Goal: Information Seeking & Learning: Compare options

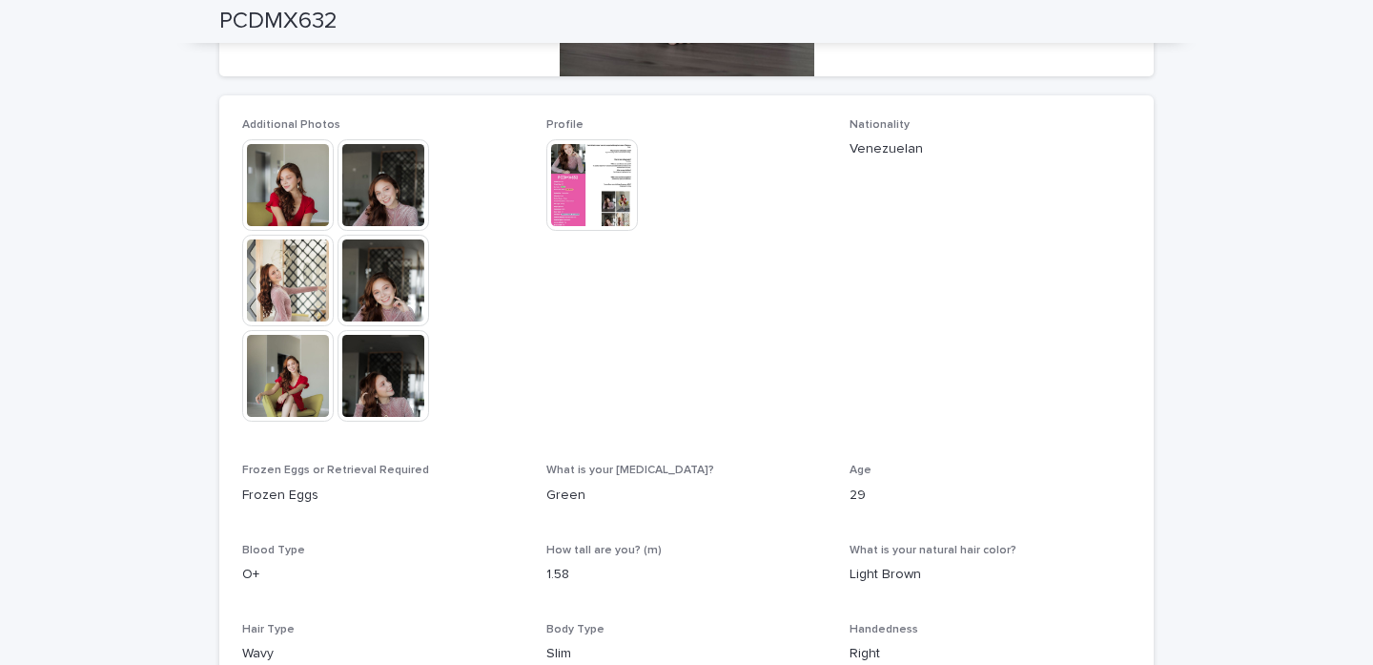
scroll to position [484, 0]
click at [307, 181] on img at bounding box center [288, 185] width 92 height 92
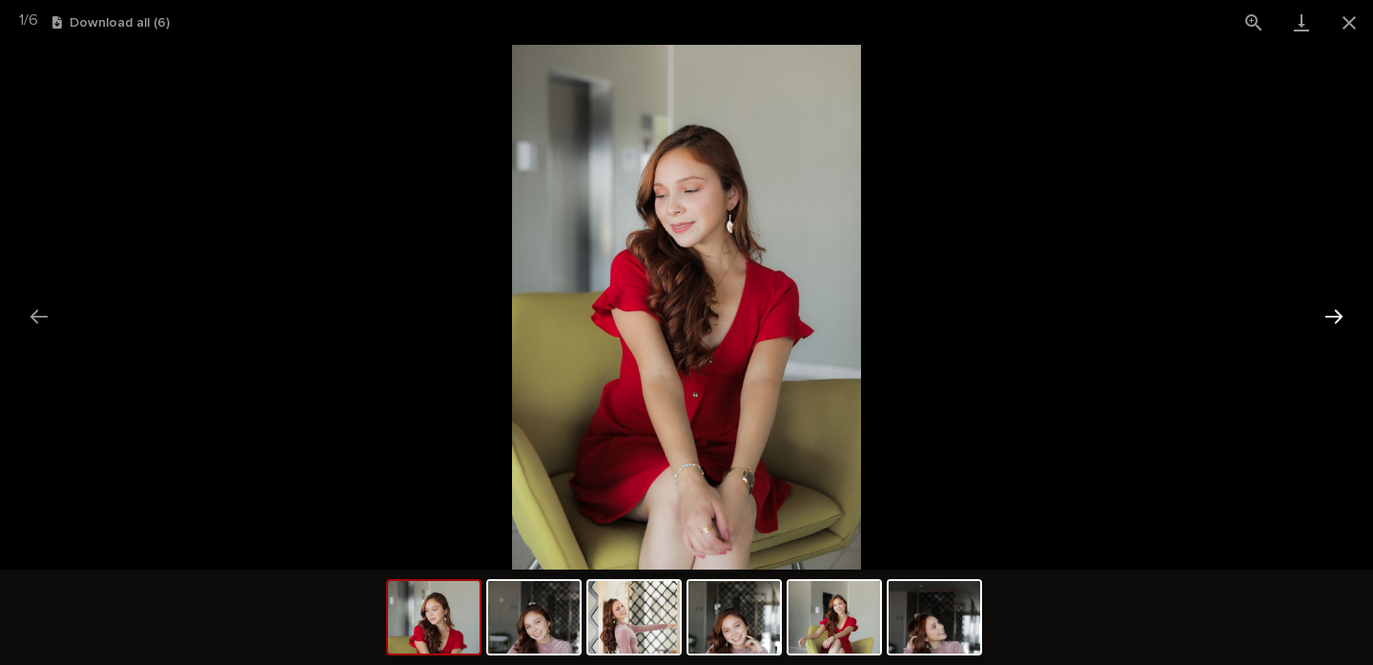
click at [1339, 309] on button "Next slide" at bounding box center [1334, 316] width 40 height 37
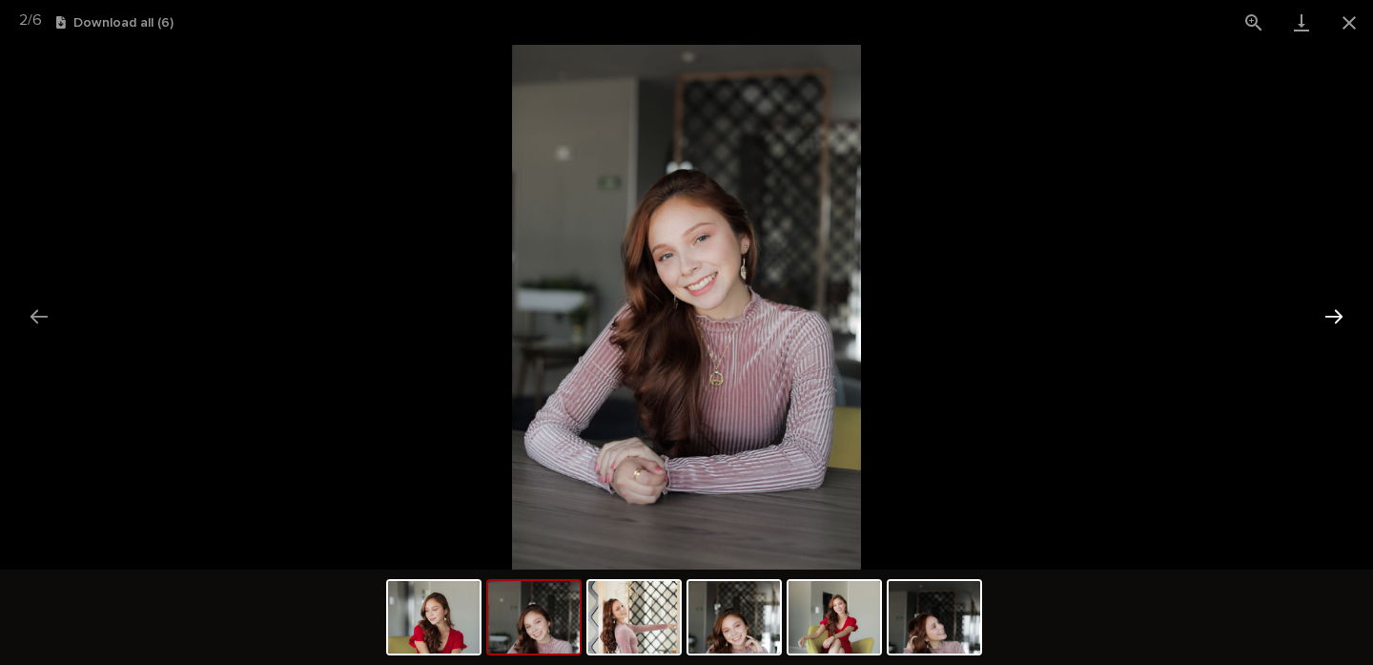
click at [1339, 309] on button "Next slide" at bounding box center [1334, 316] width 40 height 37
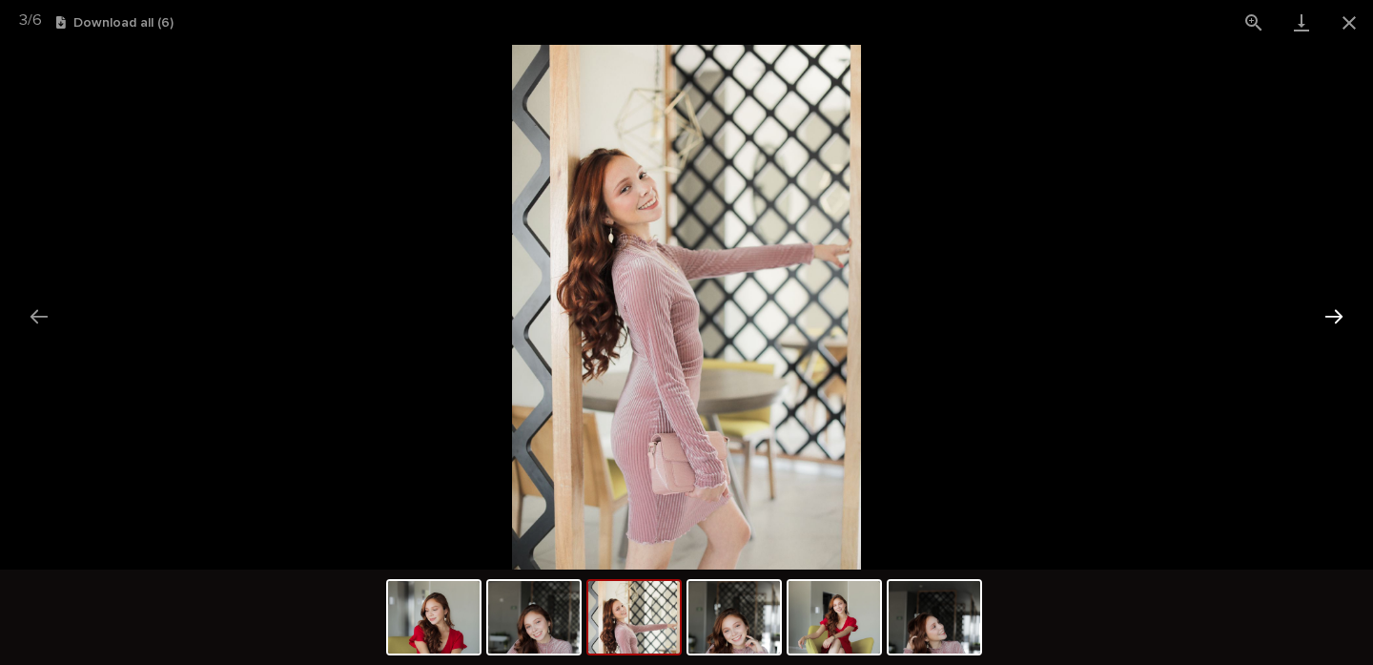
click at [1339, 309] on button "Next slide" at bounding box center [1334, 316] width 40 height 37
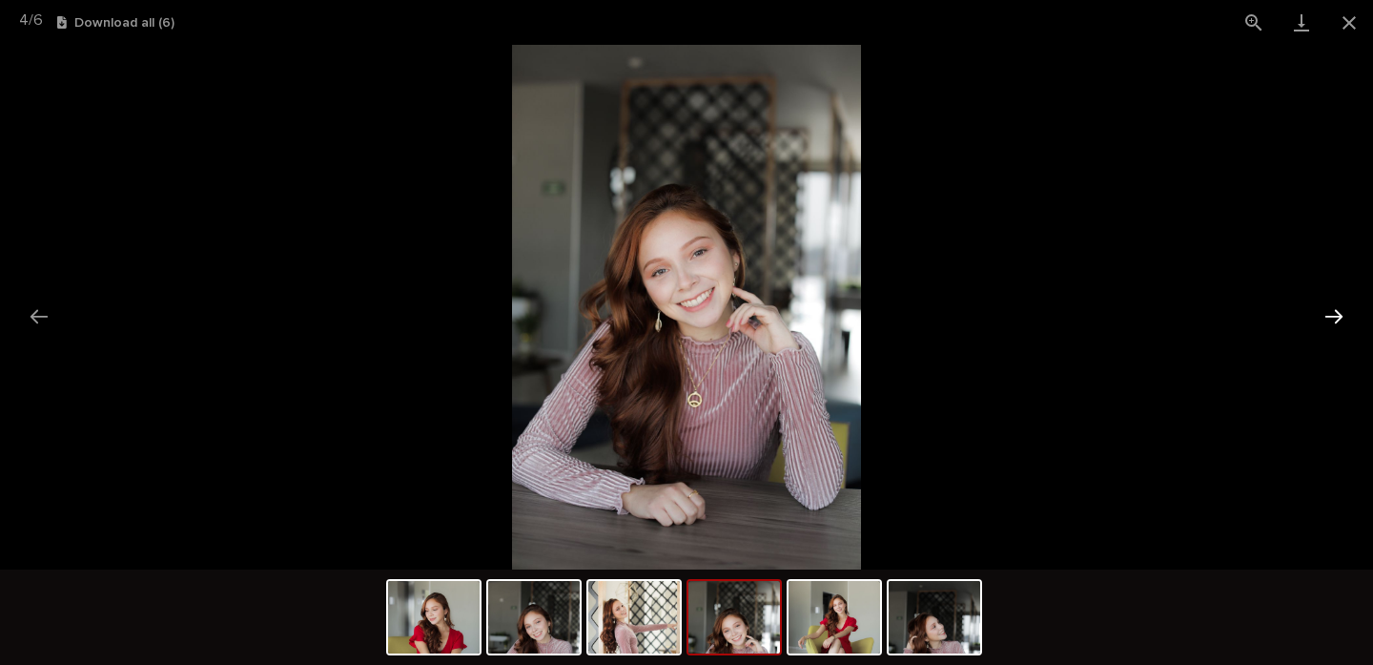
click at [1339, 309] on button "Next slide" at bounding box center [1334, 316] width 40 height 37
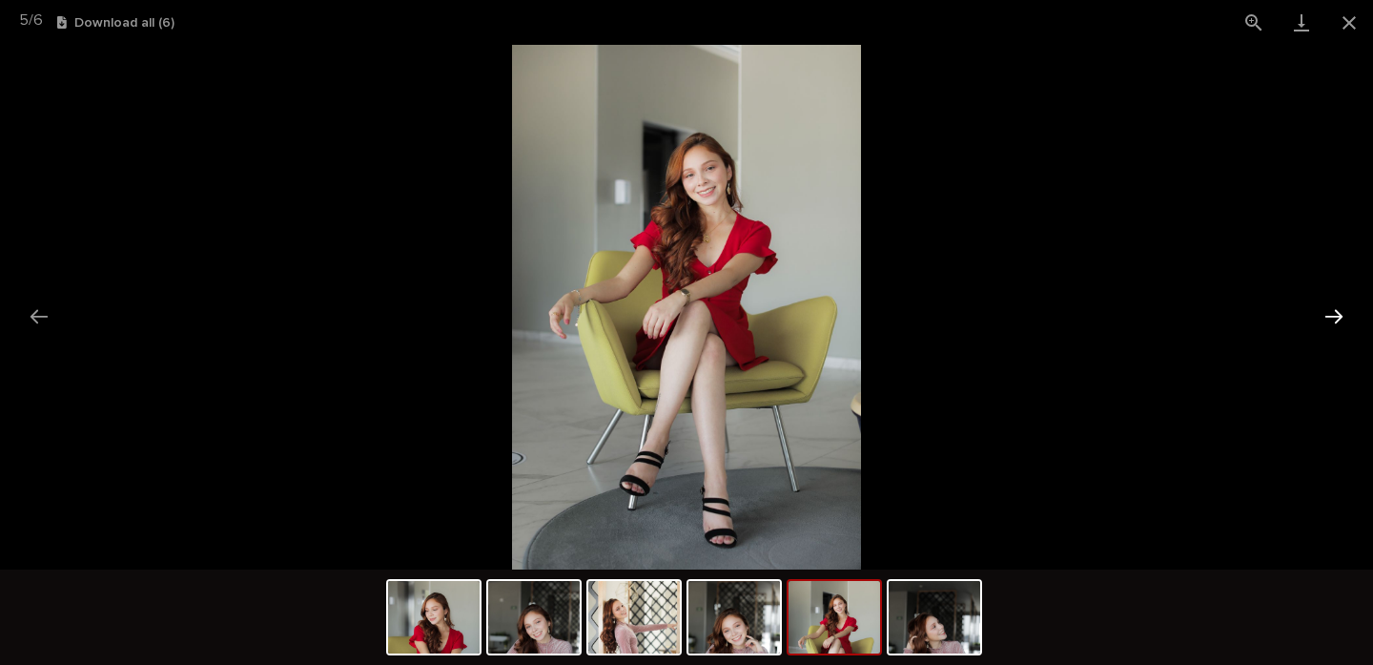
click at [1339, 309] on button "Next slide" at bounding box center [1334, 316] width 40 height 37
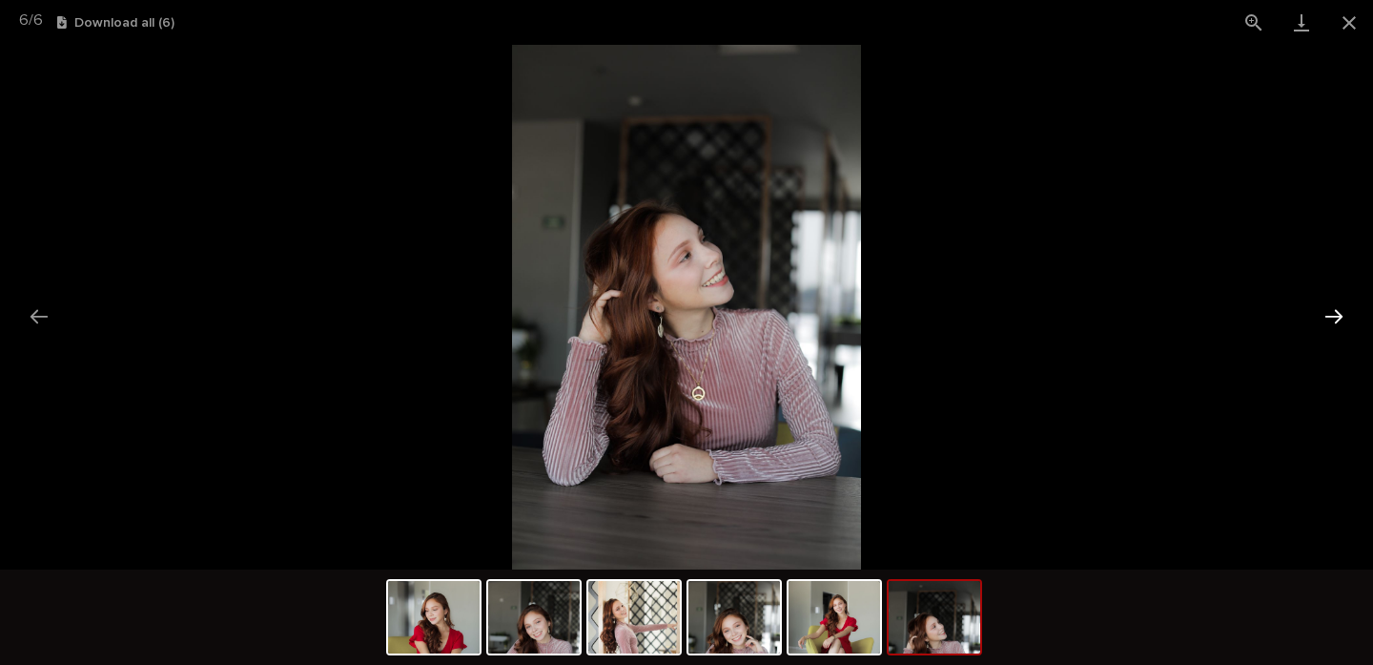
click at [1339, 309] on button "Next slide" at bounding box center [1334, 316] width 40 height 37
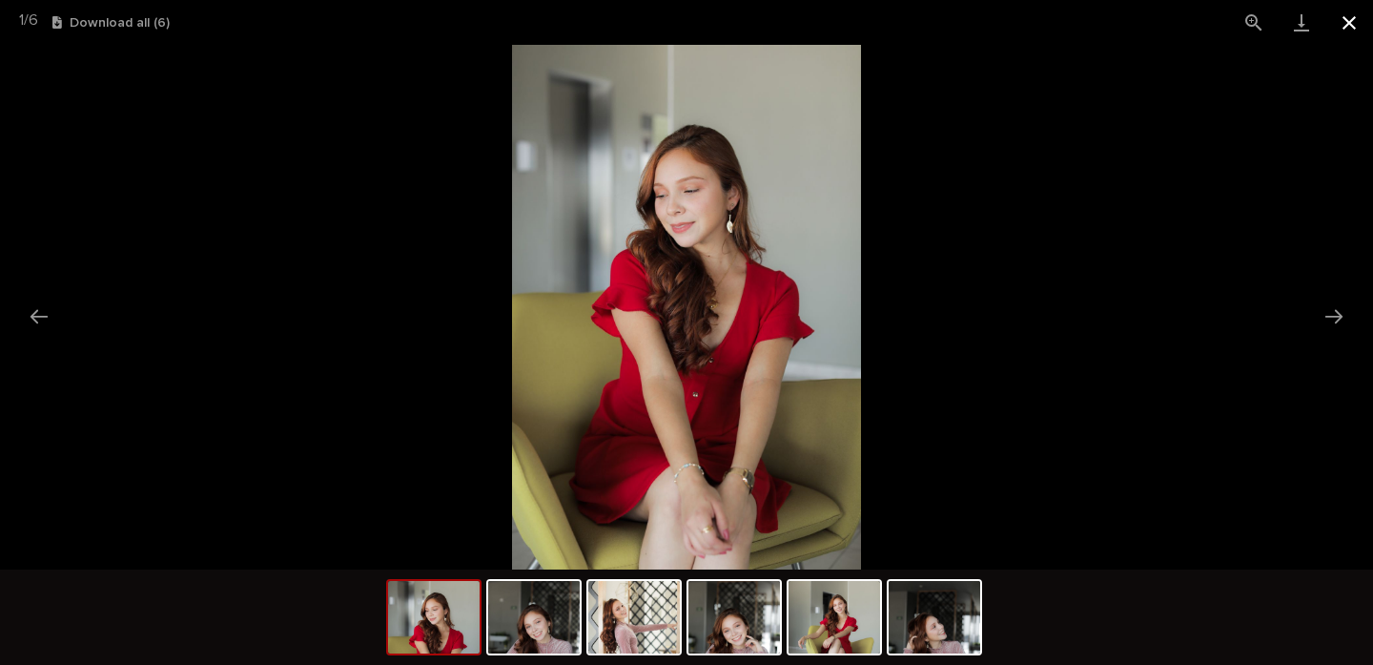
click at [1351, 24] on button "Close gallery" at bounding box center [1350, 22] width 48 height 45
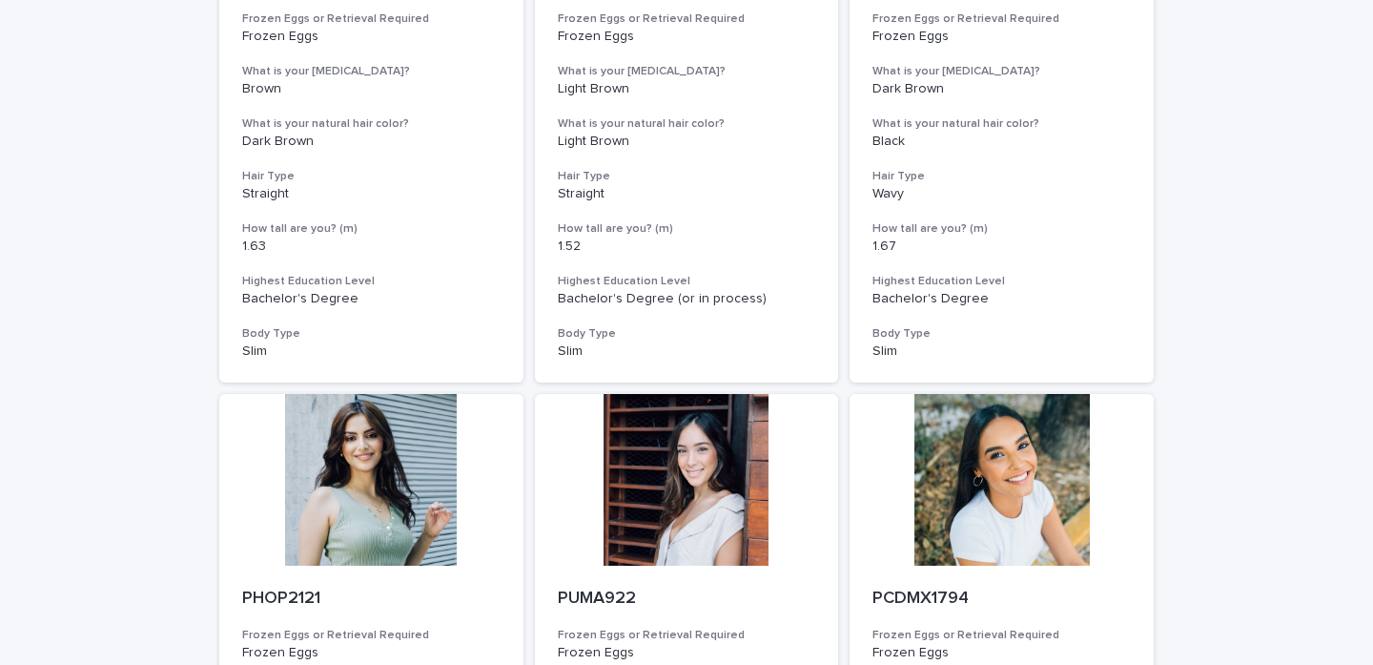
scroll to position [464, 0]
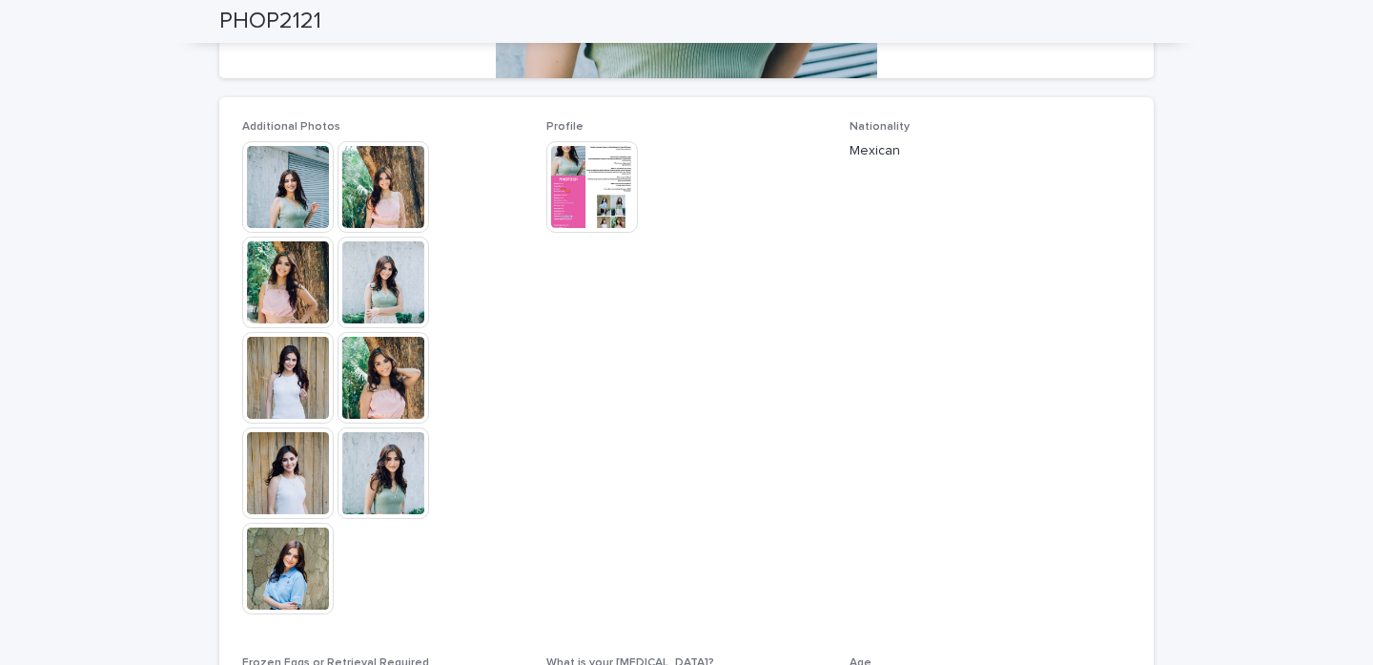
scroll to position [476, 0]
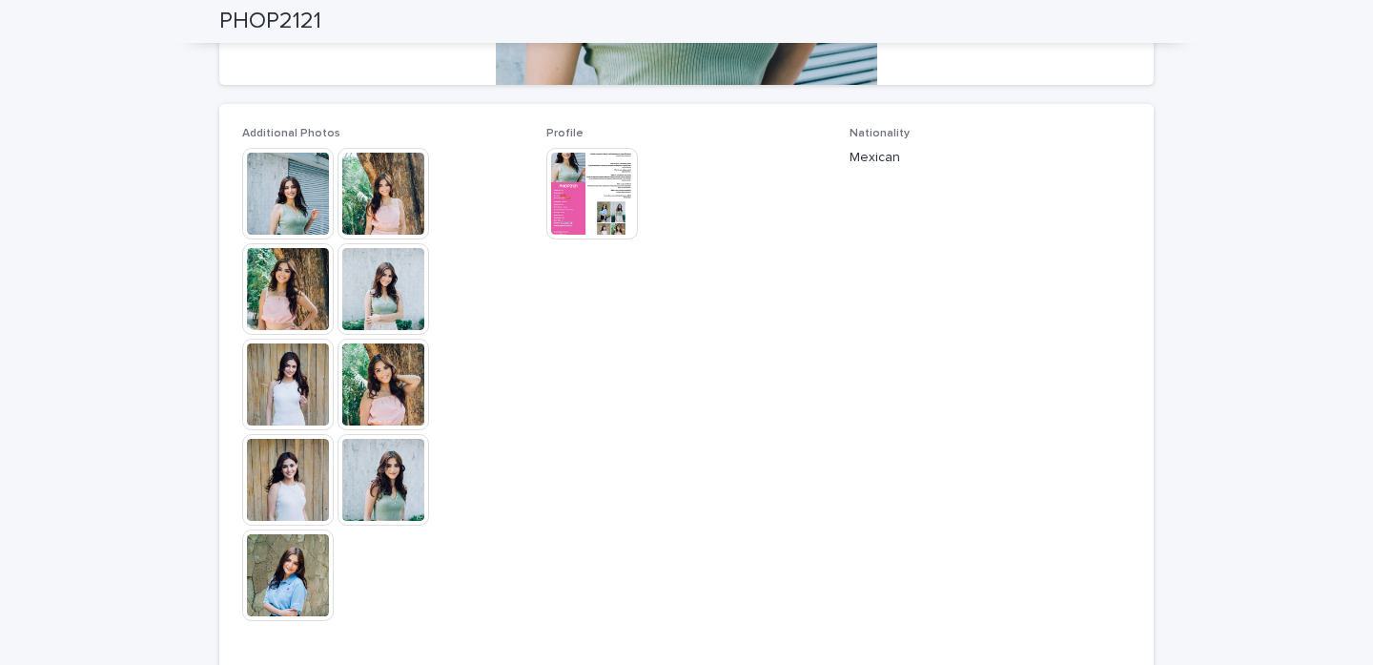
click at [581, 211] on img at bounding box center [592, 194] width 92 height 92
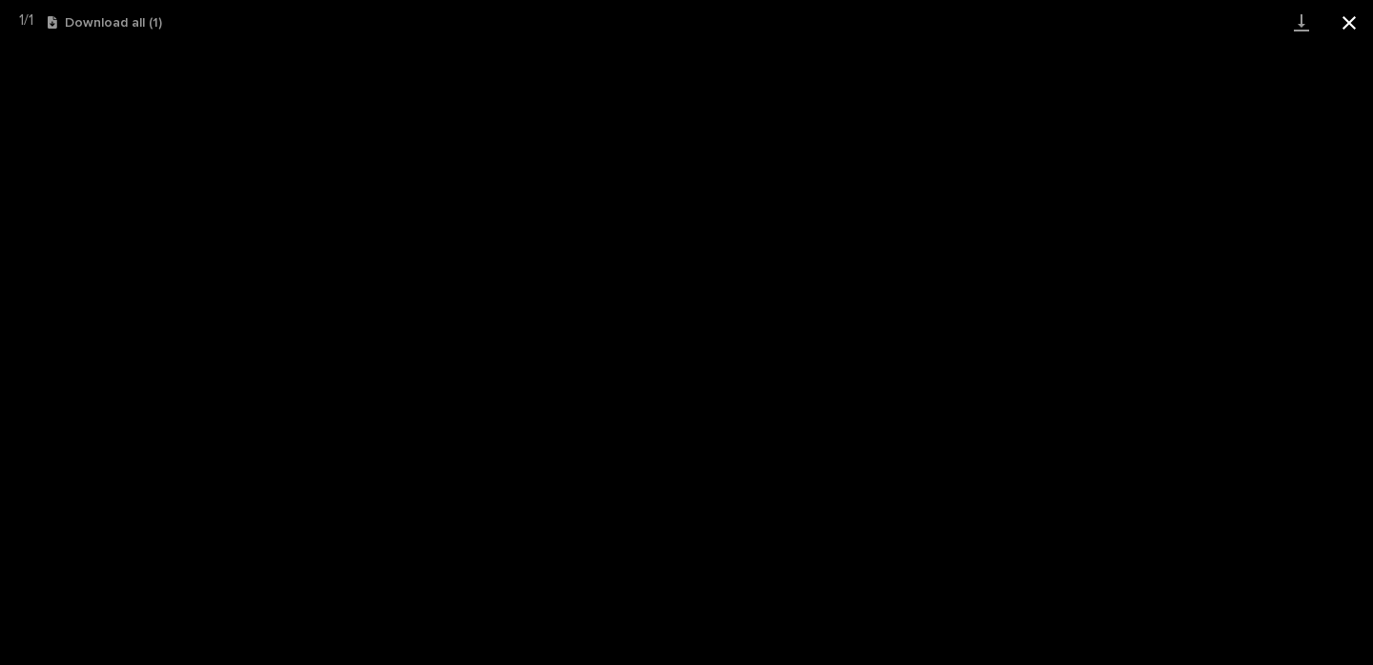
click at [1347, 25] on button "Close gallery" at bounding box center [1350, 22] width 48 height 45
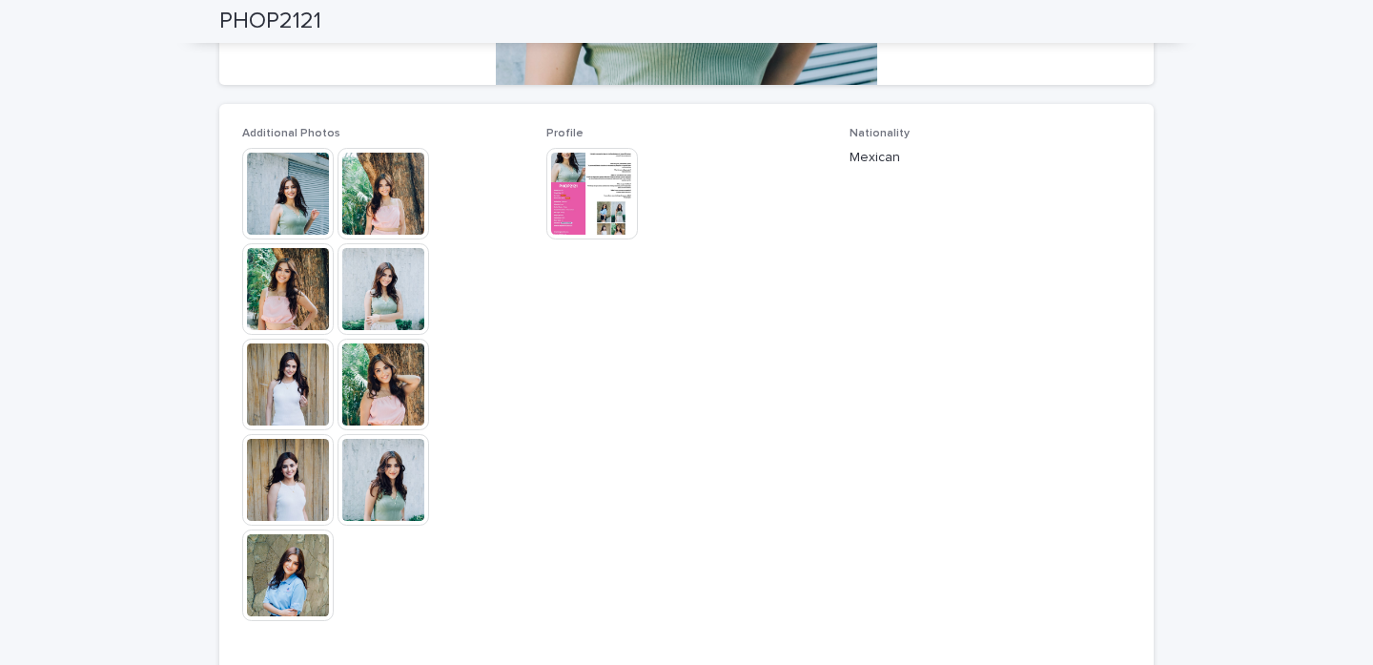
click at [294, 179] on img at bounding box center [288, 194] width 92 height 92
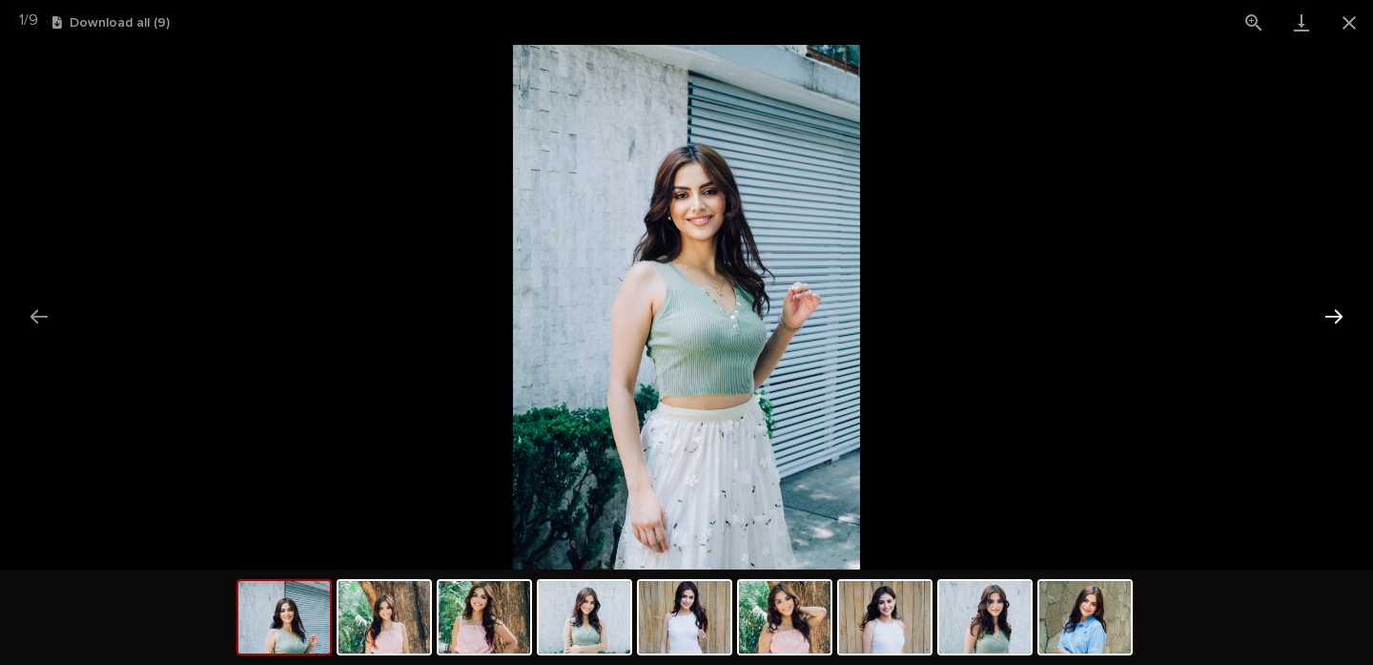
click at [1326, 314] on button "Next slide" at bounding box center [1334, 316] width 40 height 37
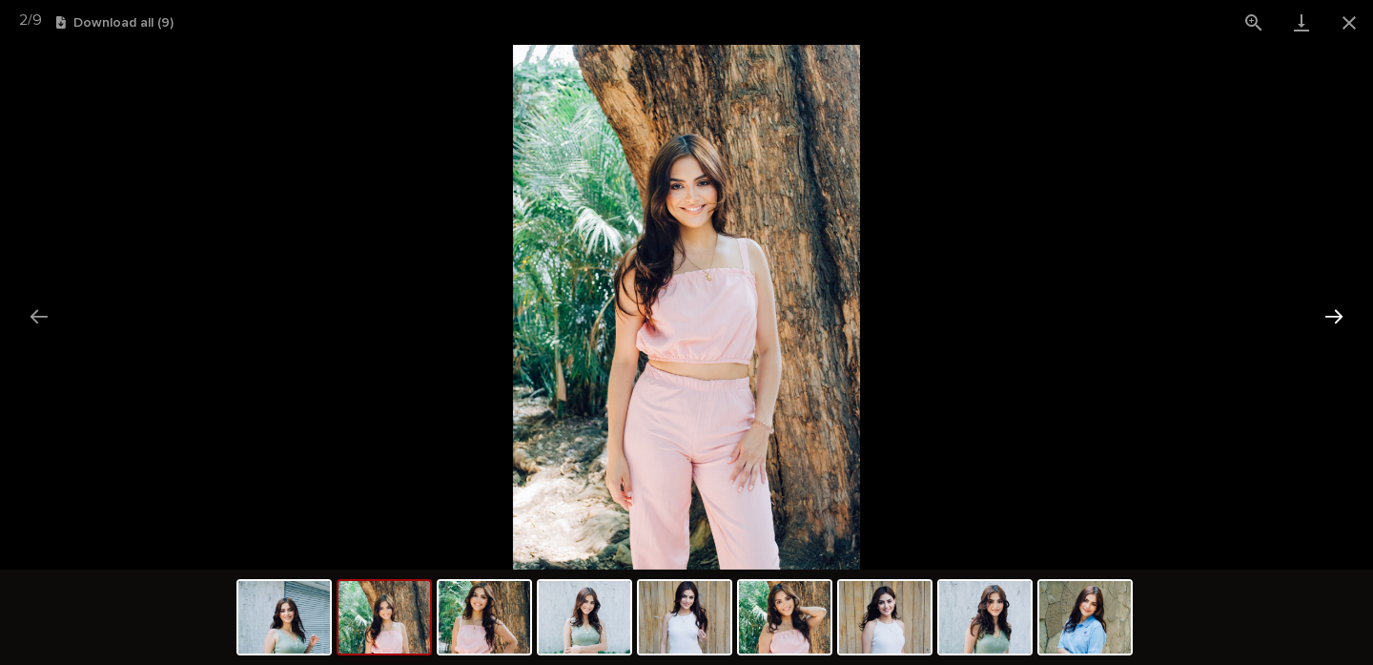
click at [1326, 314] on button "Next slide" at bounding box center [1334, 316] width 40 height 37
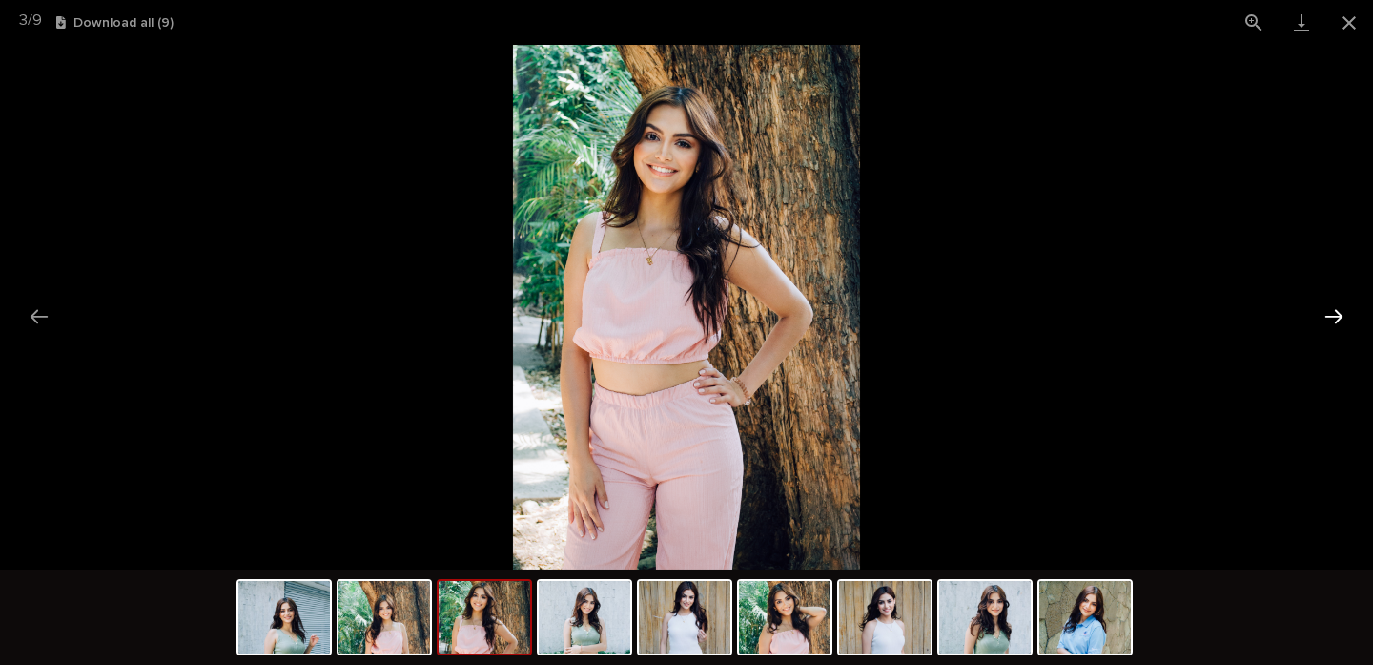
click at [1326, 314] on button "Next slide" at bounding box center [1334, 316] width 40 height 37
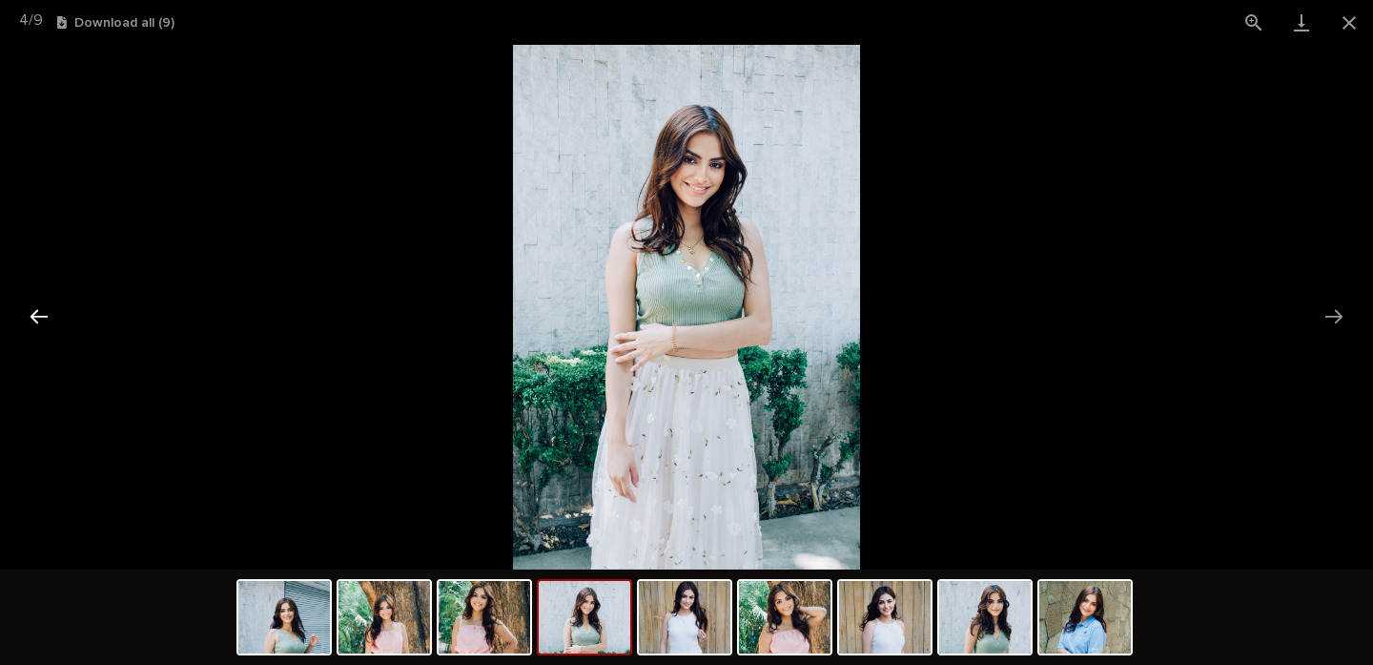
click at [36, 304] on button "Previous slide" at bounding box center [39, 316] width 40 height 37
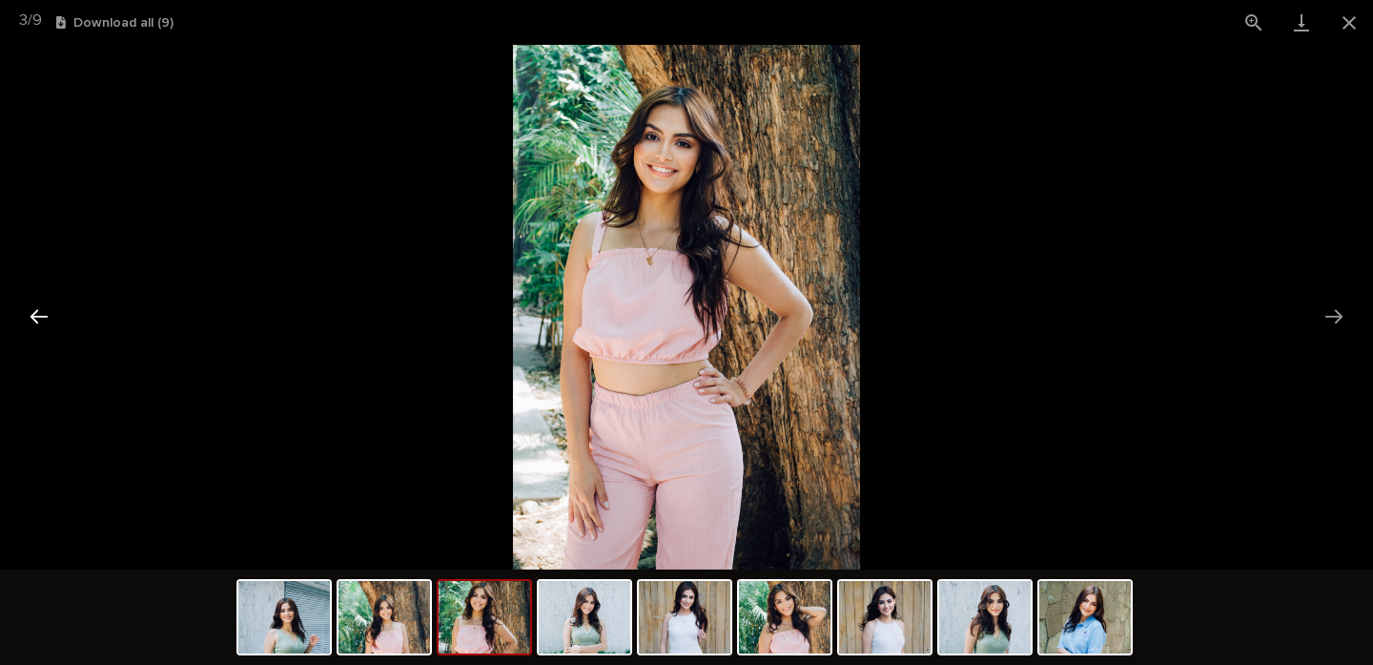
click at [36, 304] on button "Previous slide" at bounding box center [39, 316] width 40 height 37
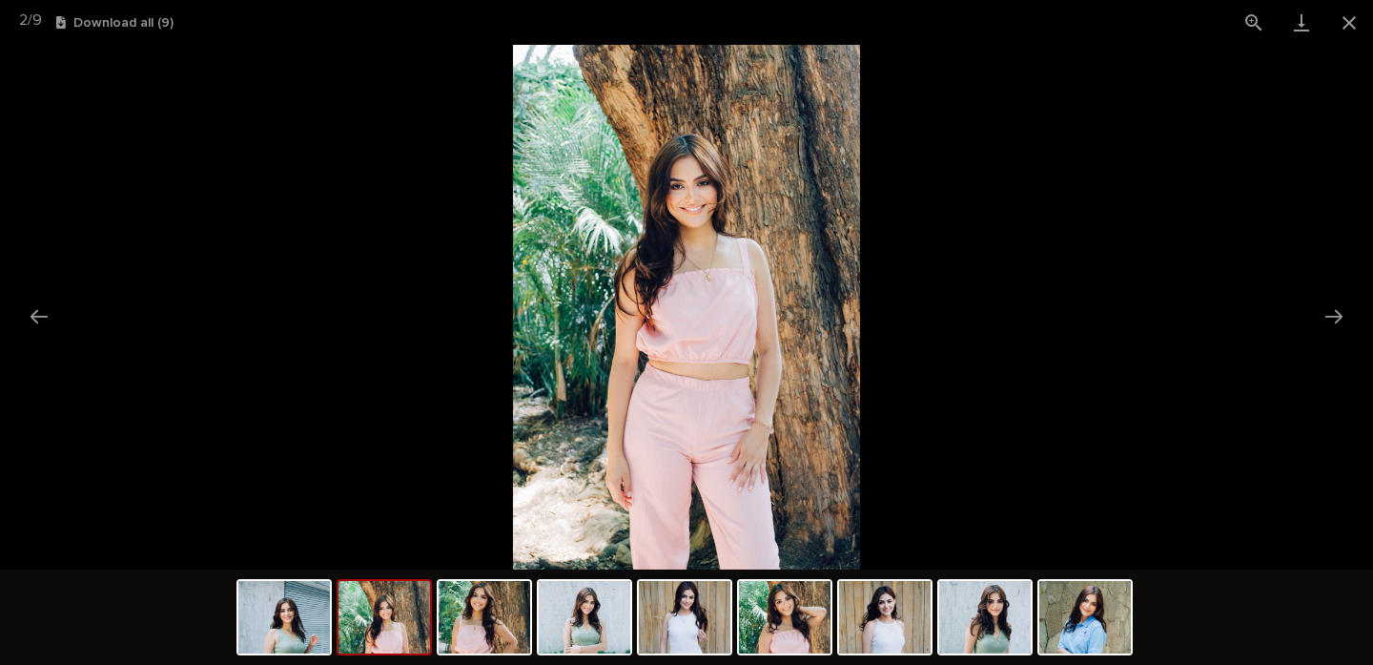
click at [728, 249] on img at bounding box center [686, 307] width 347 height 524
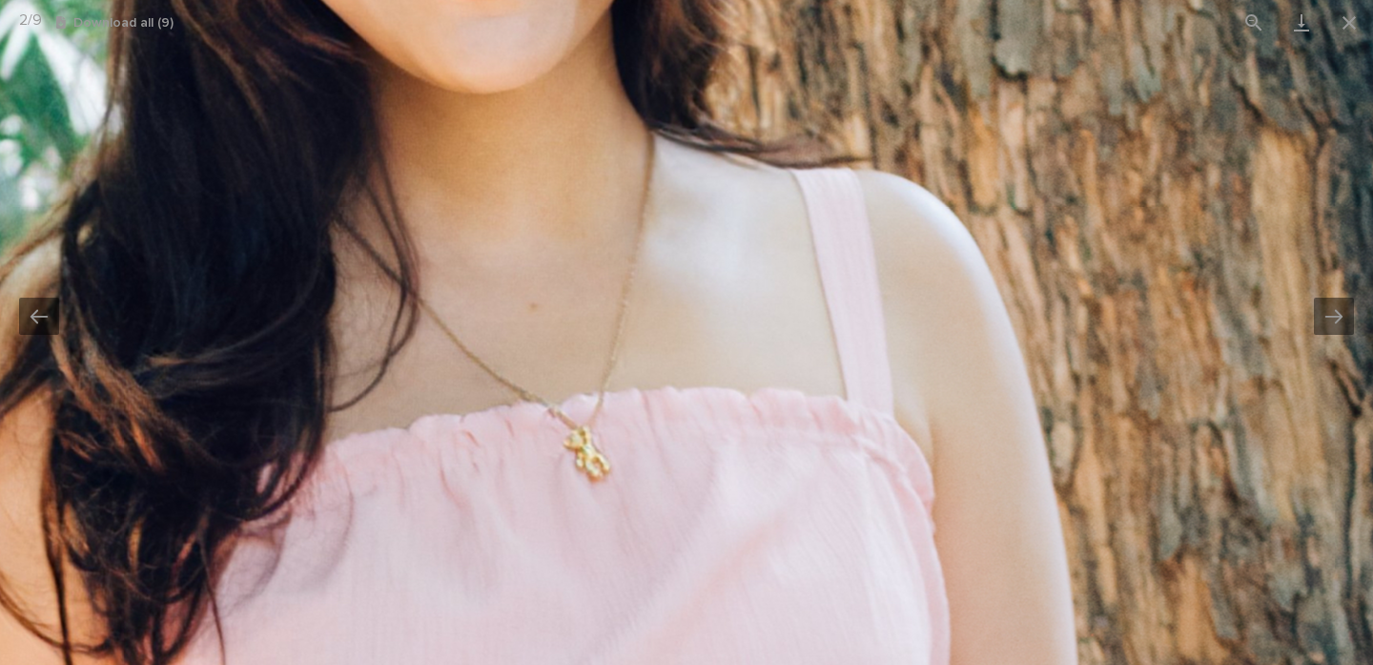
drag, startPoint x: 728, startPoint y: 246, endPoint x: 677, endPoint y: 478, distance: 237.2
click at [677, 478] on img at bounding box center [427, 675] width 2546 height 3845
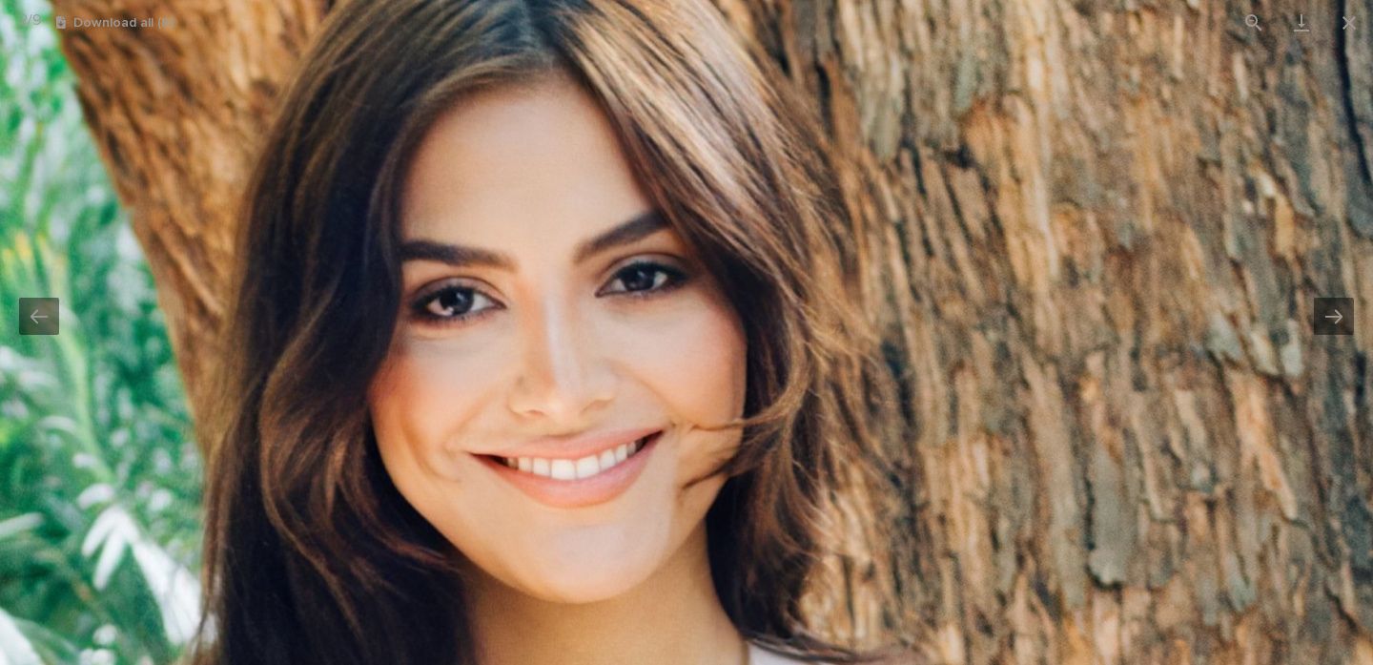
drag, startPoint x: 492, startPoint y: 388, endPoint x: 644, endPoint y: 531, distance: 208.5
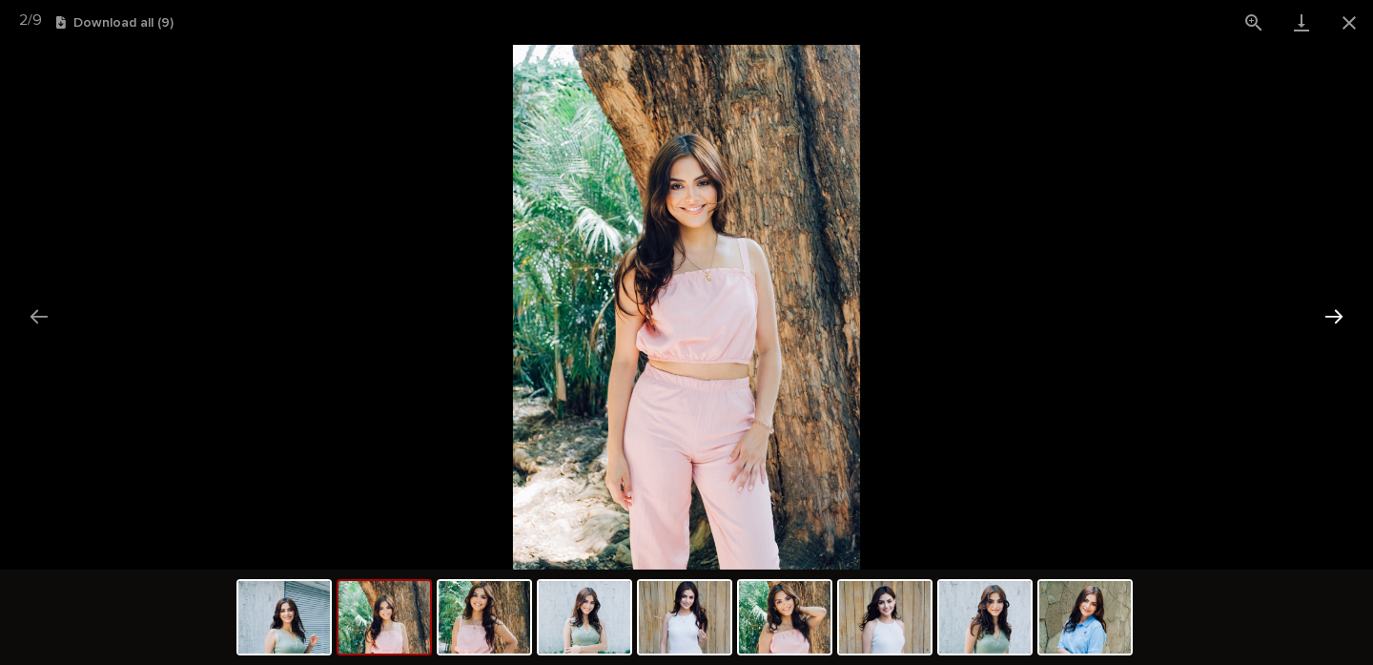
click at [1335, 314] on button "Next slide" at bounding box center [1334, 316] width 40 height 37
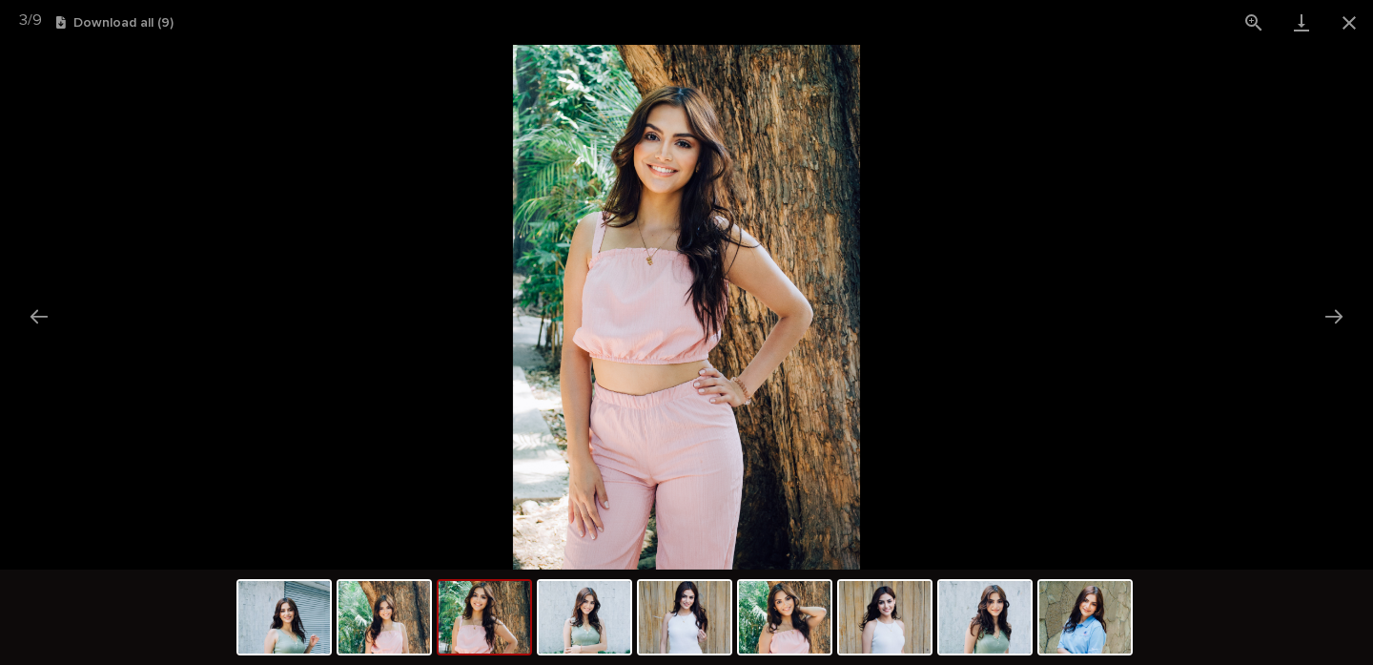
click at [681, 206] on img at bounding box center [686, 307] width 347 height 524
click at [662, 161] on img at bounding box center [686, 307] width 347 height 524
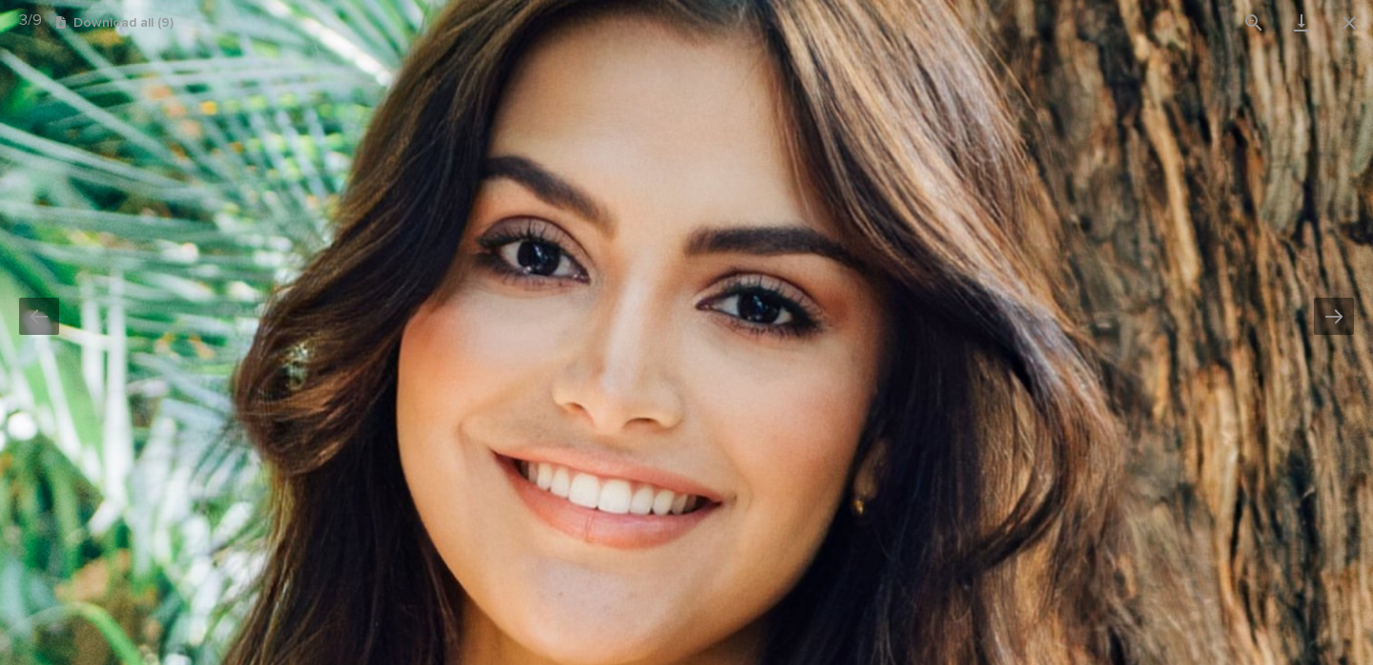
drag, startPoint x: 663, startPoint y: 173, endPoint x: 602, endPoint y: 439, distance: 273.0
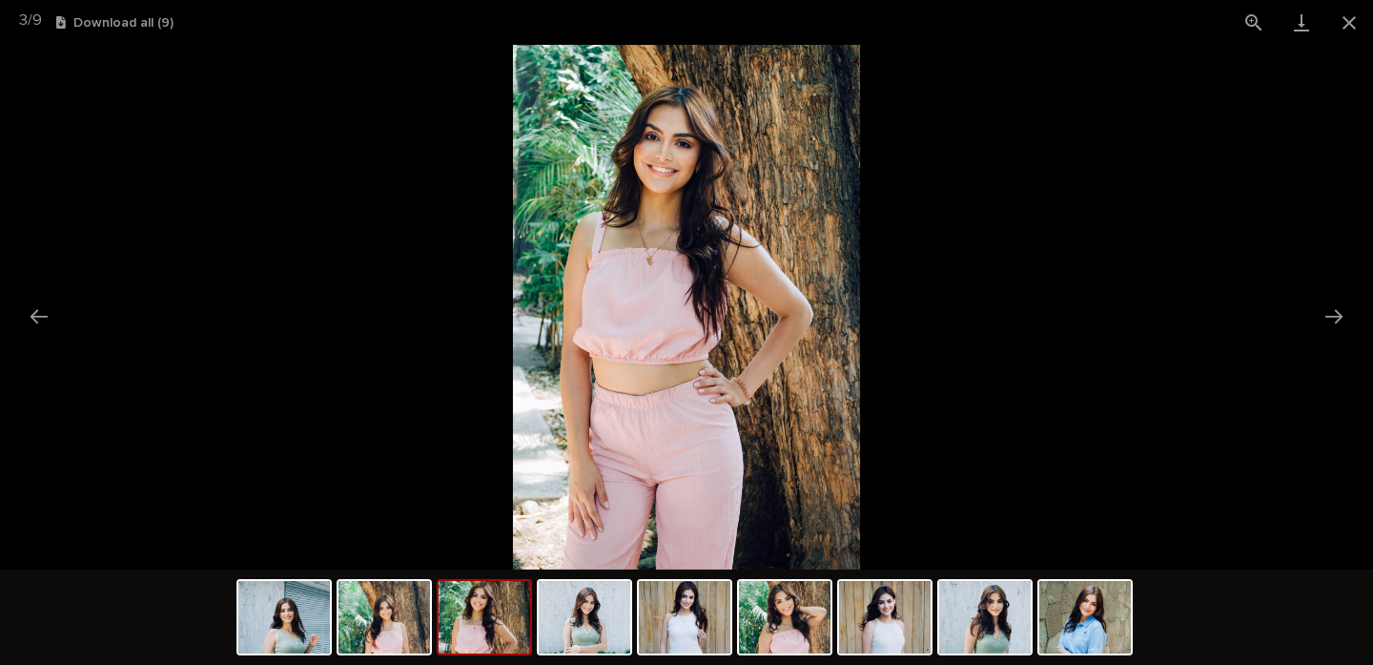
click at [665, 353] on img at bounding box center [686, 307] width 347 height 524
click at [689, 247] on img at bounding box center [686, 307] width 347 height 524
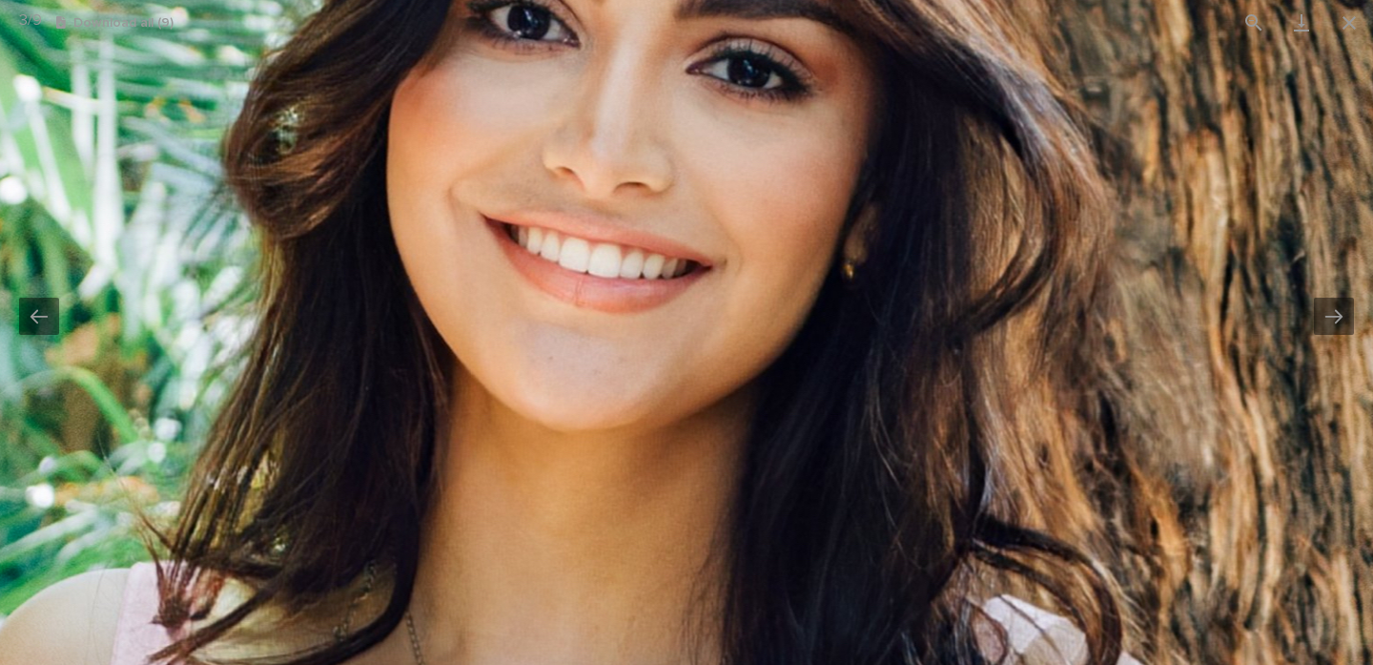
drag, startPoint x: 410, startPoint y: 157, endPoint x: 510, endPoint y: 735, distance: 586.5
click at [510, 665] on html "Egg Donors Loading... Saving… Loading... Saving… PHOP2121 PHOP2121 Sorry, there…" at bounding box center [686, 332] width 1373 height 665
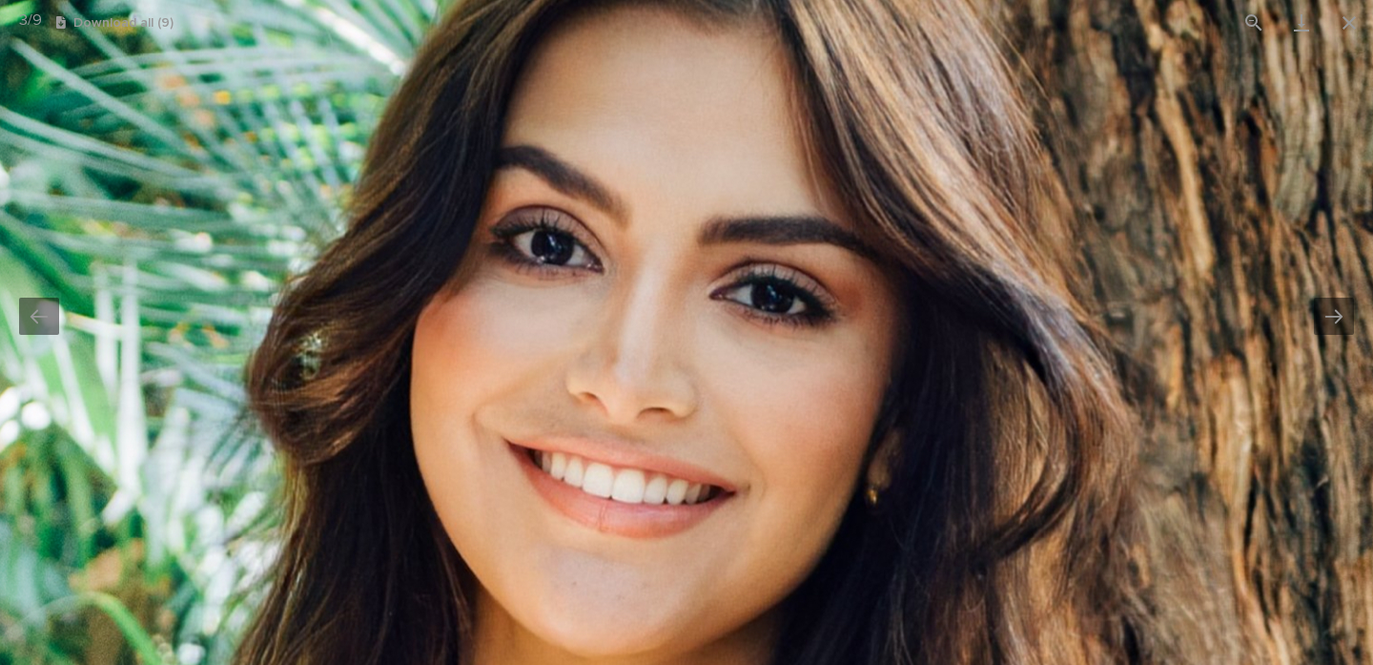
drag, startPoint x: 370, startPoint y: 369, endPoint x: 1199, endPoint y: 390, distance: 829.0
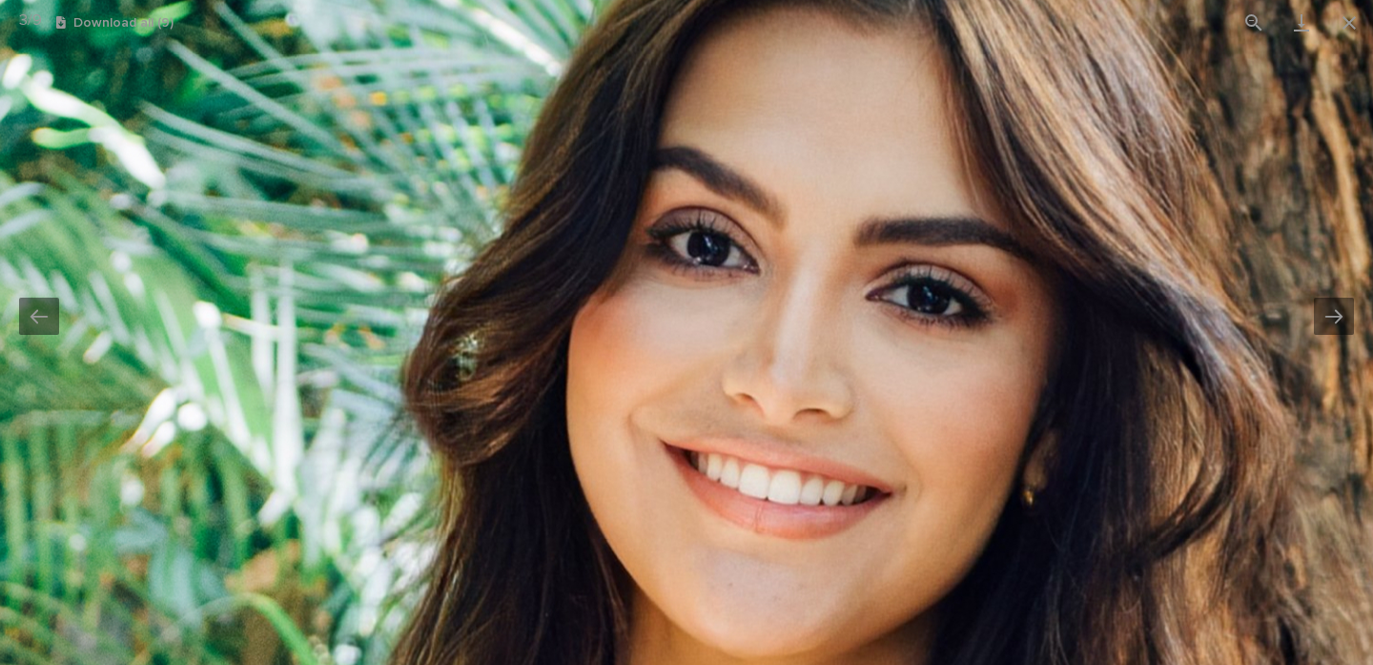
drag, startPoint x: 1167, startPoint y: 385, endPoint x: 934, endPoint y: 450, distance: 242.5
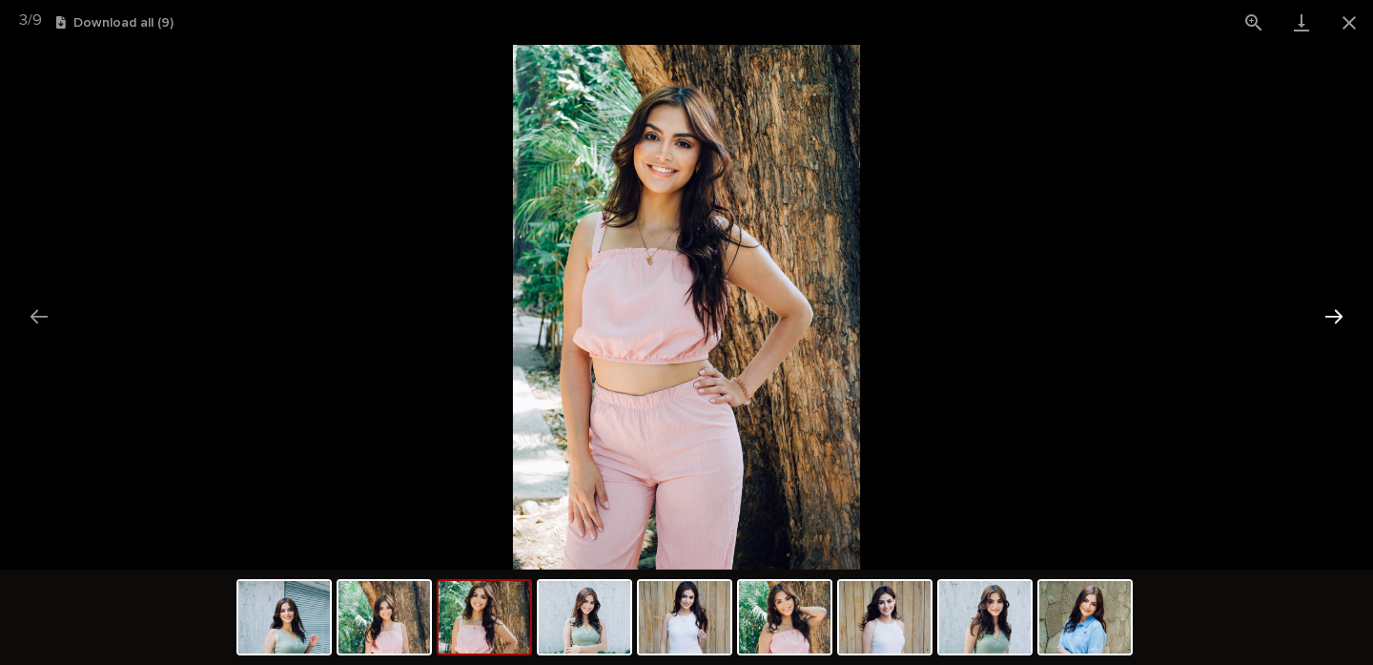
click at [1334, 309] on button "Next slide" at bounding box center [1334, 316] width 40 height 37
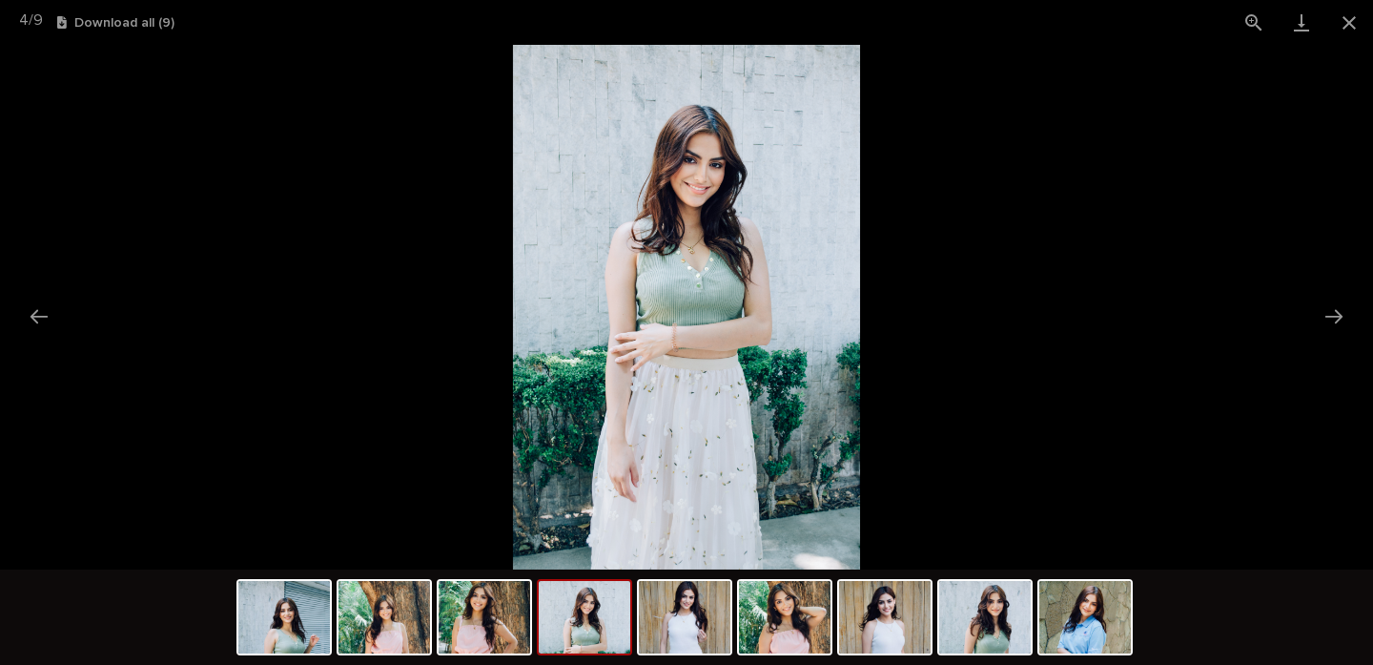
click at [703, 230] on img at bounding box center [686, 307] width 347 height 524
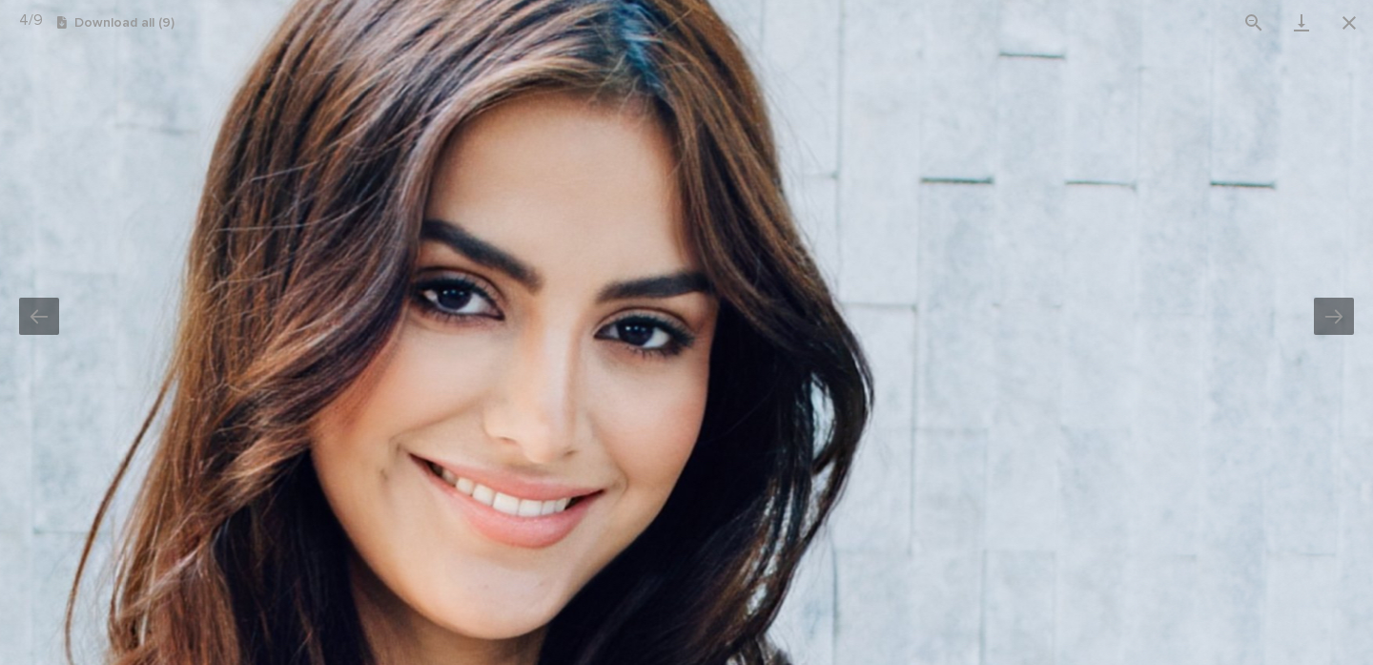
drag, startPoint x: 730, startPoint y: 158, endPoint x: 620, endPoint y: 609, distance: 464.4
click at [587, 665] on html "Egg Donors Loading... Saving… Loading... Saving… PHOP2121 PHOP2121 Sorry, there…" at bounding box center [686, 332] width 1373 height 665
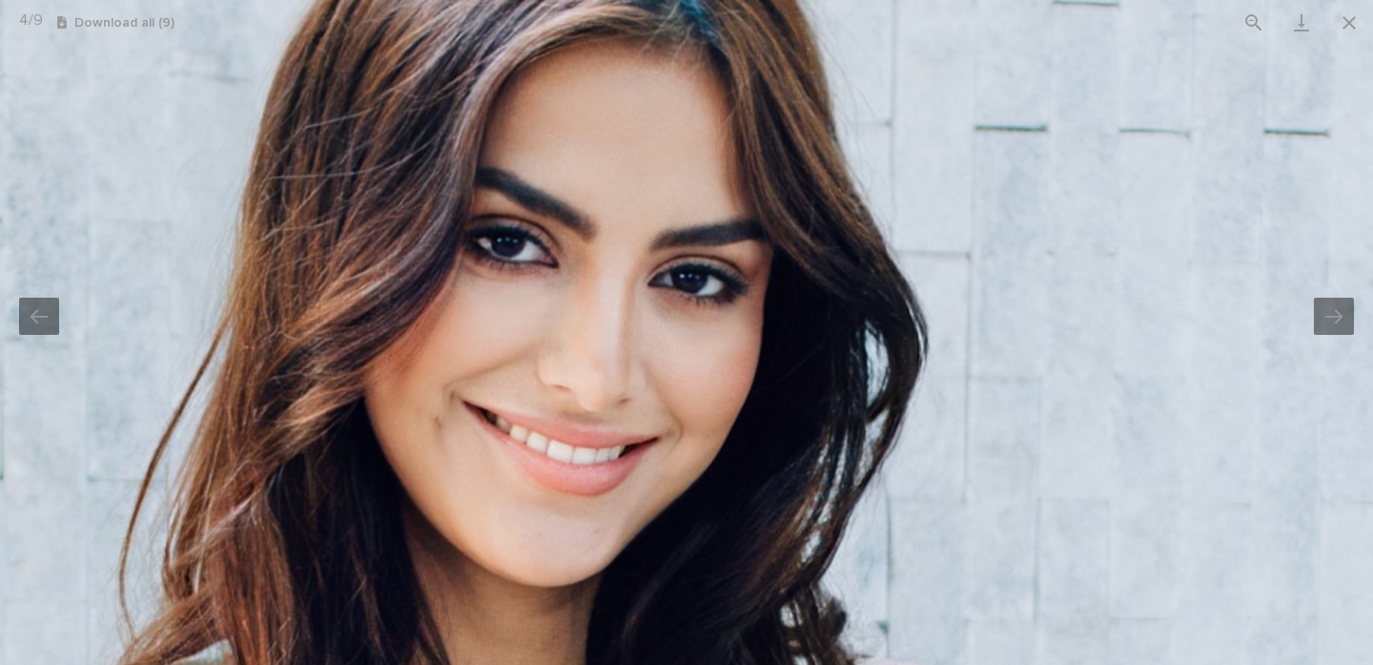
drag, startPoint x: 760, startPoint y: 210, endPoint x: 805, endPoint y: 138, distance: 84.4
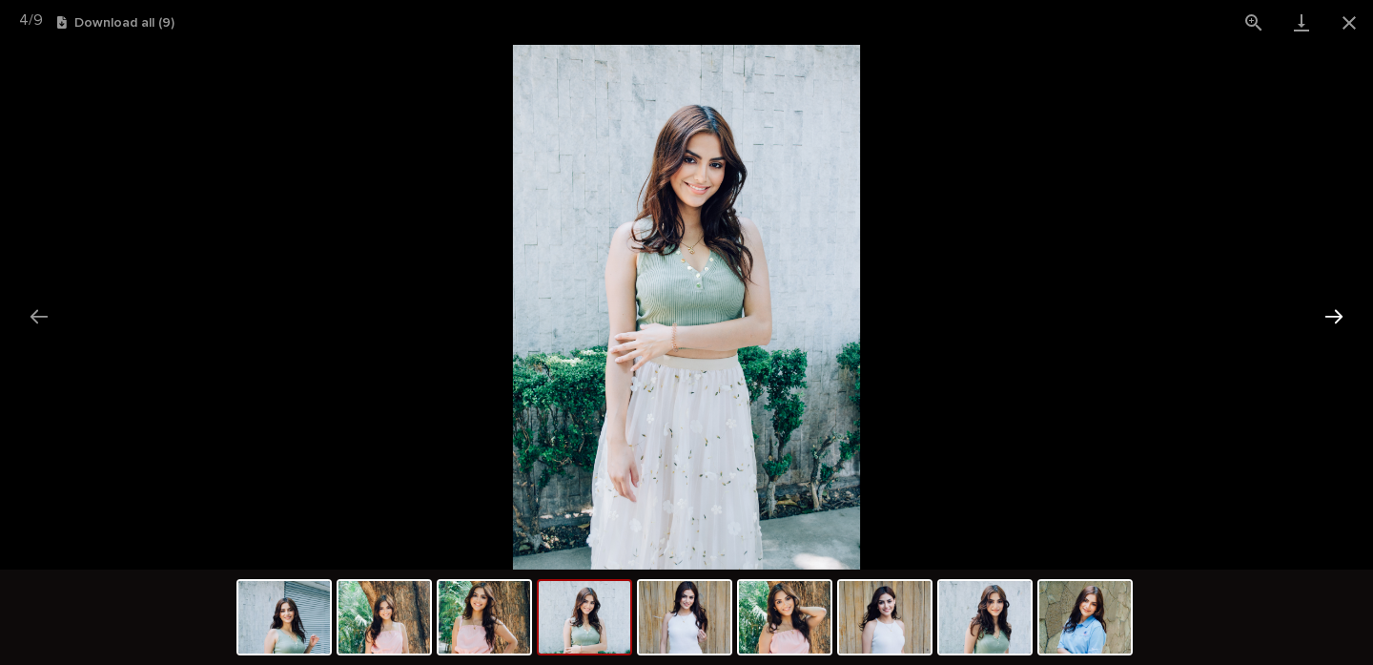
click at [1336, 312] on button "Next slide" at bounding box center [1334, 316] width 40 height 37
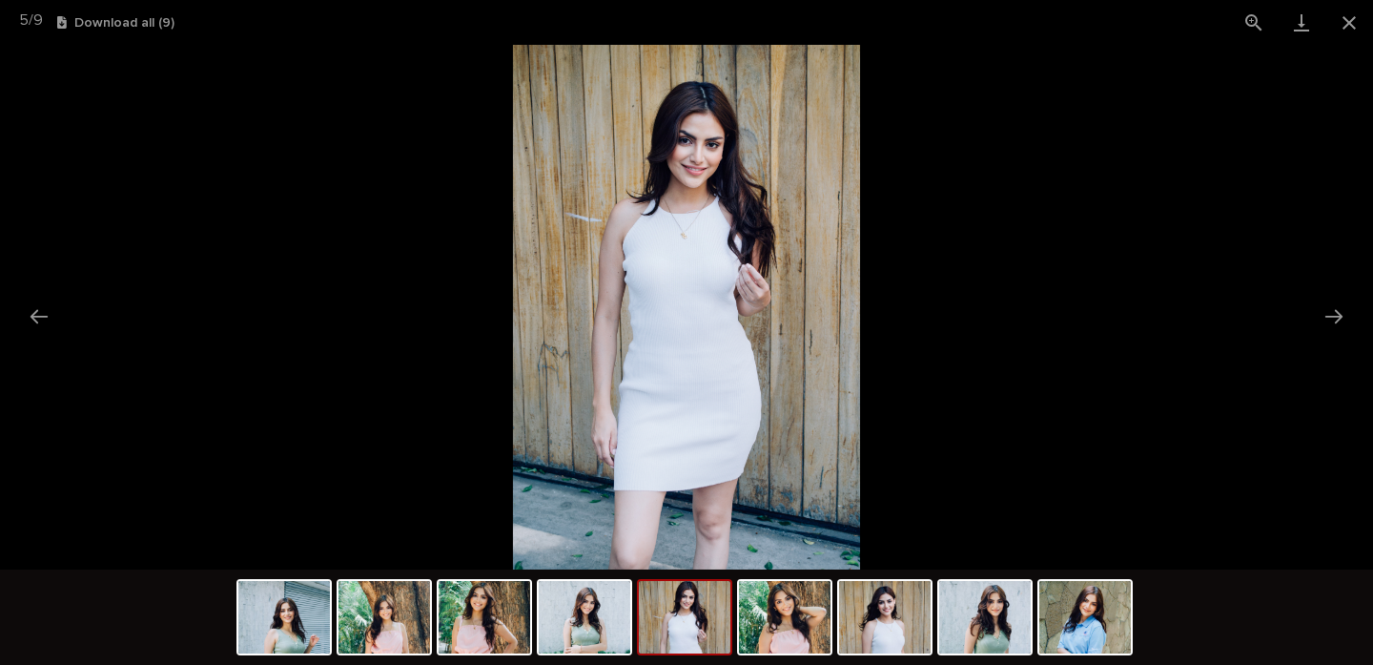
click at [715, 257] on img at bounding box center [686, 307] width 347 height 524
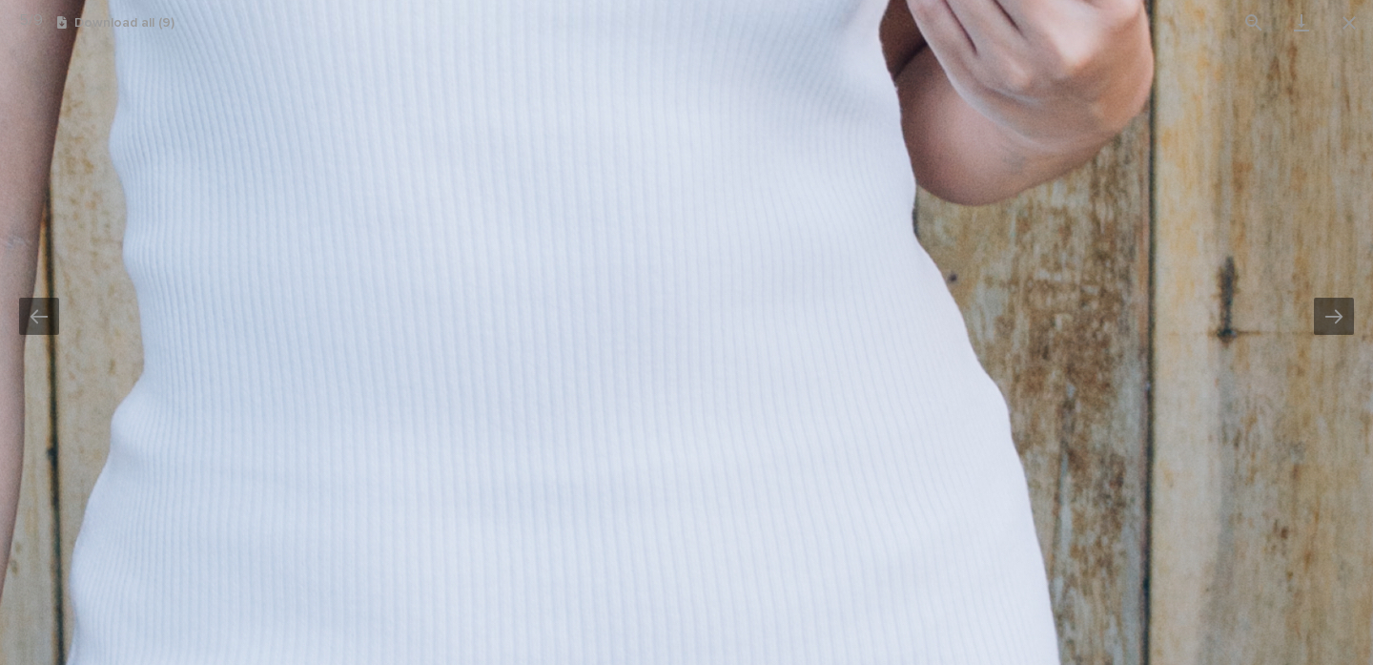
drag, startPoint x: 804, startPoint y: 367, endPoint x: 833, endPoint y: -122, distance: 490.1
click at [833, 0] on html "Egg Donors Loading... Saving… Loading... Saving… PHOP2121 PHOP2121 Sorry, there…" at bounding box center [686, 332] width 1373 height 665
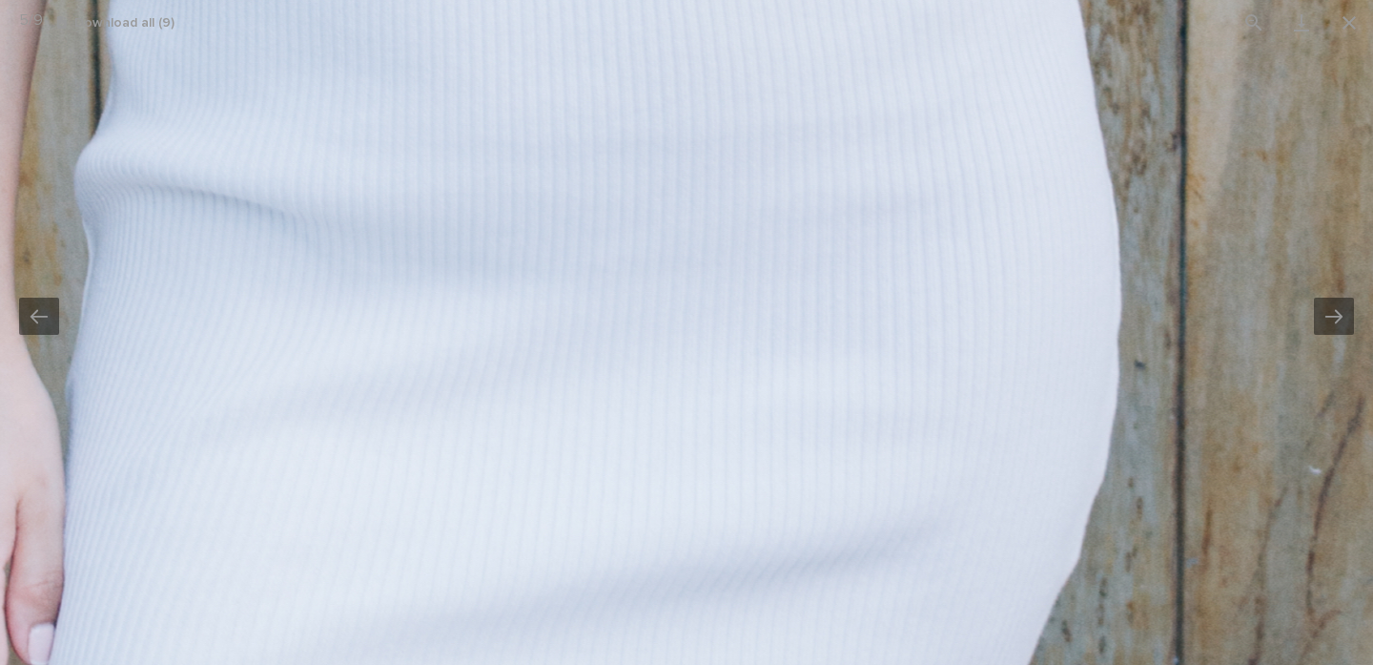
drag, startPoint x: 643, startPoint y: 379, endPoint x: 679, endPoint y: 12, distance: 368.0
click at [679, 12] on div "5 / 9 Download all ( 9 )" at bounding box center [686, 332] width 1373 height 665
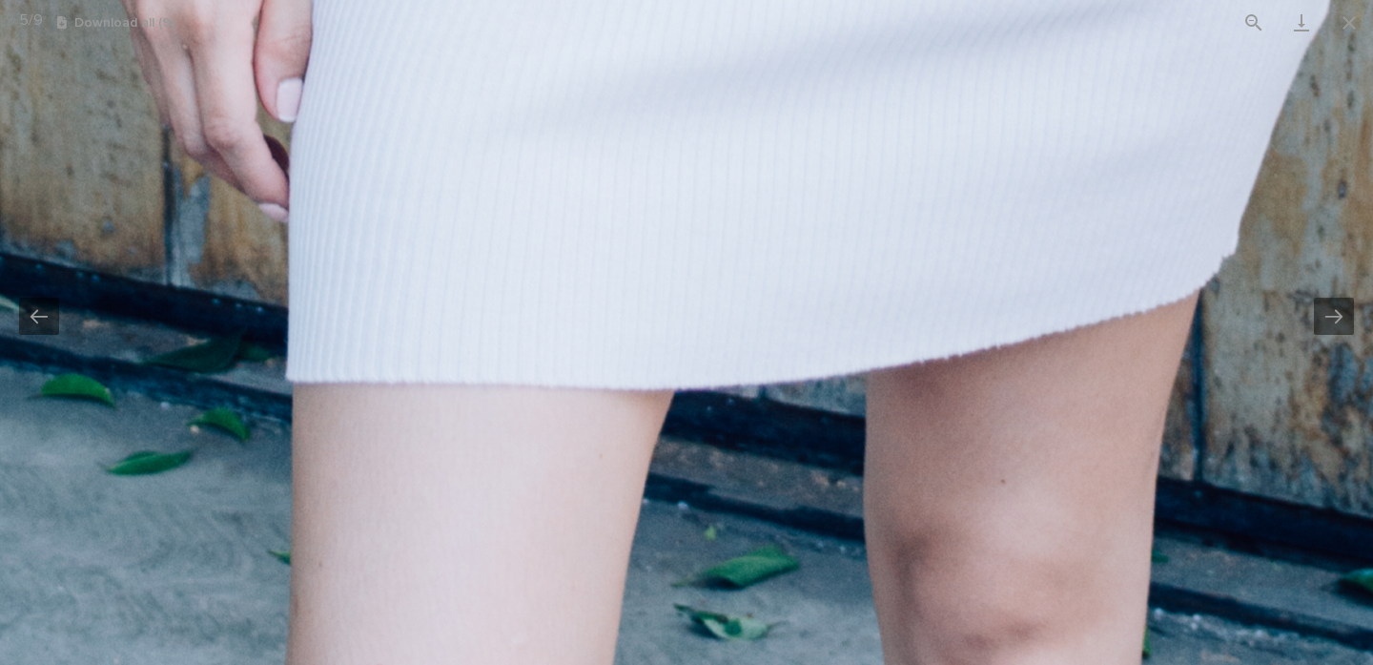
drag, startPoint x: 694, startPoint y: 396, endPoint x: 940, endPoint y: 92, distance: 391.2
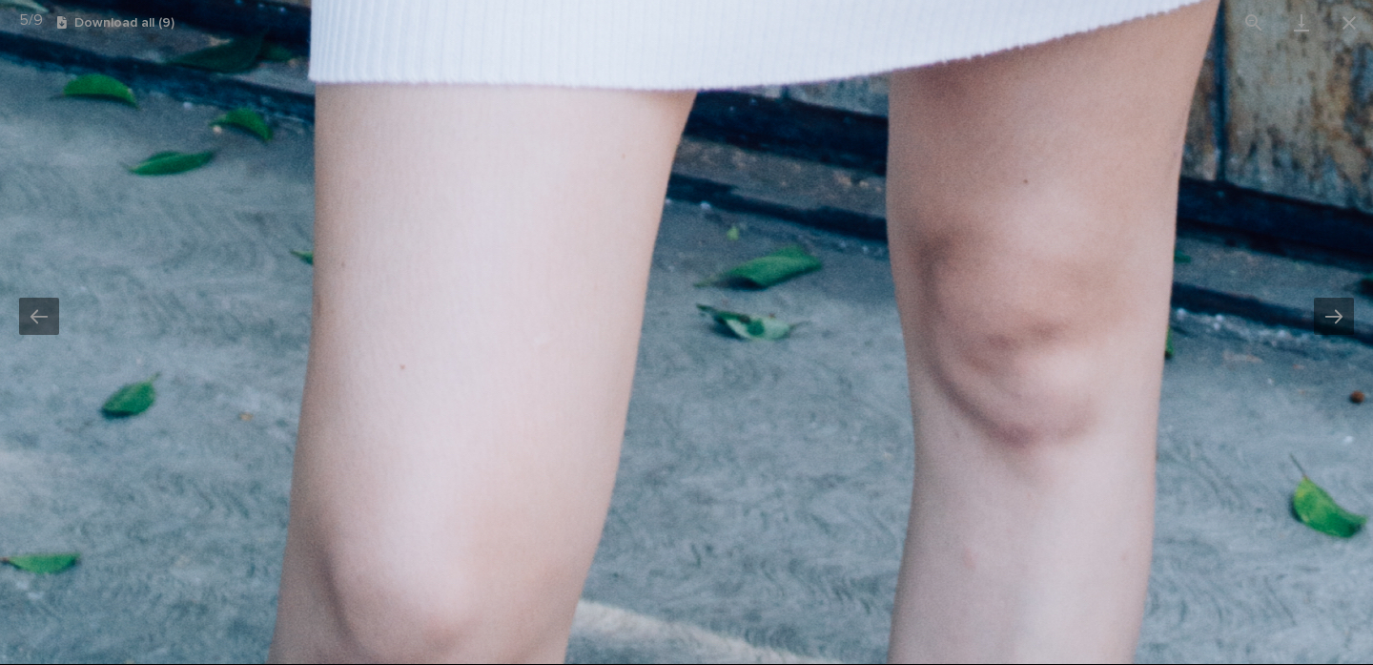
drag, startPoint x: 911, startPoint y: 445, endPoint x: 900, endPoint y: 192, distance: 253.9
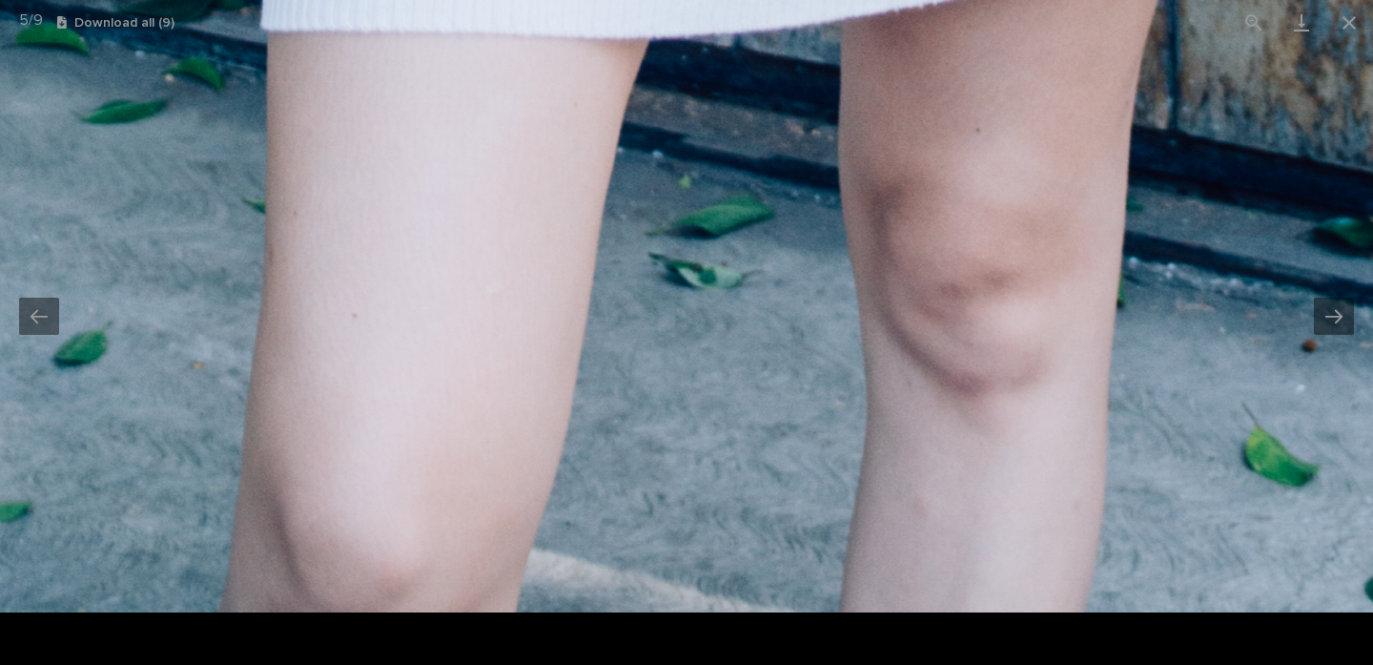
drag, startPoint x: 900, startPoint y: 192, endPoint x: 853, endPoint y: -122, distance: 317.2
click at [853, 0] on html "Egg Donors Loading... Saving… Loading... Saving… PHOP2121 PHOP2121 Sorry, there…" at bounding box center [686, 332] width 1373 height 665
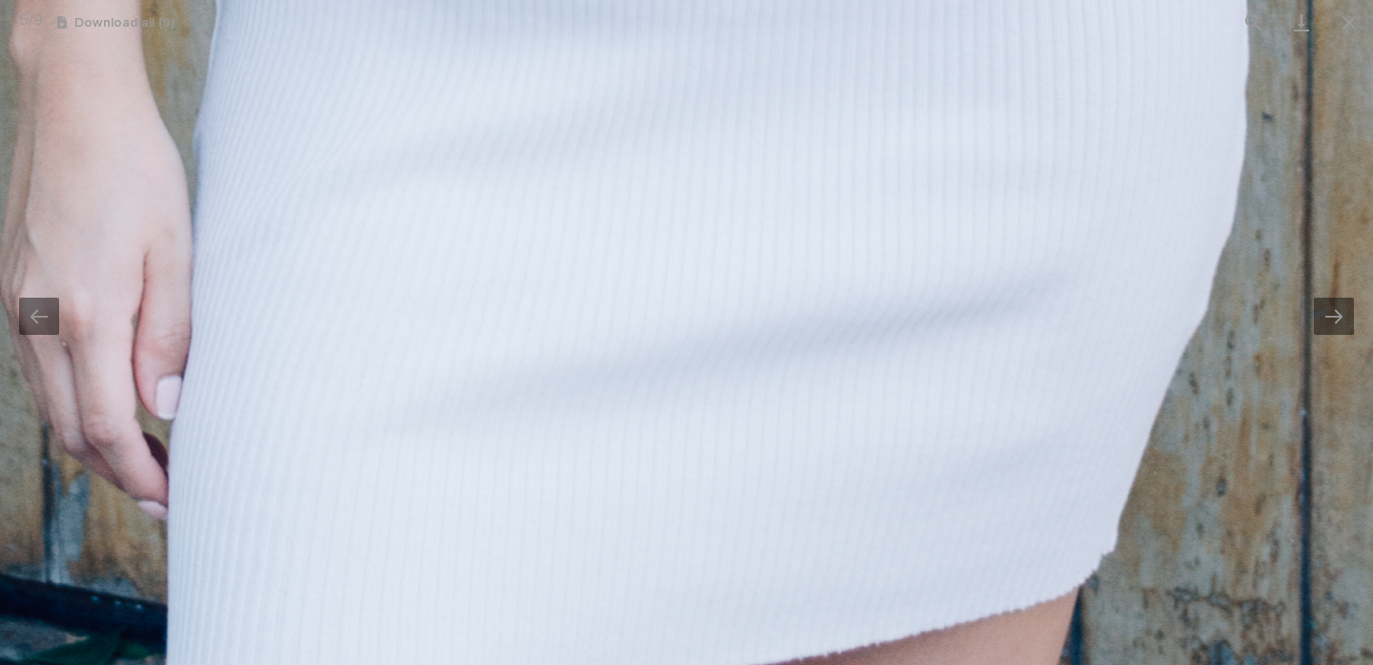
drag, startPoint x: 988, startPoint y: 139, endPoint x: 896, endPoint y: 735, distance: 603.0
click at [896, 665] on html "Egg Donors Loading... Saving… Loading... Saving… PHOP2121 PHOP2121 Sorry, there…" at bounding box center [686, 332] width 1373 height 665
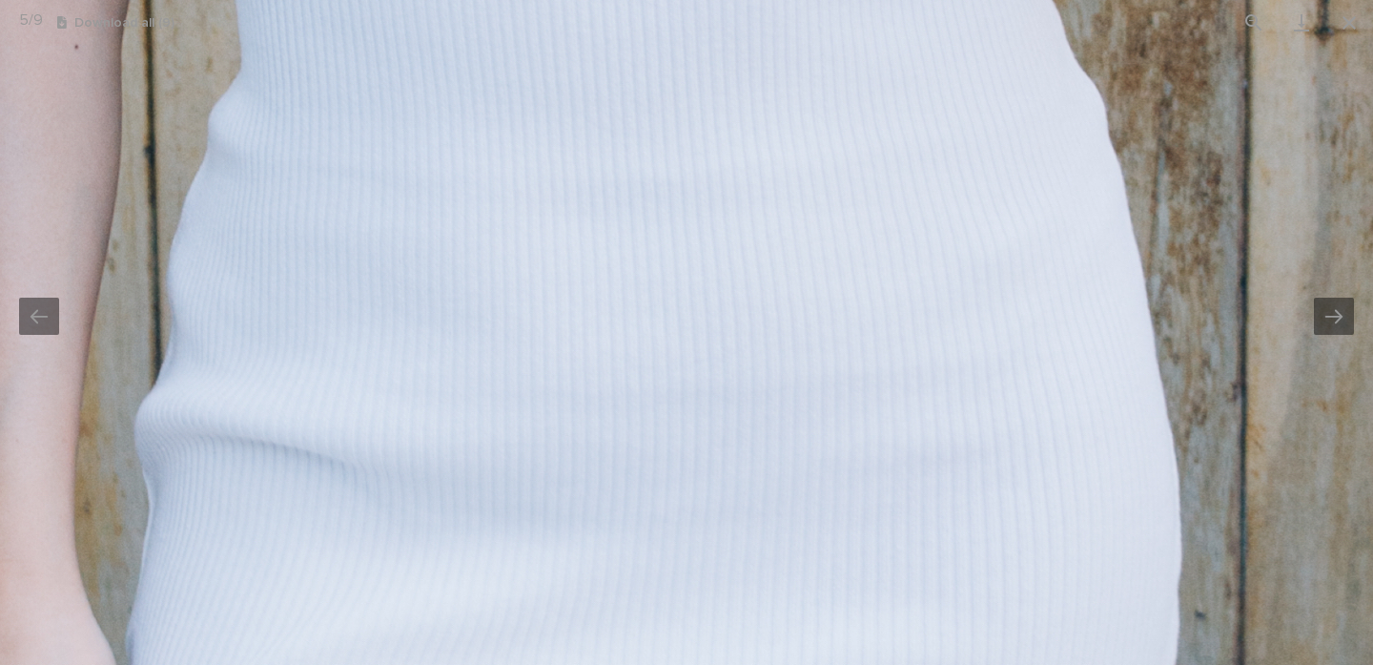
drag, startPoint x: 897, startPoint y: 459, endPoint x: 835, endPoint y: 735, distance: 283.4
click at [835, 665] on html "Egg Donors Loading... Saving… Loading... Saving… PHOP2121 PHOP2121 Sorry, there…" at bounding box center [686, 332] width 1373 height 665
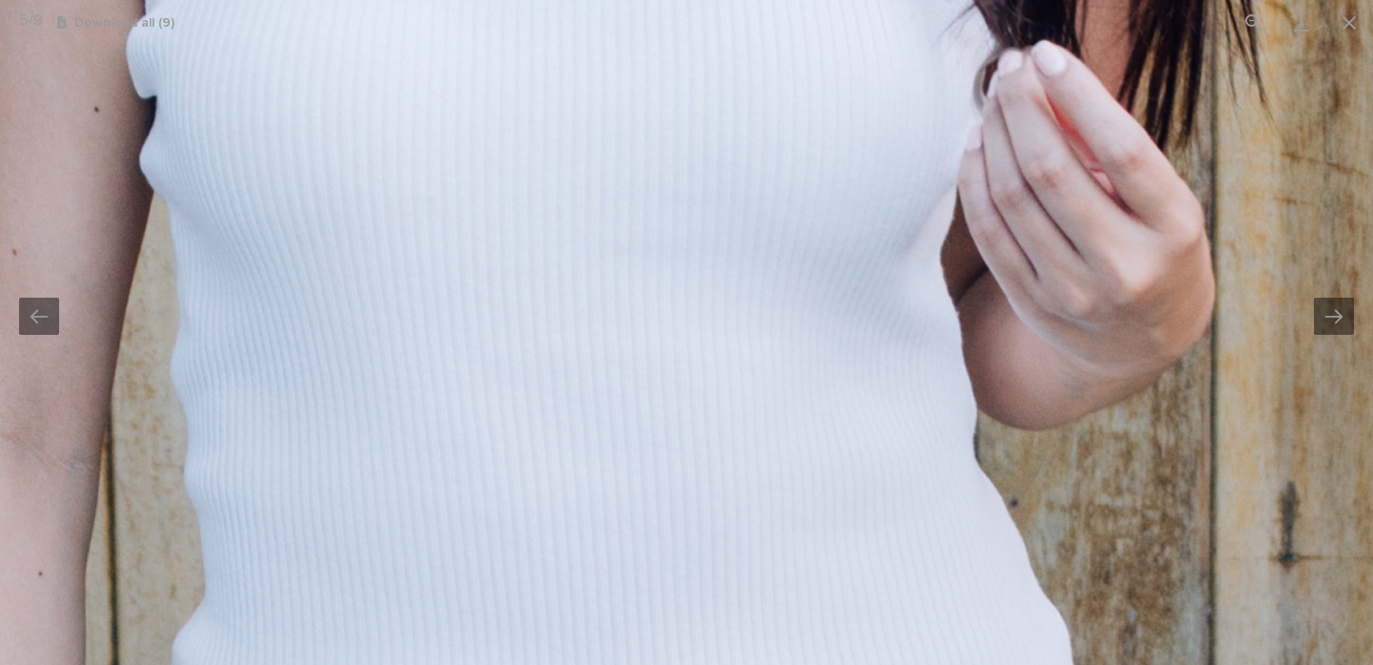
drag, startPoint x: 880, startPoint y: 361, endPoint x: 853, endPoint y: 703, distance: 342.4
click at [853, 665] on html "Egg Donors Loading... Saving… Loading... Saving… PHOP2121 PHOP2121 Sorry, there…" at bounding box center [686, 332] width 1373 height 665
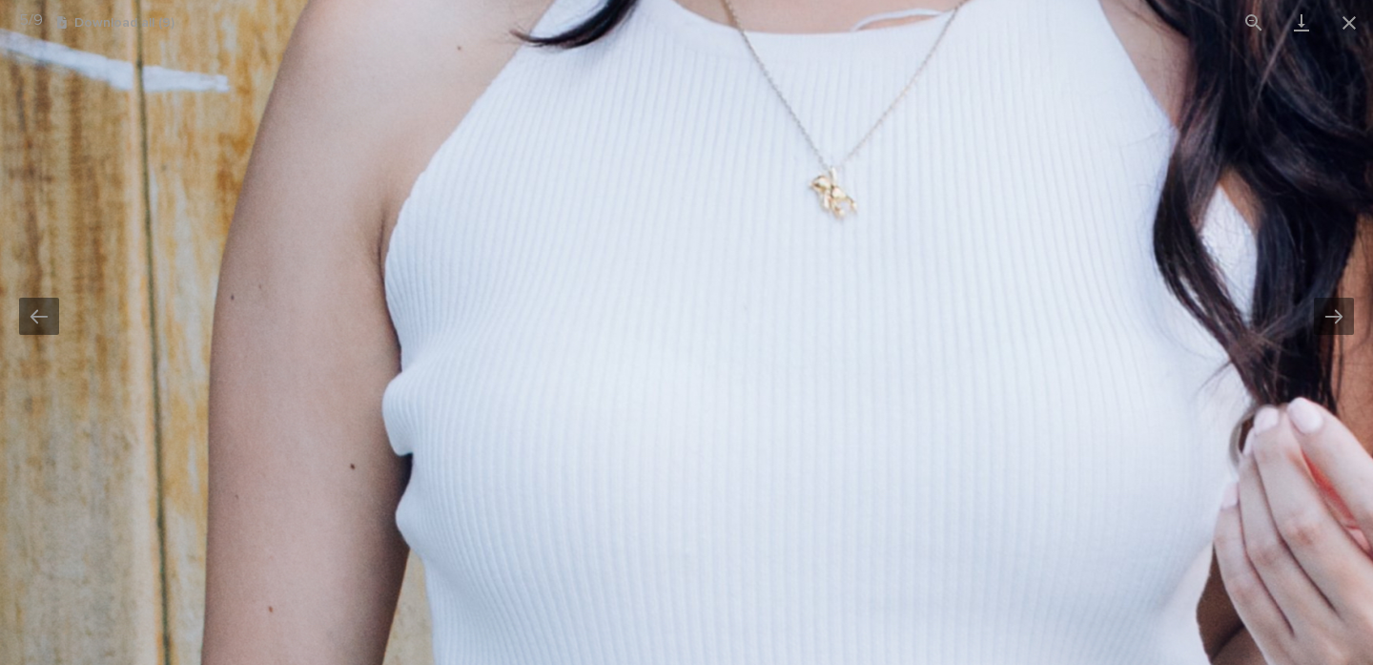
drag, startPoint x: 705, startPoint y: 395, endPoint x: 963, endPoint y: 25, distance: 451.3
click at [963, 25] on div "5 / 9 Download all ( 9 )" at bounding box center [686, 332] width 1373 height 665
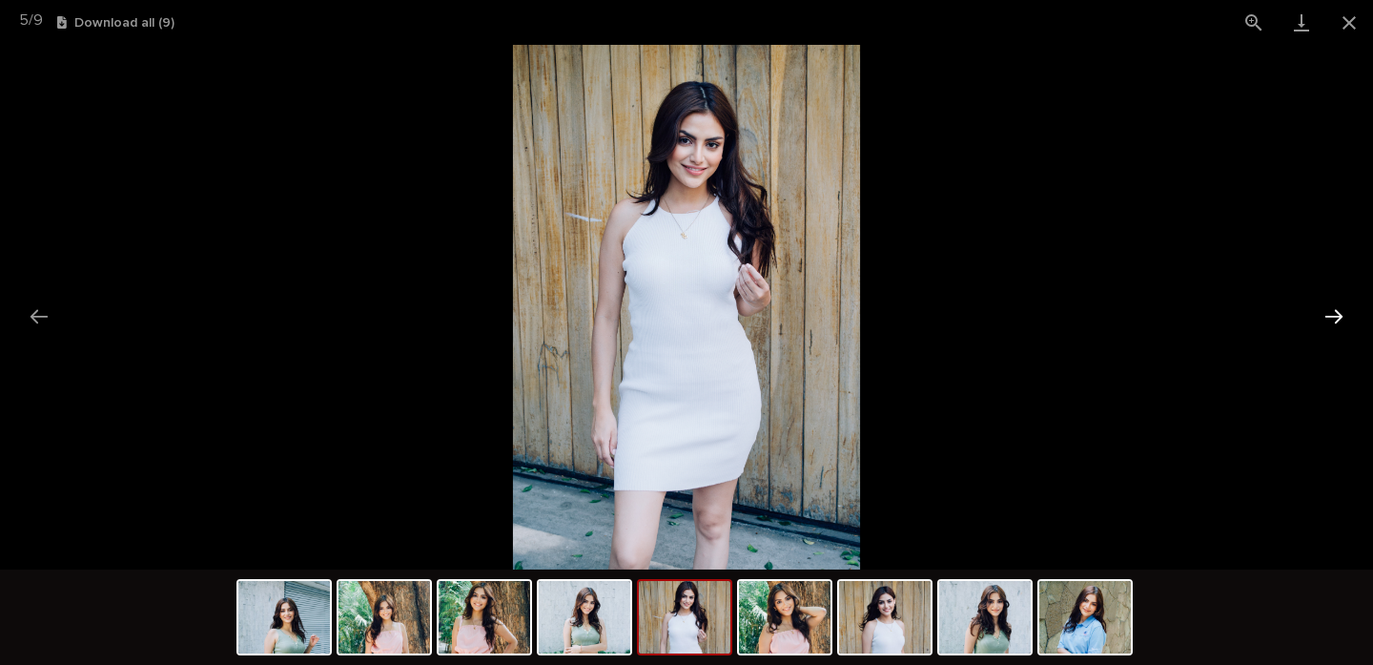
click at [1337, 317] on button "Next slide" at bounding box center [1334, 316] width 40 height 37
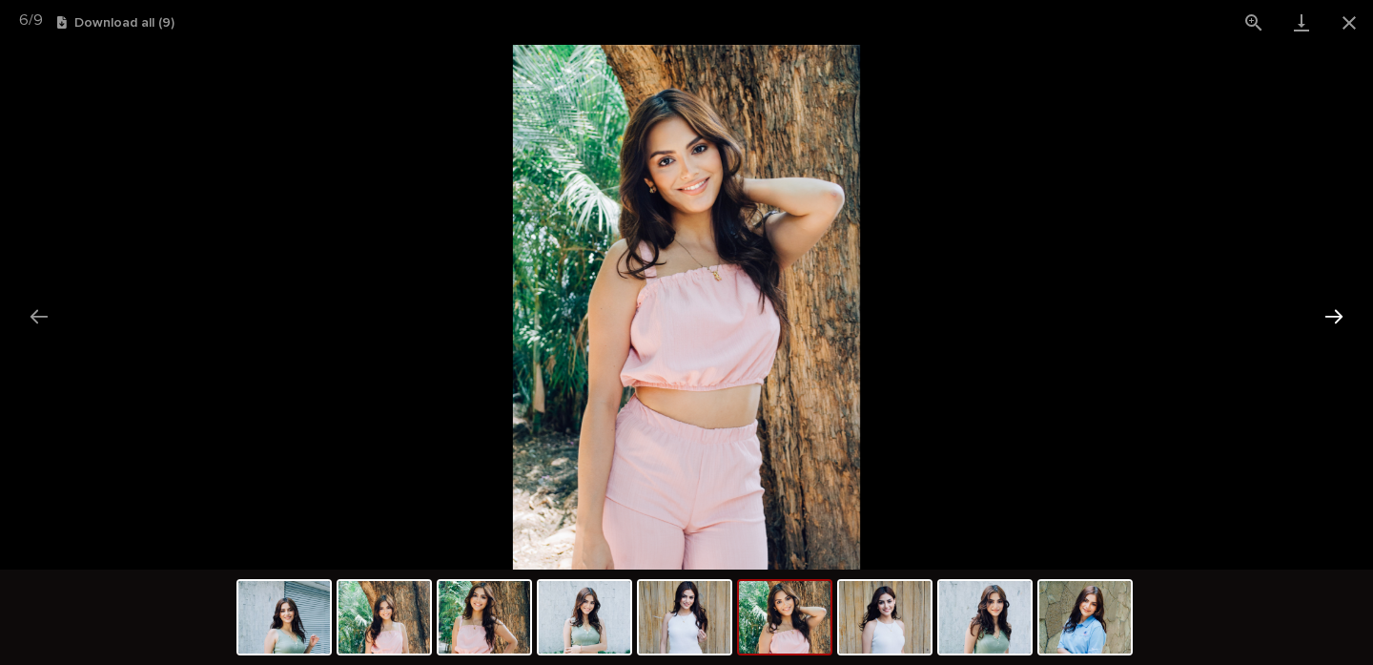
click at [1337, 317] on button "Next slide" at bounding box center [1334, 316] width 40 height 37
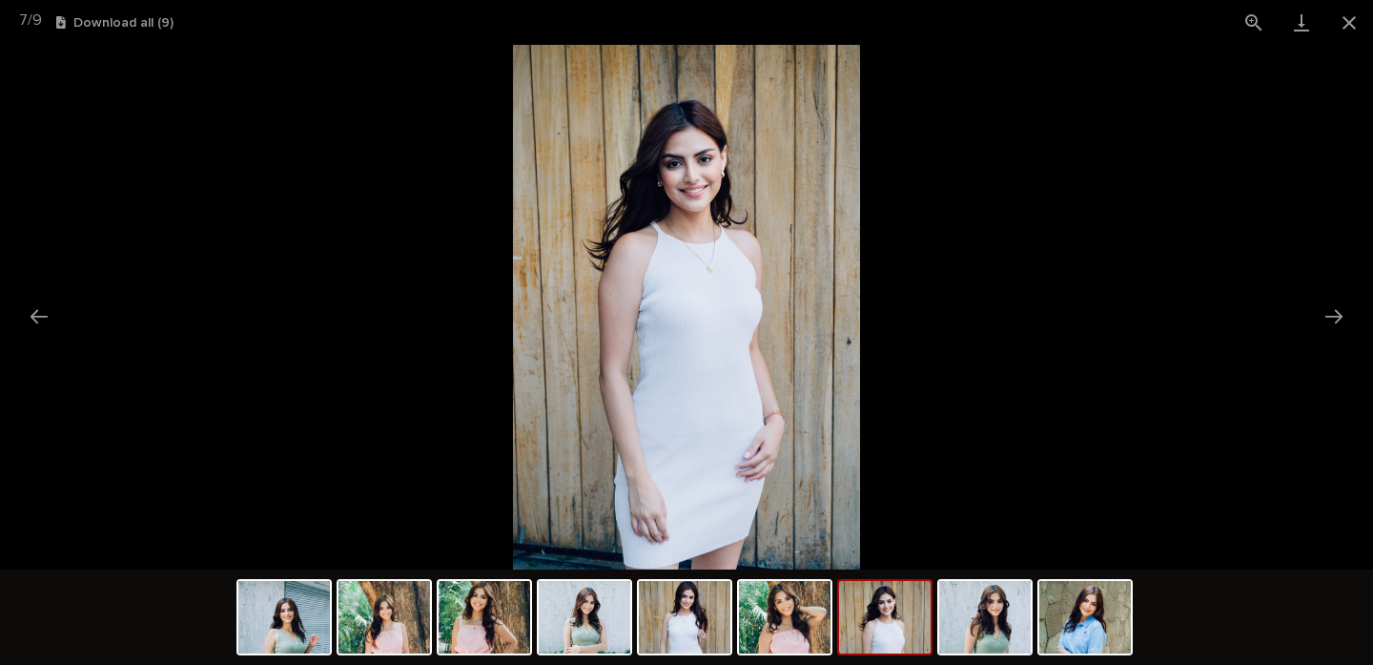
click at [629, 511] on img at bounding box center [686, 307] width 347 height 524
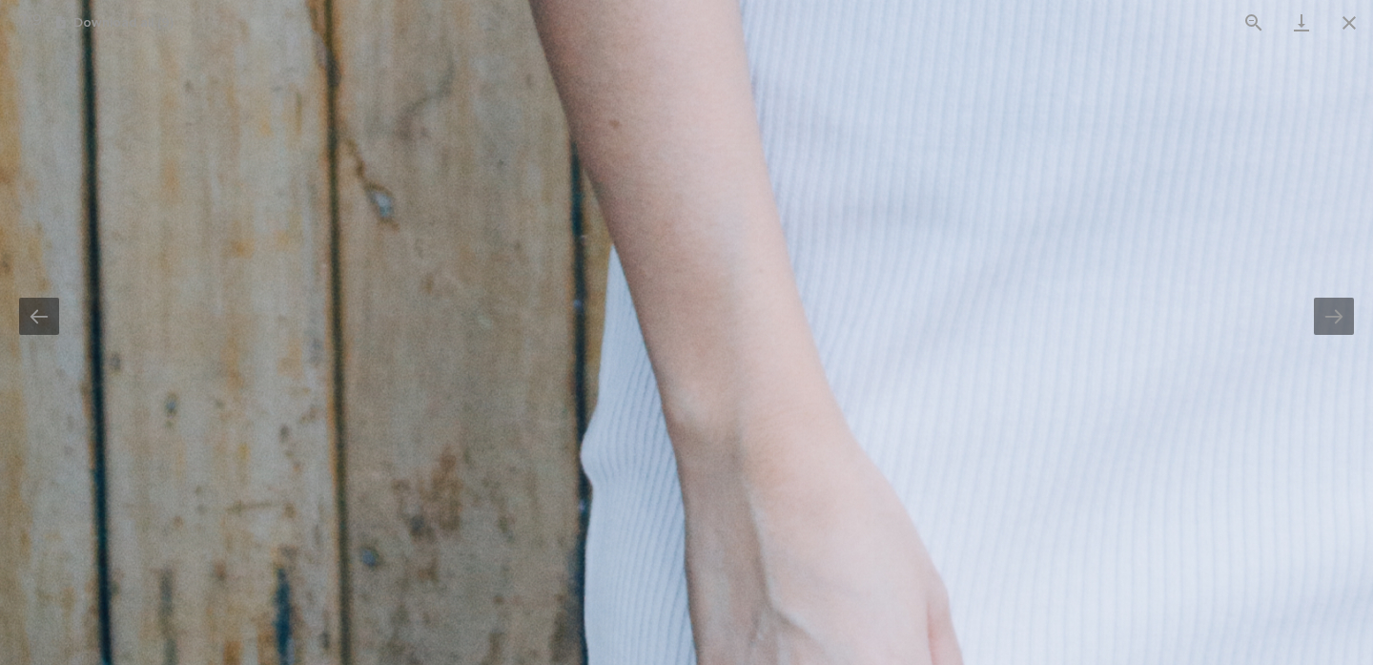
drag, startPoint x: 629, startPoint y: 511, endPoint x: 683, endPoint y: 703, distance: 199.0
click at [683, 665] on html "Egg Donors Loading... Saving… Loading... Saving… PHOP2121 PHOP2121 Sorry, there…" at bounding box center [686, 332] width 1373 height 665
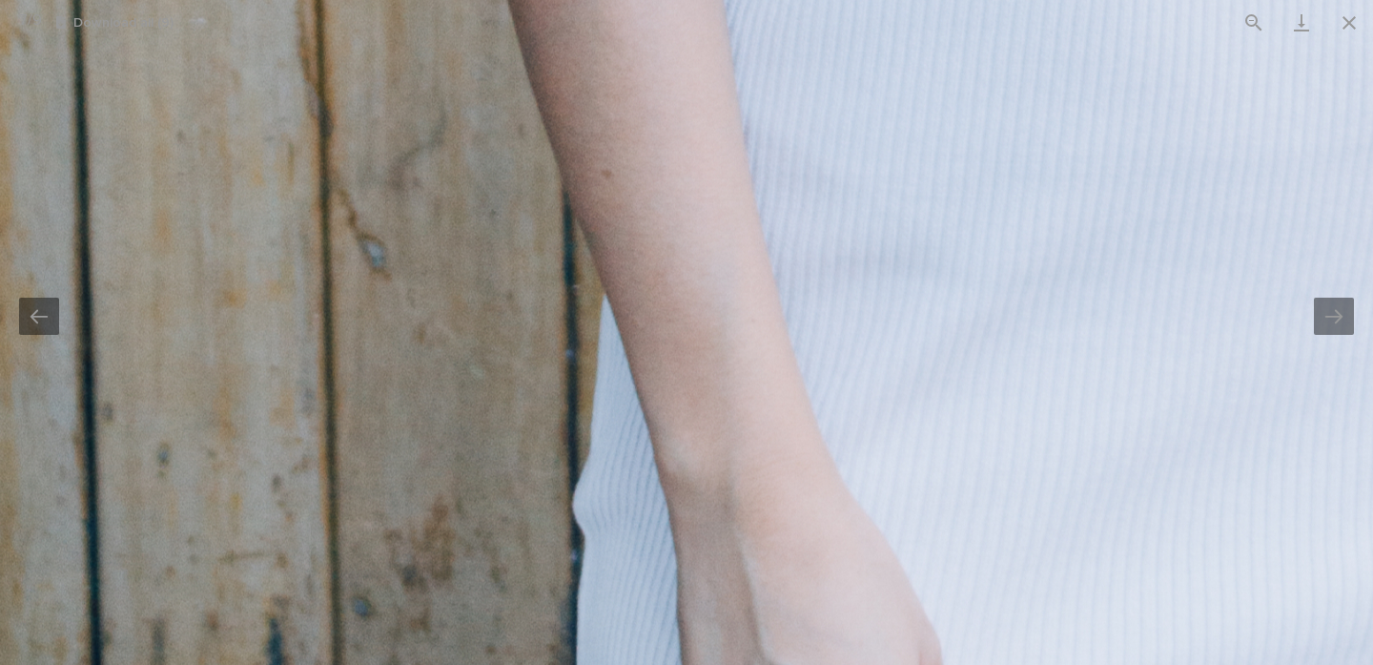
drag, startPoint x: 784, startPoint y: 440, endPoint x: 692, endPoint y: 735, distance: 309.5
click at [692, 665] on html "Egg Donors Loading... Saving… Loading... Saving… PHOP2121 PHOP2121 Sorry, there…" at bounding box center [686, 332] width 1373 height 665
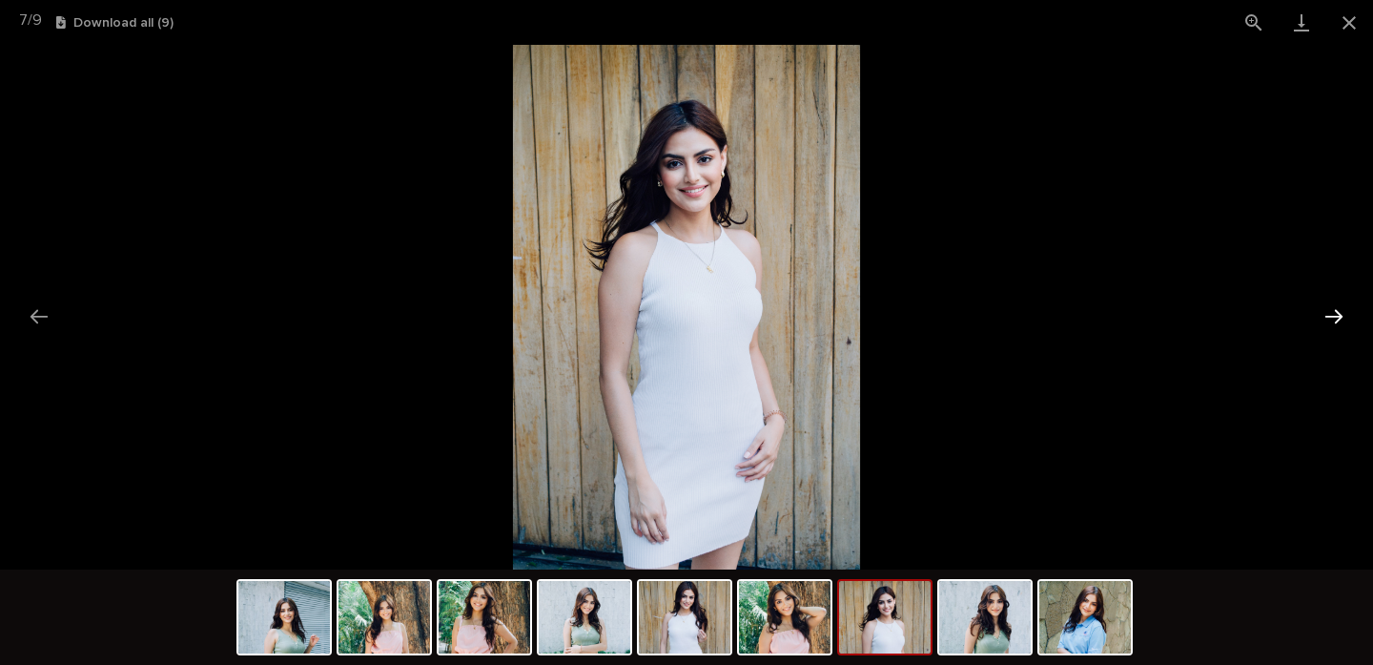
click at [1325, 314] on button "Next slide" at bounding box center [1334, 316] width 40 height 37
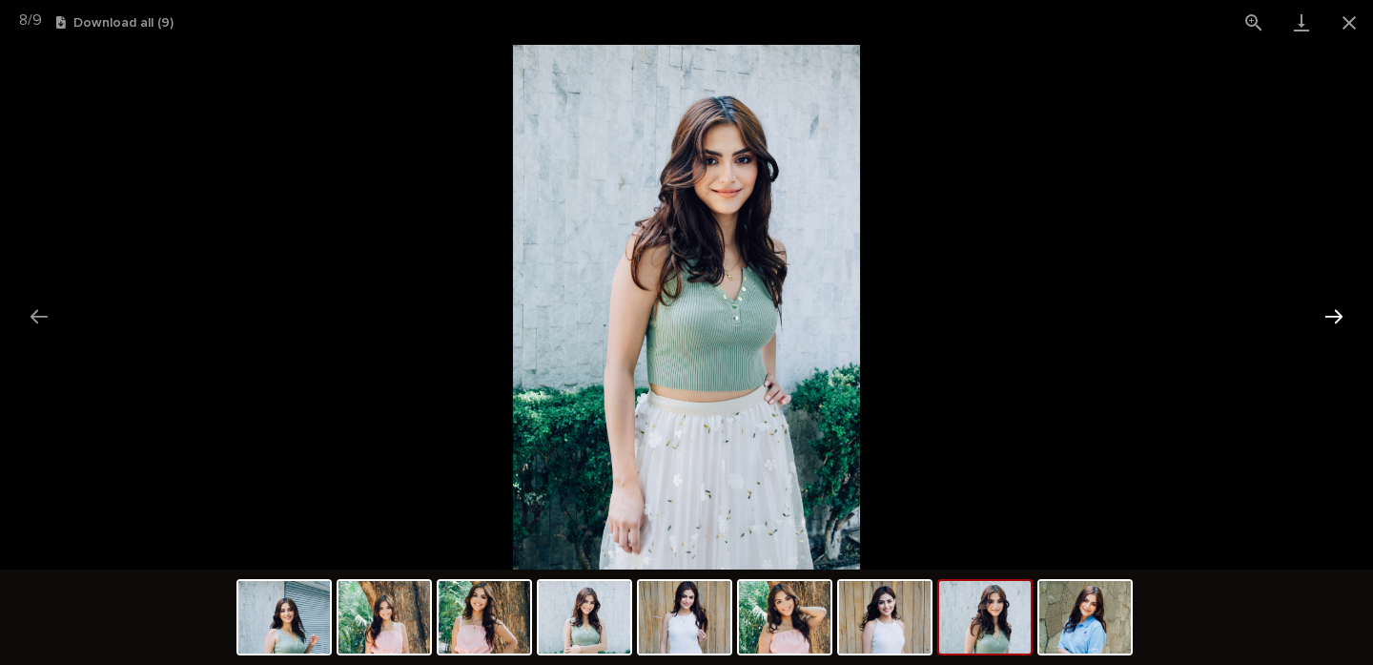
click at [1325, 314] on button "Next slide" at bounding box center [1334, 316] width 40 height 37
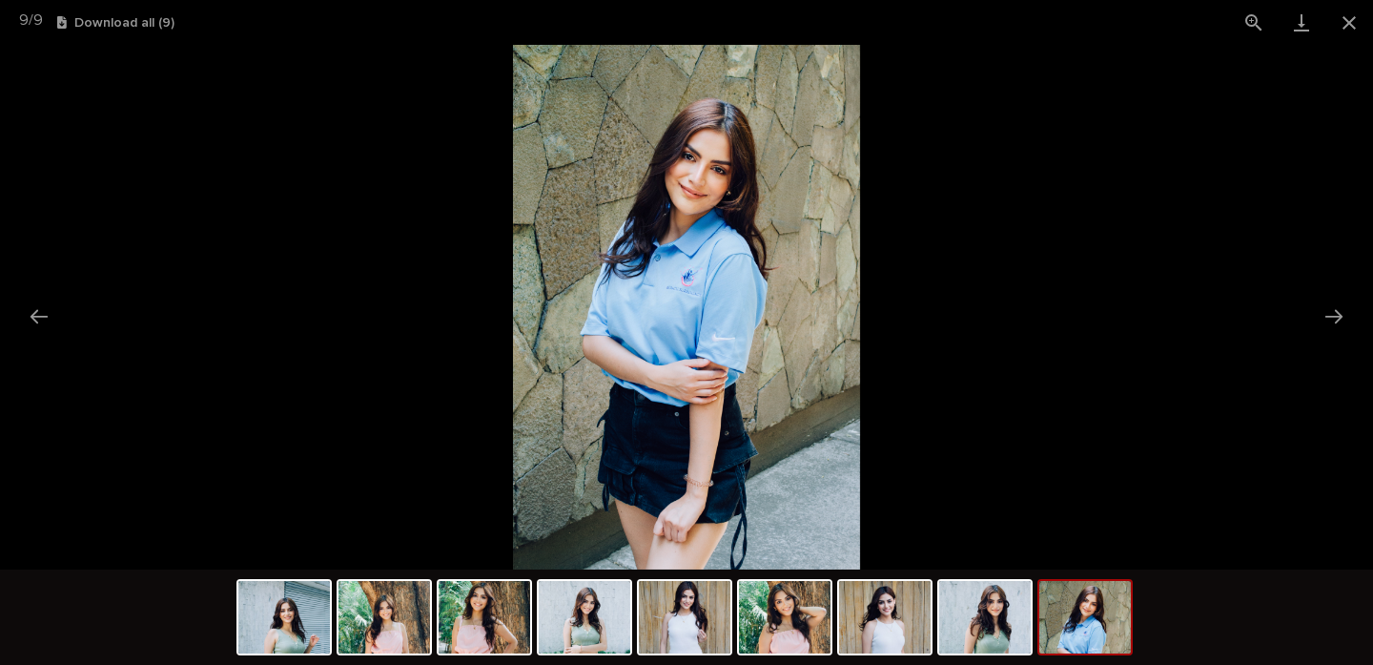
click at [726, 422] on img at bounding box center [686, 307] width 347 height 524
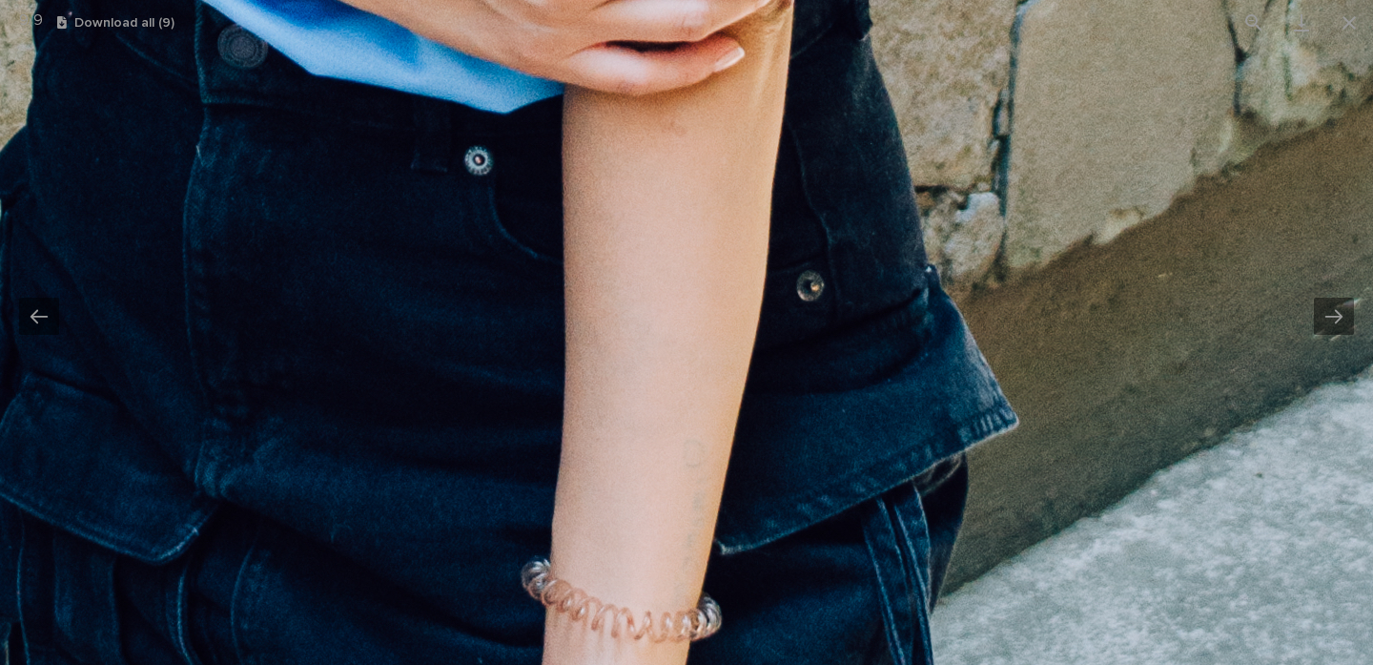
drag, startPoint x: 726, startPoint y: 422, endPoint x: 895, endPoint y: 18, distance: 437.6
click at [895, 18] on div "9 / 9 Download all ( 9 )" at bounding box center [686, 332] width 1373 height 665
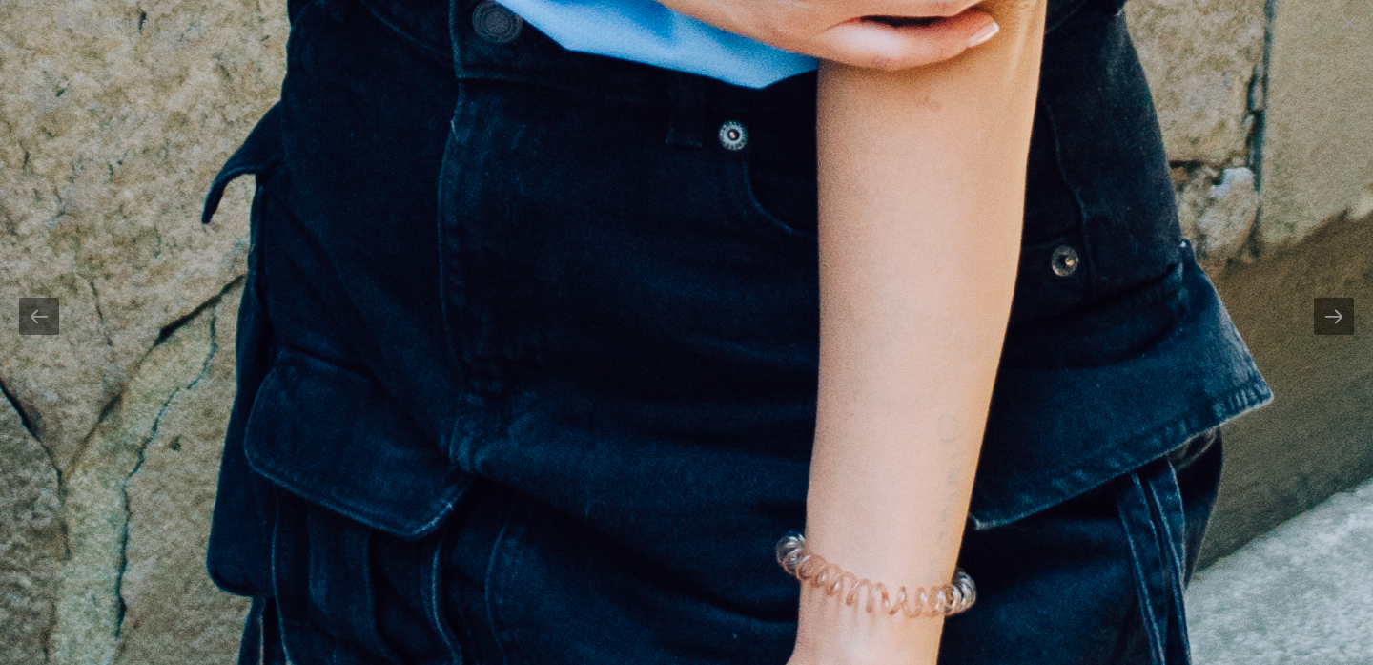
drag, startPoint x: 611, startPoint y: 235, endPoint x: 703, endPoint y: 735, distance: 509.0
click at [703, 665] on html "Egg Donors Loading... Saving… Loading... Saving… PHOP2121 PHOP2121 Sorry, there…" at bounding box center [686, 332] width 1373 height 665
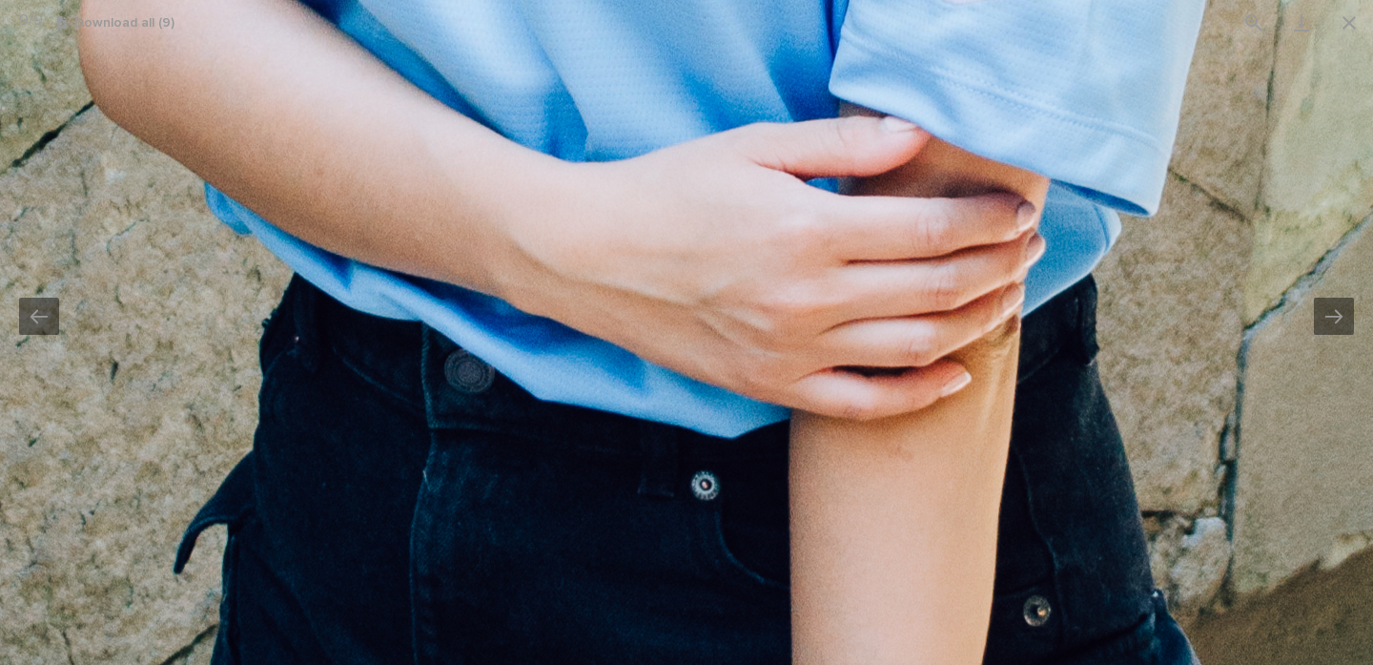
drag, startPoint x: 802, startPoint y: 464, endPoint x: 771, endPoint y: 735, distance: 272.5
click at [771, 665] on html "Egg Donors Loading... Saving… Loading... Saving… PHOP2121 PHOP2121 Sorry, there…" at bounding box center [686, 332] width 1373 height 665
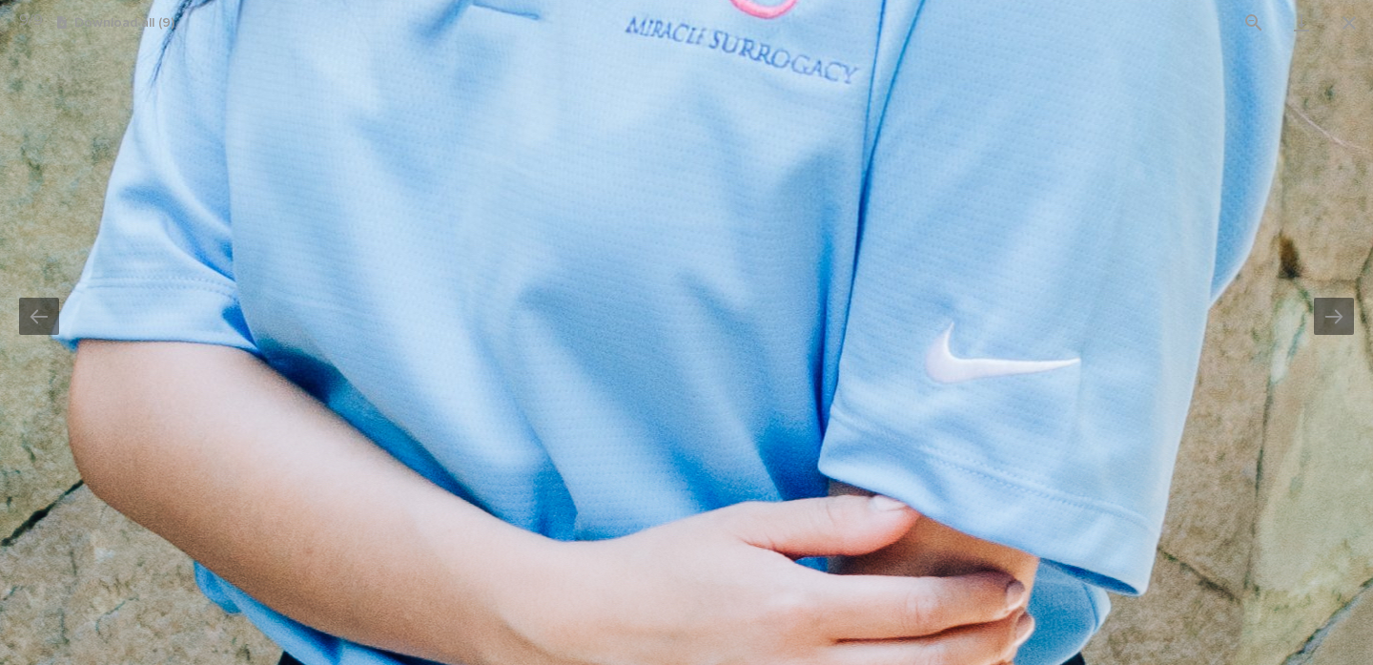
drag, startPoint x: 759, startPoint y: 257, endPoint x: 752, endPoint y: 507, distance: 250.9
click at [752, 507] on img at bounding box center [759, 156] width 2302 height 3475
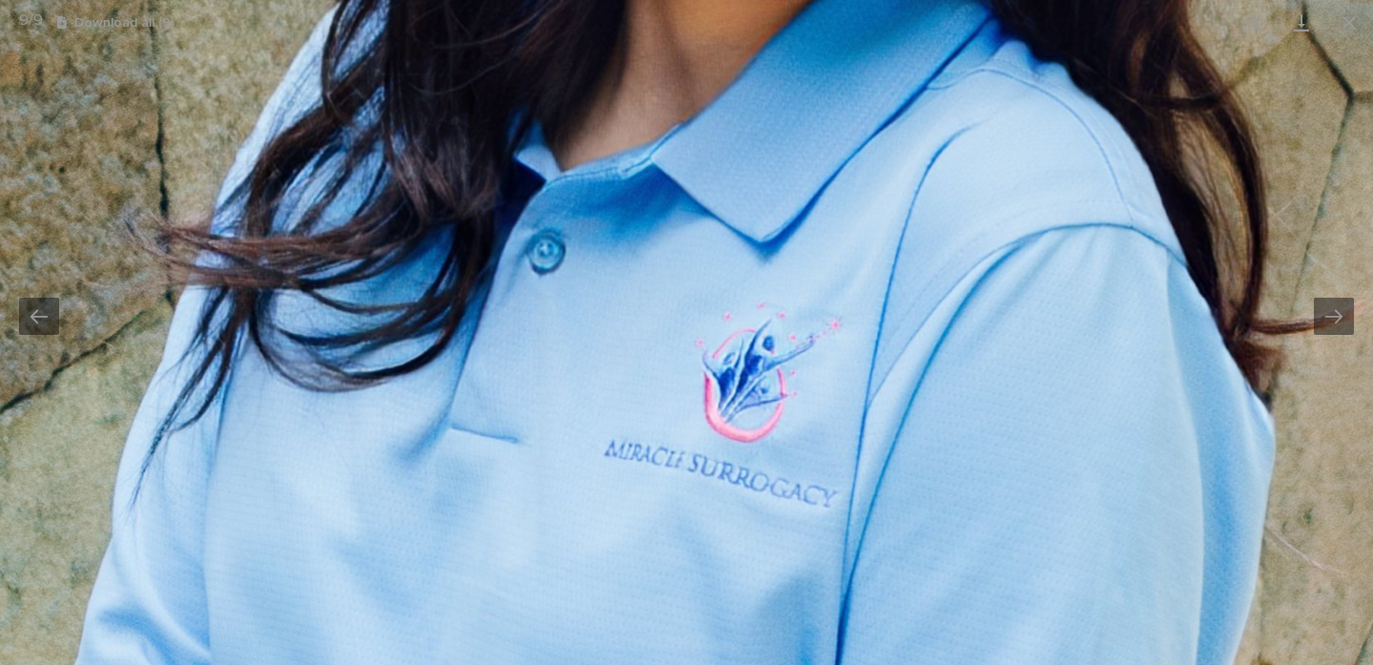
drag, startPoint x: 853, startPoint y: 292, endPoint x: 831, endPoint y: 545, distance: 253.7
click at [831, 545] on img at bounding box center [737, 579] width 2302 height 3475
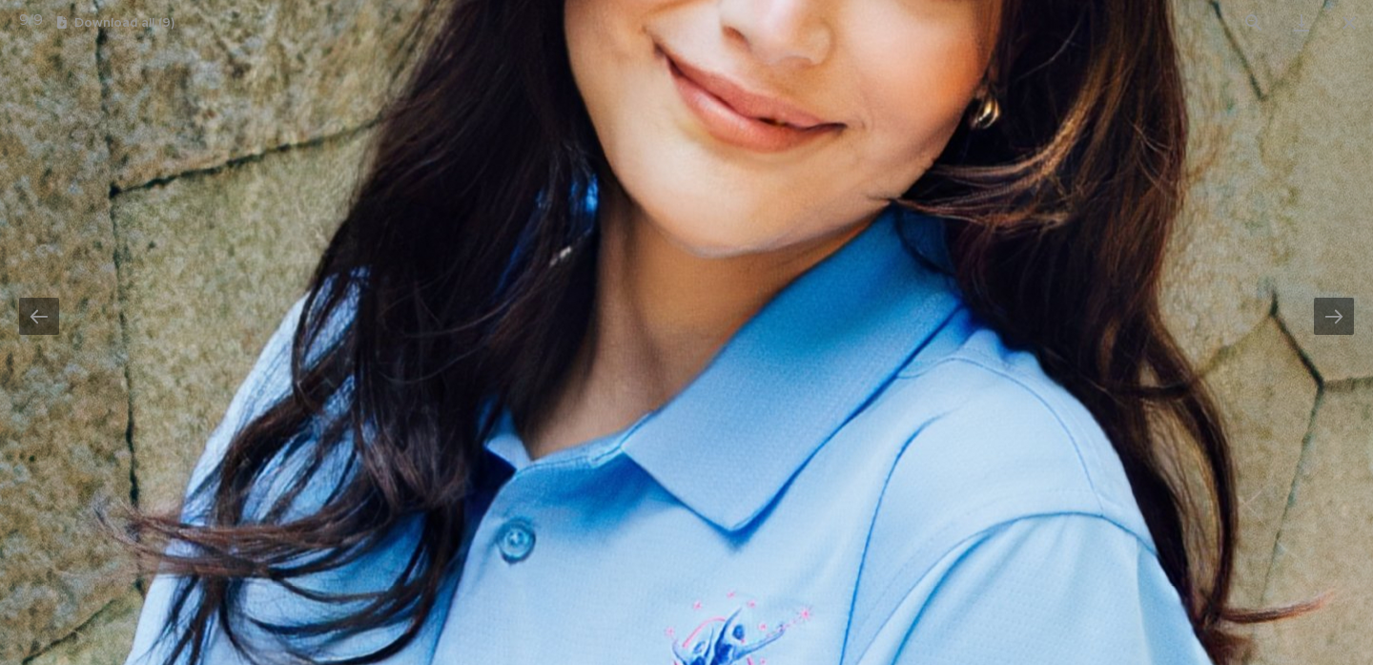
drag, startPoint x: 909, startPoint y: 373, endPoint x: 867, endPoint y: 615, distance: 245.8
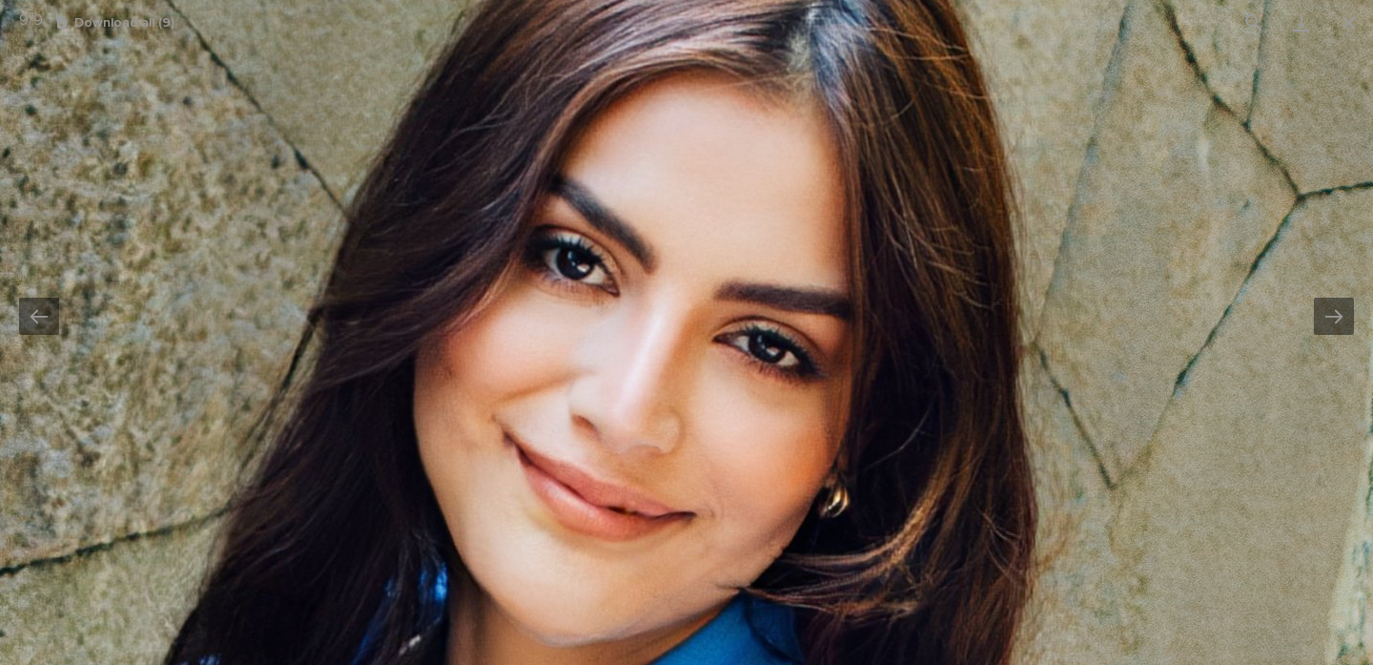
drag, startPoint x: 867, startPoint y: 615, endPoint x: 734, endPoint y: 735, distance: 178.9
click at [734, 665] on html "Egg Donors Loading... Saving… Loading... Saving… PHOP2121 PHOP2121 Sorry, there…" at bounding box center [686, 332] width 1373 height 665
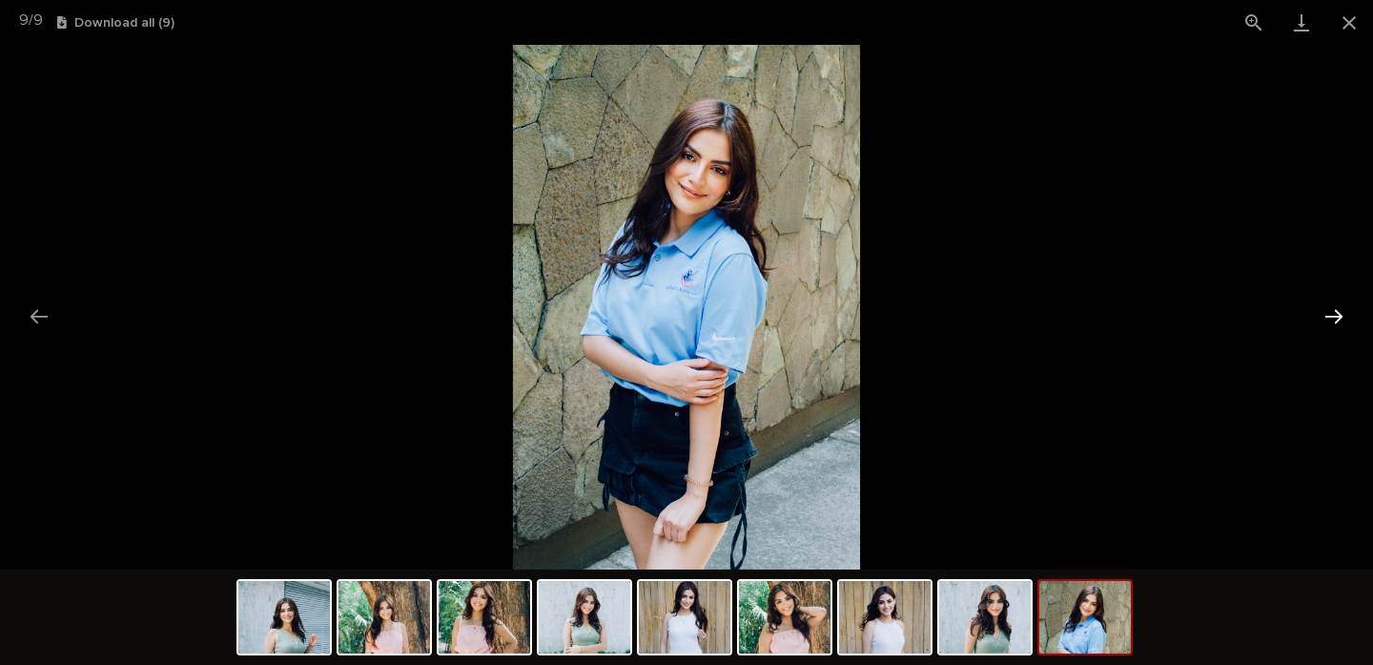
click at [1334, 318] on button "Next slide" at bounding box center [1334, 316] width 40 height 37
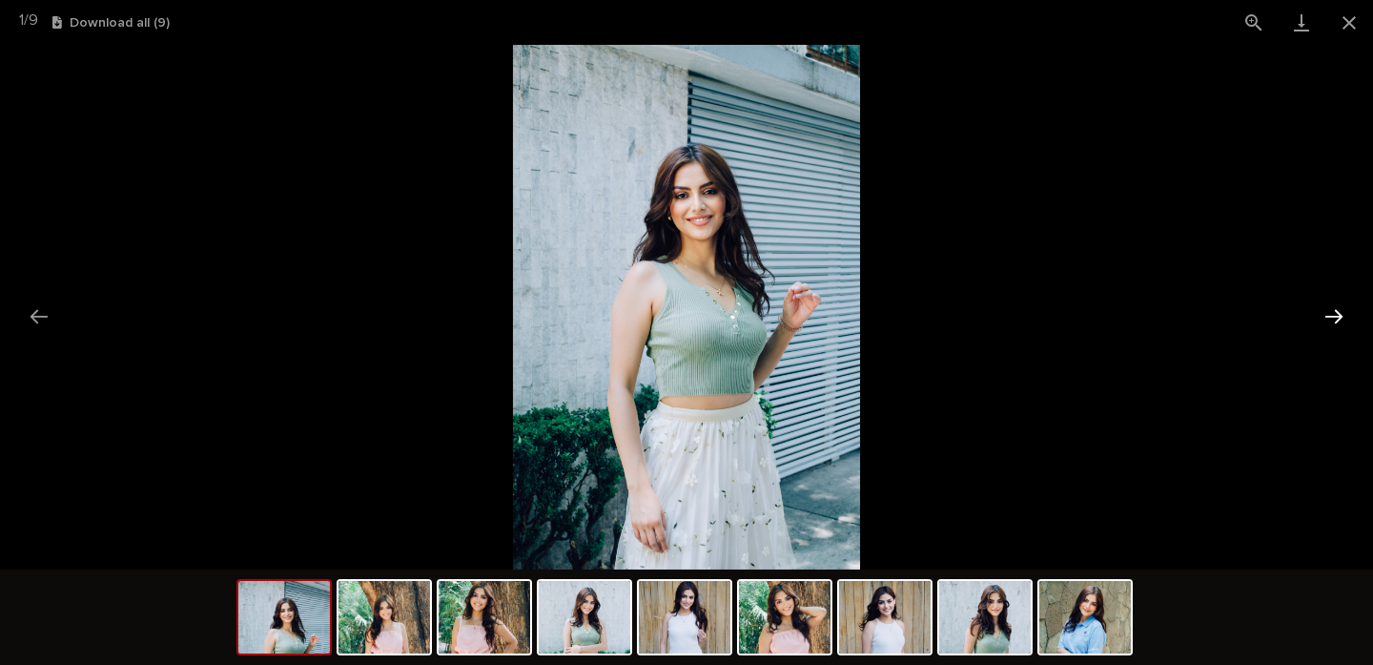
click at [1334, 318] on button "Next slide" at bounding box center [1334, 316] width 40 height 37
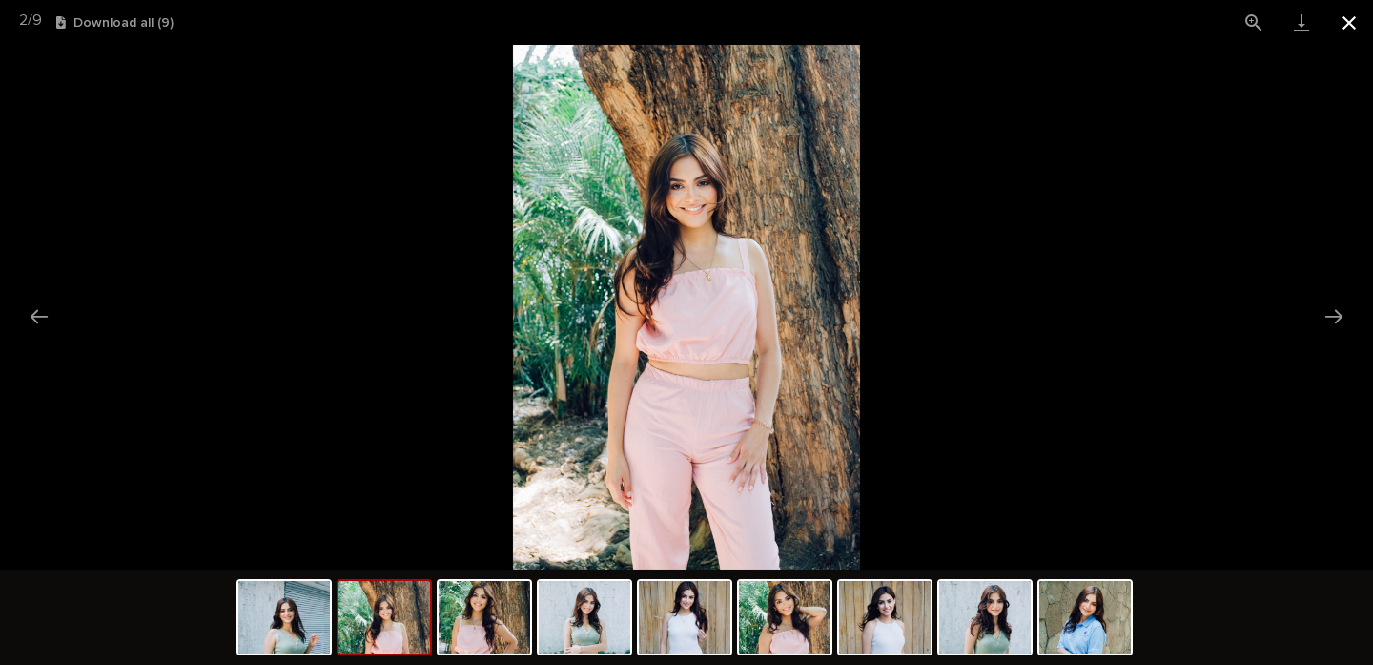
click at [1349, 27] on button "Close gallery" at bounding box center [1350, 22] width 48 height 45
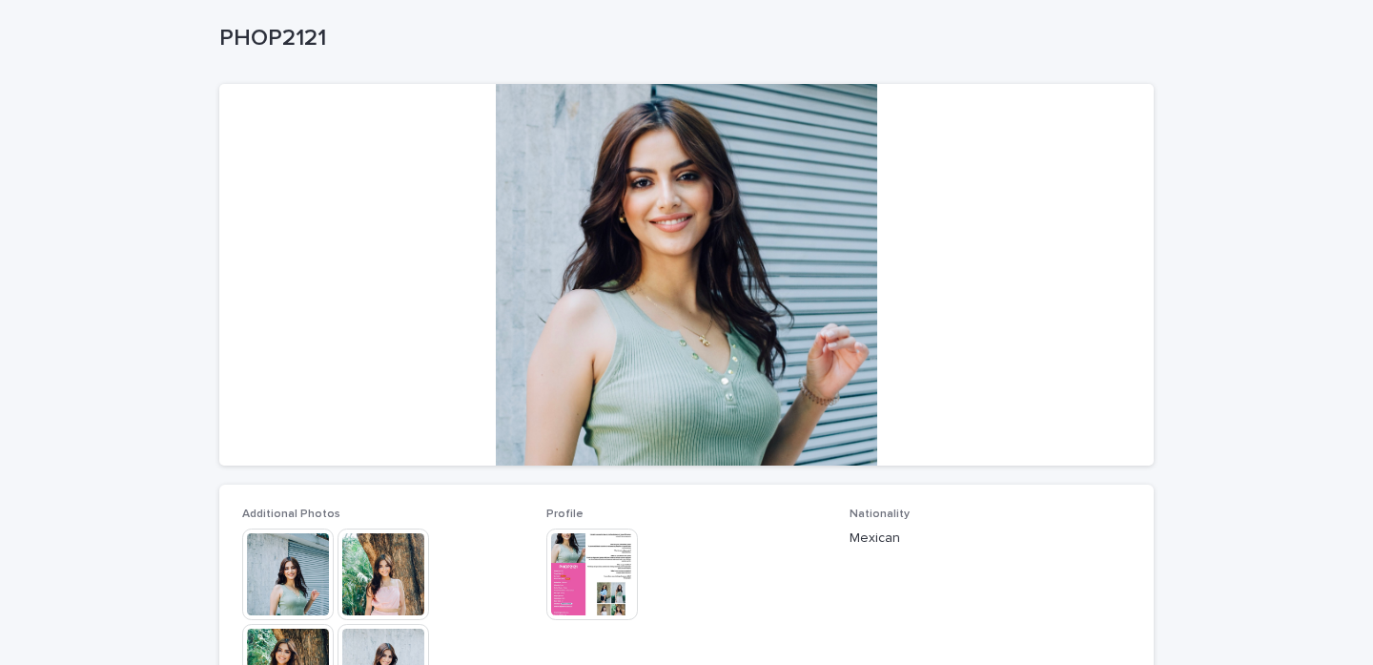
scroll to position [93, 0]
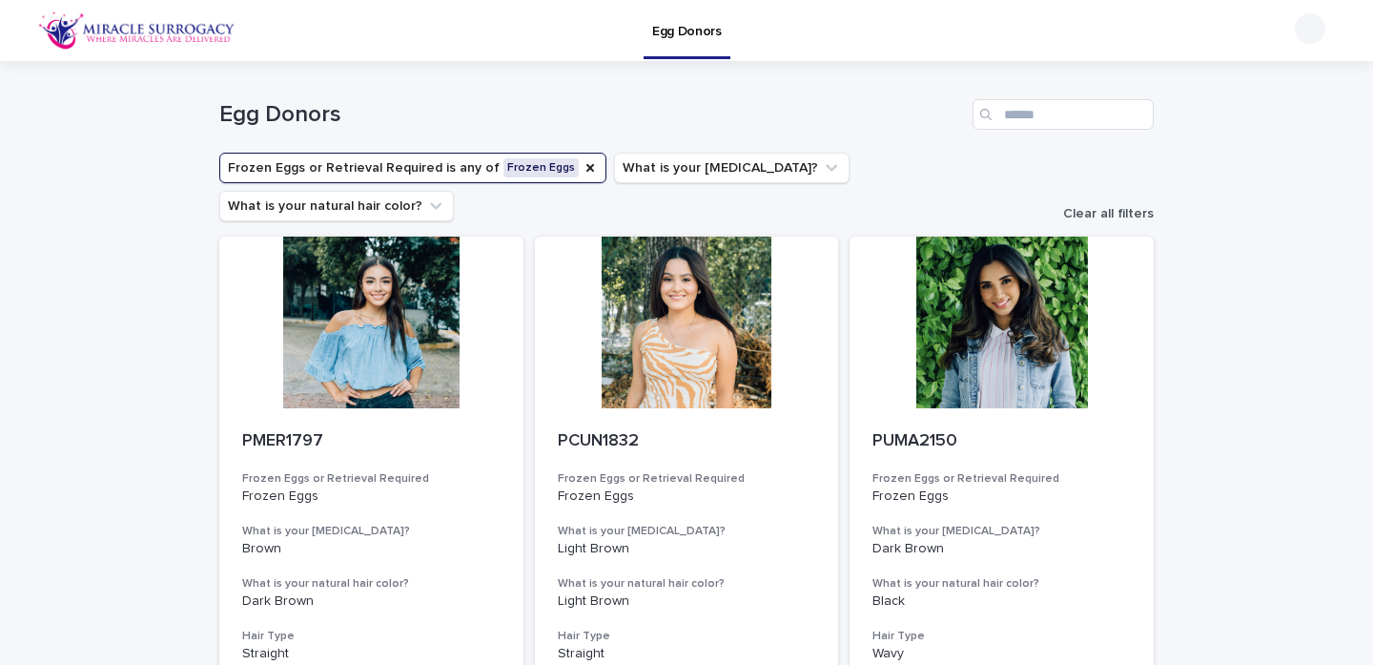
click at [1102, 207] on span "Clear all filters" at bounding box center [1108, 213] width 91 height 13
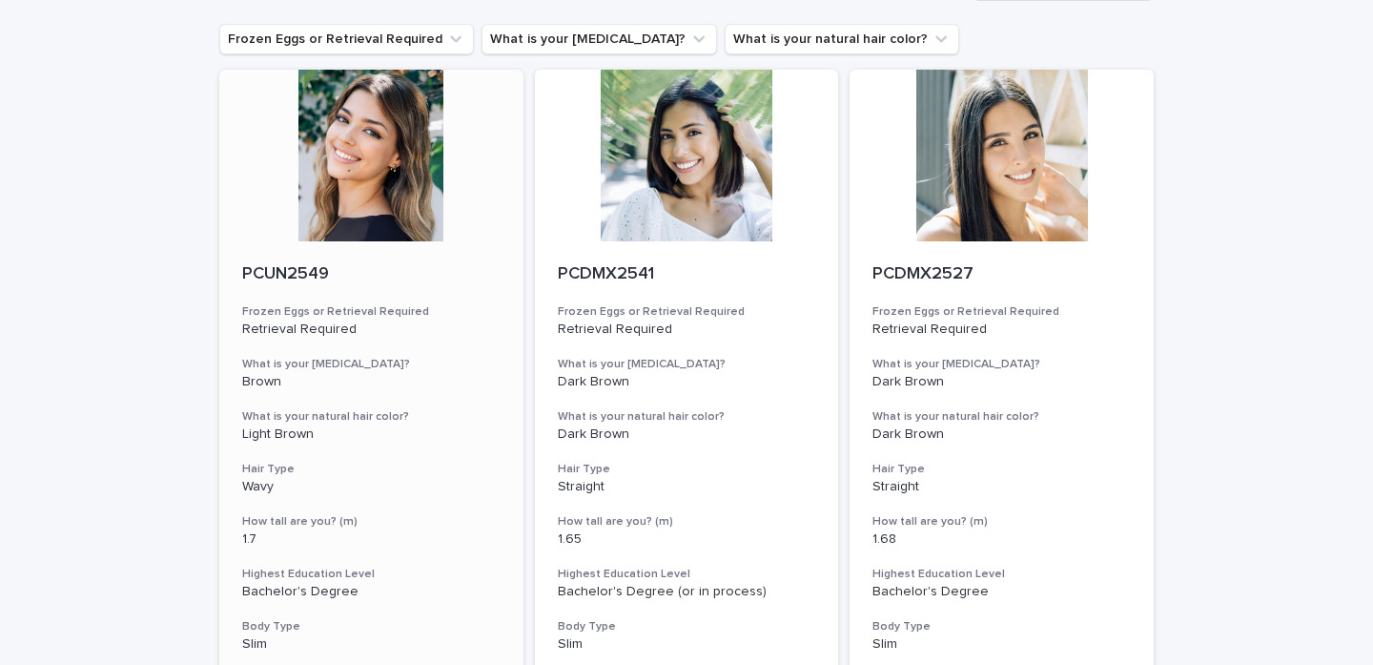
scroll to position [128, 0]
click at [360, 155] on div at bounding box center [371, 157] width 304 height 172
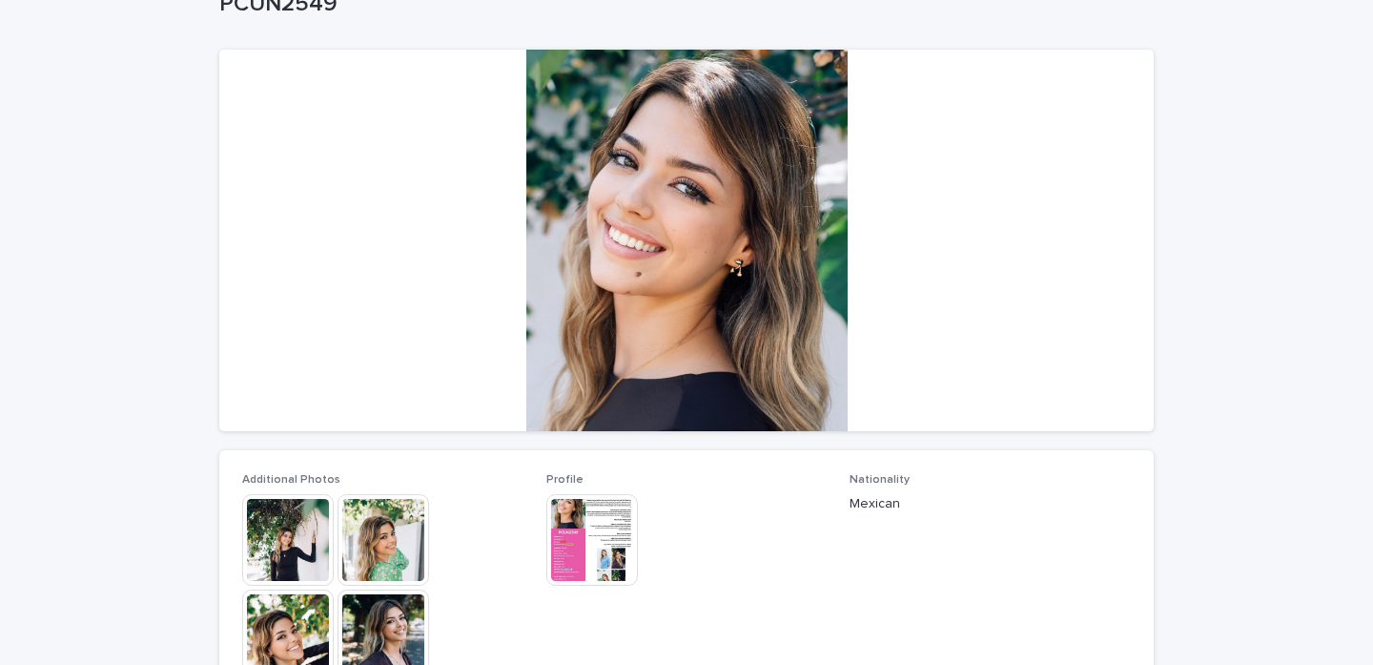
scroll to position [141, 0]
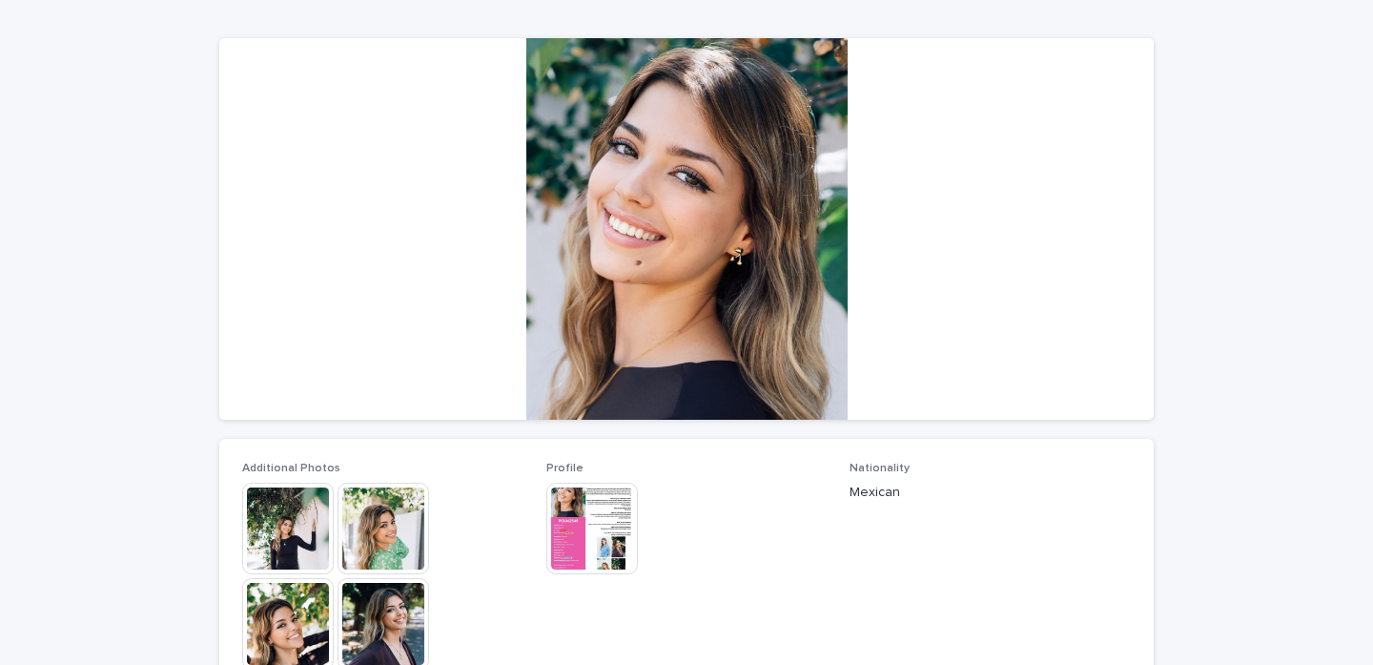
click at [283, 532] on img at bounding box center [288, 529] width 92 height 92
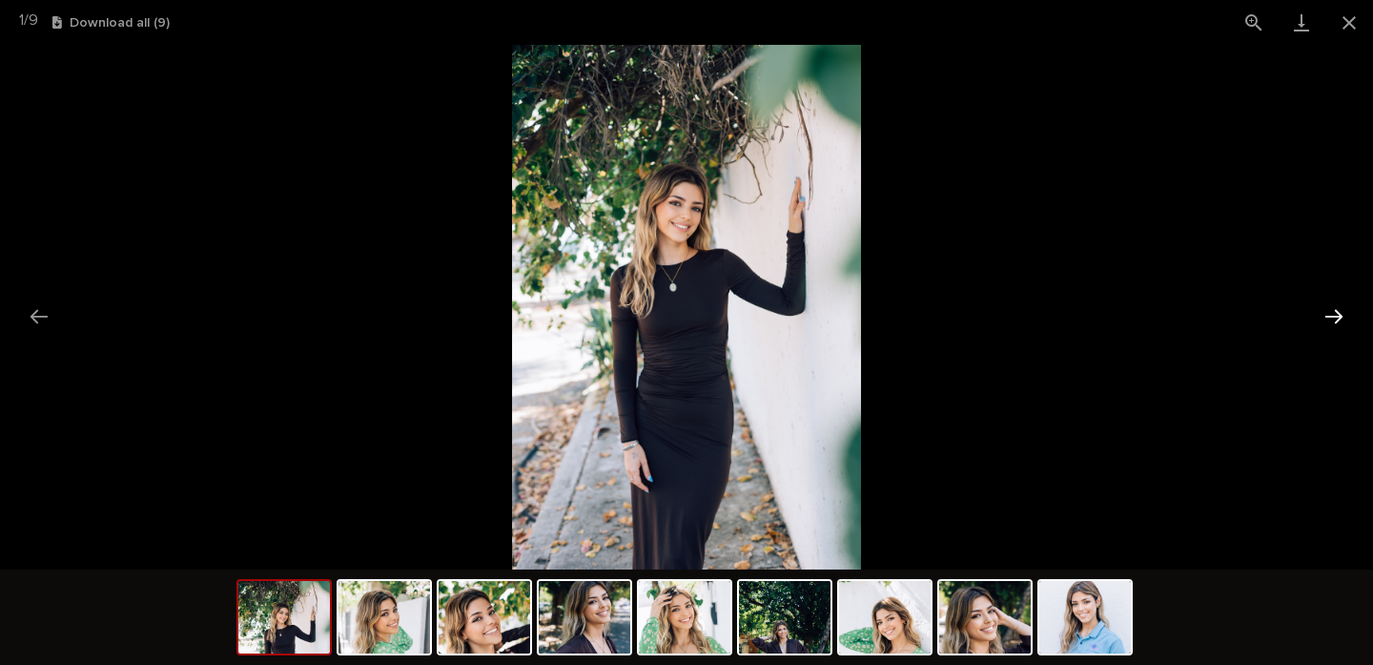
click at [1327, 320] on button "Next slide" at bounding box center [1334, 316] width 40 height 37
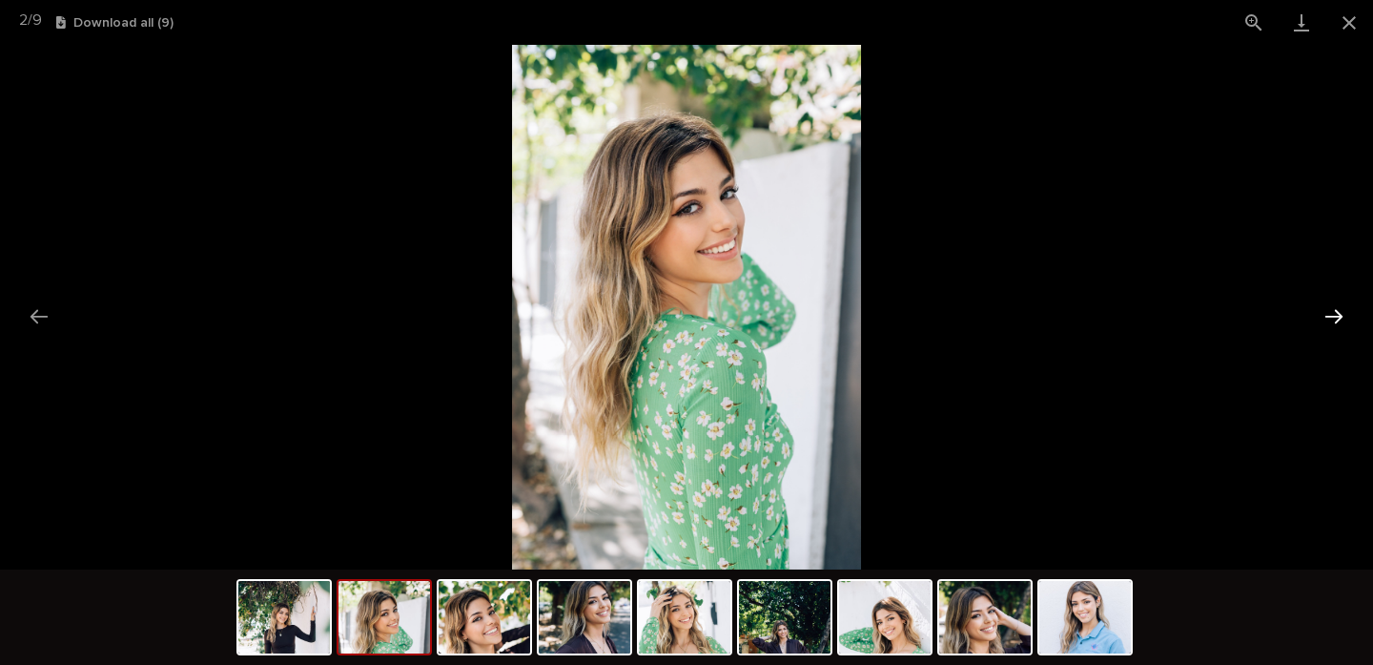
click at [1327, 320] on button "Next slide" at bounding box center [1334, 316] width 40 height 37
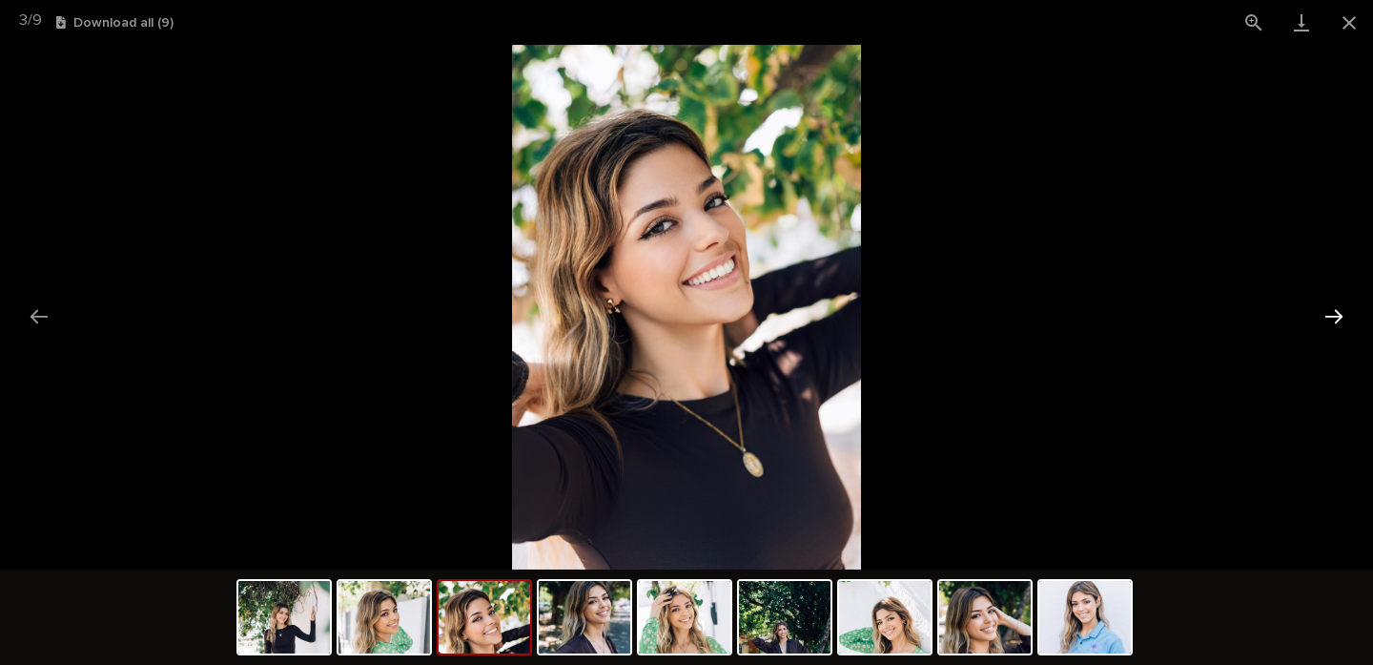
click at [1327, 320] on button "Next slide" at bounding box center [1334, 316] width 40 height 37
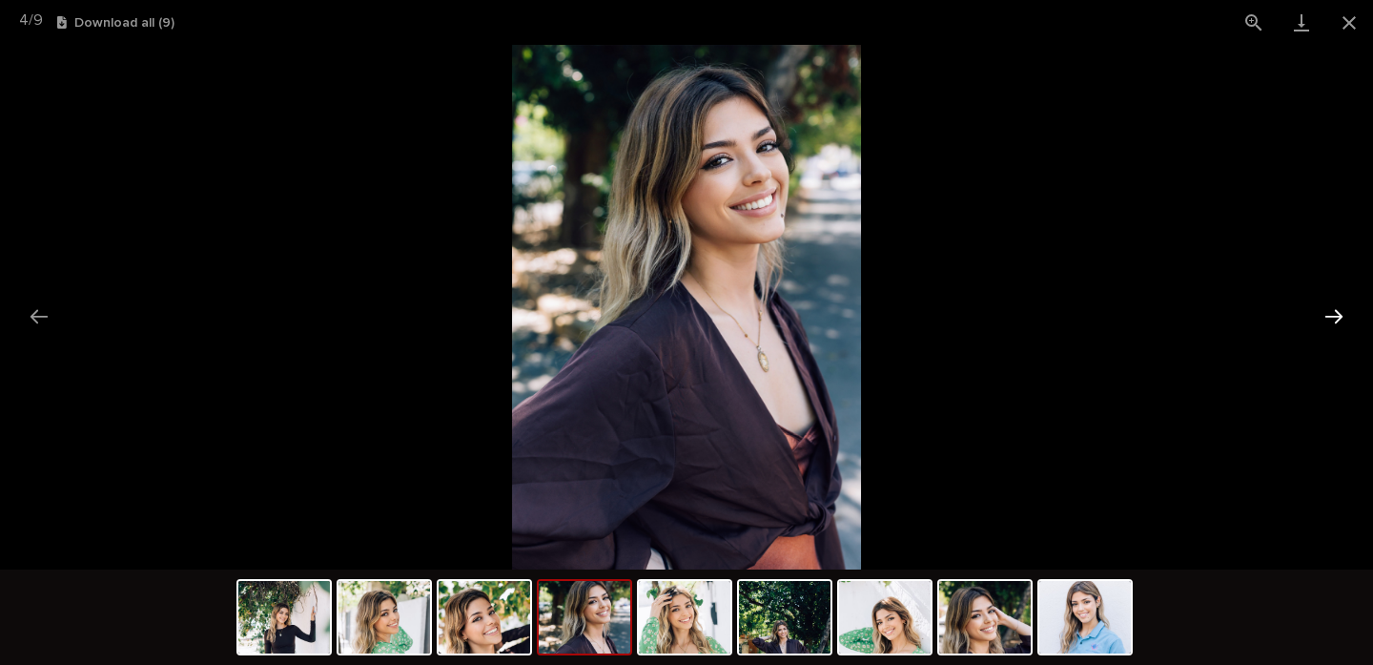
click at [1327, 320] on button "Next slide" at bounding box center [1334, 316] width 40 height 37
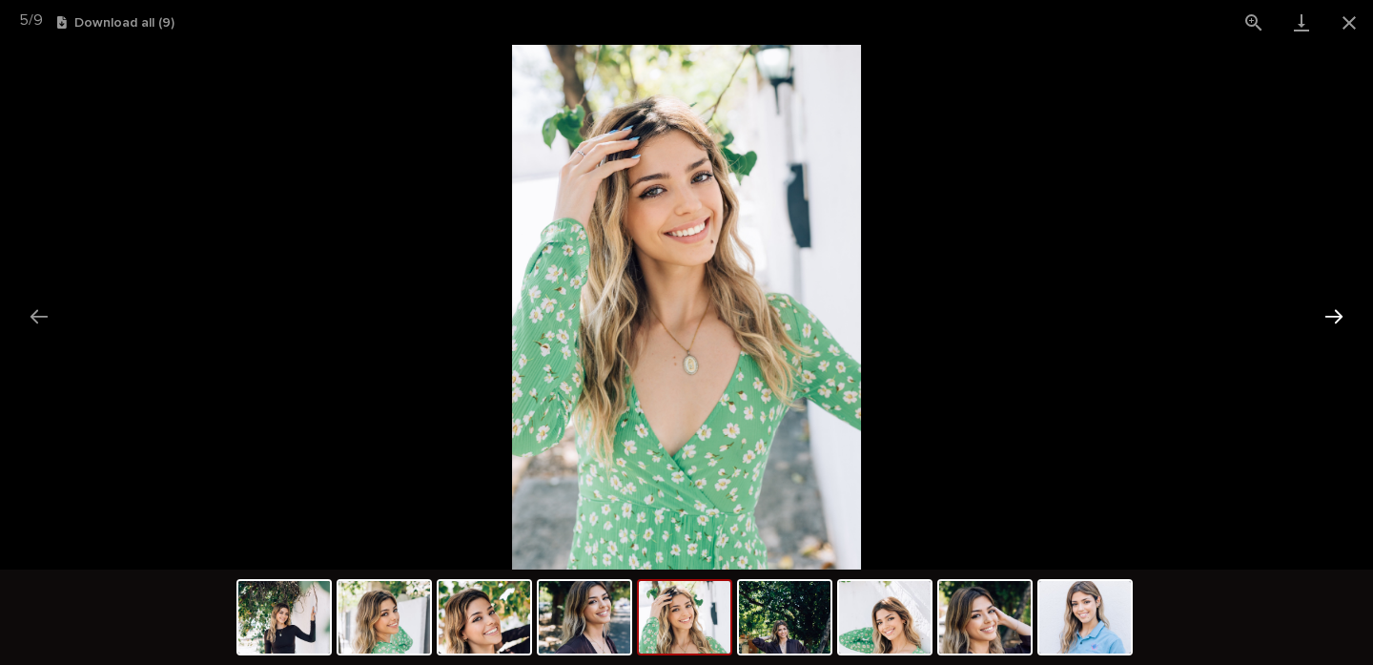
click at [1327, 320] on button "Next slide" at bounding box center [1334, 316] width 40 height 37
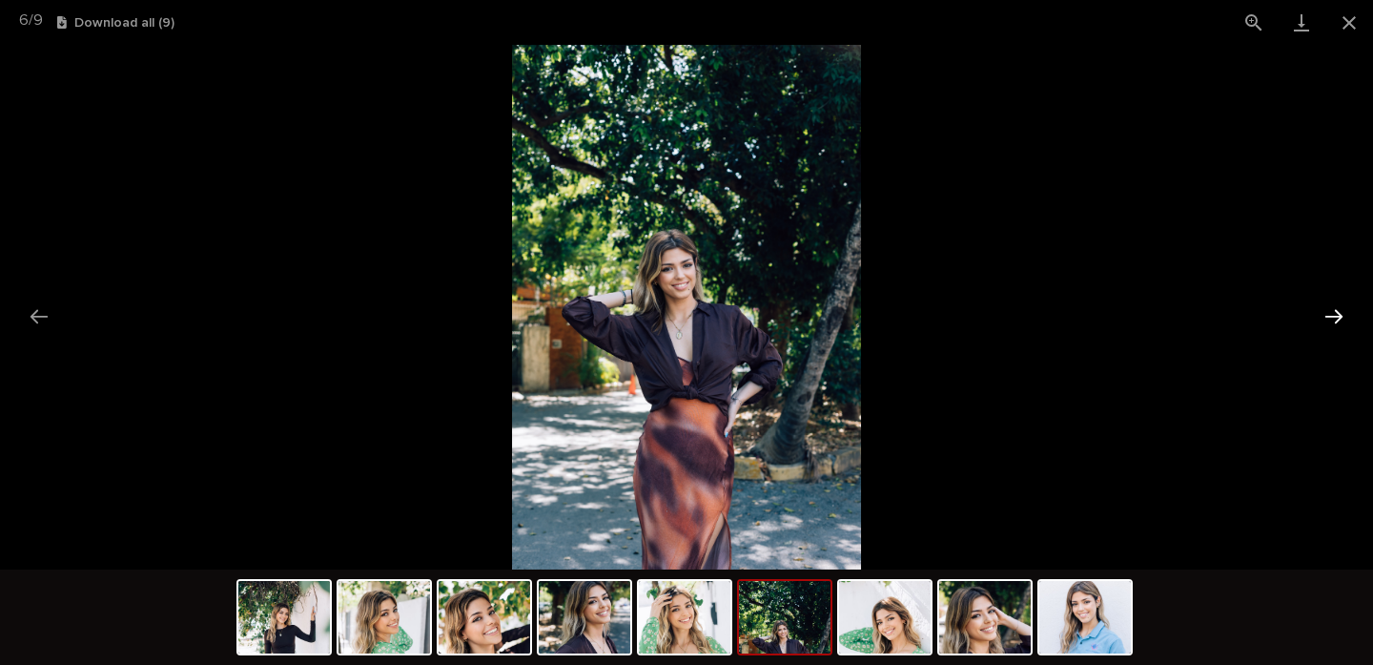
click at [1327, 320] on button "Next slide" at bounding box center [1334, 316] width 40 height 37
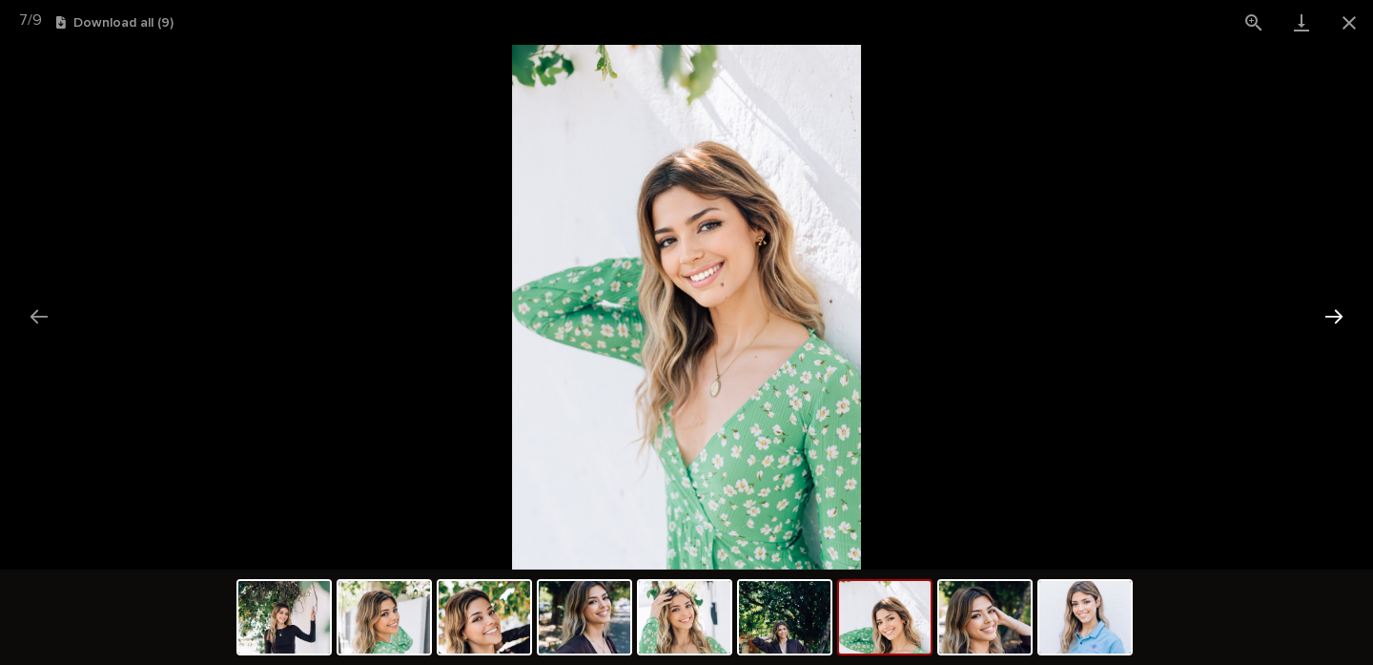
click at [1327, 320] on button "Next slide" at bounding box center [1334, 316] width 40 height 37
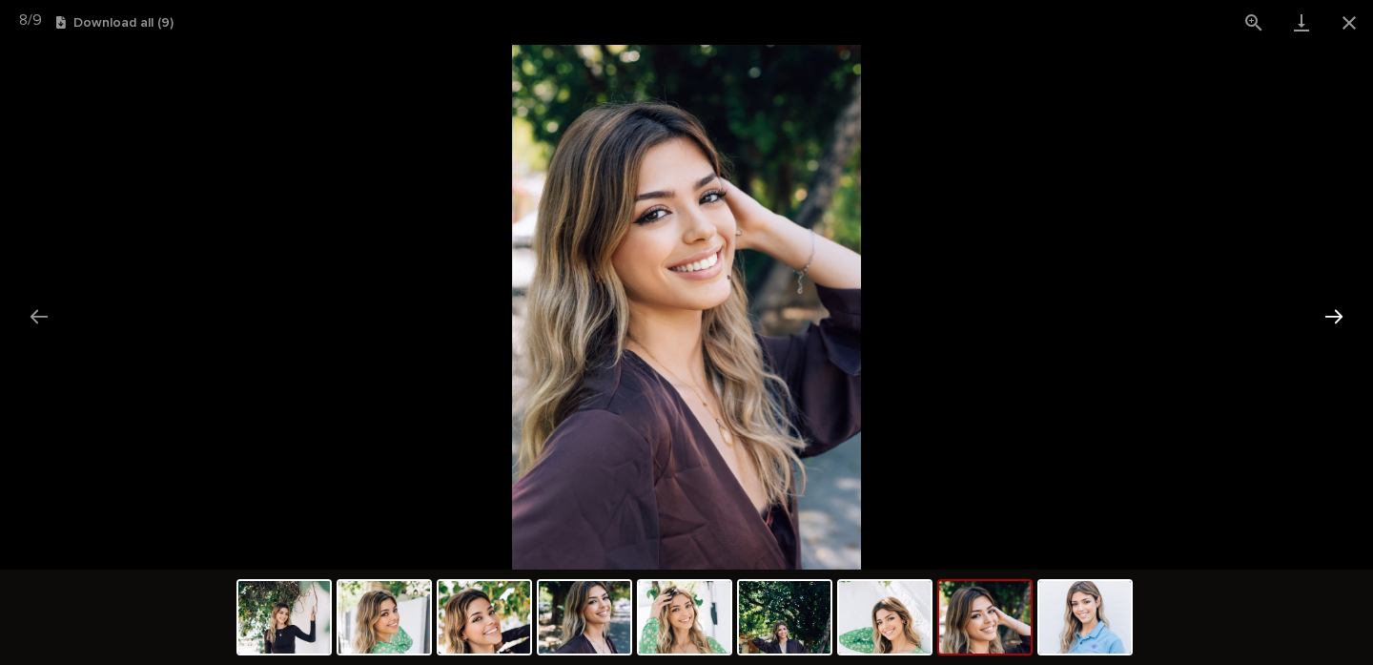
click at [1327, 320] on button "Next slide" at bounding box center [1334, 316] width 40 height 37
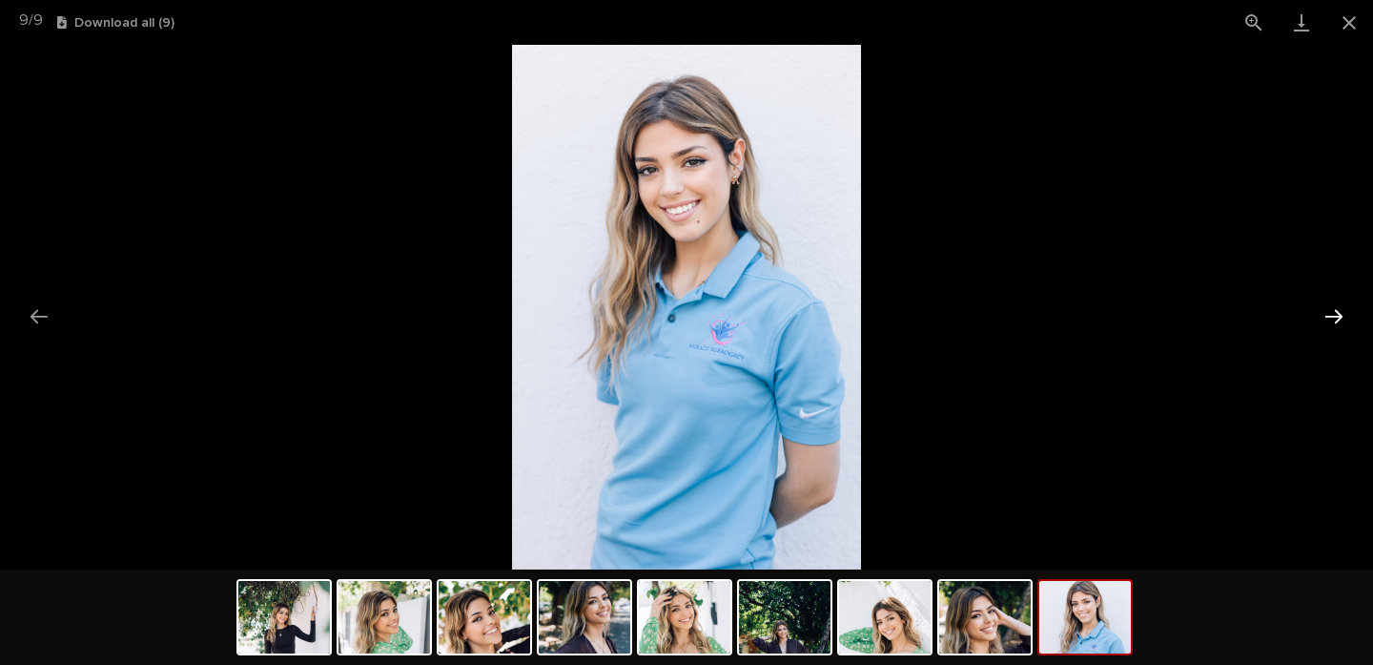
click at [1327, 320] on button "Next slide" at bounding box center [1334, 316] width 40 height 37
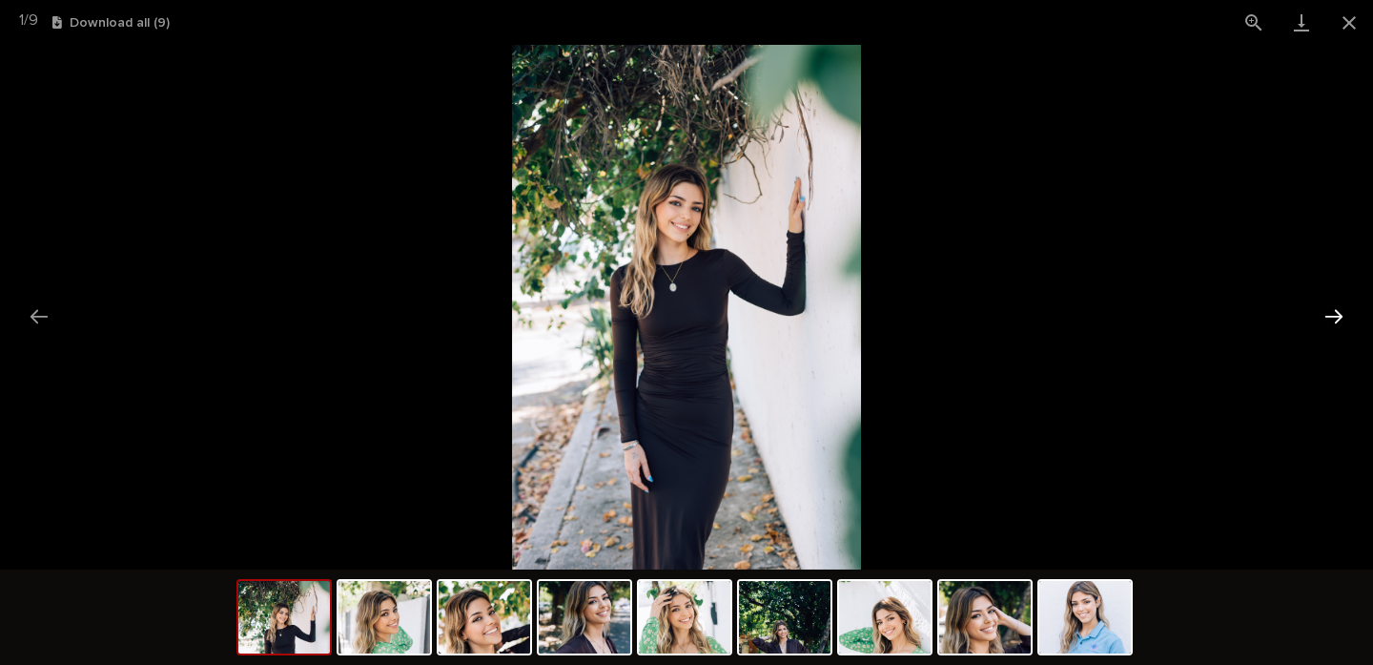
click at [1327, 320] on button "Next slide" at bounding box center [1334, 316] width 40 height 37
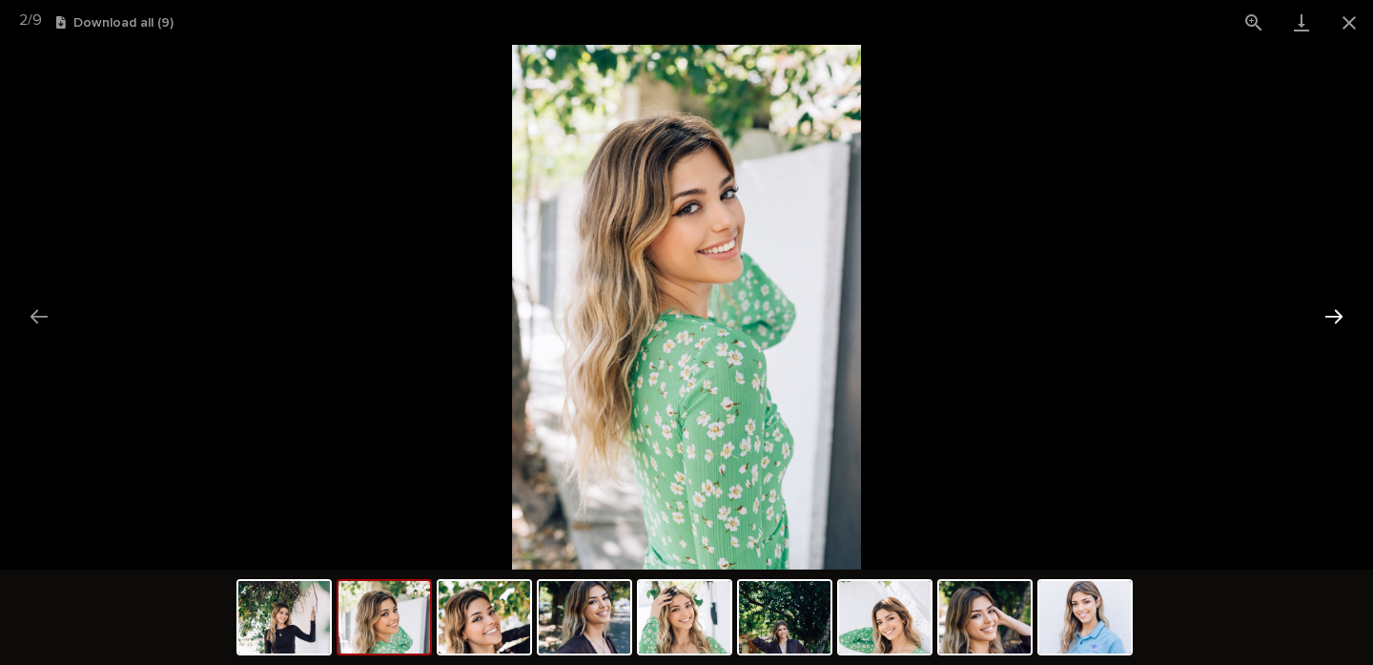
click at [1327, 320] on button "Next slide" at bounding box center [1334, 316] width 40 height 37
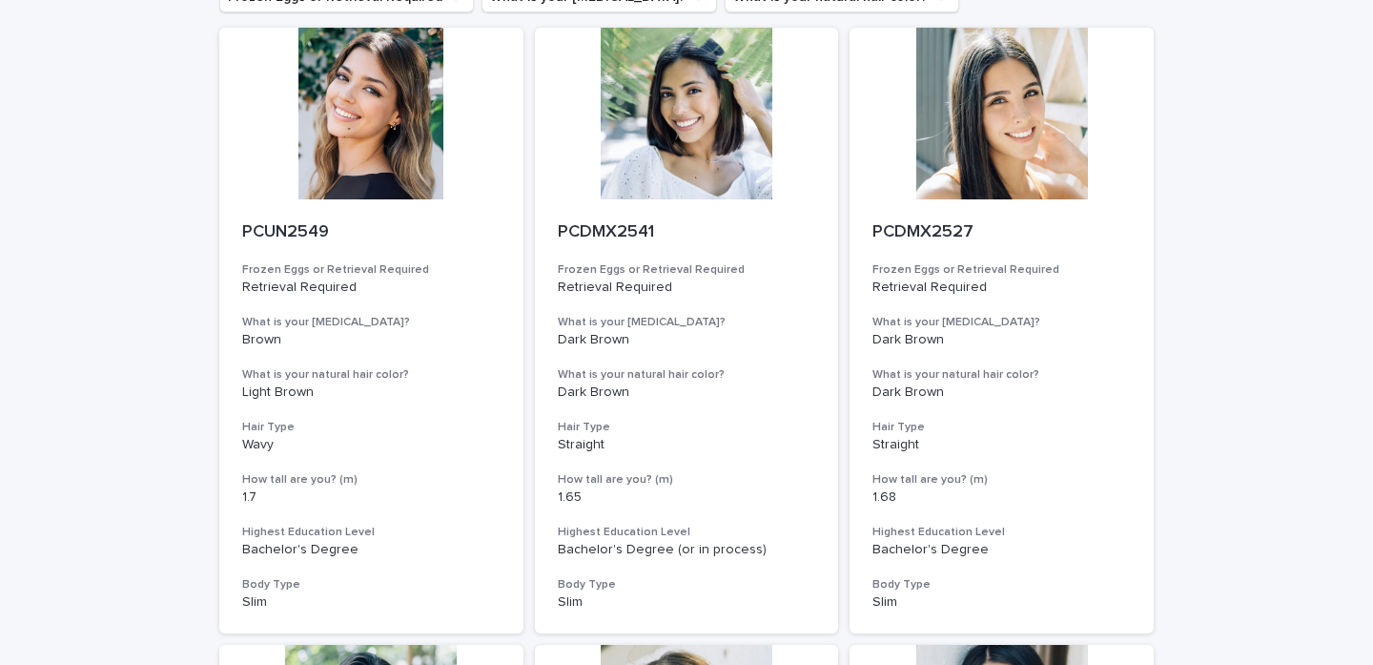
scroll to position [173, 0]
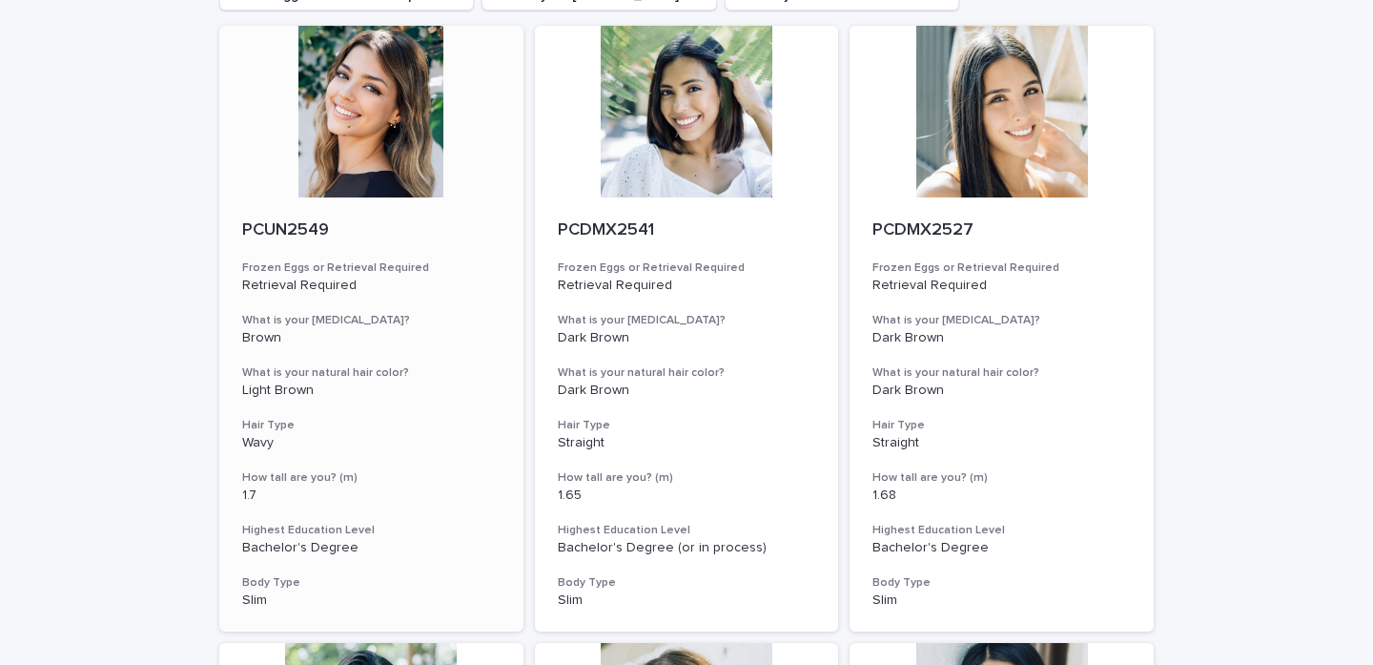
click at [348, 154] on div at bounding box center [371, 112] width 304 height 172
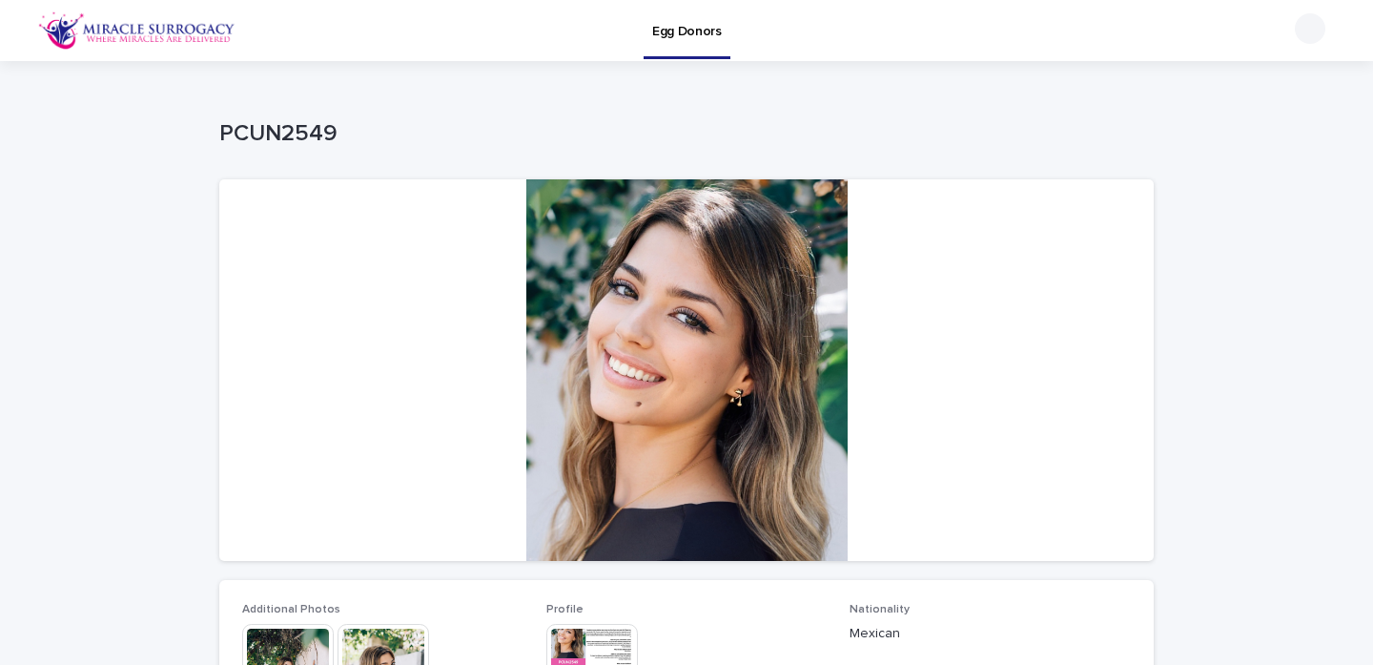
scroll to position [168, 0]
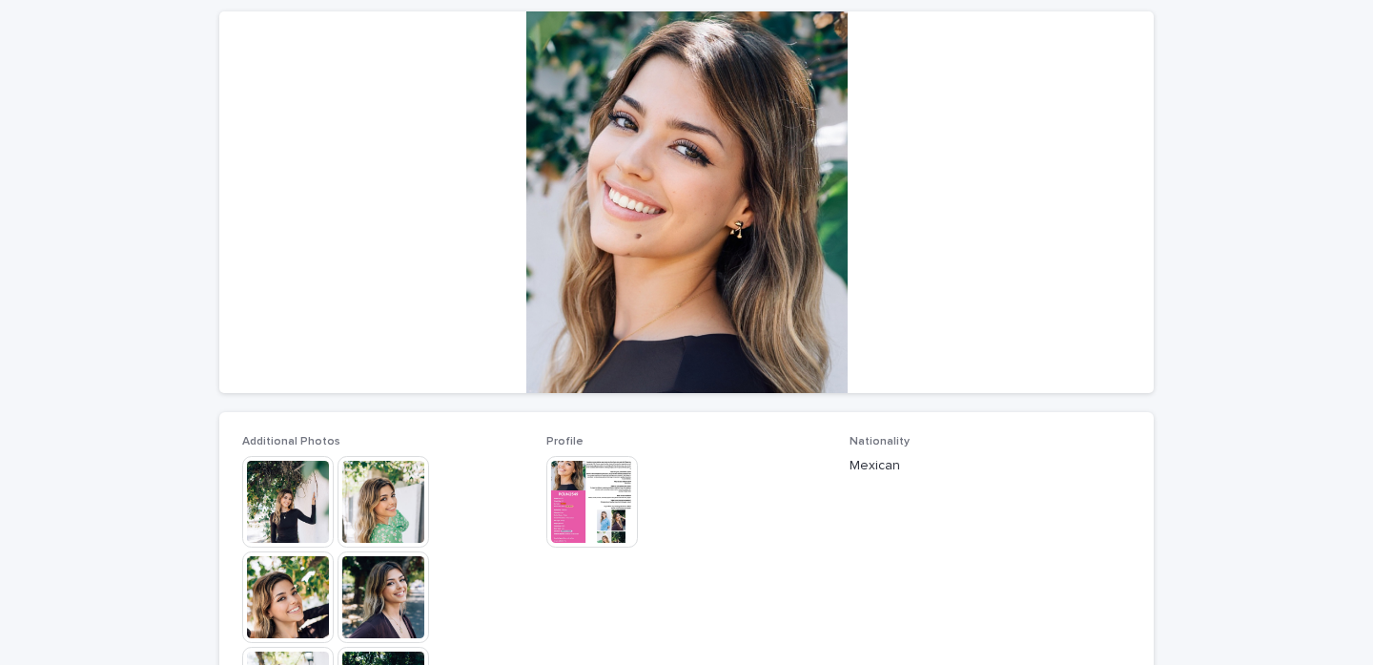
click at [582, 512] on img at bounding box center [592, 502] width 92 height 92
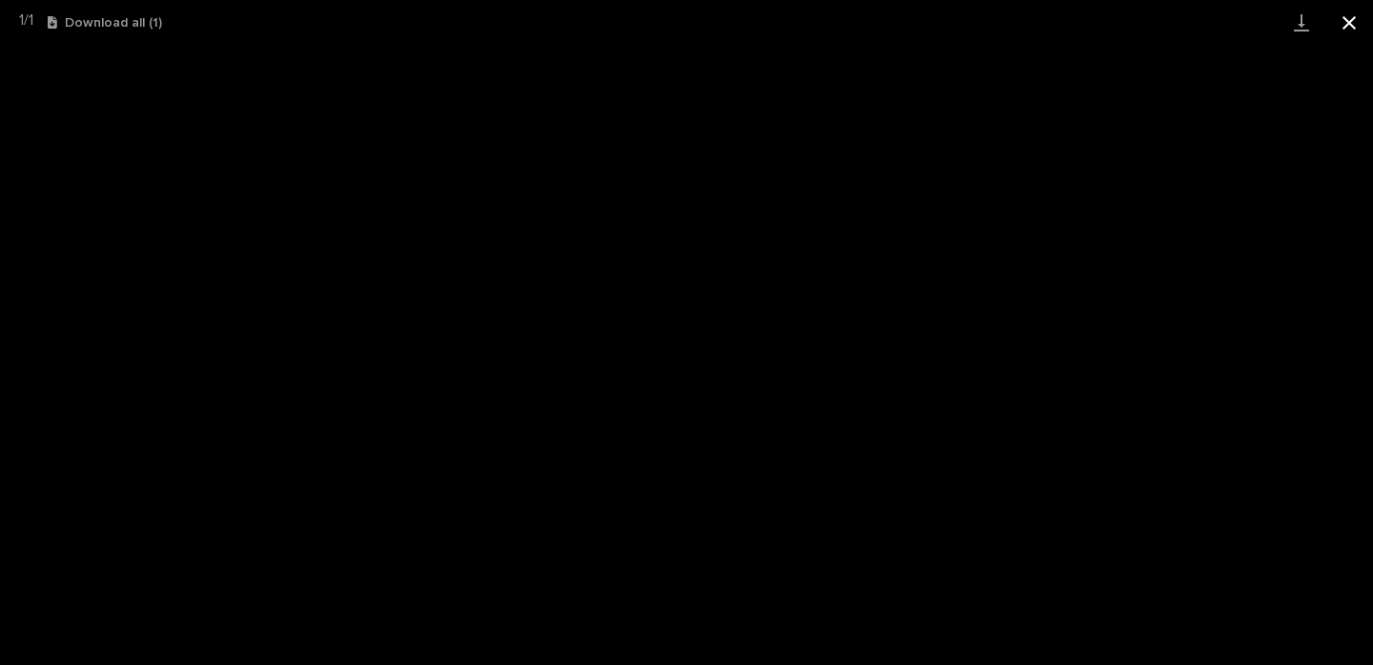
click at [1350, 24] on button "Close gallery" at bounding box center [1350, 22] width 48 height 45
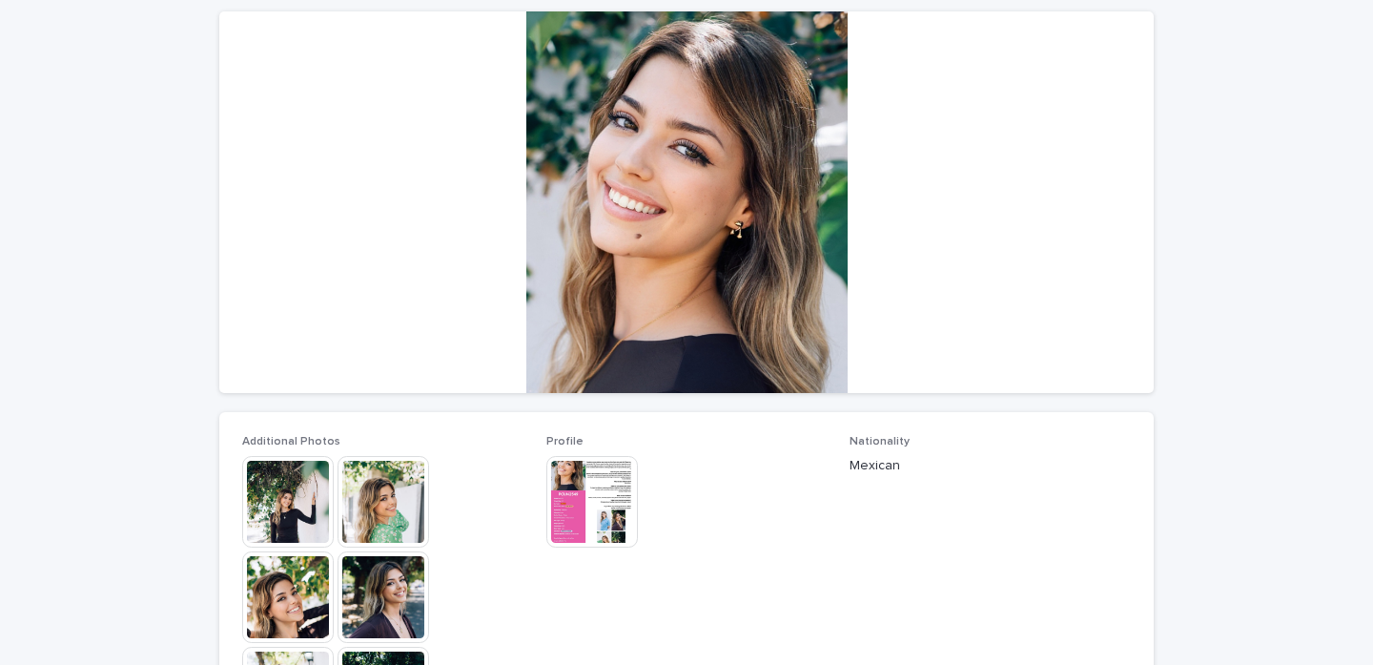
click at [306, 520] on img at bounding box center [288, 502] width 92 height 92
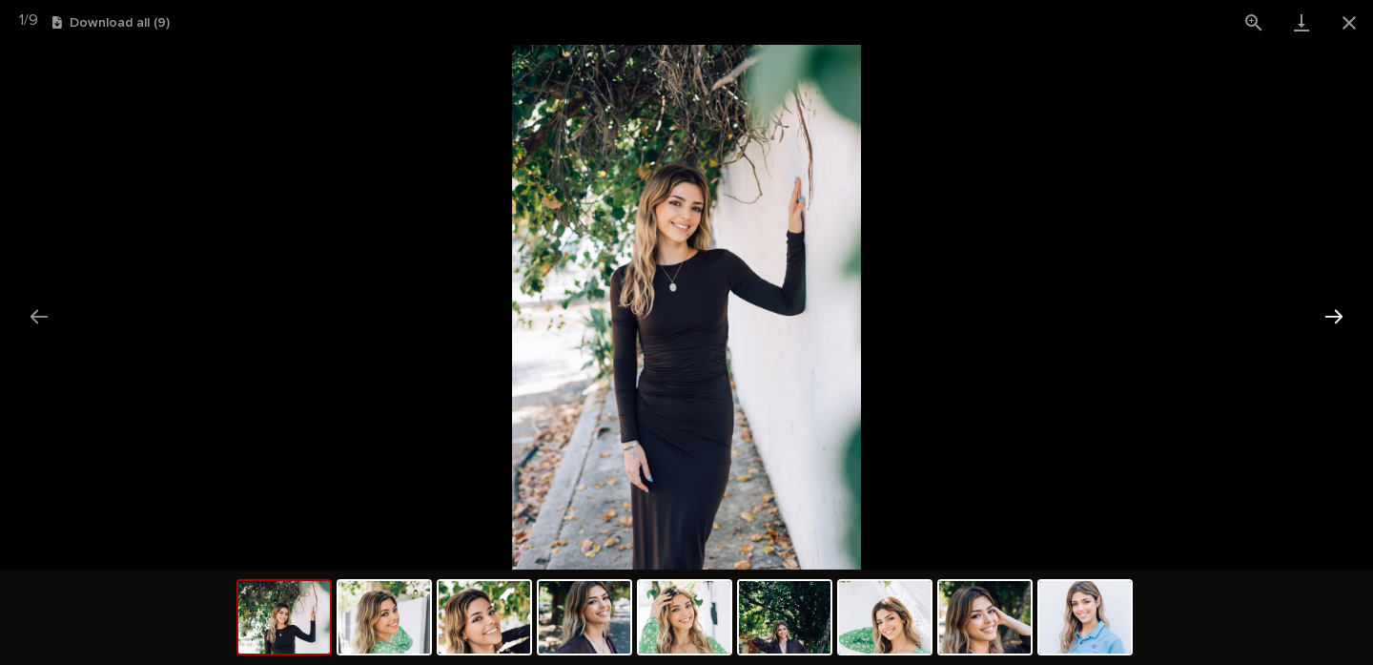
click at [1332, 322] on button "Next slide" at bounding box center [1334, 316] width 40 height 37
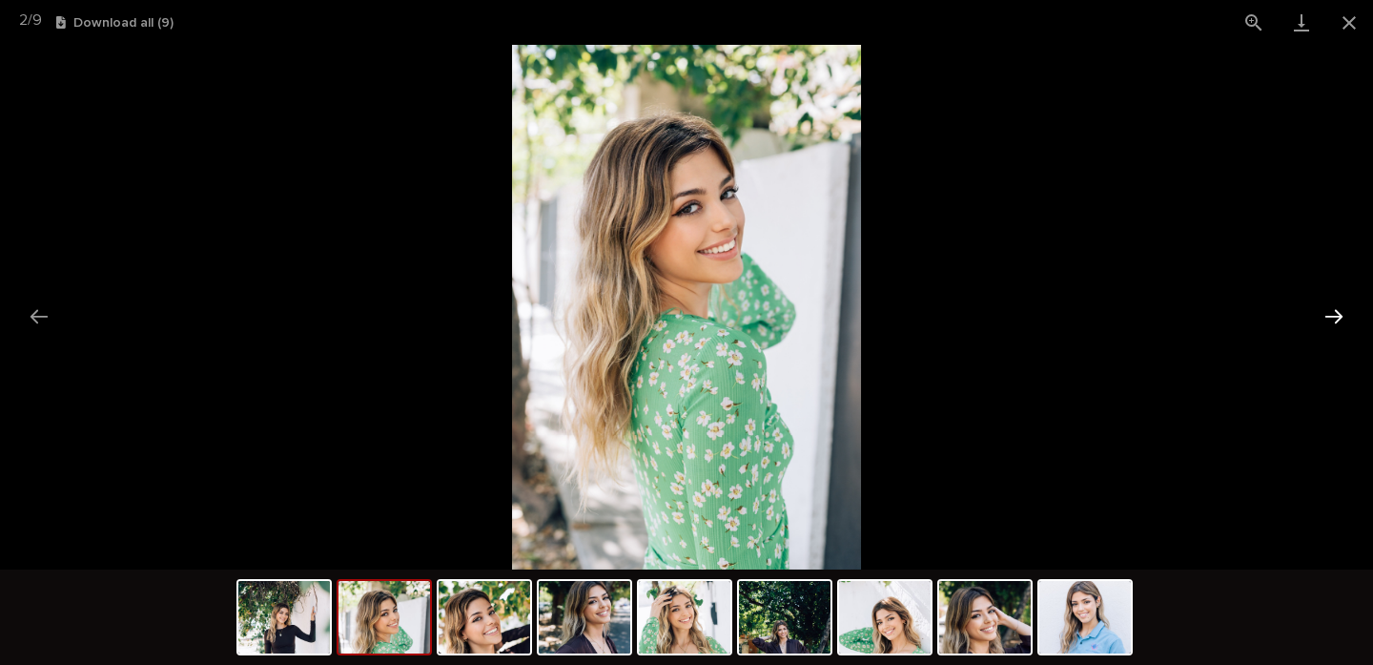
click at [1332, 322] on button "Next slide" at bounding box center [1334, 316] width 40 height 37
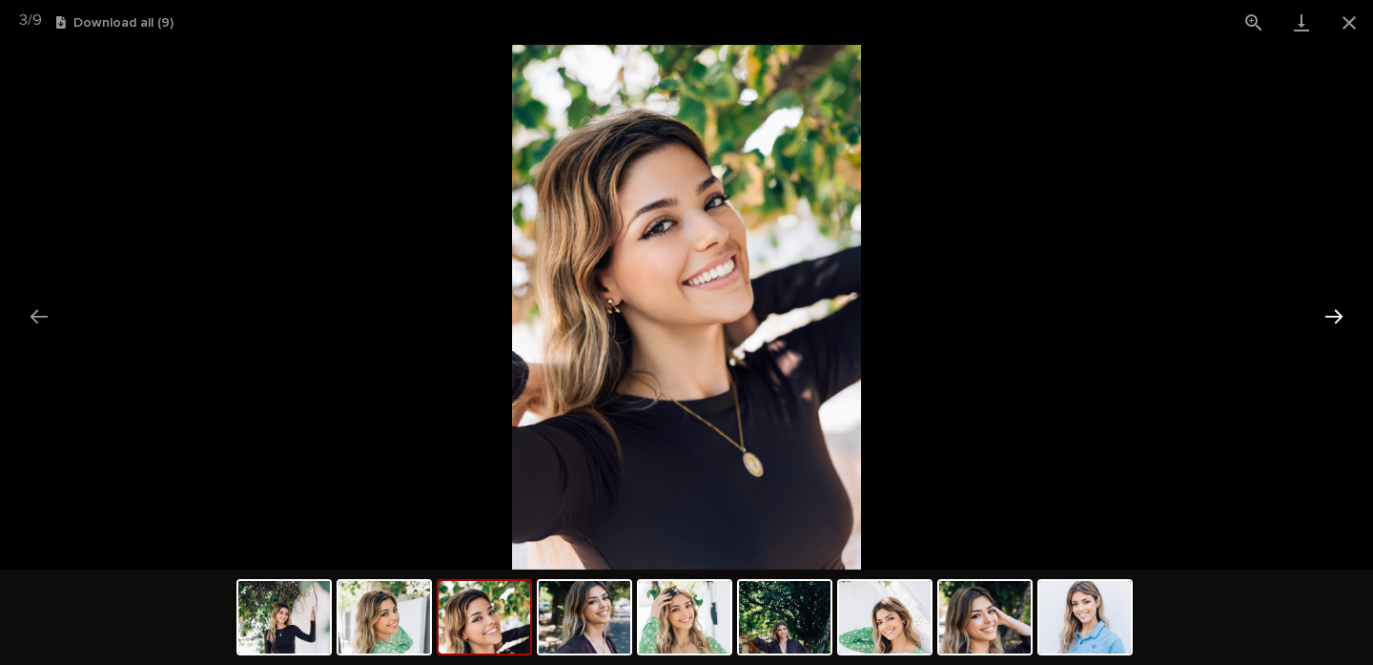
click at [1332, 322] on button "Next slide" at bounding box center [1334, 316] width 40 height 37
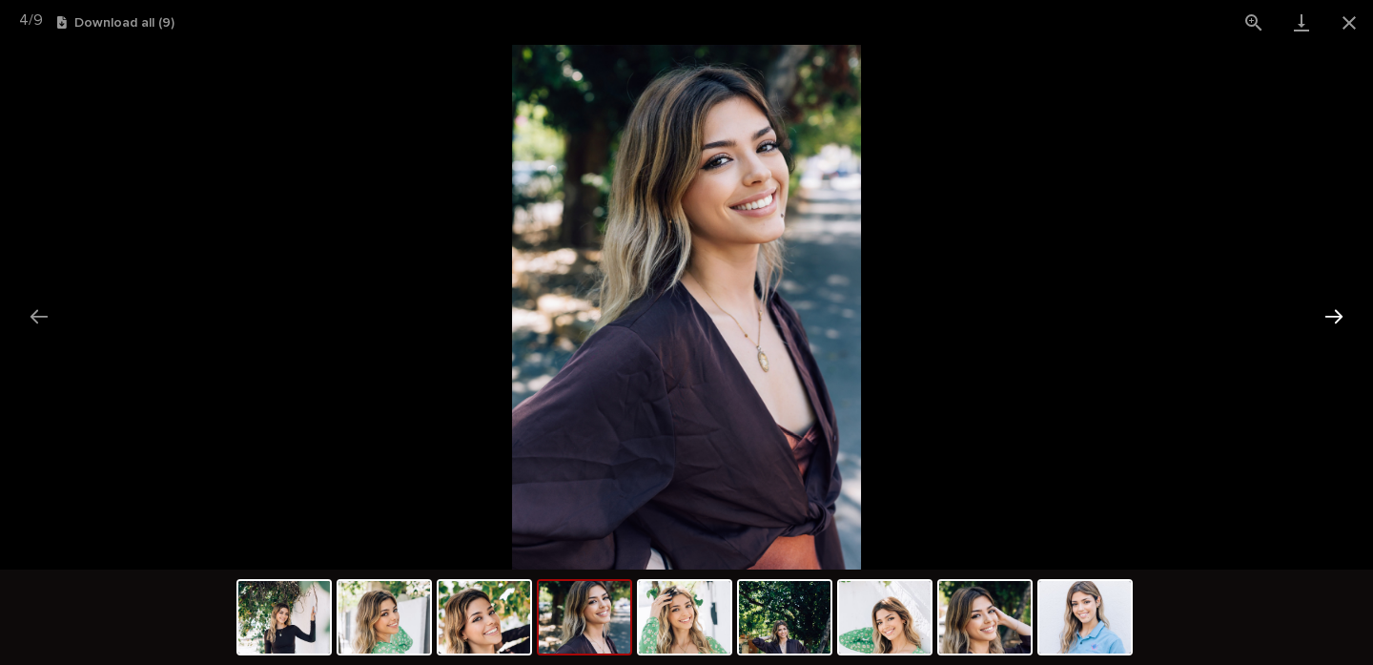
click at [1332, 322] on button "Next slide" at bounding box center [1334, 316] width 40 height 37
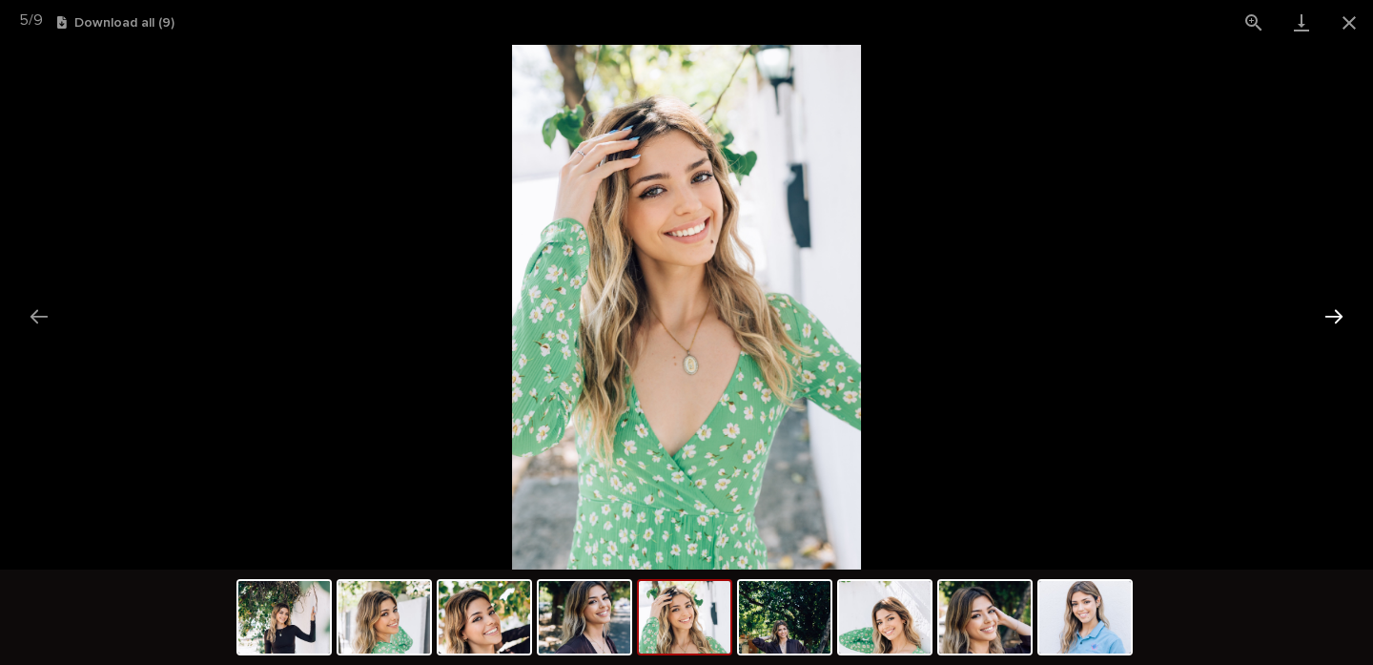
click at [1332, 322] on button "Next slide" at bounding box center [1334, 316] width 40 height 37
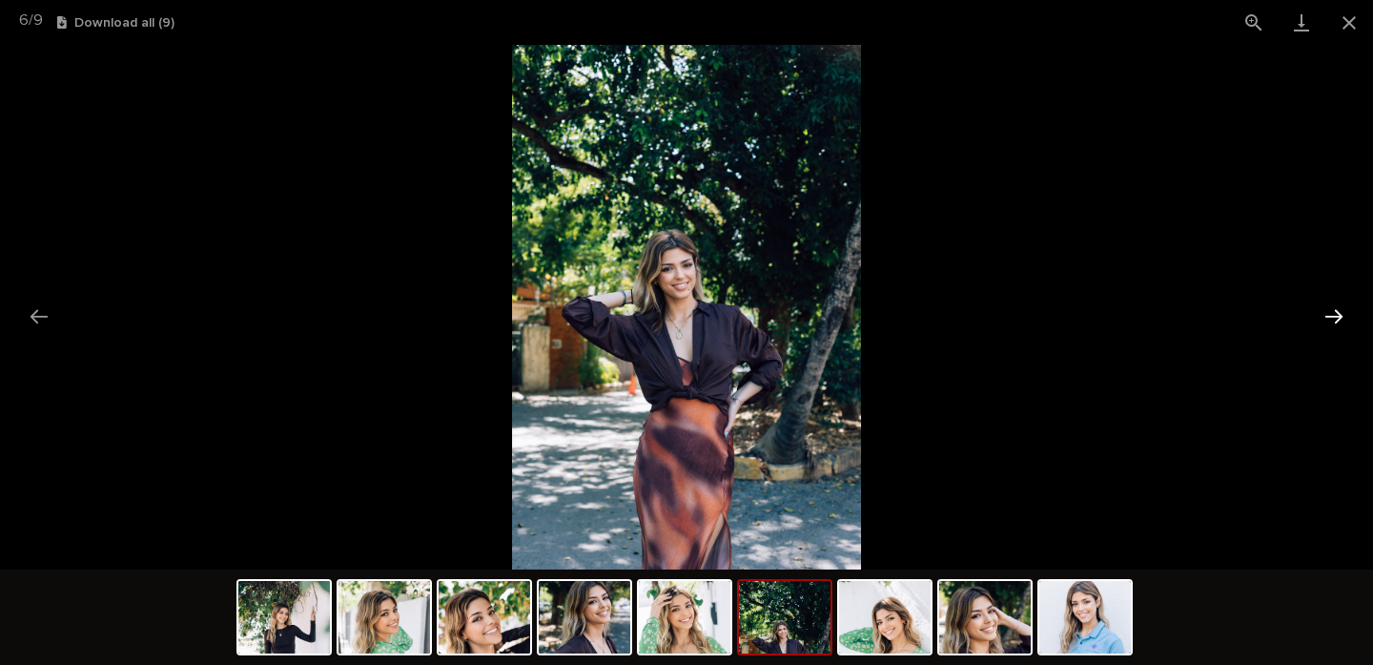
click at [1332, 322] on button "Next slide" at bounding box center [1334, 316] width 40 height 37
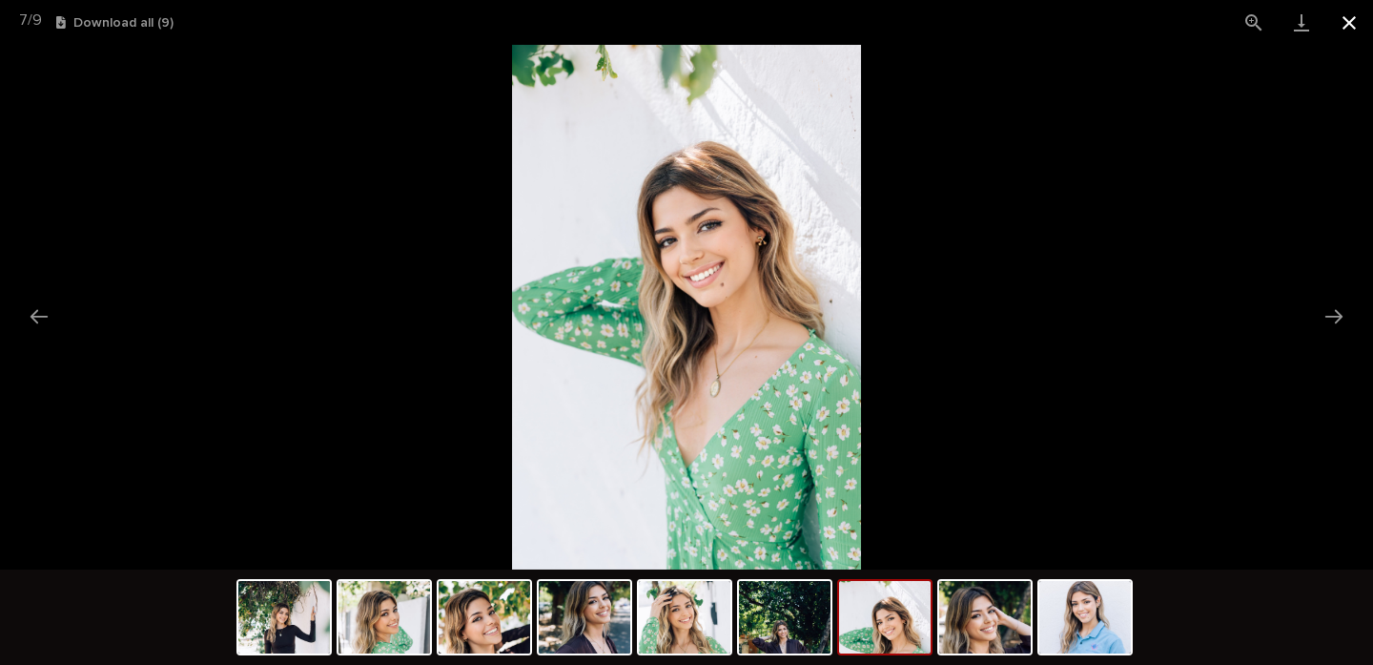
click at [1346, 28] on button "Close gallery" at bounding box center [1350, 22] width 48 height 45
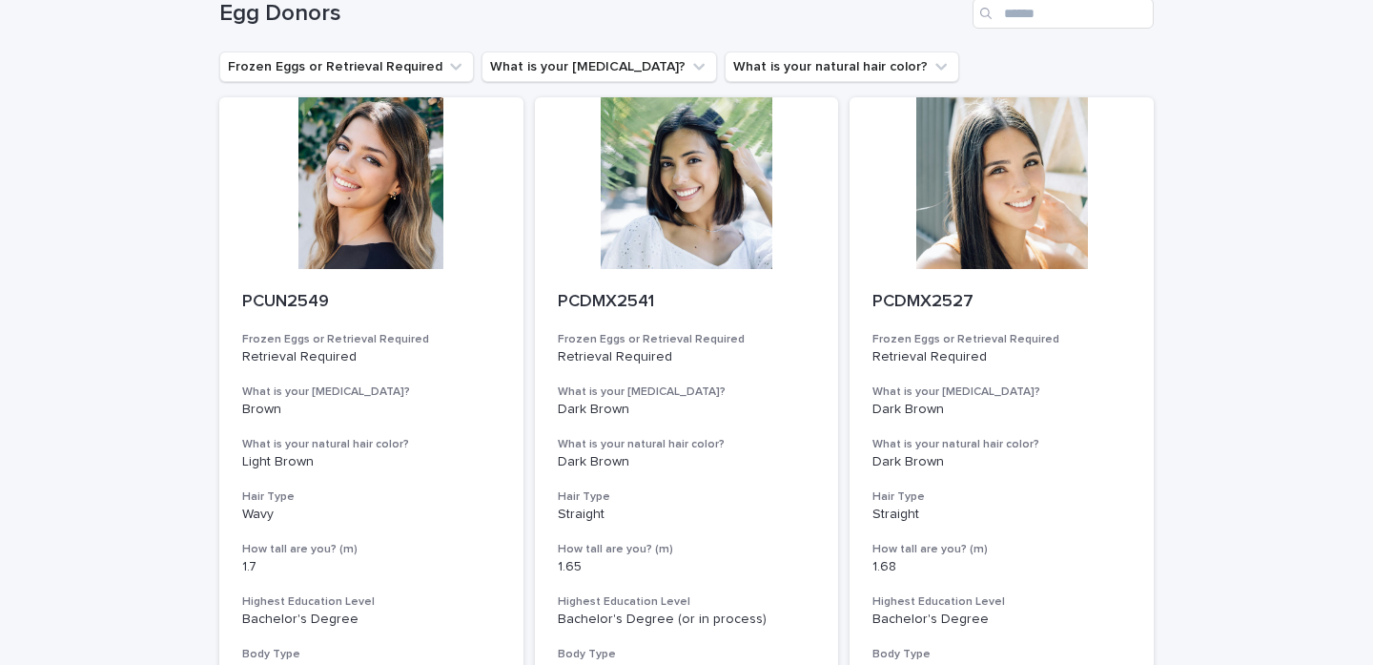
scroll to position [111, 0]
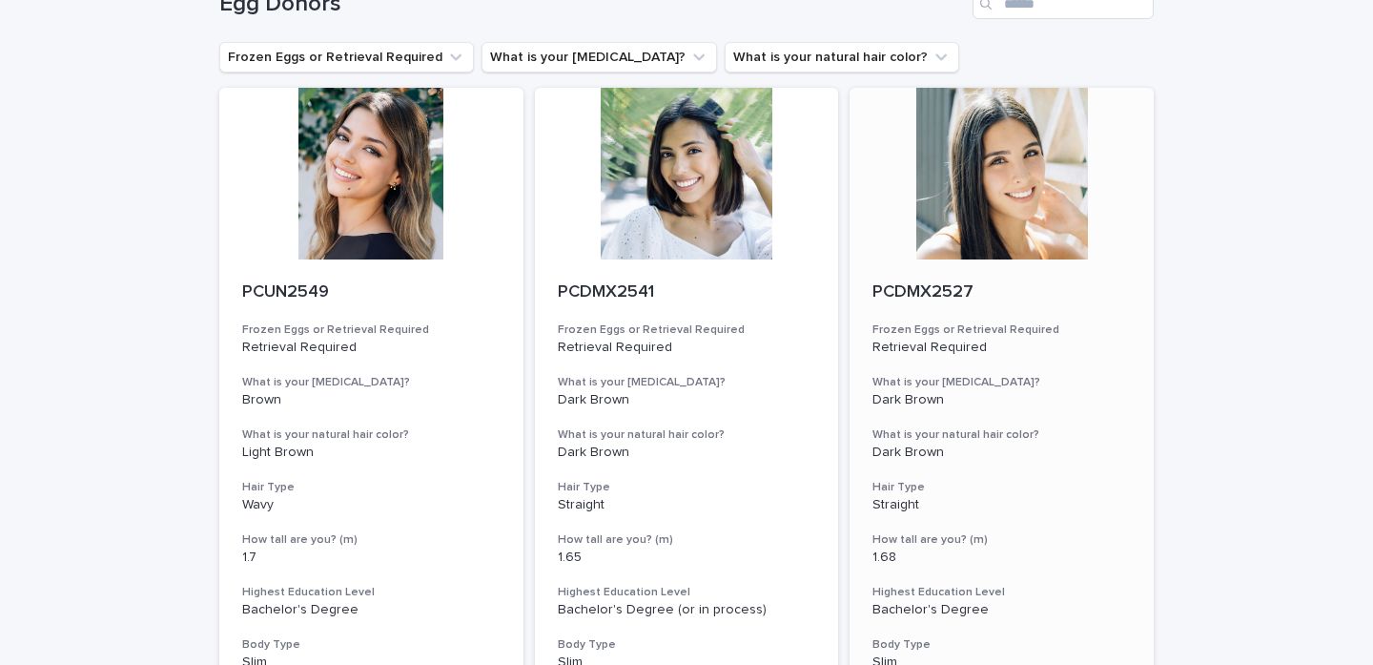
click at [1020, 203] on div at bounding box center [1002, 174] width 304 height 172
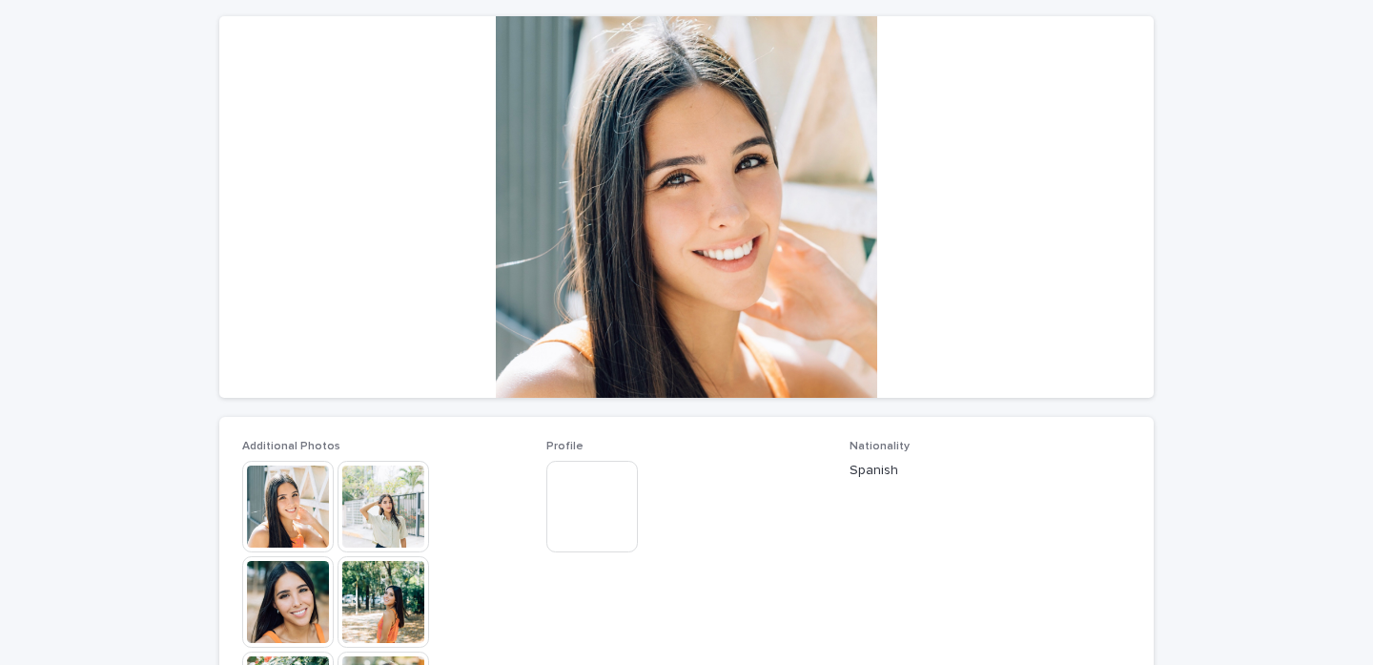
scroll to position [167, 0]
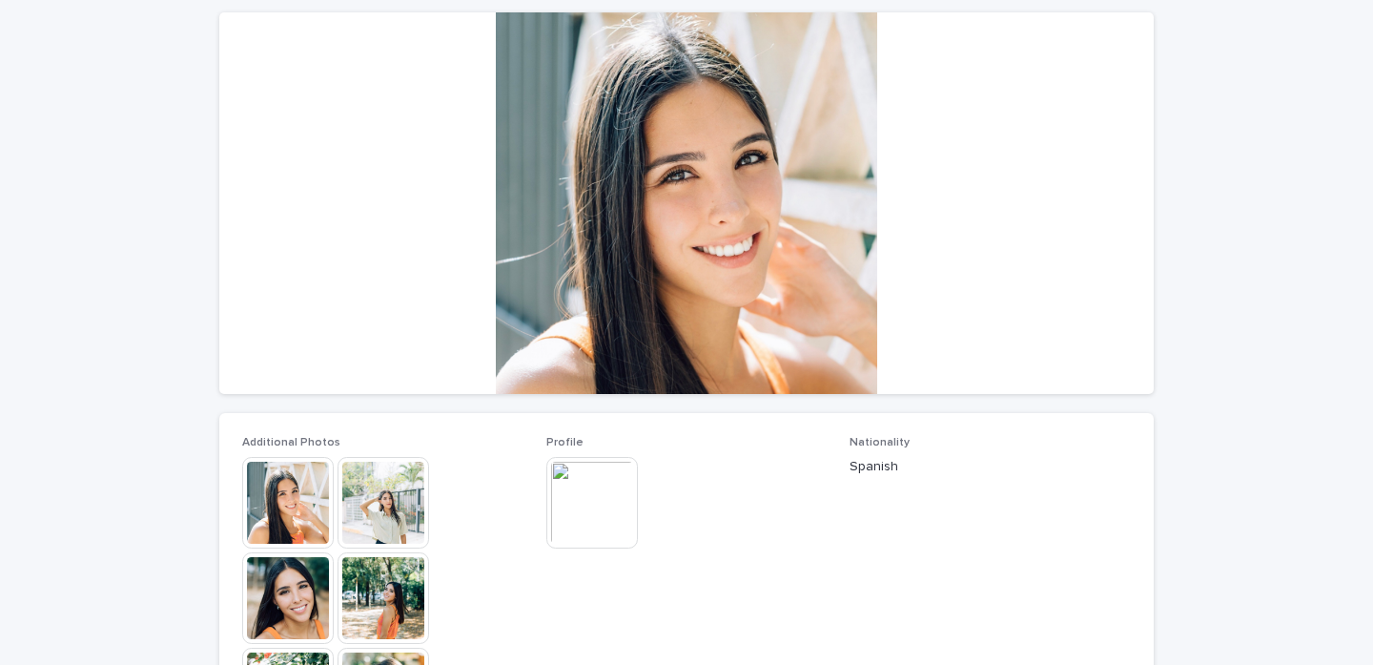
click at [276, 500] on img at bounding box center [288, 503] width 92 height 92
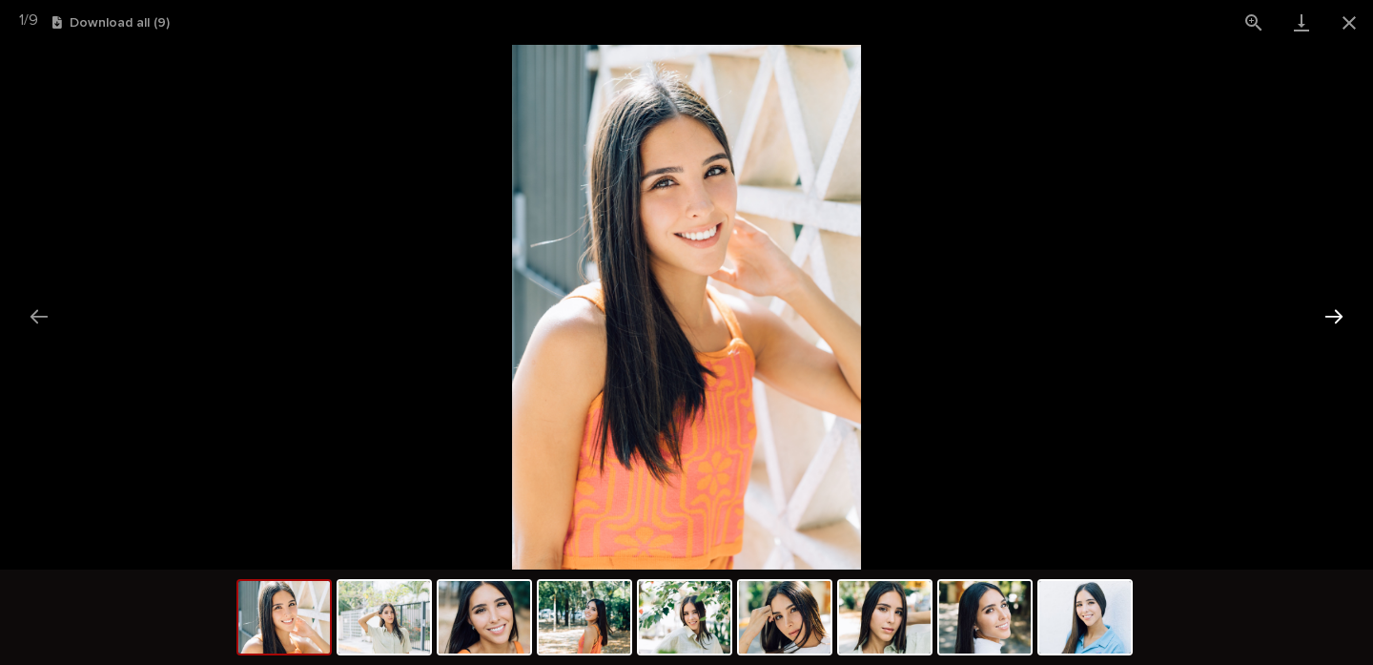
click at [1339, 314] on button "Next slide" at bounding box center [1334, 316] width 40 height 37
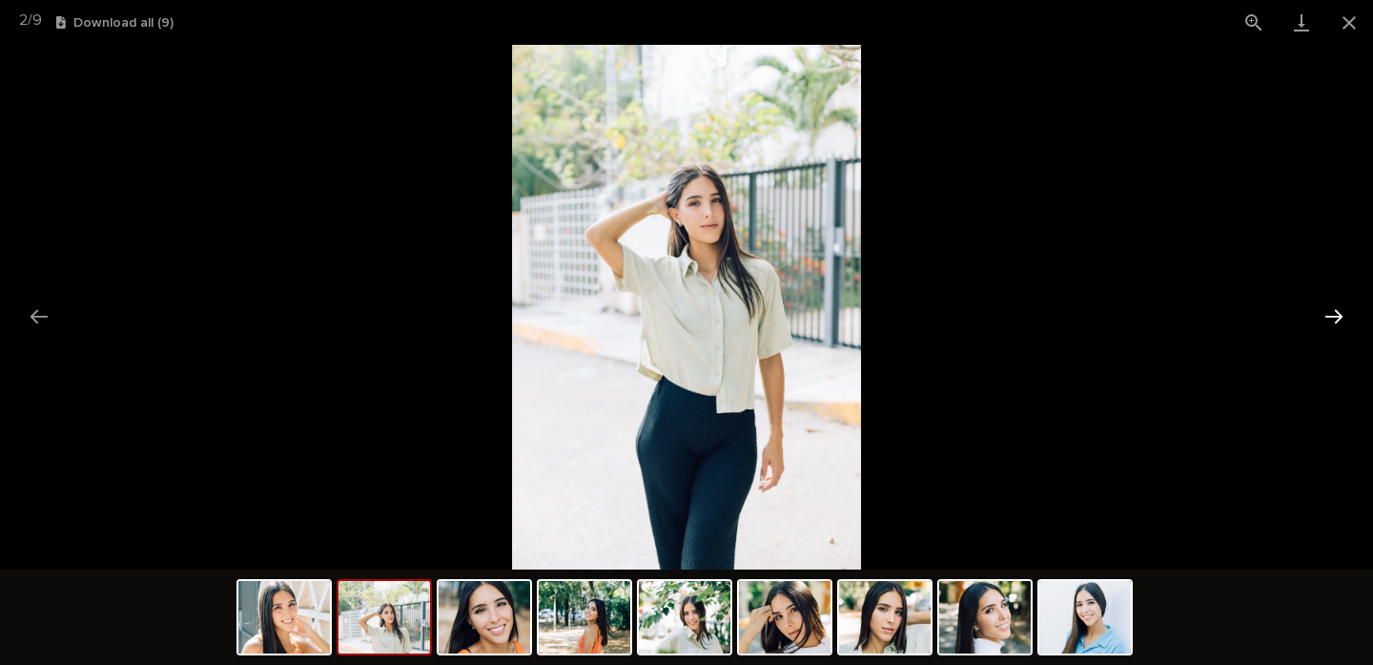
click at [1339, 314] on button "Next slide" at bounding box center [1334, 316] width 40 height 37
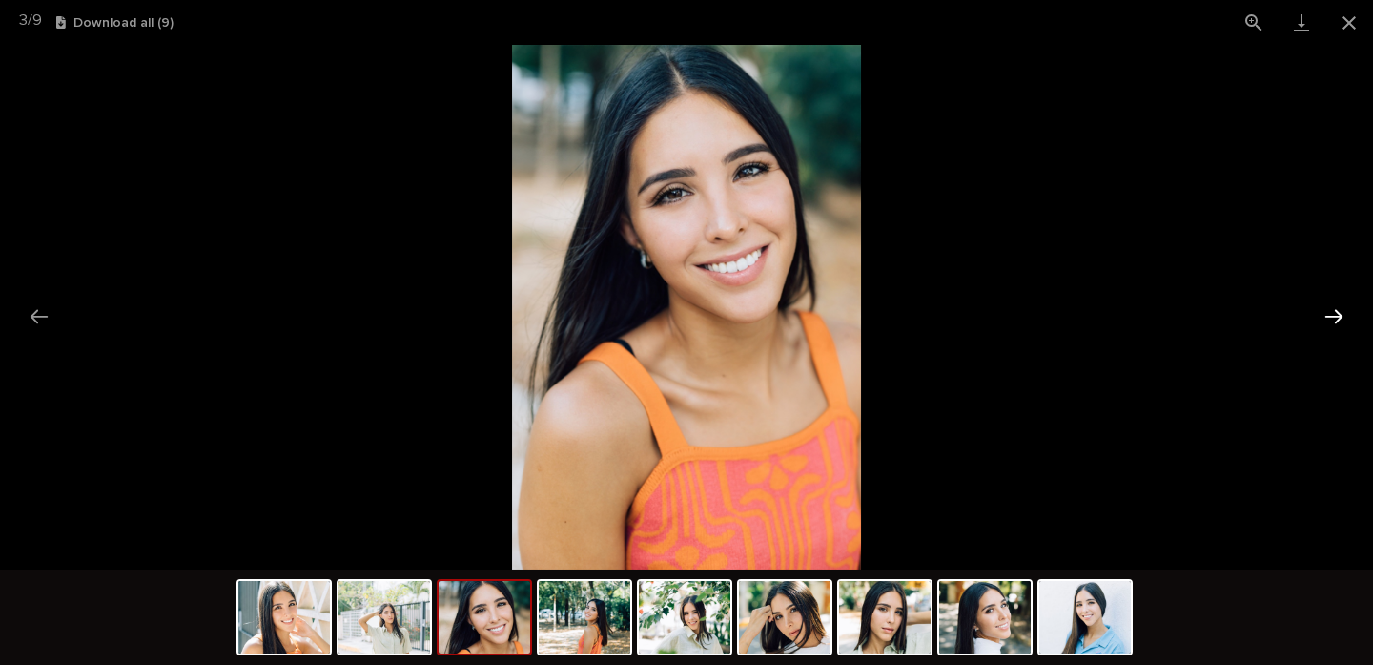
click at [1339, 314] on button "Next slide" at bounding box center [1334, 316] width 40 height 37
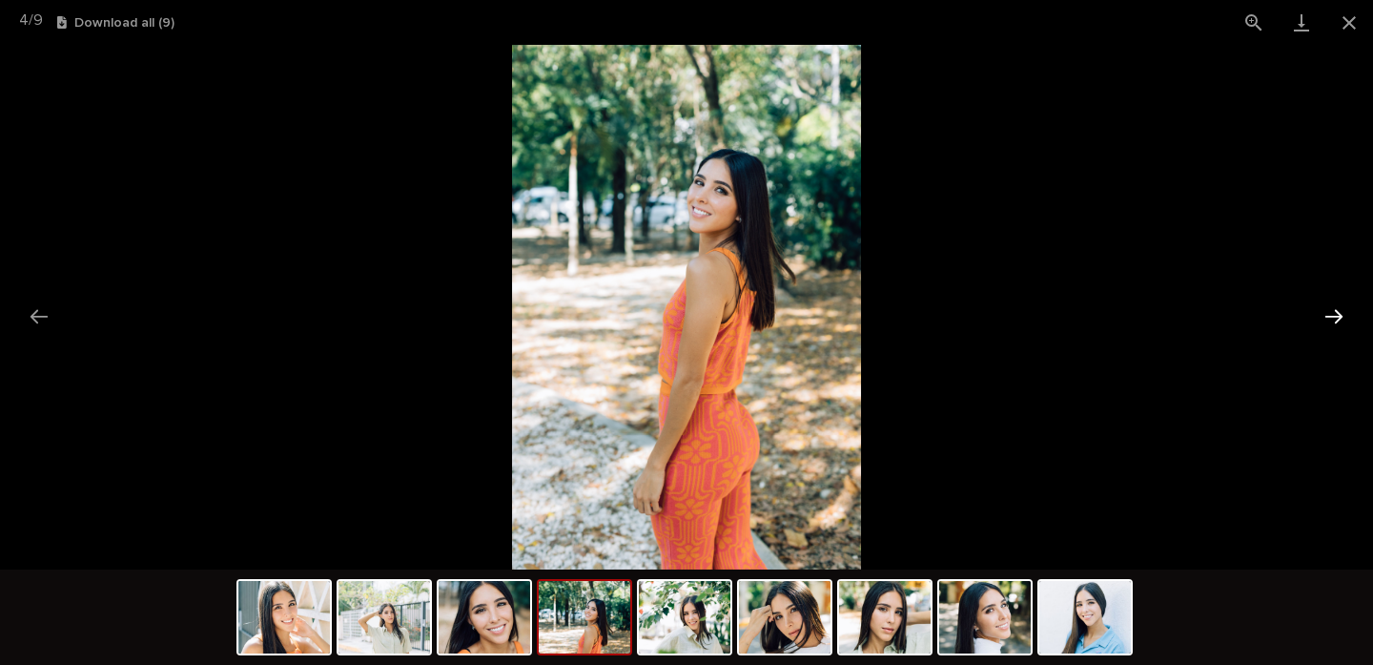
click at [1339, 314] on button "Next slide" at bounding box center [1334, 316] width 40 height 37
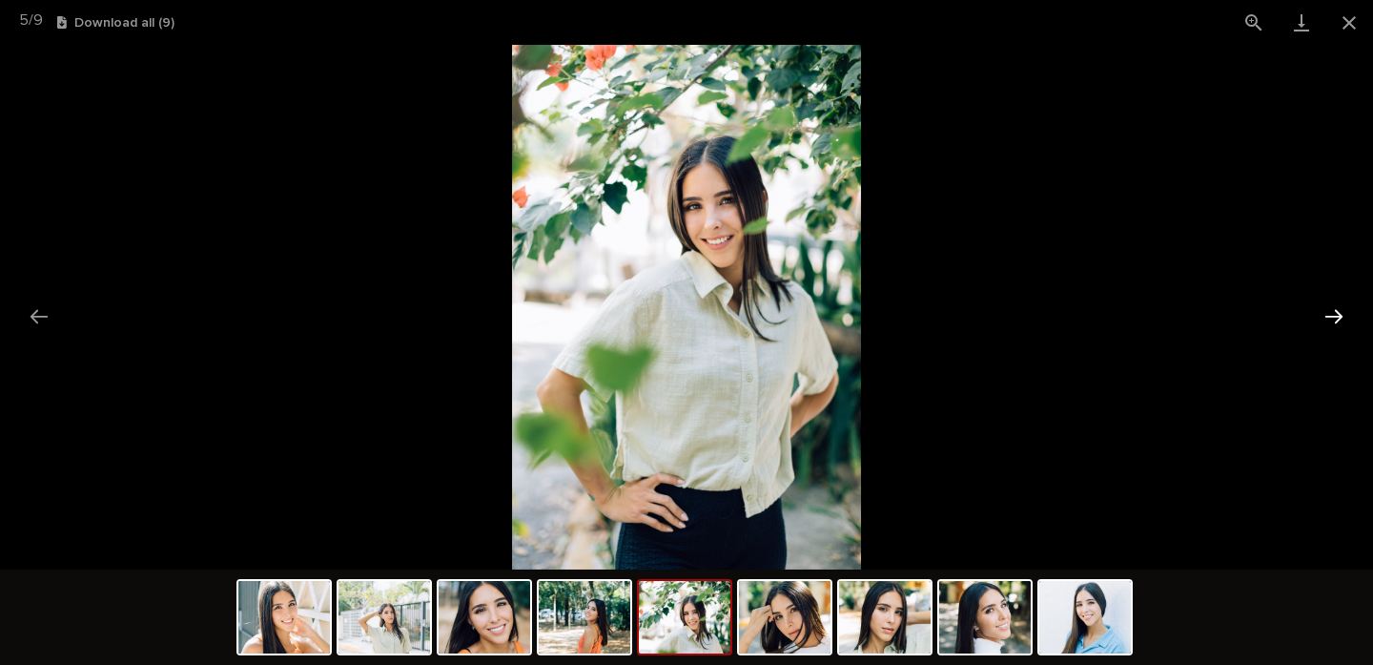
click at [1339, 314] on button "Next slide" at bounding box center [1334, 316] width 40 height 37
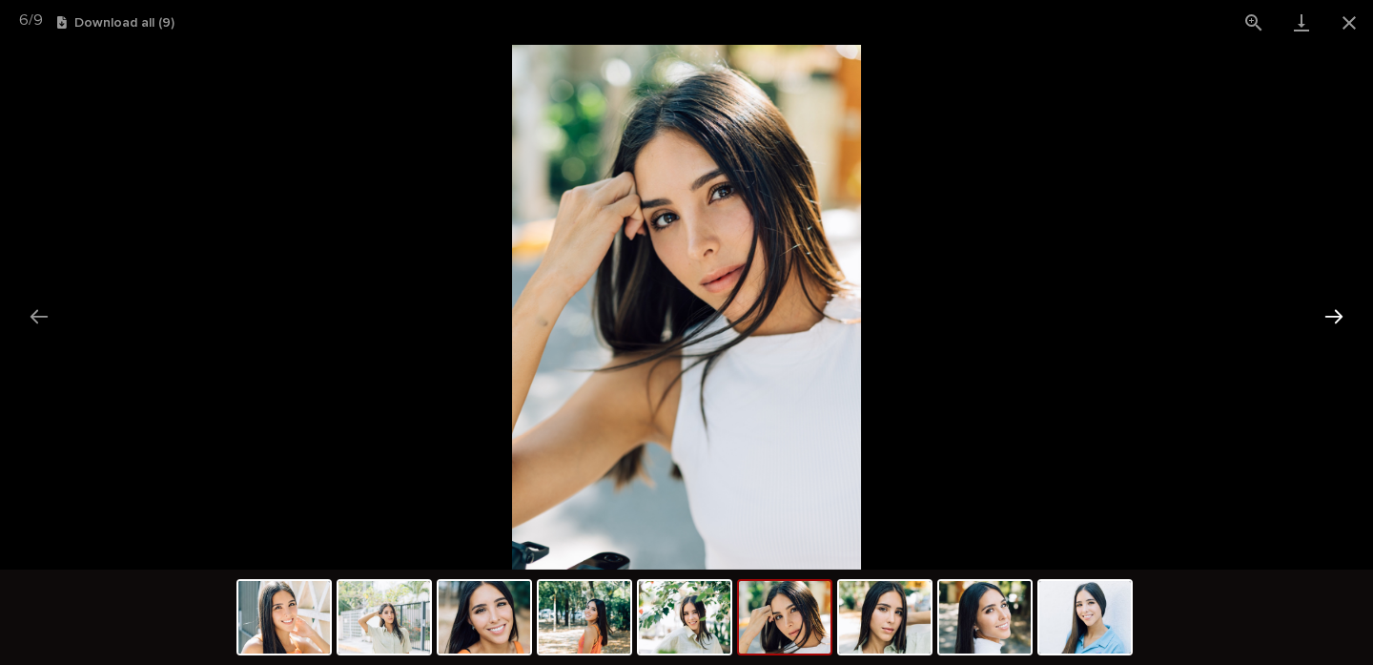
click at [1339, 314] on button "Next slide" at bounding box center [1334, 316] width 40 height 37
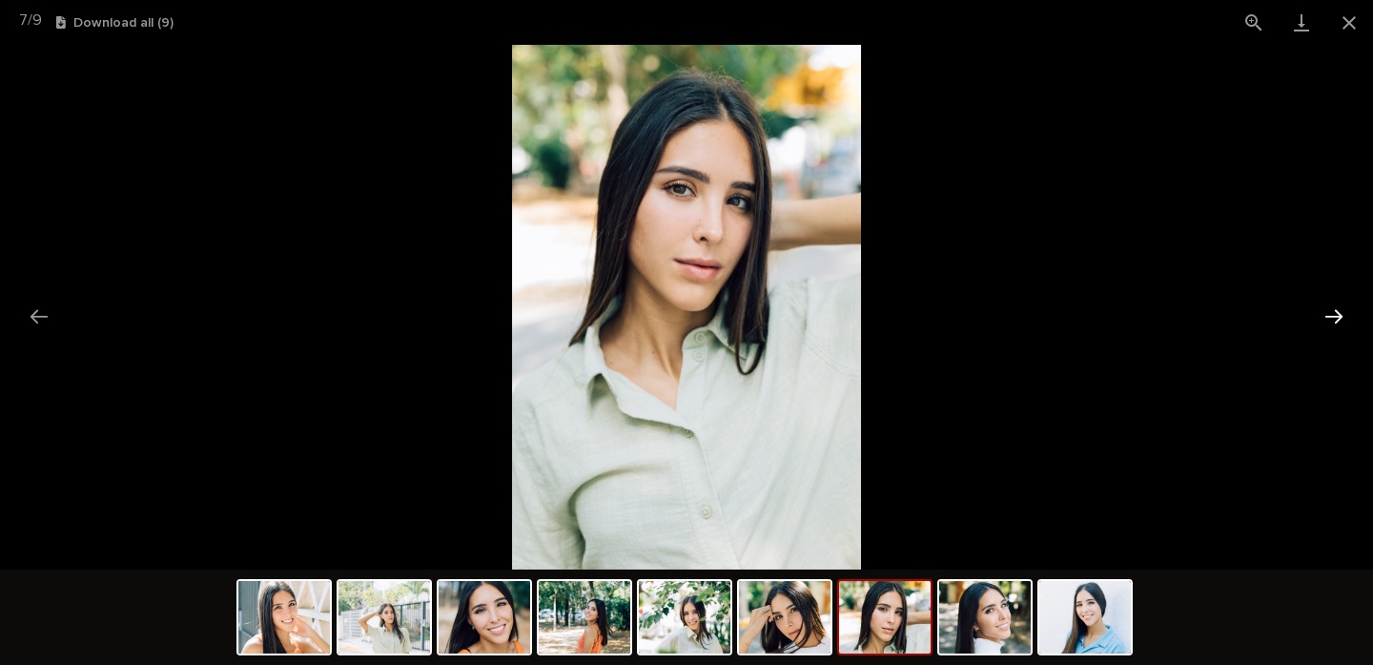
click at [1339, 314] on button "Next slide" at bounding box center [1334, 316] width 40 height 37
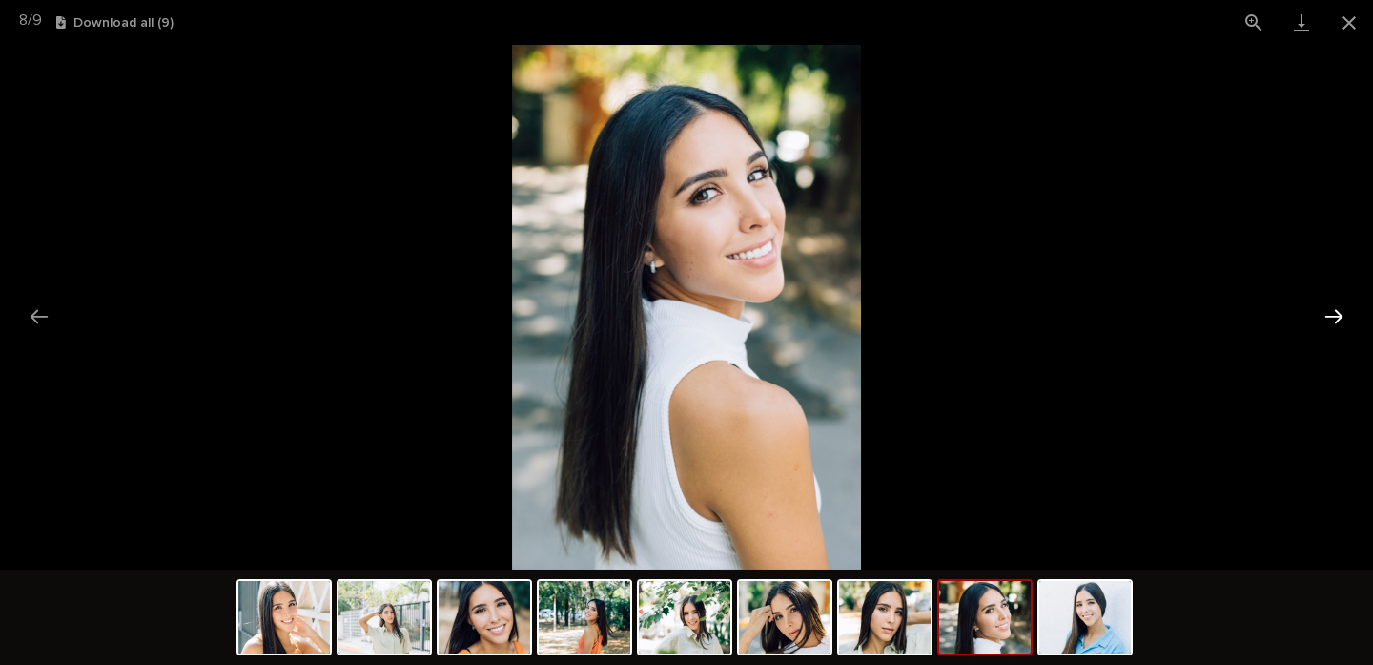
click at [1339, 314] on button "Next slide" at bounding box center [1334, 316] width 40 height 37
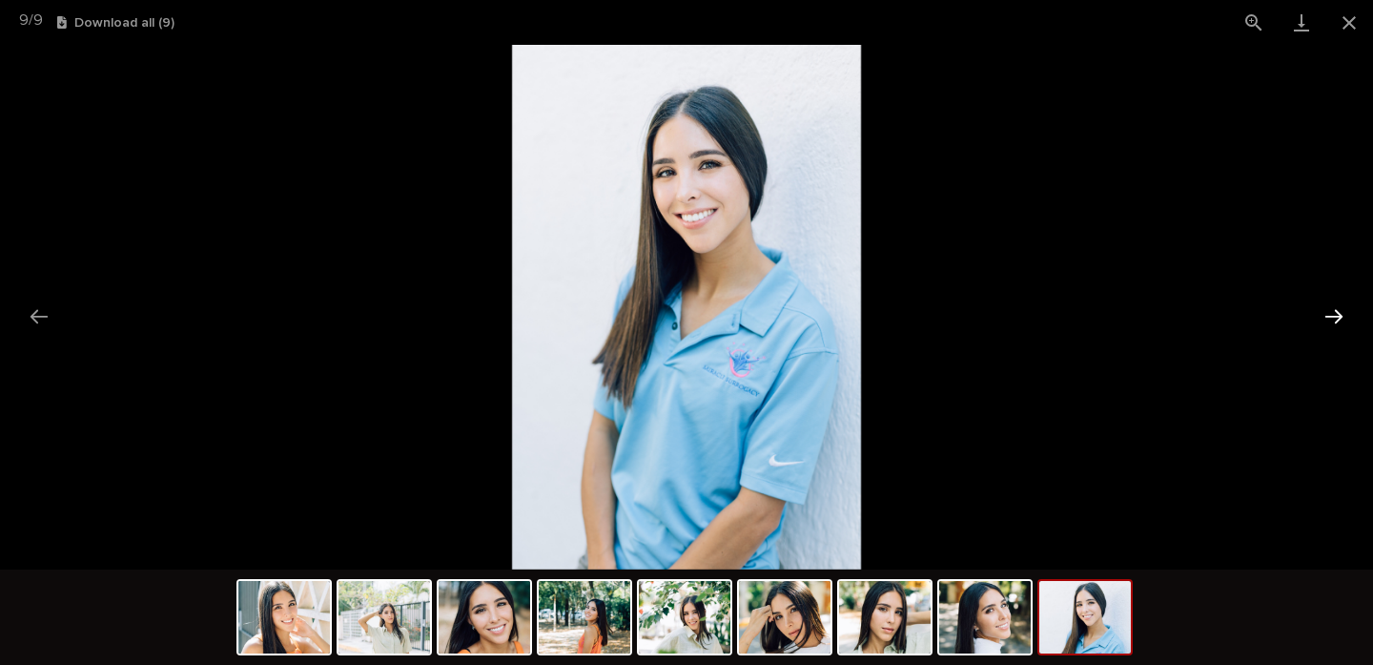
click at [1339, 314] on button "Next slide" at bounding box center [1334, 316] width 40 height 37
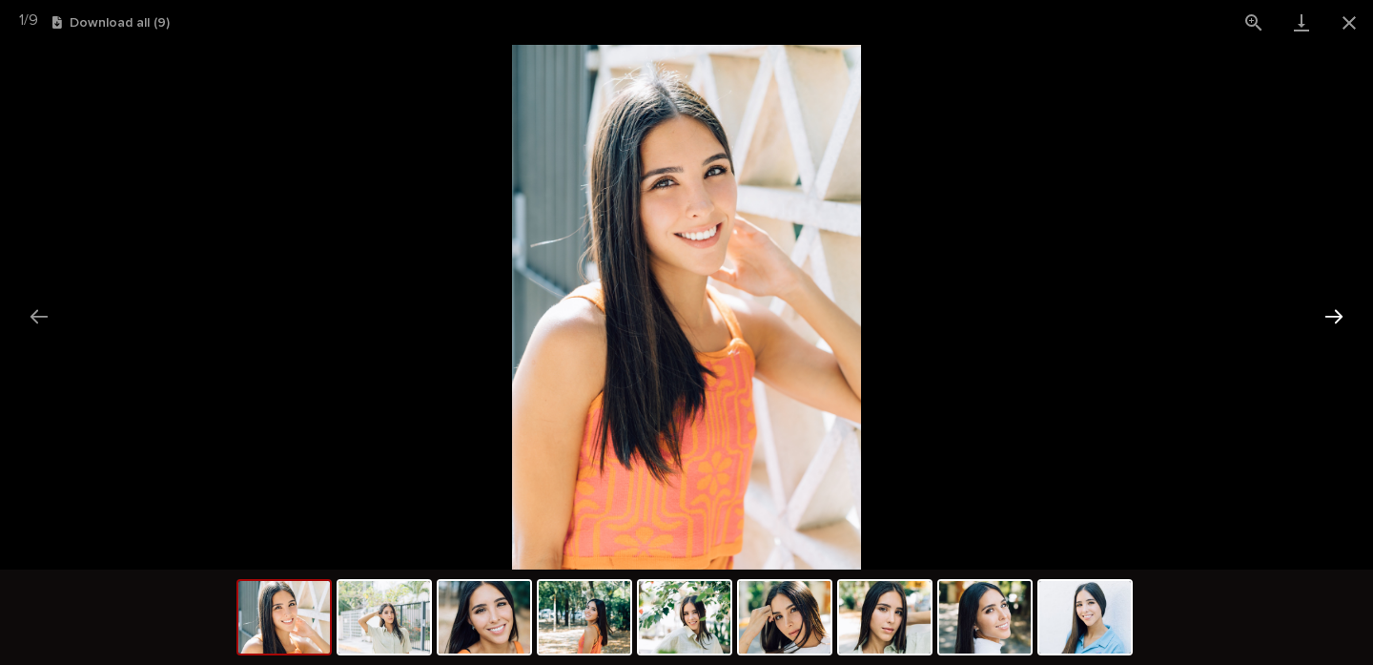
click at [1339, 314] on button "Next slide" at bounding box center [1334, 316] width 40 height 37
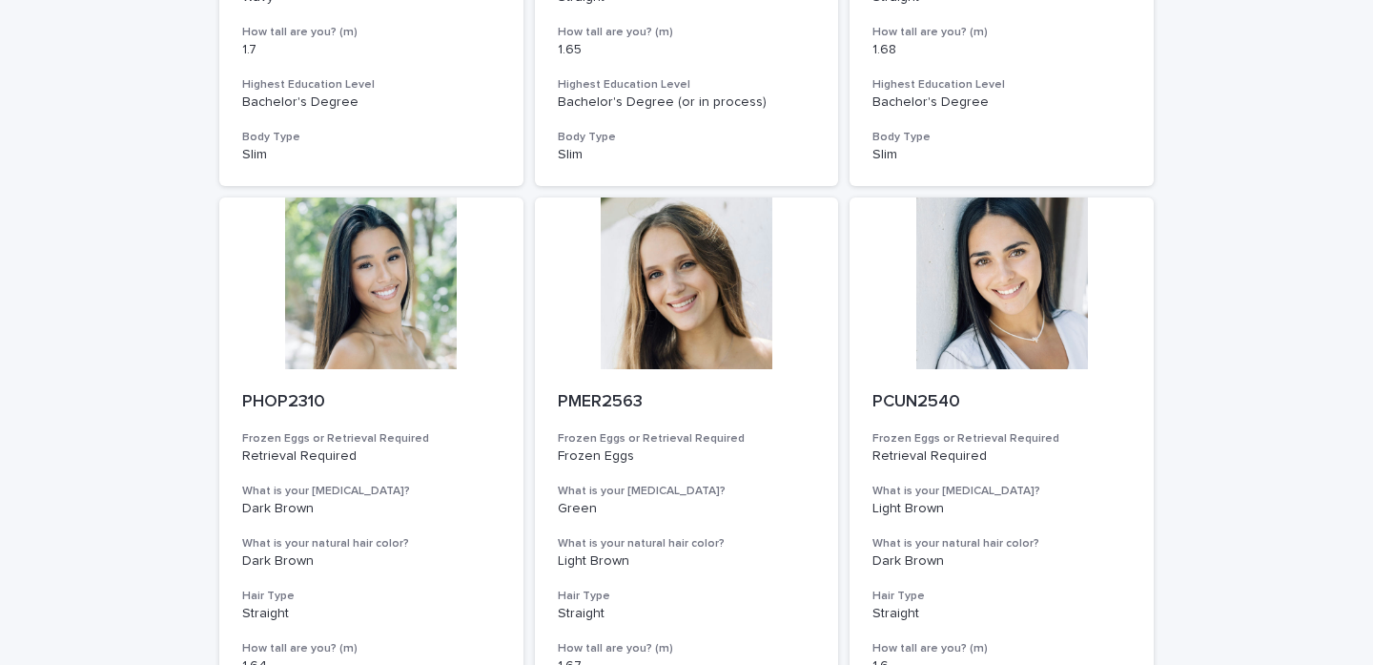
scroll to position [673, 0]
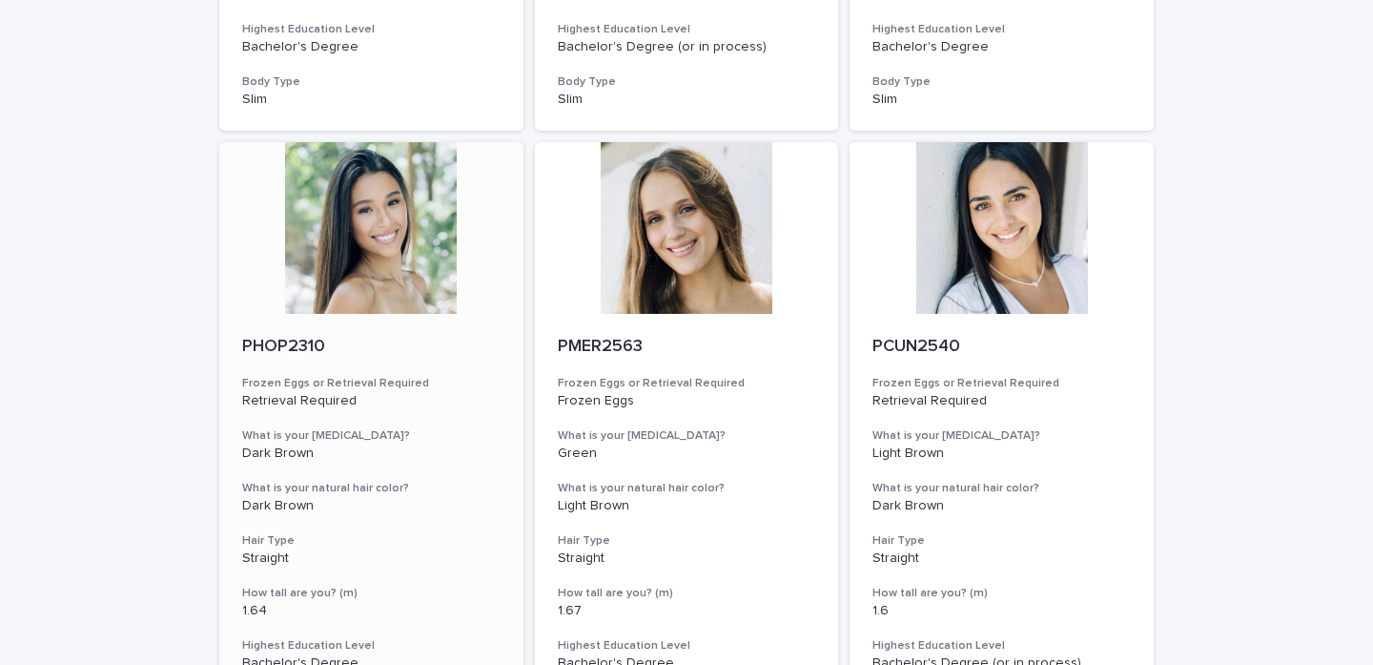
click at [360, 306] on div at bounding box center [371, 228] width 304 height 172
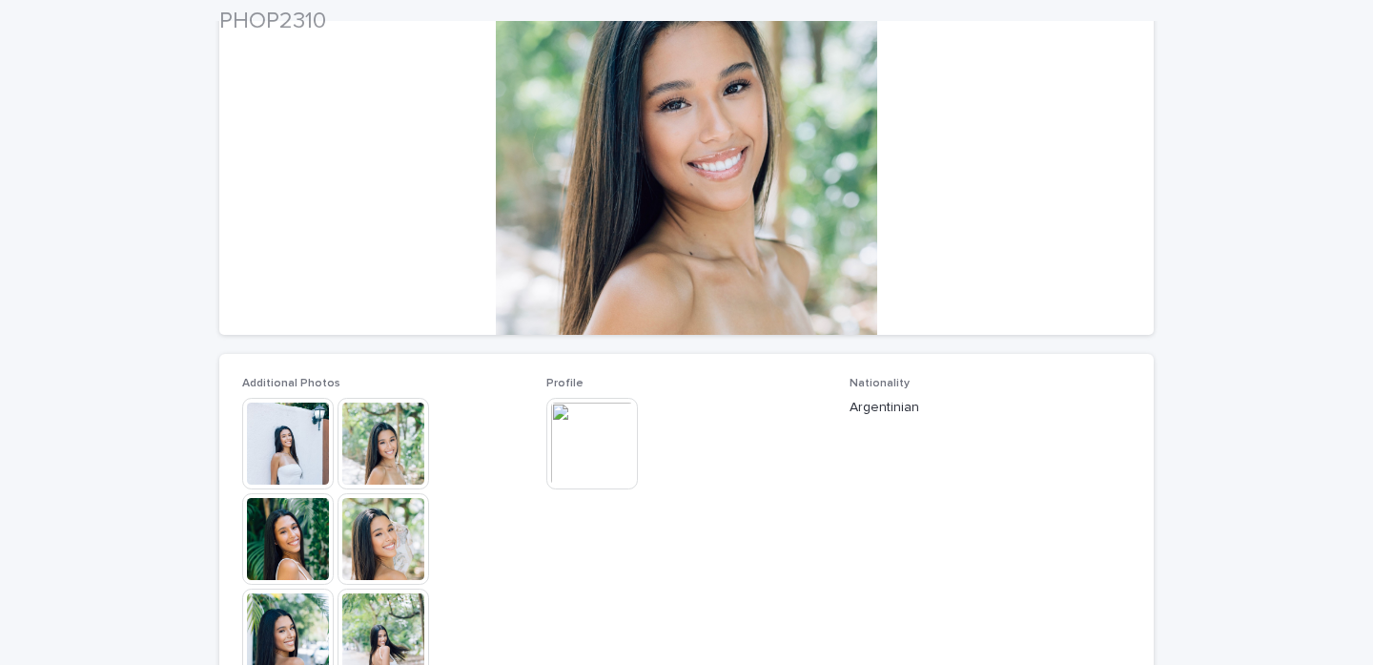
scroll to position [266, 0]
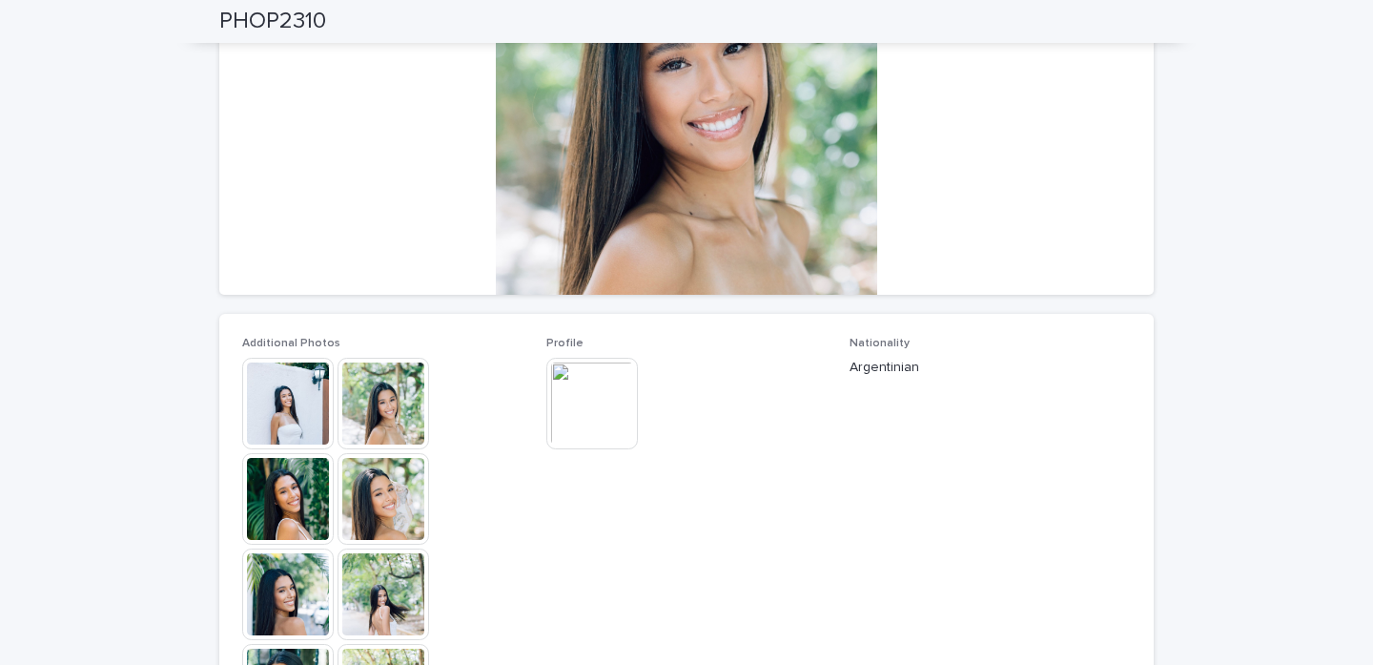
click at [329, 500] on img at bounding box center [288, 499] width 92 height 92
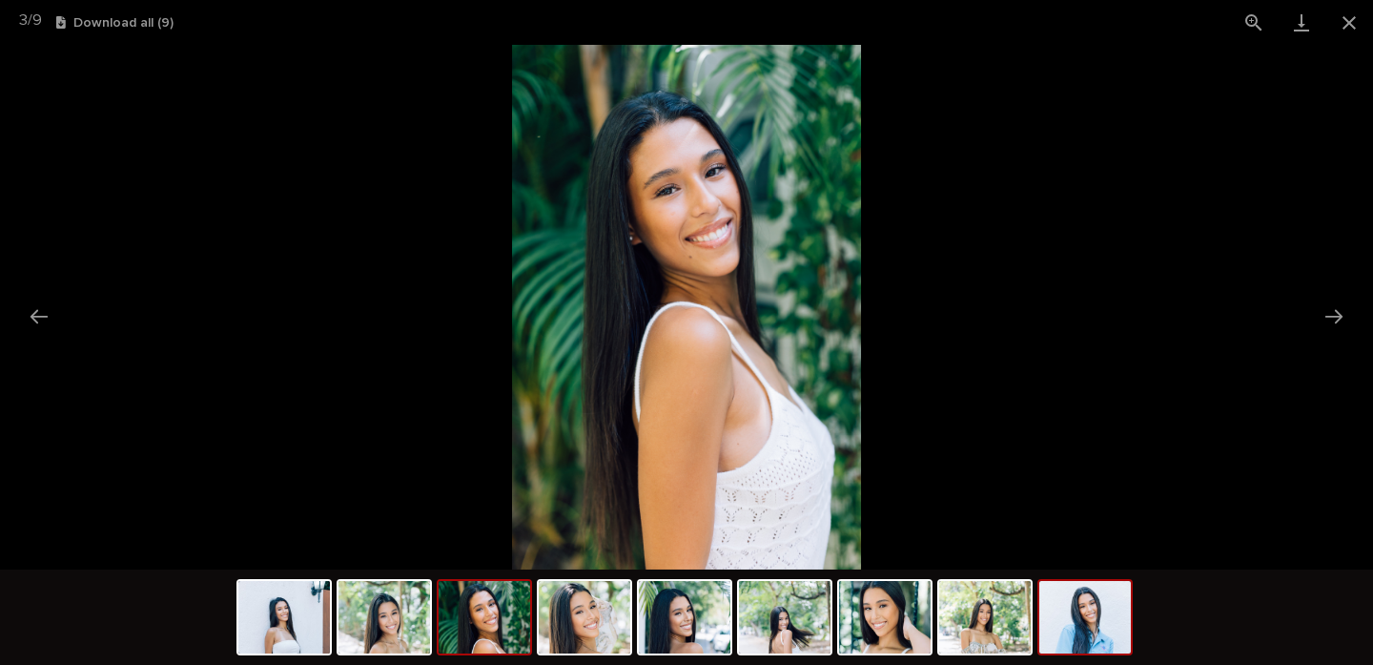
click at [1109, 642] on img at bounding box center [1085, 617] width 92 height 72
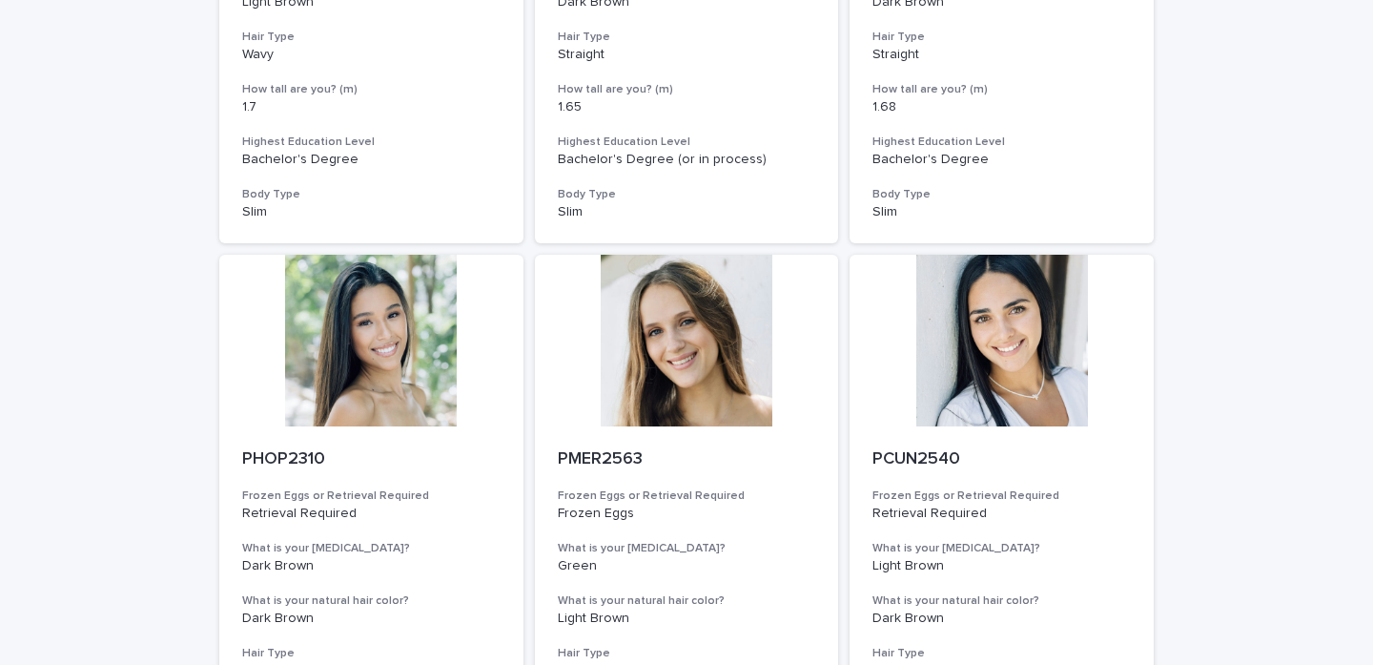
scroll to position [745, 0]
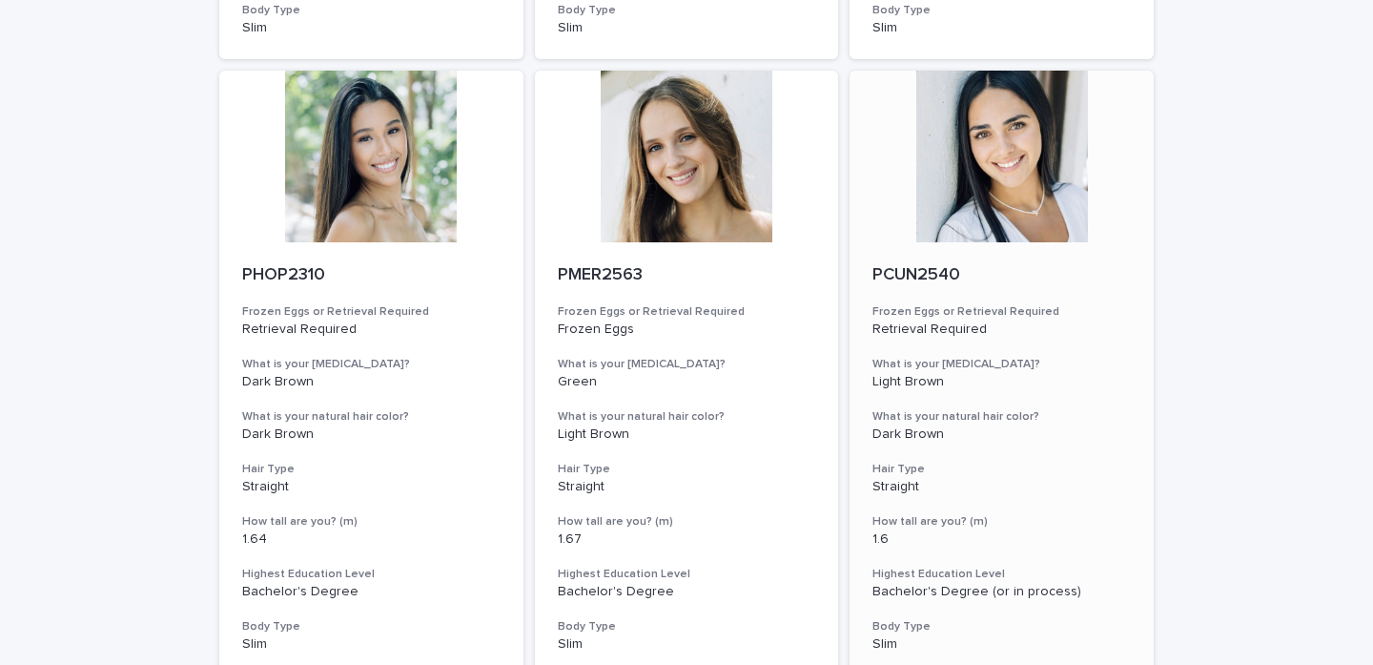
click at [1002, 242] on div "PCUN2540 Frozen Eggs or Retrieval Required Retrieval Required What is your [MED…" at bounding box center [1002, 459] width 304 height 434
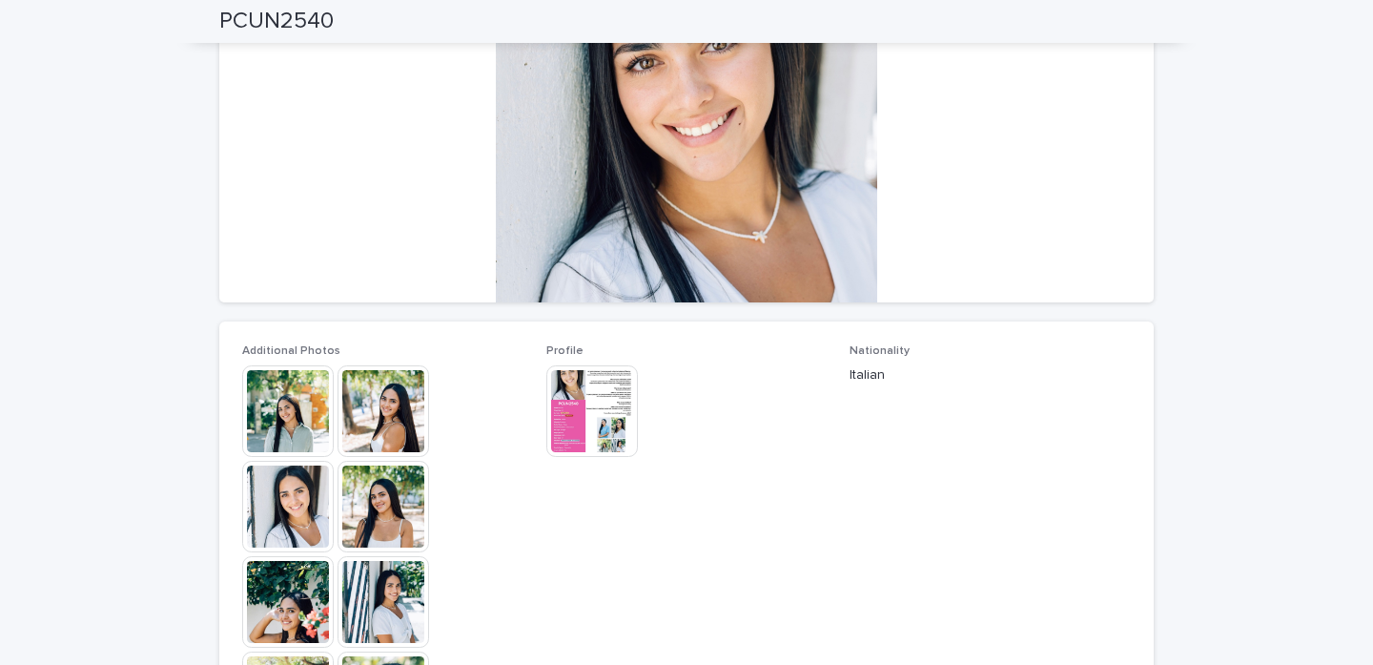
scroll to position [264, 0]
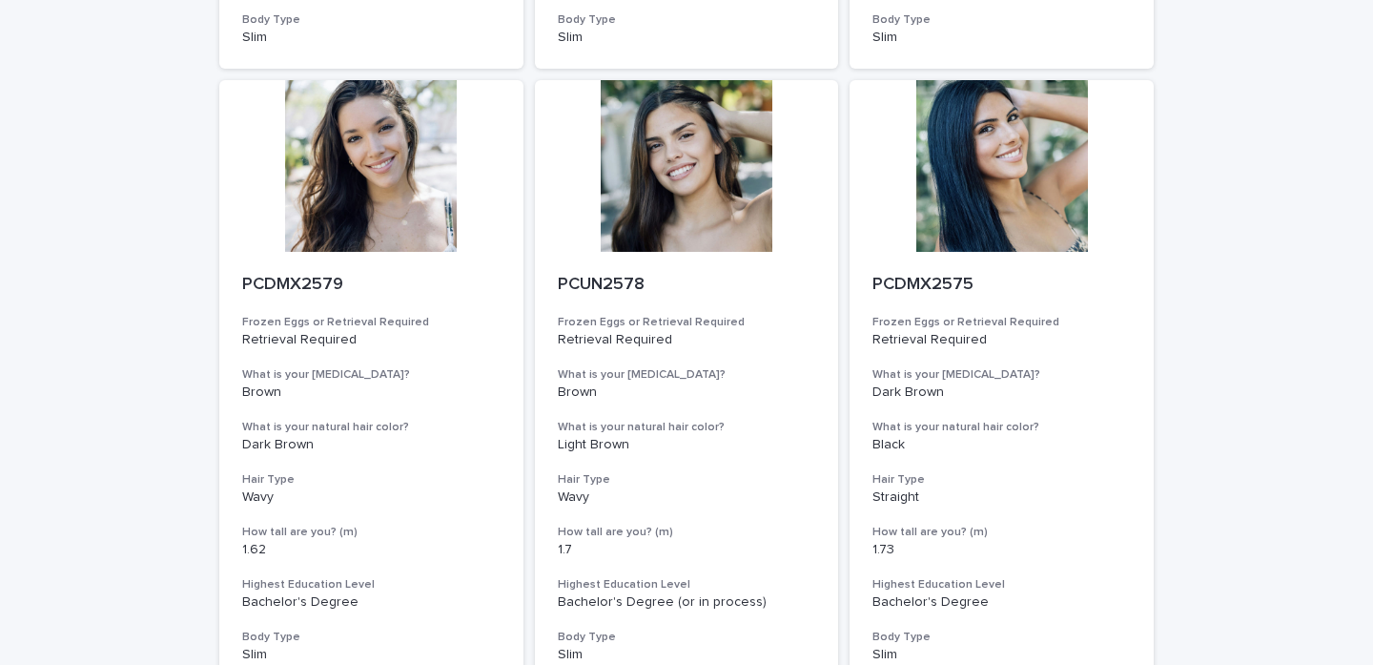
scroll to position [1350, 0]
click at [338, 206] on div at bounding box center [371, 167] width 304 height 172
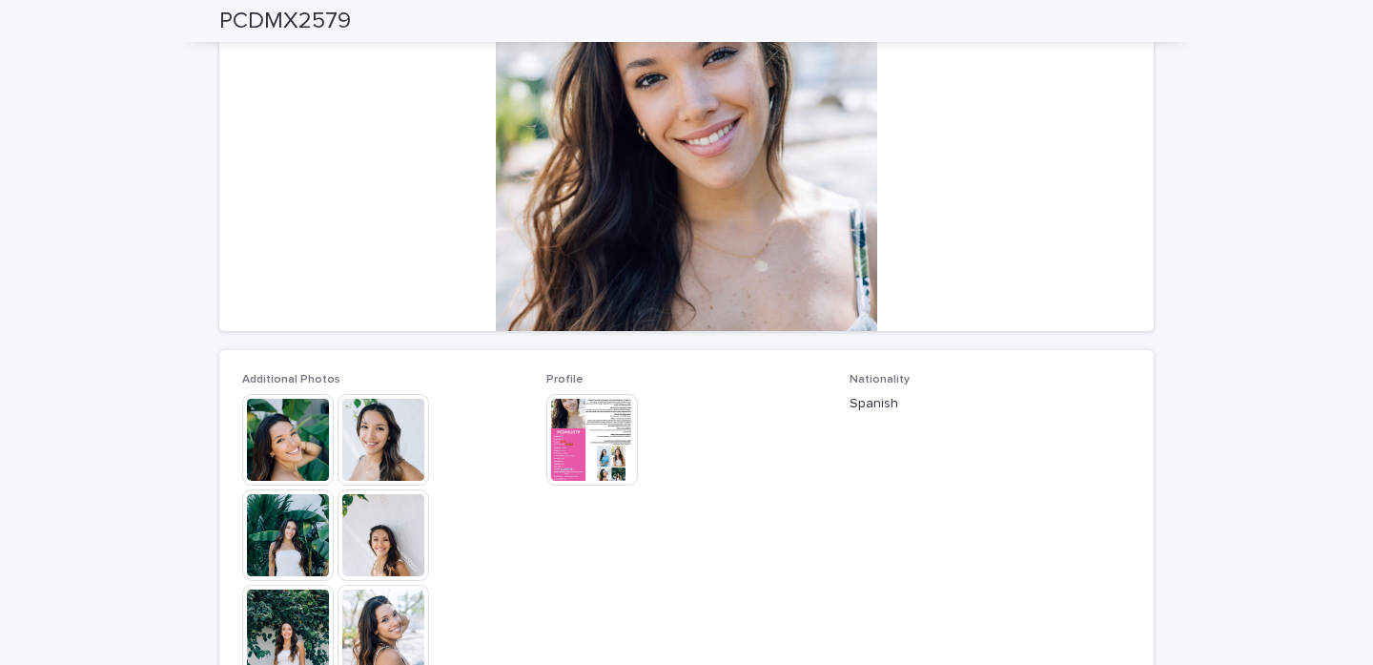
scroll to position [229, 0]
click at [549, 450] on img at bounding box center [592, 441] width 92 height 92
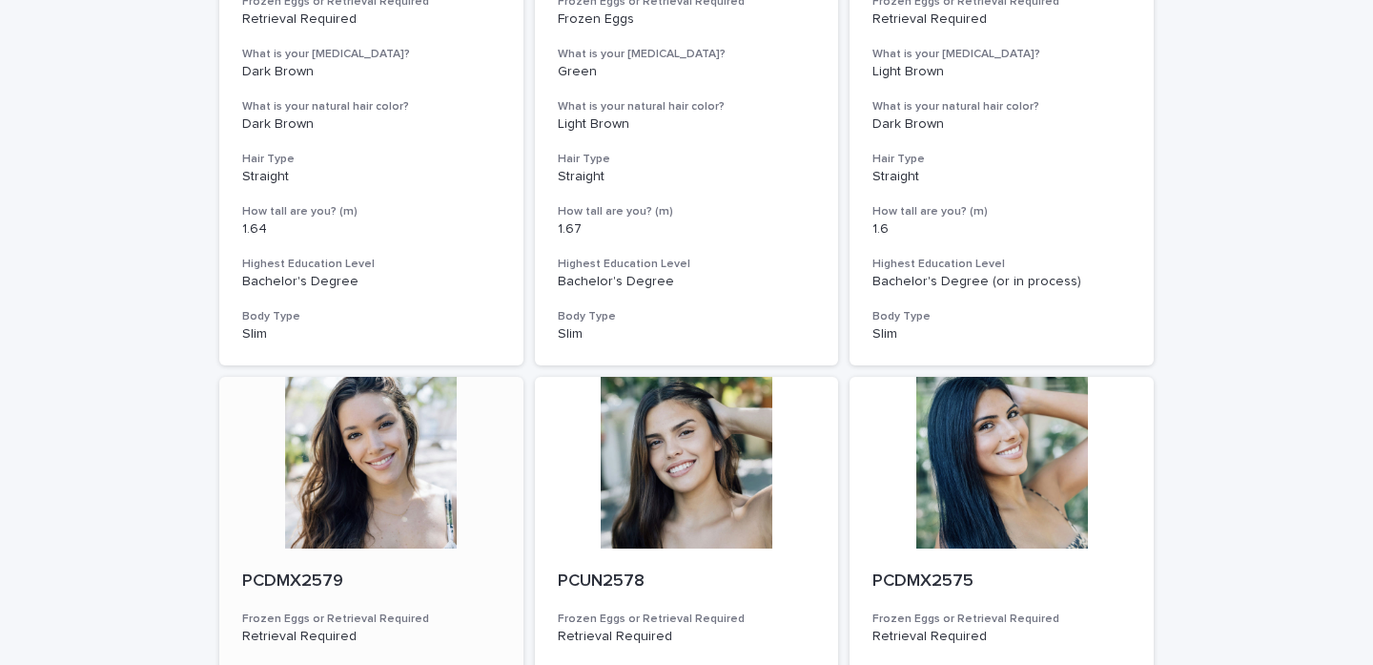
click at [375, 429] on div at bounding box center [371, 463] width 304 height 172
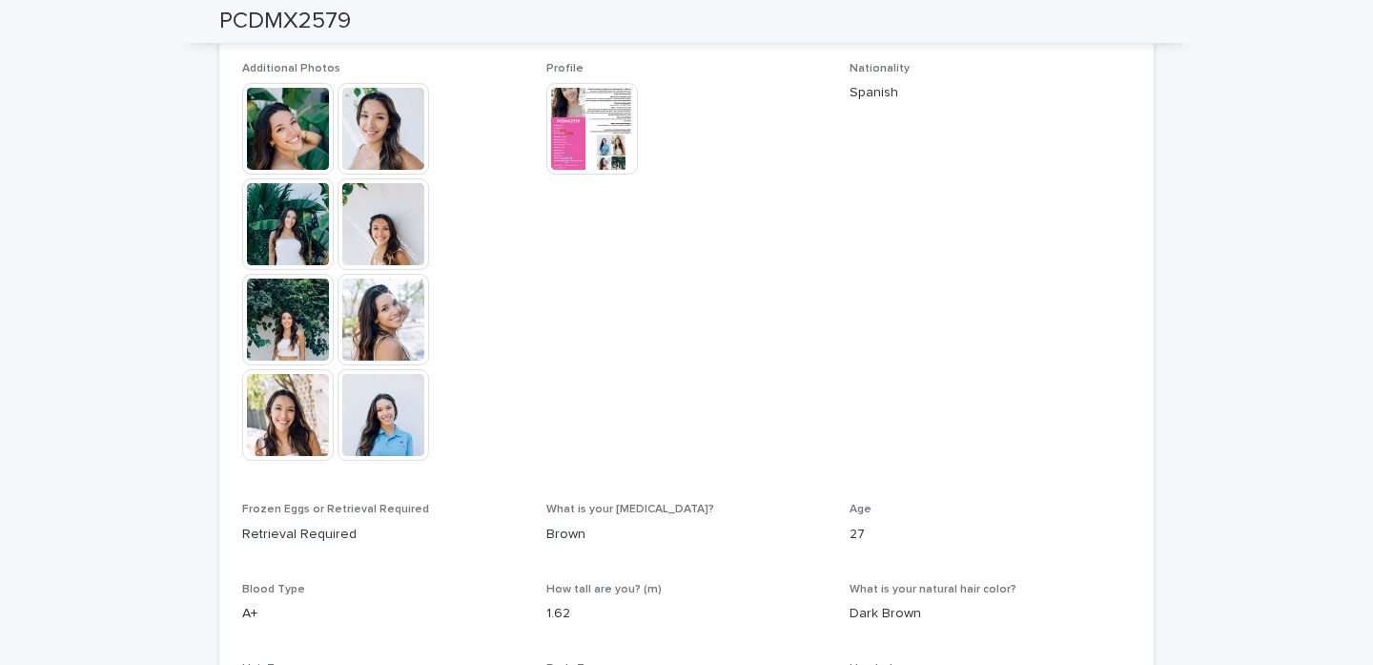
scroll to position [513, 0]
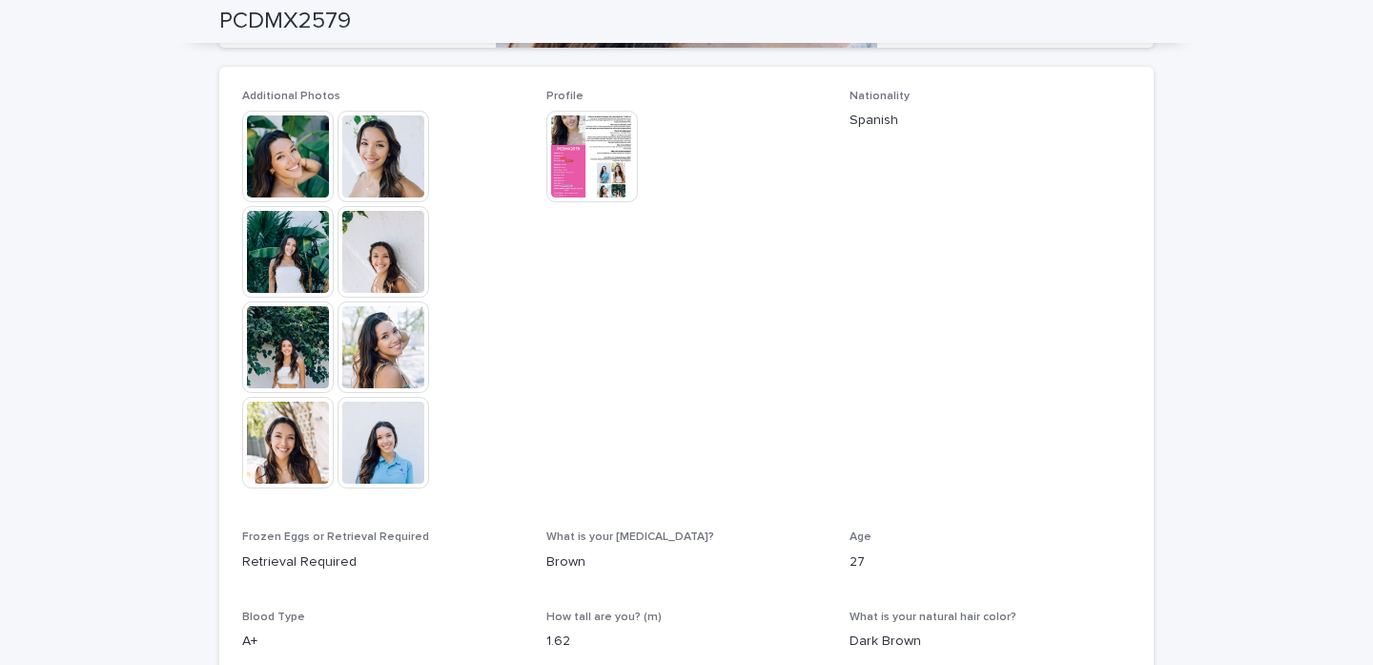
click at [309, 144] on img at bounding box center [288, 157] width 92 height 92
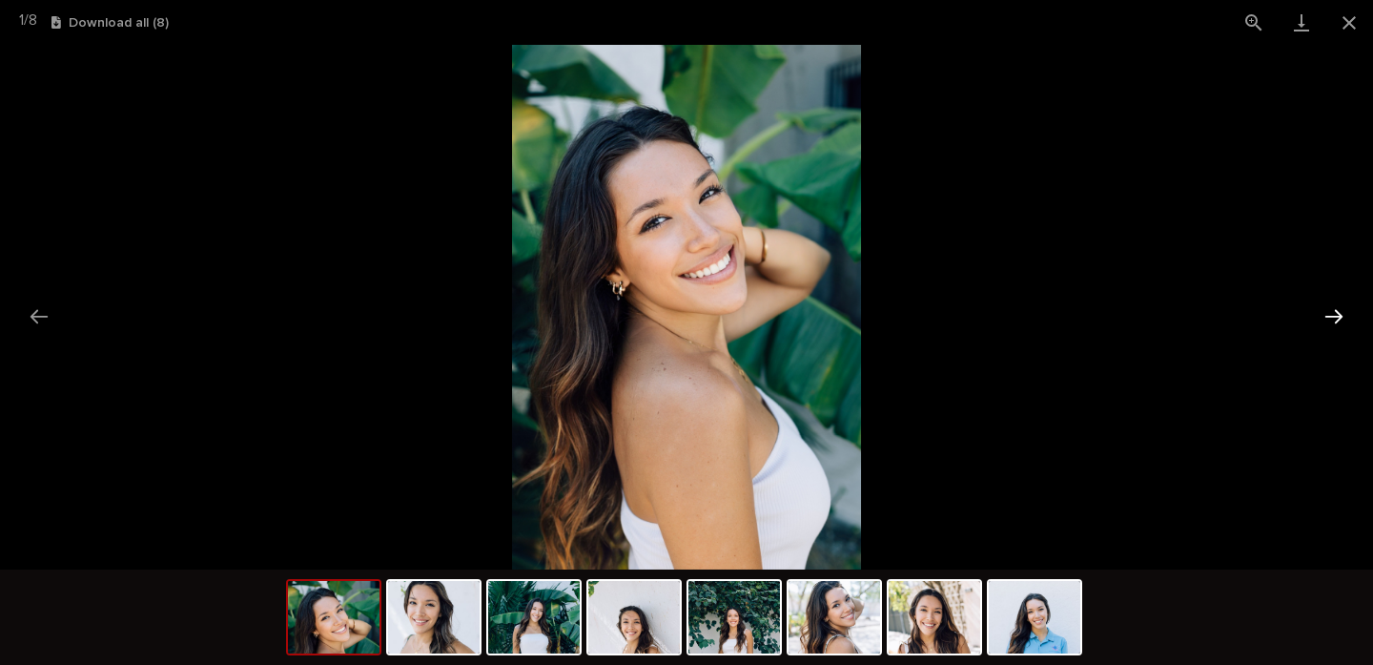
click at [1326, 325] on button "Next slide" at bounding box center [1334, 316] width 40 height 37
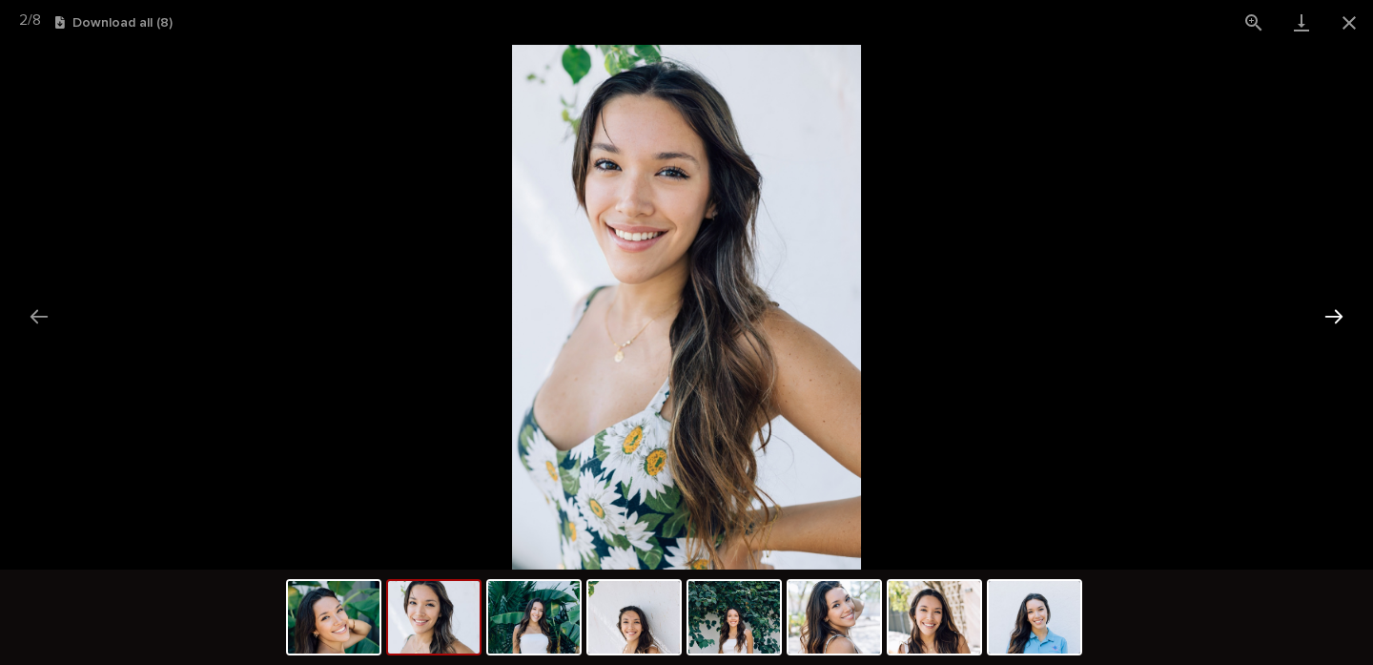
click at [1326, 325] on button "Next slide" at bounding box center [1334, 316] width 40 height 37
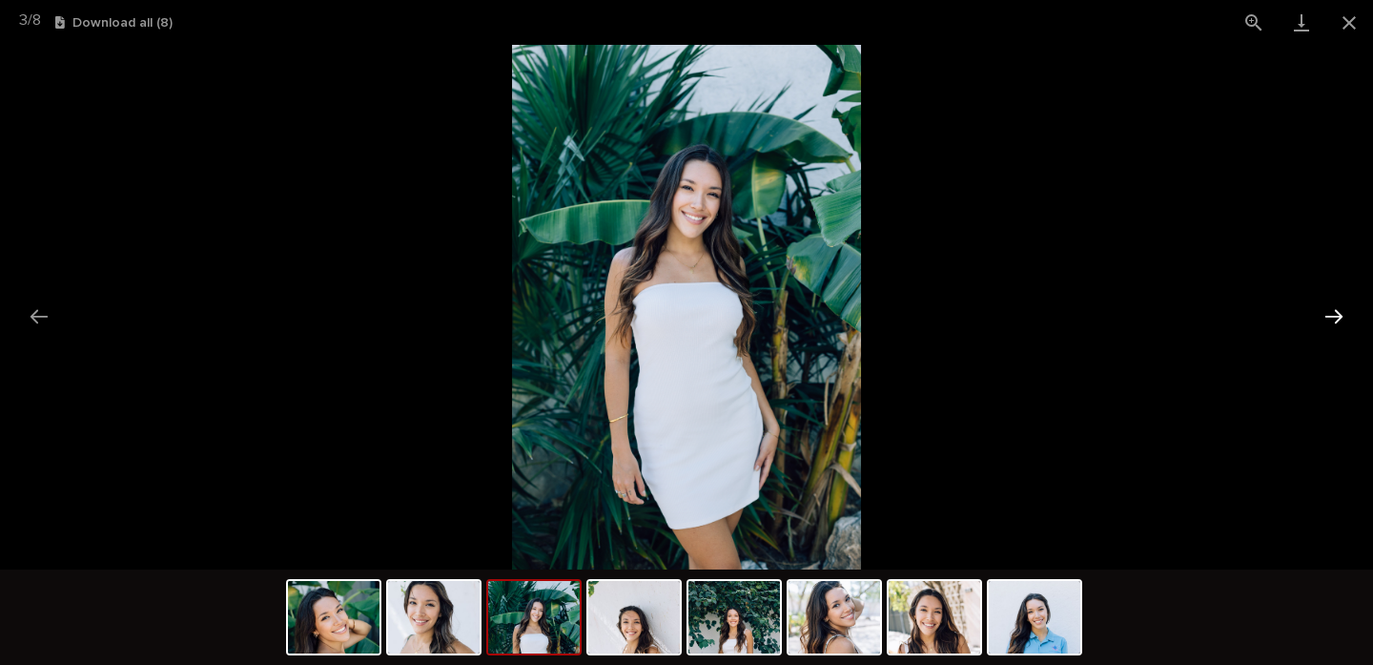
click at [1326, 325] on button "Next slide" at bounding box center [1334, 316] width 40 height 37
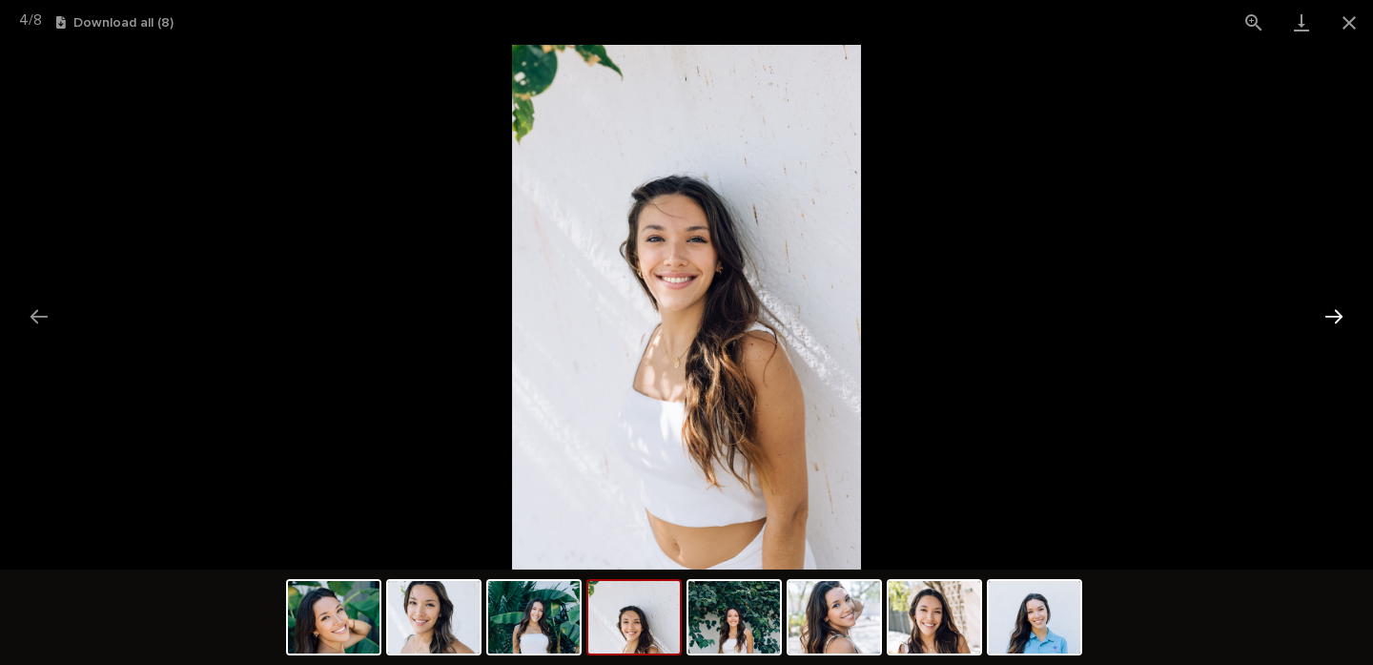
click at [1326, 325] on button "Next slide" at bounding box center [1334, 316] width 40 height 37
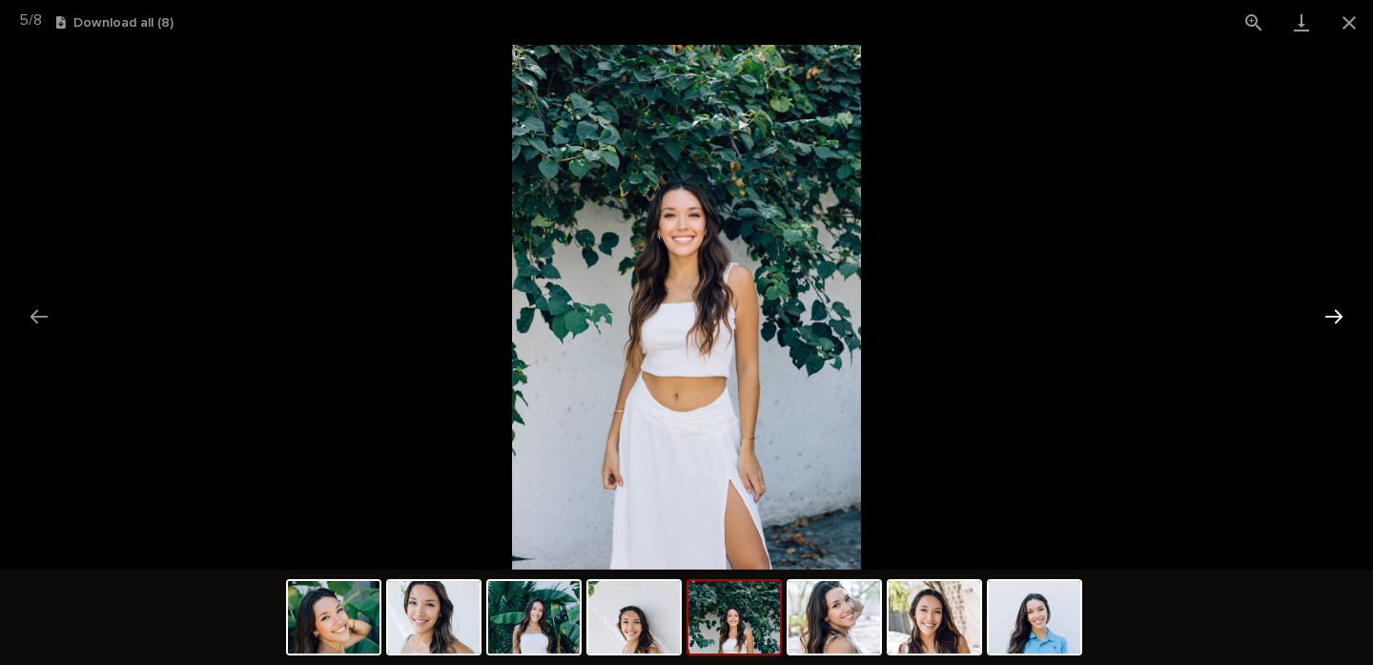
click at [1328, 301] on button "Next slide" at bounding box center [1334, 316] width 40 height 37
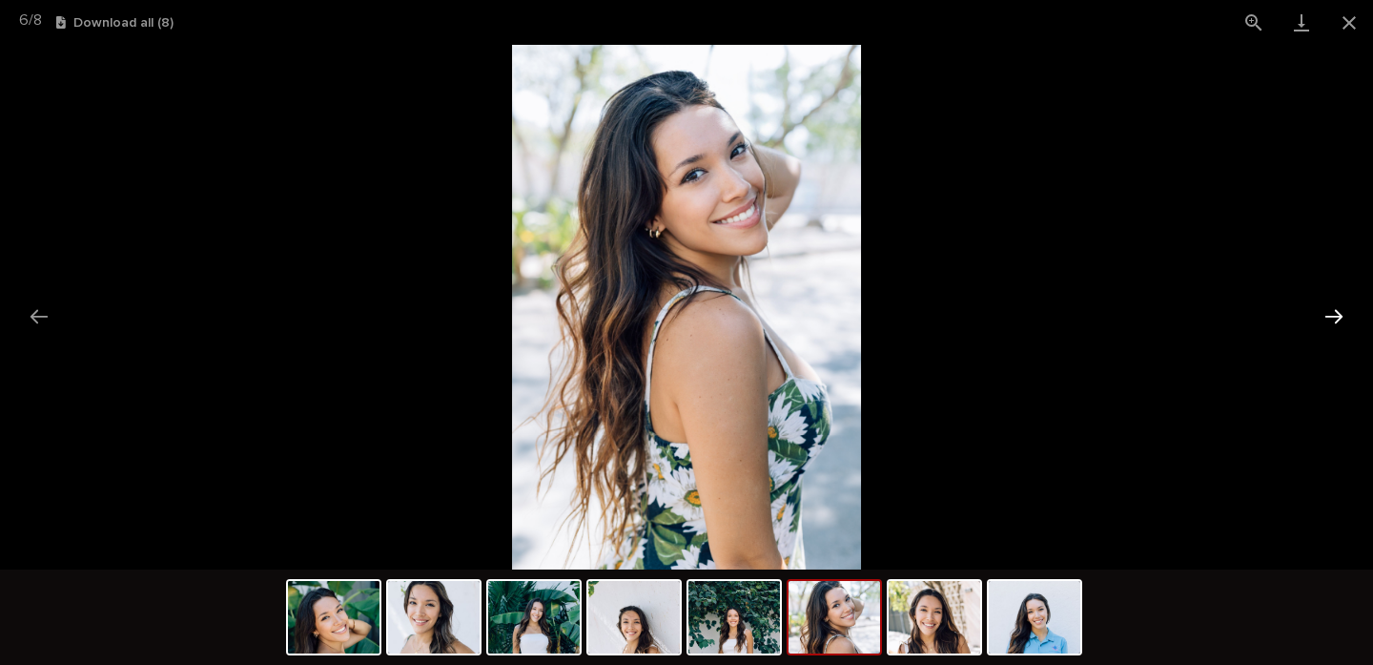
click at [1328, 301] on button "Next slide" at bounding box center [1334, 316] width 40 height 37
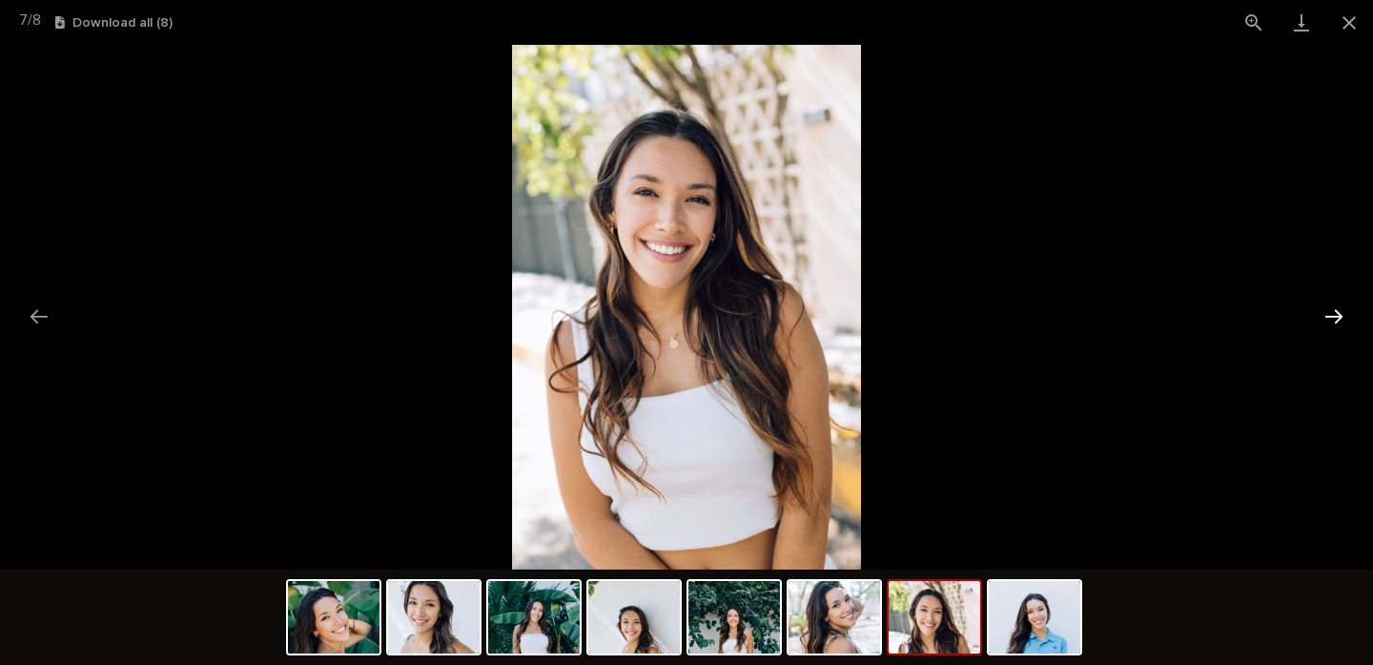
click at [1328, 301] on button "Next slide" at bounding box center [1334, 316] width 40 height 37
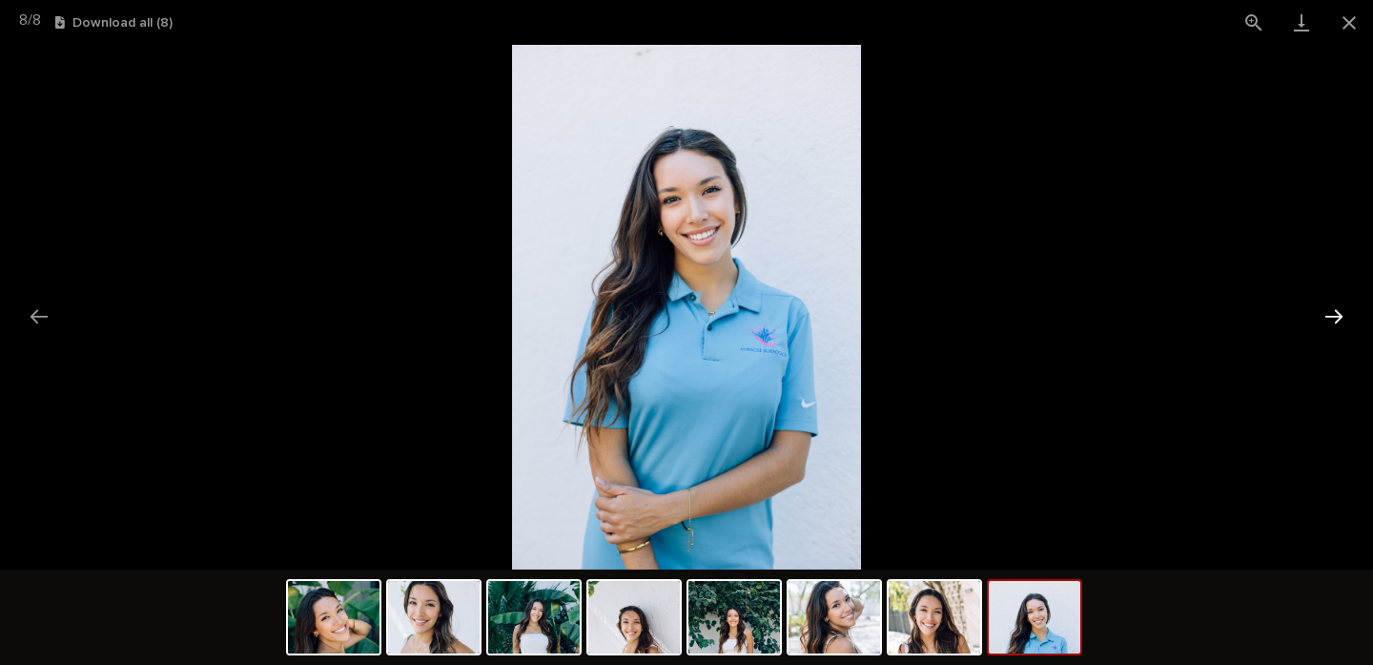
click at [1328, 301] on button "Next slide" at bounding box center [1334, 316] width 40 height 37
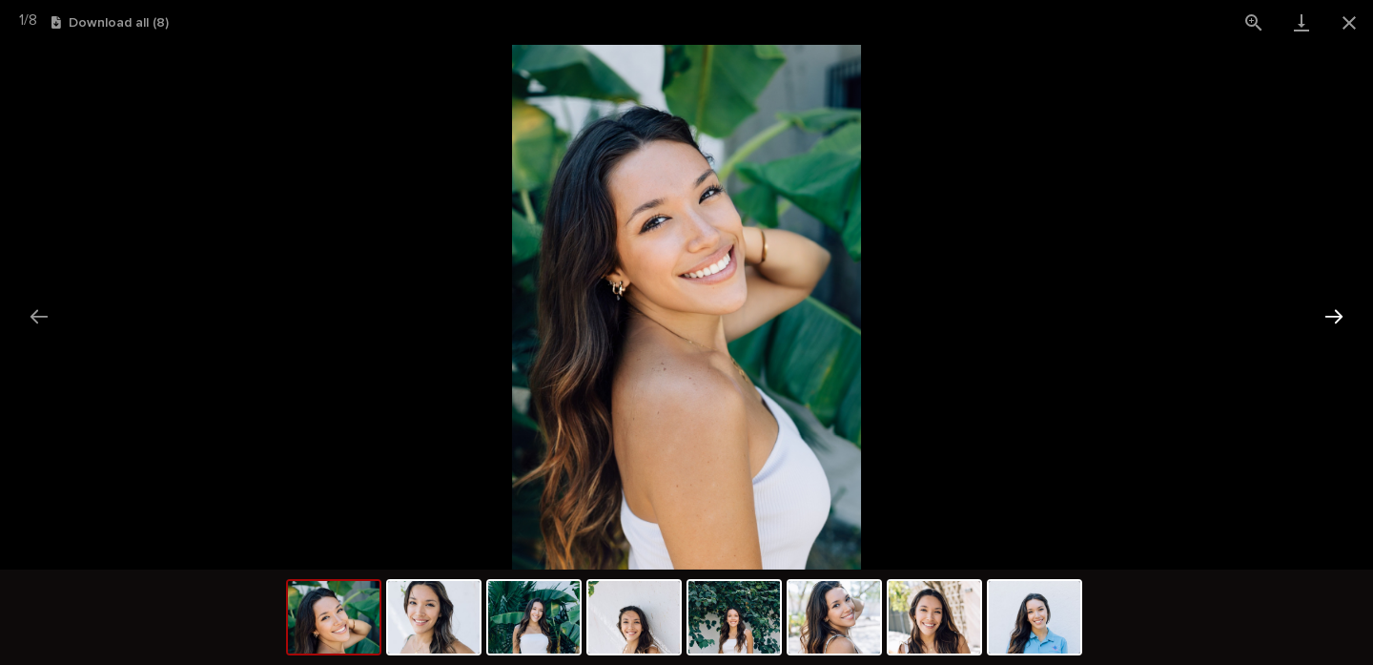
click at [1328, 301] on button "Next slide" at bounding box center [1334, 316] width 40 height 37
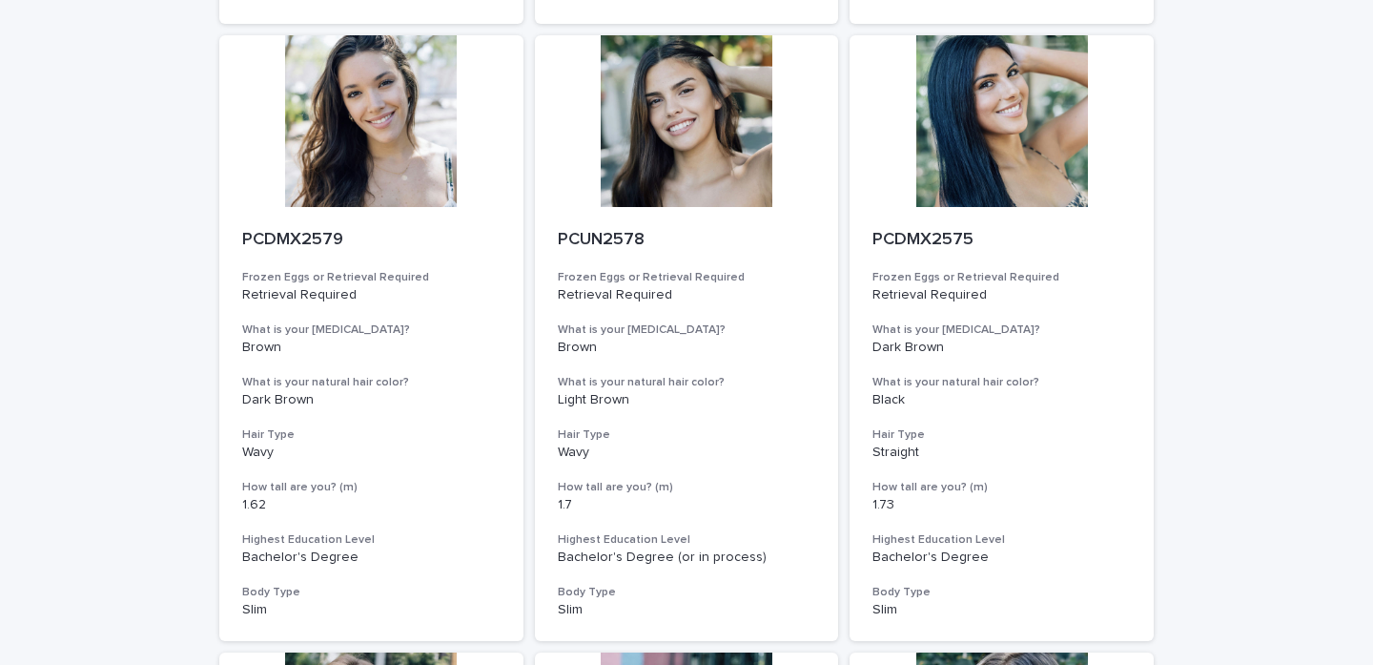
scroll to position [1402, 0]
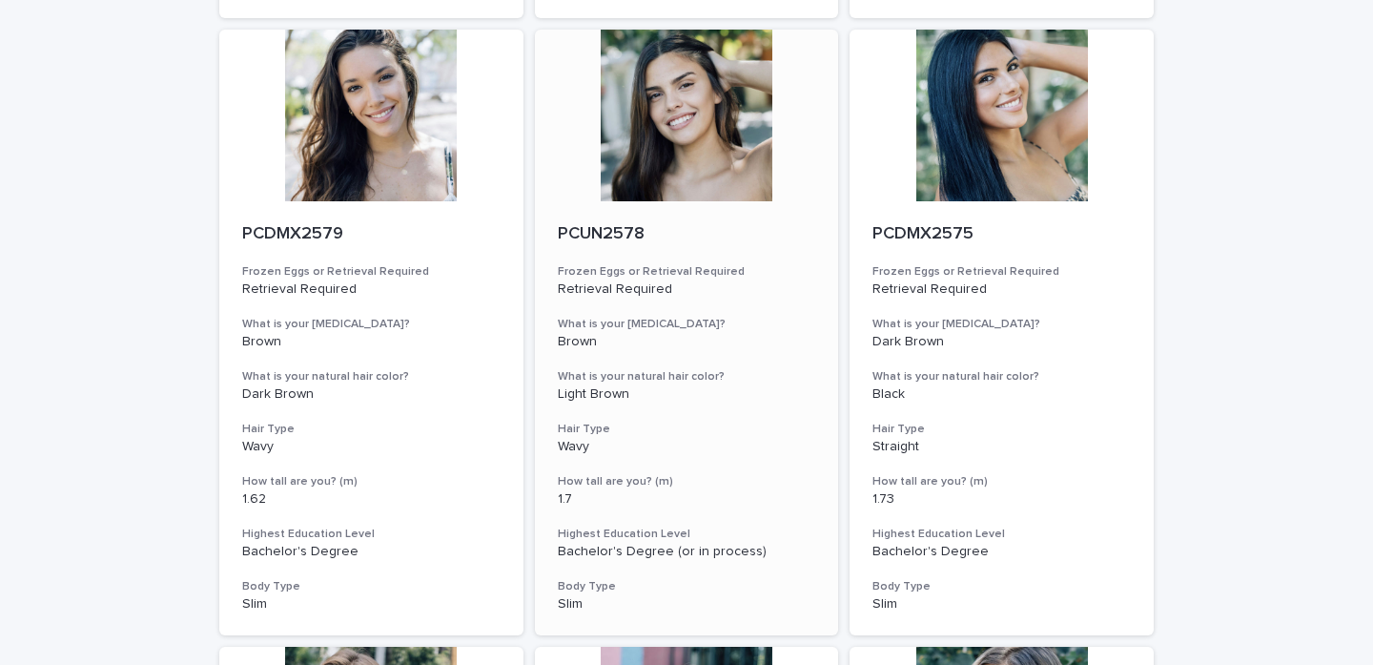
click at [689, 128] on div at bounding box center [687, 116] width 304 height 172
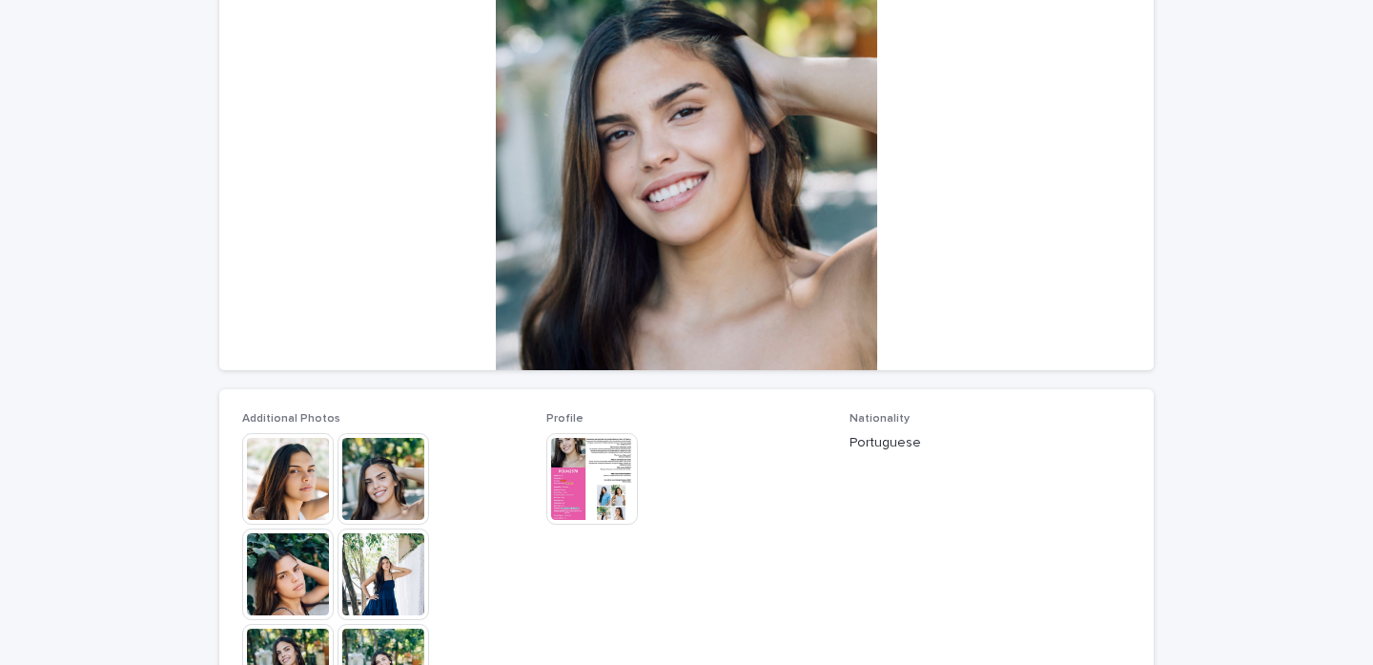
scroll to position [204, 0]
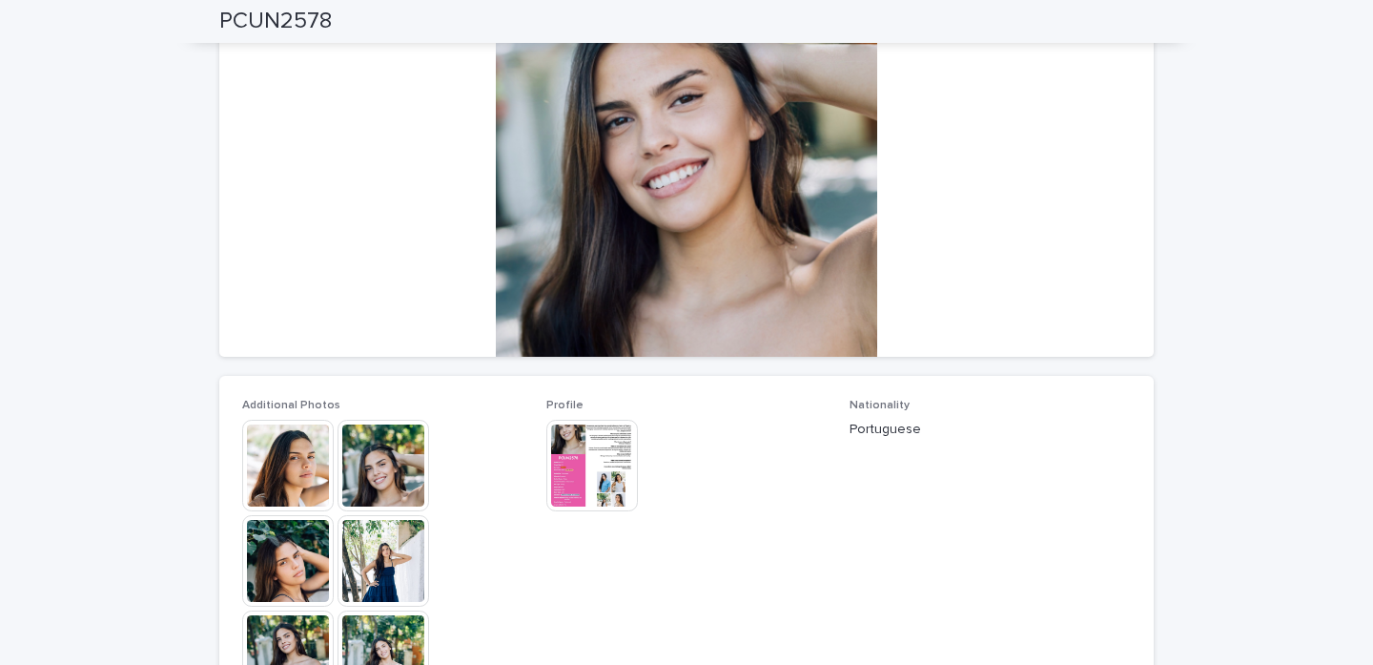
click at [273, 475] on img at bounding box center [288, 466] width 92 height 92
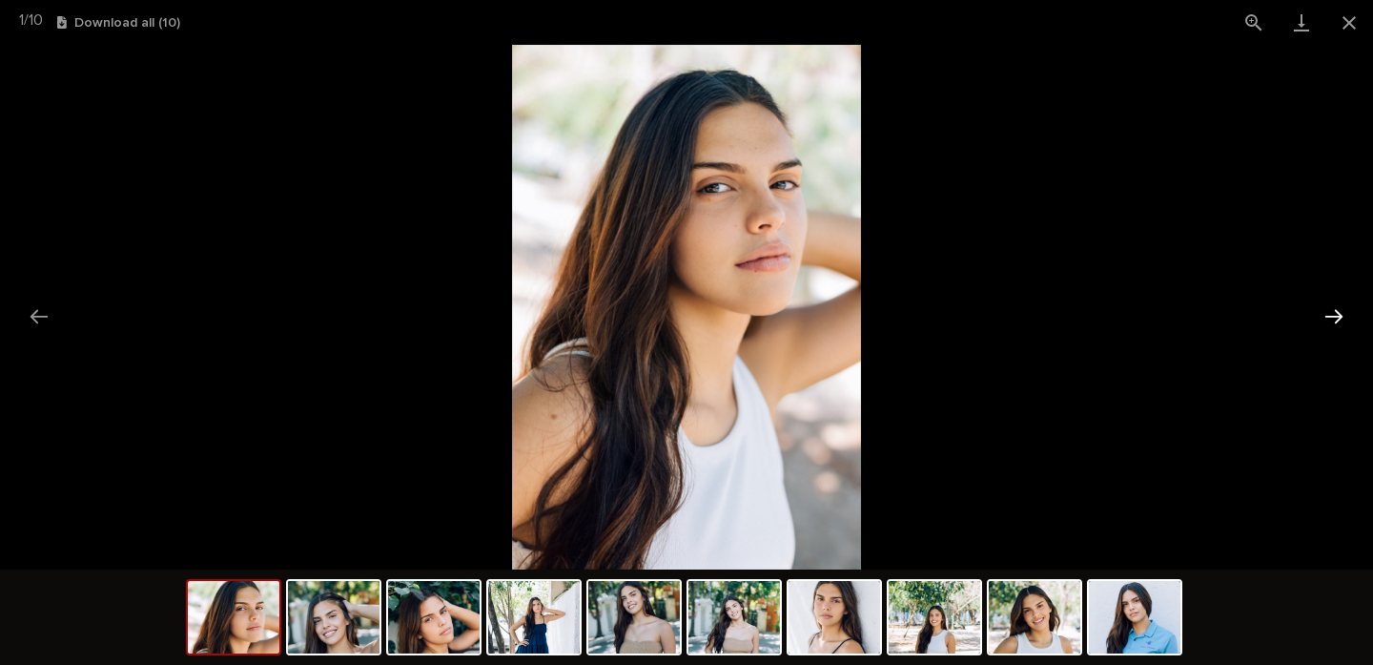
click at [1337, 328] on button "Next slide" at bounding box center [1334, 316] width 40 height 37
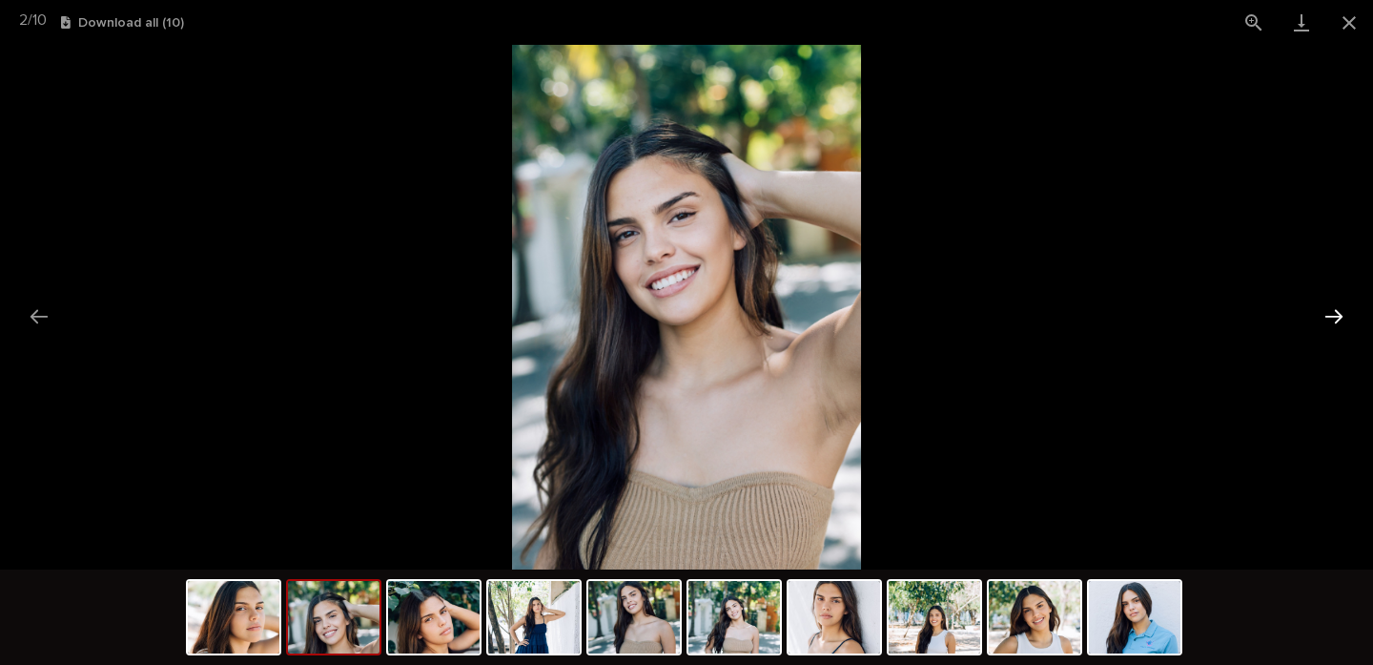
click at [1337, 328] on button "Next slide" at bounding box center [1334, 316] width 40 height 37
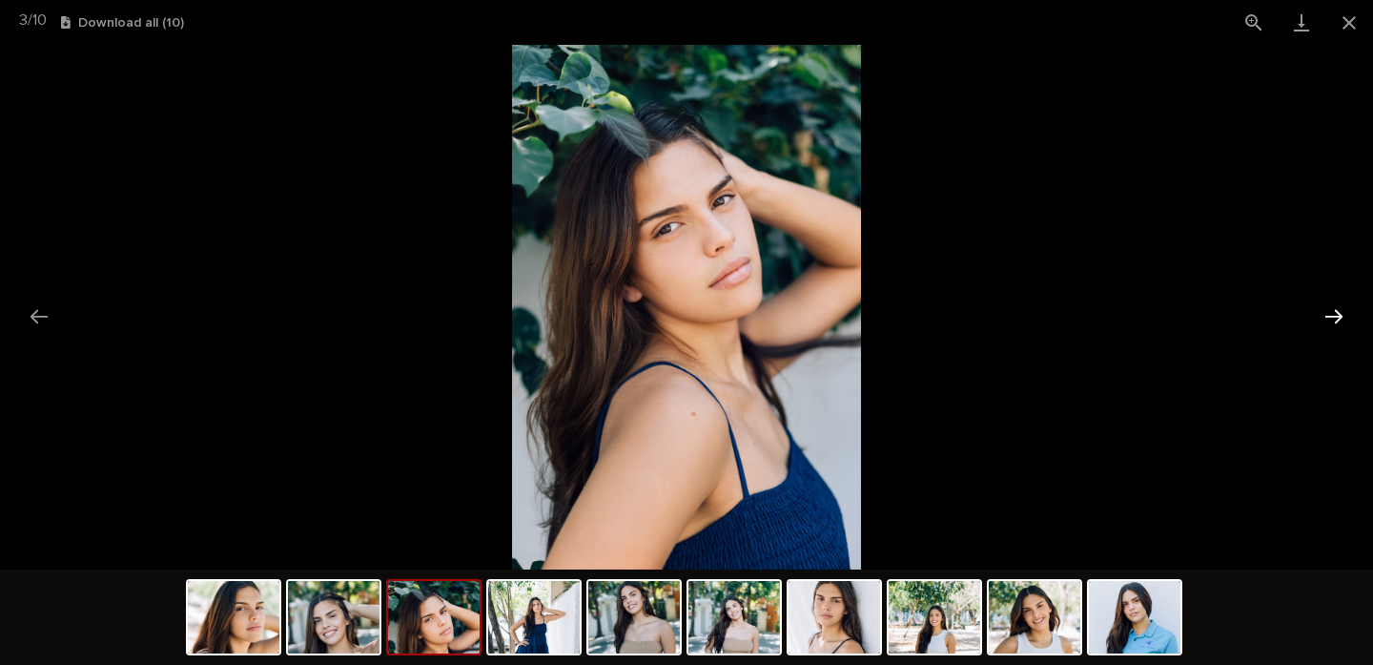
click at [1337, 328] on button "Next slide" at bounding box center [1334, 316] width 40 height 37
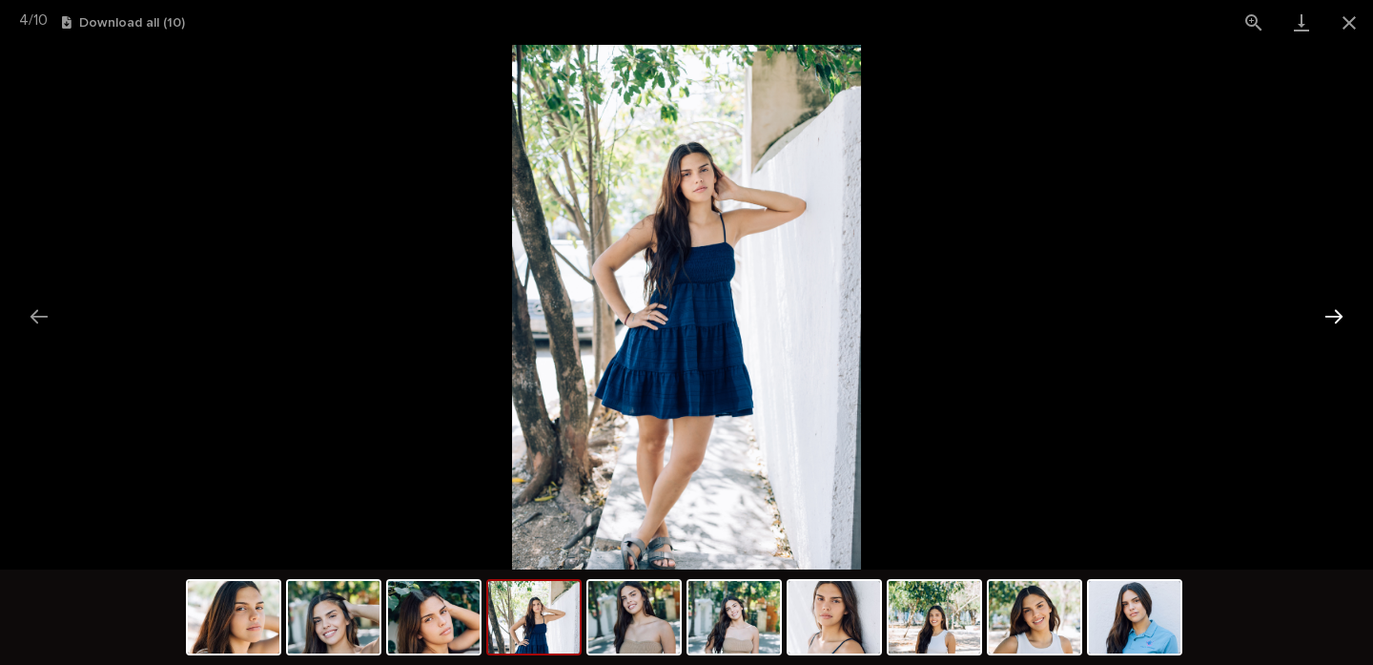
click at [1337, 328] on button "Next slide" at bounding box center [1334, 316] width 40 height 37
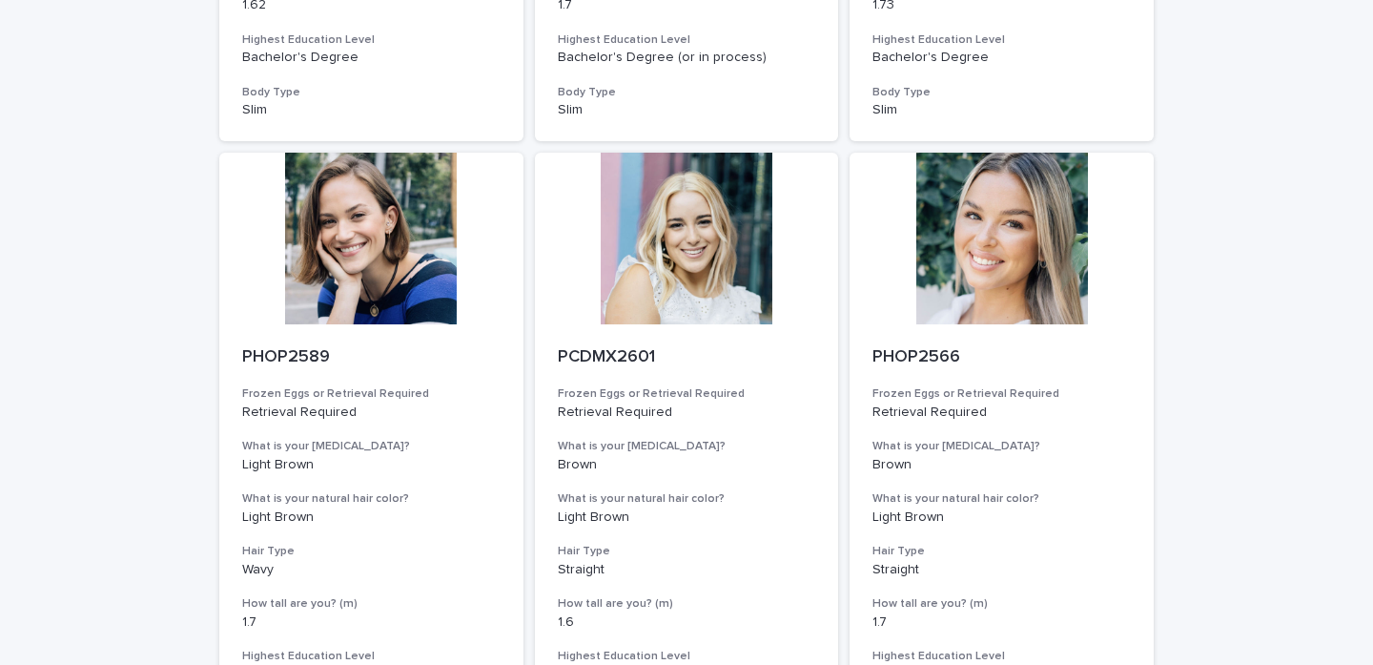
scroll to position [1898, 0]
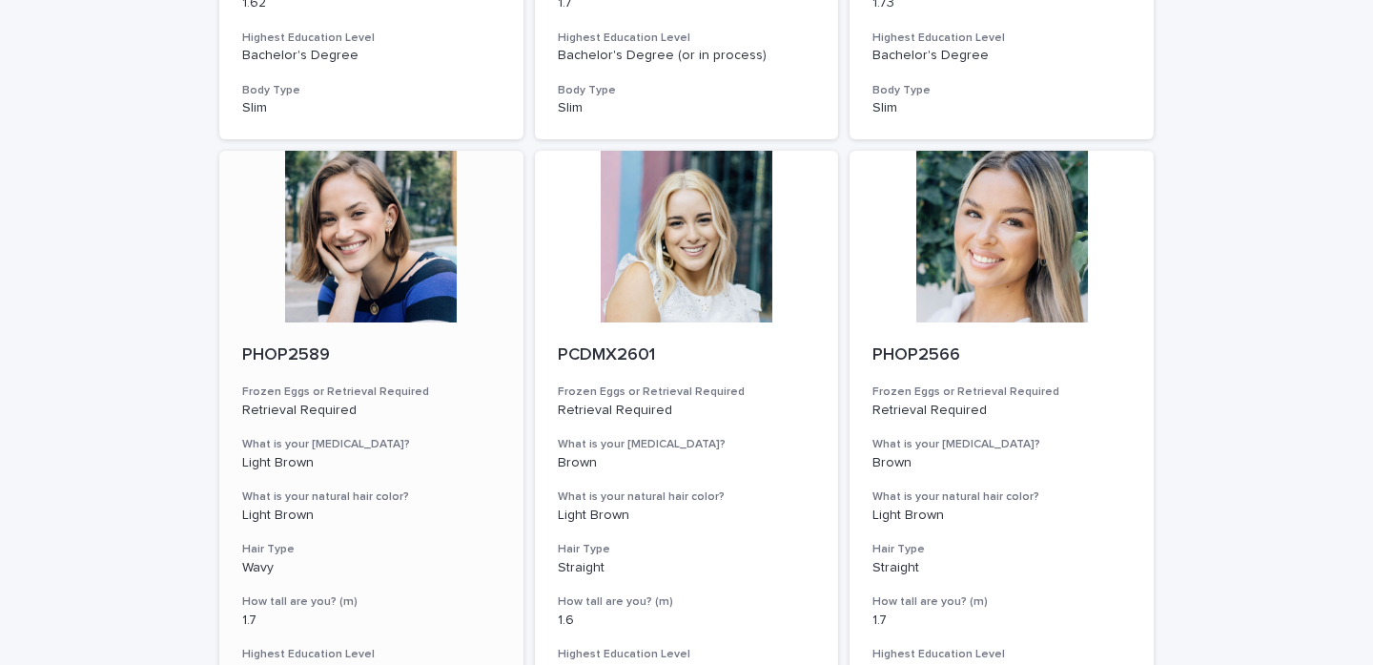
click at [409, 257] on div at bounding box center [371, 237] width 304 height 172
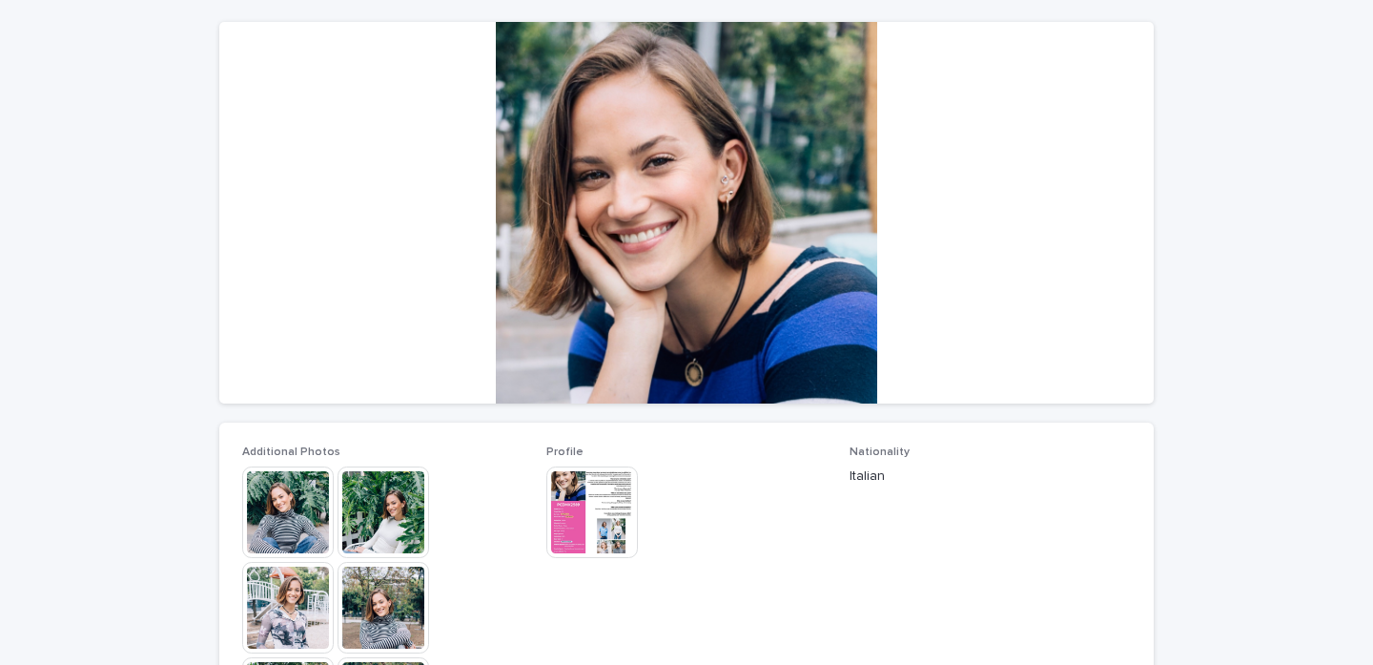
scroll to position [158, 0]
click at [360, 539] on img at bounding box center [384, 511] width 92 height 92
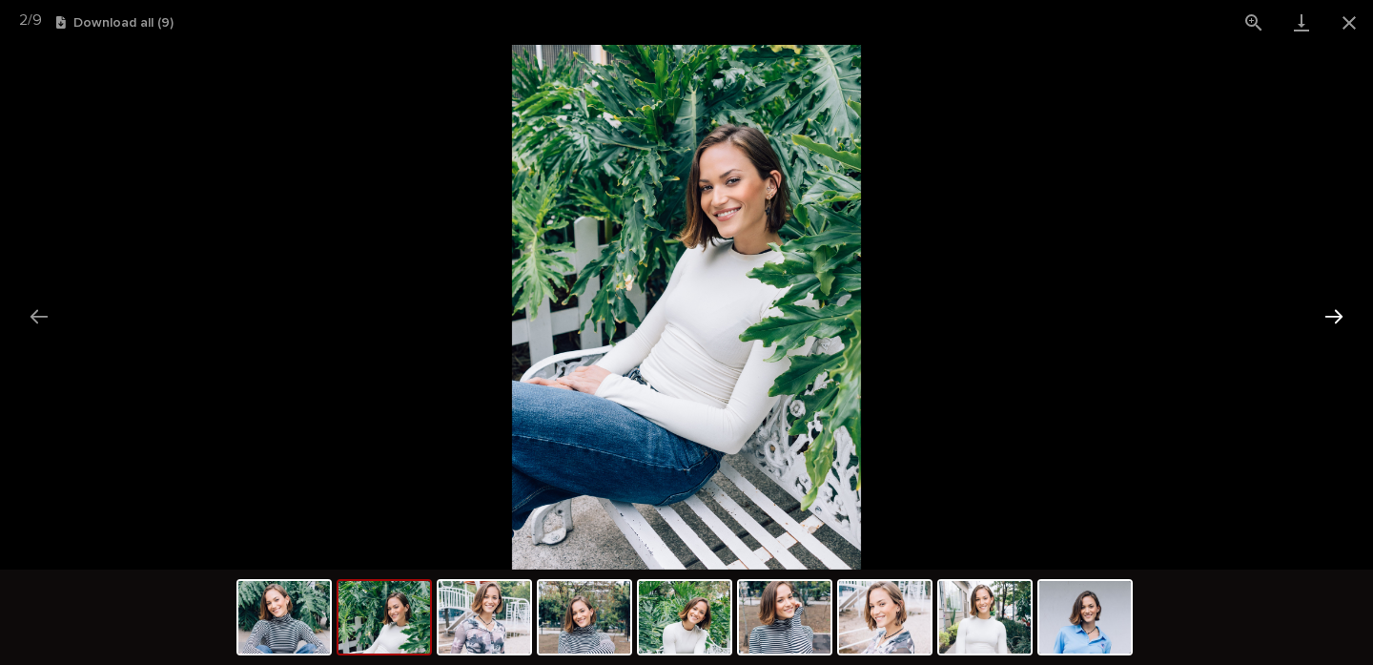
click at [1338, 311] on button "Next slide" at bounding box center [1334, 316] width 40 height 37
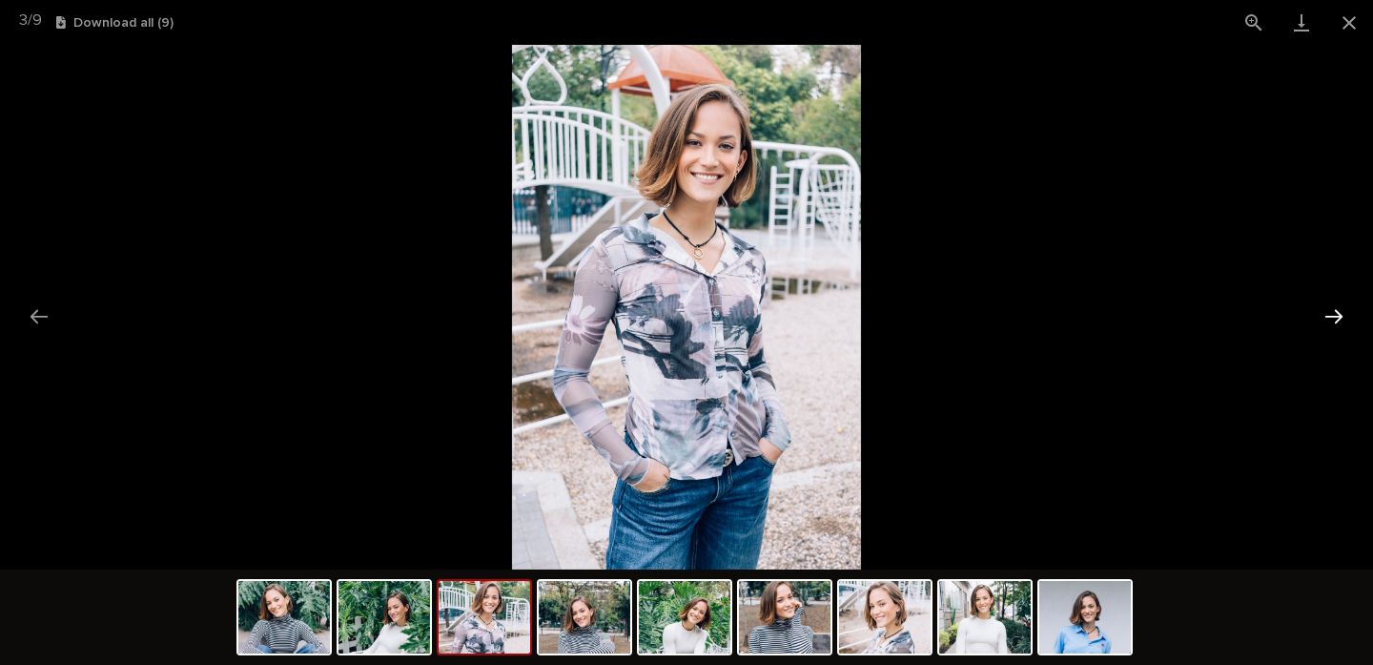
click at [1338, 311] on button "Next slide" at bounding box center [1334, 316] width 40 height 37
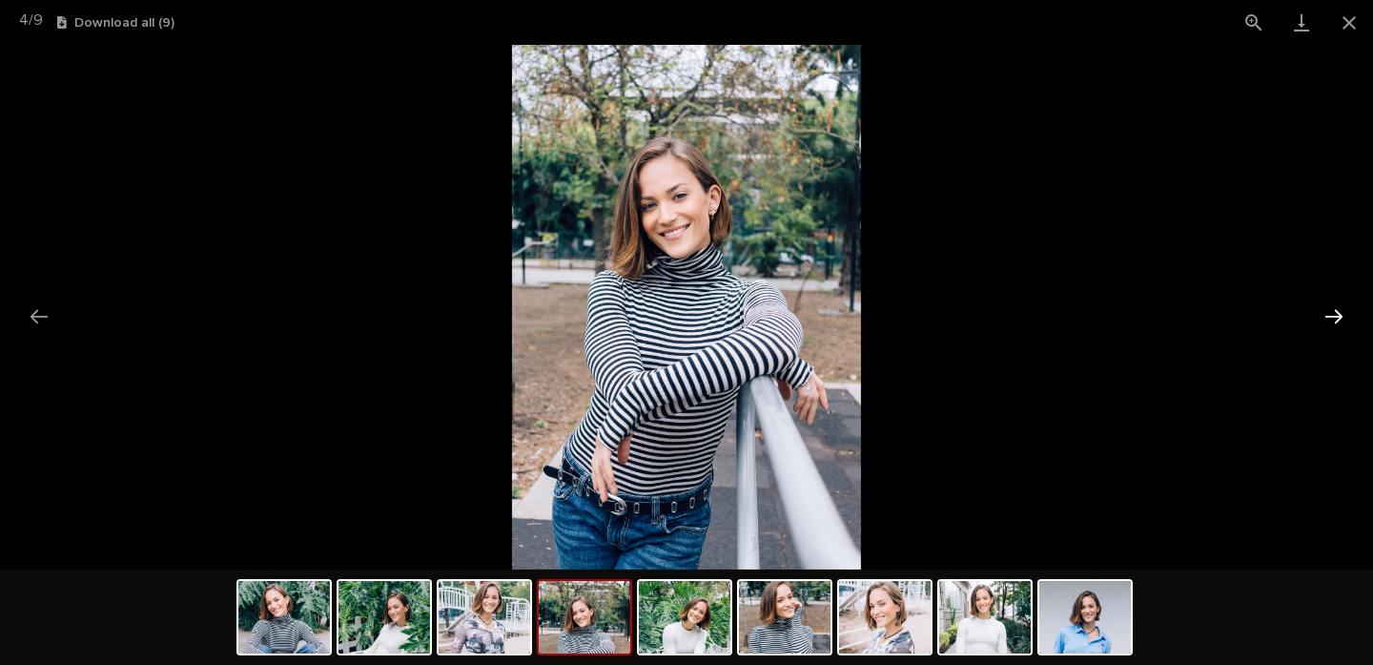
click at [1338, 311] on button "Next slide" at bounding box center [1334, 316] width 40 height 37
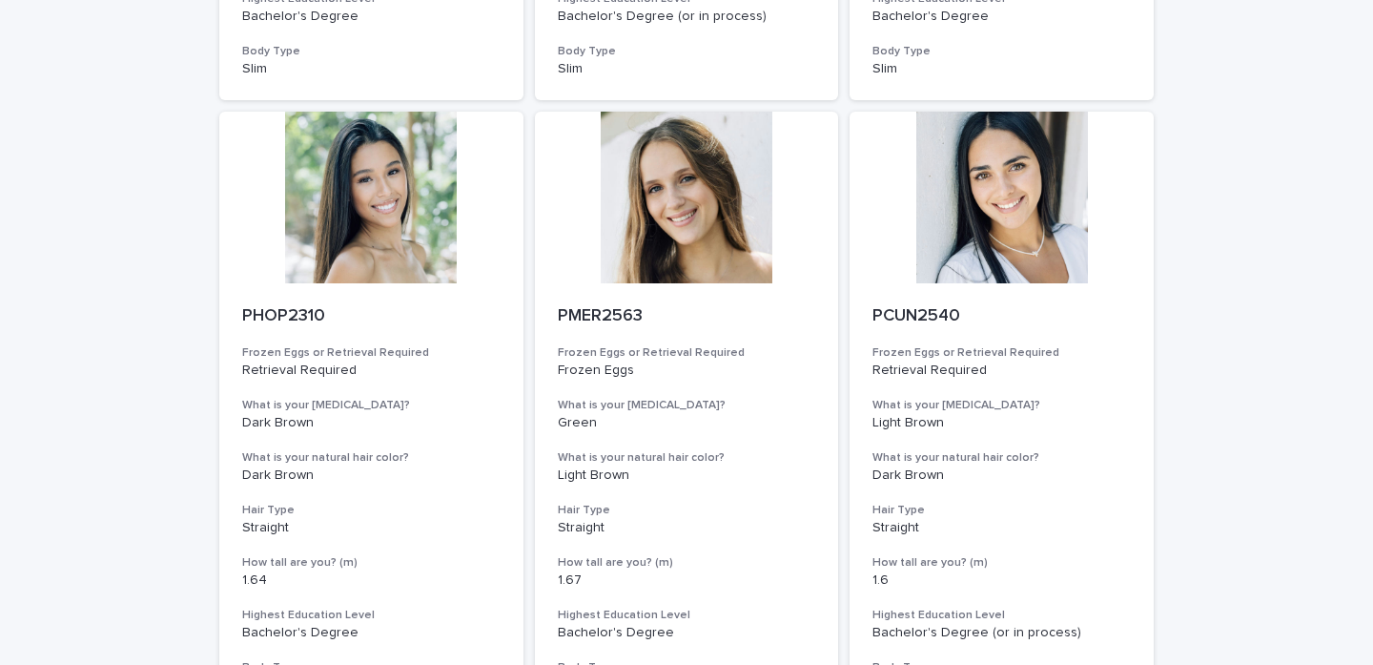
scroll to position [747, 0]
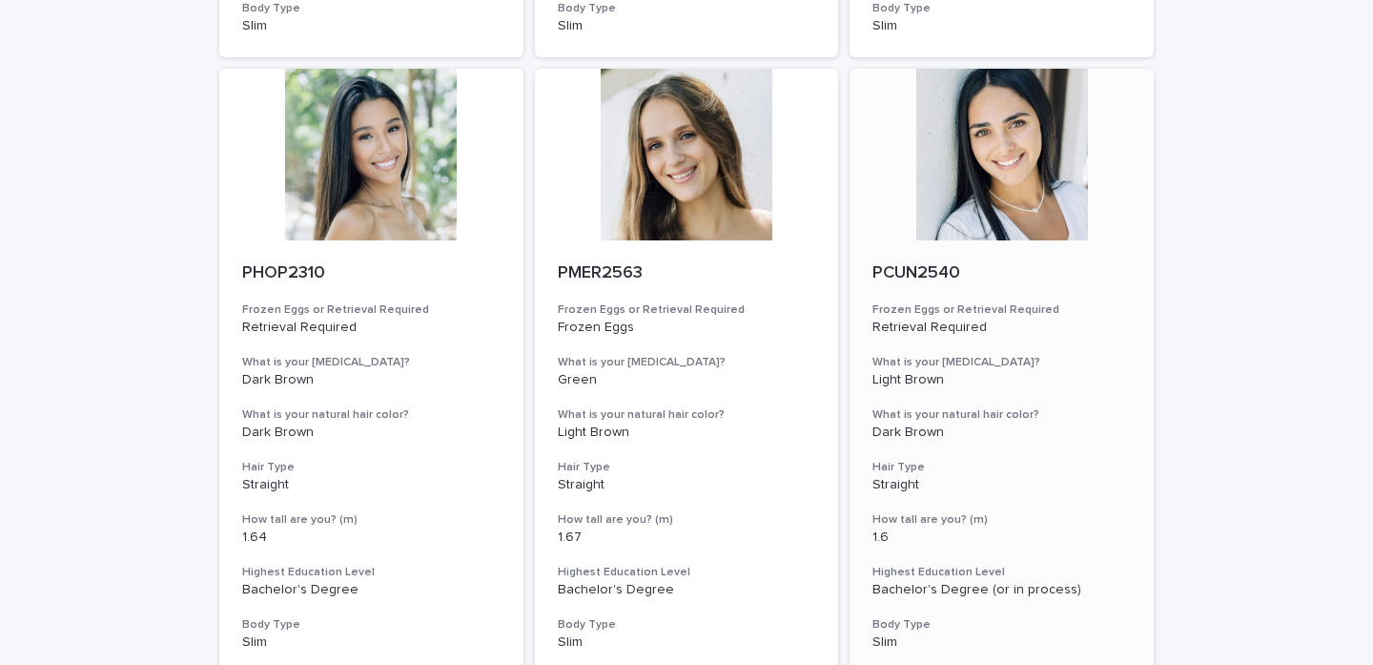
click at [1038, 240] on div "PCUN2540 Frozen Eggs or Retrieval Required Retrieval Required What is your [MED…" at bounding box center [1002, 457] width 304 height 434
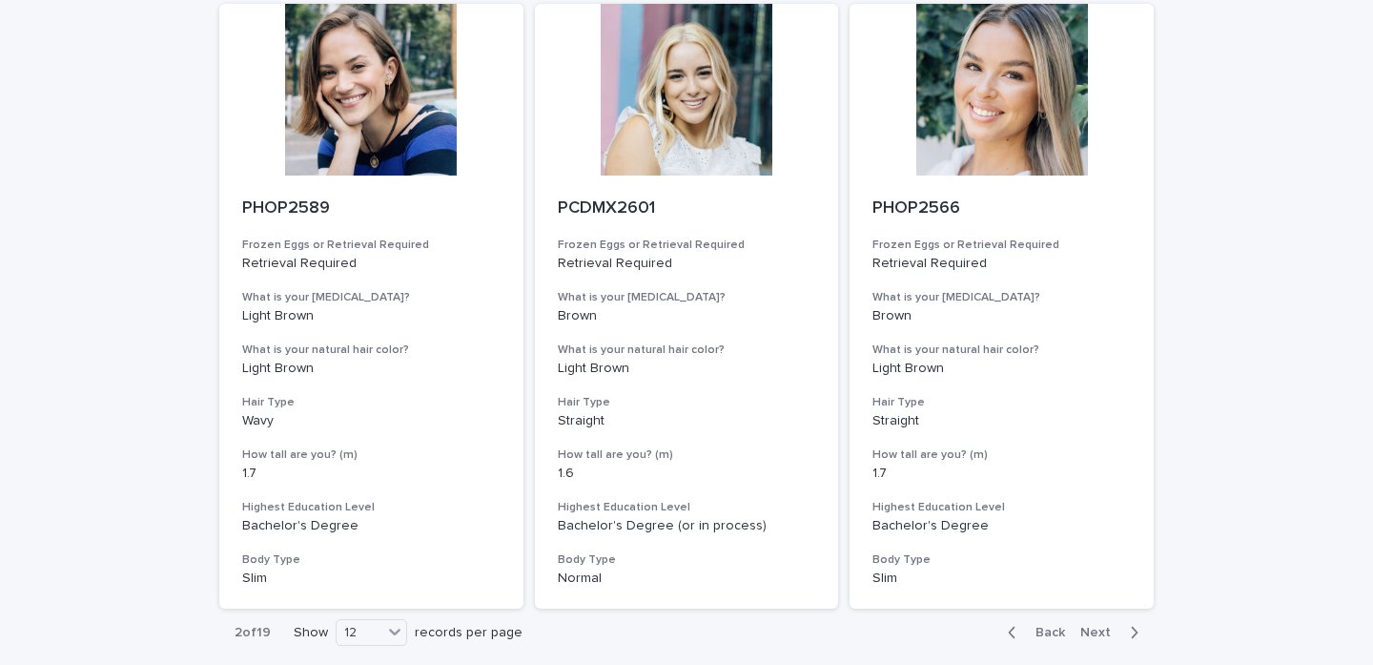
scroll to position [2046, 0]
click at [1099, 625] on span "Next" at bounding box center [1101, 631] width 42 height 13
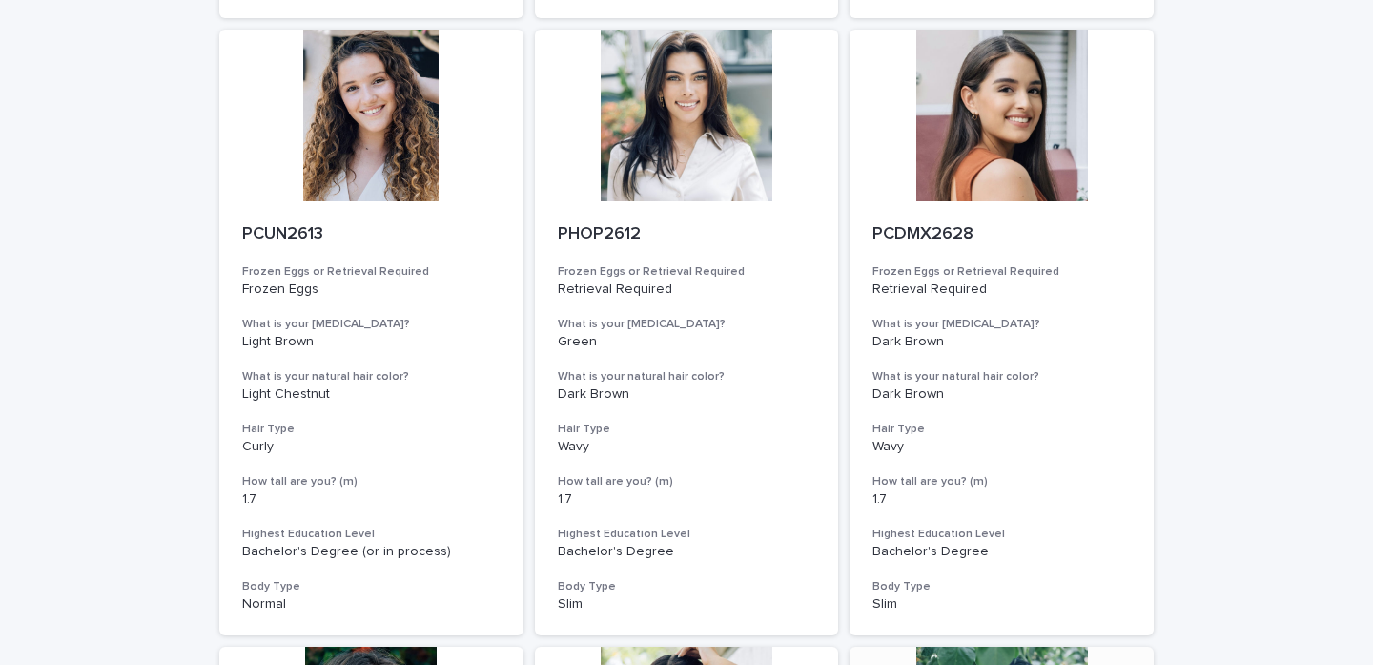
scroll to position [1400, 0]
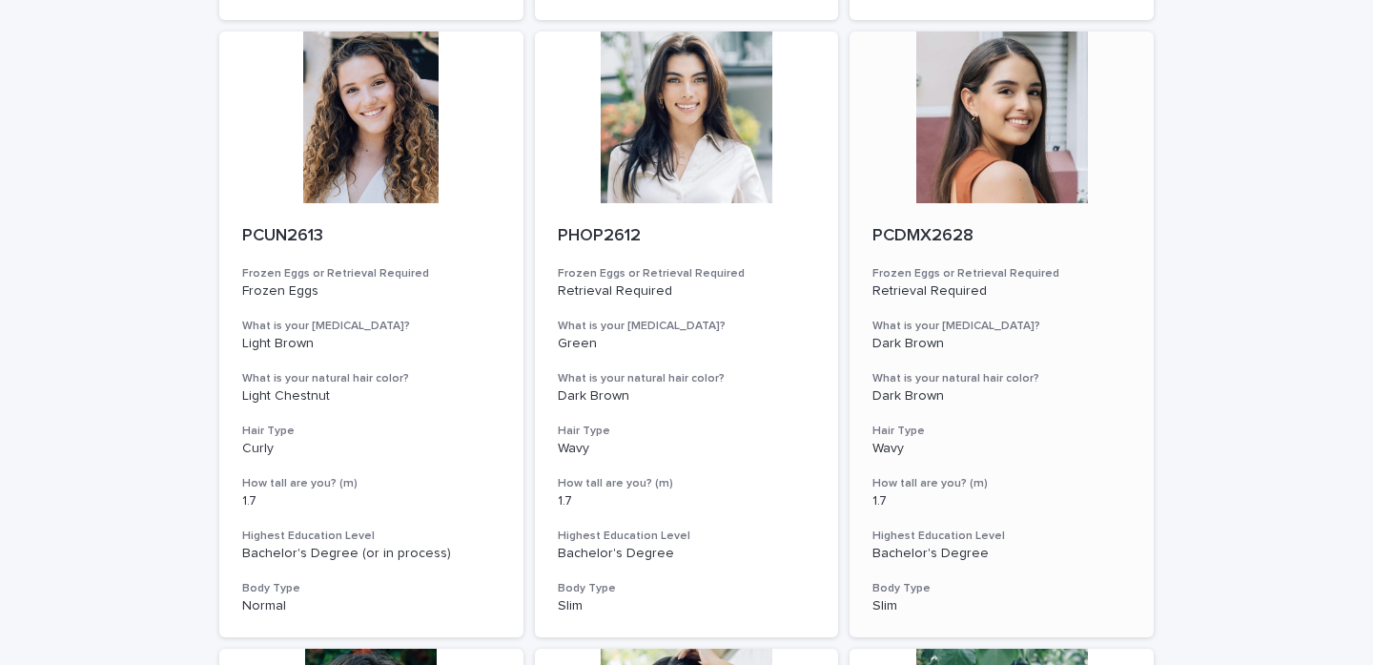
click at [990, 175] on div at bounding box center [1002, 117] width 304 height 172
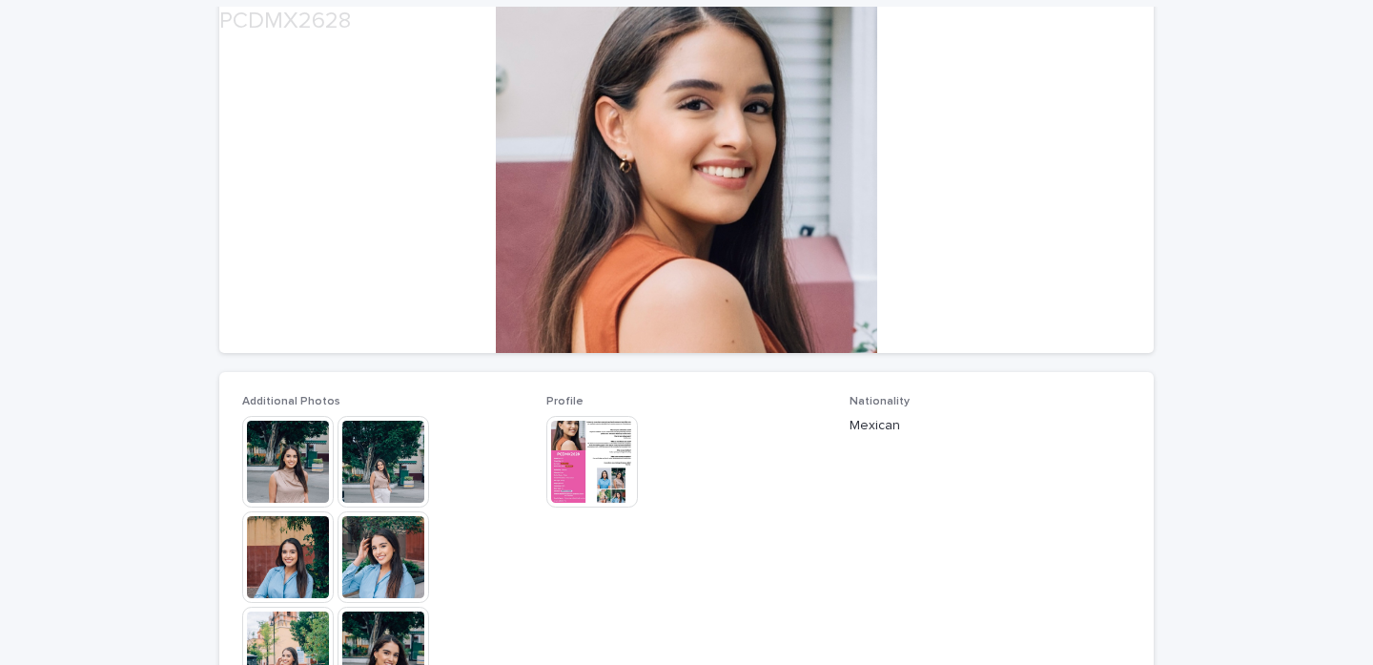
scroll to position [219, 0]
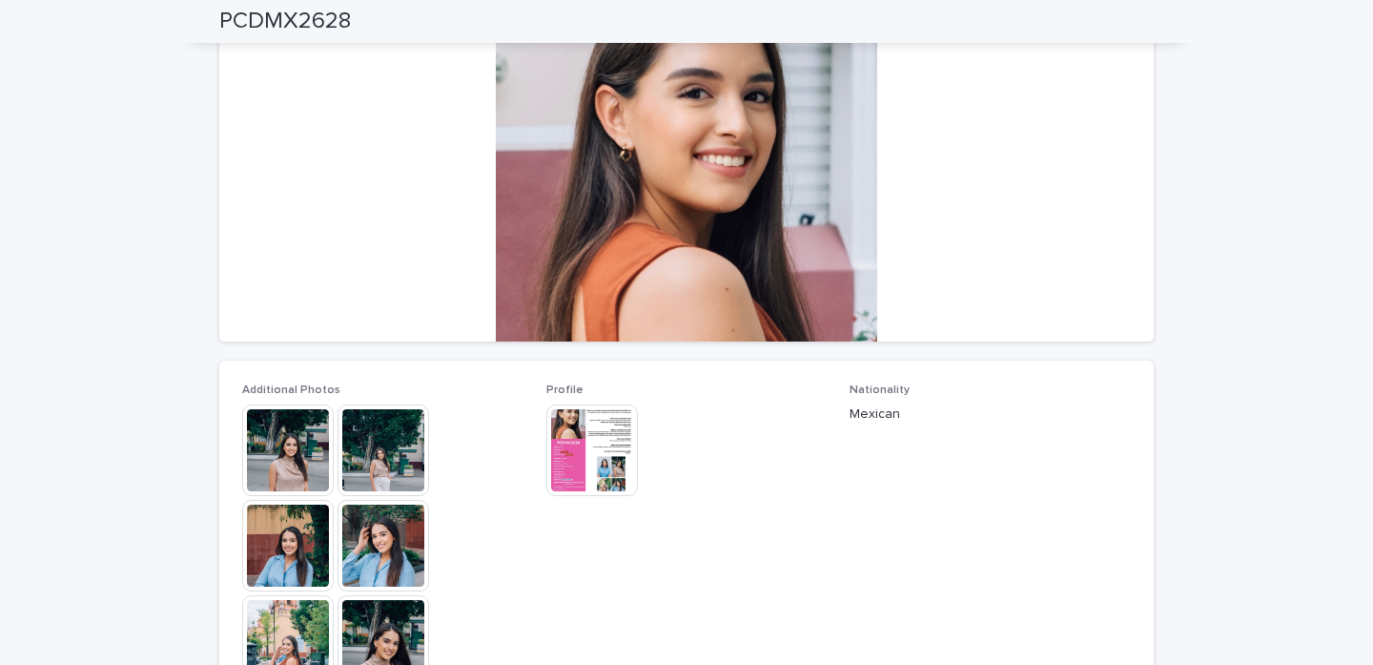
click at [252, 442] on img at bounding box center [288, 450] width 92 height 92
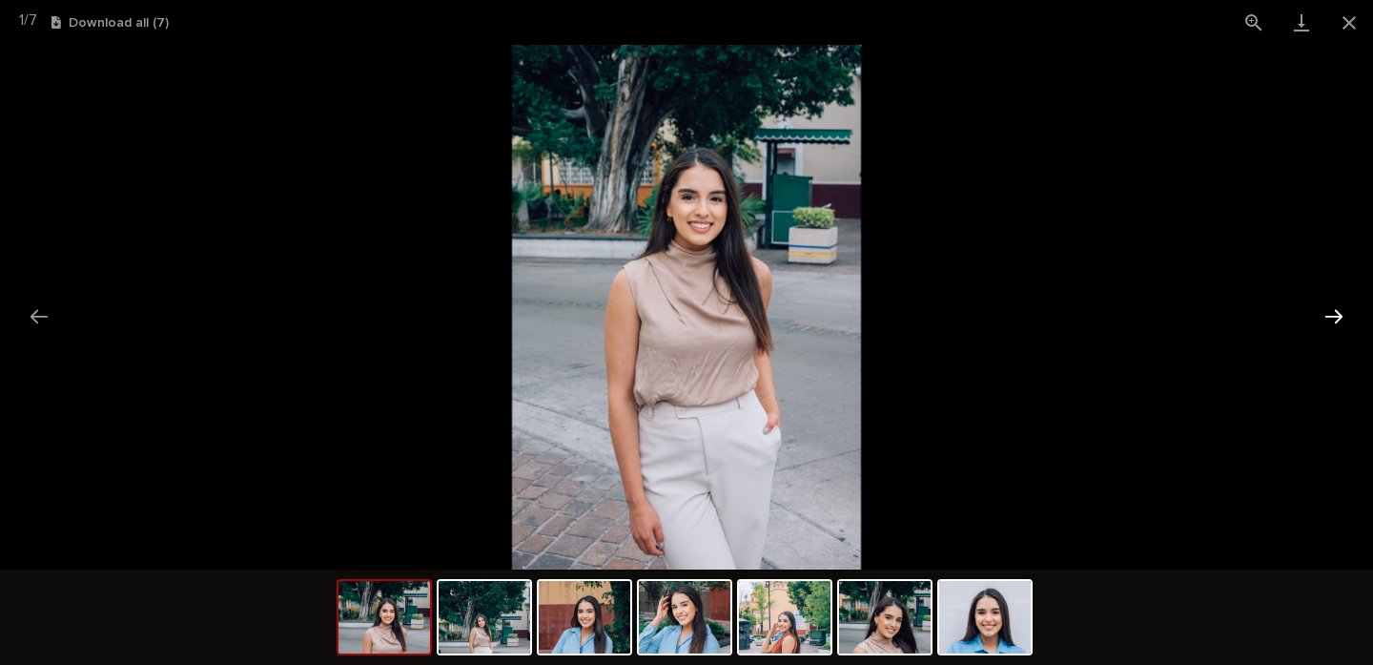
click at [1324, 316] on button "Next slide" at bounding box center [1334, 316] width 40 height 37
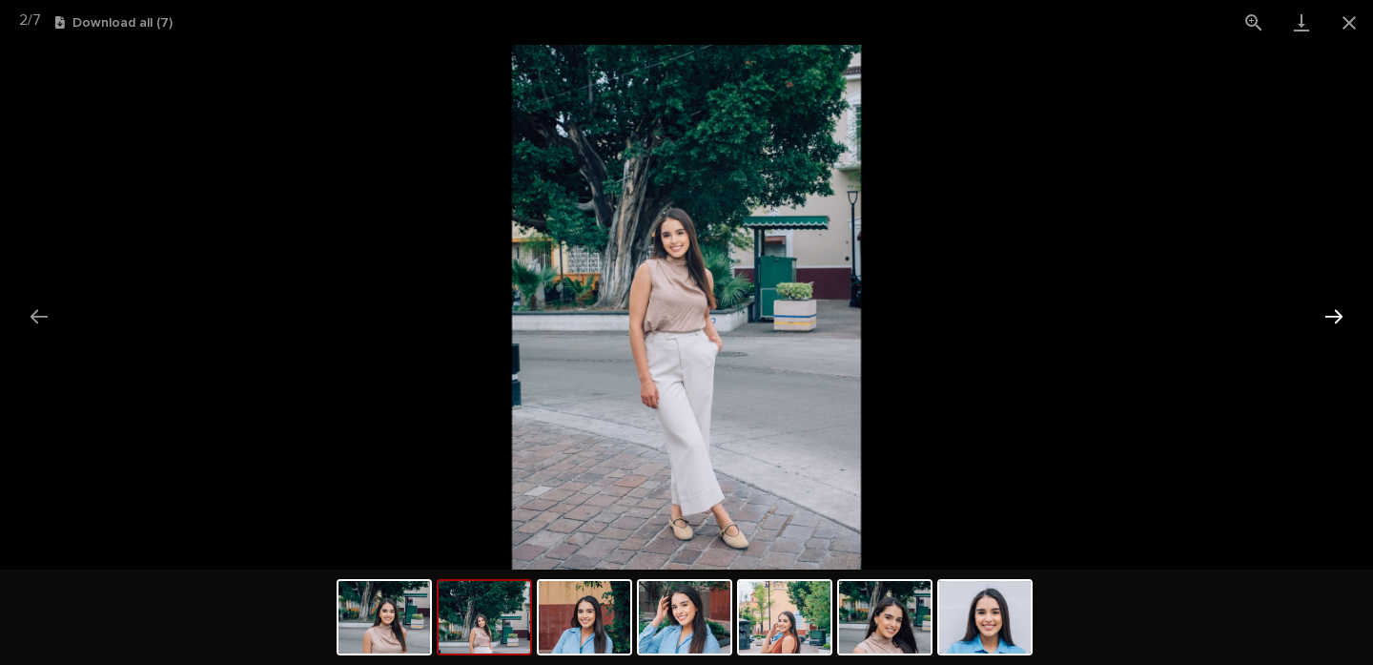
click at [1324, 316] on button "Next slide" at bounding box center [1334, 316] width 40 height 37
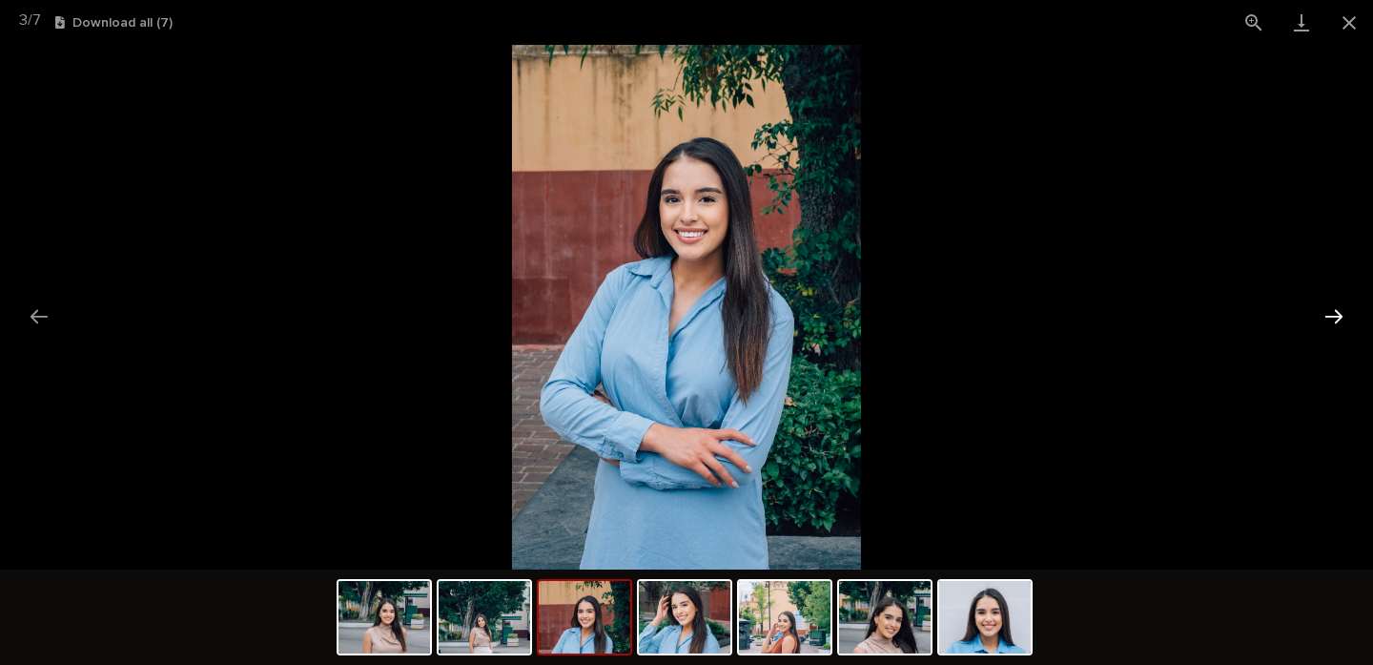
click at [1324, 316] on button "Next slide" at bounding box center [1334, 316] width 40 height 37
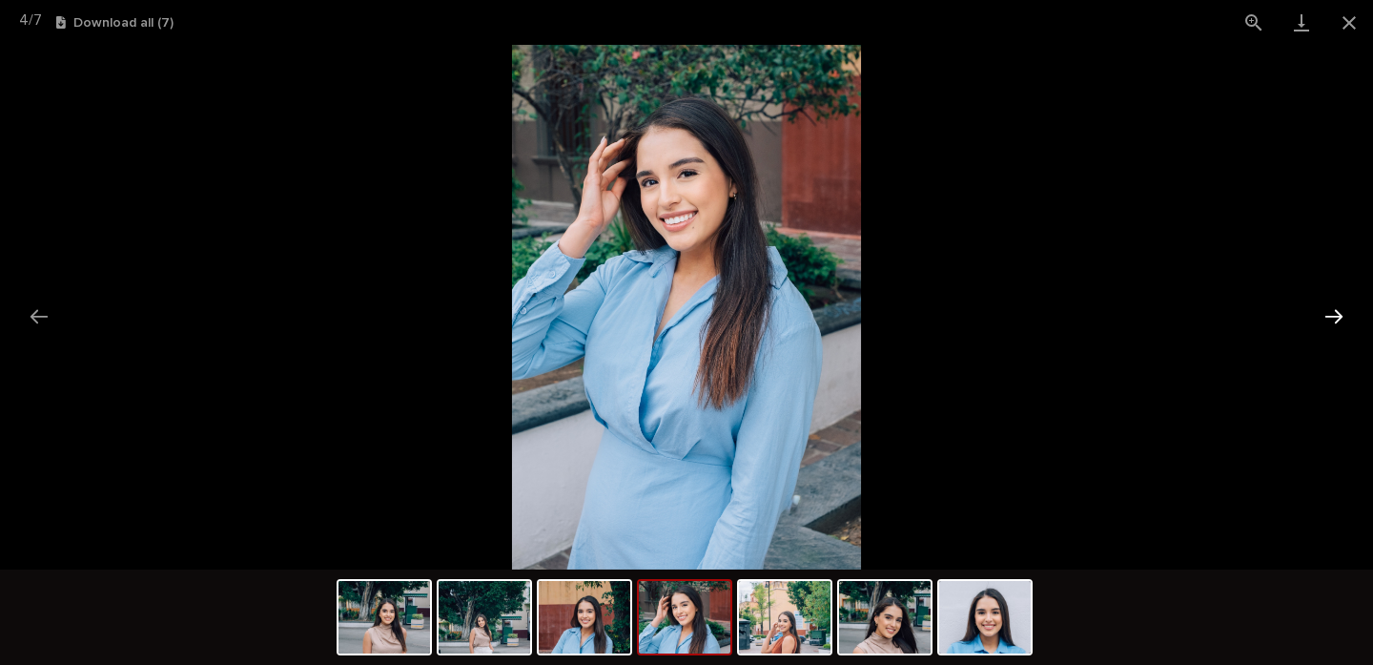
click at [1324, 316] on button "Next slide" at bounding box center [1334, 316] width 40 height 37
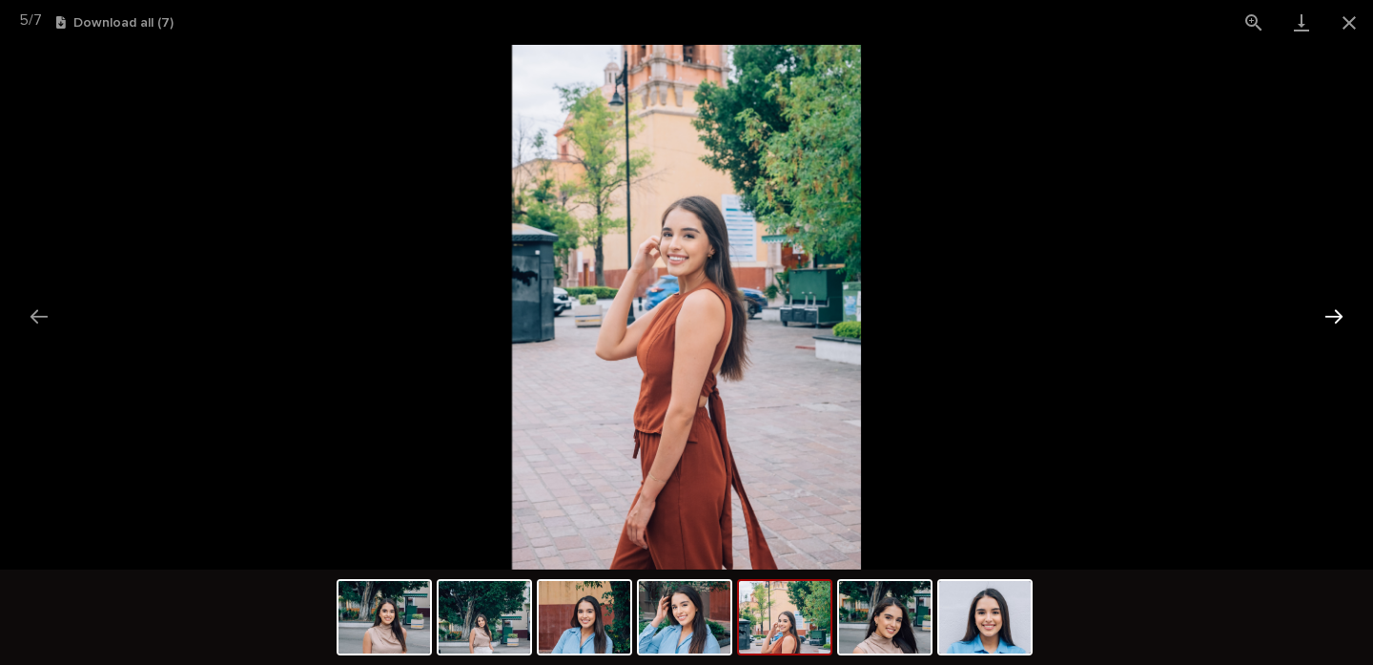
click at [1324, 316] on button "Next slide" at bounding box center [1334, 316] width 40 height 37
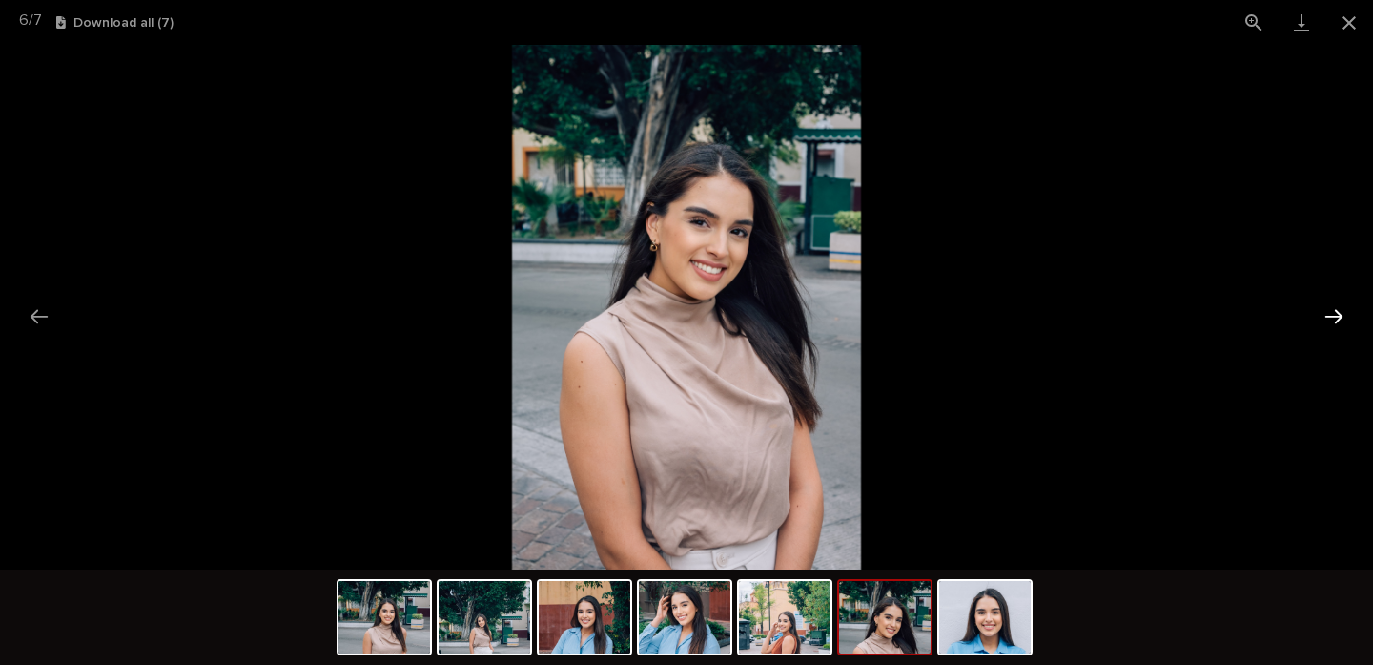
click at [1324, 316] on button "Next slide" at bounding box center [1334, 316] width 40 height 37
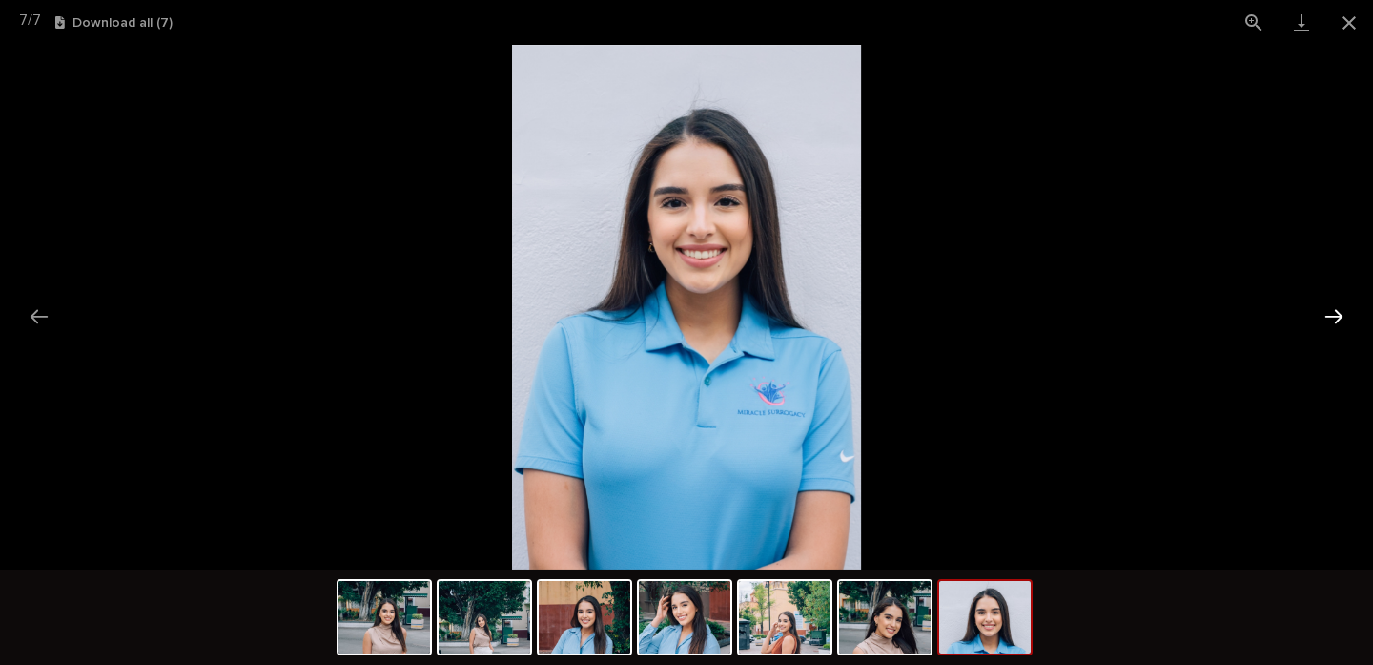
click at [1324, 316] on button "Next slide" at bounding box center [1334, 316] width 40 height 37
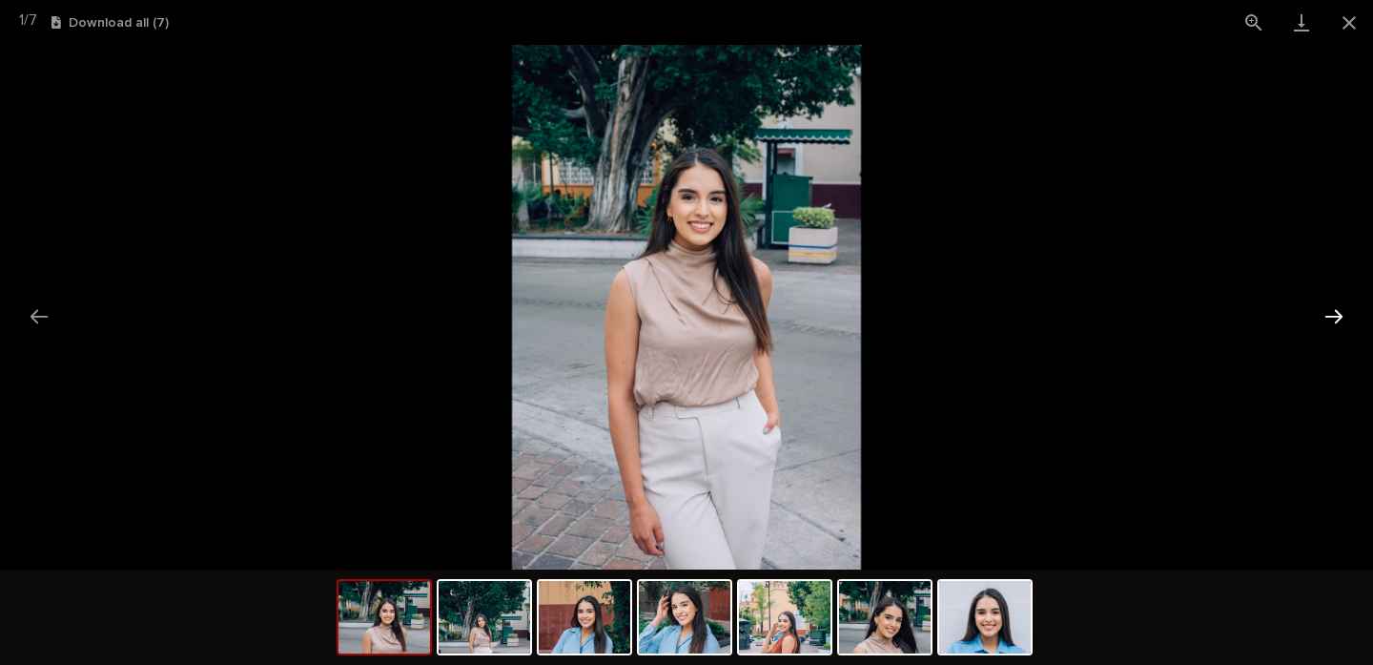
click at [1324, 316] on button "Next slide" at bounding box center [1334, 316] width 40 height 37
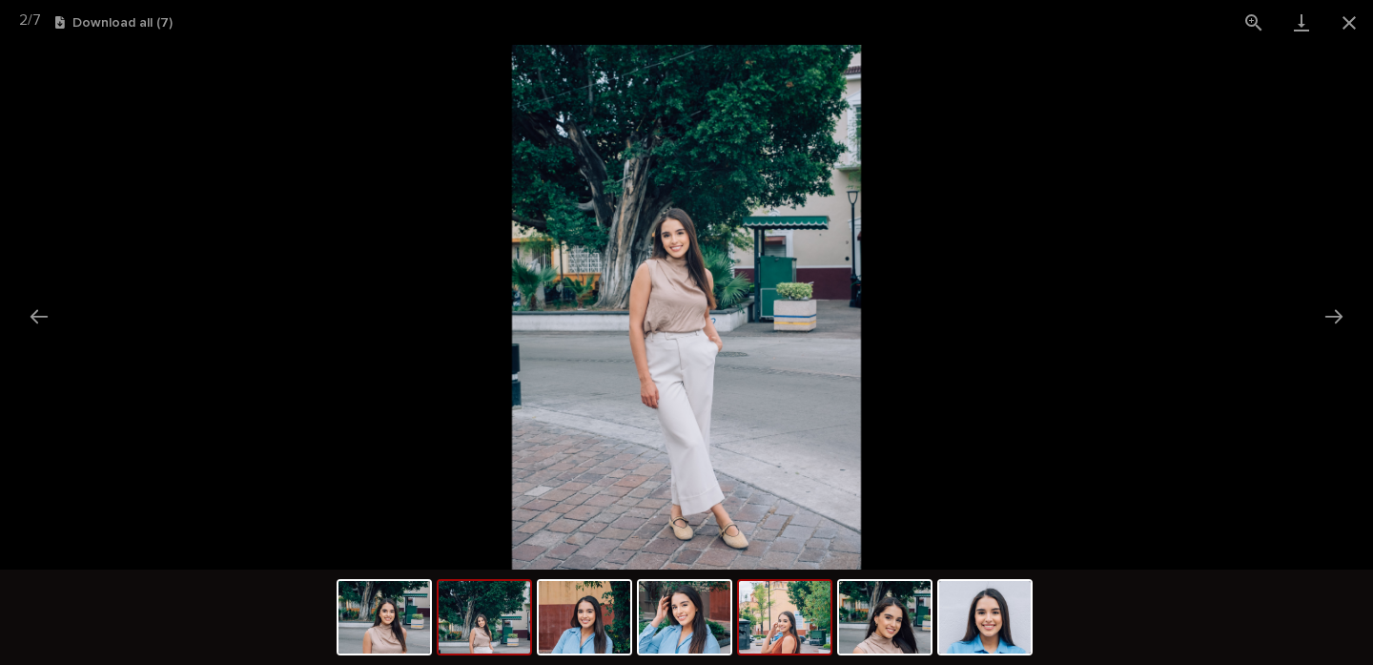
click at [787, 640] on img at bounding box center [785, 617] width 92 height 72
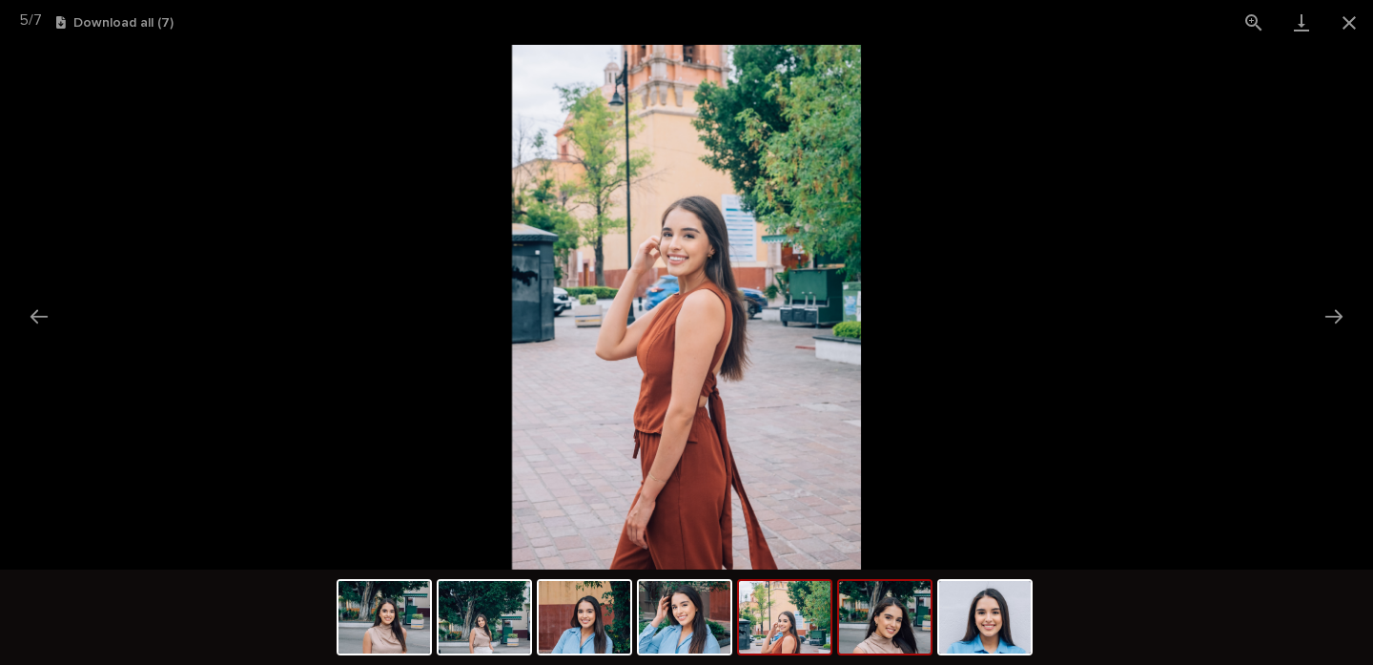
click at [880, 619] on img at bounding box center [885, 617] width 92 height 72
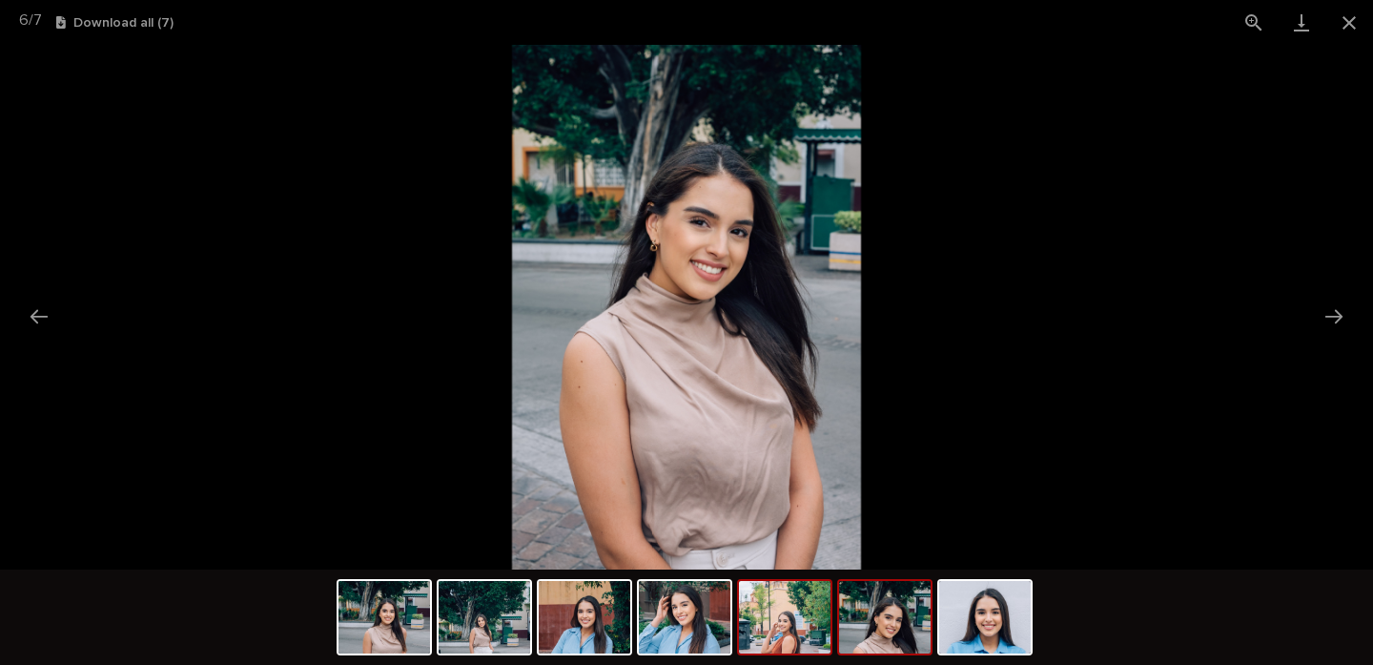
click at [787, 618] on img at bounding box center [785, 617] width 92 height 72
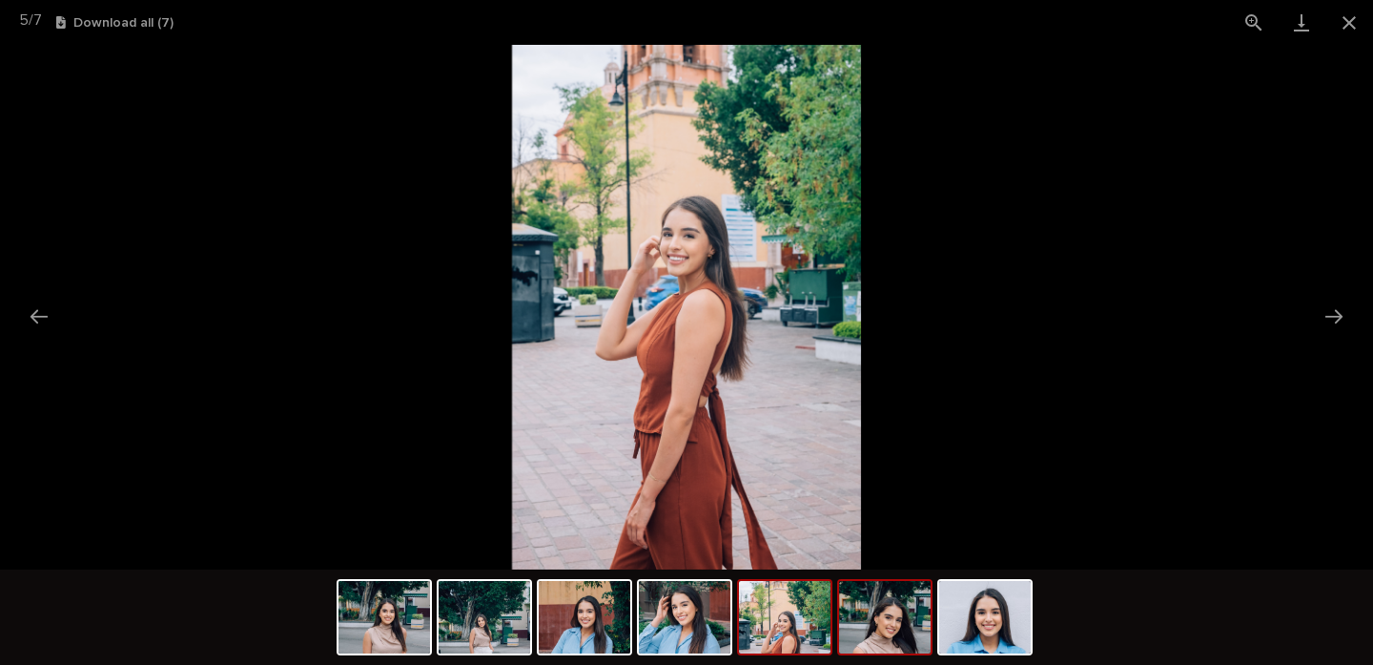
click at [873, 616] on img at bounding box center [885, 617] width 92 height 72
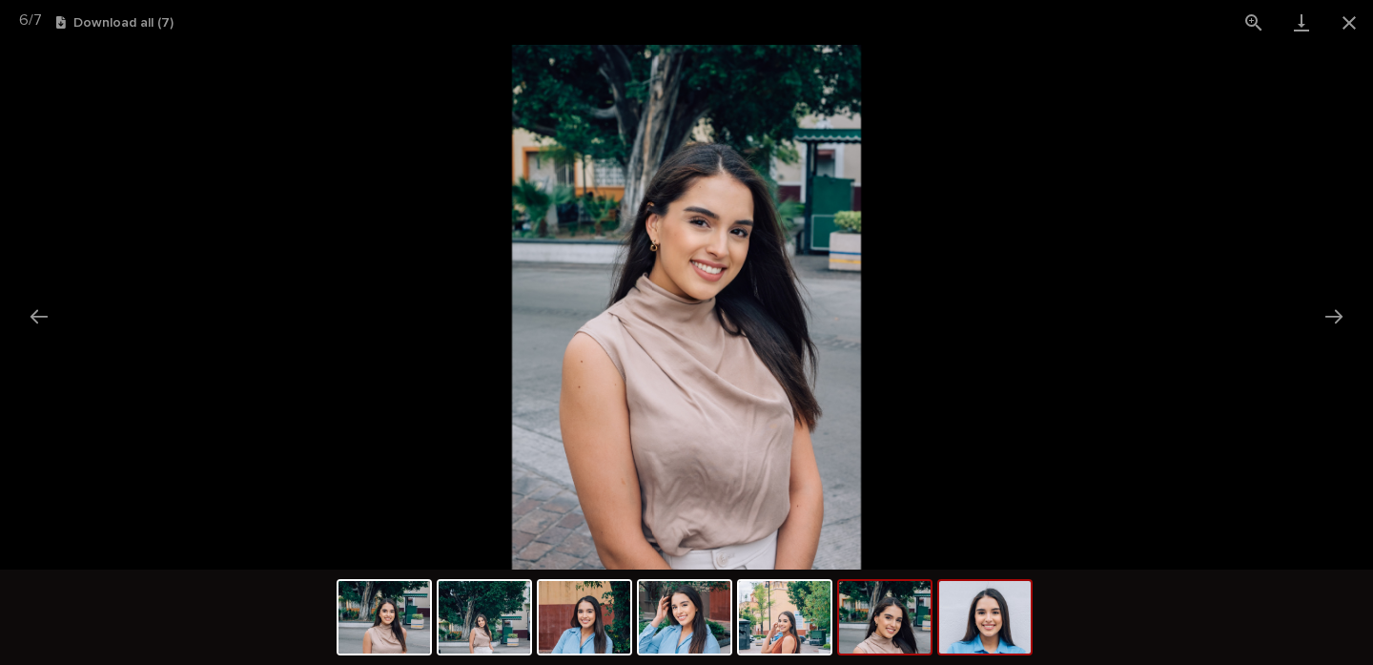
click at [937, 609] on div at bounding box center [984, 617] width 95 height 76
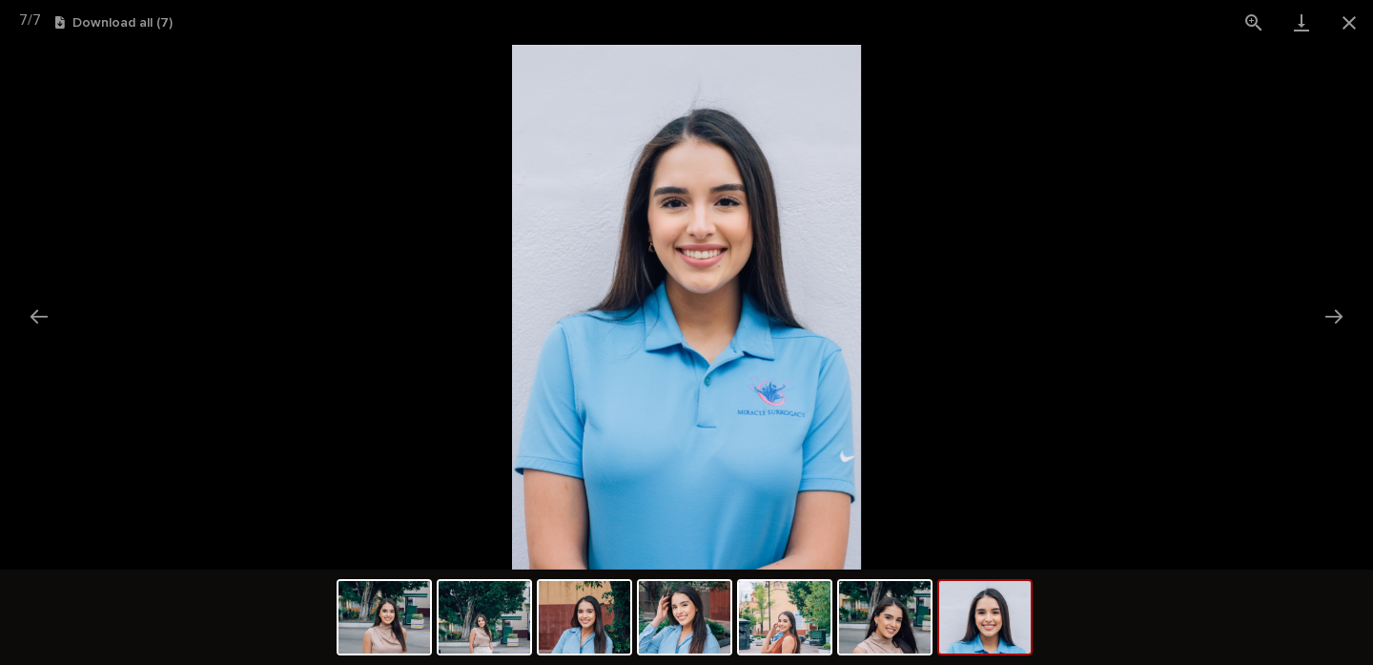
click at [989, 617] on img at bounding box center [985, 617] width 92 height 72
click at [948, 623] on img at bounding box center [985, 617] width 92 height 72
click at [884, 618] on img at bounding box center [885, 617] width 92 height 72
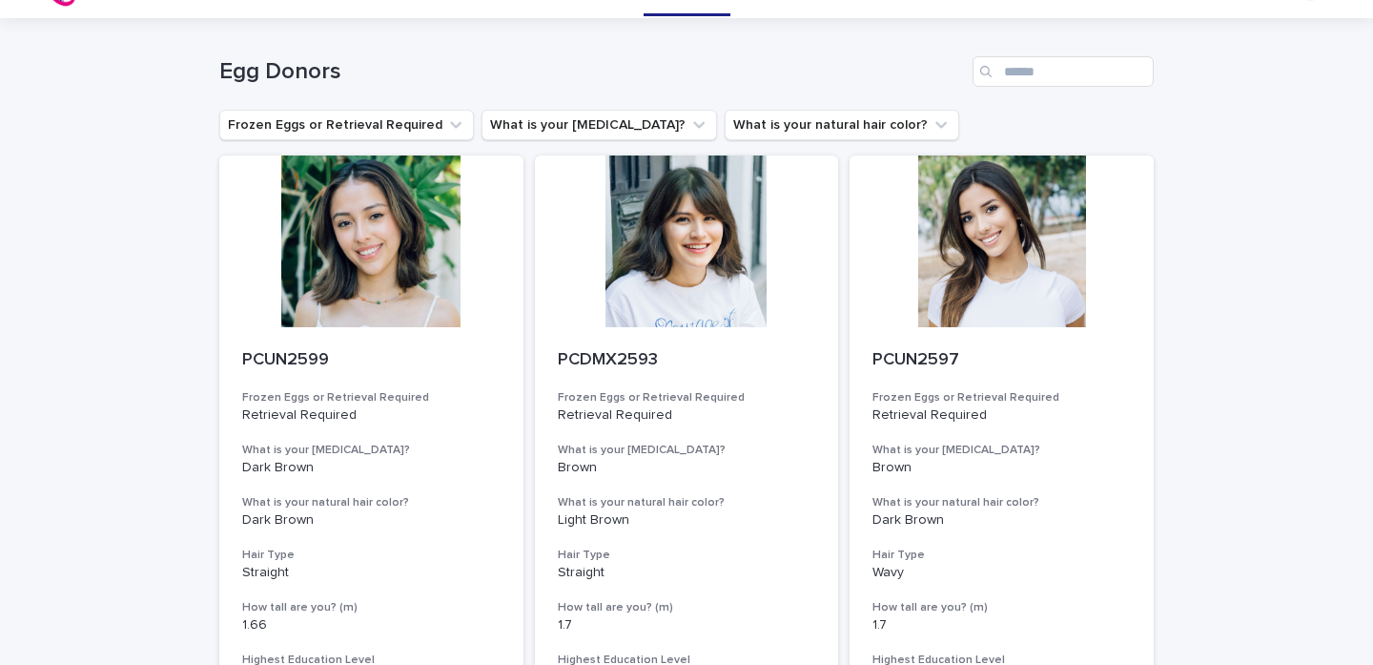
scroll to position [47, 0]
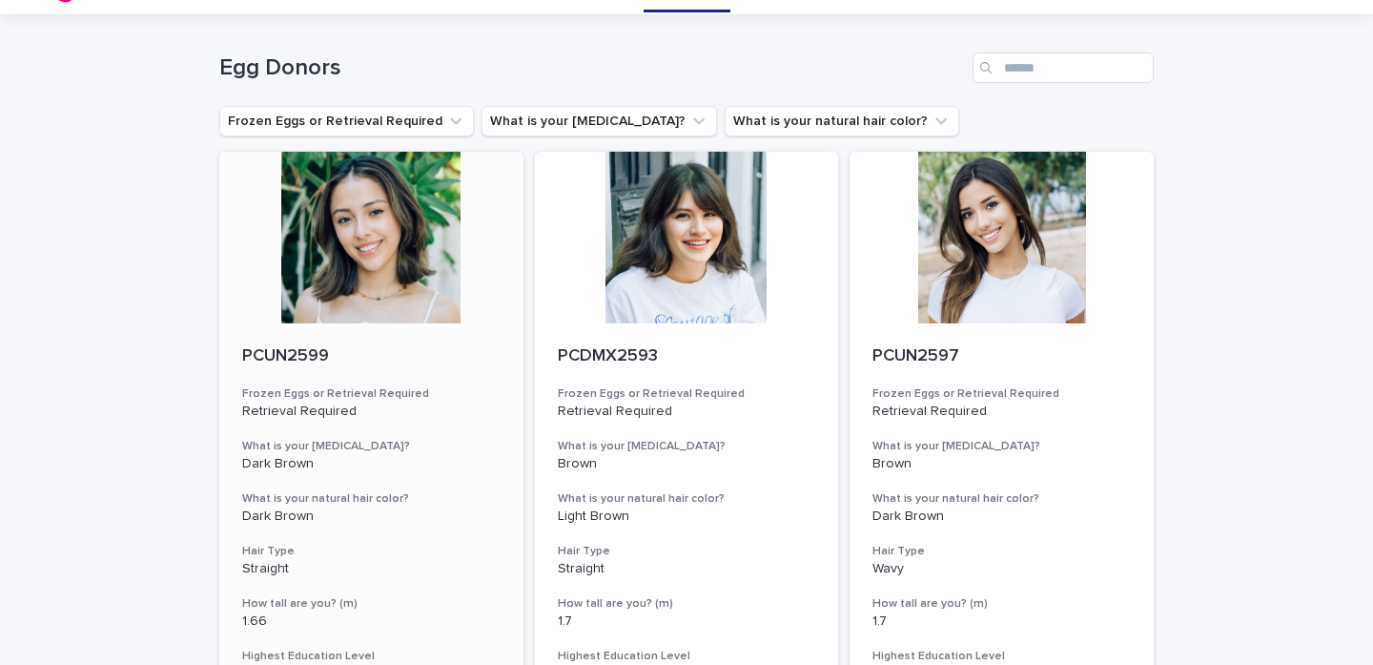
click at [341, 287] on div at bounding box center [371, 238] width 304 height 172
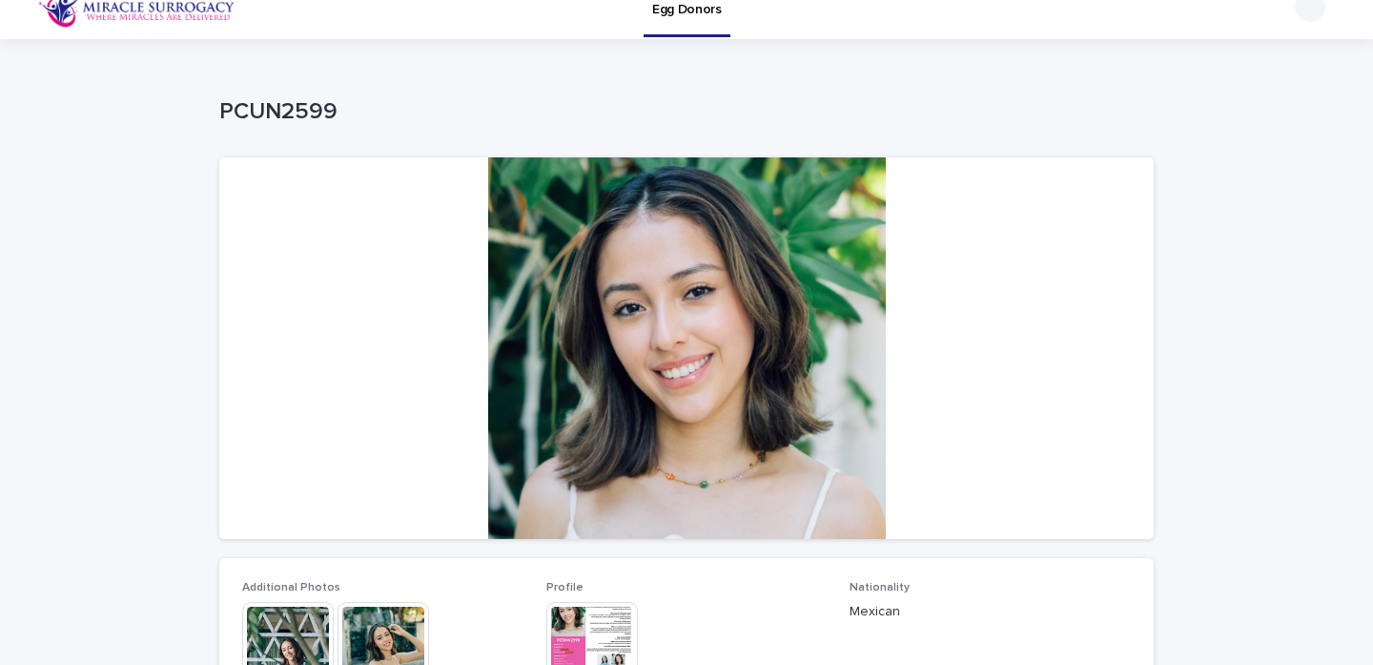
scroll to position [148, 0]
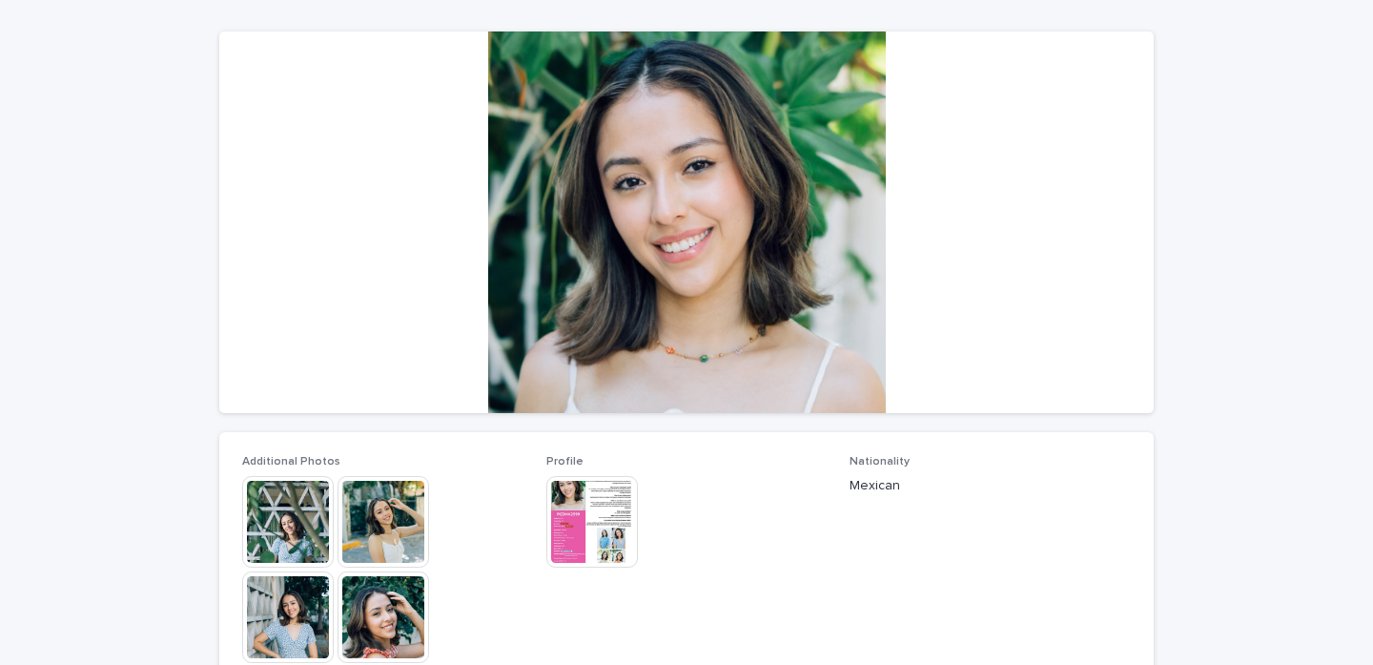
click at [280, 521] on img at bounding box center [288, 522] width 92 height 92
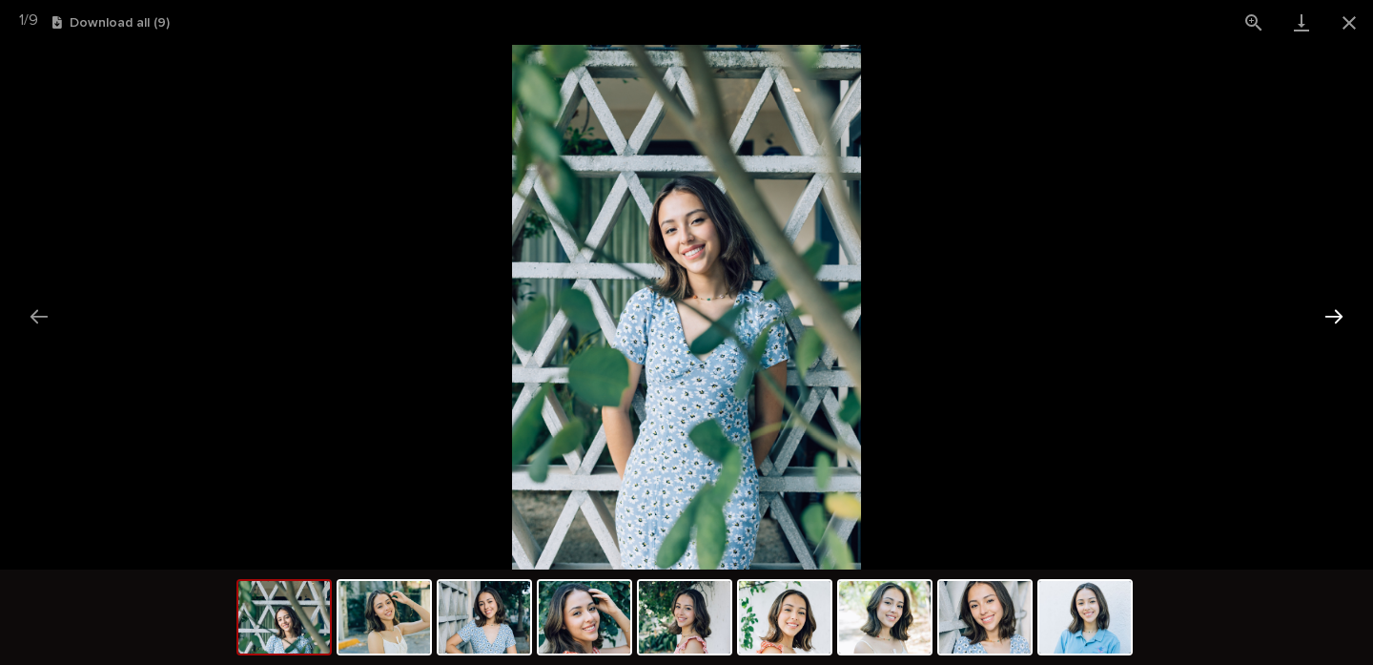
click at [1334, 314] on button "Next slide" at bounding box center [1334, 316] width 40 height 37
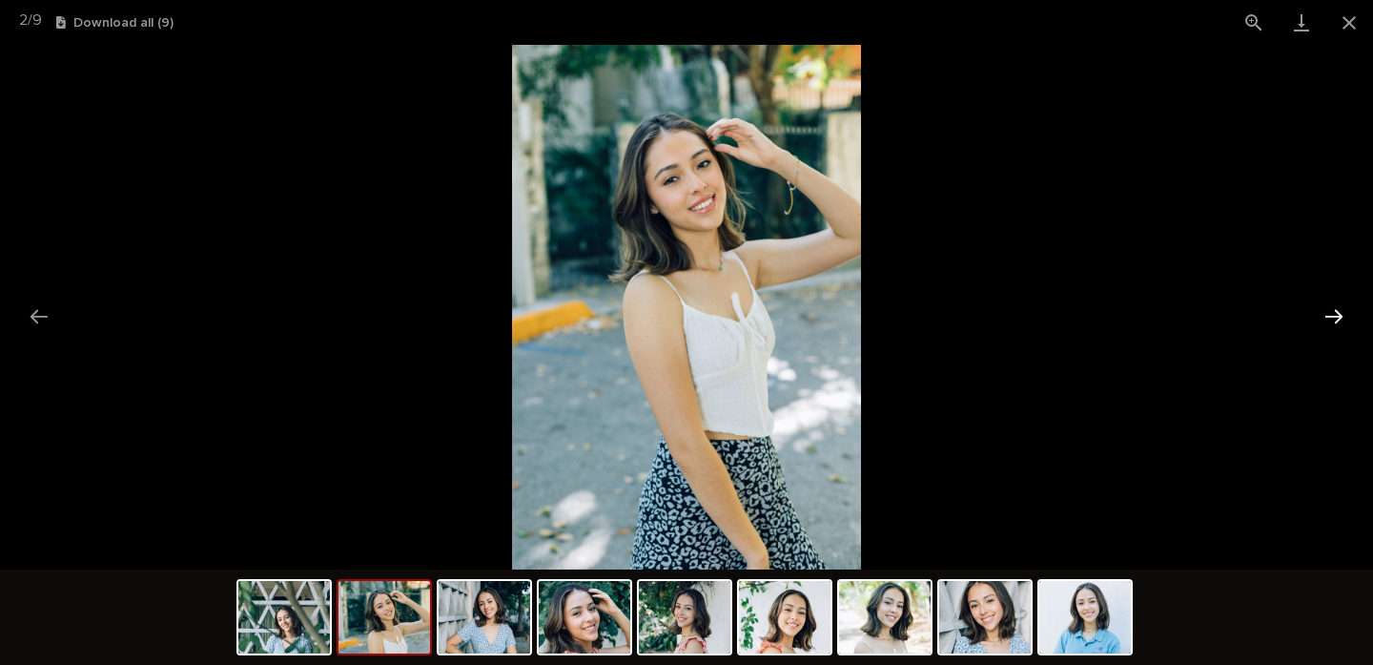
click at [1334, 314] on button "Next slide" at bounding box center [1334, 316] width 40 height 37
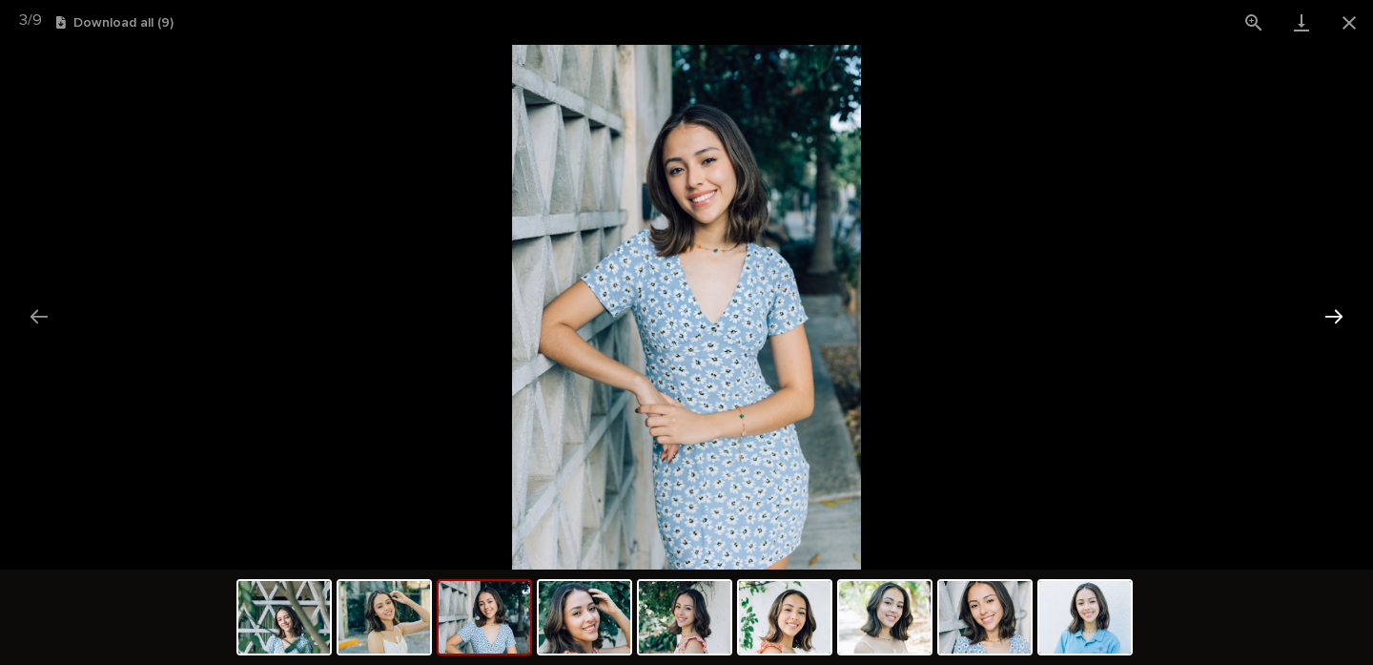
click at [1334, 314] on button "Next slide" at bounding box center [1334, 316] width 40 height 37
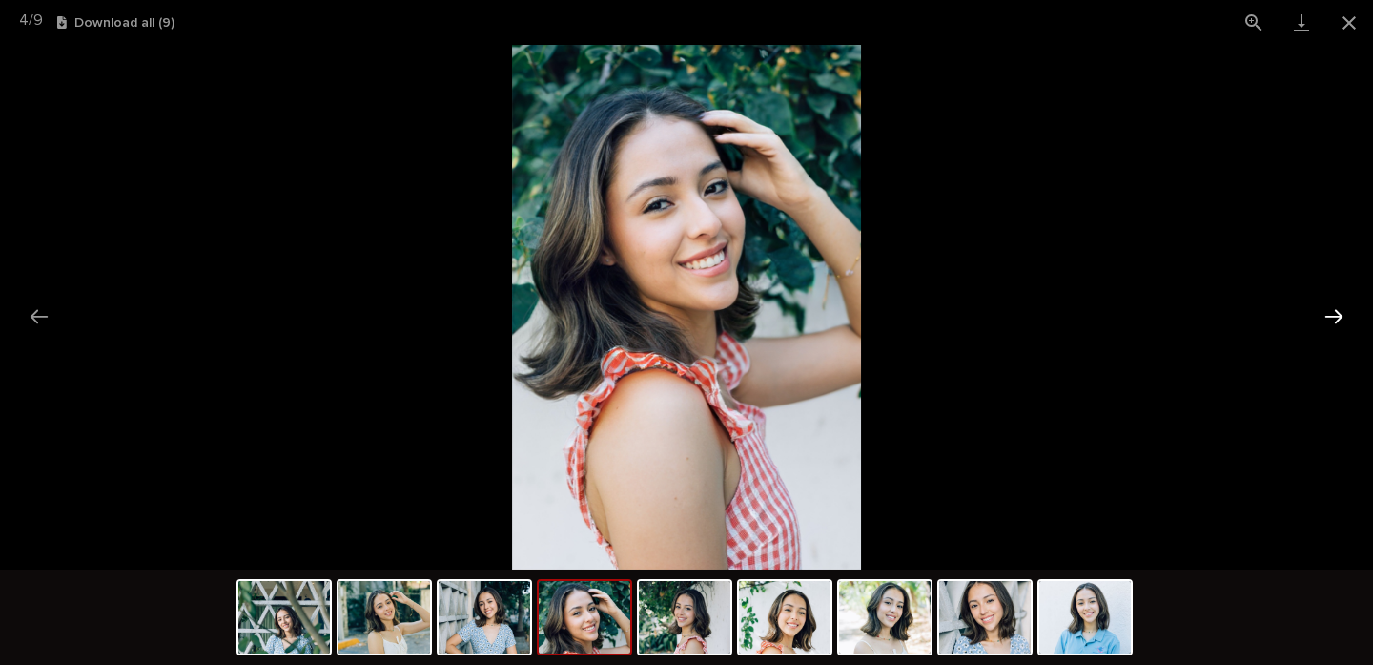
click at [1334, 314] on button "Next slide" at bounding box center [1334, 316] width 40 height 37
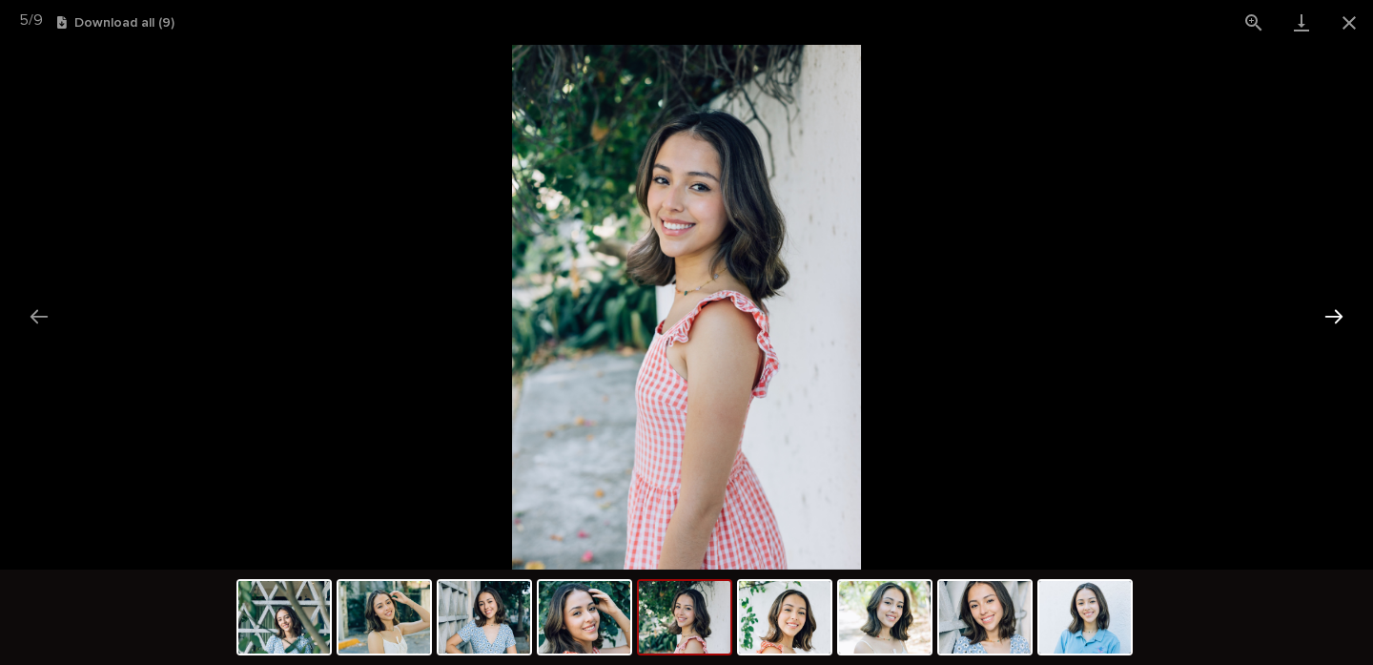
click at [1334, 314] on button "Next slide" at bounding box center [1334, 316] width 40 height 37
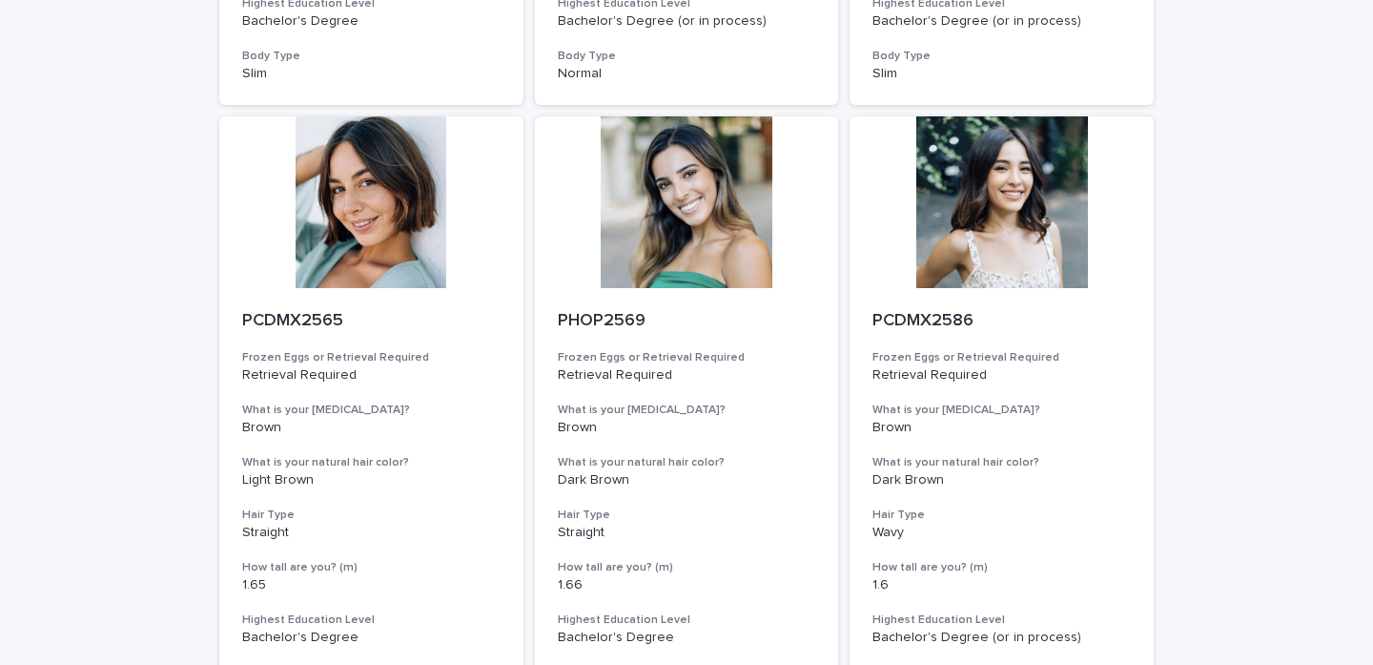
scroll to position [704, 0]
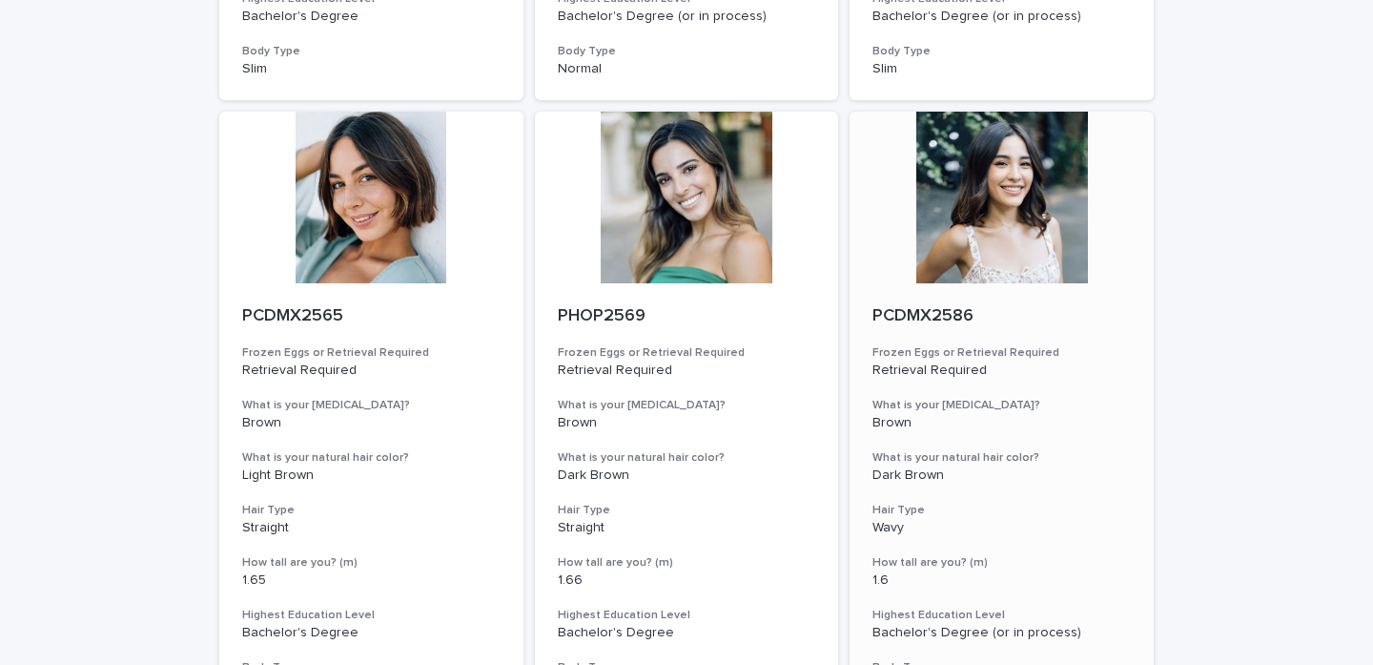
click at [1073, 210] on div at bounding box center [1002, 198] width 304 height 172
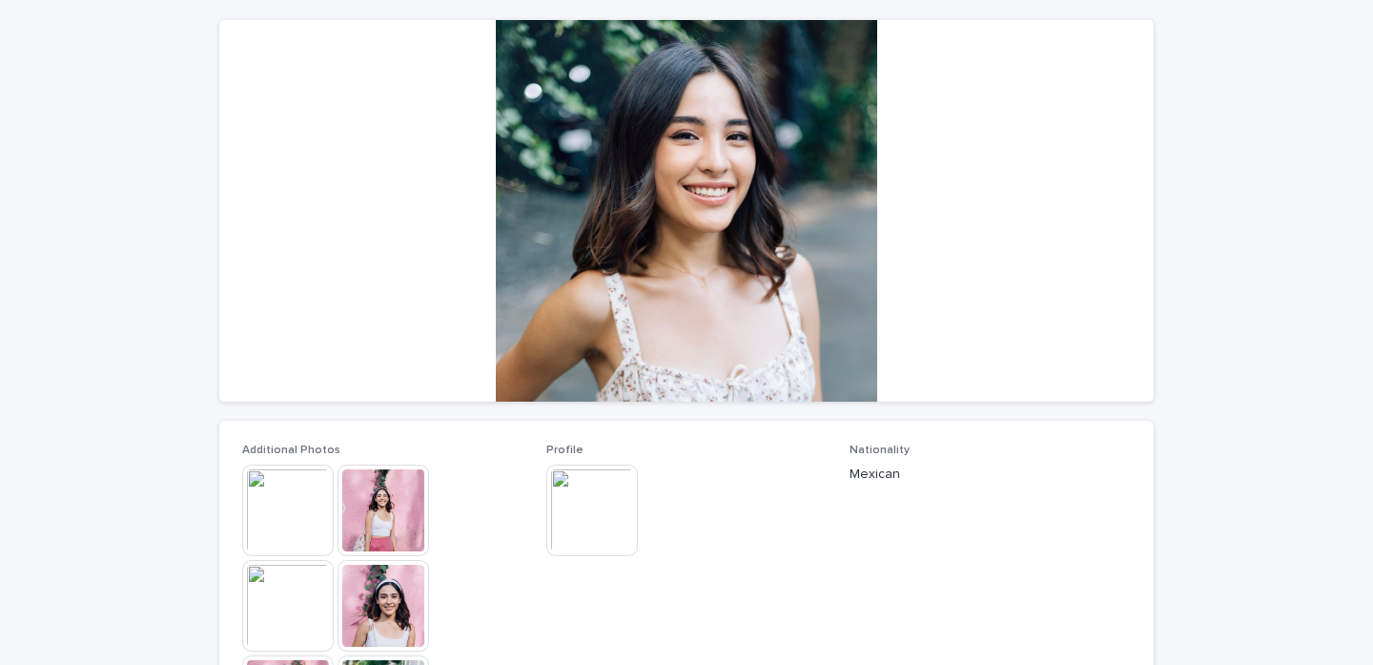
scroll to position [165, 0]
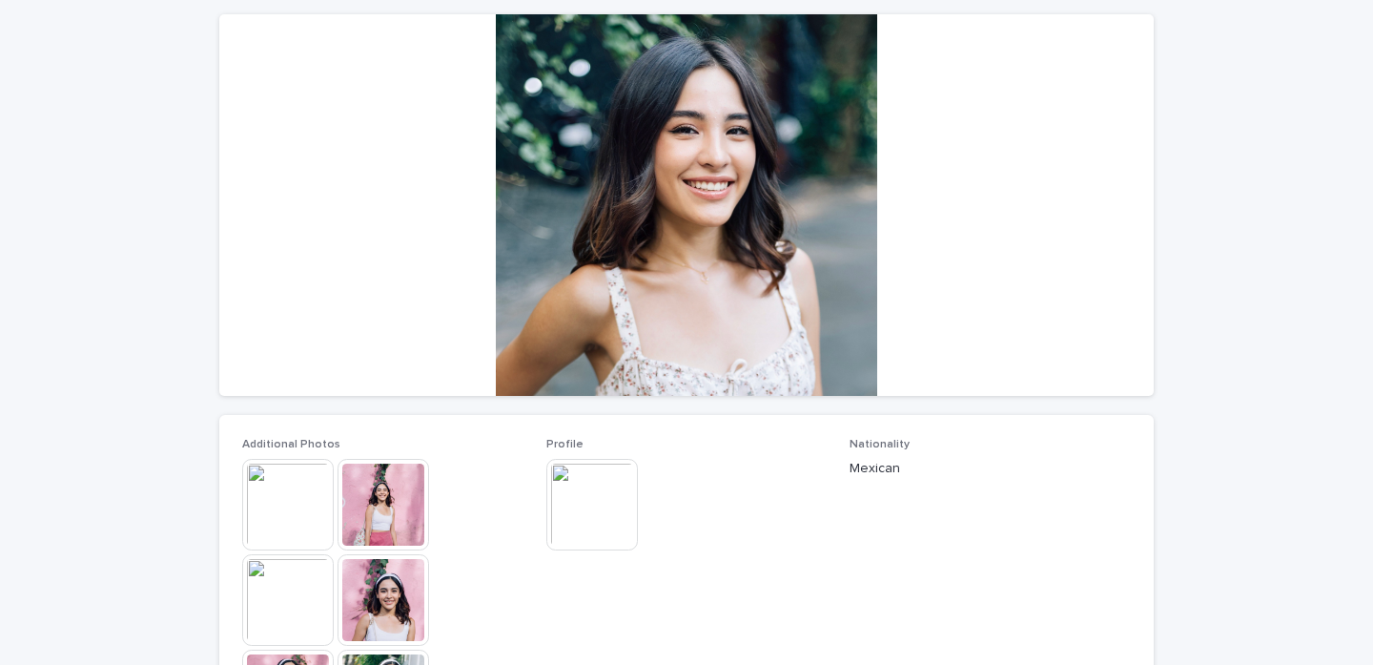
click at [286, 504] on img at bounding box center [288, 505] width 92 height 92
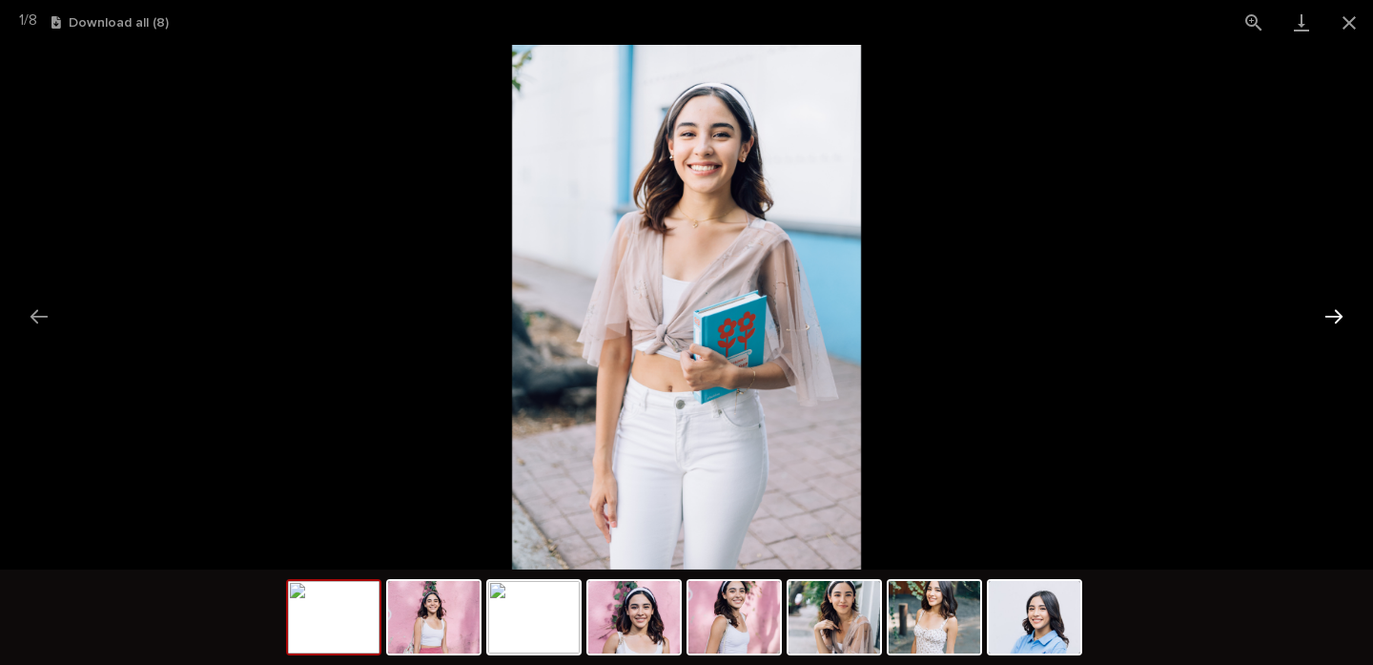
click at [1337, 307] on button "Next slide" at bounding box center [1334, 316] width 40 height 37
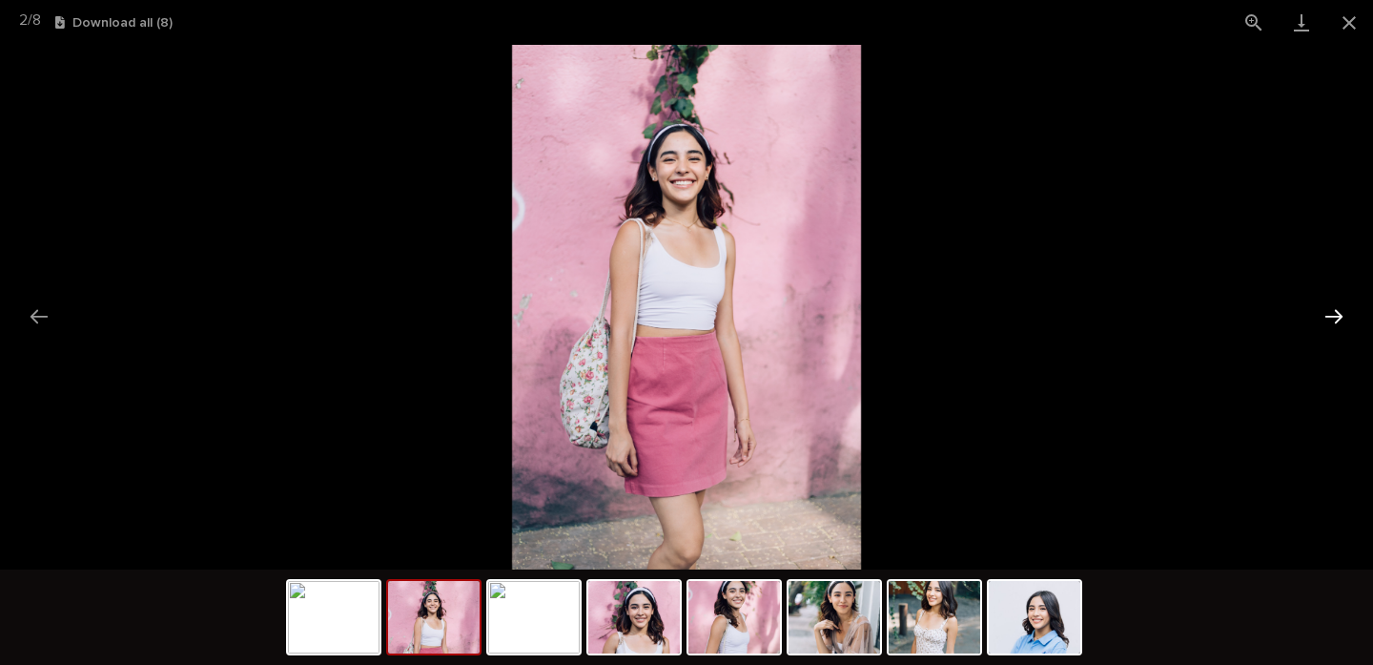
click at [1336, 310] on button "Next slide" at bounding box center [1334, 316] width 40 height 37
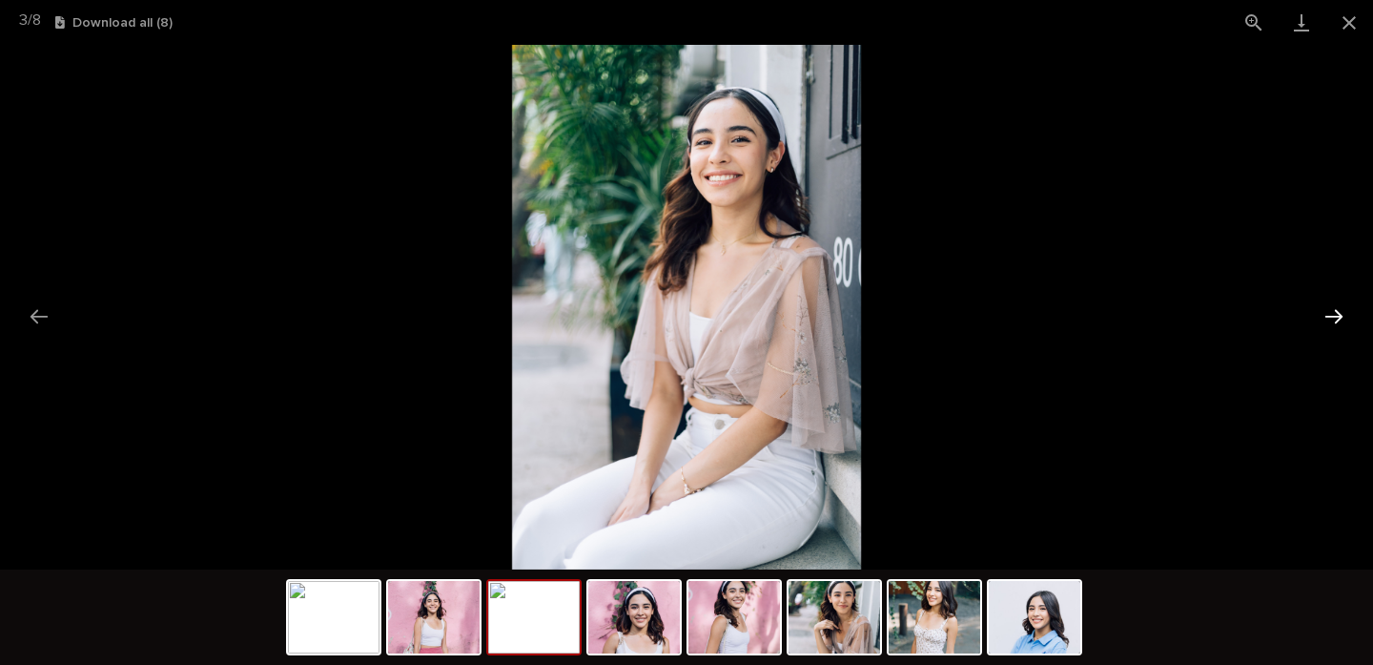
click at [1336, 310] on button "Next slide" at bounding box center [1334, 316] width 40 height 37
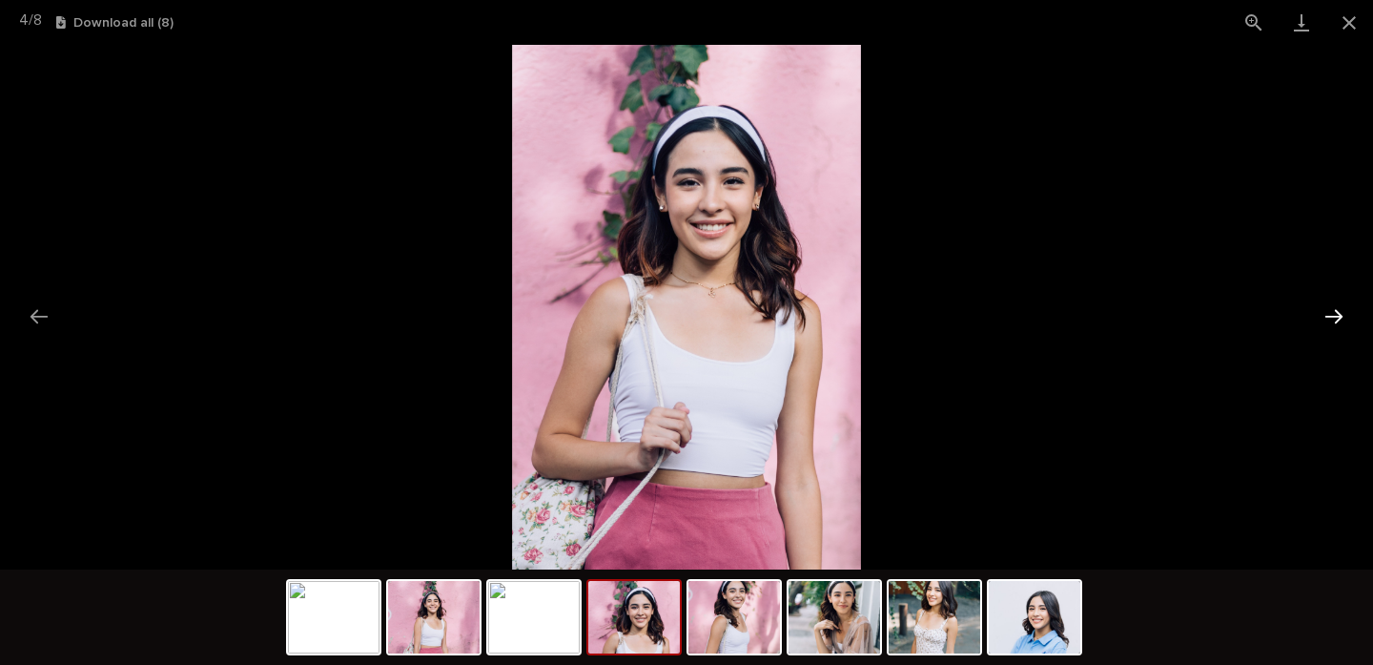
click at [1336, 310] on button "Next slide" at bounding box center [1334, 316] width 40 height 37
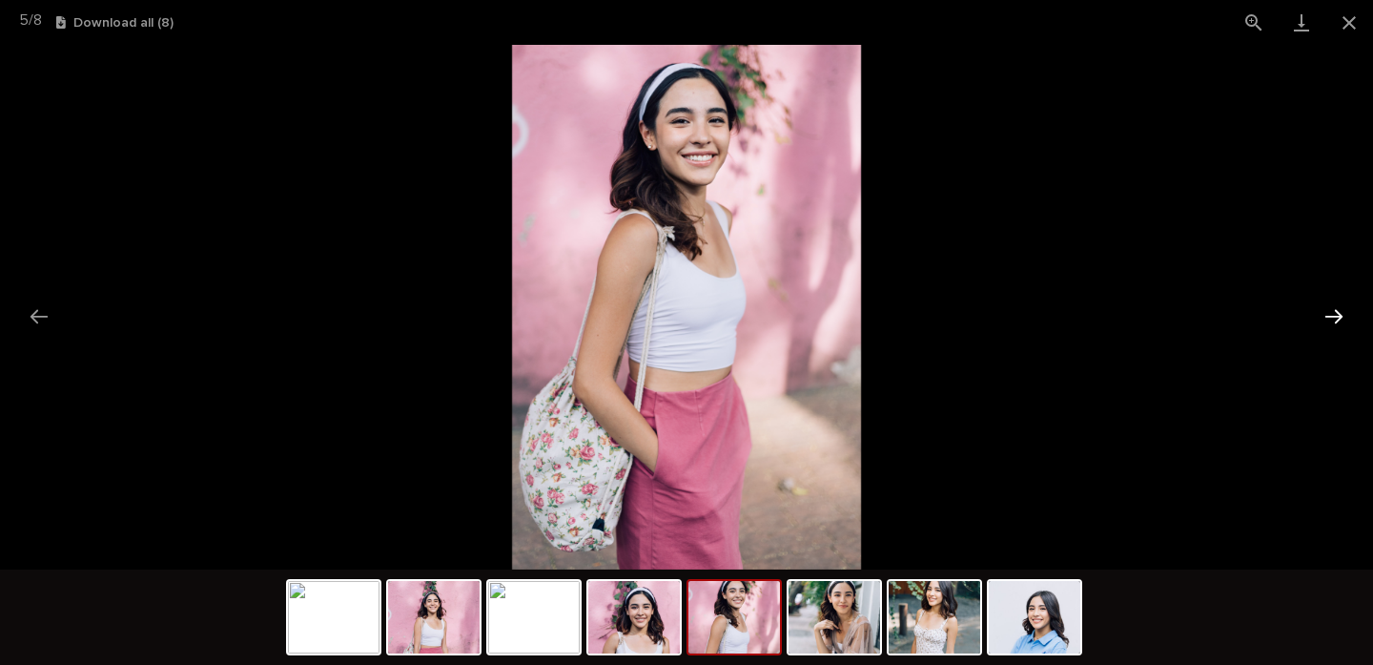
click at [1336, 310] on button "Next slide" at bounding box center [1334, 316] width 40 height 37
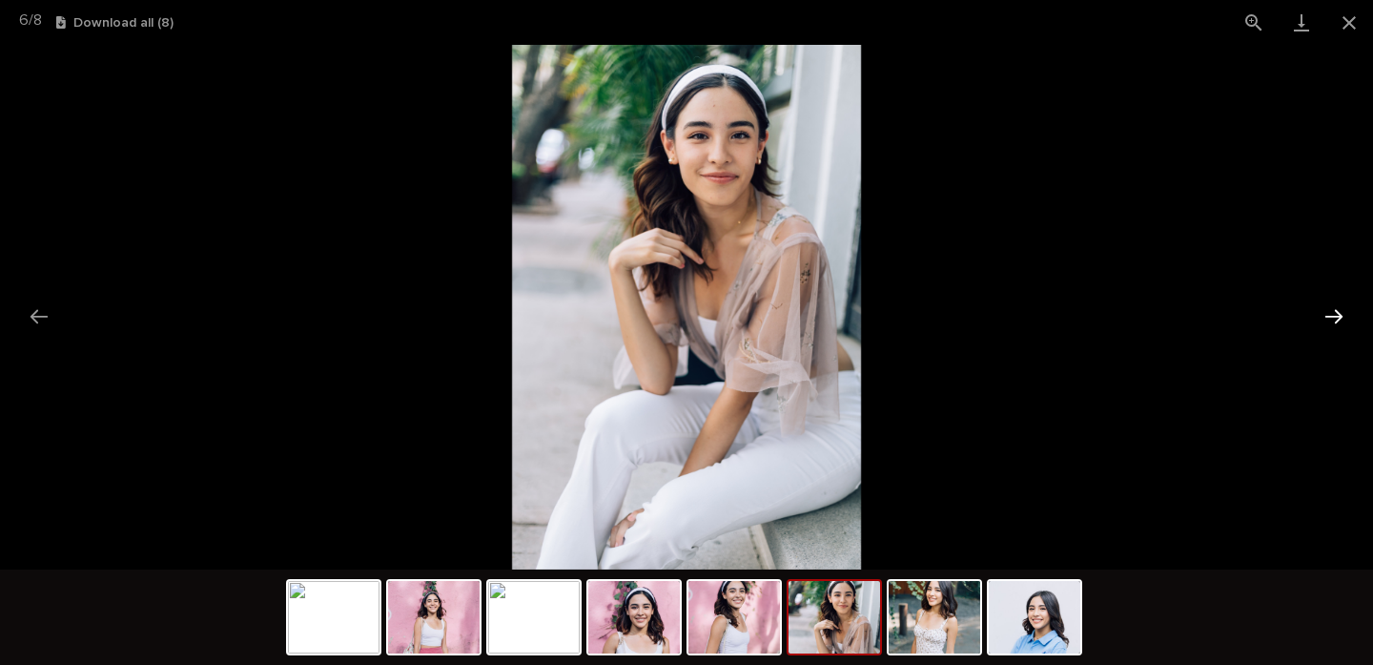
click at [1336, 310] on button "Next slide" at bounding box center [1334, 316] width 40 height 37
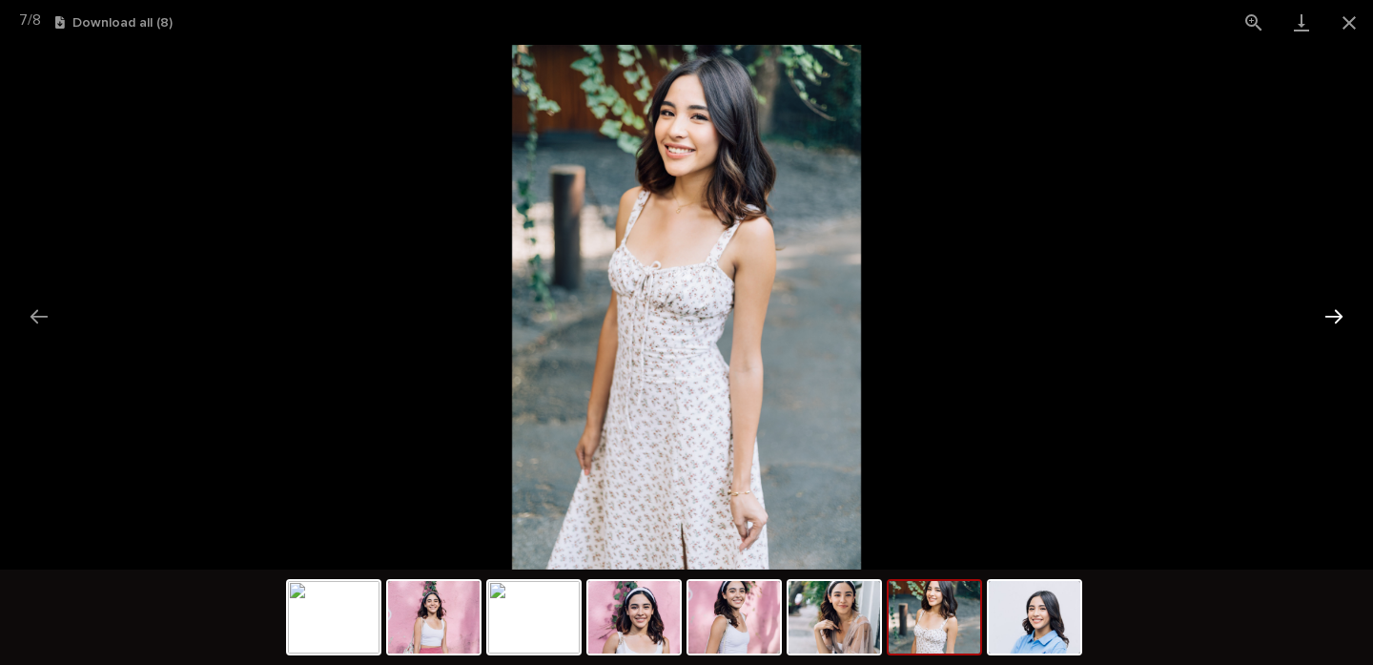
click at [1336, 310] on button "Next slide" at bounding box center [1334, 316] width 40 height 37
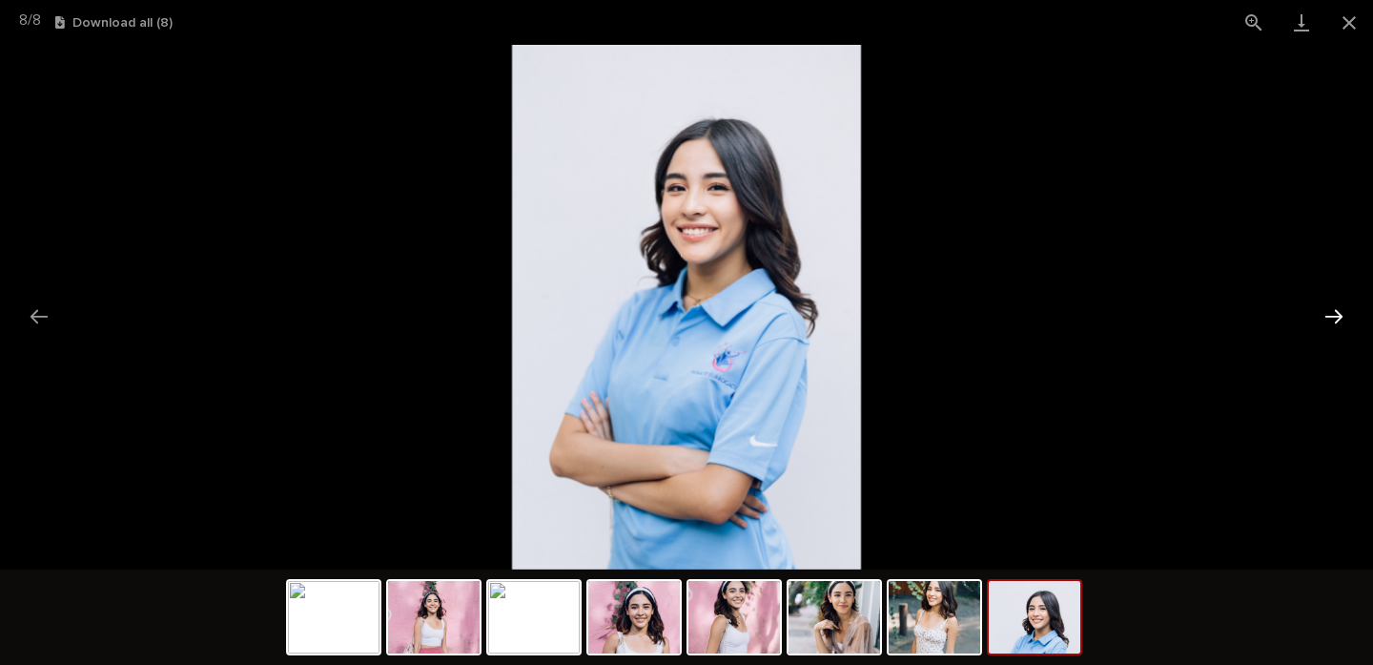
click at [1336, 310] on button "Next slide" at bounding box center [1334, 316] width 40 height 37
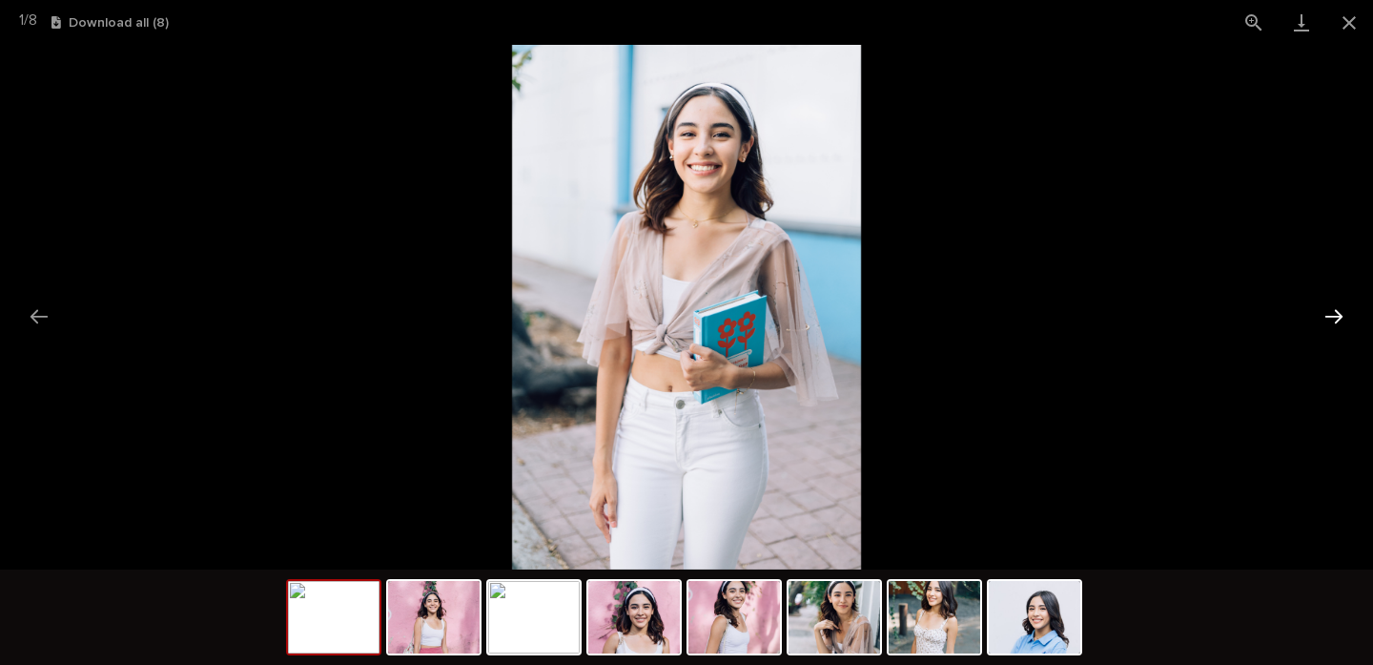
click at [1336, 310] on button "Next slide" at bounding box center [1334, 316] width 40 height 37
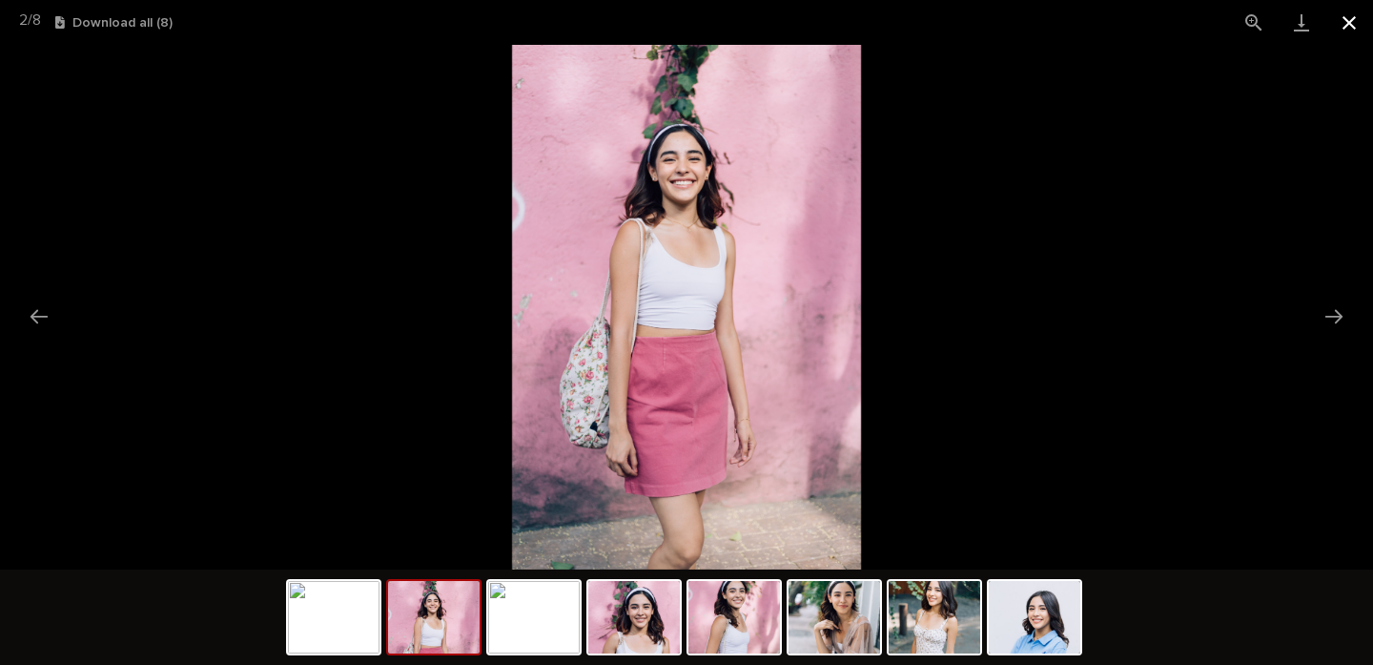
click at [1343, 27] on button "Close gallery" at bounding box center [1350, 22] width 48 height 45
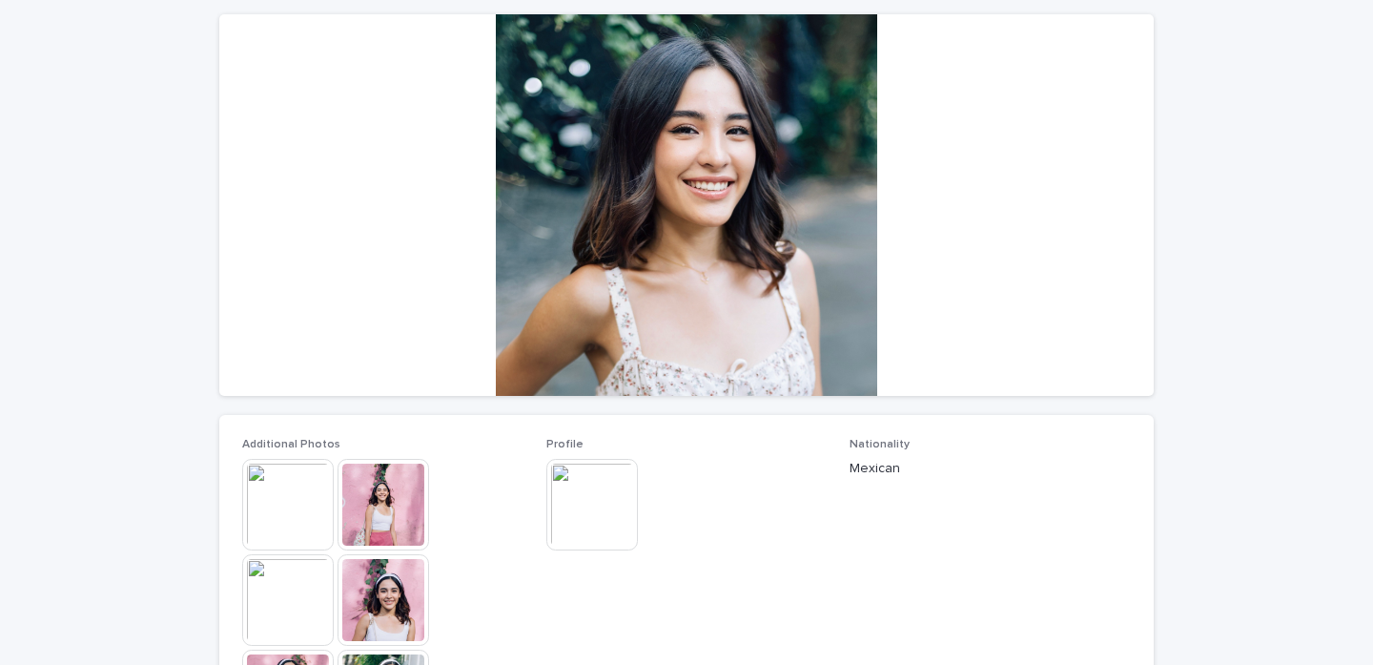
click at [587, 494] on img at bounding box center [592, 505] width 92 height 92
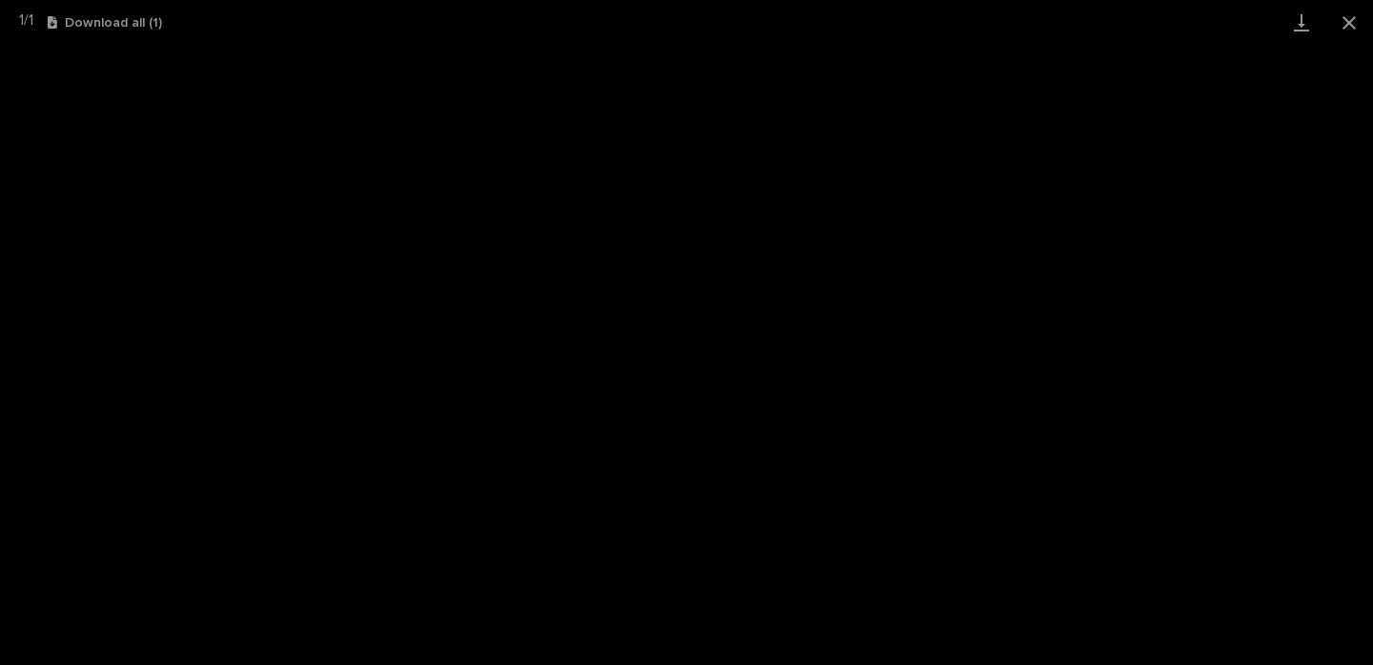
click at [851, 0] on div "1 / 1 Download all ( 1 )" at bounding box center [686, 22] width 1373 height 45
click at [1347, 26] on button "Close gallery" at bounding box center [1350, 22] width 48 height 45
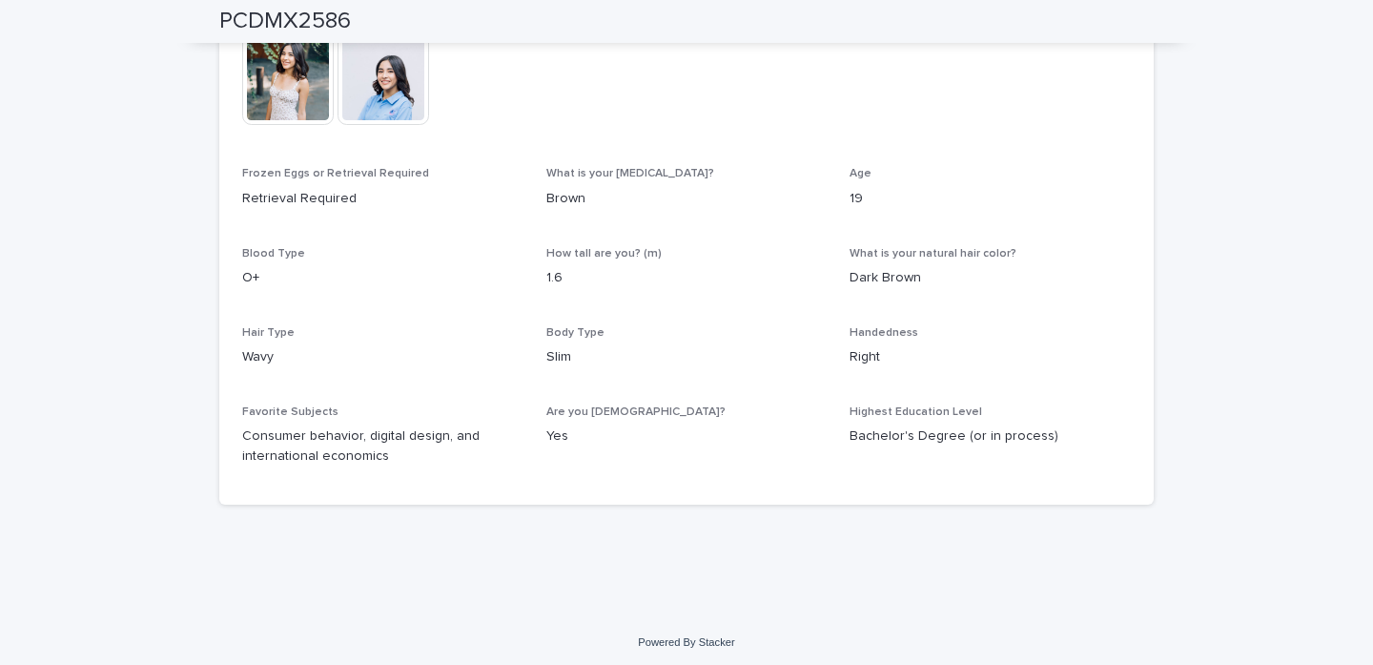
scroll to position [874, 0]
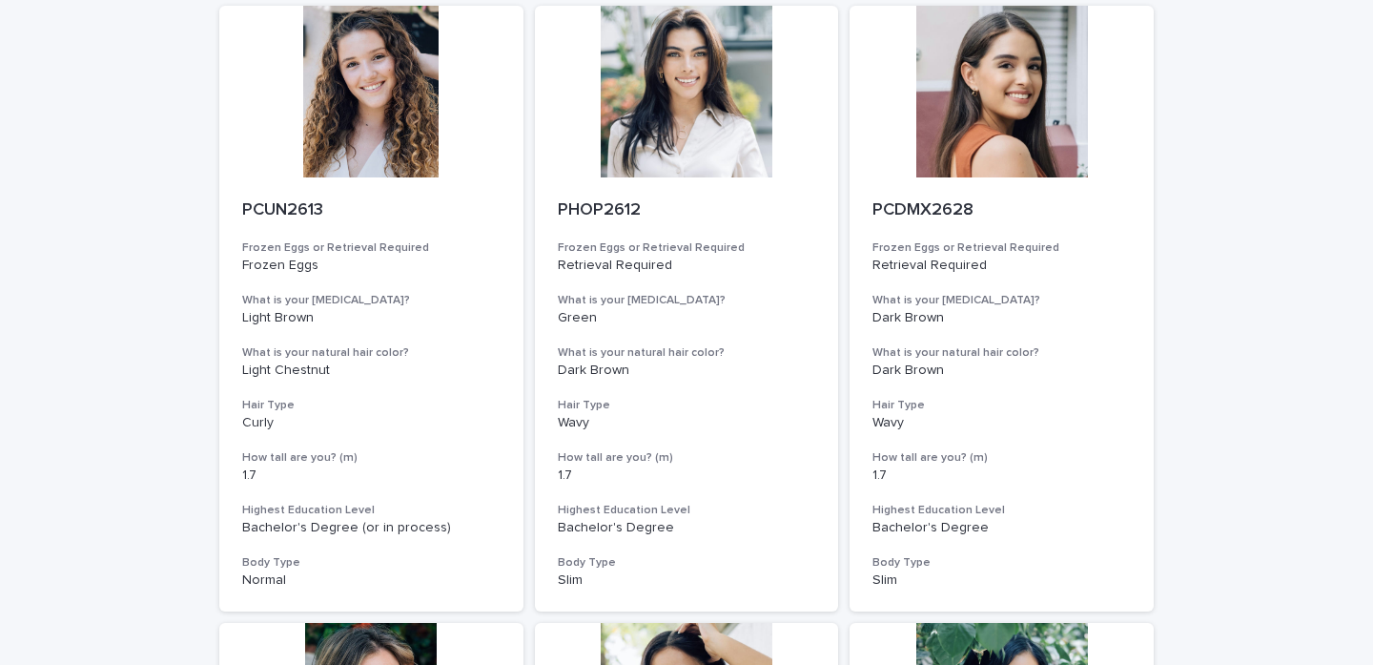
scroll to position [1424, 0]
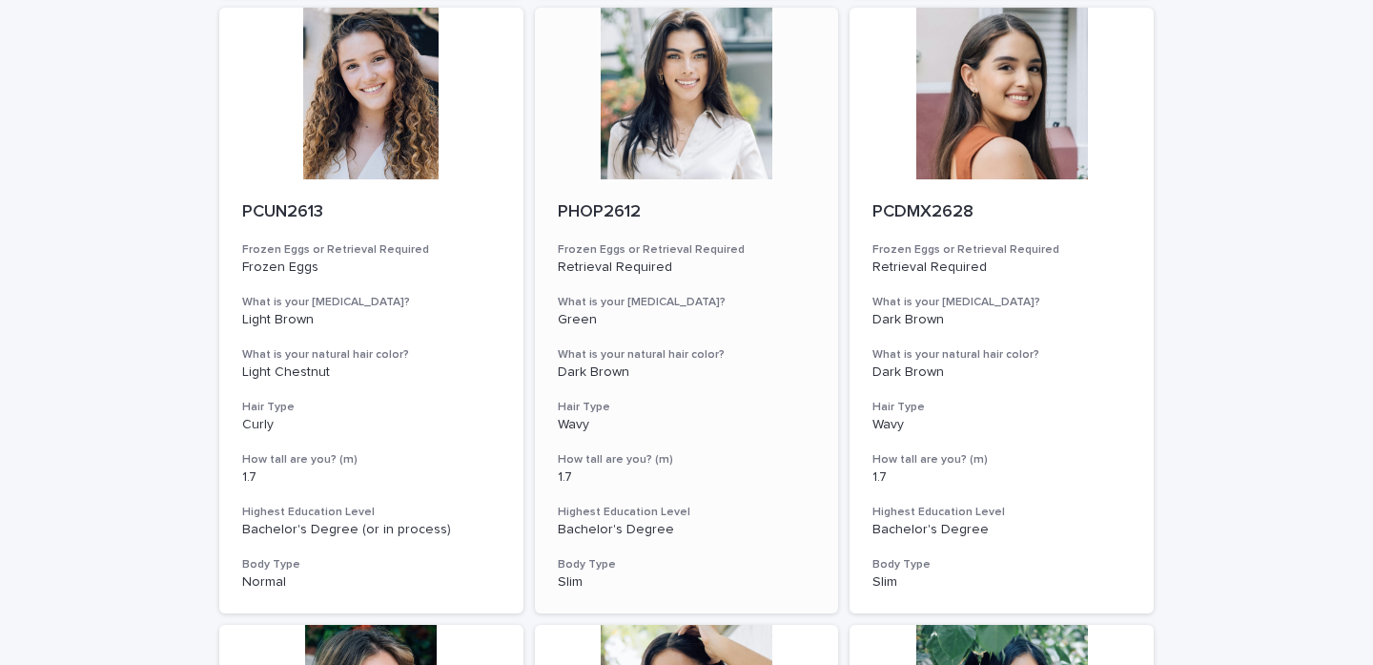
click at [631, 106] on div at bounding box center [687, 94] width 304 height 172
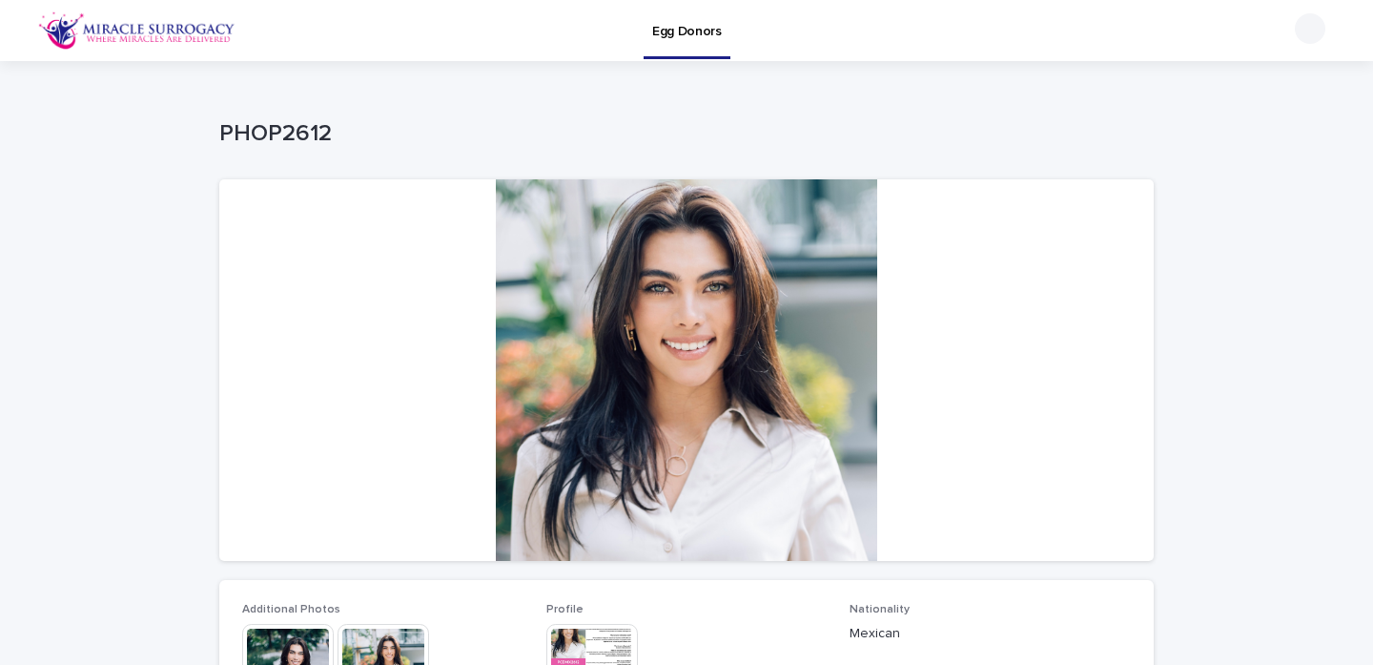
scroll to position [147, 0]
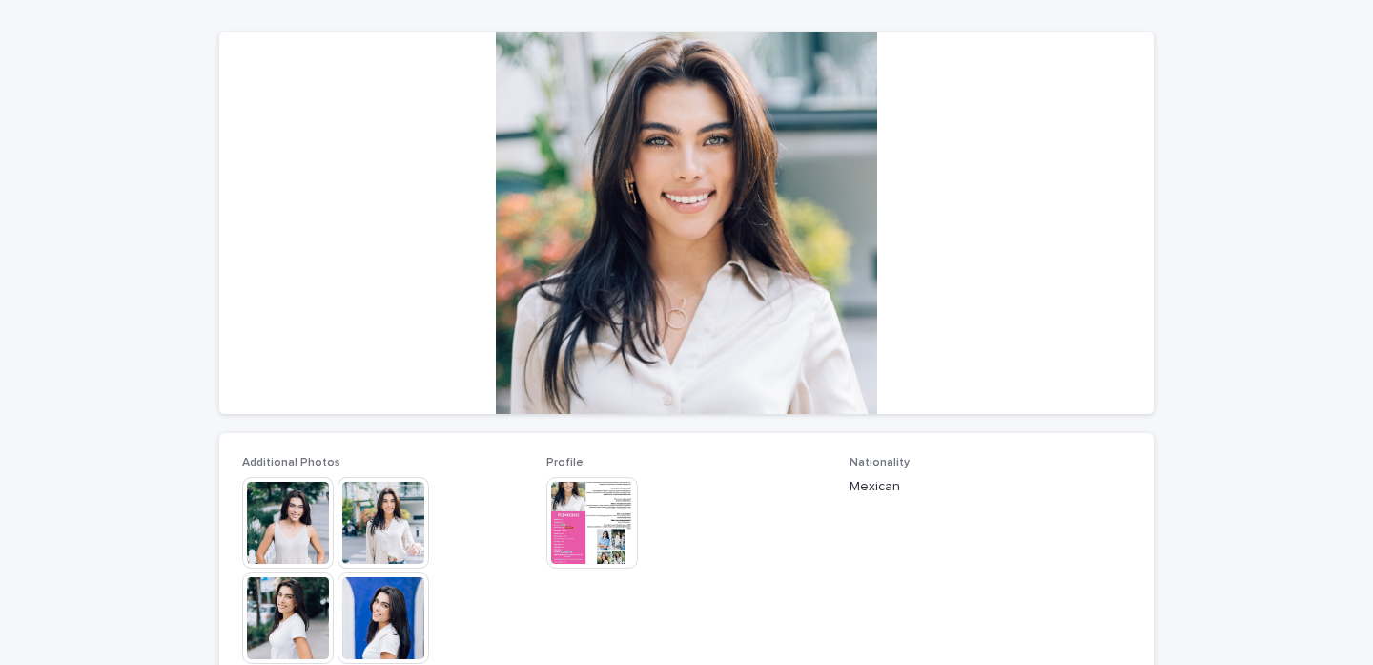
click at [597, 517] on img at bounding box center [592, 523] width 92 height 92
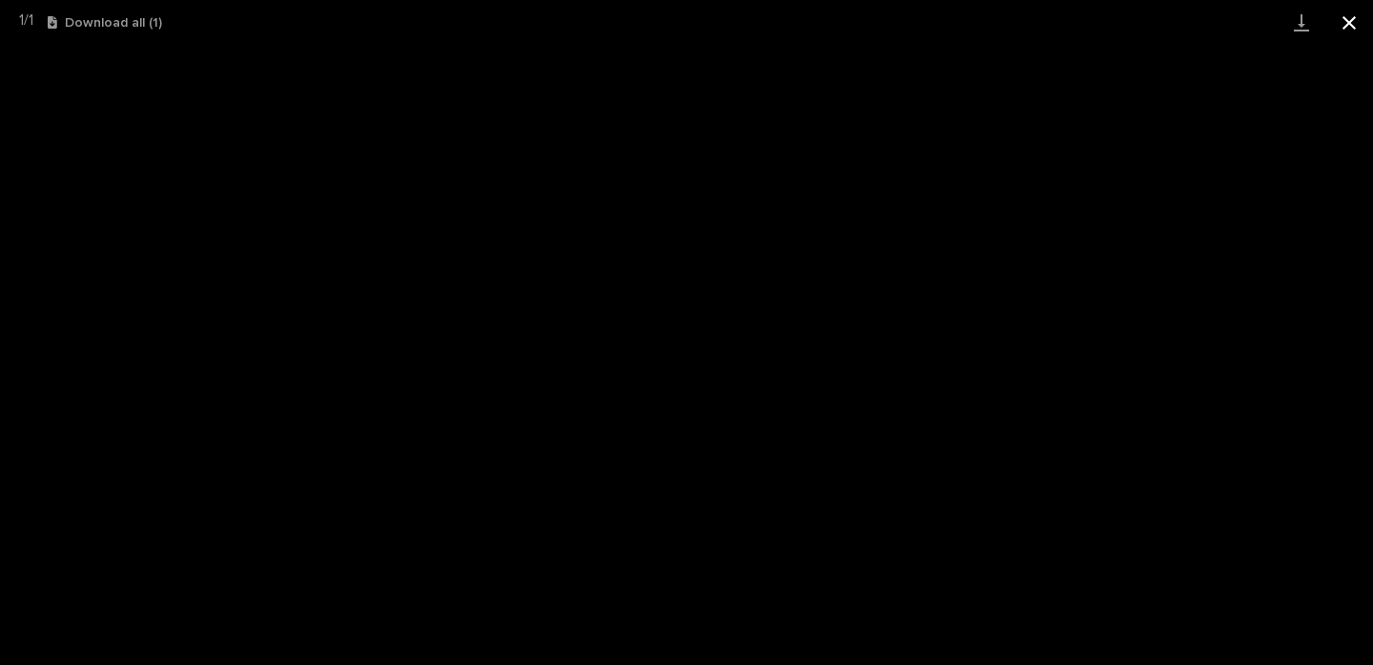
click at [1348, 18] on button "Close gallery" at bounding box center [1350, 22] width 48 height 45
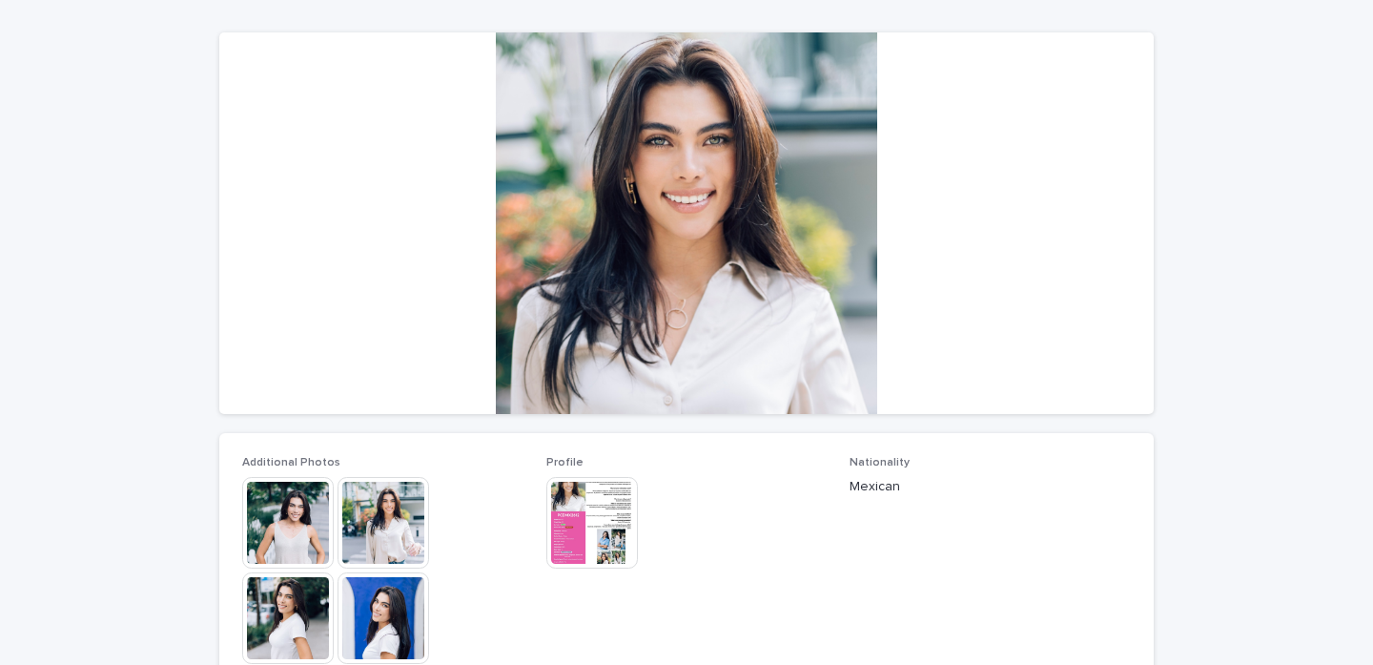
click at [315, 525] on img at bounding box center [288, 523] width 92 height 92
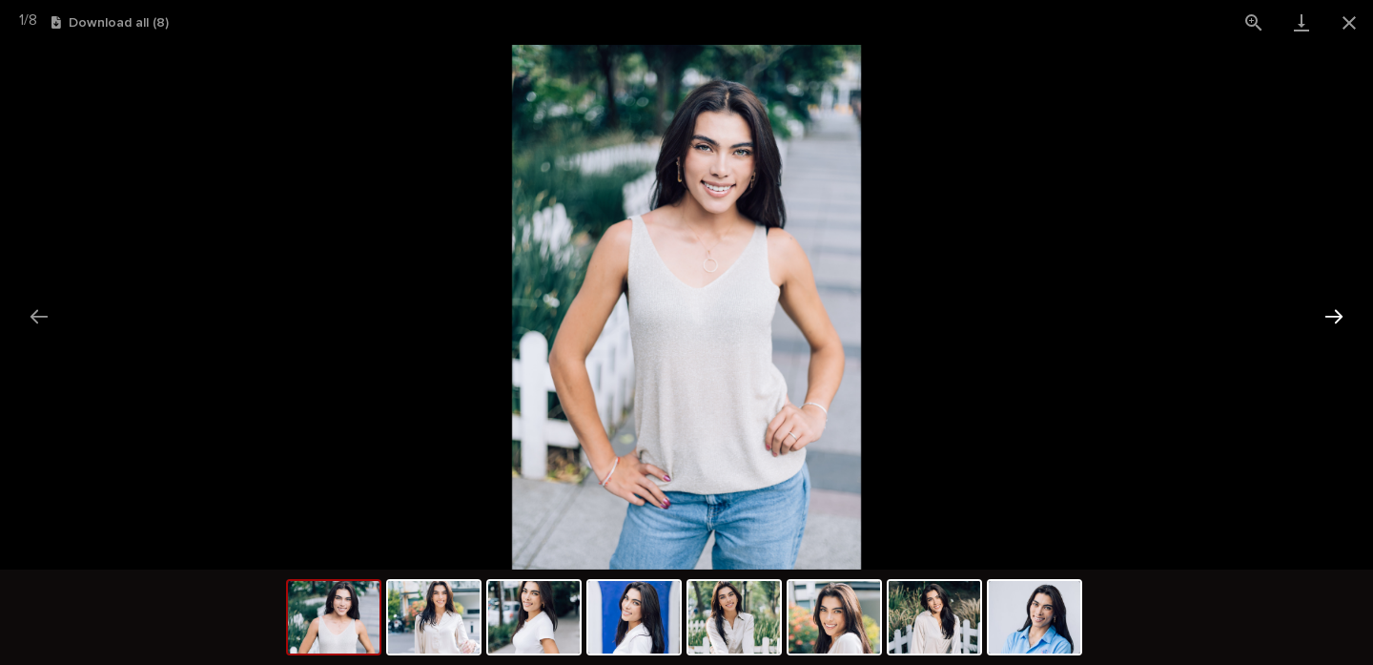
click at [1335, 317] on button "Next slide" at bounding box center [1334, 316] width 40 height 37
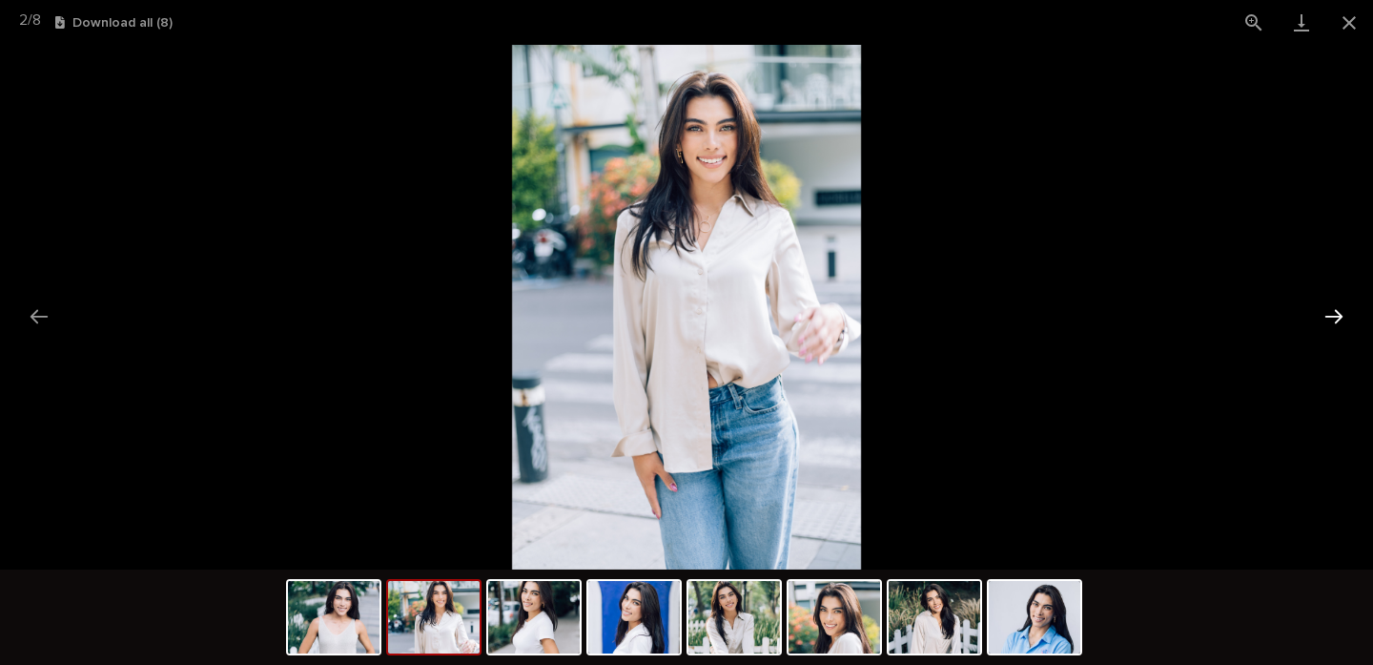
click at [1335, 317] on button "Next slide" at bounding box center [1334, 316] width 40 height 37
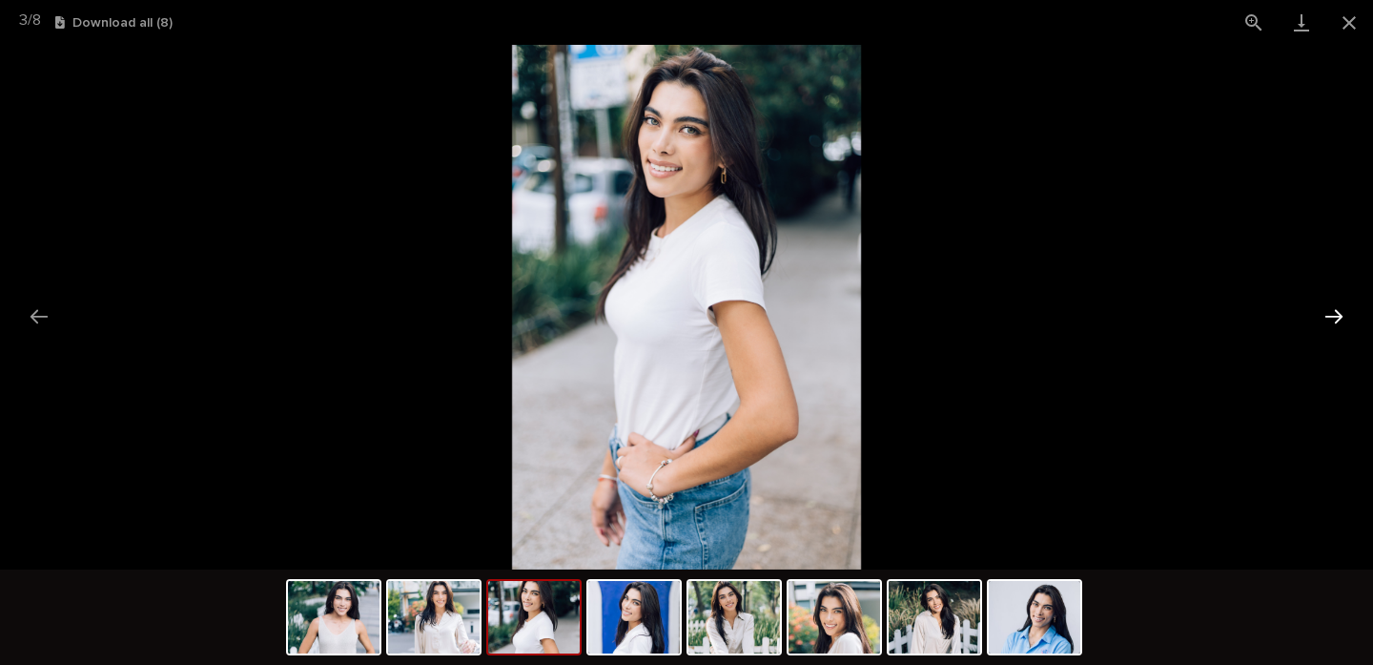
click at [1335, 317] on button "Next slide" at bounding box center [1334, 316] width 40 height 37
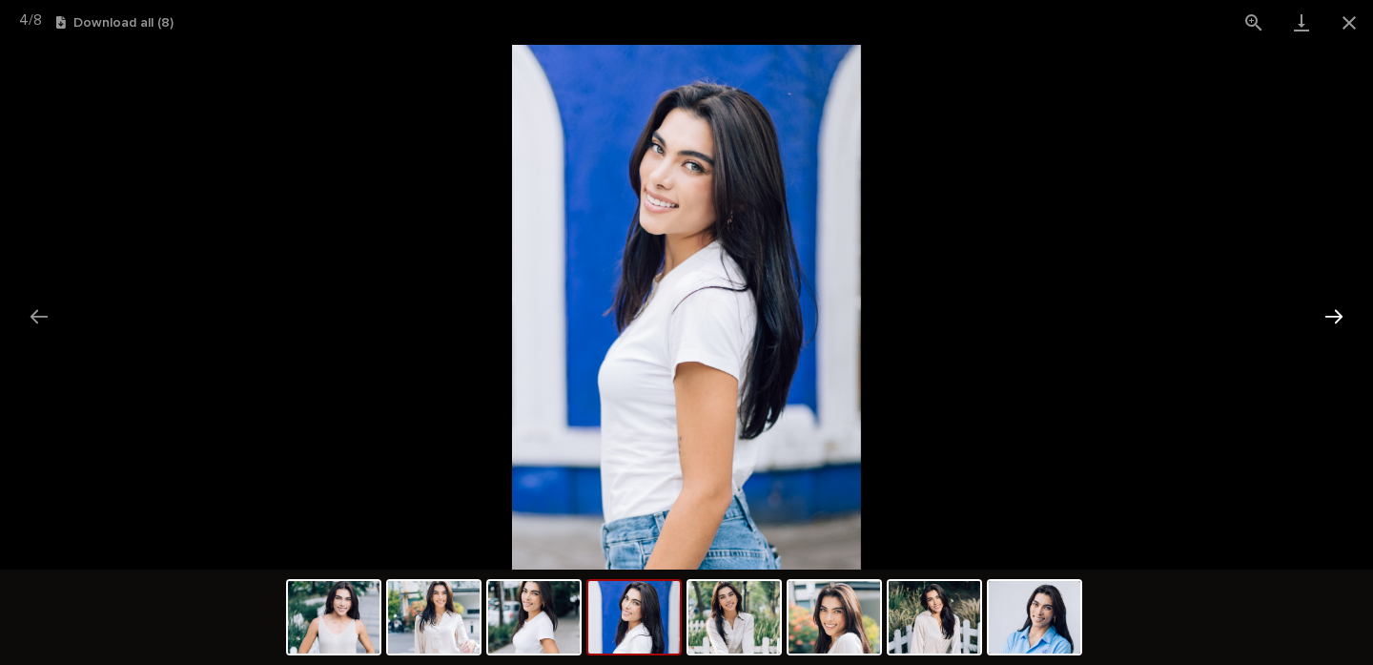
click at [1335, 317] on button "Next slide" at bounding box center [1334, 316] width 40 height 37
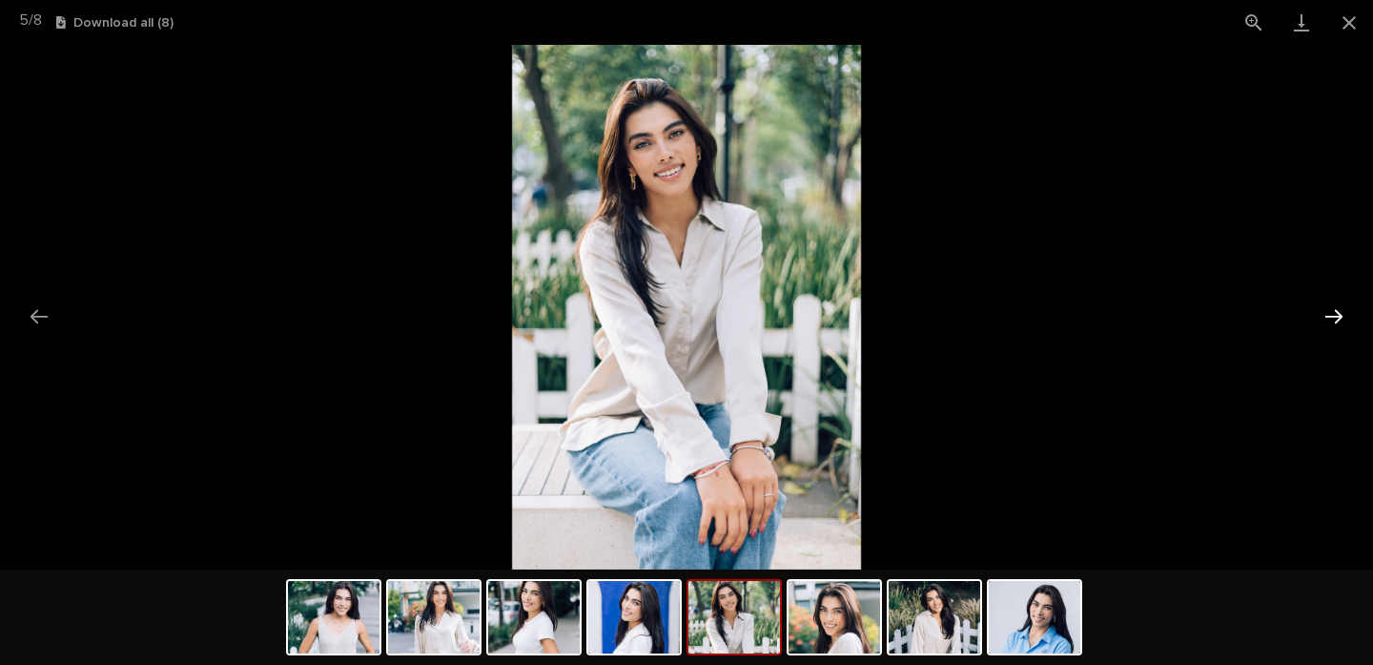
click at [1335, 317] on button "Next slide" at bounding box center [1334, 316] width 40 height 37
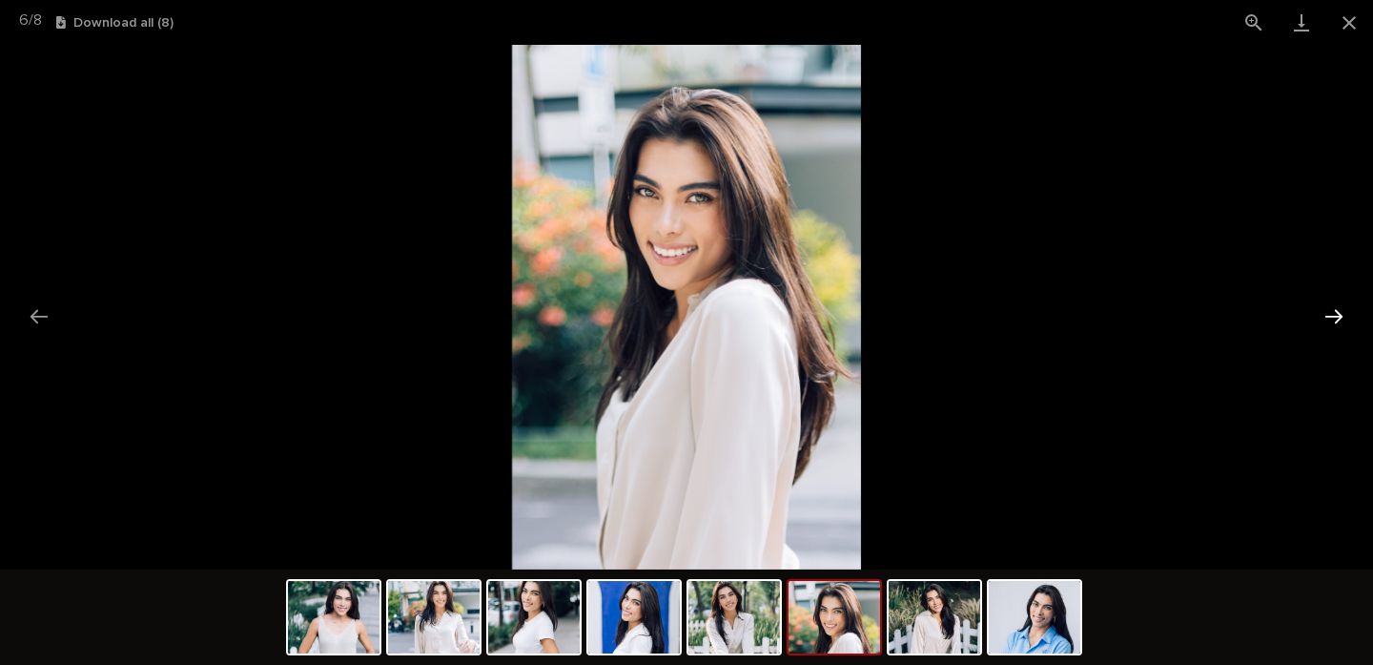
click at [1335, 317] on button "Next slide" at bounding box center [1334, 316] width 40 height 37
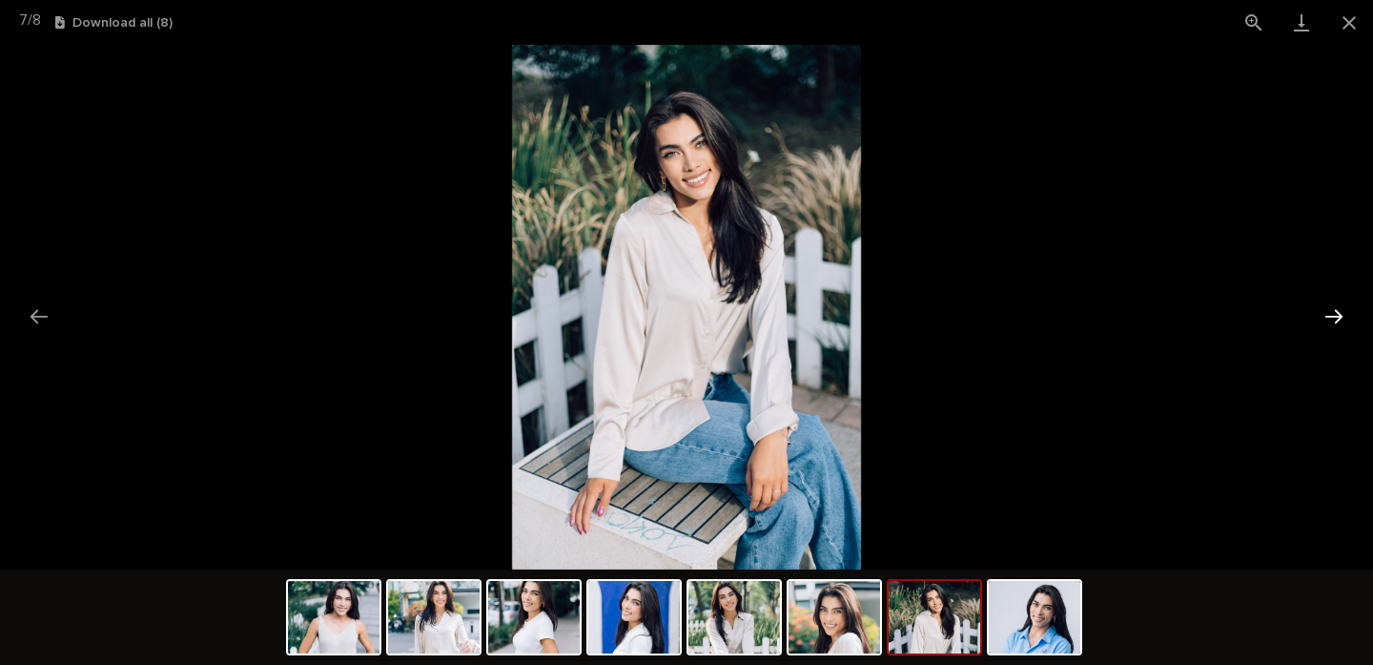
click at [1335, 317] on button "Next slide" at bounding box center [1334, 316] width 40 height 37
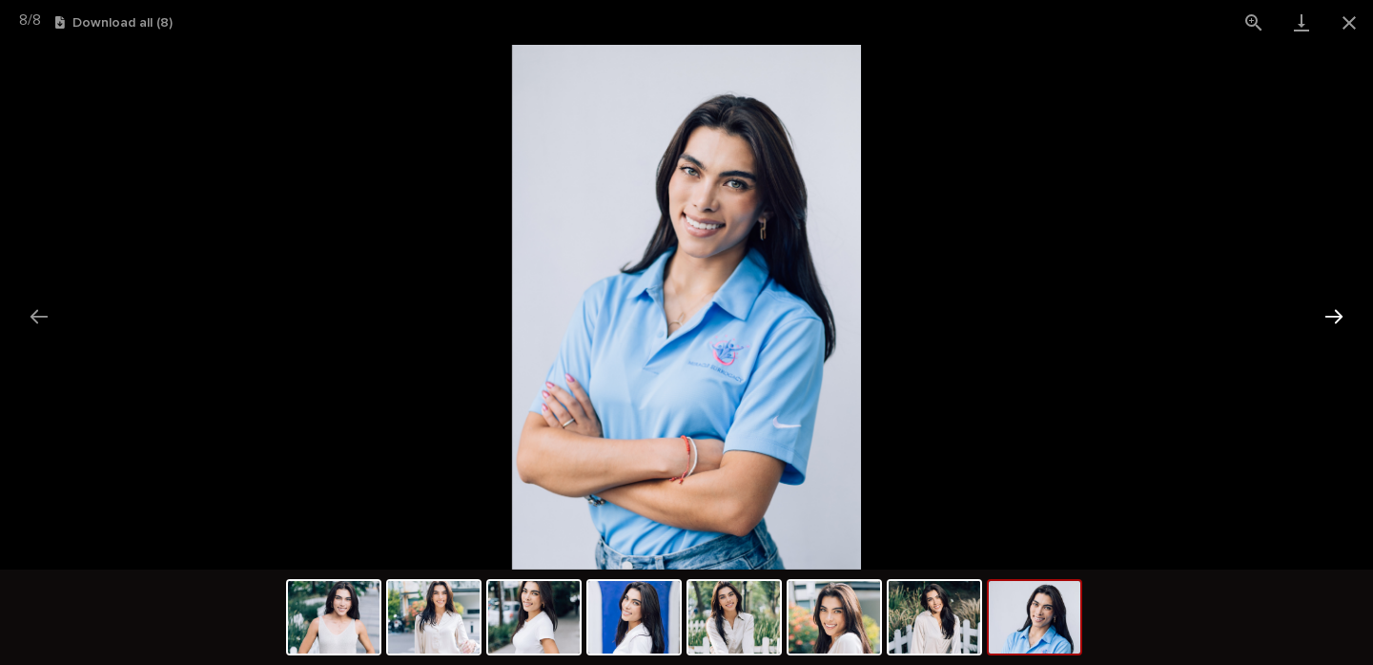
click at [1335, 317] on button "Next slide" at bounding box center [1334, 316] width 40 height 37
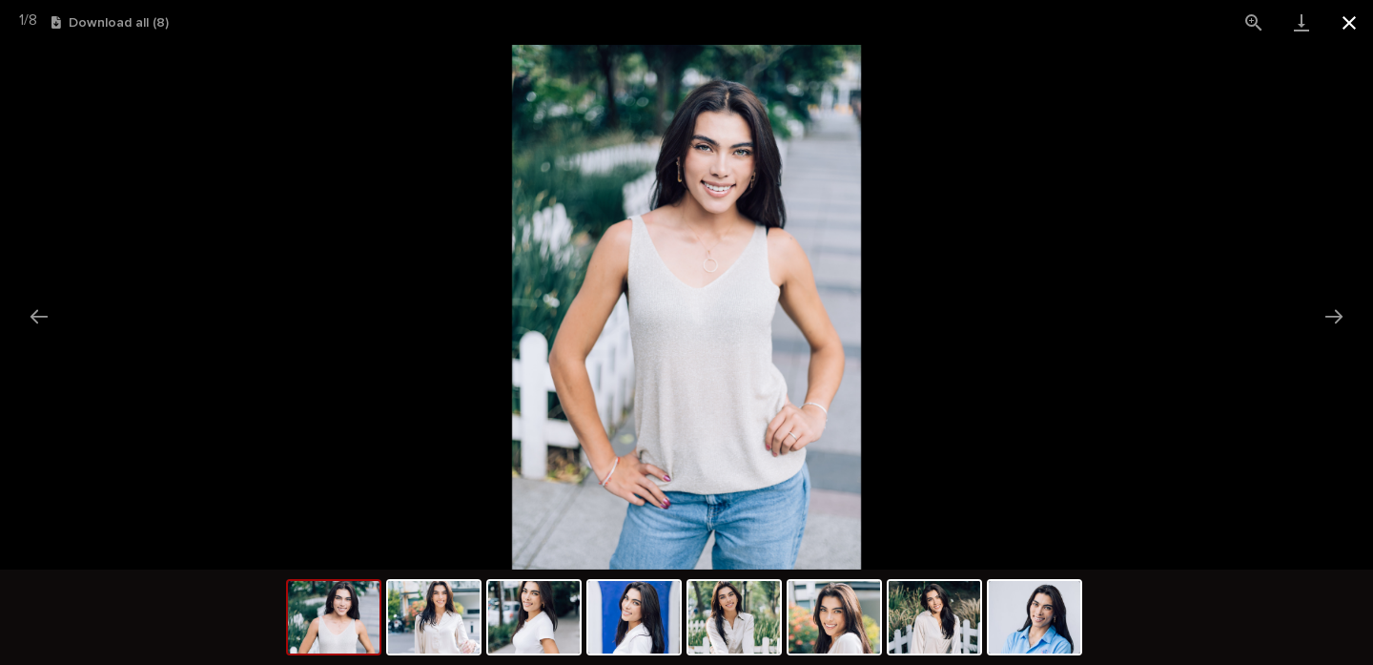
click at [1353, 24] on button "Close gallery" at bounding box center [1350, 22] width 48 height 45
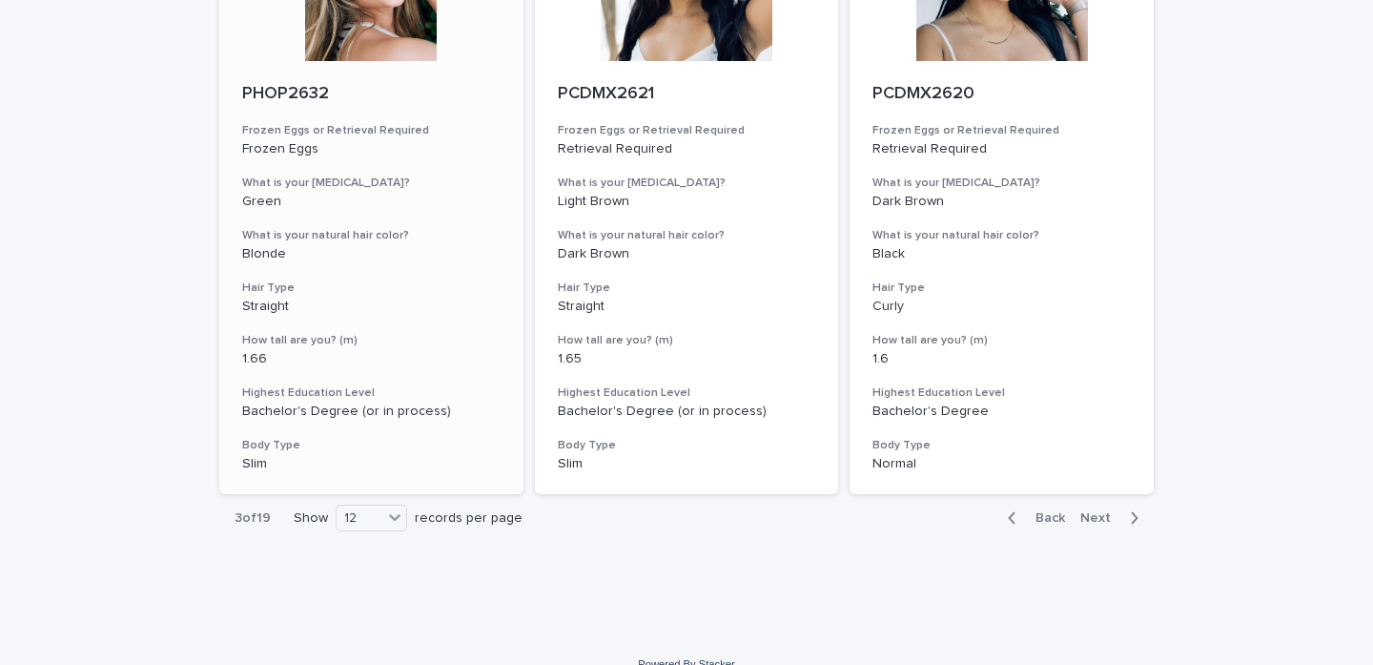
scroll to position [2157, 0]
click at [1109, 513] on span "Next" at bounding box center [1101, 519] width 42 height 13
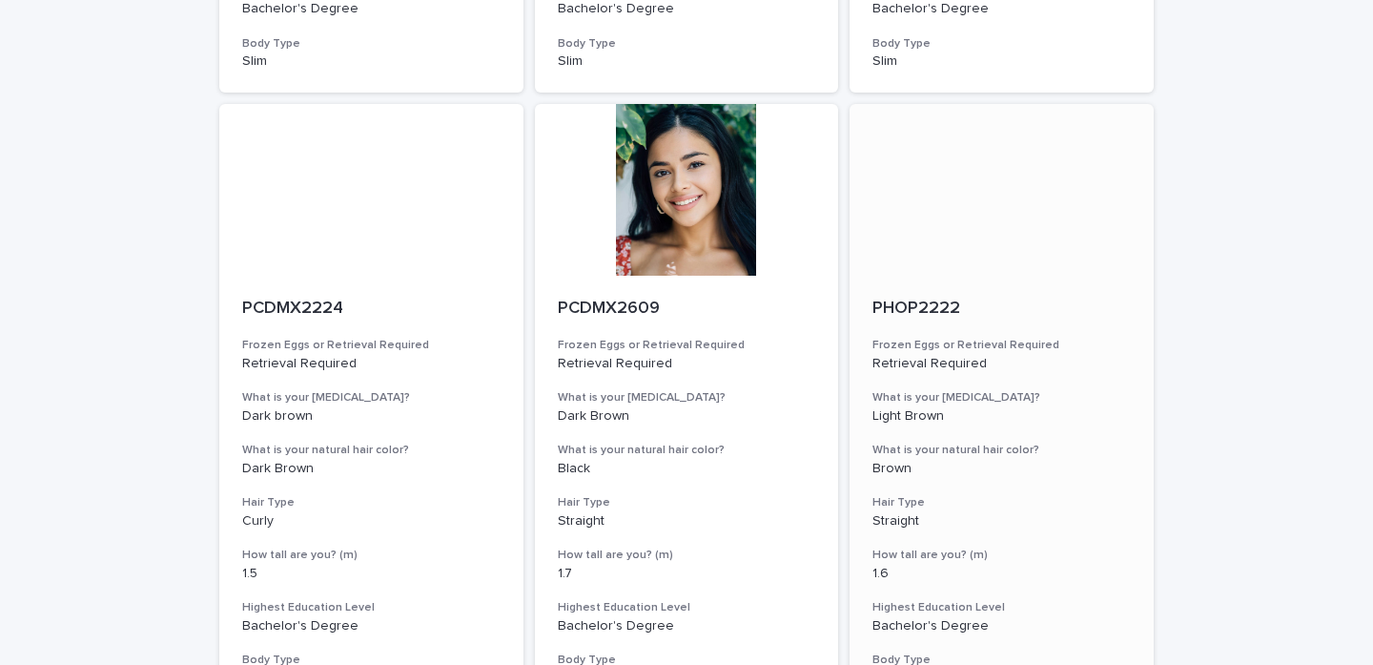
scroll to position [1945, 0]
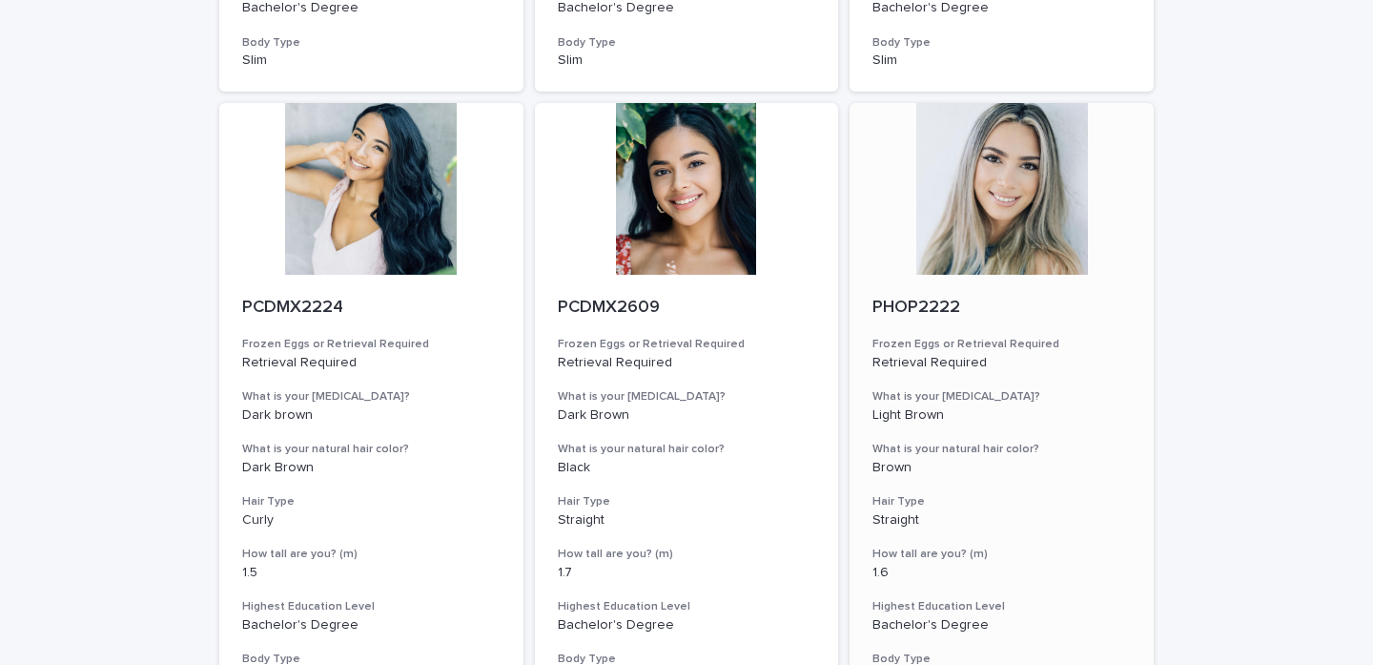
click at [1035, 215] on div at bounding box center [1002, 189] width 304 height 172
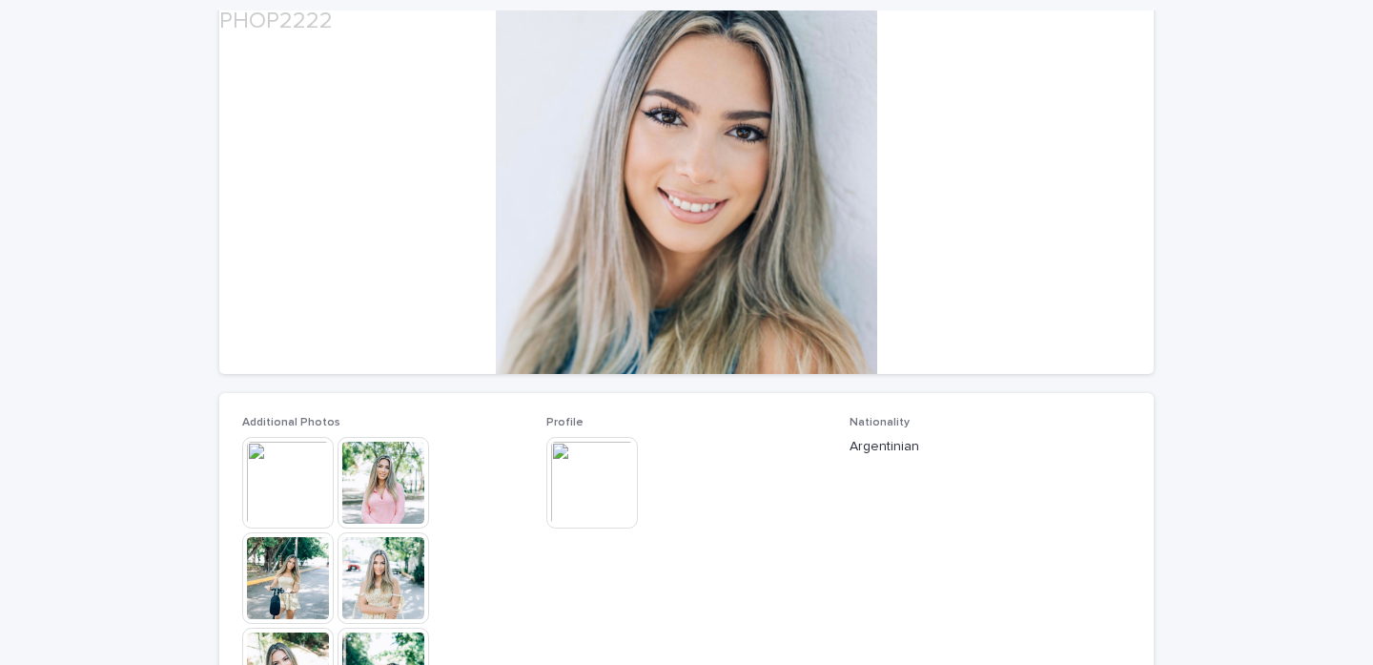
scroll to position [190, 0]
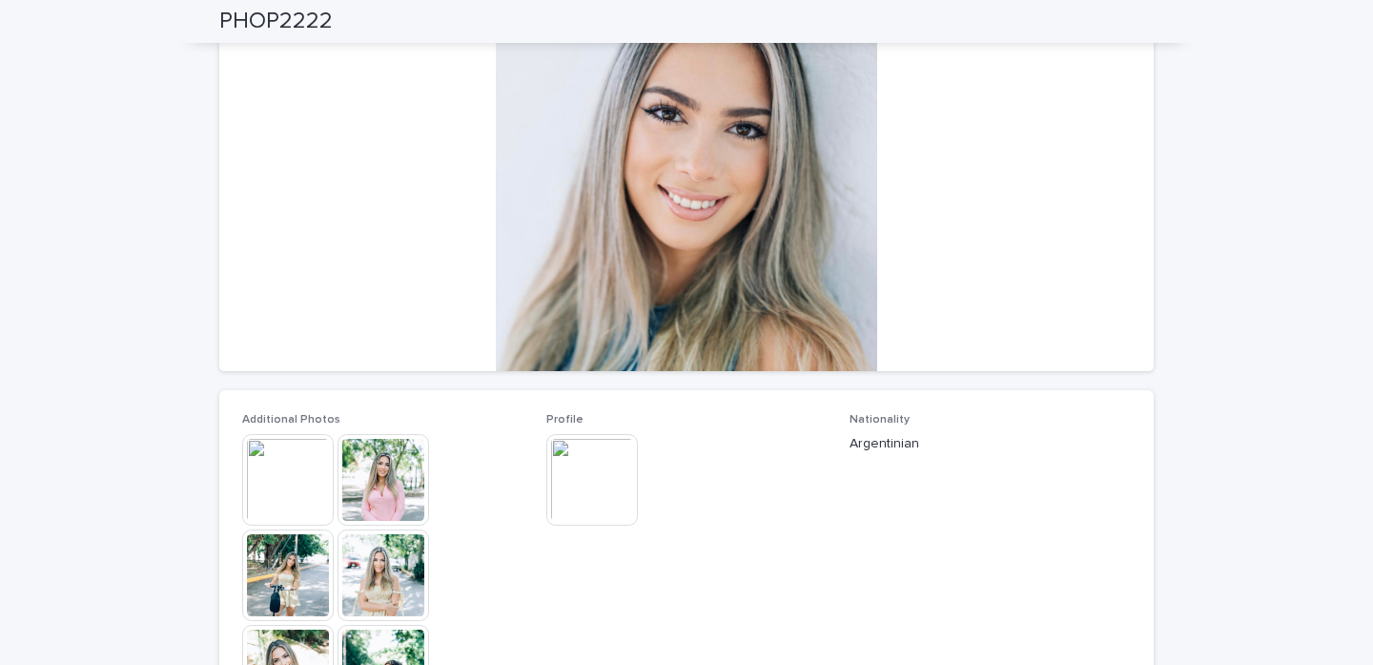
click at [277, 469] on img at bounding box center [288, 480] width 92 height 92
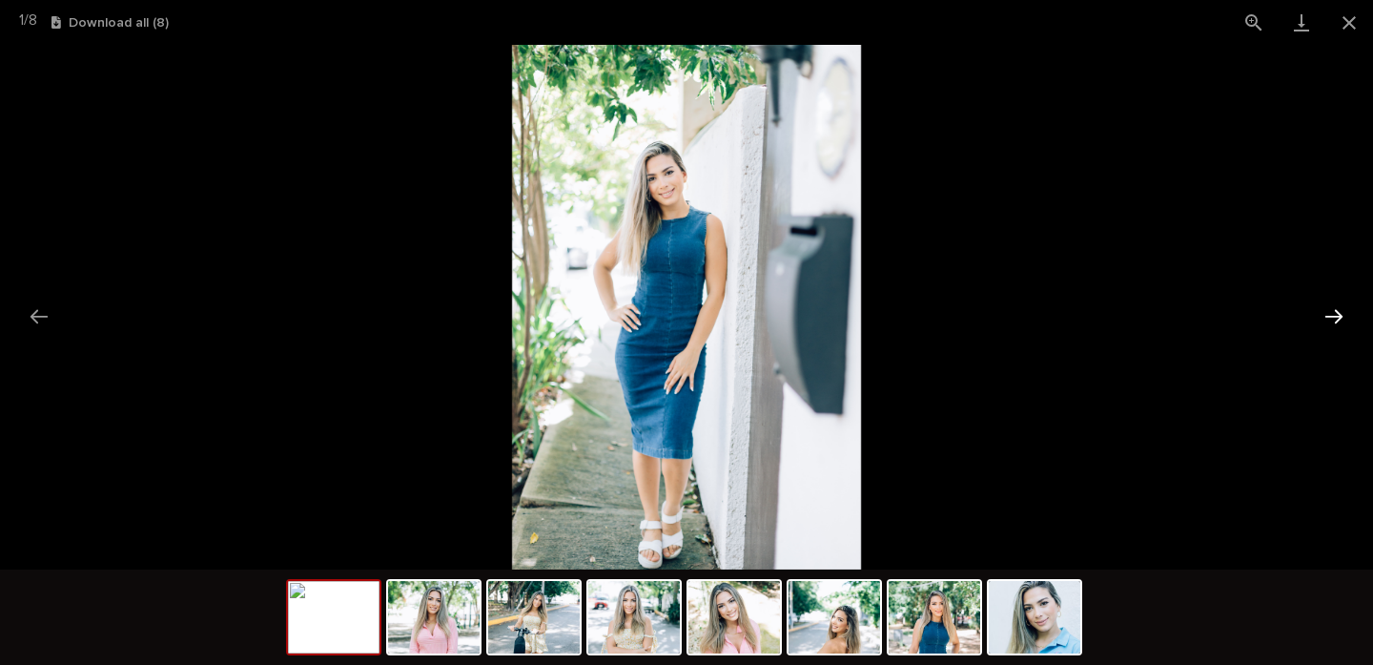
click at [1326, 315] on button "Next slide" at bounding box center [1334, 316] width 40 height 37
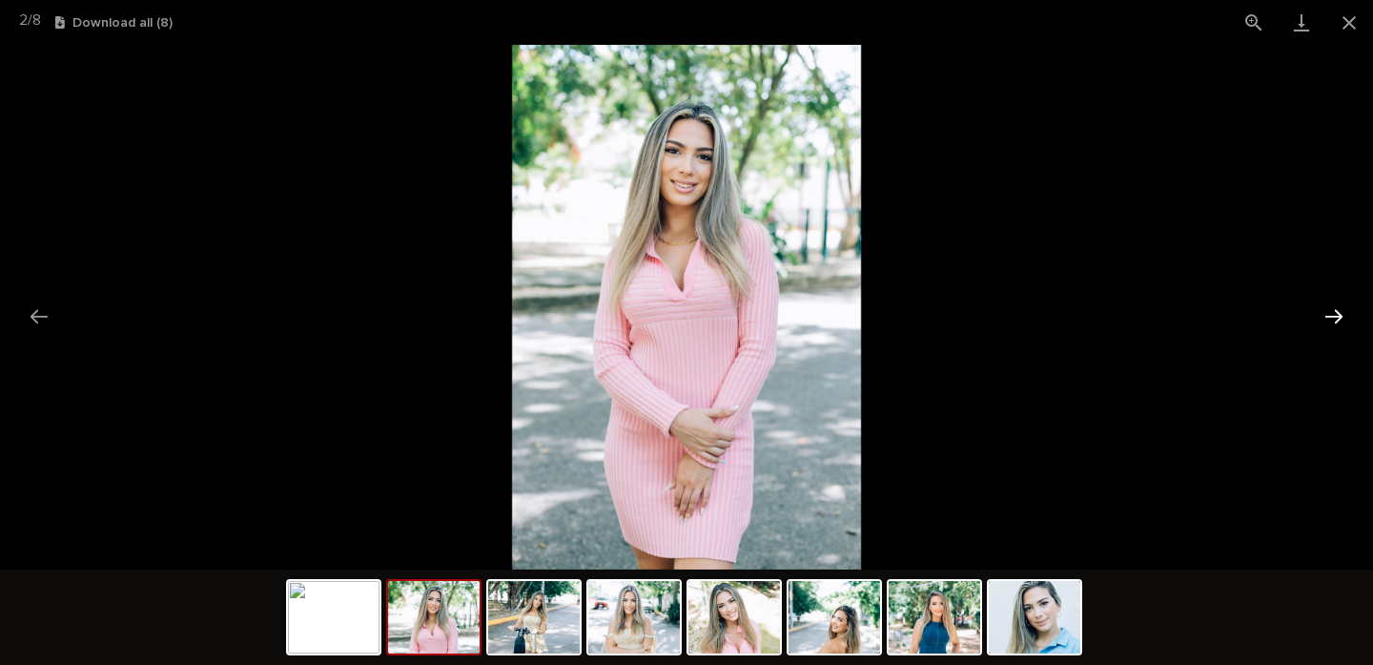
click at [1326, 315] on button "Next slide" at bounding box center [1334, 316] width 40 height 37
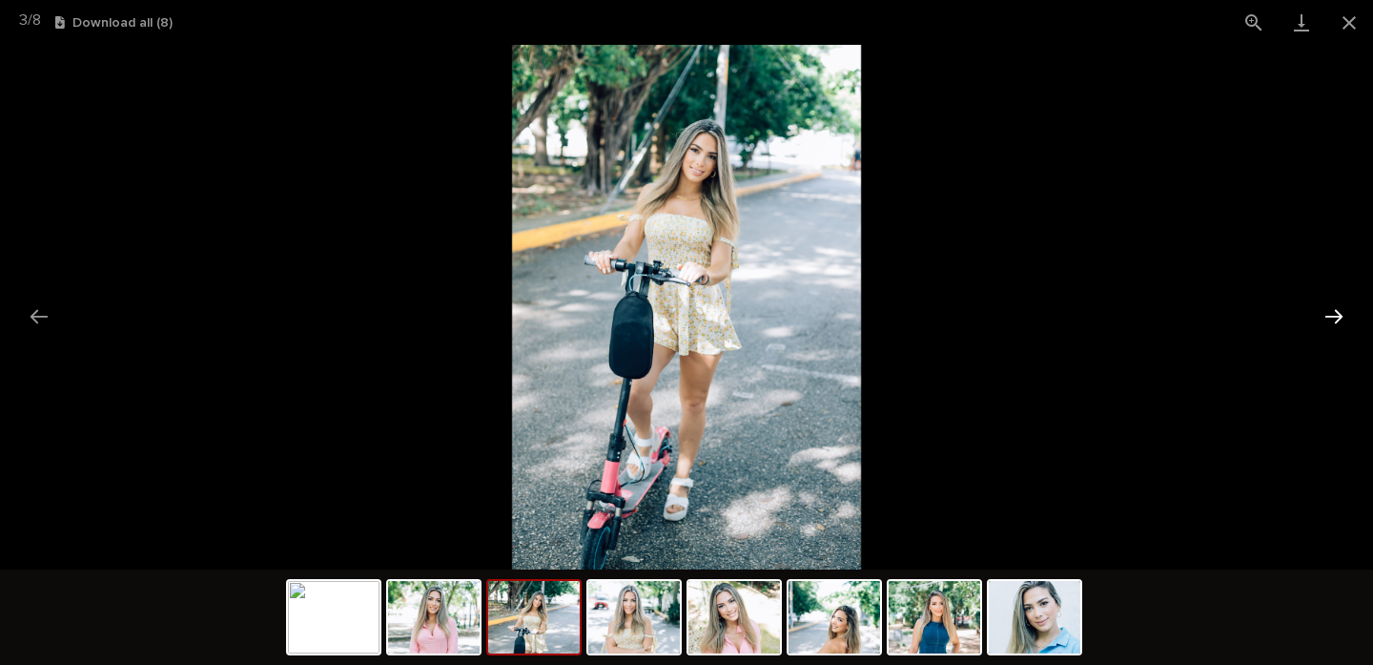
click at [1326, 315] on button "Next slide" at bounding box center [1334, 316] width 40 height 37
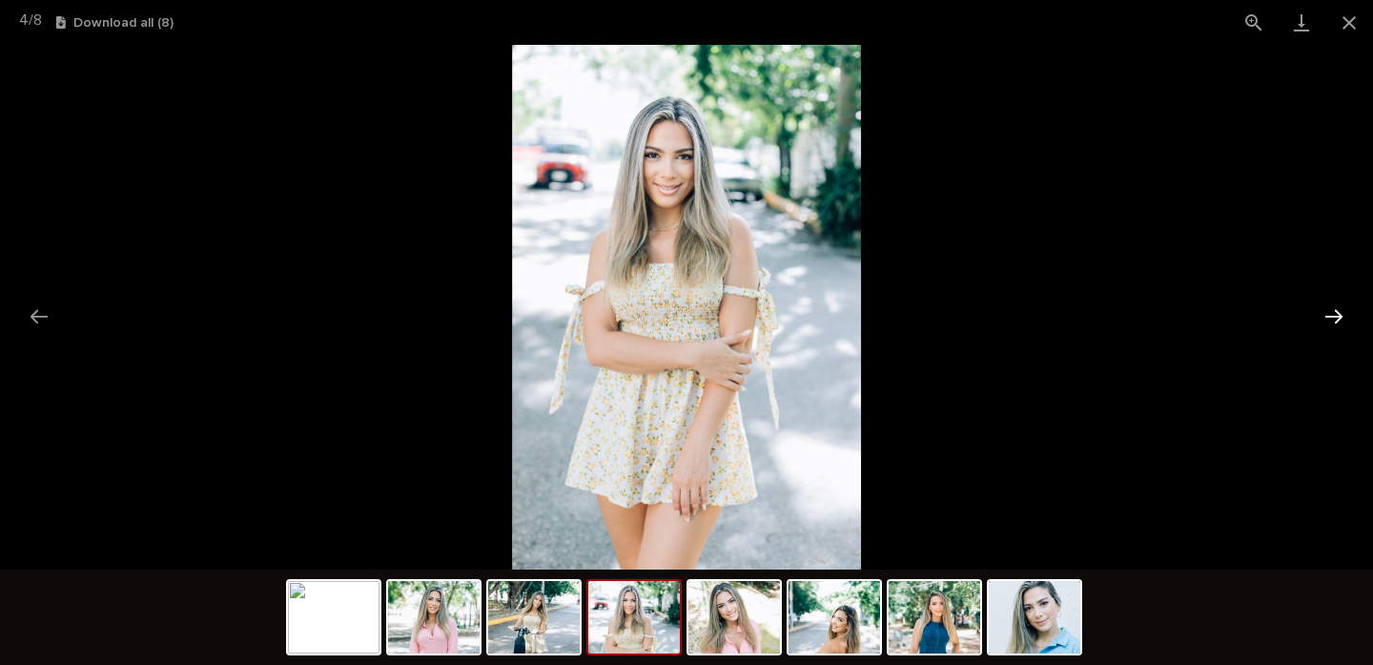
click at [1326, 315] on button "Next slide" at bounding box center [1334, 316] width 40 height 37
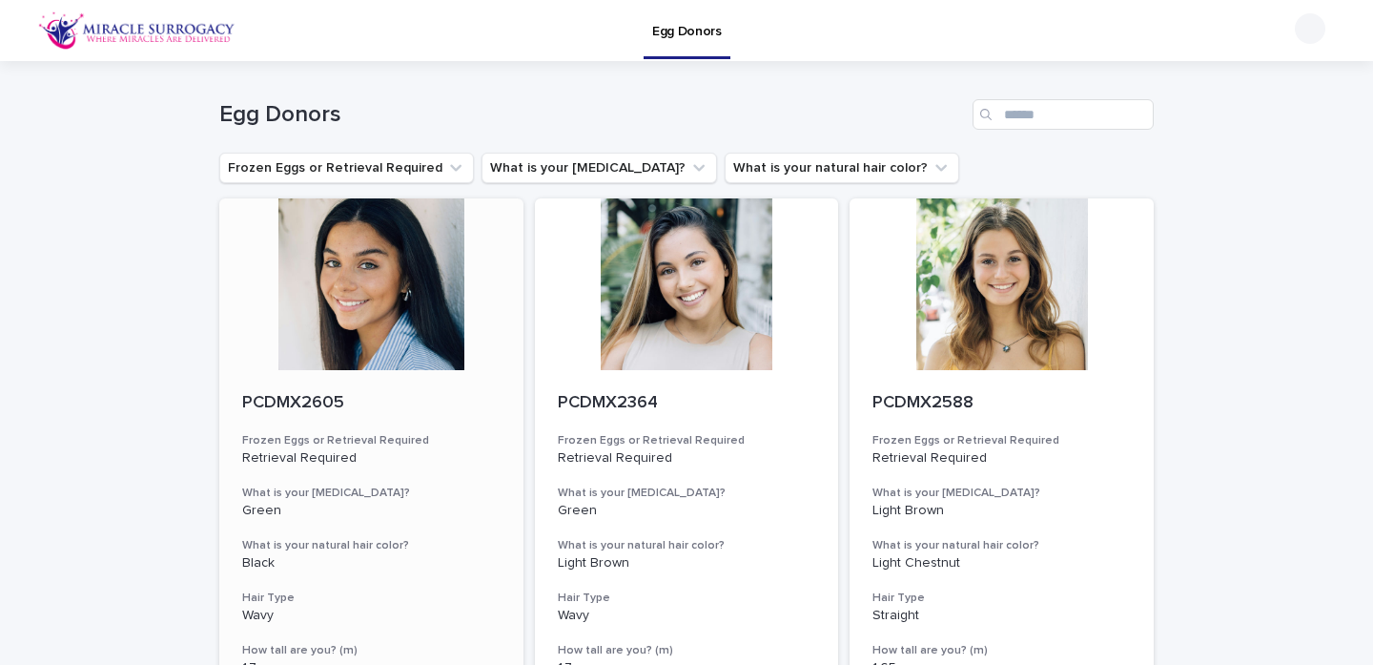
click at [350, 363] on div at bounding box center [371, 284] width 304 height 172
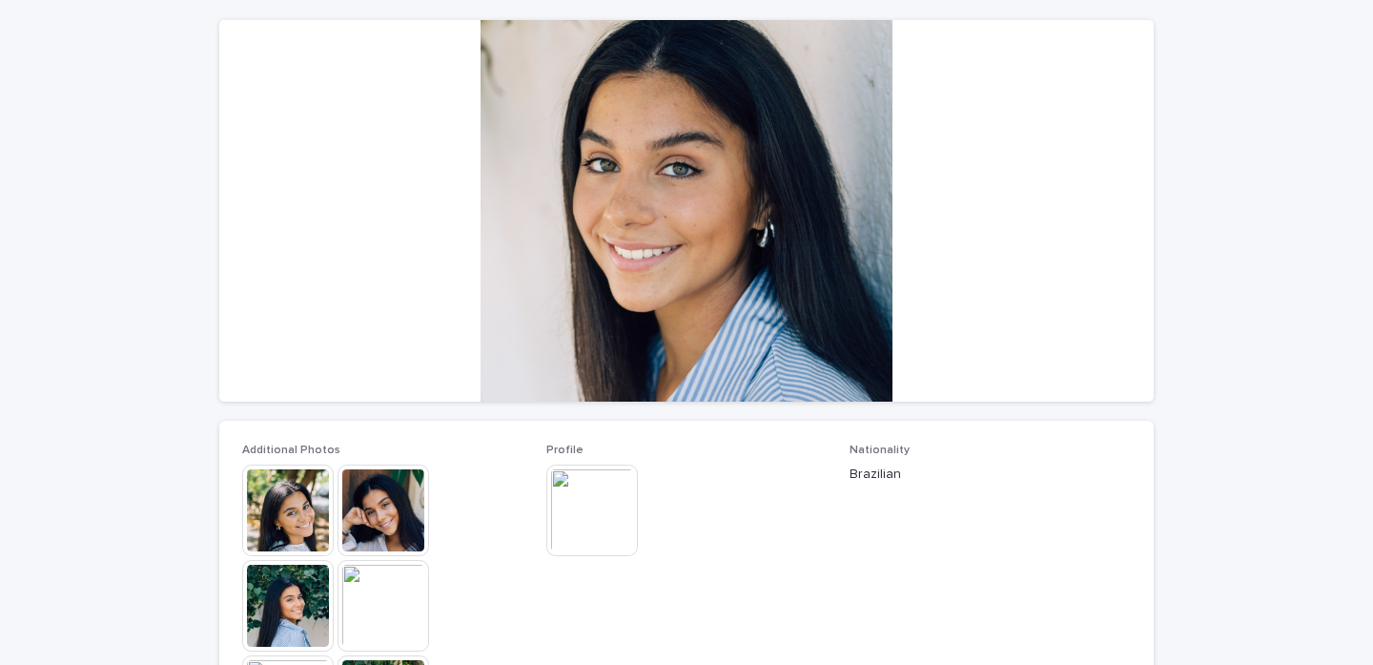
scroll to position [157, 0]
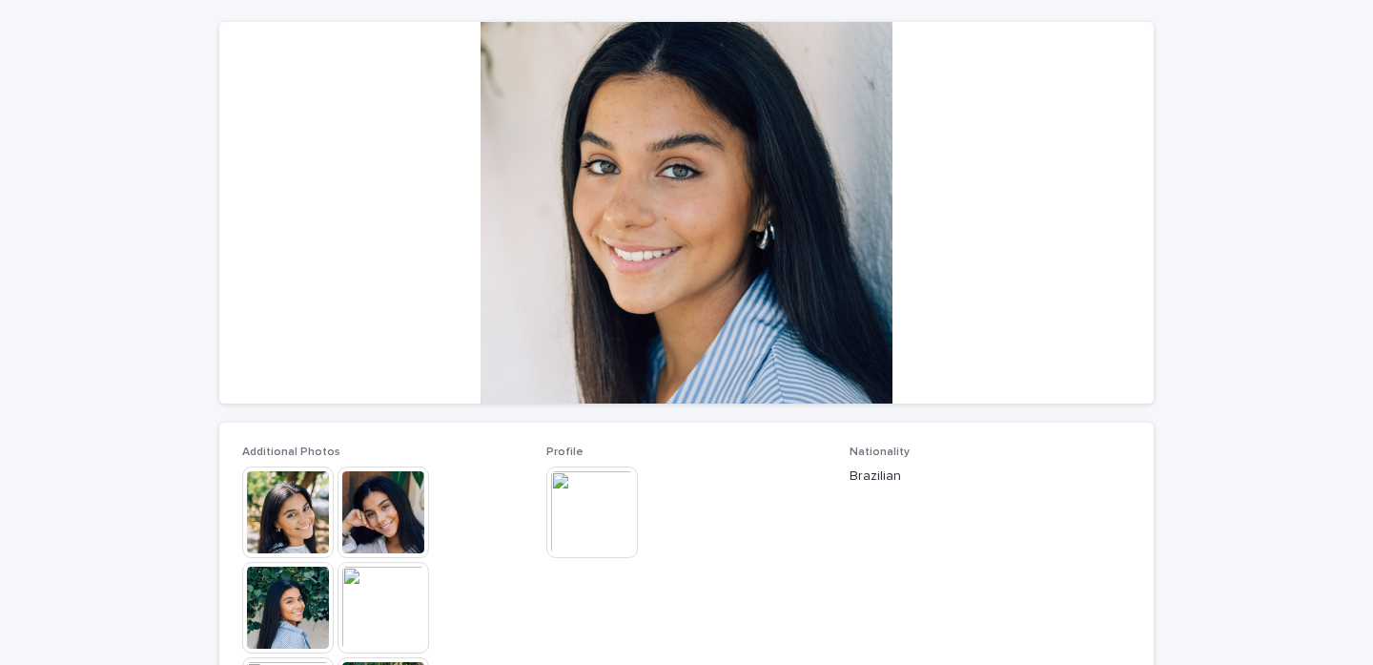
click at [250, 537] on img at bounding box center [288, 512] width 92 height 92
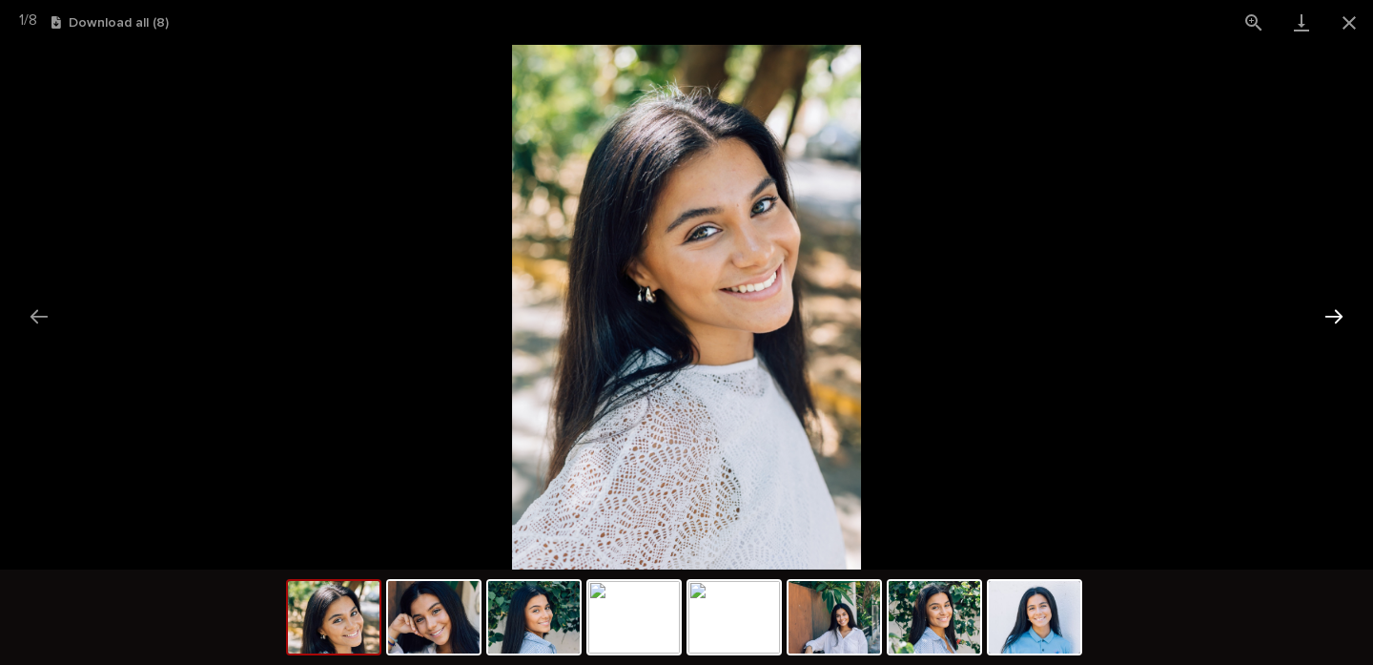
click at [1331, 310] on button "Next slide" at bounding box center [1334, 316] width 40 height 37
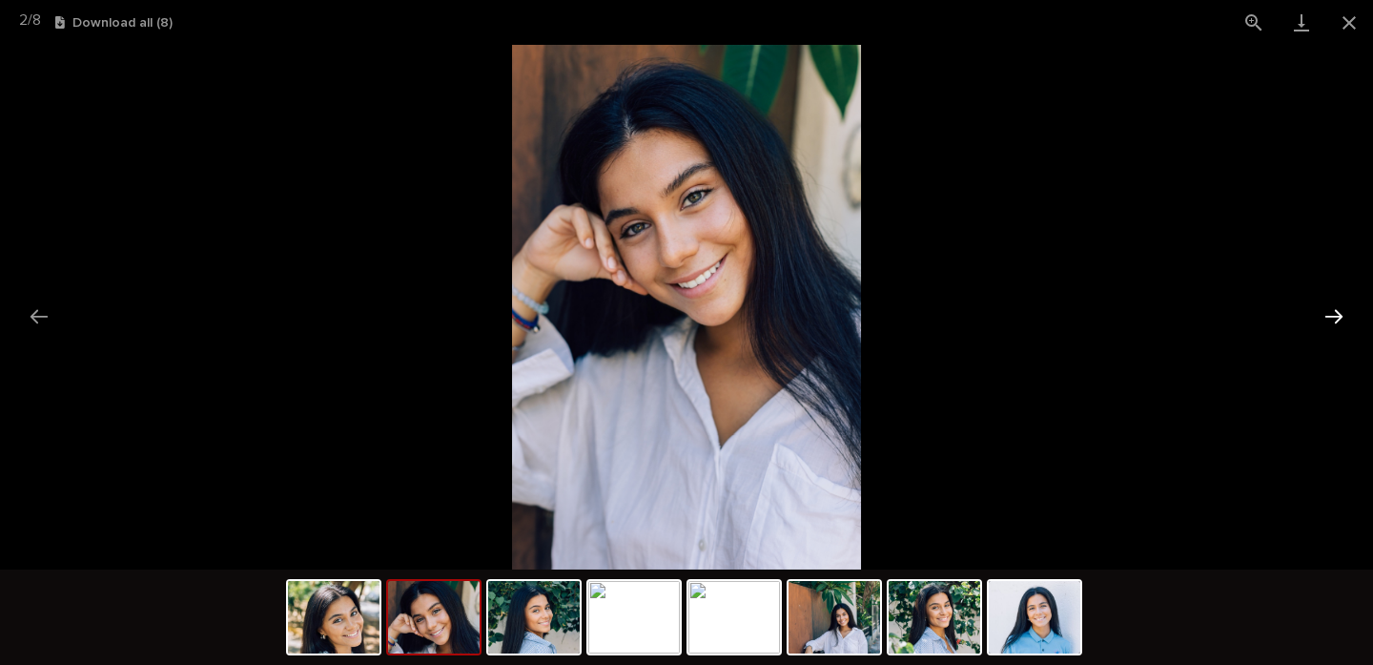
click at [1331, 310] on button "Next slide" at bounding box center [1334, 316] width 40 height 37
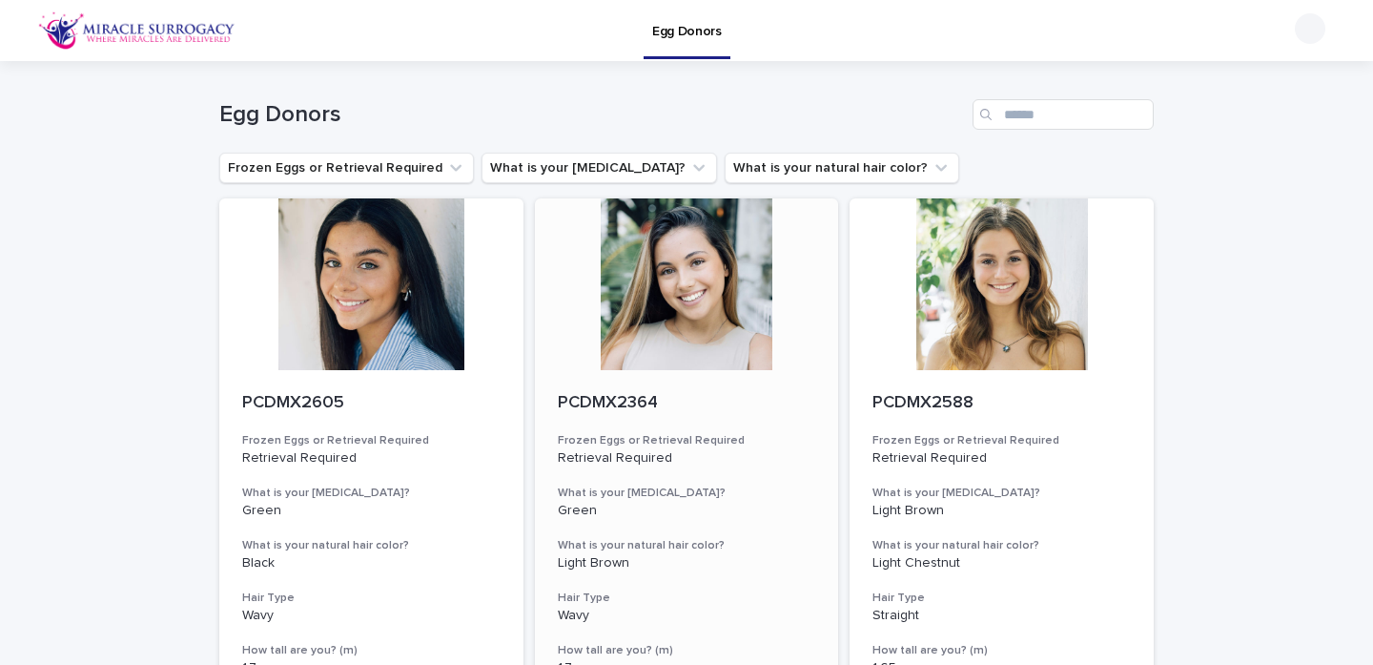
click at [645, 327] on div at bounding box center [687, 284] width 304 height 172
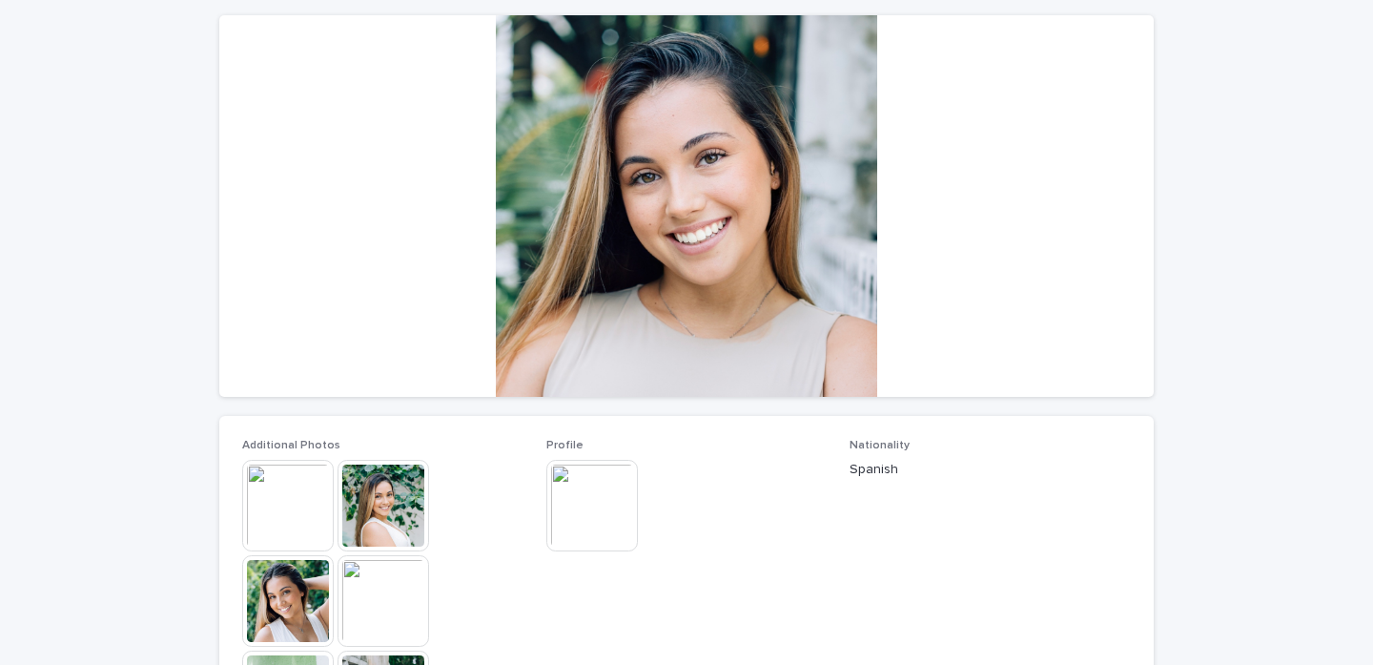
scroll to position [176, 0]
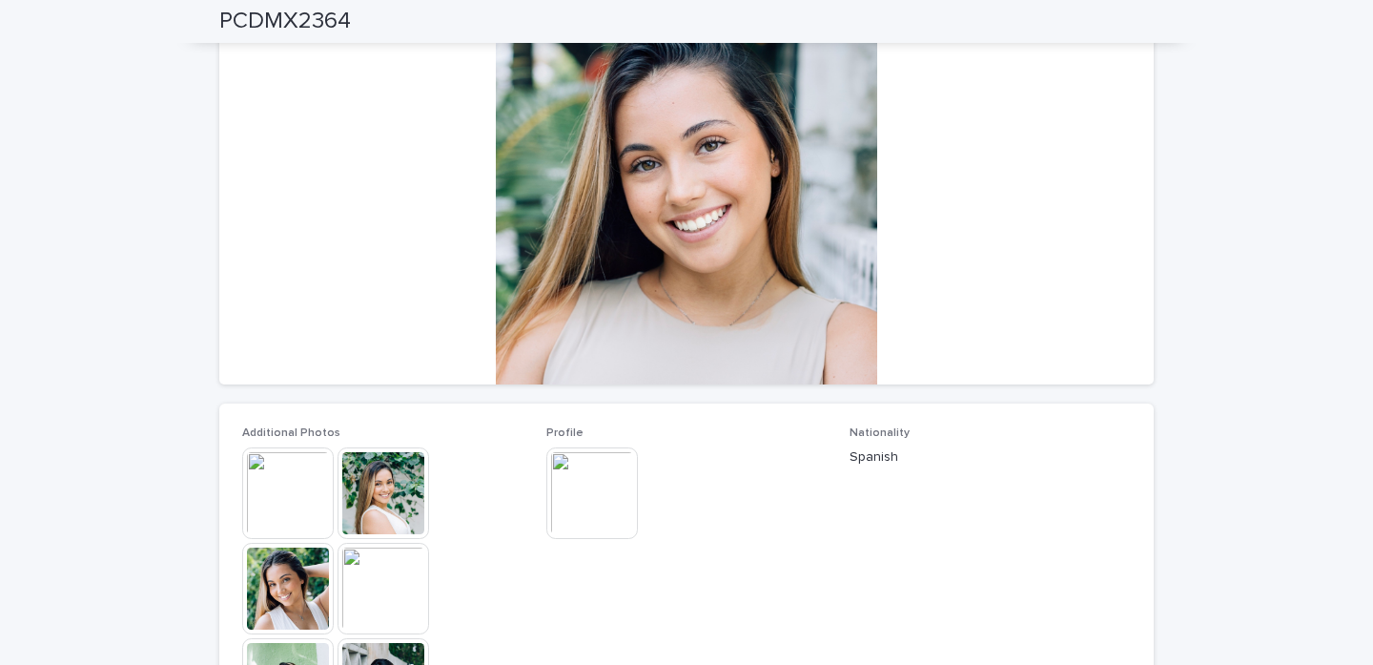
click at [270, 522] on img at bounding box center [288, 493] width 92 height 92
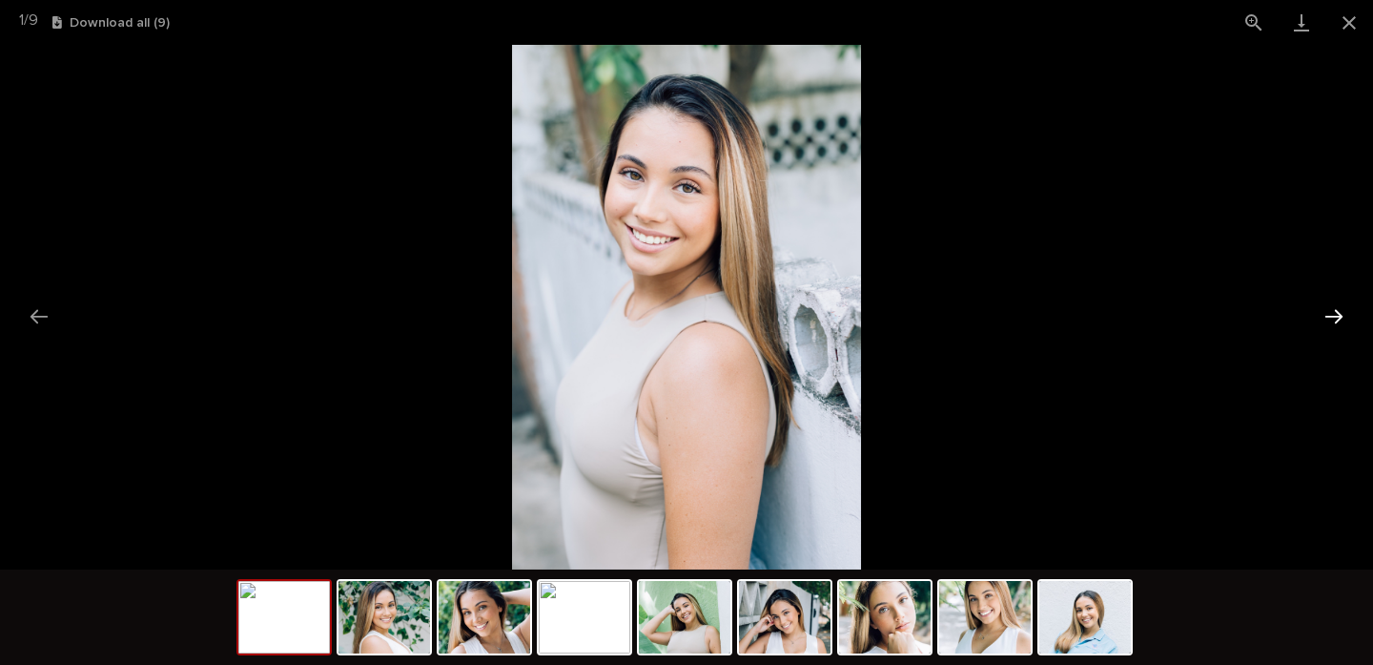
click at [1328, 311] on button "Next slide" at bounding box center [1334, 316] width 40 height 37
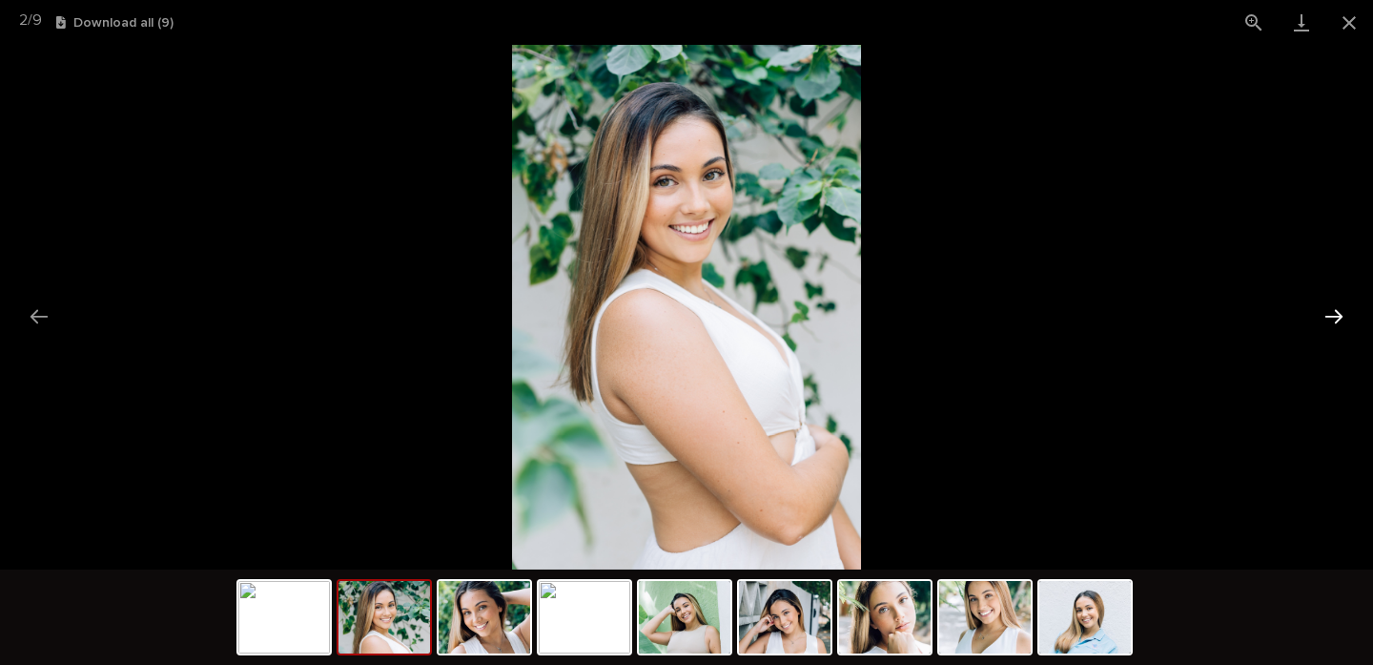
click at [1328, 311] on button "Next slide" at bounding box center [1334, 316] width 40 height 37
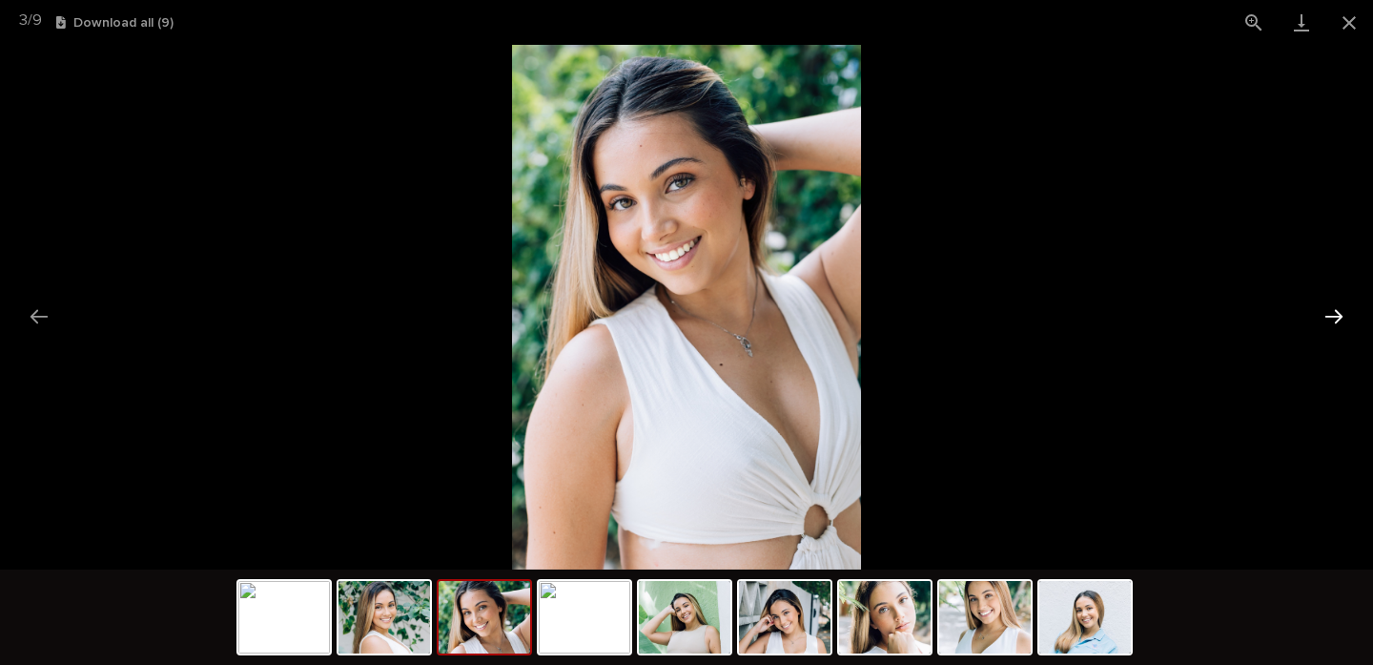
click at [1328, 311] on button "Next slide" at bounding box center [1334, 316] width 40 height 37
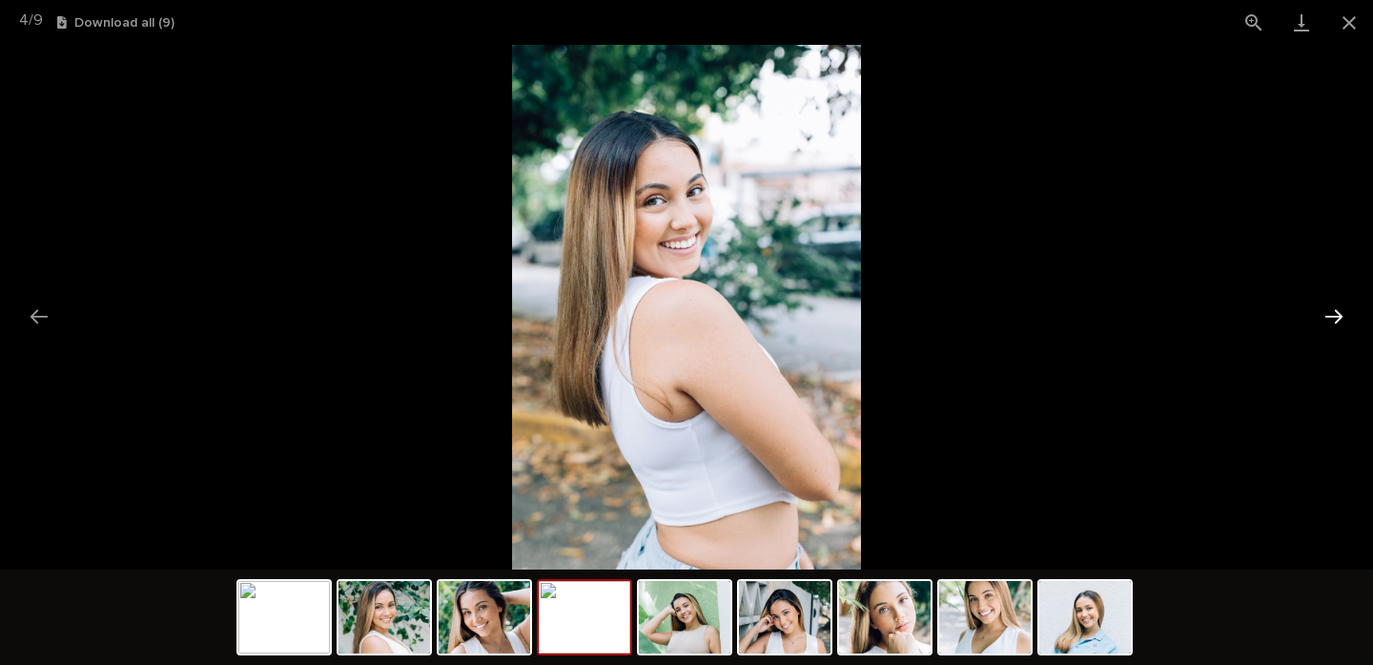
click at [1328, 311] on button "Next slide" at bounding box center [1334, 316] width 40 height 37
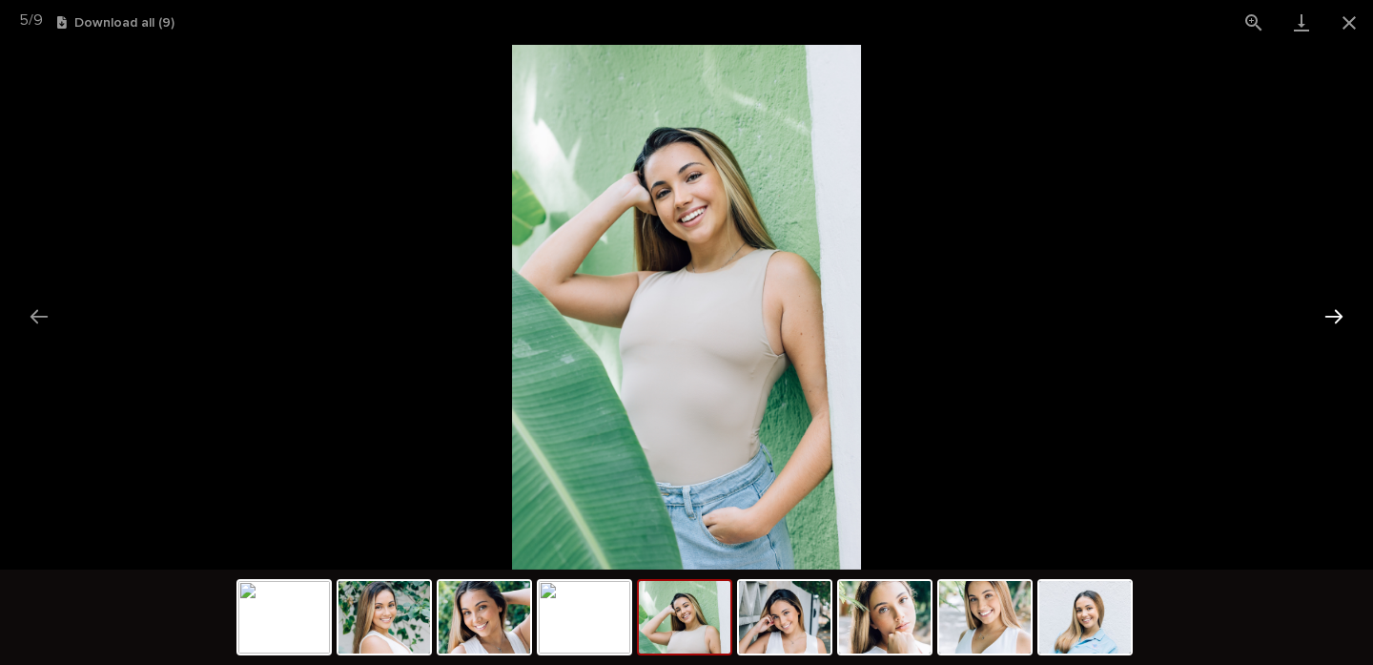
click at [1328, 311] on button "Next slide" at bounding box center [1334, 316] width 40 height 37
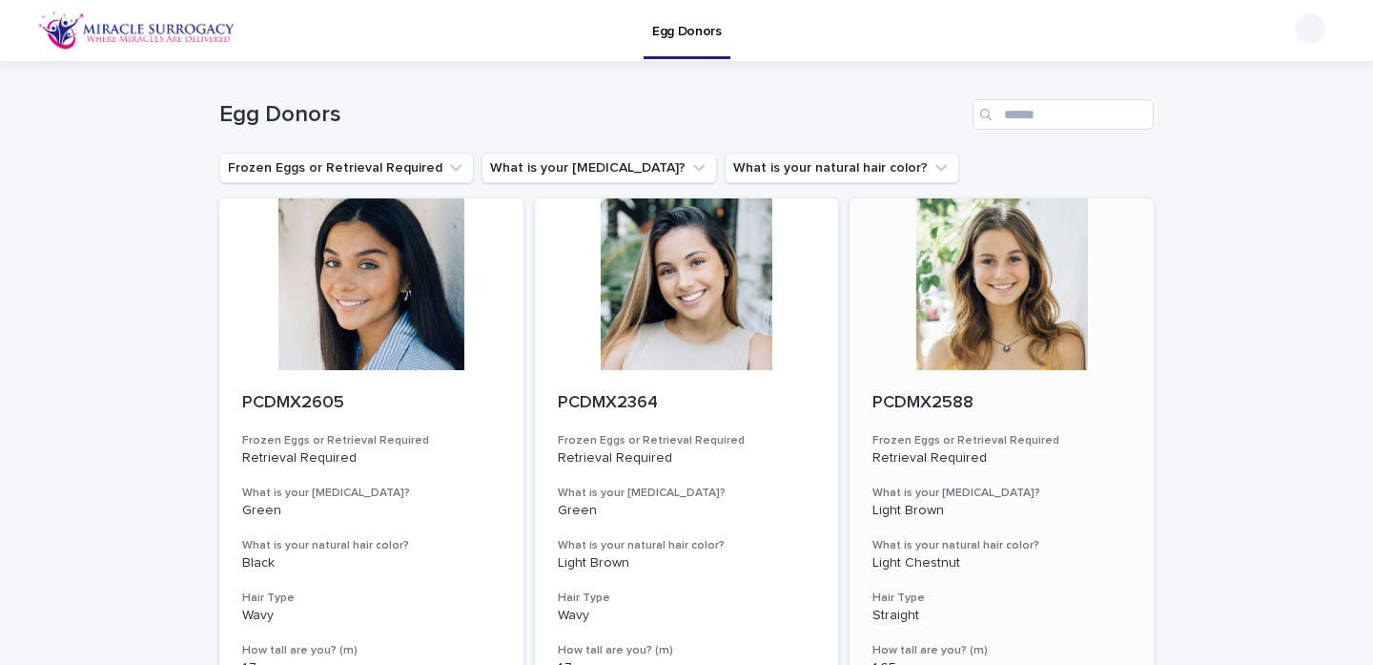
click at [1066, 267] on div at bounding box center [1002, 284] width 304 height 172
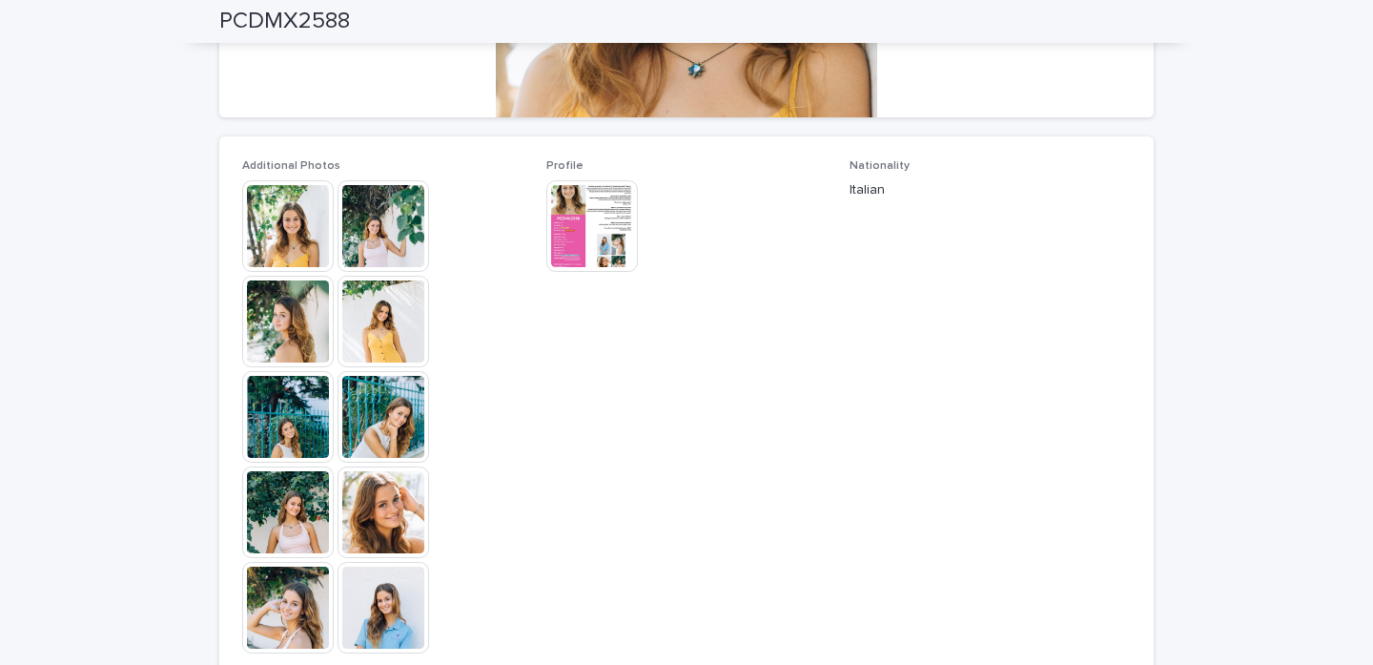
scroll to position [229, 0]
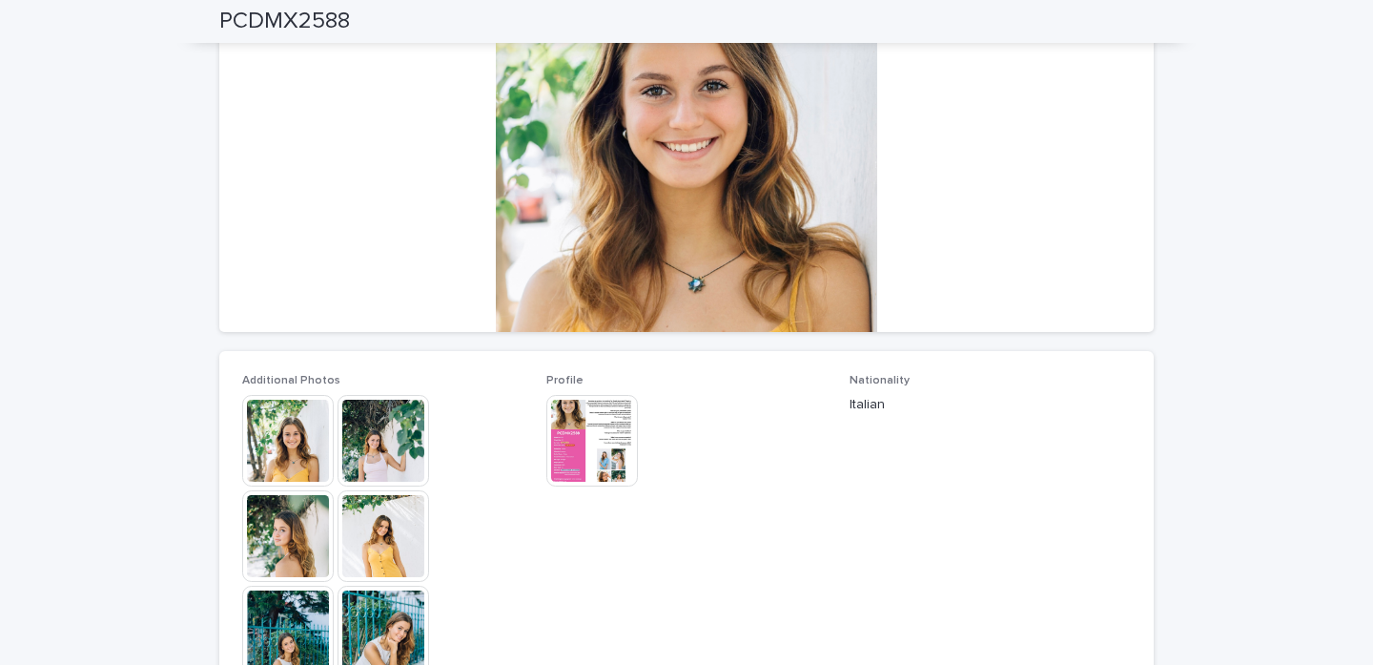
click at [289, 442] on img at bounding box center [288, 441] width 92 height 92
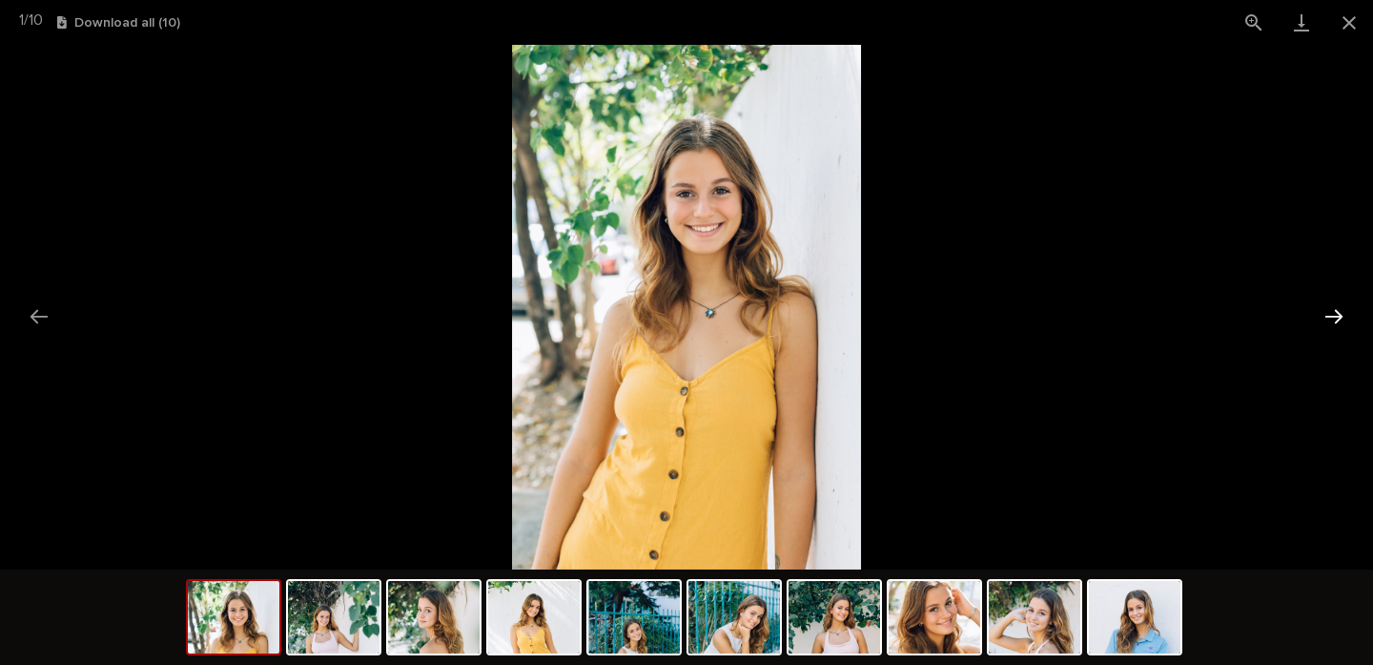
click at [1336, 313] on button "Next slide" at bounding box center [1334, 316] width 40 height 37
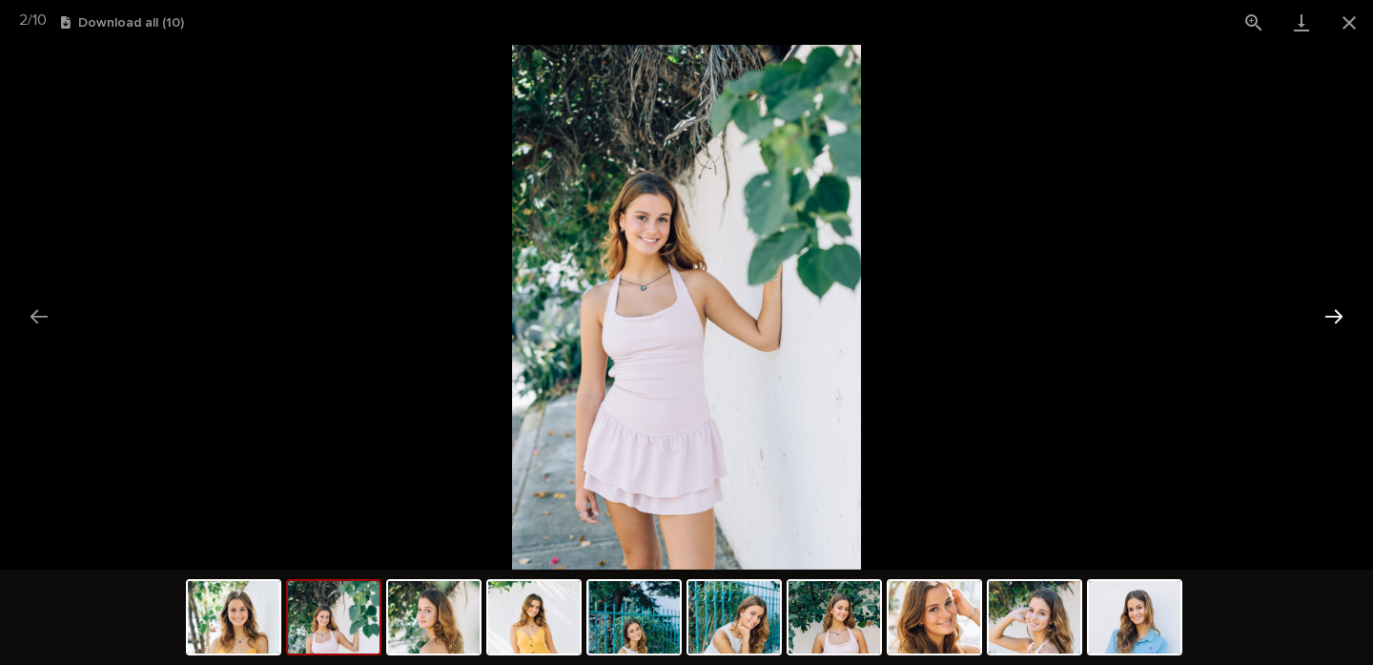
click at [1336, 313] on button "Next slide" at bounding box center [1334, 316] width 40 height 37
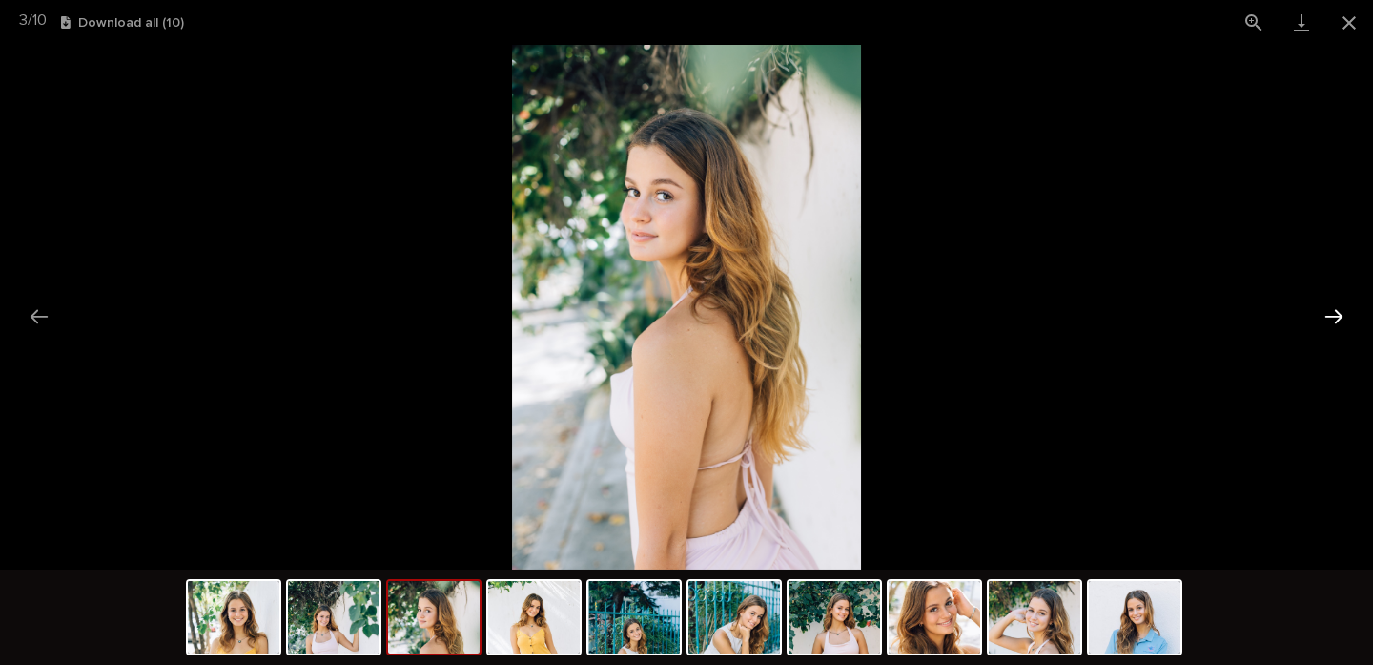
click at [1336, 313] on button "Next slide" at bounding box center [1334, 316] width 40 height 37
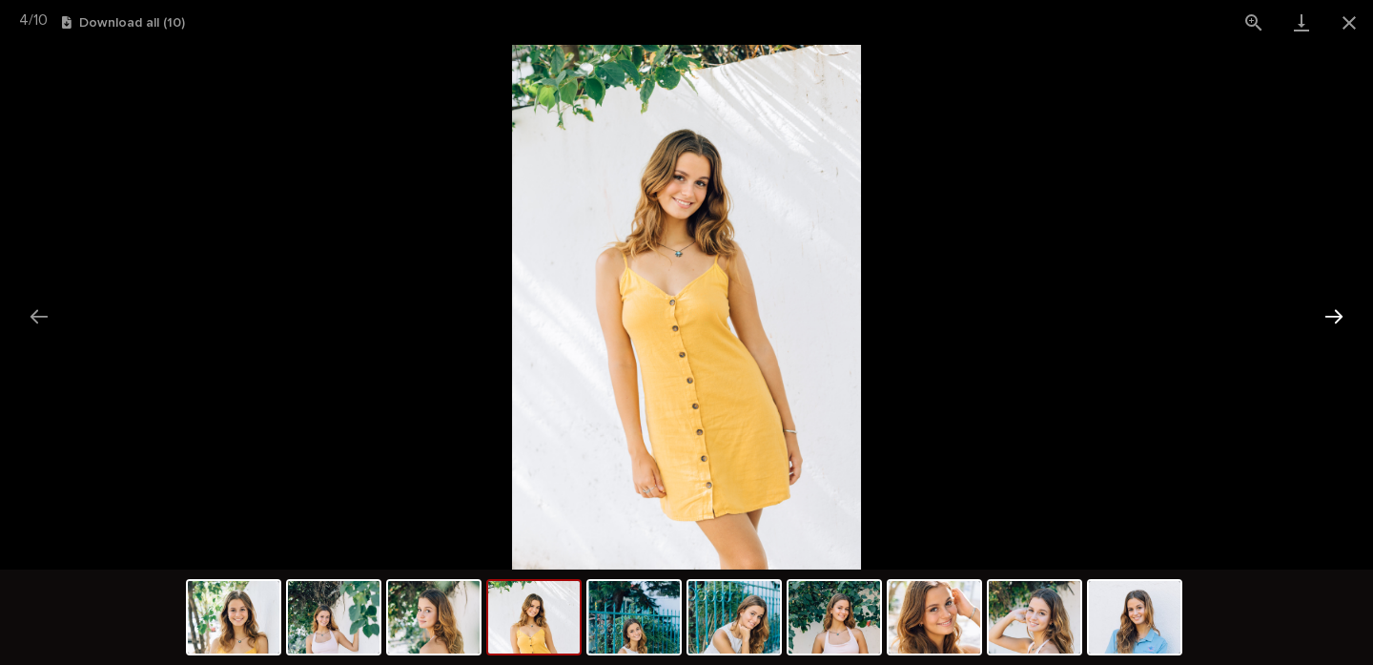
click at [1336, 313] on button "Next slide" at bounding box center [1334, 316] width 40 height 37
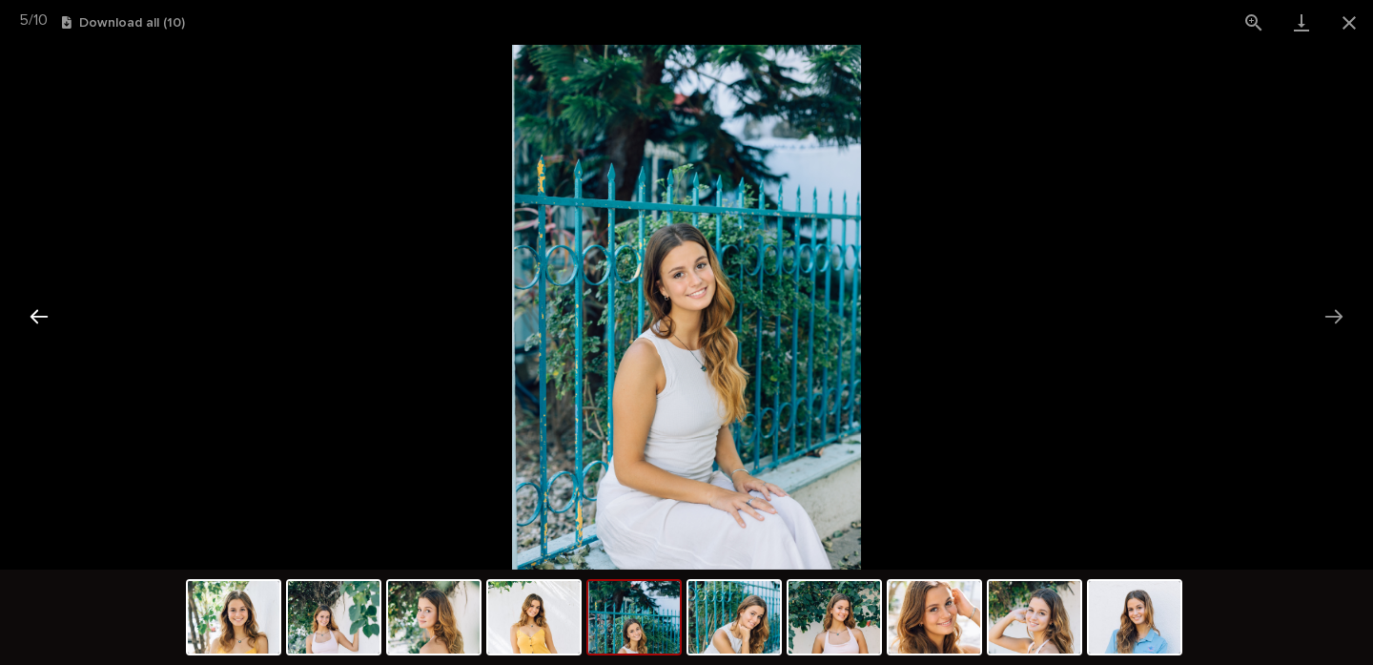
click at [38, 311] on button "Previous slide" at bounding box center [39, 316] width 40 height 37
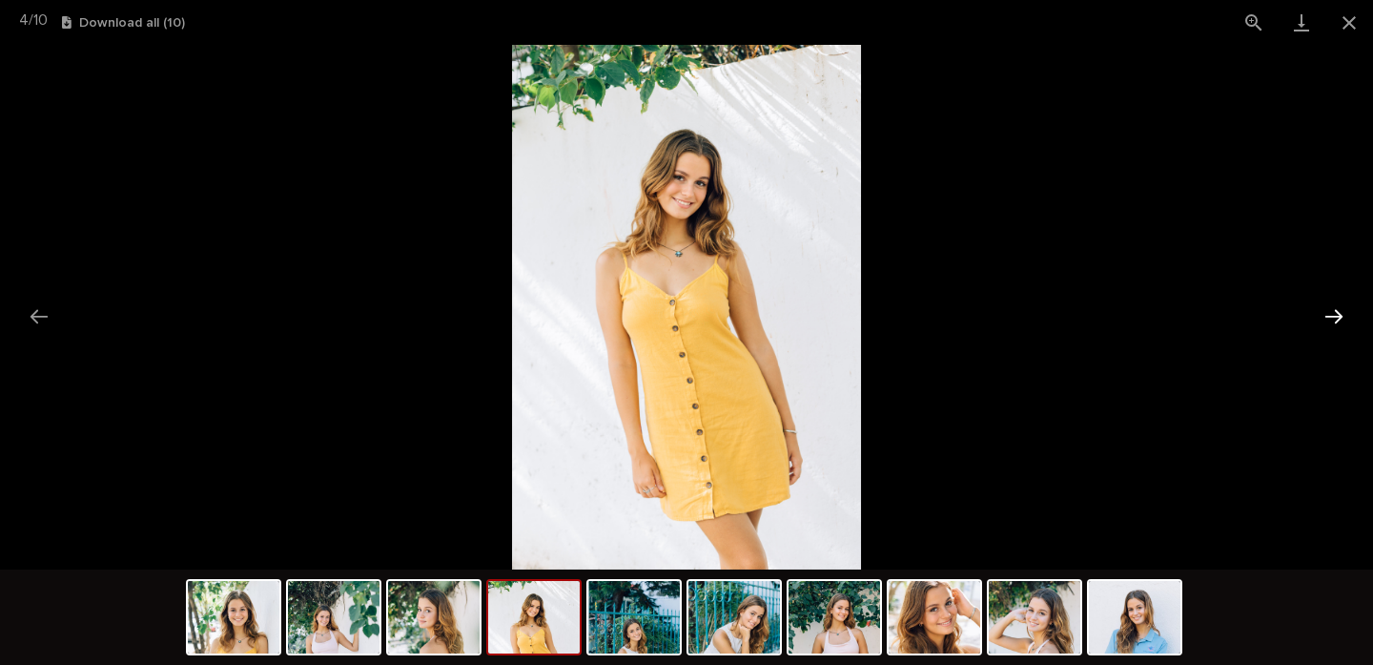
click at [1330, 320] on button "Next slide" at bounding box center [1334, 316] width 40 height 37
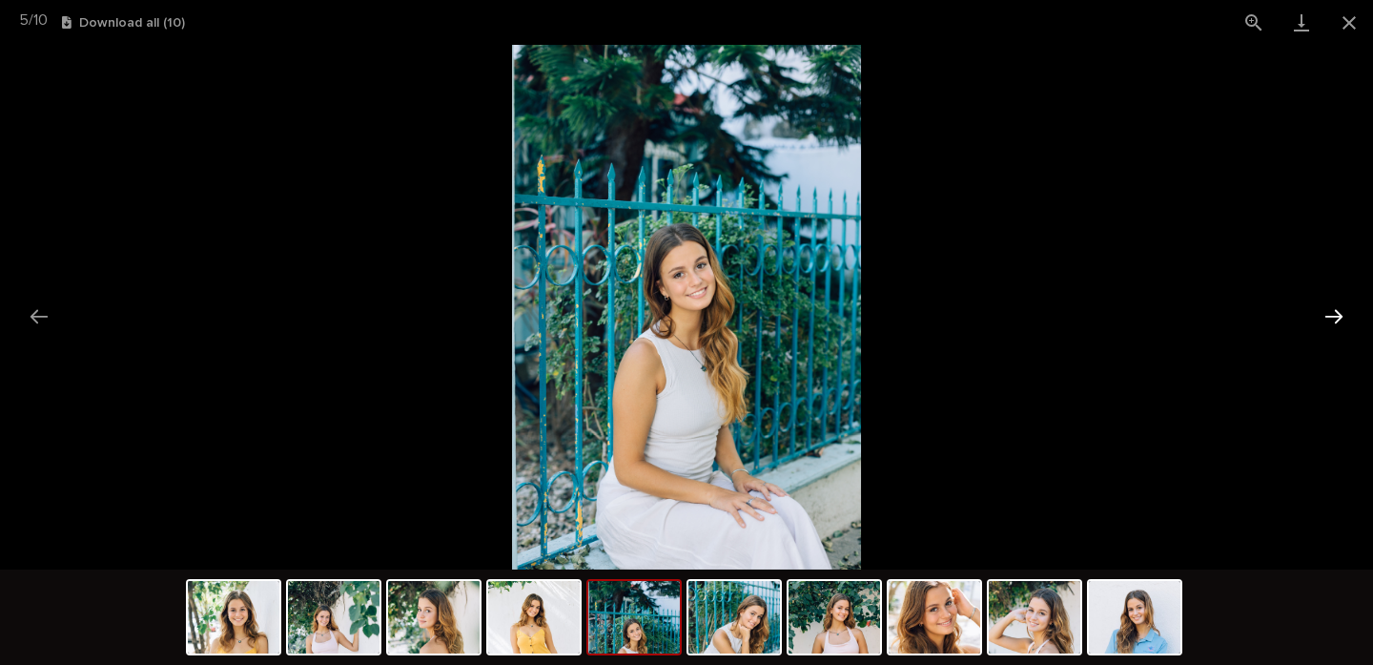
click at [1330, 320] on button "Next slide" at bounding box center [1334, 316] width 40 height 37
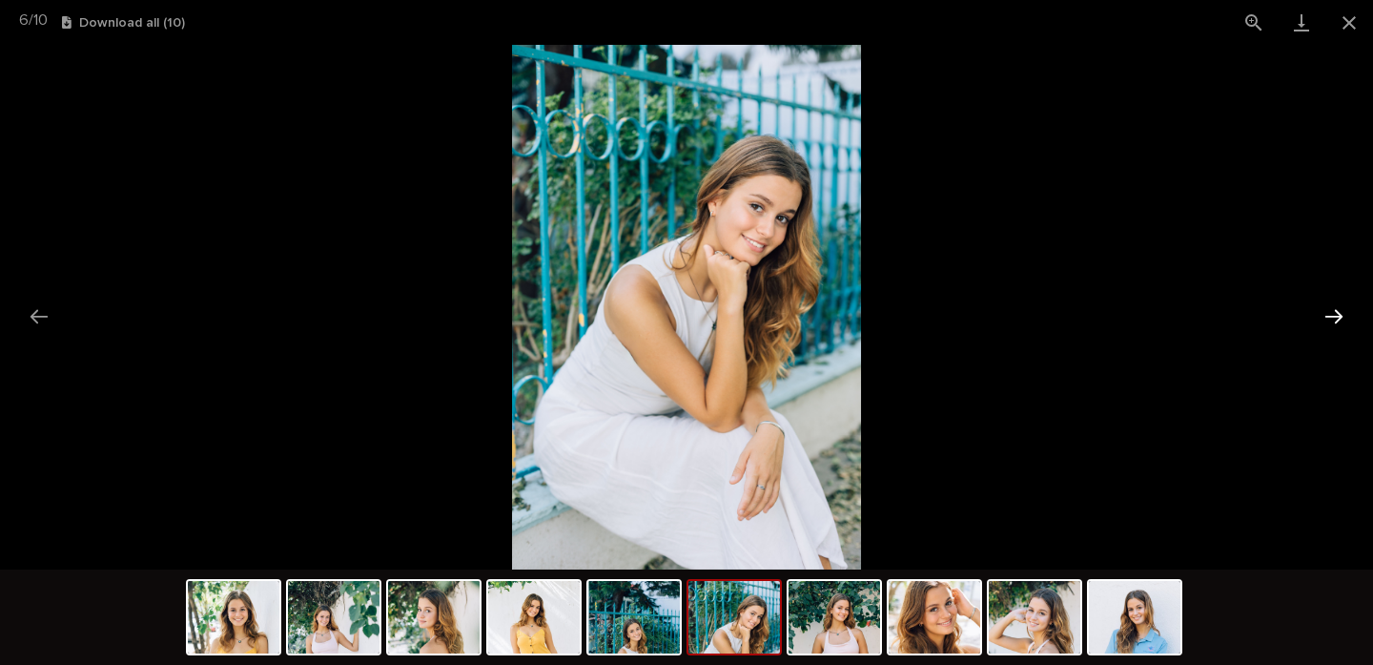
click at [1330, 320] on button "Next slide" at bounding box center [1334, 316] width 40 height 37
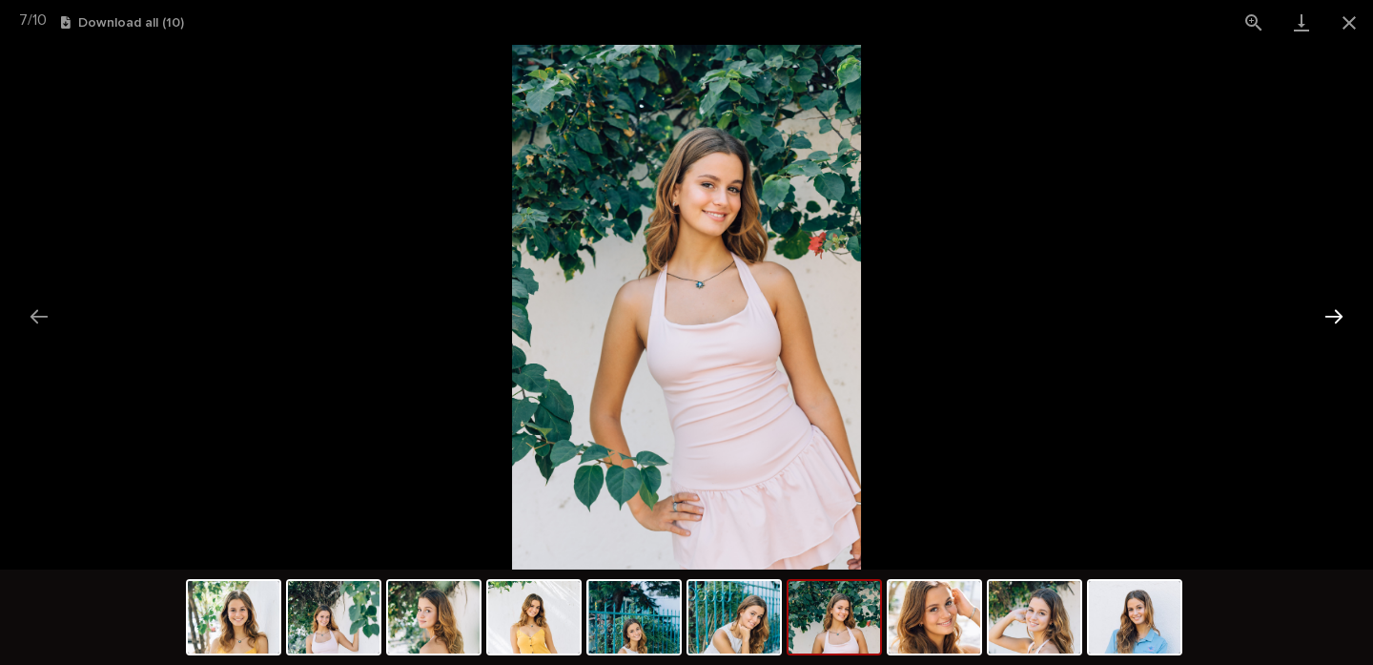
click at [1330, 320] on button "Next slide" at bounding box center [1334, 316] width 40 height 37
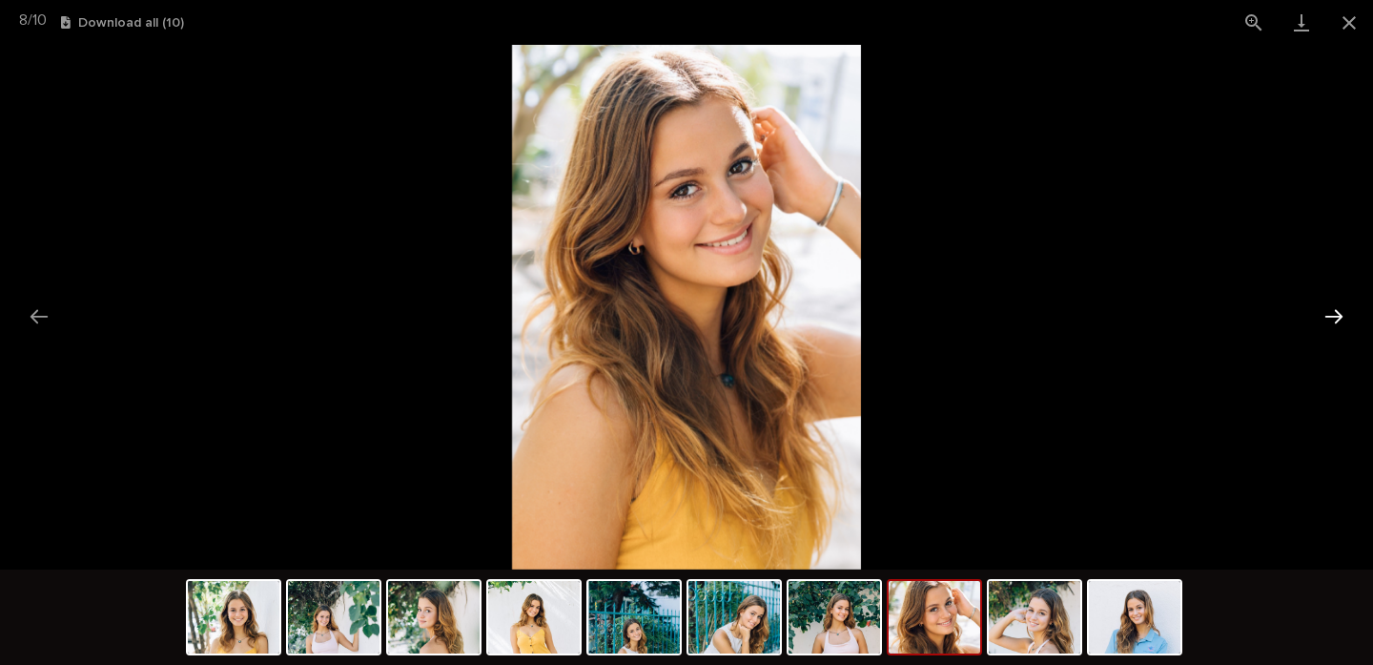
click at [1330, 320] on button "Next slide" at bounding box center [1334, 316] width 40 height 37
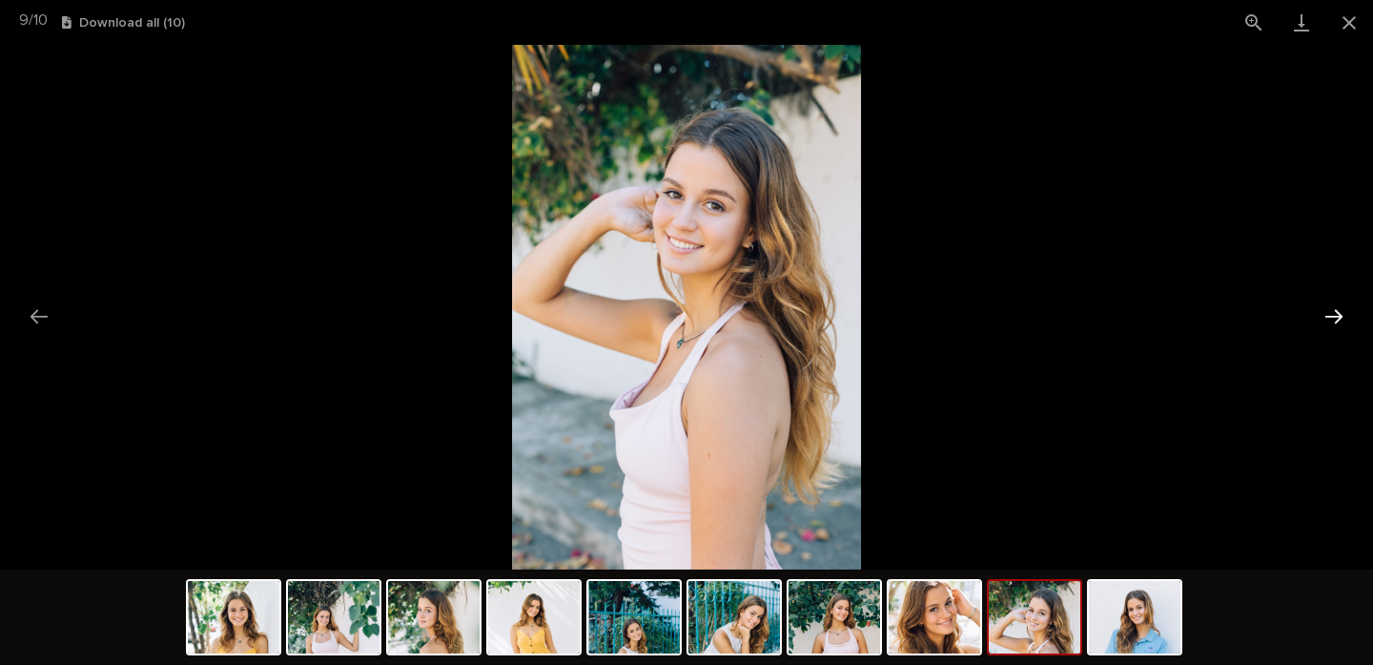
click at [1330, 320] on button "Next slide" at bounding box center [1334, 316] width 40 height 37
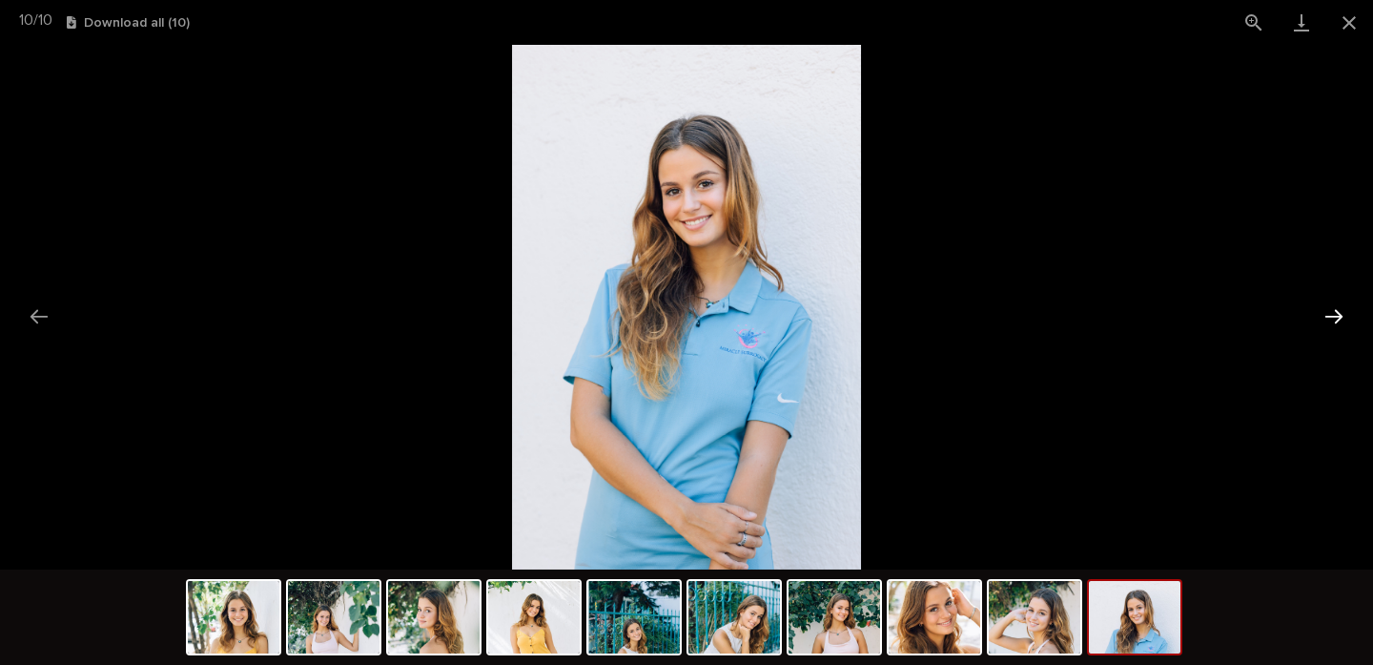
click at [1330, 320] on button "Next slide" at bounding box center [1334, 316] width 40 height 37
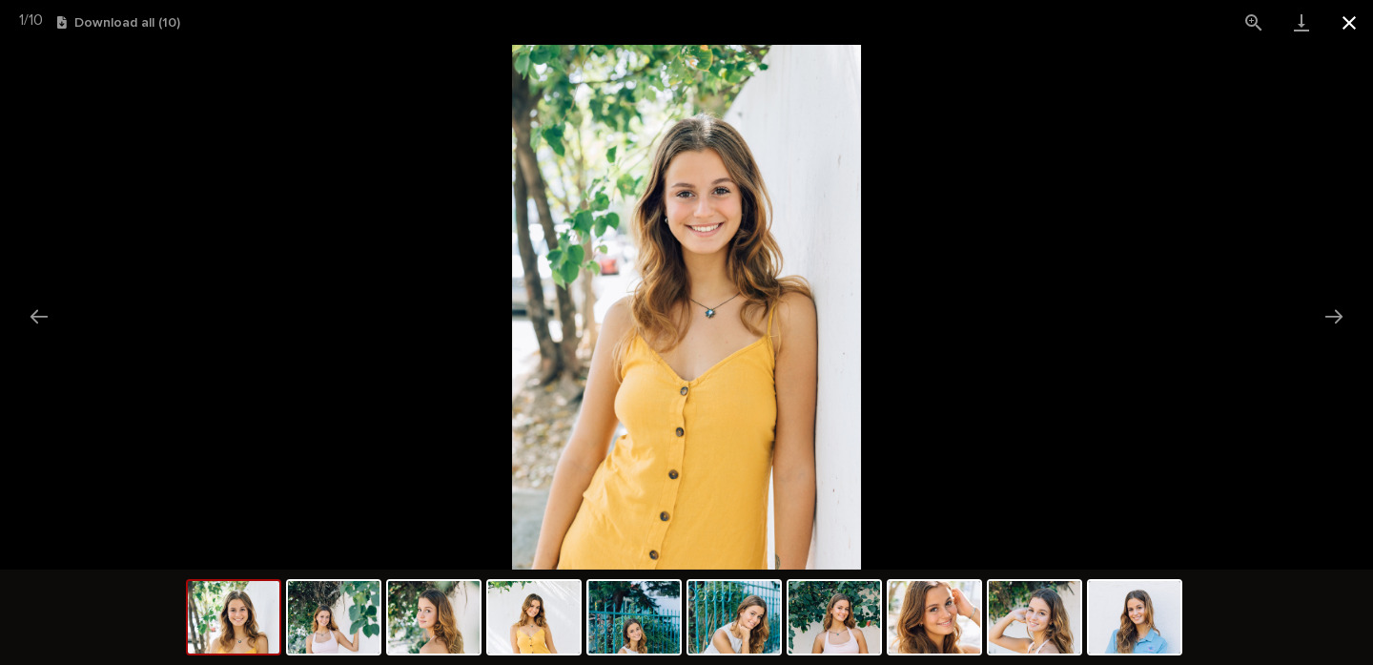
click at [1347, 22] on button "Close gallery" at bounding box center [1350, 22] width 48 height 45
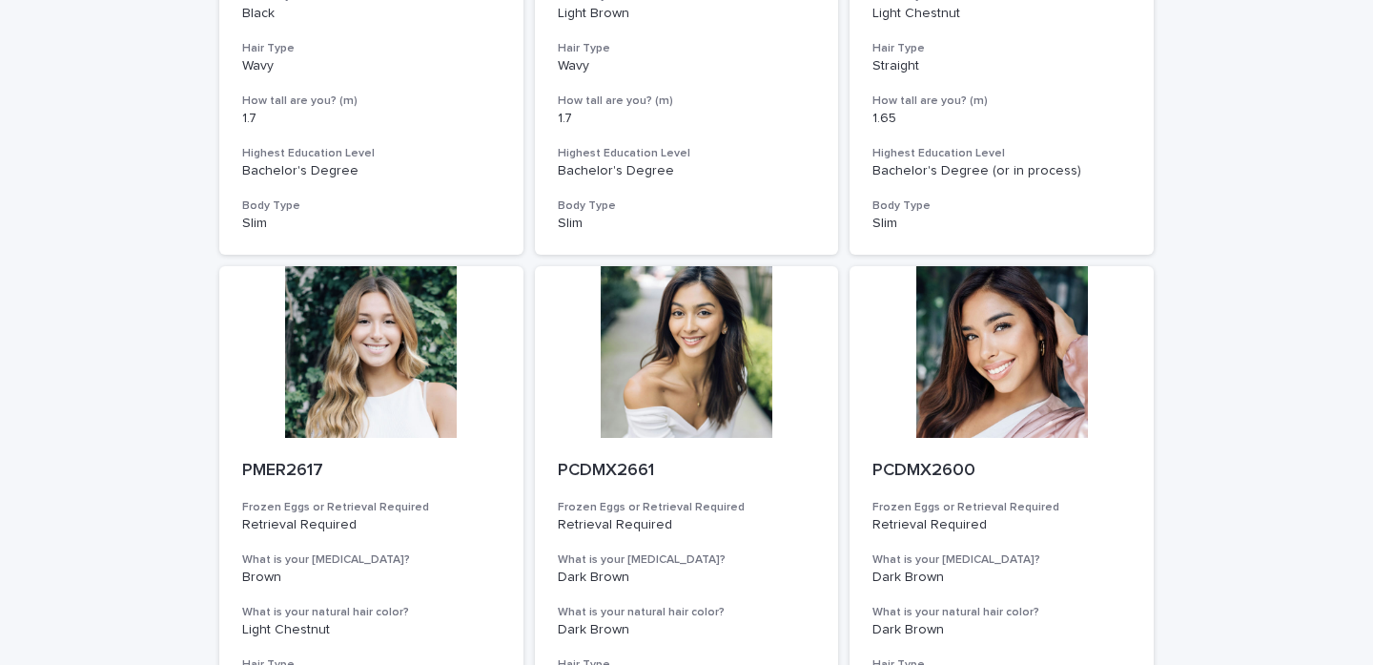
scroll to position [594, 0]
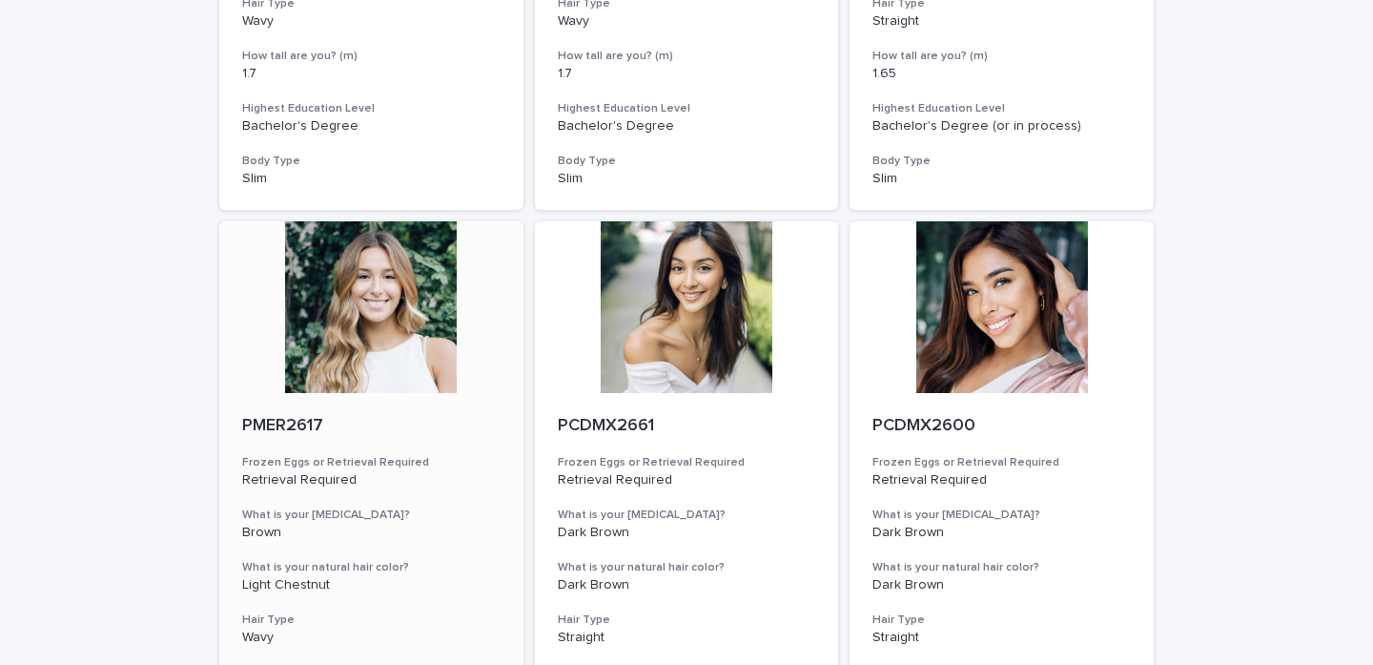
click at [340, 281] on div at bounding box center [371, 307] width 304 height 172
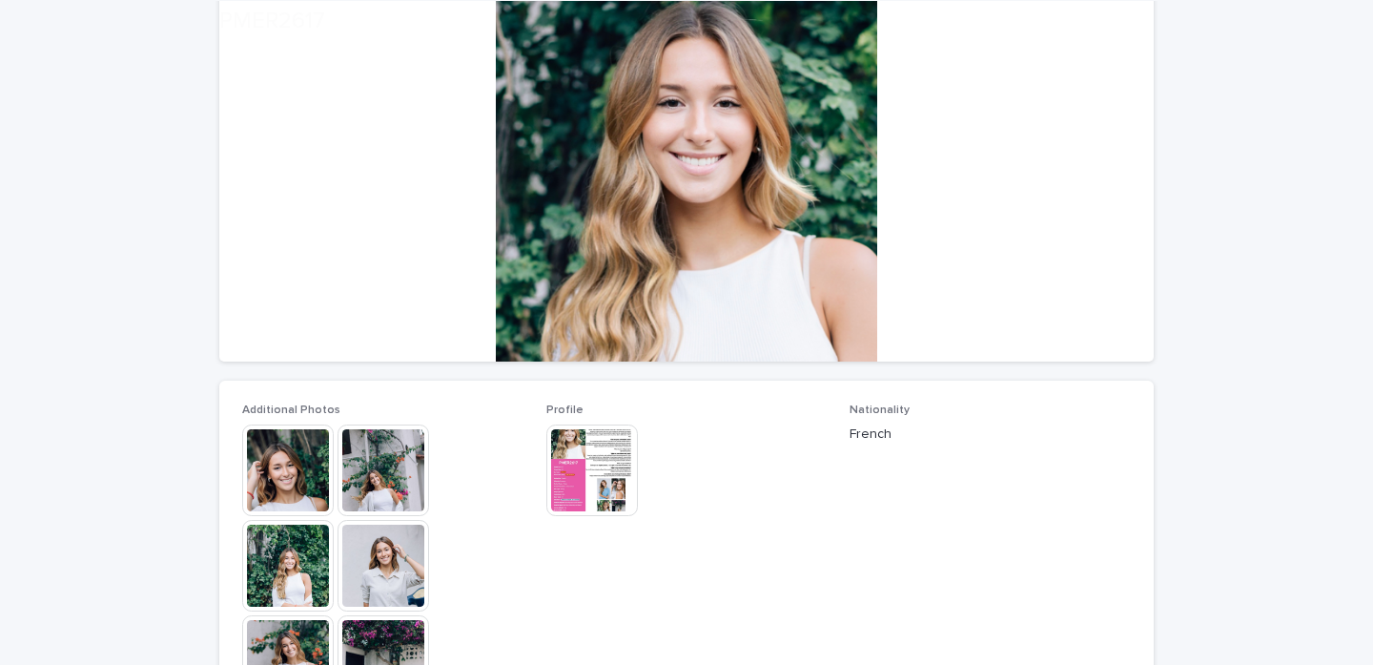
scroll to position [201, 0]
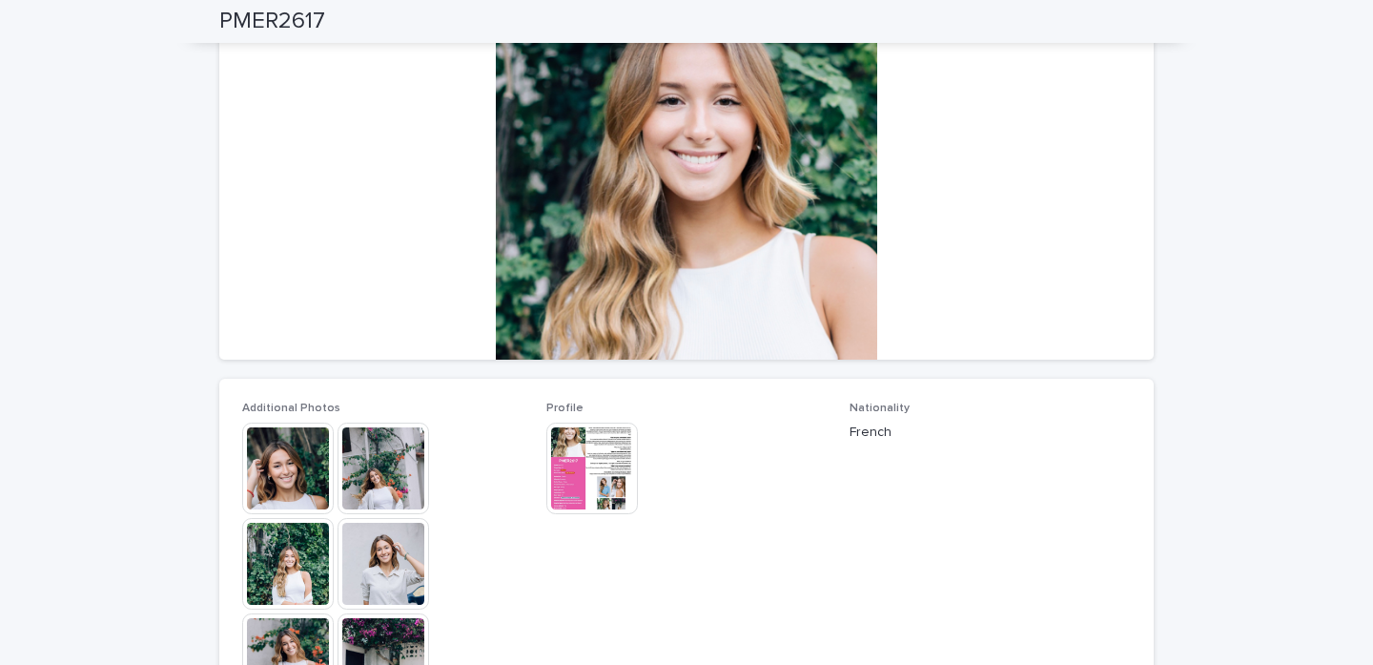
click at [258, 469] on img at bounding box center [288, 468] width 92 height 92
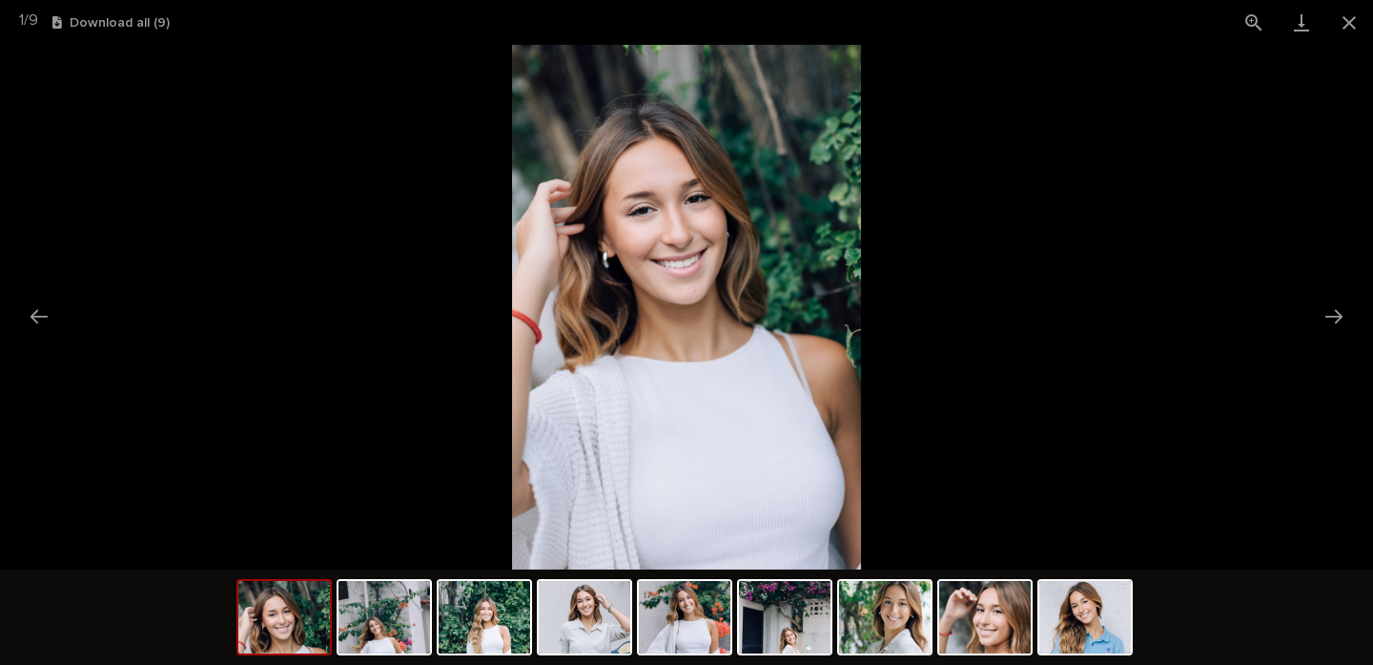
click at [1356, 319] on picture at bounding box center [686, 307] width 1373 height 524
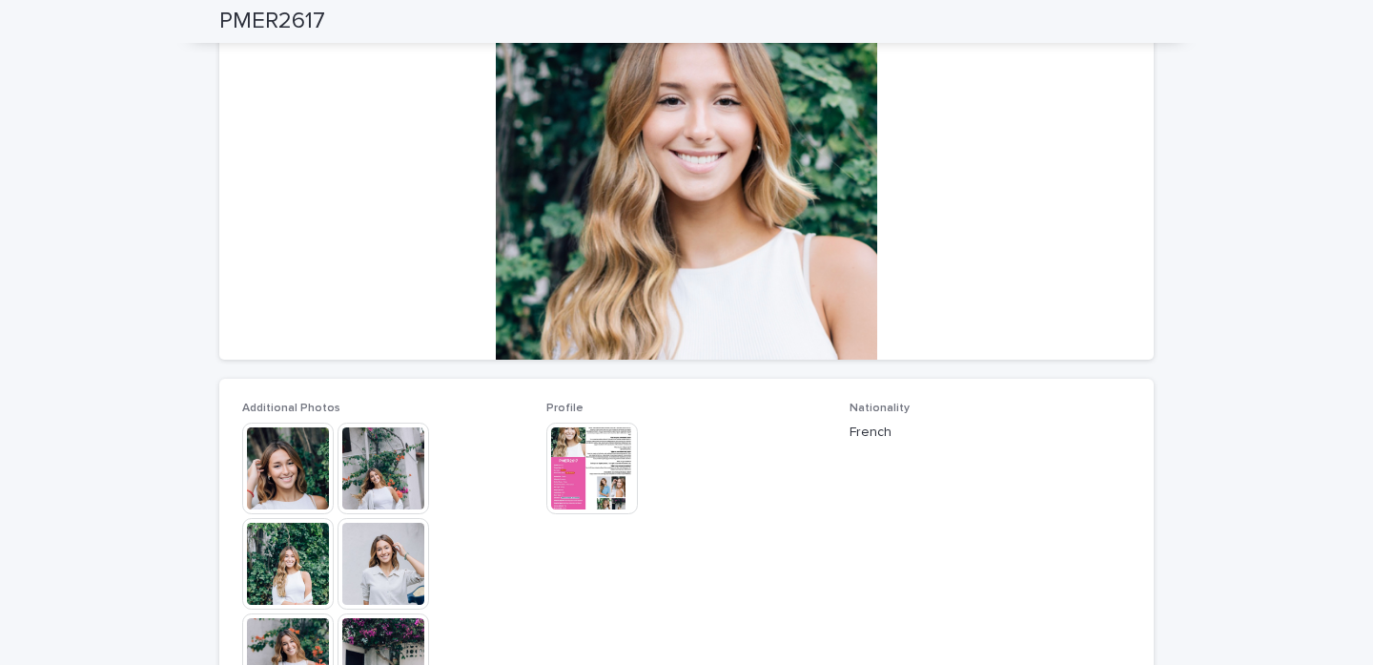
click at [401, 512] on img at bounding box center [384, 468] width 92 height 92
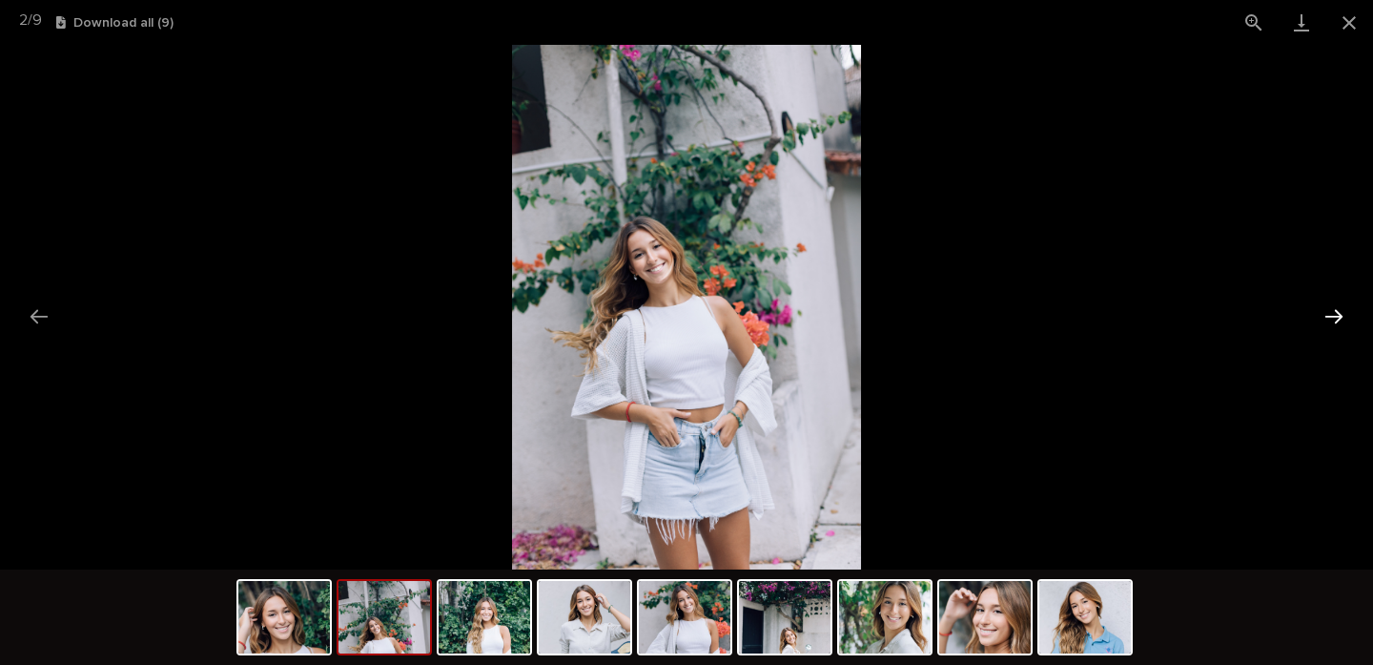
click at [1331, 317] on button "Next slide" at bounding box center [1334, 316] width 40 height 37
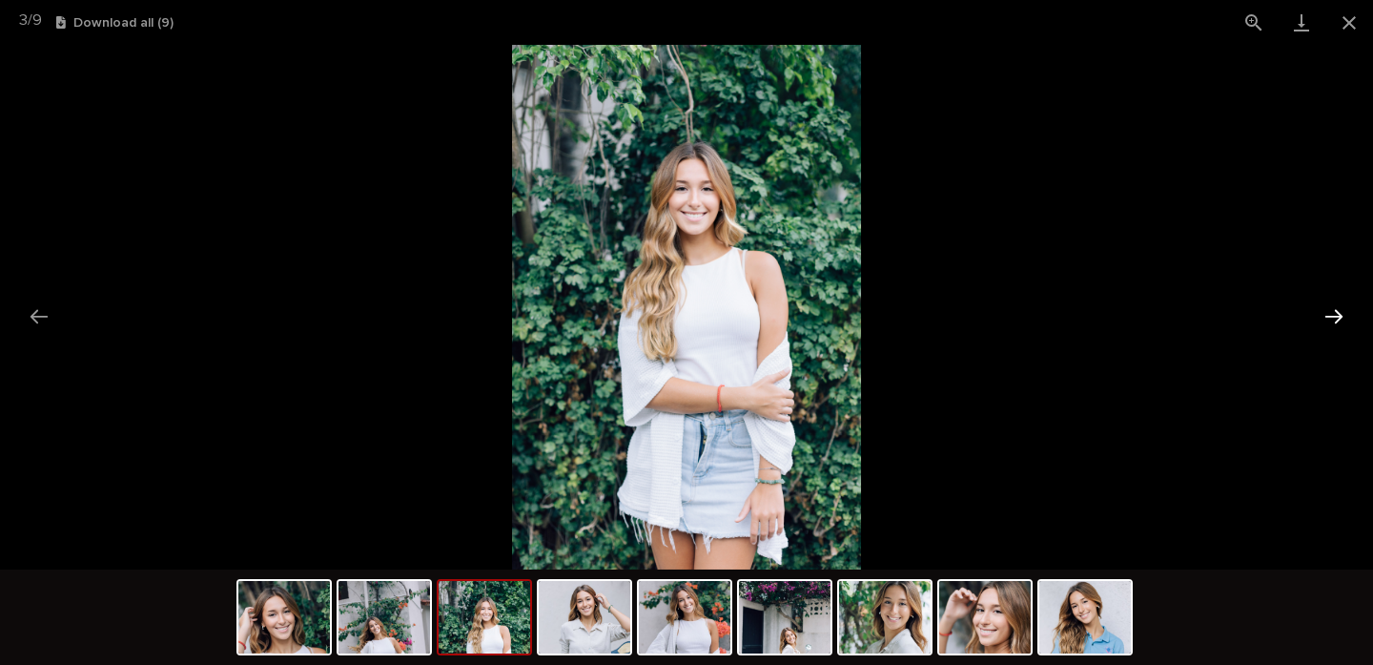
click at [1331, 317] on button "Next slide" at bounding box center [1334, 316] width 40 height 37
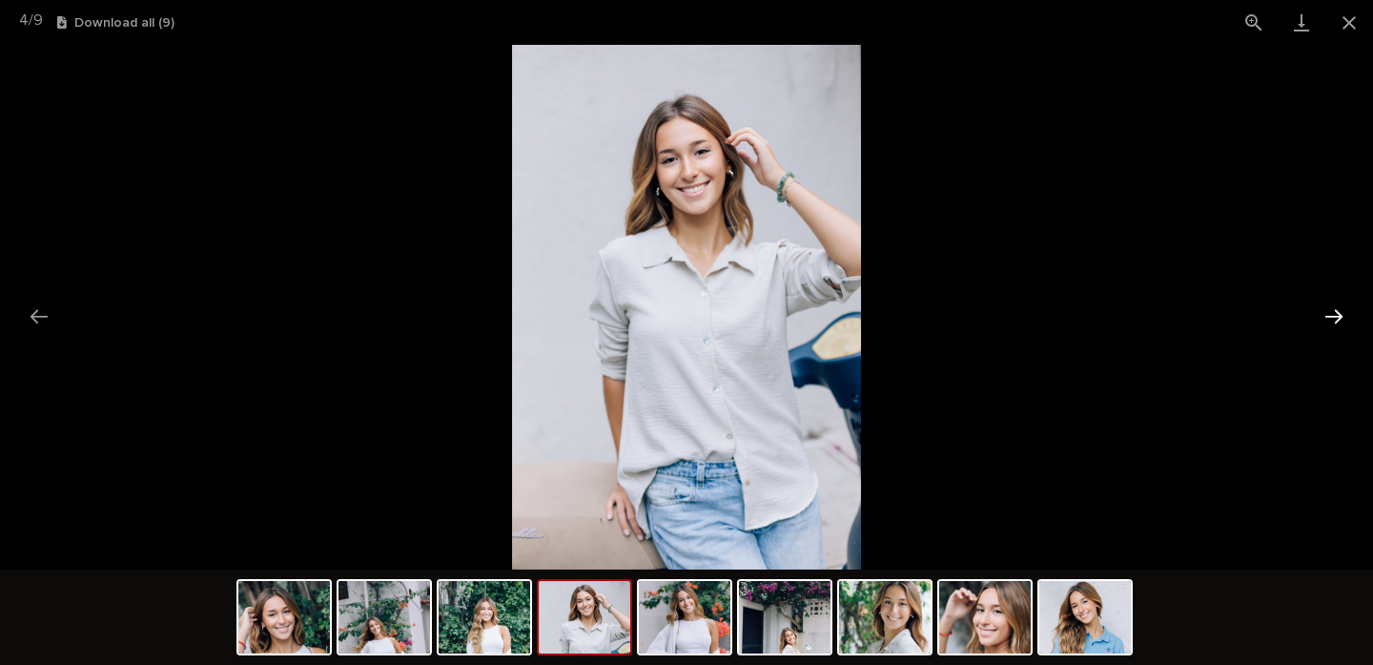
click at [1331, 317] on button "Next slide" at bounding box center [1334, 316] width 40 height 37
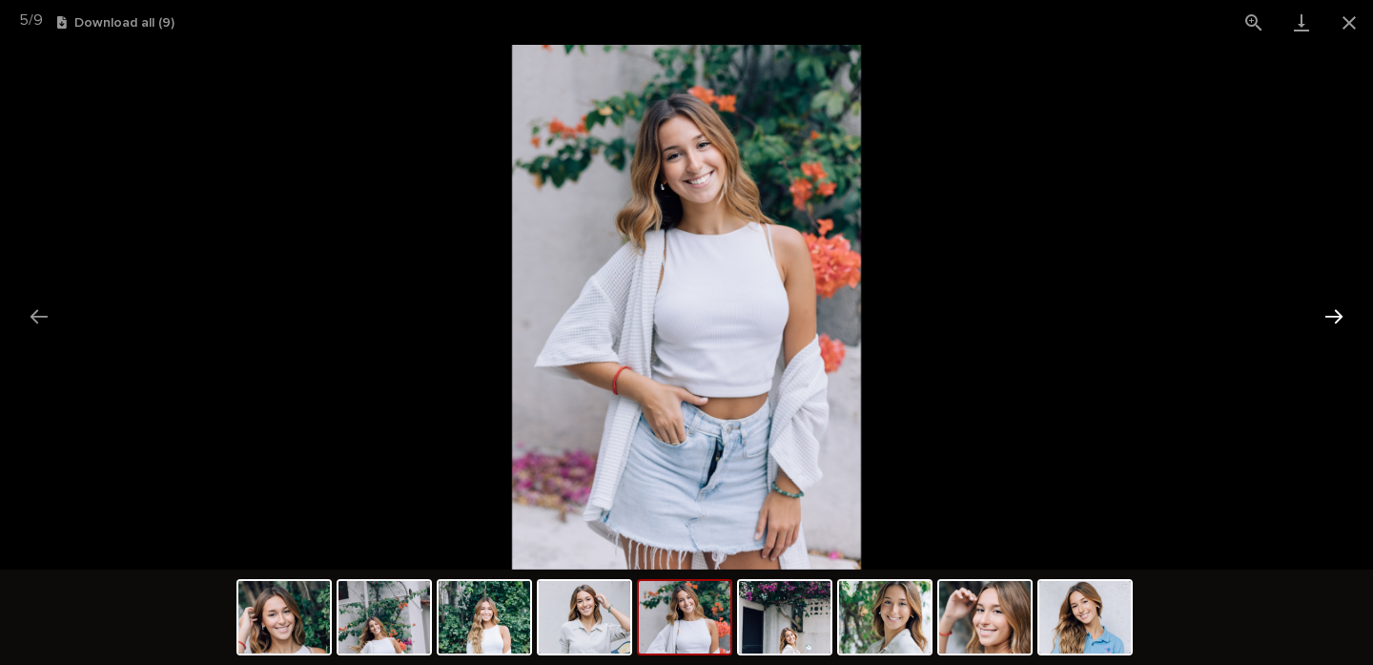
click at [1331, 317] on button "Next slide" at bounding box center [1334, 316] width 40 height 37
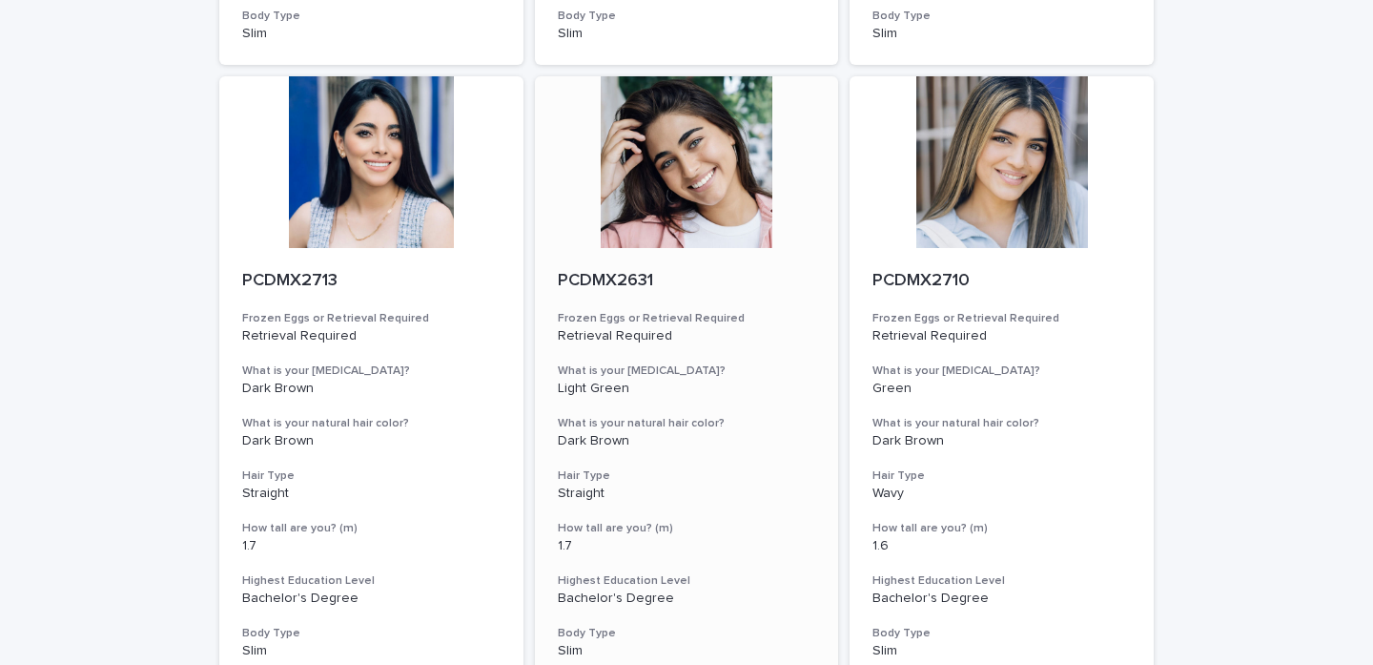
scroll to position [1362, 0]
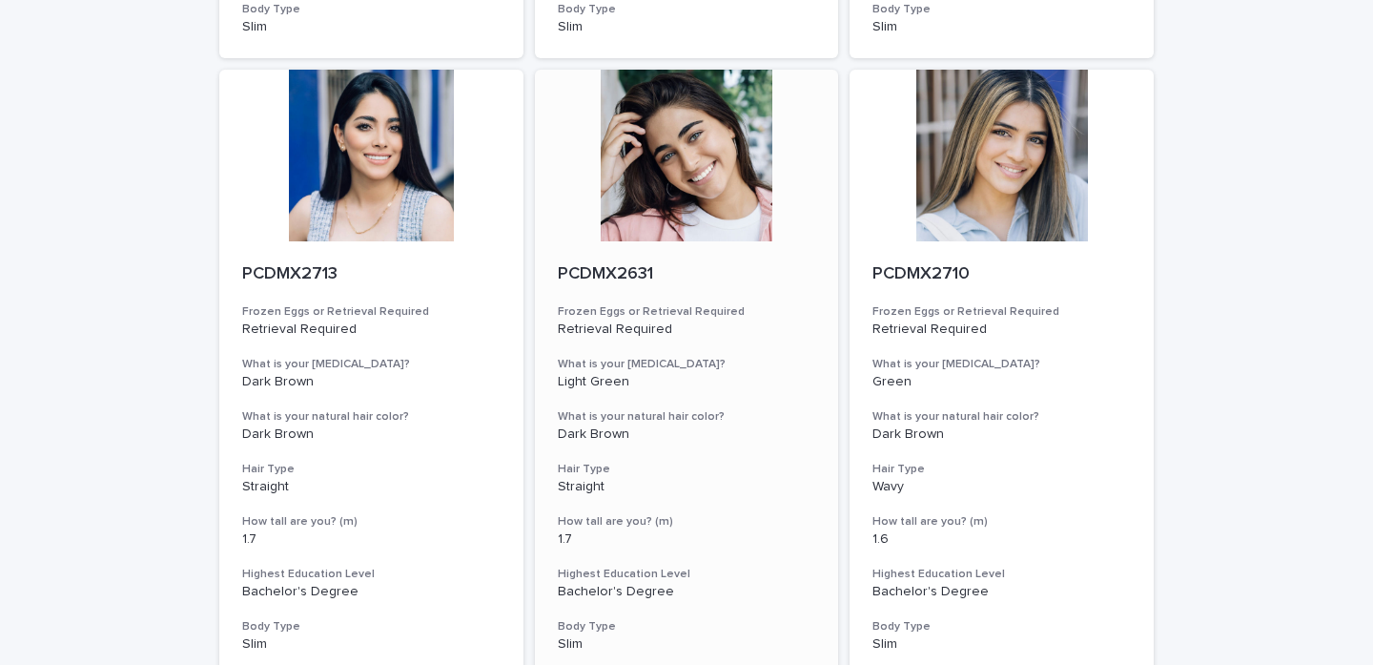
click at [706, 241] on div "PCDMX2631 Frozen Eggs or Retrieval Required Retrieval Required What is your [ME…" at bounding box center [687, 458] width 304 height 434
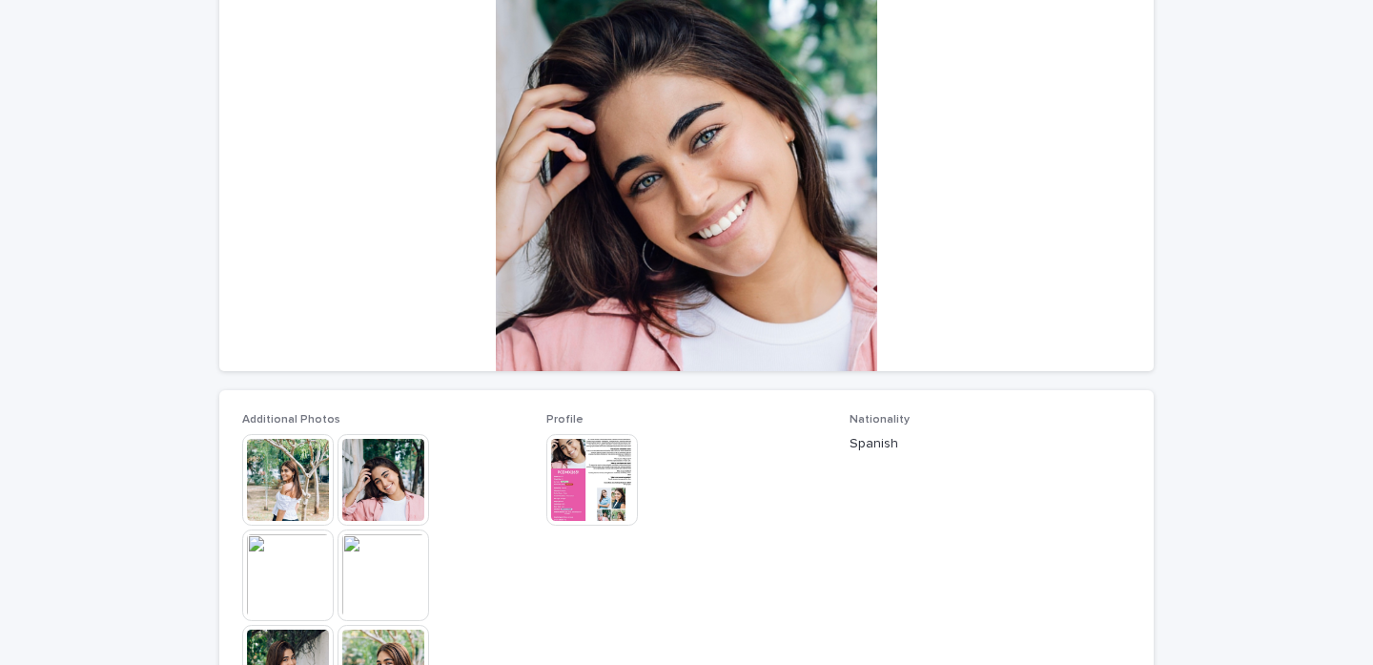
scroll to position [202, 0]
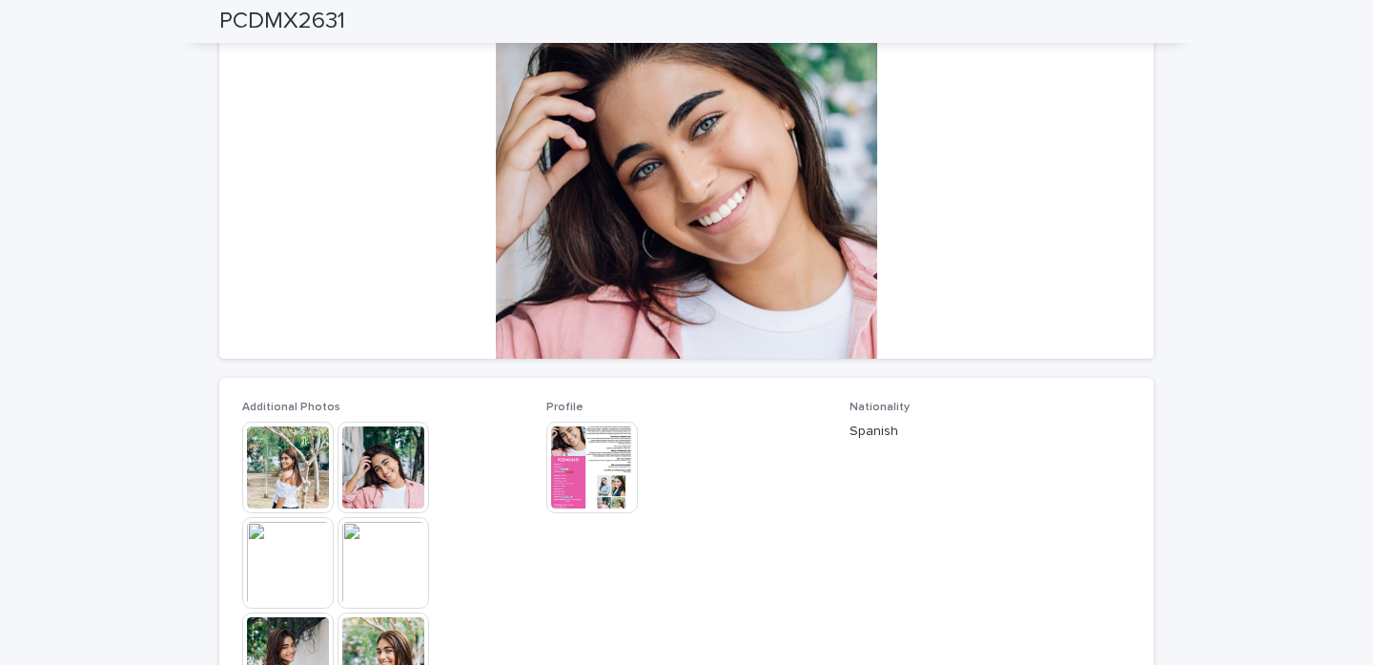
click at [293, 479] on img at bounding box center [288, 468] width 92 height 92
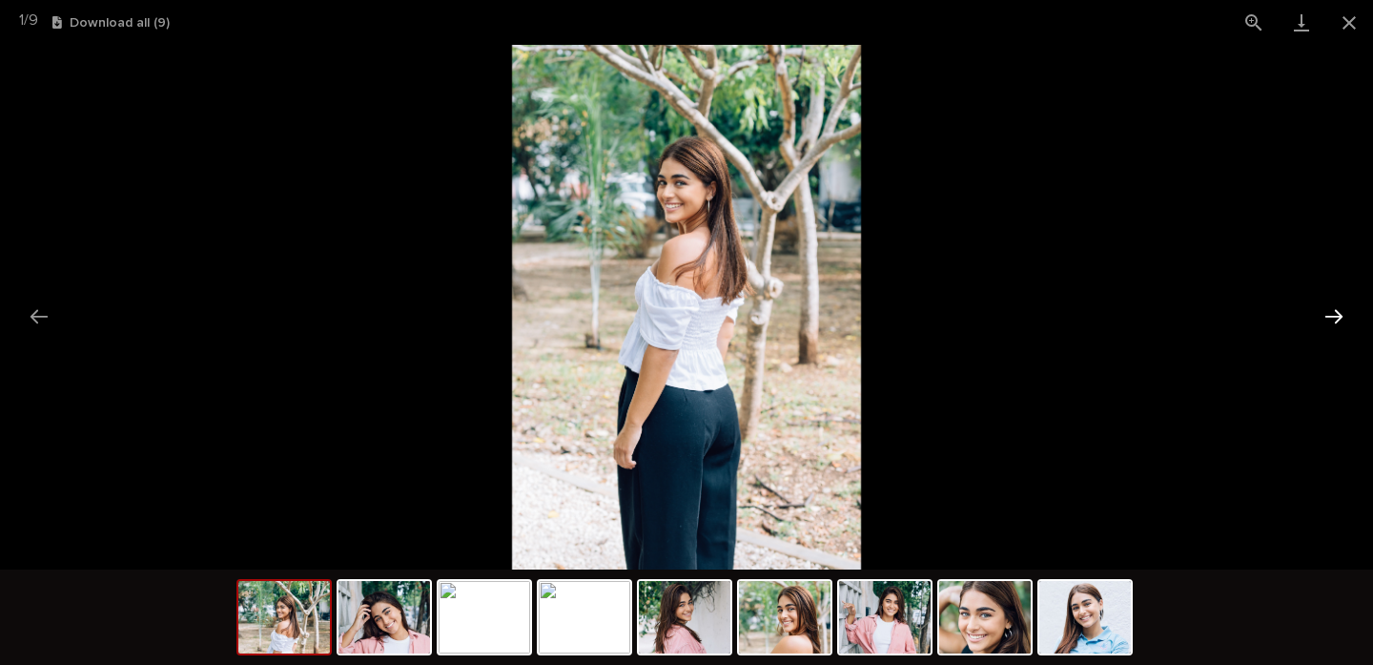
click at [1330, 310] on button "Next slide" at bounding box center [1334, 316] width 40 height 37
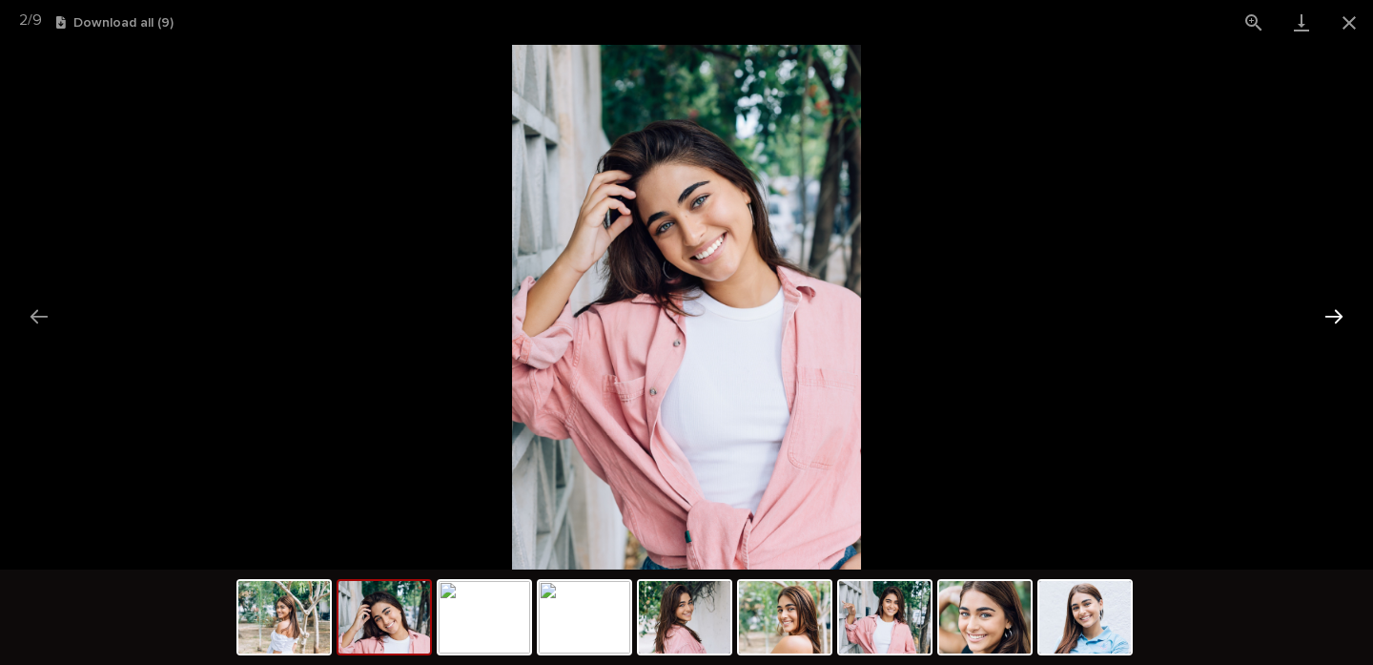
click at [1330, 310] on button "Next slide" at bounding box center [1334, 316] width 40 height 37
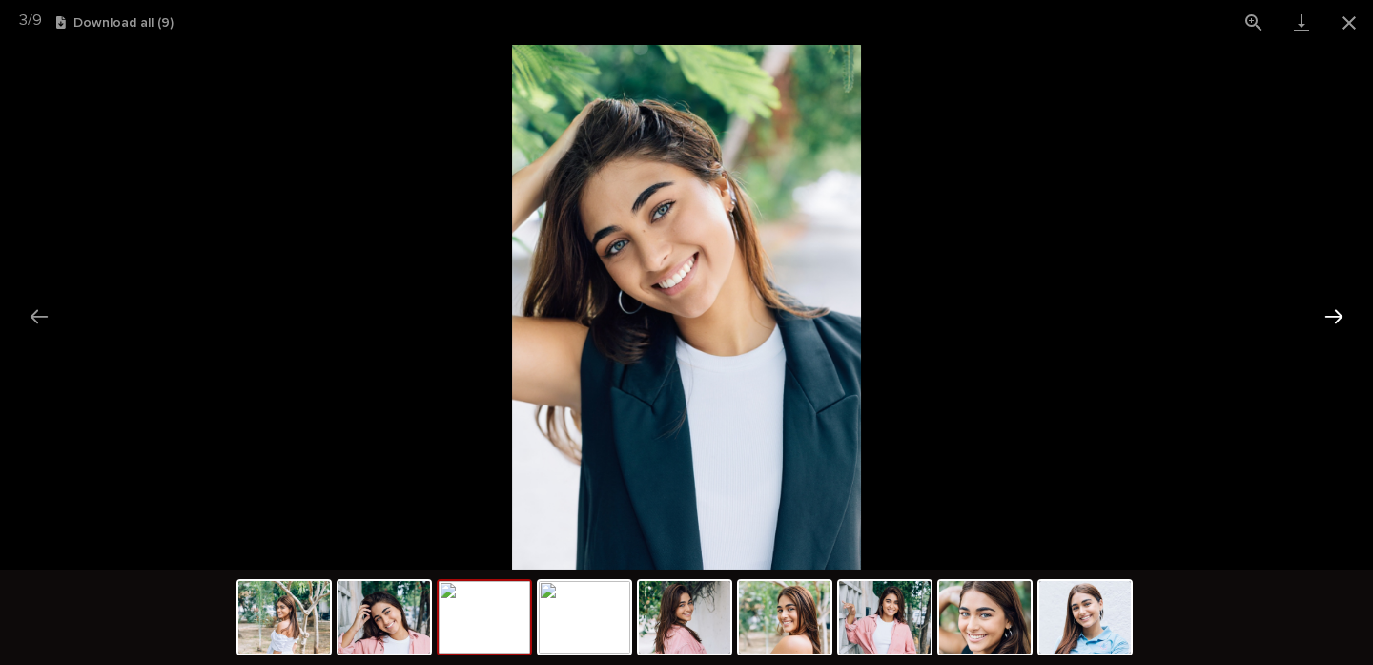
click at [1330, 310] on button "Next slide" at bounding box center [1334, 316] width 40 height 37
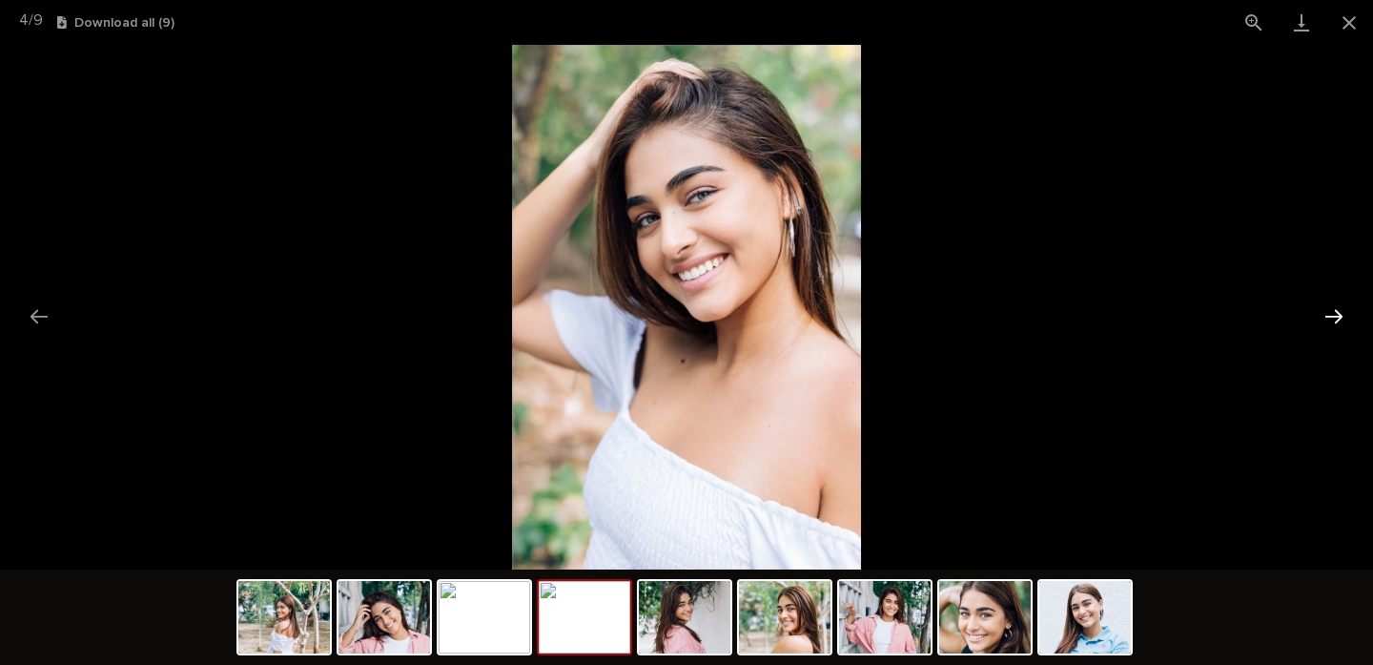
click at [1330, 310] on button "Next slide" at bounding box center [1334, 316] width 40 height 37
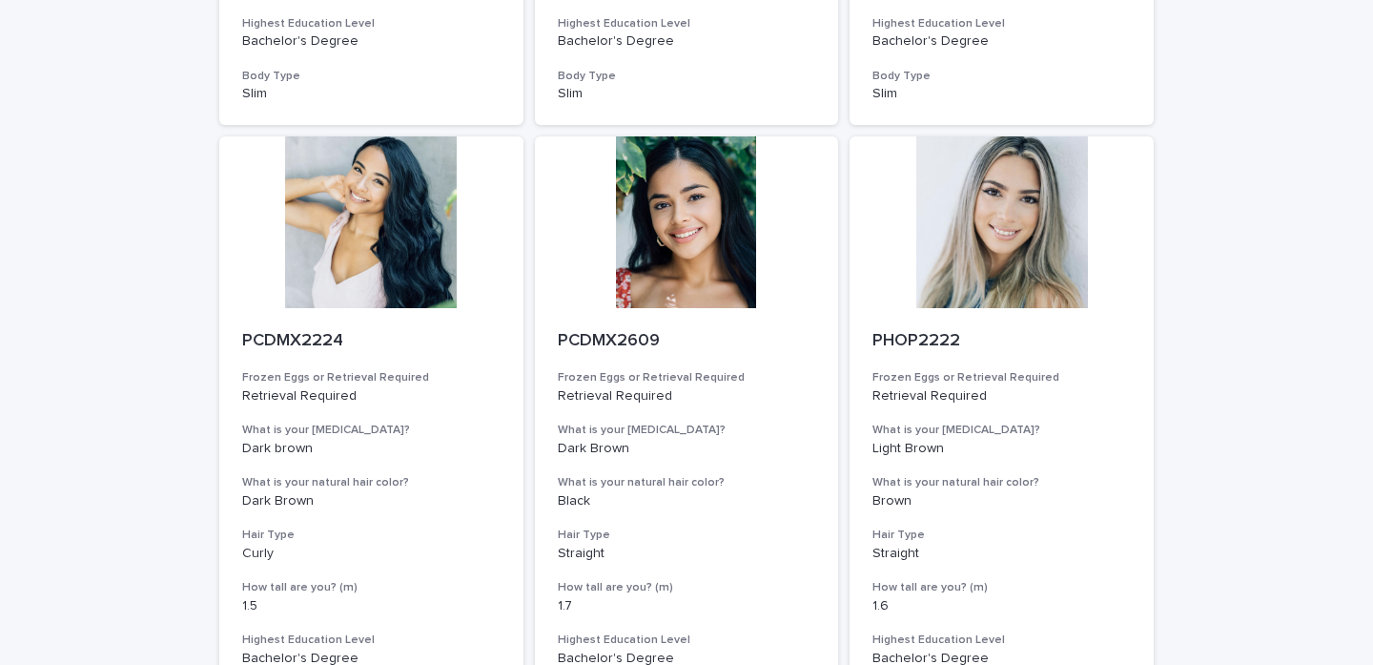
scroll to position [1957, 0]
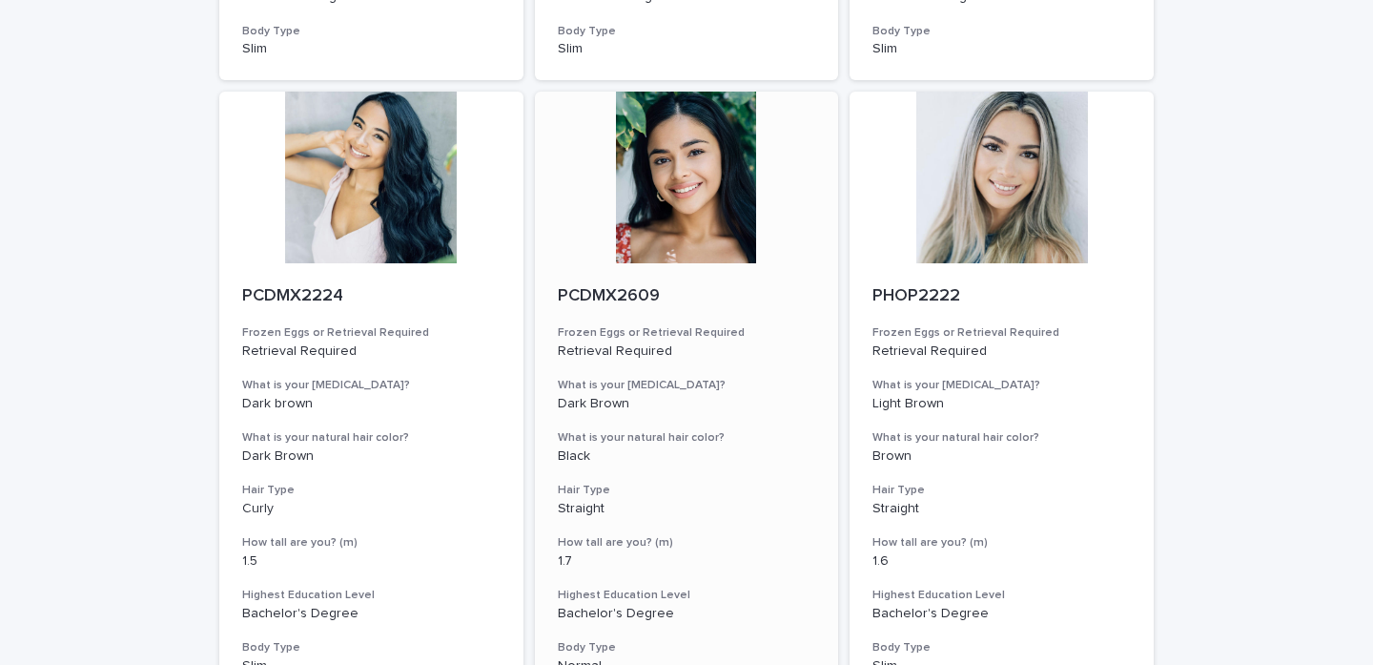
click at [689, 230] on div at bounding box center [687, 178] width 304 height 172
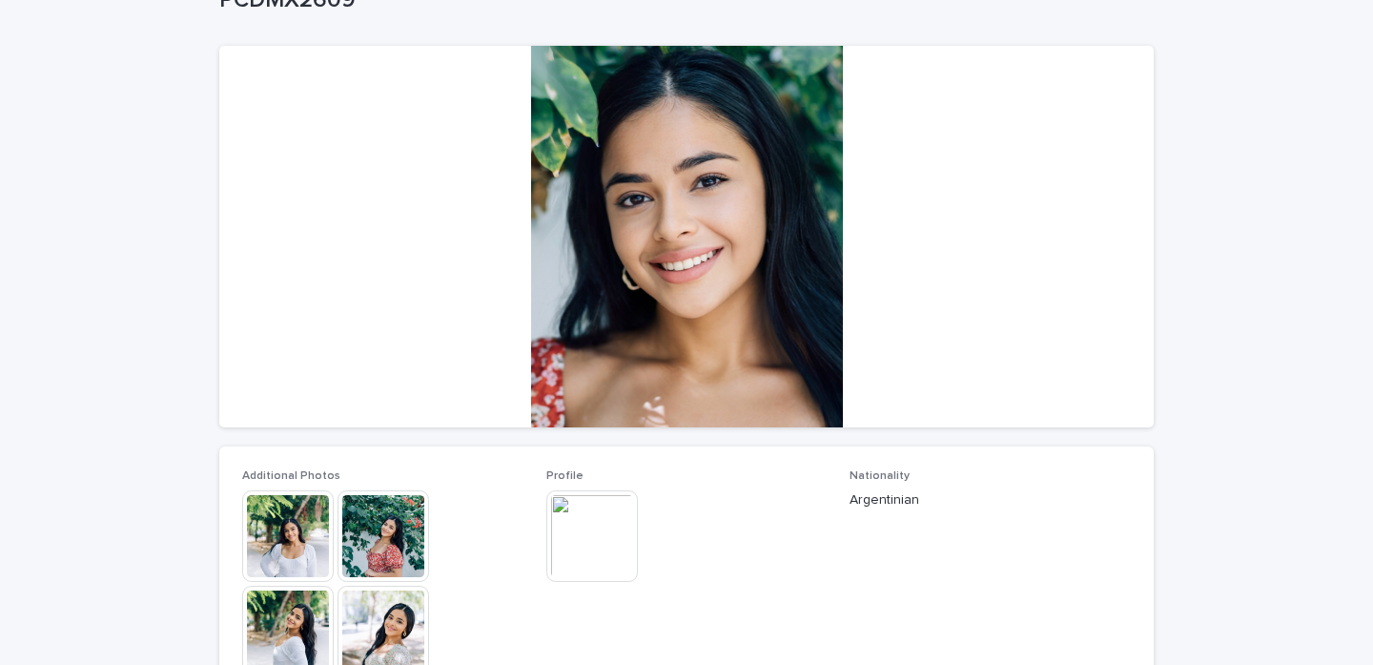
scroll to position [167, 0]
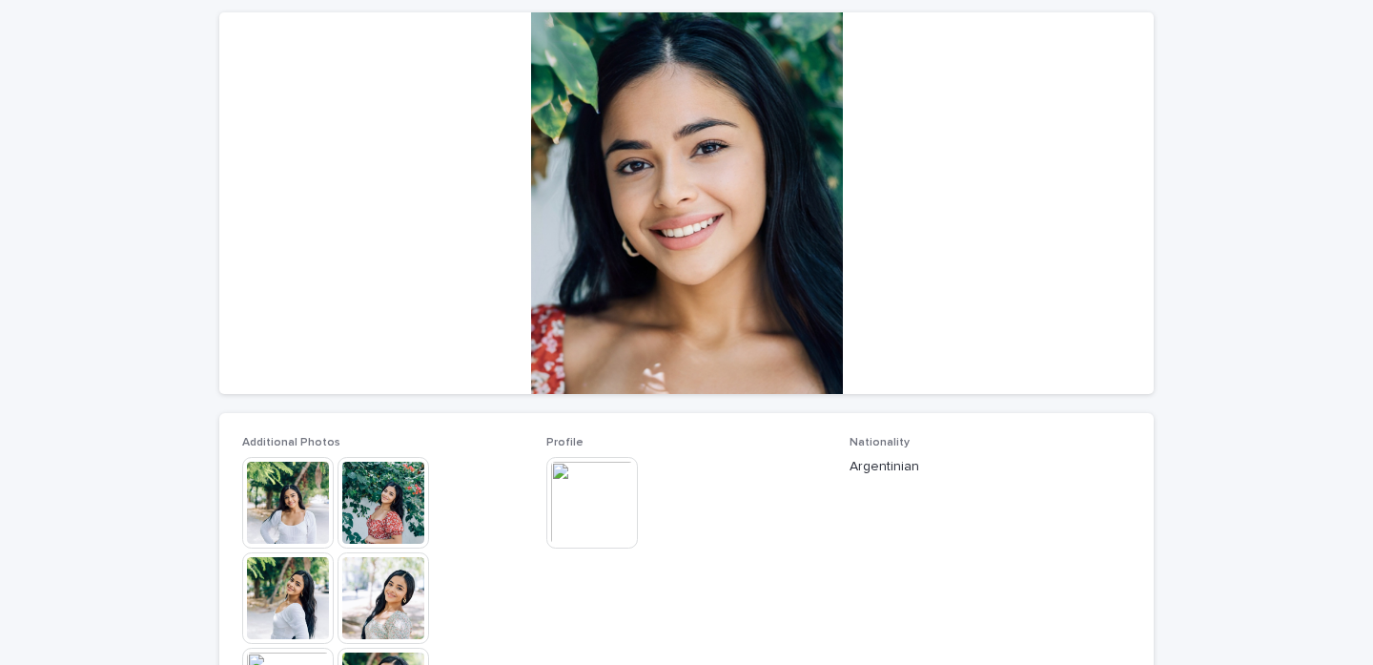
click at [286, 500] on img at bounding box center [288, 503] width 92 height 92
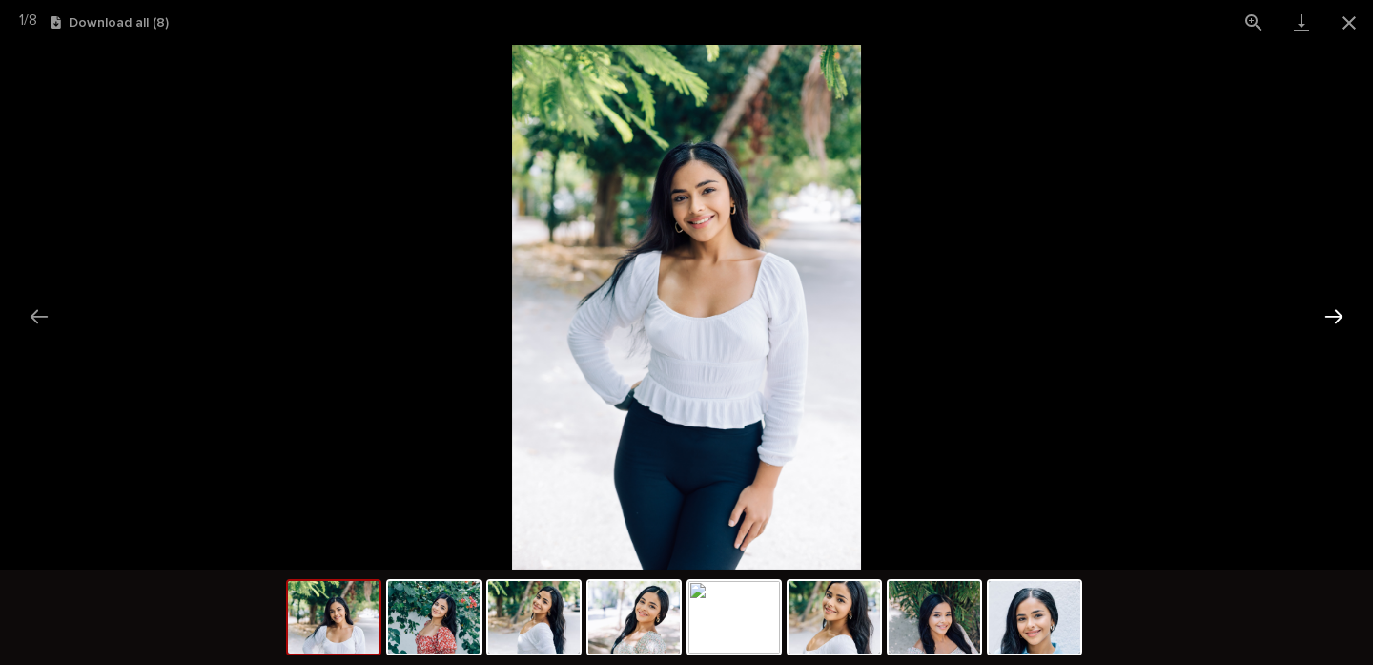
click at [1325, 323] on button "Next slide" at bounding box center [1334, 316] width 40 height 37
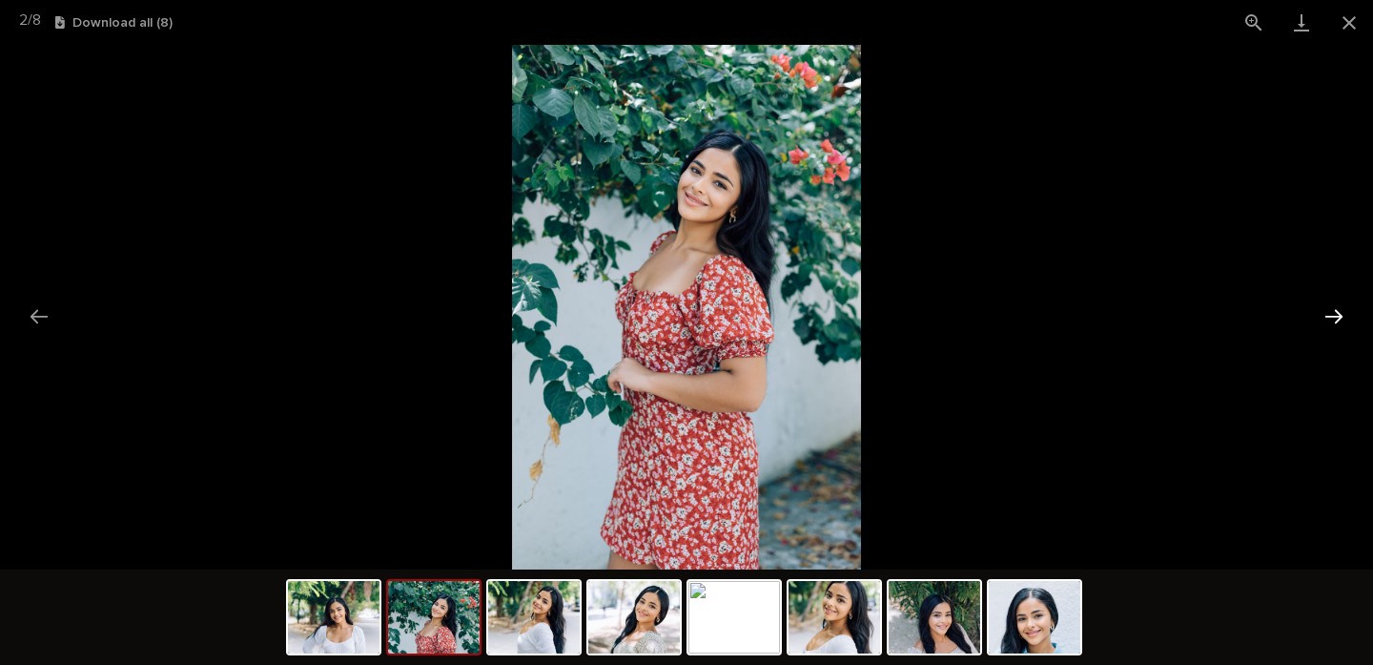
click at [1325, 323] on button "Next slide" at bounding box center [1334, 316] width 40 height 37
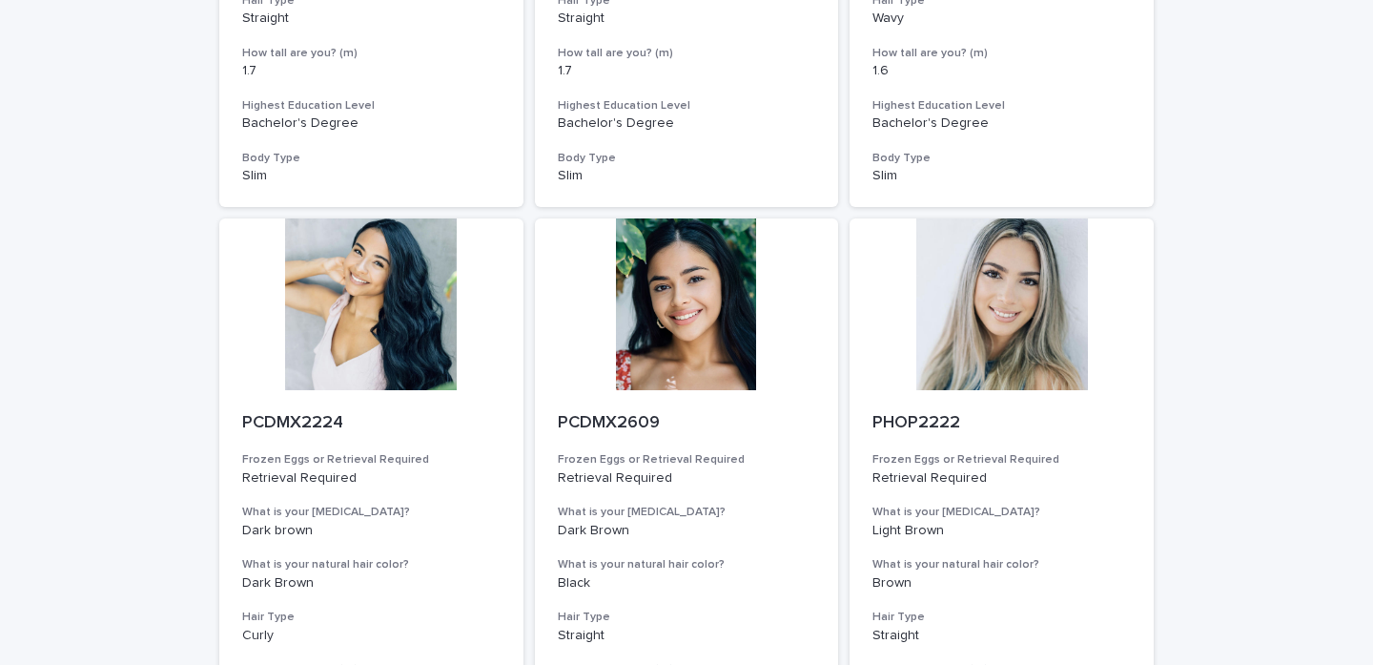
scroll to position [2024, 0]
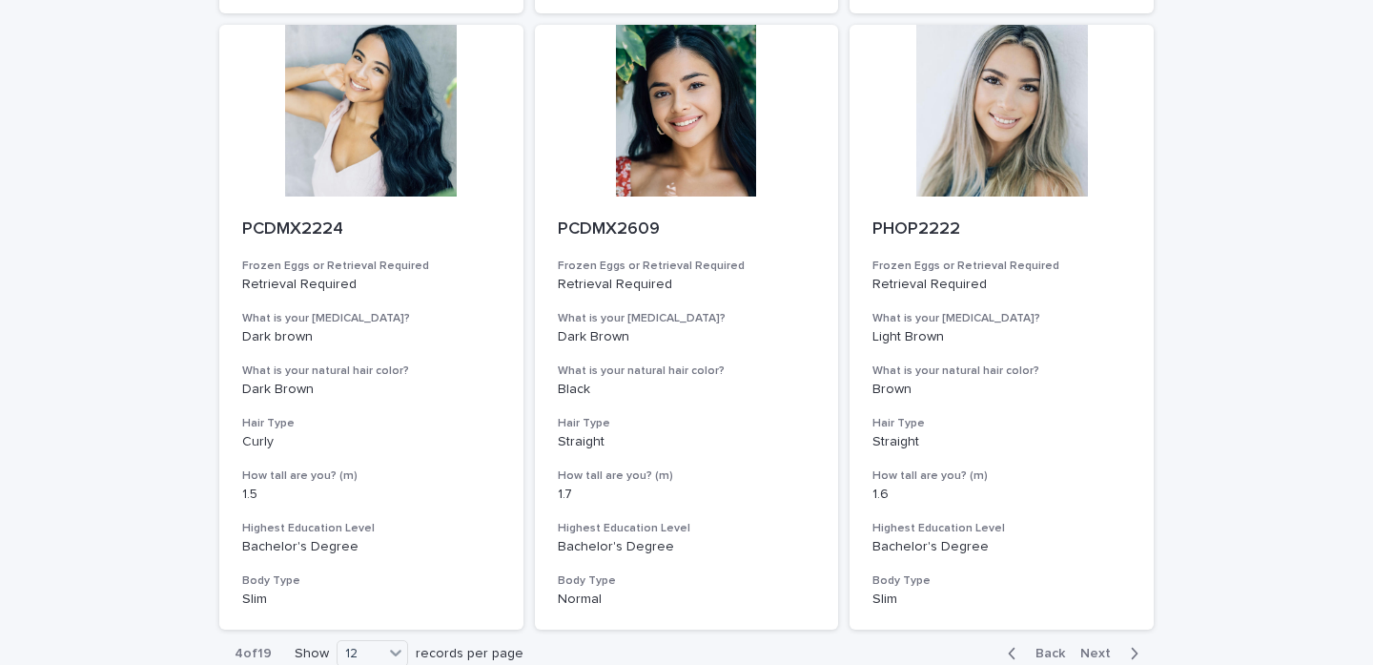
click at [1116, 641] on div "Back Next" at bounding box center [1073, 653] width 161 height 48
click at [1094, 647] on span "Next" at bounding box center [1101, 653] width 42 height 13
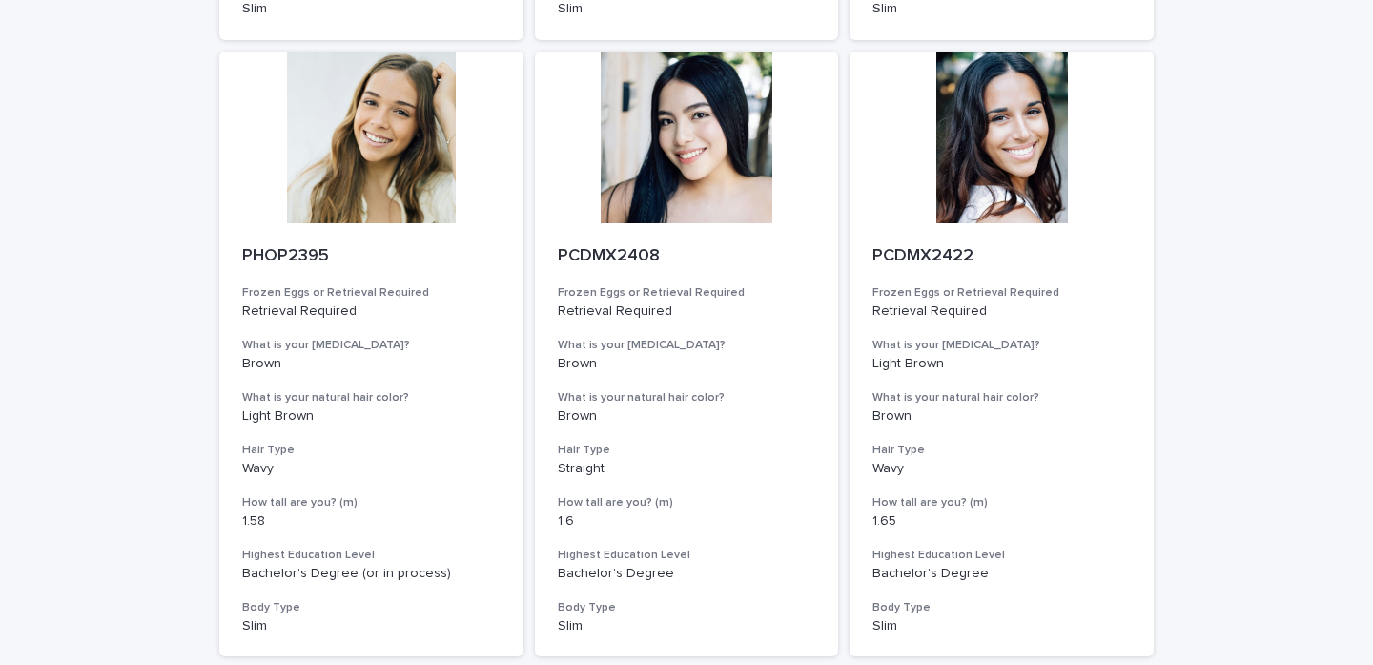
scroll to position [1994, 0]
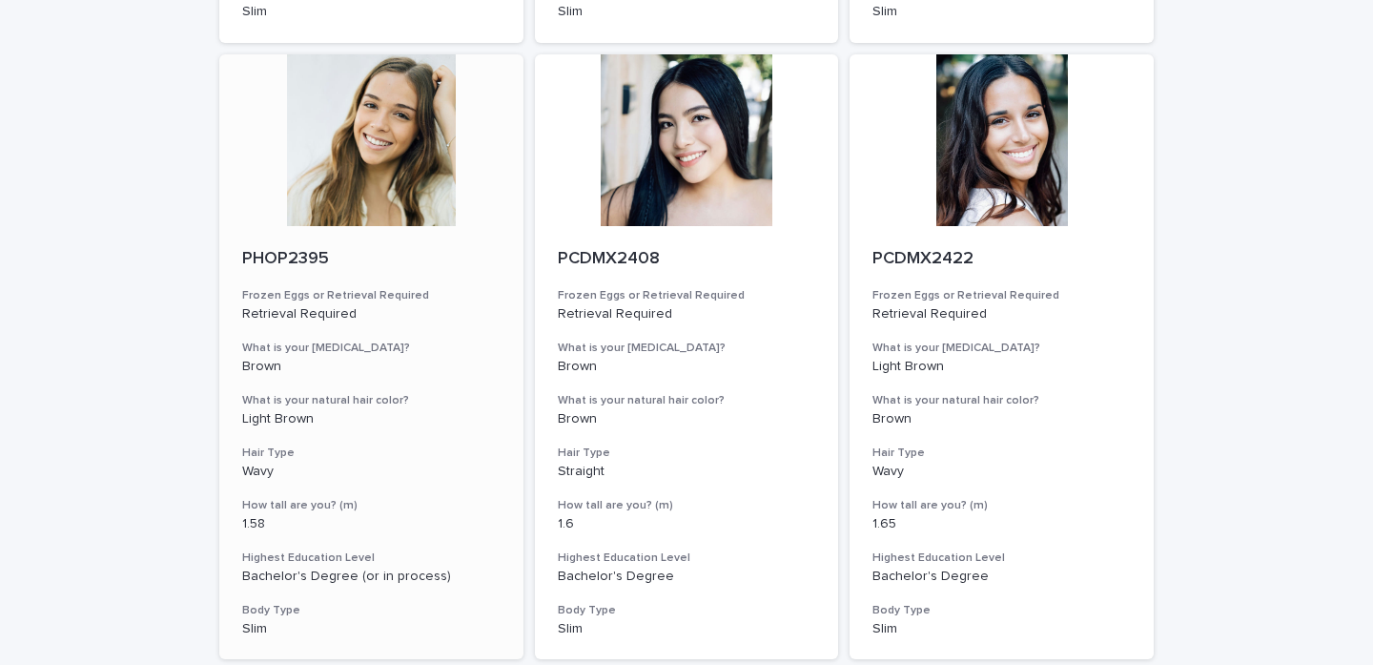
click at [332, 192] on div at bounding box center [371, 140] width 304 height 172
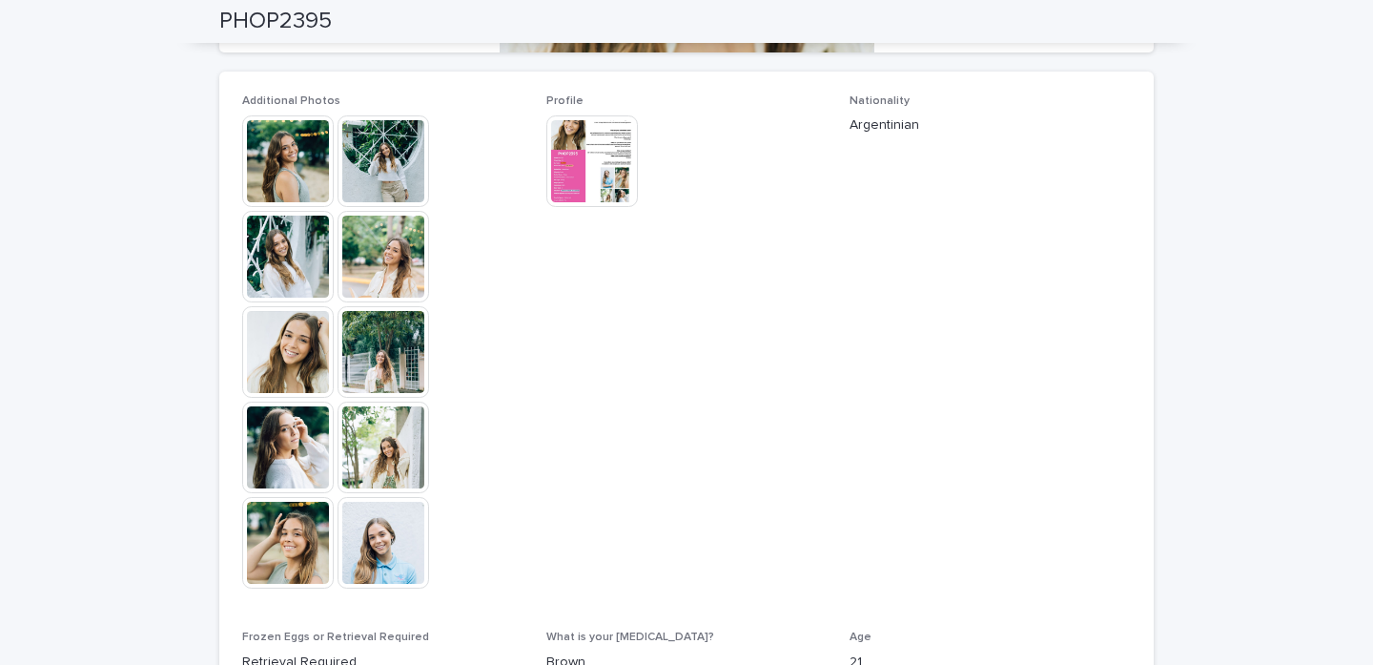
scroll to position [504, 0]
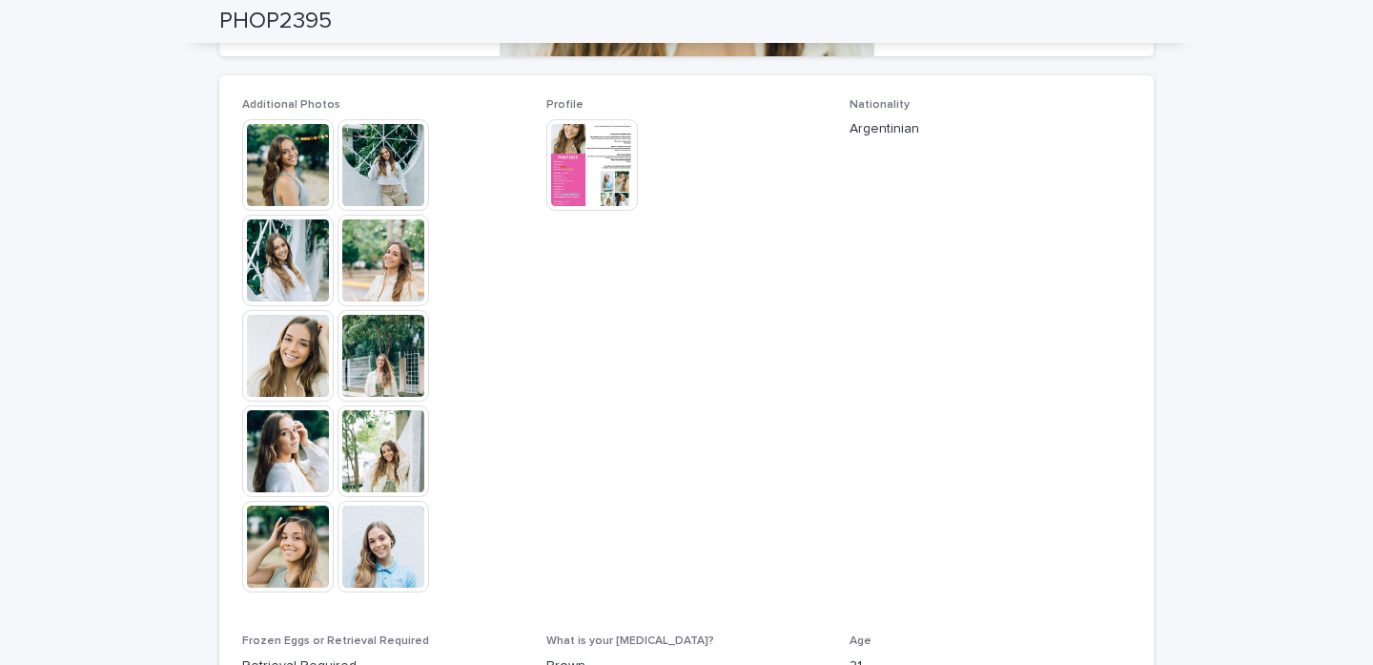
click at [586, 194] on img at bounding box center [592, 165] width 92 height 92
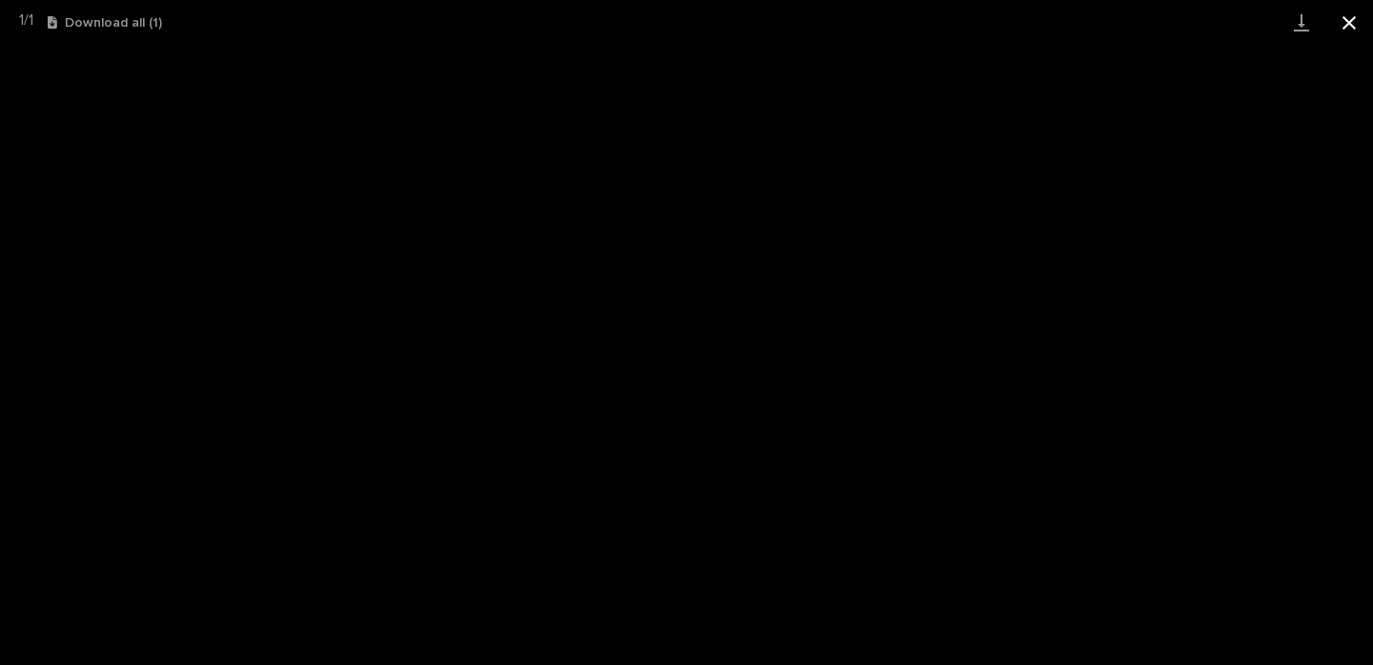
click at [1343, 14] on button "Close gallery" at bounding box center [1350, 22] width 48 height 45
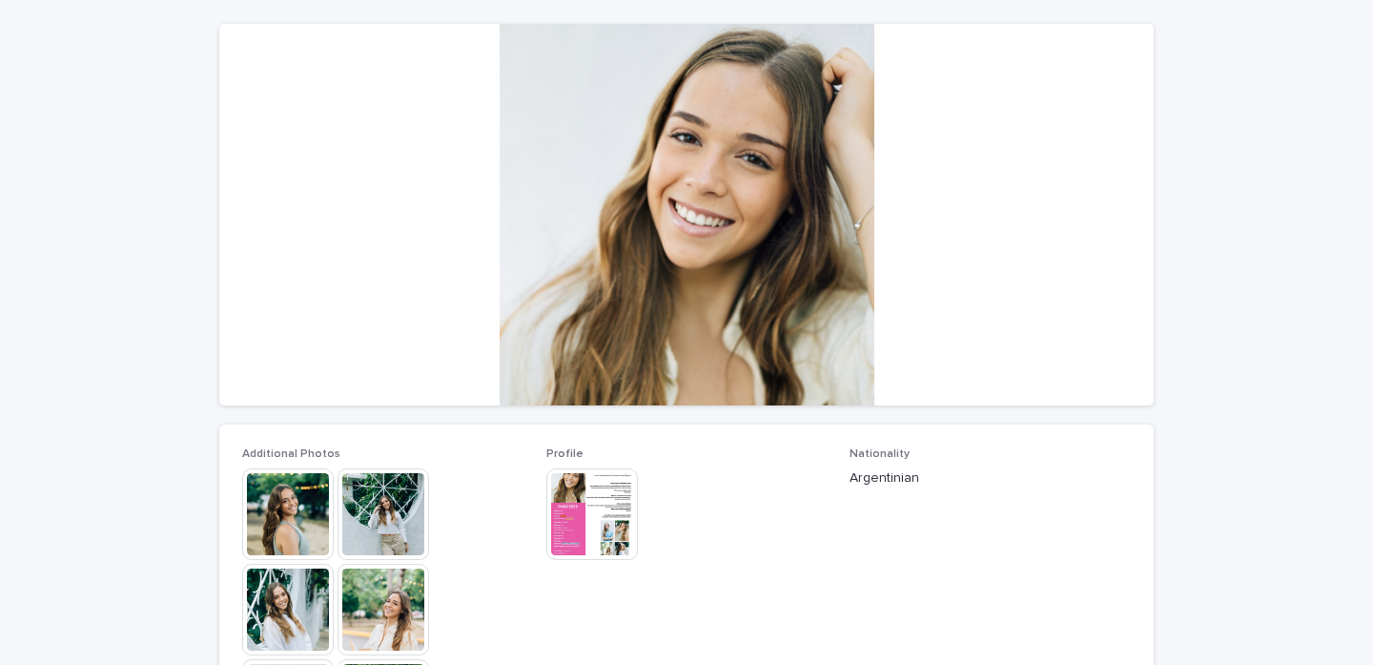
scroll to position [160, 0]
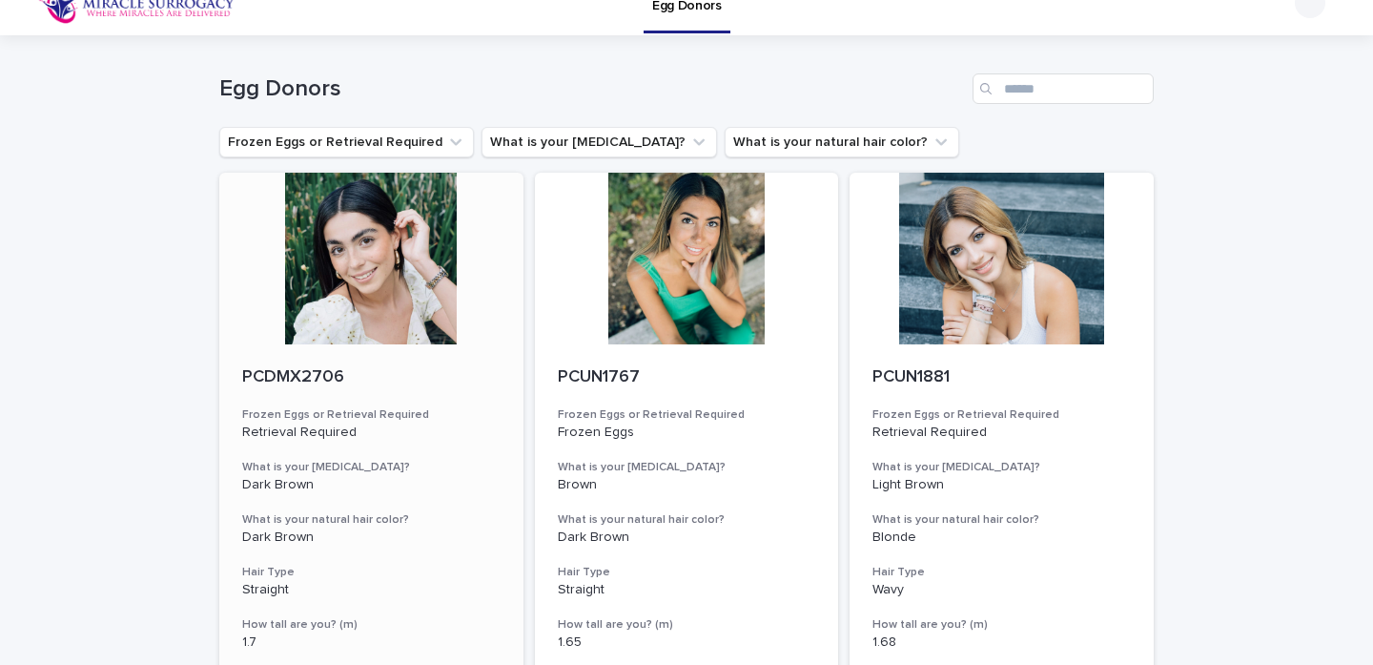
scroll to position [32, 0]
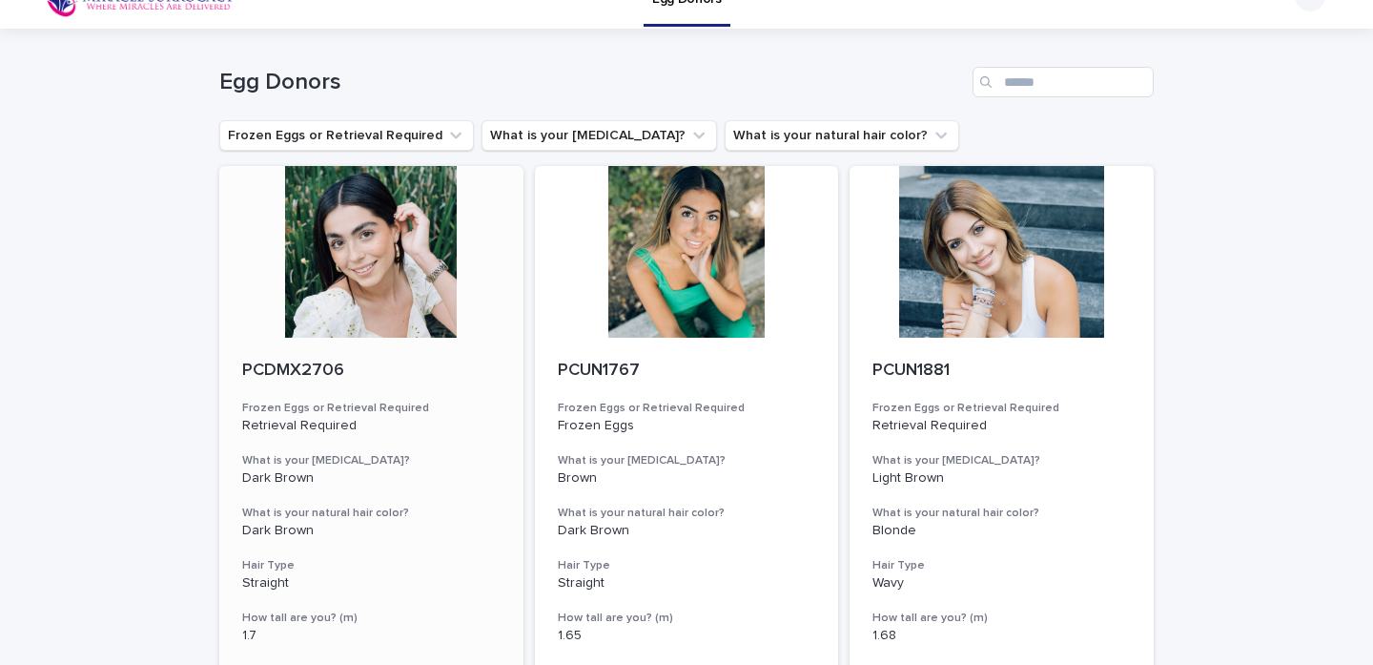
click at [388, 312] on div at bounding box center [371, 252] width 304 height 172
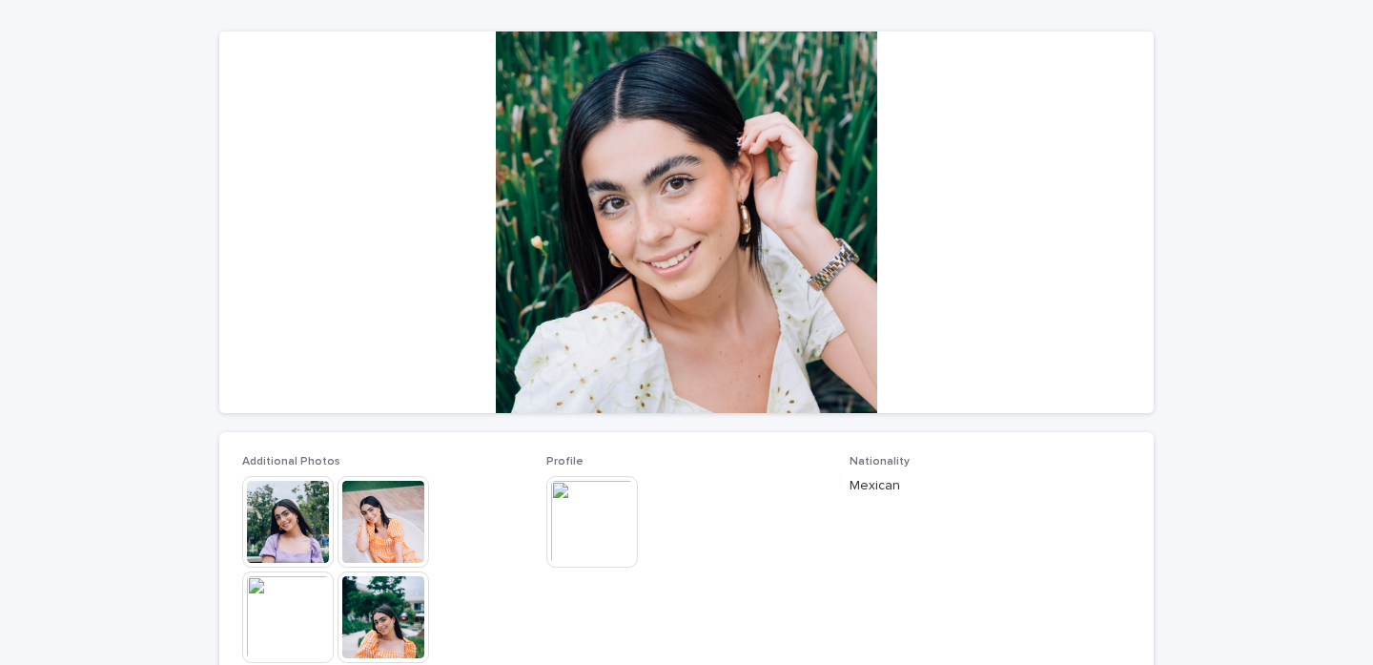
scroll to position [151, 0]
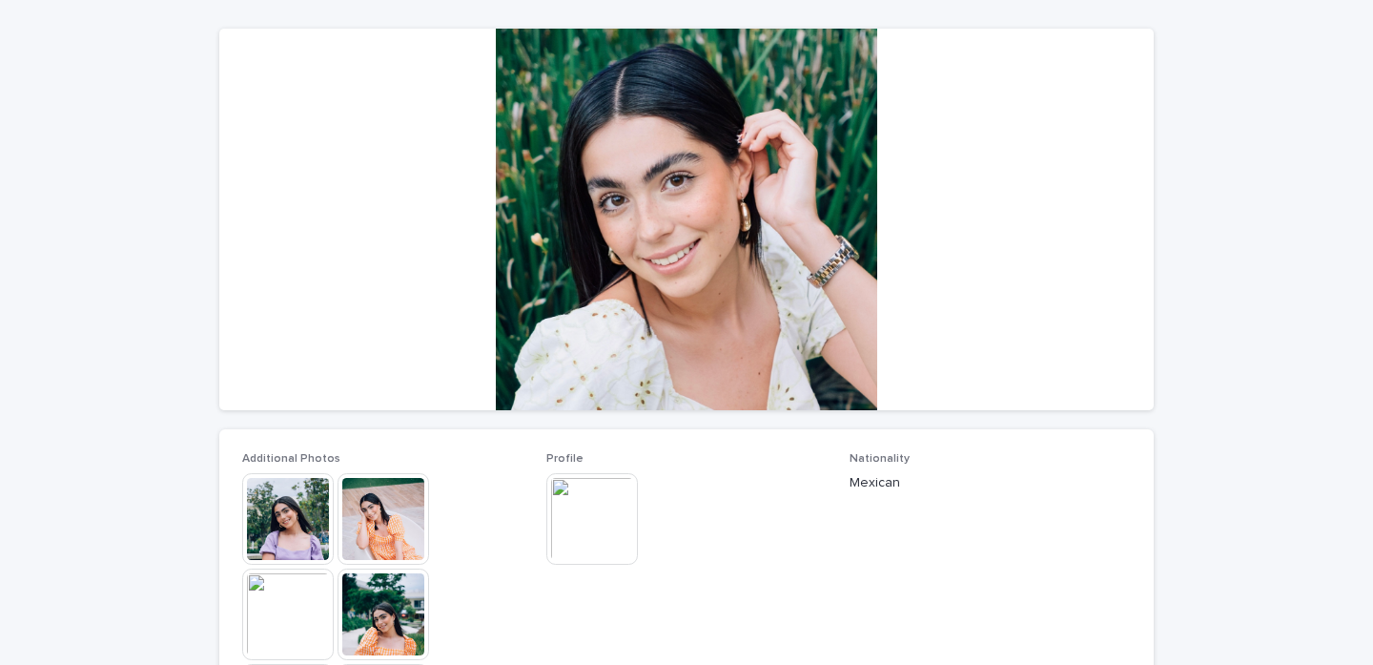
click at [245, 498] on img at bounding box center [288, 519] width 92 height 92
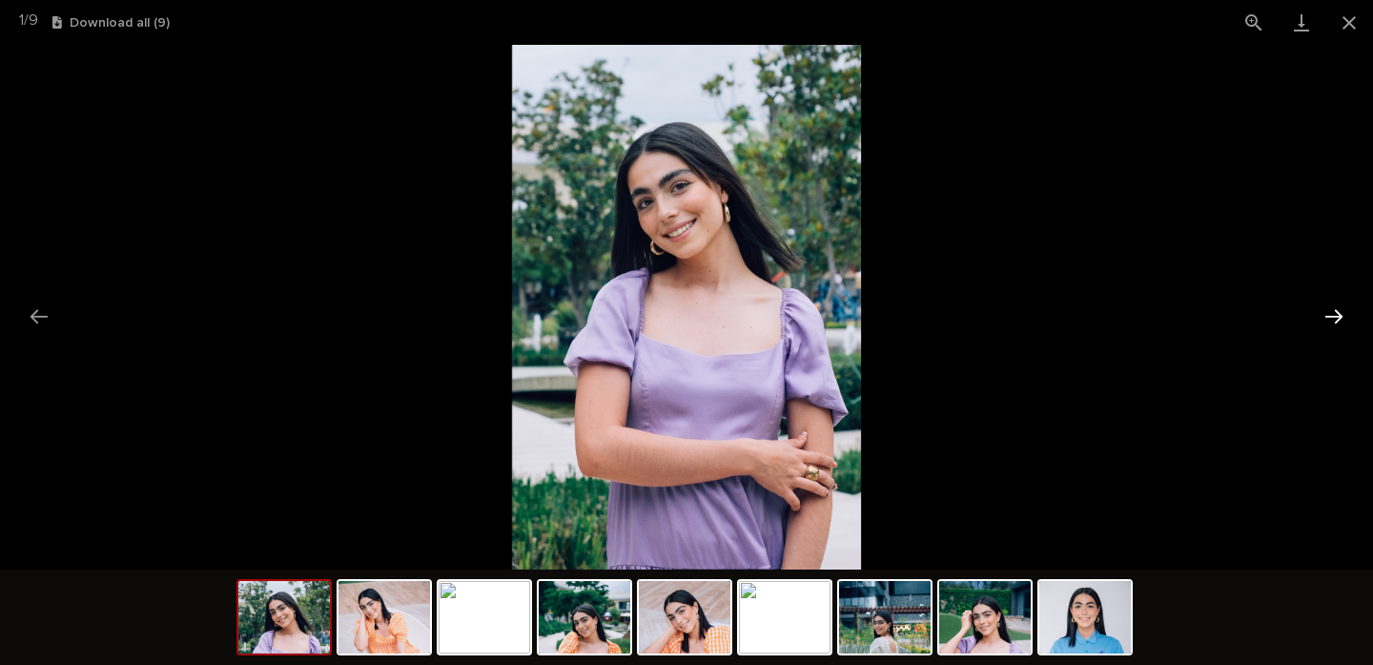
click at [1330, 314] on button "Next slide" at bounding box center [1334, 316] width 40 height 37
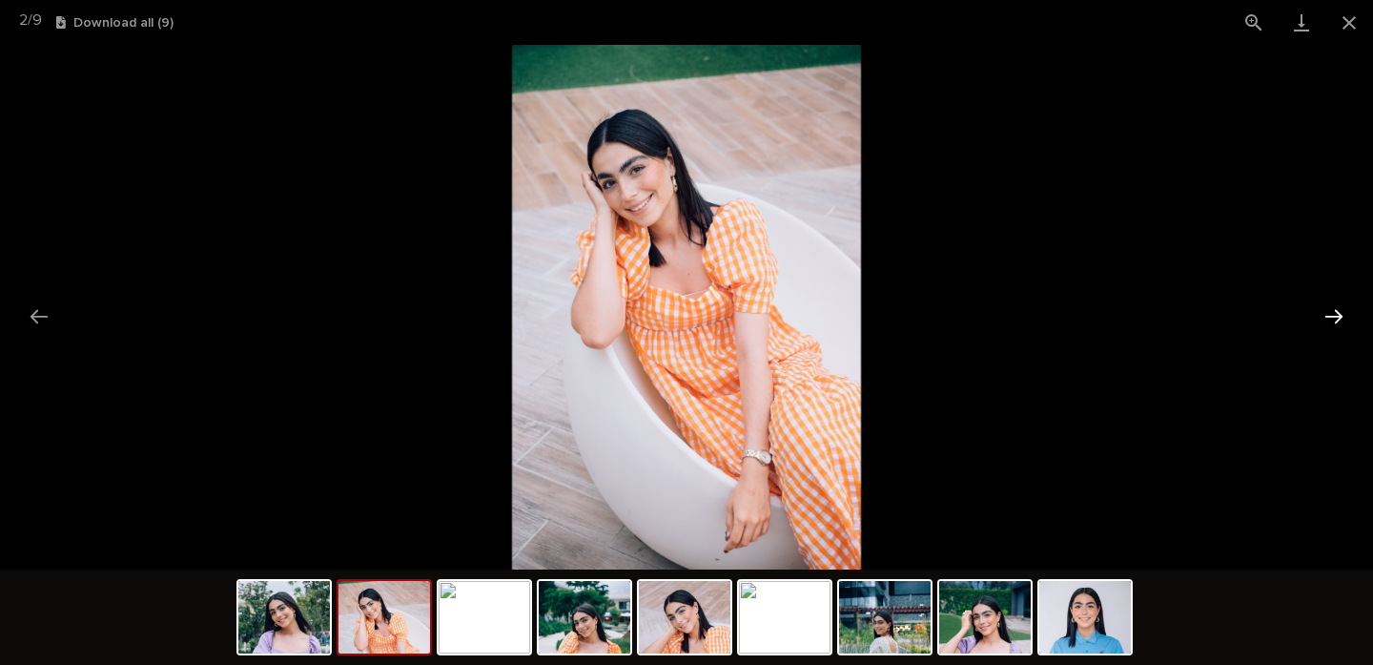
click at [1330, 314] on button "Next slide" at bounding box center [1334, 316] width 40 height 37
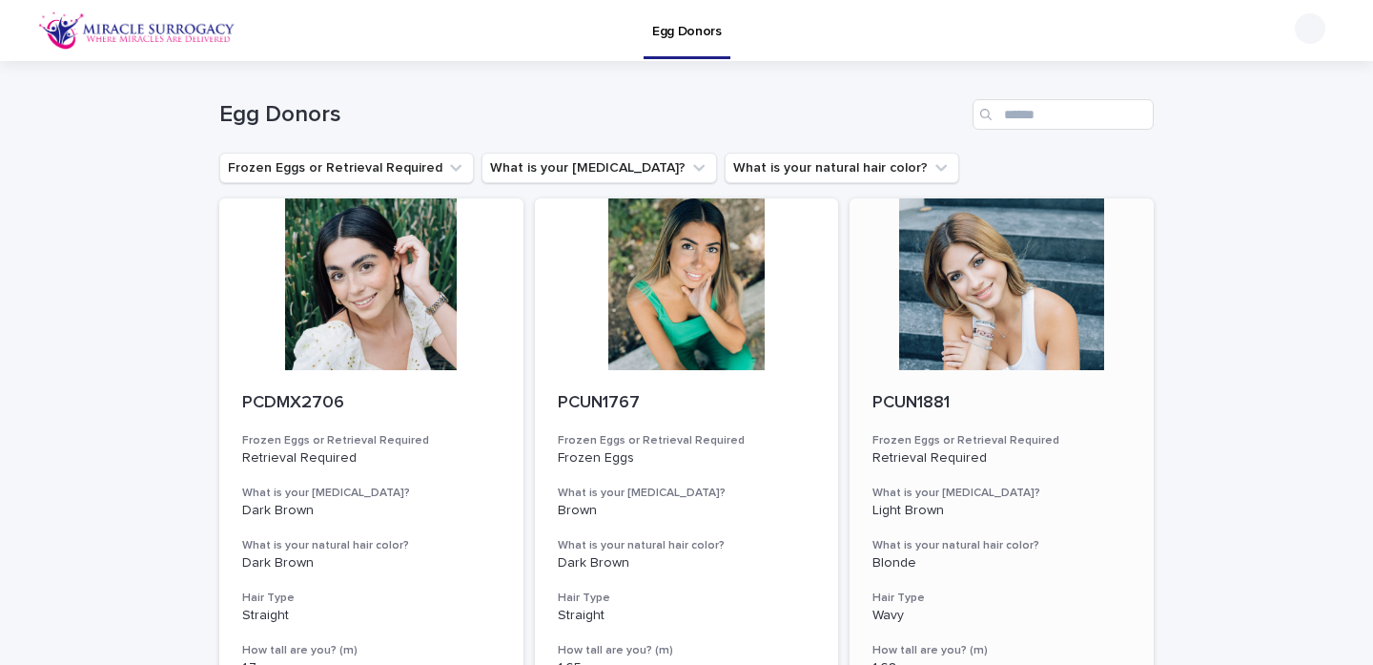
click at [1006, 339] on div at bounding box center [1002, 284] width 304 height 172
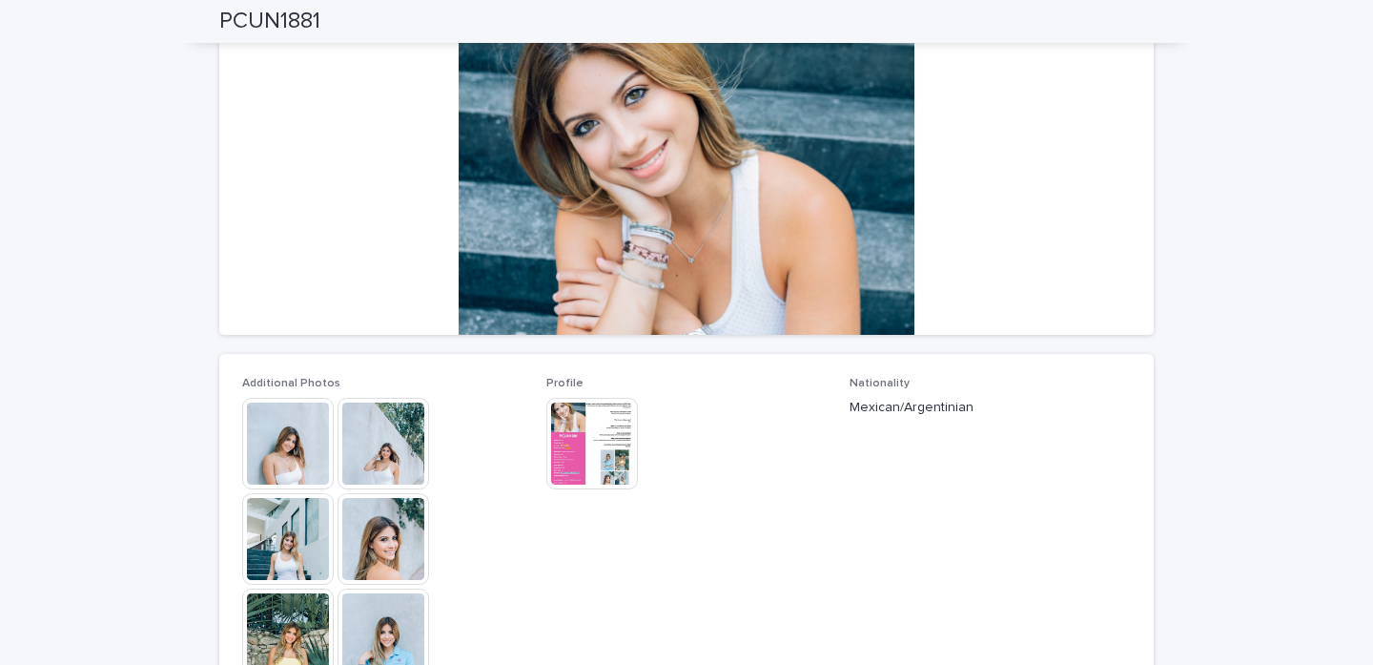
scroll to position [230, 0]
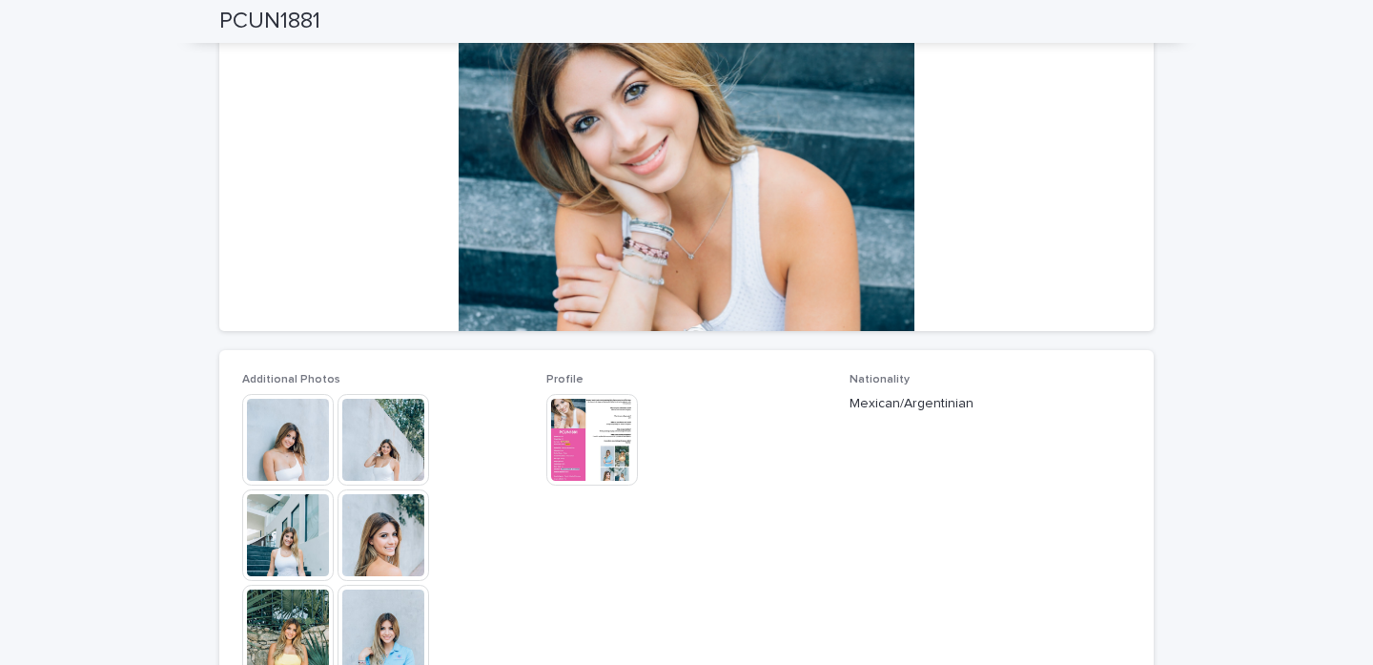
click at [394, 463] on img at bounding box center [384, 440] width 92 height 92
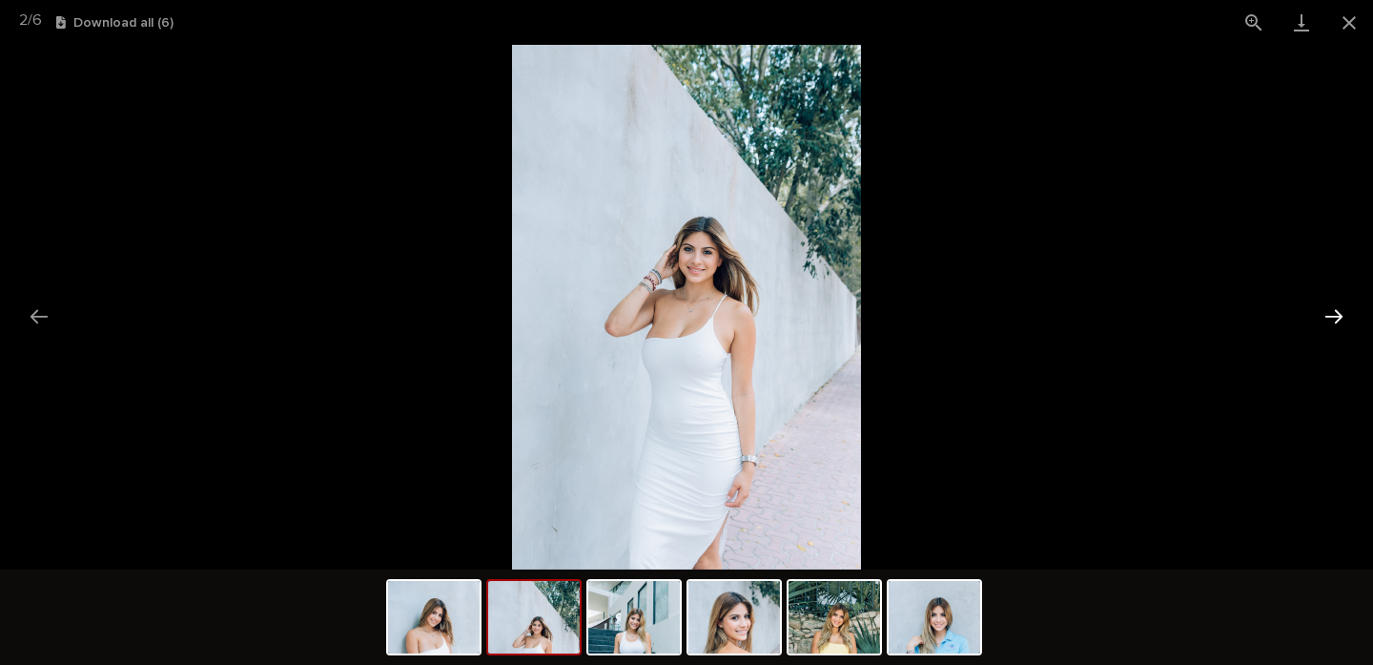
click at [1331, 317] on button "Next slide" at bounding box center [1334, 316] width 40 height 37
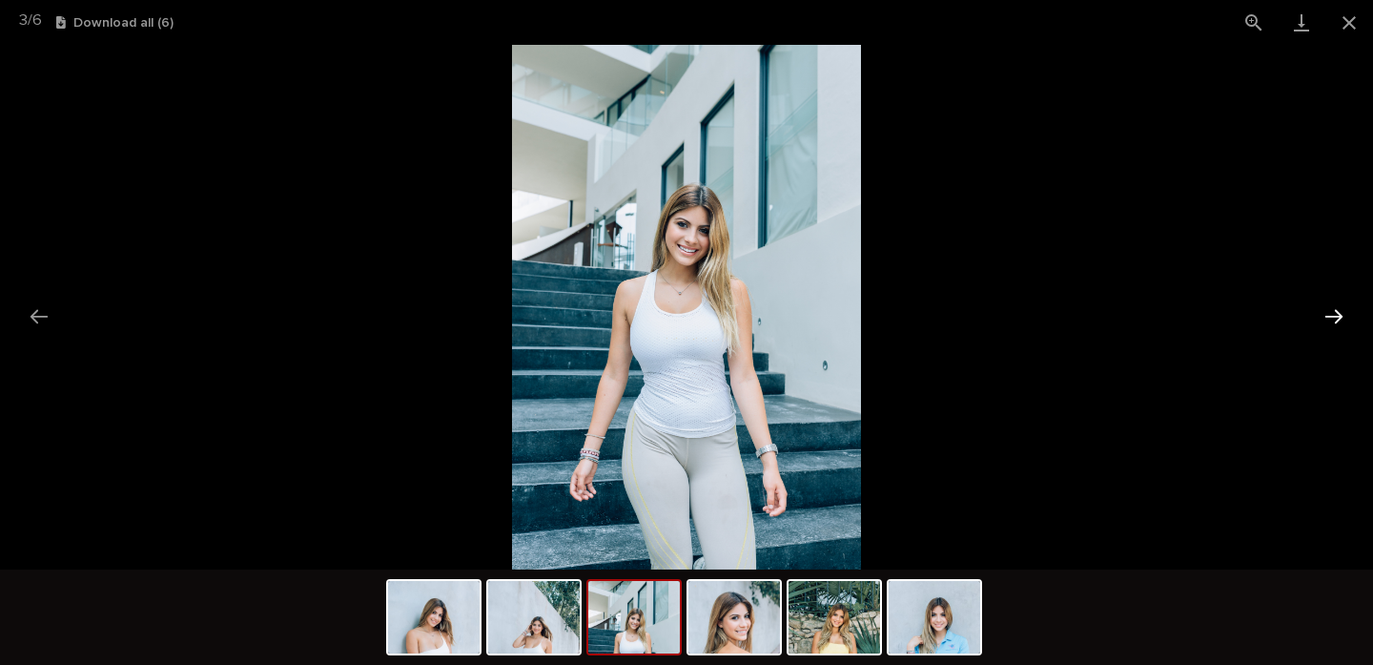
click at [1331, 317] on button "Next slide" at bounding box center [1334, 316] width 40 height 37
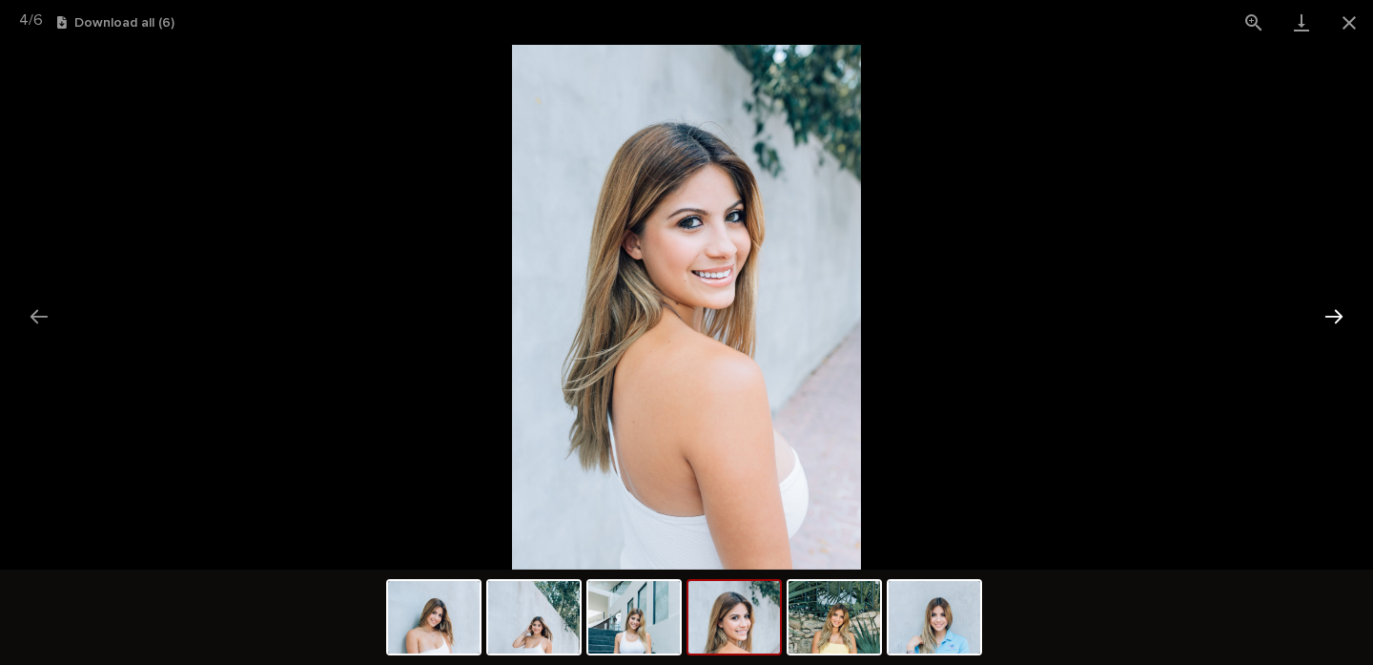
click at [1331, 317] on button "Next slide" at bounding box center [1334, 316] width 40 height 37
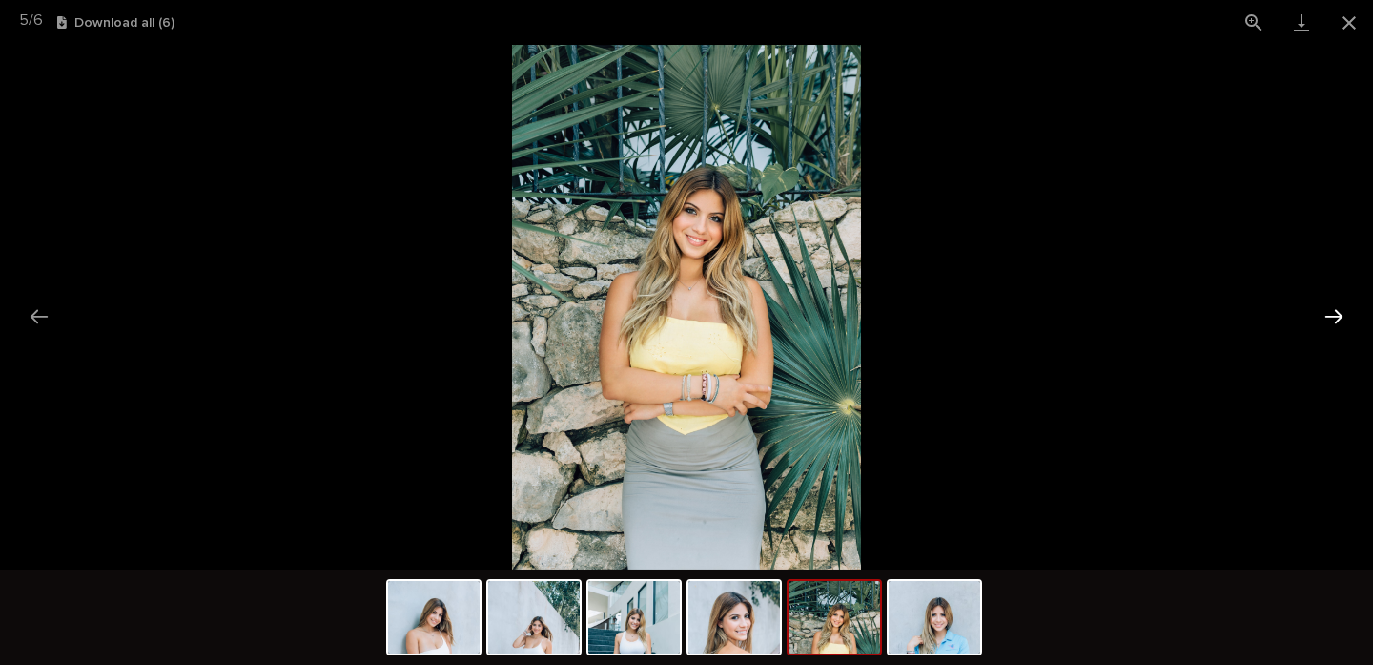
click at [1331, 317] on button "Next slide" at bounding box center [1334, 316] width 40 height 37
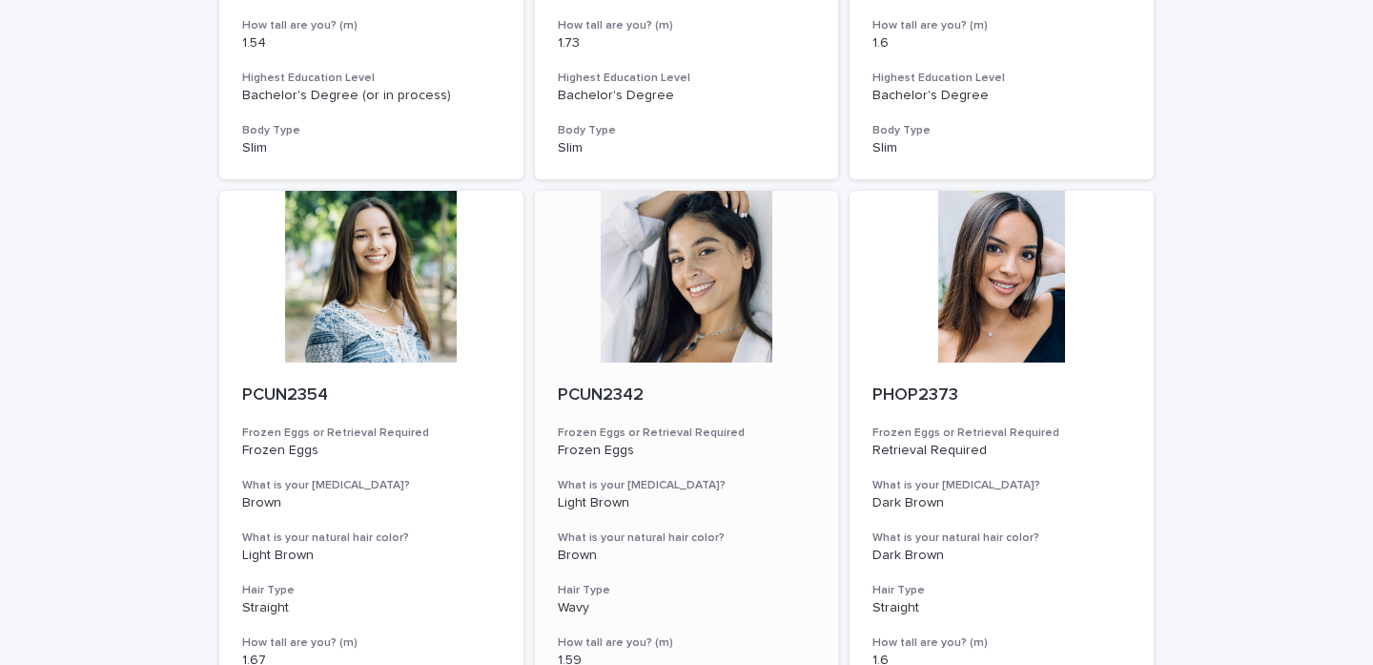
scroll to position [1245, 0]
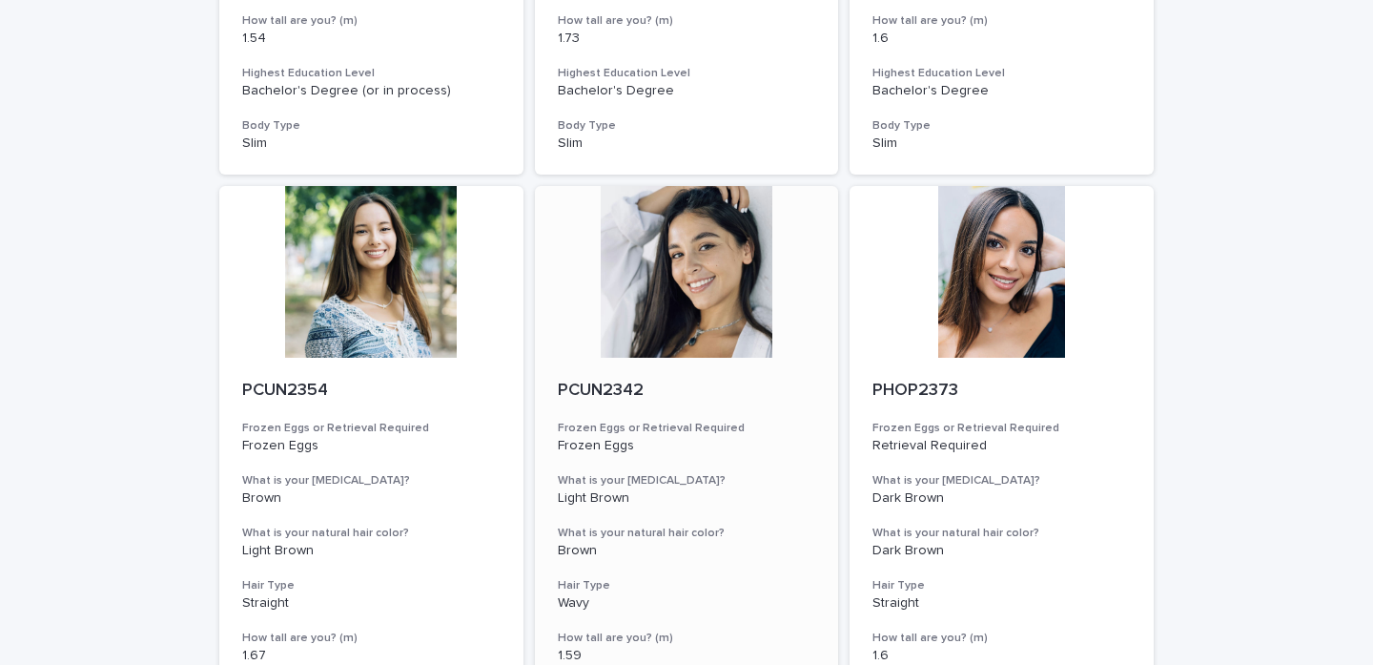
click at [662, 325] on div at bounding box center [687, 272] width 304 height 172
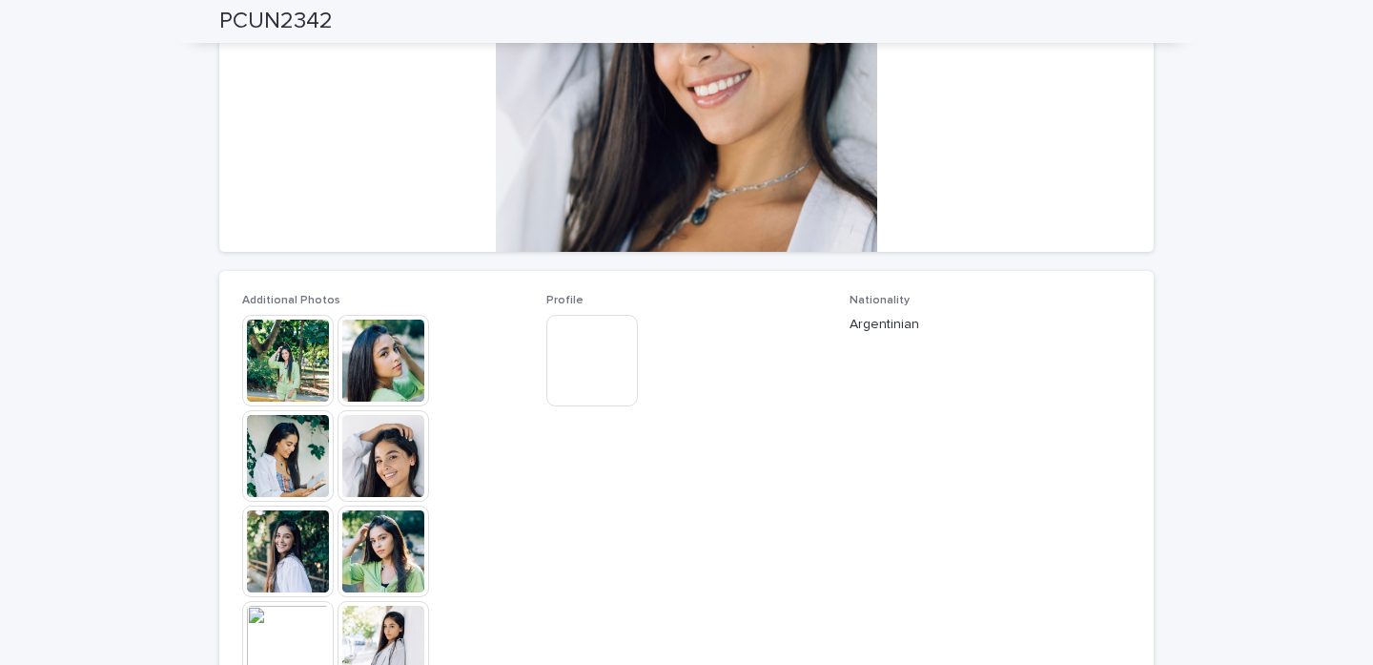
scroll to position [306, 0]
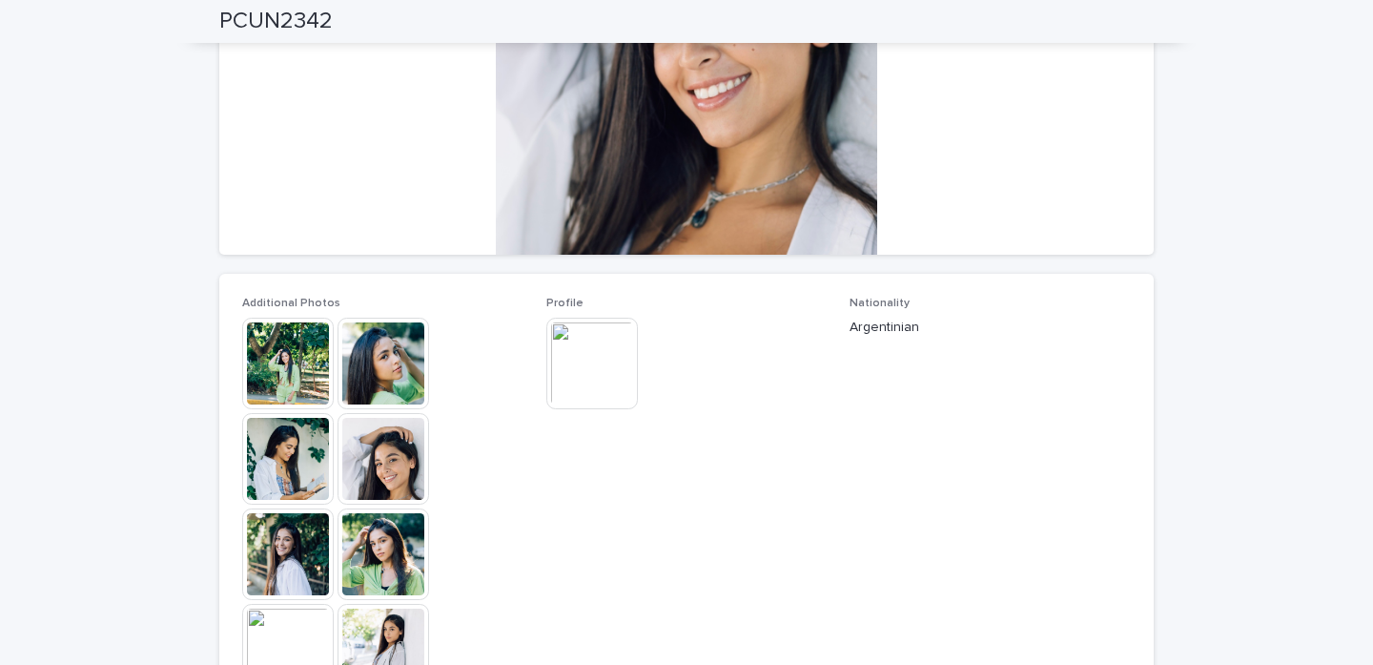
click at [298, 371] on img at bounding box center [288, 364] width 92 height 92
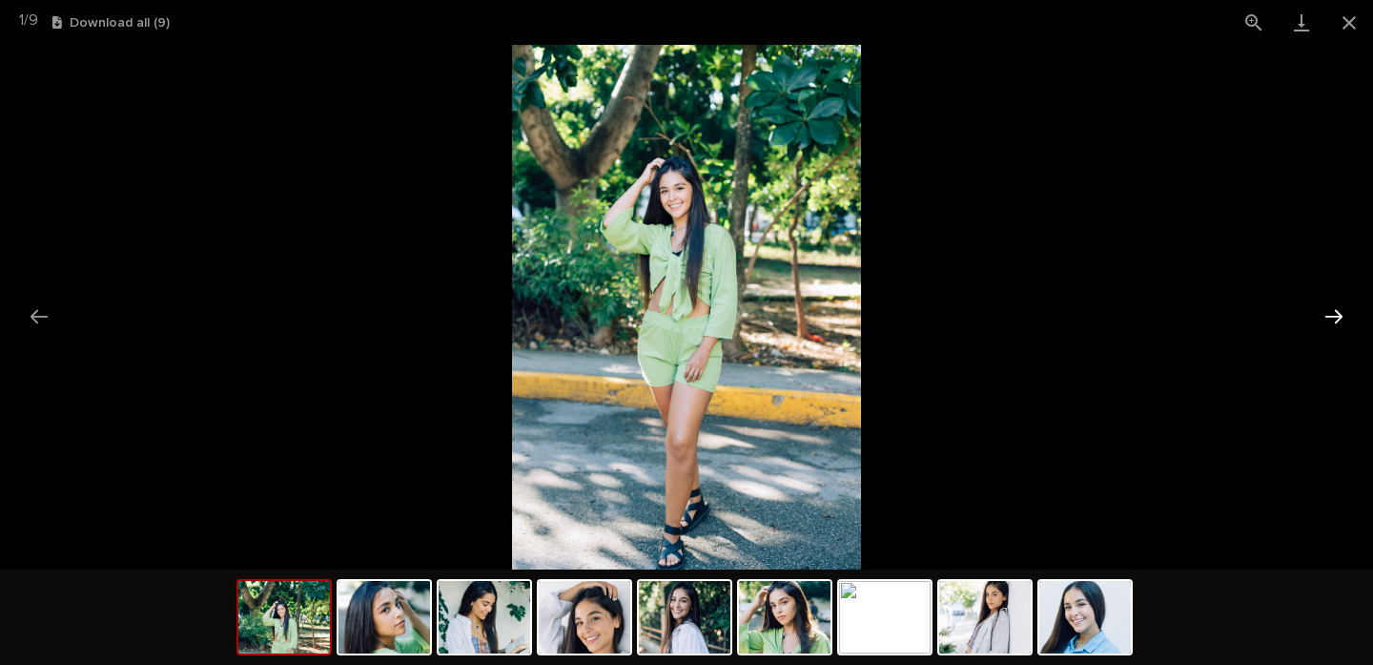
click at [1329, 320] on button "Next slide" at bounding box center [1334, 316] width 40 height 37
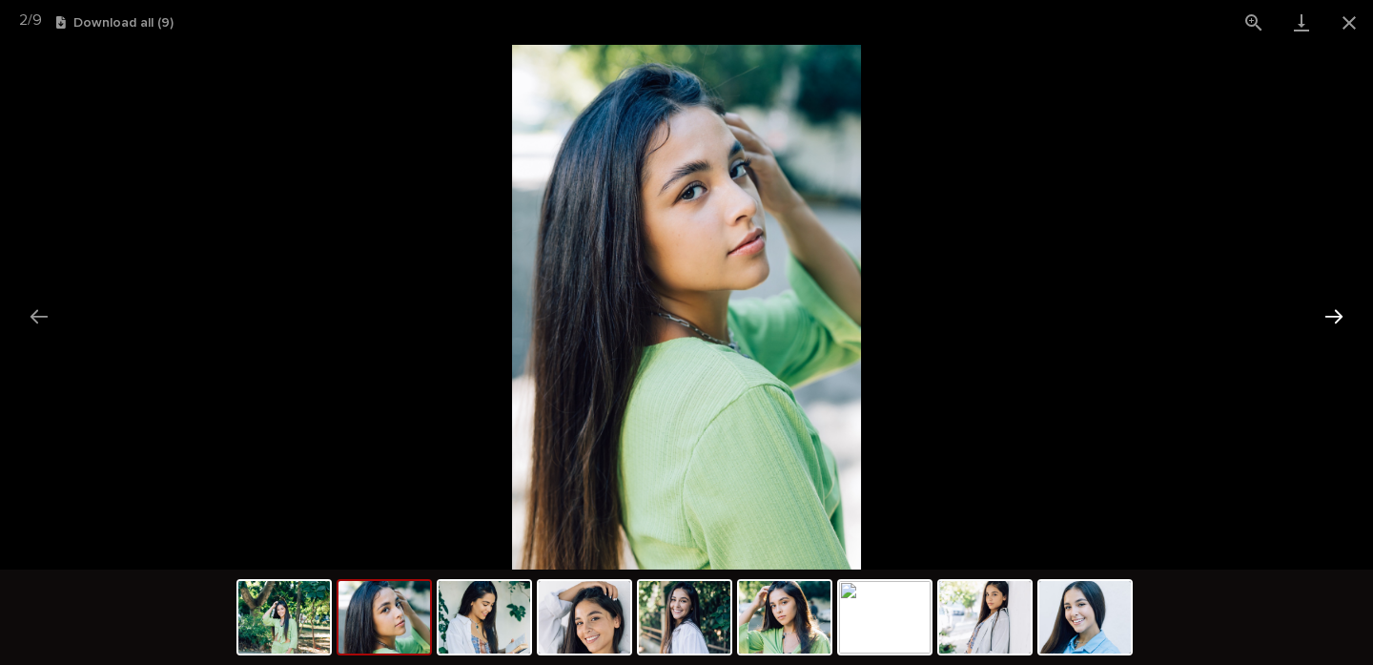
click at [1329, 320] on button "Next slide" at bounding box center [1334, 316] width 40 height 37
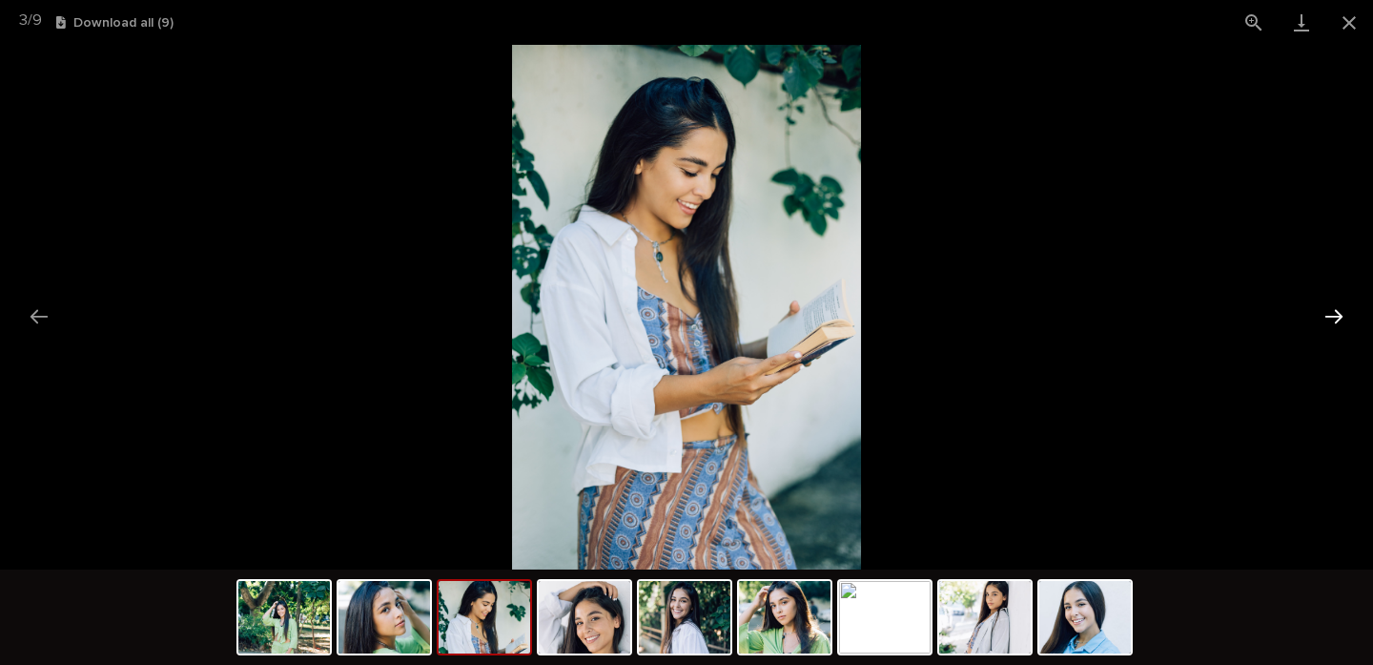
click at [1329, 320] on button "Next slide" at bounding box center [1334, 316] width 40 height 37
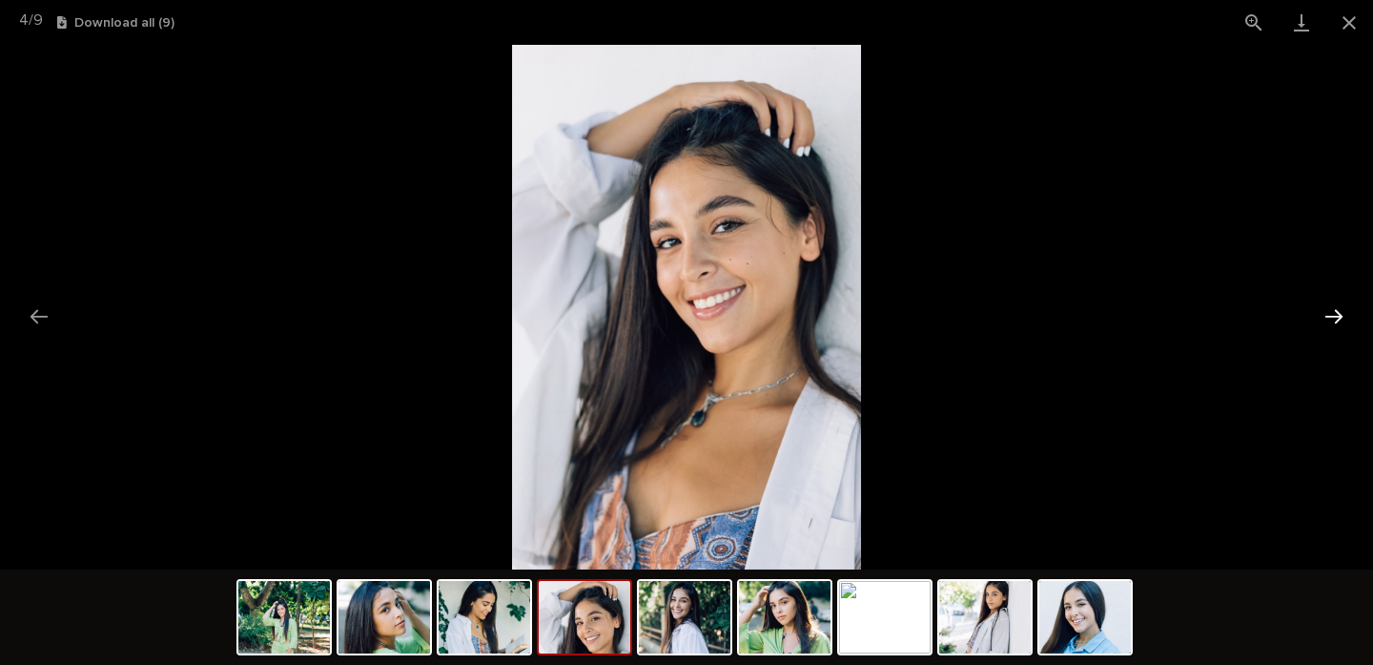
click at [1329, 320] on button "Next slide" at bounding box center [1334, 316] width 40 height 37
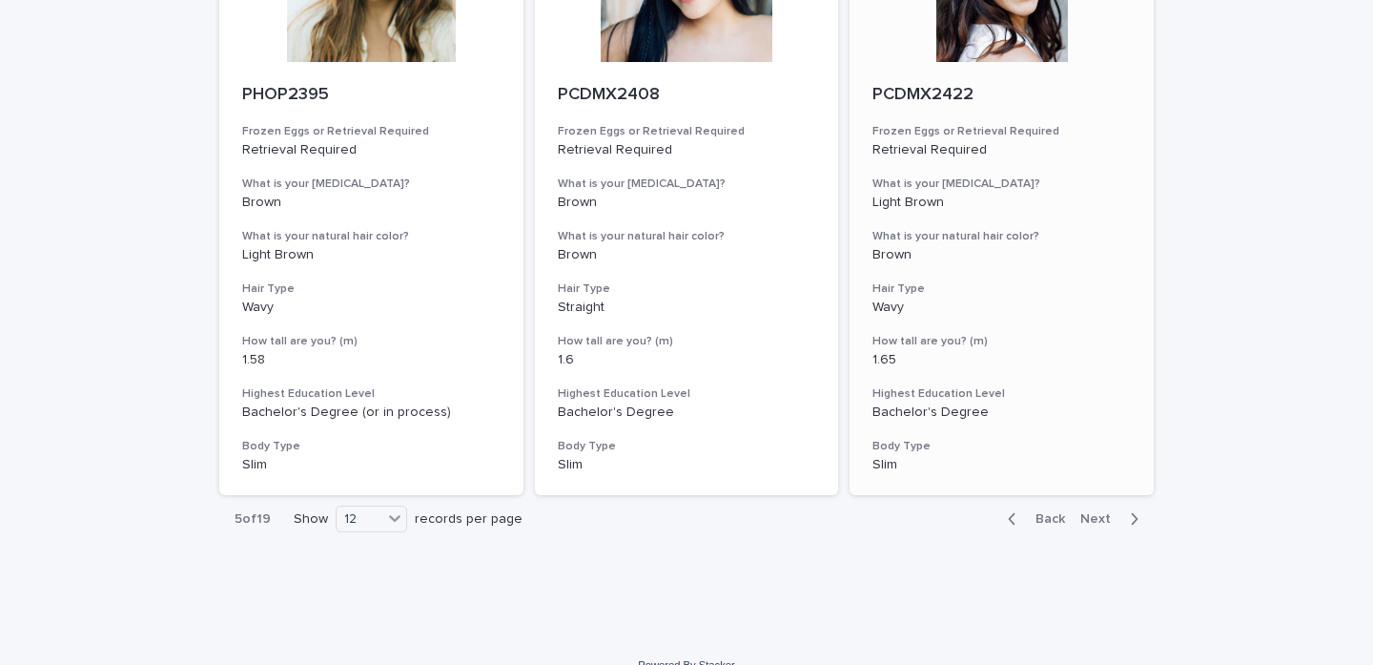
scroll to position [2157, 0]
click at [1097, 513] on span "Next" at bounding box center [1101, 519] width 42 height 13
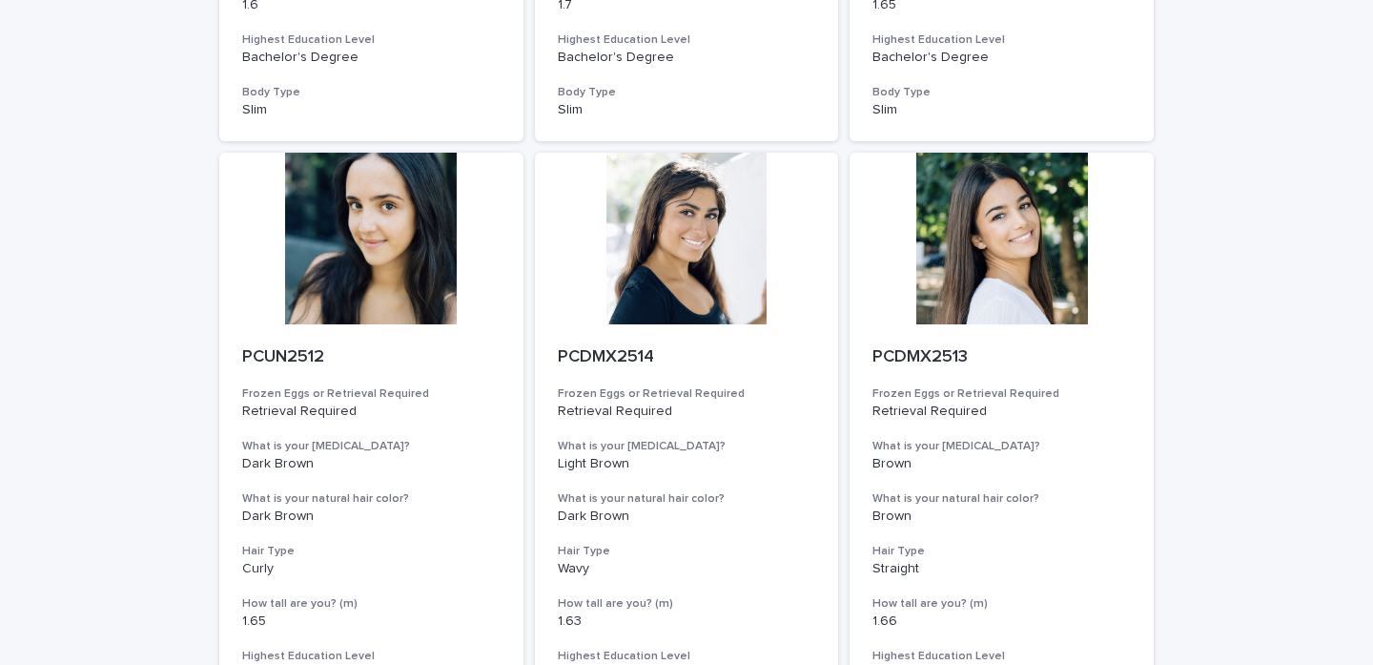
scroll to position [658, 0]
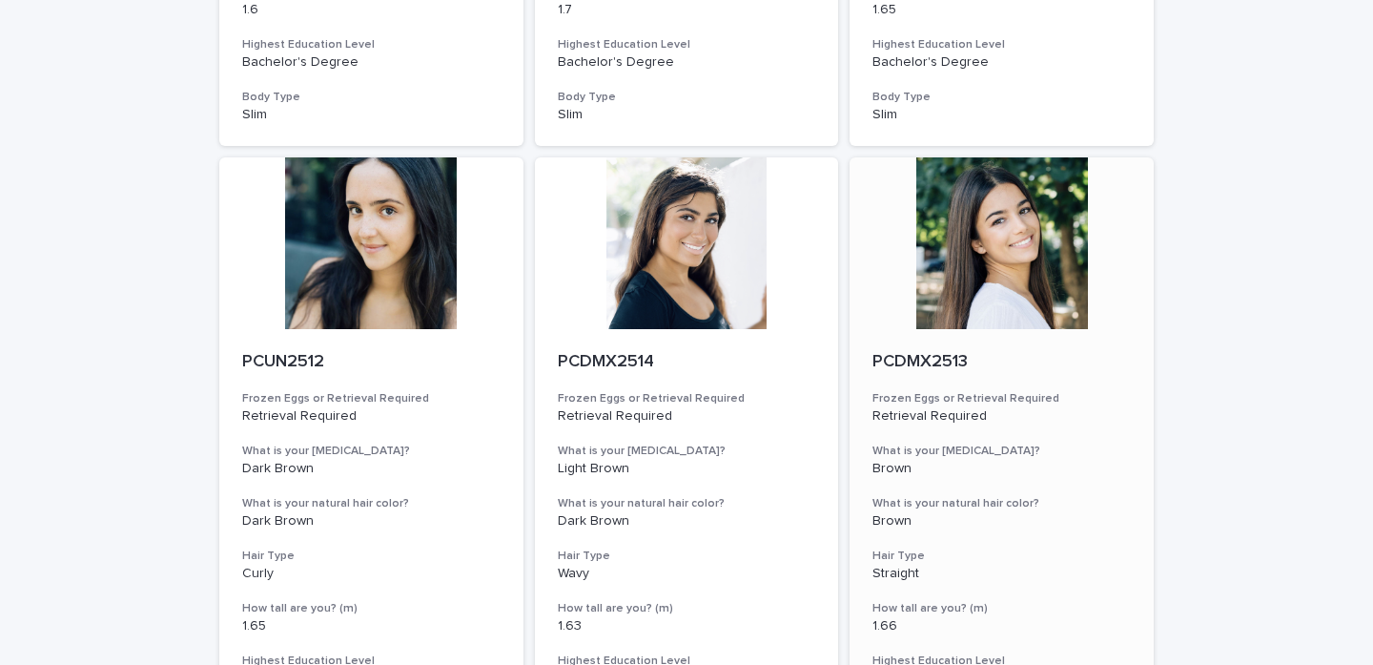
click at [1024, 232] on div at bounding box center [1002, 243] width 304 height 172
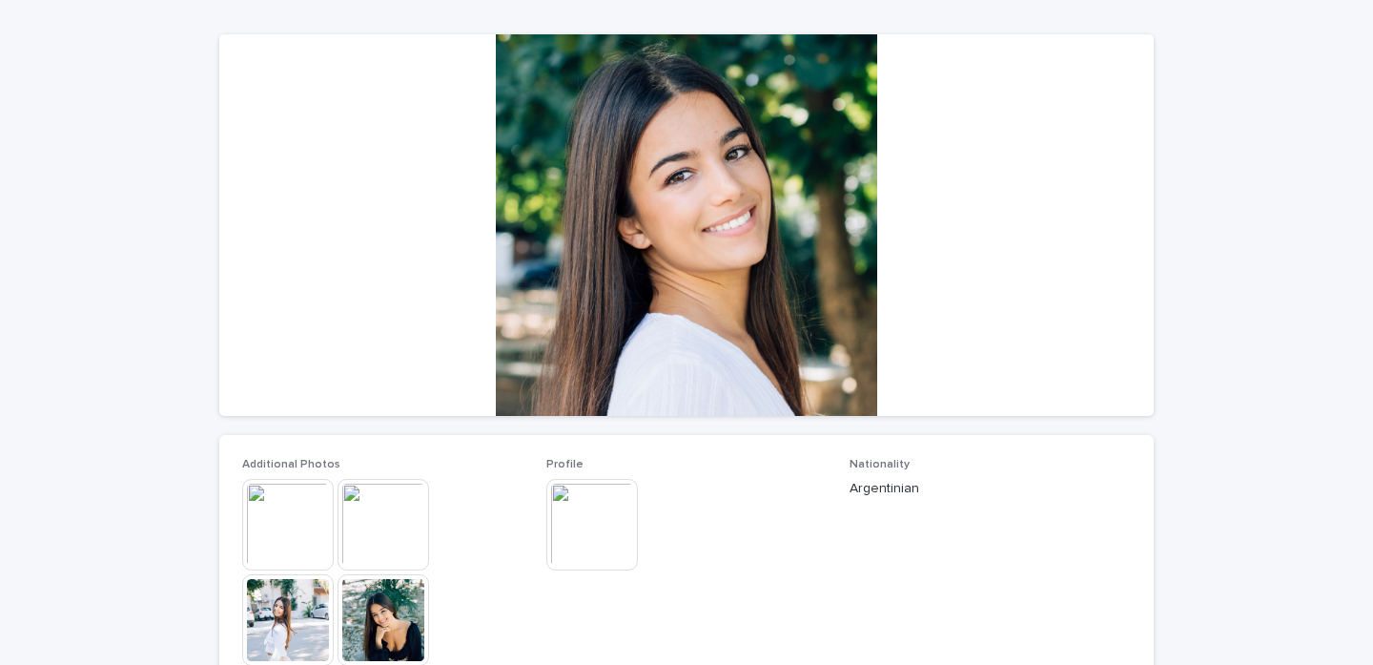
scroll to position [146, 0]
click at [264, 493] on img at bounding box center [288, 524] width 92 height 92
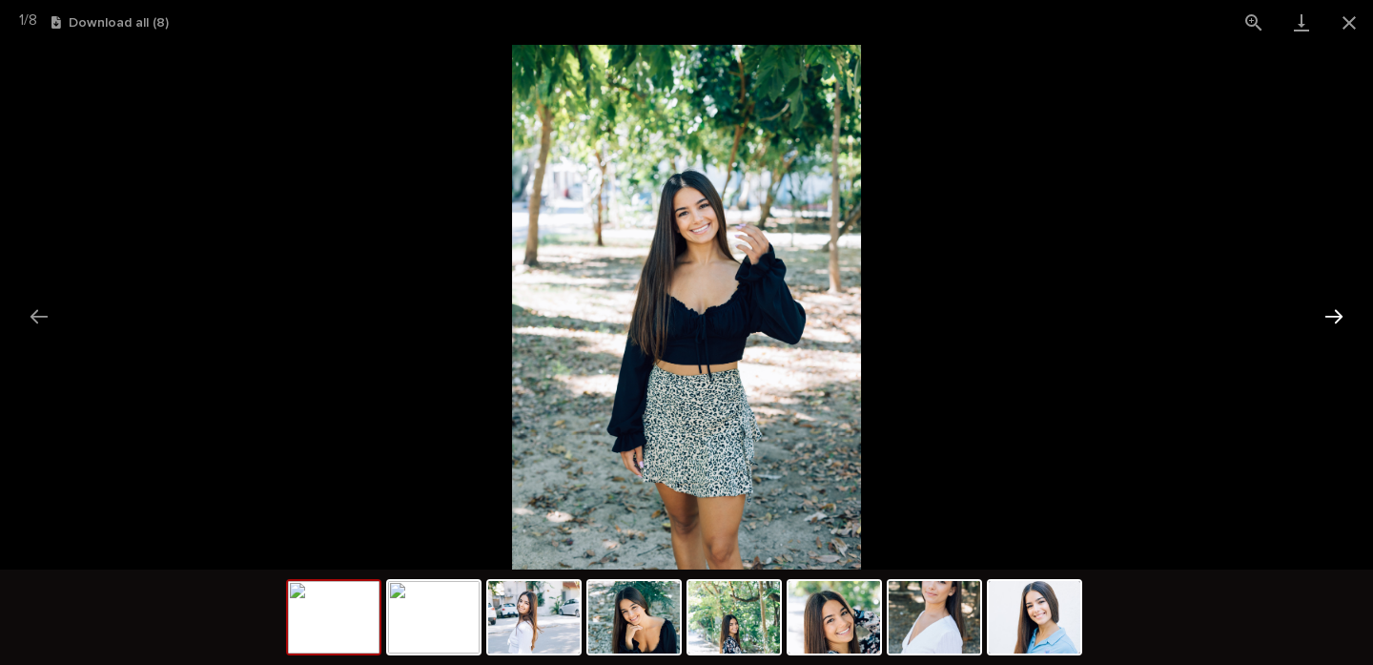
click at [1340, 307] on button "Next slide" at bounding box center [1334, 316] width 40 height 37
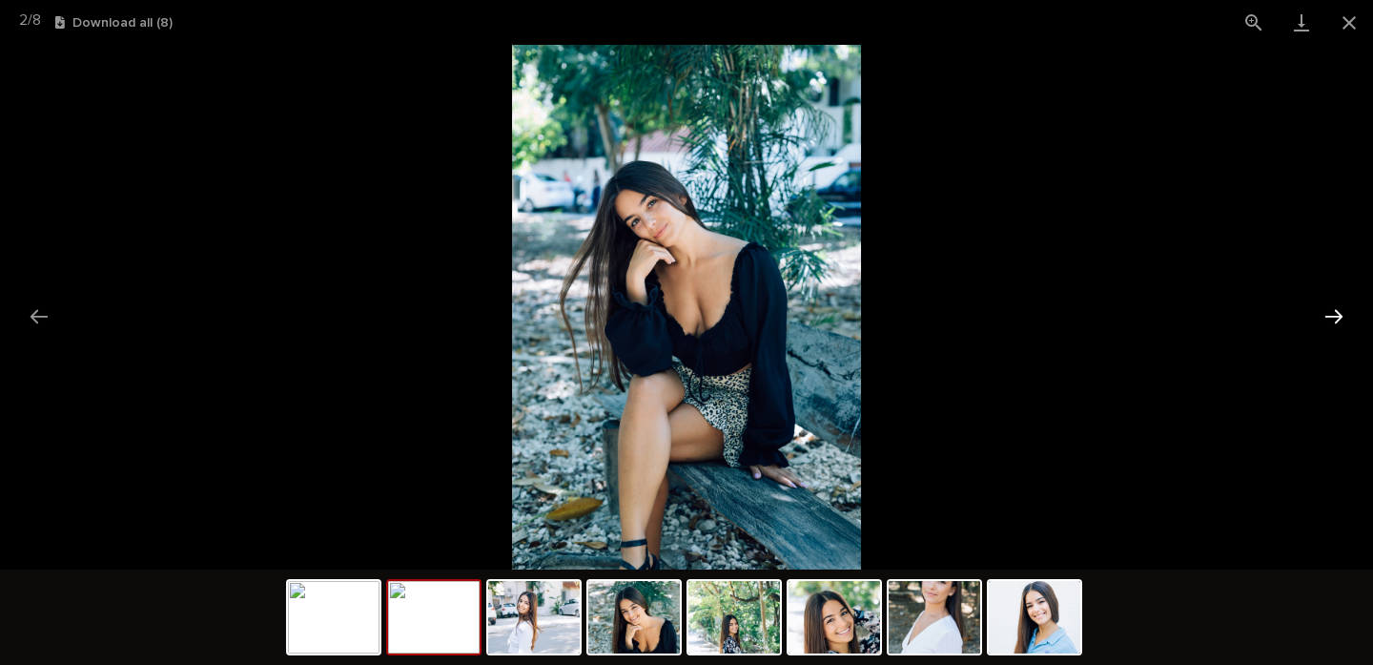
click at [1340, 307] on button "Next slide" at bounding box center [1334, 316] width 40 height 37
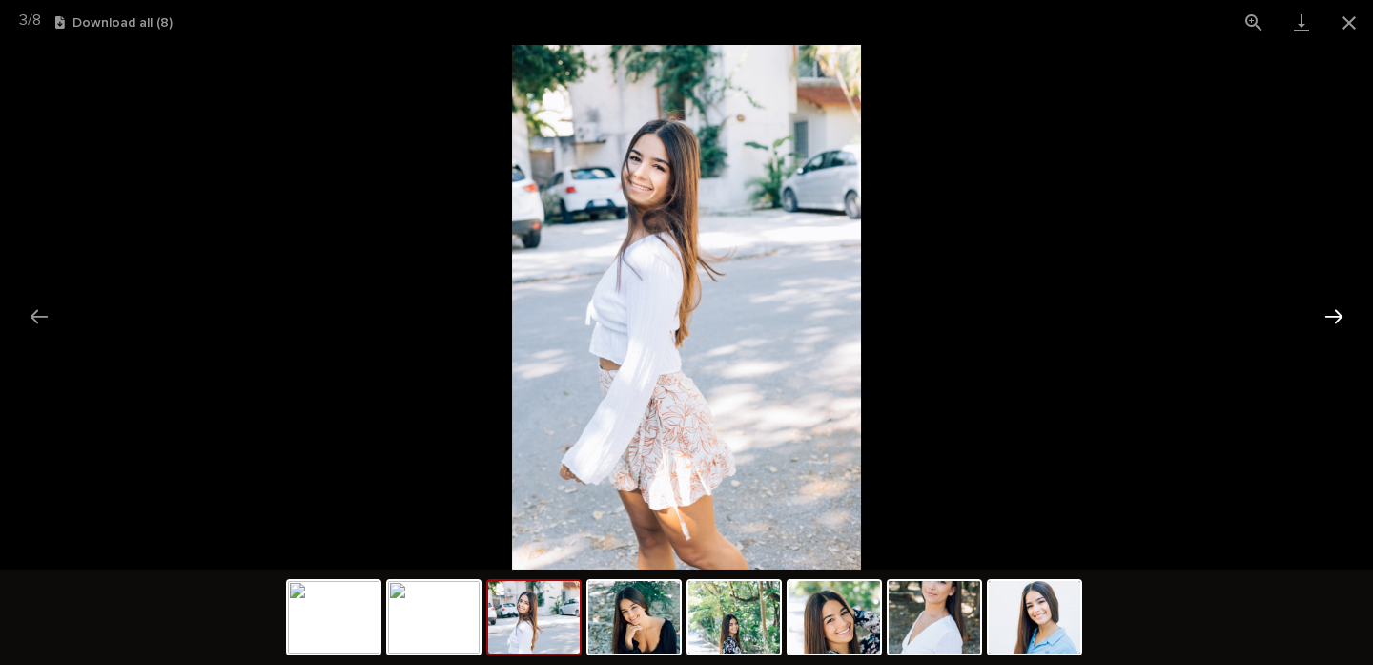
click at [1340, 307] on button "Next slide" at bounding box center [1334, 316] width 40 height 37
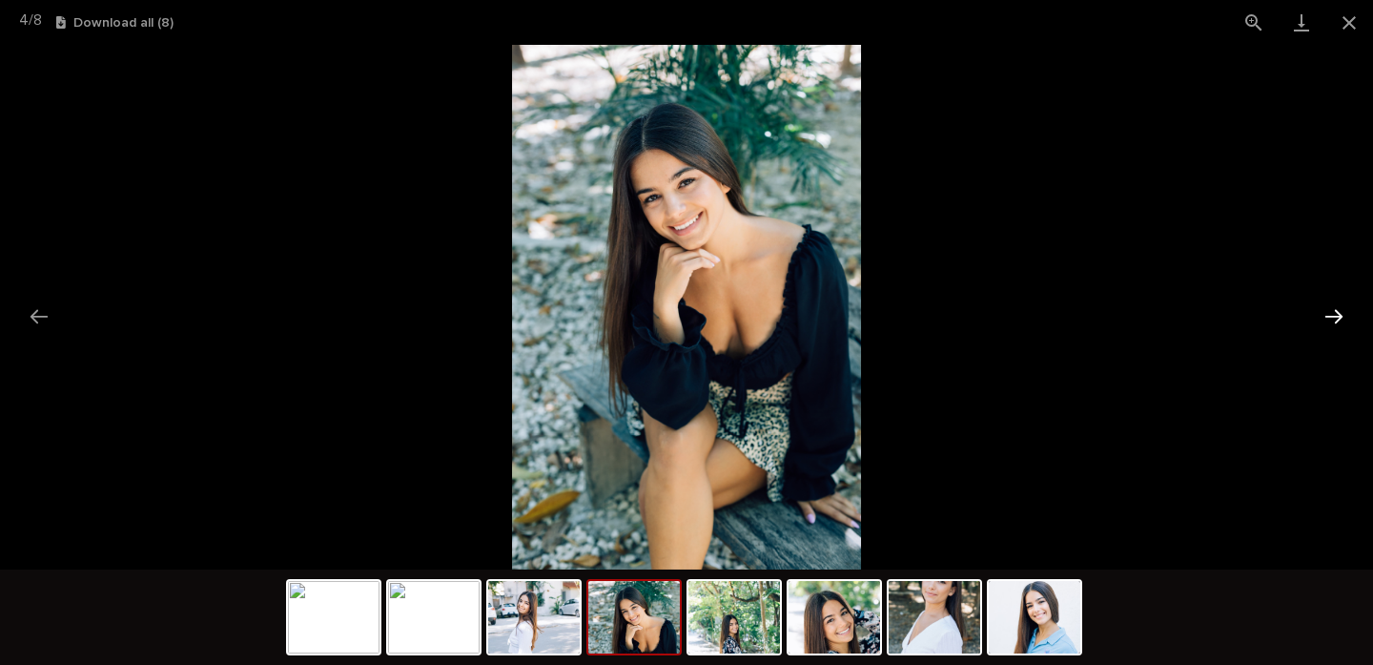
click at [1340, 307] on button "Next slide" at bounding box center [1334, 316] width 40 height 37
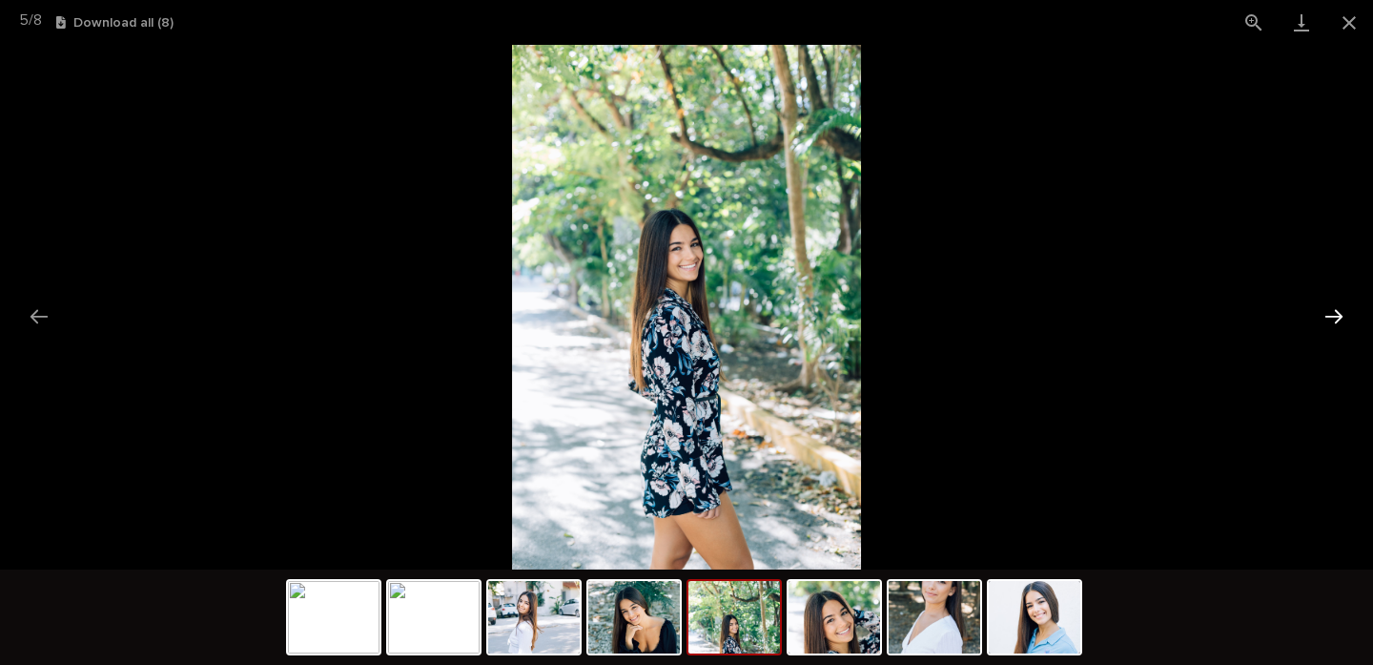
click at [1340, 307] on button "Next slide" at bounding box center [1334, 316] width 40 height 37
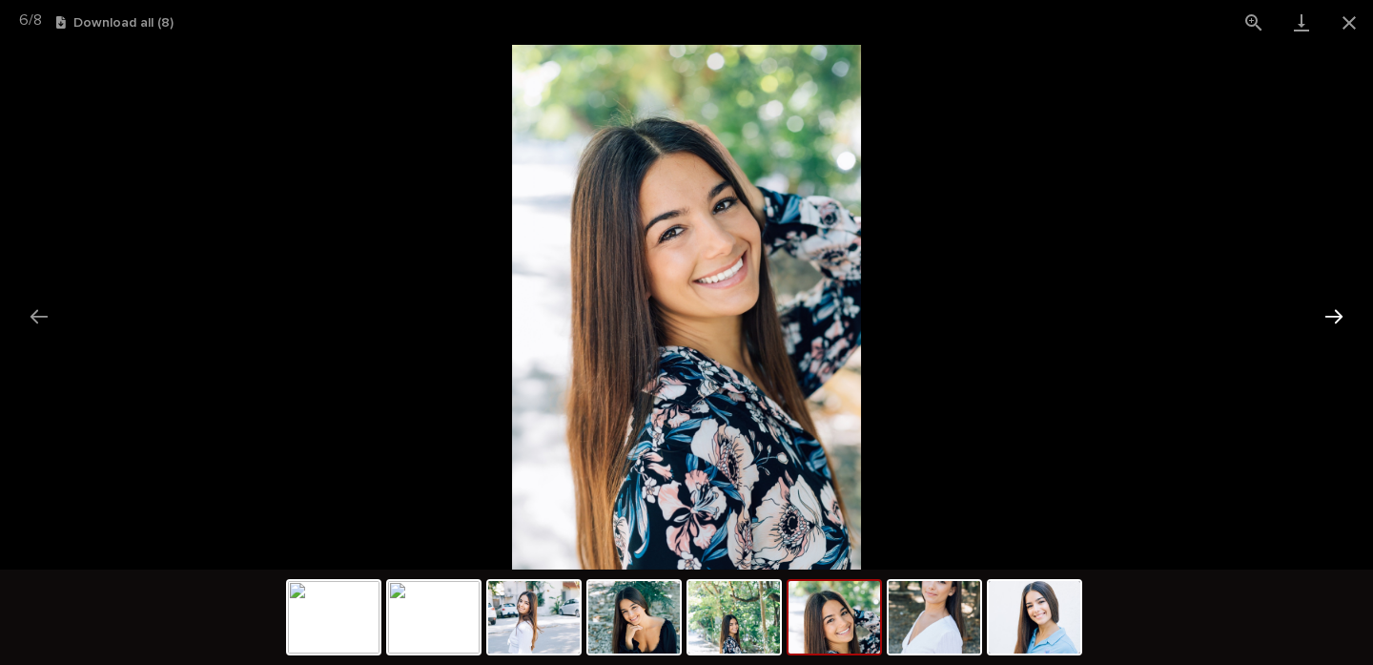
click at [1340, 307] on button "Next slide" at bounding box center [1334, 316] width 40 height 37
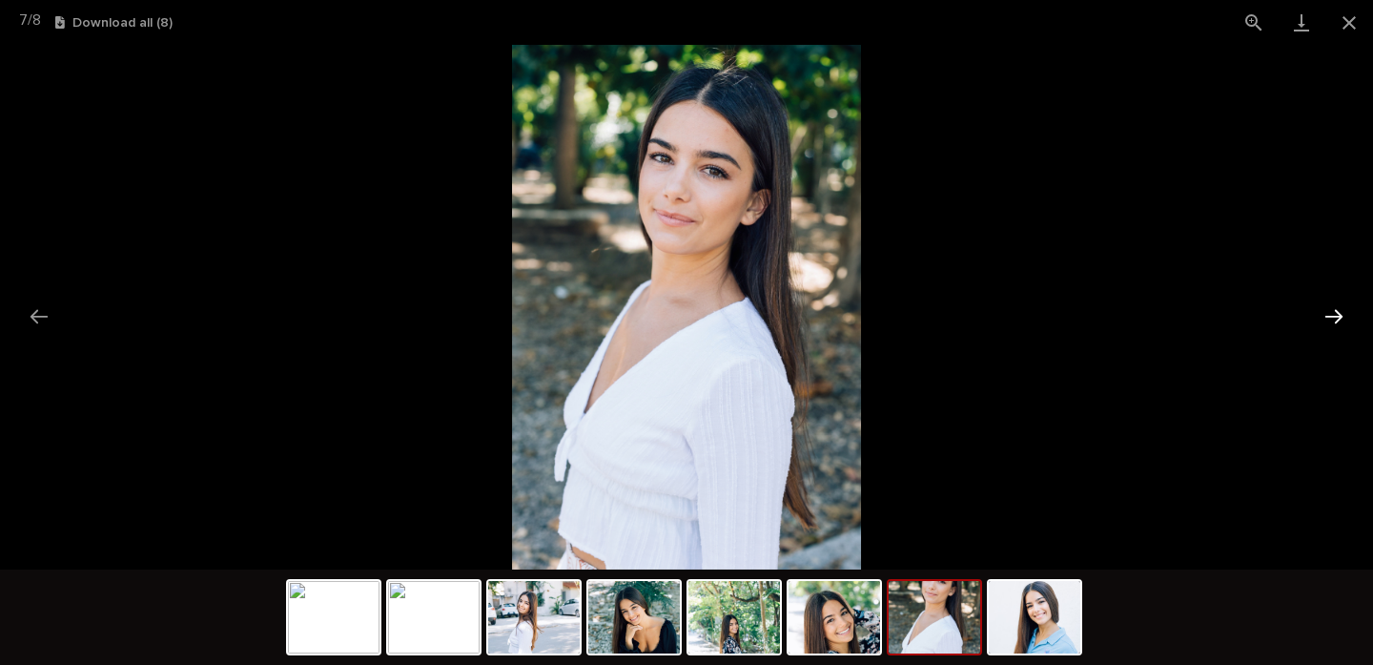
click at [1340, 307] on button "Next slide" at bounding box center [1334, 316] width 40 height 37
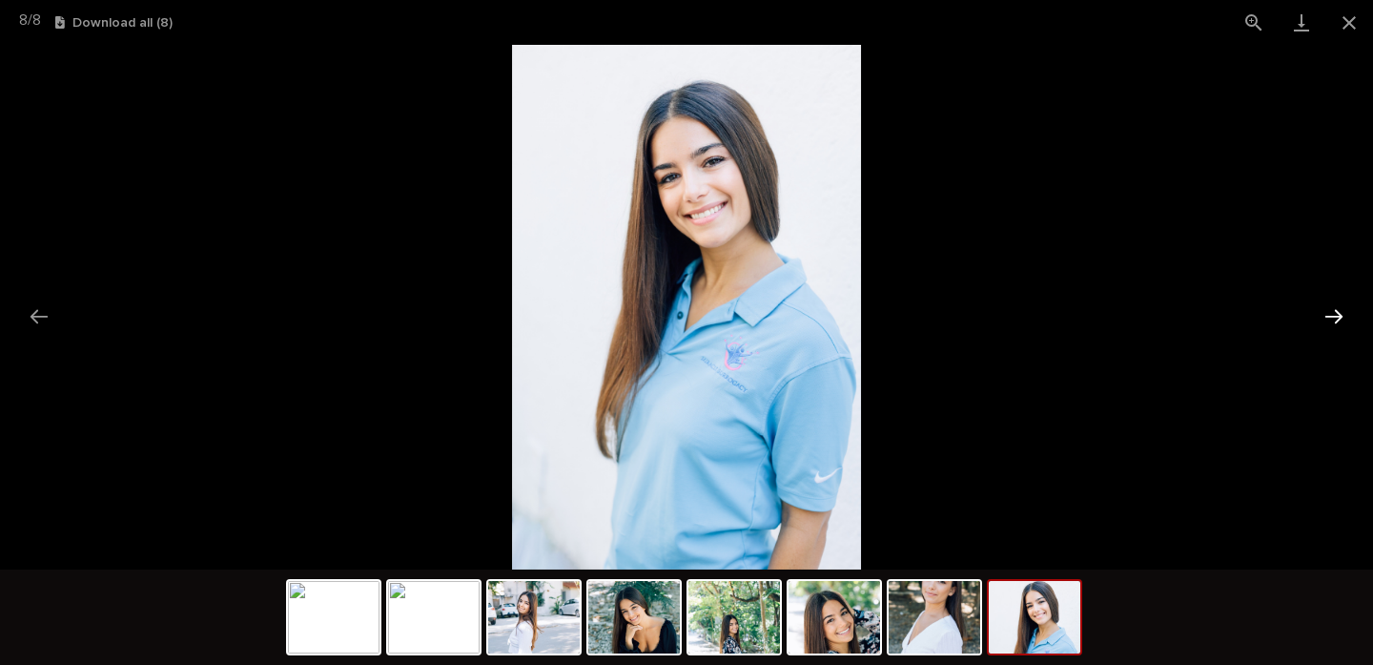
click at [1340, 307] on button "Next slide" at bounding box center [1334, 316] width 40 height 37
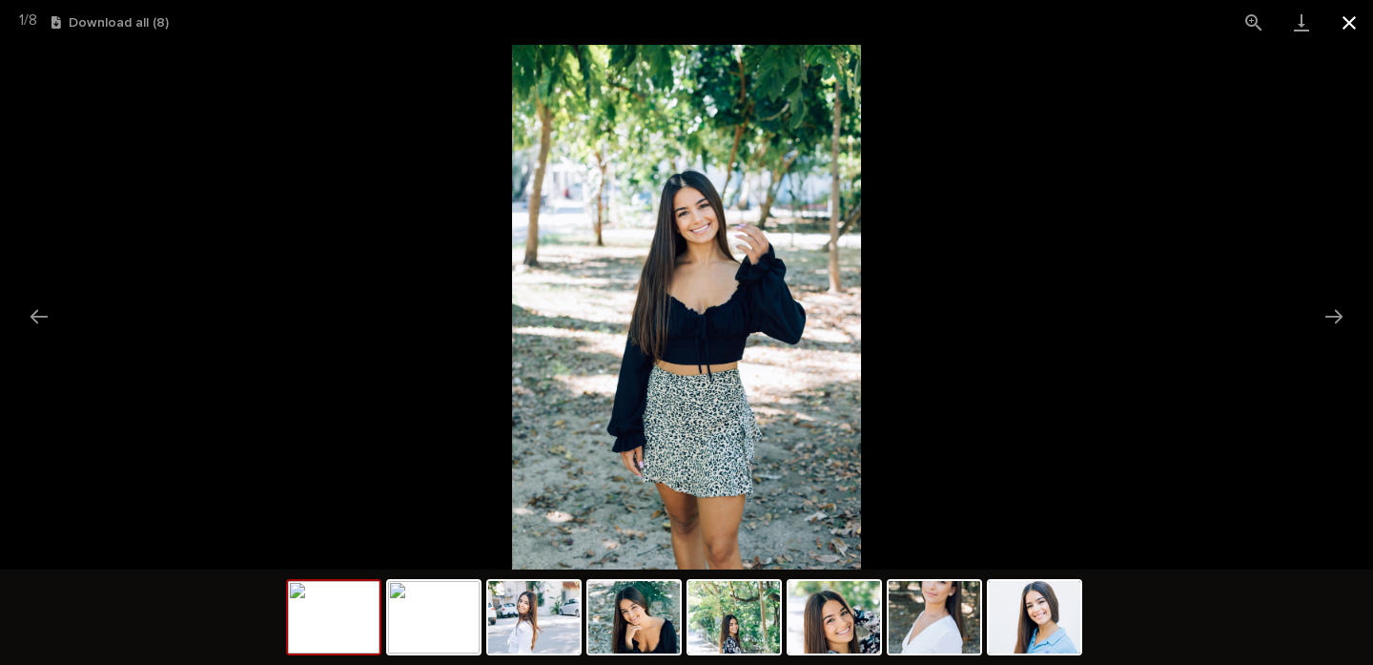
click at [1345, 18] on button "Close gallery" at bounding box center [1350, 22] width 48 height 45
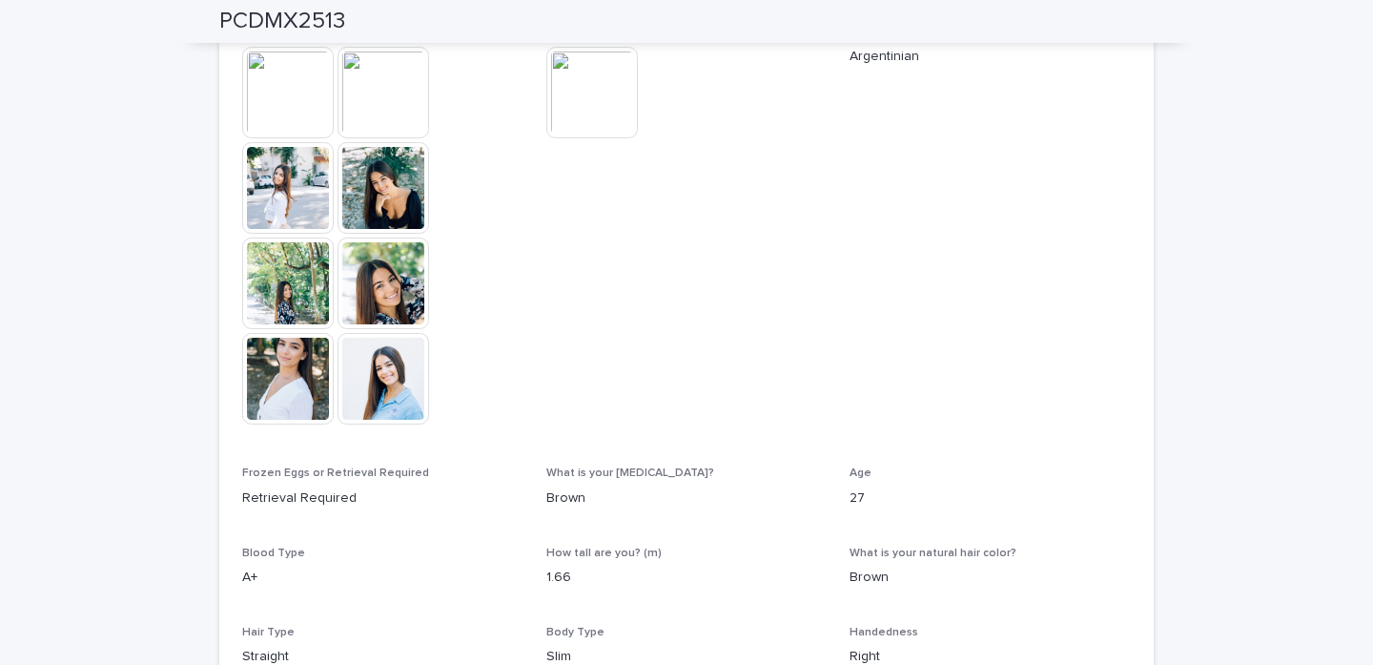
scroll to position [581, 0]
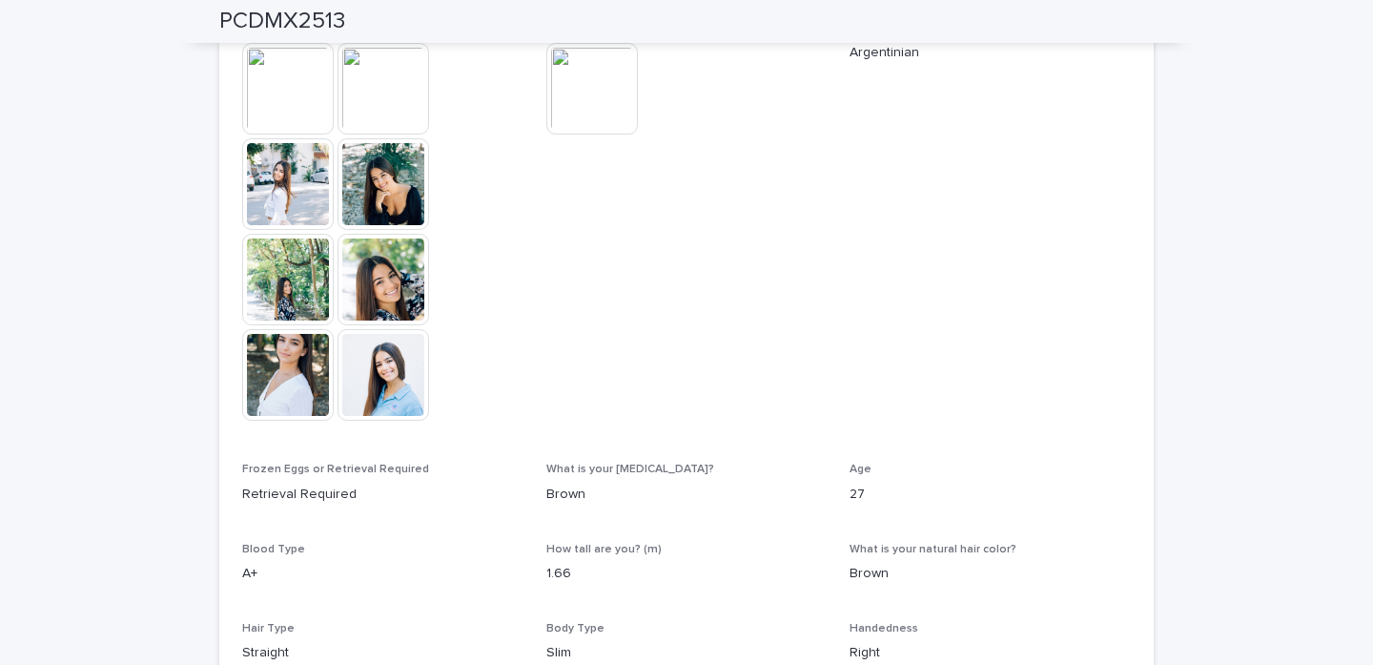
click at [602, 129] on img at bounding box center [592, 89] width 92 height 92
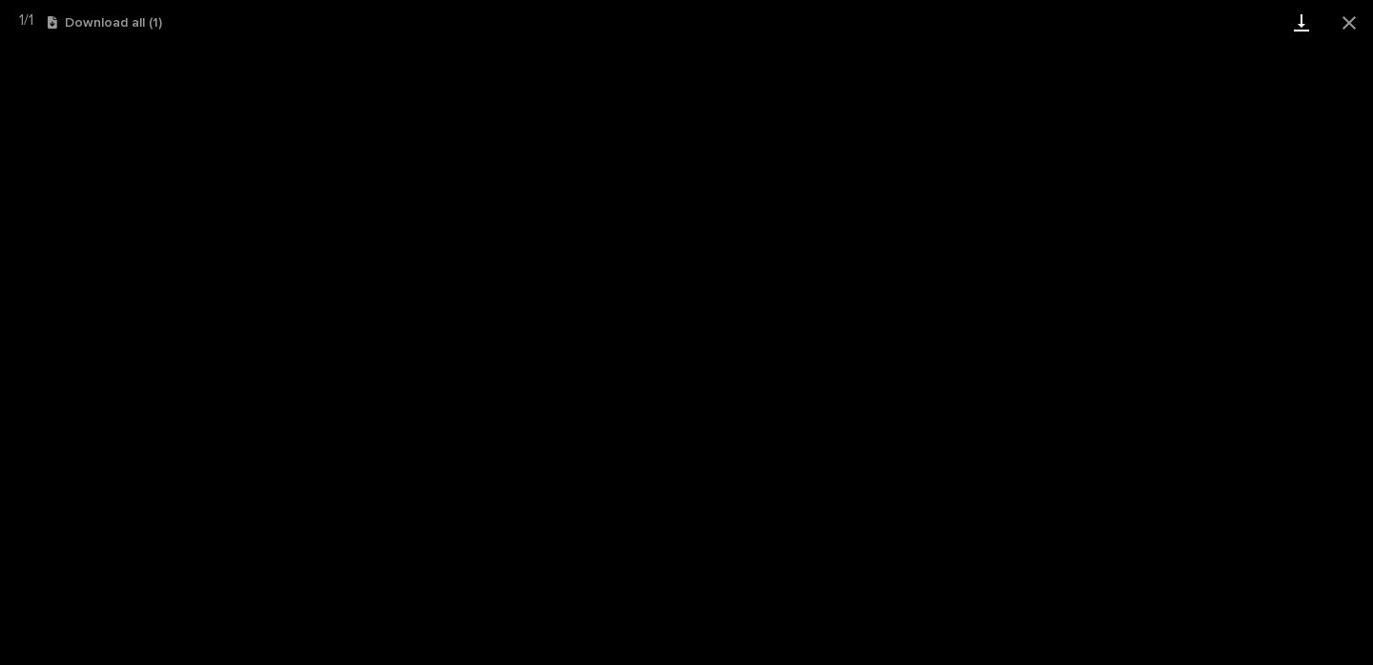
click at [1306, 24] on link "Download" at bounding box center [1302, 22] width 48 height 45
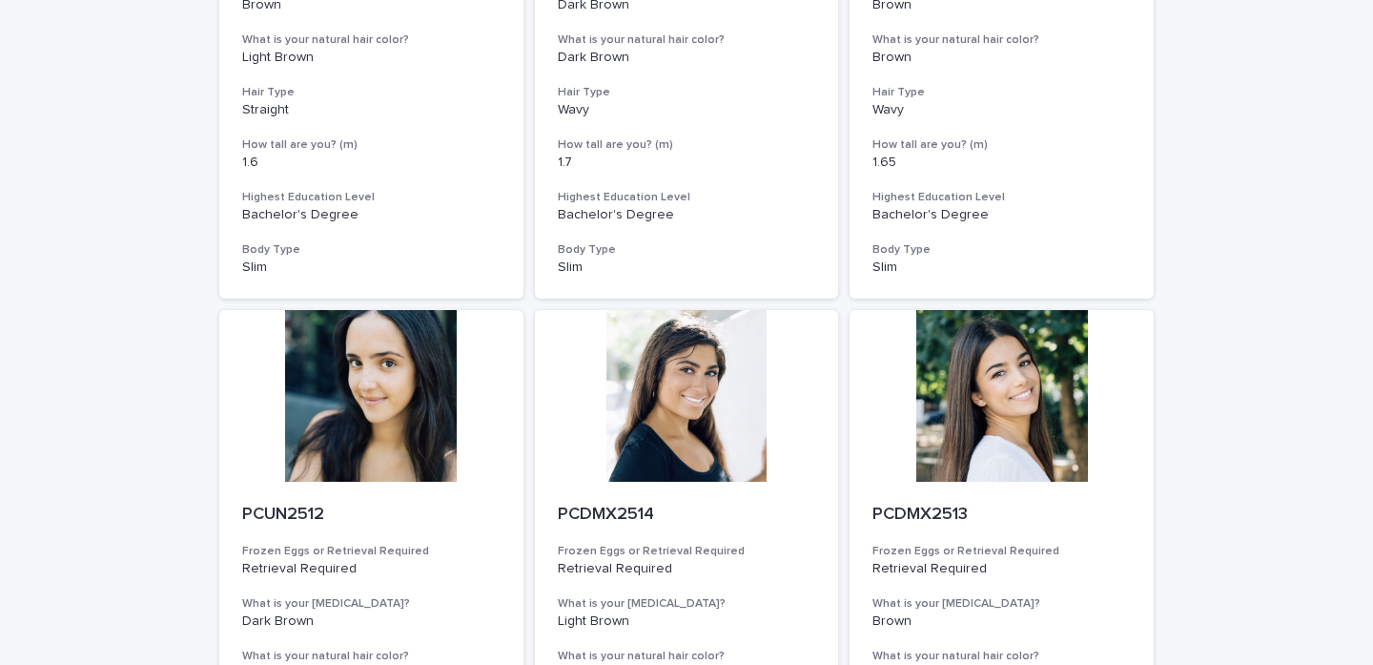
scroll to position [86, 0]
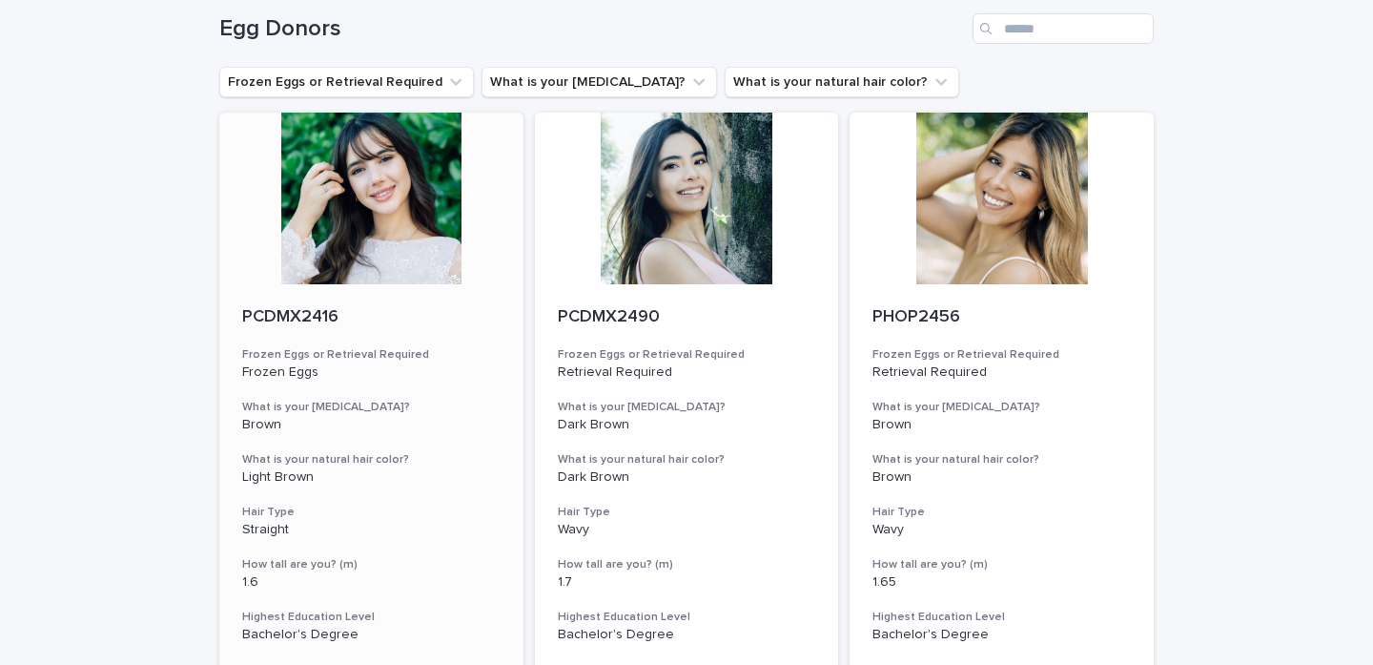
click at [330, 179] on div at bounding box center [371, 199] width 304 height 172
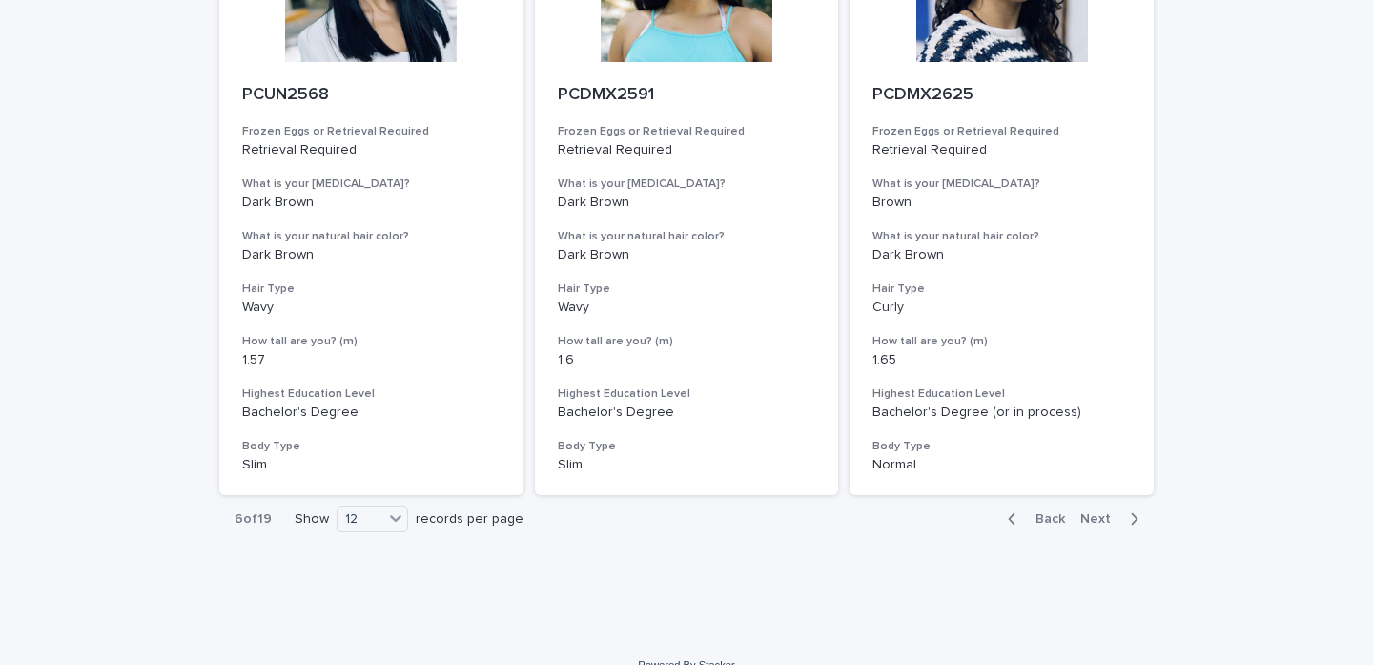
scroll to position [2157, 0]
click at [1100, 511] on button "Next" at bounding box center [1113, 519] width 81 height 17
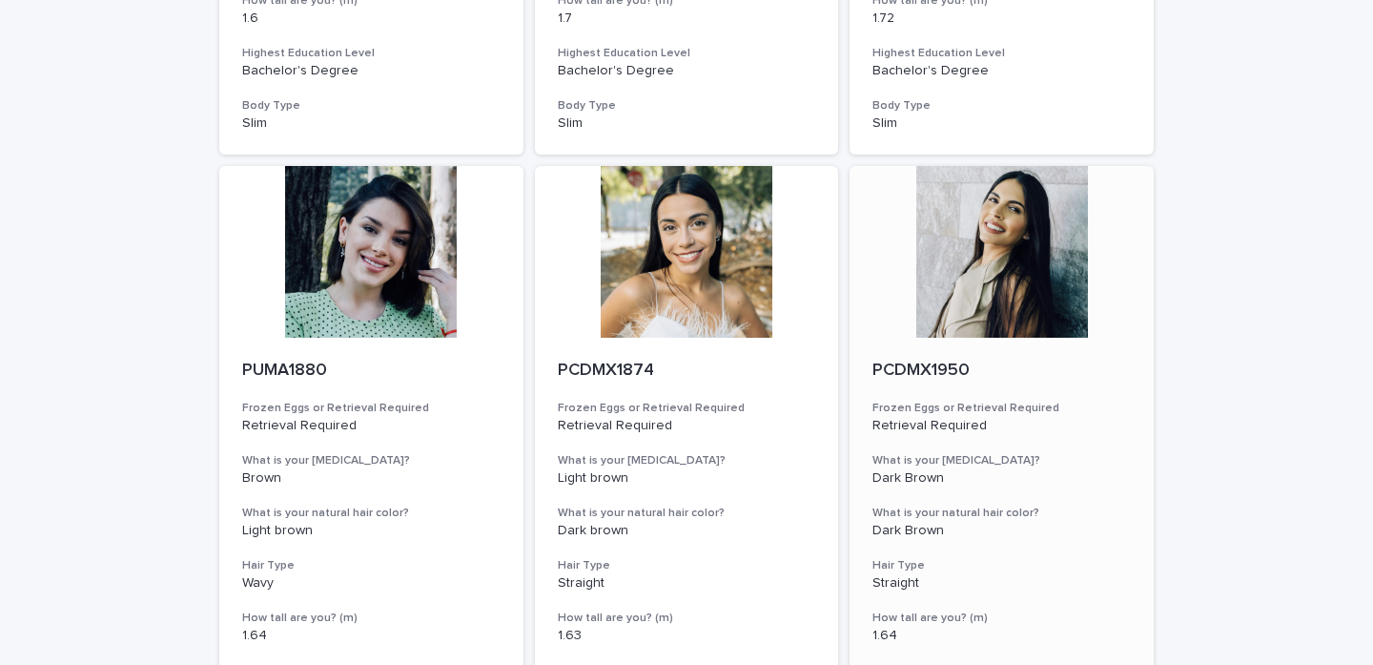
scroll to position [1262, 0]
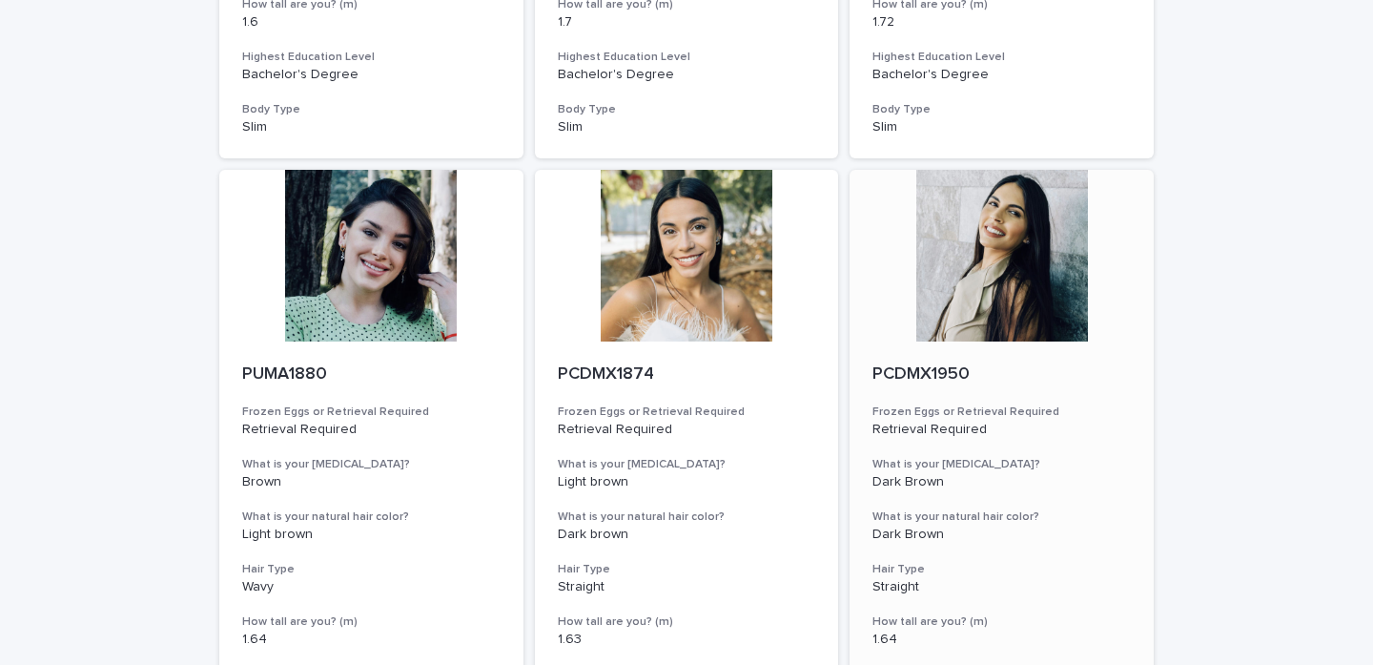
click at [1027, 240] on div at bounding box center [1002, 256] width 304 height 172
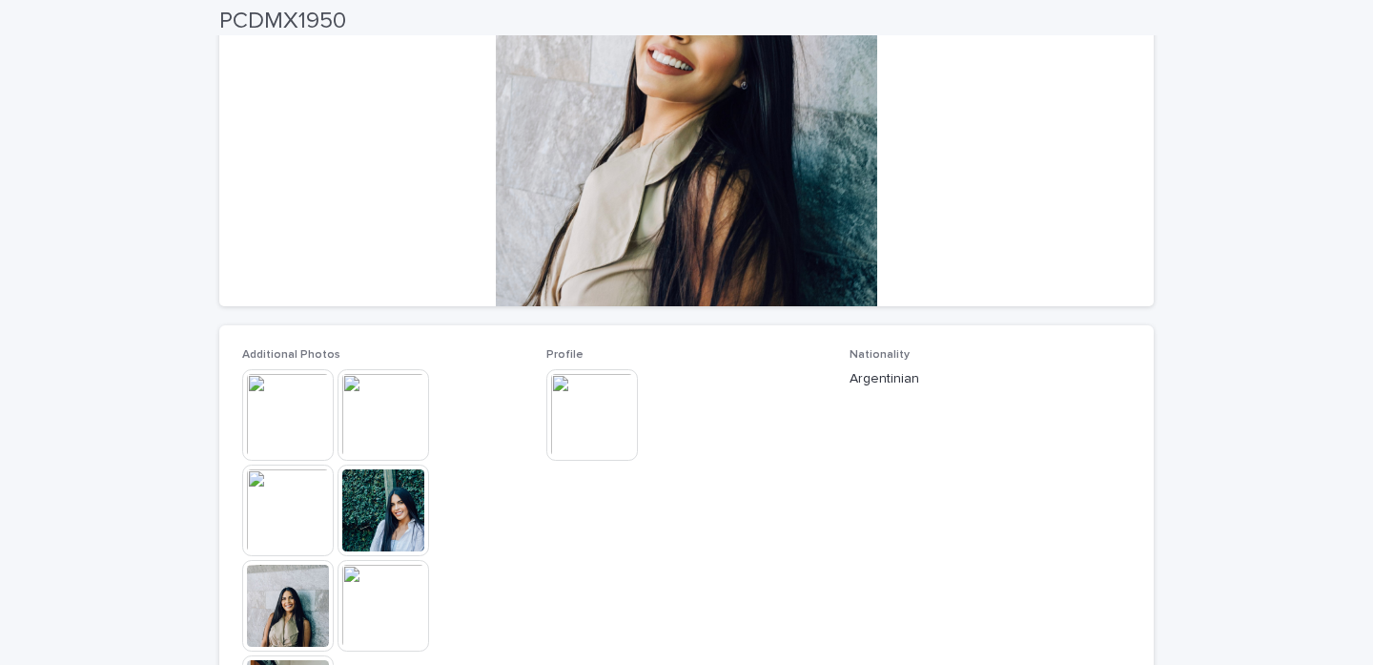
scroll to position [257, 0]
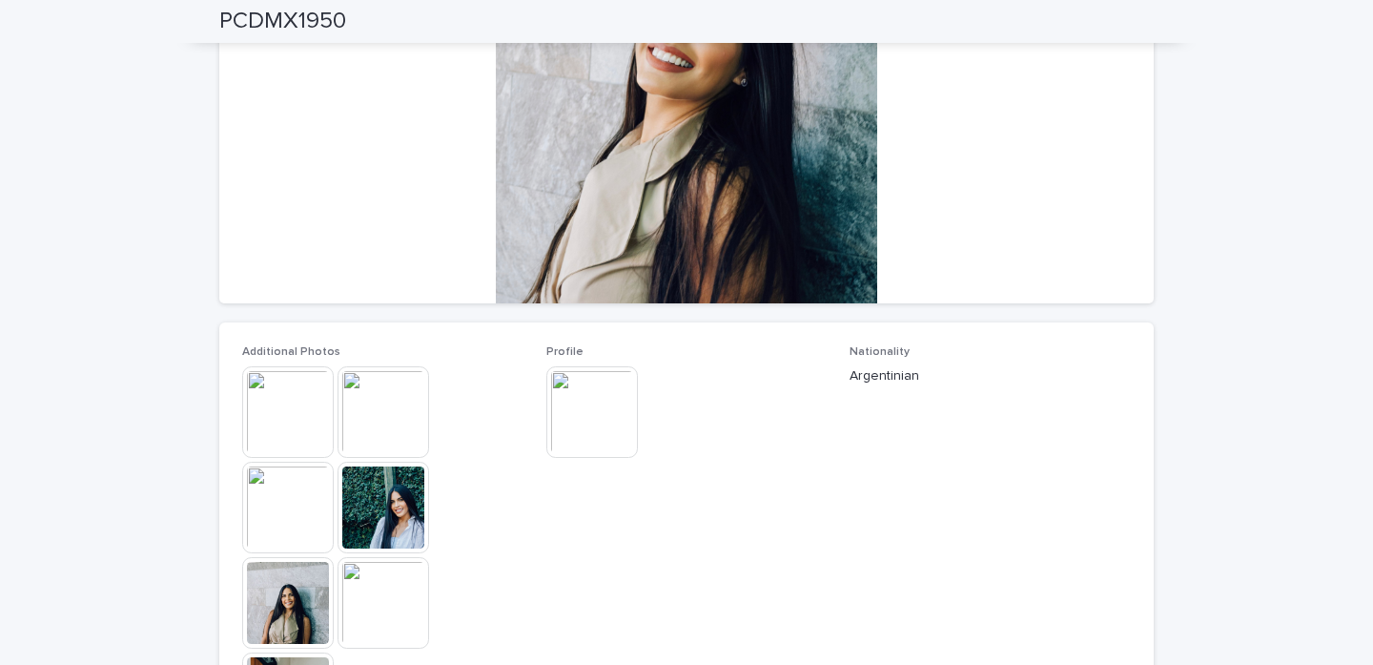
click at [374, 398] on img at bounding box center [384, 412] width 92 height 92
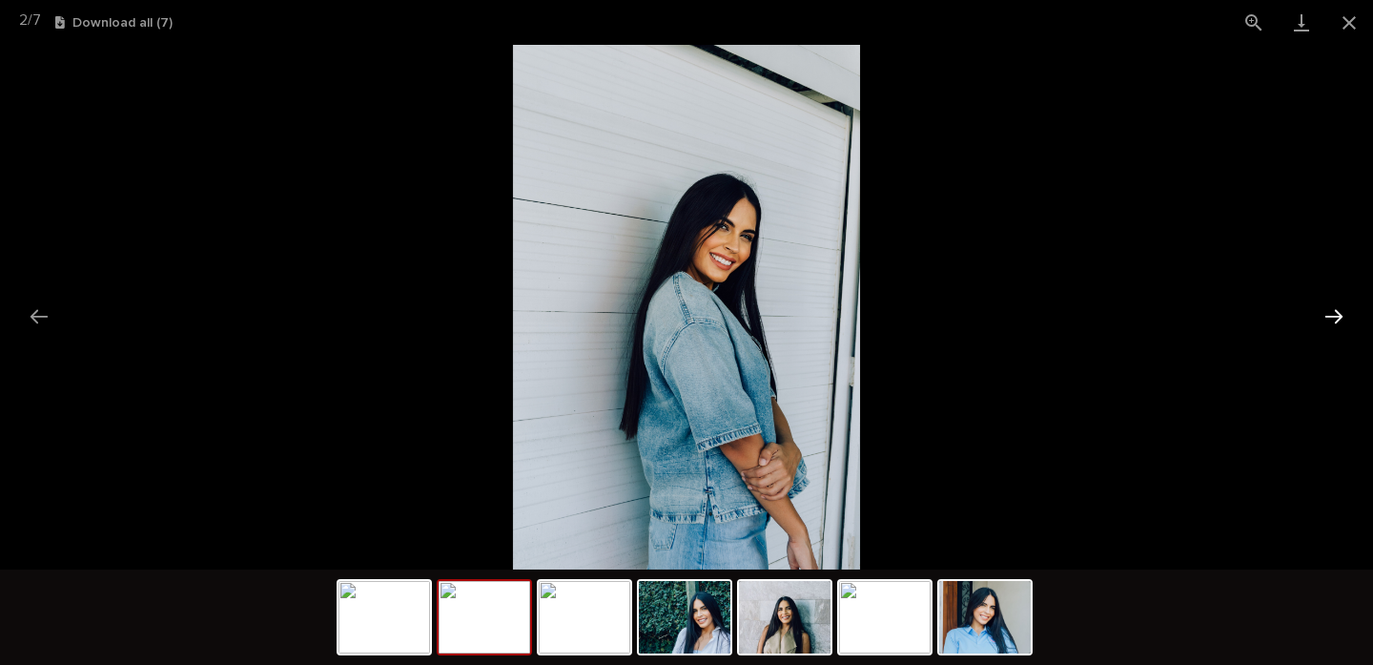
click at [1336, 317] on button "Next slide" at bounding box center [1334, 316] width 40 height 37
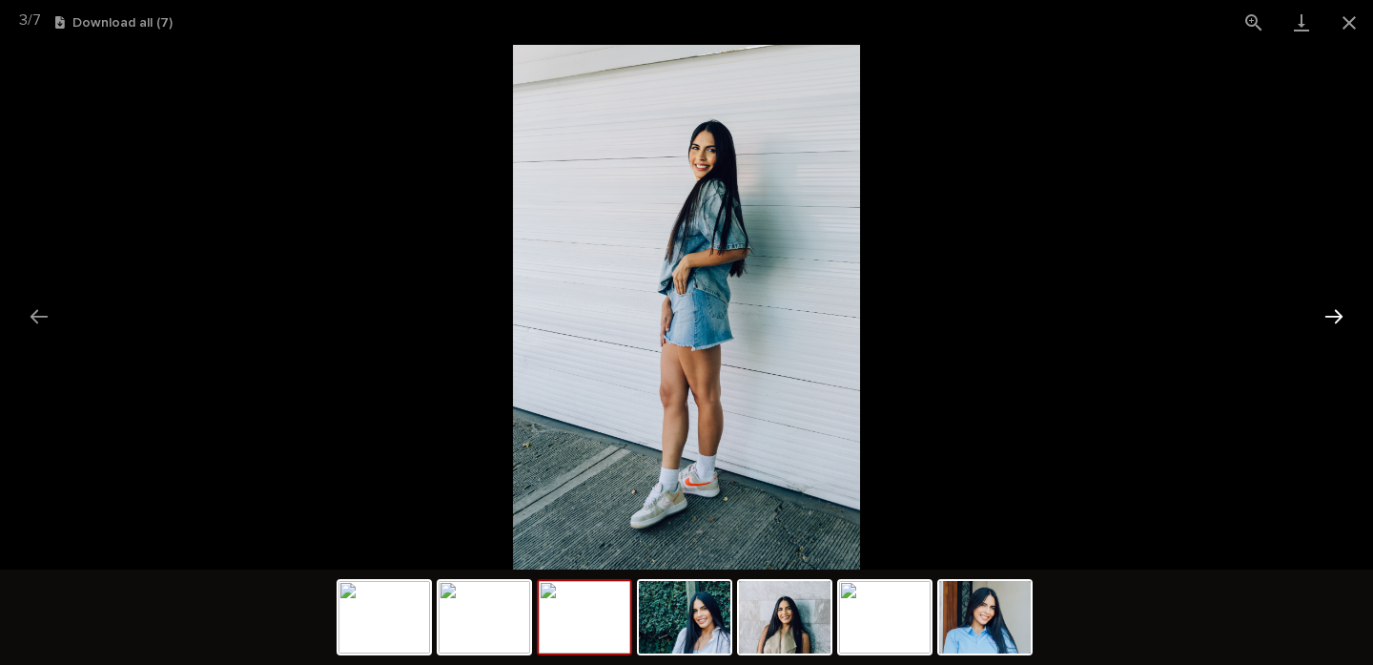
click at [1336, 317] on button "Next slide" at bounding box center [1334, 316] width 40 height 37
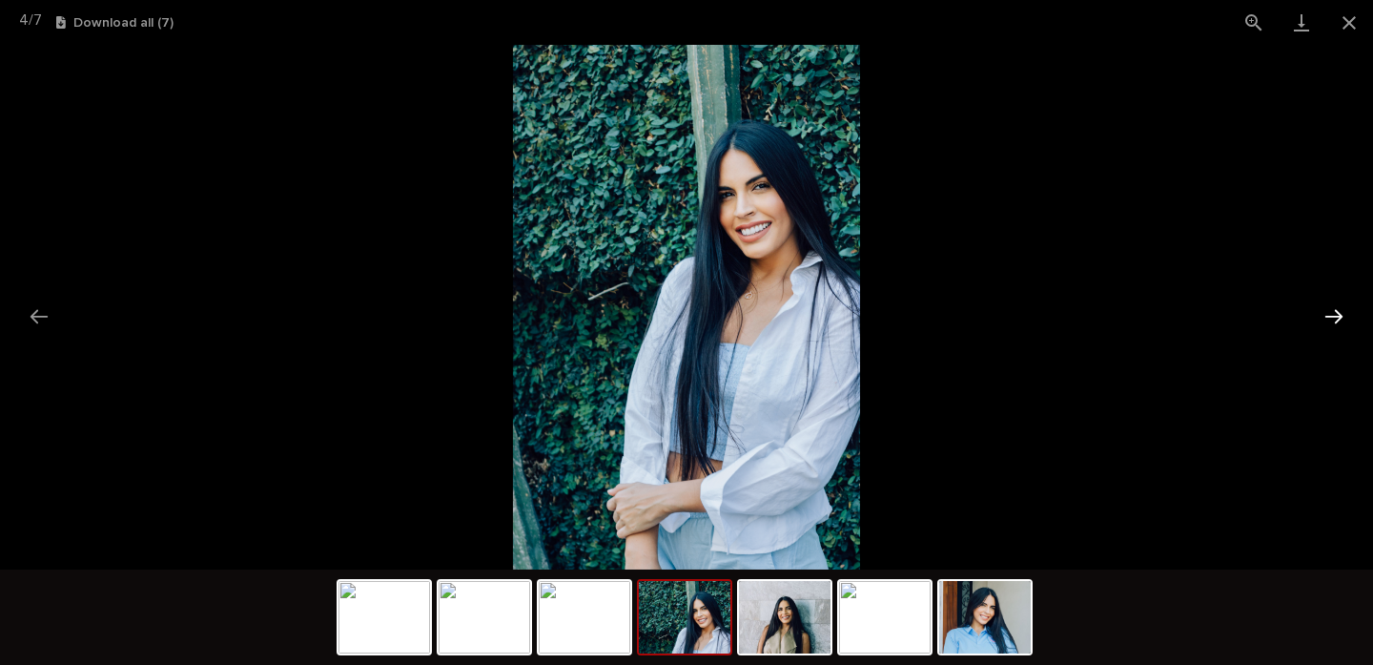
click at [1336, 317] on button "Next slide" at bounding box center [1334, 316] width 40 height 37
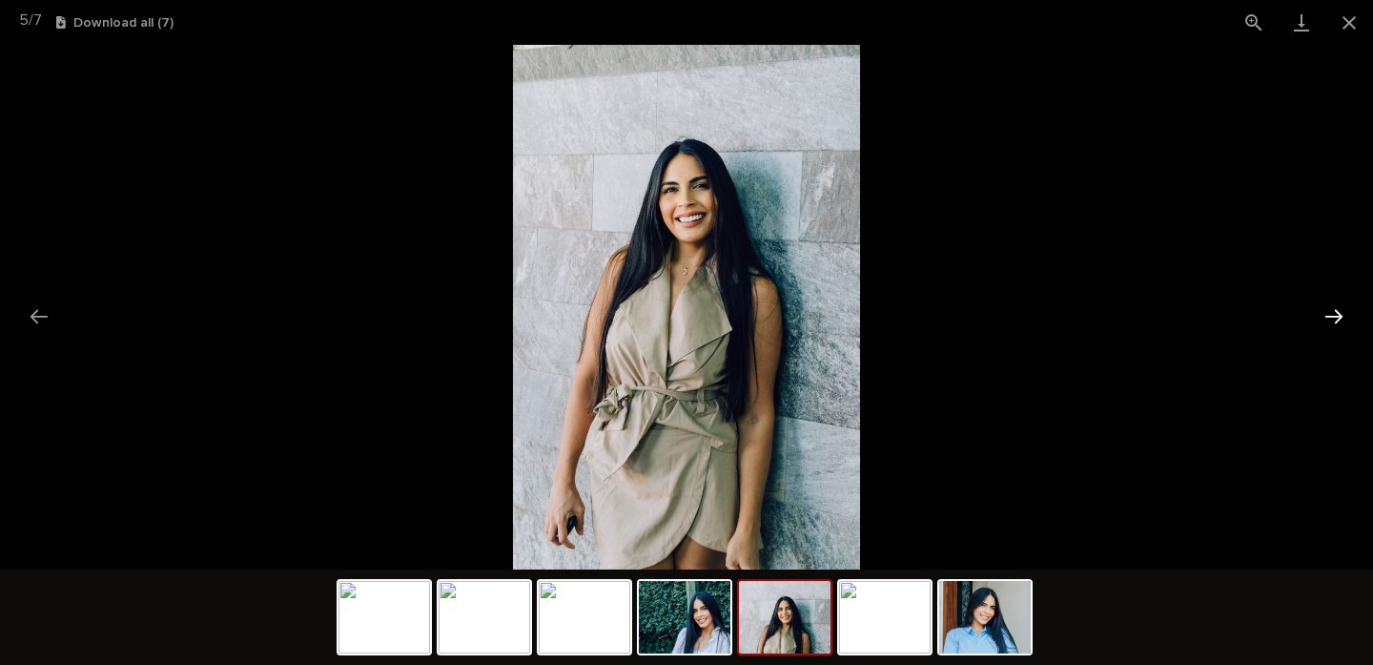
click at [1336, 317] on button "Next slide" at bounding box center [1334, 316] width 40 height 37
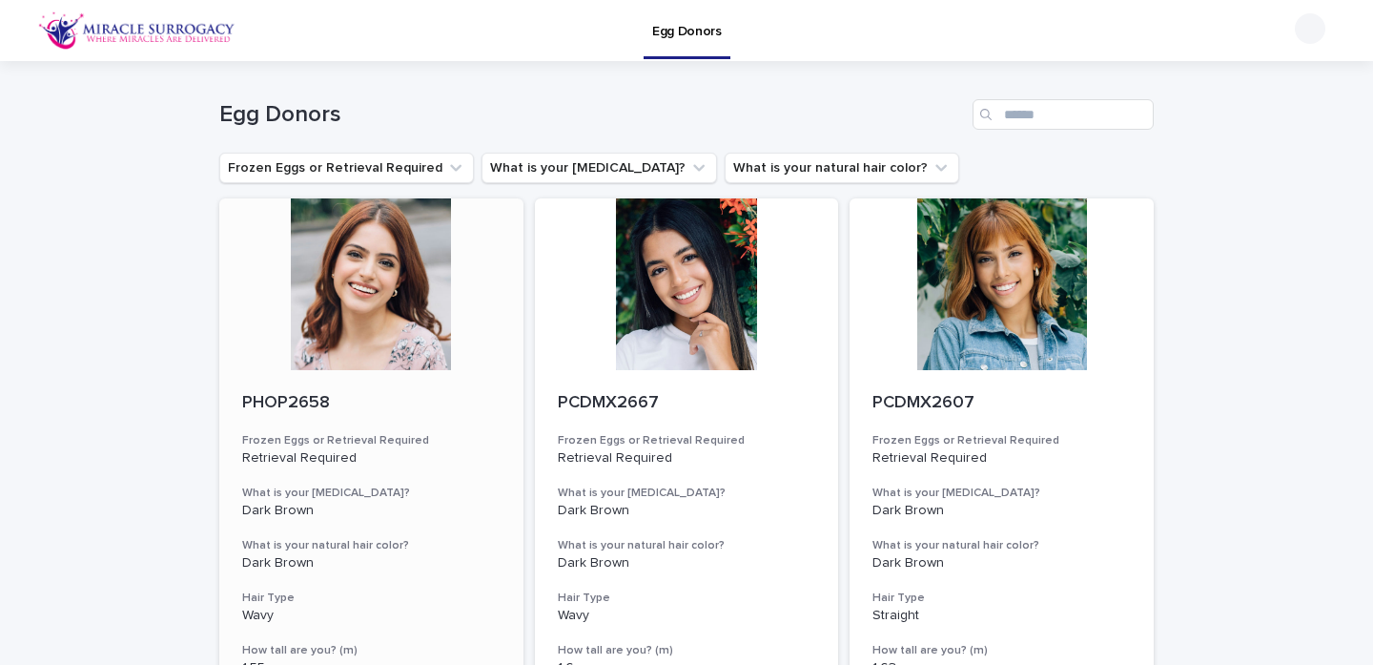
click at [319, 362] on div at bounding box center [371, 284] width 304 height 172
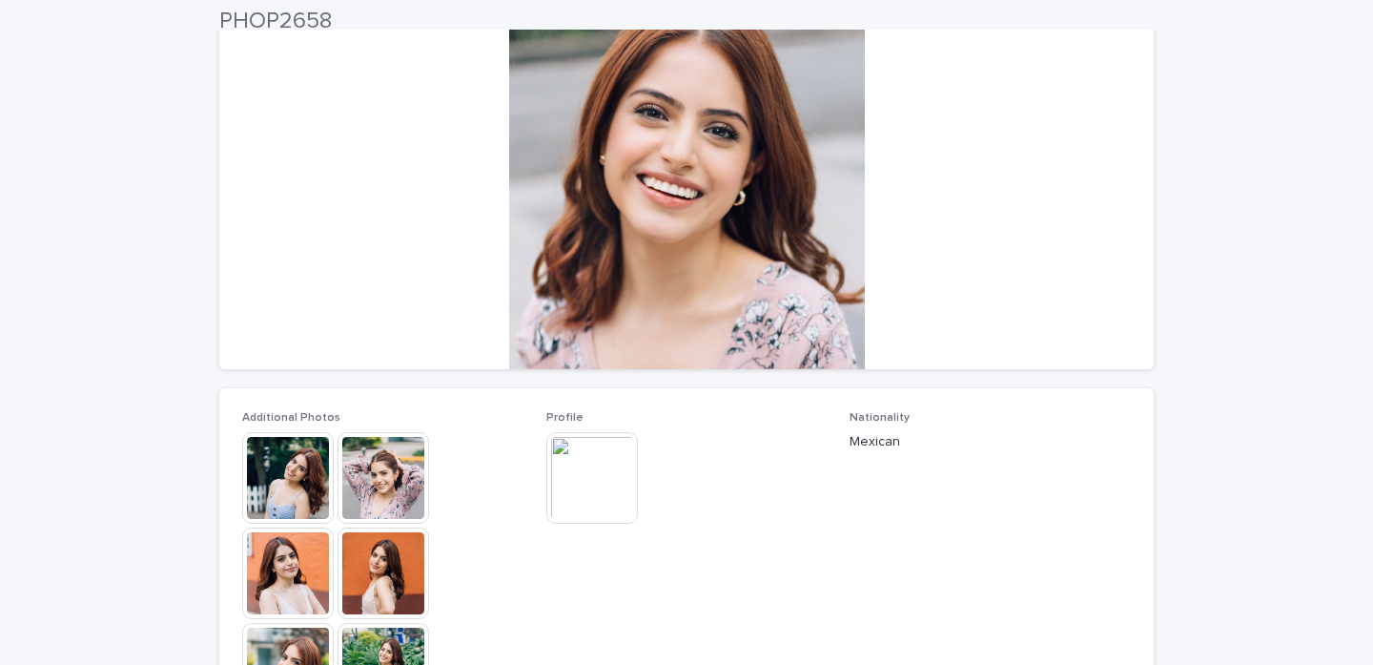
scroll to position [193, 0]
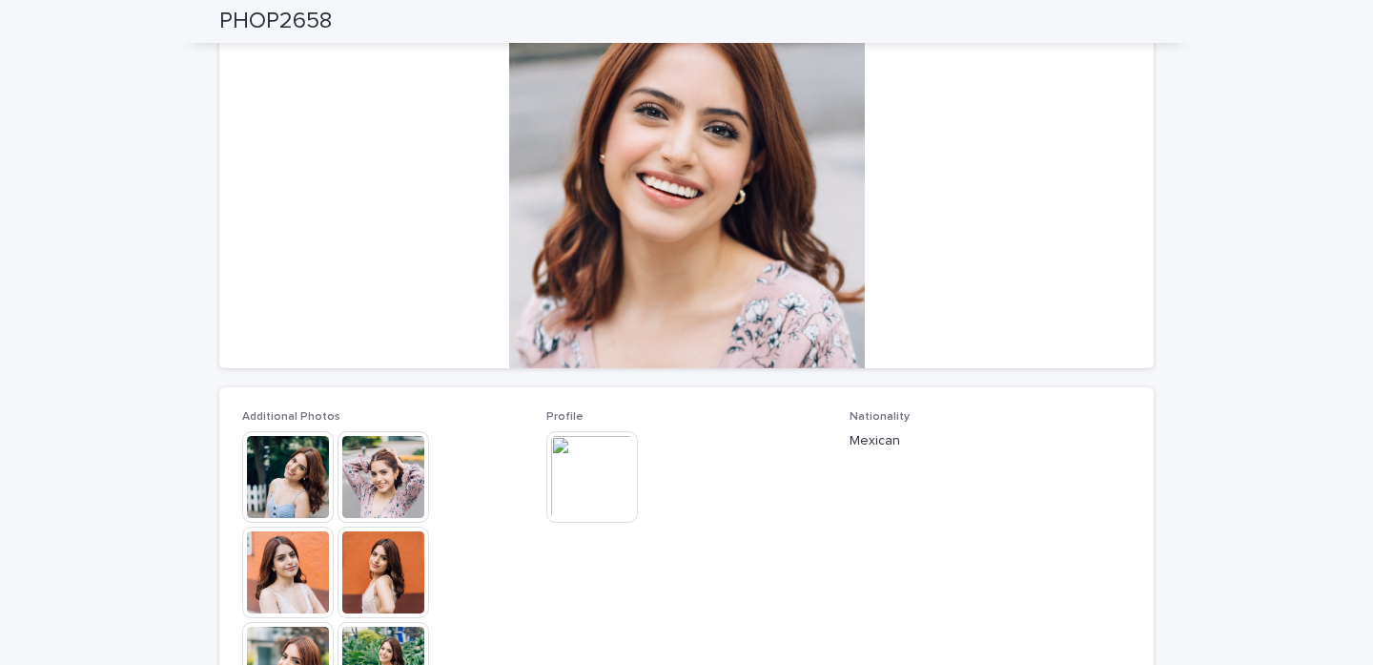
click at [283, 461] on img at bounding box center [288, 477] width 92 height 92
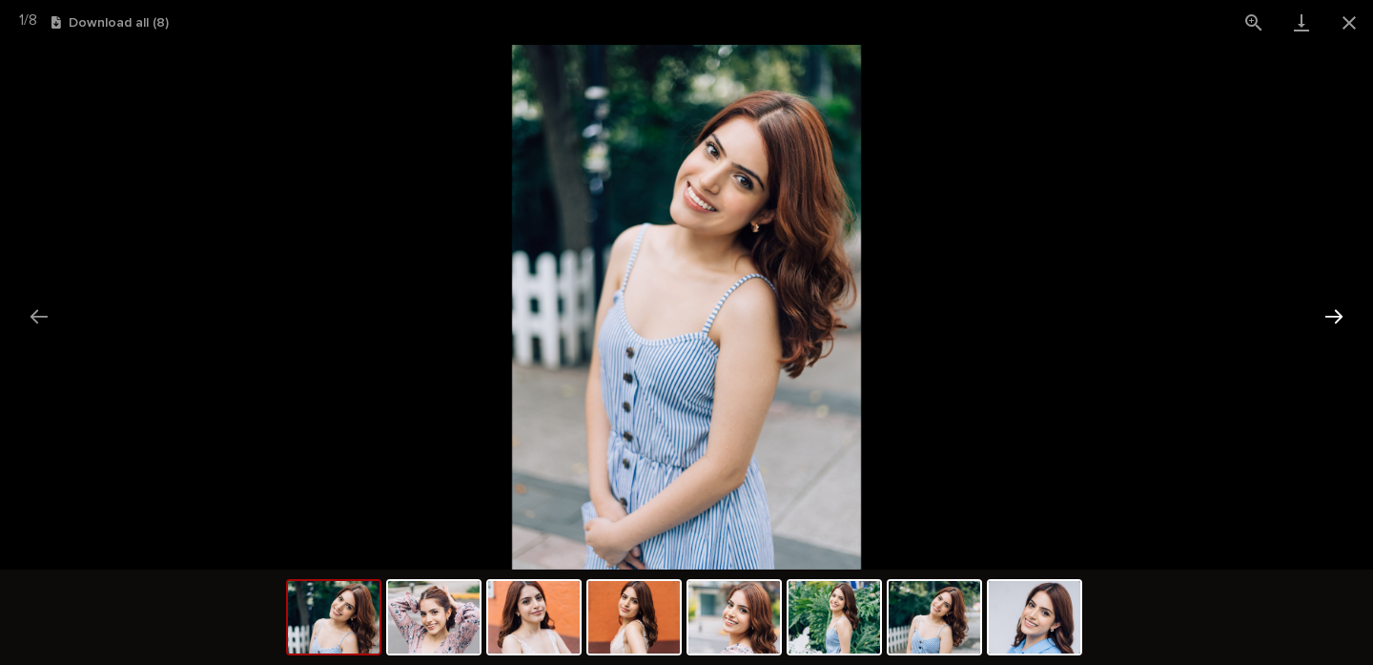
click at [1338, 307] on button "Next slide" at bounding box center [1334, 316] width 40 height 37
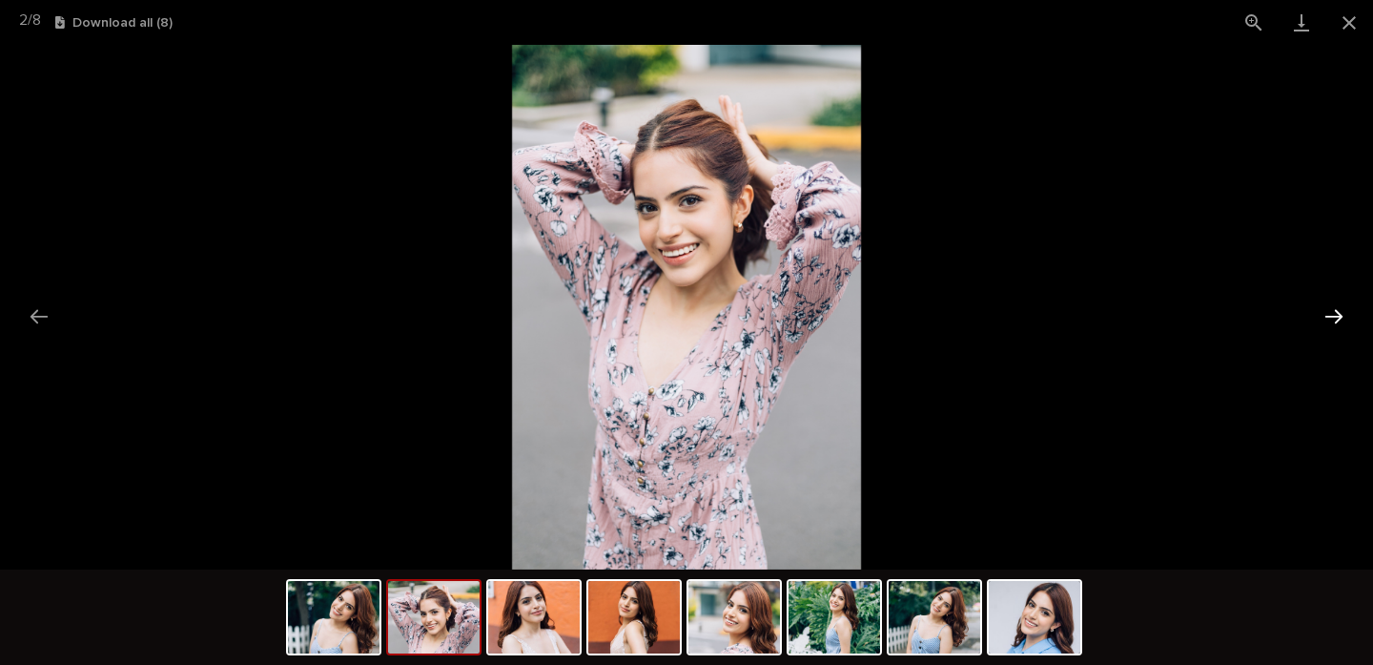
click at [1338, 307] on button "Next slide" at bounding box center [1334, 316] width 40 height 37
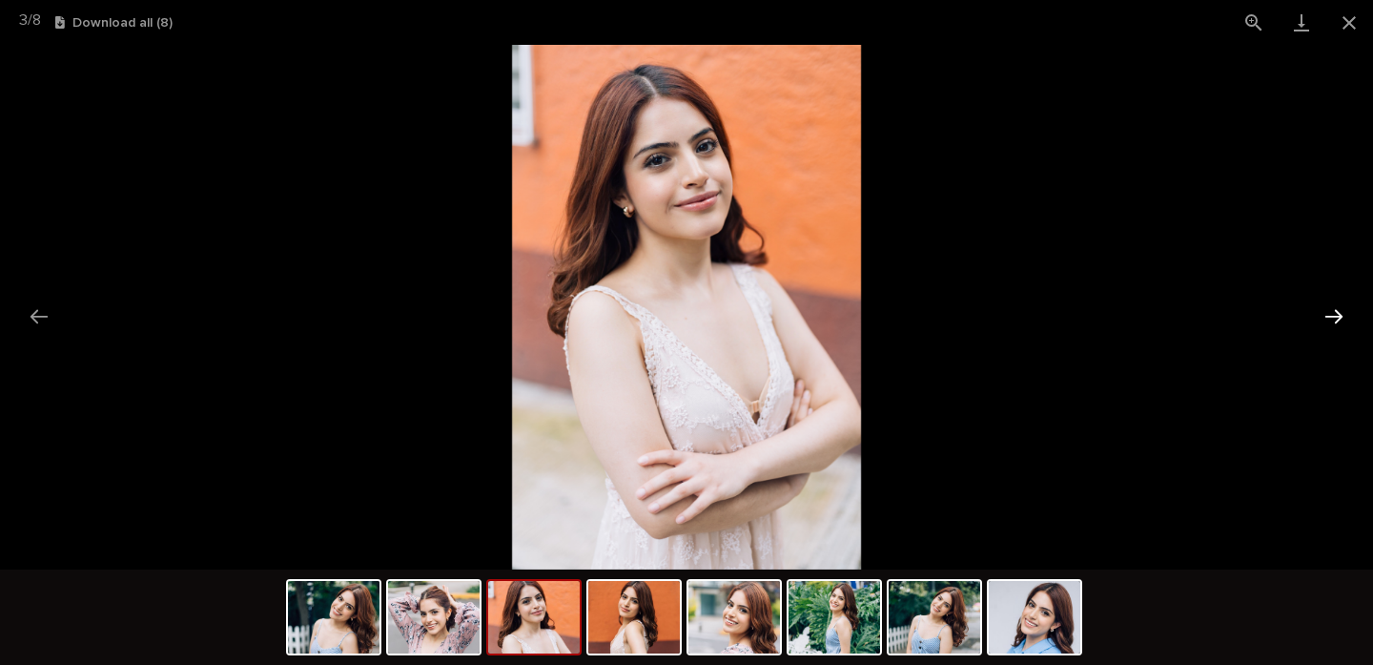
click at [1338, 307] on button "Next slide" at bounding box center [1334, 316] width 40 height 37
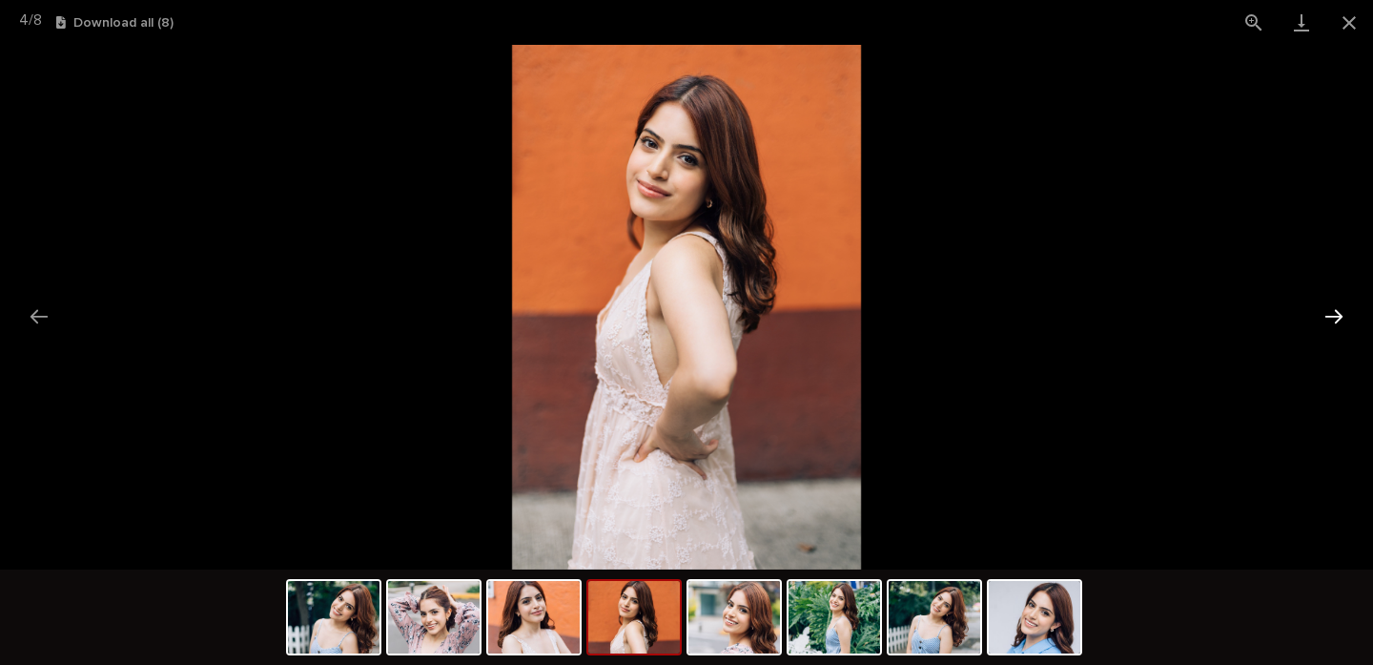
click at [1338, 307] on button "Next slide" at bounding box center [1334, 316] width 40 height 37
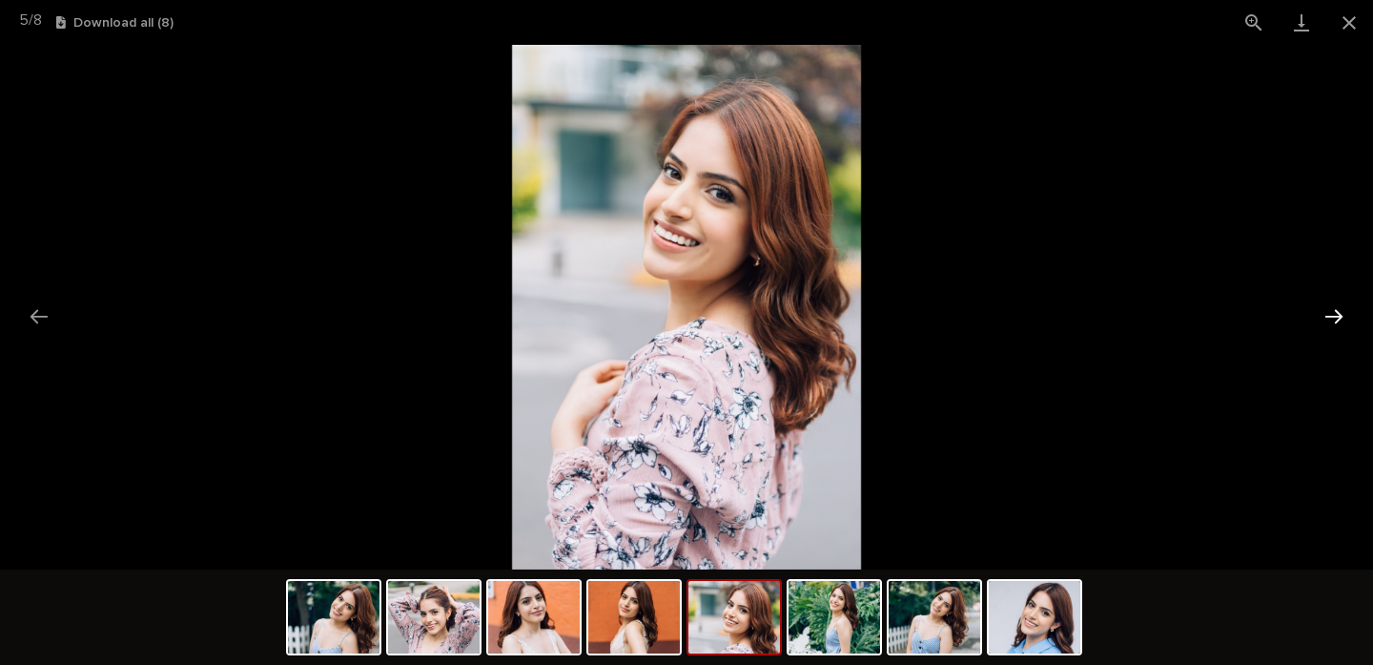
click at [1338, 307] on button "Next slide" at bounding box center [1334, 316] width 40 height 37
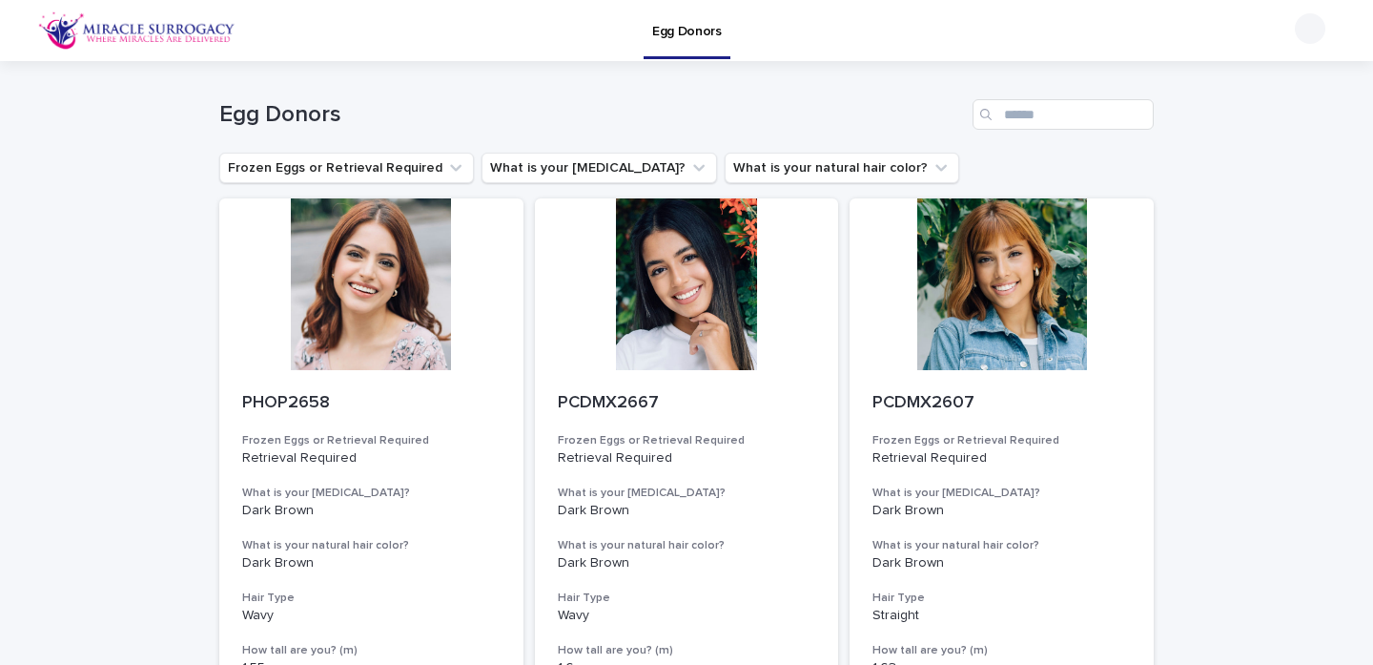
scroll to position [113, 0]
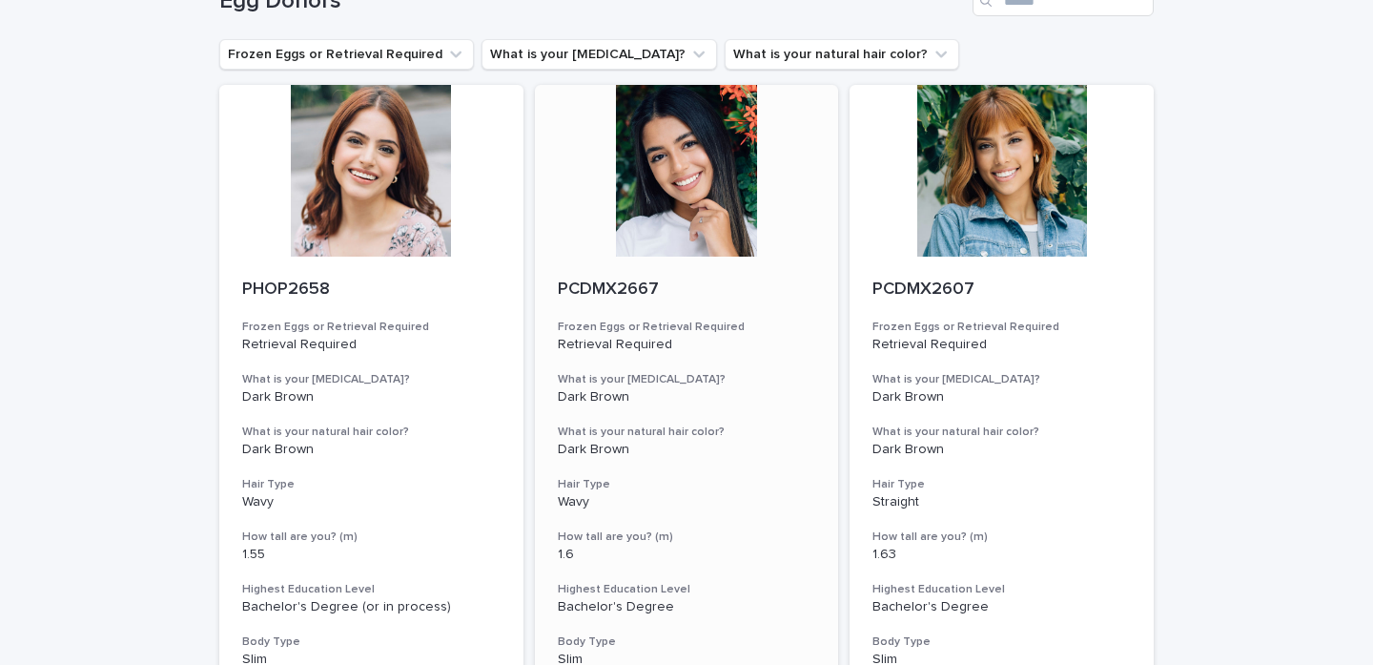
click at [676, 206] on div at bounding box center [687, 171] width 304 height 172
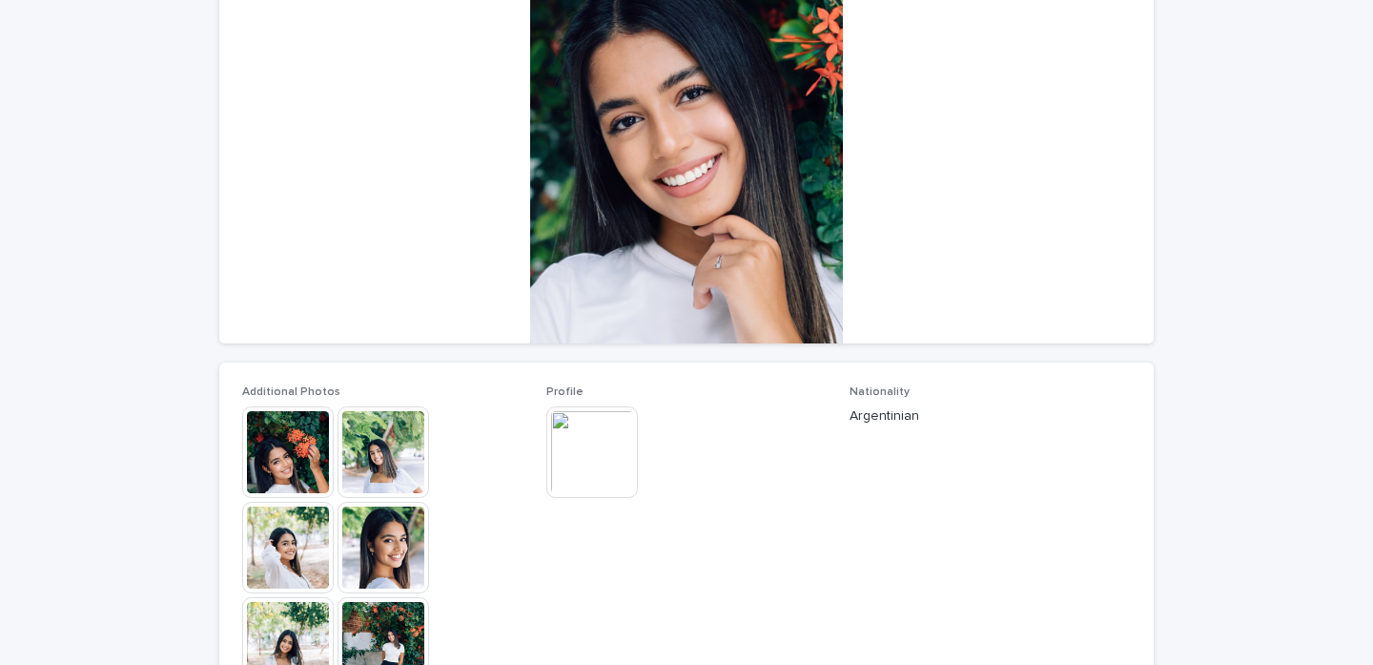
scroll to position [222, 0]
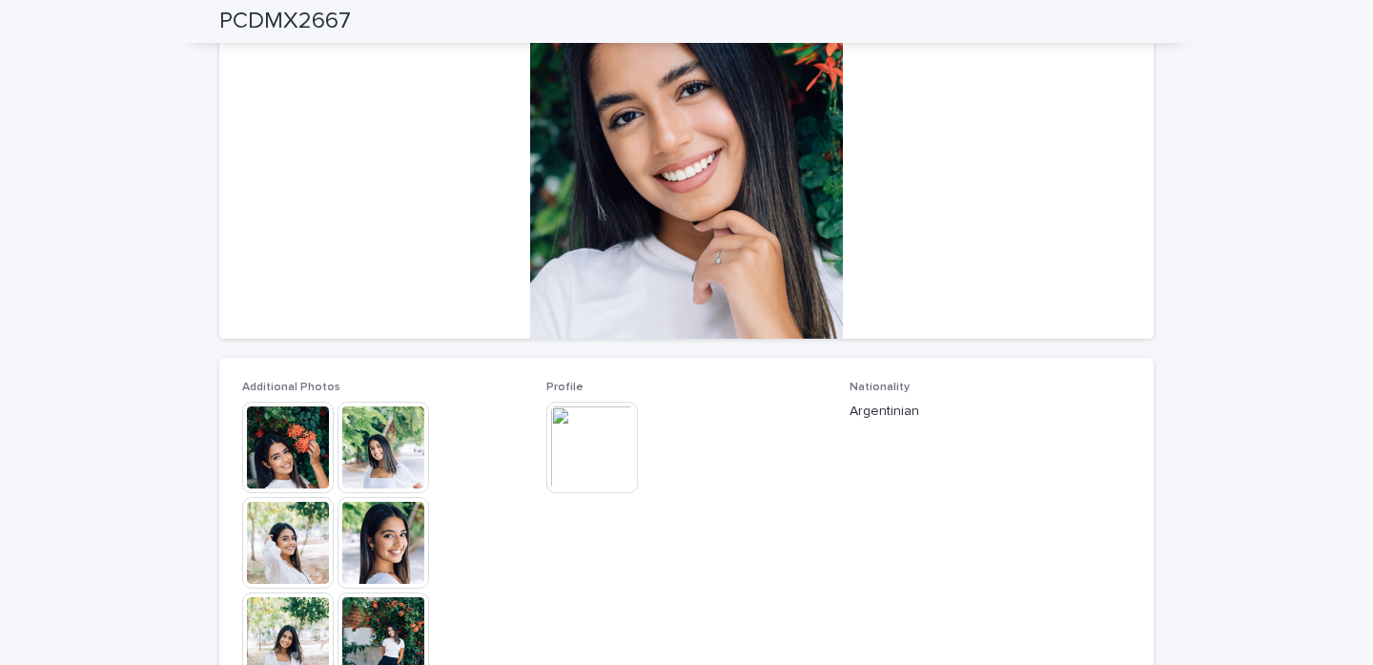
click at [323, 453] on img at bounding box center [288, 447] width 92 height 92
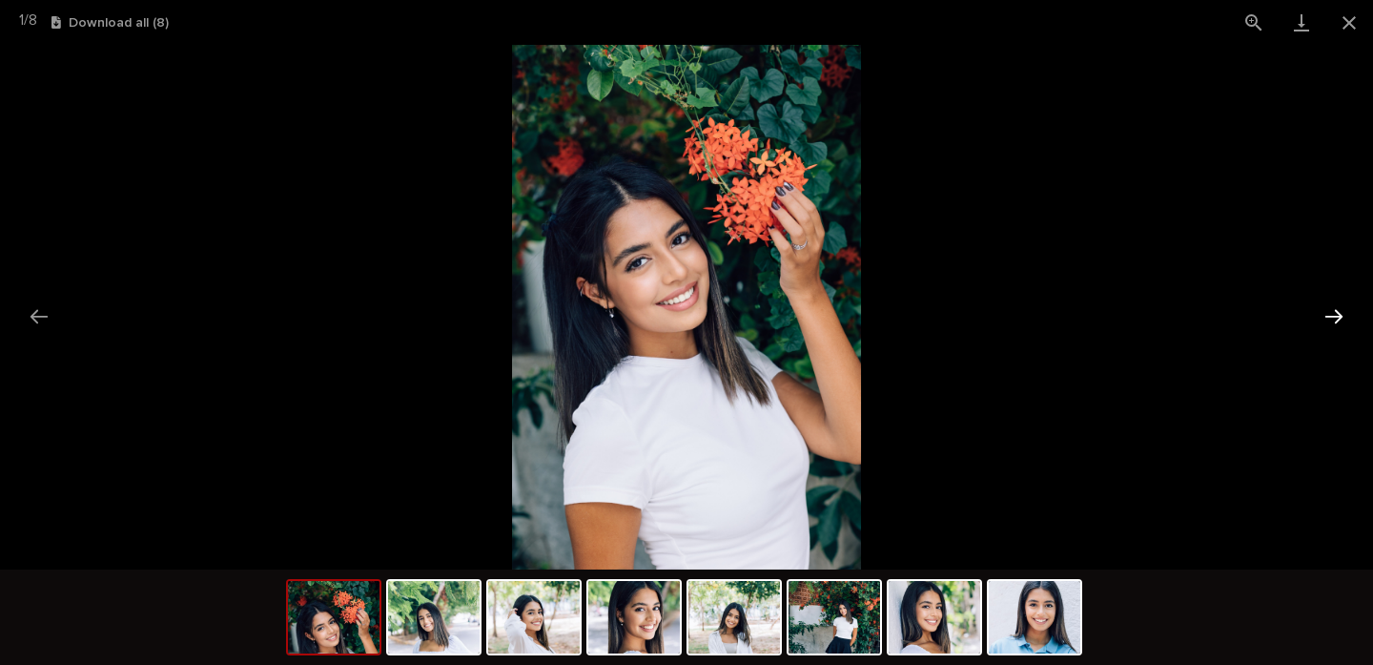
click at [1326, 324] on button "Next slide" at bounding box center [1334, 316] width 40 height 37
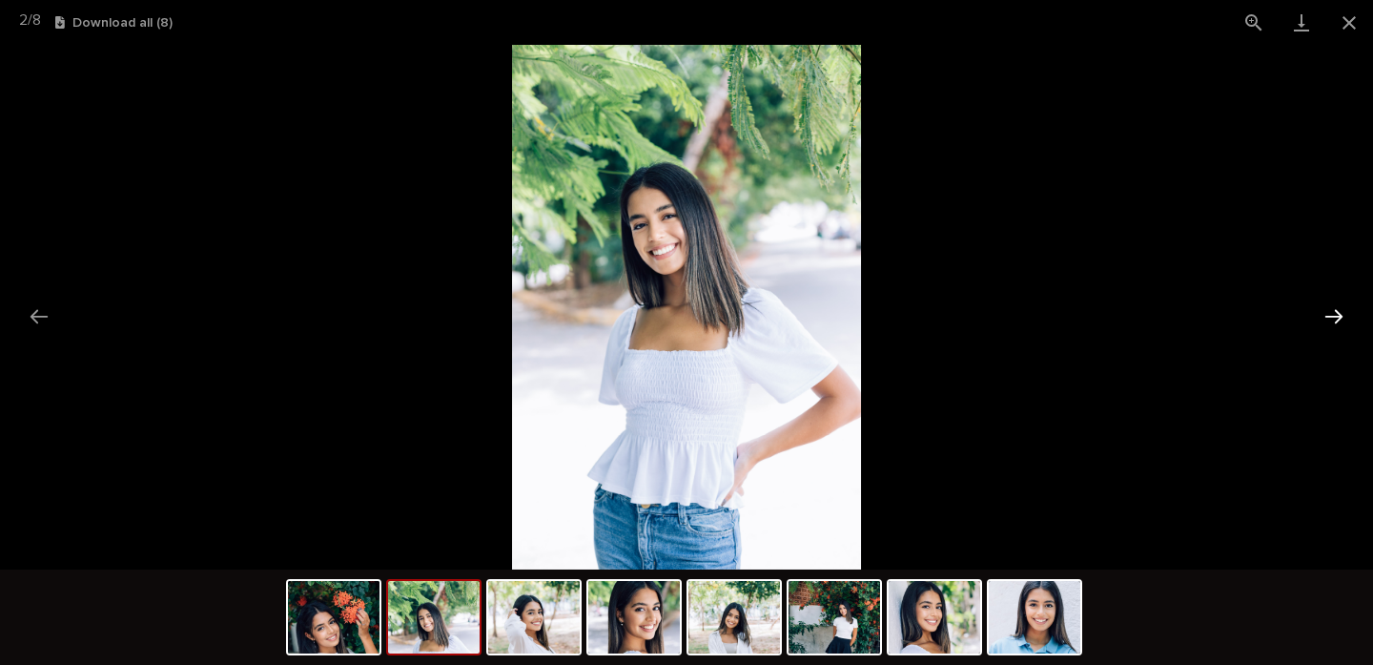
click at [1326, 324] on button "Next slide" at bounding box center [1334, 316] width 40 height 37
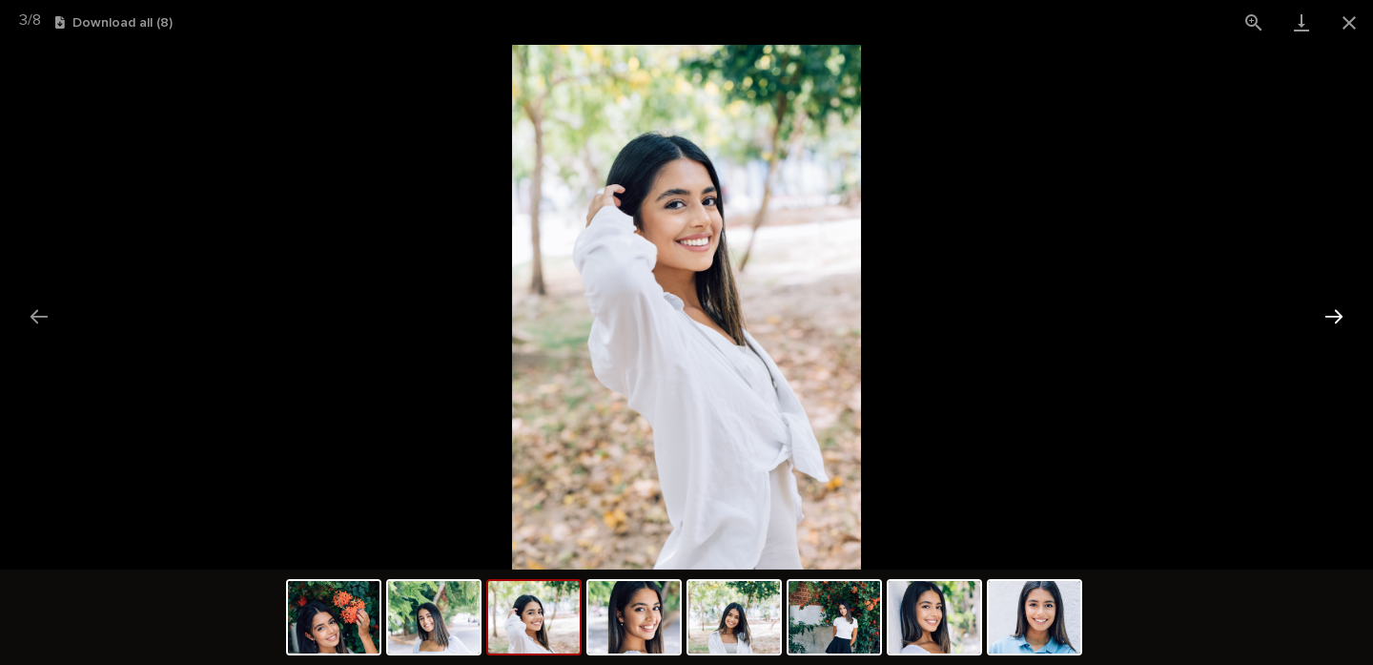
click at [1326, 324] on button "Next slide" at bounding box center [1334, 316] width 40 height 37
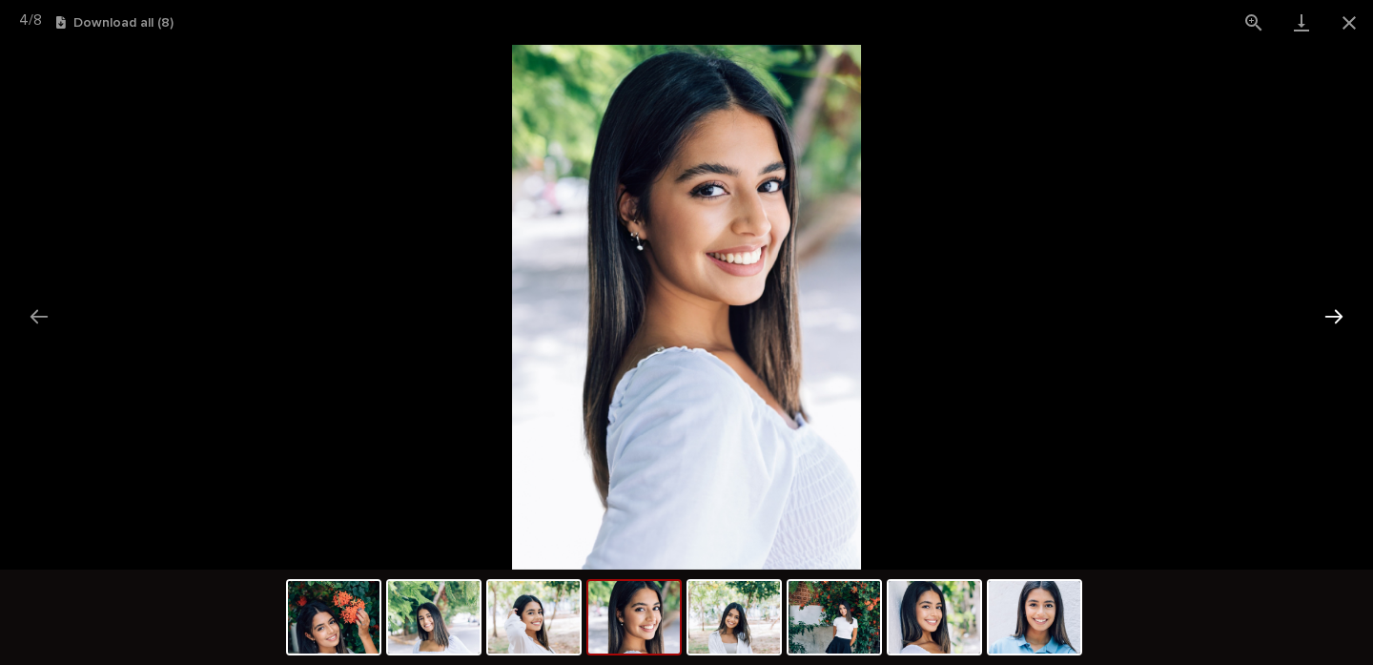
click at [1326, 324] on button "Next slide" at bounding box center [1334, 316] width 40 height 37
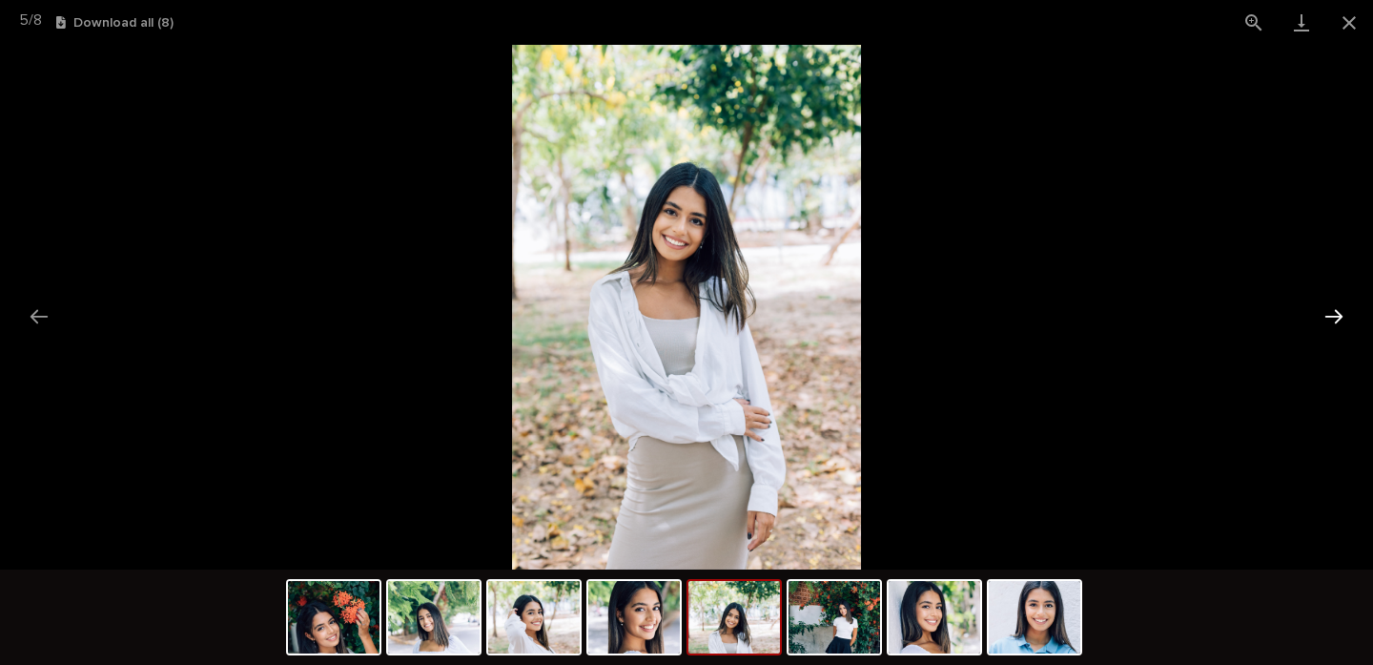
click at [1326, 324] on button "Next slide" at bounding box center [1334, 316] width 40 height 37
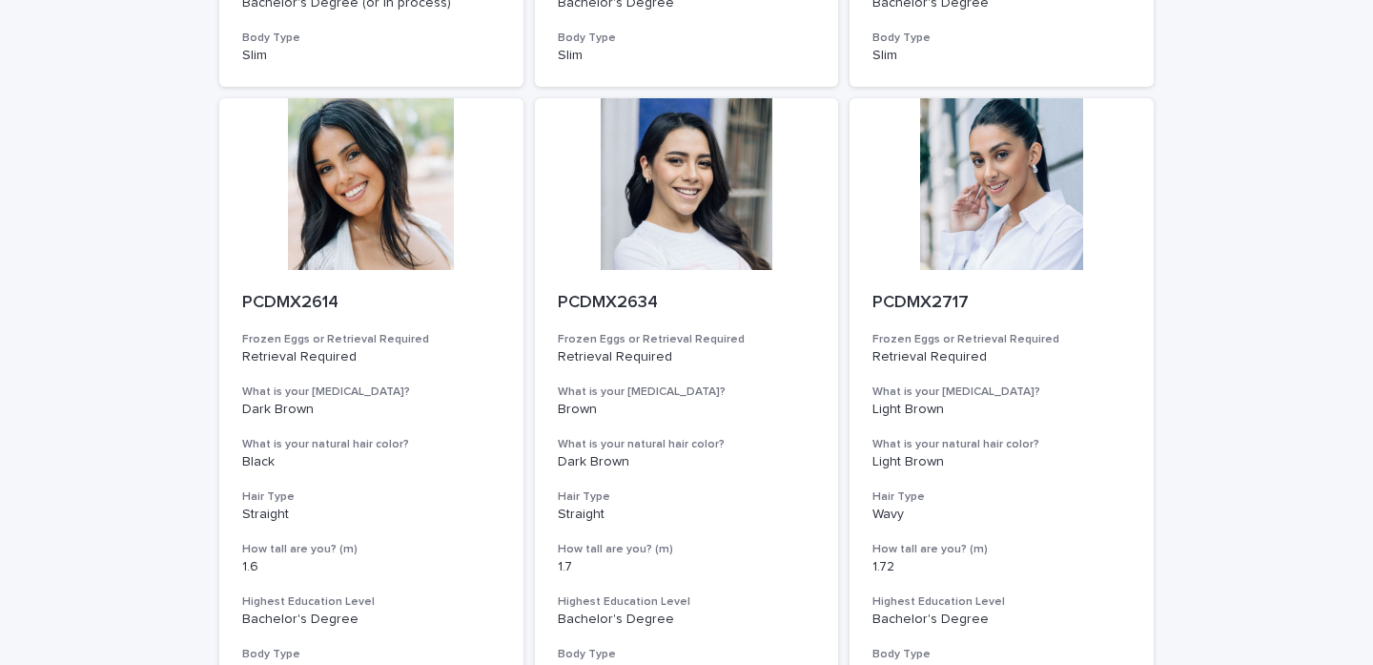
scroll to position [721, 0]
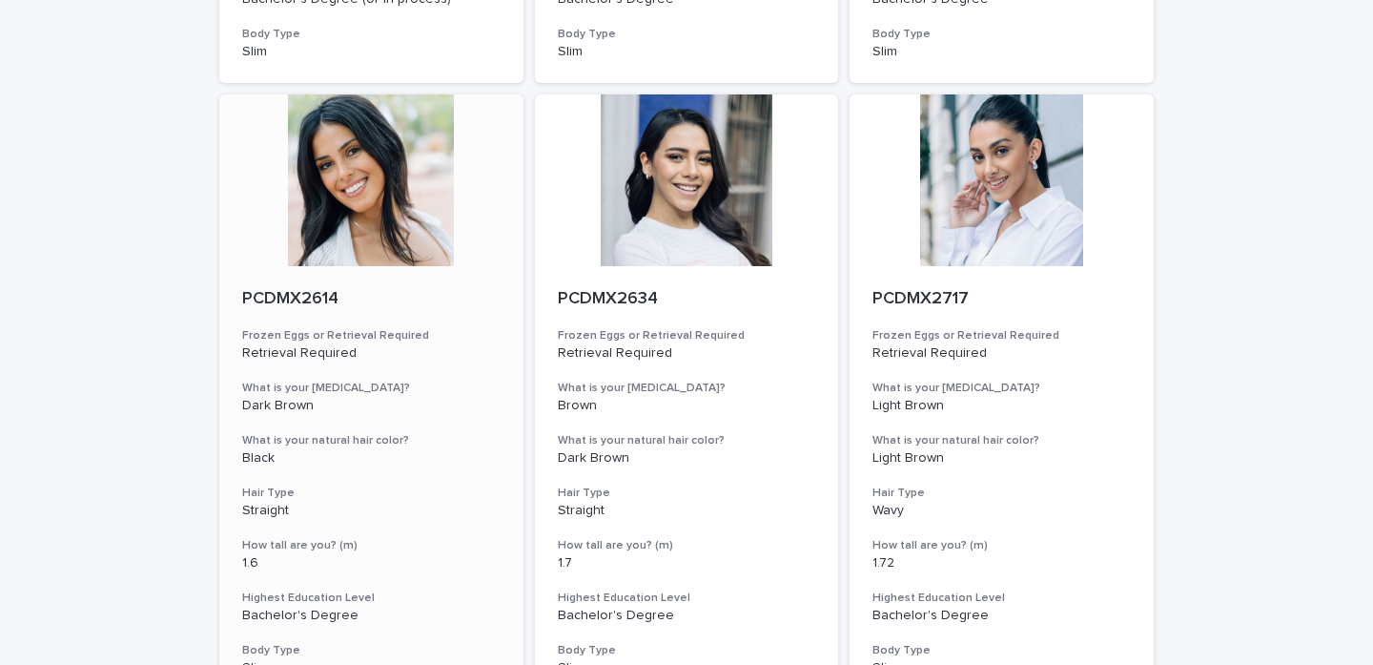
click at [319, 184] on div at bounding box center [371, 180] width 304 height 172
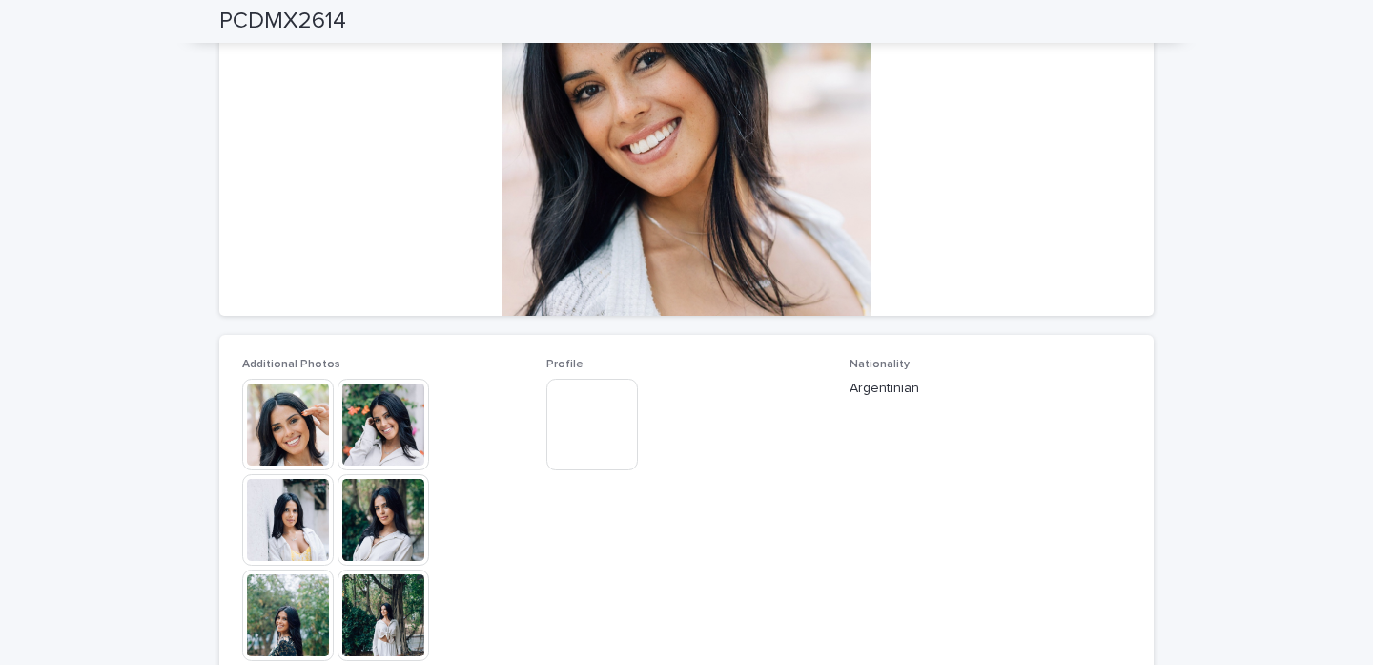
scroll to position [244, 0]
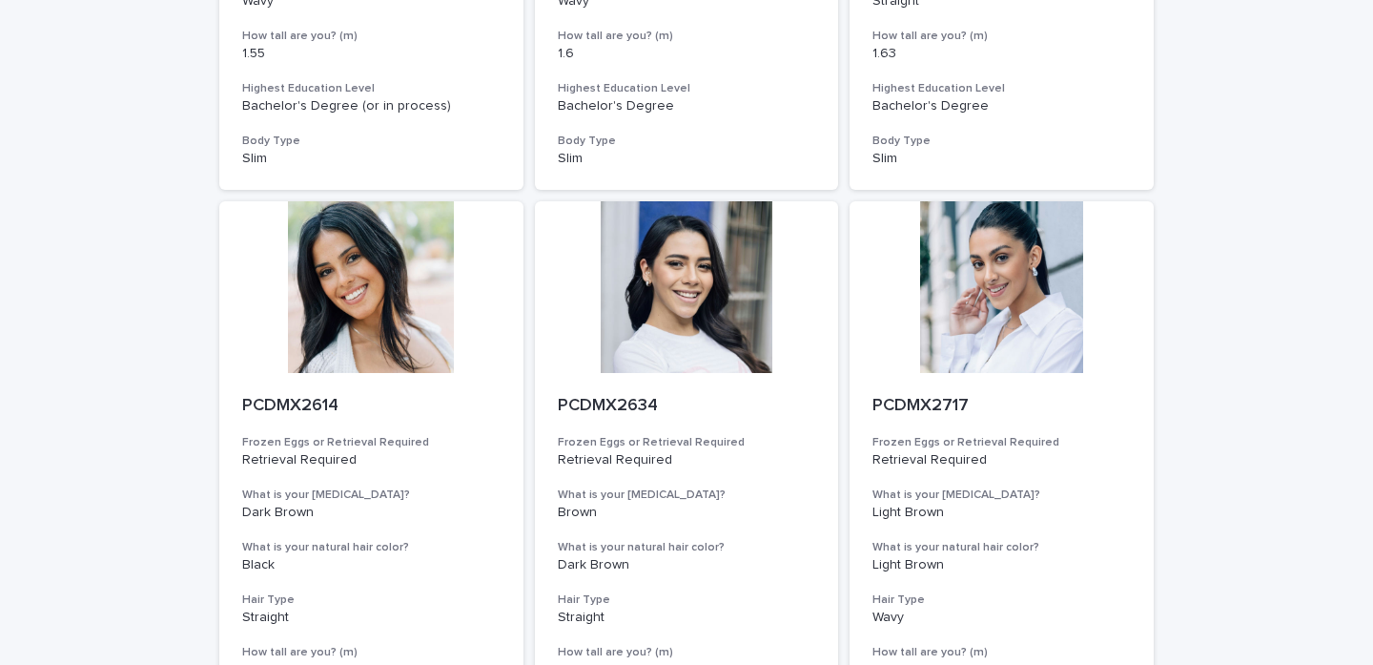
scroll to position [617, 0]
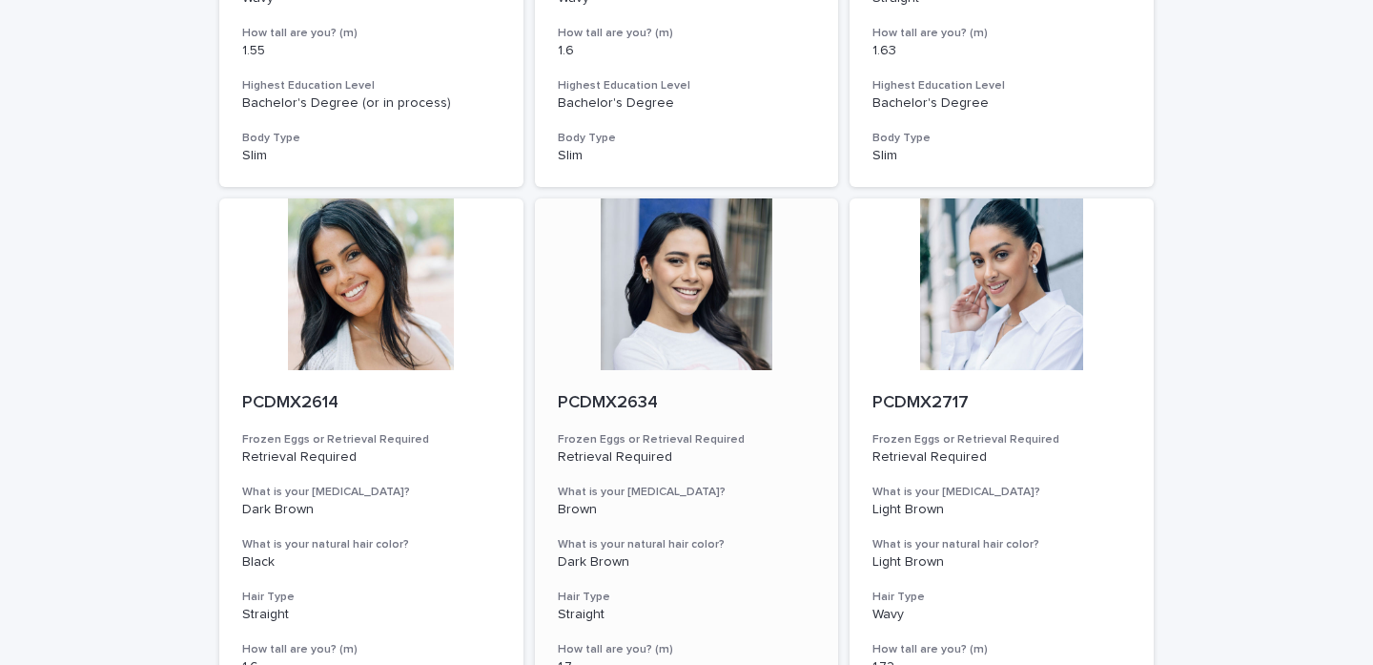
click at [650, 307] on div at bounding box center [687, 284] width 304 height 172
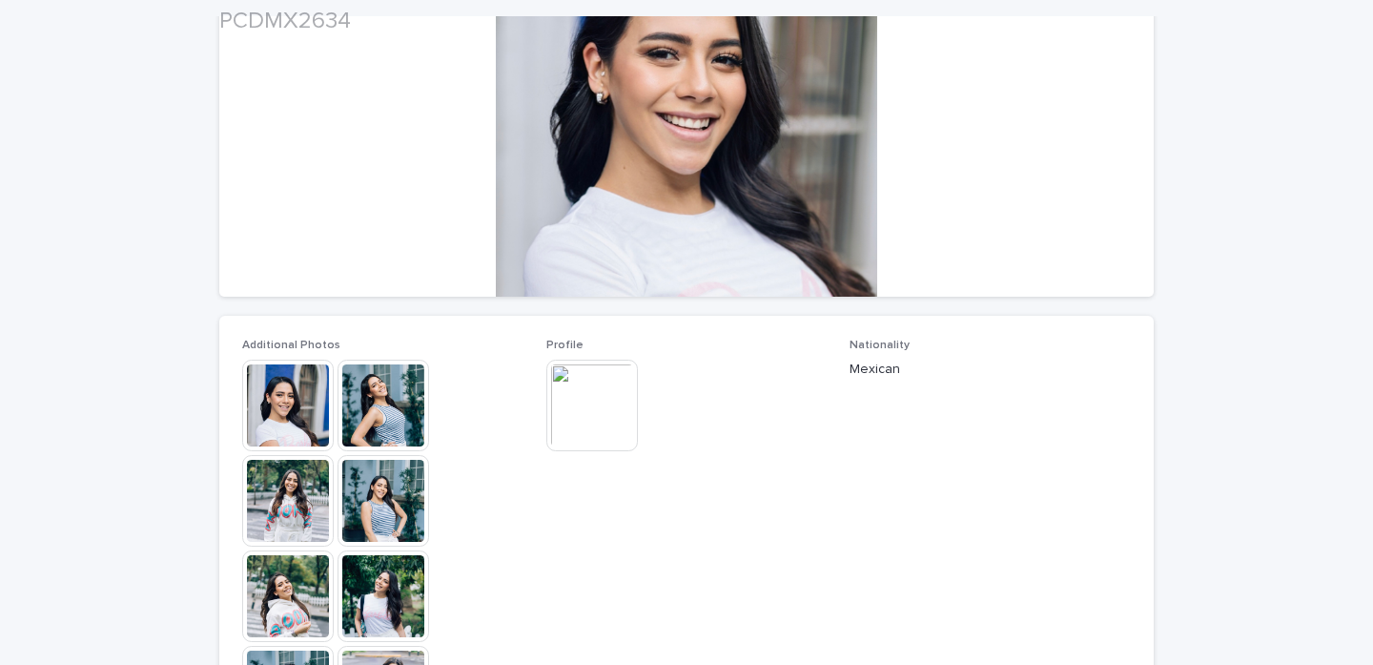
scroll to position [265, 0]
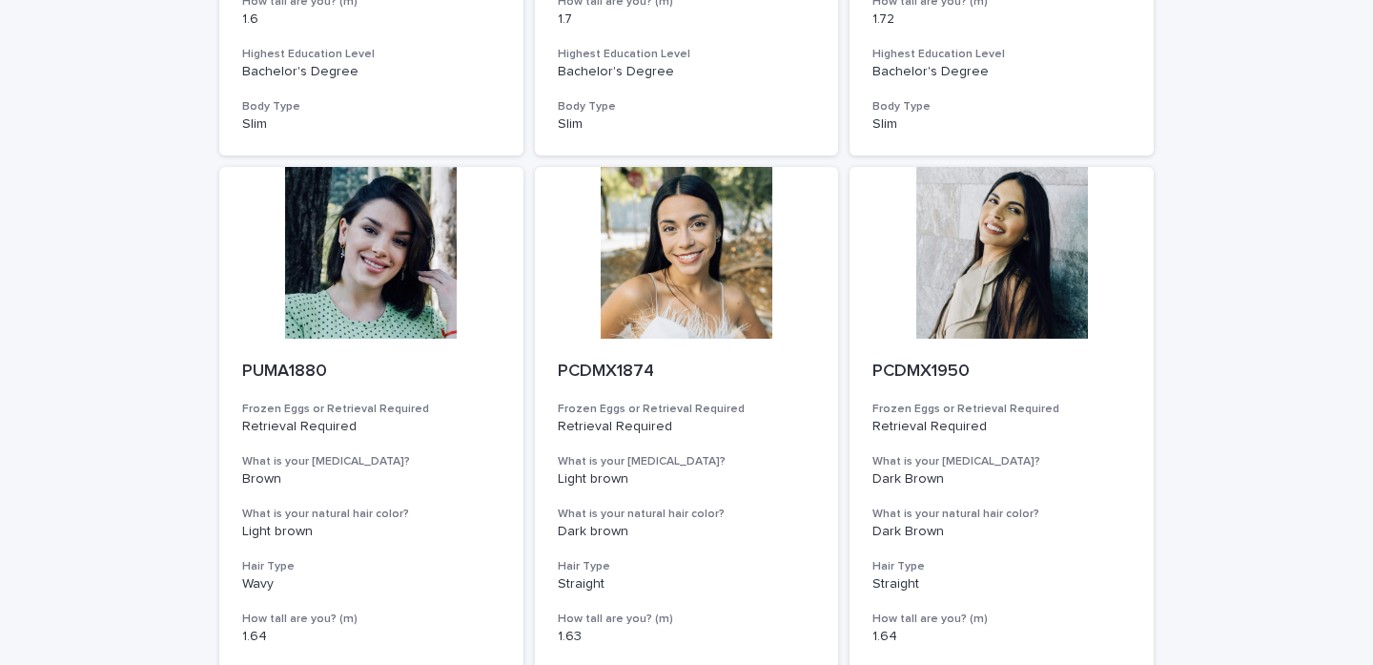
scroll to position [1181, 0]
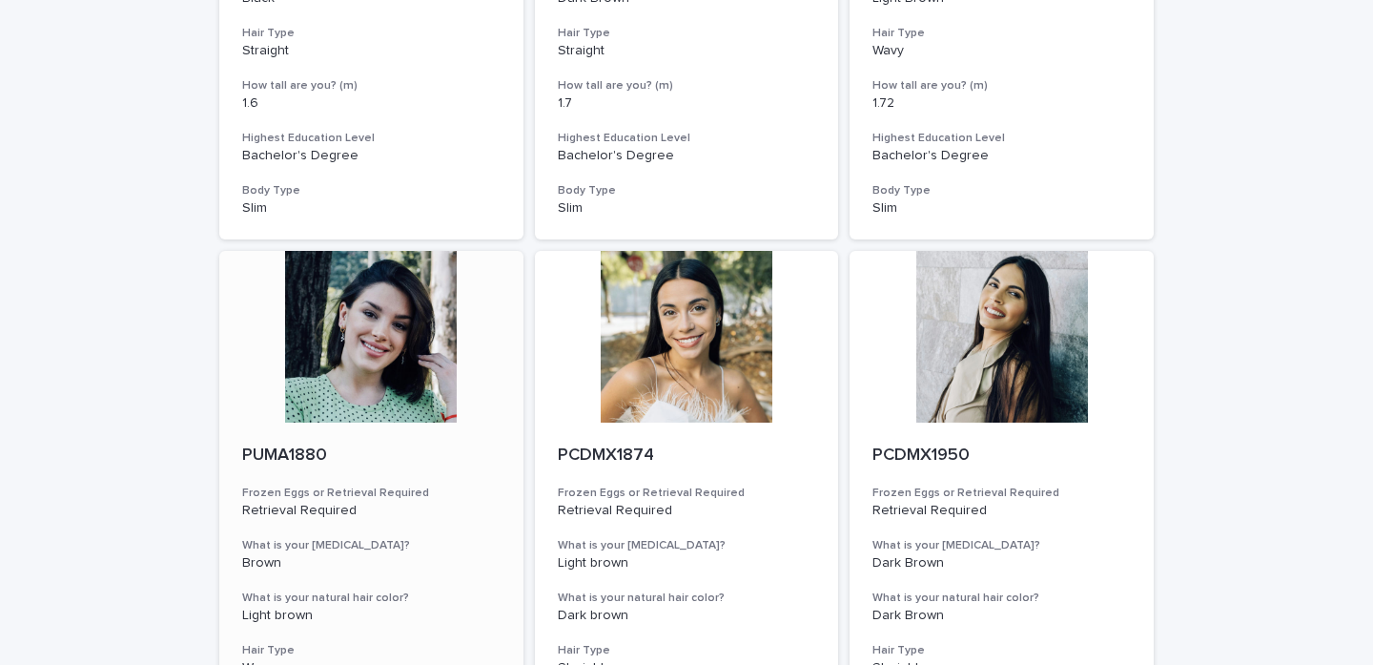
click at [408, 323] on div at bounding box center [371, 337] width 304 height 172
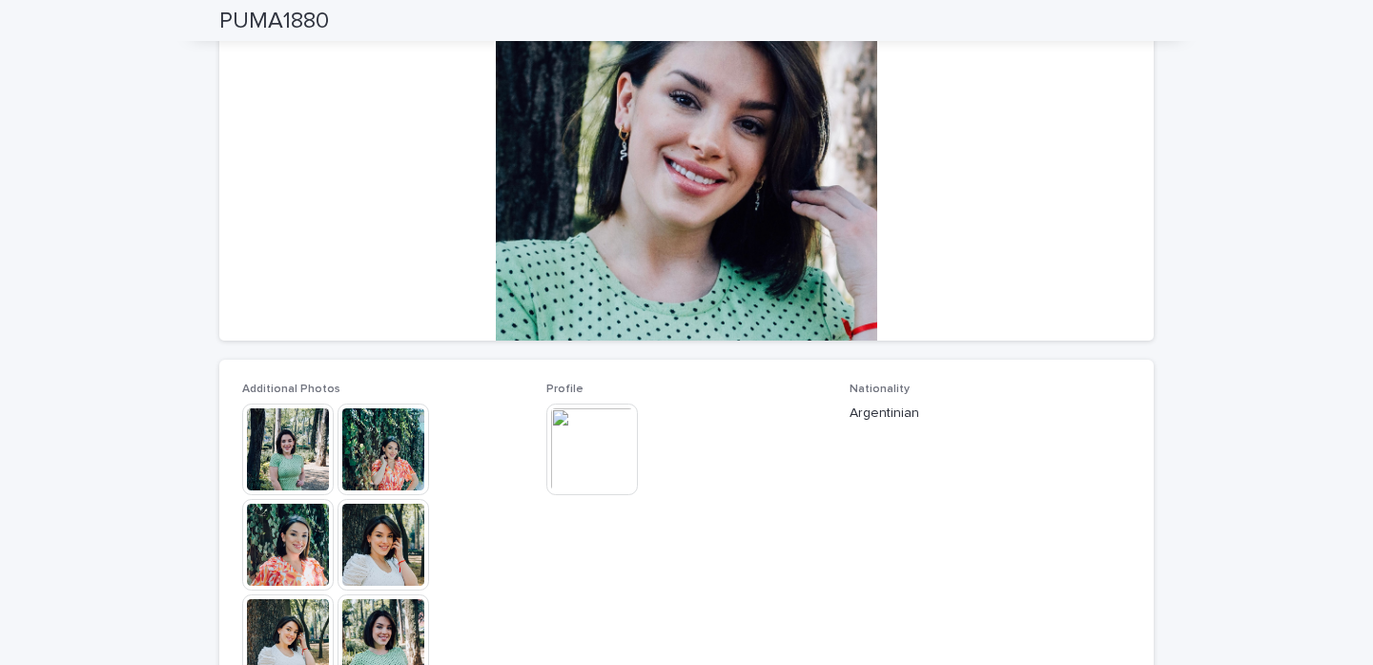
scroll to position [222, 0]
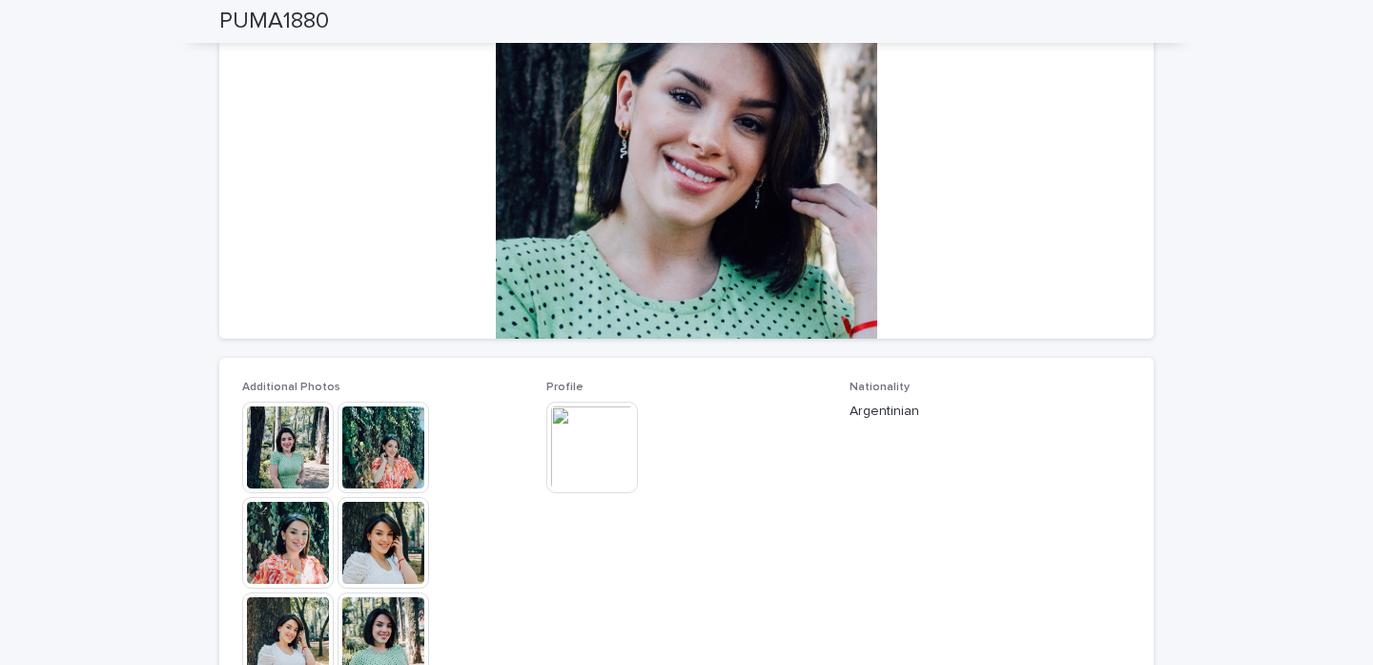
click at [276, 460] on img at bounding box center [288, 447] width 92 height 92
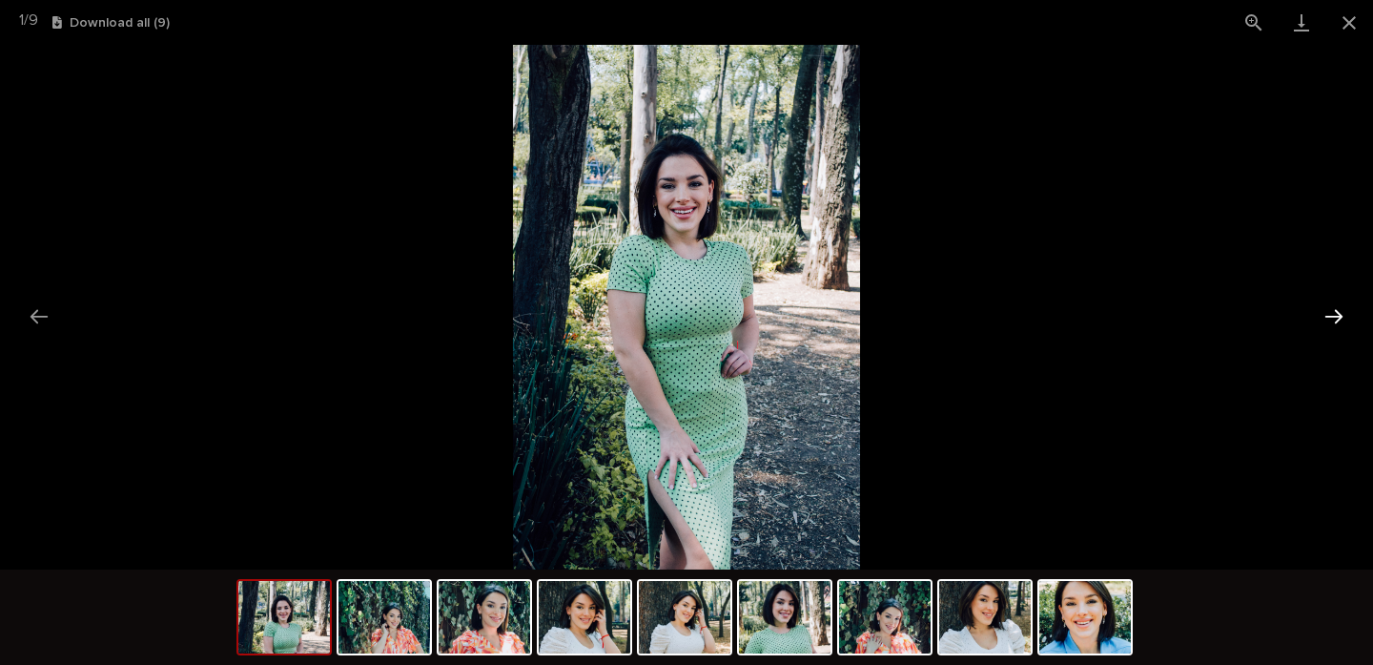
click at [1333, 317] on button "Next slide" at bounding box center [1334, 316] width 40 height 37
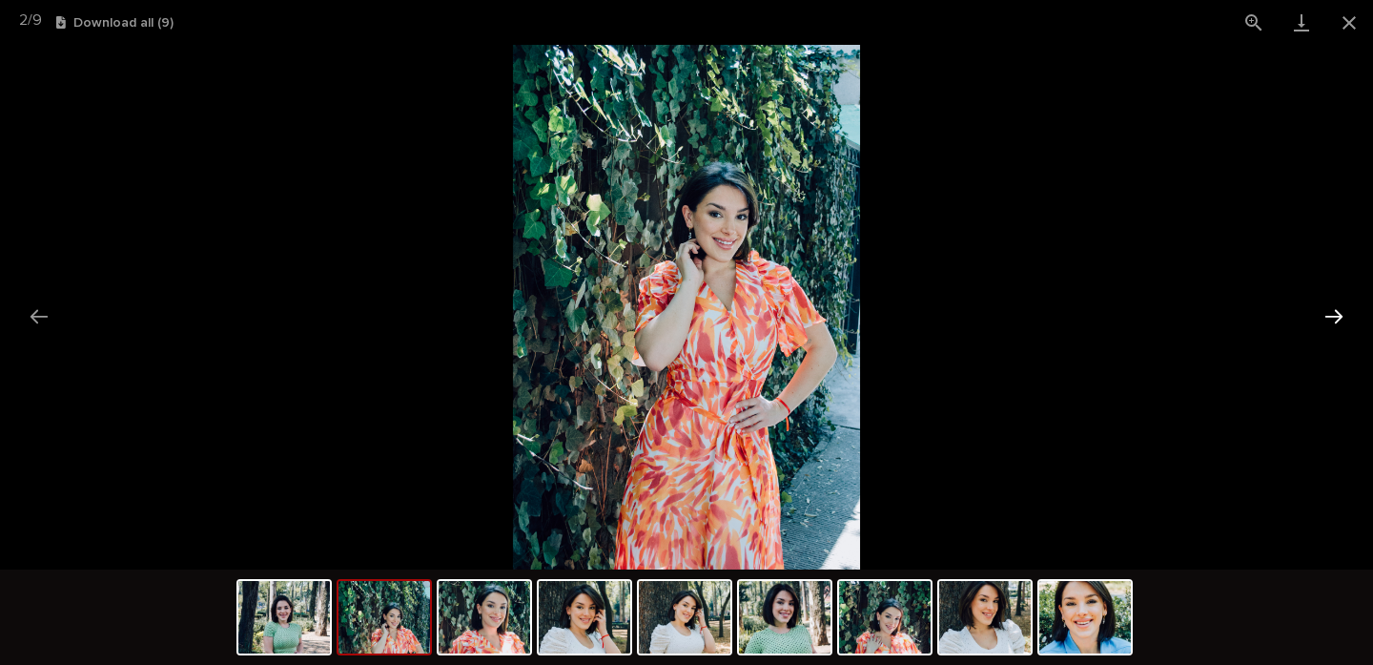
click at [1333, 317] on button "Next slide" at bounding box center [1334, 316] width 40 height 37
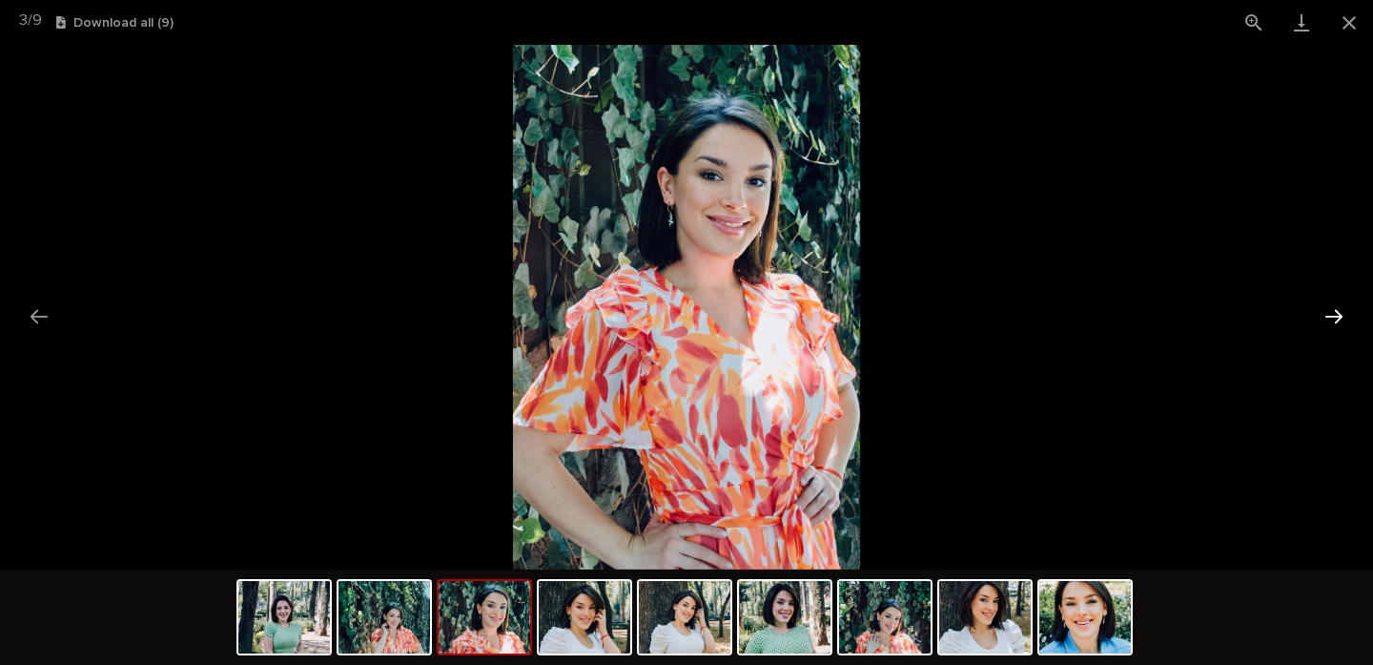
click at [1333, 317] on button "Next slide" at bounding box center [1334, 316] width 40 height 37
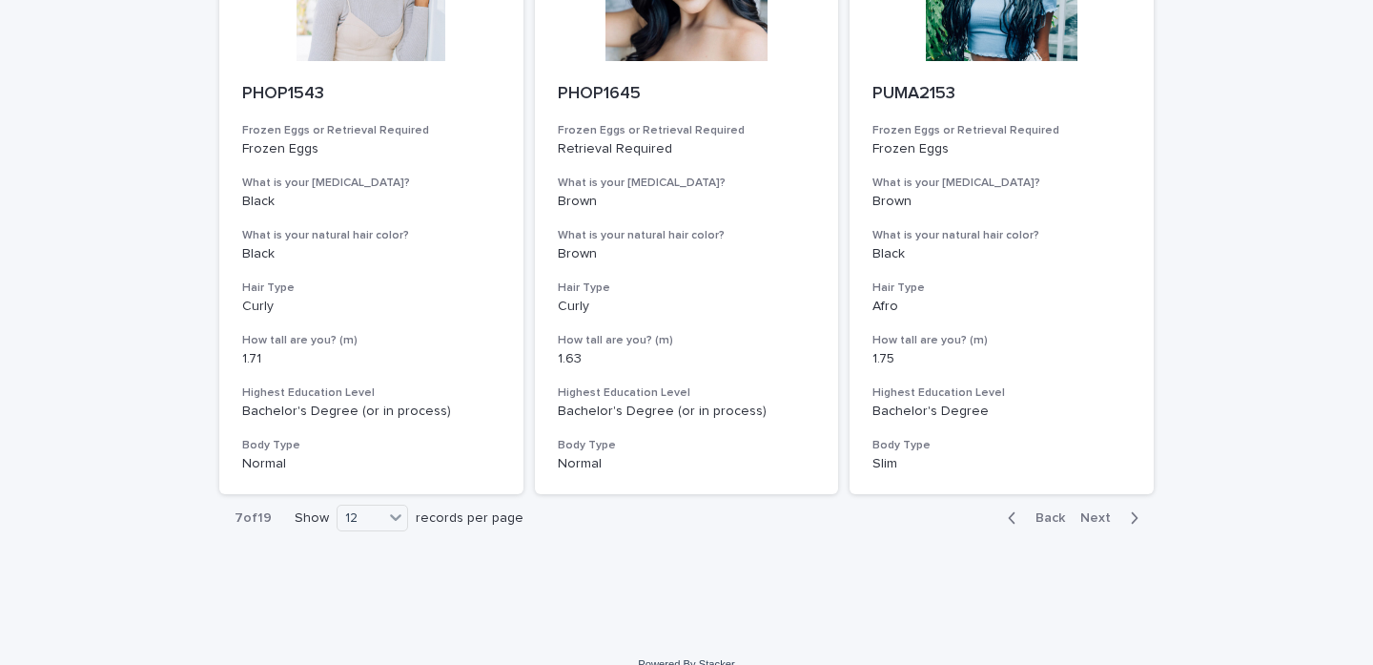
scroll to position [2157, 0]
click at [1100, 513] on span "Next" at bounding box center [1101, 519] width 42 height 13
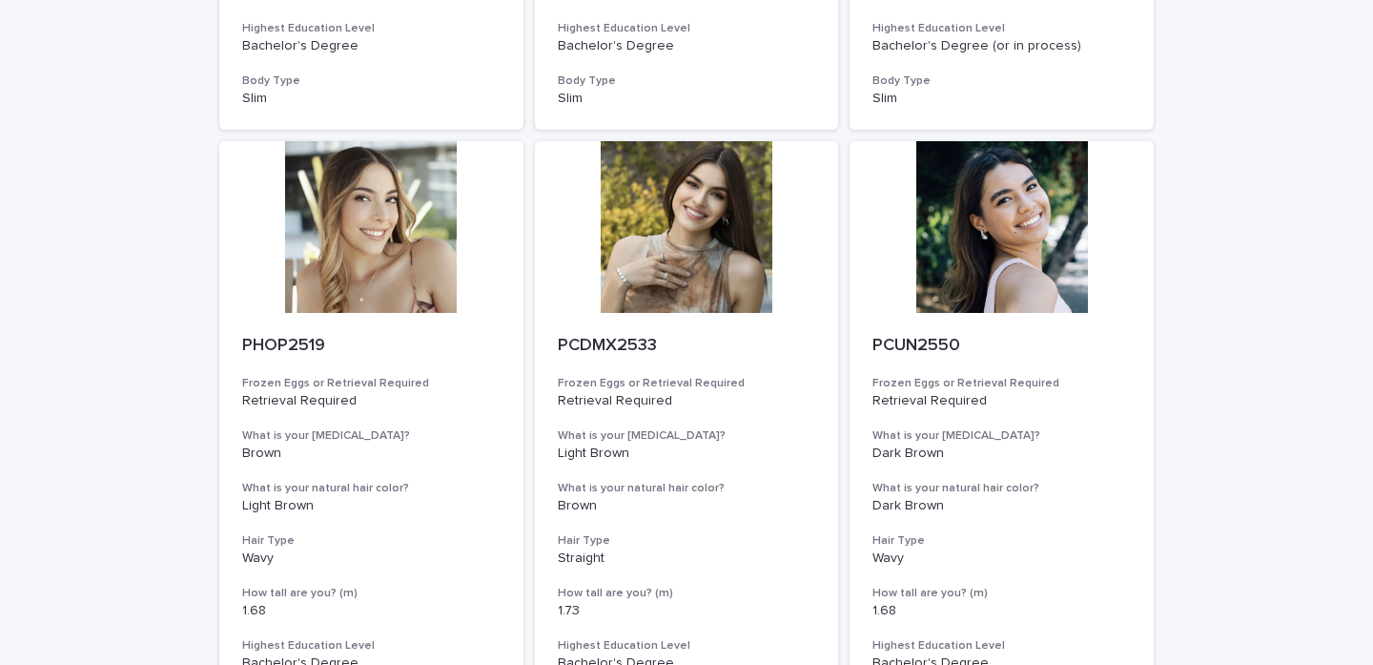
scroll to position [1228, 0]
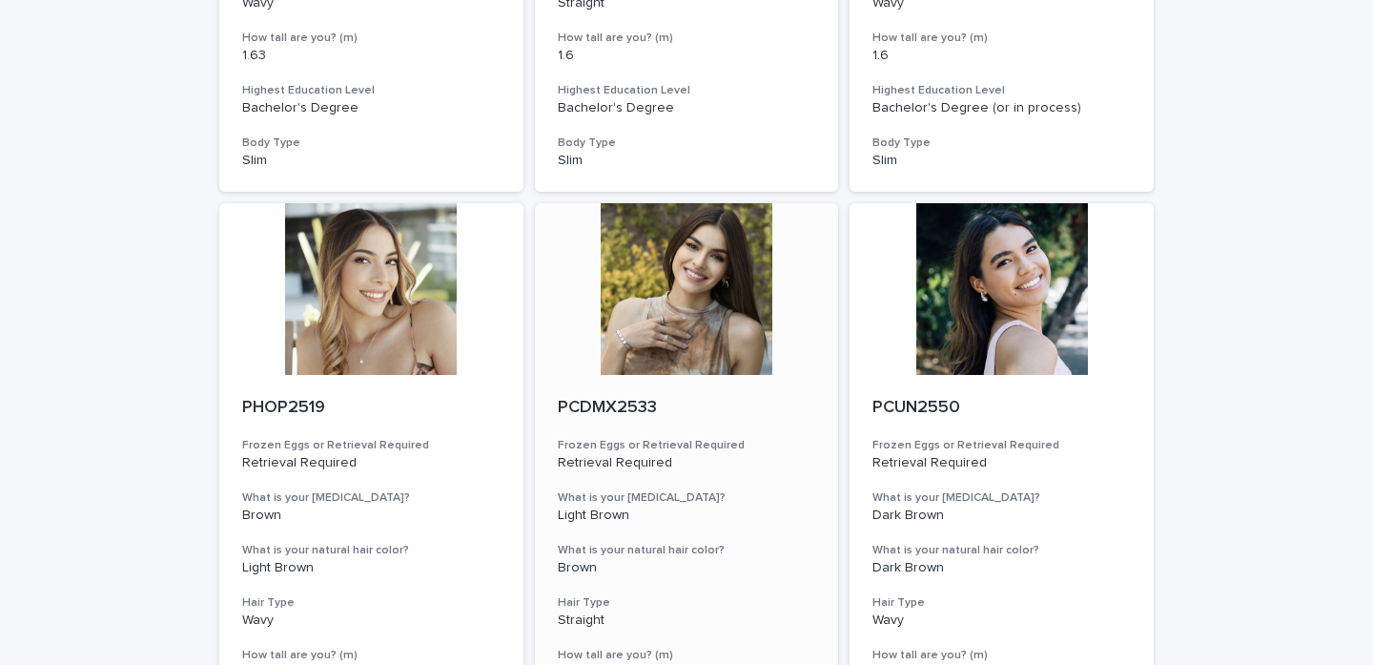
click at [718, 301] on div at bounding box center [687, 289] width 304 height 172
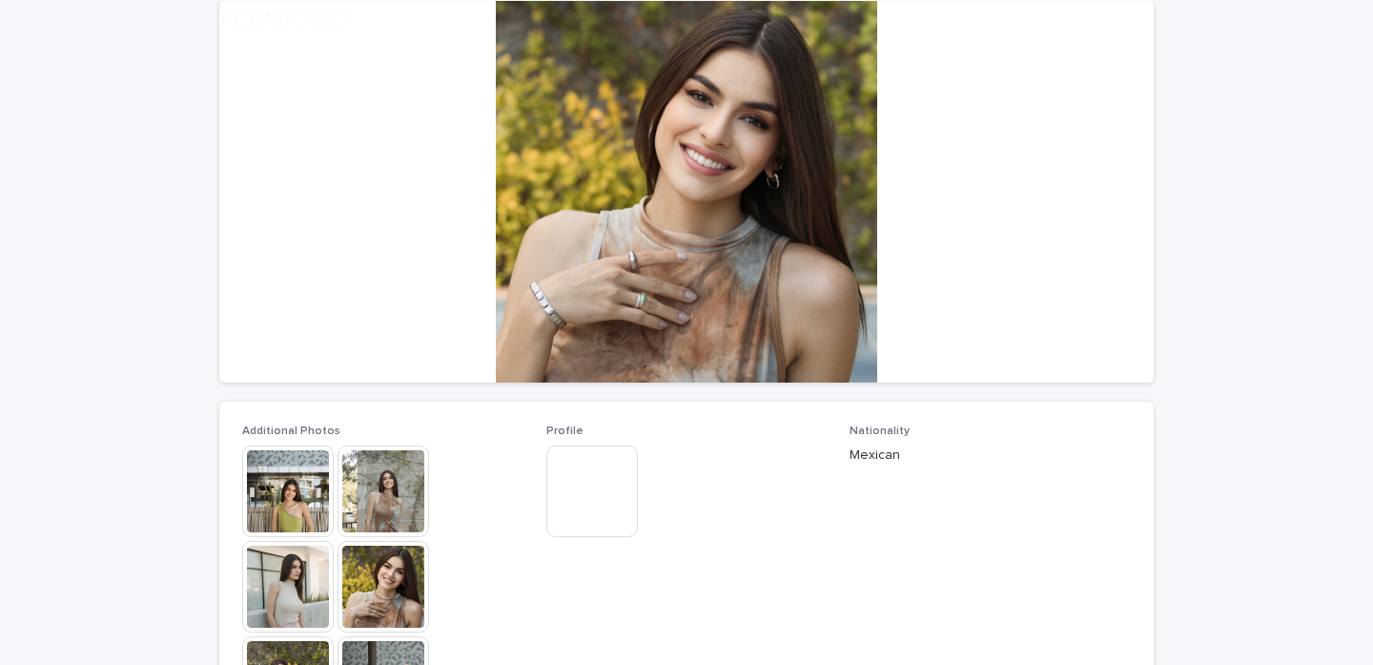
scroll to position [181, 0]
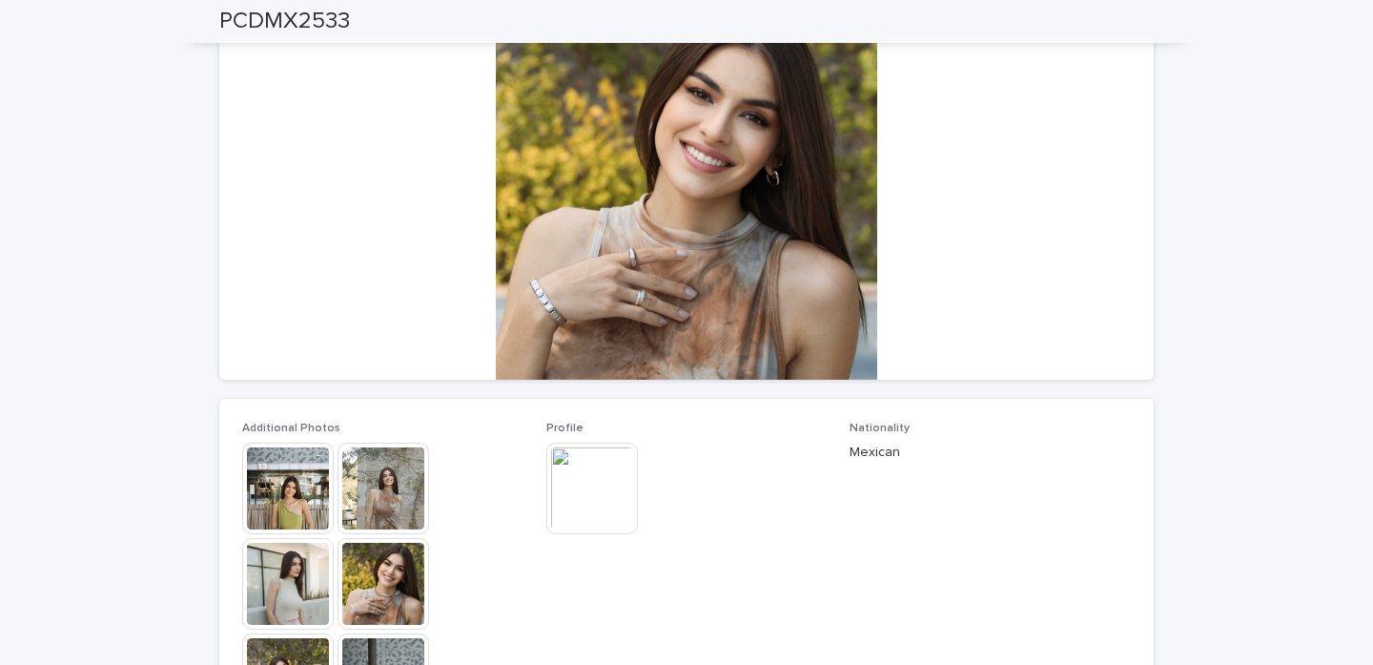
click at [294, 490] on img at bounding box center [288, 488] width 92 height 92
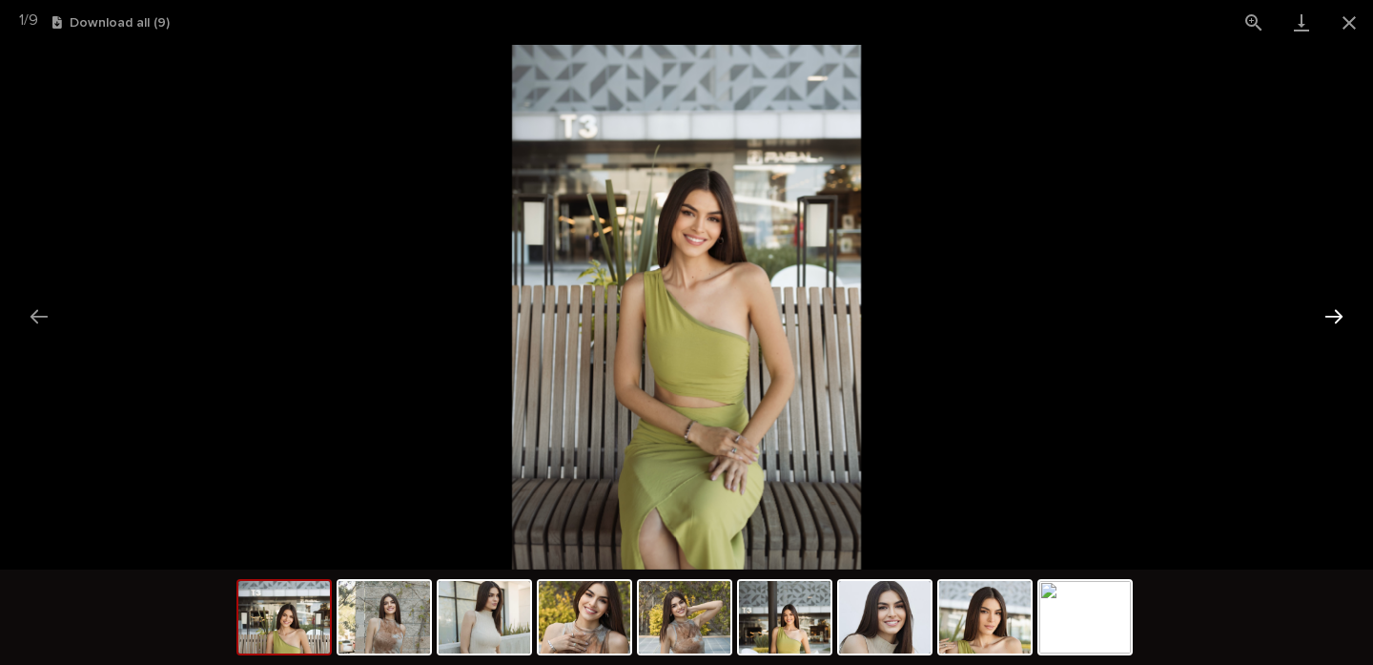
click at [1327, 316] on button "Next slide" at bounding box center [1334, 316] width 40 height 37
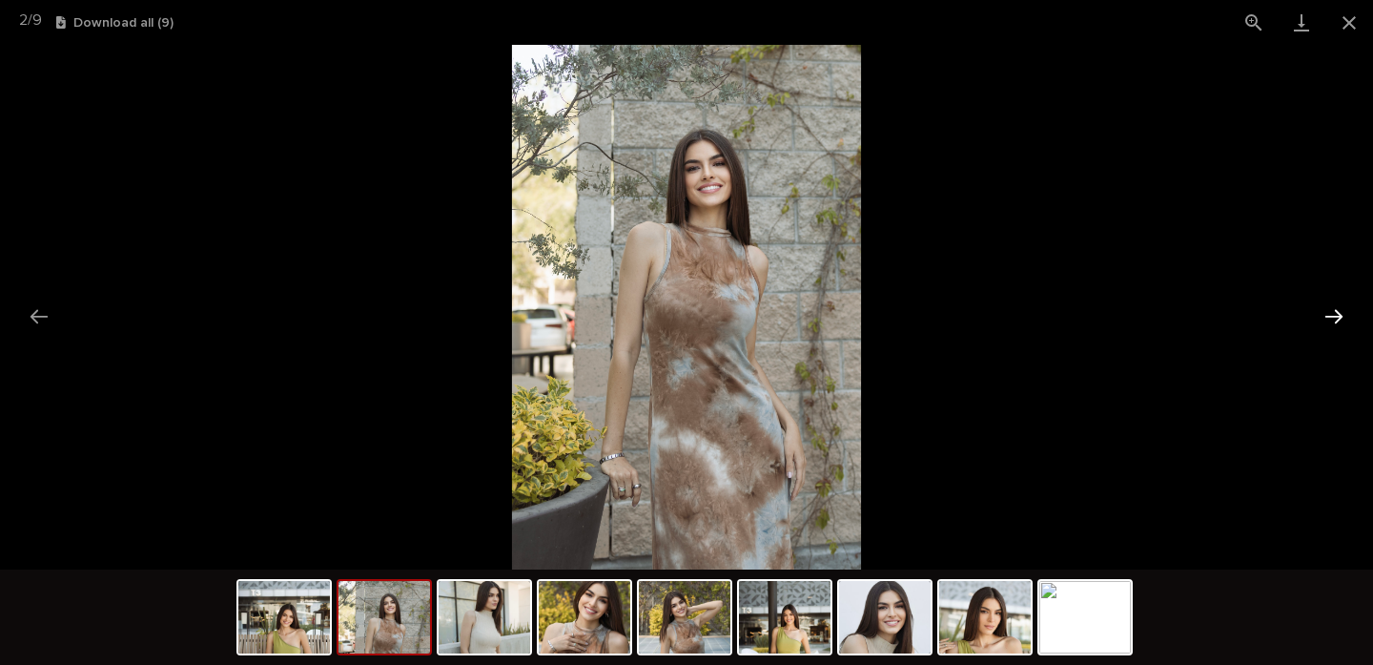
click at [1327, 316] on button "Next slide" at bounding box center [1334, 316] width 40 height 37
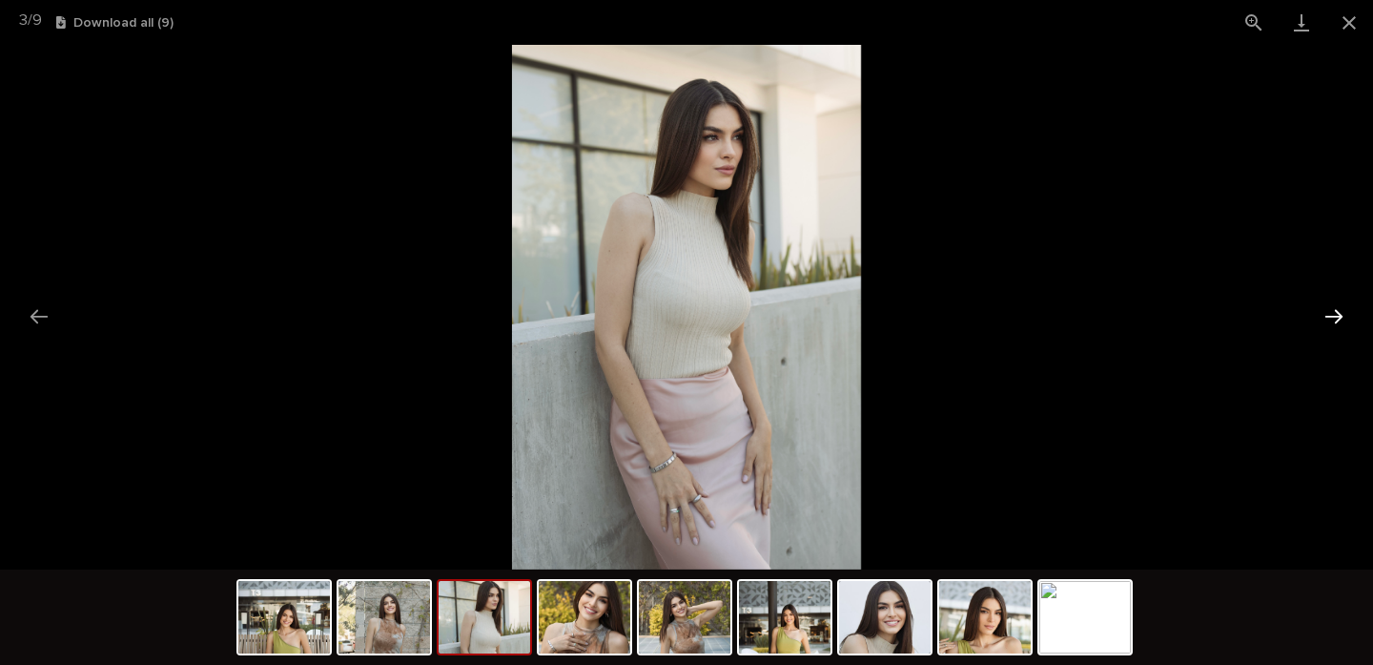
click at [1327, 316] on button "Next slide" at bounding box center [1334, 316] width 40 height 37
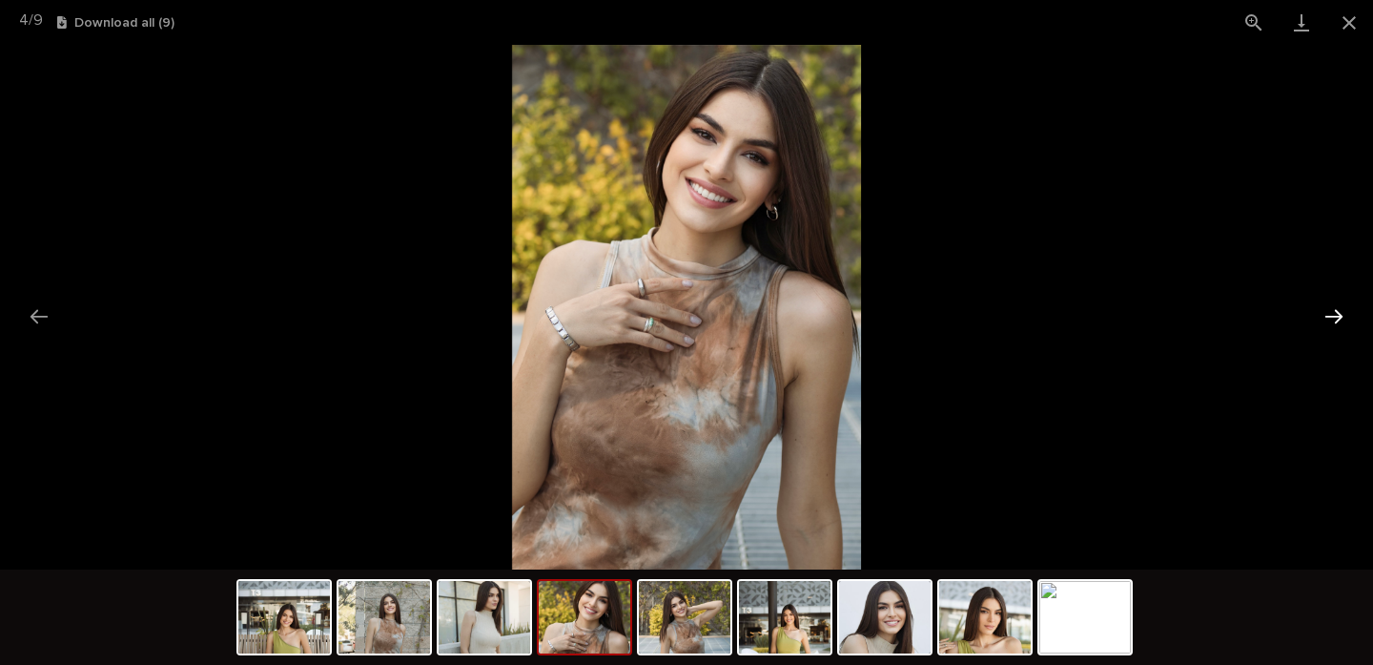
click at [1327, 316] on button "Next slide" at bounding box center [1334, 316] width 40 height 37
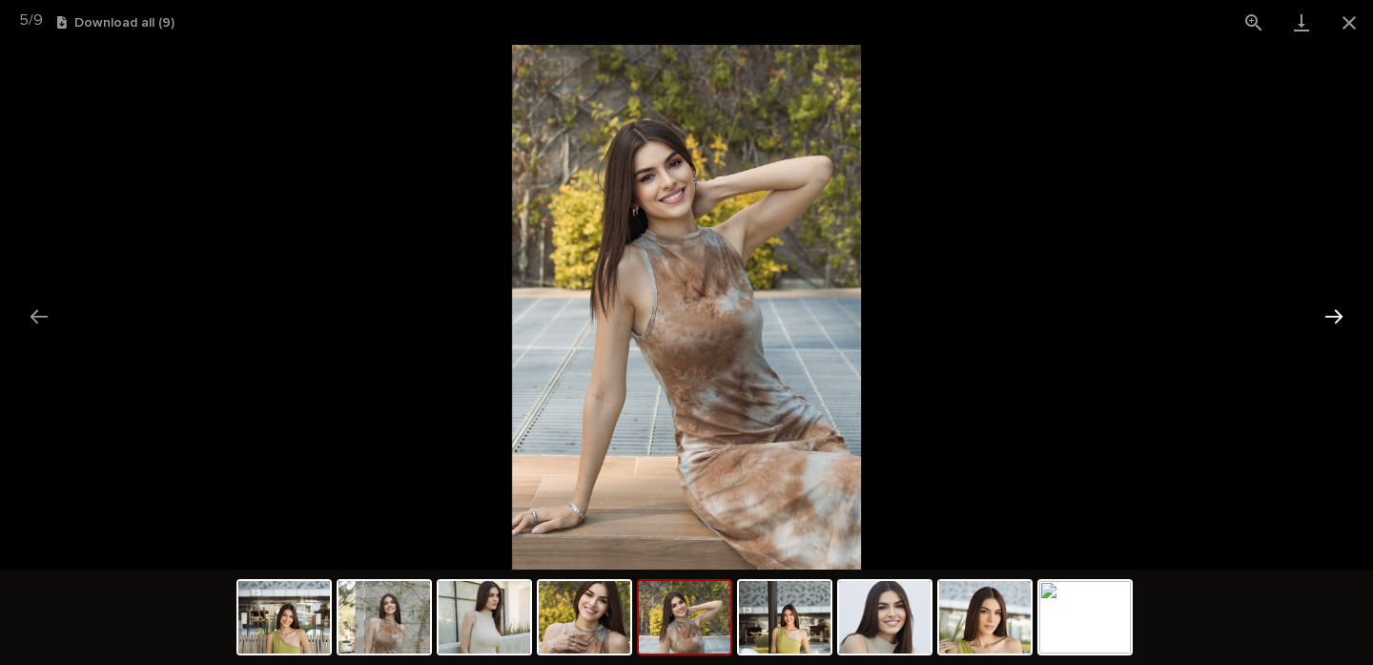
click at [1327, 316] on button "Next slide" at bounding box center [1334, 316] width 40 height 37
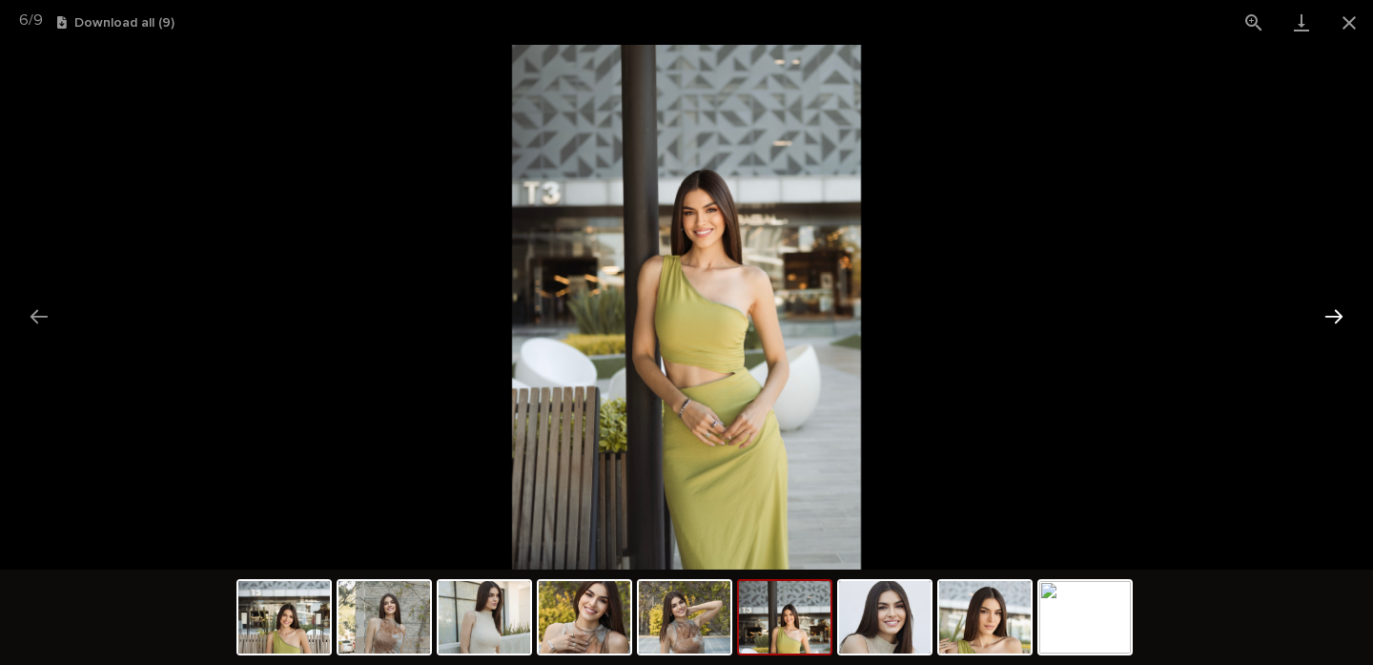
click at [1327, 316] on button "Next slide" at bounding box center [1334, 316] width 40 height 37
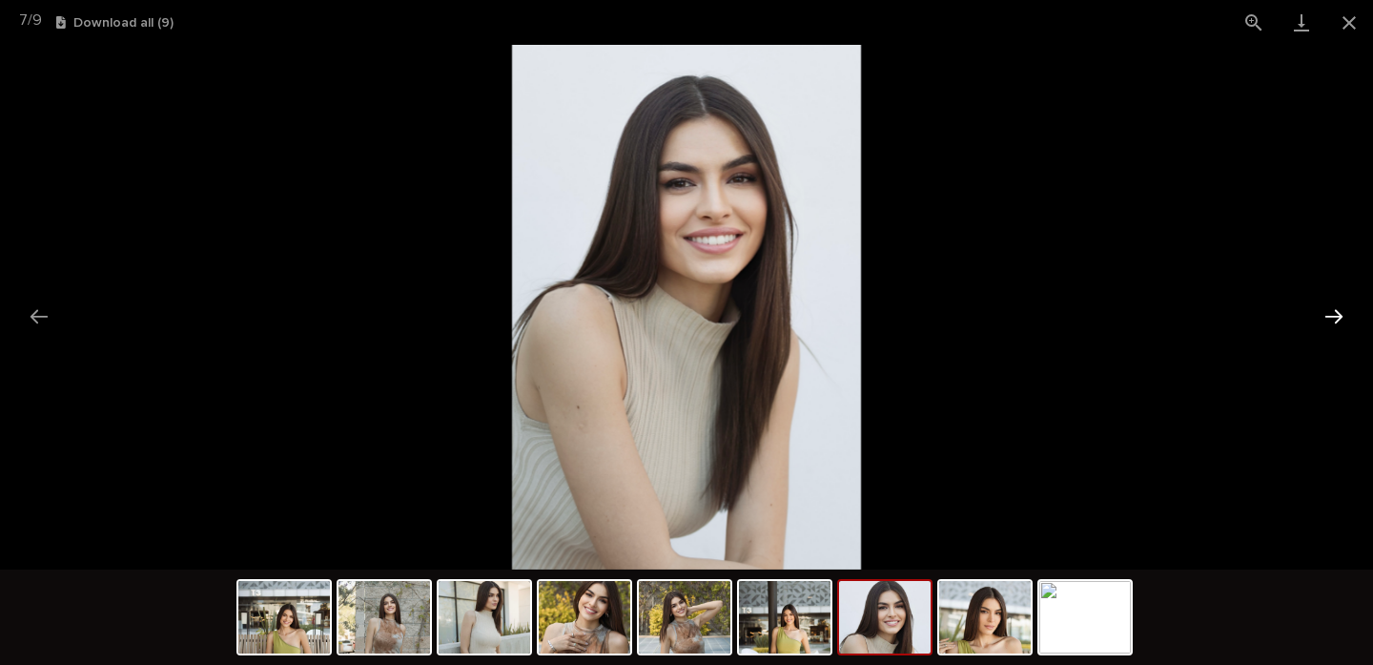
click at [1327, 316] on button "Next slide" at bounding box center [1334, 316] width 40 height 37
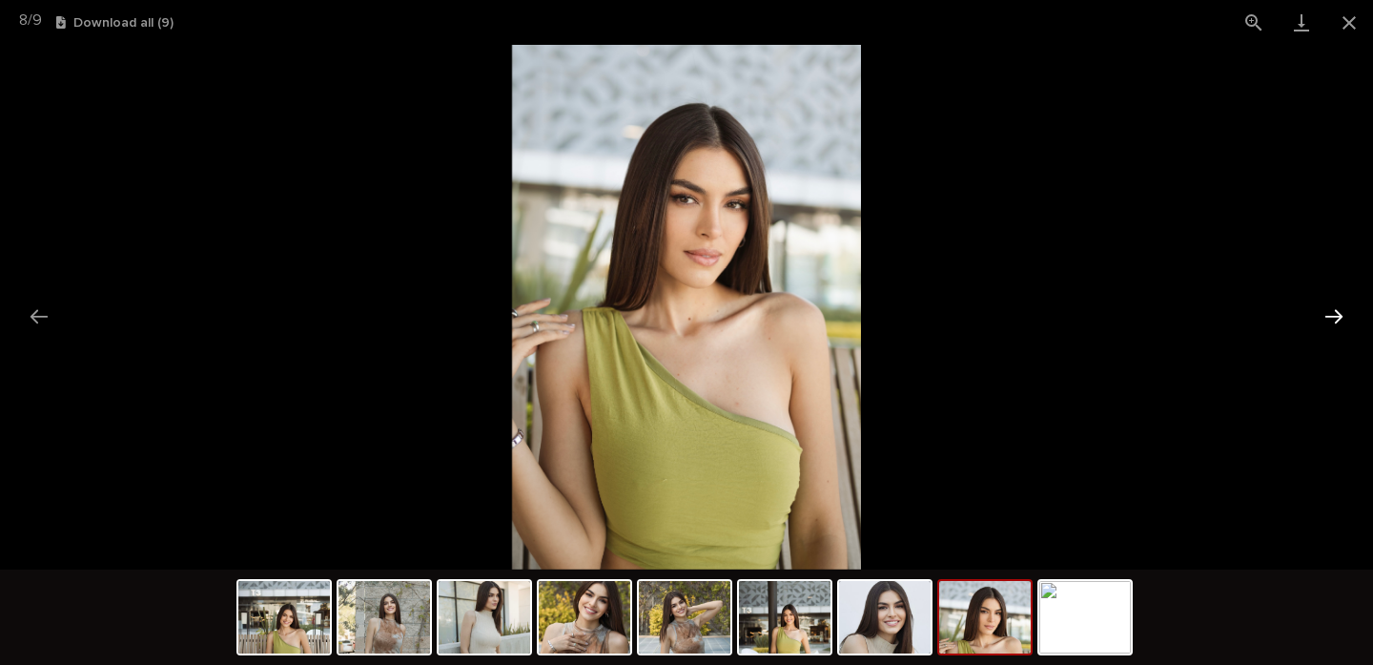
click at [1327, 316] on button "Next slide" at bounding box center [1334, 316] width 40 height 37
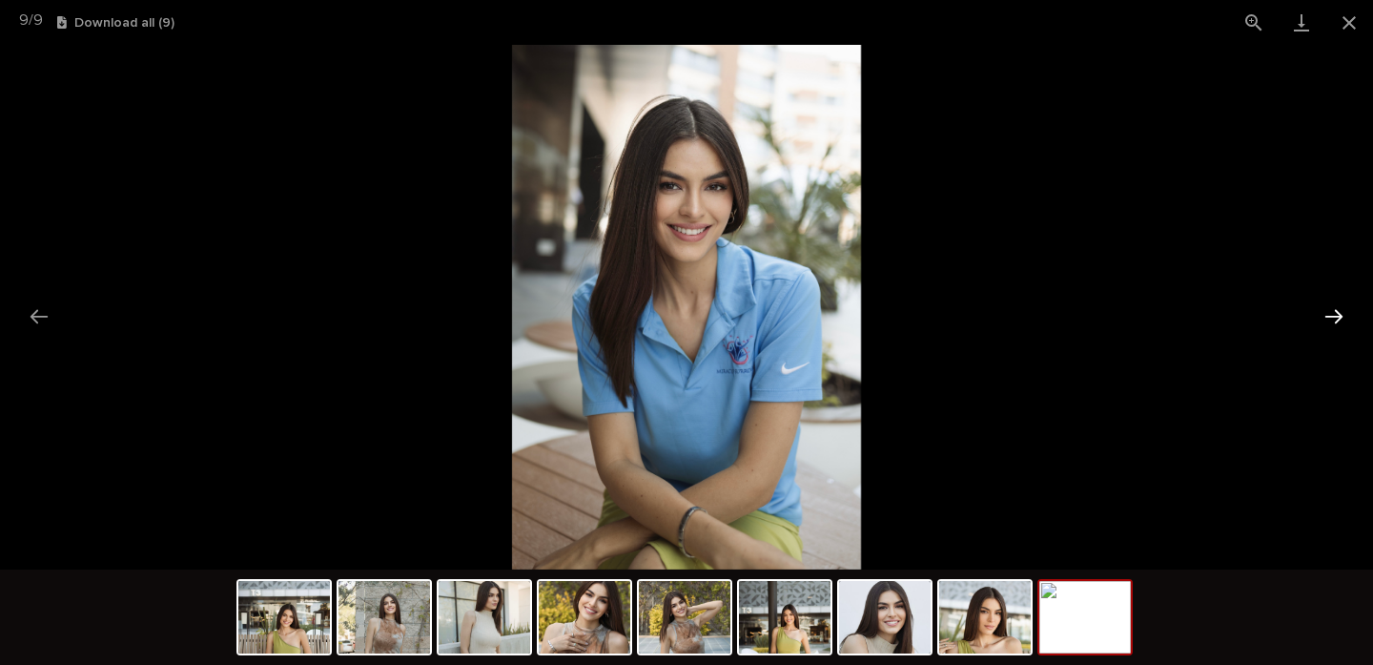
click at [1327, 316] on button "Next slide" at bounding box center [1334, 316] width 40 height 37
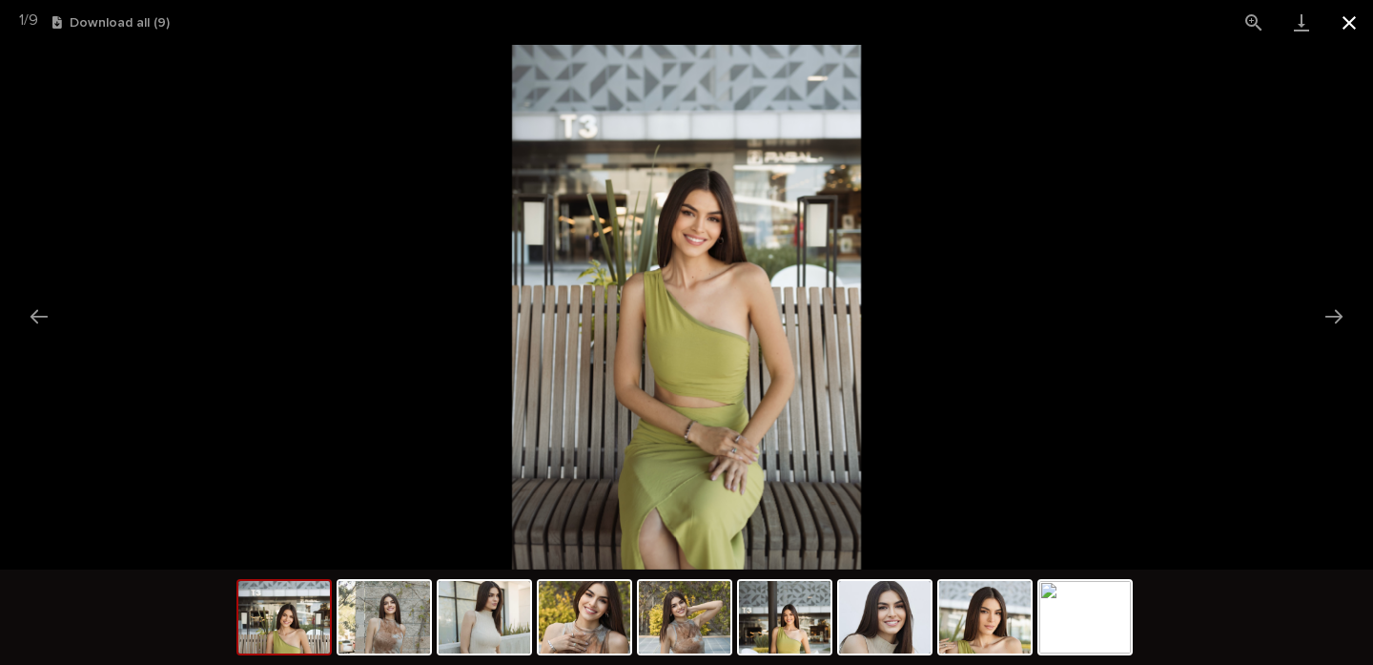
click at [1345, 17] on button "Close gallery" at bounding box center [1350, 22] width 48 height 45
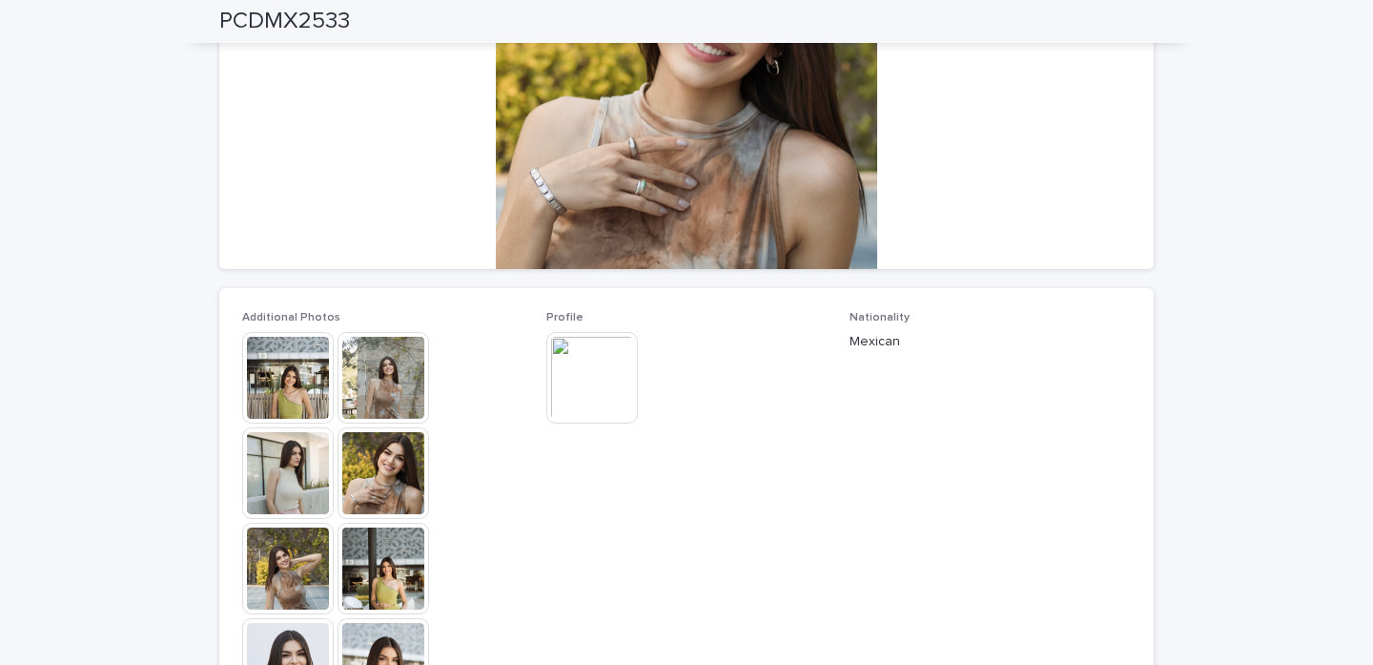
scroll to position [294, 0]
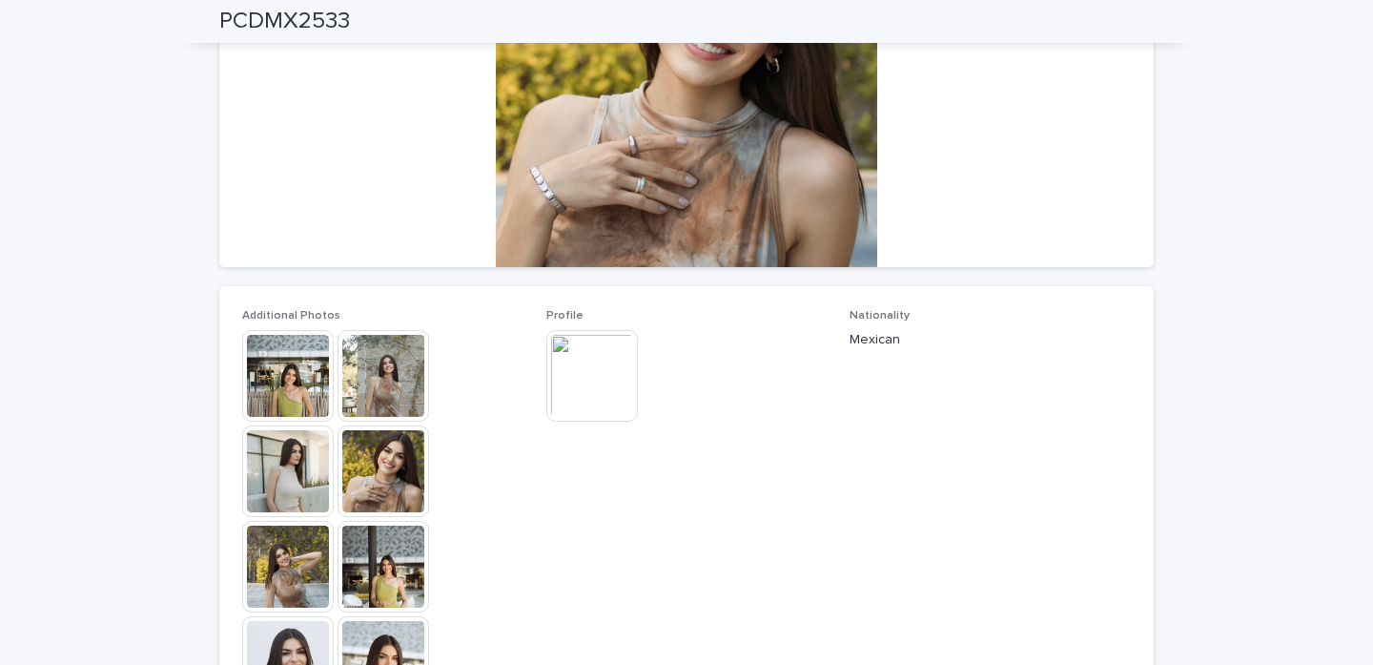
click at [597, 379] on img at bounding box center [592, 376] width 92 height 92
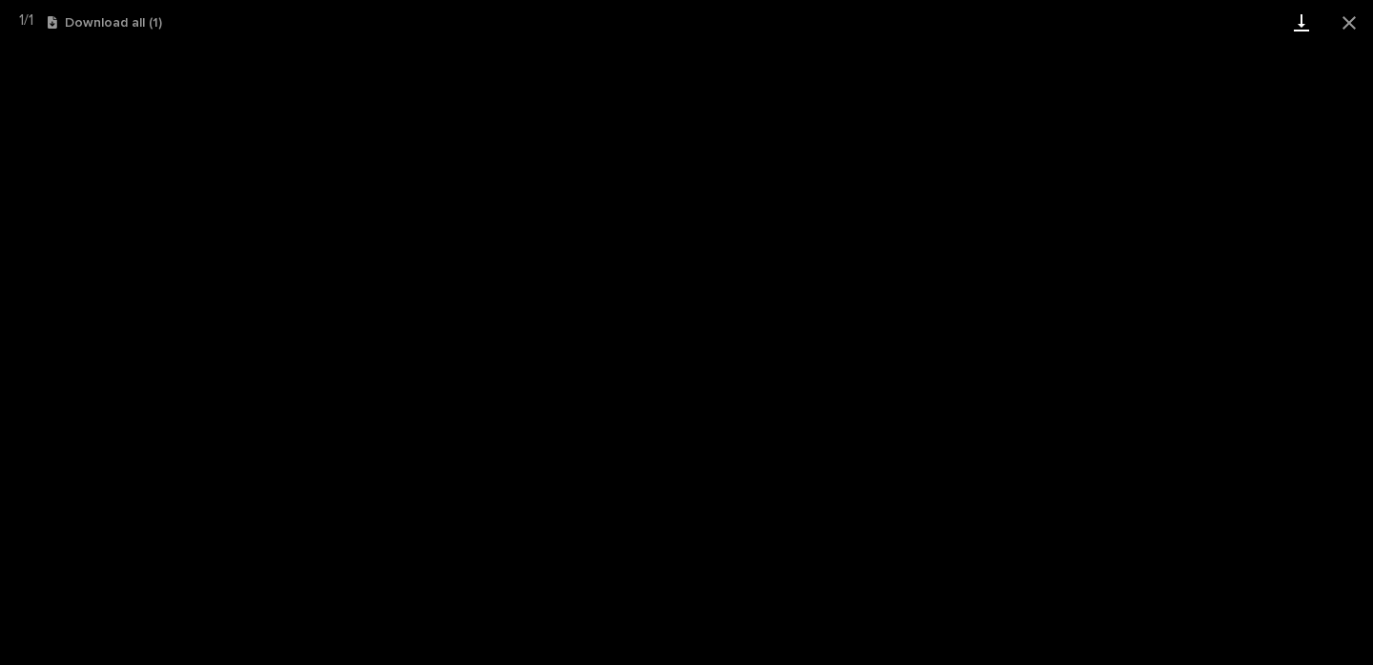
click at [1308, 21] on link "Download" at bounding box center [1302, 22] width 48 height 45
click at [1350, 22] on button "Close gallery" at bounding box center [1350, 22] width 48 height 45
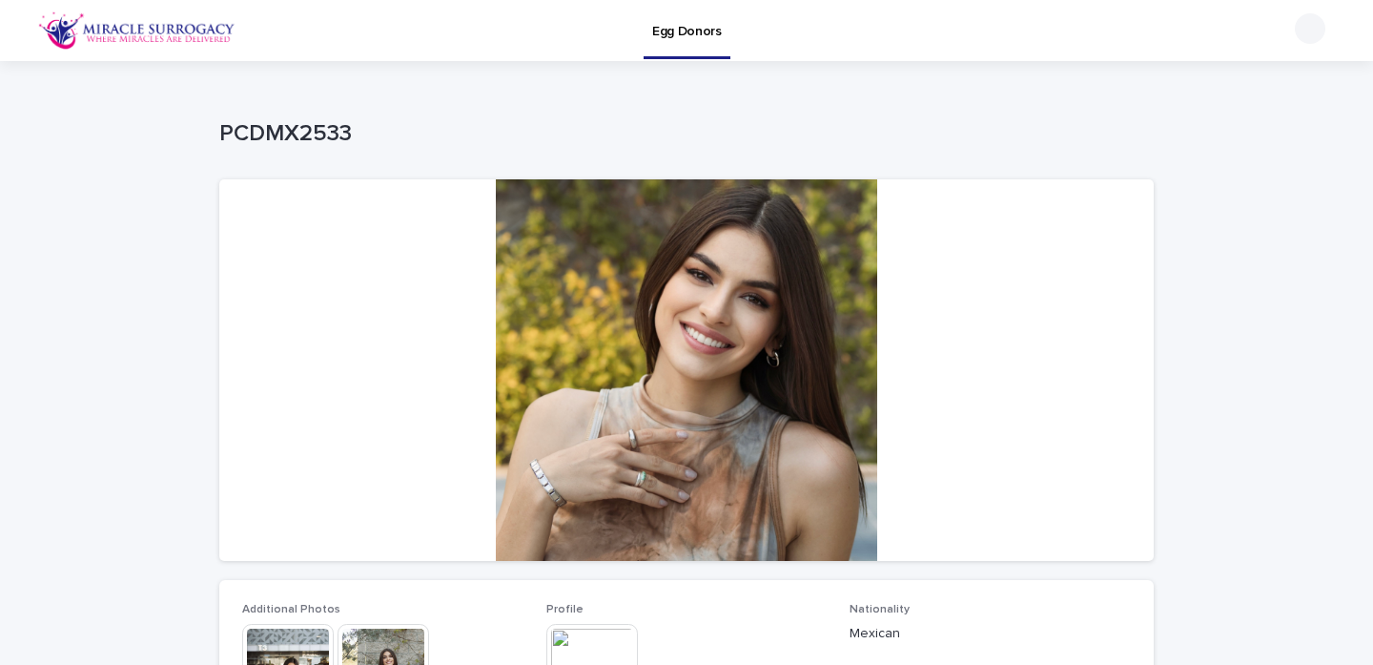
scroll to position [0, 0]
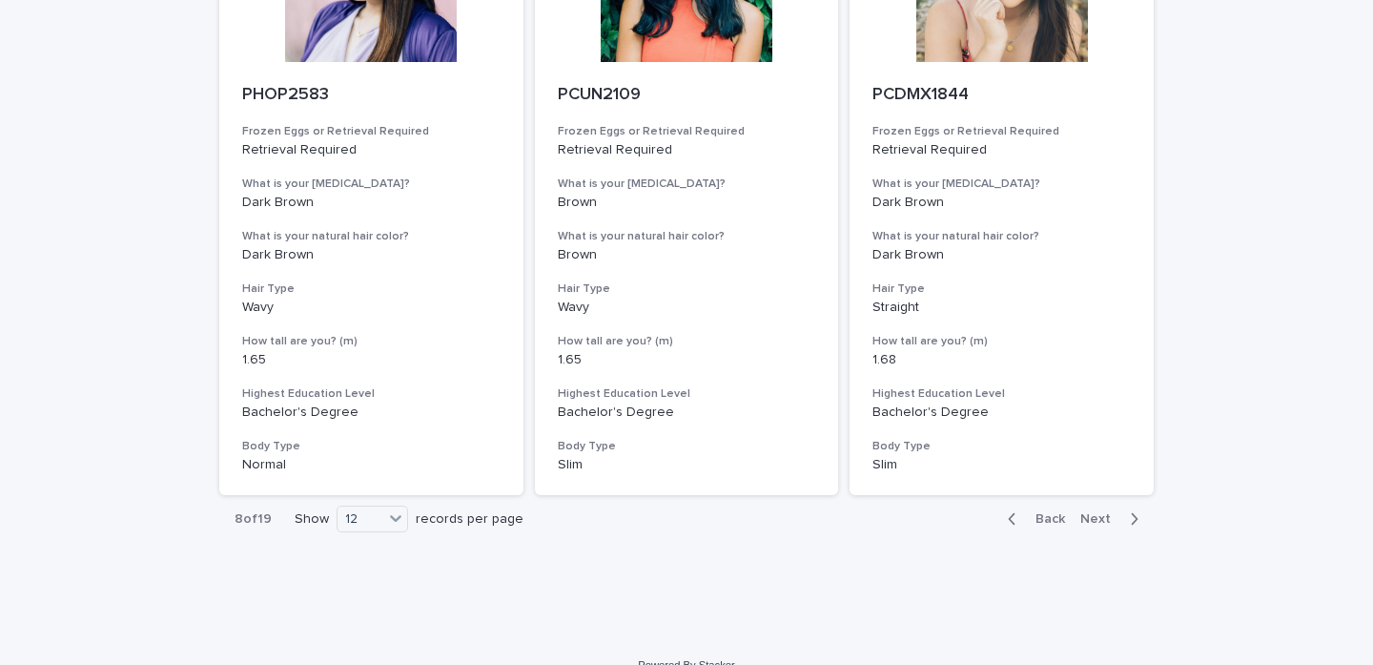
scroll to position [2157, 0]
click at [1100, 513] on span "Next" at bounding box center [1101, 519] width 42 height 13
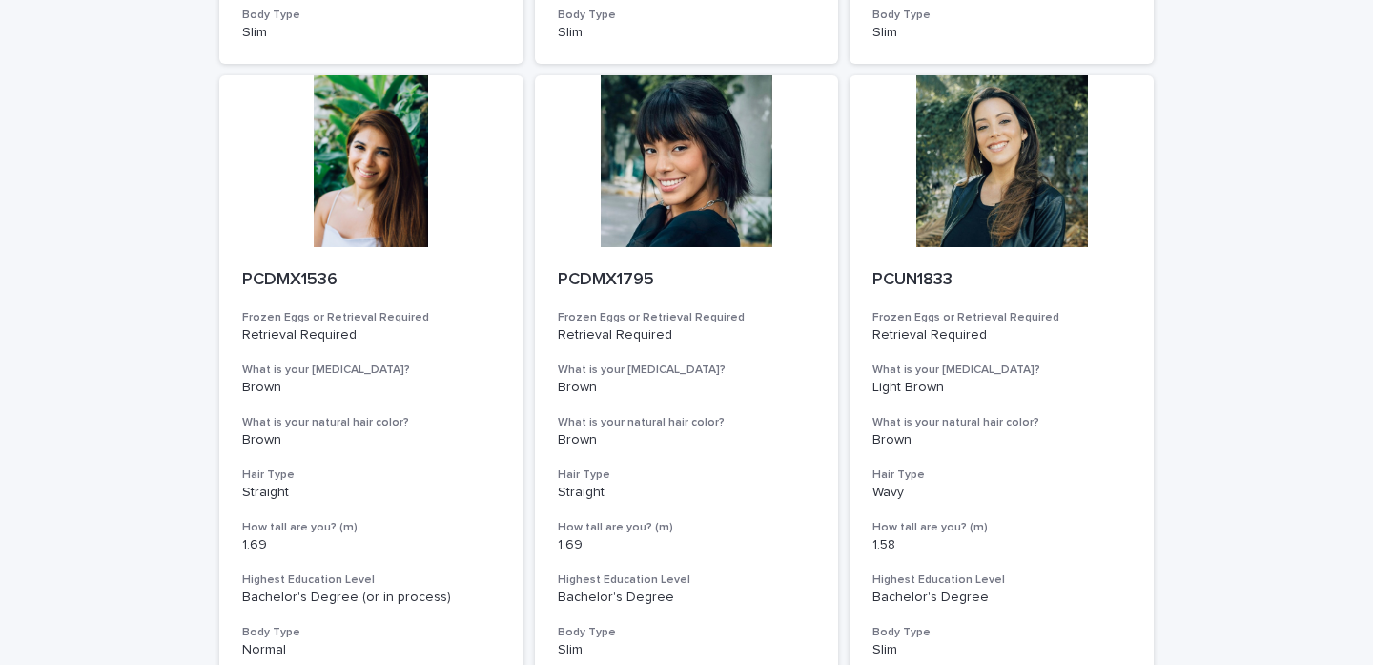
scroll to position [1349, 0]
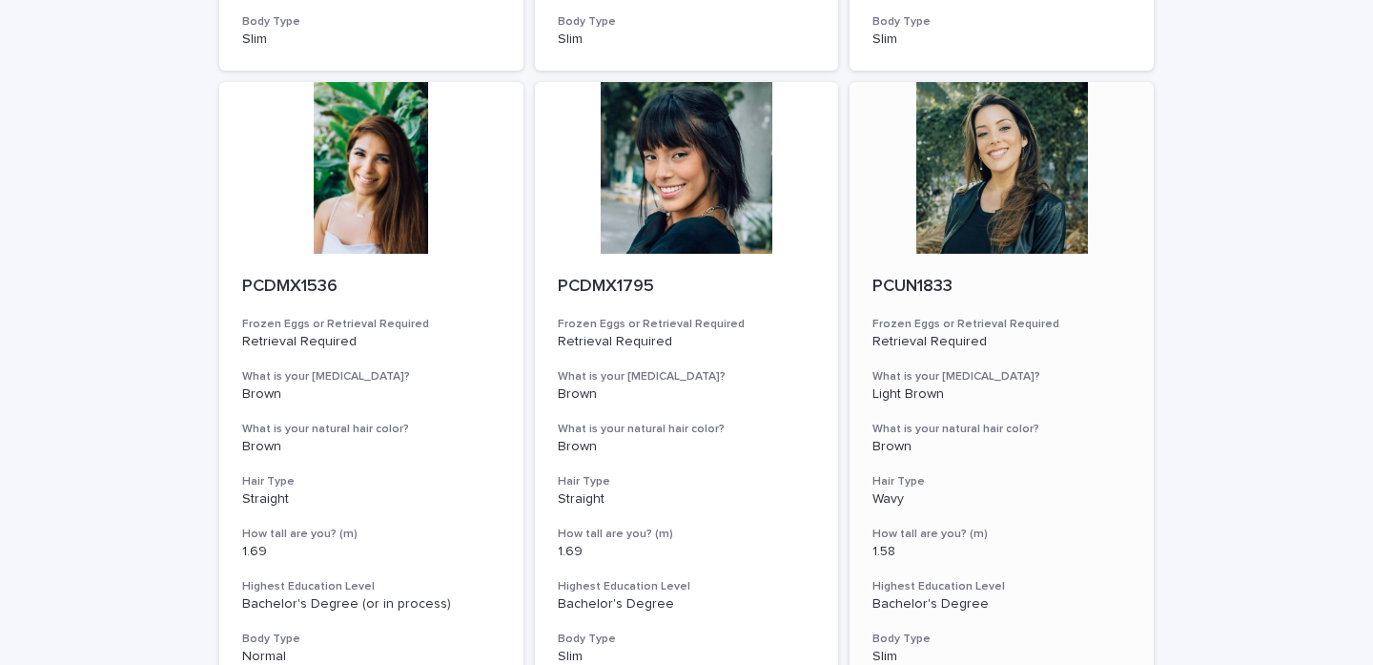
click at [1019, 204] on div at bounding box center [1002, 168] width 304 height 172
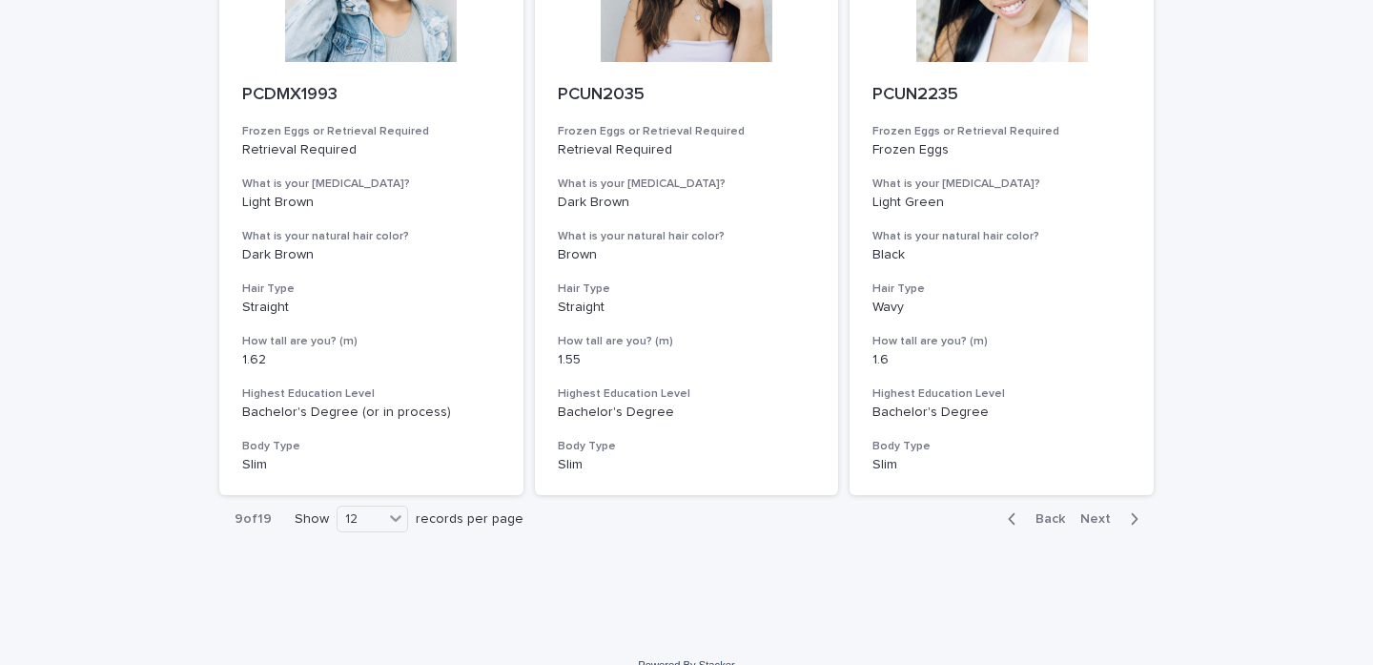
scroll to position [2157, 0]
click at [1101, 501] on div "Back Next" at bounding box center [1073, 520] width 161 height 48
click at [1101, 513] on span "Next" at bounding box center [1101, 519] width 42 height 13
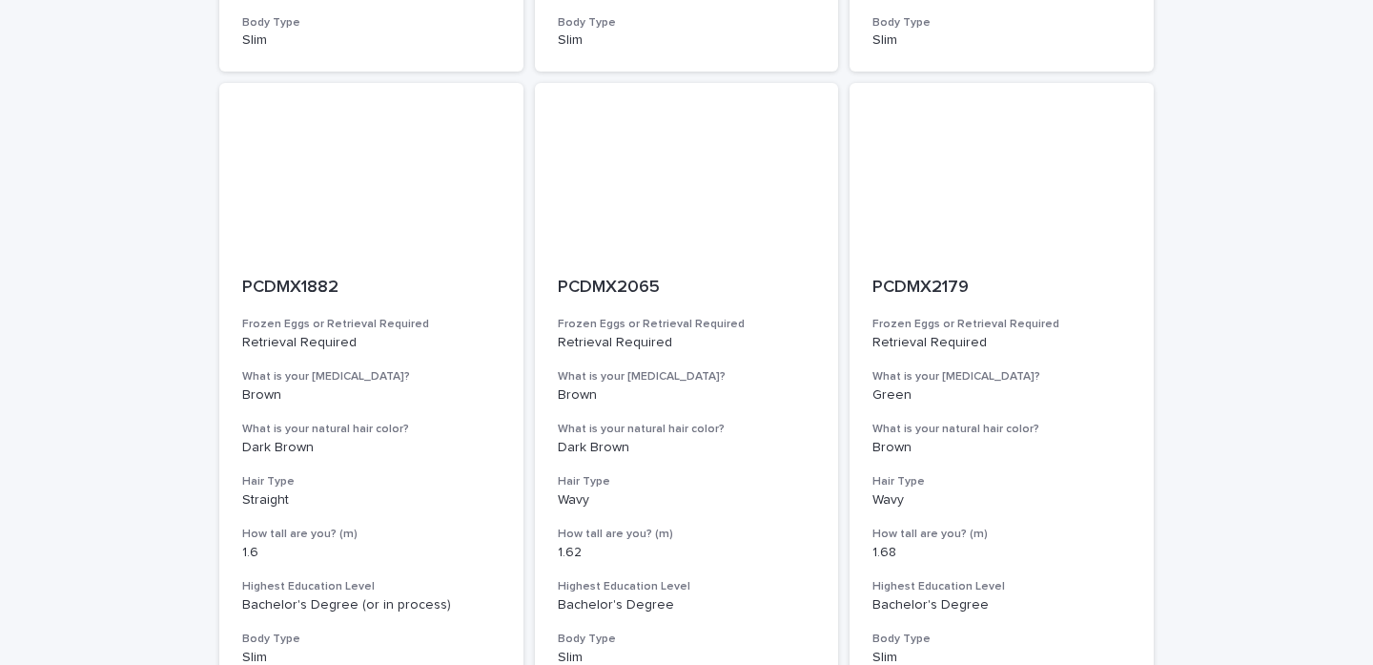
scroll to position [1906, 0]
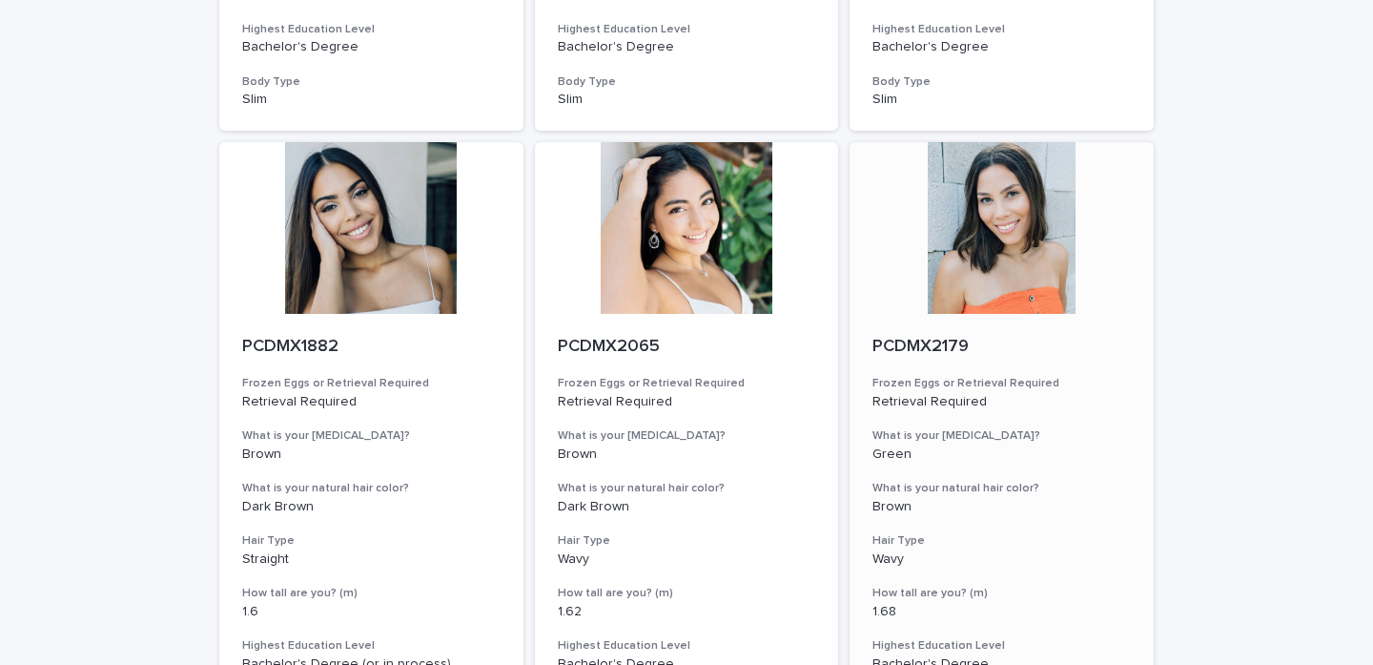
click at [999, 227] on div at bounding box center [1002, 228] width 304 height 172
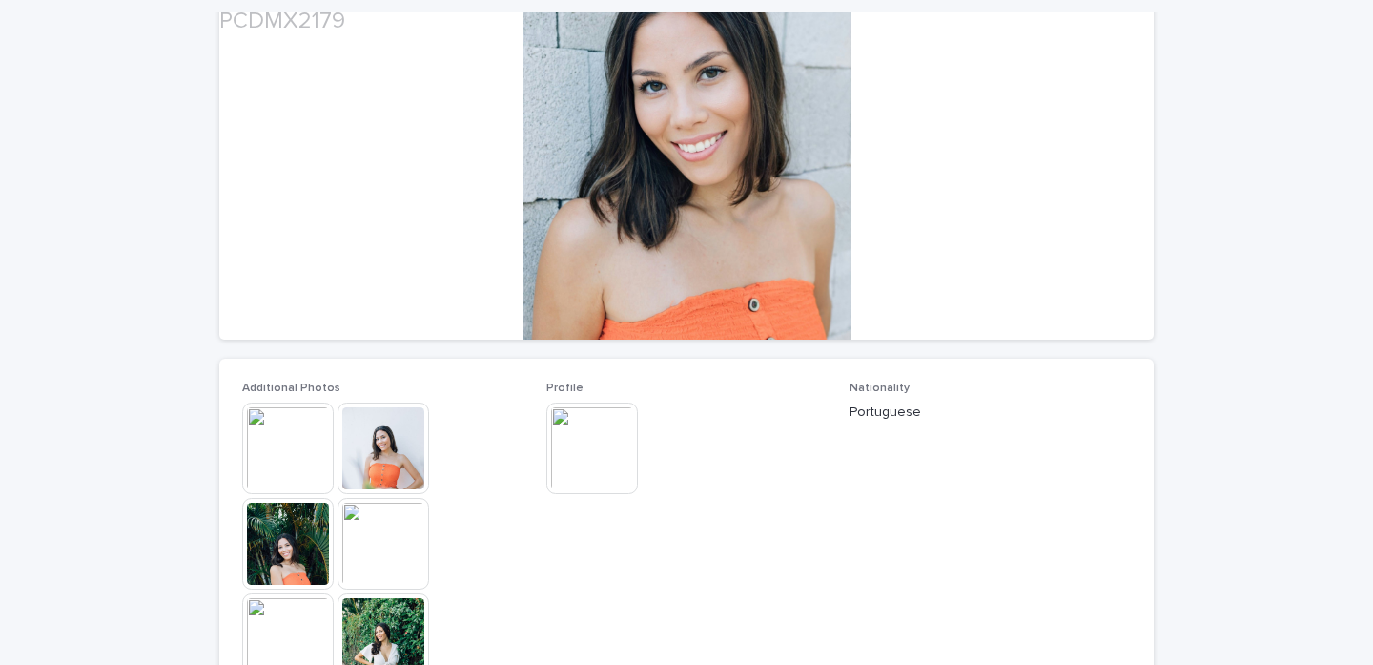
scroll to position [230, 0]
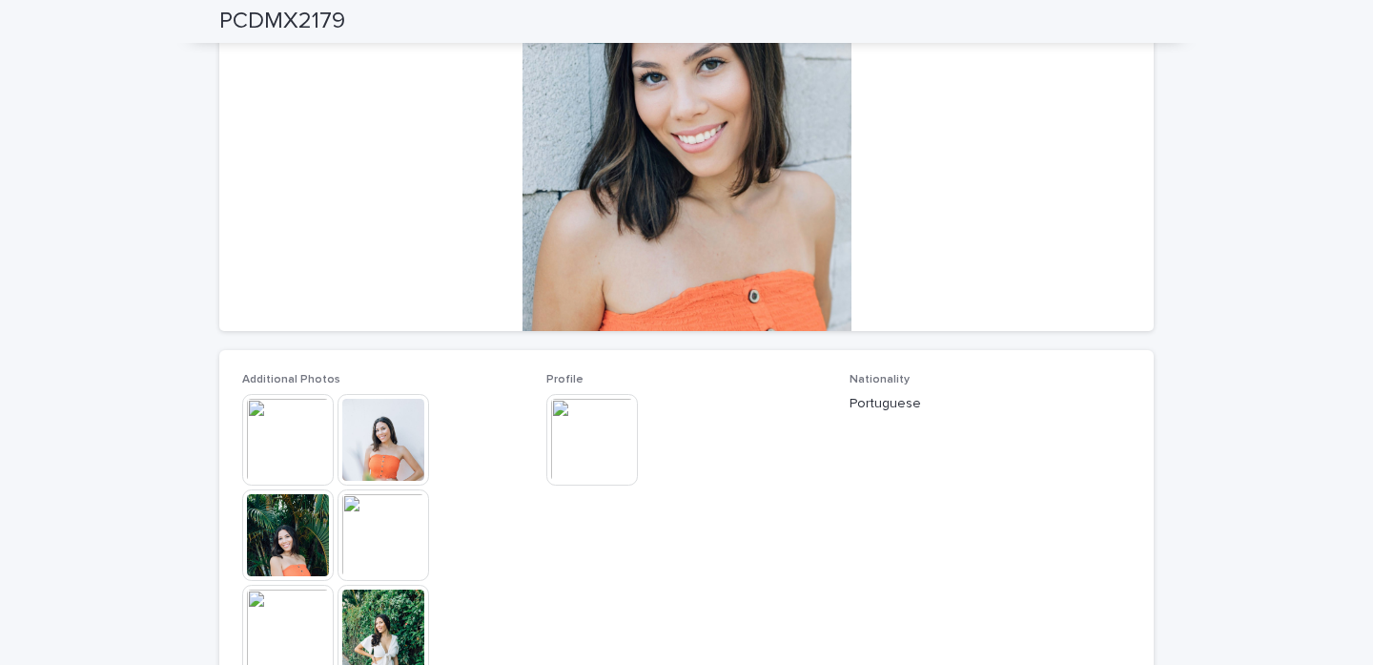
click at [338, 452] on img at bounding box center [384, 440] width 92 height 92
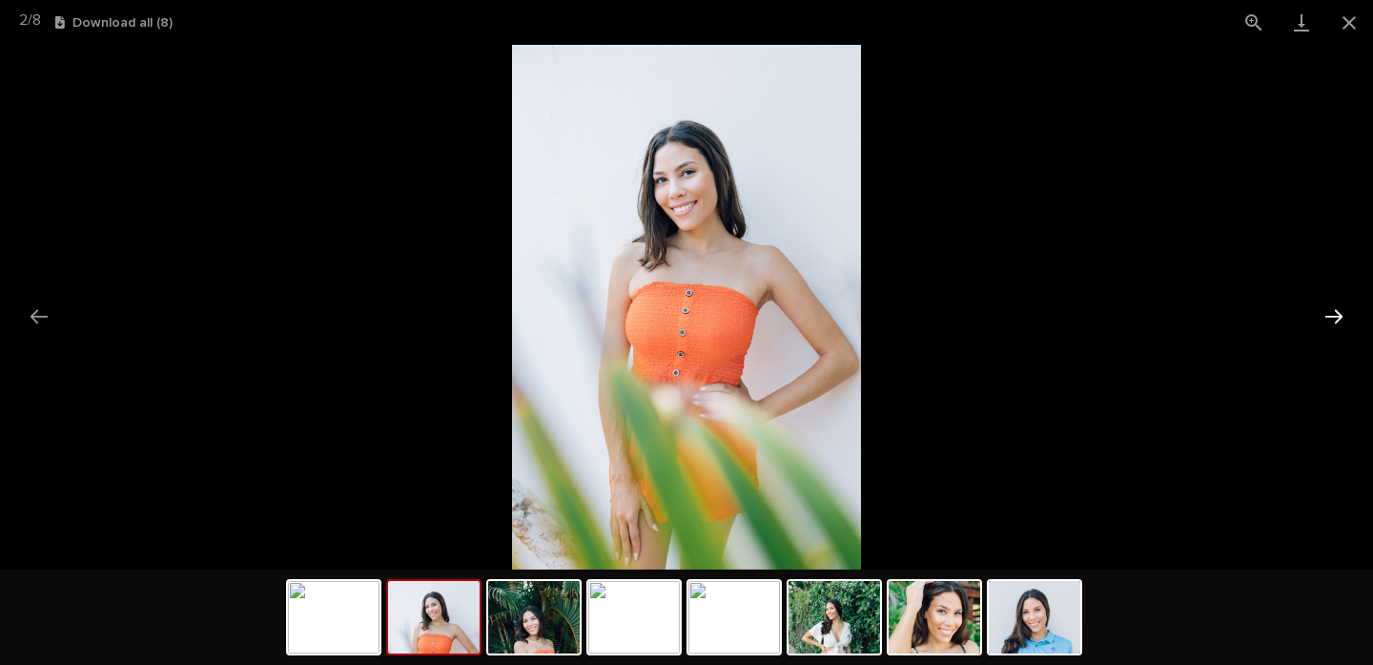
click at [1329, 324] on button "Next slide" at bounding box center [1334, 316] width 40 height 37
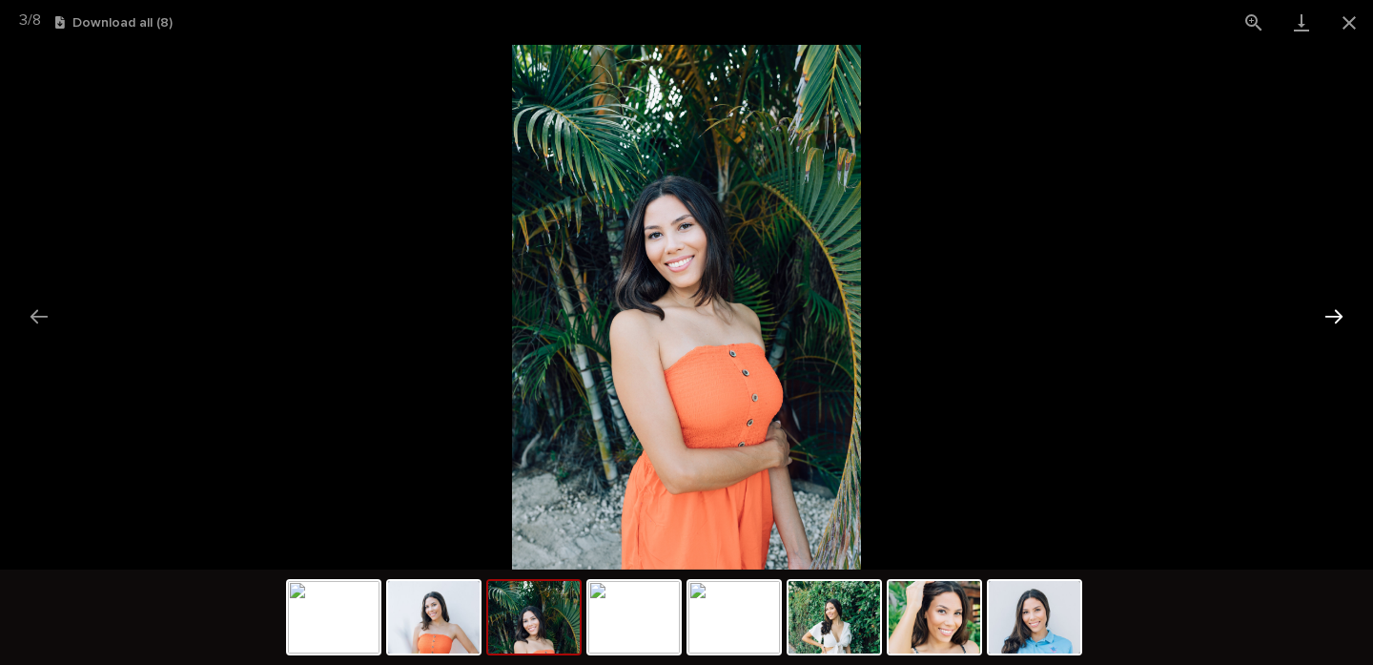
click at [1329, 324] on button "Next slide" at bounding box center [1334, 316] width 40 height 37
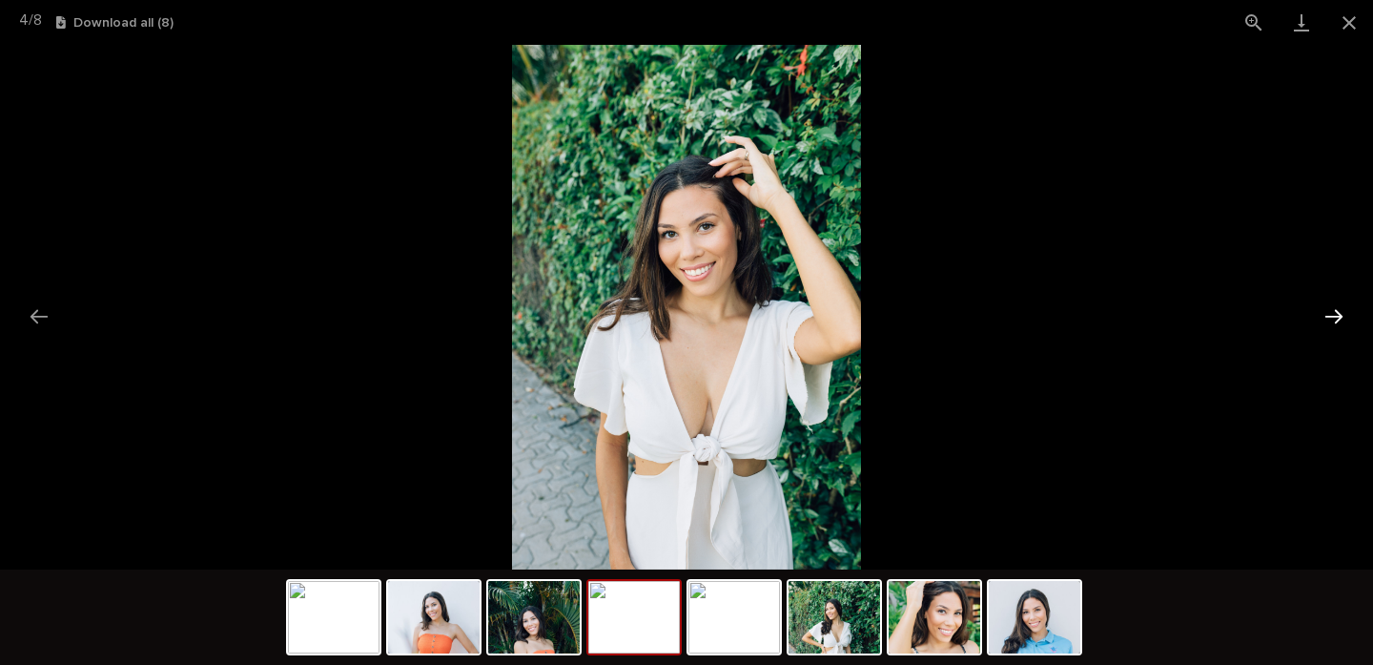
click at [1329, 324] on button "Next slide" at bounding box center [1334, 316] width 40 height 37
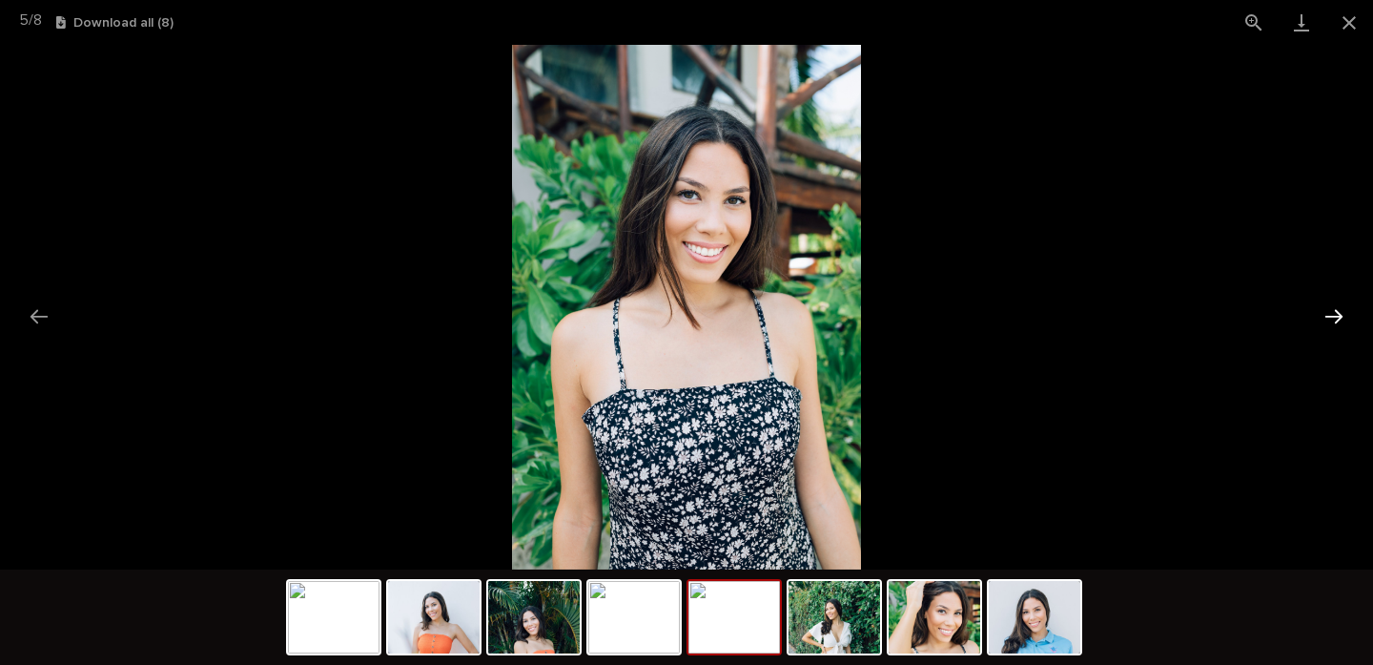
click at [1329, 324] on button "Next slide" at bounding box center [1334, 316] width 40 height 37
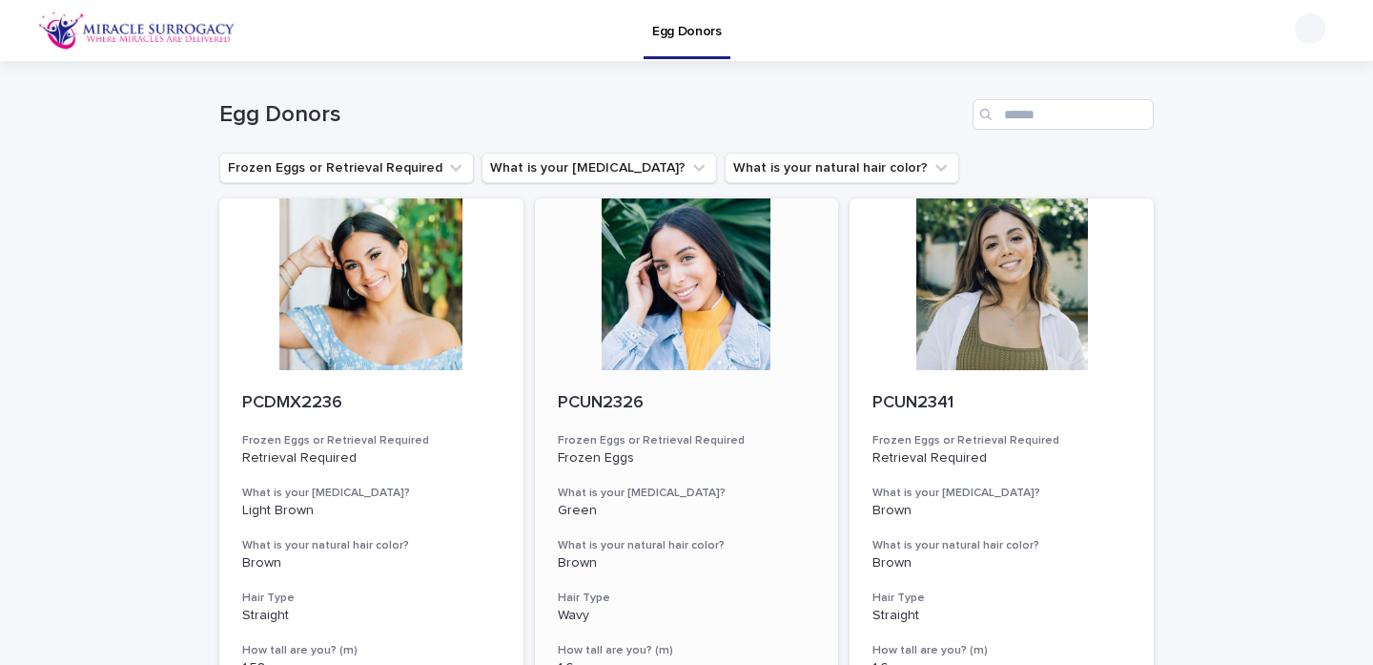
click at [709, 339] on div at bounding box center [687, 284] width 304 height 172
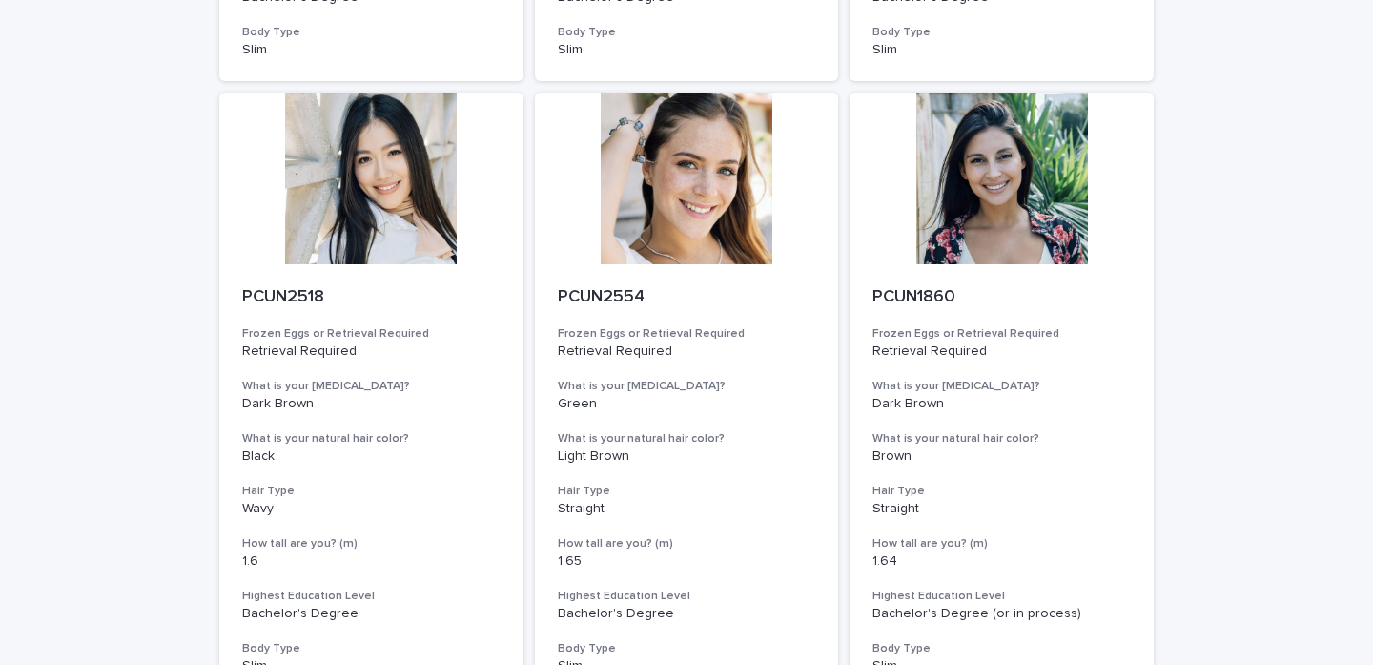
scroll to position [748, 0]
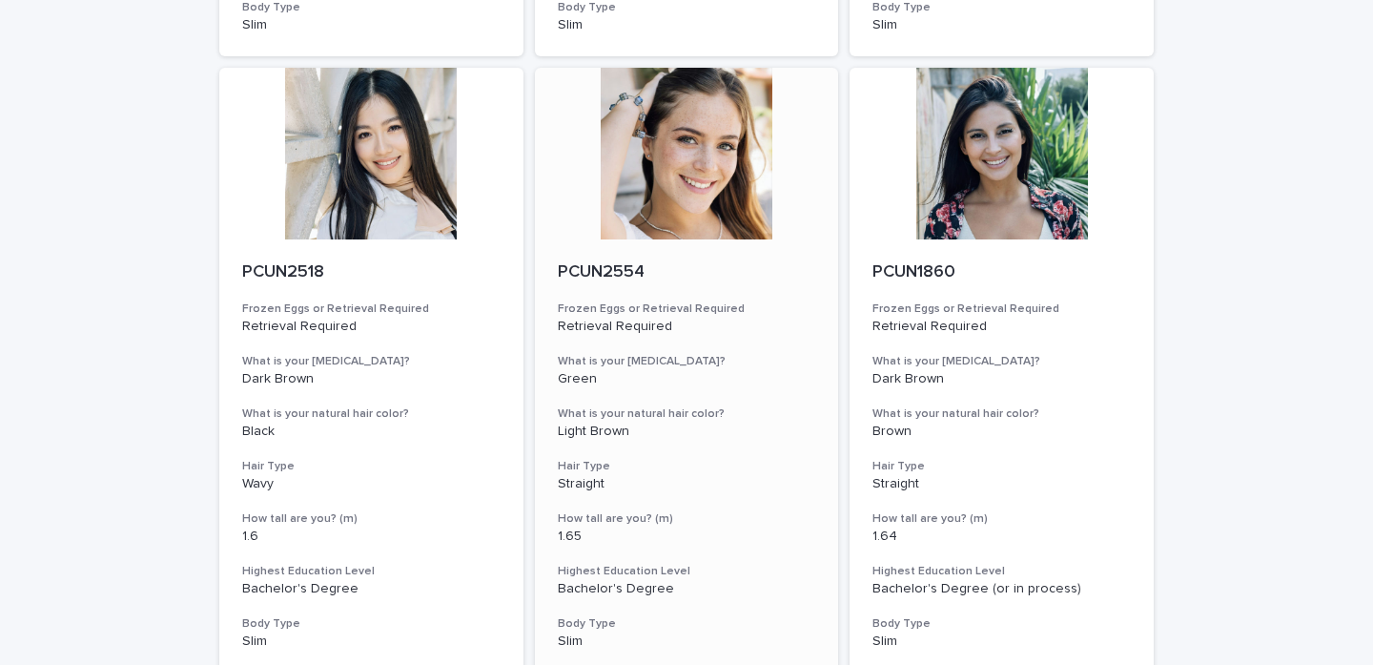
click at [678, 226] on div at bounding box center [687, 154] width 304 height 172
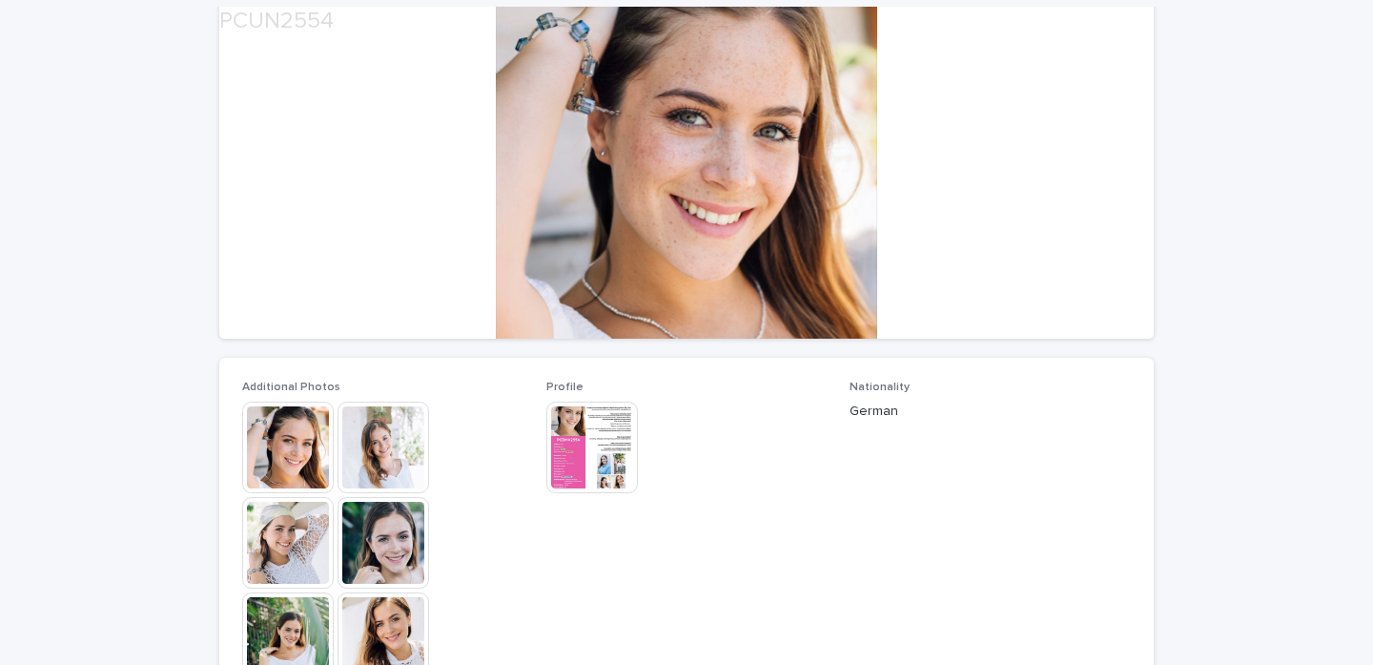
scroll to position [227, 0]
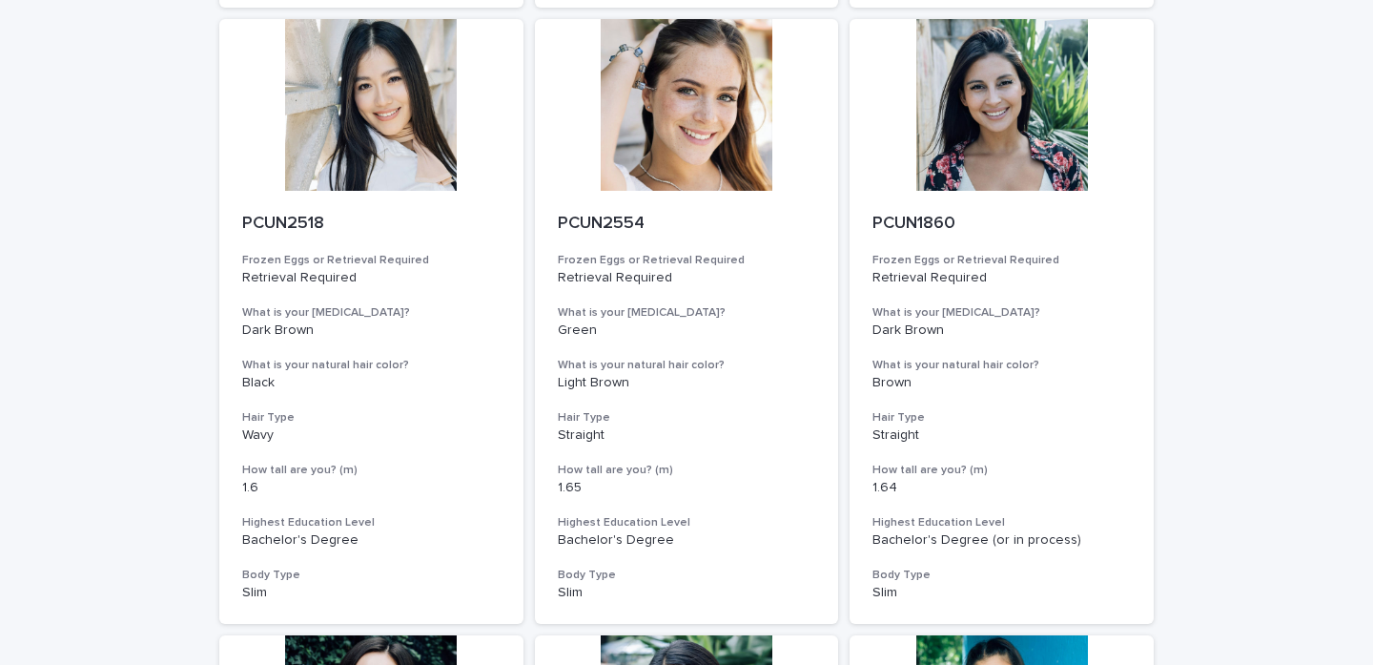
scroll to position [765, 0]
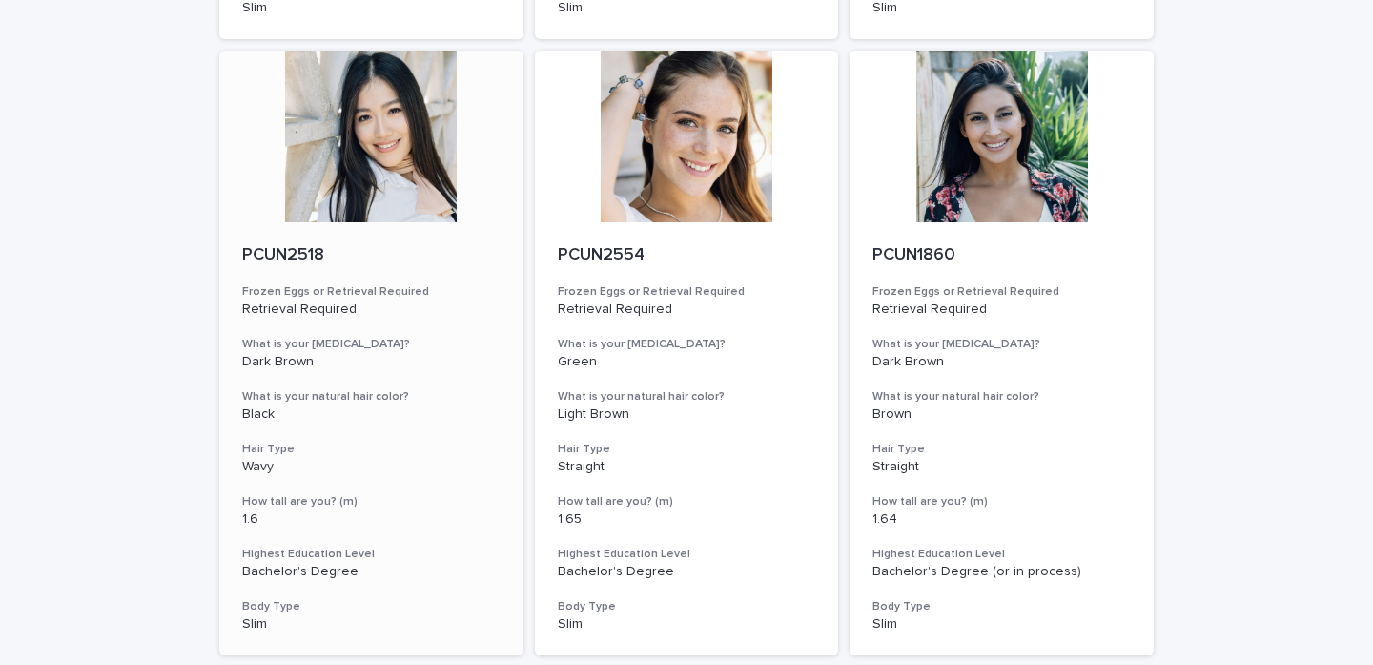
click at [326, 172] on div at bounding box center [371, 137] width 304 height 172
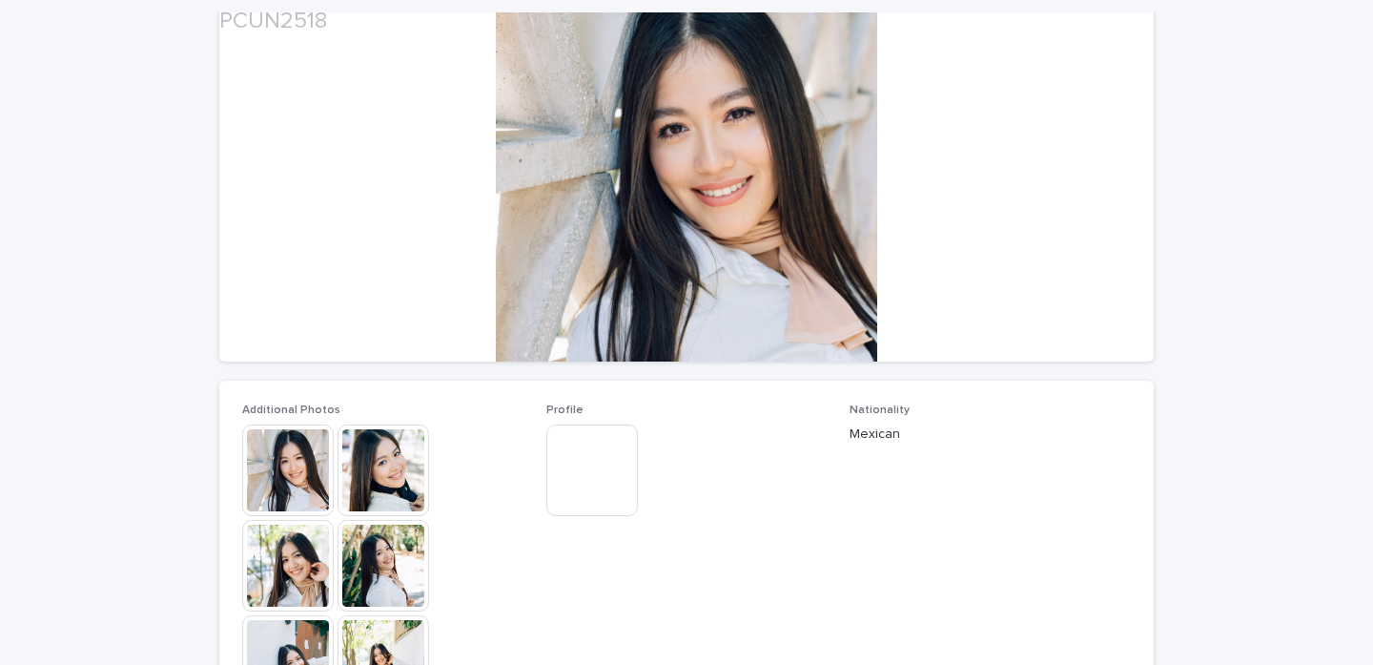
scroll to position [203, 0]
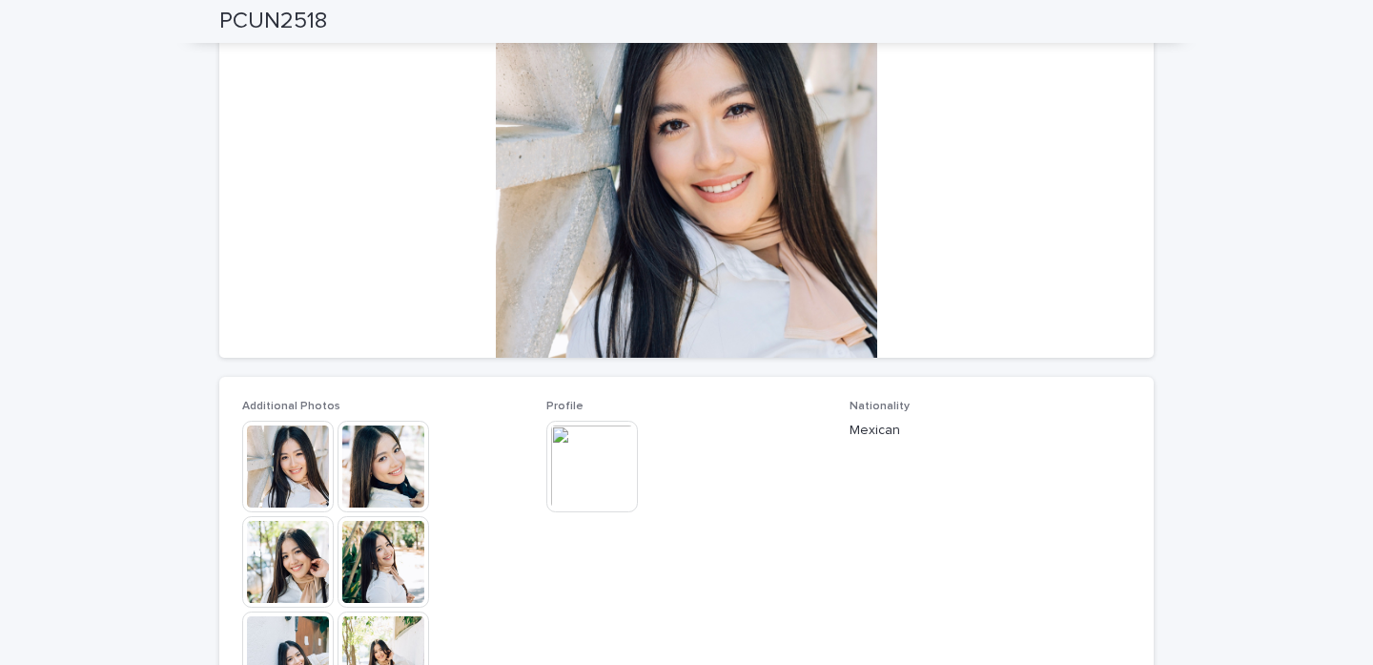
click at [290, 462] on img at bounding box center [288, 467] width 92 height 92
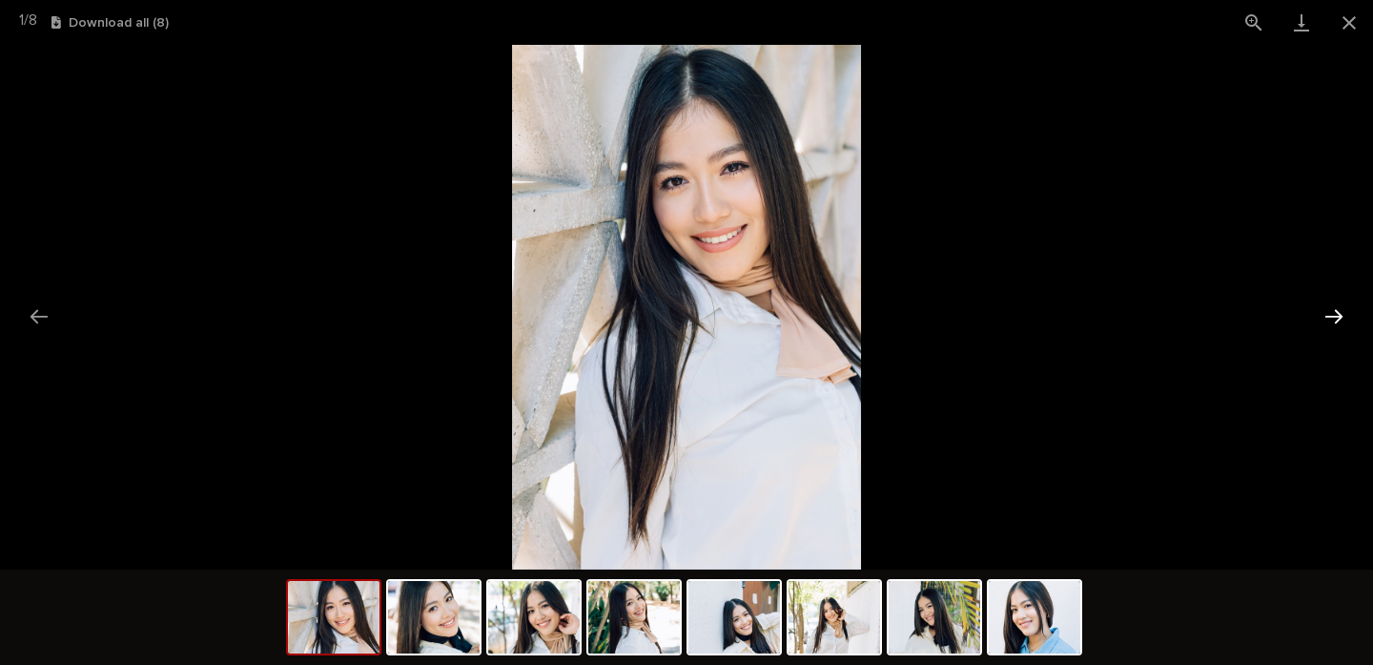
click at [1329, 323] on button "Next slide" at bounding box center [1334, 316] width 40 height 37
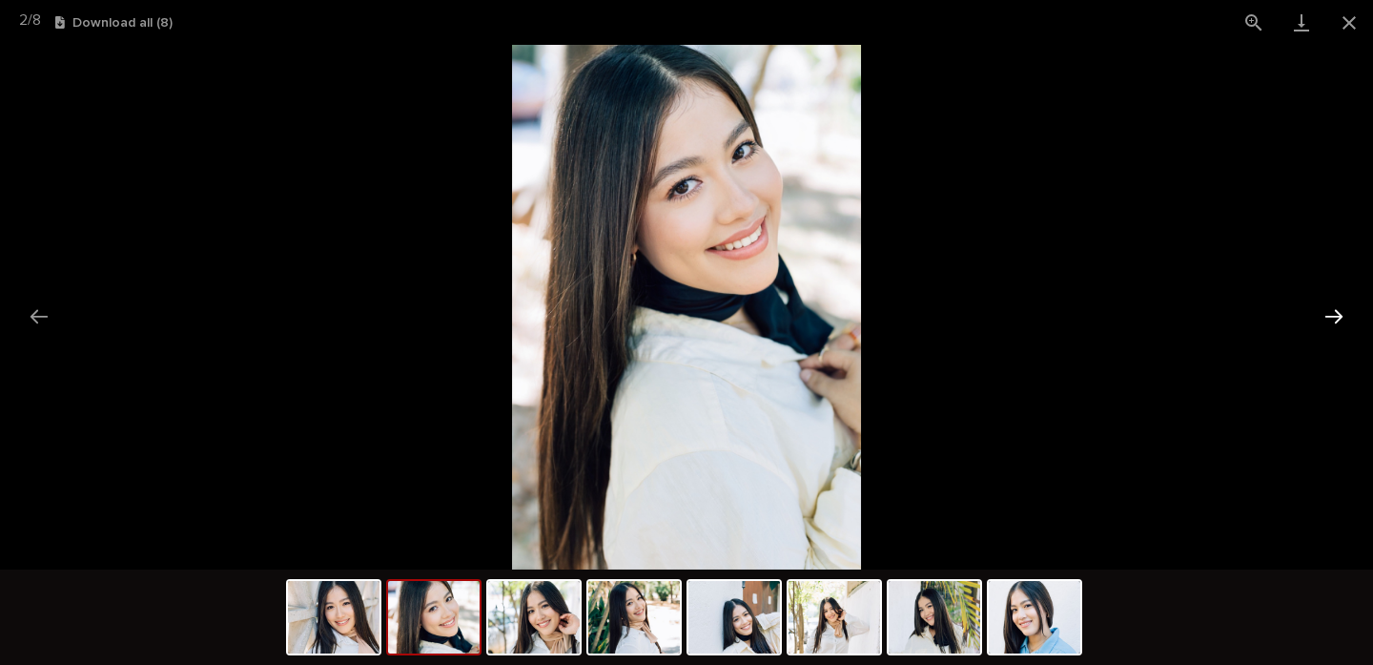
click at [1329, 323] on button "Next slide" at bounding box center [1334, 316] width 40 height 37
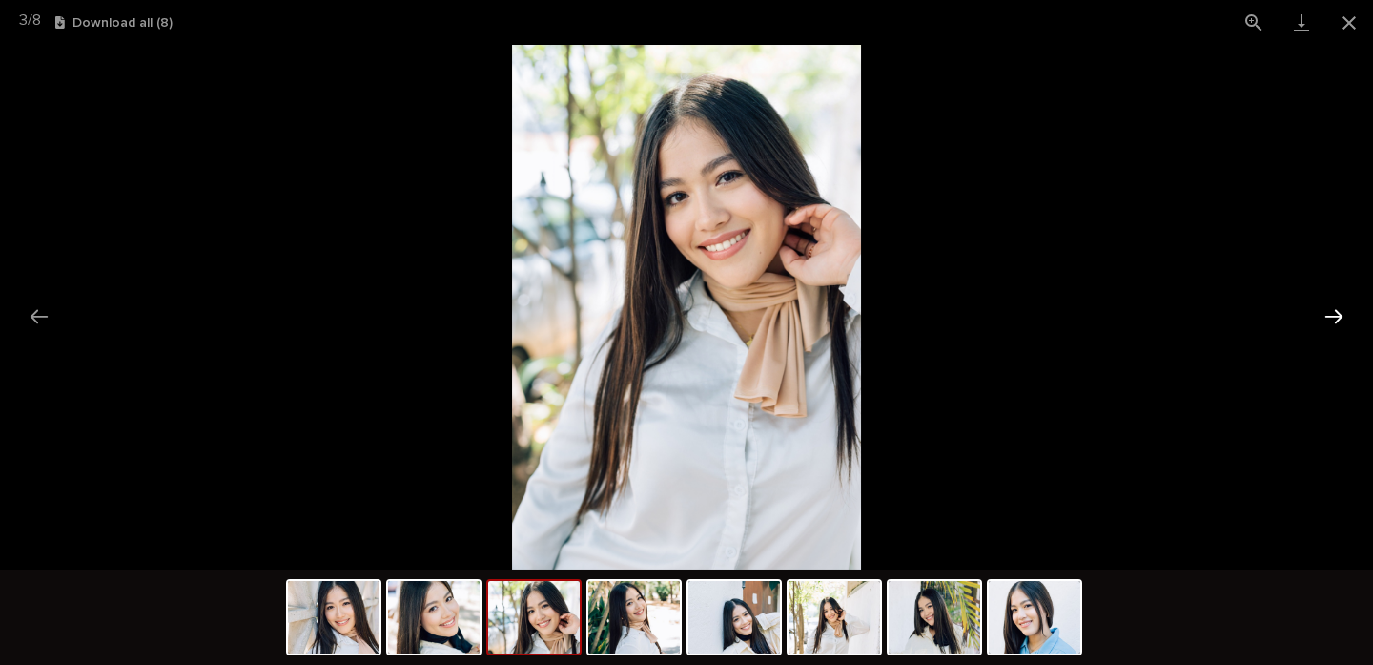
click at [1329, 323] on button "Next slide" at bounding box center [1334, 316] width 40 height 37
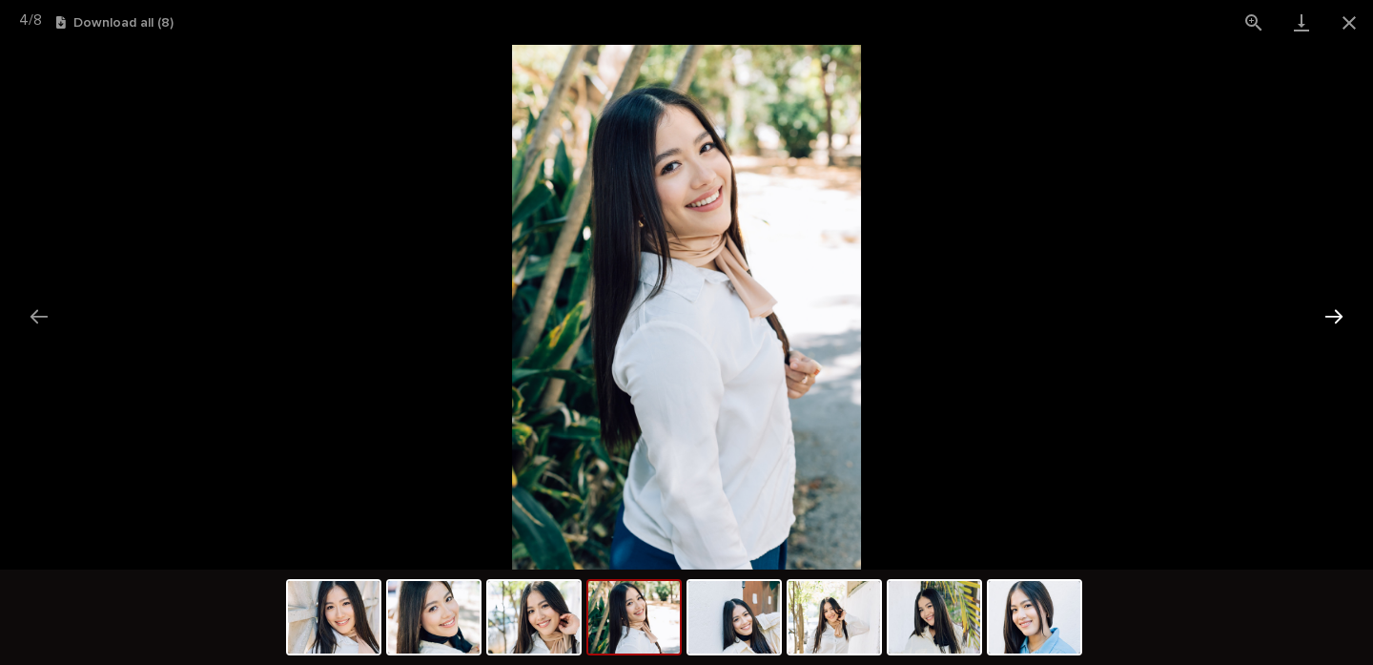
click at [1329, 323] on button "Next slide" at bounding box center [1334, 316] width 40 height 37
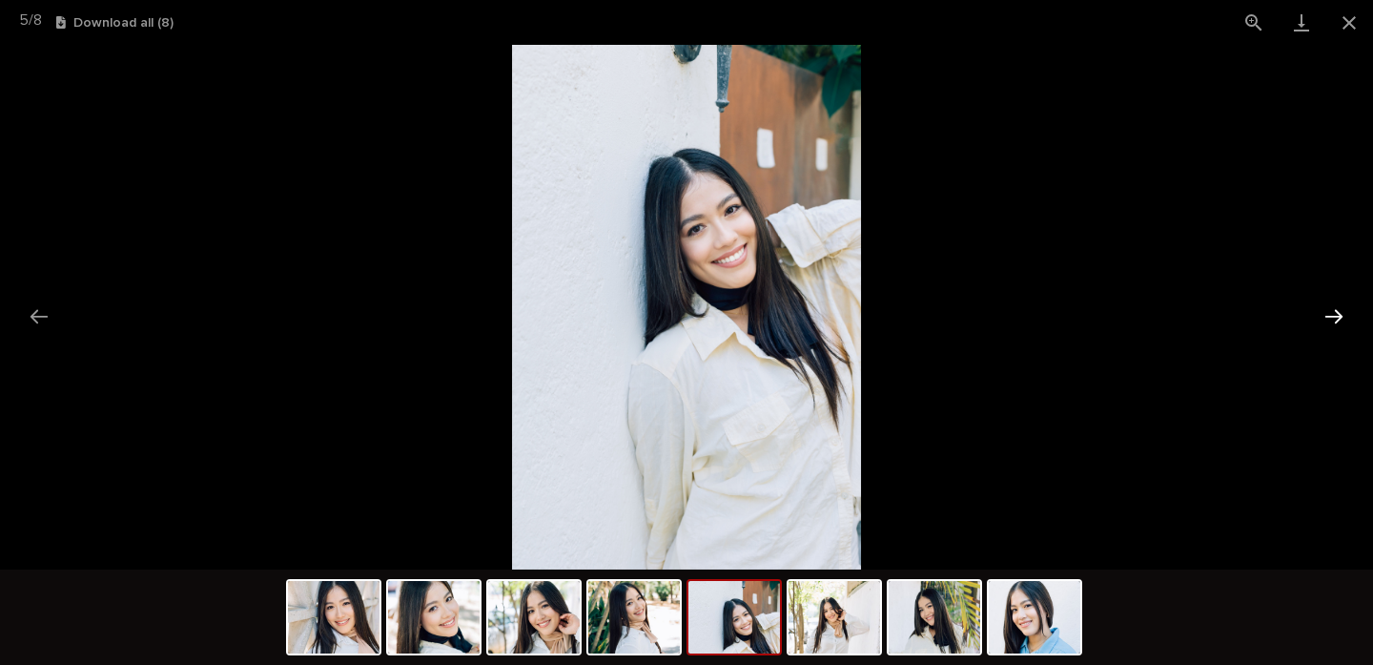
click at [1329, 323] on button "Next slide" at bounding box center [1334, 316] width 40 height 37
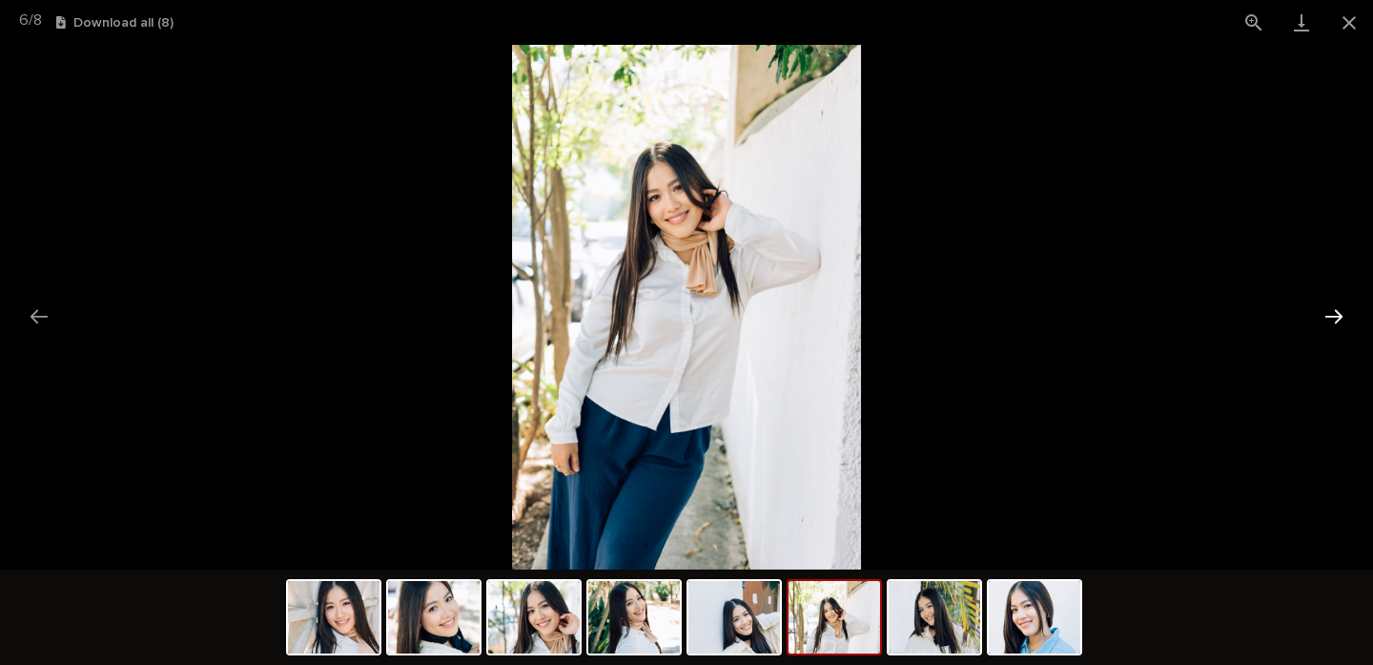
click at [1329, 323] on button "Next slide" at bounding box center [1334, 316] width 40 height 37
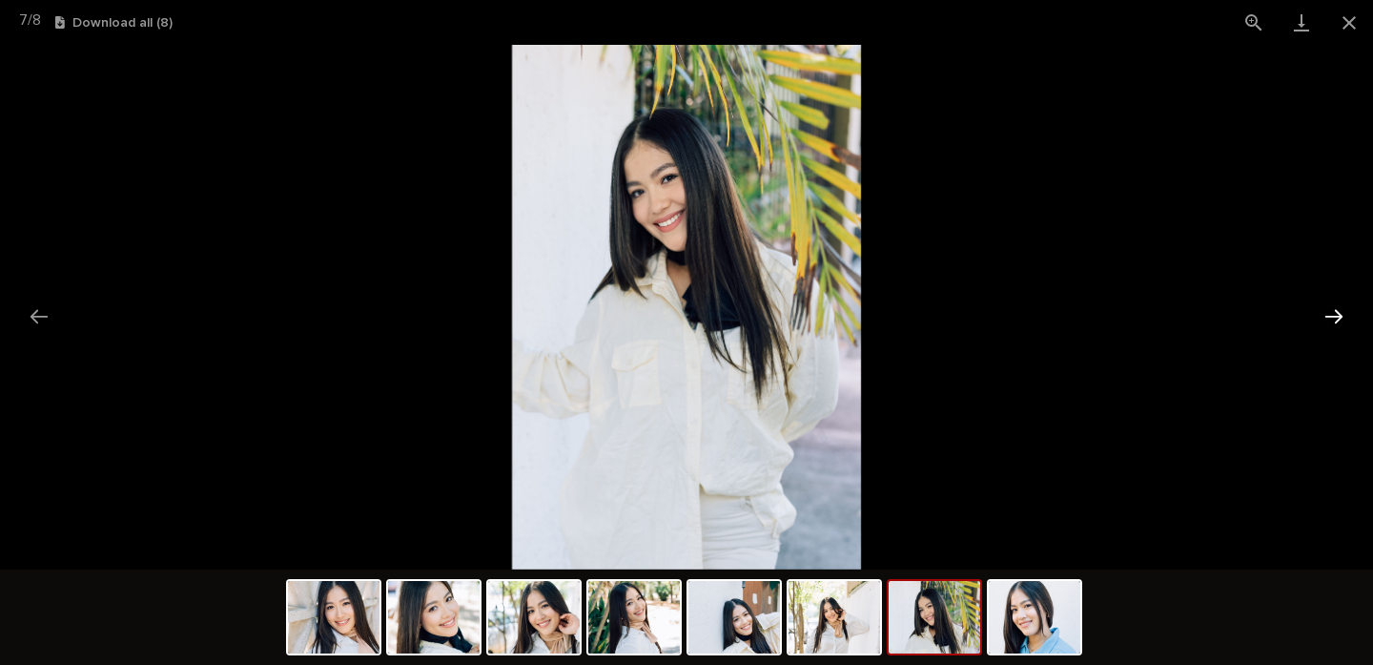
click at [1329, 323] on button "Next slide" at bounding box center [1334, 316] width 40 height 37
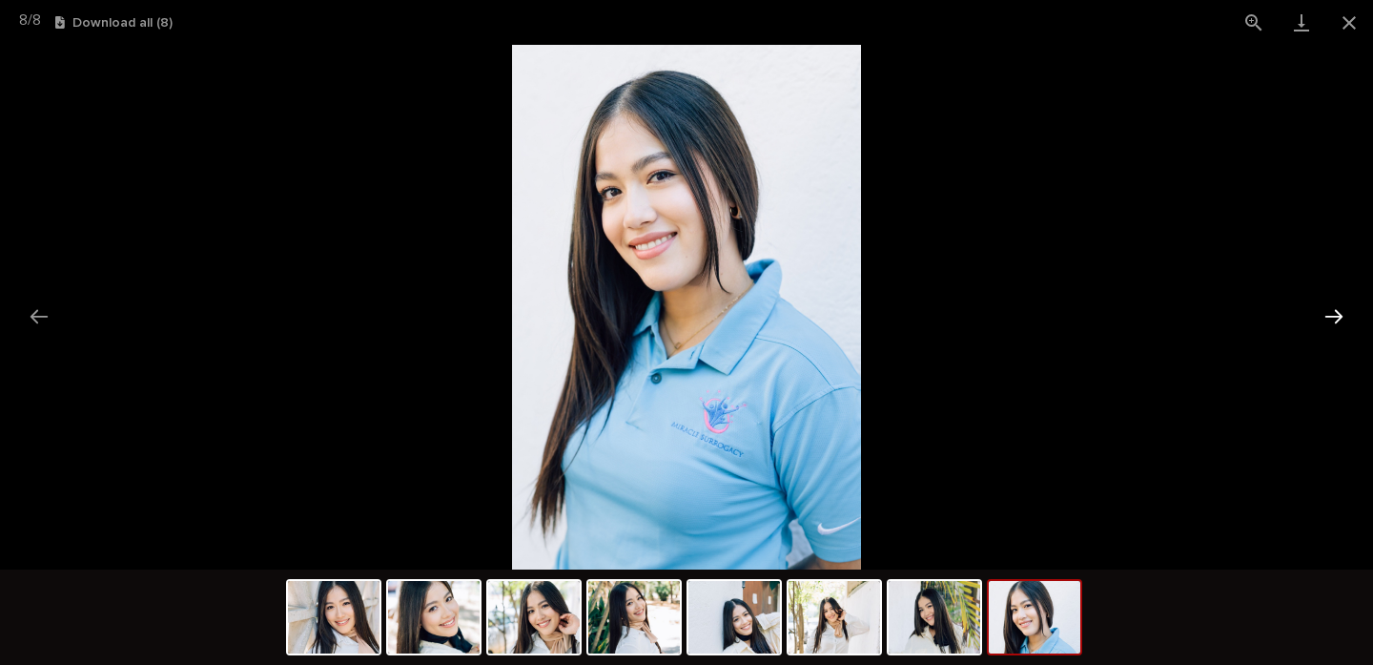
click at [1329, 323] on button "Next slide" at bounding box center [1334, 316] width 40 height 37
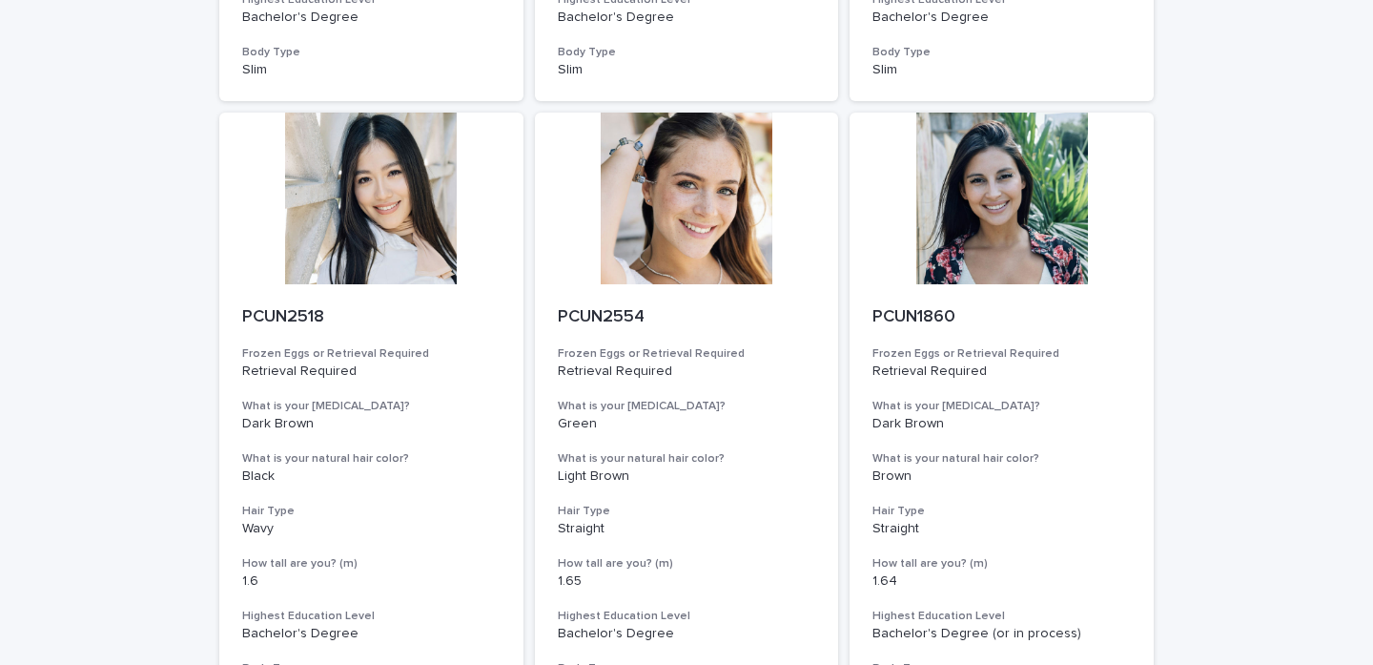
scroll to position [1253, 0]
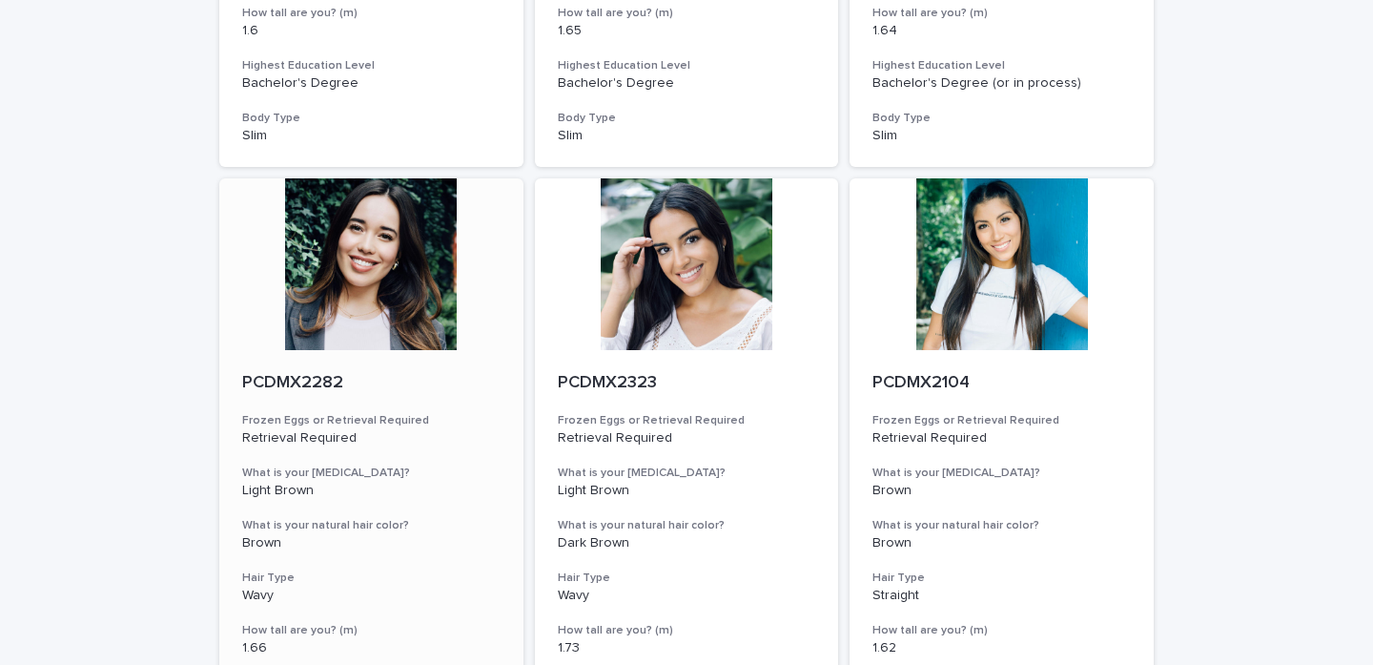
click at [342, 306] on div at bounding box center [371, 264] width 304 height 172
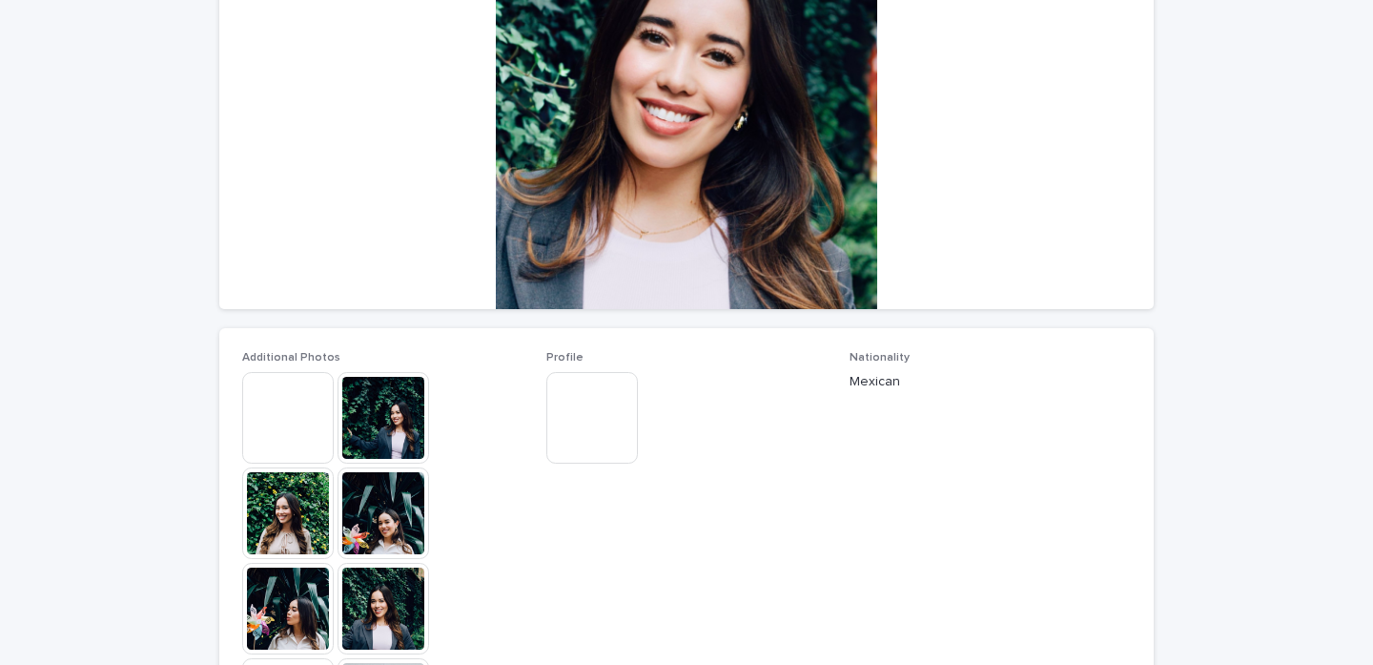
scroll to position [268, 0]
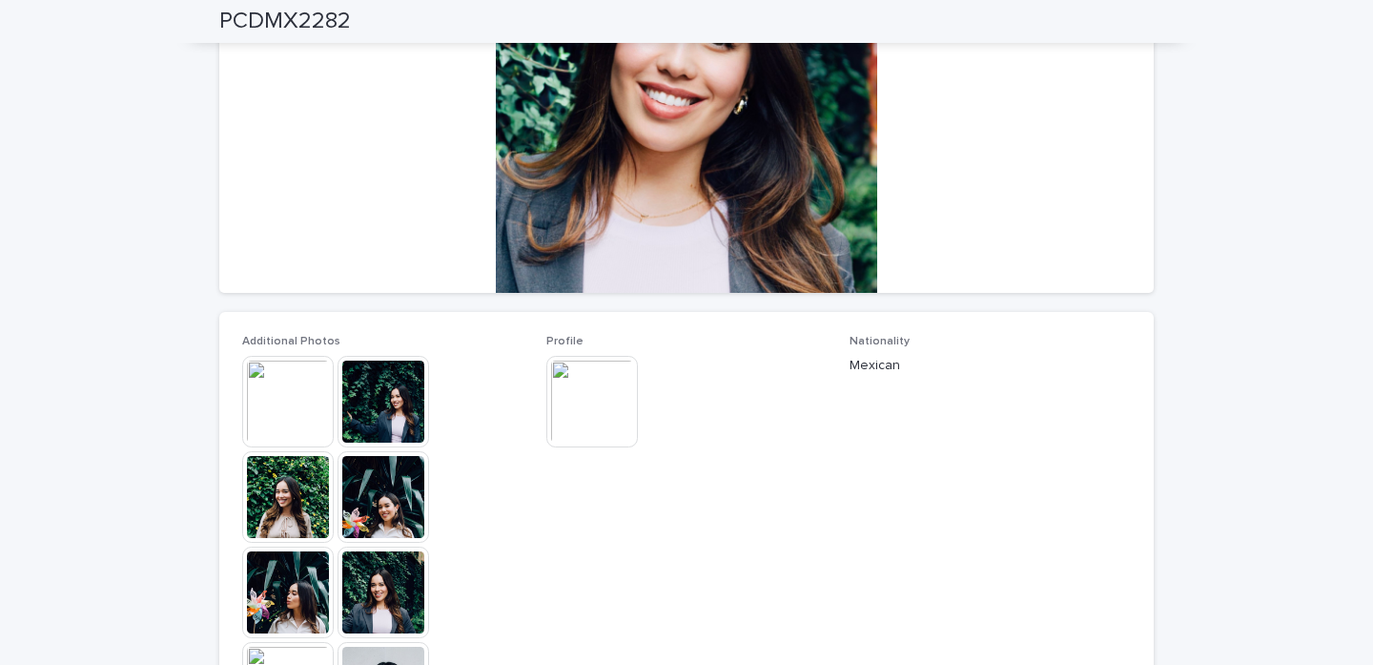
click at [277, 398] on img at bounding box center [288, 402] width 92 height 92
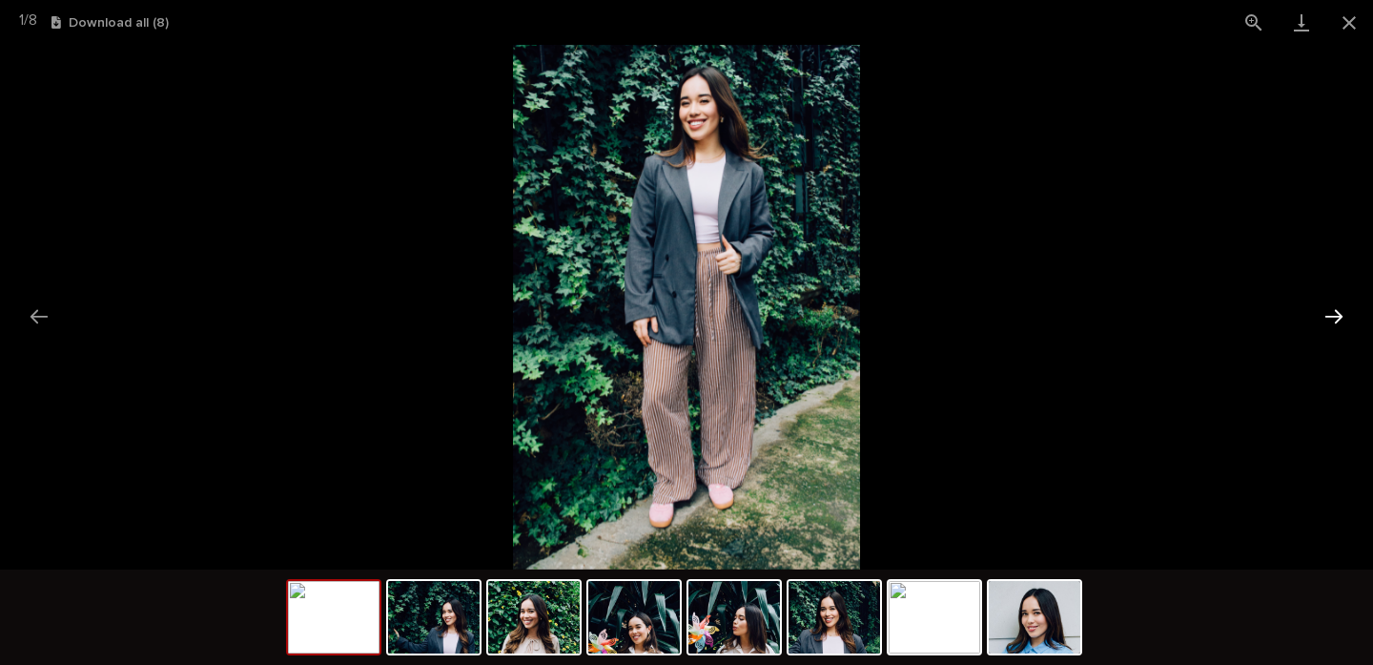
click at [1326, 315] on button "Next slide" at bounding box center [1334, 316] width 40 height 37
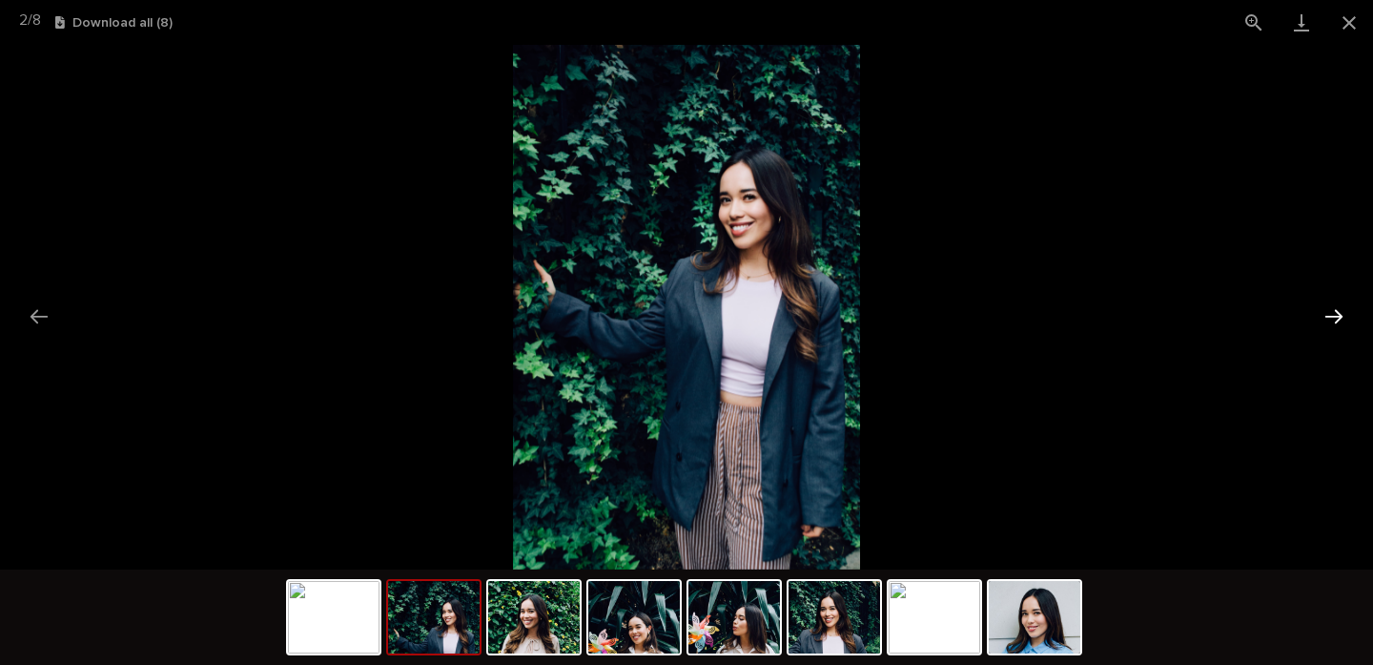
click at [1326, 315] on button "Next slide" at bounding box center [1334, 316] width 40 height 37
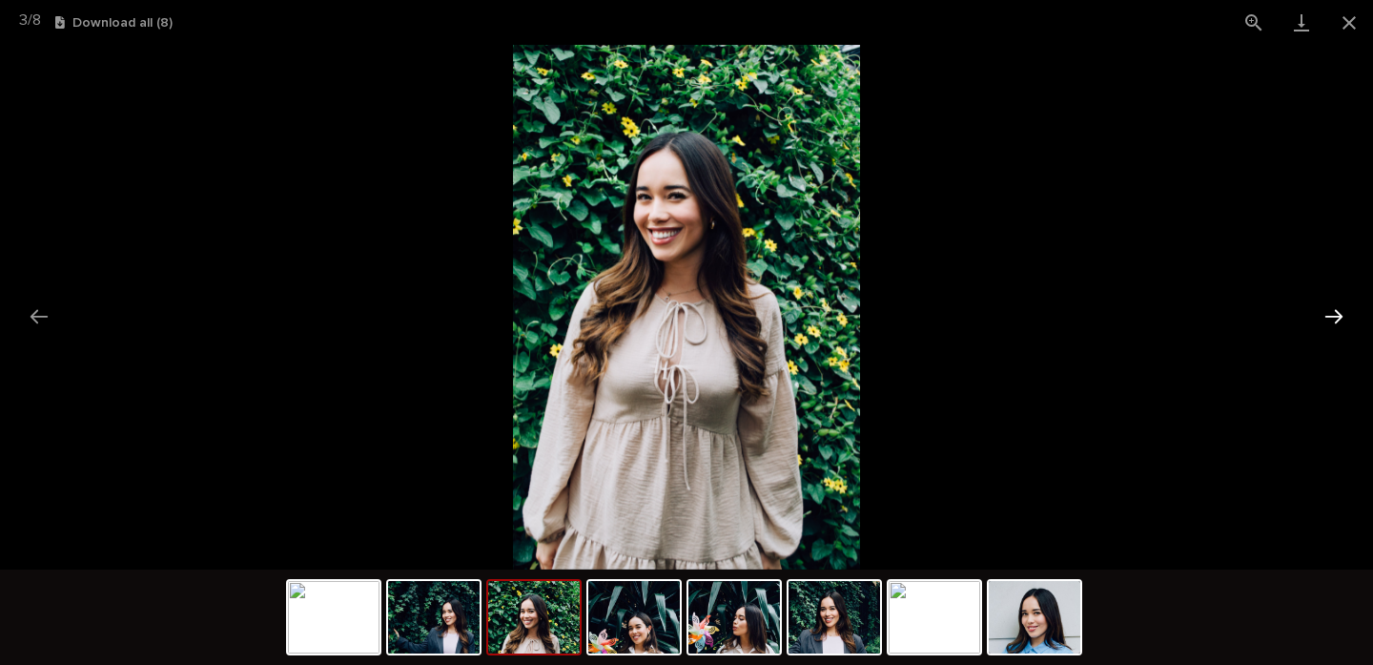
click at [1326, 315] on button "Next slide" at bounding box center [1334, 316] width 40 height 37
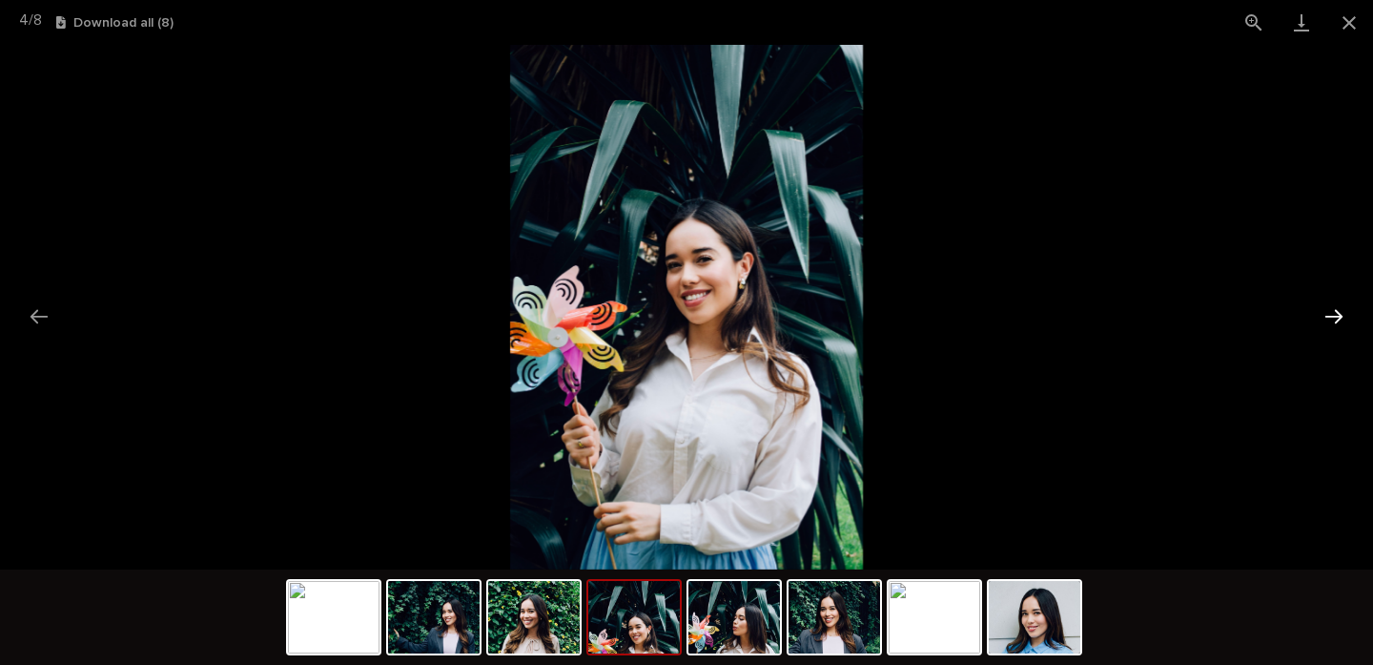
click at [1326, 315] on button "Next slide" at bounding box center [1334, 316] width 40 height 37
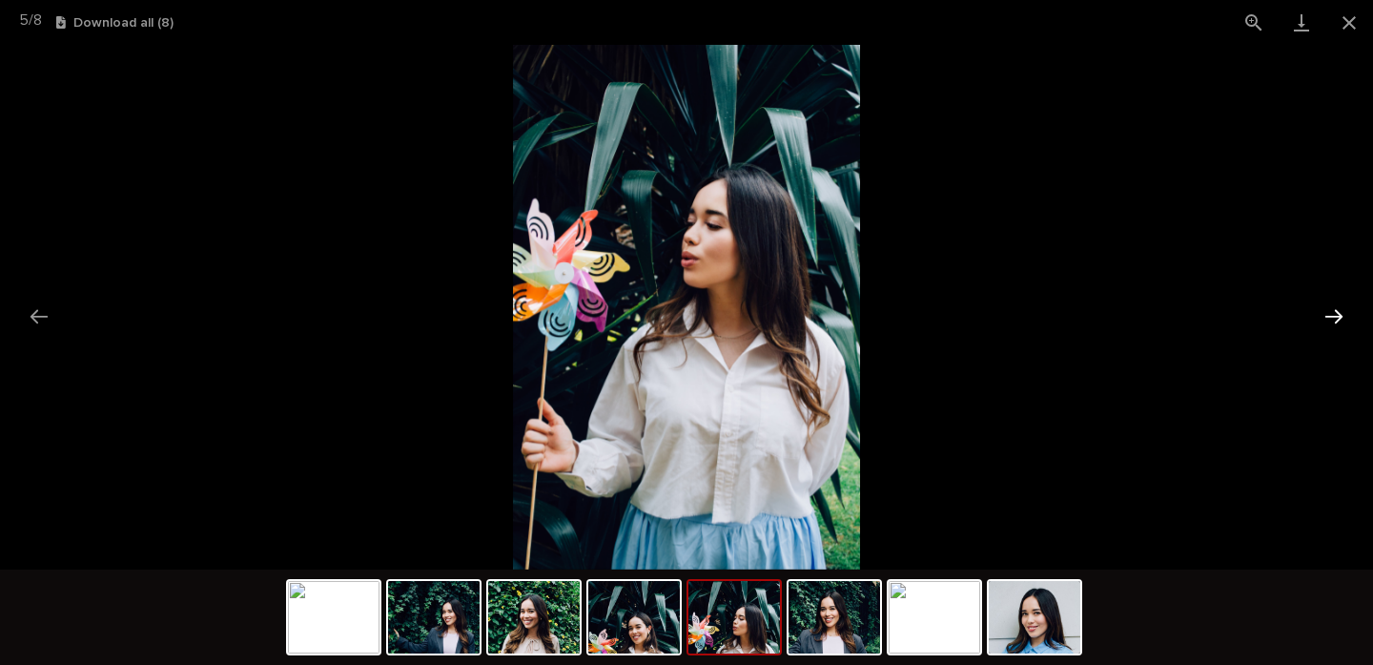
click at [1326, 315] on button "Next slide" at bounding box center [1334, 316] width 40 height 37
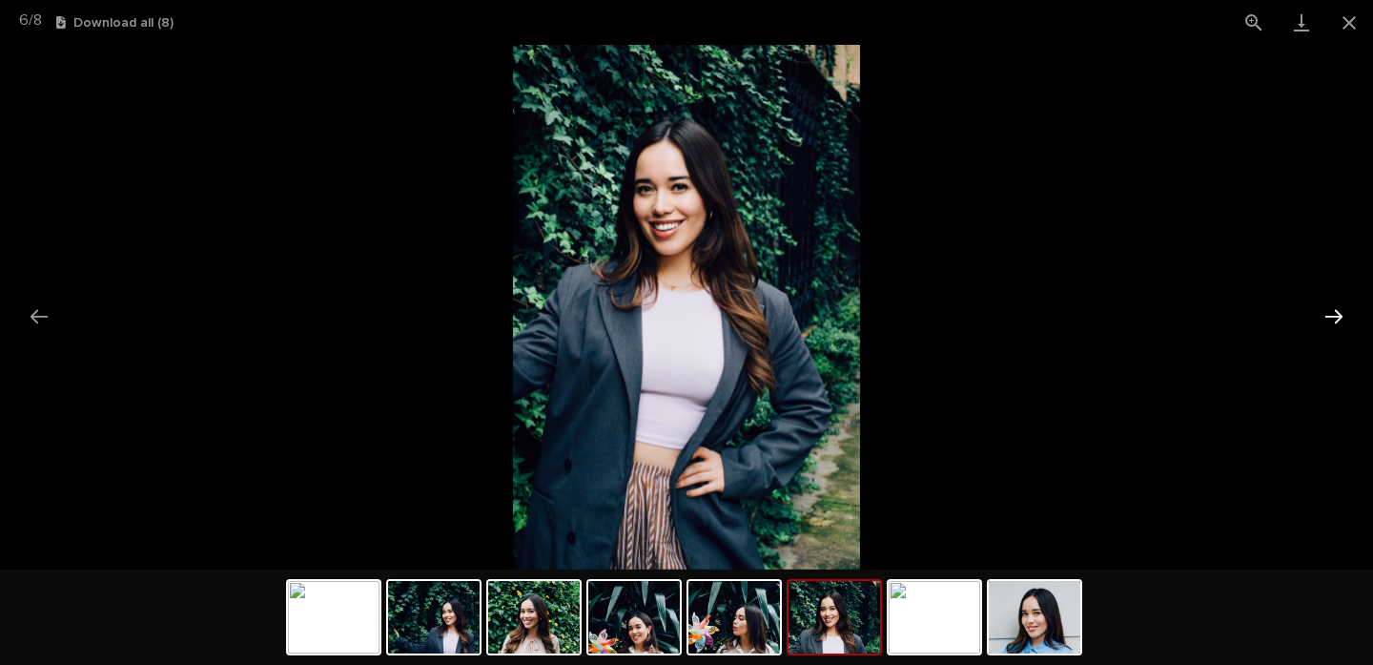
click at [1326, 315] on button "Next slide" at bounding box center [1334, 316] width 40 height 37
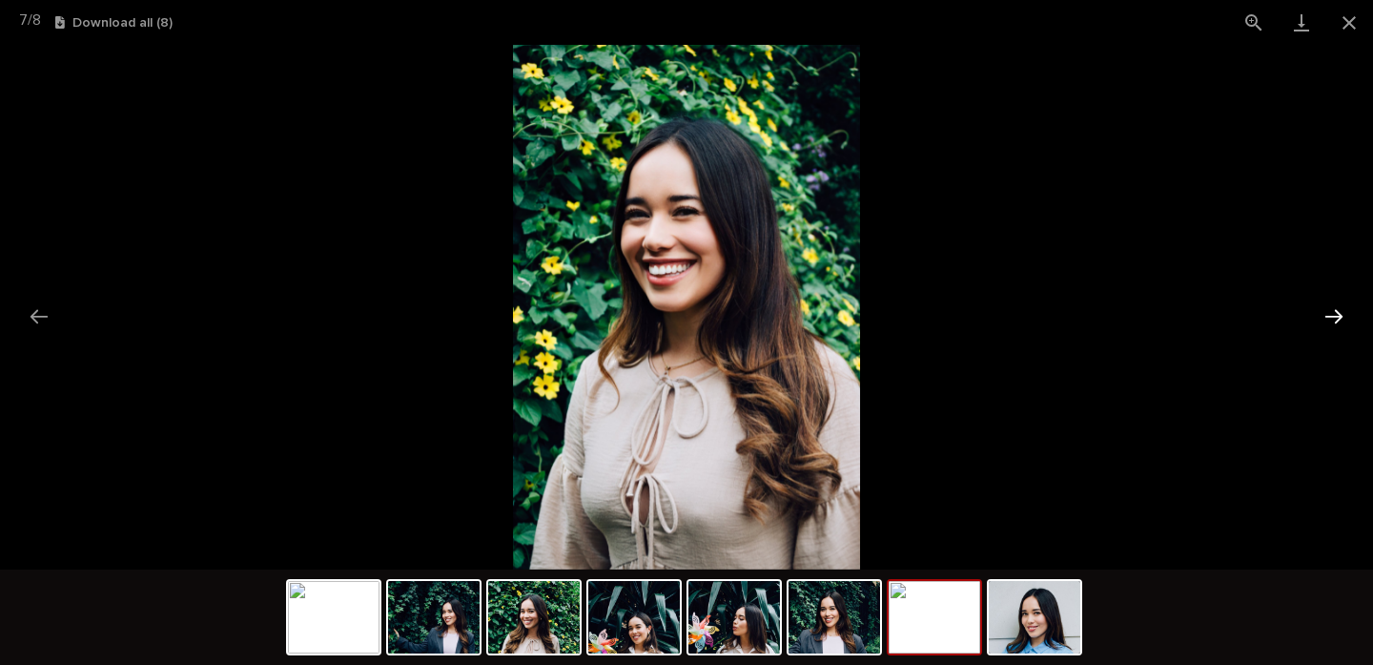
click at [1326, 315] on button "Next slide" at bounding box center [1334, 316] width 40 height 37
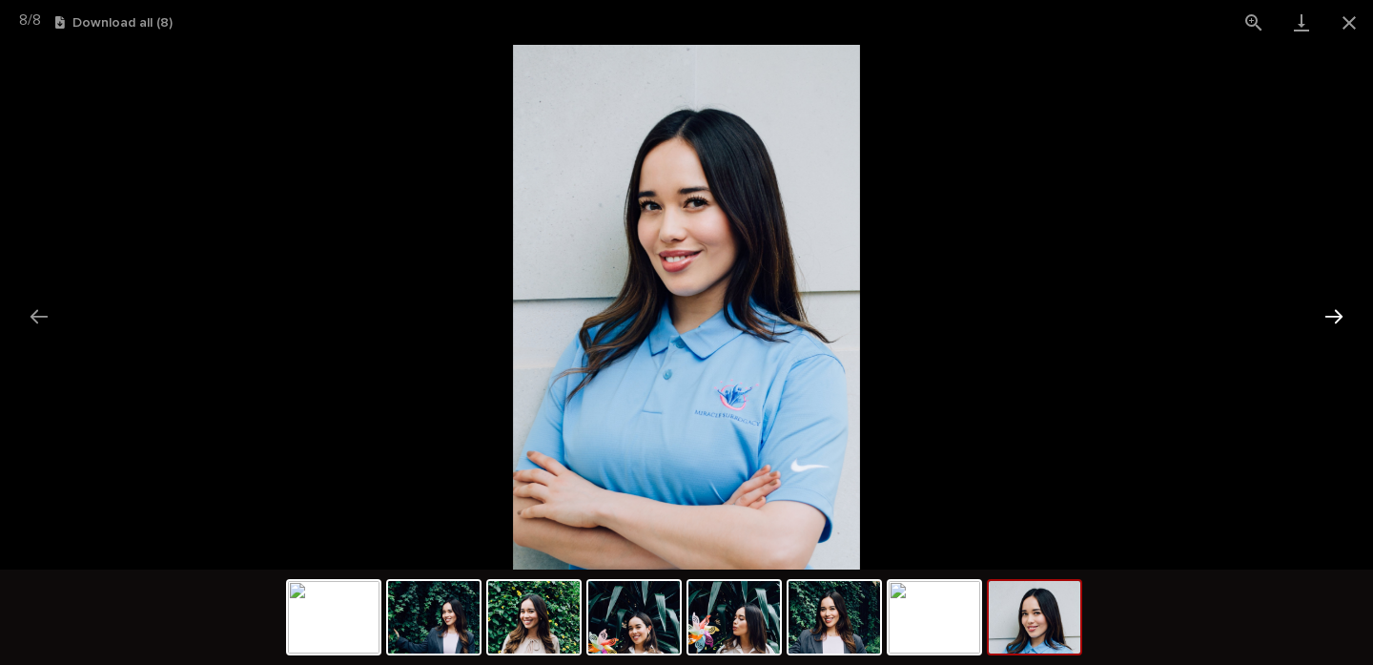
click at [1326, 315] on button "Next slide" at bounding box center [1334, 316] width 40 height 37
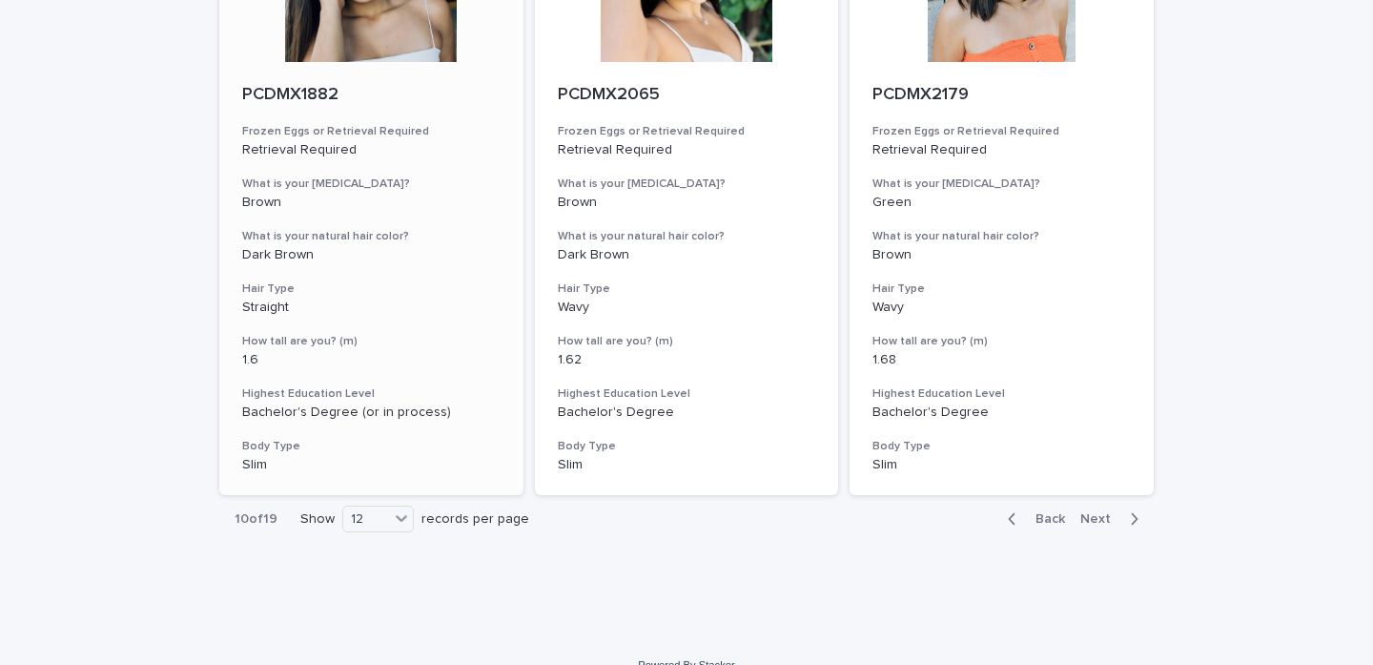
scroll to position [2157, 0]
click at [1095, 513] on span "Next" at bounding box center [1101, 519] width 42 height 13
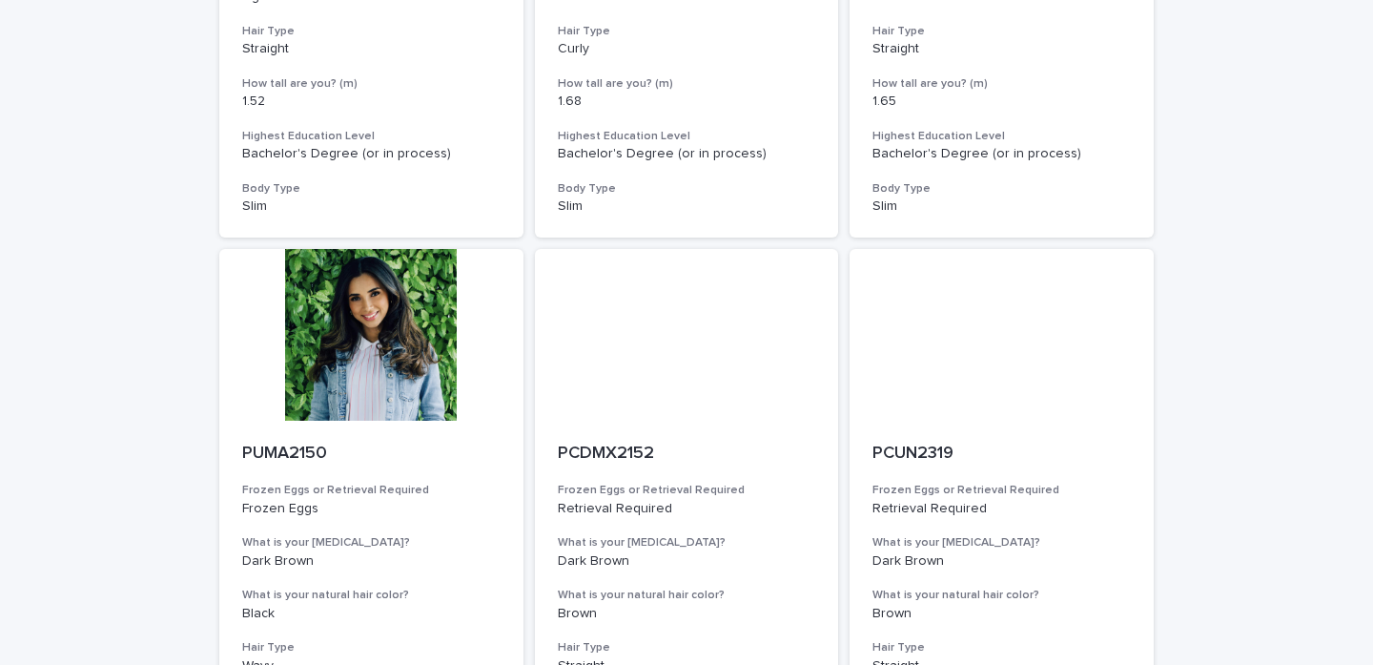
scroll to position [1797, 0]
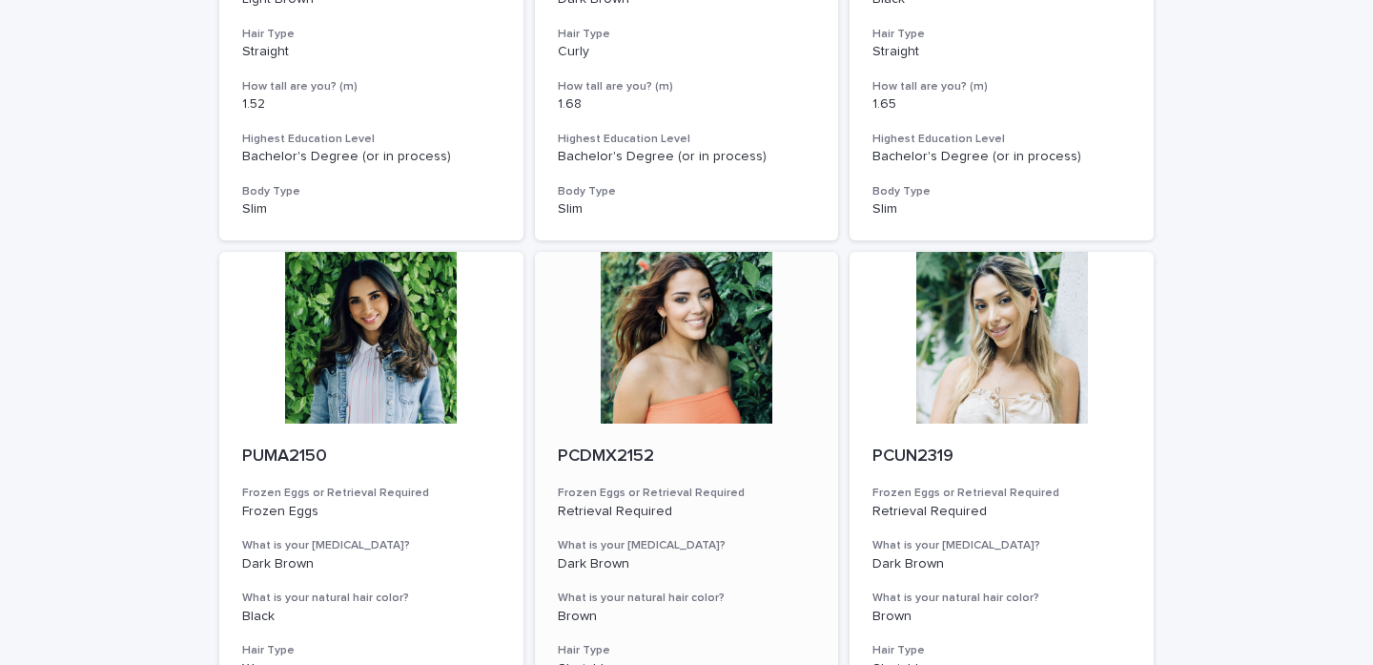
click at [662, 313] on div at bounding box center [687, 338] width 304 height 172
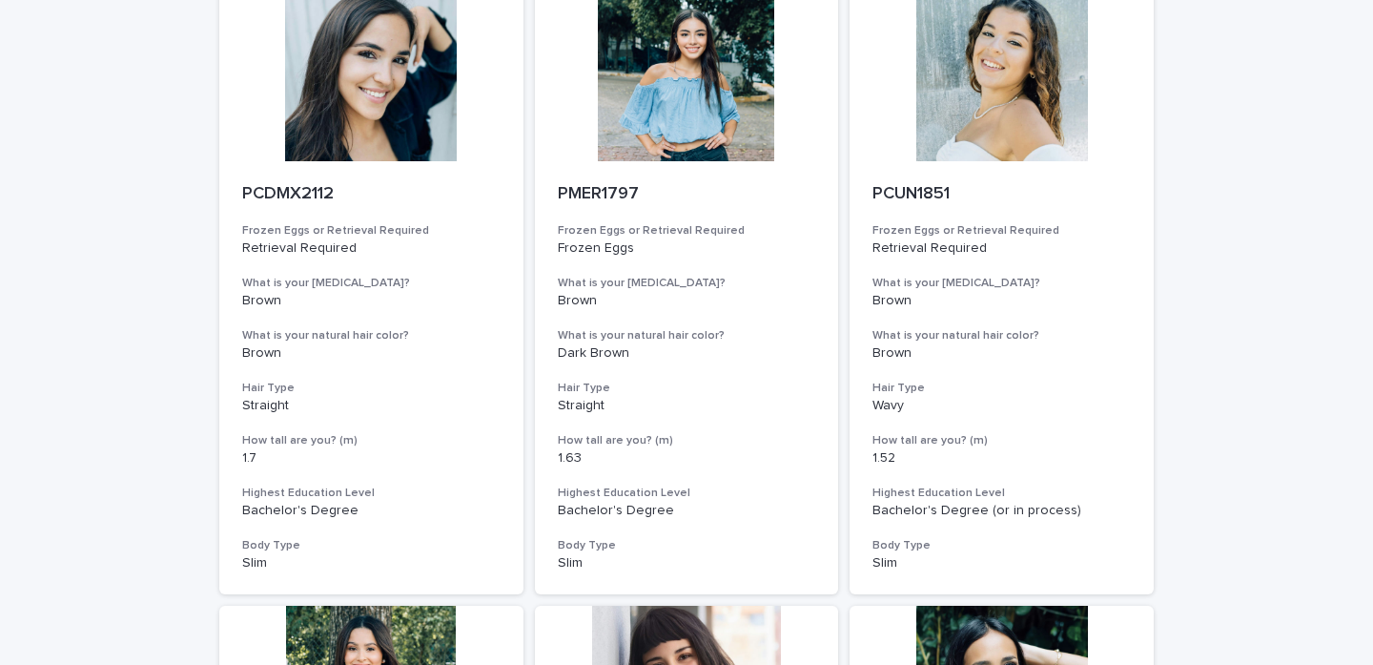
scroll to position [771, 0]
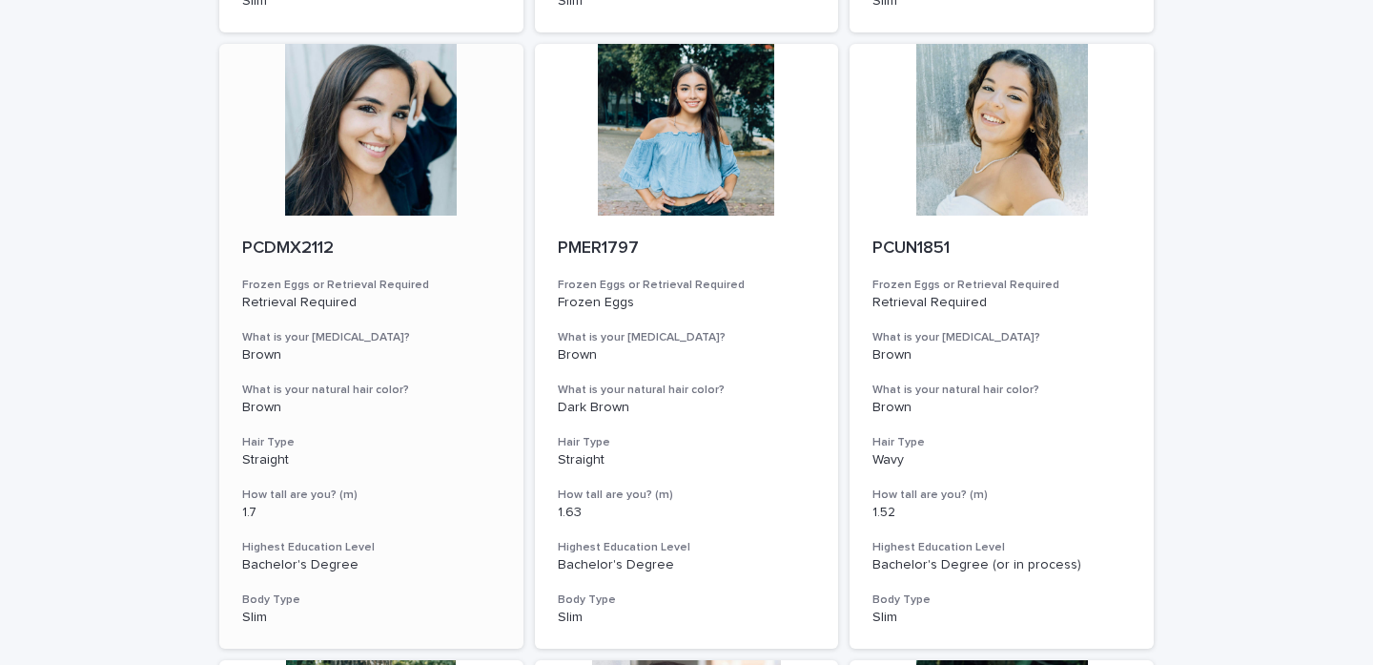
click at [287, 119] on div at bounding box center [371, 130] width 304 height 172
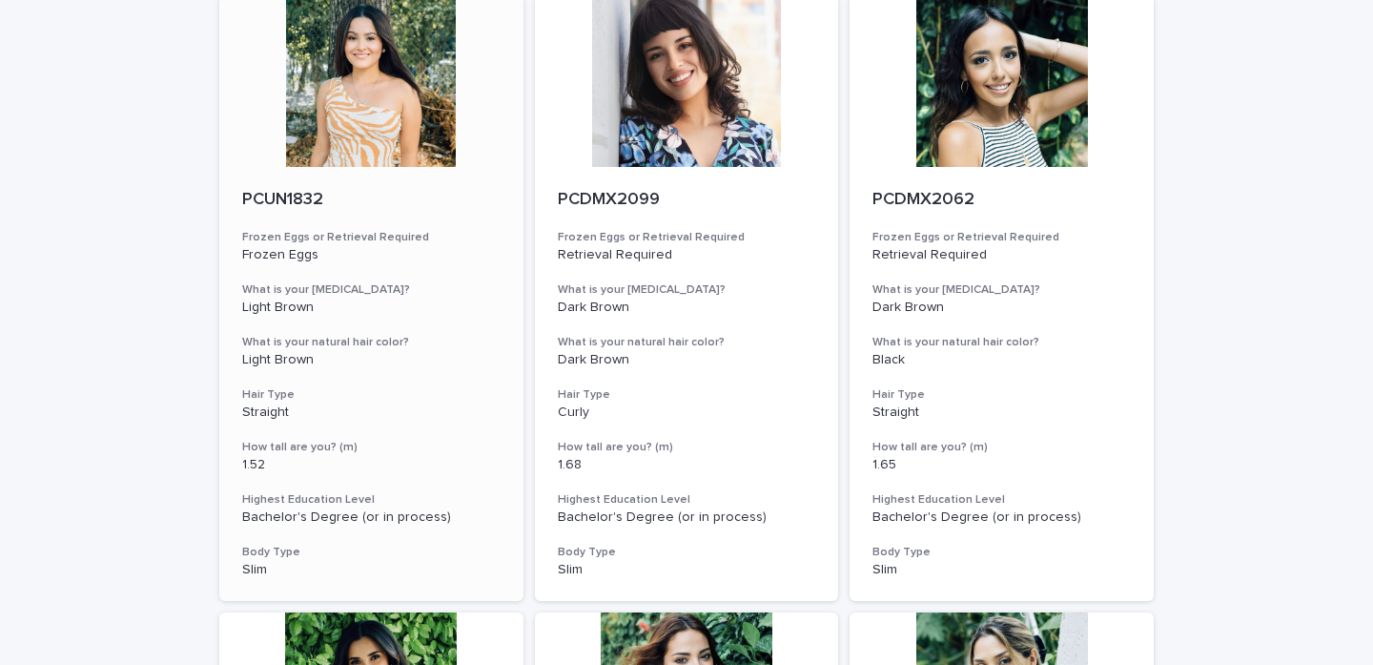
scroll to position [1438, 0]
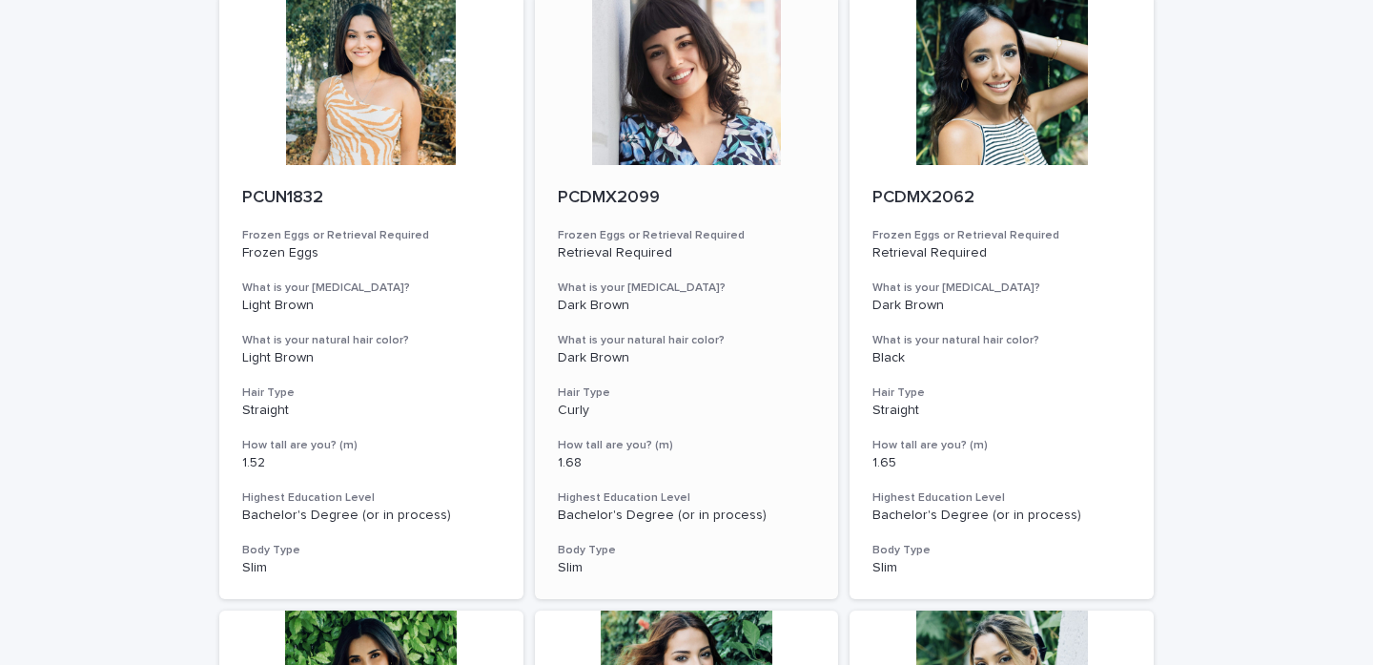
click at [655, 87] on div at bounding box center [687, 79] width 304 height 172
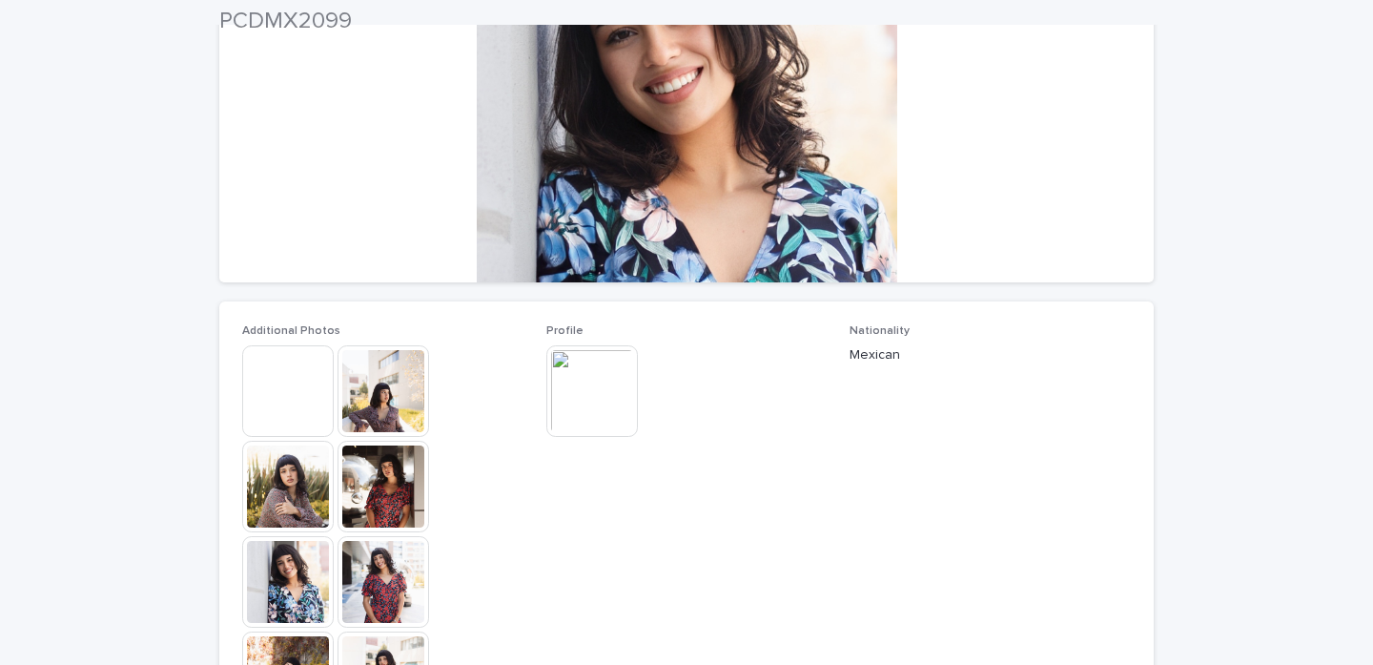
scroll to position [285, 0]
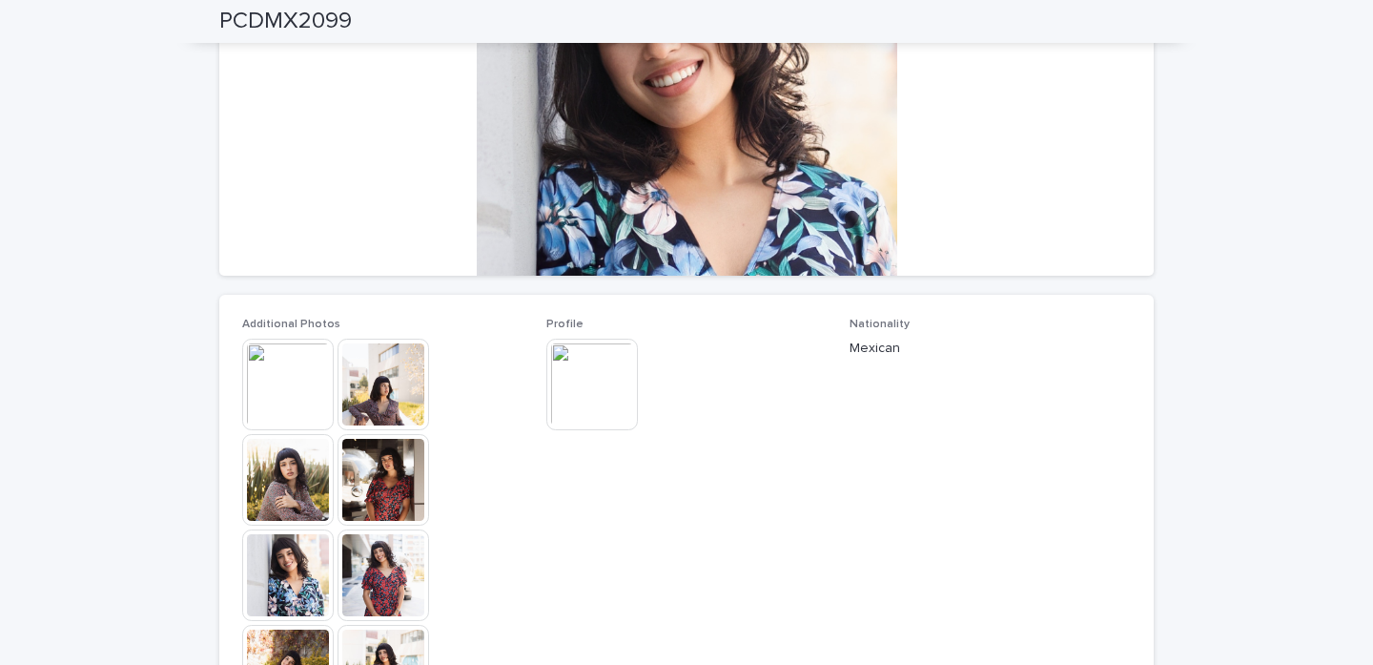
click at [297, 405] on img at bounding box center [288, 385] width 92 height 92
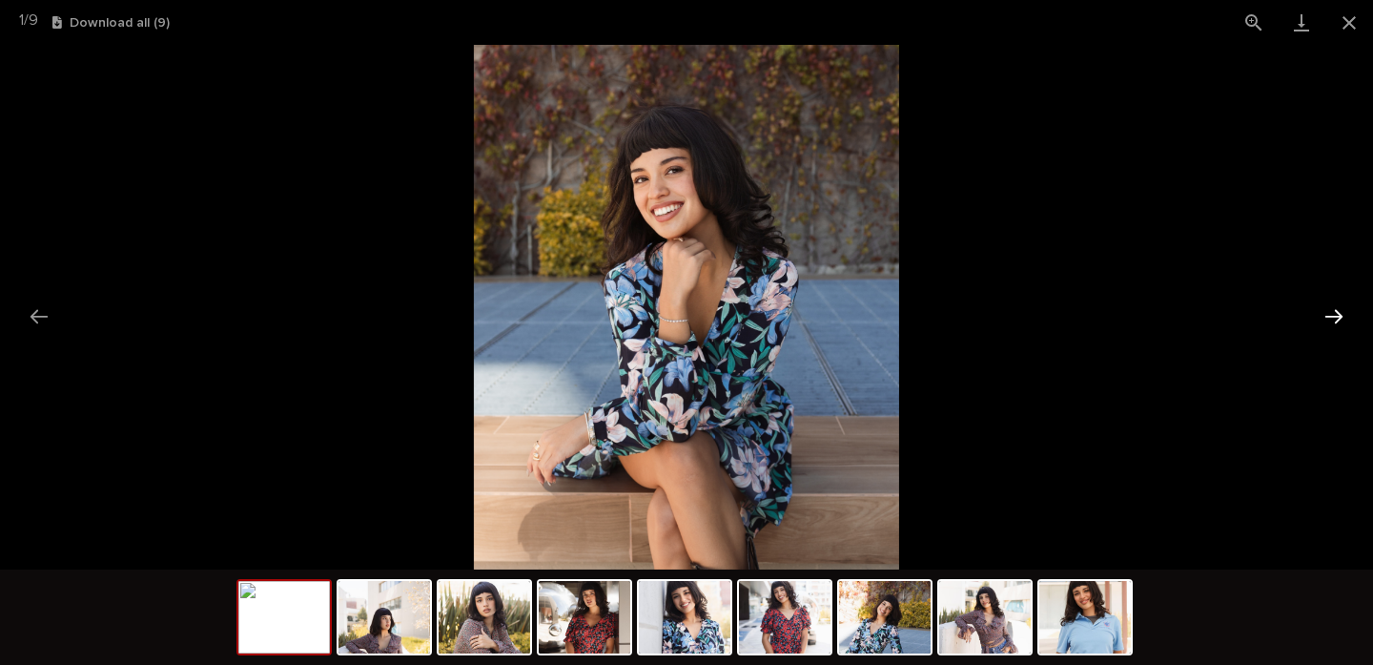
click at [1328, 332] on button "Next slide" at bounding box center [1334, 316] width 40 height 37
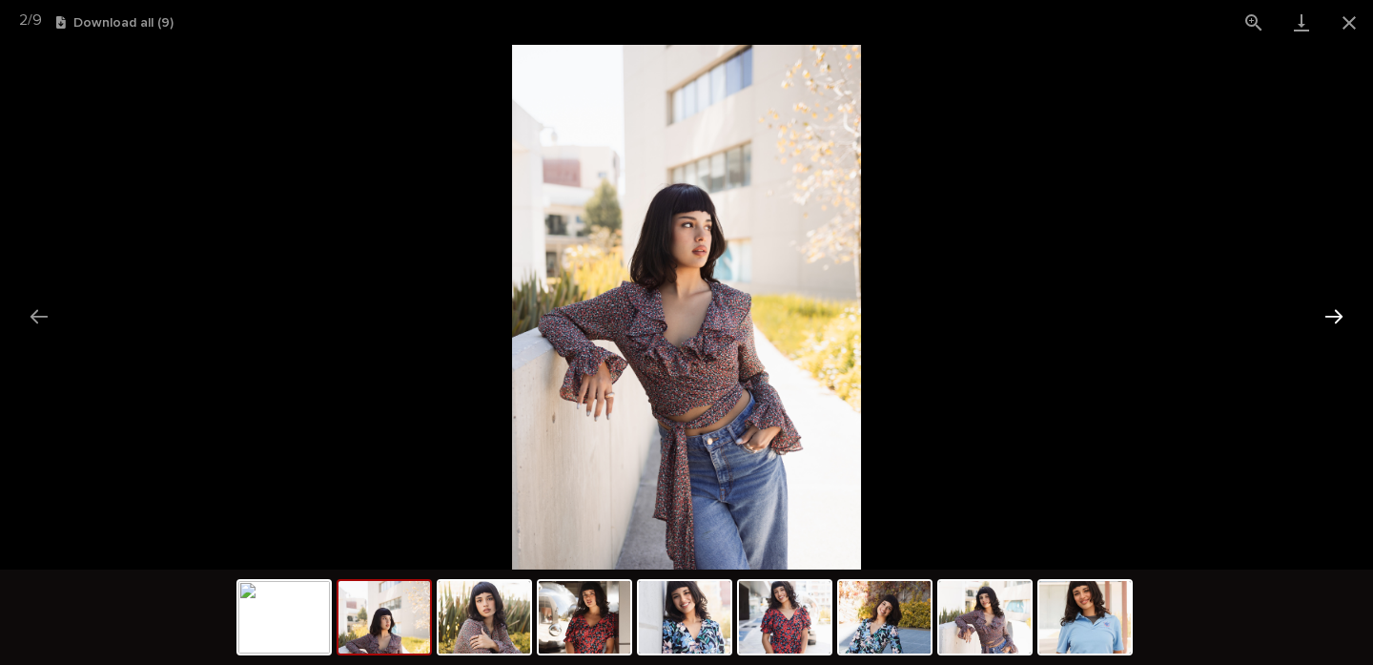
click at [1328, 332] on button "Next slide" at bounding box center [1334, 316] width 40 height 37
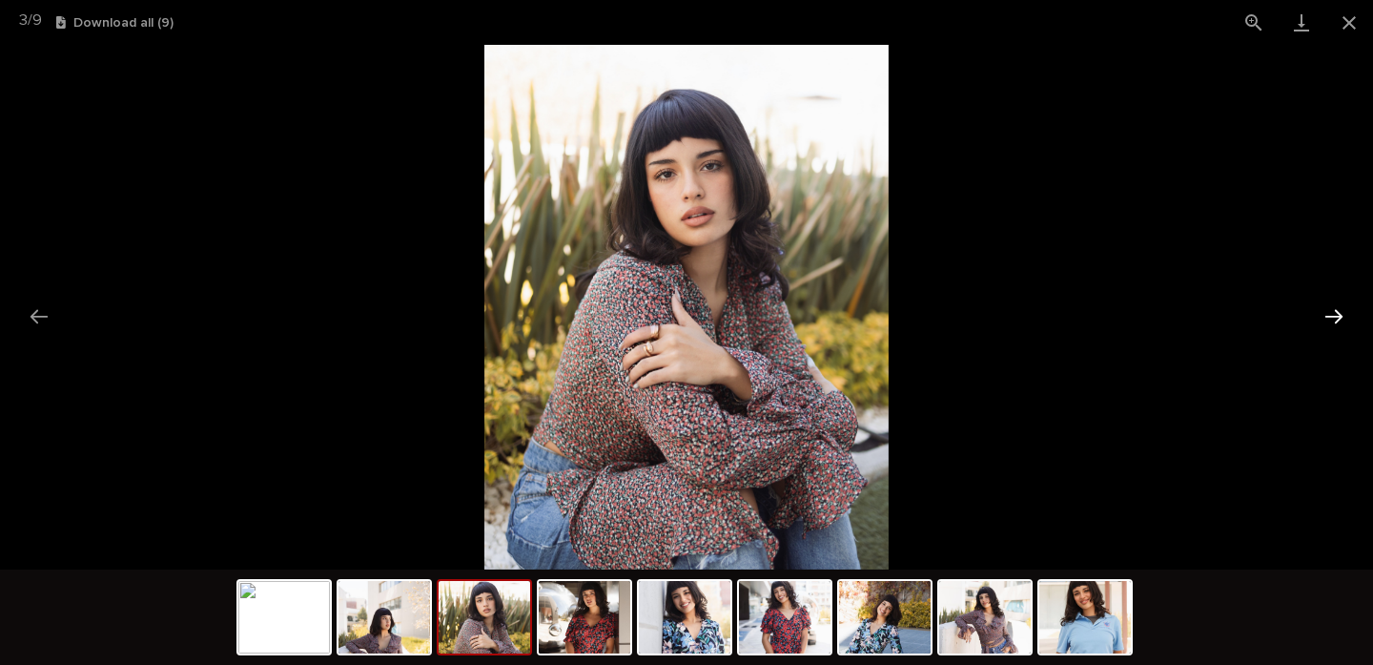
click at [1328, 332] on button "Next slide" at bounding box center [1334, 316] width 40 height 37
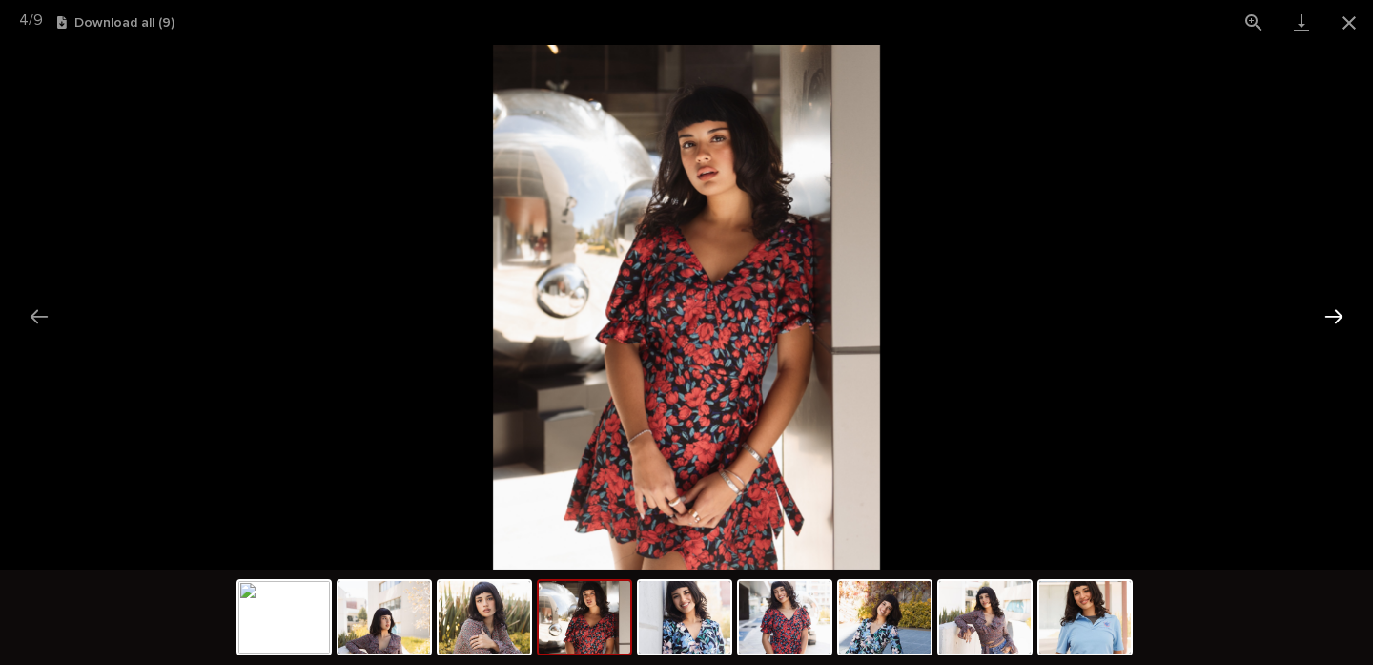
click at [1332, 327] on button "Next slide" at bounding box center [1334, 316] width 40 height 37
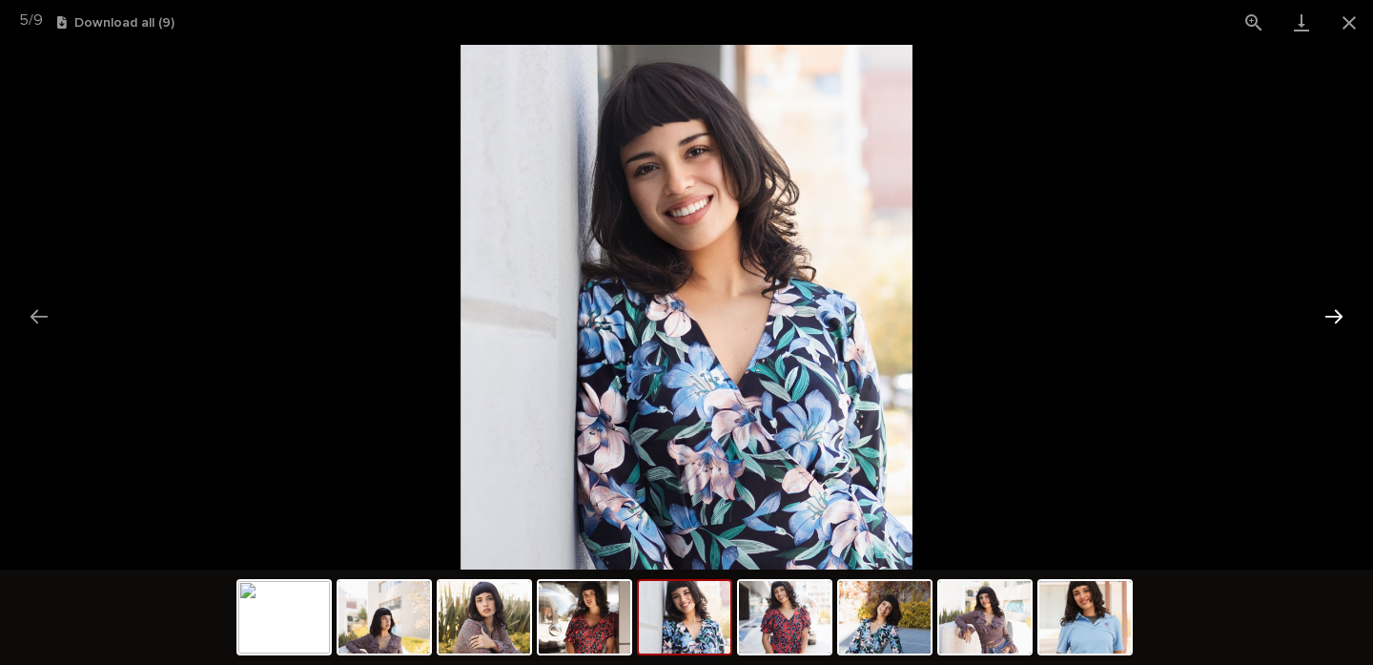
click at [1332, 327] on button "Next slide" at bounding box center [1334, 316] width 40 height 37
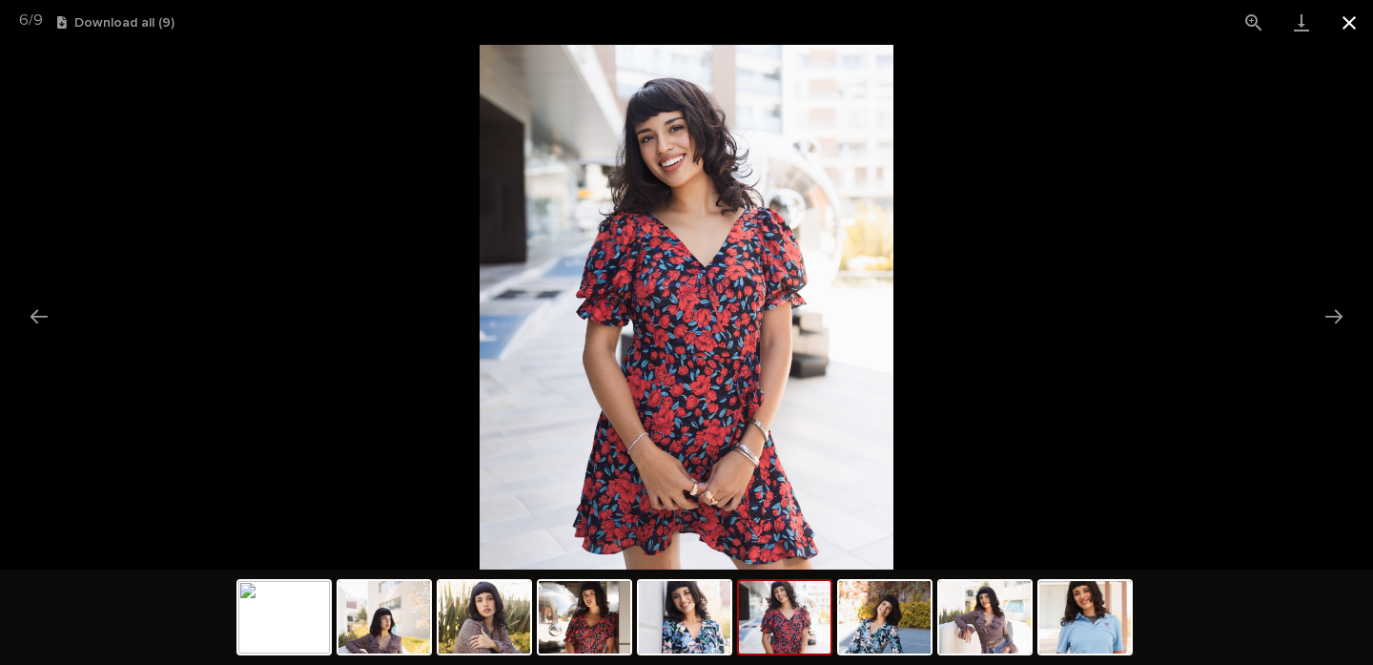
click at [1349, 15] on button "Close gallery" at bounding box center [1350, 22] width 48 height 45
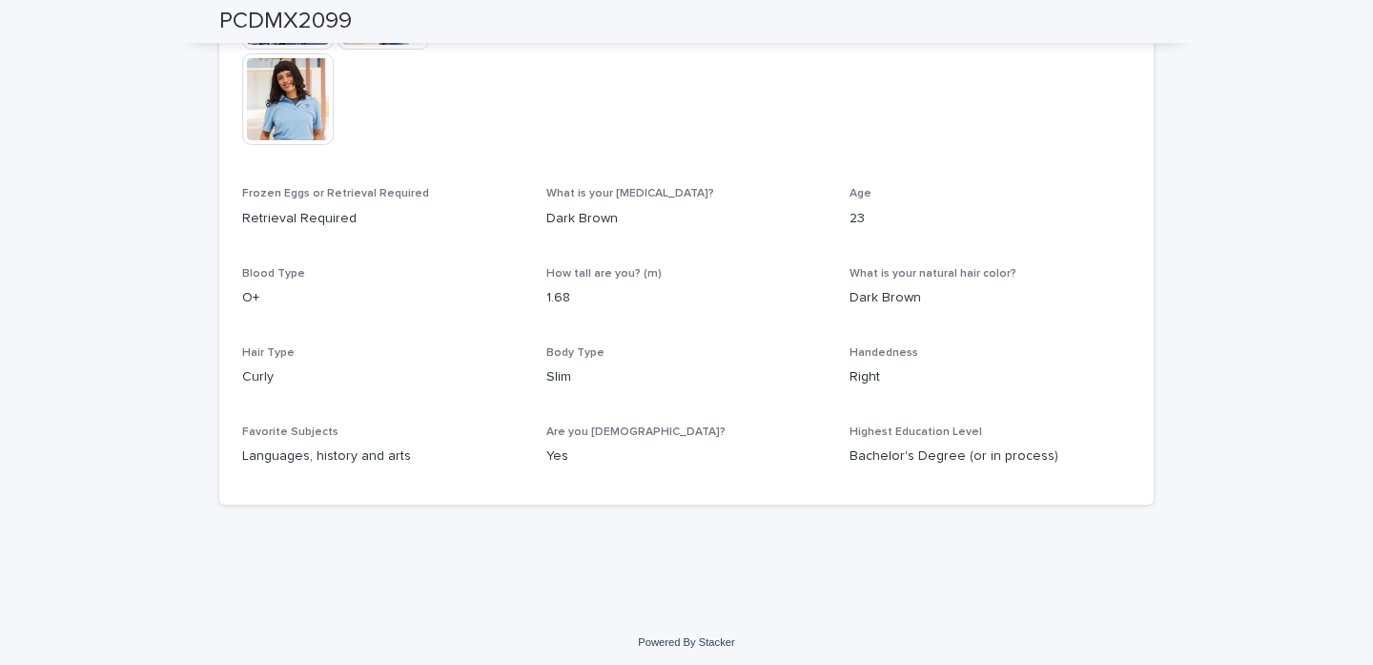
scroll to position [951, 0]
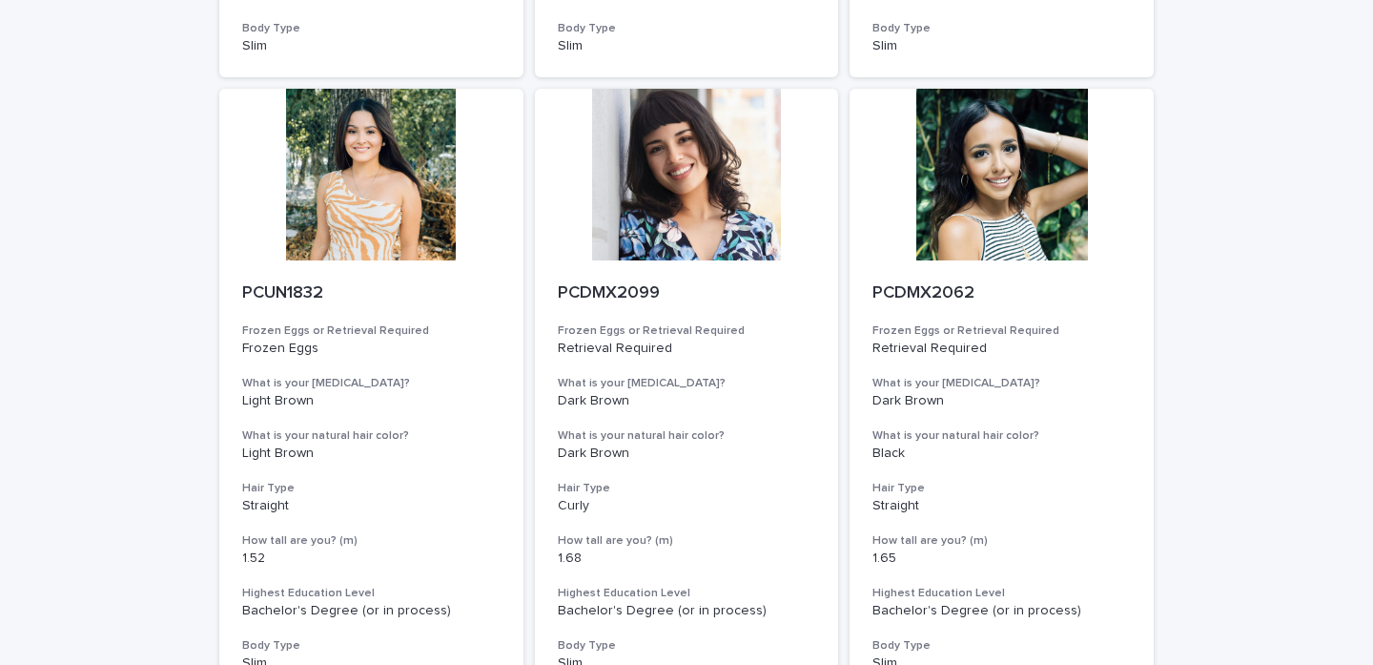
scroll to position [1332, 0]
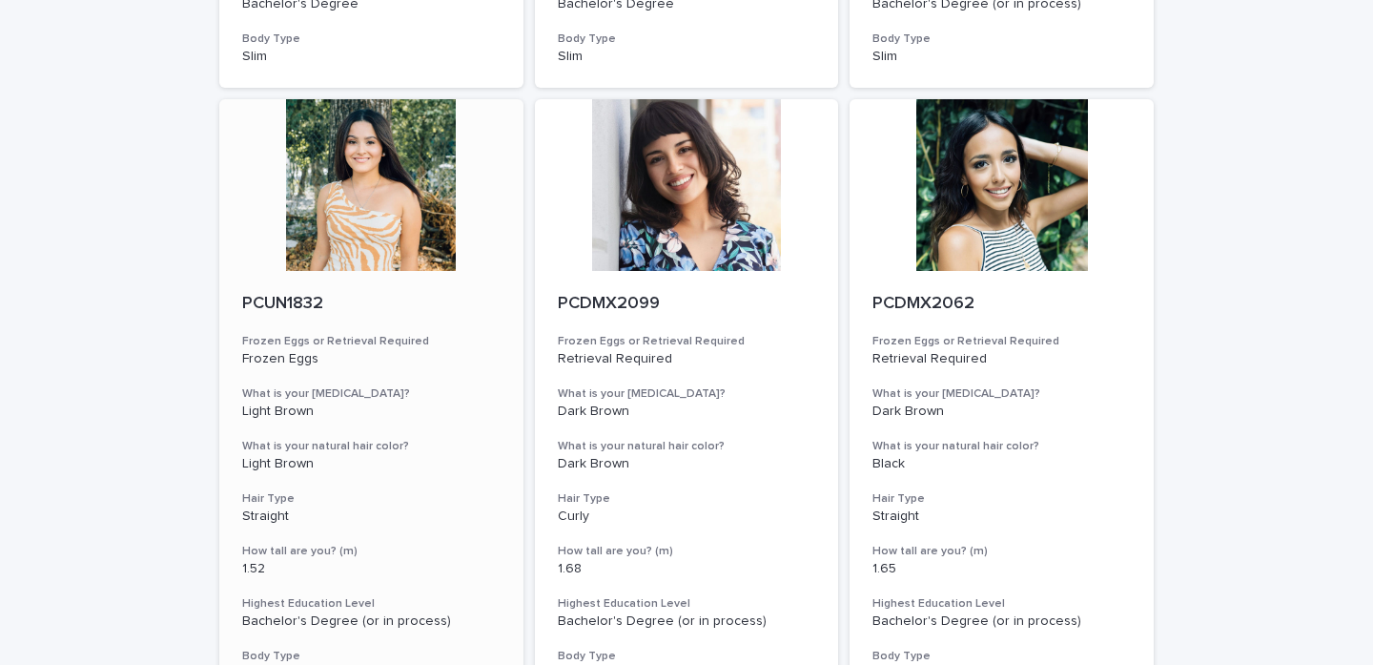
click at [342, 182] on div at bounding box center [371, 185] width 304 height 172
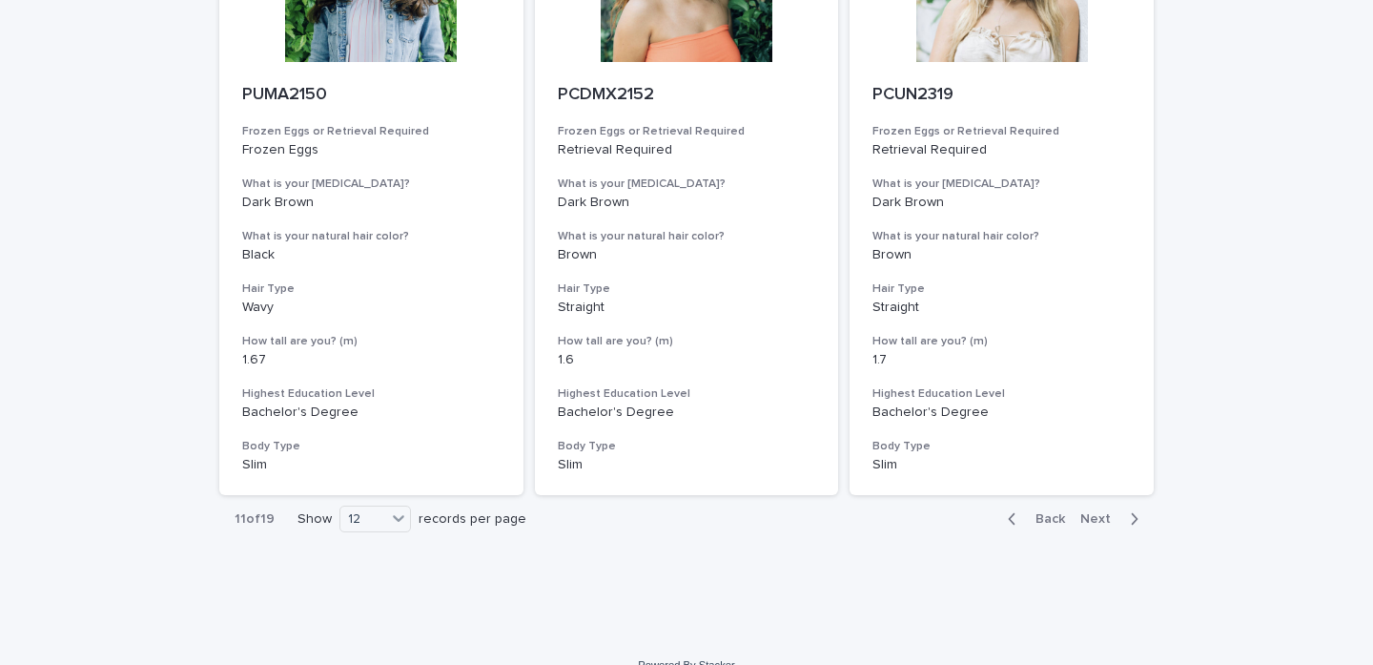
scroll to position [2157, 0]
click at [1093, 513] on span "Next" at bounding box center [1101, 519] width 42 height 13
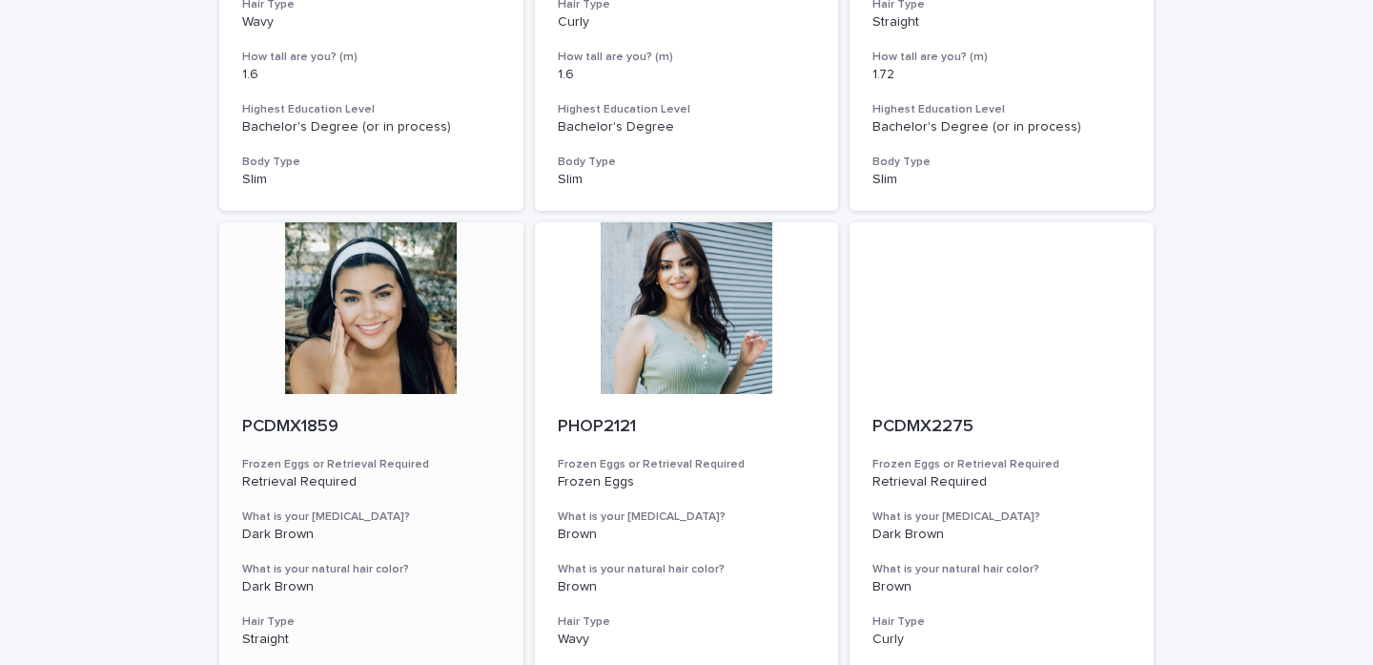
scroll to position [1223, 0]
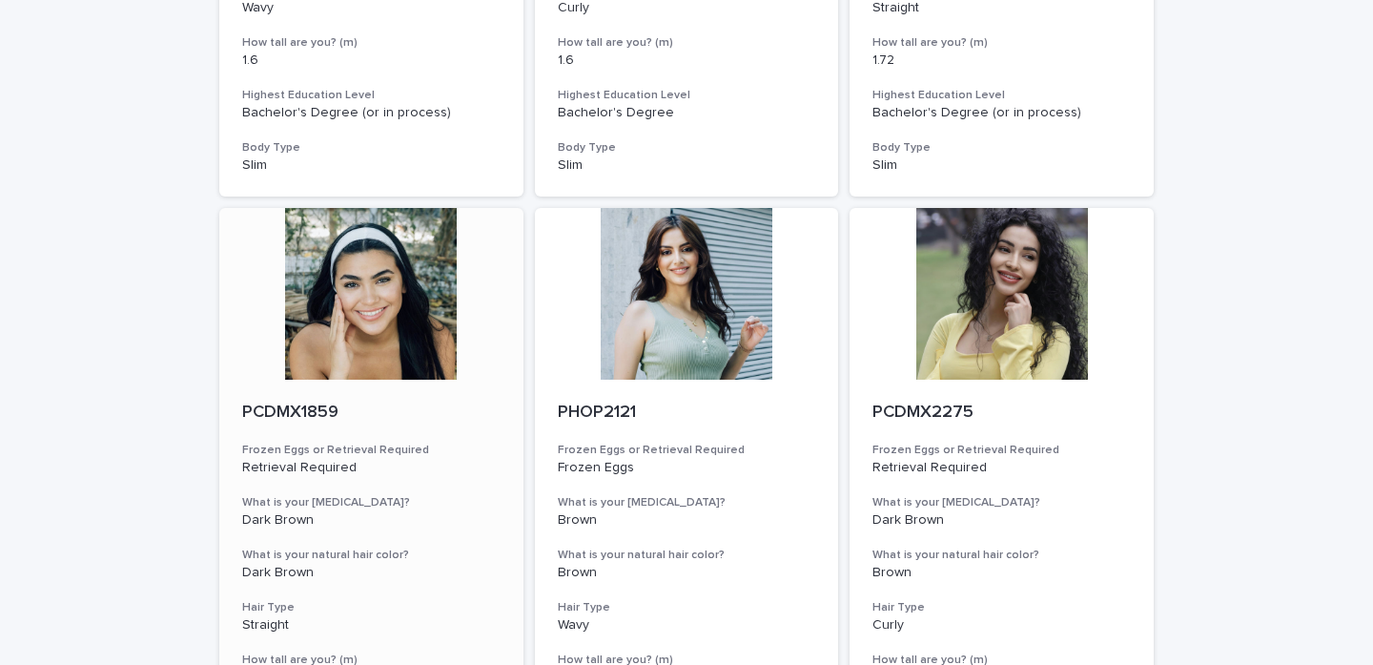
click at [392, 279] on div at bounding box center [371, 294] width 304 height 172
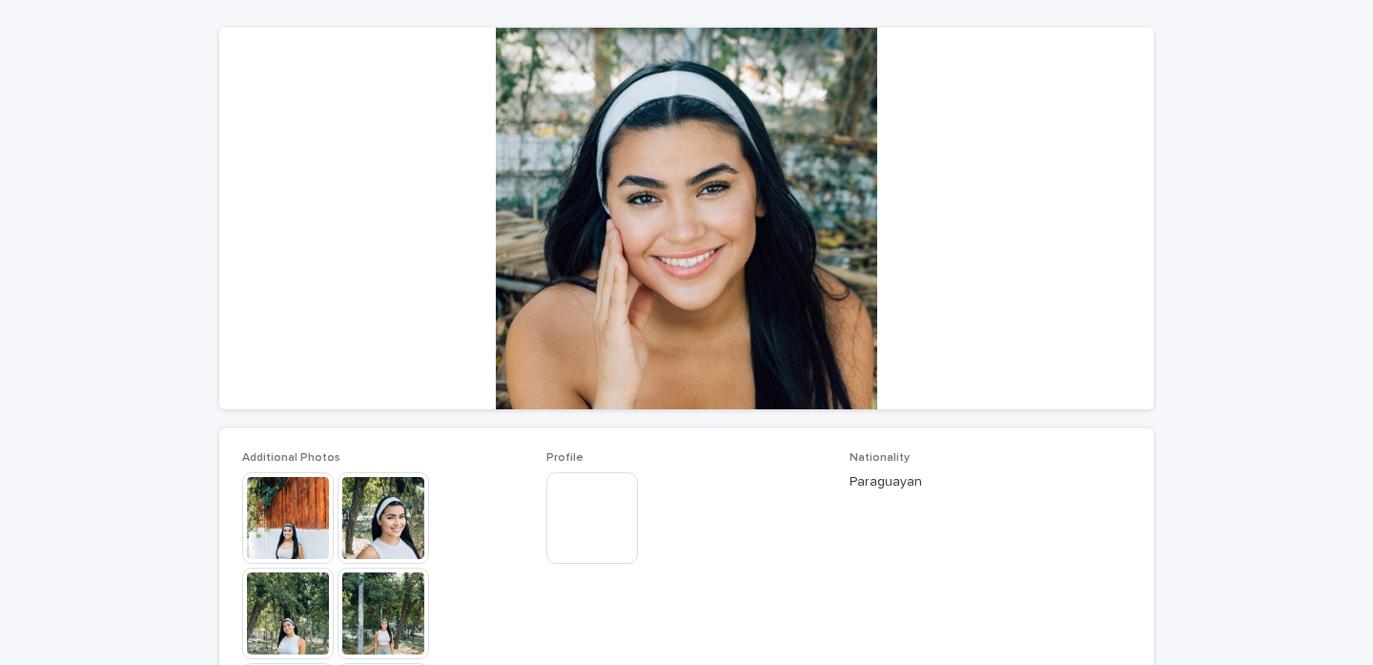
scroll to position [170, 0]
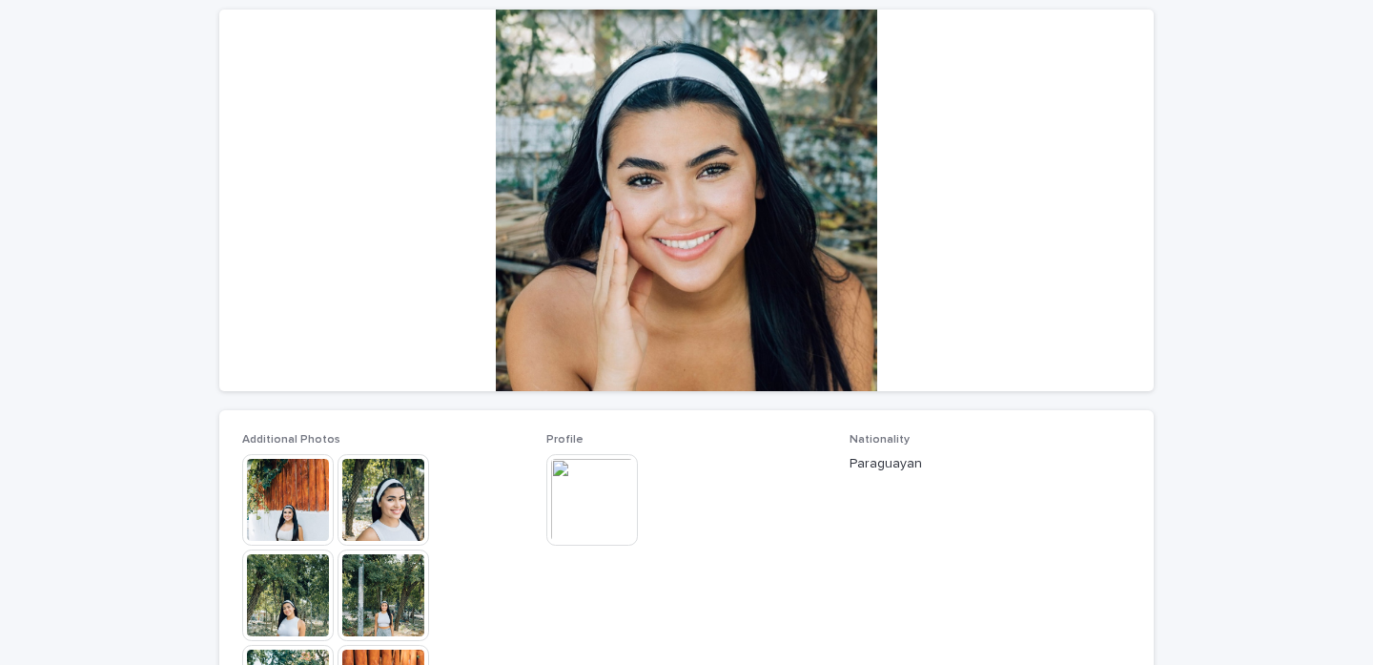
click at [276, 534] on img at bounding box center [288, 500] width 92 height 92
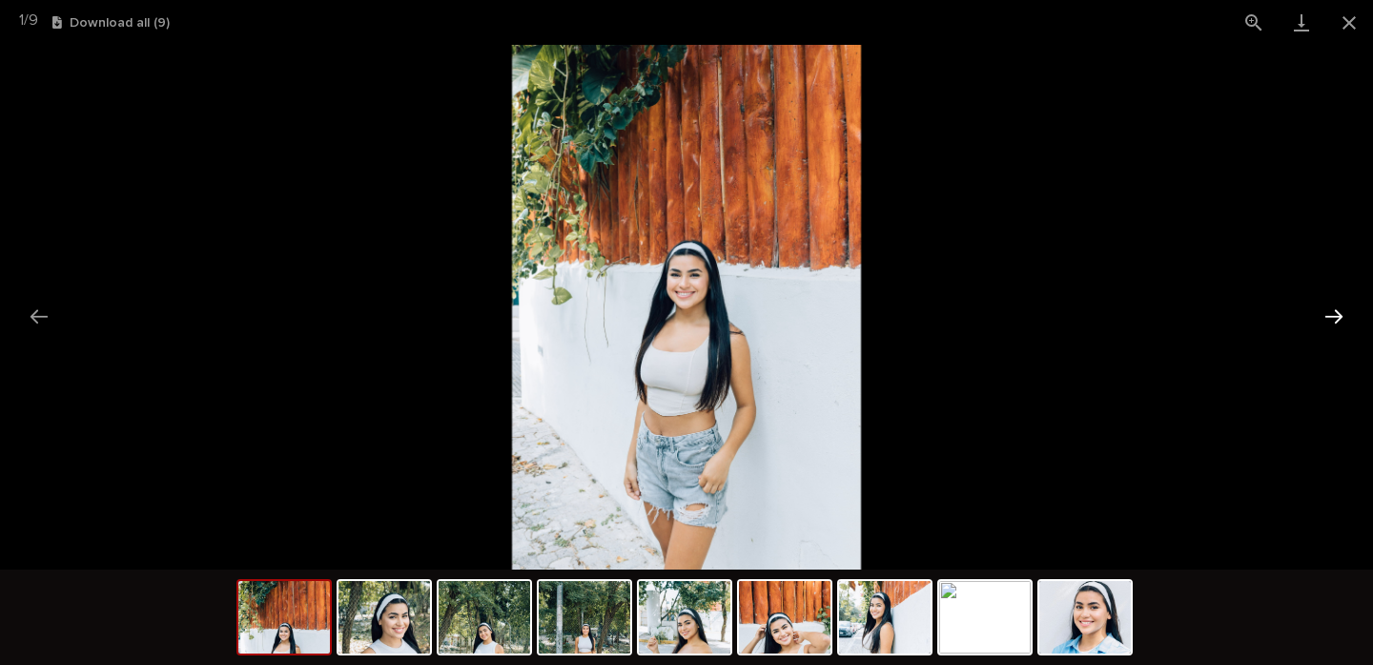
click at [1314, 314] on button "Next slide" at bounding box center [1334, 316] width 40 height 37
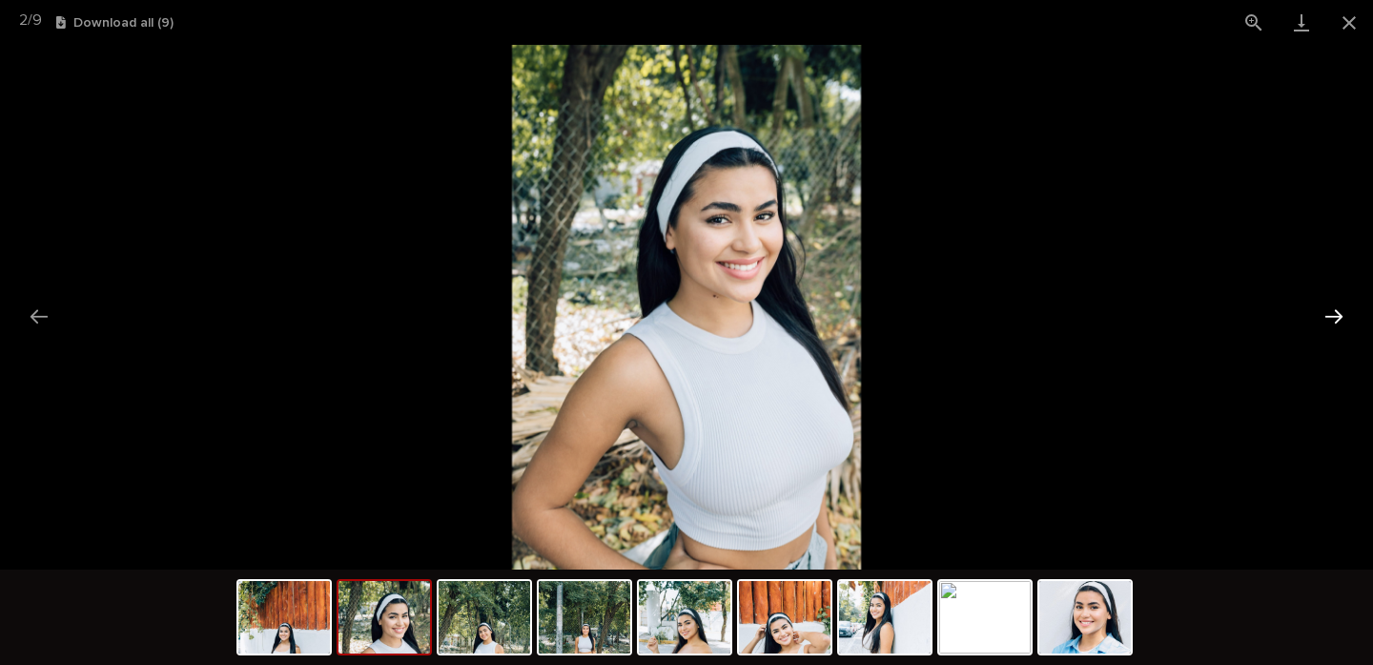
click at [1314, 314] on button "Next slide" at bounding box center [1334, 316] width 40 height 37
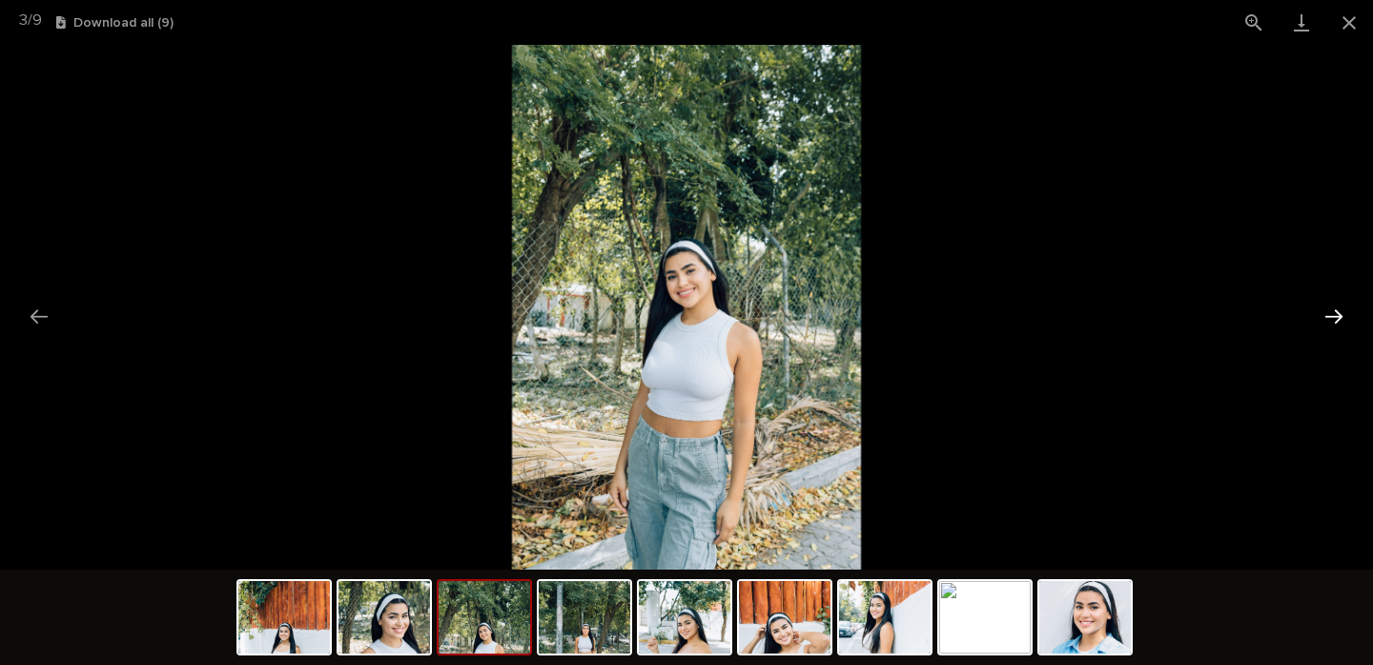
click at [1314, 314] on button "Next slide" at bounding box center [1334, 316] width 40 height 37
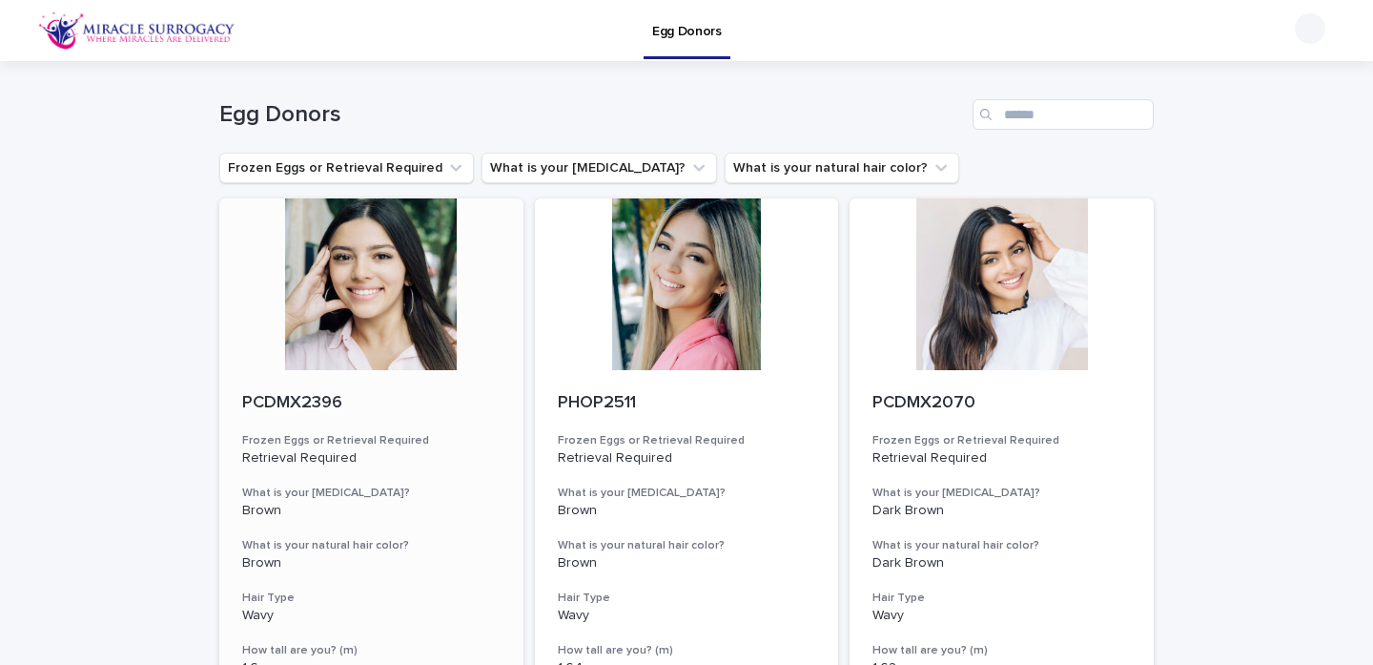
click at [325, 307] on div at bounding box center [371, 284] width 304 height 172
click at [682, 231] on div at bounding box center [687, 284] width 304 height 172
click at [970, 293] on div at bounding box center [1002, 284] width 304 height 172
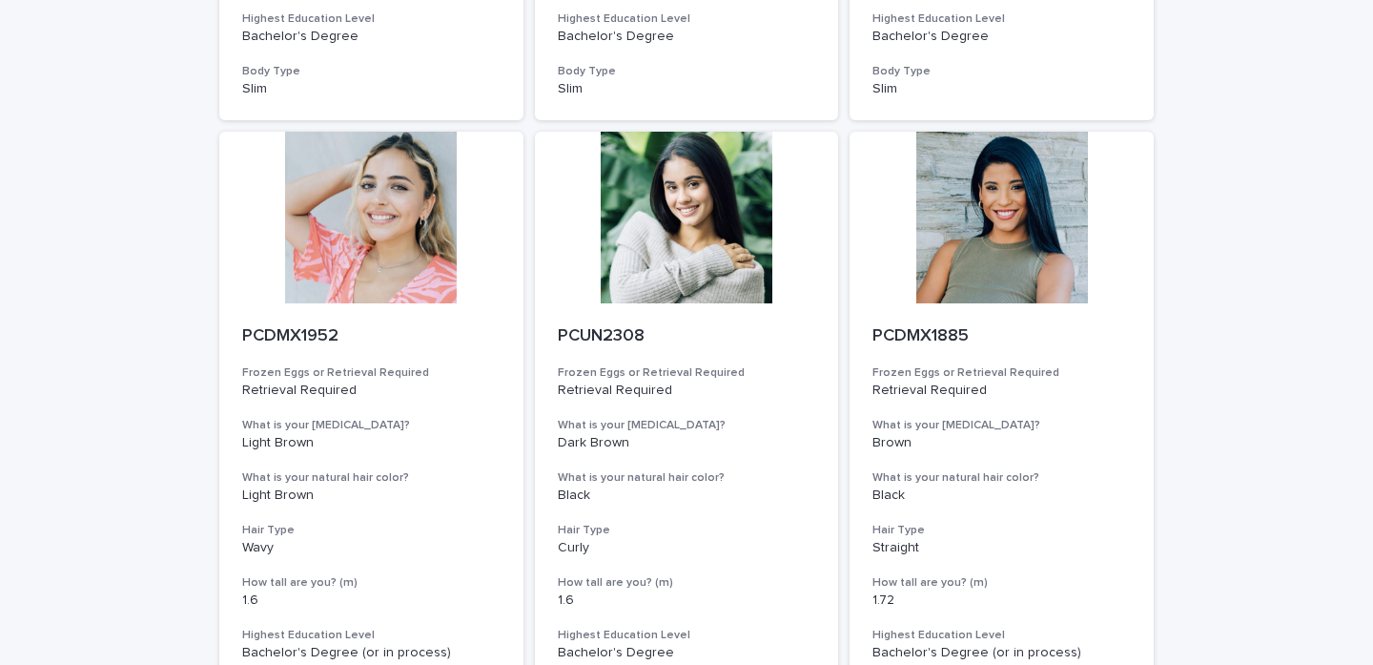
scroll to position [717, 0]
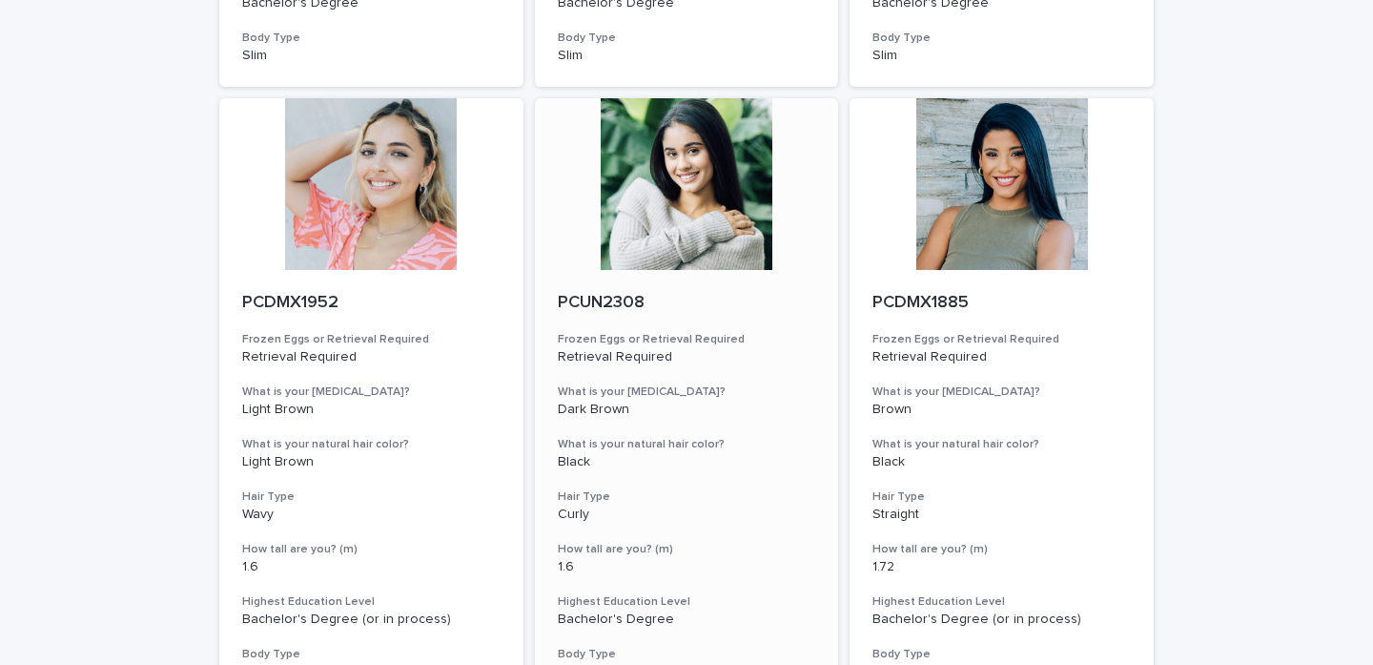
click at [654, 188] on div at bounding box center [687, 184] width 304 height 172
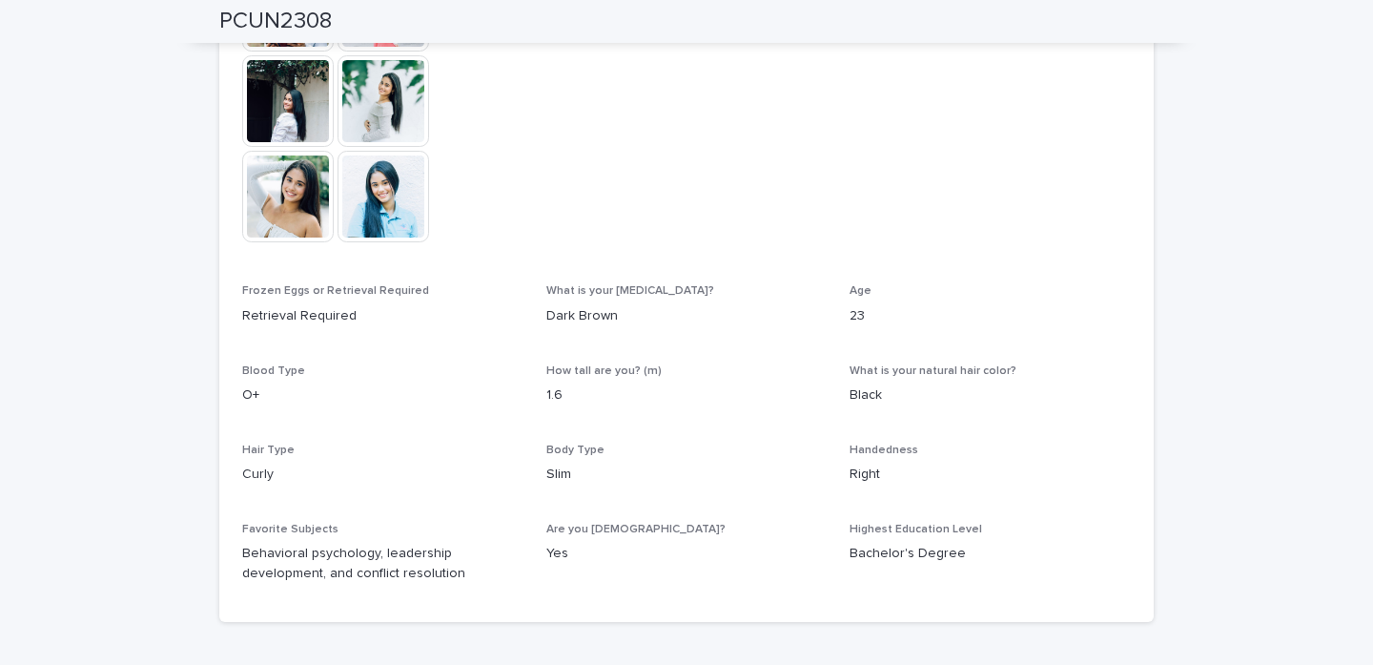
scroll to position [767, 0]
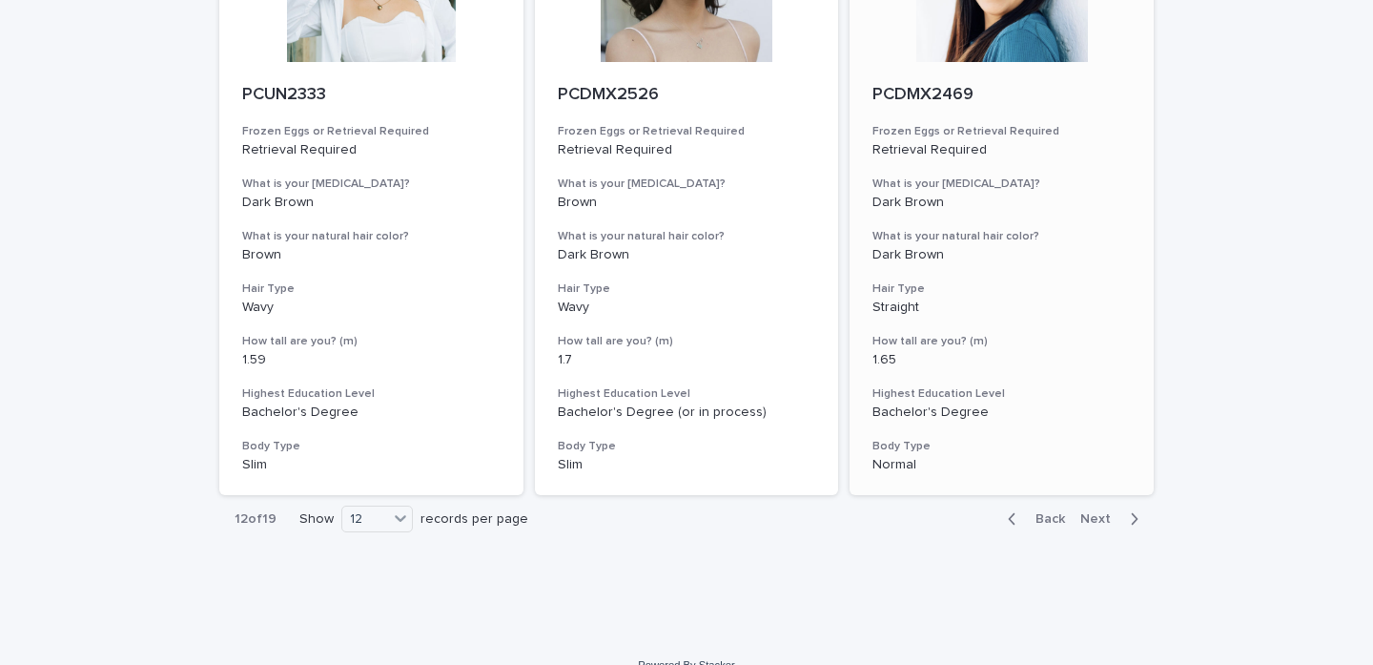
scroll to position [2157, 0]
click at [1094, 513] on span "Next" at bounding box center [1101, 519] width 42 height 13
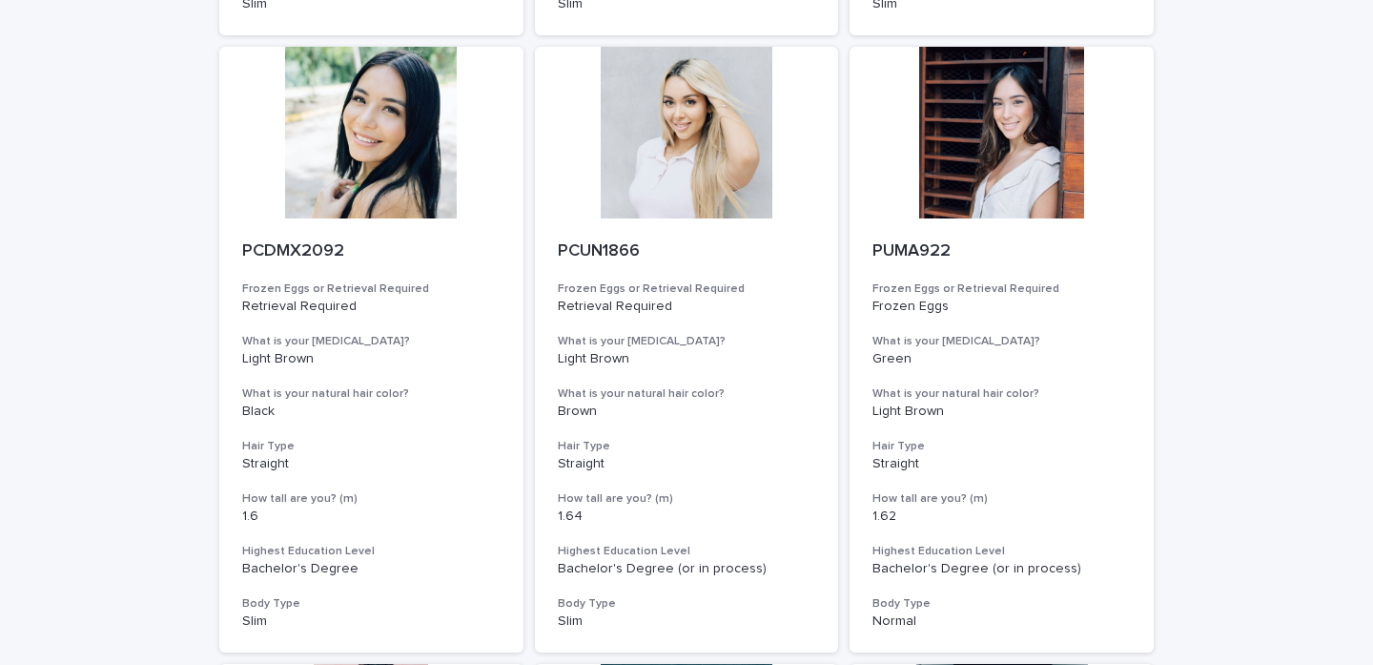
scroll to position [1191, 0]
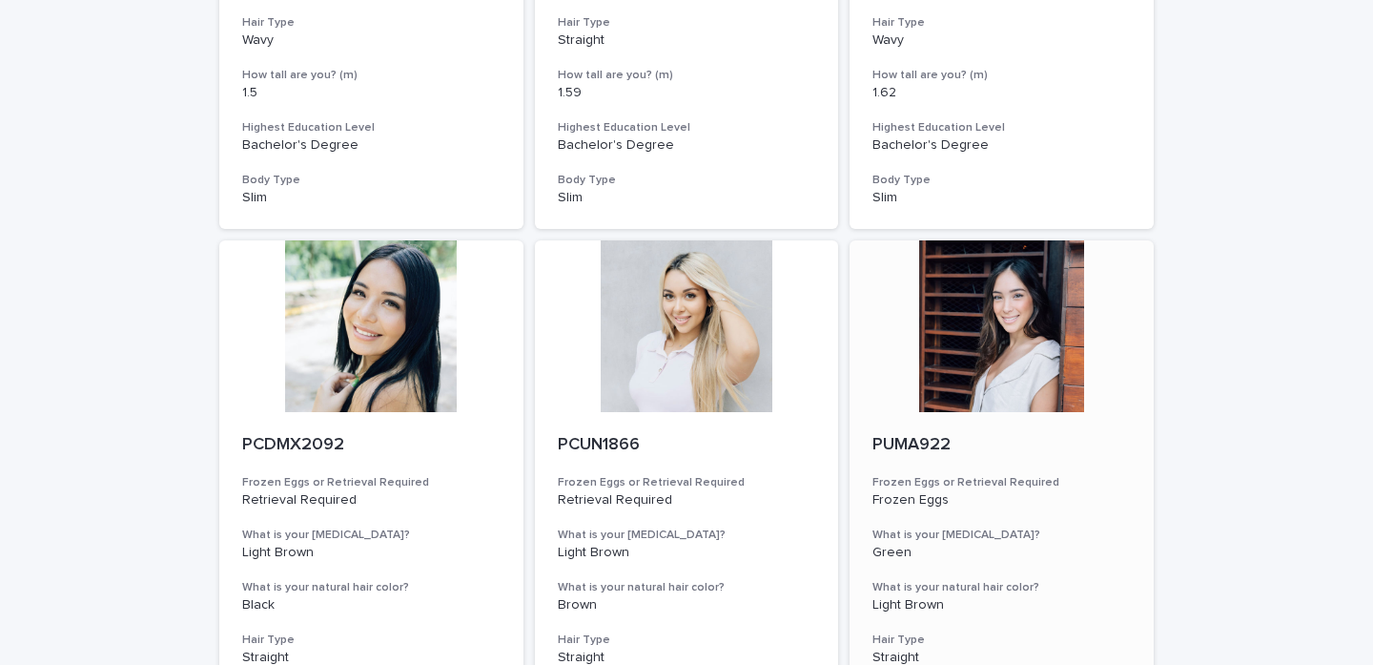
click at [1028, 324] on div at bounding box center [1002, 326] width 304 height 172
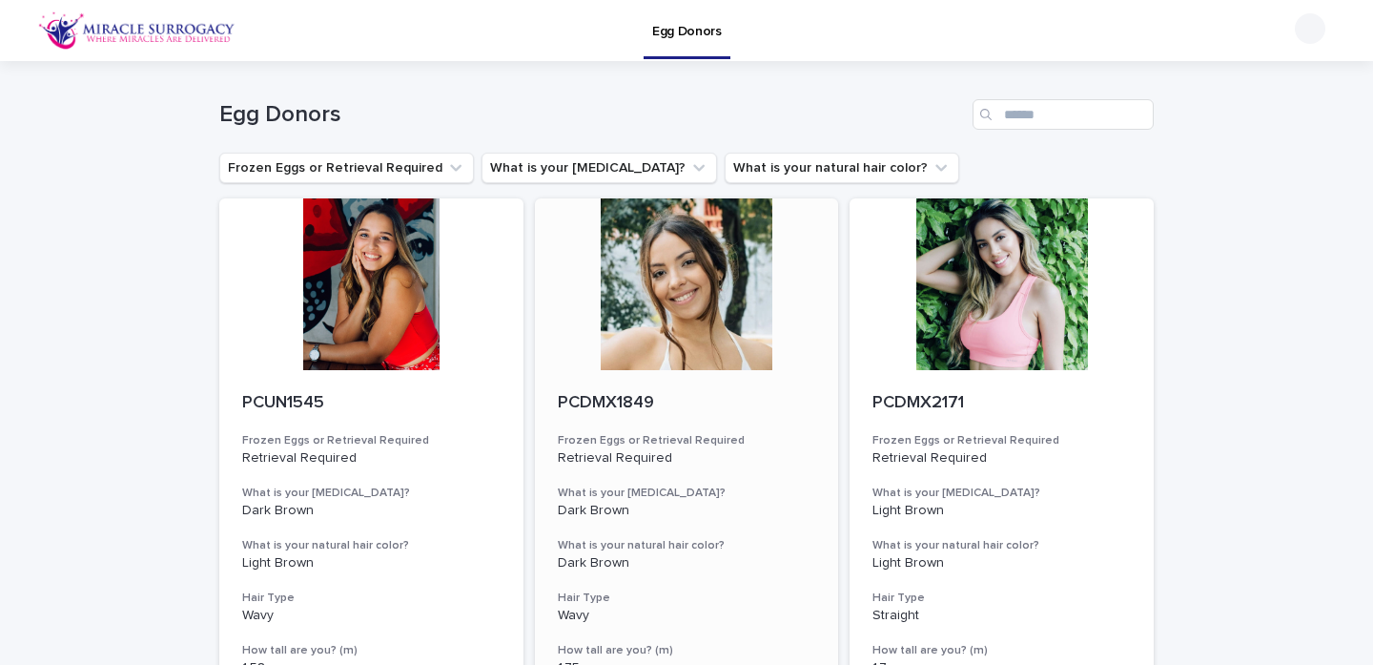
click at [690, 276] on div at bounding box center [687, 284] width 304 height 172
click at [353, 299] on div at bounding box center [371, 284] width 304 height 172
click at [699, 336] on div at bounding box center [687, 284] width 304 height 172
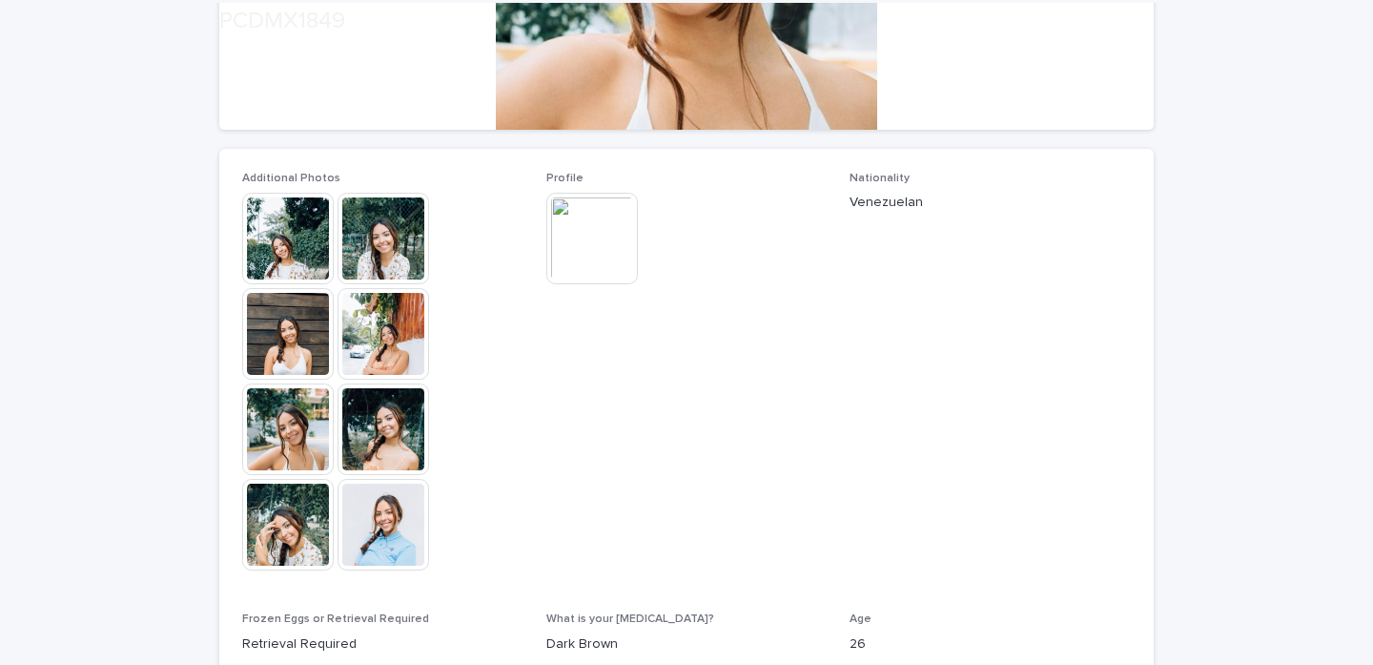
scroll to position [496, 0]
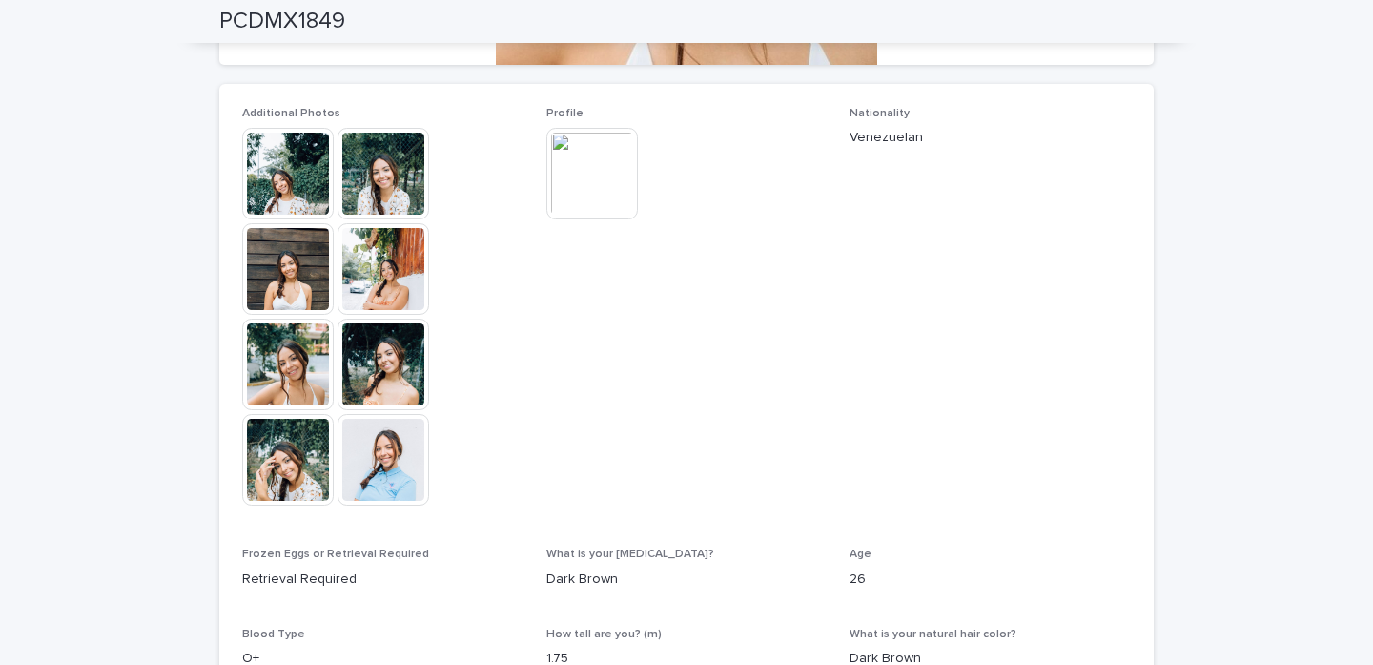
click at [289, 157] on img at bounding box center [288, 174] width 92 height 92
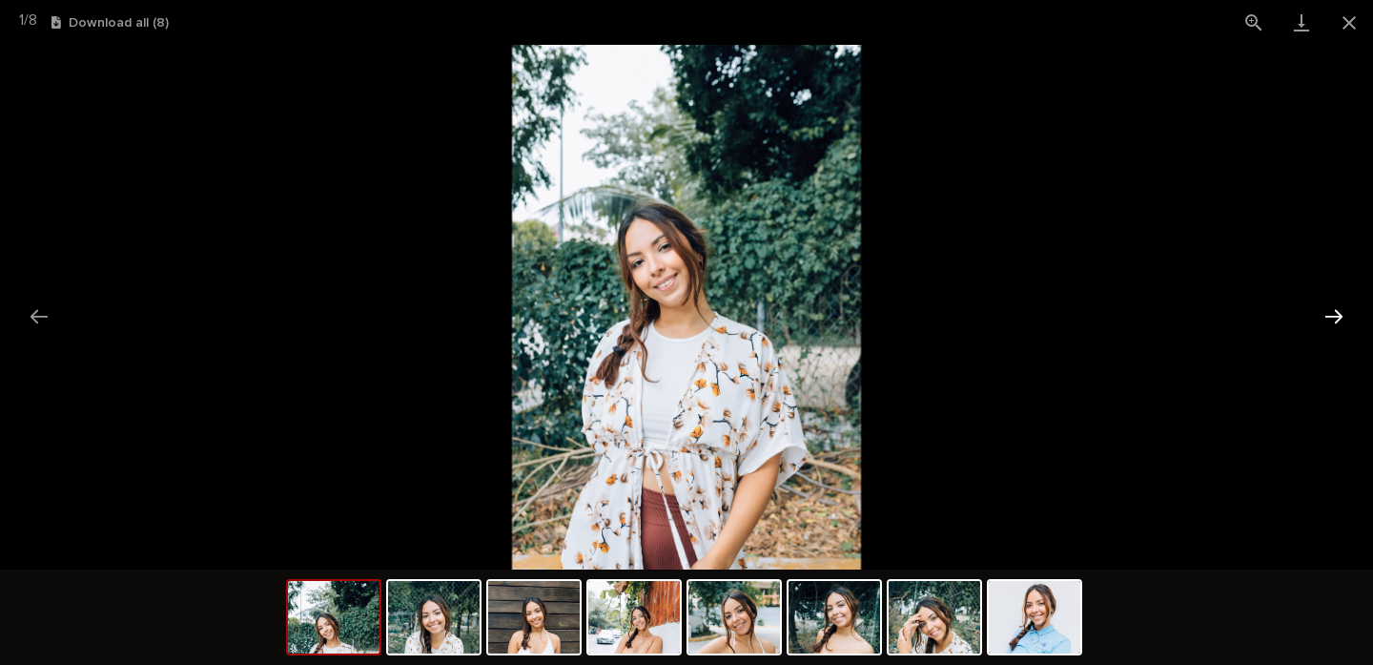
click at [1325, 304] on button "Next slide" at bounding box center [1334, 316] width 40 height 37
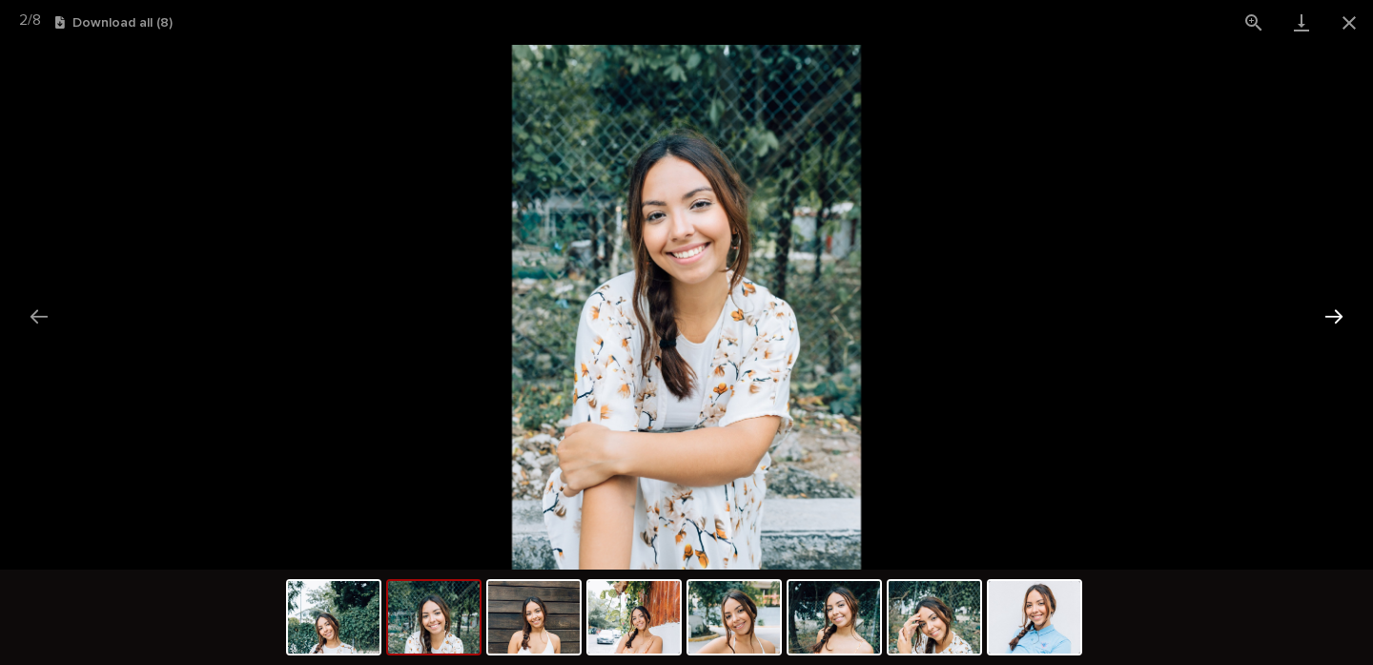
click at [1325, 304] on button "Next slide" at bounding box center [1334, 316] width 40 height 37
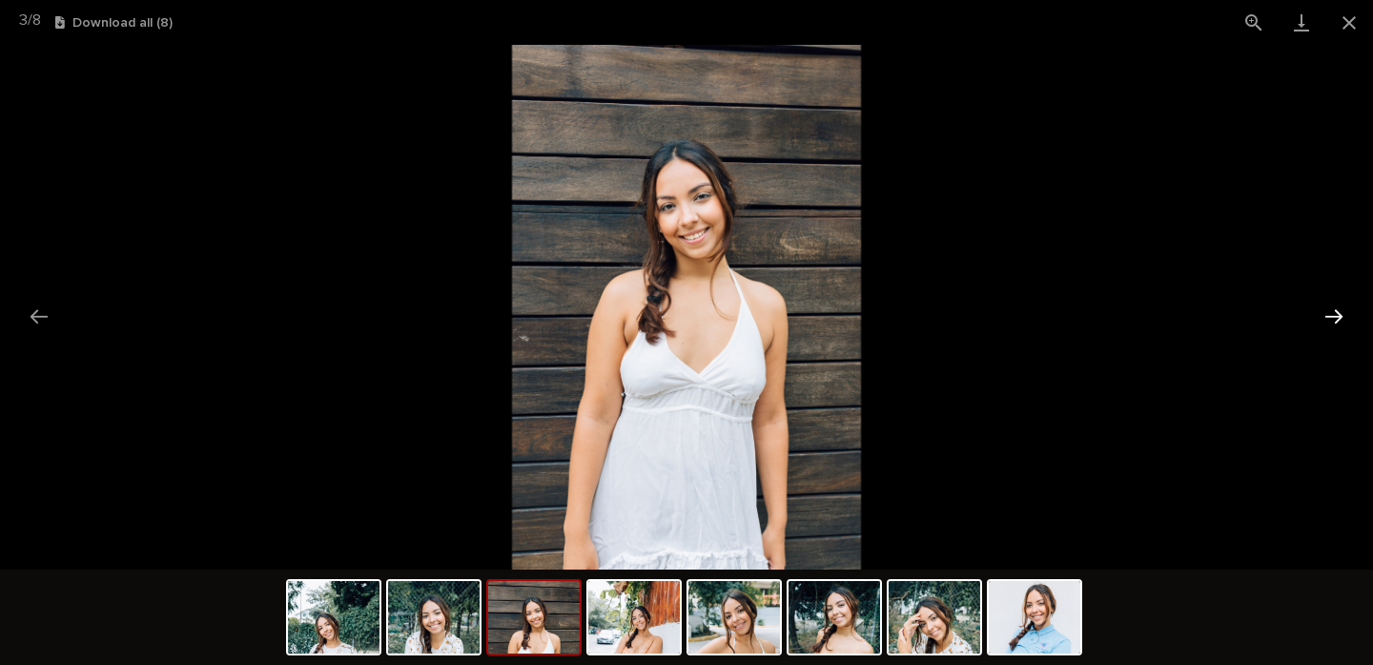
click at [1325, 304] on button "Next slide" at bounding box center [1334, 316] width 40 height 37
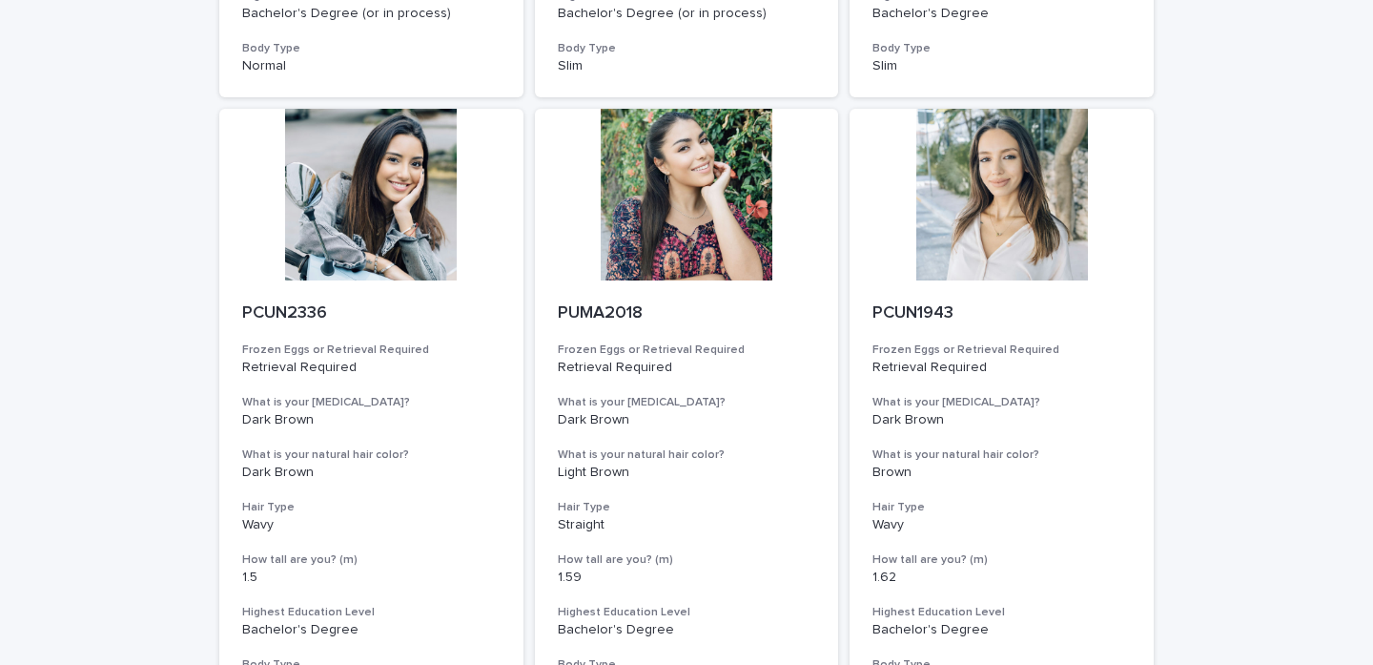
scroll to position [771, 0]
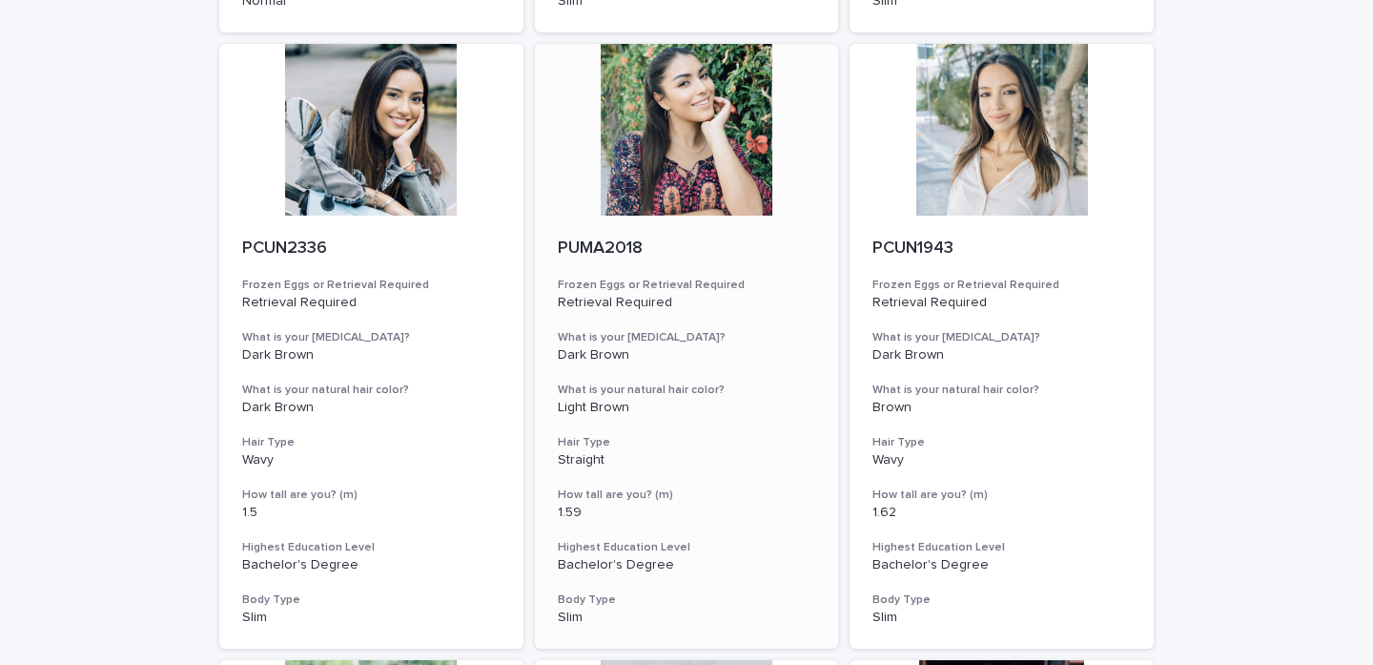
click at [689, 117] on div at bounding box center [687, 130] width 304 height 172
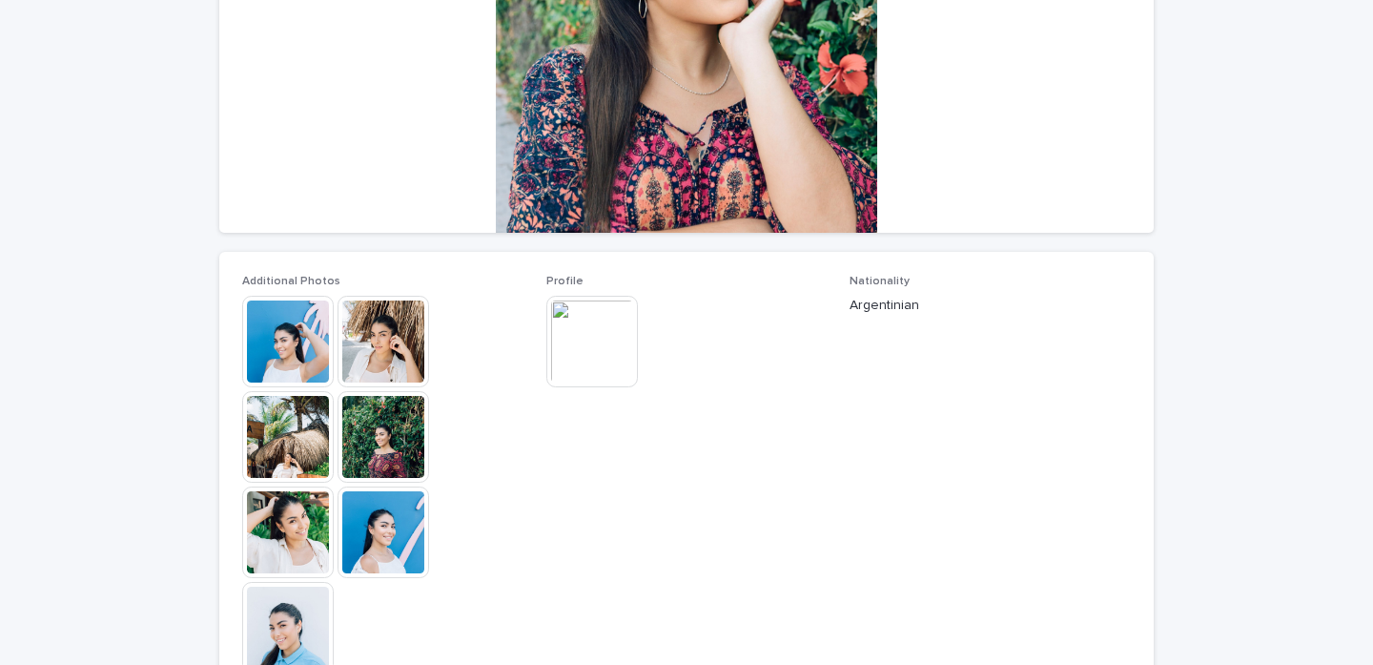
scroll to position [343, 0]
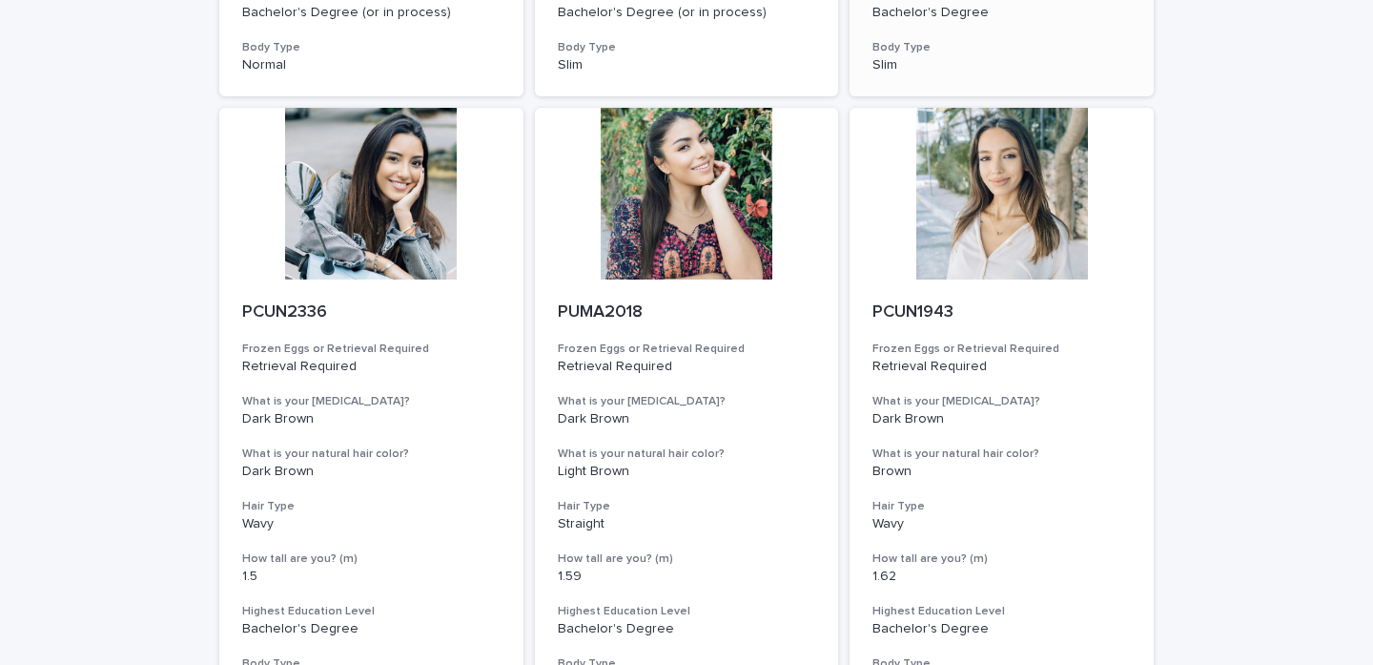
scroll to position [711, 0]
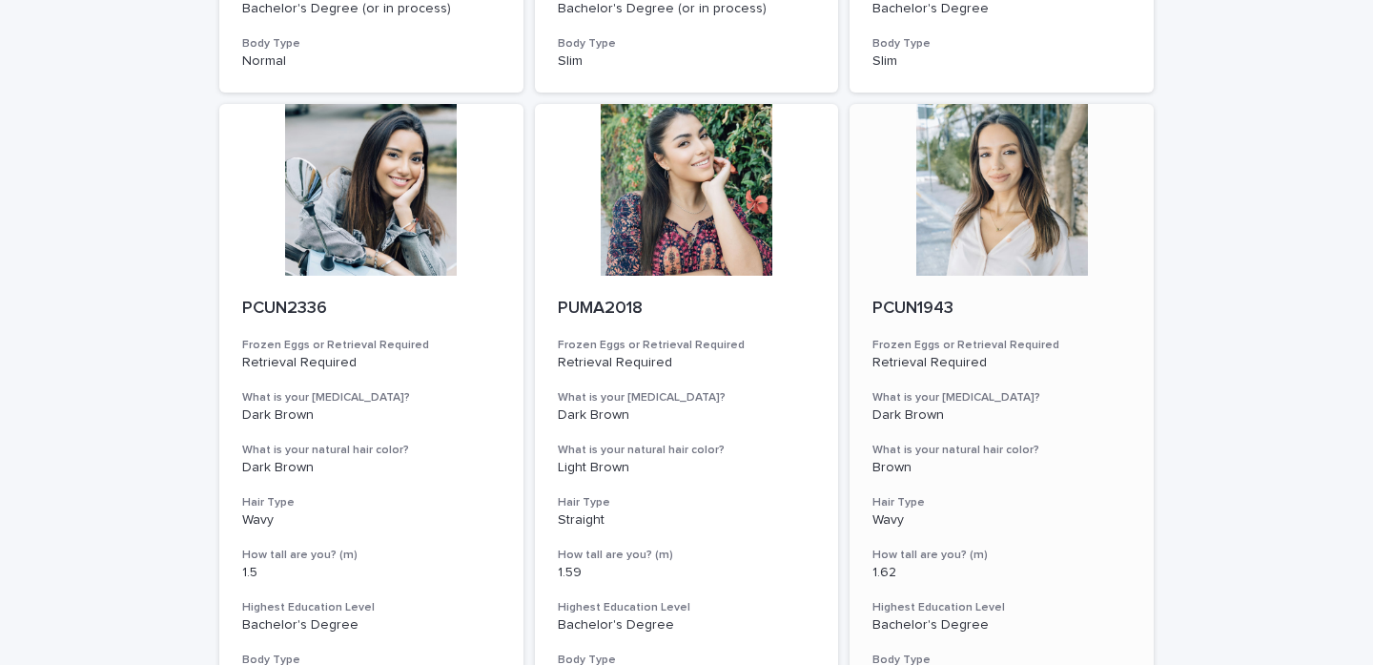
click at [978, 216] on div at bounding box center [1002, 190] width 304 height 172
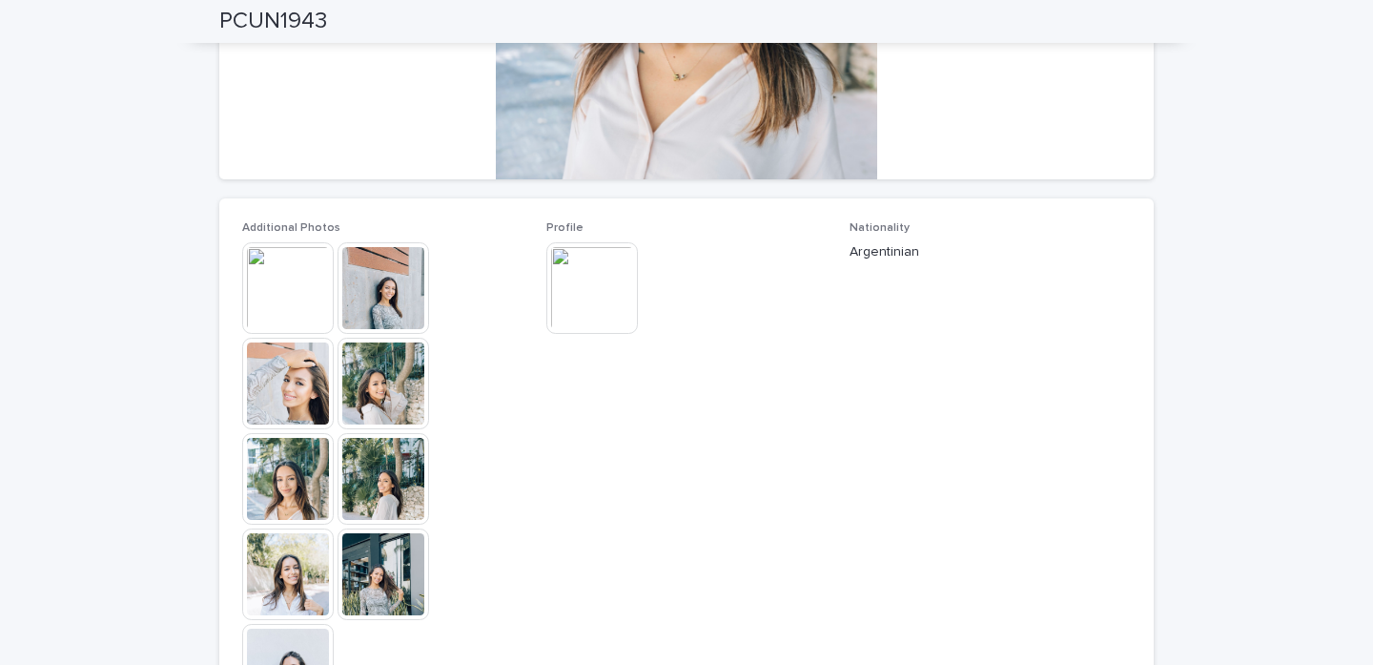
scroll to position [383, 0]
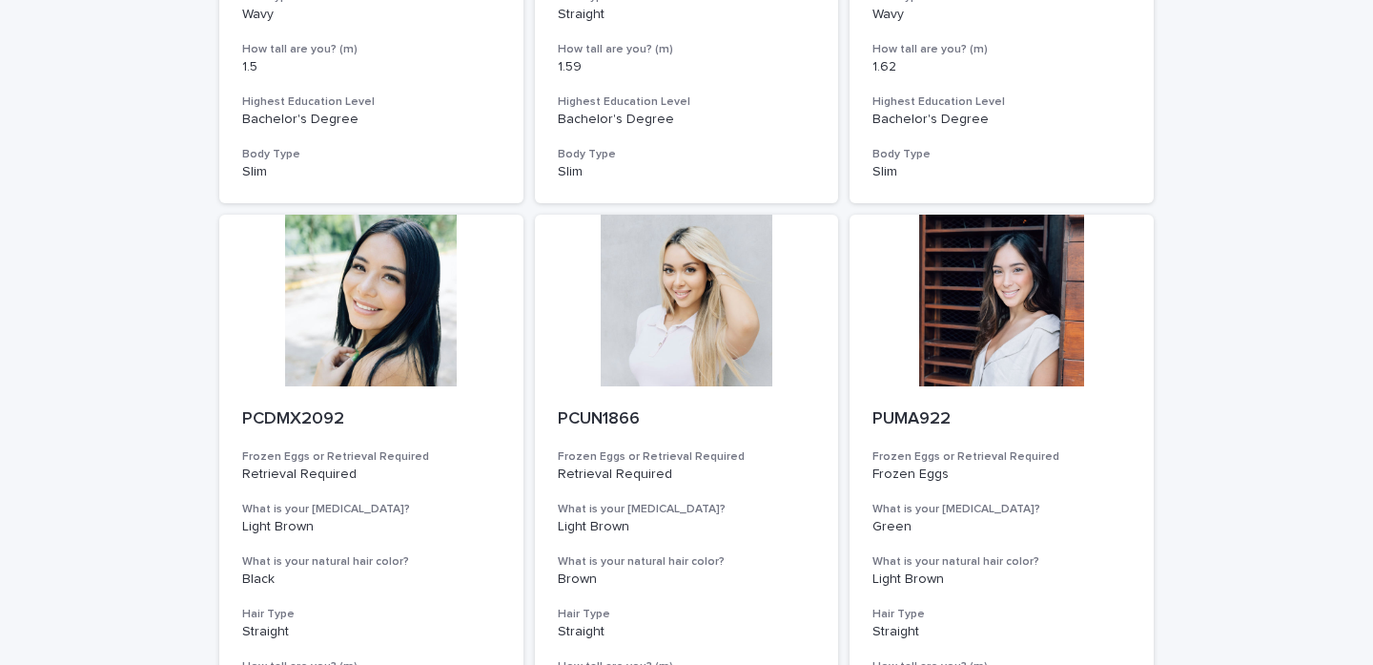
scroll to position [1223, 0]
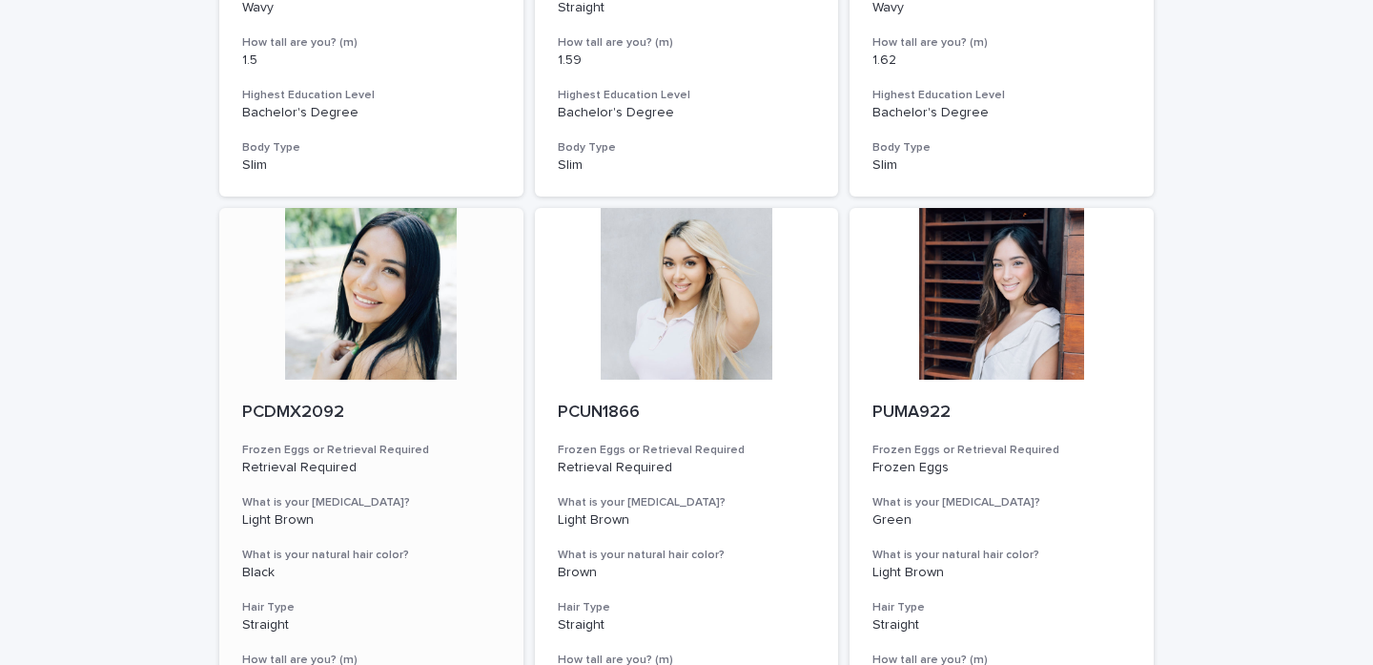
click at [358, 267] on div at bounding box center [371, 294] width 304 height 172
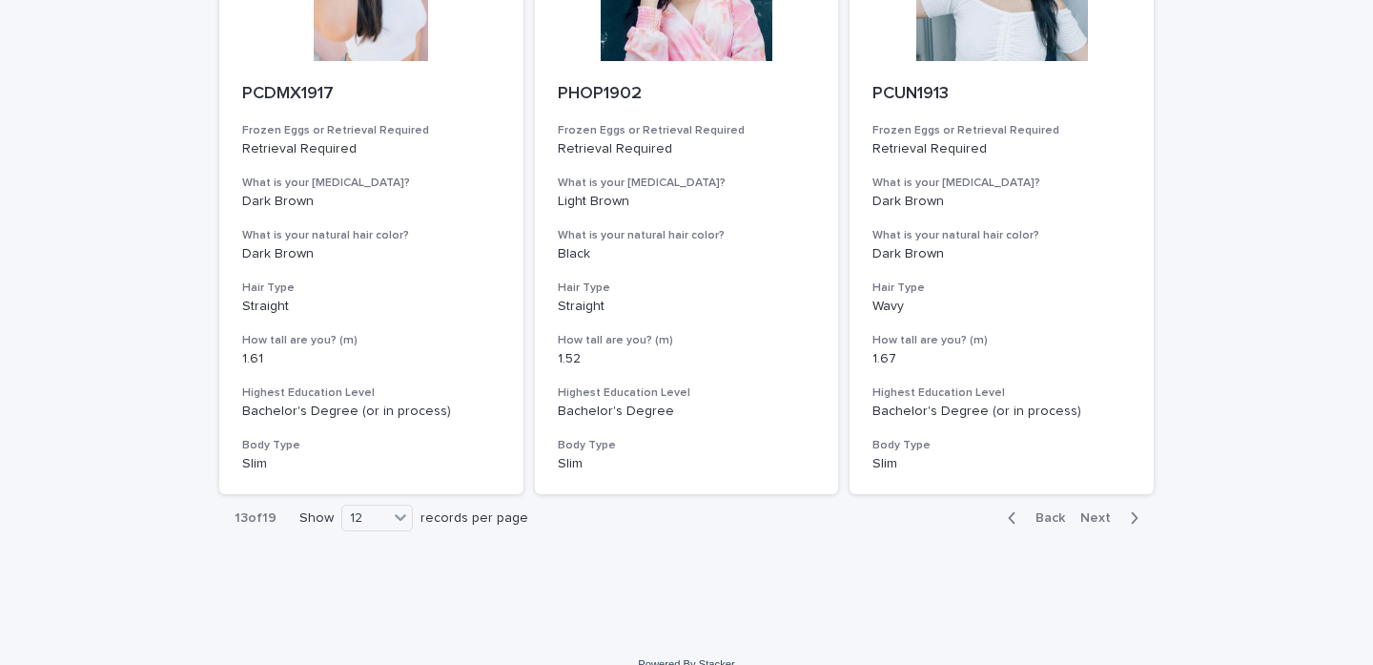
scroll to position [2157, 0]
click at [1094, 513] on span "Next" at bounding box center [1101, 519] width 42 height 13
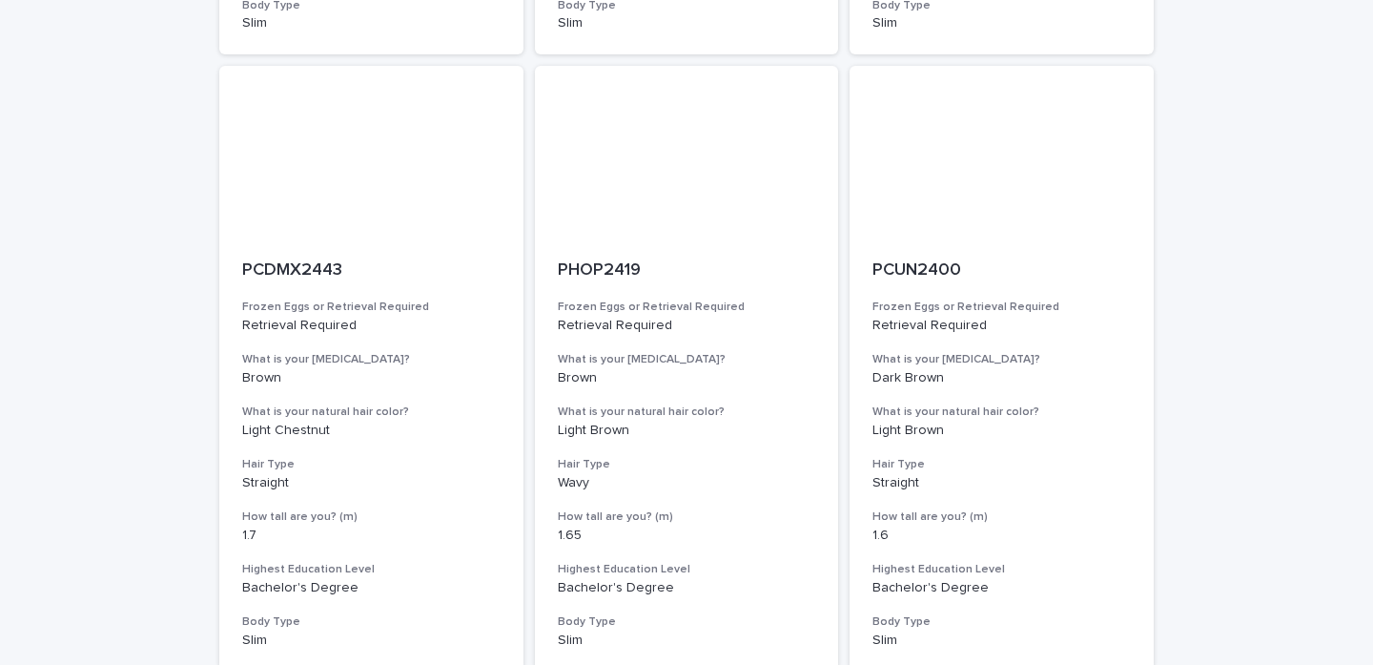
scroll to position [1970, 0]
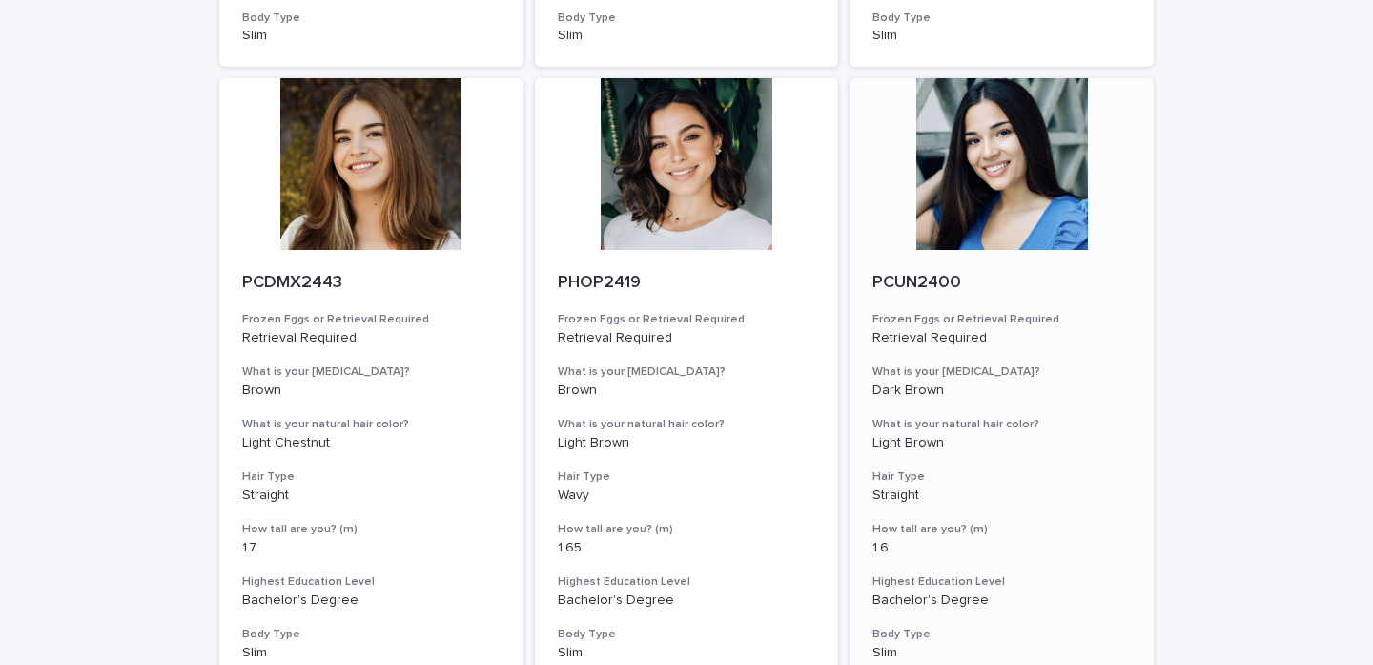
click at [1011, 106] on div at bounding box center [1002, 164] width 304 height 172
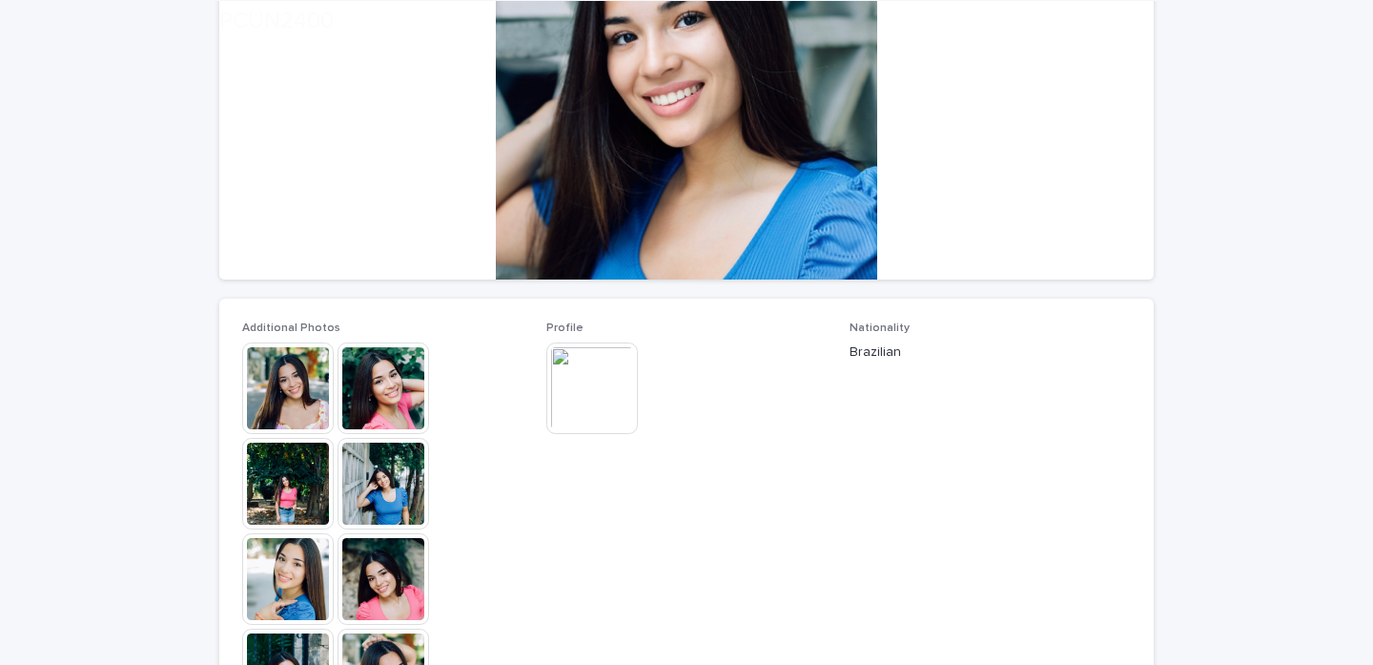
scroll to position [286, 0]
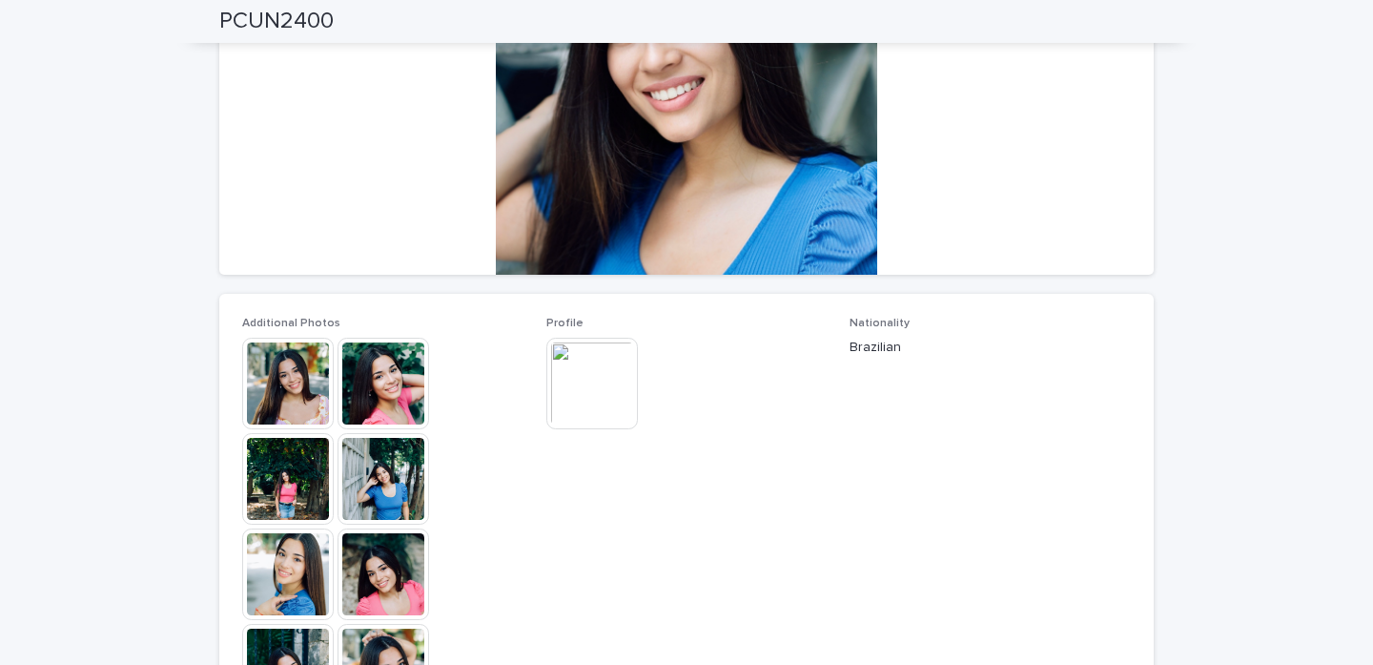
click at [294, 334] on div "Additional Photos This file cannot be opened Download File" at bounding box center [382, 573] width 281 height 513
click at [301, 376] on img at bounding box center [288, 384] width 92 height 92
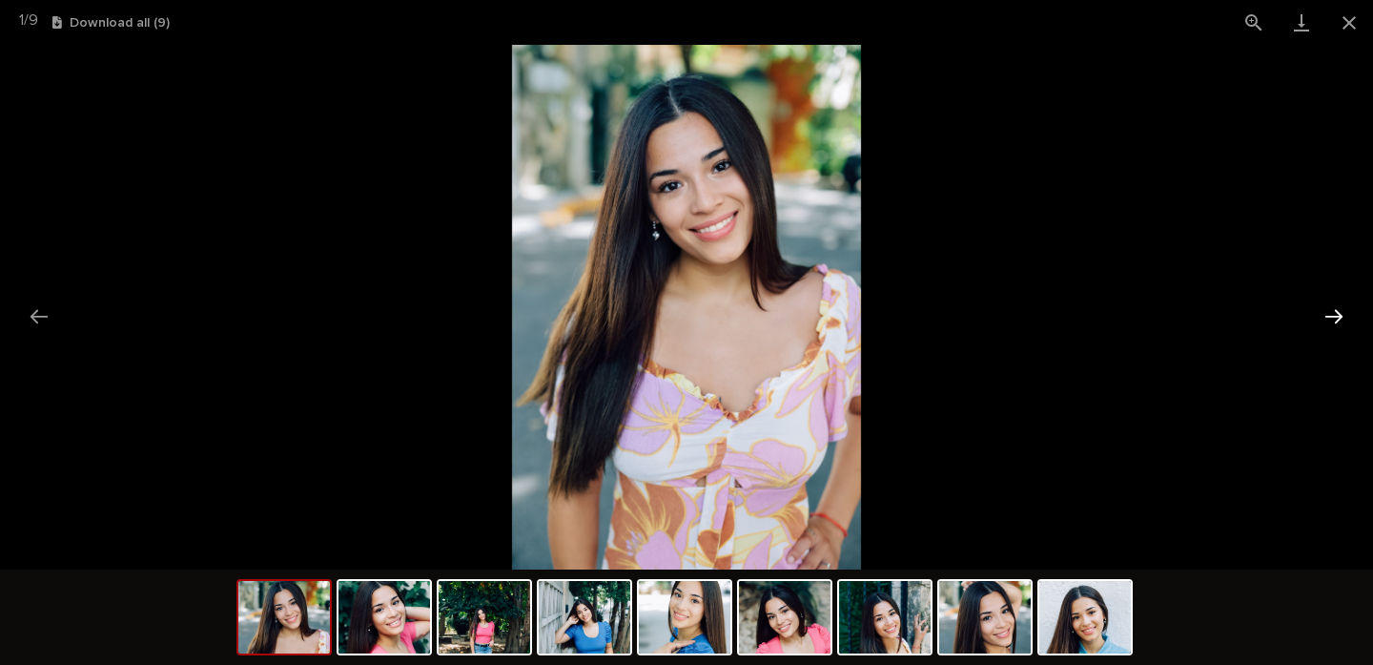
click at [1339, 315] on button "Next slide" at bounding box center [1334, 316] width 40 height 37
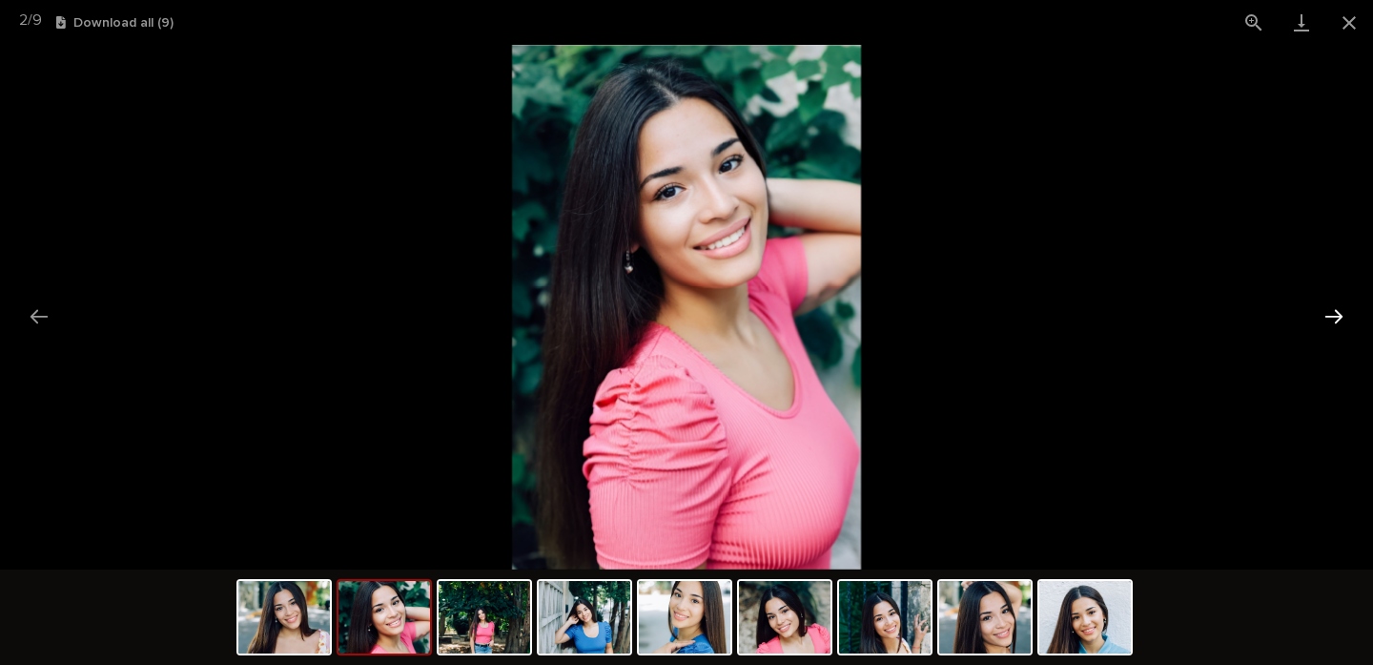
click at [1339, 315] on button "Next slide" at bounding box center [1334, 316] width 40 height 37
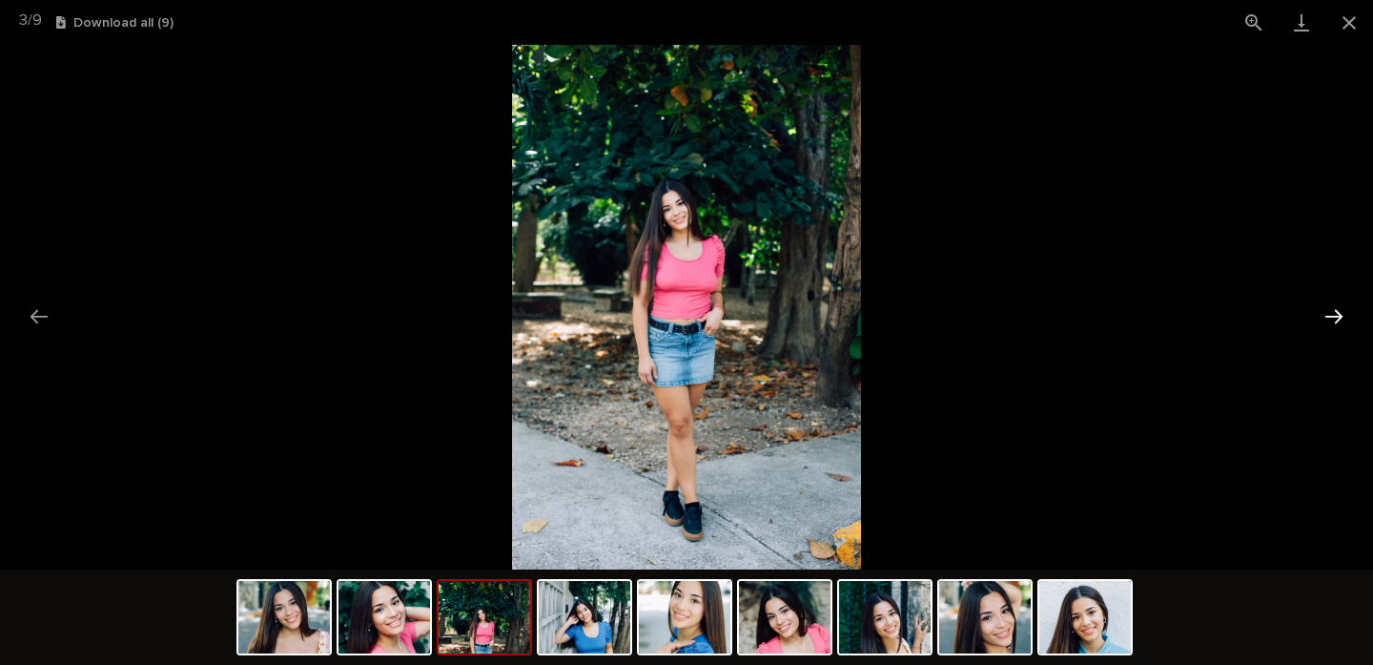
click at [1339, 315] on button "Next slide" at bounding box center [1334, 316] width 40 height 37
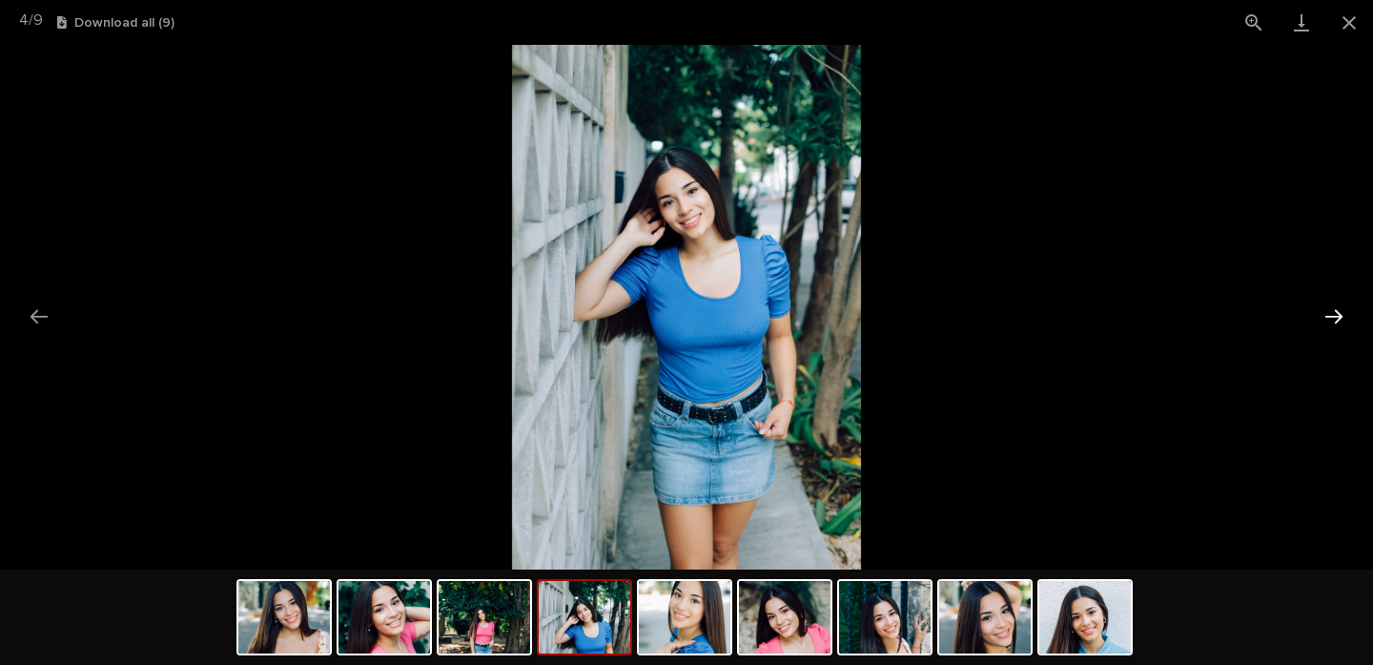
click at [1336, 312] on button "Next slide" at bounding box center [1334, 316] width 40 height 37
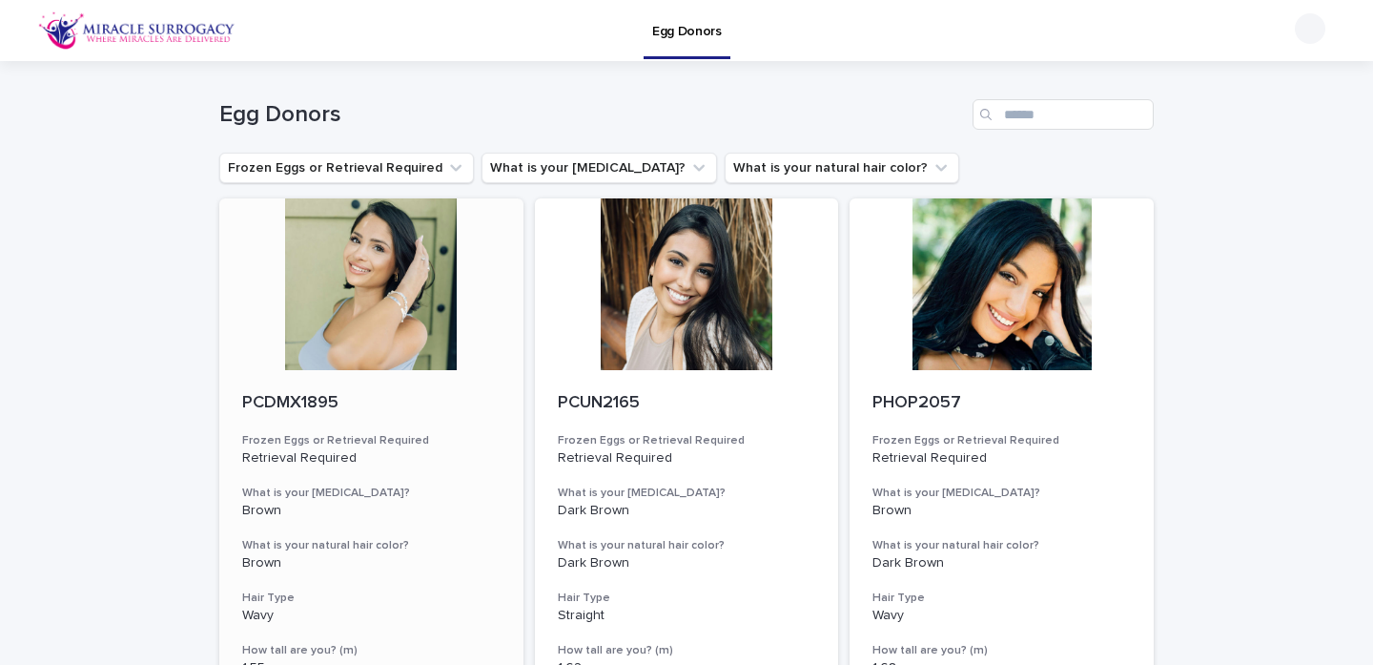
click at [412, 310] on div at bounding box center [371, 284] width 304 height 172
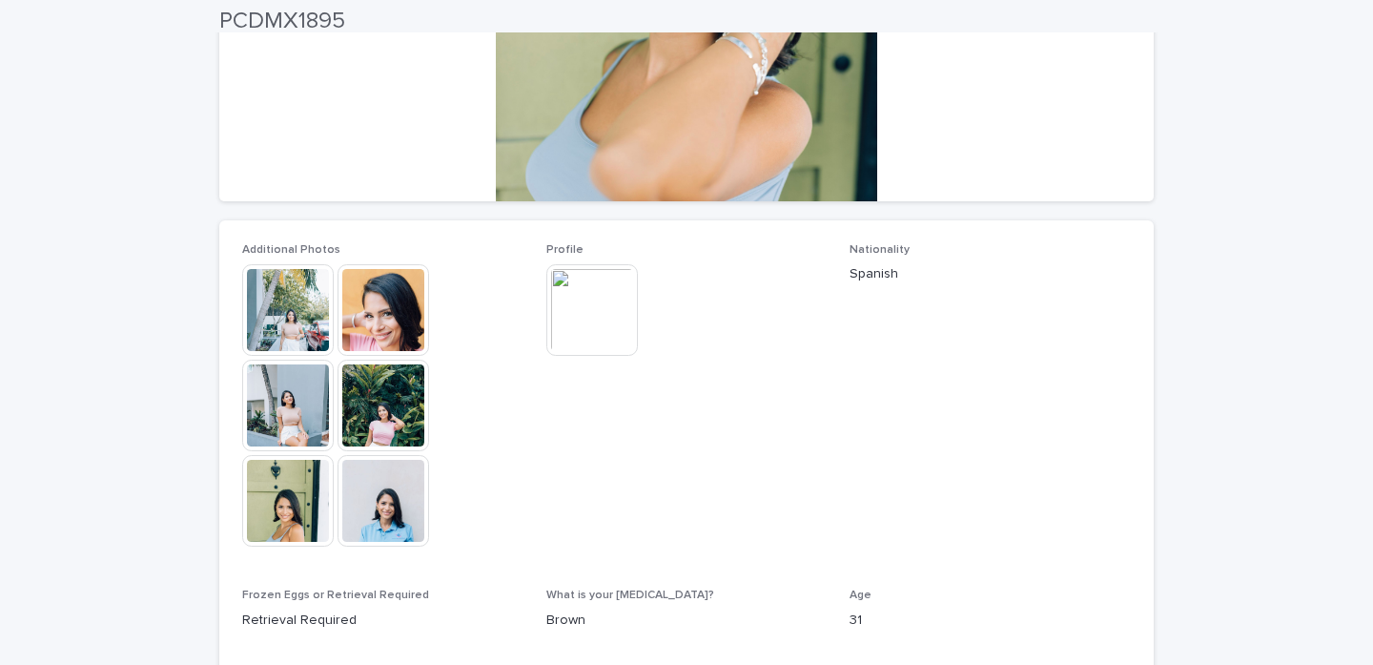
scroll to position [360, 0]
click at [288, 319] on img at bounding box center [288, 309] width 92 height 92
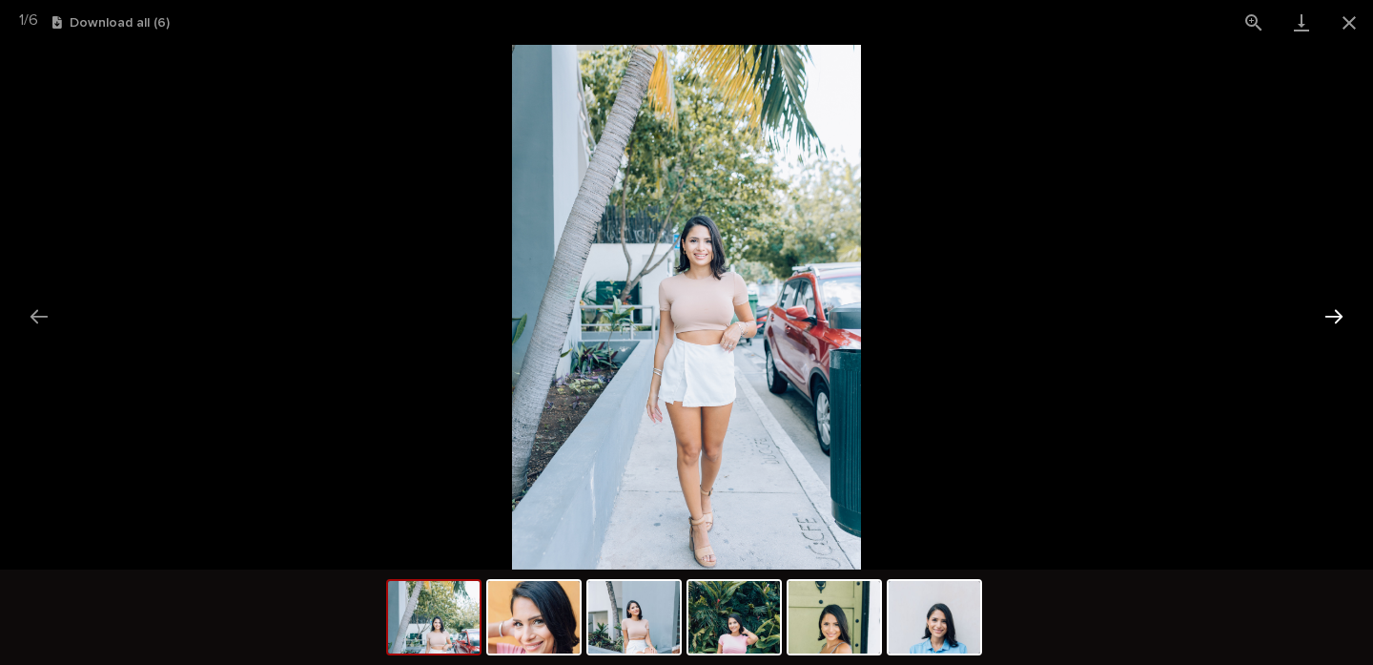
click at [1329, 314] on button "Next slide" at bounding box center [1334, 316] width 40 height 37
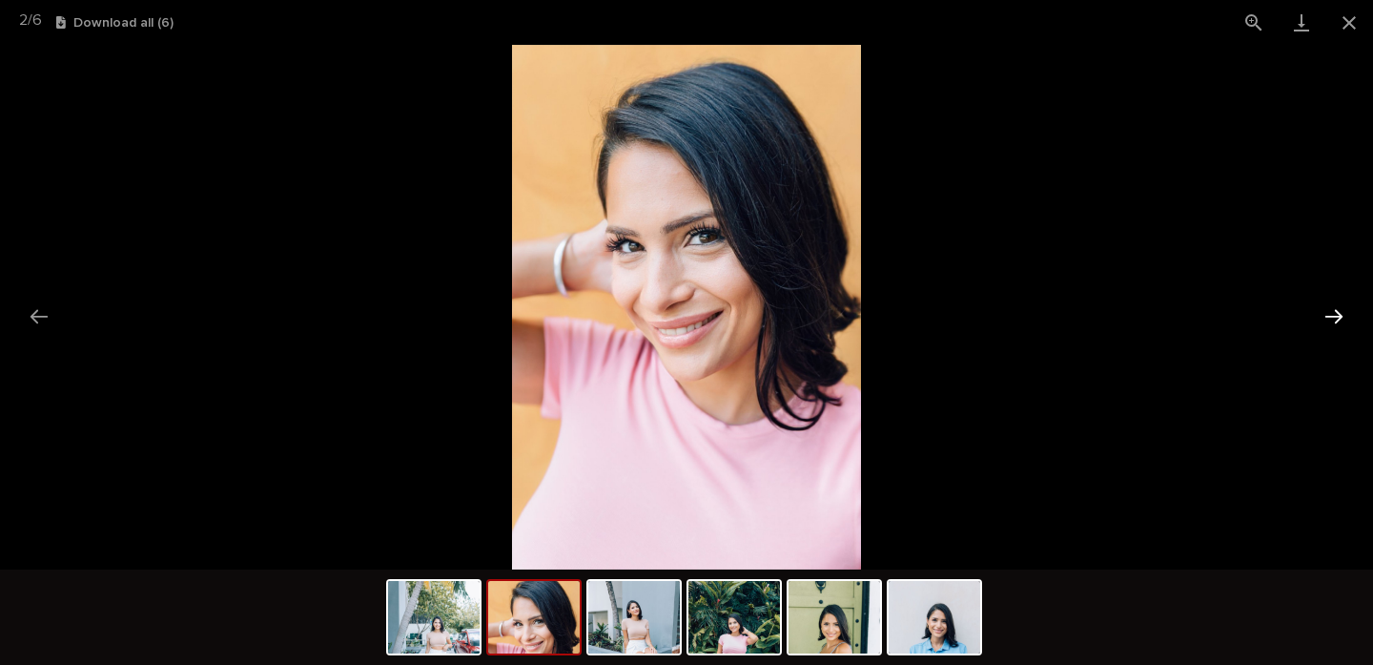
click at [1329, 314] on button "Next slide" at bounding box center [1334, 316] width 40 height 37
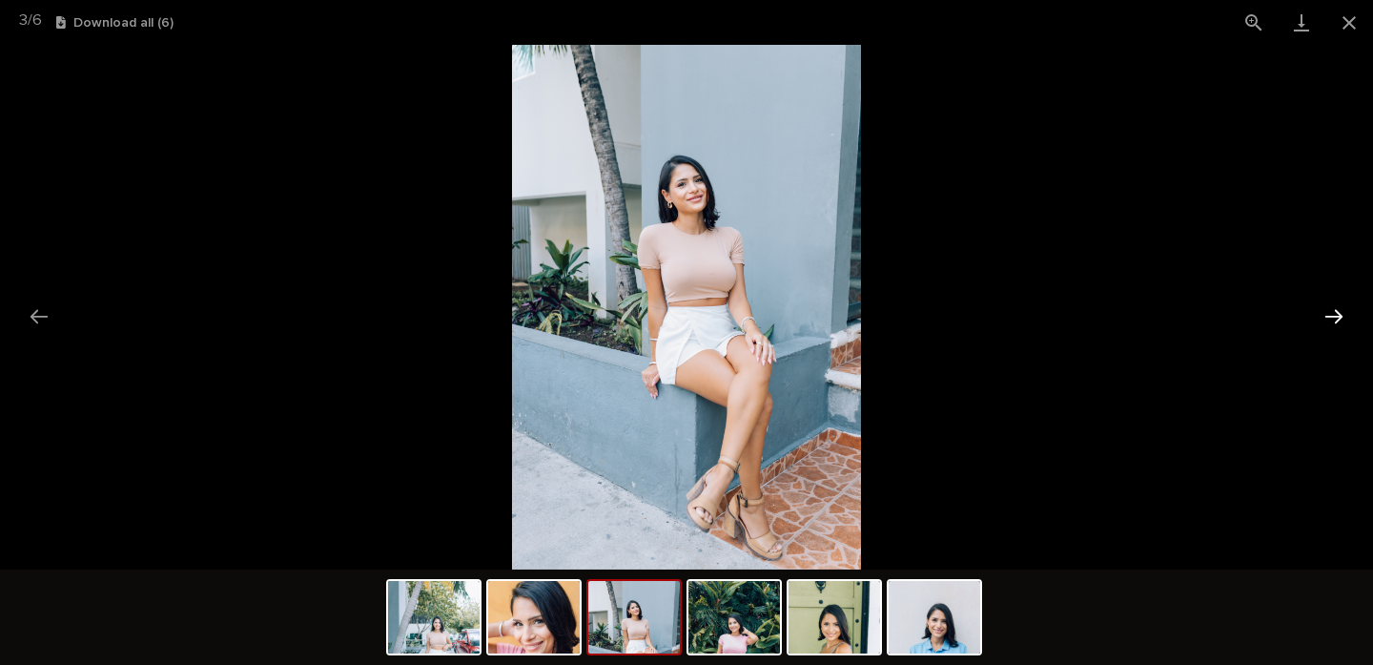
click at [1329, 314] on button "Next slide" at bounding box center [1334, 316] width 40 height 37
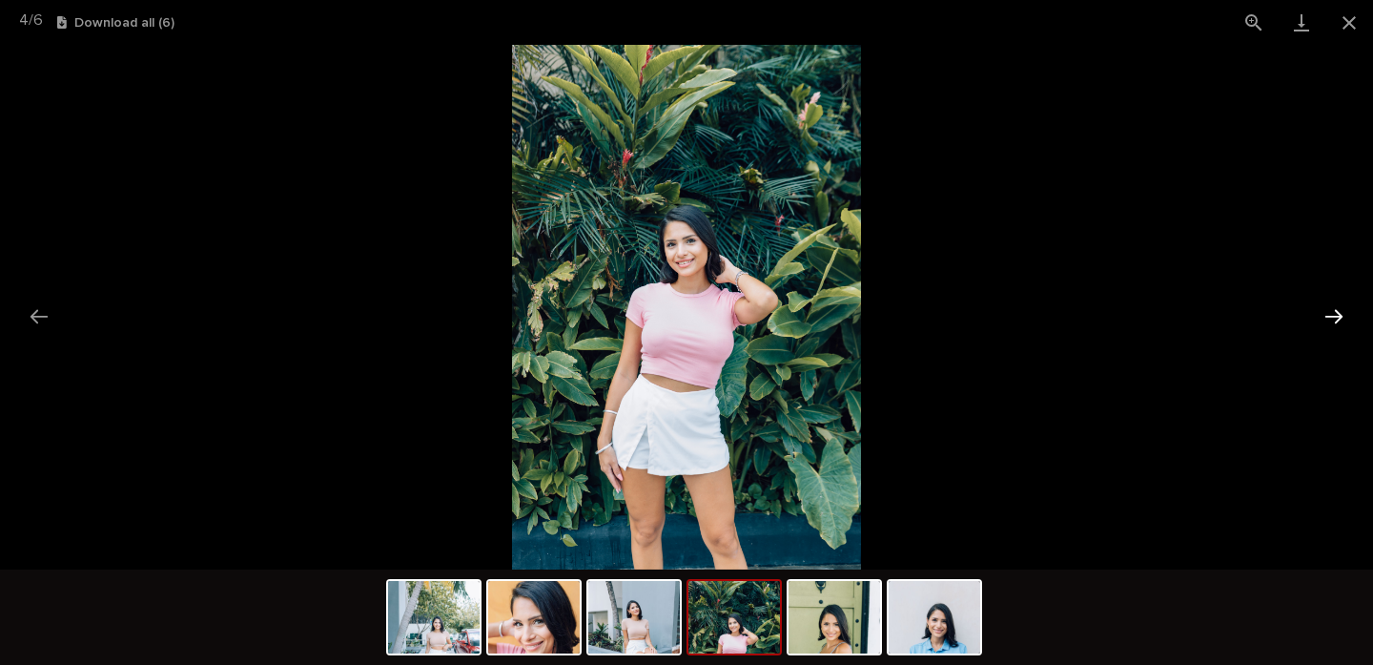
click at [1329, 314] on button "Next slide" at bounding box center [1334, 316] width 40 height 37
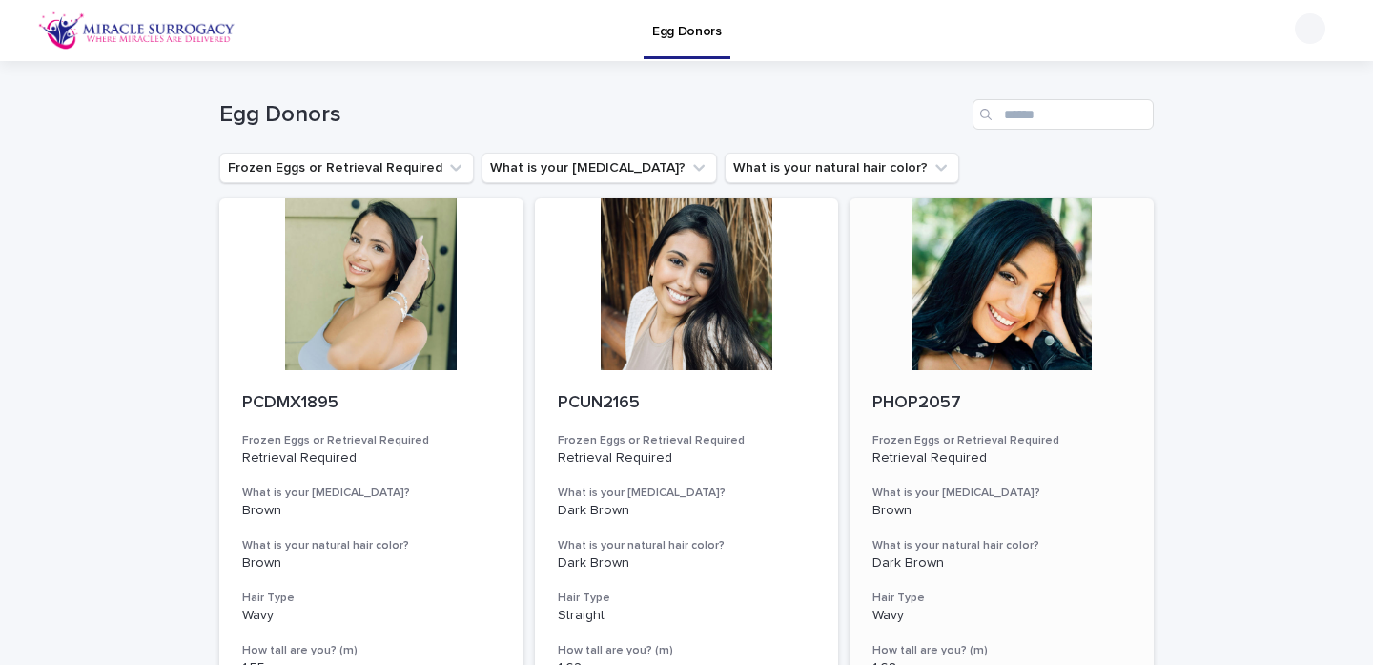
click at [990, 280] on div at bounding box center [1002, 284] width 304 height 172
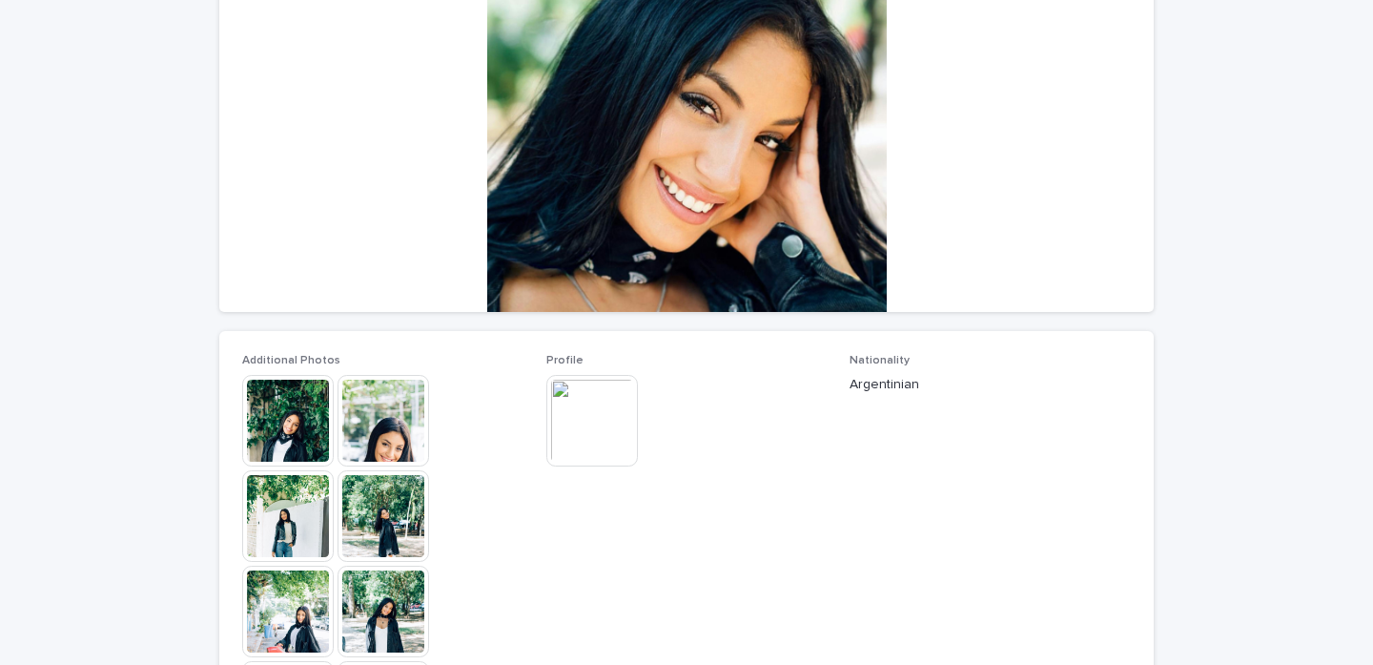
scroll to position [257, 0]
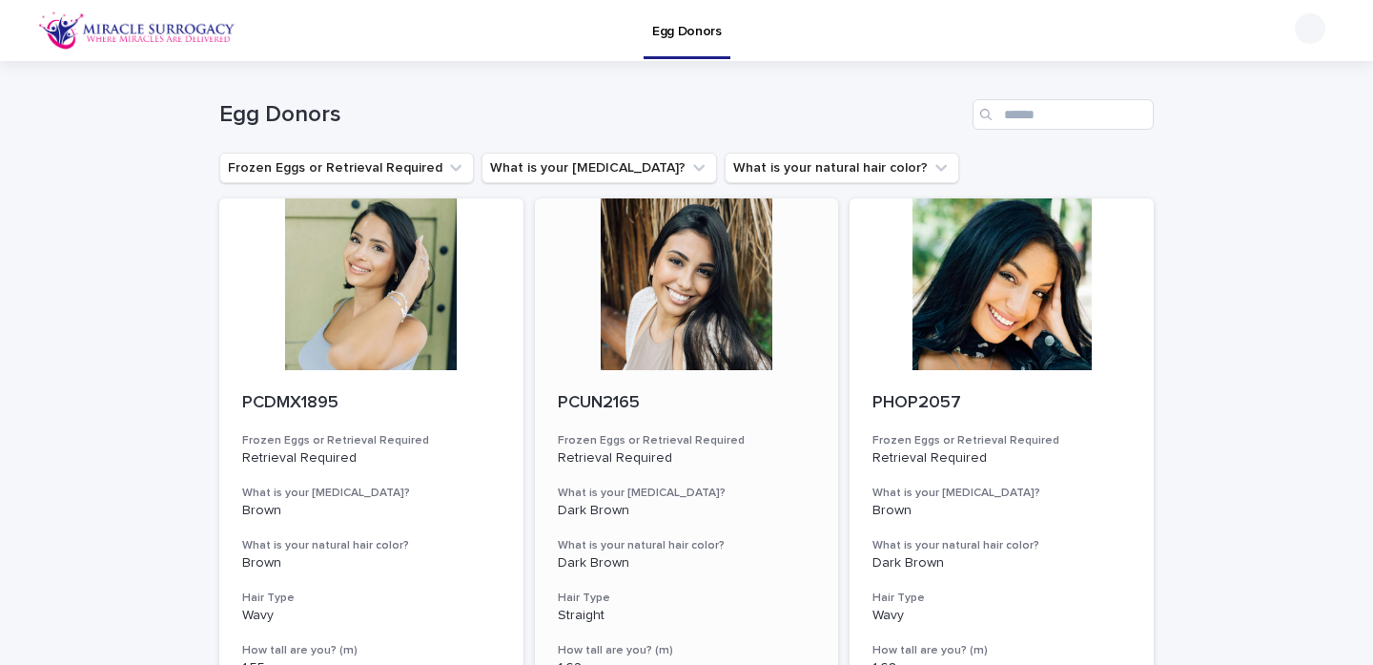
click at [619, 385] on div "PCUN2165 Frozen Eggs or Retrieval Required Retrieval Required What is your [MED…" at bounding box center [687, 587] width 304 height 434
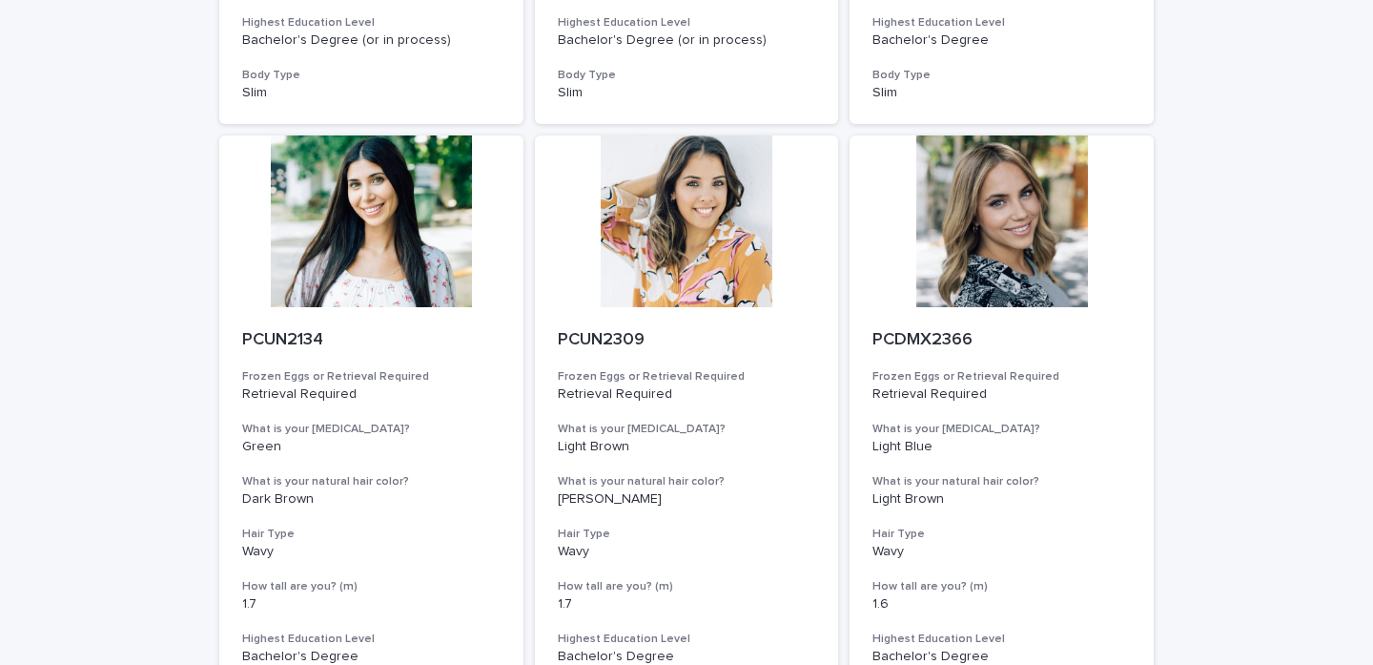
scroll to position [716, 0]
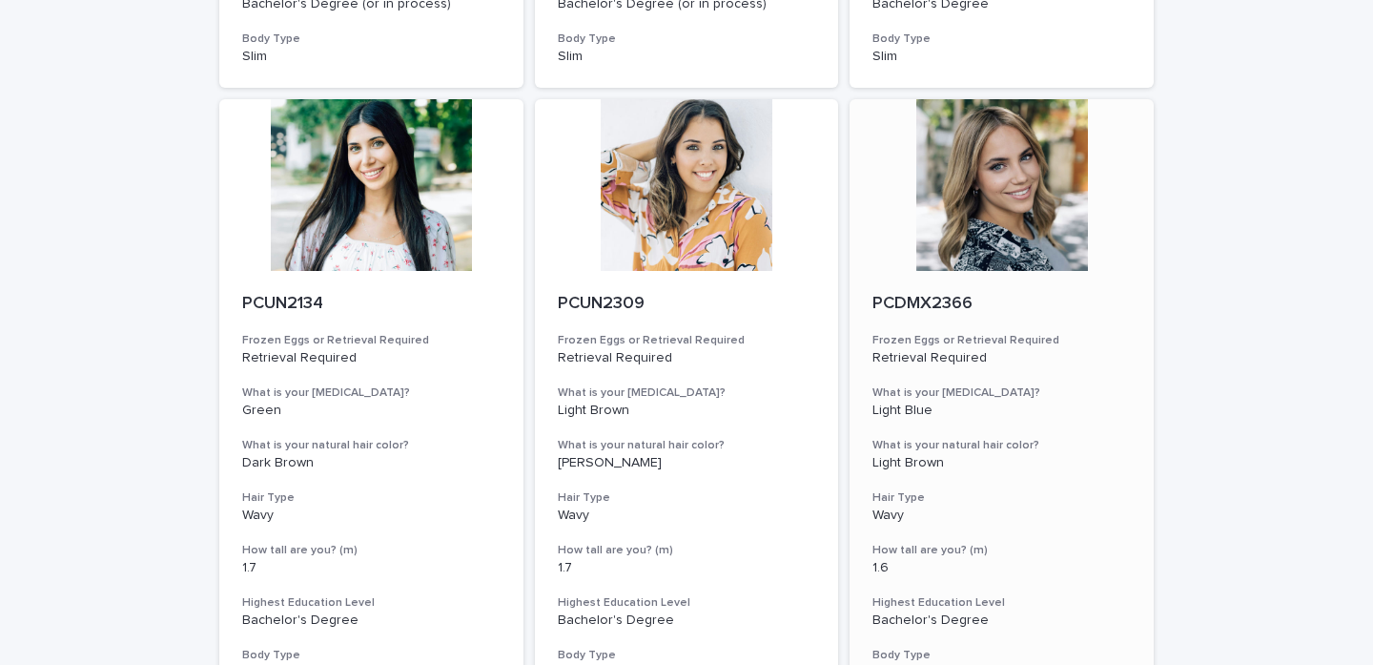
click at [1004, 171] on div at bounding box center [1002, 185] width 304 height 172
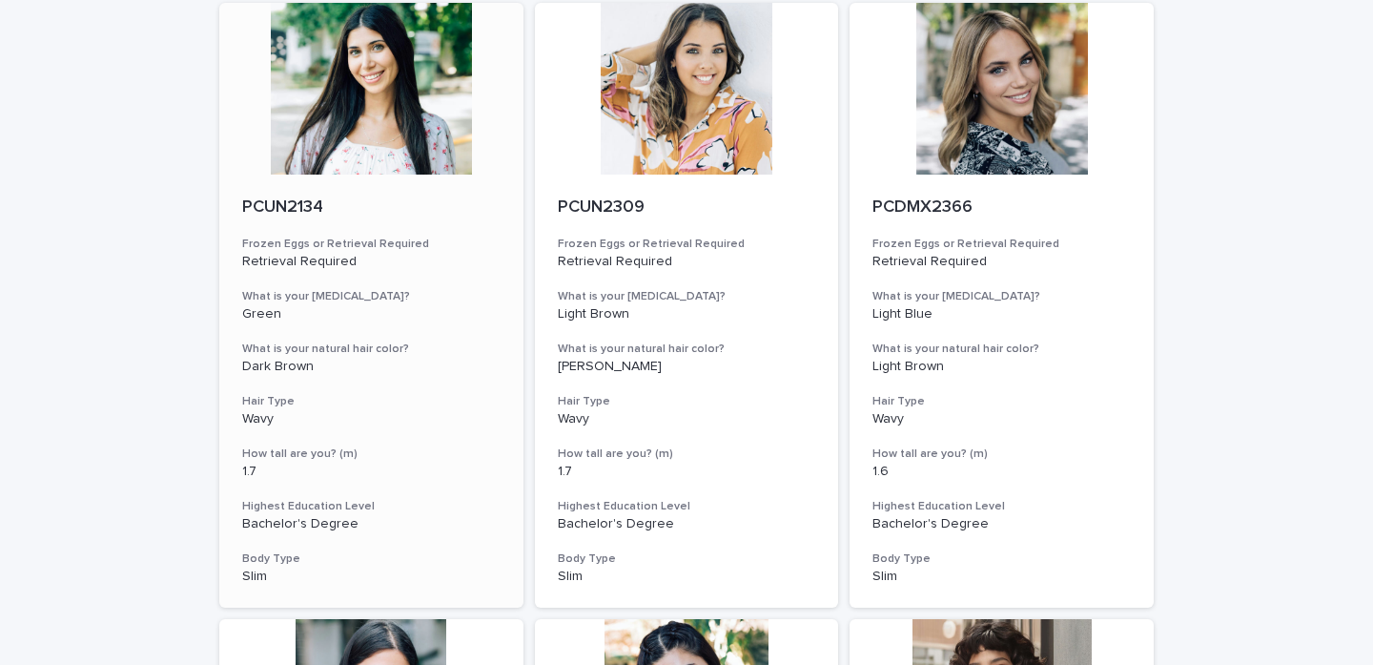
scroll to position [813, 0]
click at [299, 176] on div "PCUN2134 Frozen Eggs or Retrieval Required Retrieval Required What is your [MED…" at bounding box center [371, 391] width 304 height 434
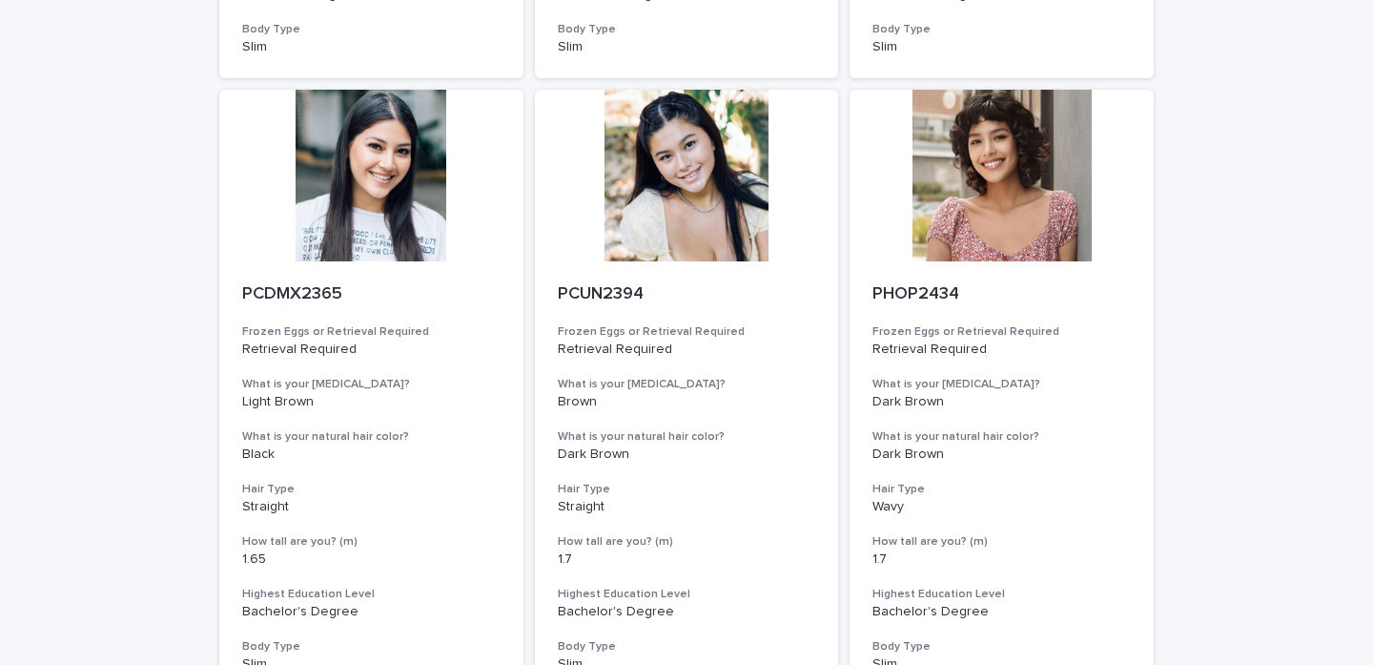
scroll to position [1346, 0]
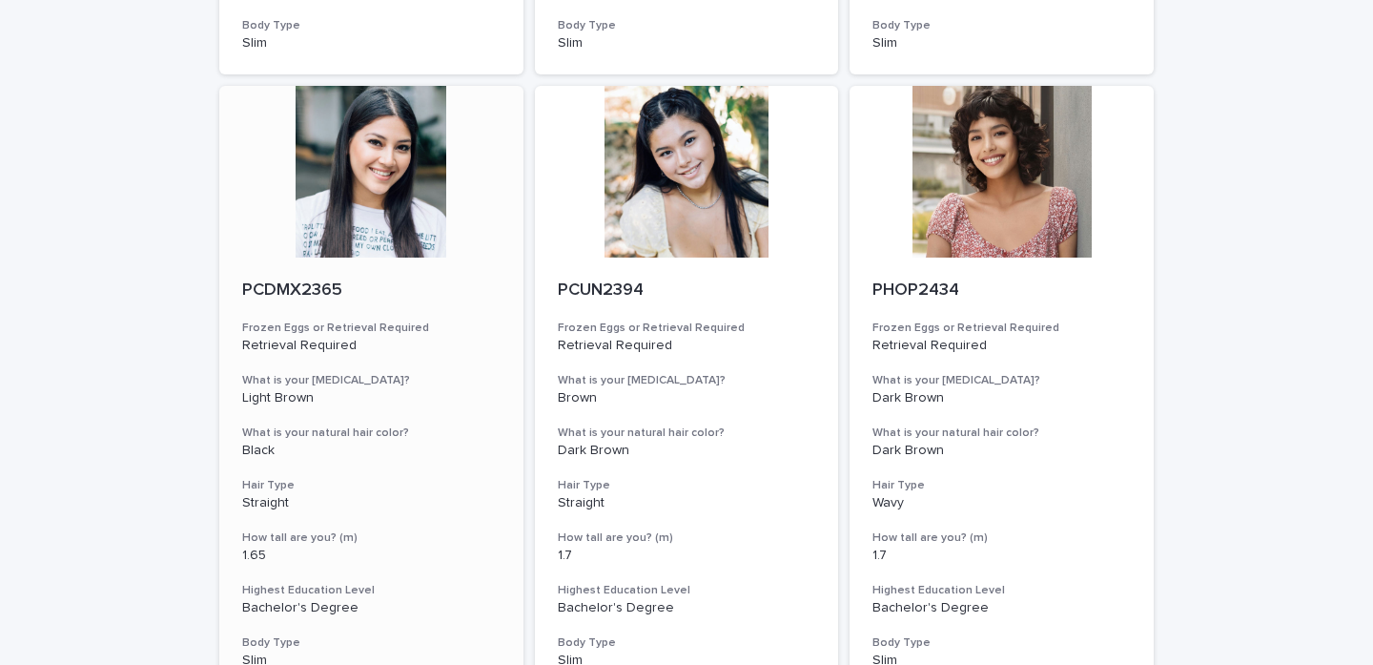
click at [305, 228] on div at bounding box center [371, 172] width 304 height 172
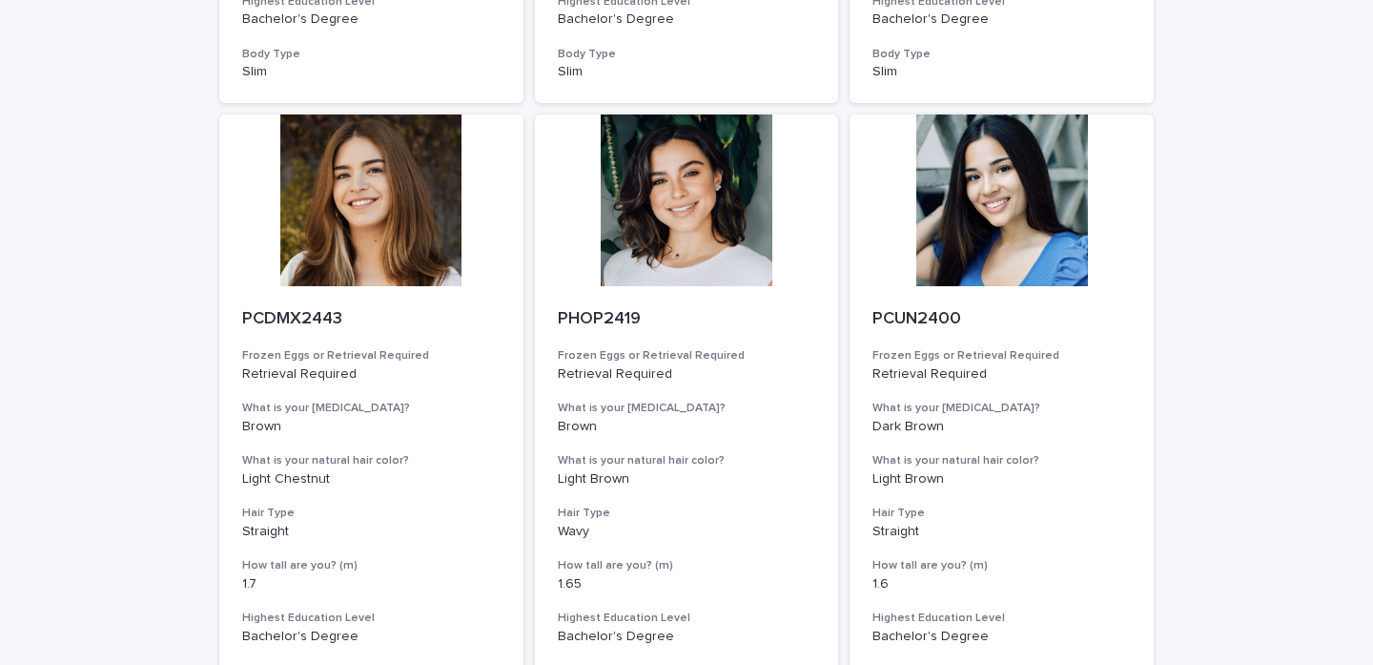
scroll to position [1936, 0]
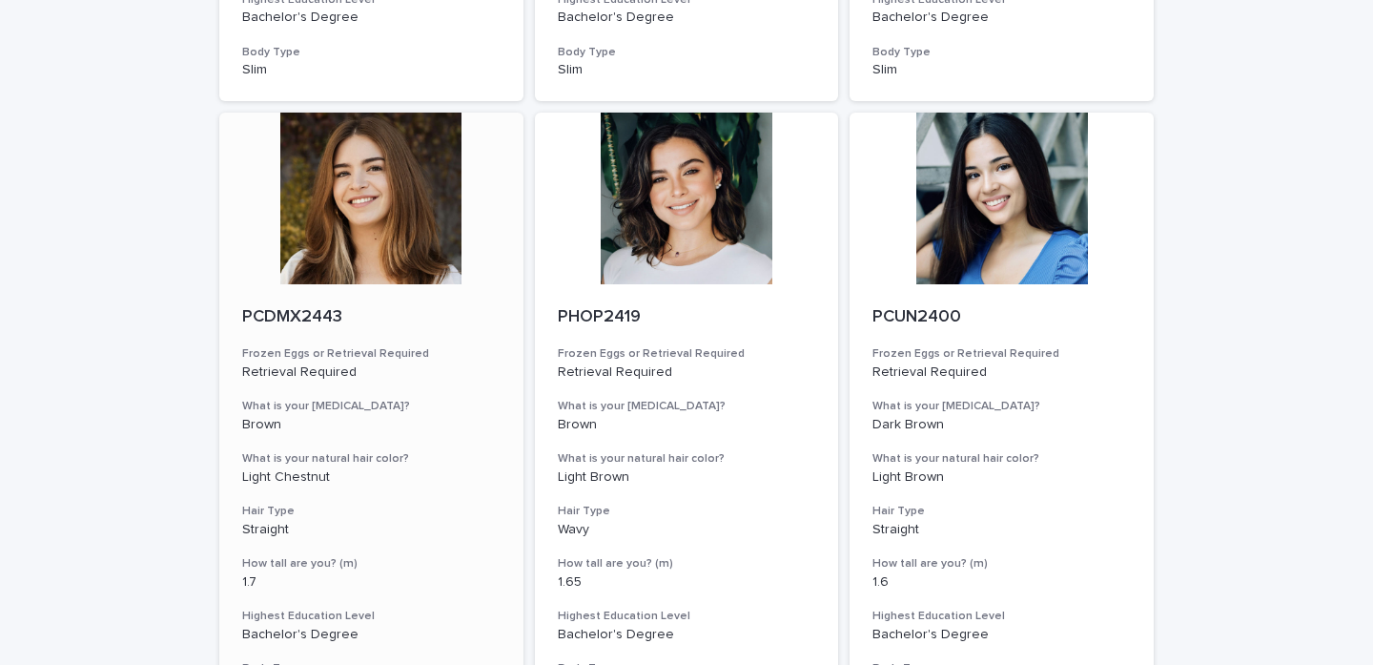
click at [319, 229] on div at bounding box center [371, 199] width 304 height 172
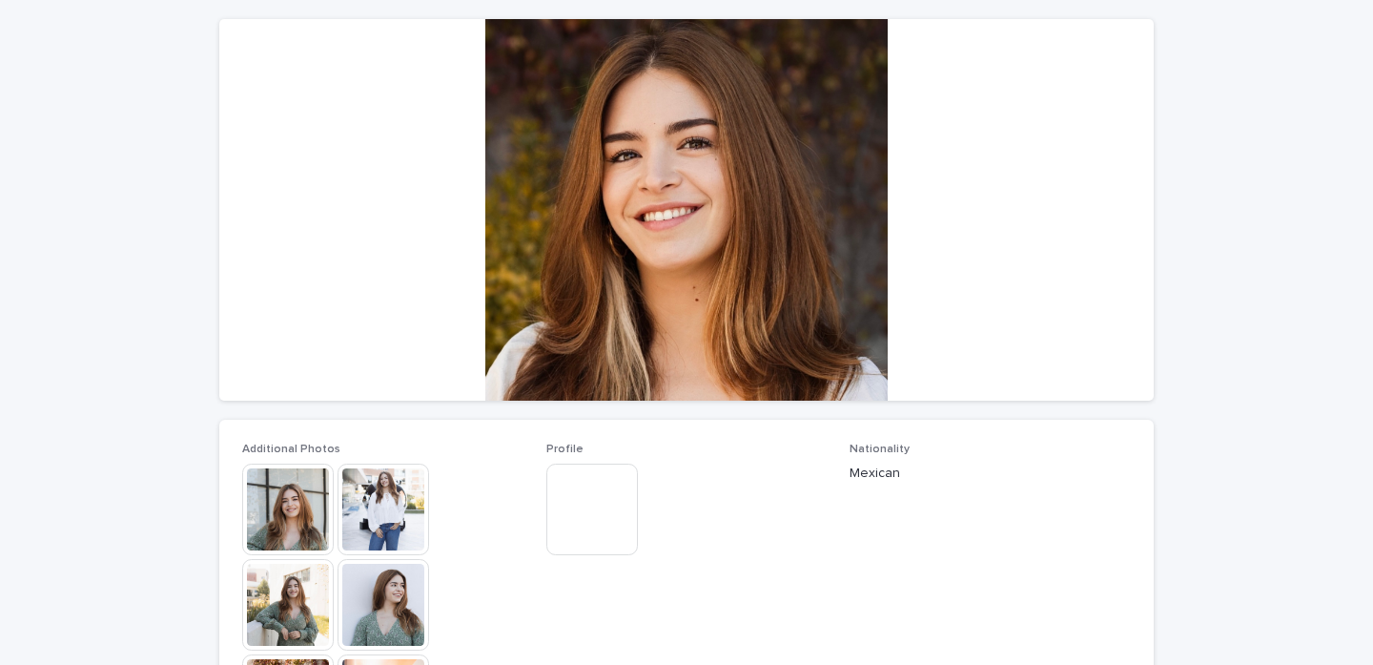
scroll to position [175, 0]
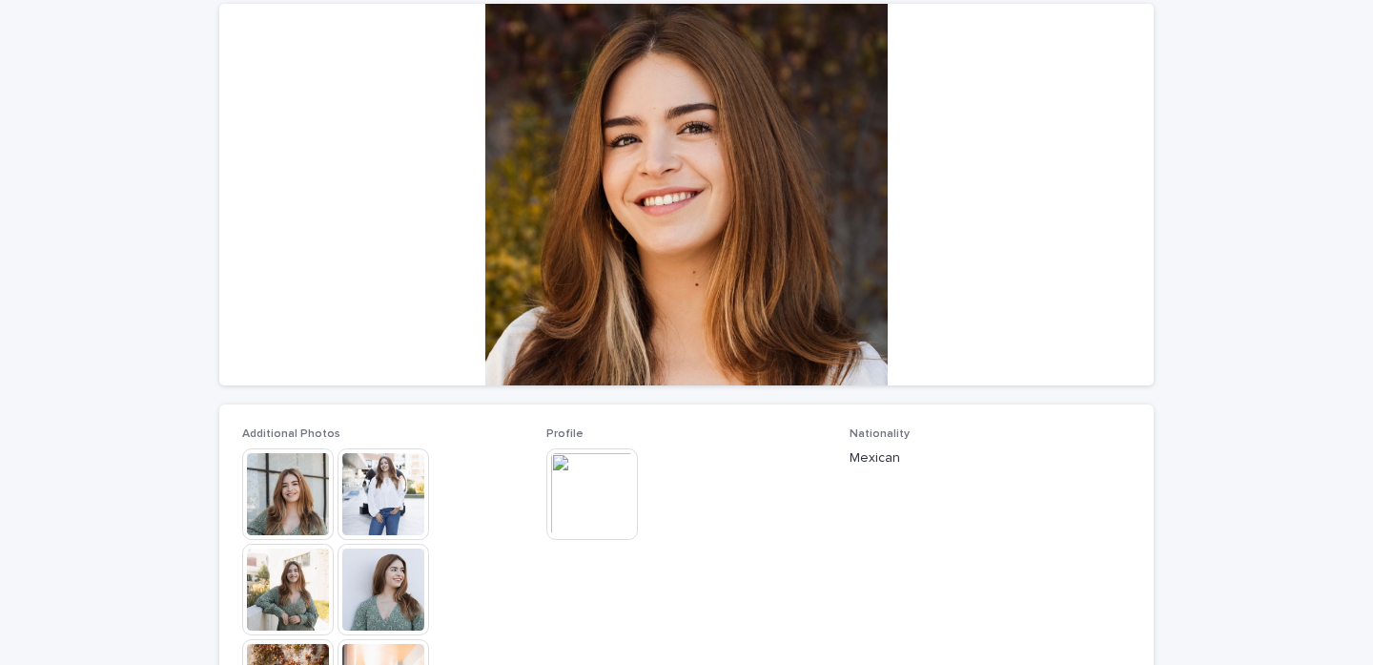
click at [292, 491] on img at bounding box center [288, 494] width 92 height 92
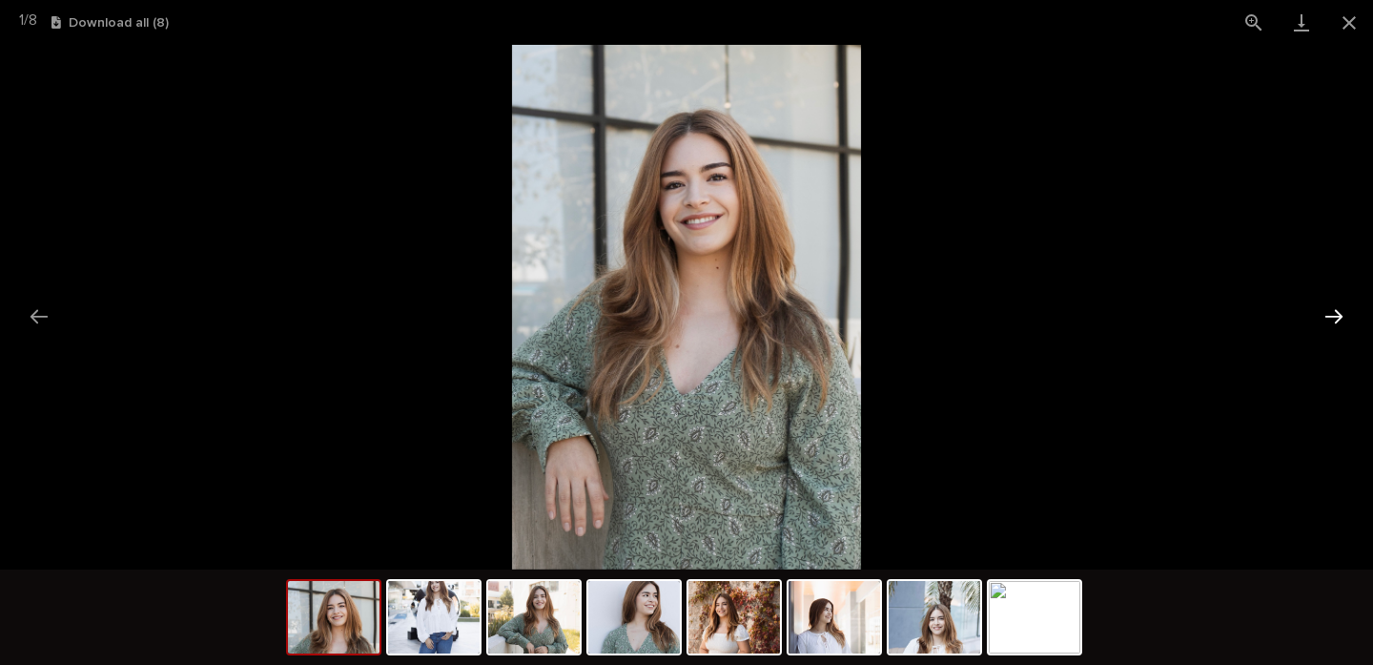
click at [1331, 309] on button "Next slide" at bounding box center [1334, 316] width 40 height 37
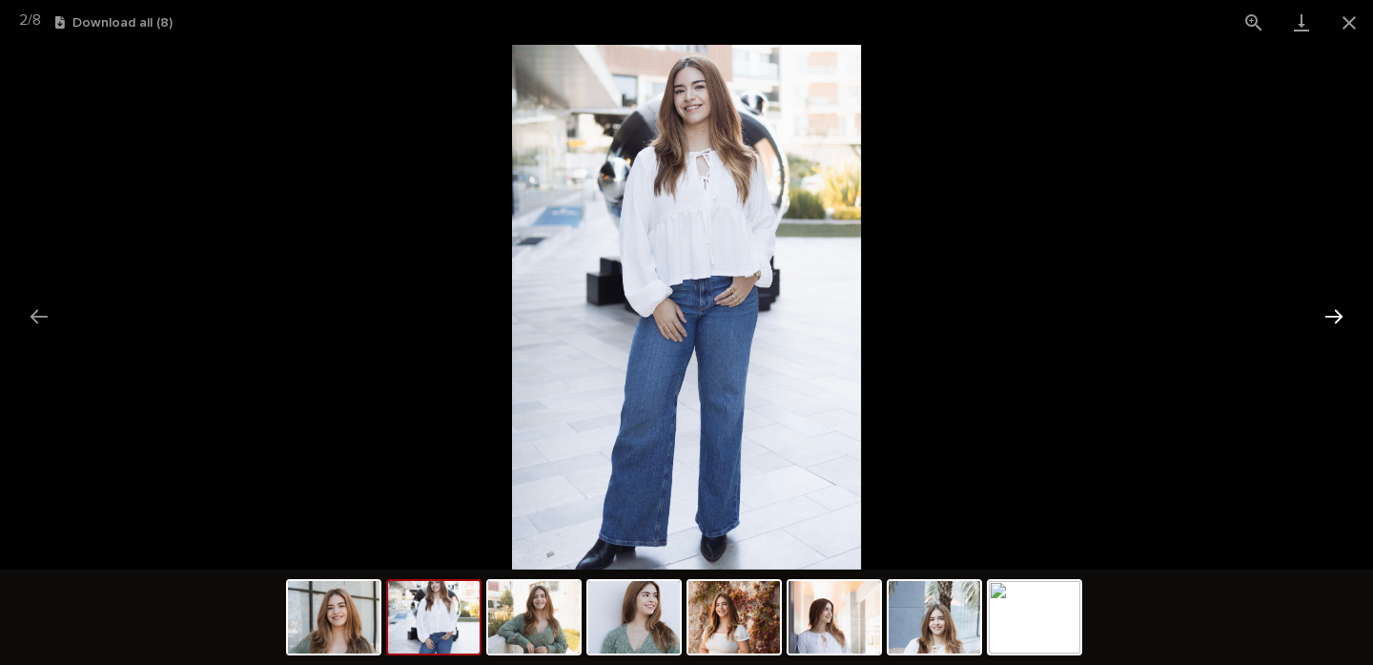
click at [1331, 309] on button "Next slide" at bounding box center [1334, 316] width 40 height 37
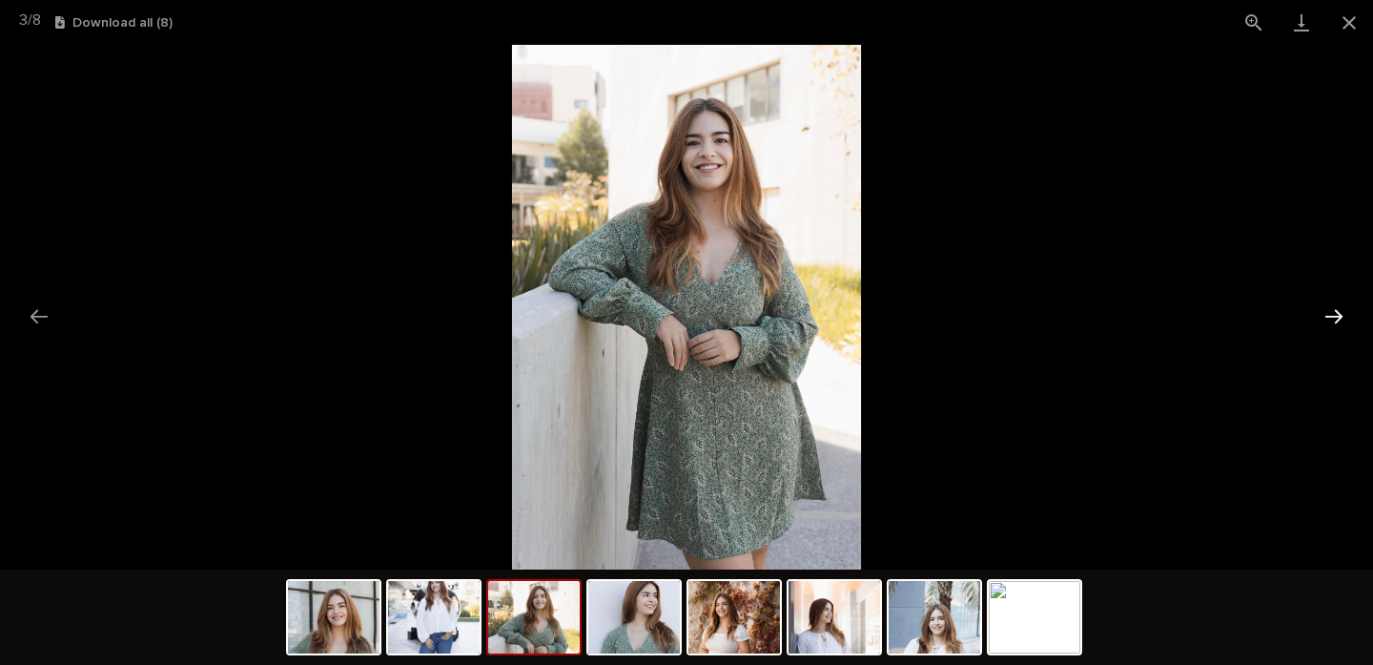
click at [1331, 309] on button "Next slide" at bounding box center [1334, 316] width 40 height 37
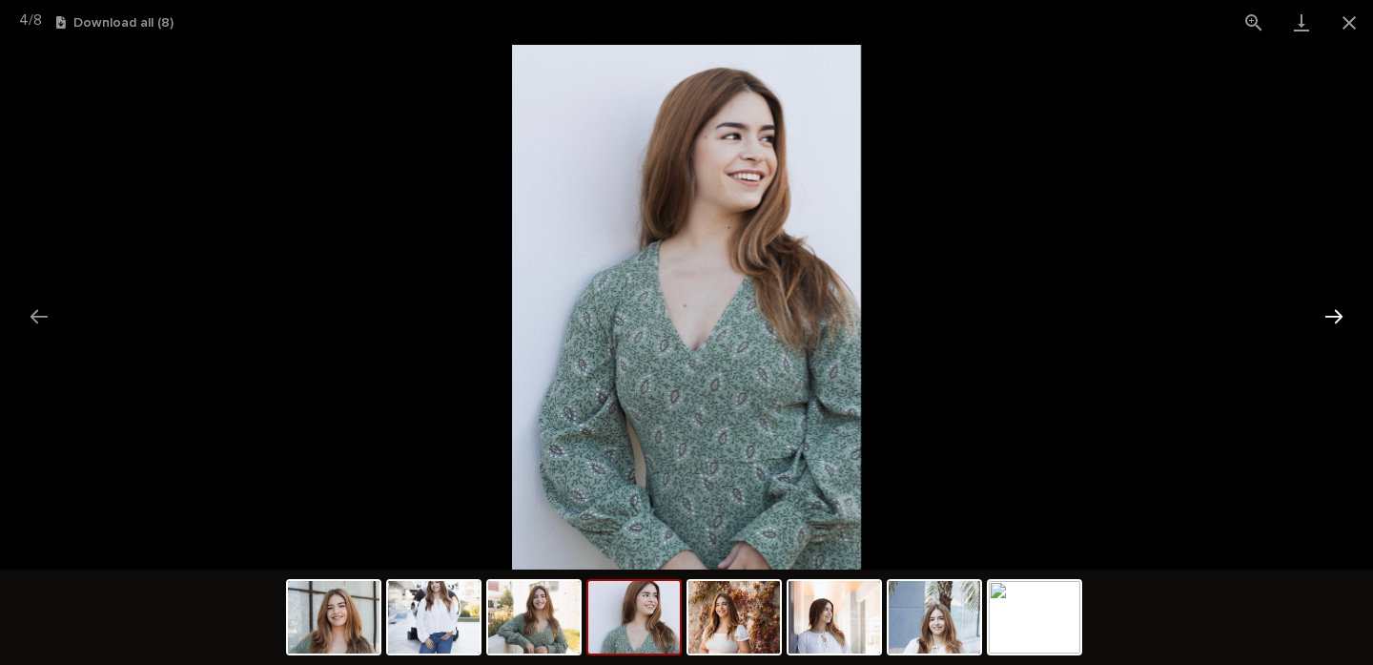
click at [1331, 309] on button "Next slide" at bounding box center [1334, 316] width 40 height 37
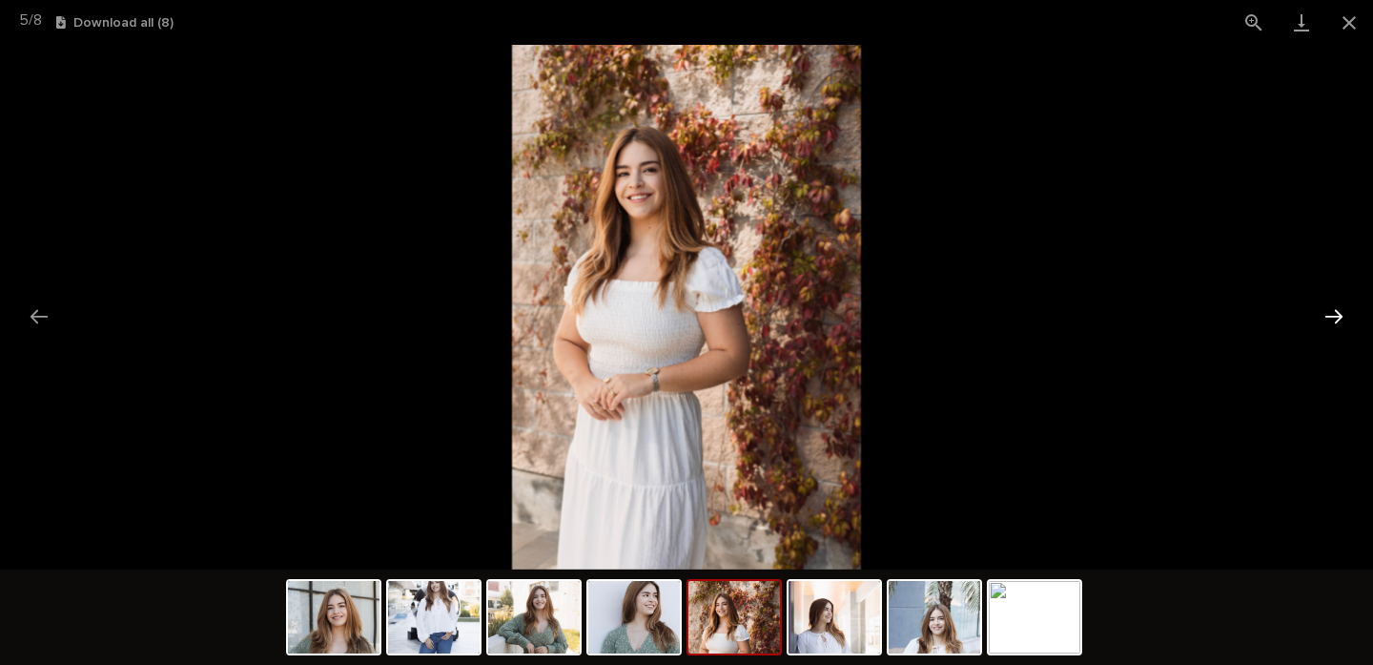
click at [1331, 309] on button "Next slide" at bounding box center [1334, 316] width 40 height 37
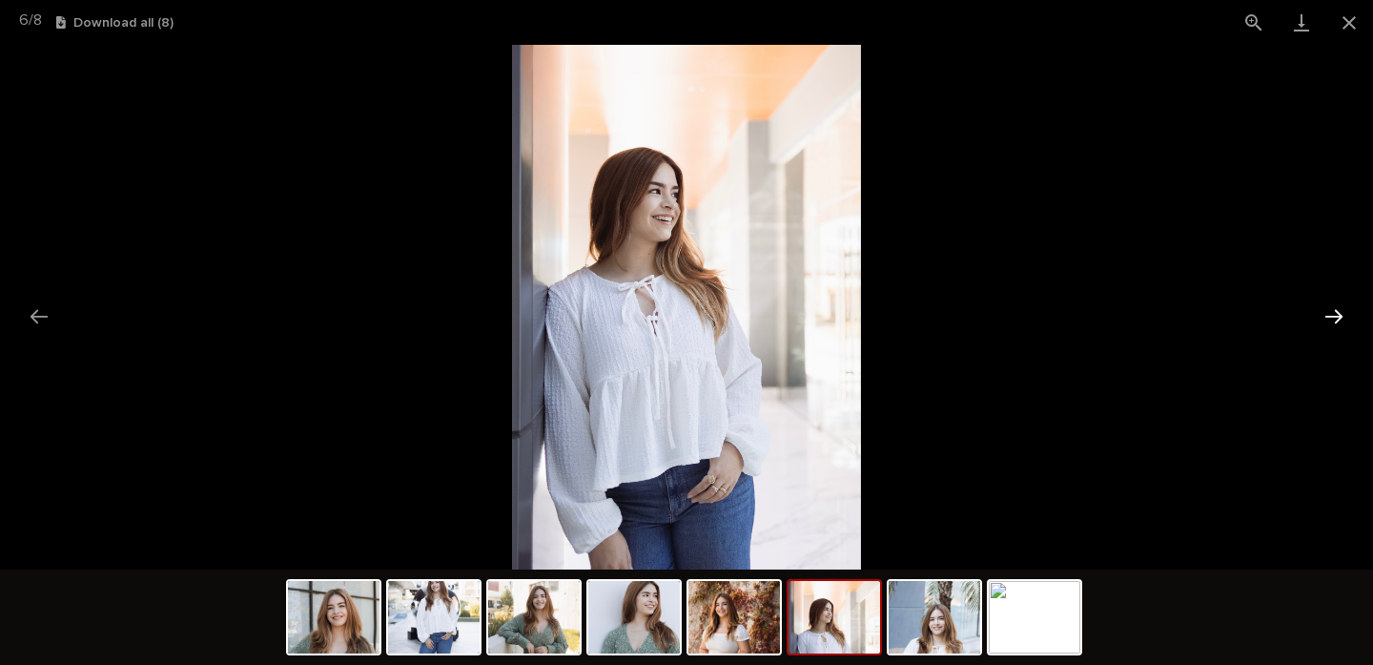
click at [1331, 309] on button "Next slide" at bounding box center [1334, 316] width 40 height 37
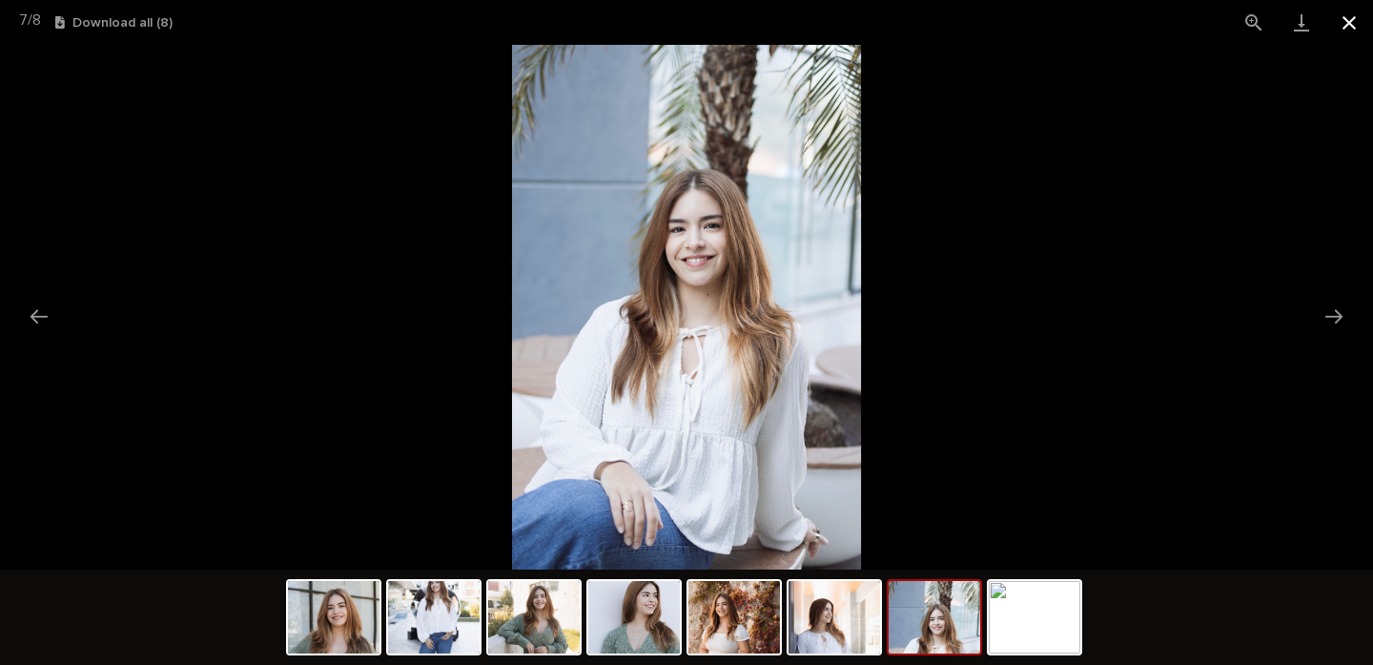
click at [1358, 23] on button "Close gallery" at bounding box center [1350, 22] width 48 height 45
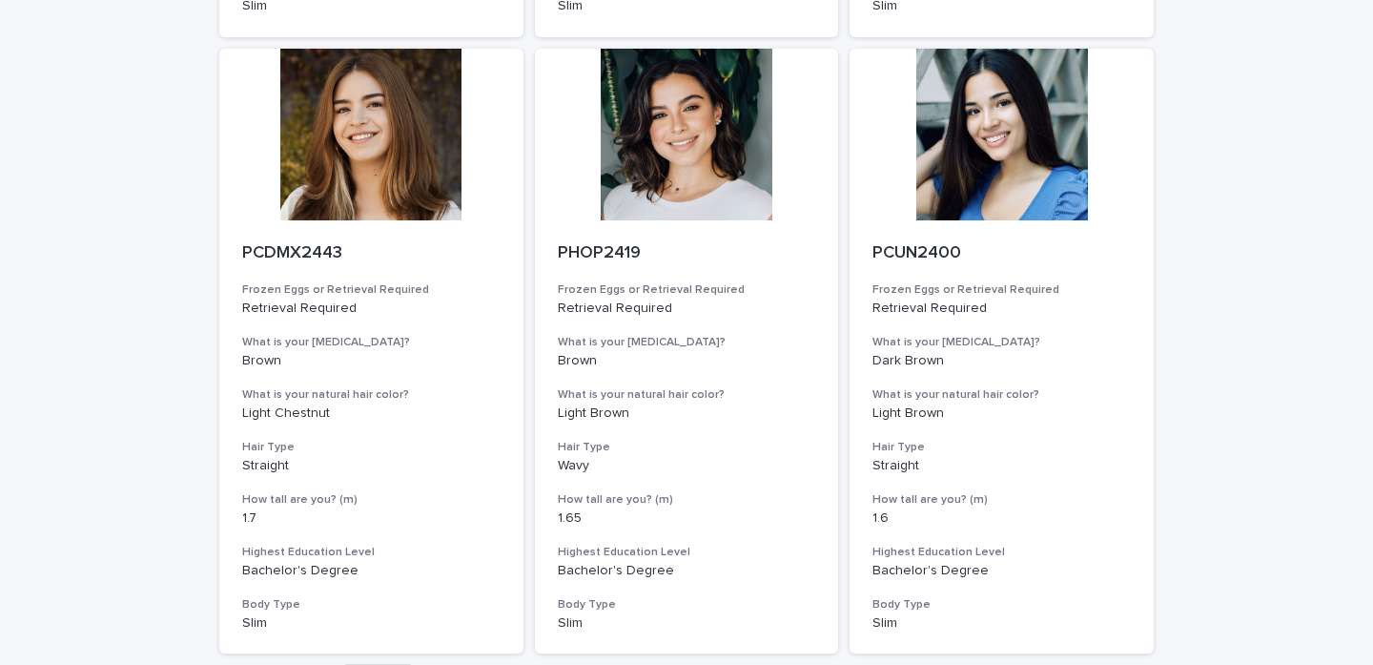
scroll to position [1970, 0]
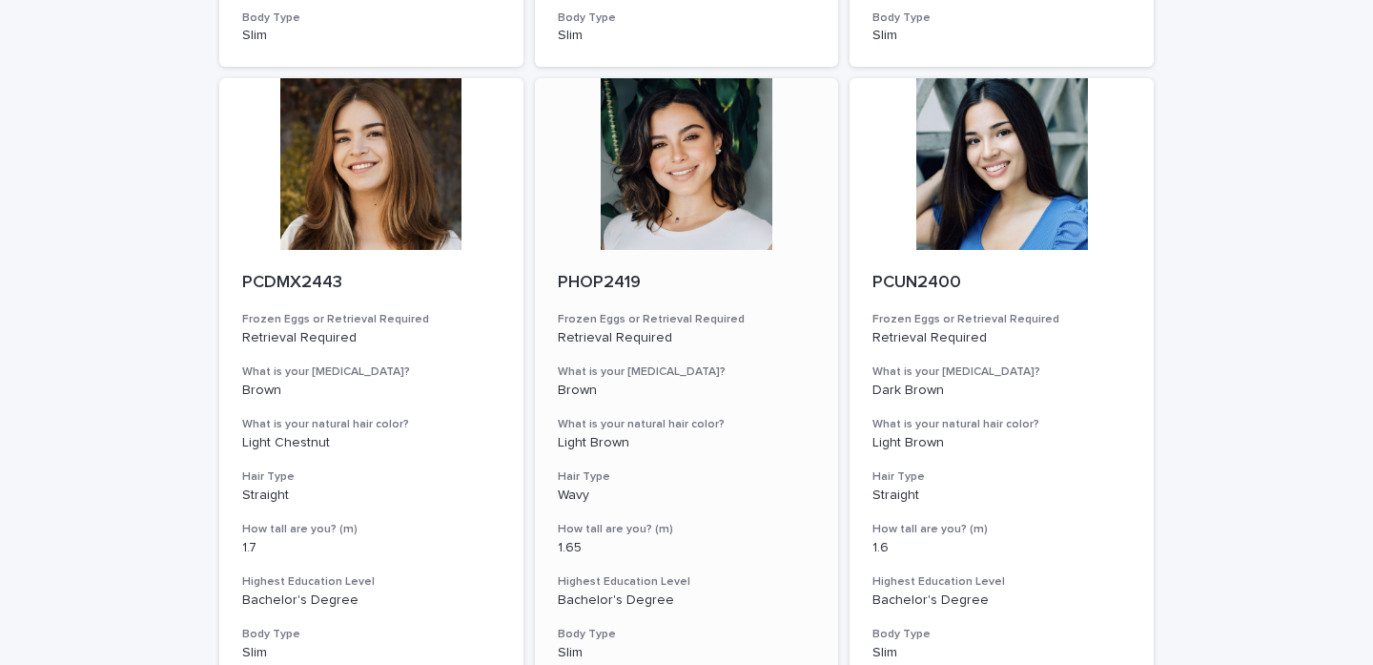
click at [672, 156] on div at bounding box center [687, 164] width 304 height 172
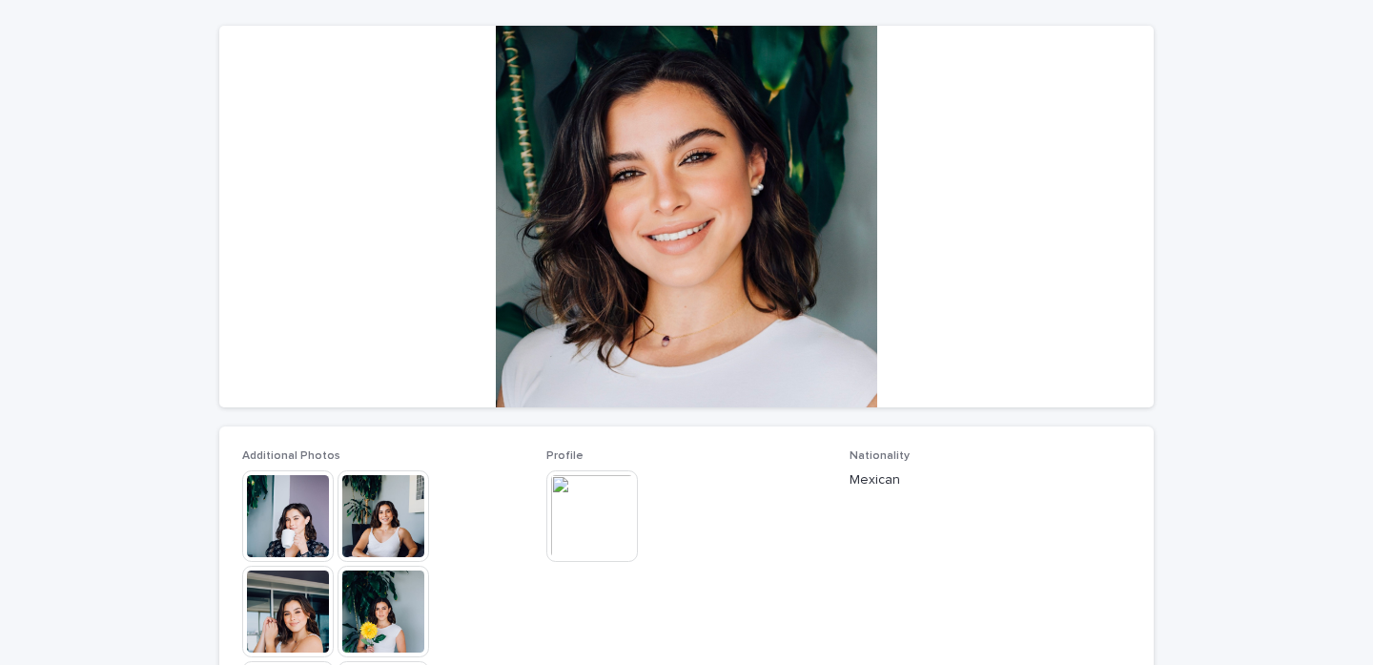
scroll to position [154, 0]
click at [275, 517] on img at bounding box center [288, 515] width 92 height 92
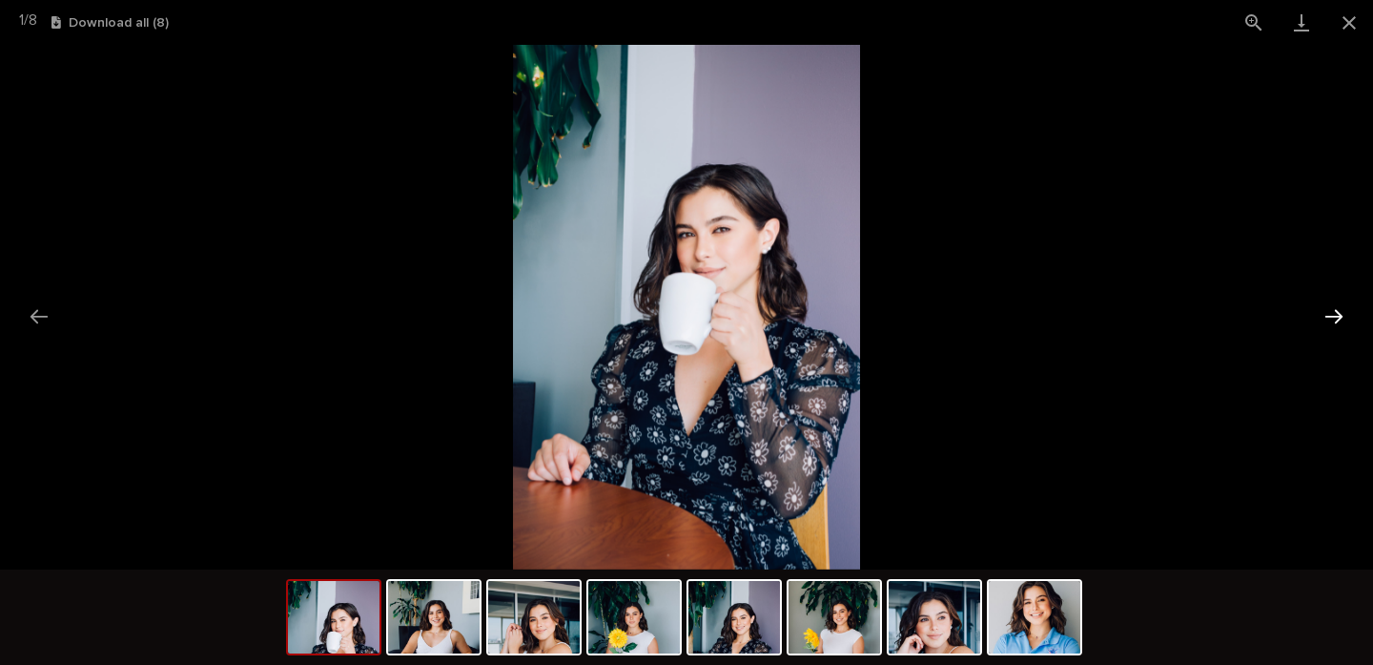
click at [1338, 321] on button "Next slide" at bounding box center [1334, 316] width 40 height 37
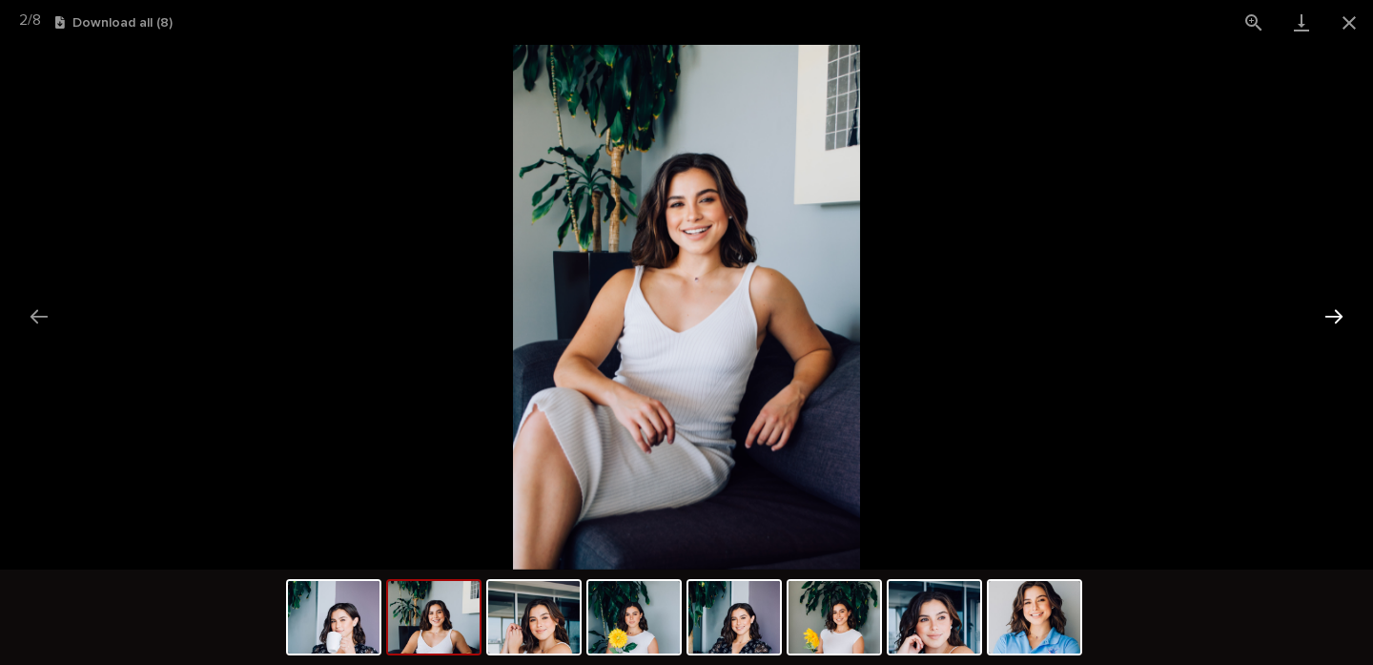
click at [1338, 321] on button "Next slide" at bounding box center [1334, 316] width 40 height 37
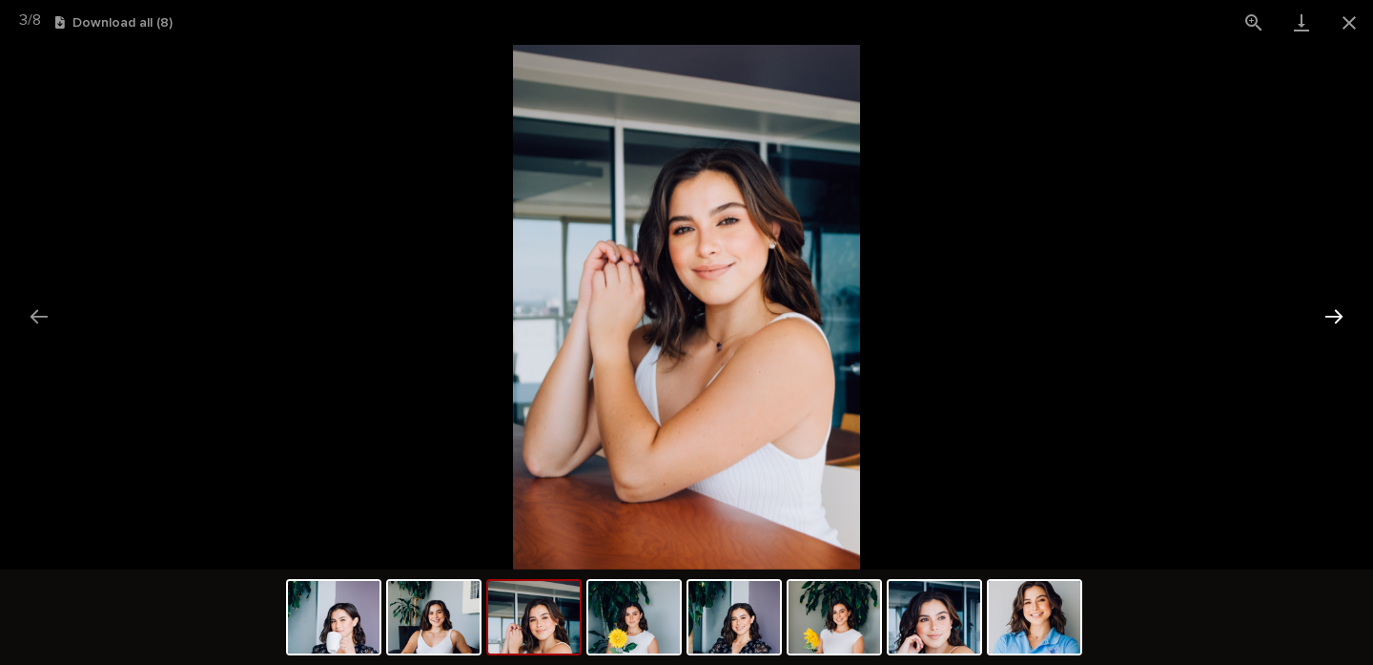
click at [1338, 321] on button "Next slide" at bounding box center [1334, 316] width 40 height 37
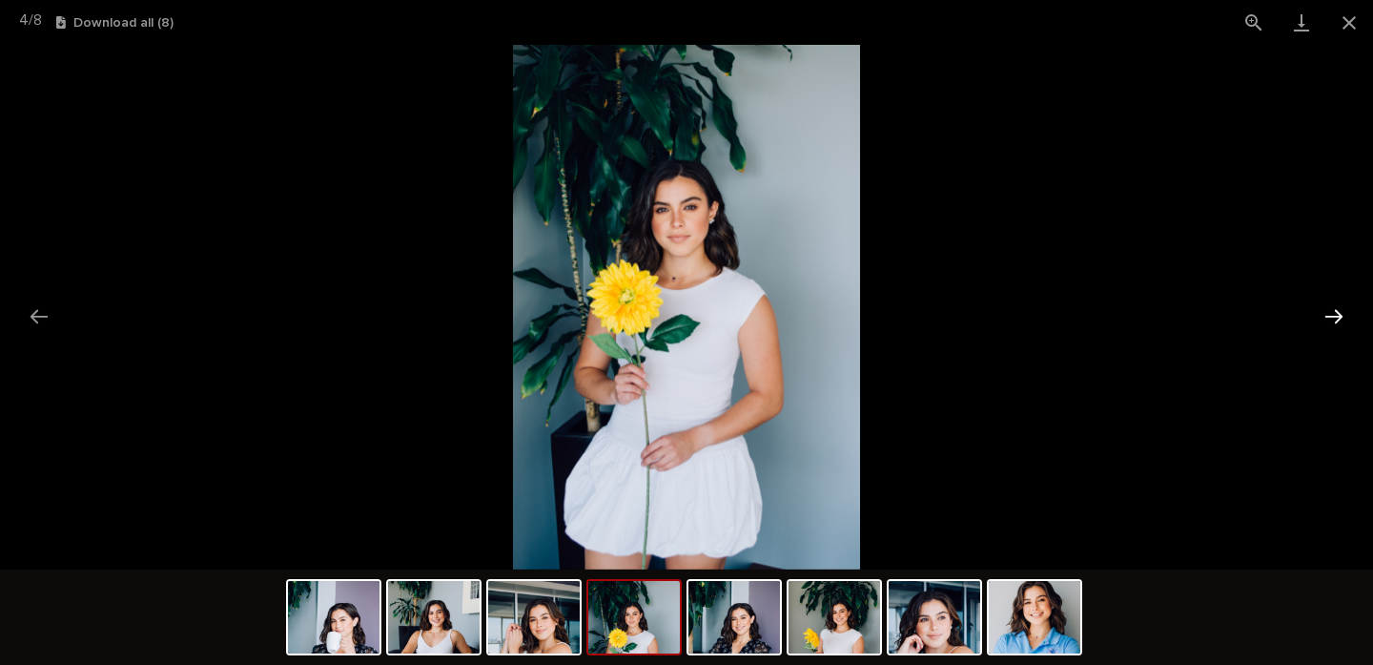
click at [1338, 321] on button "Next slide" at bounding box center [1334, 316] width 40 height 37
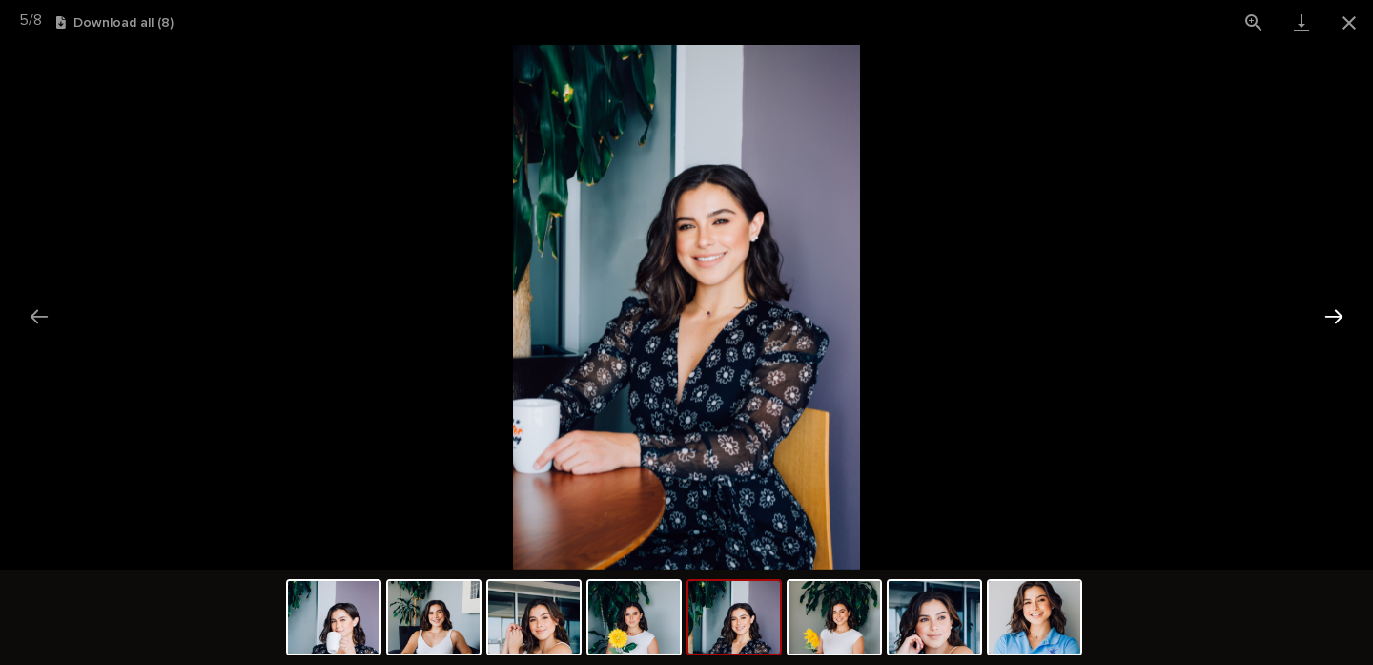
click at [1338, 321] on button "Next slide" at bounding box center [1334, 316] width 40 height 37
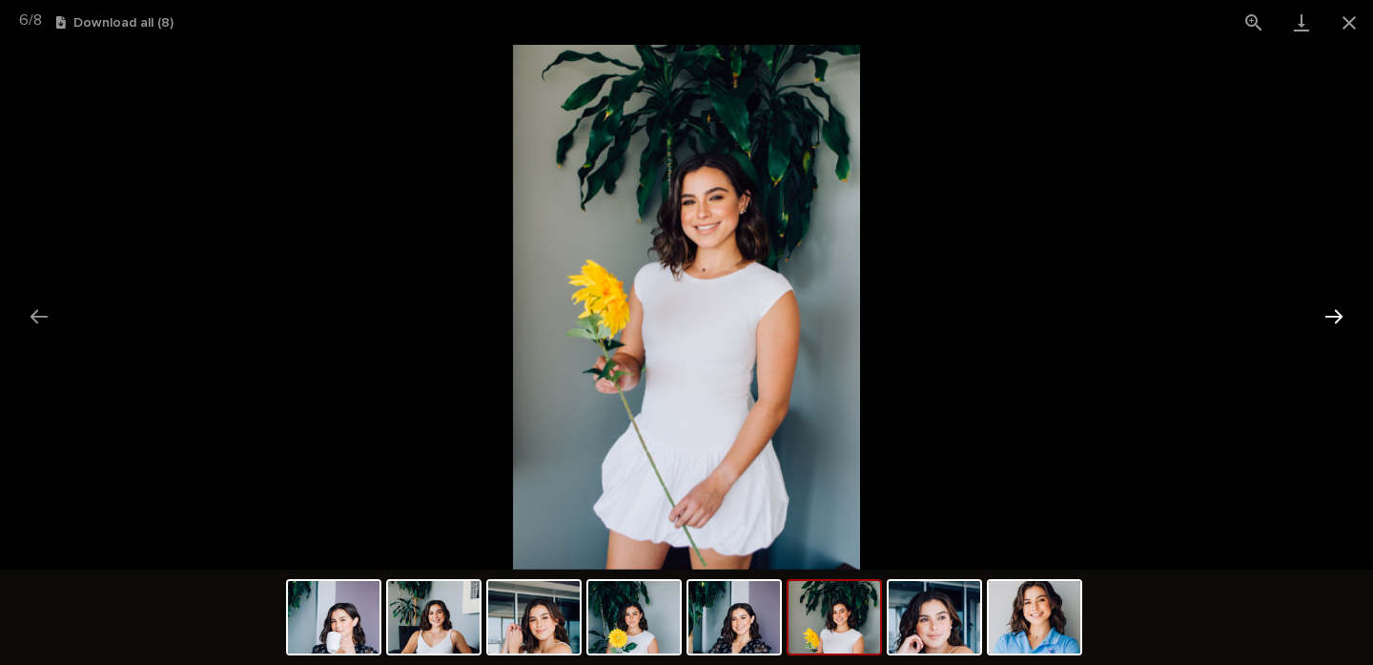
click at [1338, 321] on button "Next slide" at bounding box center [1334, 316] width 40 height 37
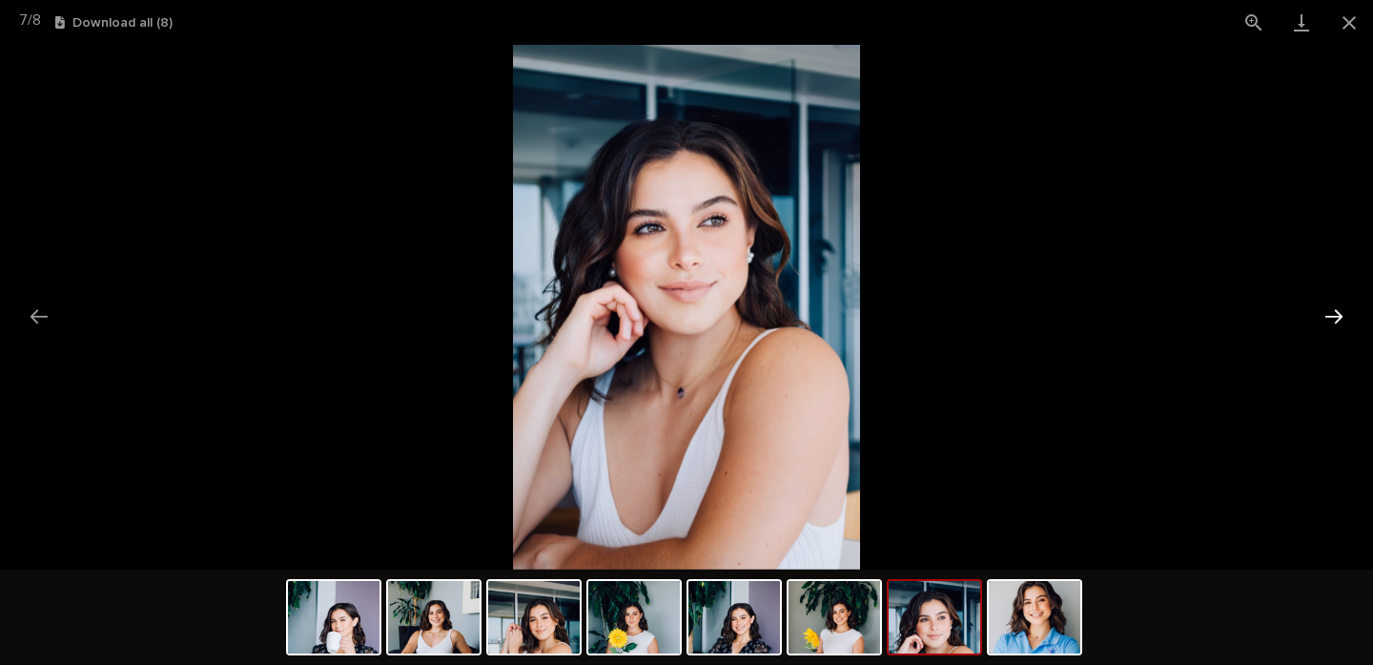
click at [1338, 321] on button "Next slide" at bounding box center [1334, 316] width 40 height 37
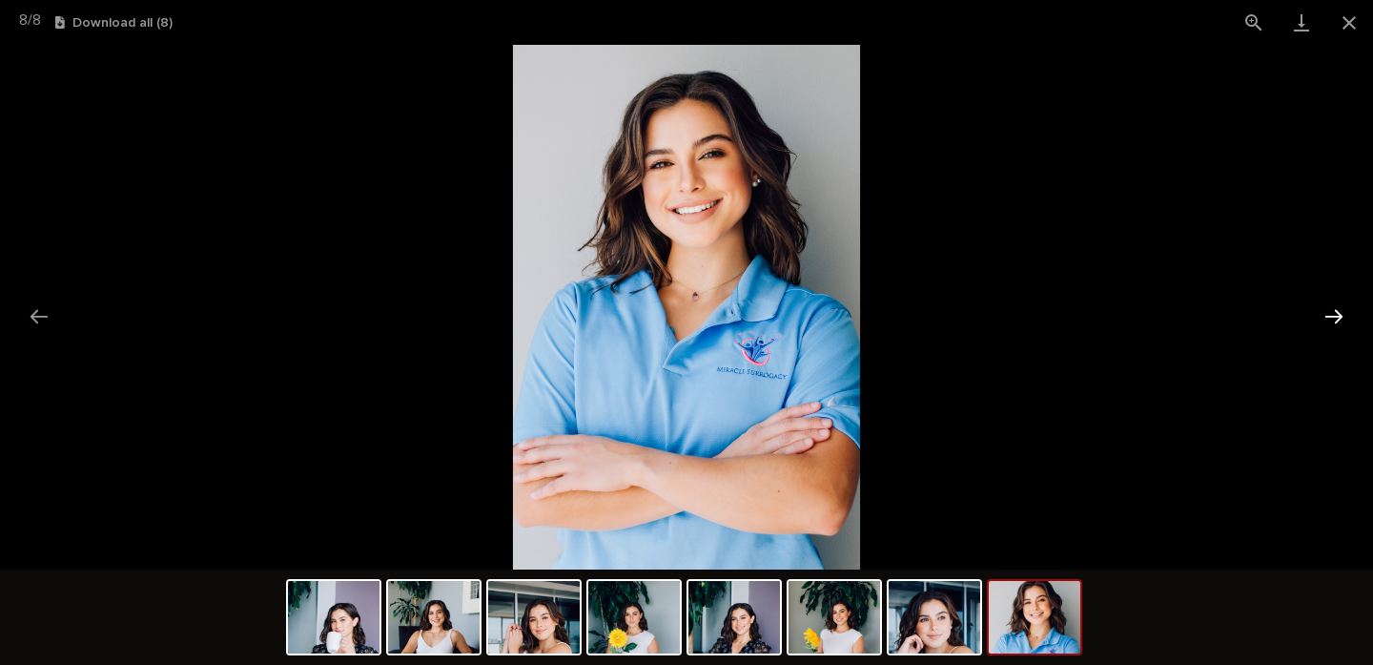
click at [1338, 321] on button "Next slide" at bounding box center [1334, 316] width 40 height 37
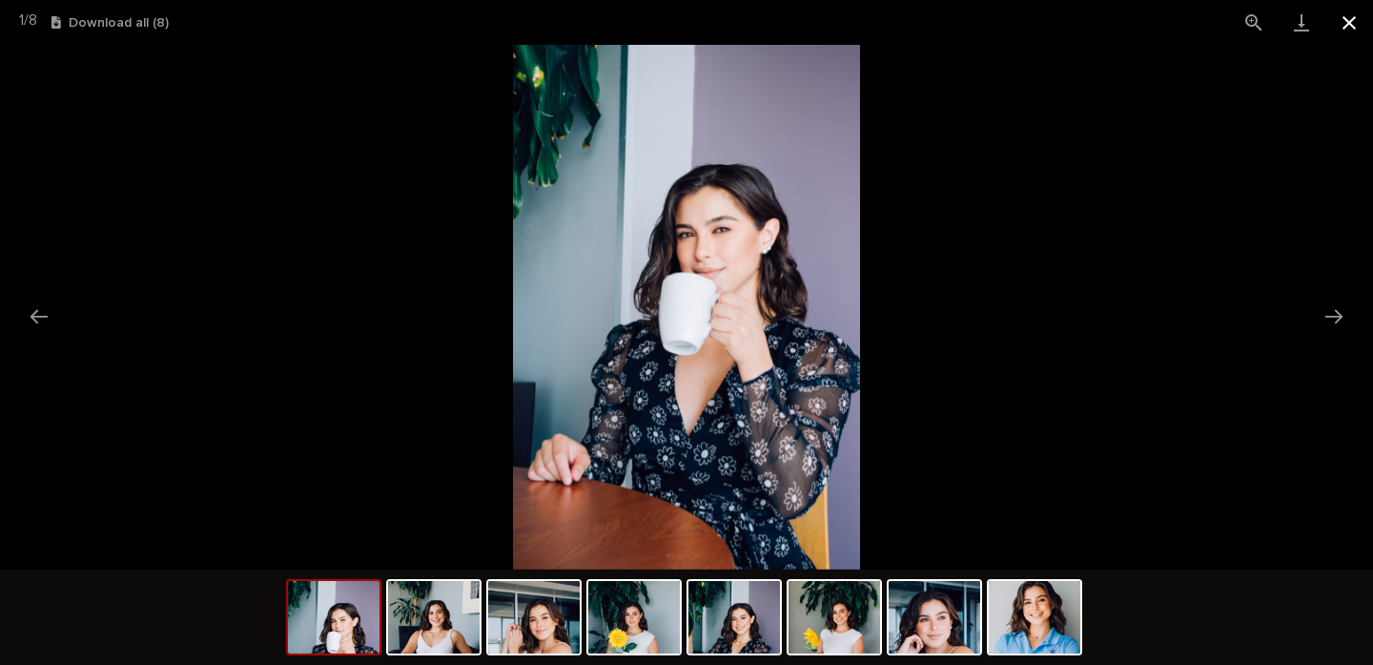
click at [1352, 20] on button "Close gallery" at bounding box center [1350, 22] width 48 height 45
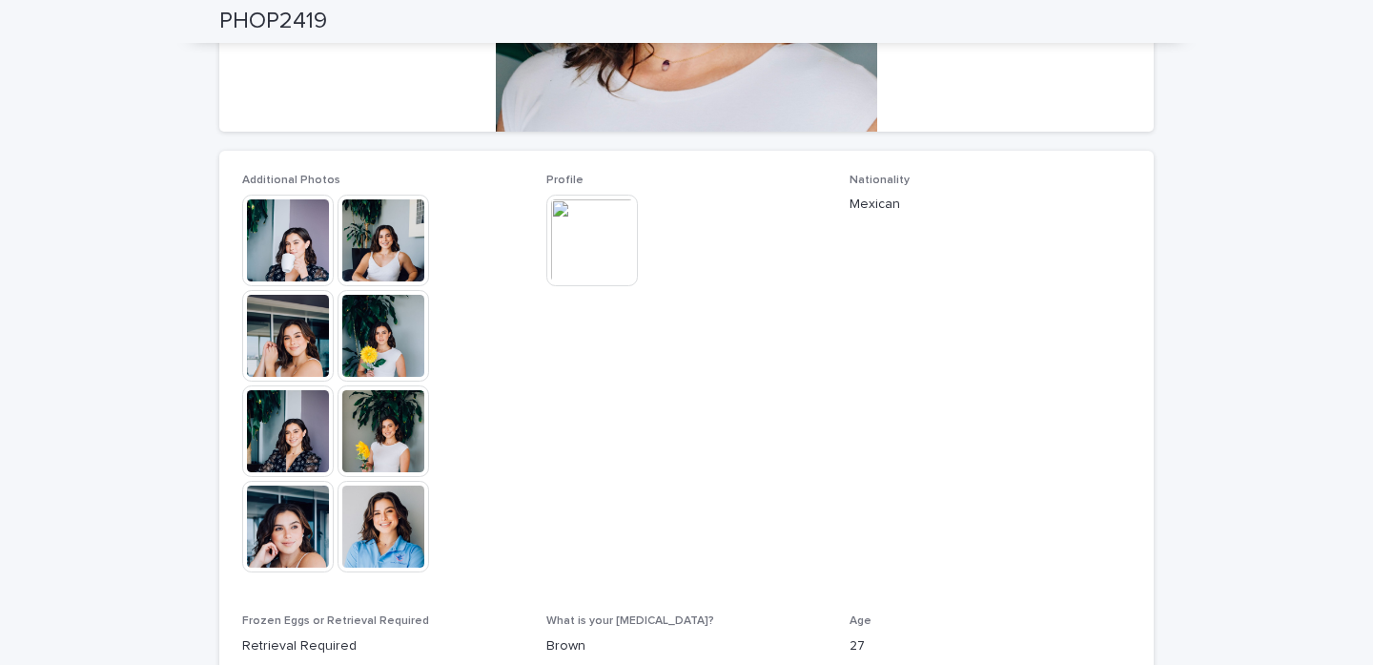
scroll to position [423, 0]
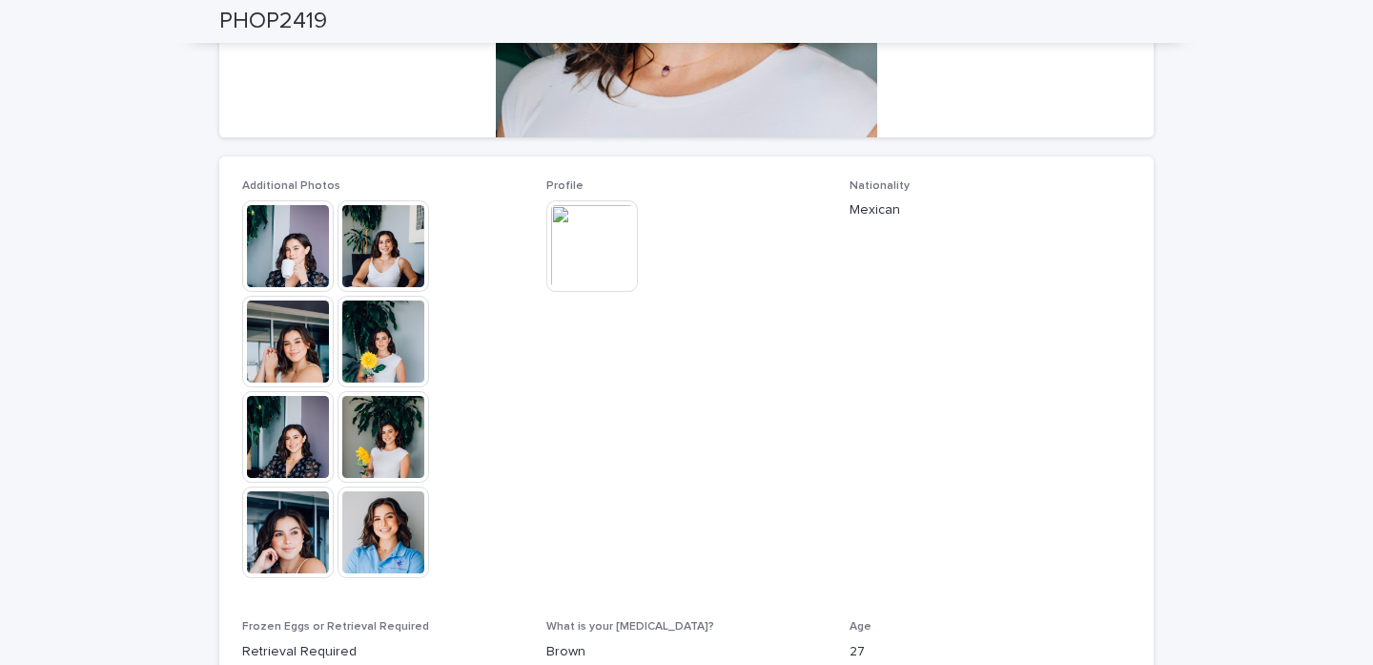
click at [584, 240] on img at bounding box center [592, 246] width 92 height 92
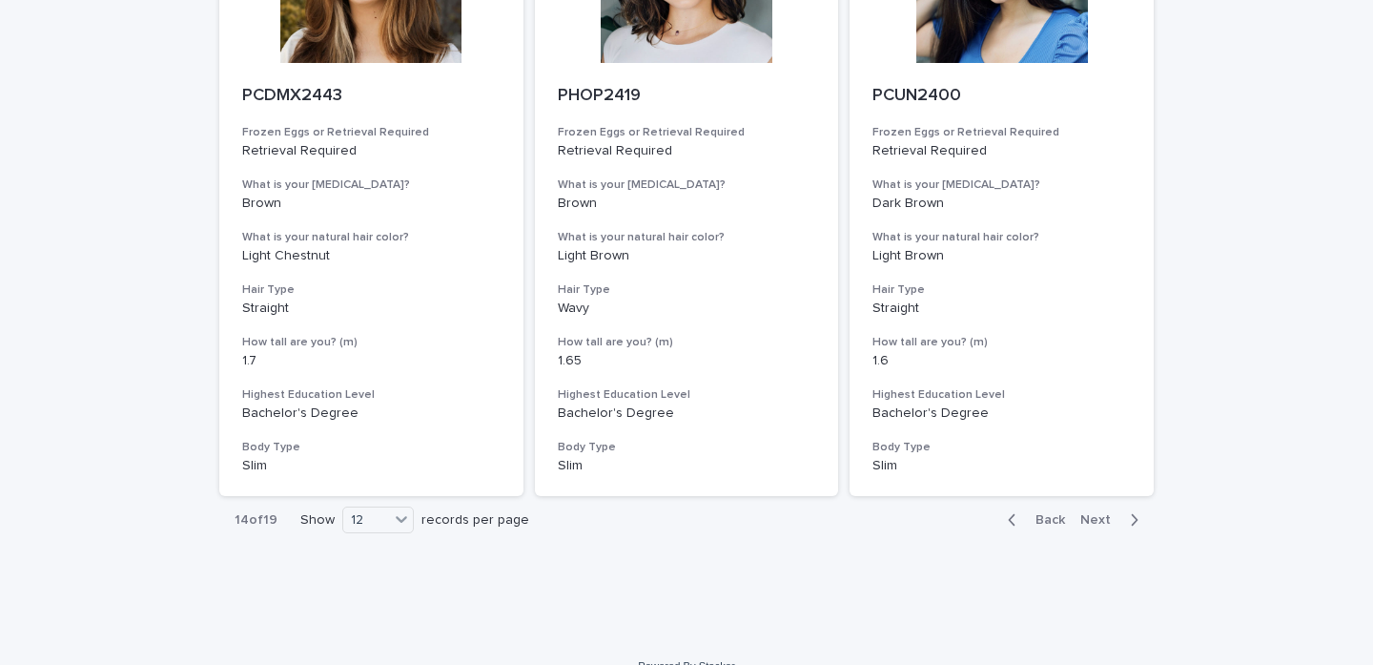
scroll to position [1998, 0]
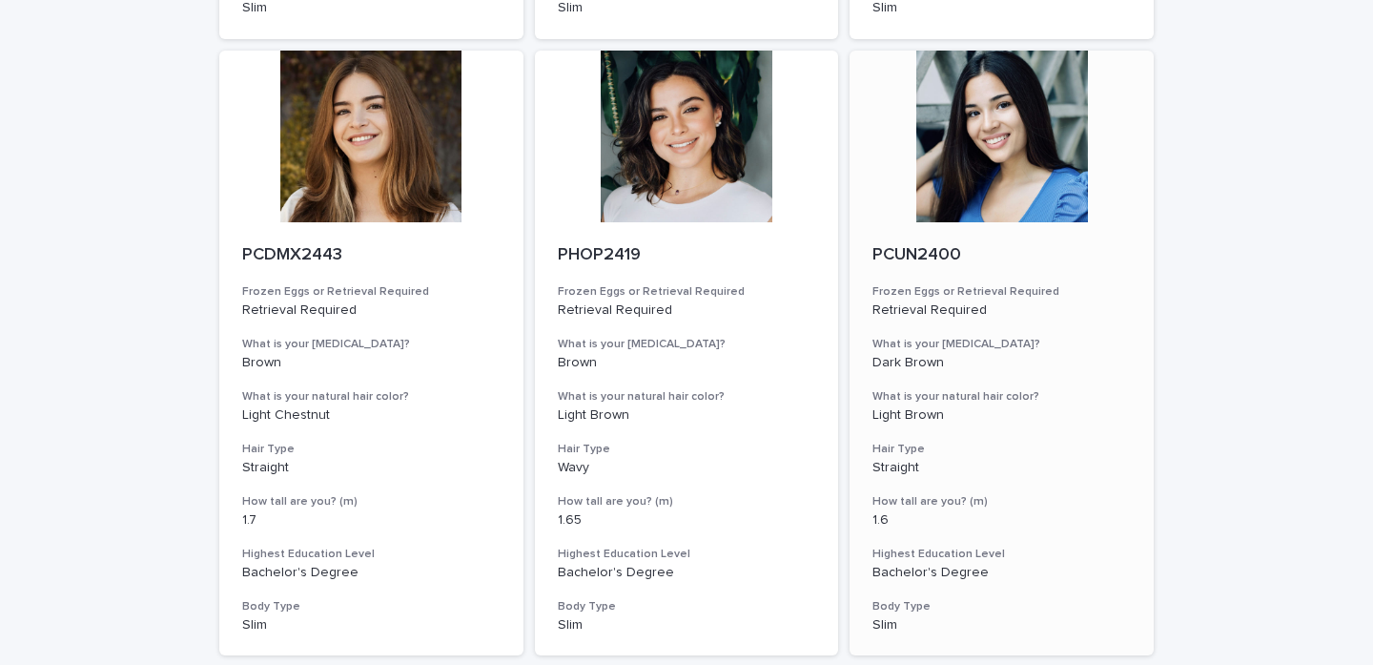
click at [1002, 175] on div at bounding box center [1002, 137] width 304 height 172
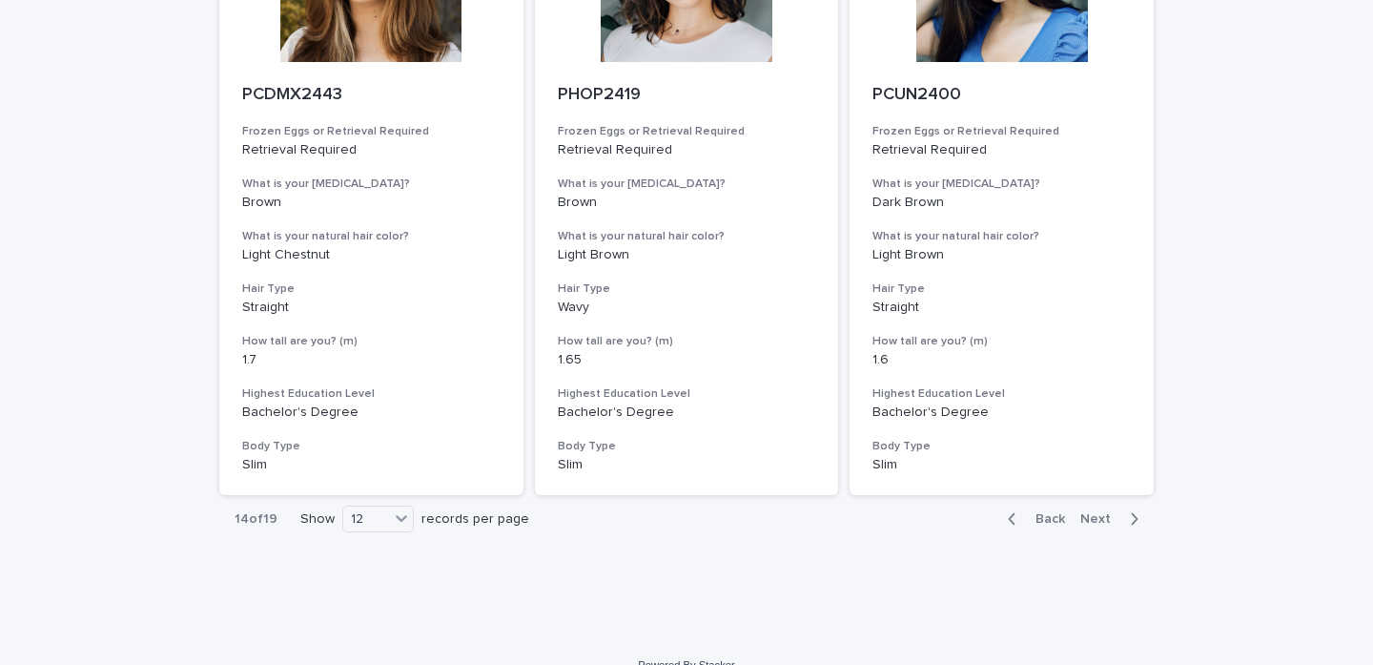
scroll to position [2157, 0]
click at [1100, 513] on span "Next" at bounding box center [1101, 519] width 42 height 13
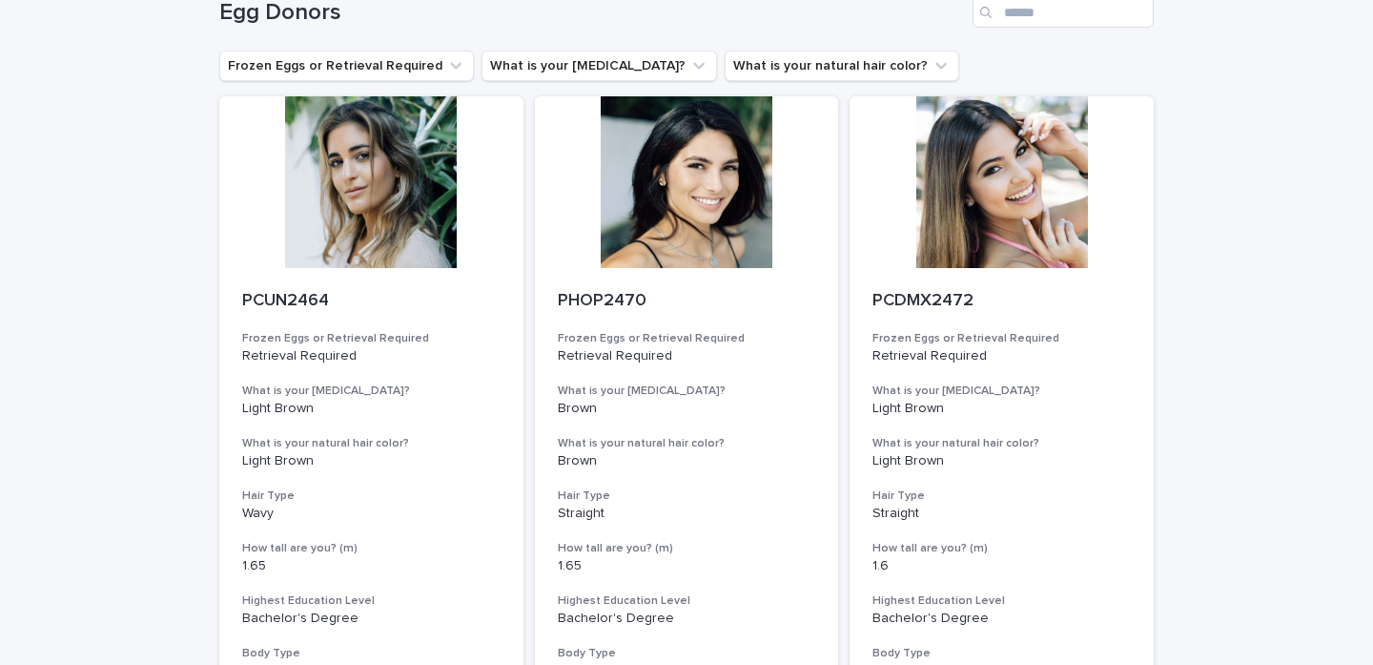
scroll to position [104, 0]
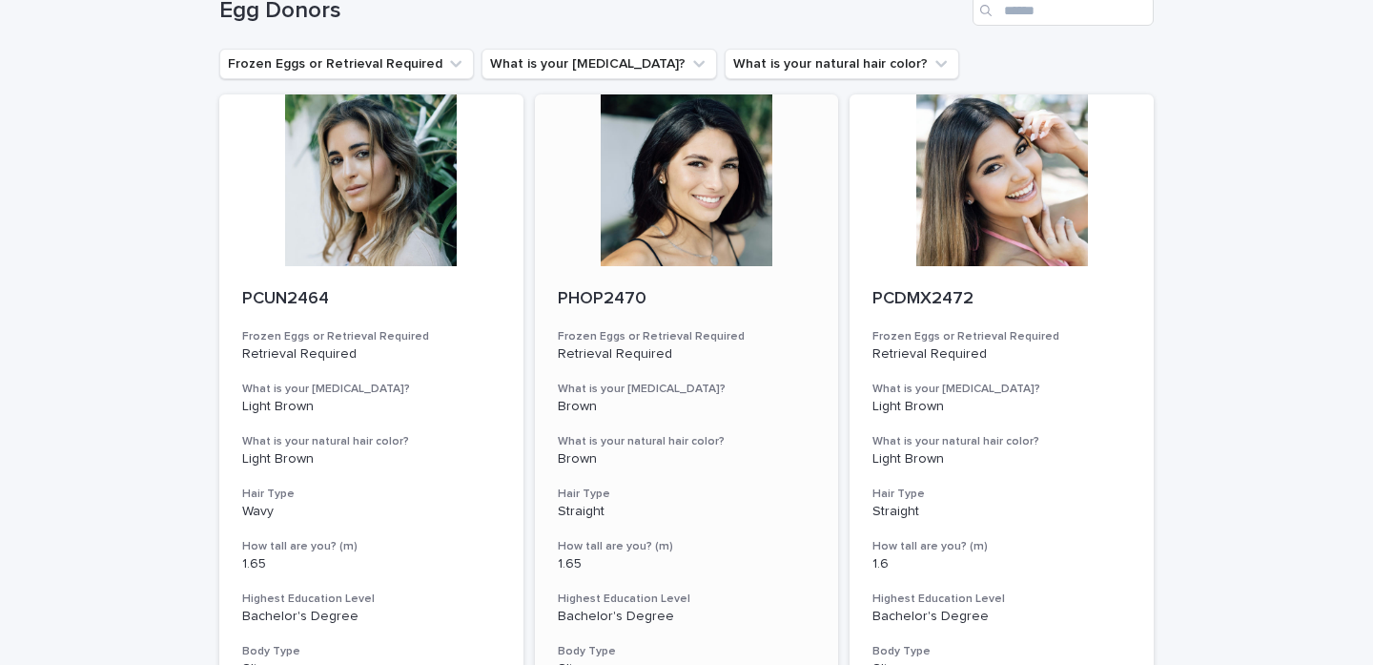
click at [746, 202] on div at bounding box center [687, 180] width 304 height 172
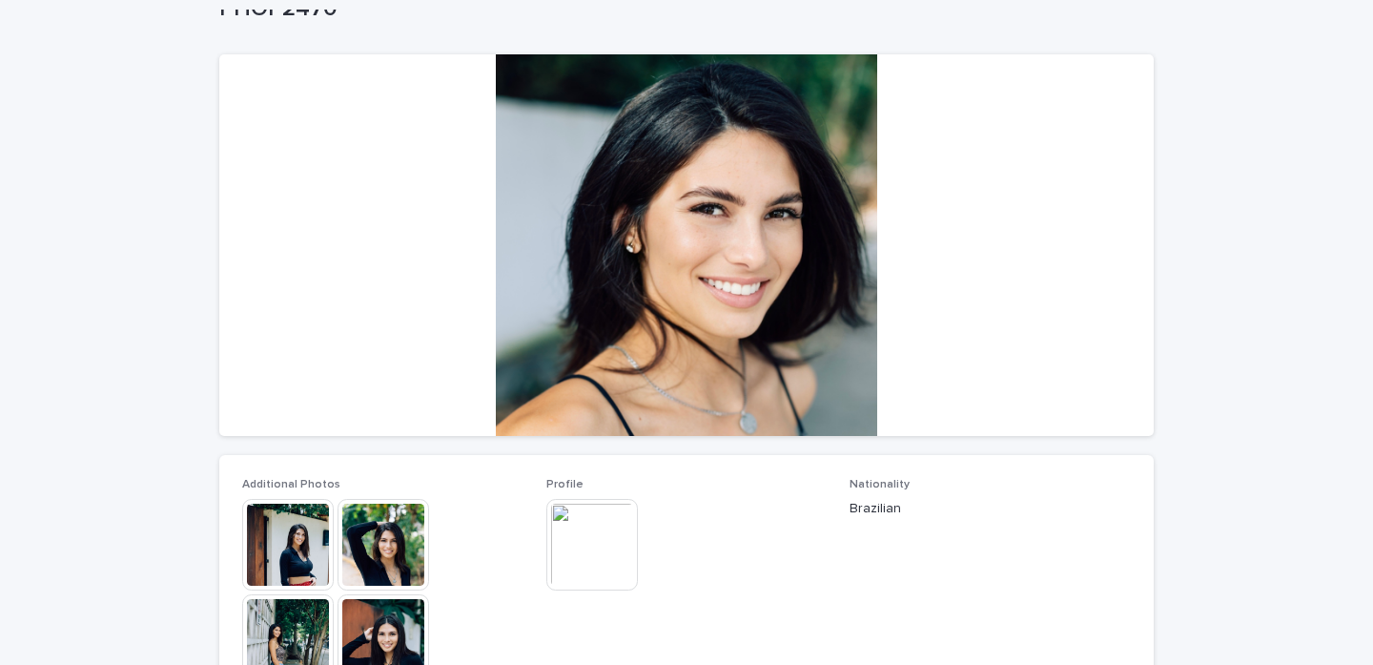
scroll to position [122, 0]
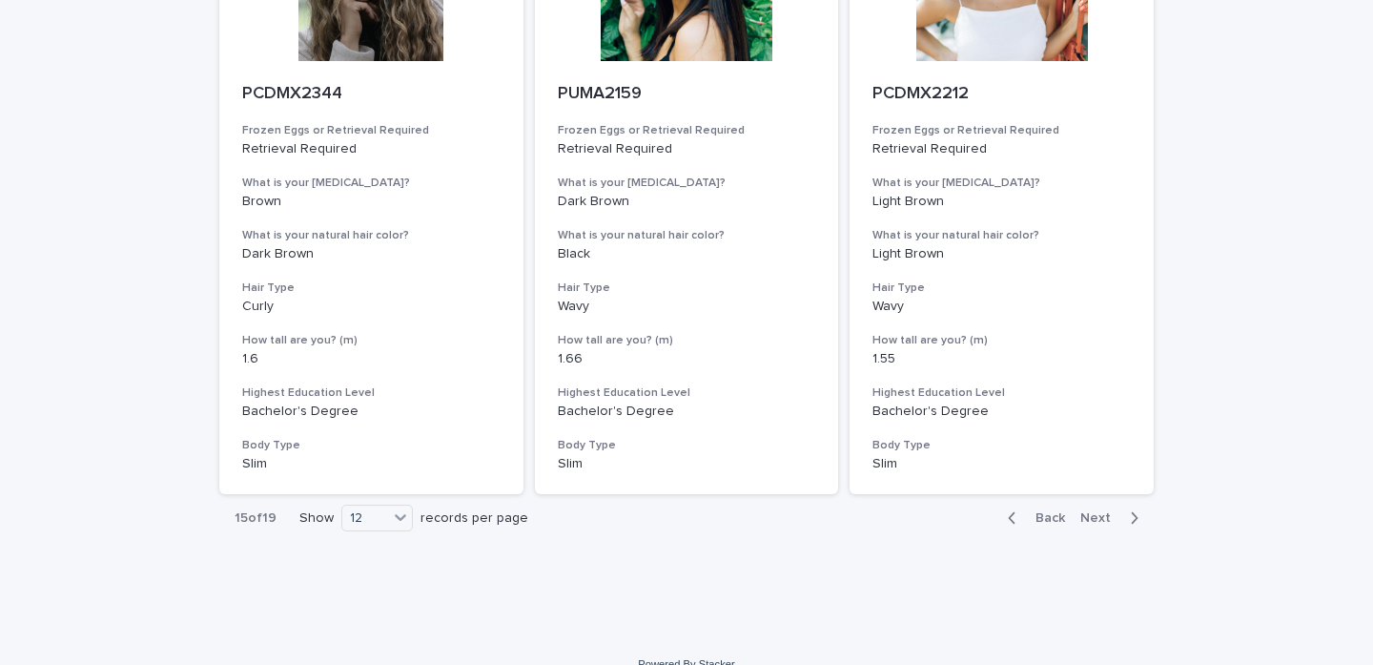
scroll to position [2157, 0]
click at [1103, 513] on span "Next" at bounding box center [1101, 519] width 42 height 13
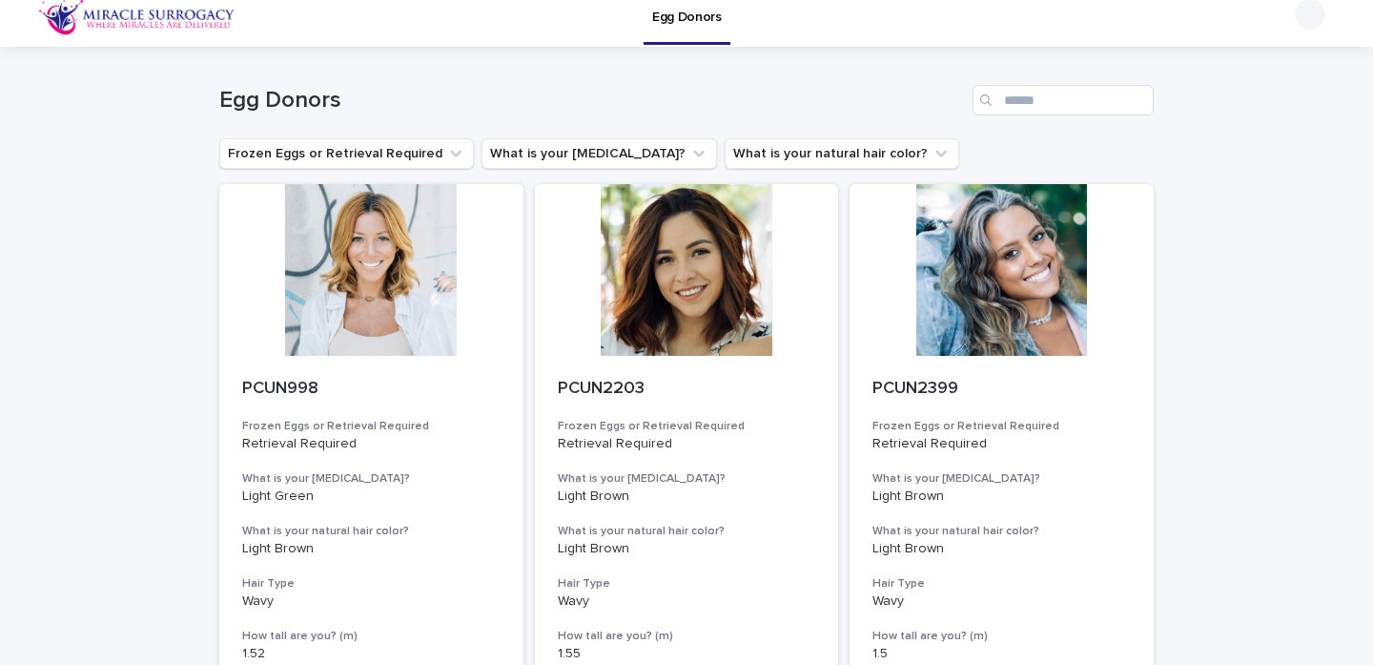
scroll to position [12, 0]
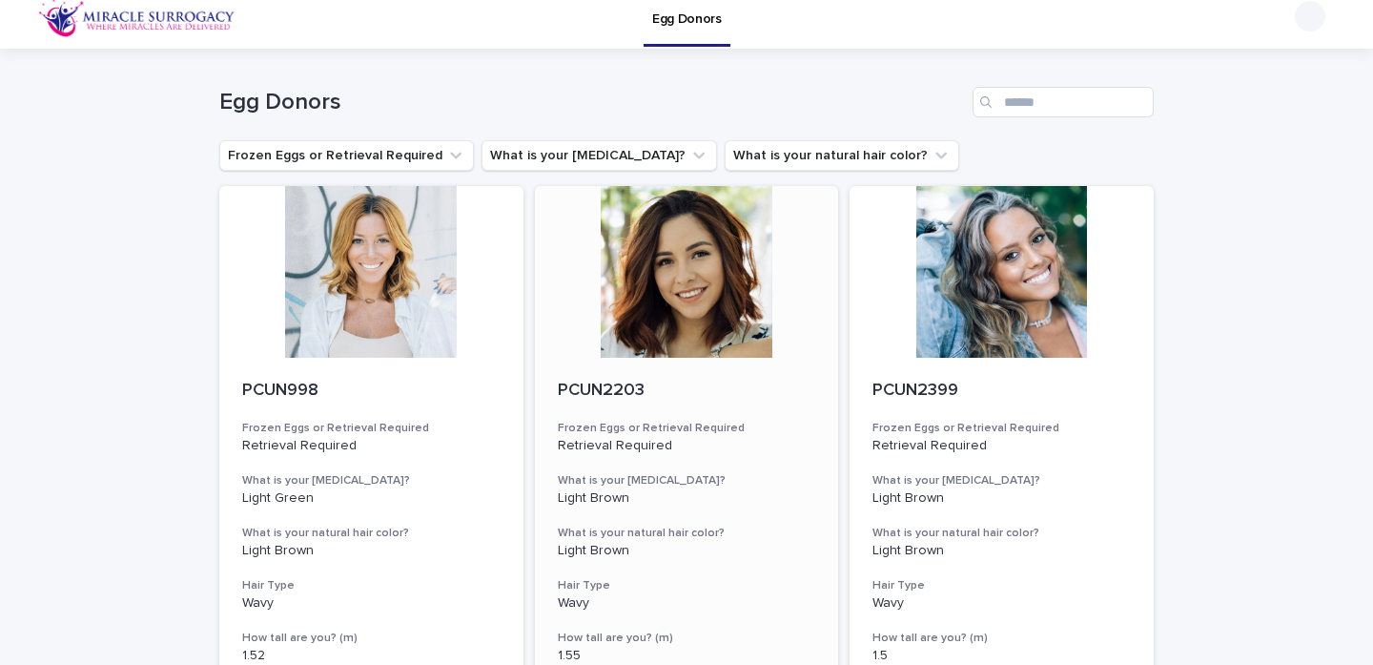
click at [638, 348] on div at bounding box center [687, 272] width 304 height 172
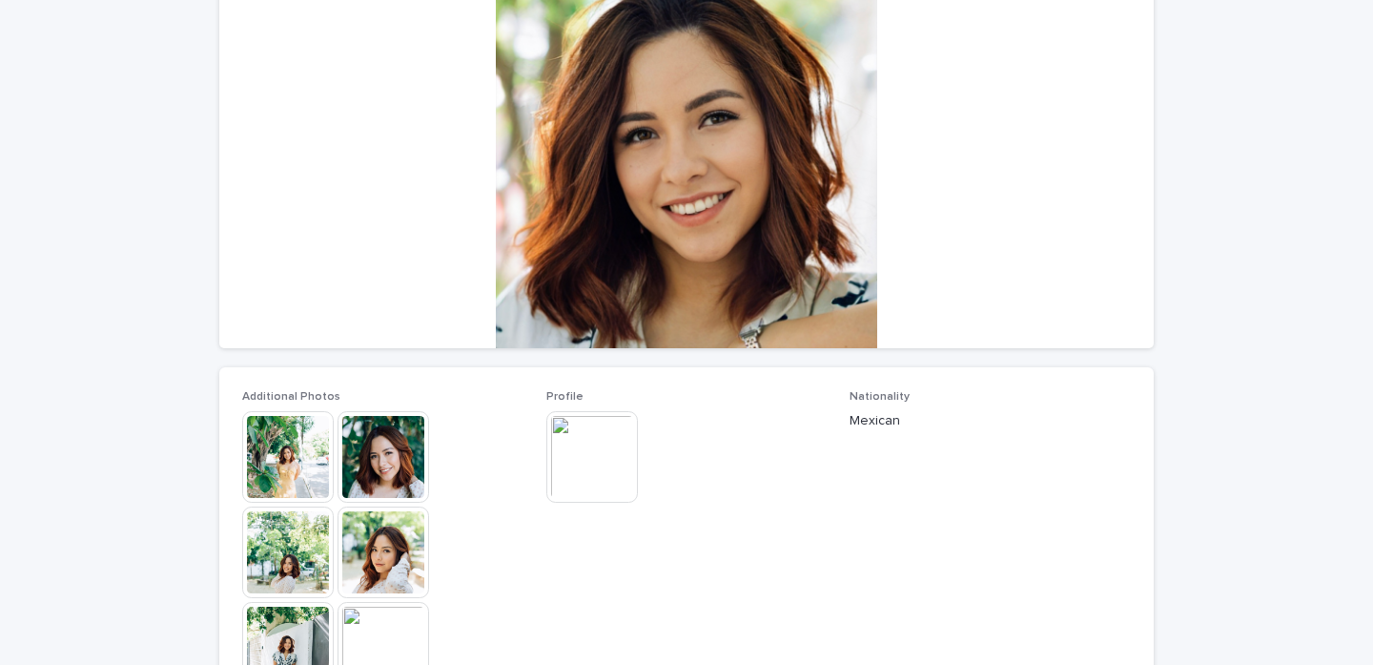
scroll to position [227, 0]
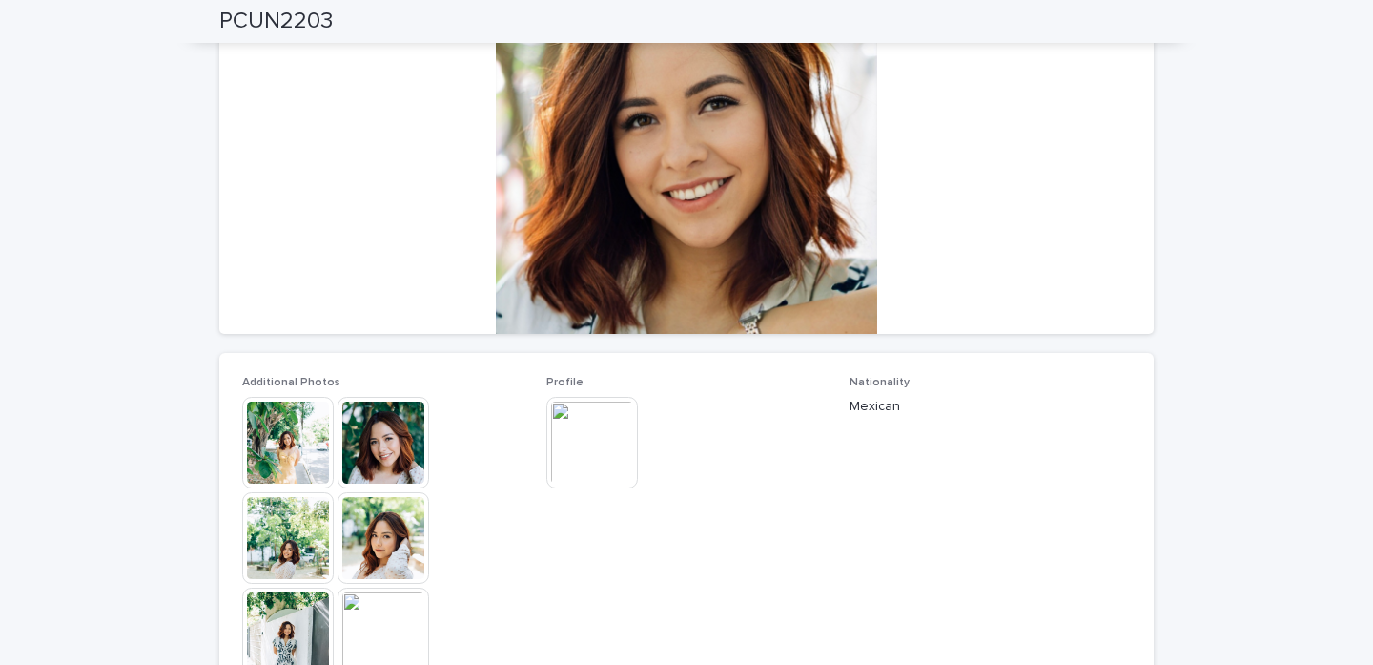
click at [292, 447] on img at bounding box center [288, 443] width 92 height 92
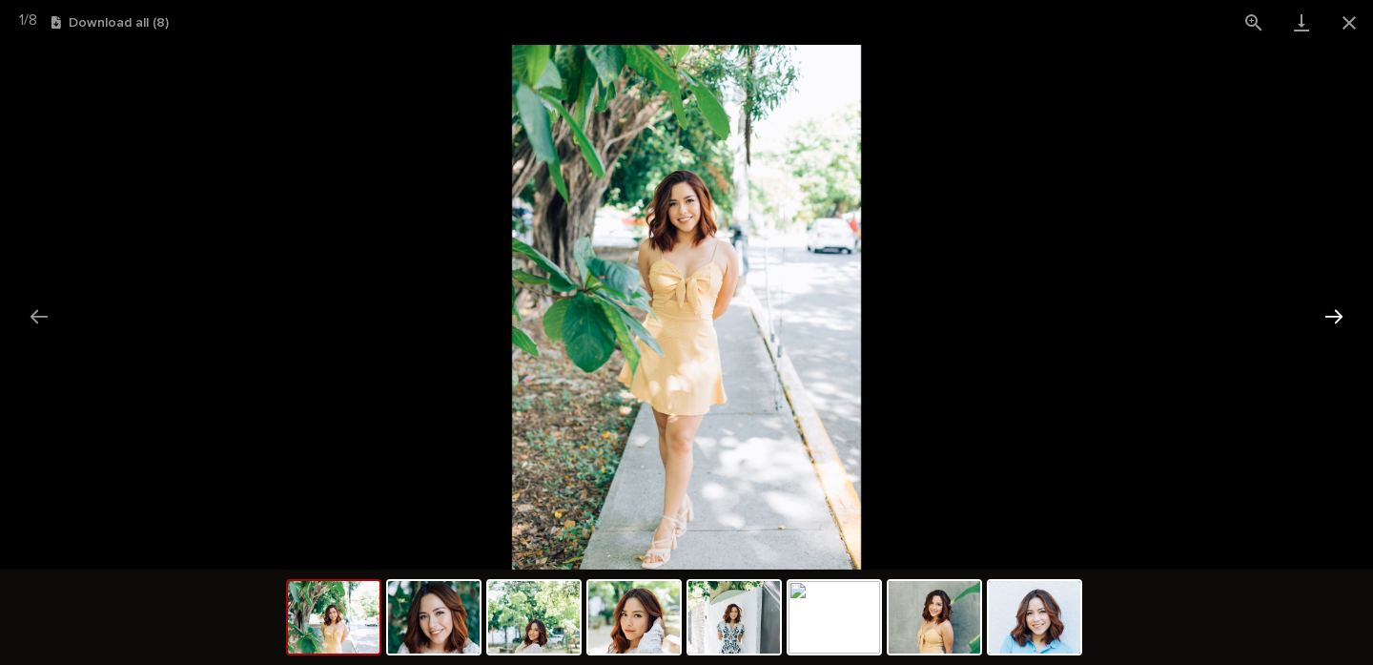
click at [1335, 309] on button "Next slide" at bounding box center [1334, 316] width 40 height 37
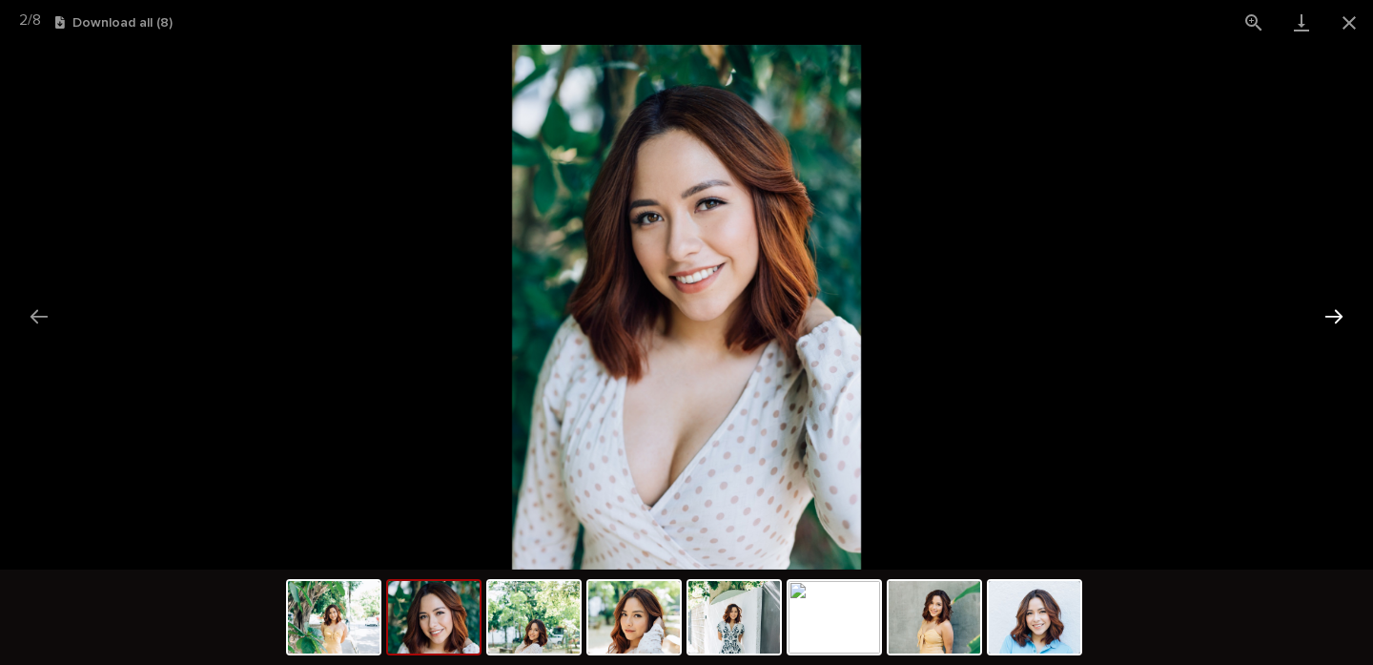
click at [1335, 309] on button "Next slide" at bounding box center [1334, 316] width 40 height 37
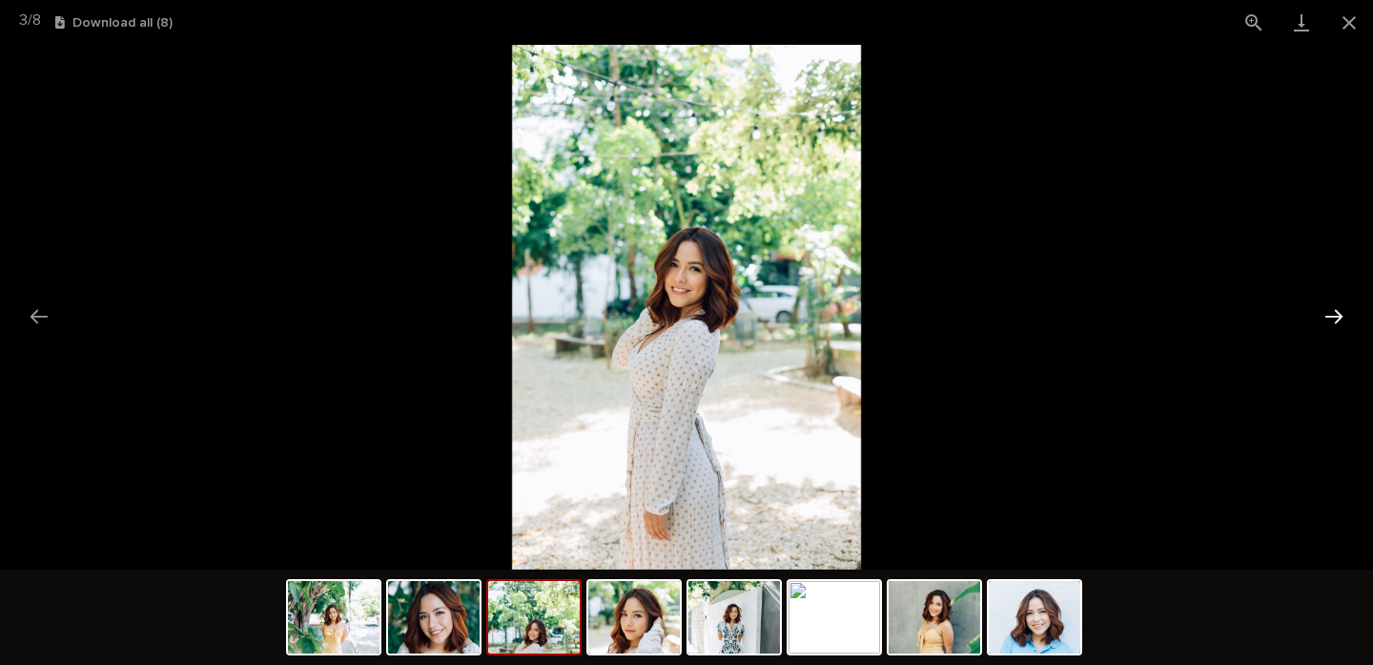
click at [1335, 309] on button "Next slide" at bounding box center [1334, 316] width 40 height 37
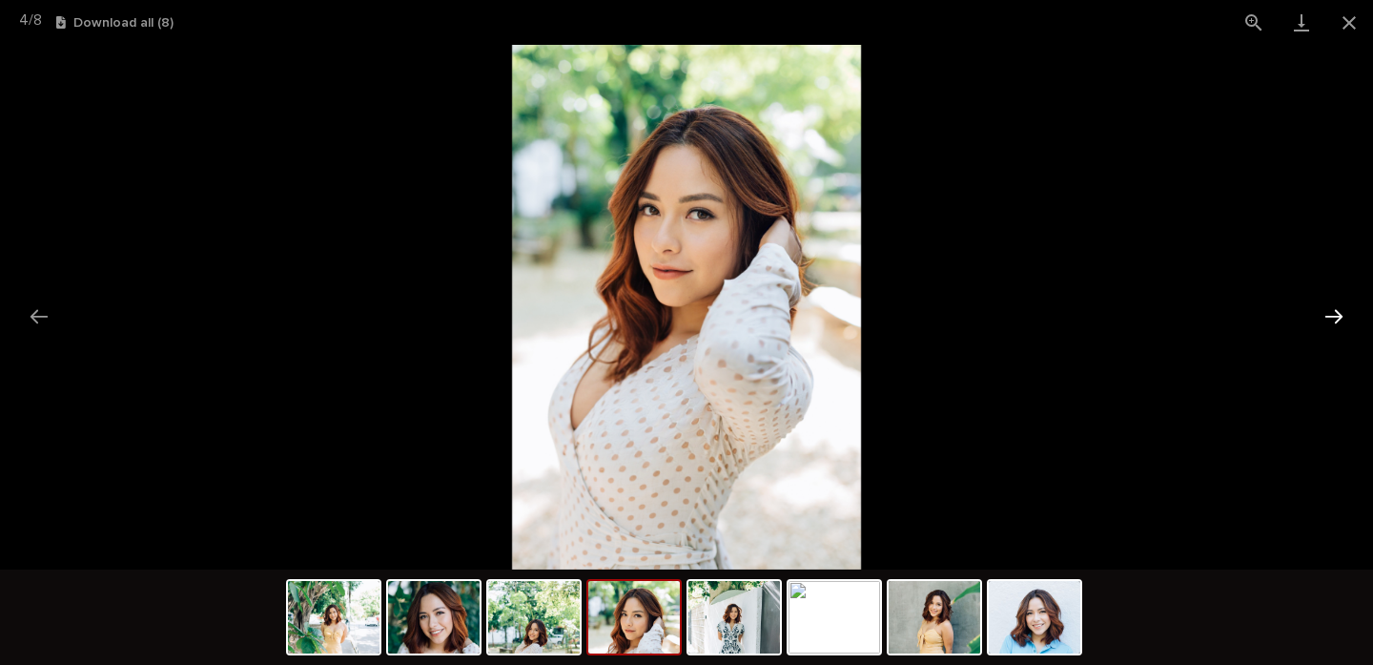
click at [1335, 309] on button "Next slide" at bounding box center [1334, 316] width 40 height 37
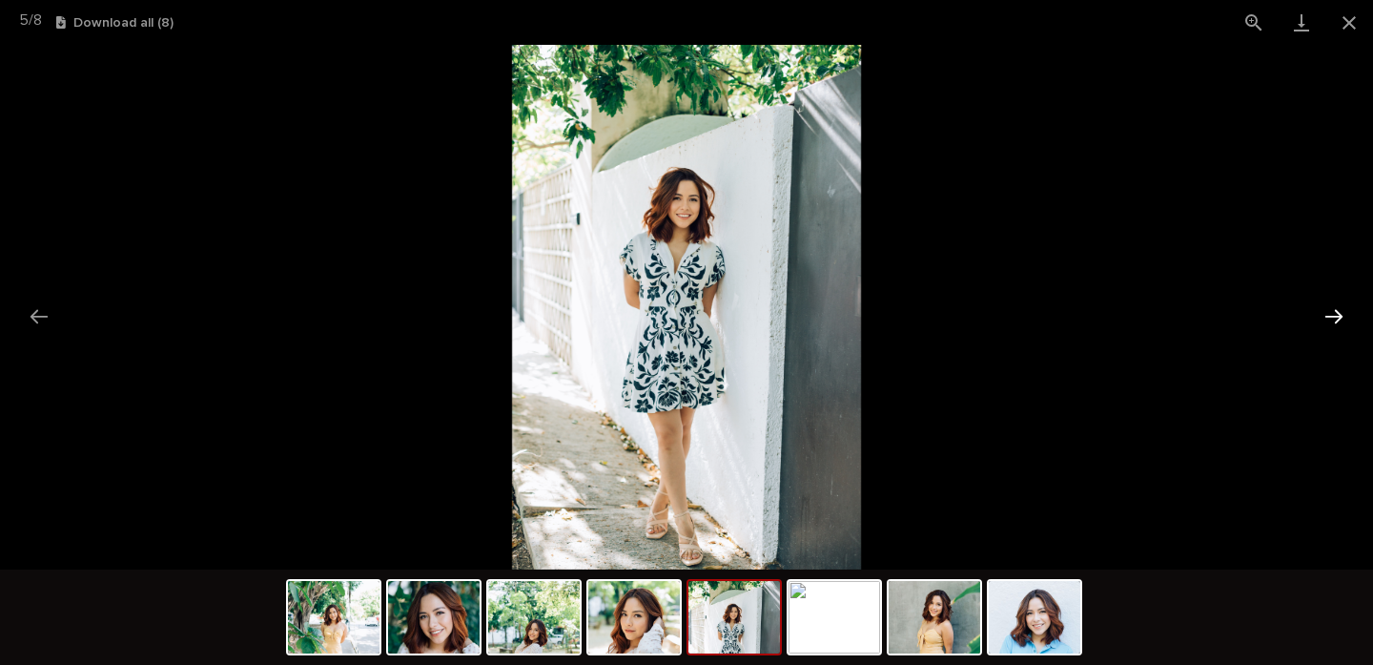
click at [1335, 309] on button "Next slide" at bounding box center [1334, 316] width 40 height 37
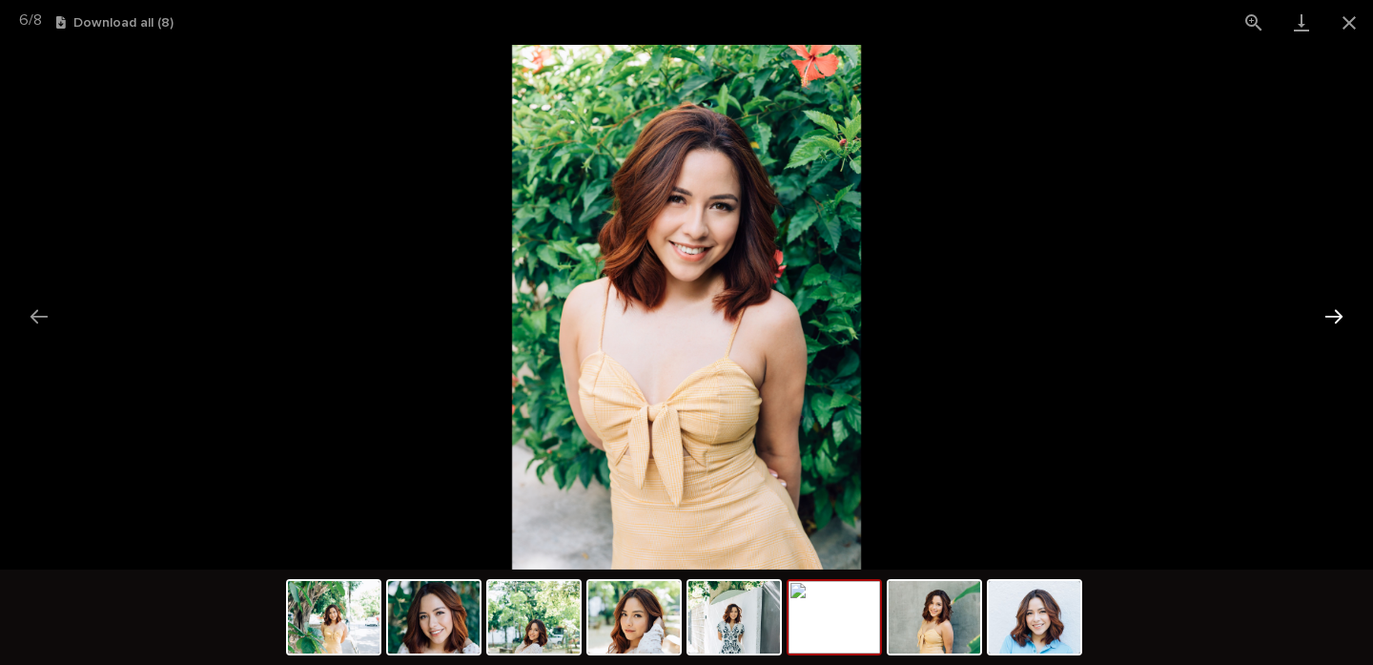
click at [1335, 309] on button "Next slide" at bounding box center [1334, 316] width 40 height 37
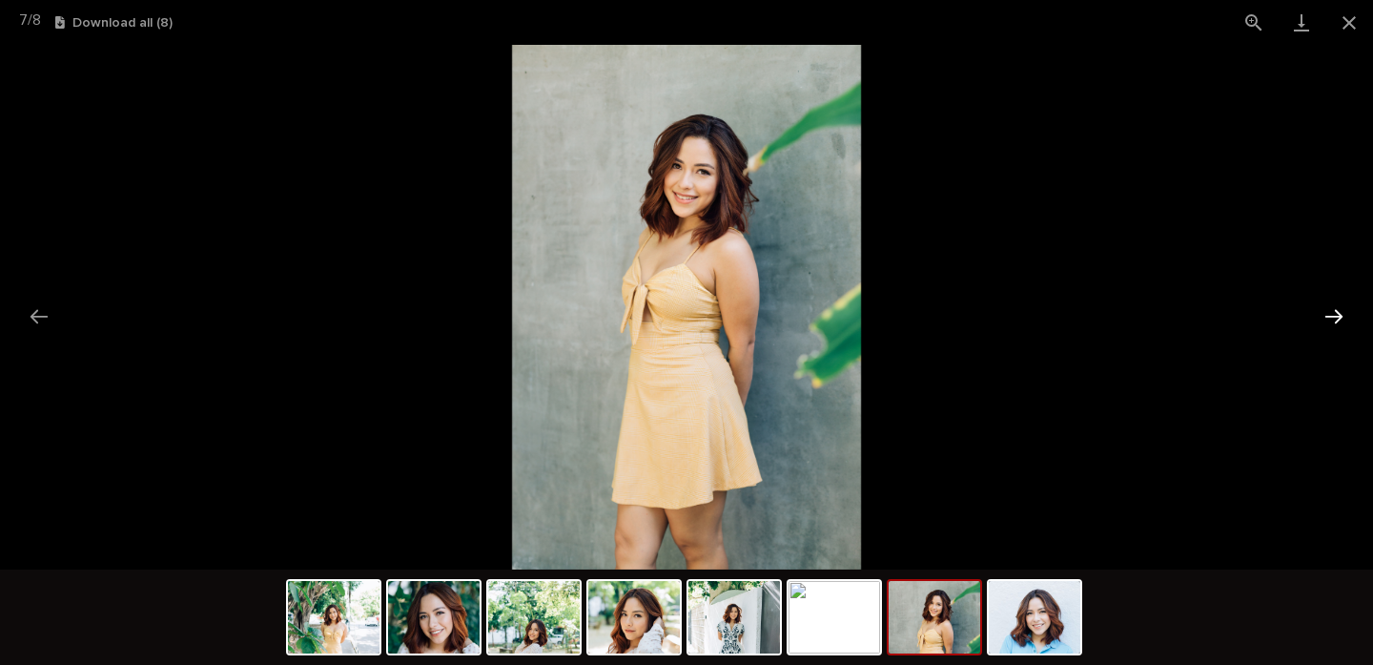
click at [1335, 309] on button "Next slide" at bounding box center [1334, 316] width 40 height 37
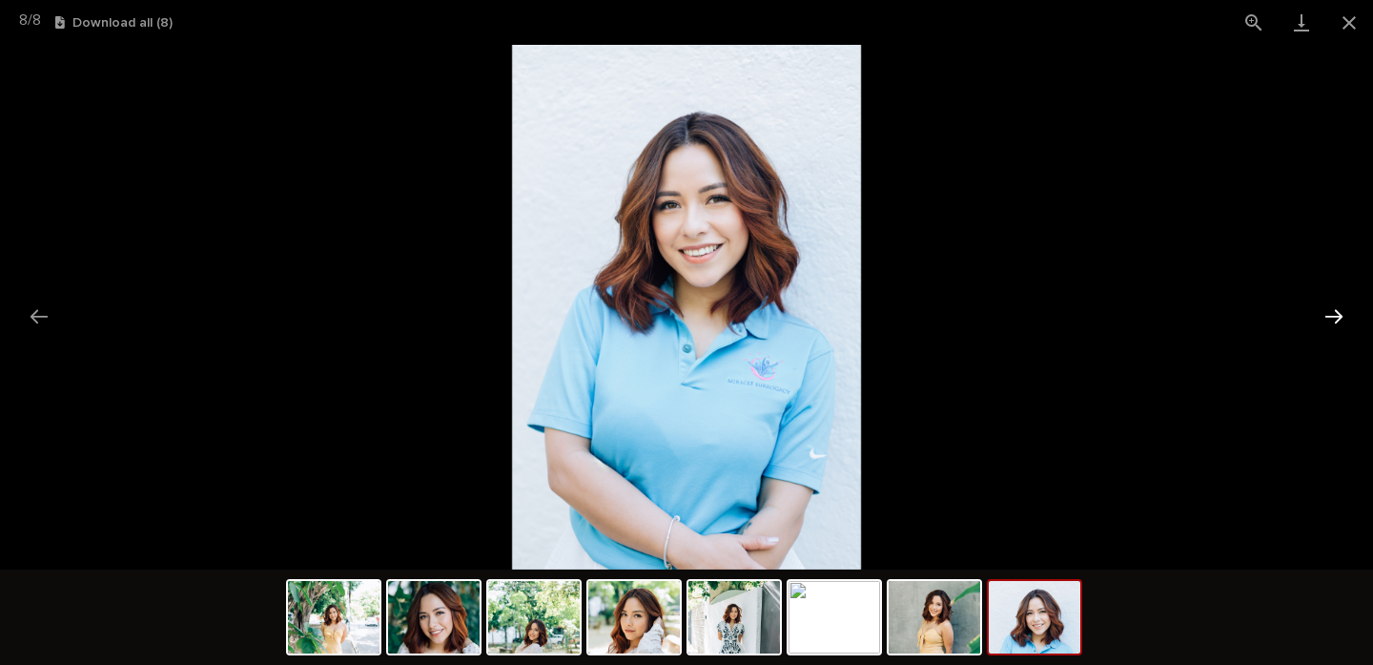
click at [1335, 309] on button "Next slide" at bounding box center [1334, 316] width 40 height 37
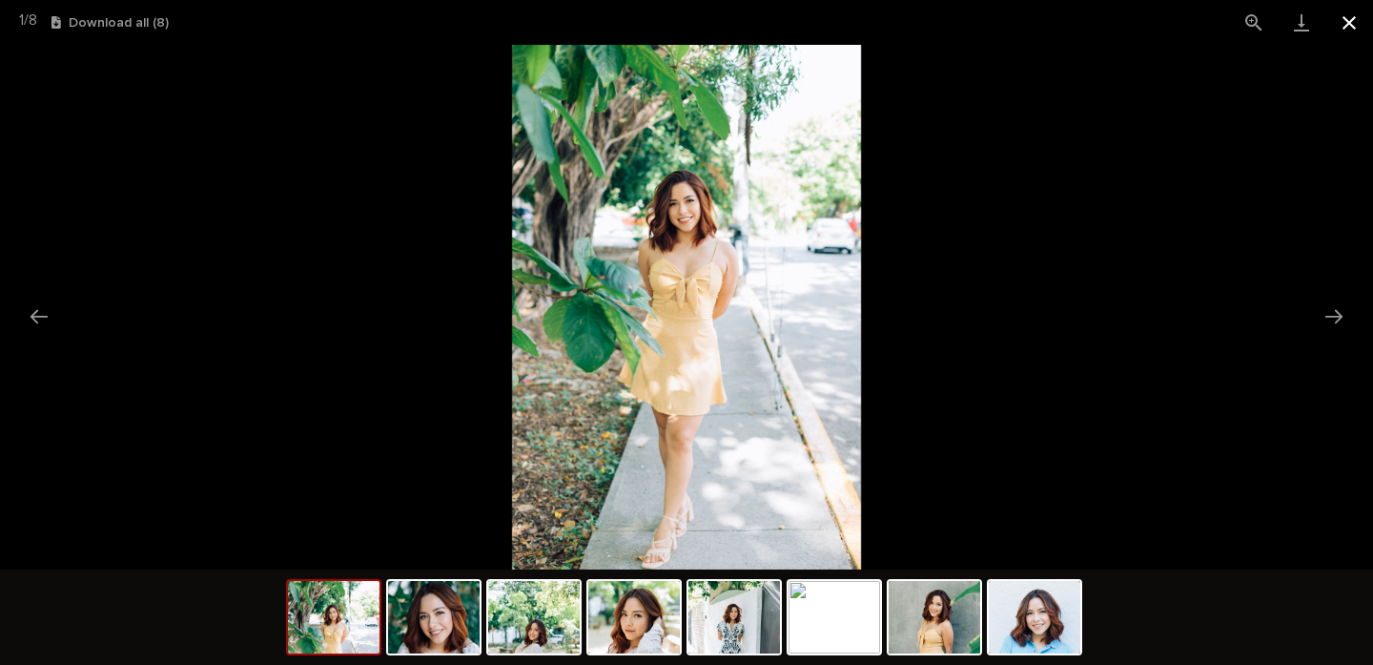
click at [1343, 13] on button "Close gallery" at bounding box center [1350, 22] width 48 height 45
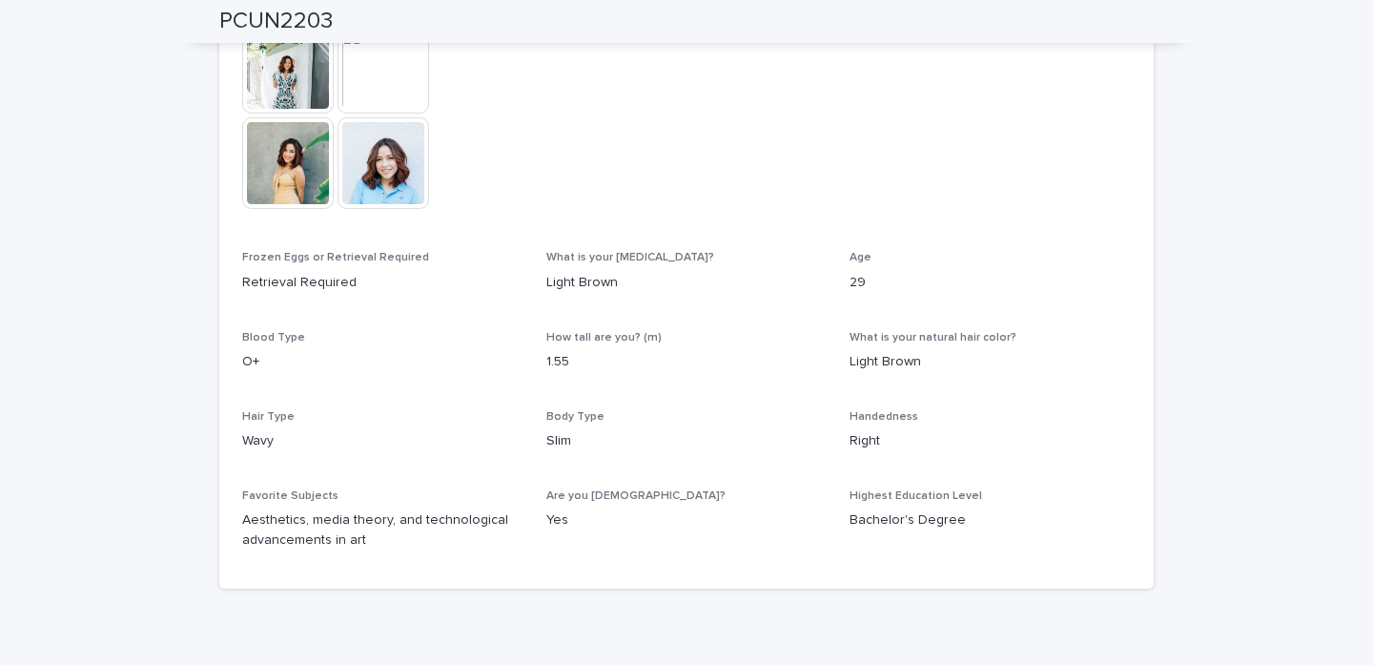
scroll to position [794, 0]
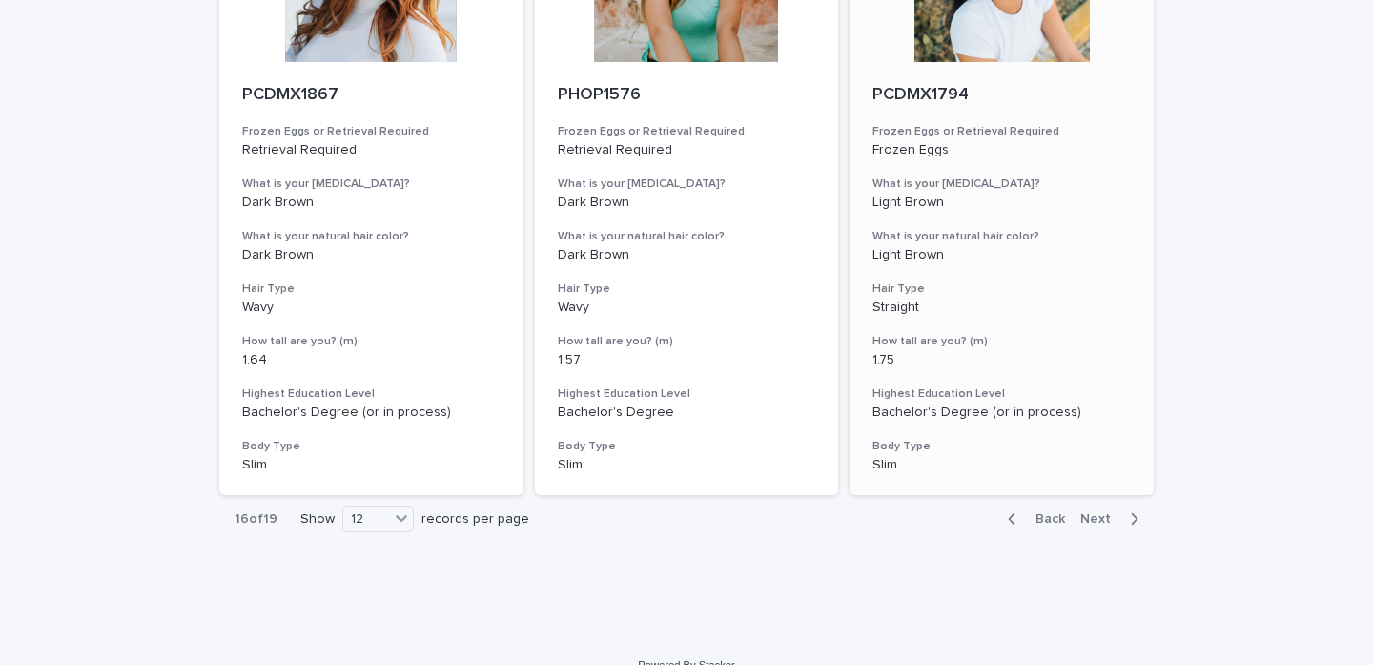
scroll to position [2157, 0]
click at [1100, 513] on span "Next" at bounding box center [1101, 519] width 42 height 13
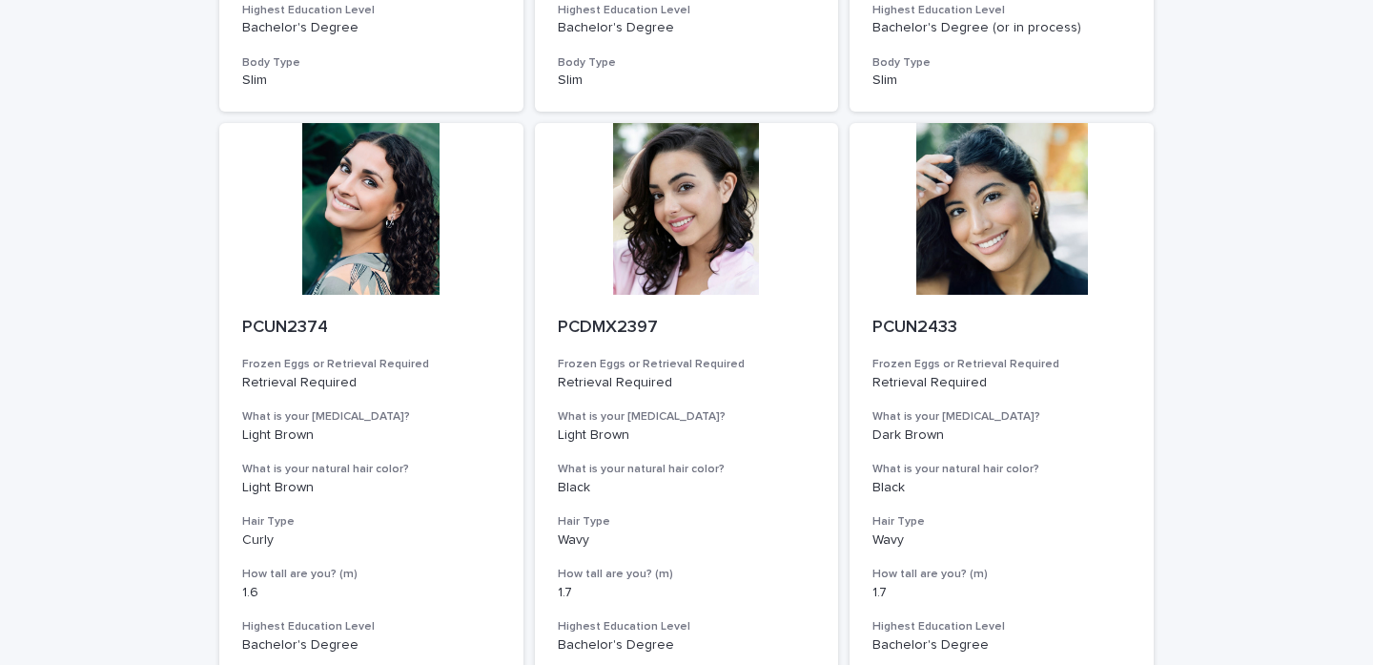
scroll to position [1928, 0]
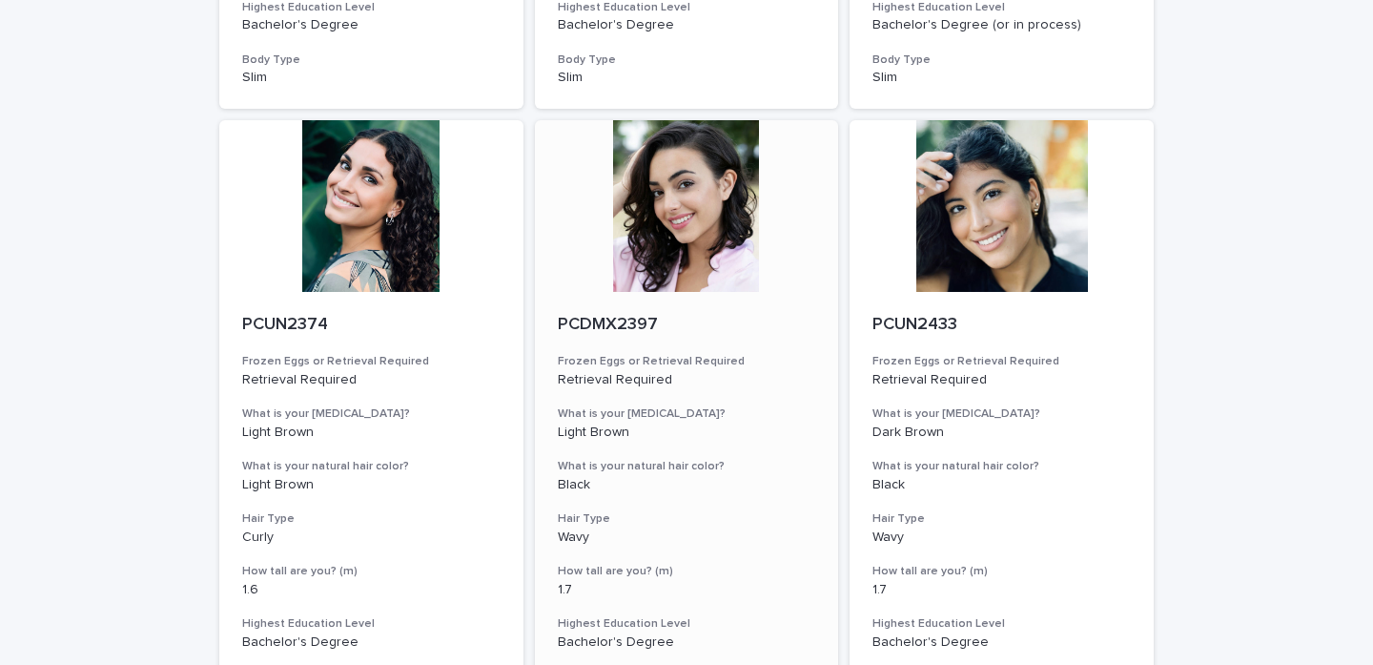
click at [690, 233] on div at bounding box center [687, 206] width 304 height 172
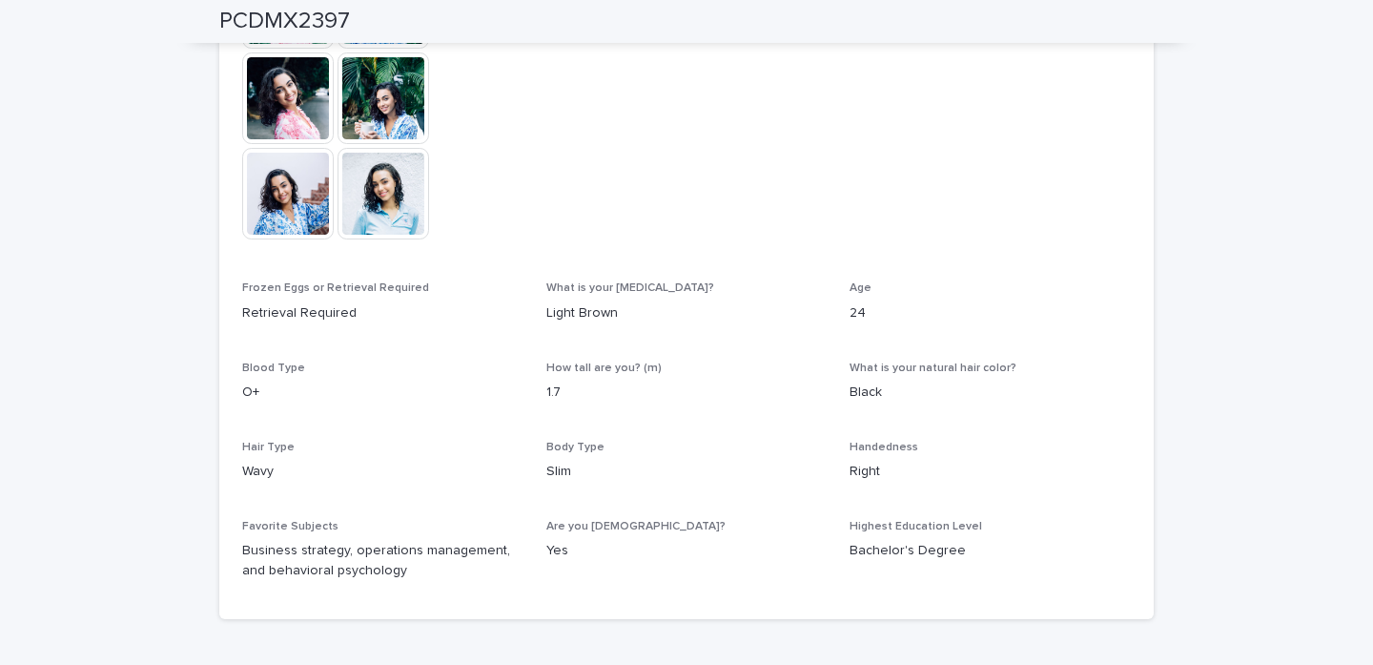
scroll to position [356, 0]
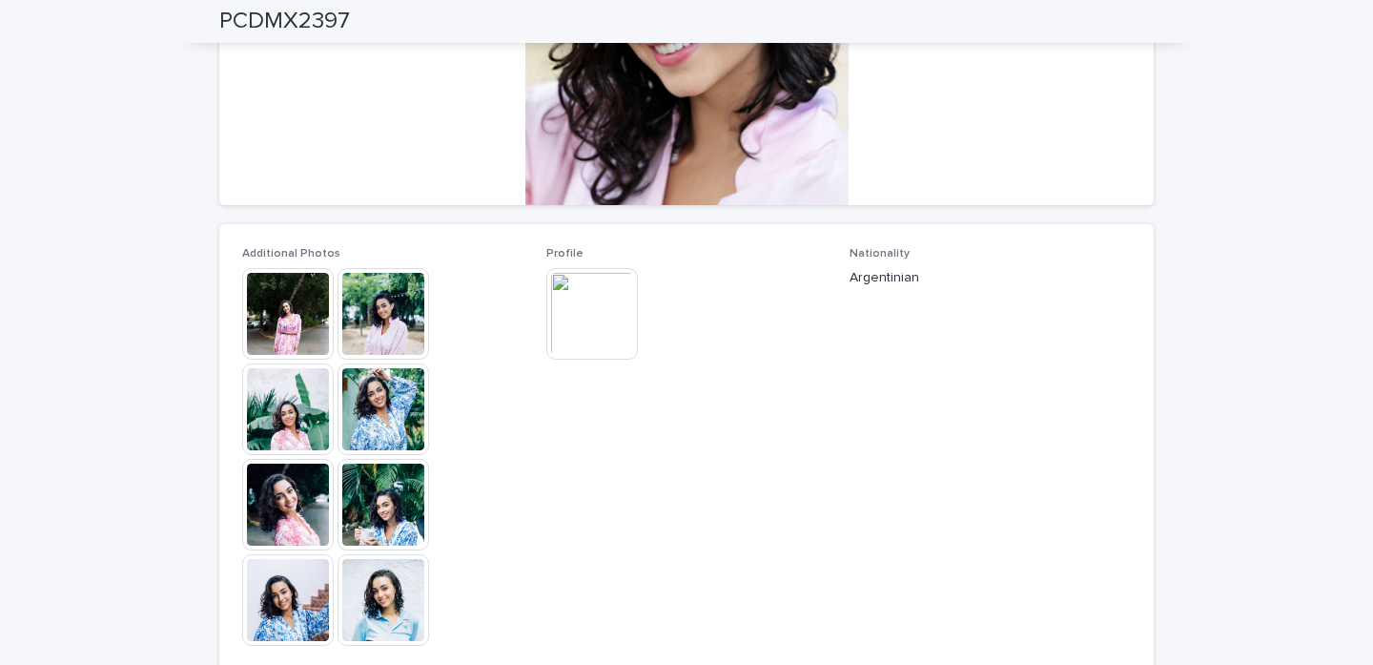
click at [277, 280] on img at bounding box center [288, 314] width 92 height 92
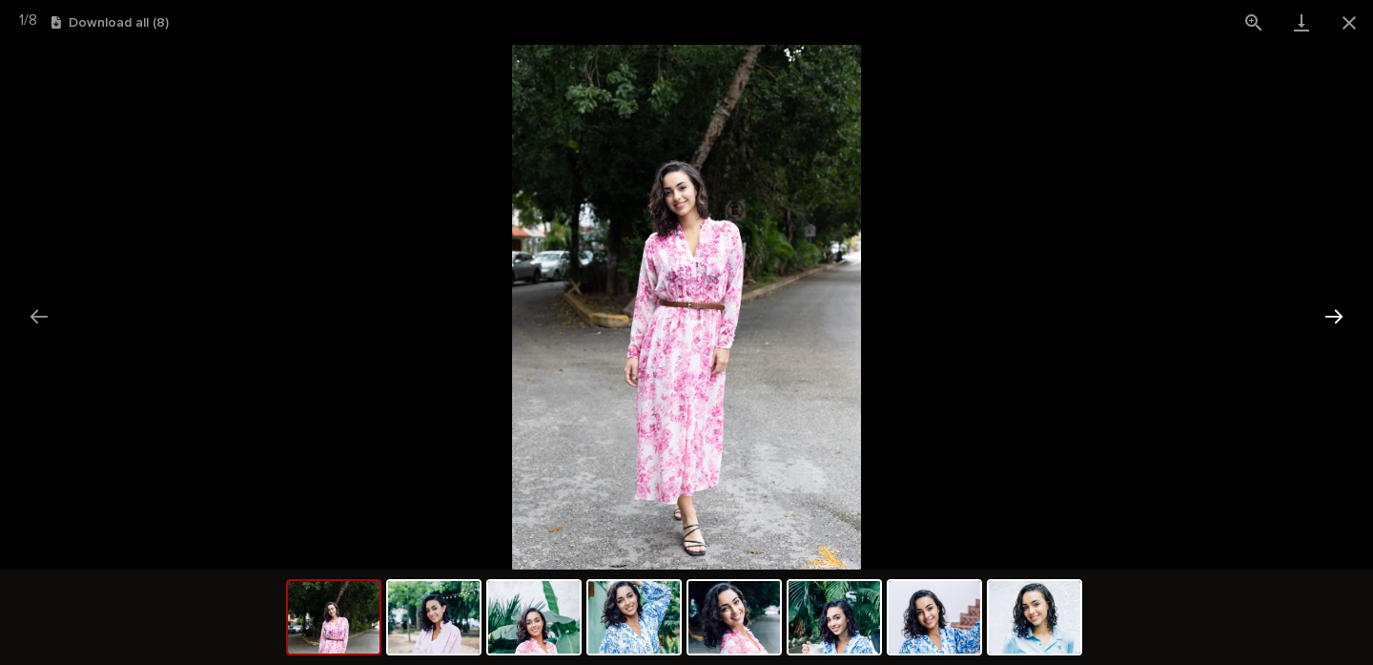
click at [1330, 308] on button "Next slide" at bounding box center [1334, 316] width 40 height 37
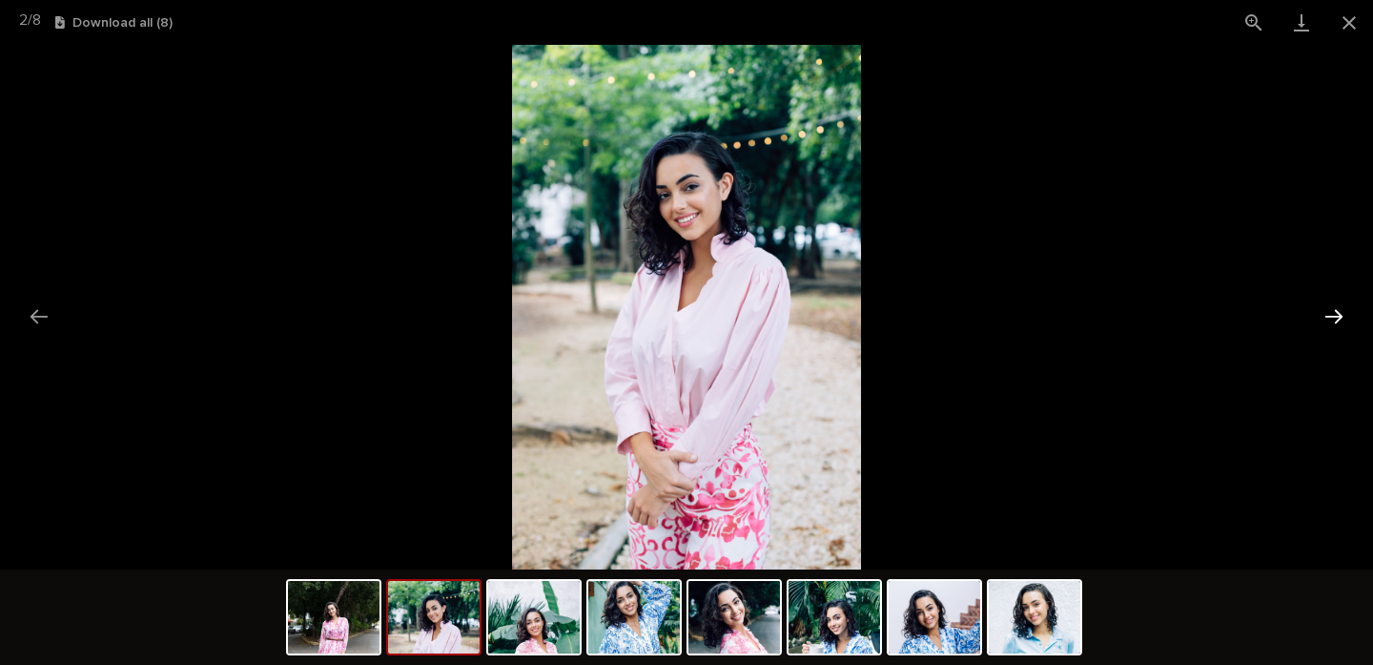
click at [1330, 308] on button "Next slide" at bounding box center [1334, 316] width 40 height 37
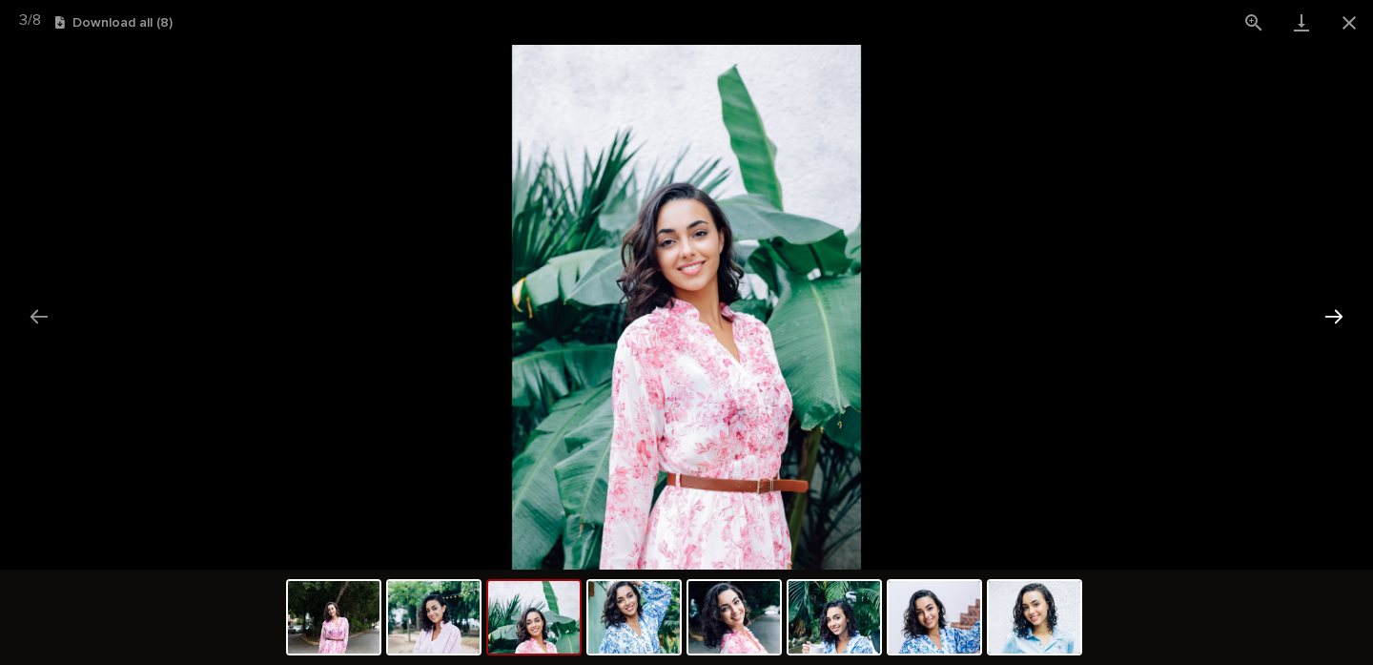
click at [1330, 308] on button "Next slide" at bounding box center [1334, 316] width 40 height 37
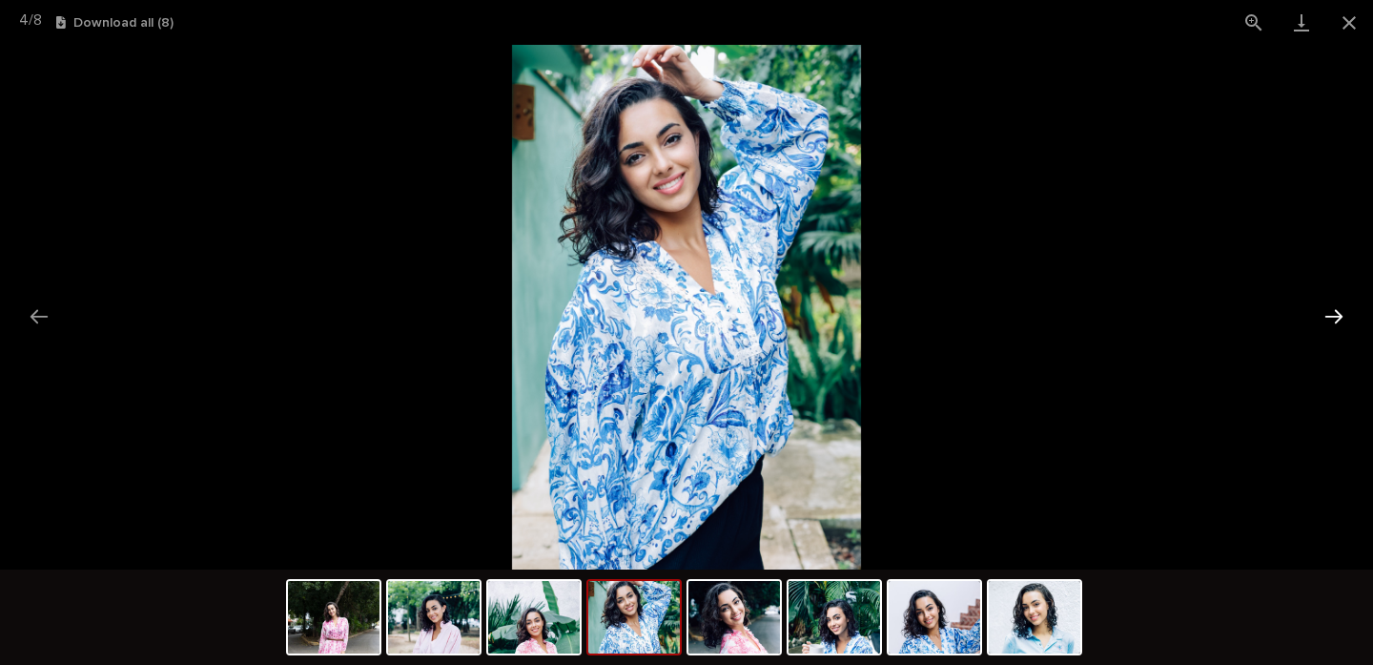
click at [1330, 308] on button "Next slide" at bounding box center [1334, 316] width 40 height 37
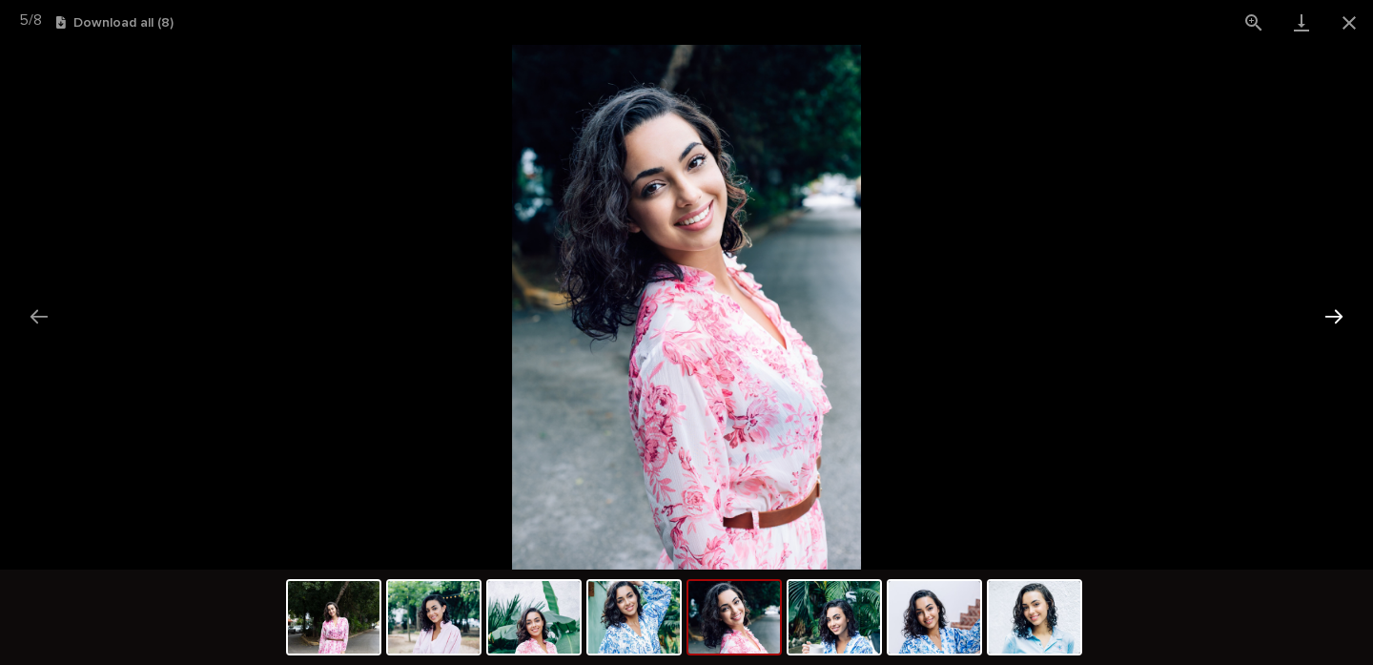
click at [1330, 308] on button "Next slide" at bounding box center [1334, 316] width 40 height 37
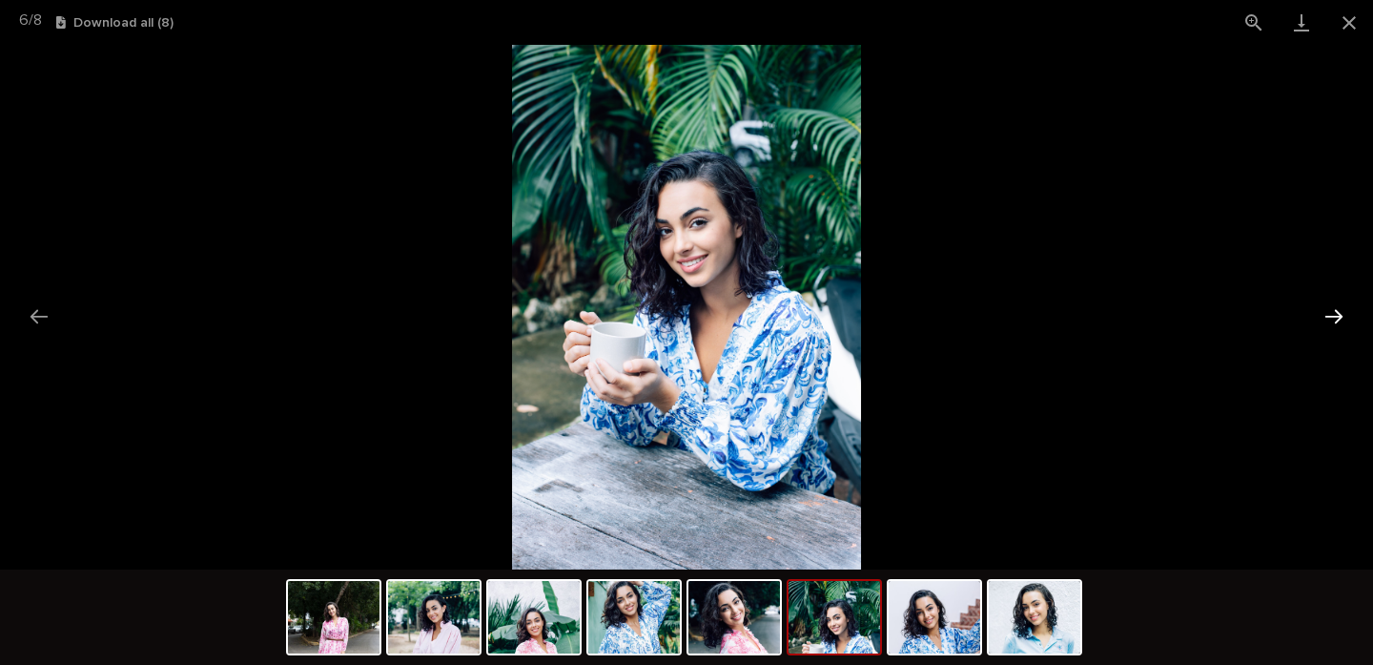
click at [1330, 308] on button "Next slide" at bounding box center [1334, 316] width 40 height 37
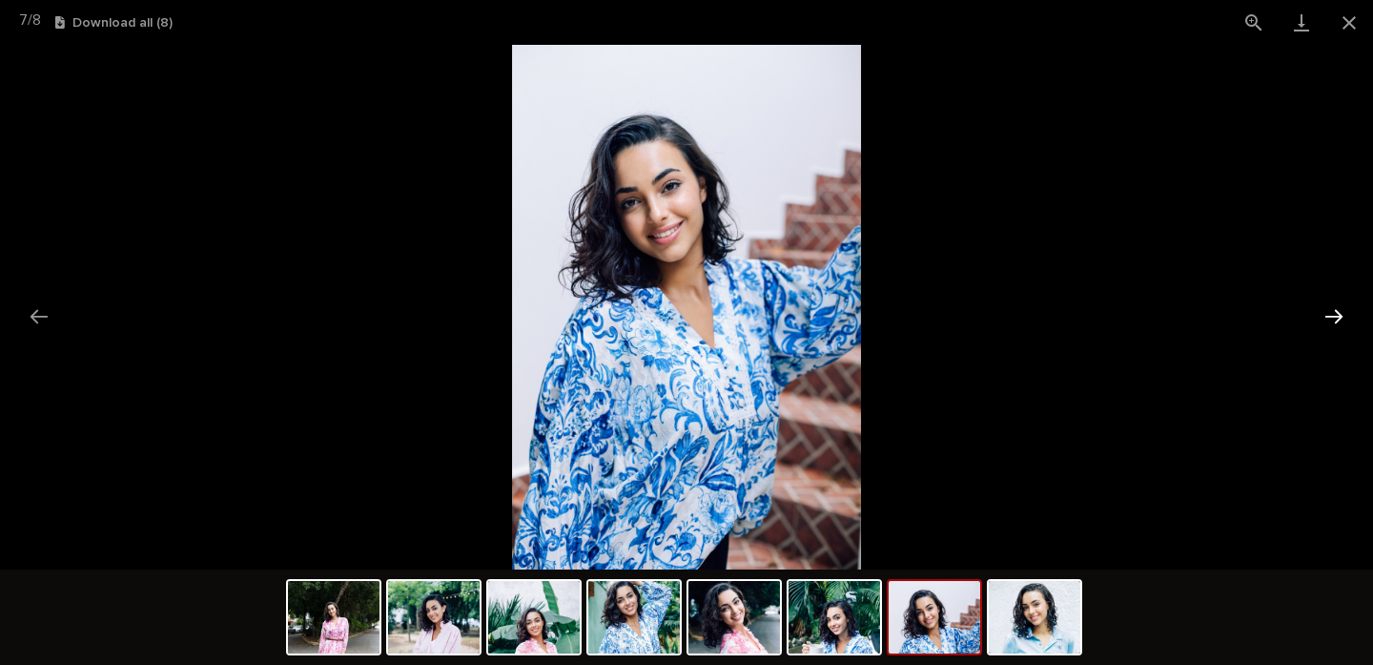
click at [1330, 308] on button "Next slide" at bounding box center [1334, 316] width 40 height 37
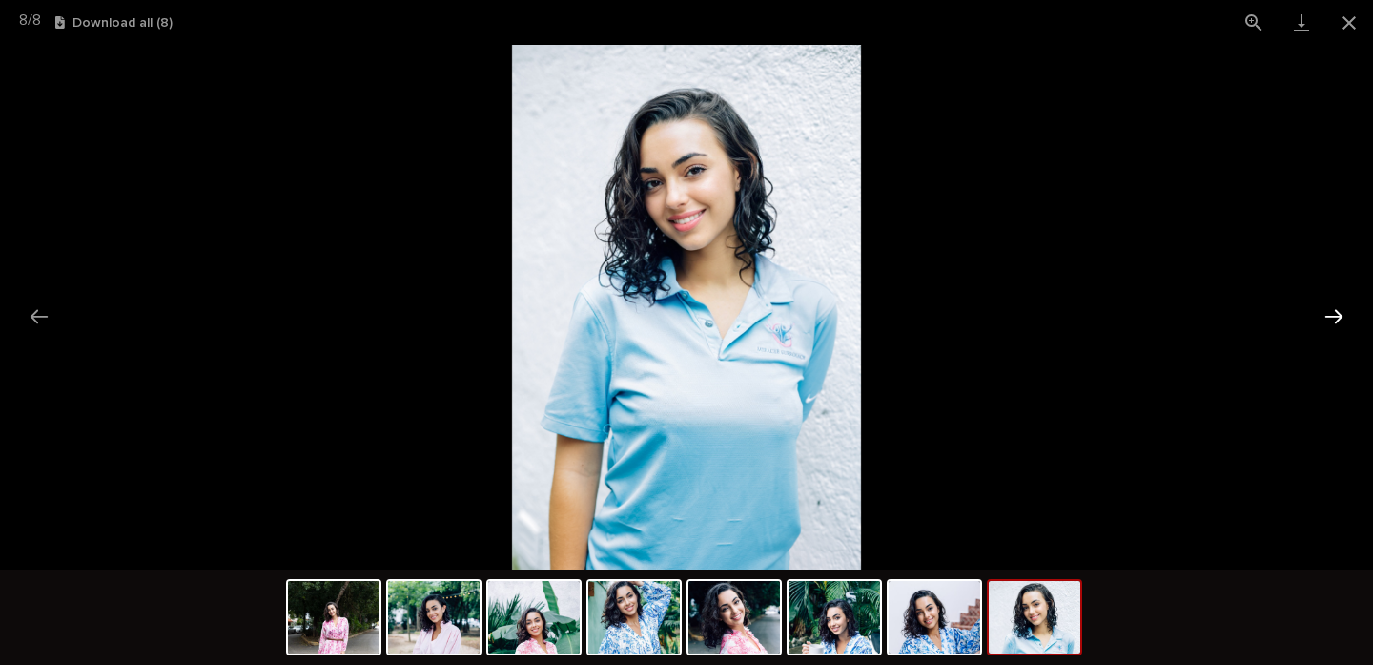
click at [1330, 308] on button "Next slide" at bounding box center [1334, 316] width 40 height 37
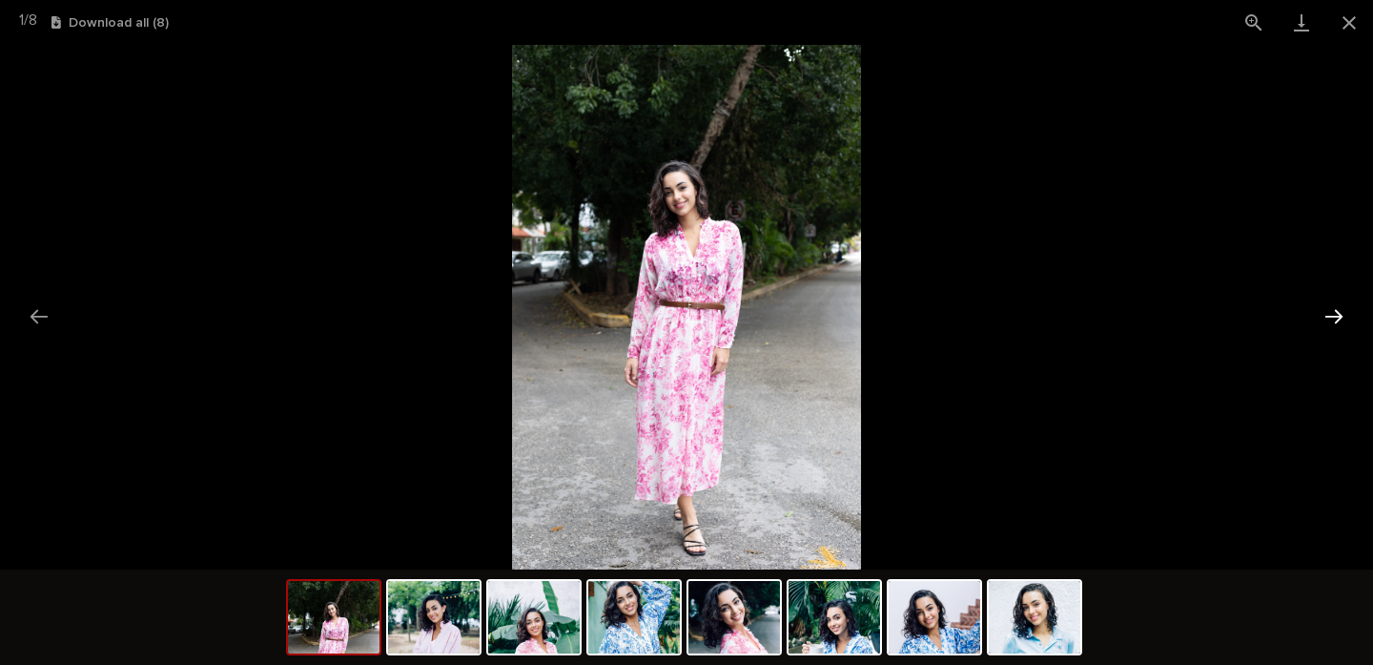
click at [1330, 308] on button "Next slide" at bounding box center [1334, 316] width 40 height 37
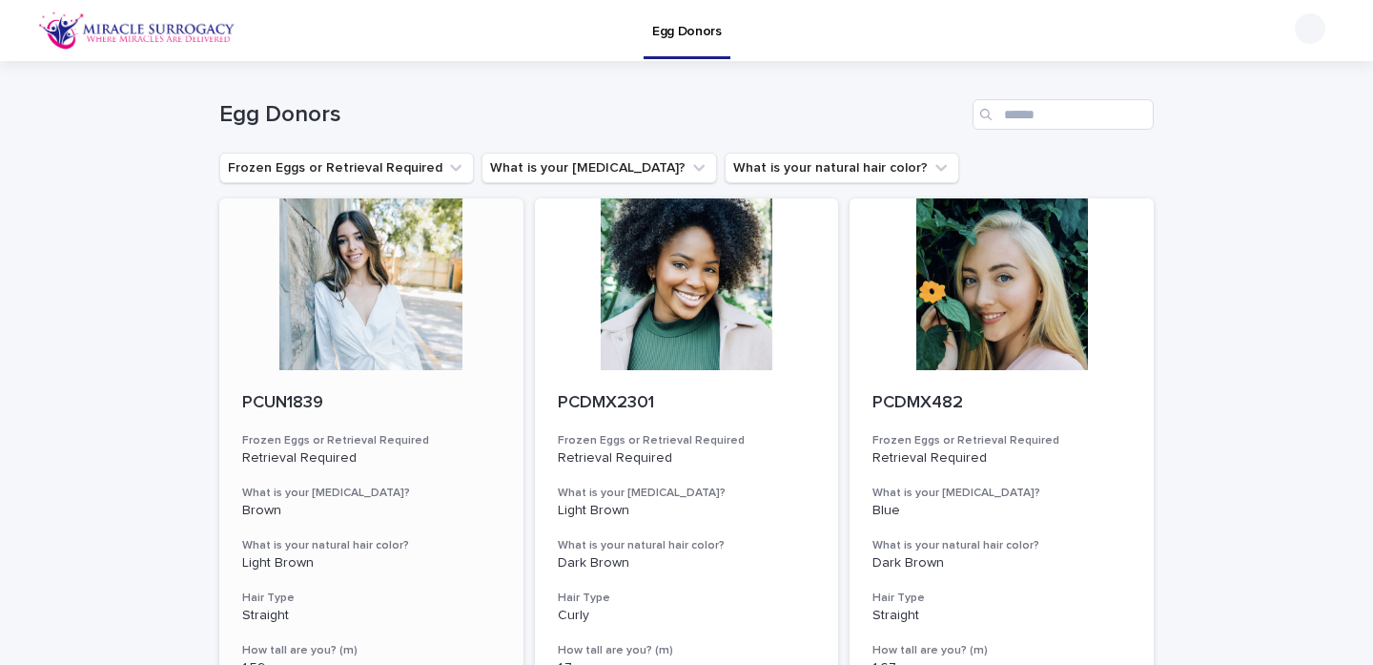
click at [351, 315] on div at bounding box center [371, 284] width 304 height 172
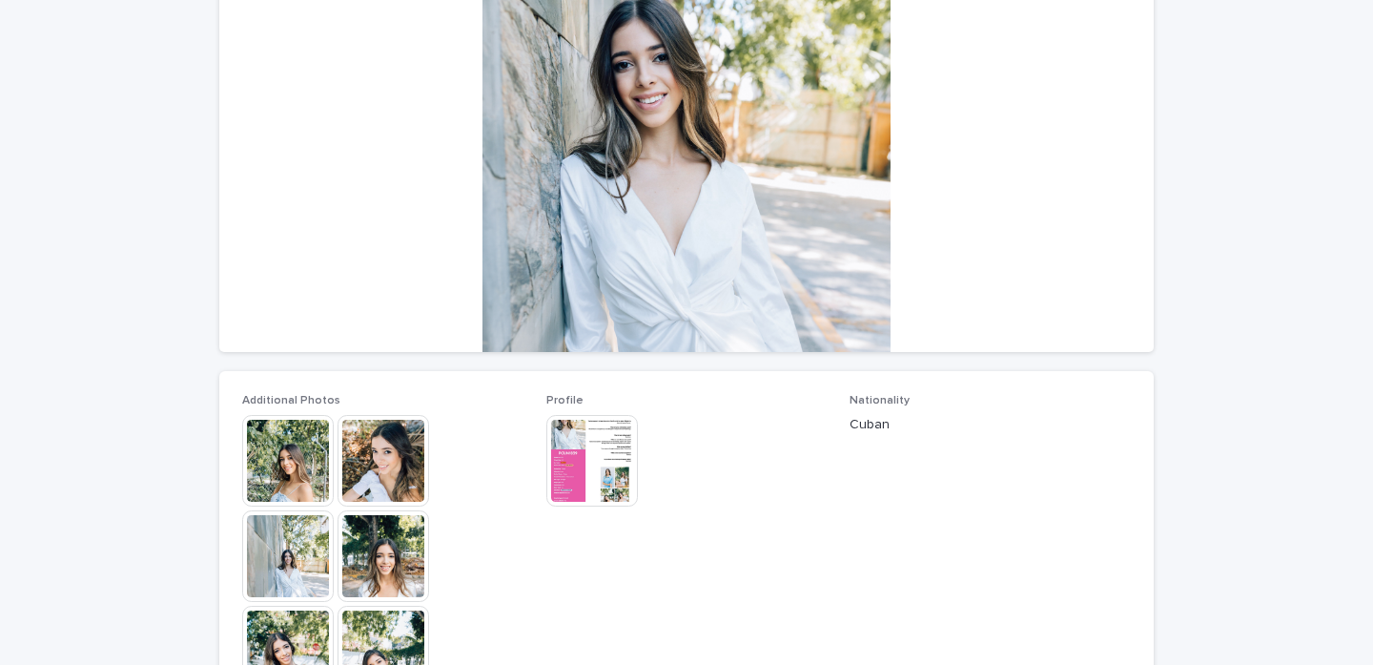
scroll to position [224, 0]
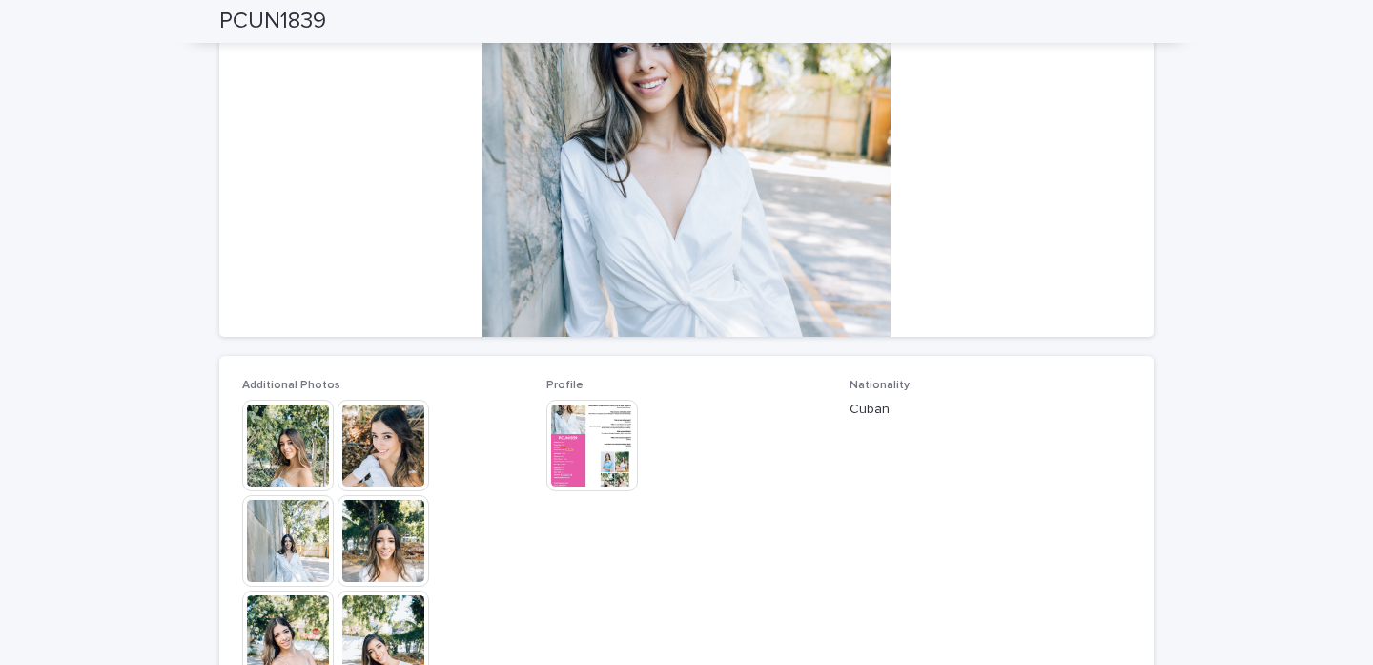
click at [298, 435] on img at bounding box center [288, 446] width 92 height 92
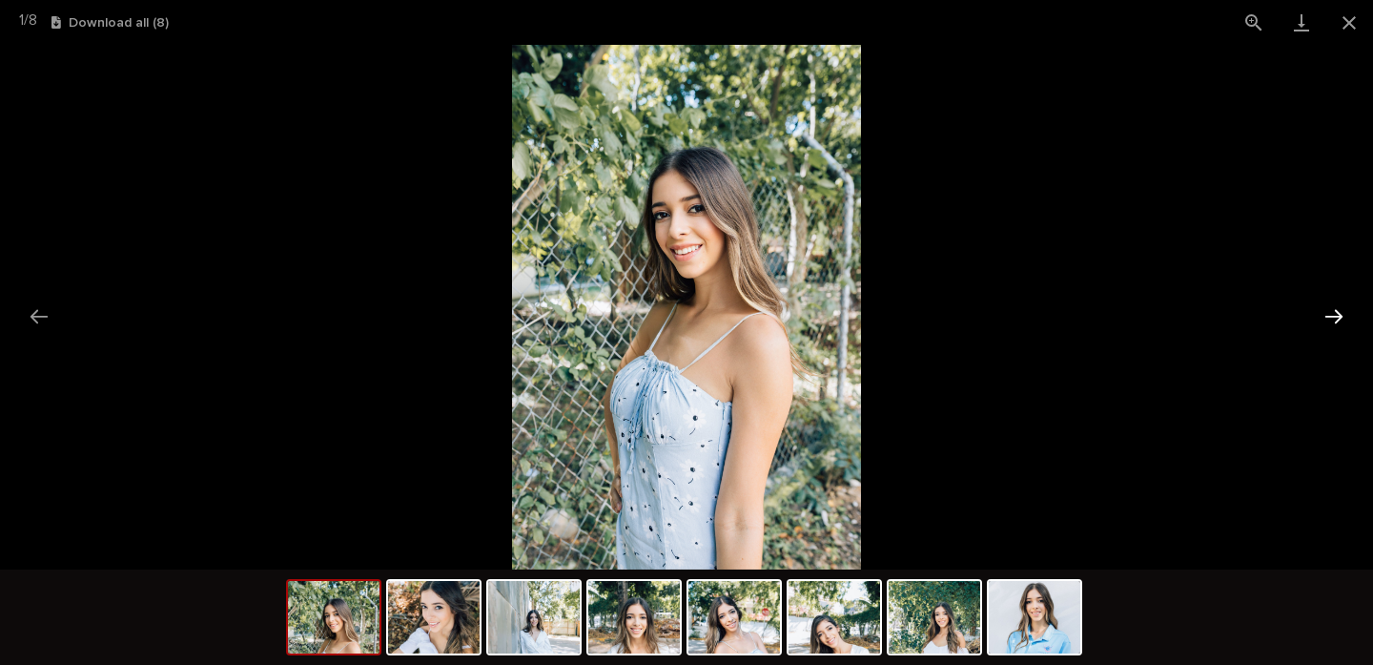
click at [1334, 311] on button "Next slide" at bounding box center [1334, 316] width 40 height 37
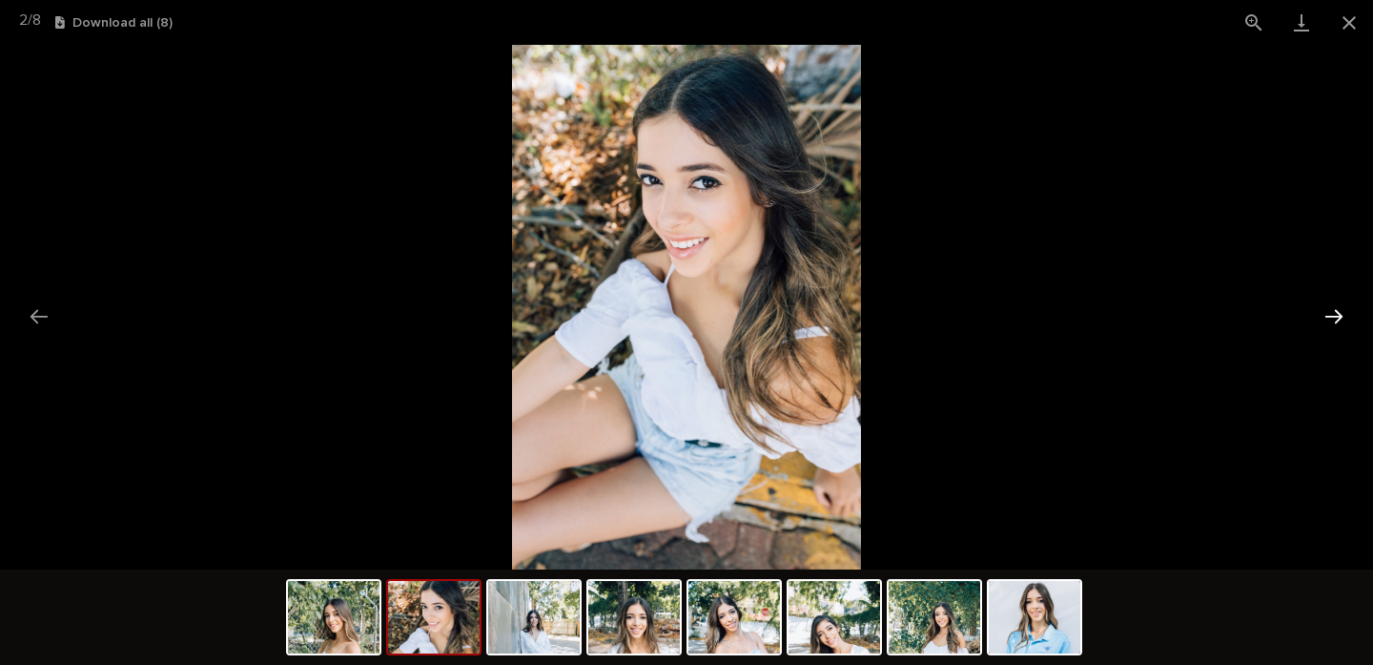
click at [1334, 311] on button "Next slide" at bounding box center [1334, 316] width 40 height 37
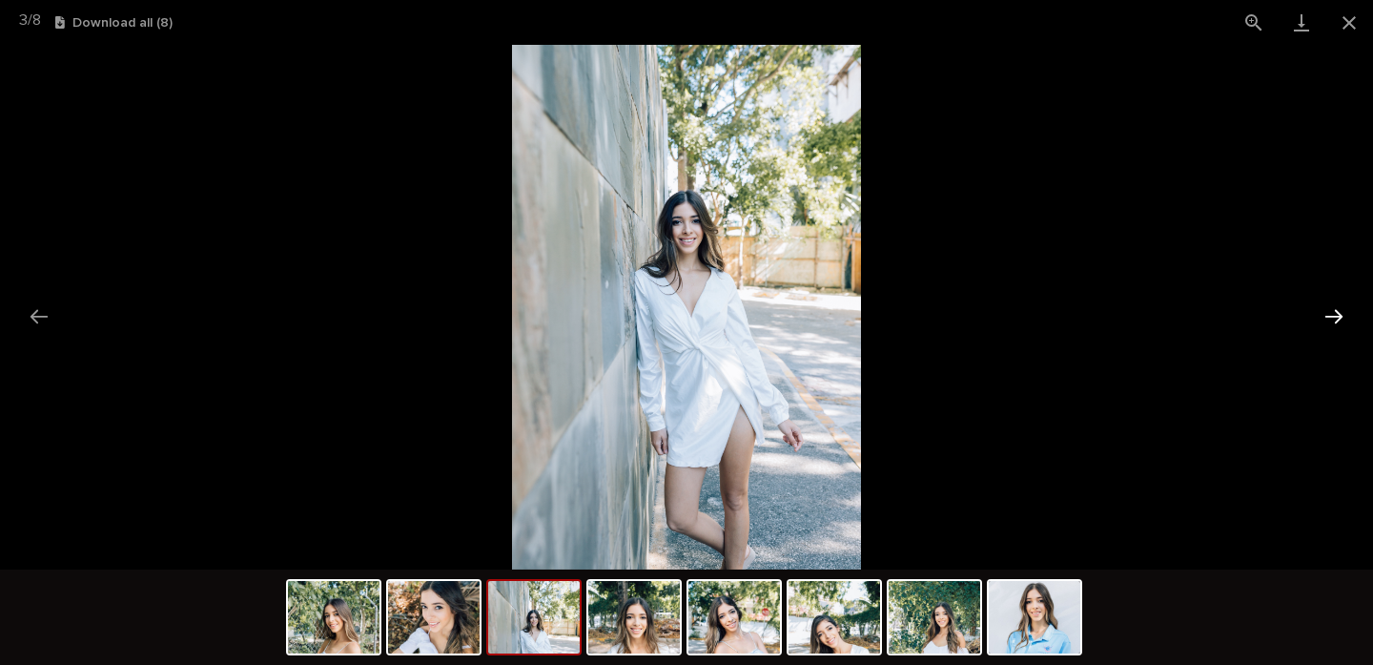
click at [1334, 311] on button "Next slide" at bounding box center [1334, 316] width 40 height 37
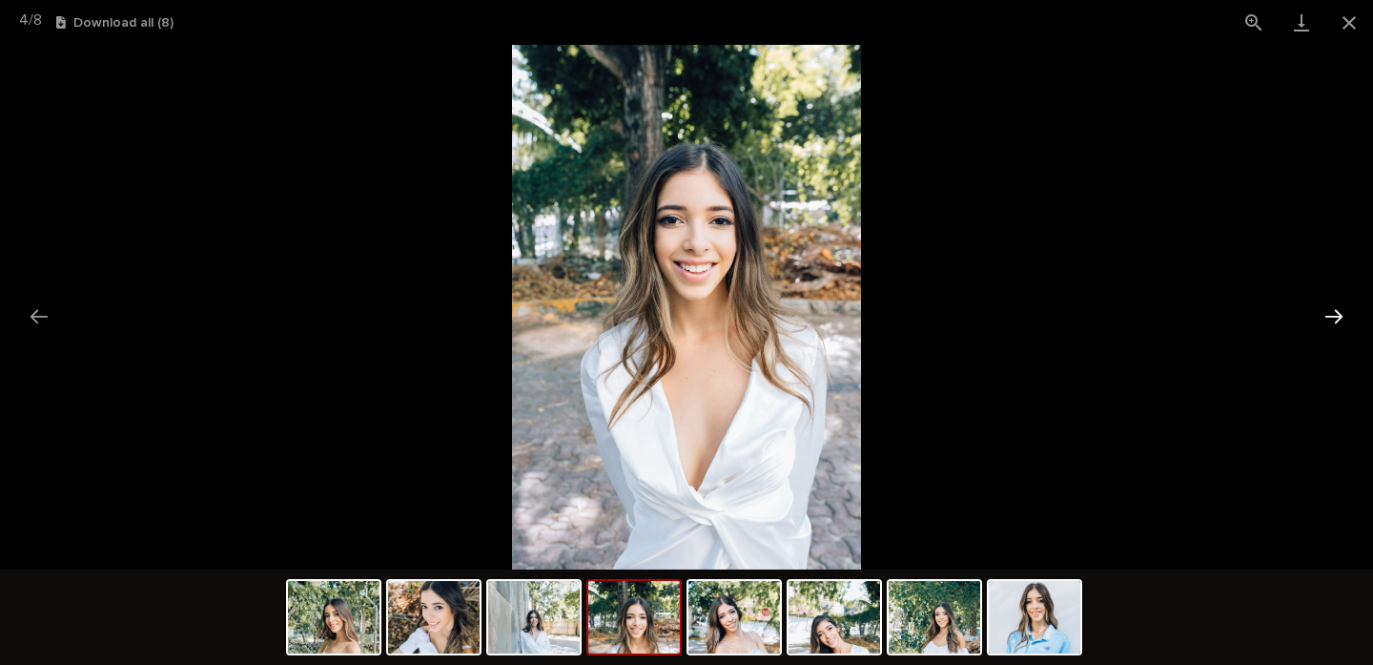
click at [1334, 311] on button "Next slide" at bounding box center [1334, 316] width 40 height 37
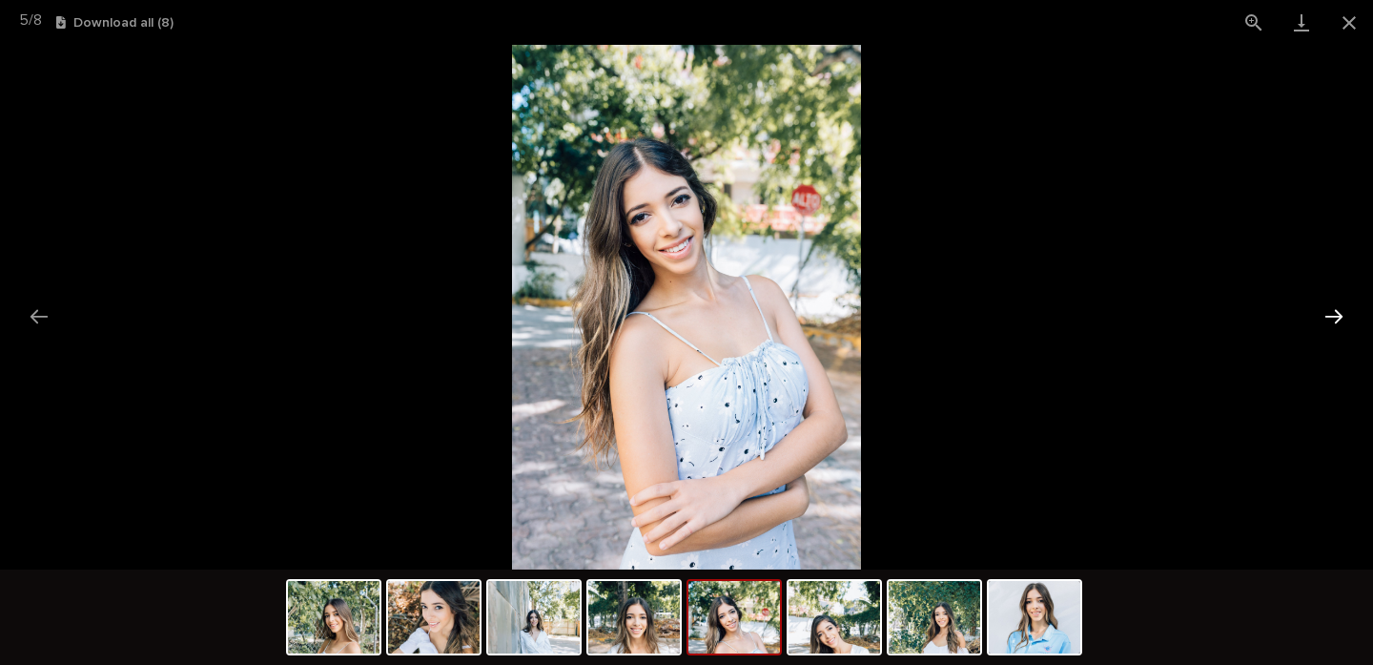
click at [1334, 311] on button "Next slide" at bounding box center [1334, 316] width 40 height 37
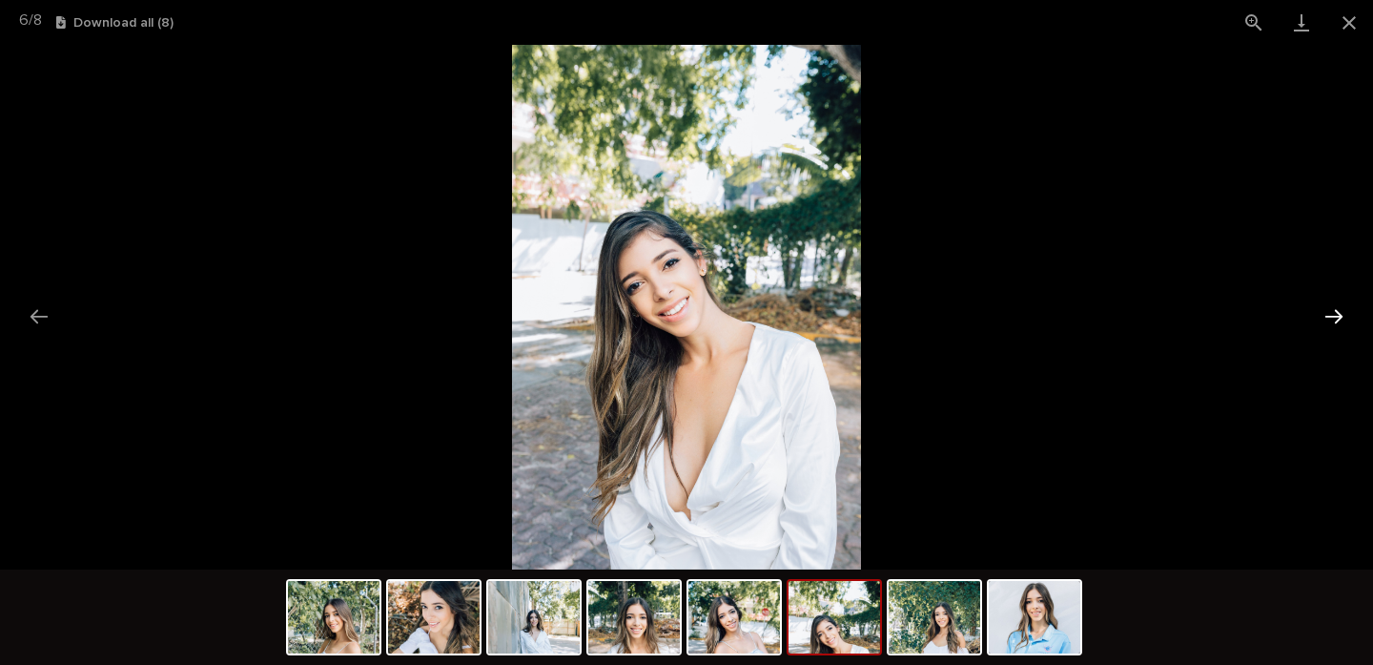
click at [1334, 311] on button "Next slide" at bounding box center [1334, 316] width 40 height 37
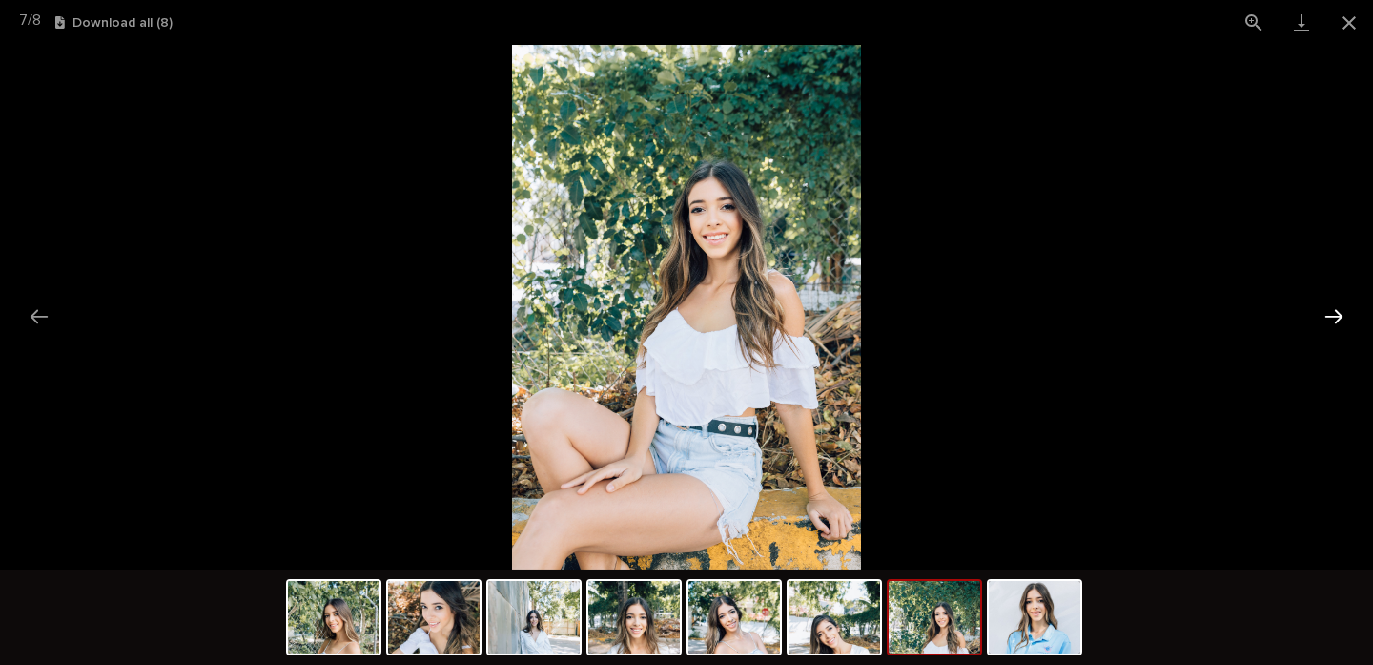
click at [1334, 311] on button "Next slide" at bounding box center [1334, 316] width 40 height 37
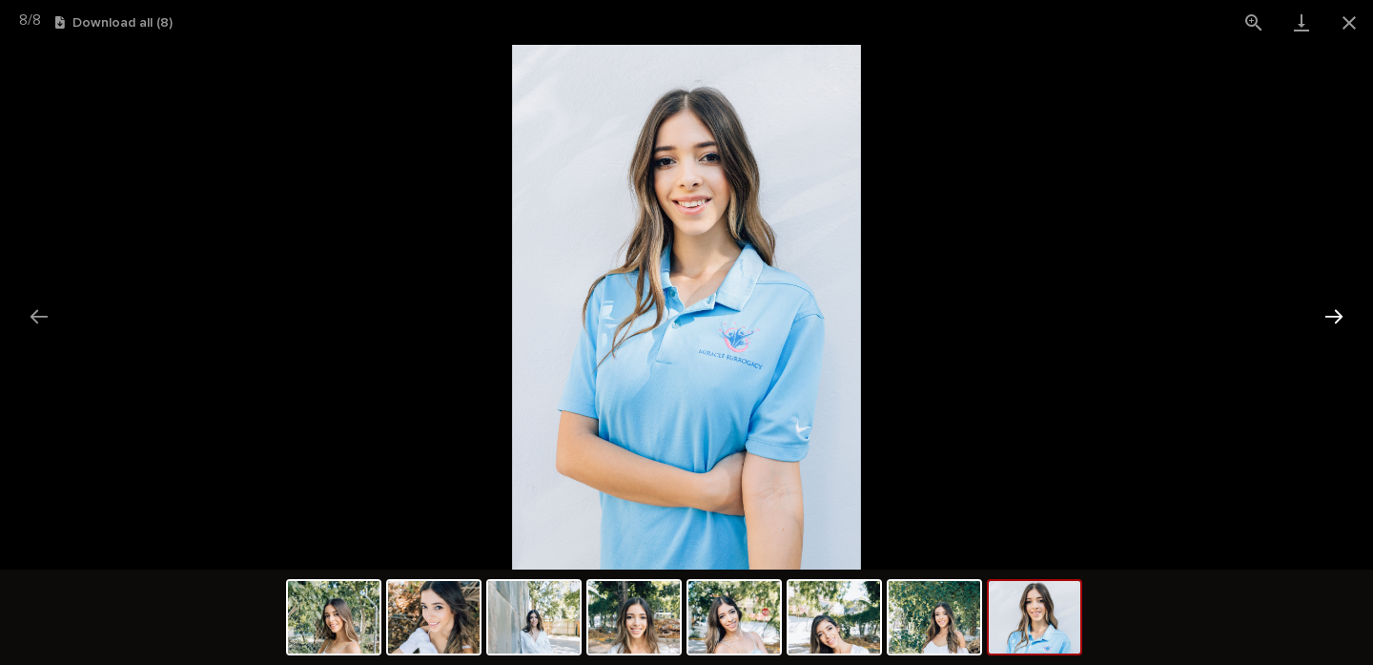
click at [1334, 311] on button "Next slide" at bounding box center [1334, 316] width 40 height 37
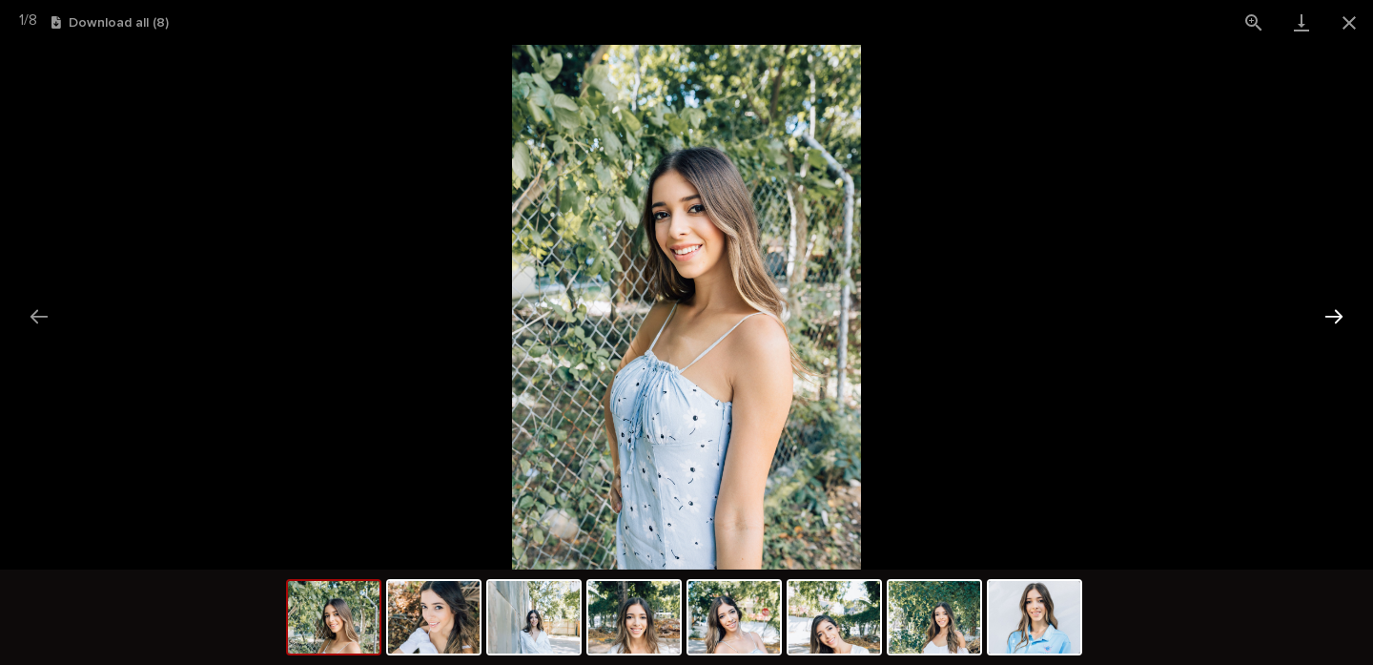
click at [1334, 311] on button "Next slide" at bounding box center [1334, 316] width 40 height 37
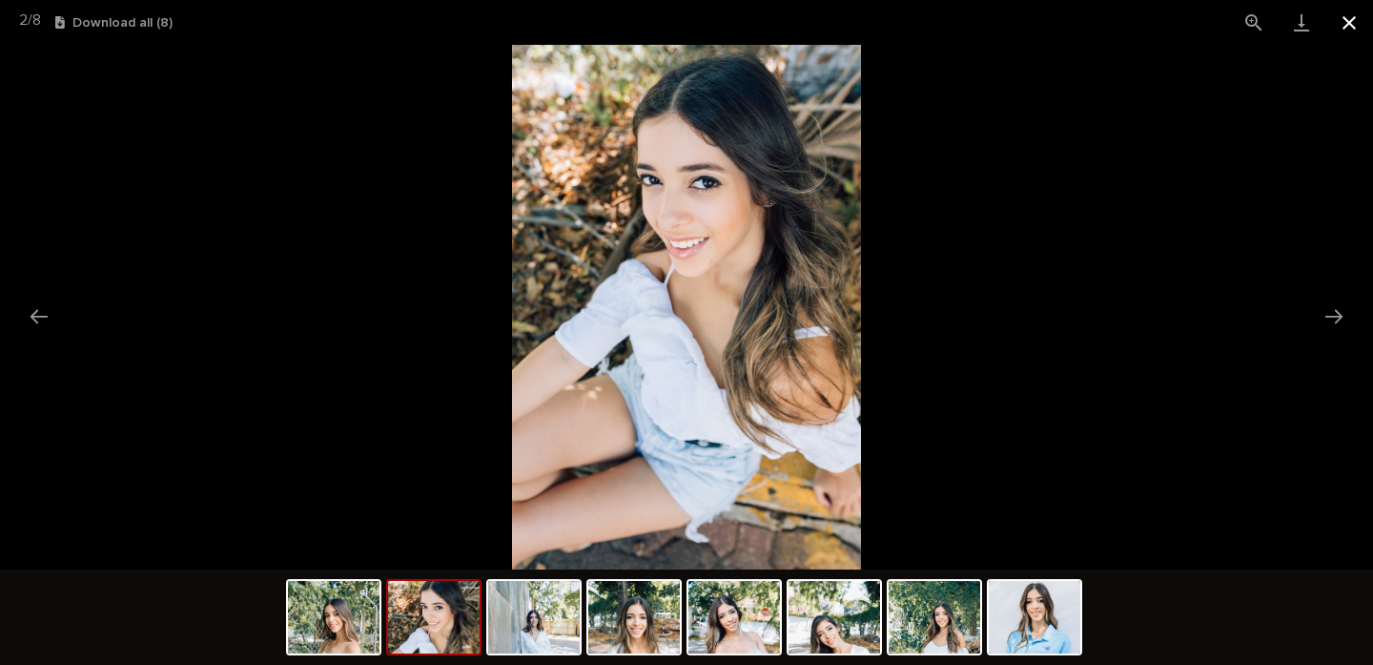
click at [1345, 12] on button "Close gallery" at bounding box center [1350, 22] width 48 height 45
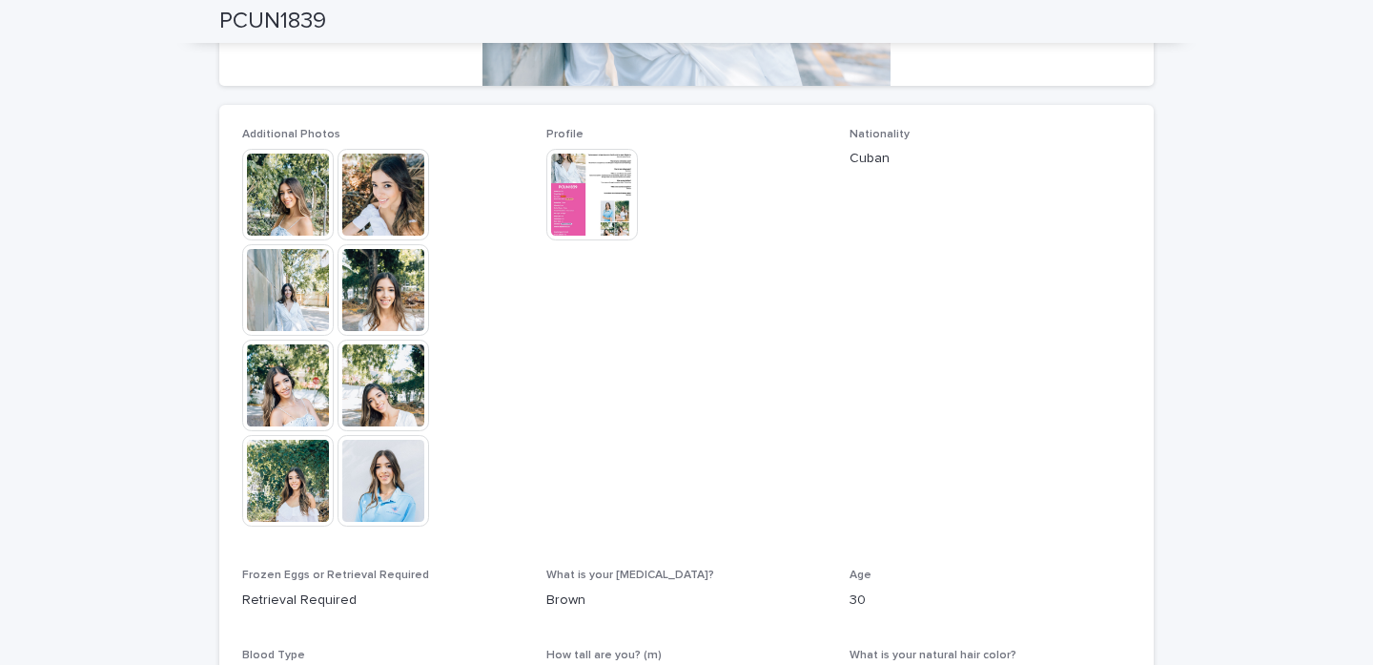
scroll to position [467, 0]
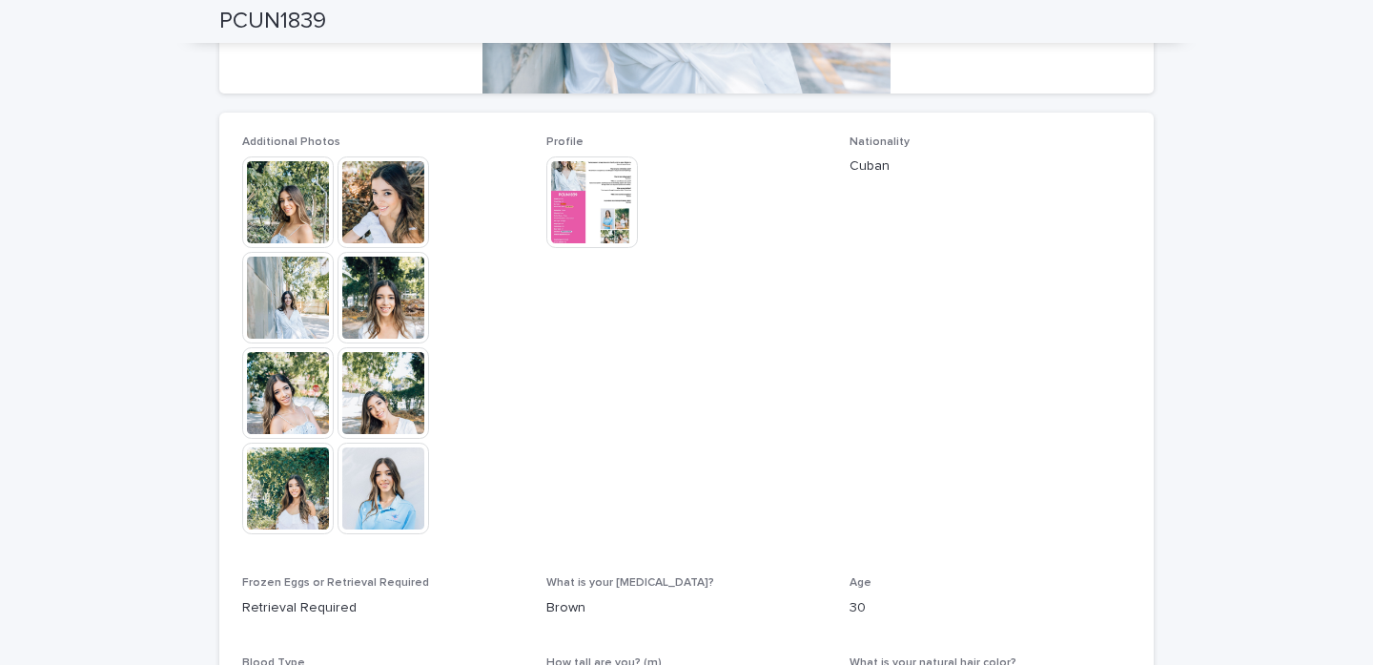
click at [586, 253] on div "Profile This file cannot be opened Download File" at bounding box center [686, 201] width 281 height 132
click at [582, 217] on img at bounding box center [592, 202] width 92 height 92
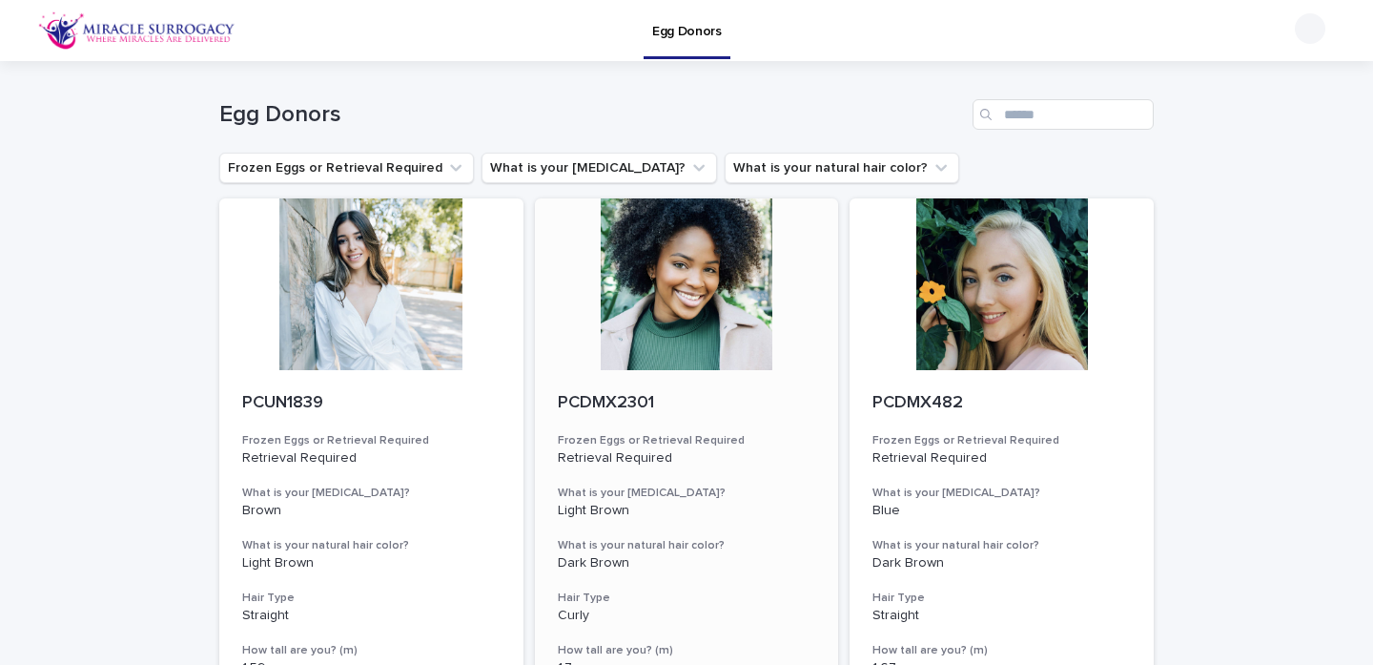
click at [661, 323] on div at bounding box center [687, 284] width 304 height 172
click at [1044, 299] on div at bounding box center [1002, 284] width 304 height 172
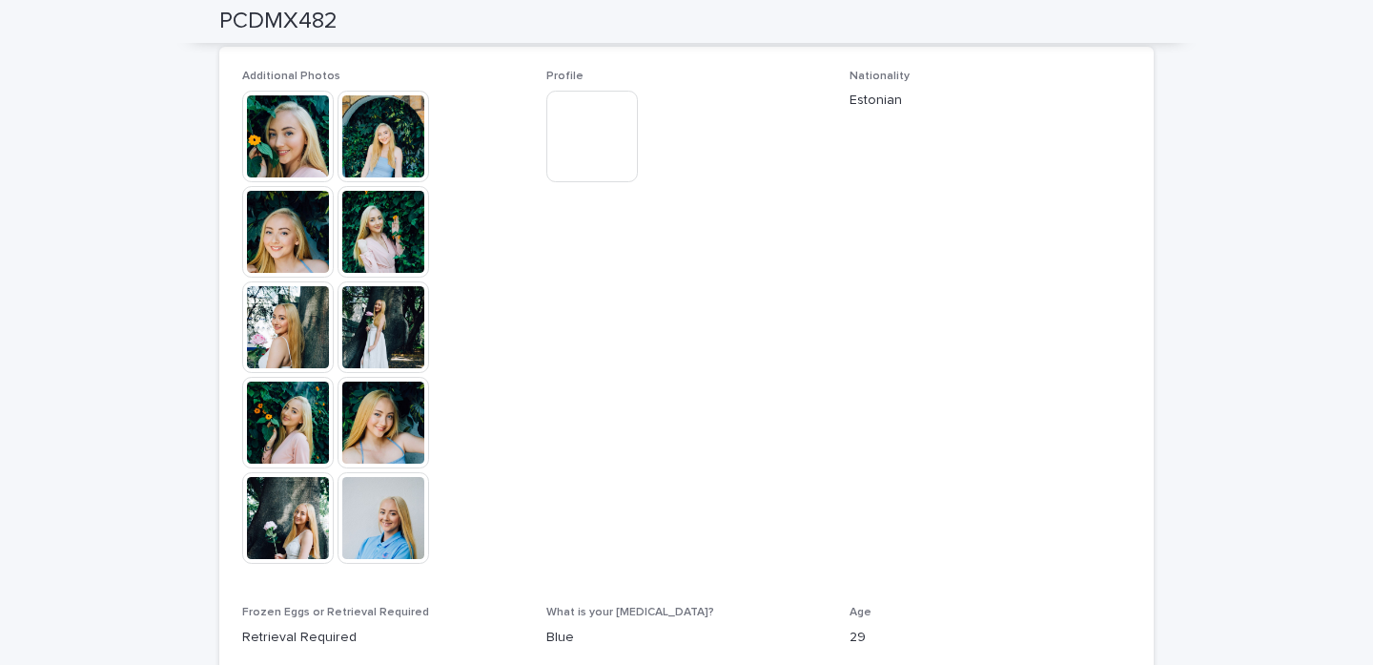
scroll to position [543, 0]
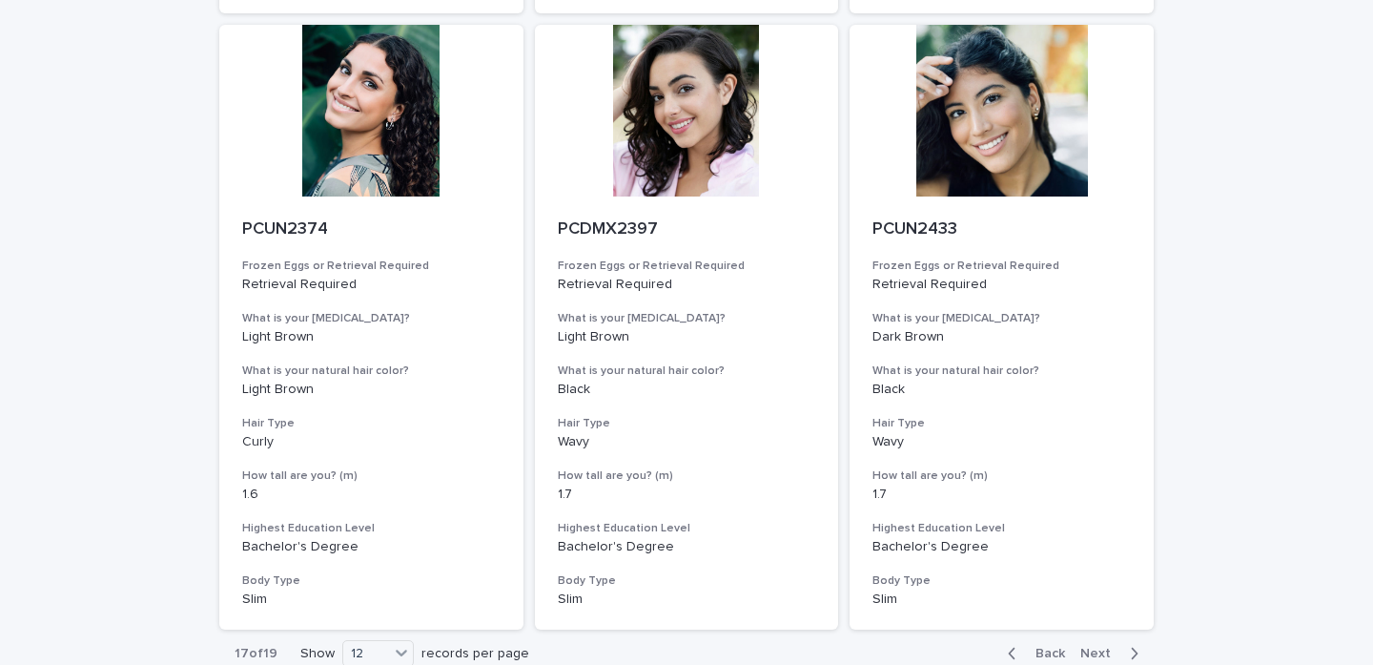
scroll to position [2017, 0]
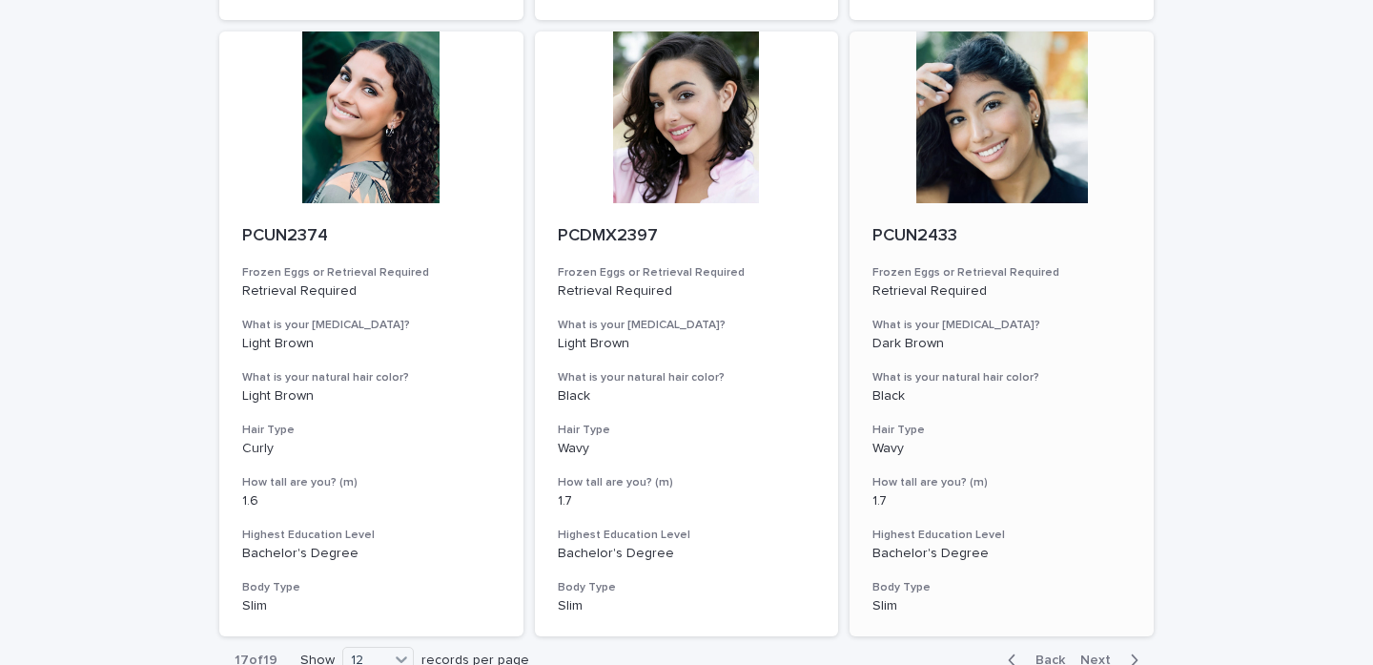
click at [1087, 152] on div at bounding box center [1002, 117] width 304 height 172
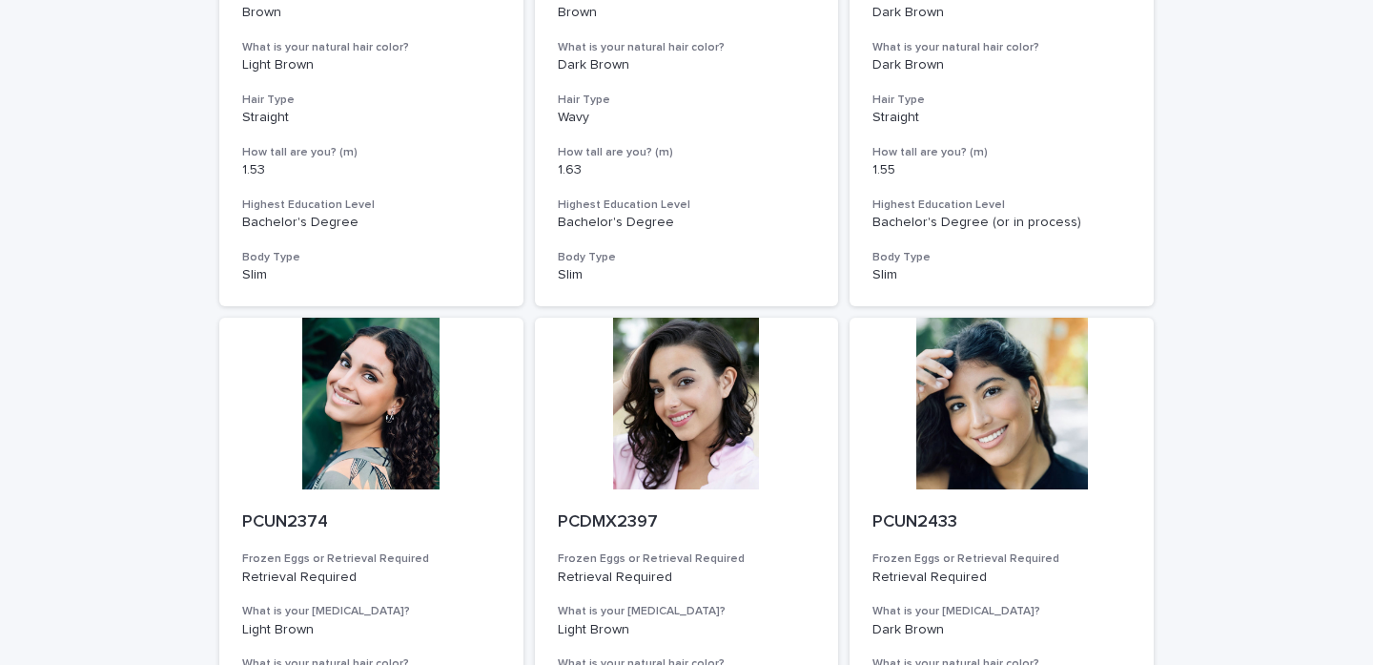
scroll to position [2157, 0]
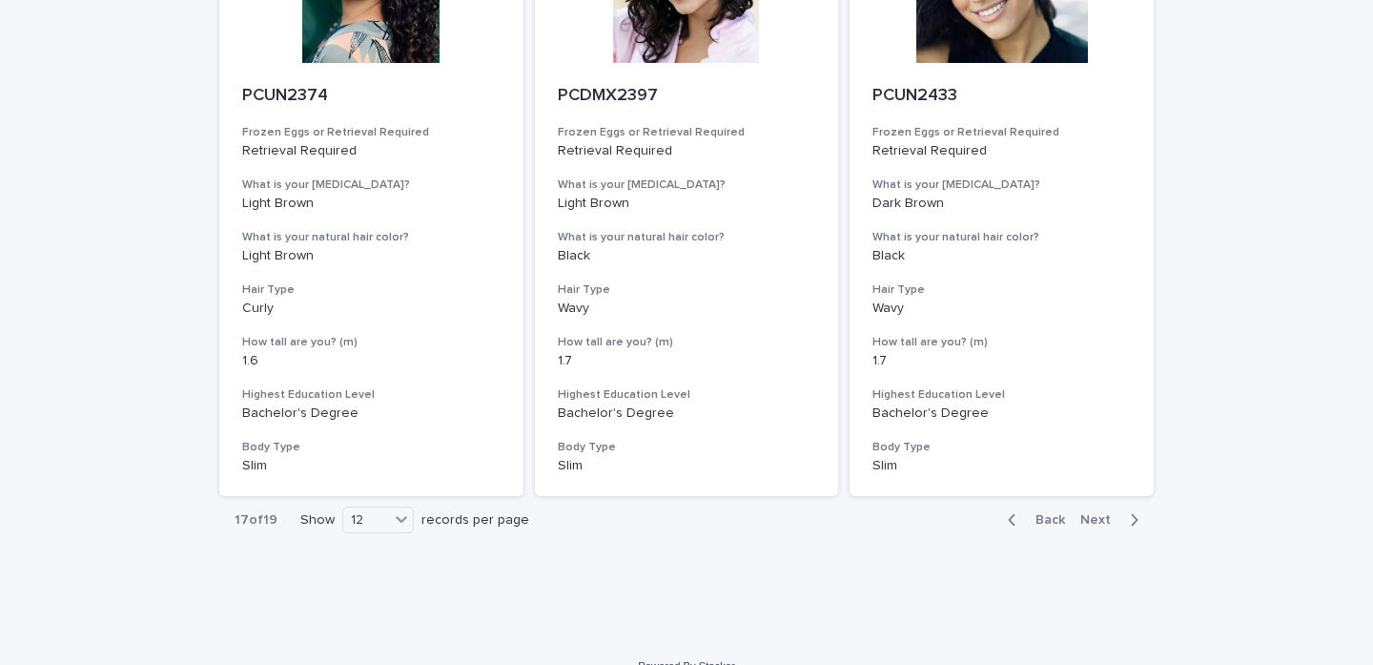
click at [1095, 513] on span "Next" at bounding box center [1101, 519] width 42 height 13
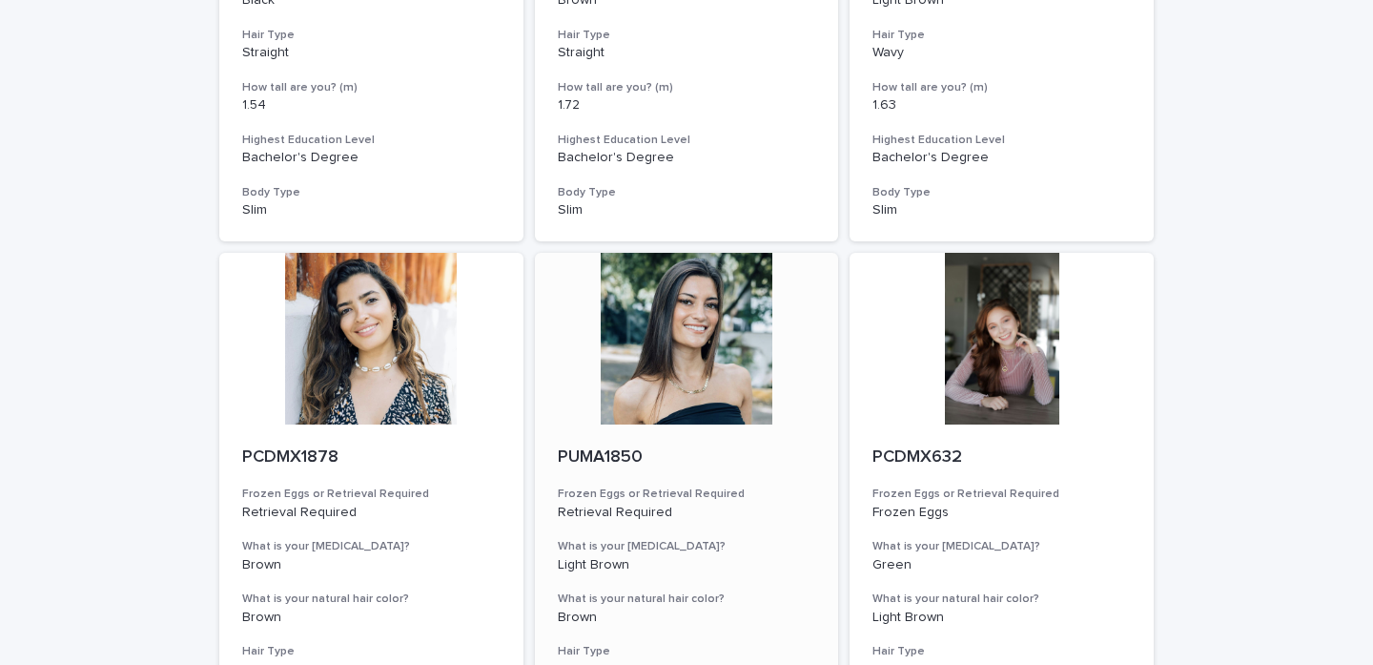
scroll to position [1785, 0]
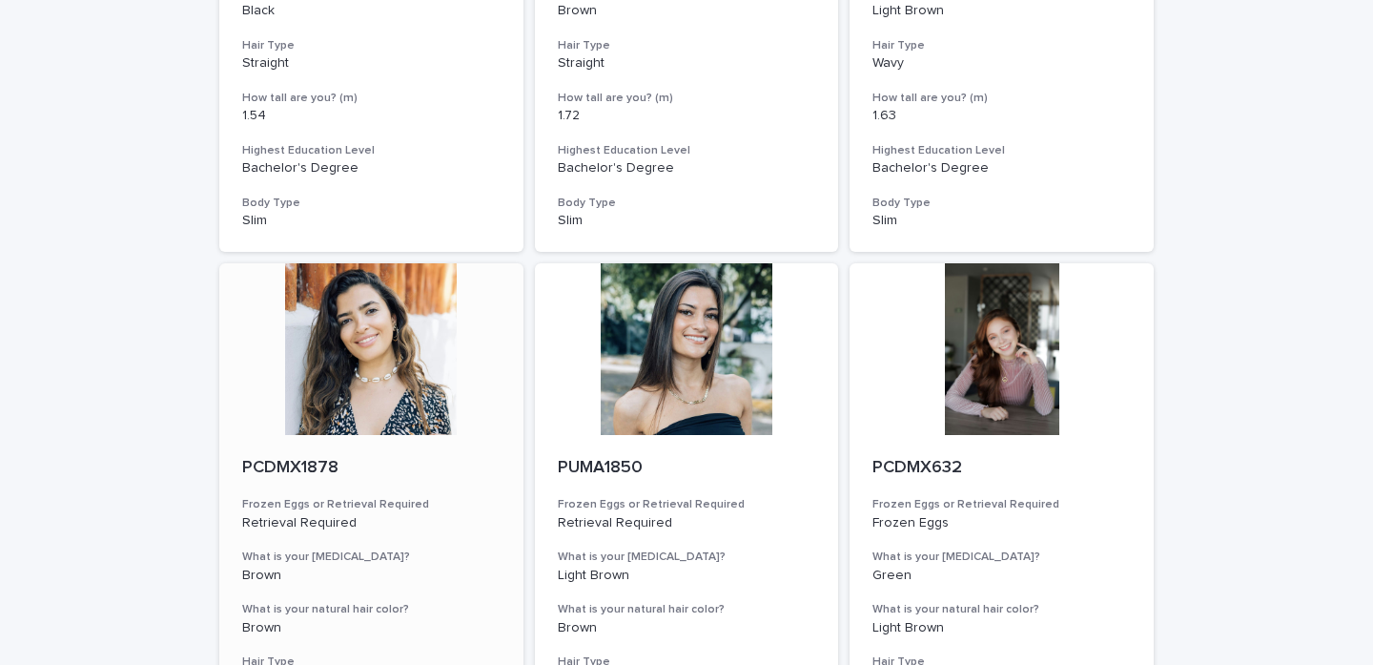
click at [343, 360] on div at bounding box center [371, 349] width 304 height 172
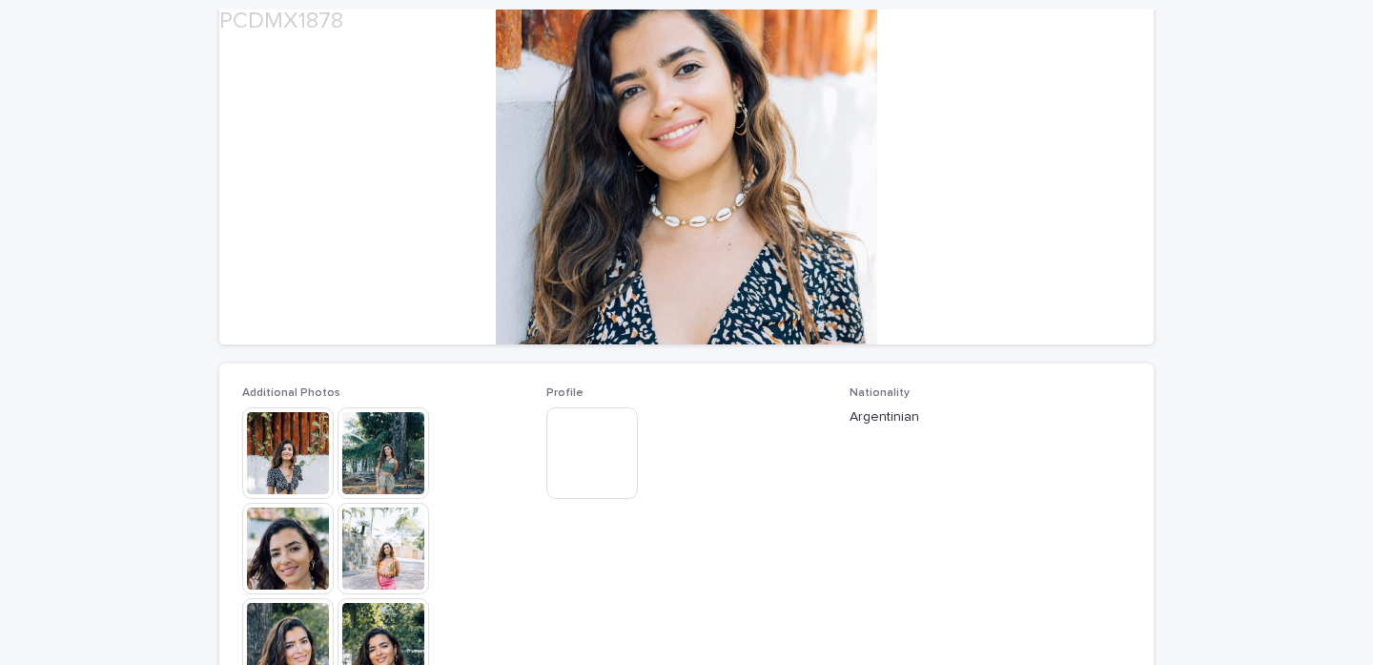
scroll to position [240, 0]
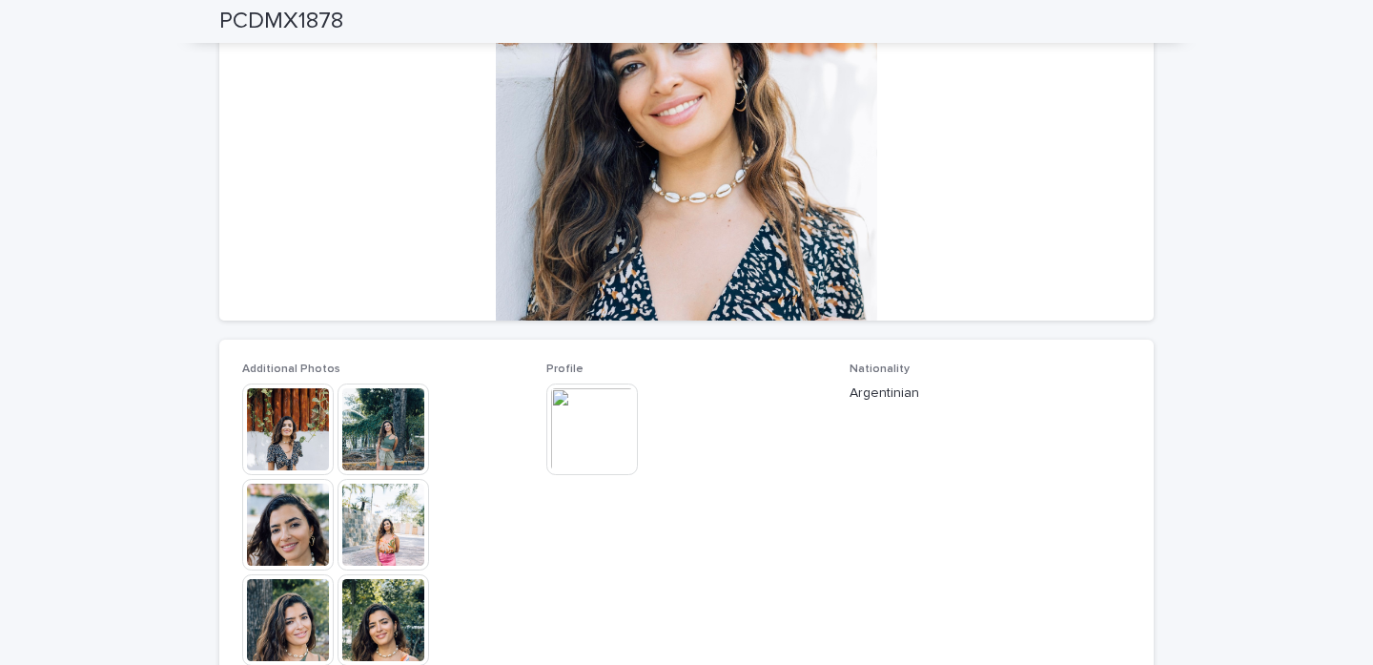
click at [277, 420] on img at bounding box center [288, 429] width 92 height 92
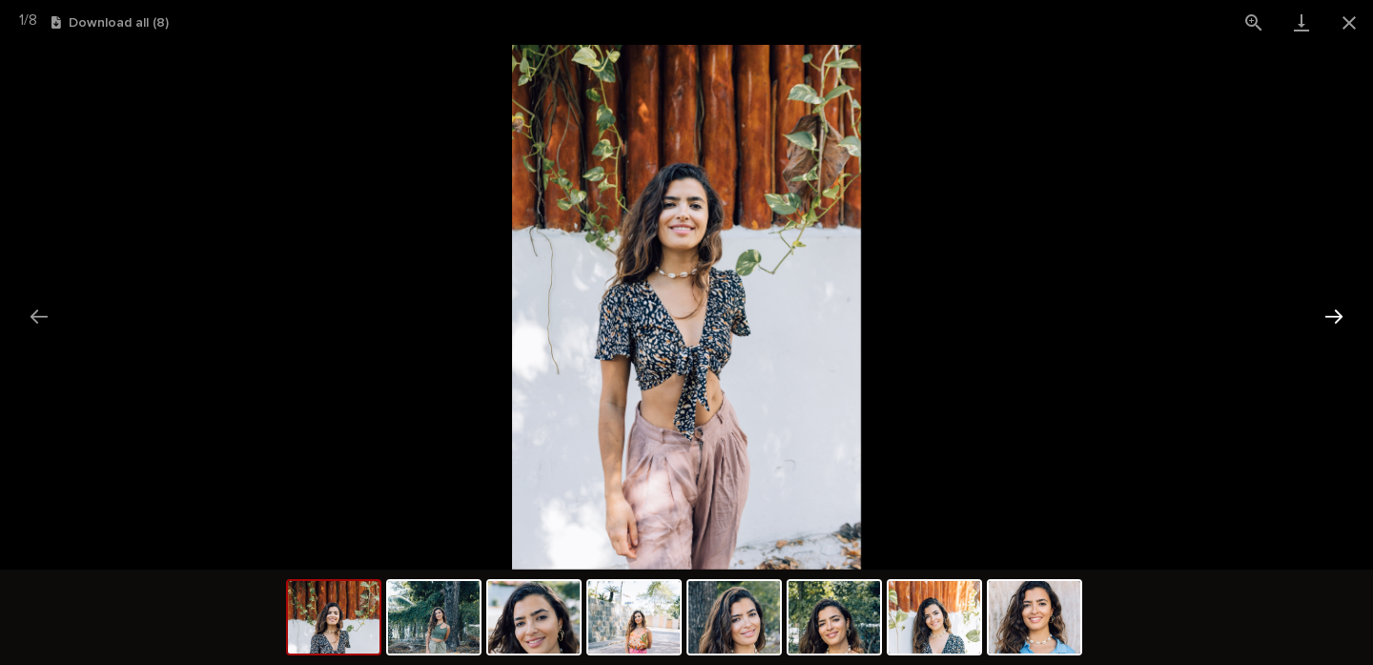
click at [1341, 323] on button "Next slide" at bounding box center [1334, 316] width 40 height 37
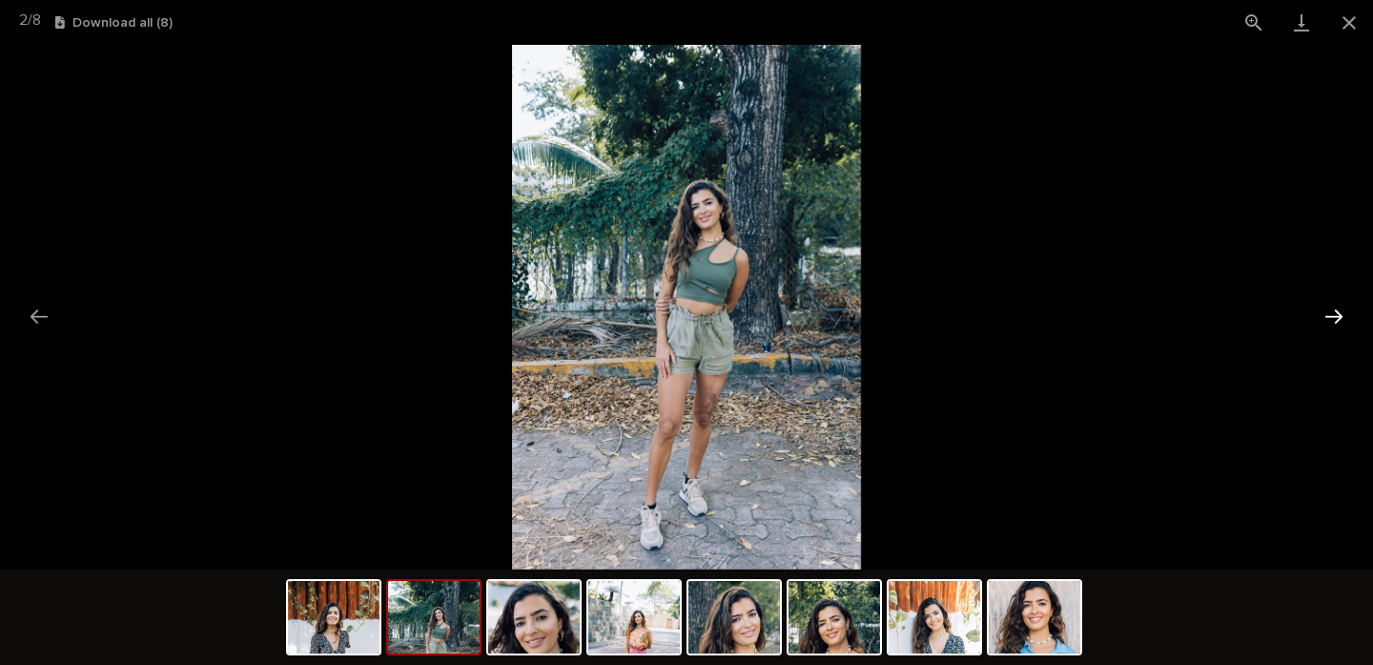
click at [1341, 323] on button "Next slide" at bounding box center [1334, 316] width 40 height 37
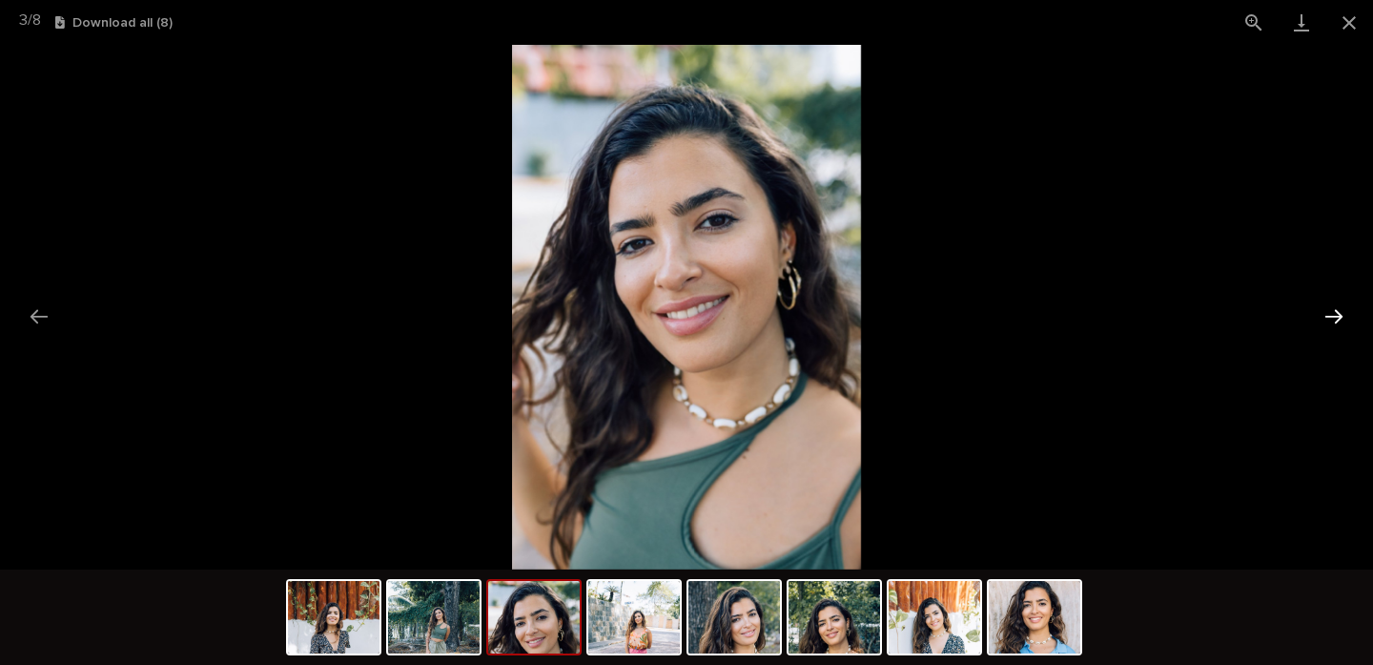
click at [1341, 323] on button "Next slide" at bounding box center [1334, 316] width 40 height 37
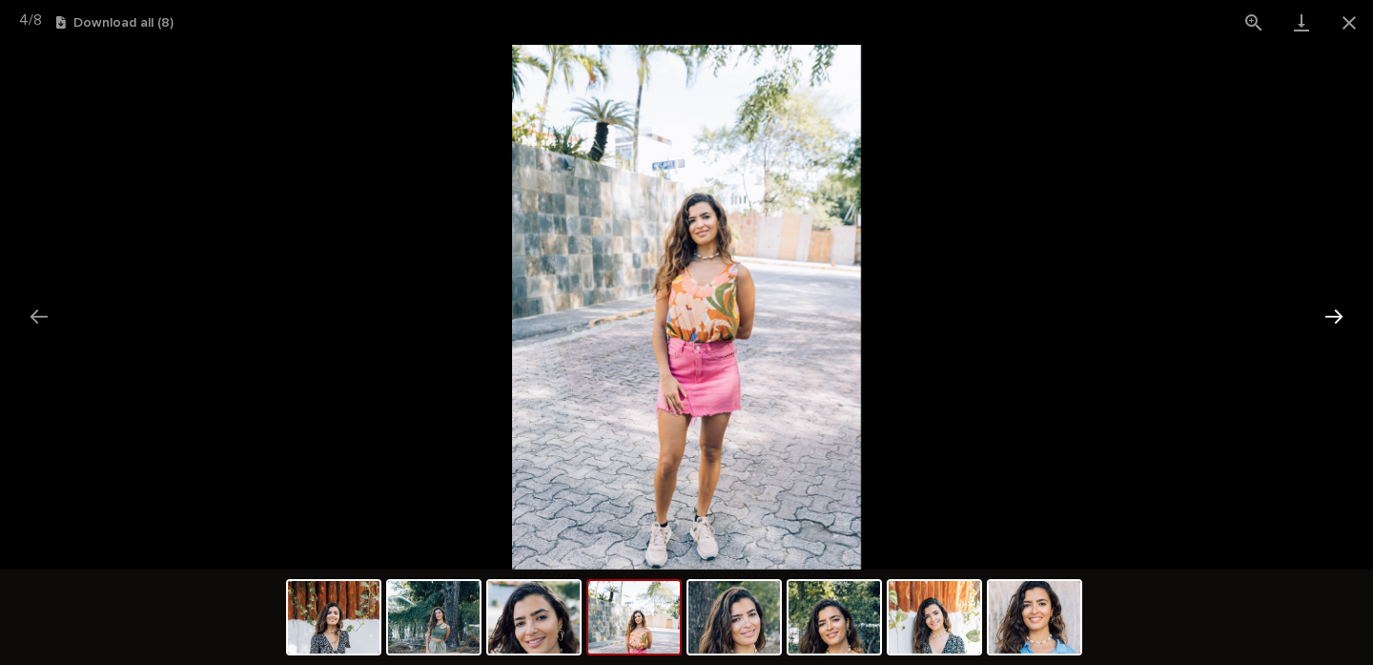
click at [1341, 323] on button "Next slide" at bounding box center [1334, 316] width 40 height 37
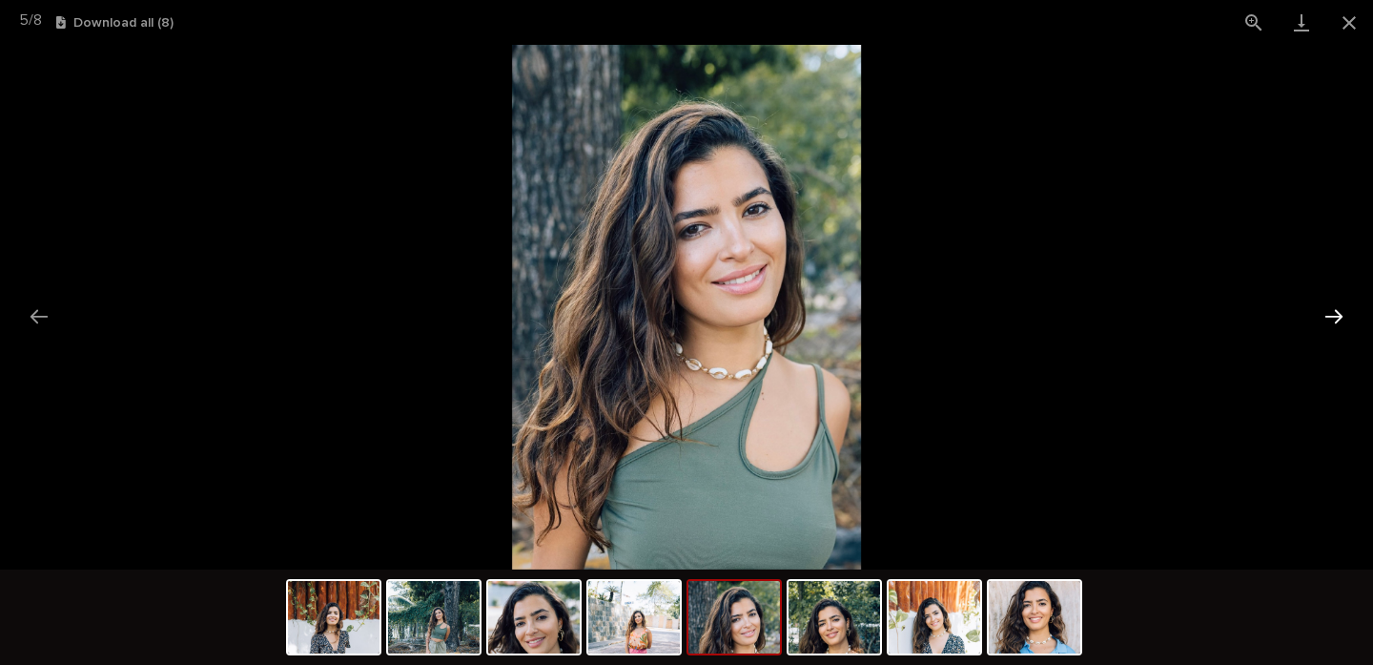
click at [1341, 323] on button "Next slide" at bounding box center [1334, 316] width 40 height 37
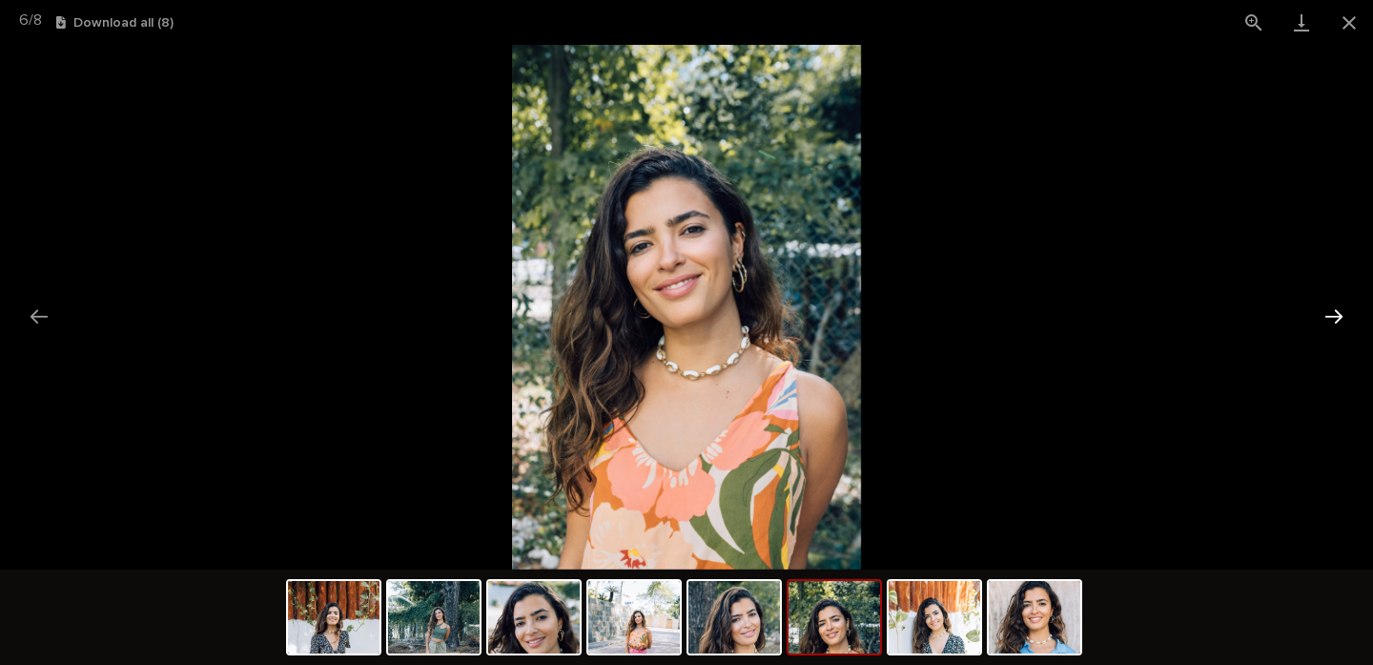
click at [1341, 323] on button "Next slide" at bounding box center [1334, 316] width 40 height 37
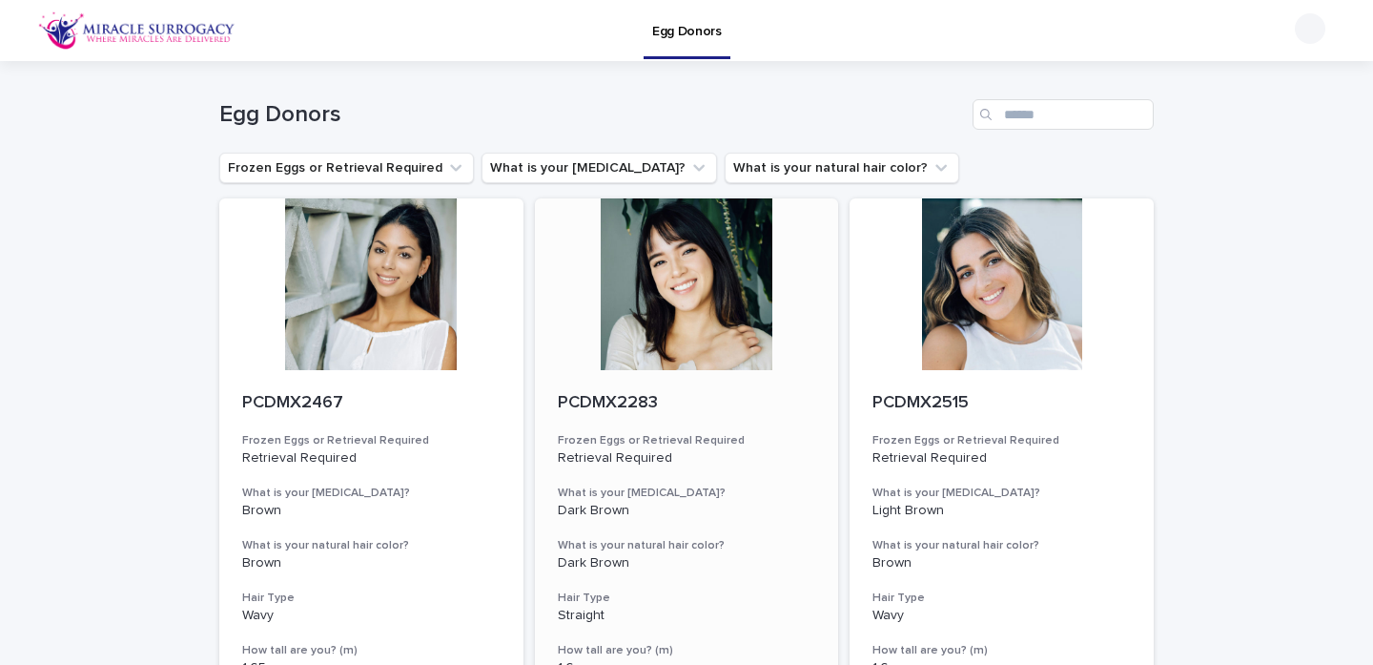
click at [656, 301] on div at bounding box center [687, 284] width 304 height 172
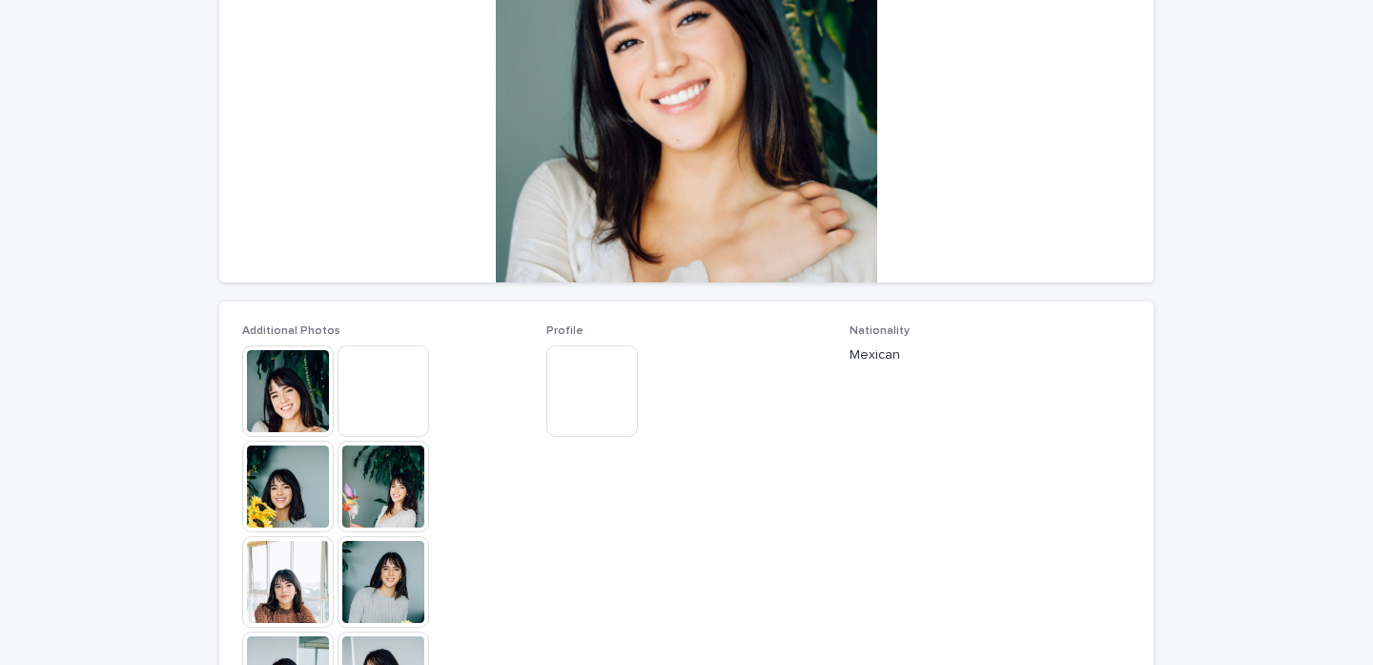
scroll to position [288, 0]
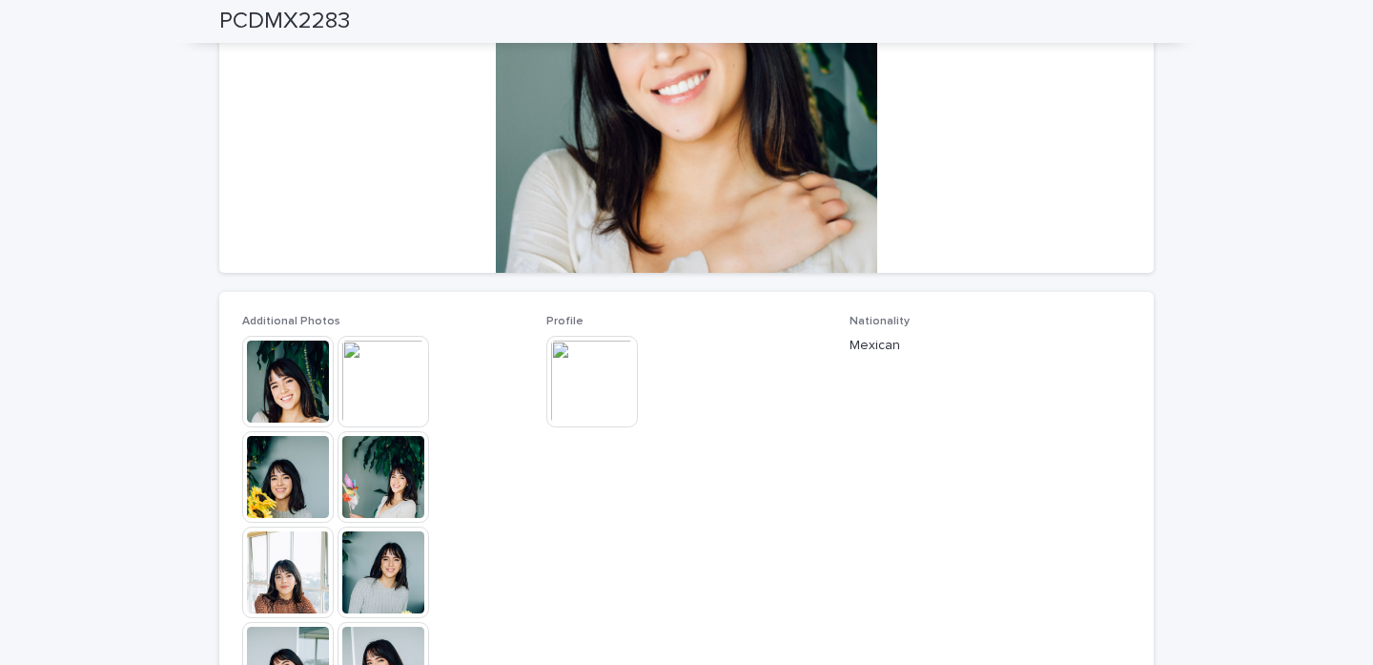
click at [295, 329] on div "Additional Photos This file cannot be opened Download File" at bounding box center [382, 571] width 281 height 513
click at [294, 369] on img at bounding box center [288, 382] width 92 height 92
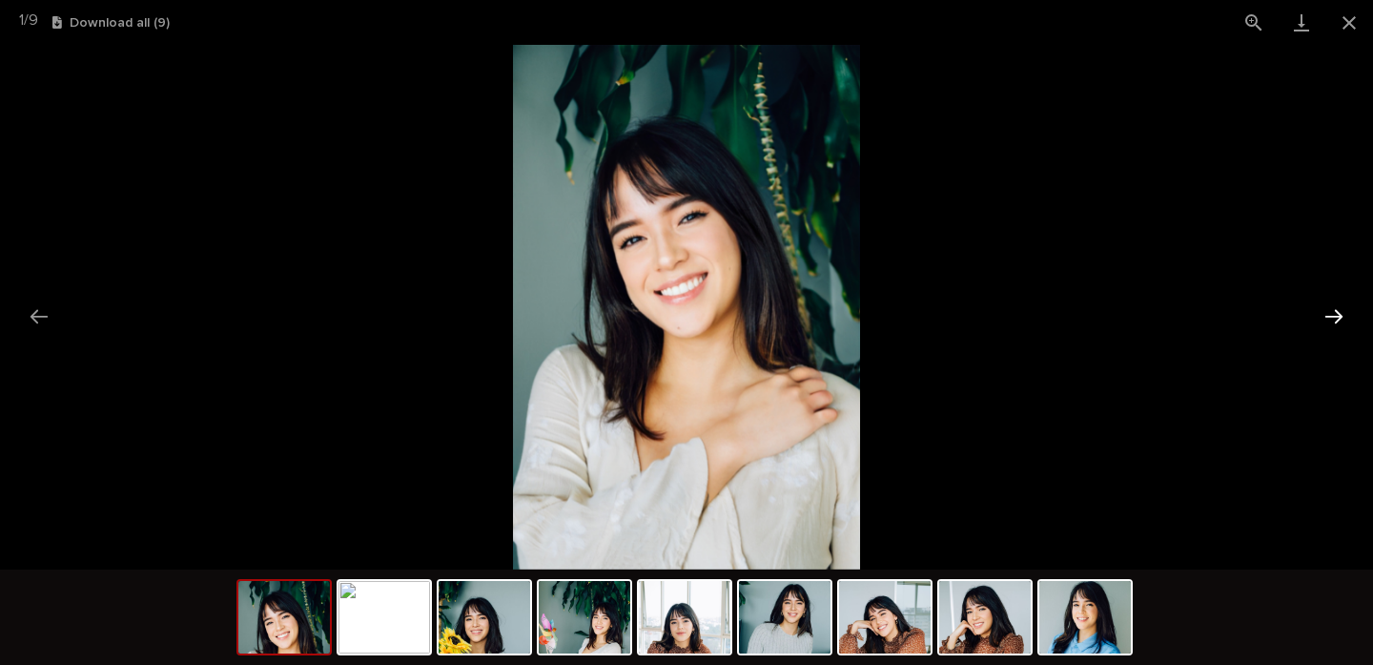
click at [1335, 315] on button "Next slide" at bounding box center [1334, 316] width 40 height 37
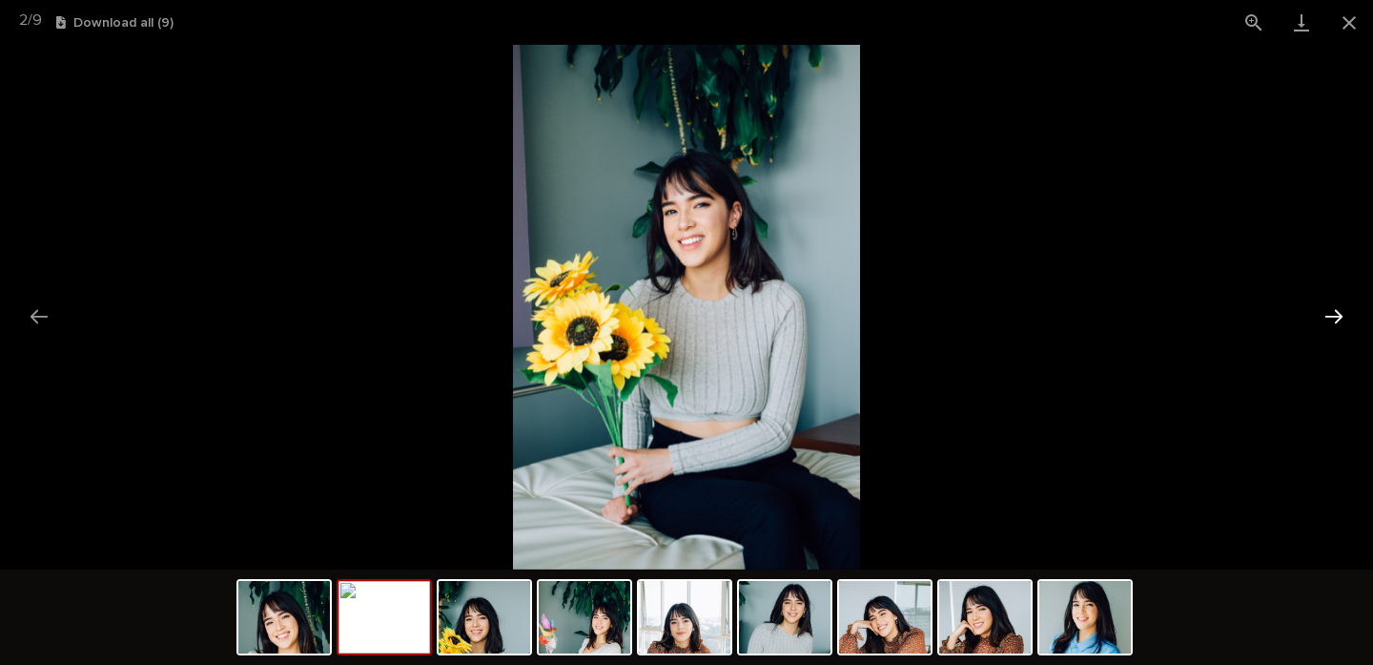
click at [1335, 315] on button "Next slide" at bounding box center [1334, 316] width 40 height 37
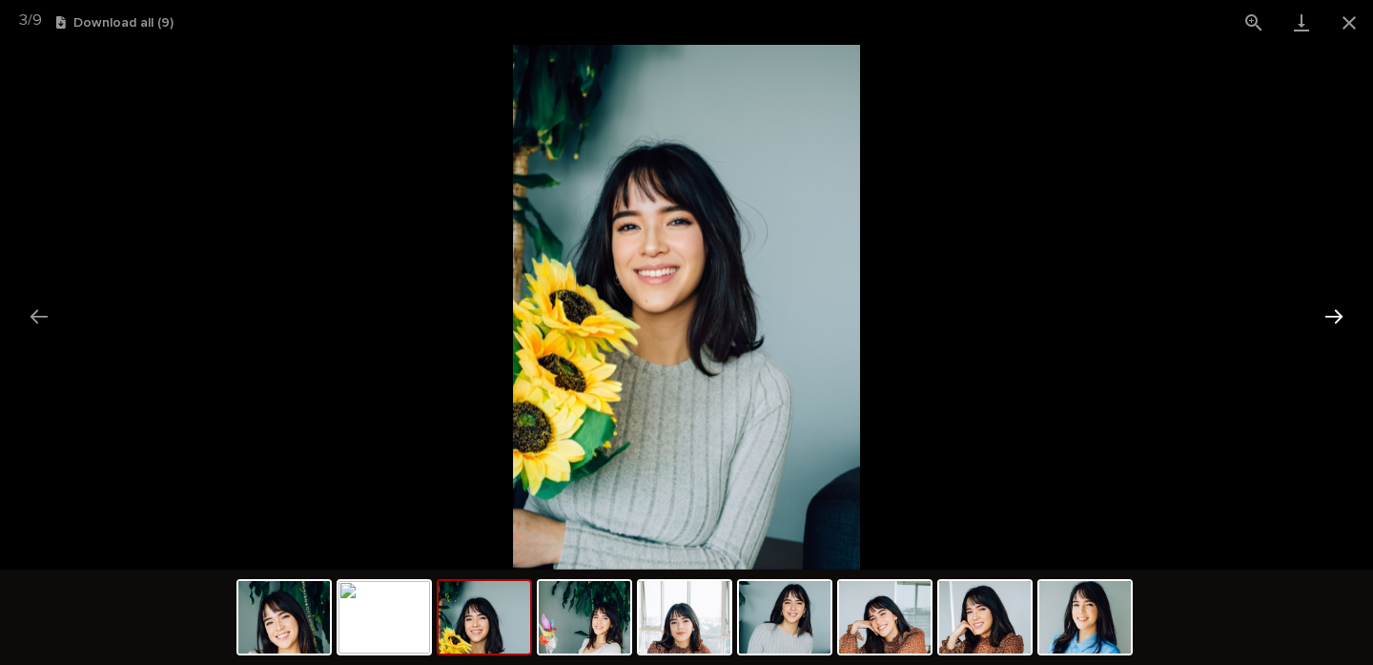
click at [1335, 315] on button "Next slide" at bounding box center [1334, 316] width 40 height 37
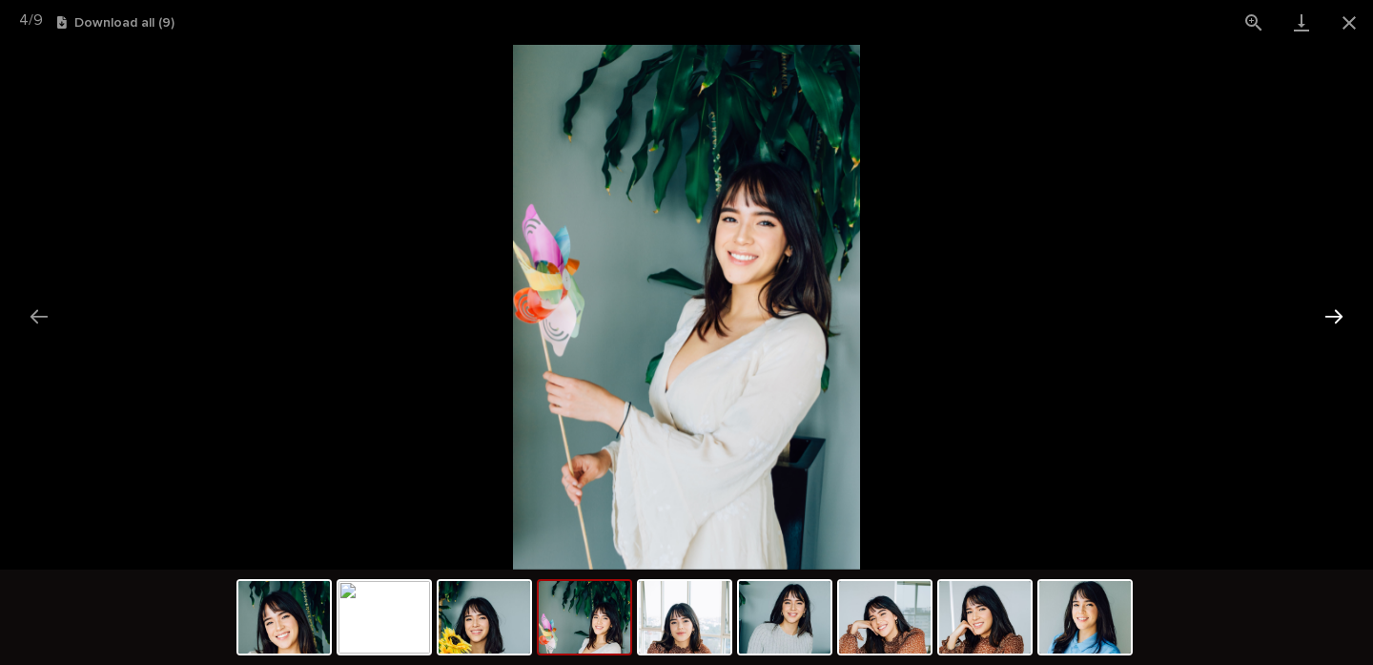
click at [1335, 315] on button "Next slide" at bounding box center [1334, 316] width 40 height 37
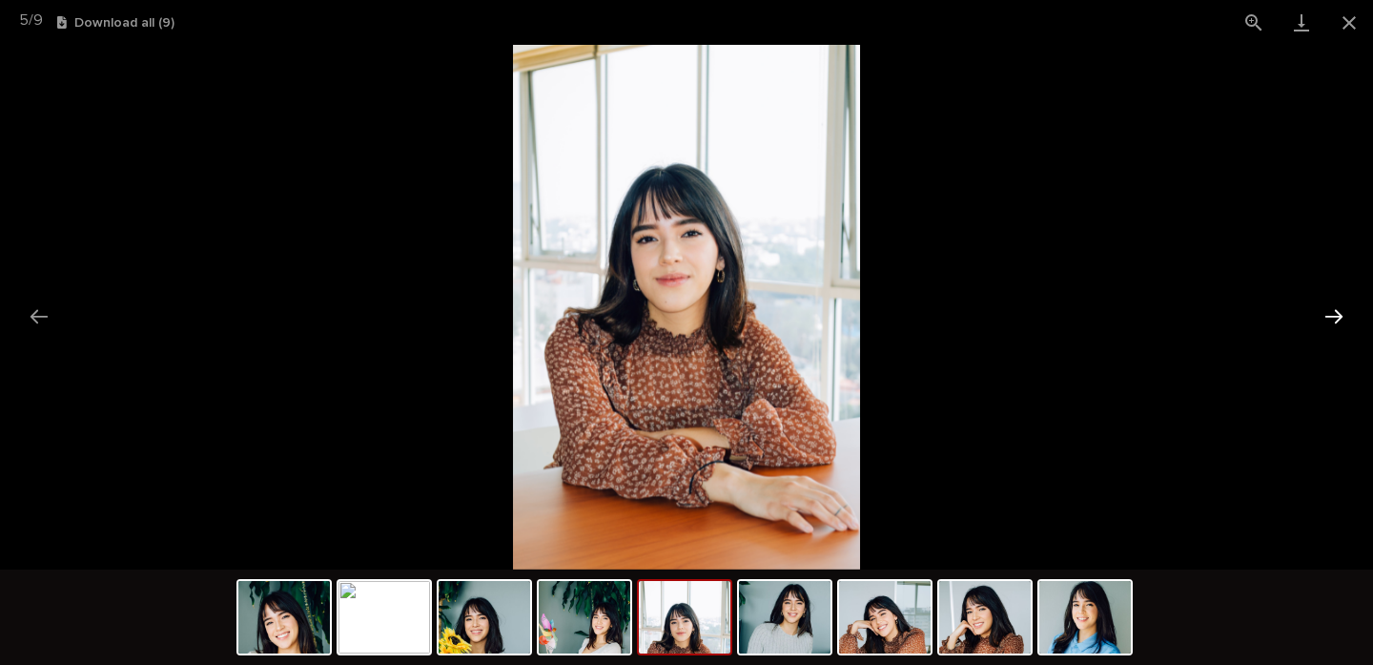
click at [1335, 315] on button "Next slide" at bounding box center [1334, 316] width 40 height 37
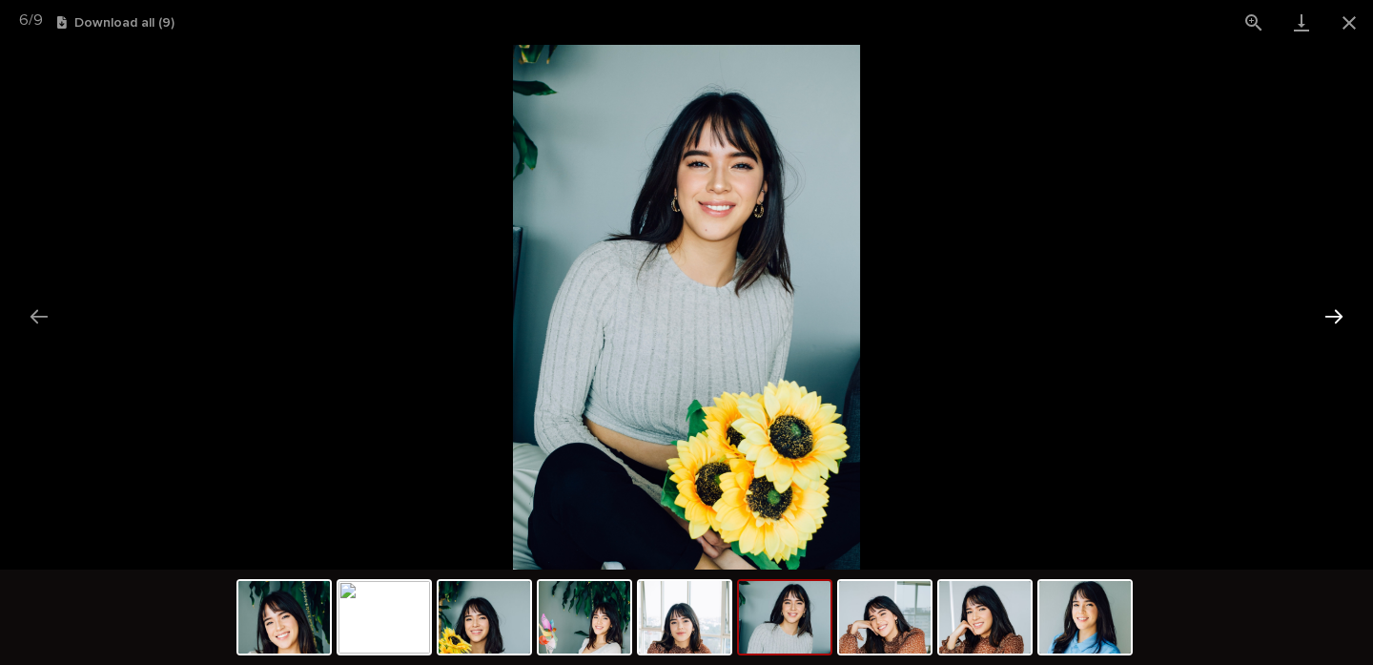
click at [1335, 315] on button "Next slide" at bounding box center [1334, 316] width 40 height 37
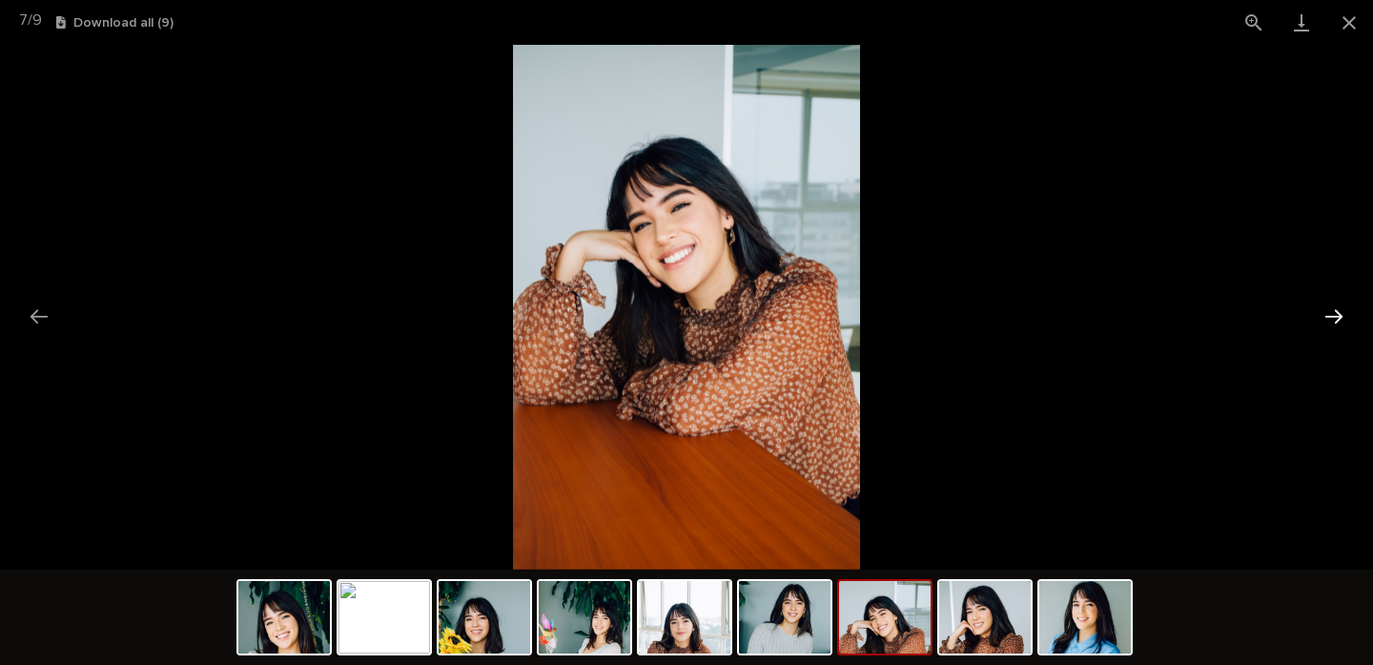
click at [1335, 315] on button "Next slide" at bounding box center [1334, 316] width 40 height 37
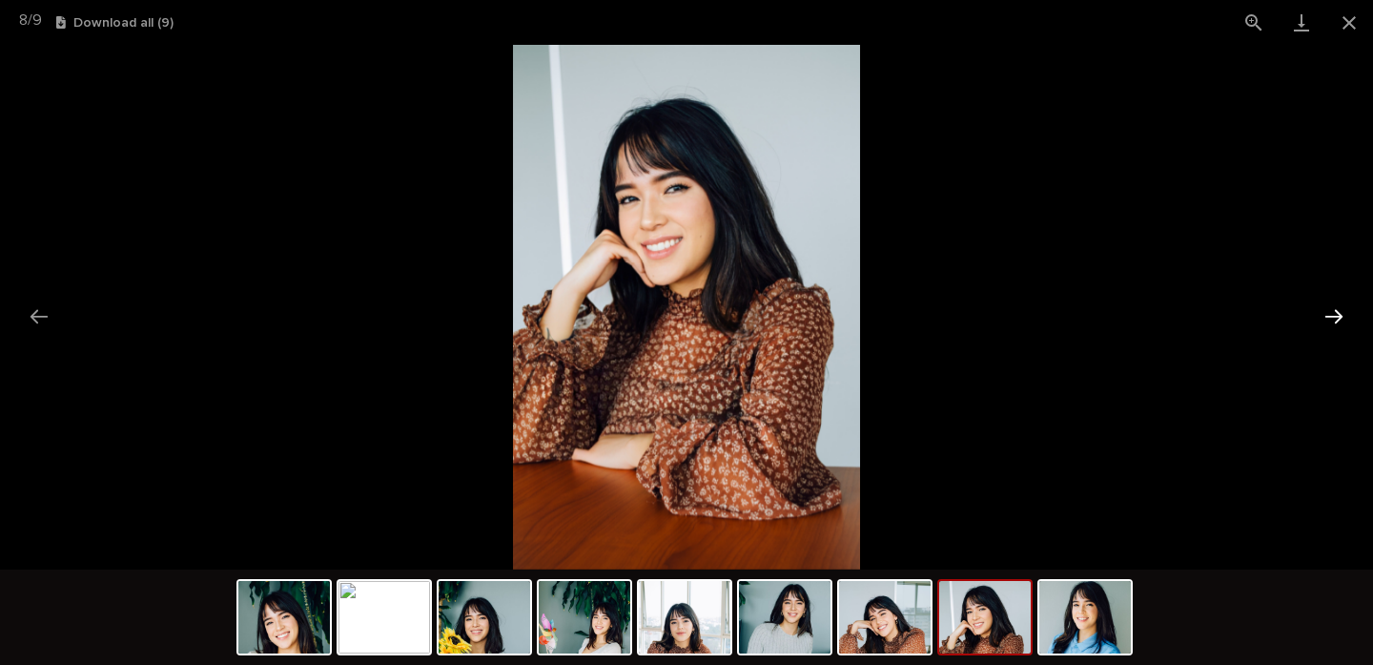
click at [1335, 315] on button "Next slide" at bounding box center [1334, 316] width 40 height 37
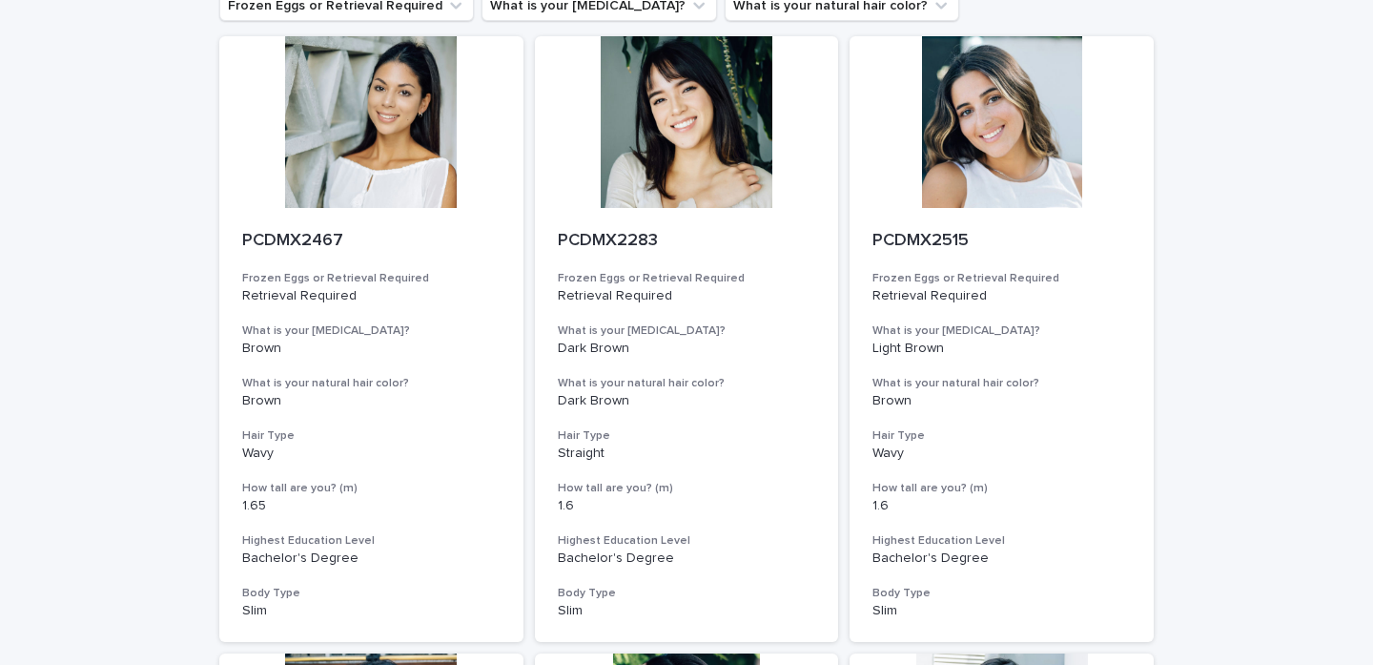
scroll to position [167, 0]
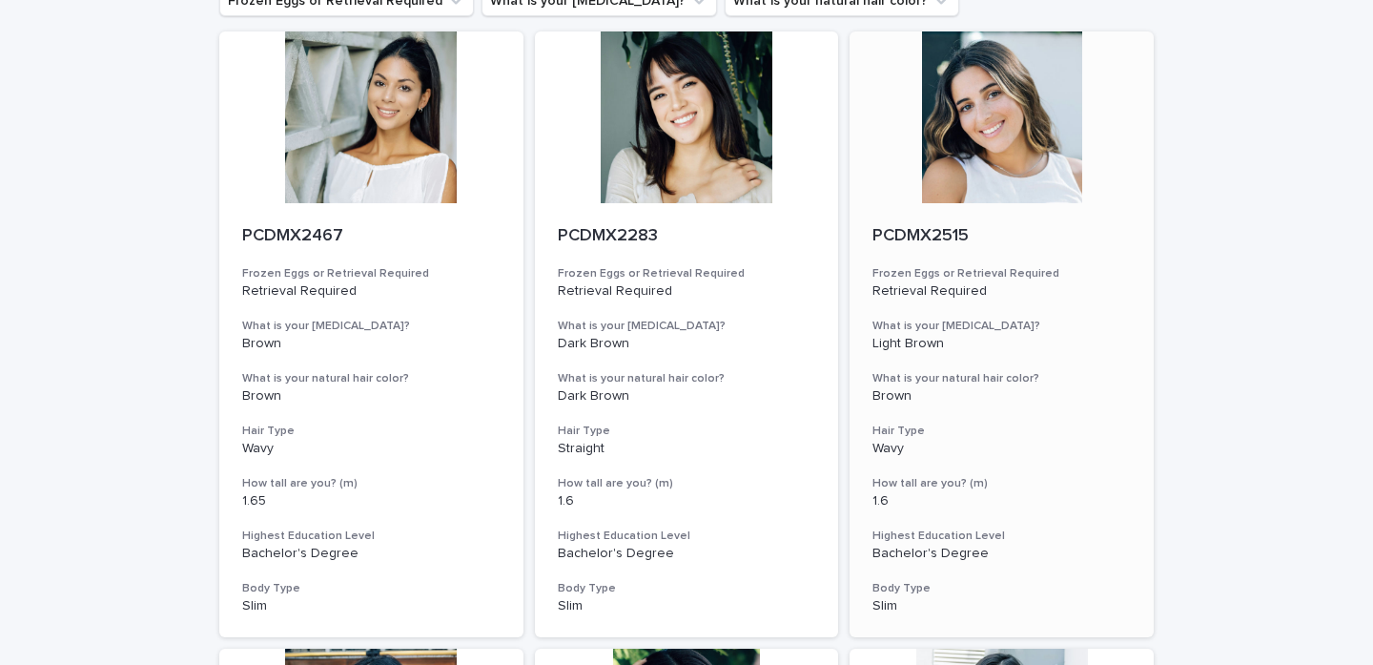
click at [1006, 151] on div at bounding box center [1002, 117] width 304 height 172
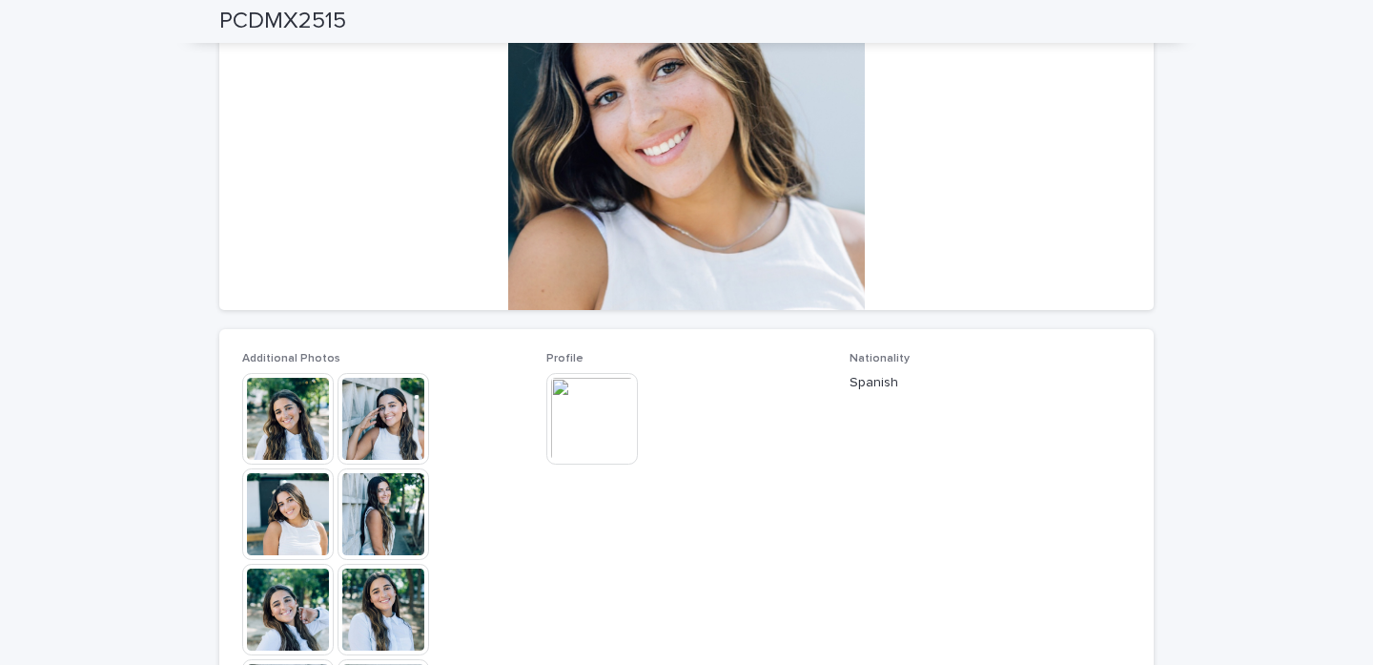
scroll to position [253, 0]
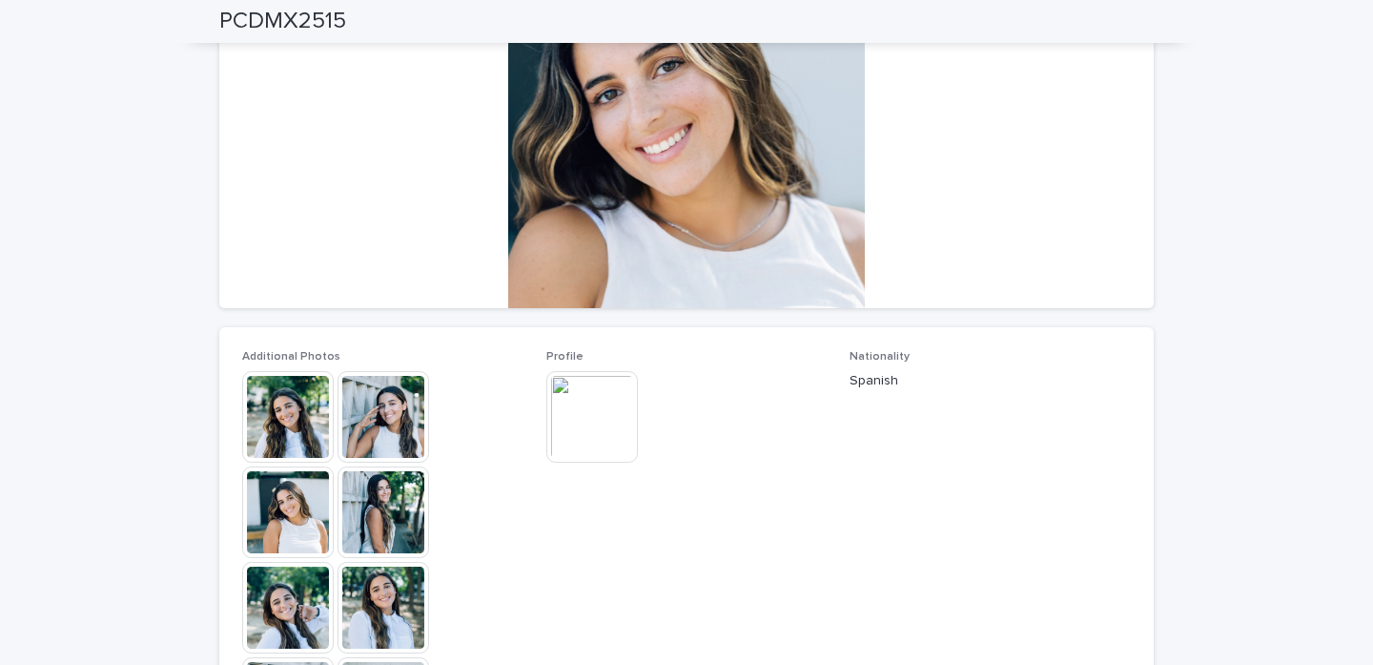
click at [278, 385] on img at bounding box center [288, 417] width 92 height 92
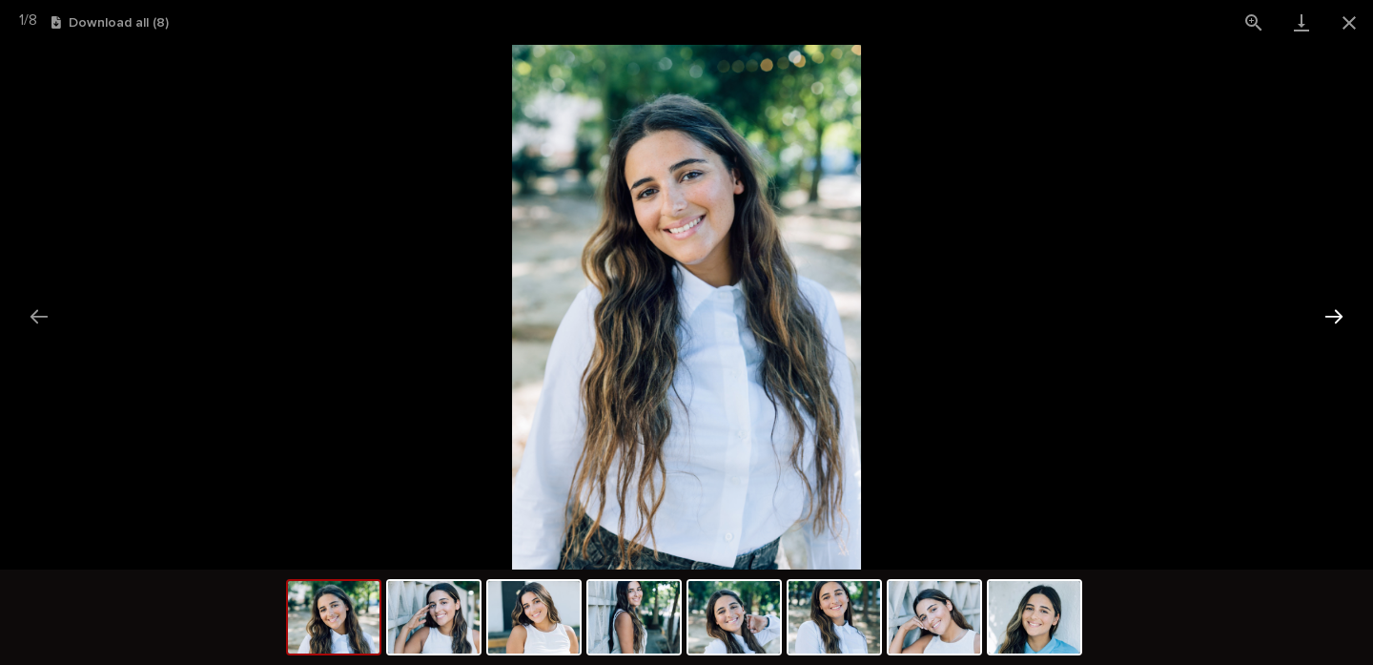
click at [1333, 314] on button "Next slide" at bounding box center [1334, 316] width 40 height 37
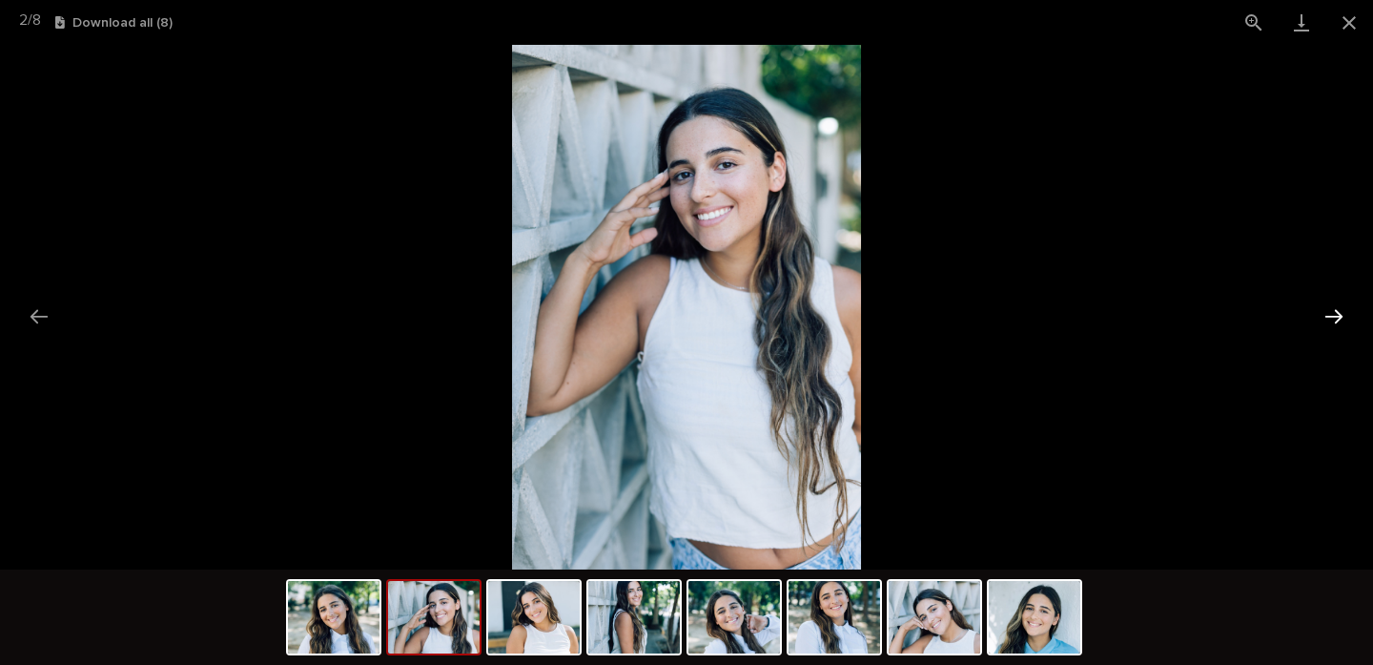
click at [1333, 314] on button "Next slide" at bounding box center [1334, 316] width 40 height 37
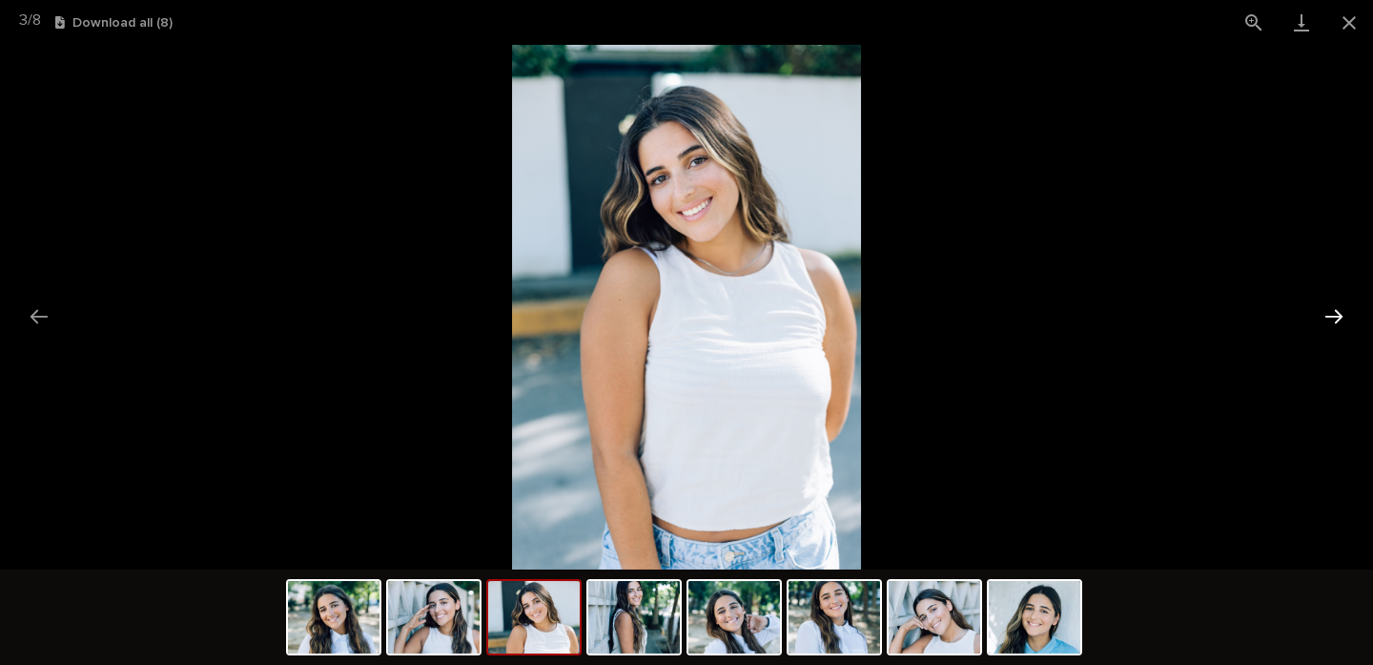
click at [1333, 314] on button "Next slide" at bounding box center [1334, 316] width 40 height 37
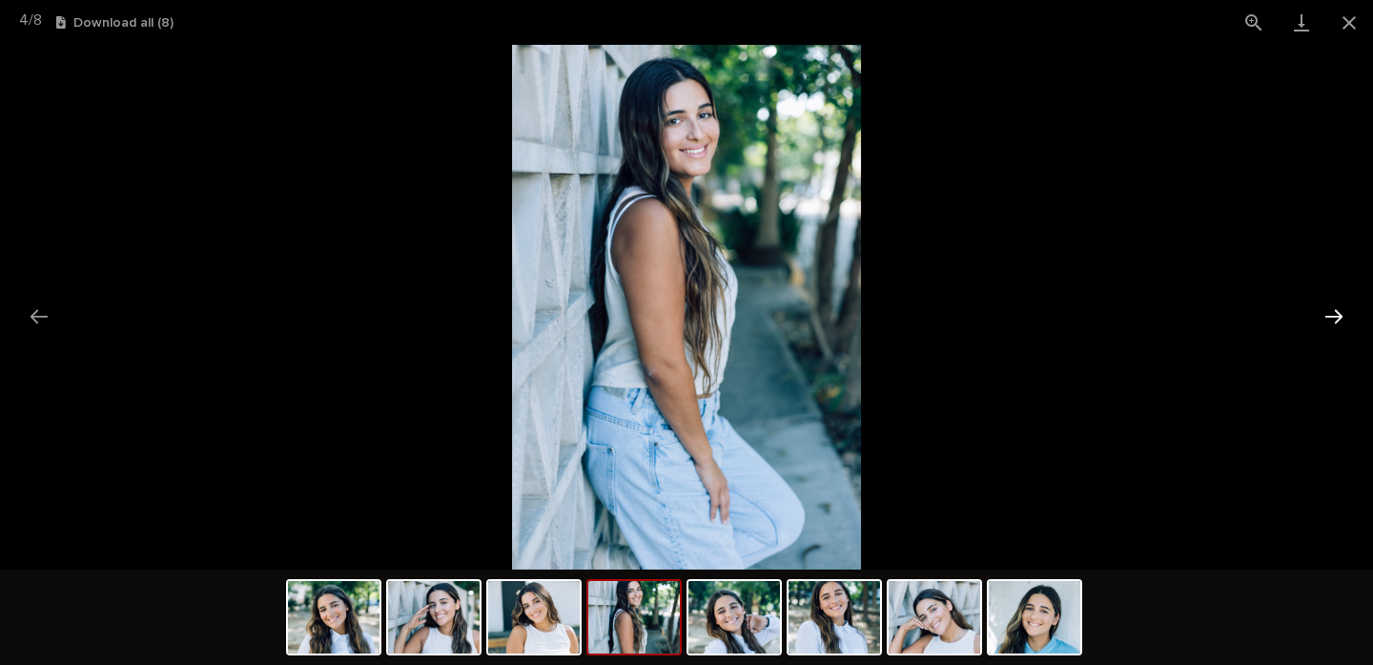
click at [1333, 314] on button "Next slide" at bounding box center [1334, 316] width 40 height 37
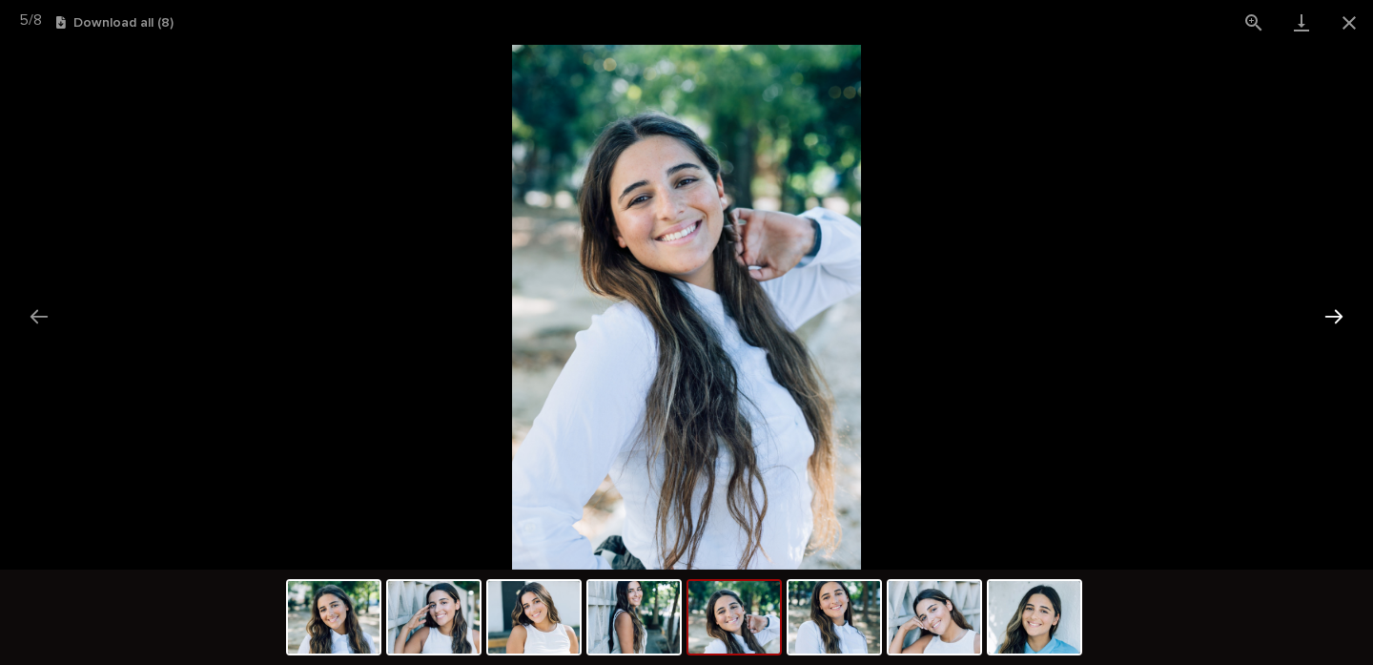
click at [1333, 314] on button "Next slide" at bounding box center [1334, 316] width 40 height 37
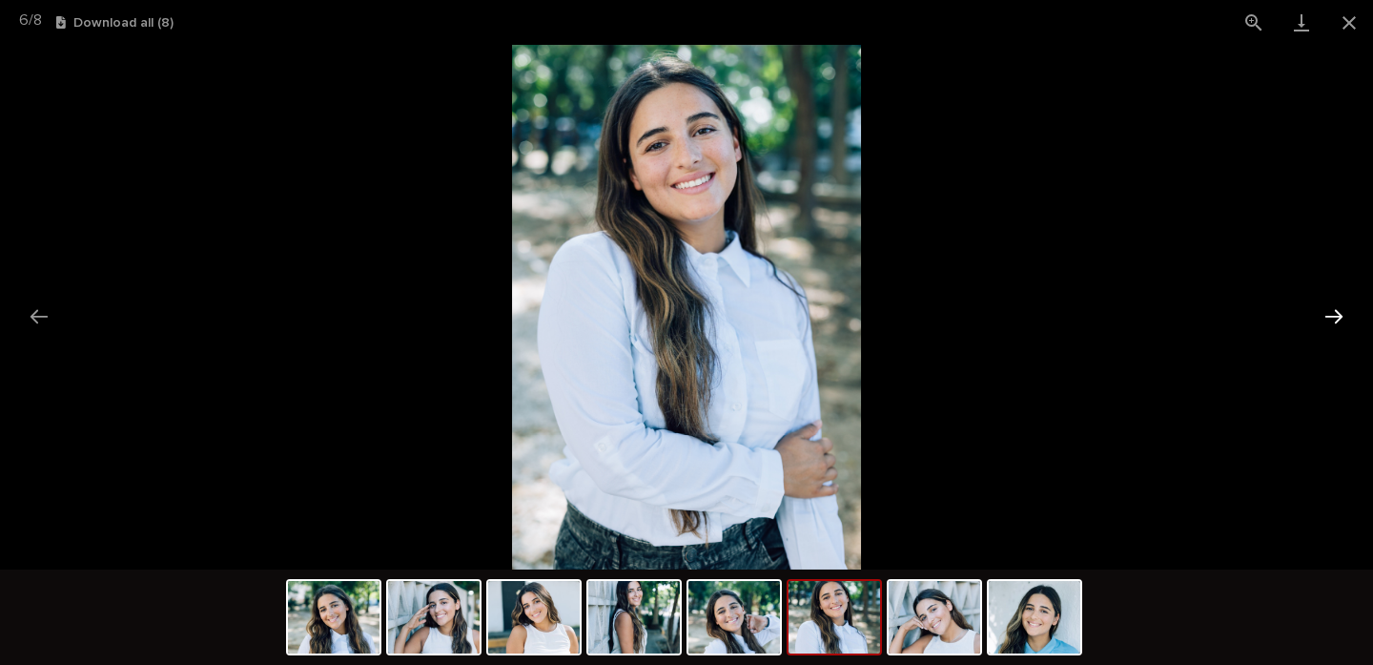
click at [1333, 314] on button "Next slide" at bounding box center [1334, 316] width 40 height 37
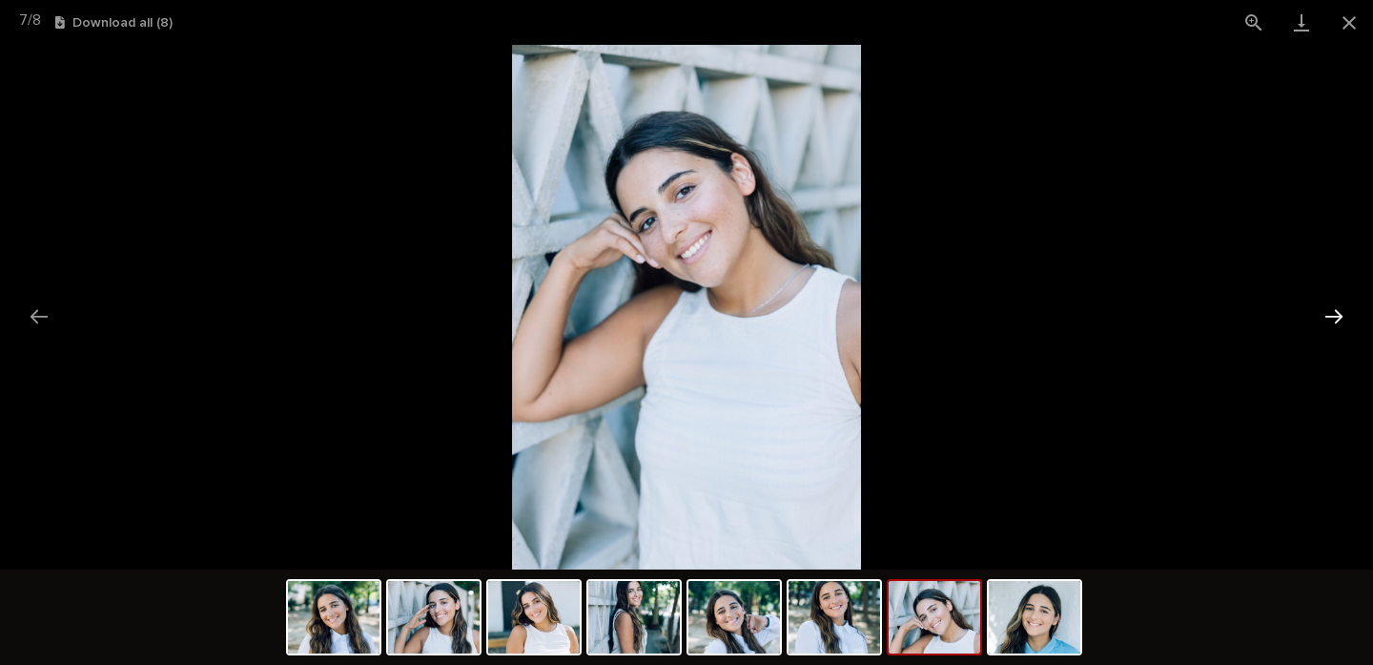
click at [1333, 314] on button "Next slide" at bounding box center [1334, 316] width 40 height 37
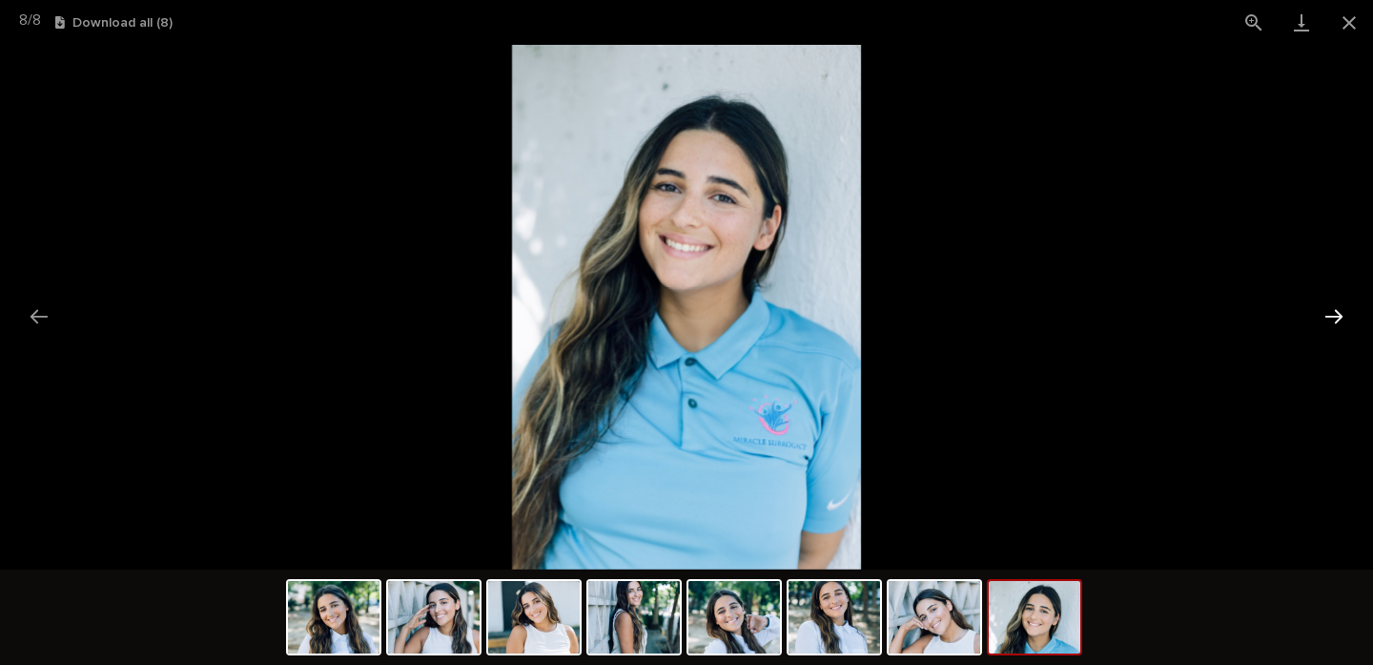
click at [1333, 314] on button "Next slide" at bounding box center [1334, 316] width 40 height 37
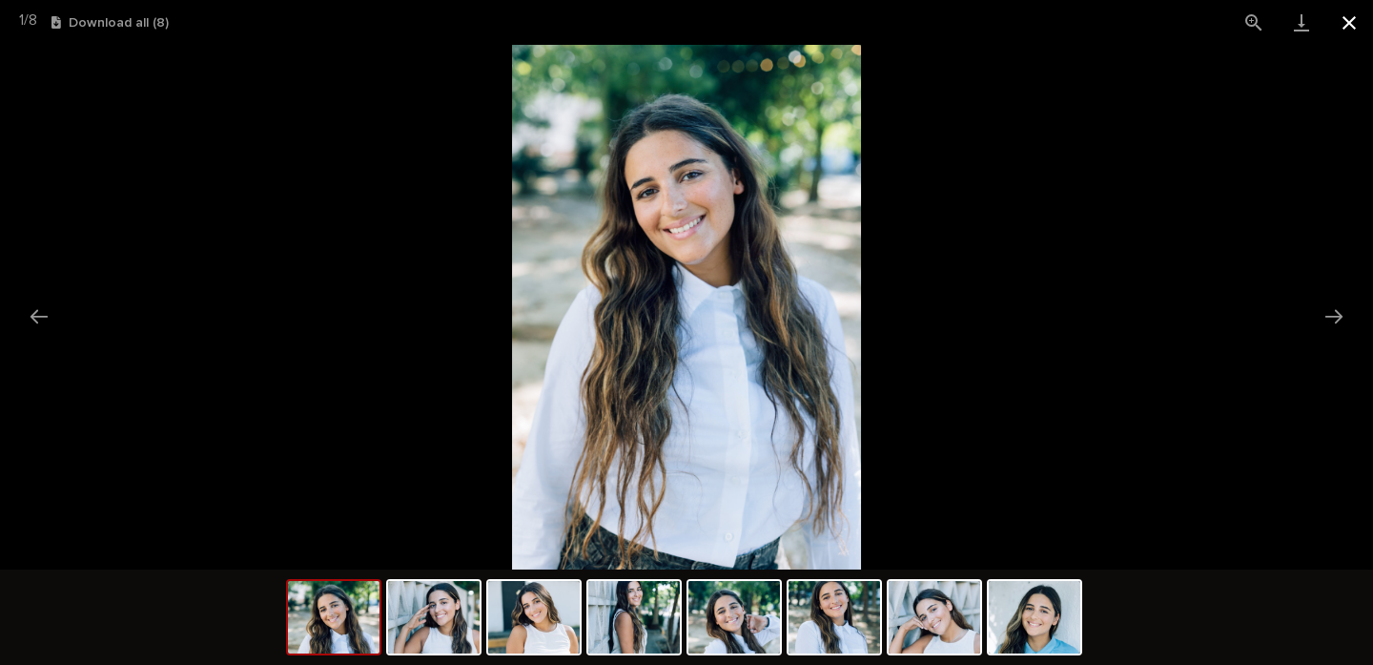
click at [1349, 23] on button "Close gallery" at bounding box center [1350, 22] width 48 height 45
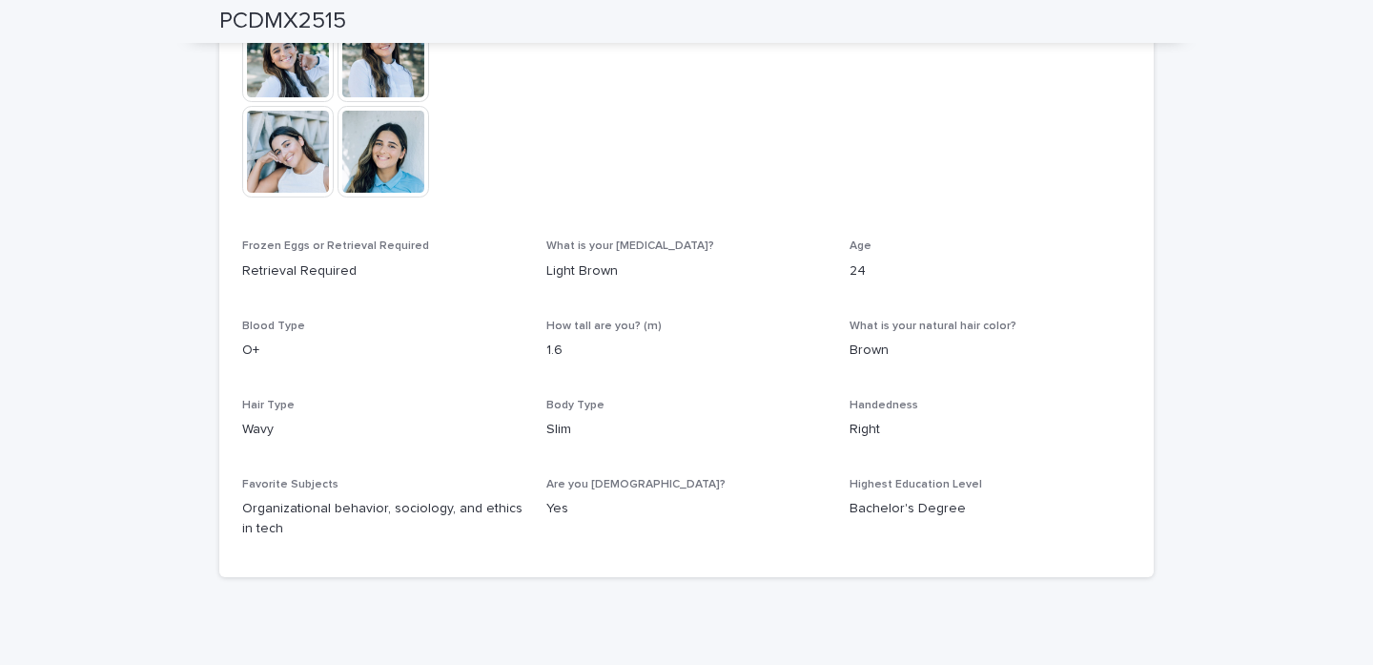
scroll to position [805, 0]
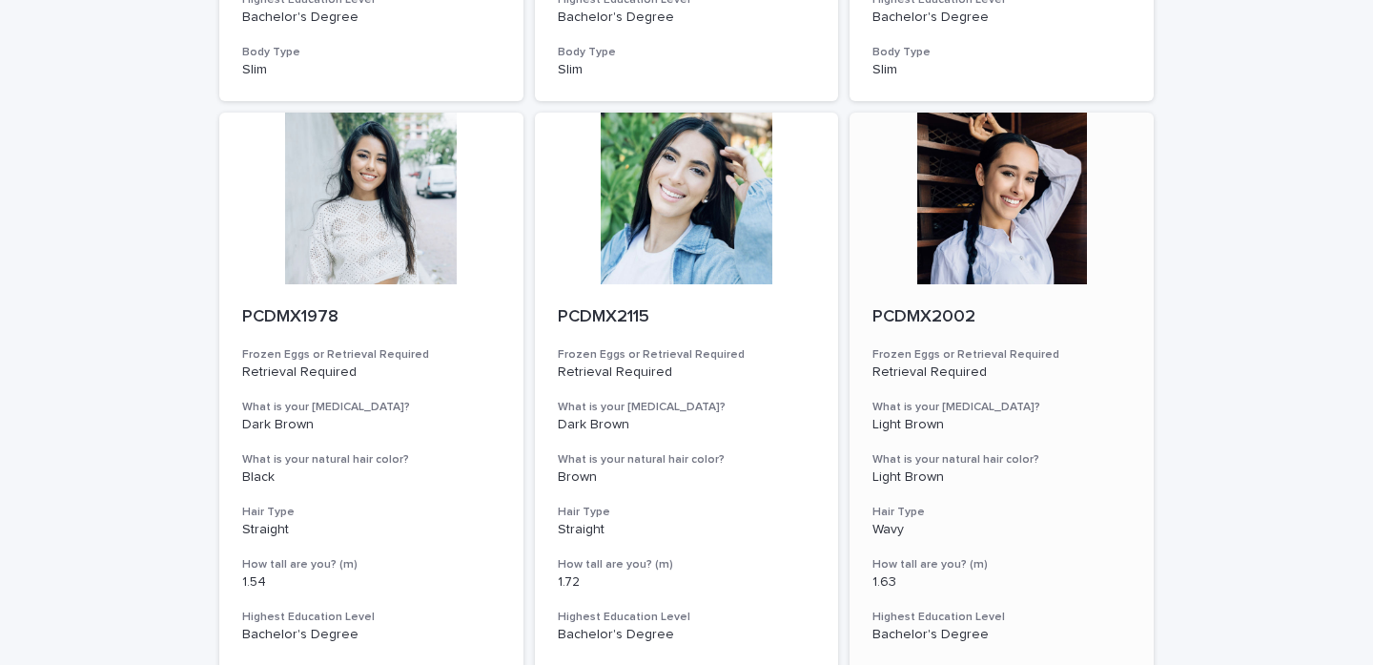
scroll to position [1320, 0]
click at [981, 208] on div at bounding box center [1002, 198] width 304 height 172
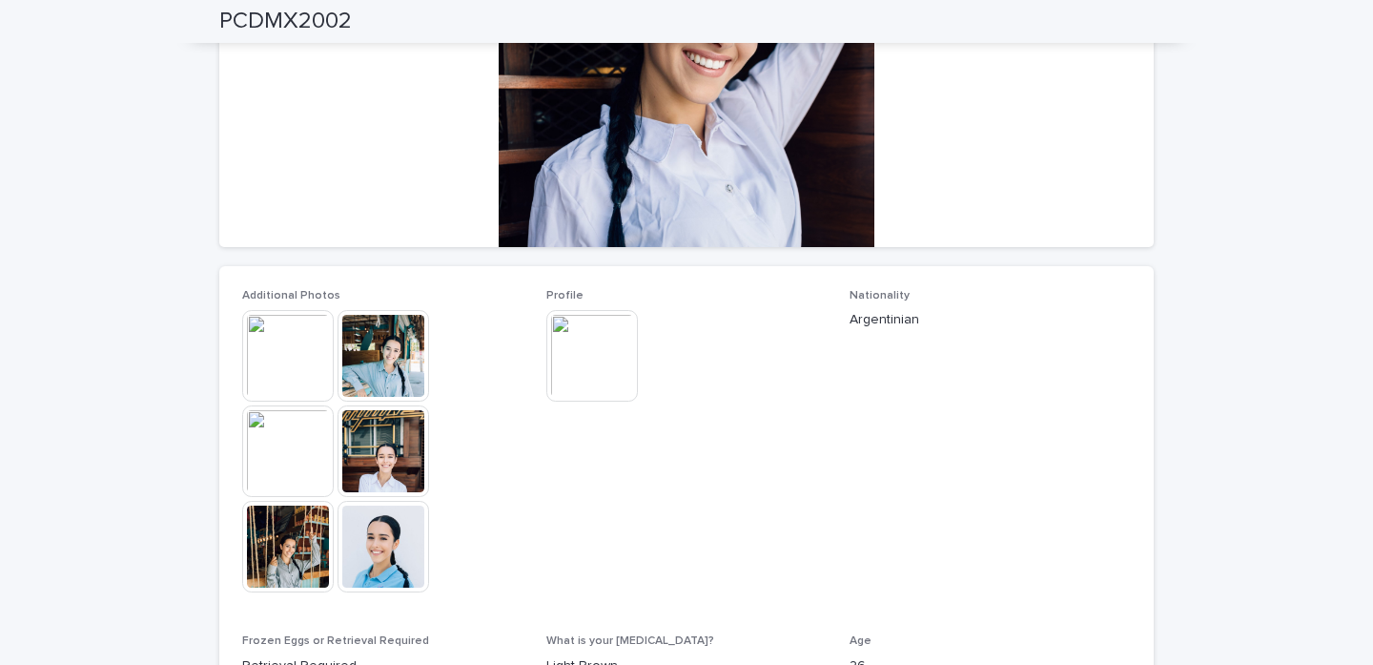
scroll to position [313, 0]
click at [298, 371] on img at bounding box center [288, 357] width 92 height 92
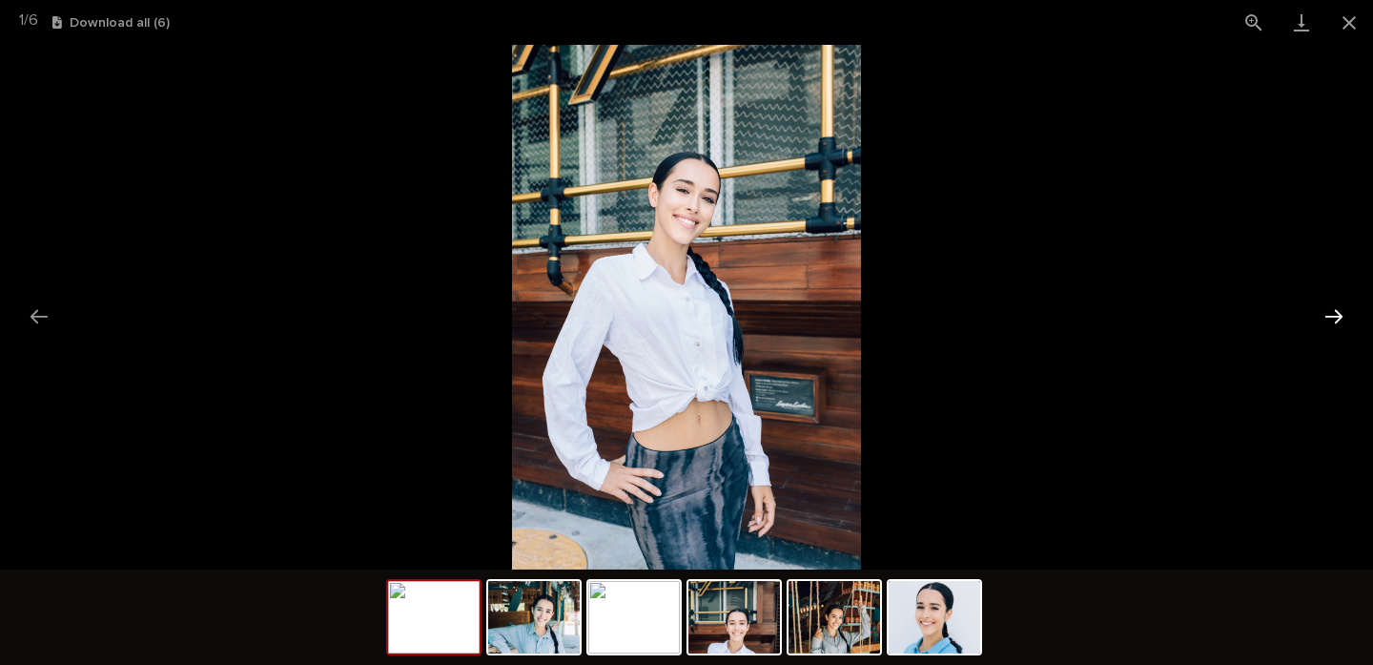
click at [1326, 307] on button "Next slide" at bounding box center [1334, 316] width 40 height 37
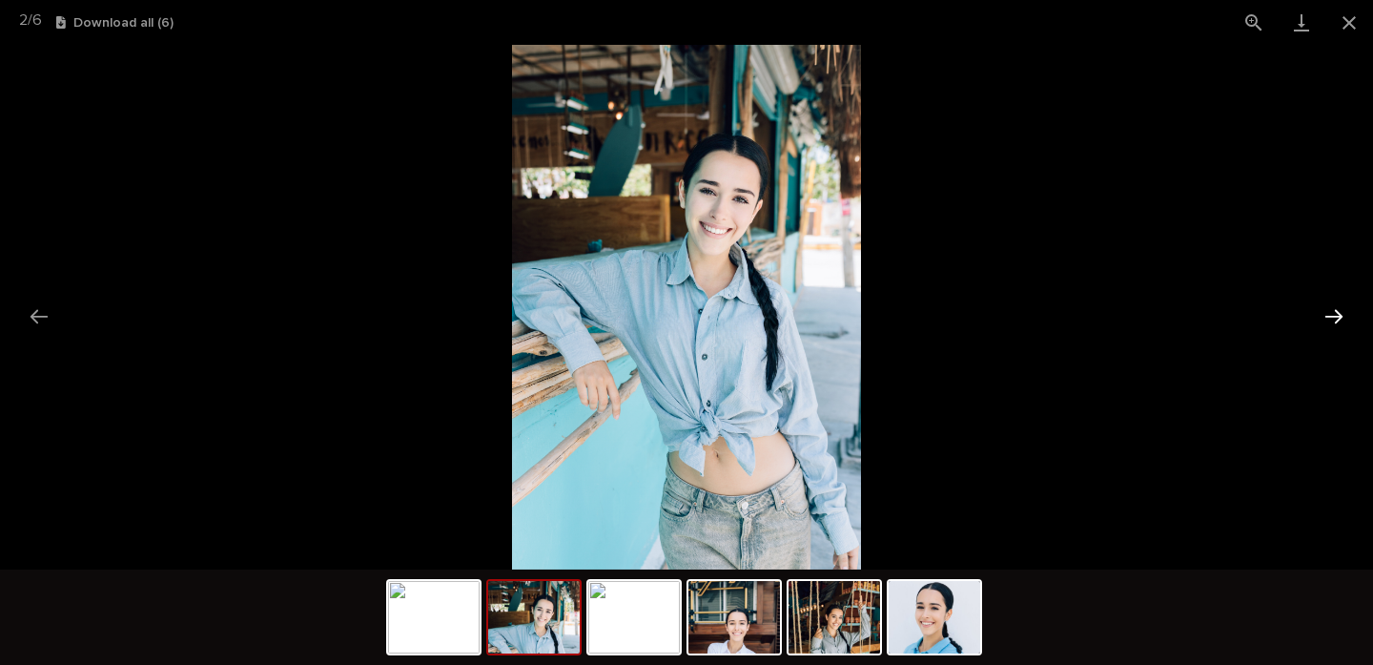
click at [1326, 307] on button "Next slide" at bounding box center [1334, 316] width 40 height 37
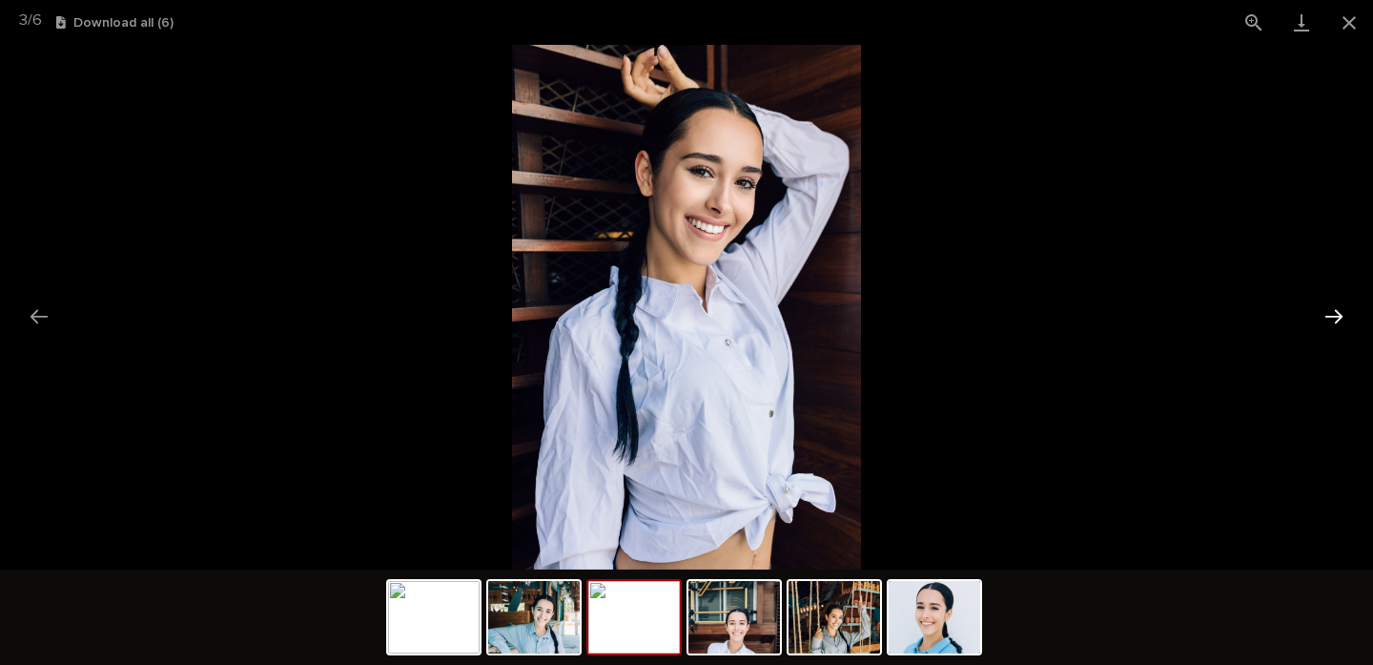
click at [1326, 307] on button "Next slide" at bounding box center [1334, 316] width 40 height 37
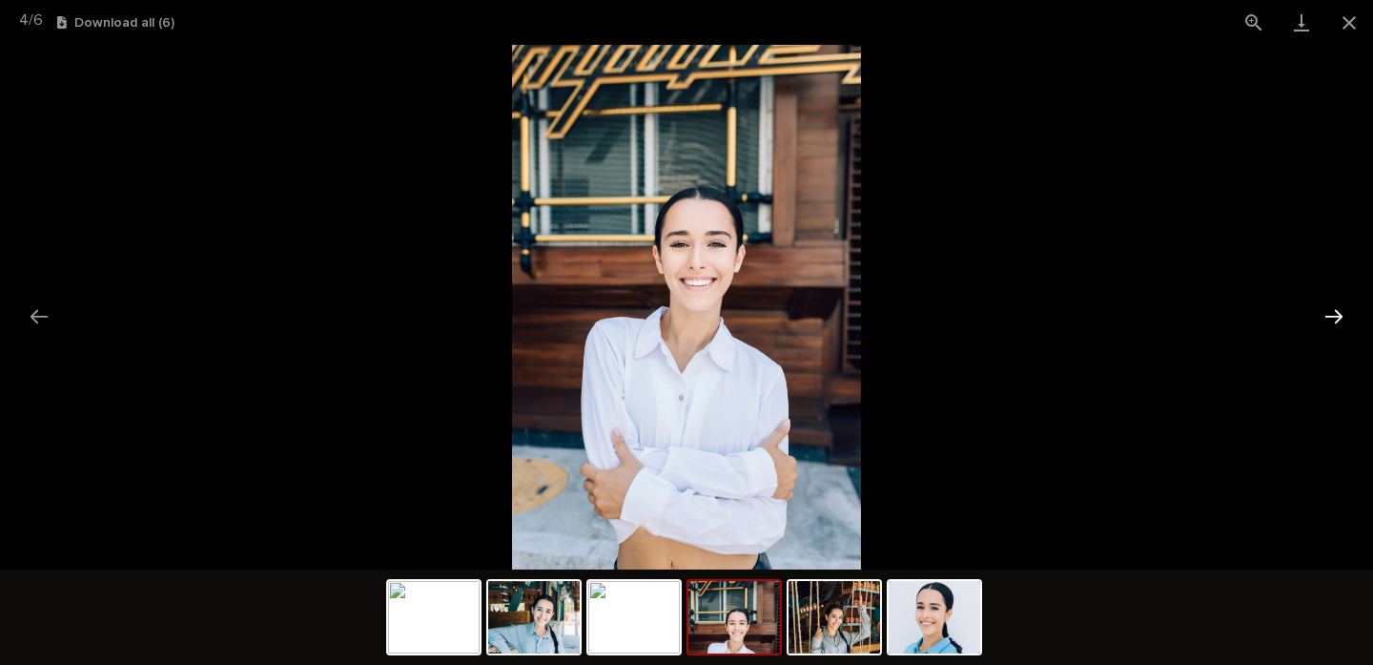
click at [1326, 307] on button "Next slide" at bounding box center [1334, 316] width 40 height 37
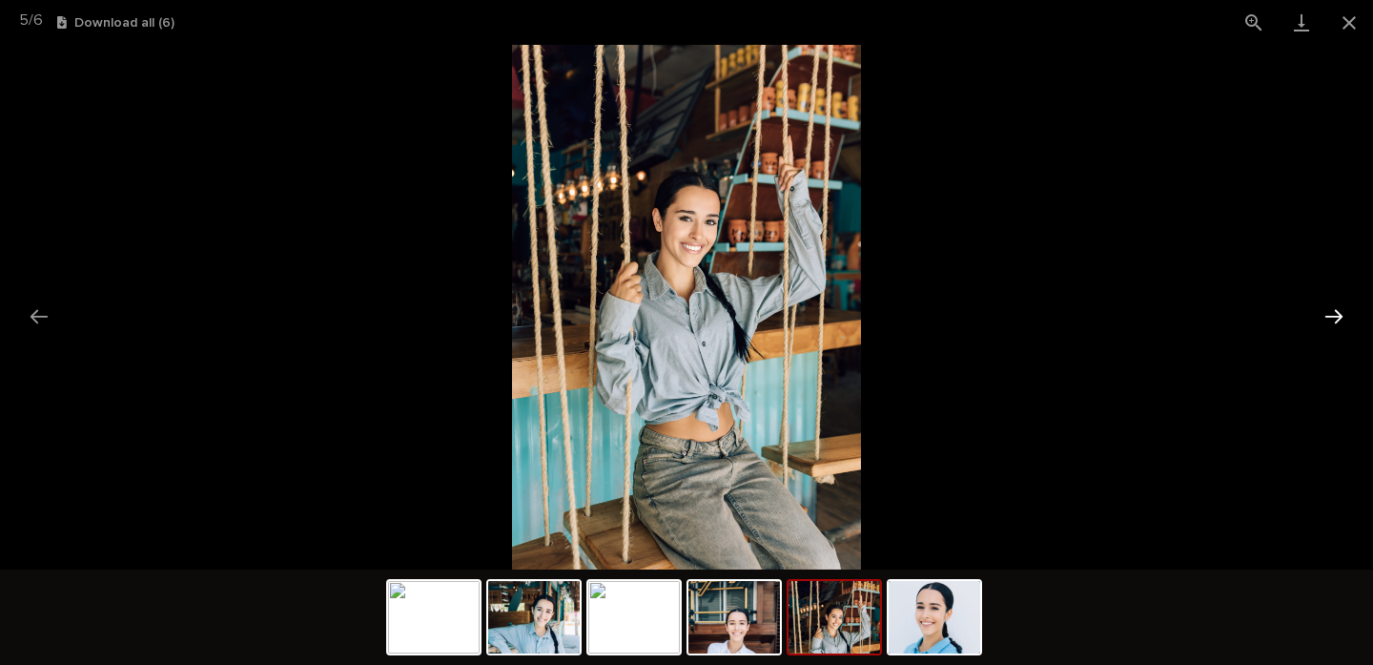
click at [1326, 307] on button "Next slide" at bounding box center [1334, 316] width 40 height 37
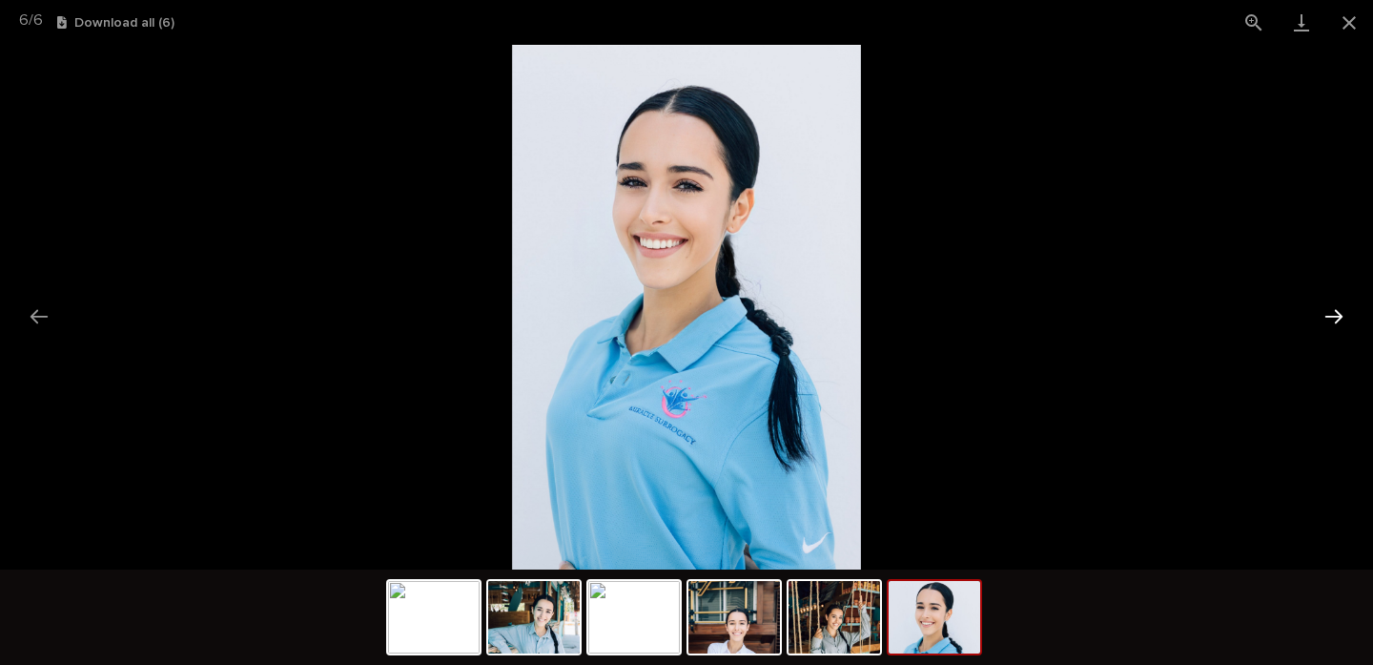
click at [1326, 307] on button "Next slide" at bounding box center [1334, 316] width 40 height 37
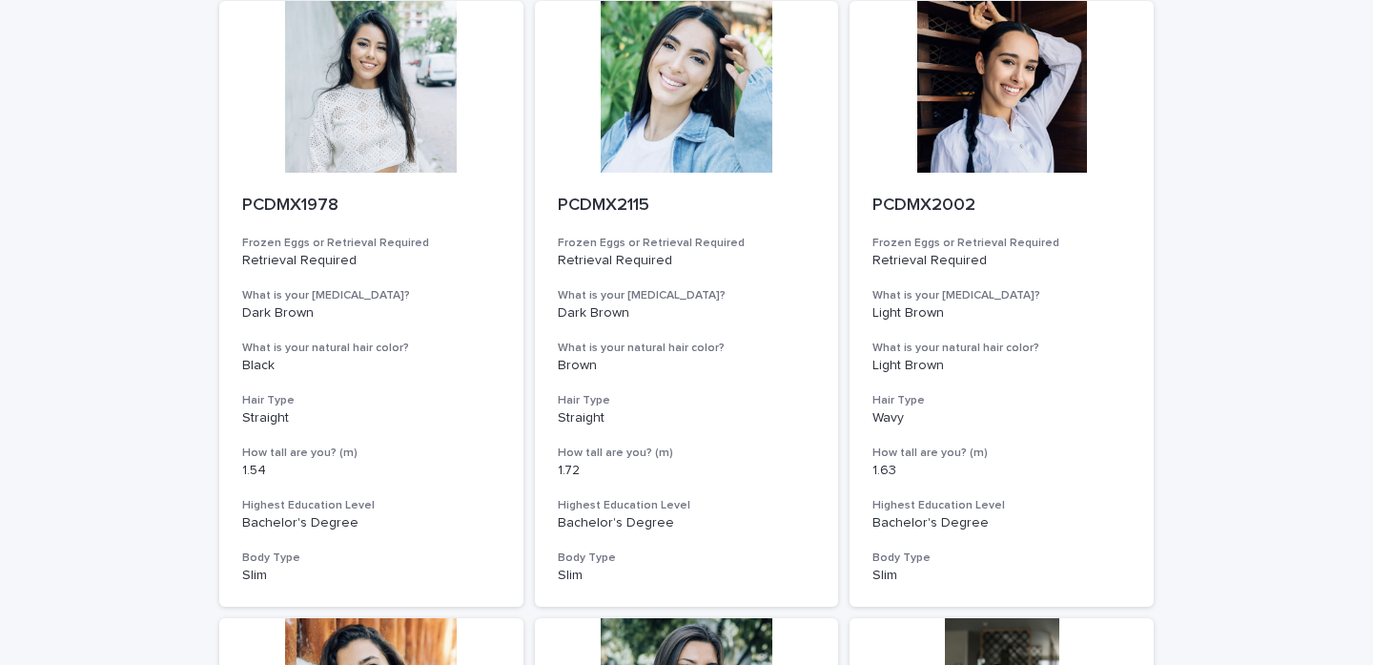
scroll to position [1432, 0]
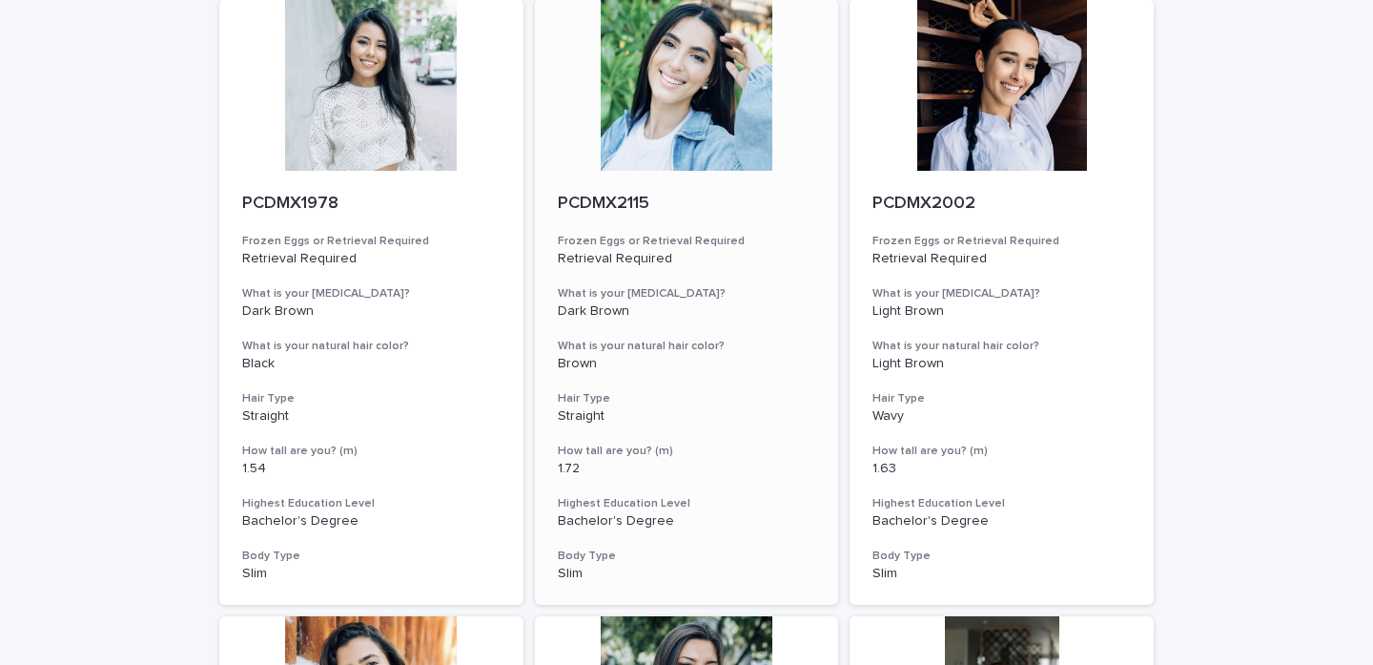
click at [628, 146] on div at bounding box center [687, 85] width 304 height 172
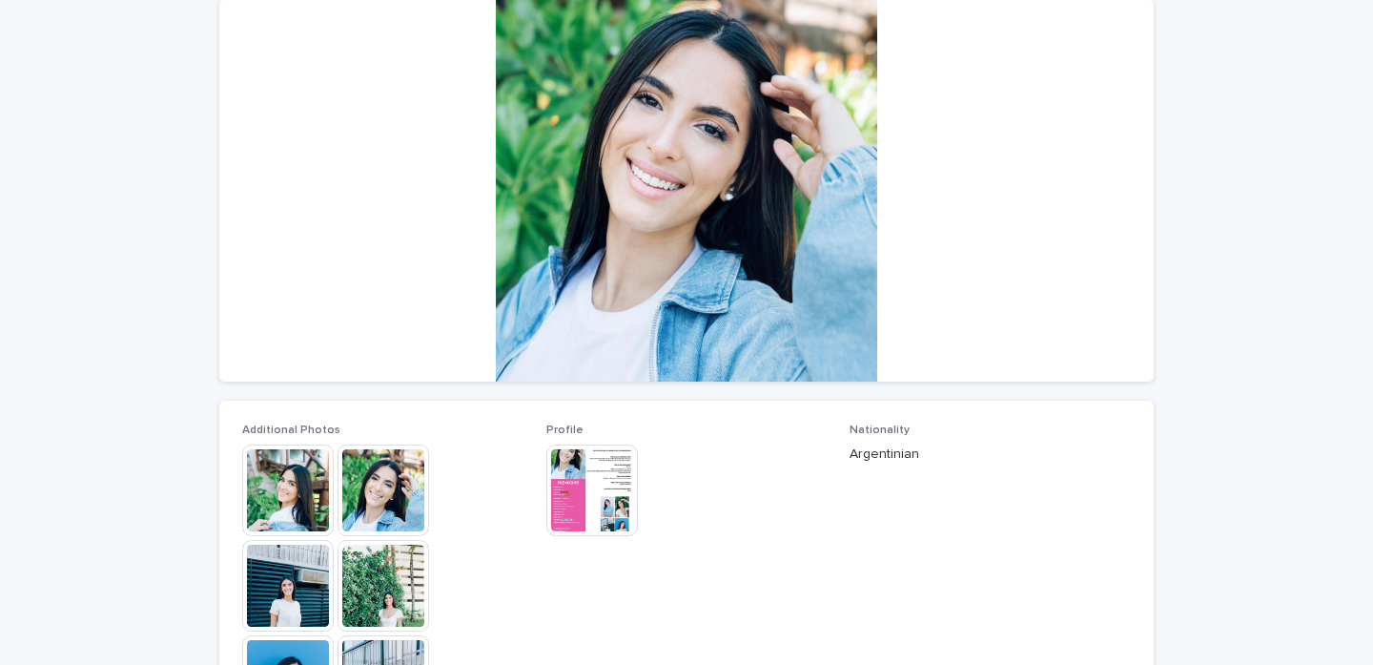
scroll to position [424, 0]
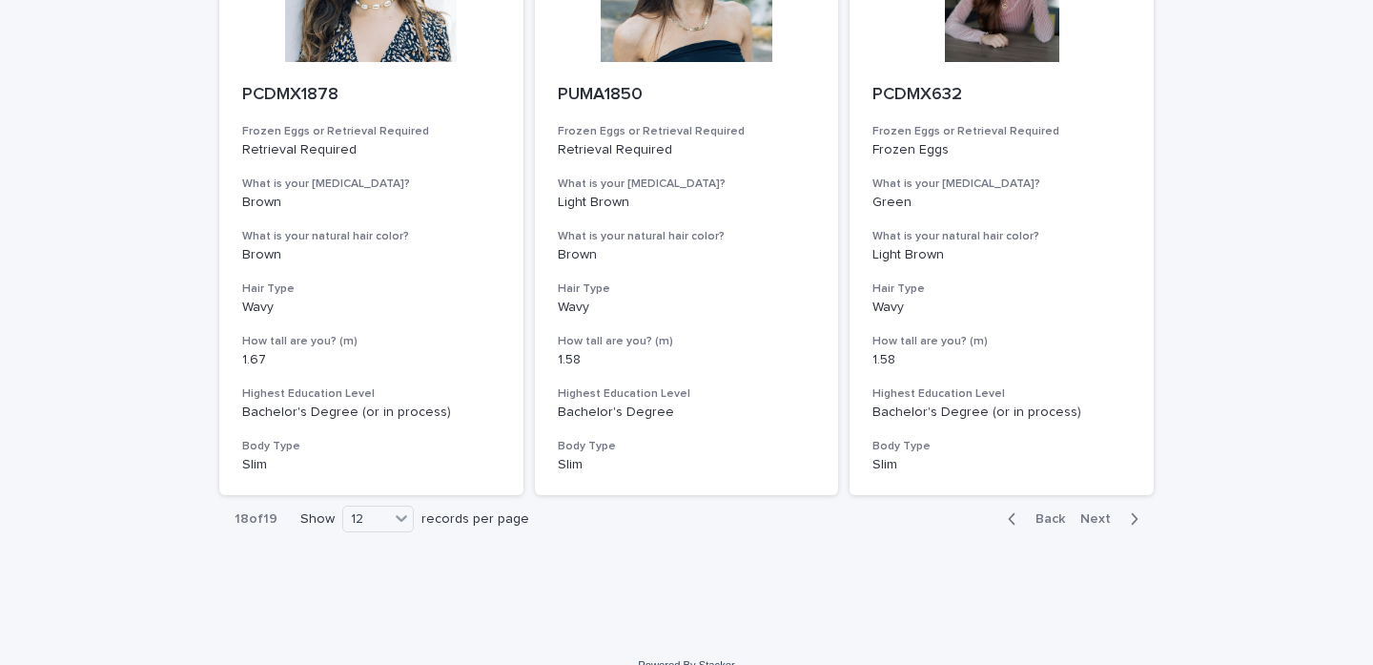
scroll to position [2157, 0]
click at [1106, 513] on span "Next" at bounding box center [1101, 519] width 42 height 13
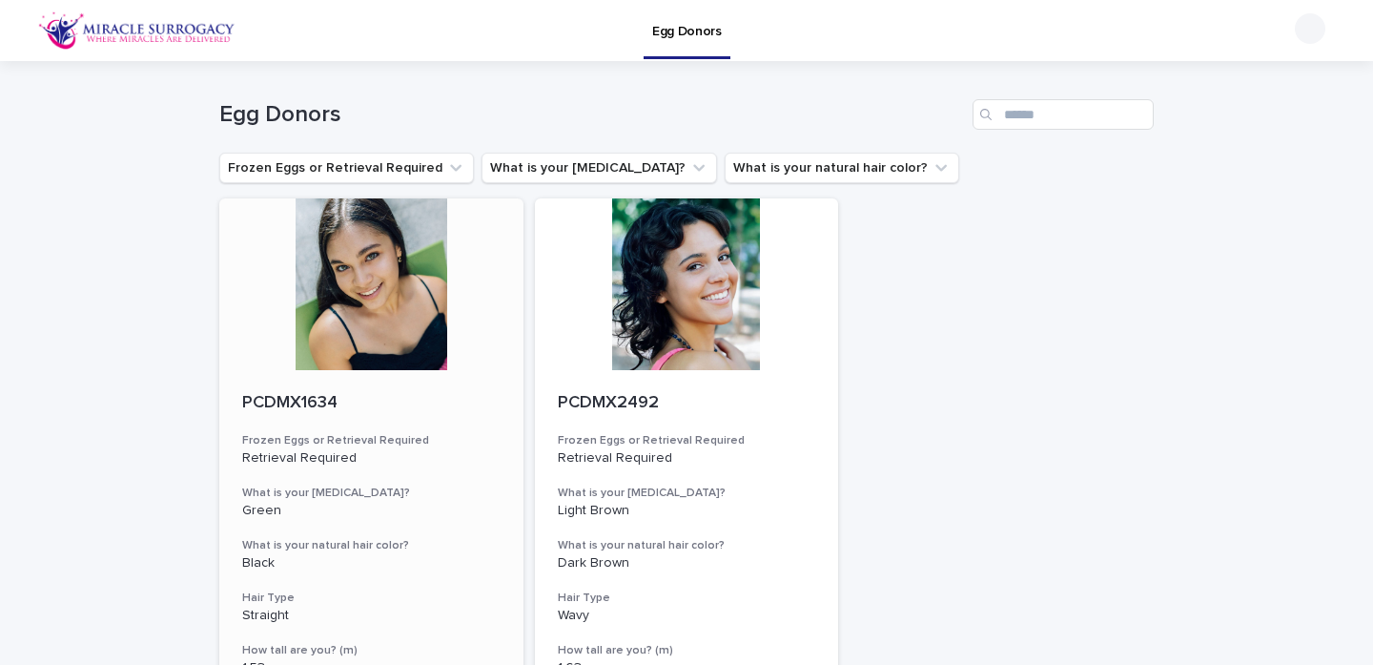
click at [362, 265] on div at bounding box center [371, 284] width 304 height 172
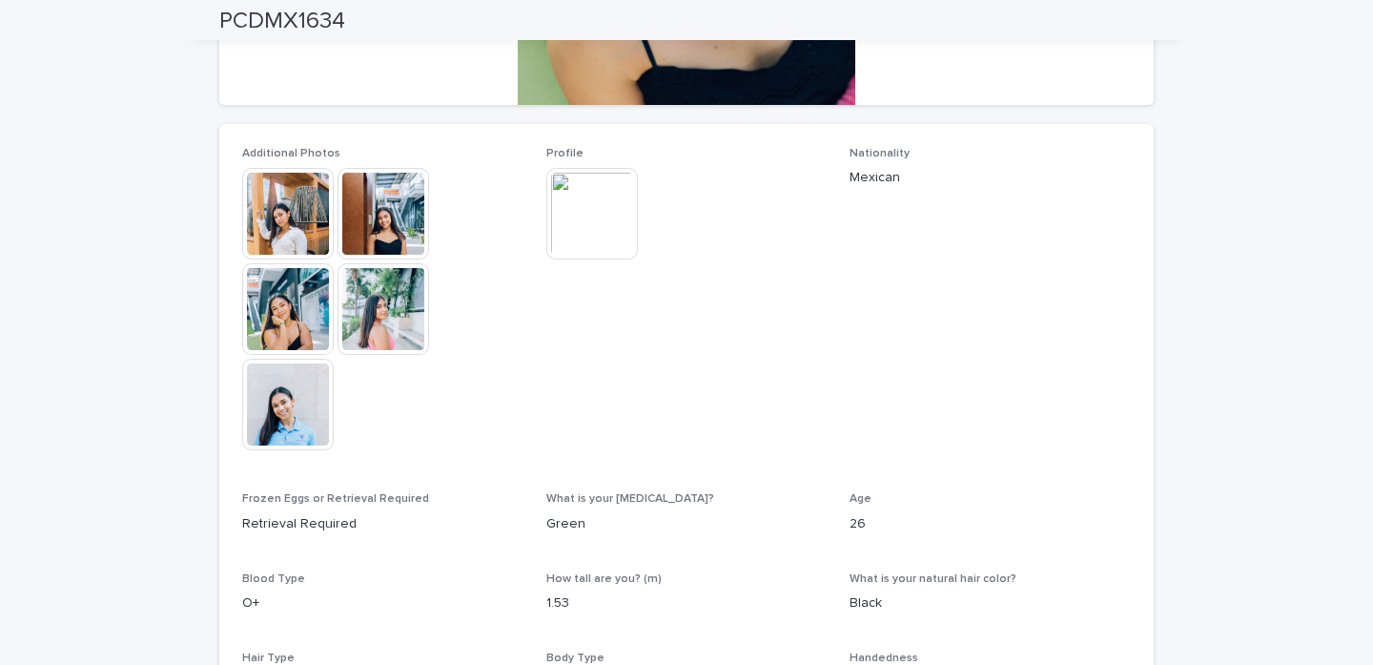
scroll to position [460, 0]
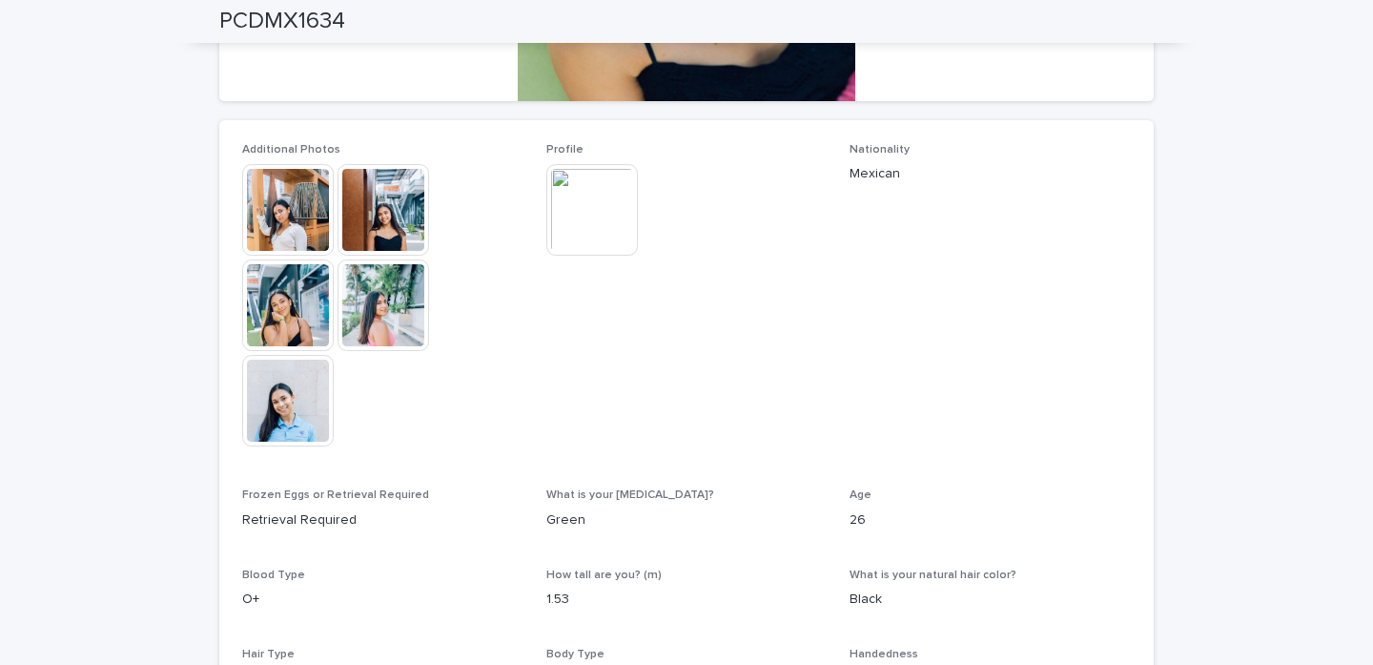
click at [288, 222] on img at bounding box center [288, 210] width 92 height 92
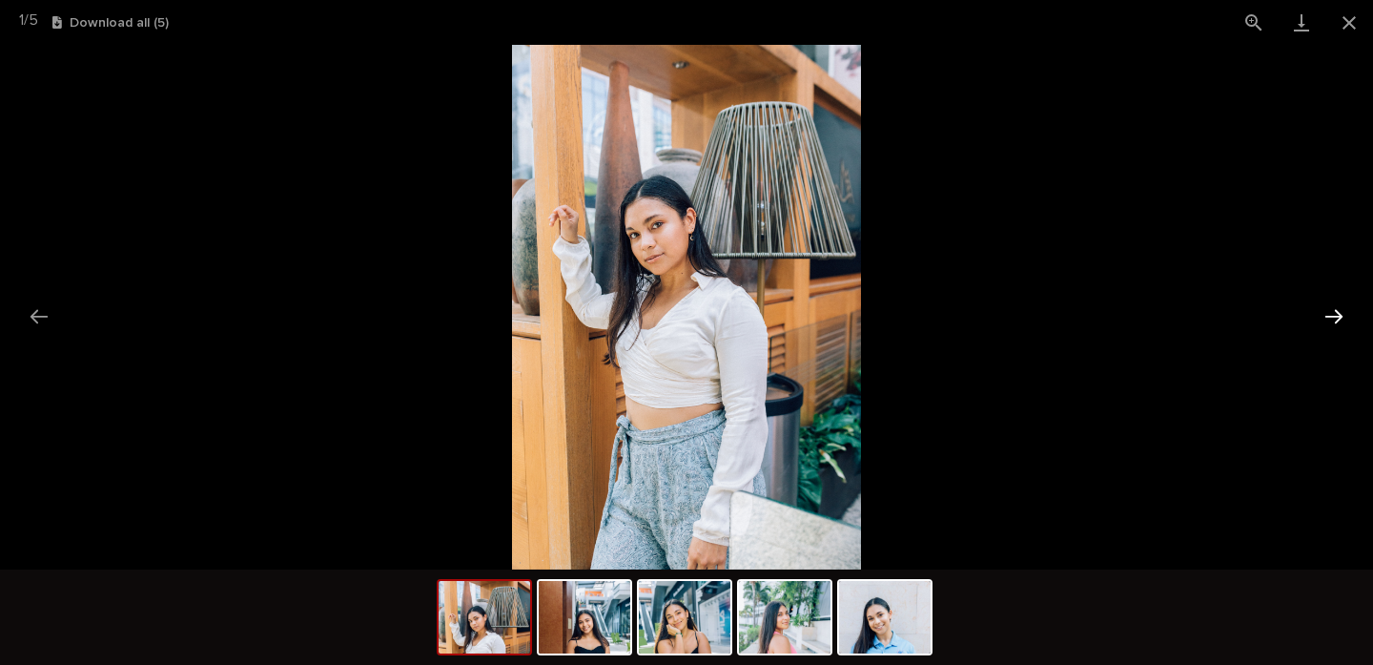
click at [1352, 298] on button "Next slide" at bounding box center [1334, 316] width 40 height 37
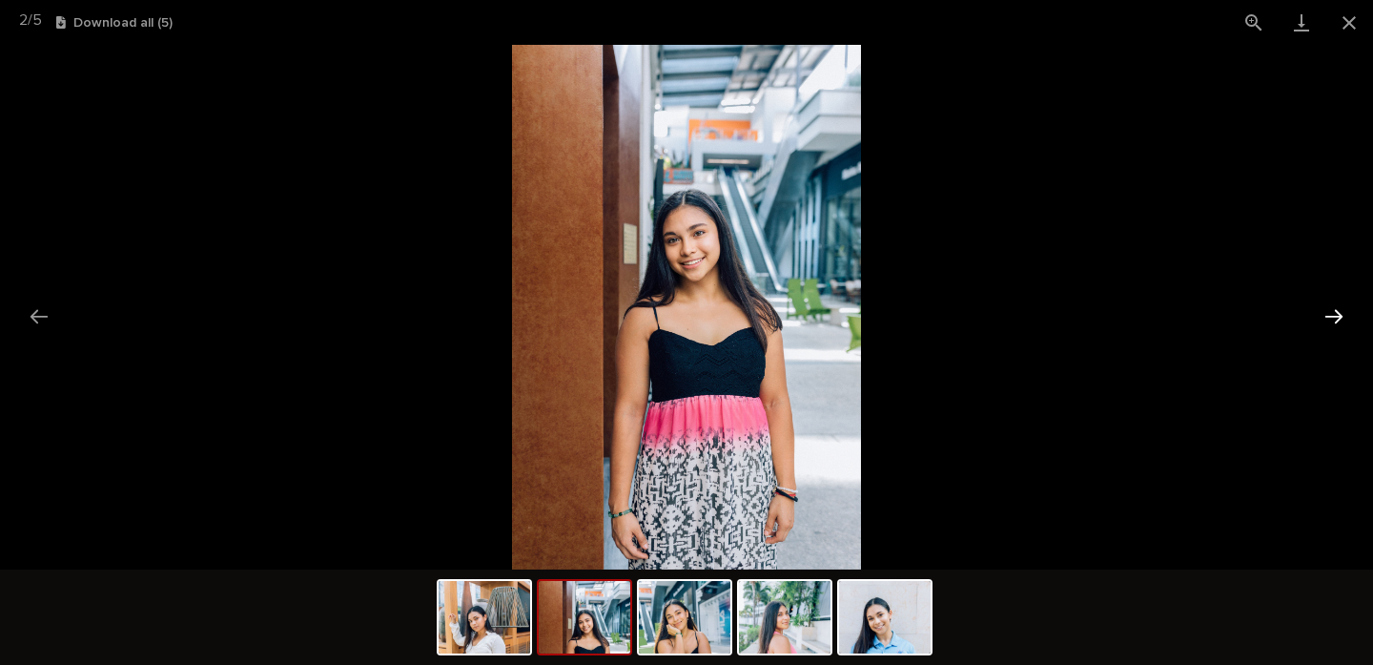
click at [1339, 320] on button "Next slide" at bounding box center [1334, 316] width 40 height 37
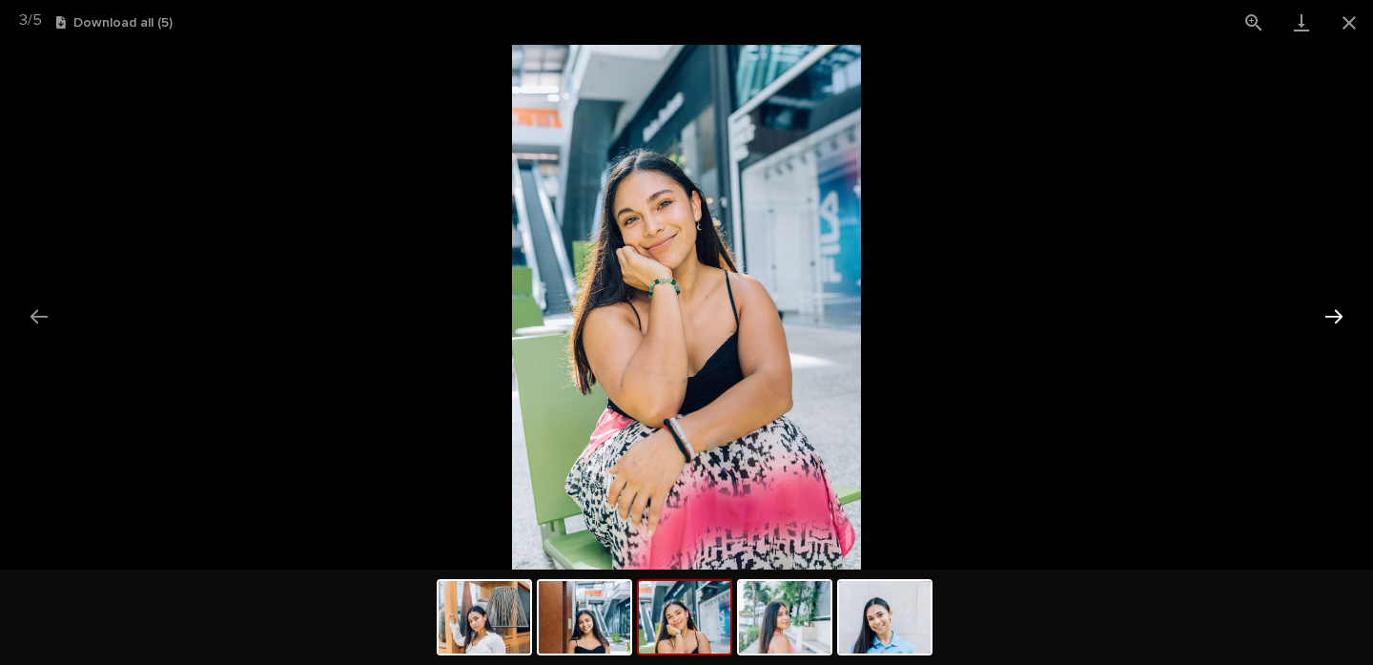
click at [1339, 320] on button "Next slide" at bounding box center [1334, 316] width 40 height 37
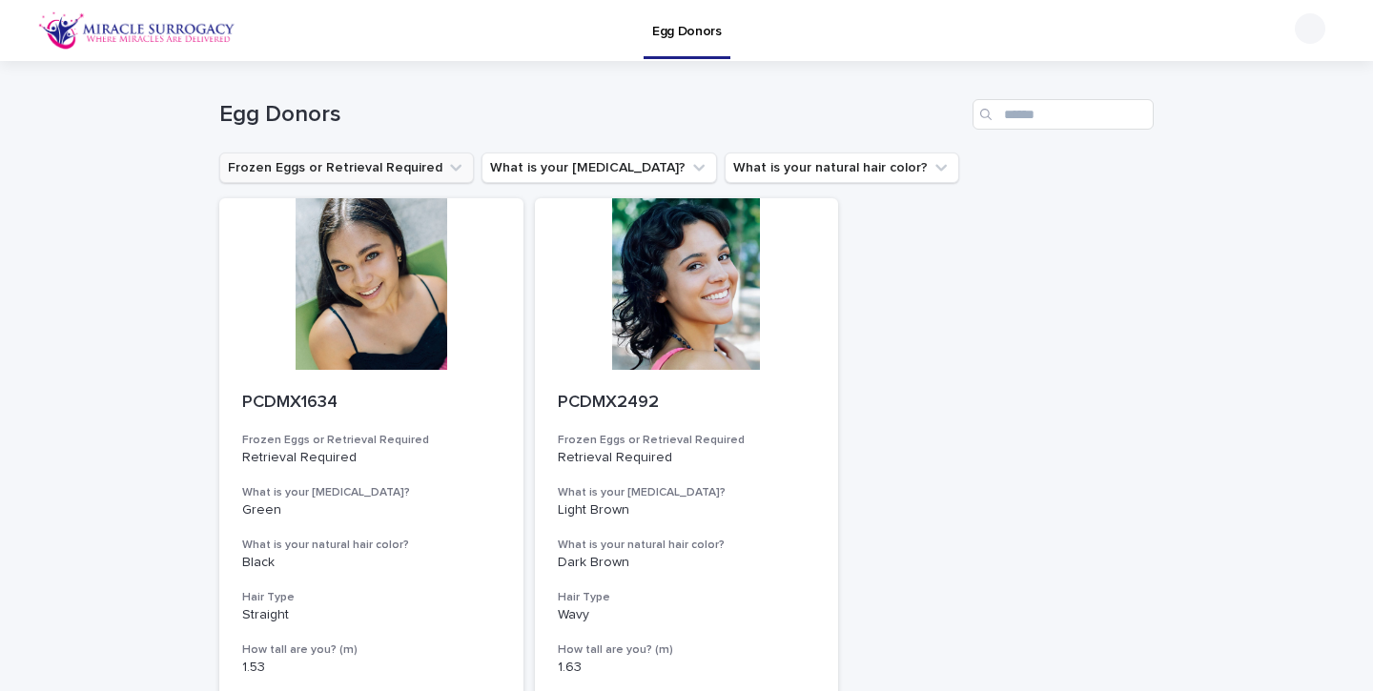
click at [396, 173] on button "Frozen Eggs or Retrieval Required" at bounding box center [346, 168] width 255 height 31
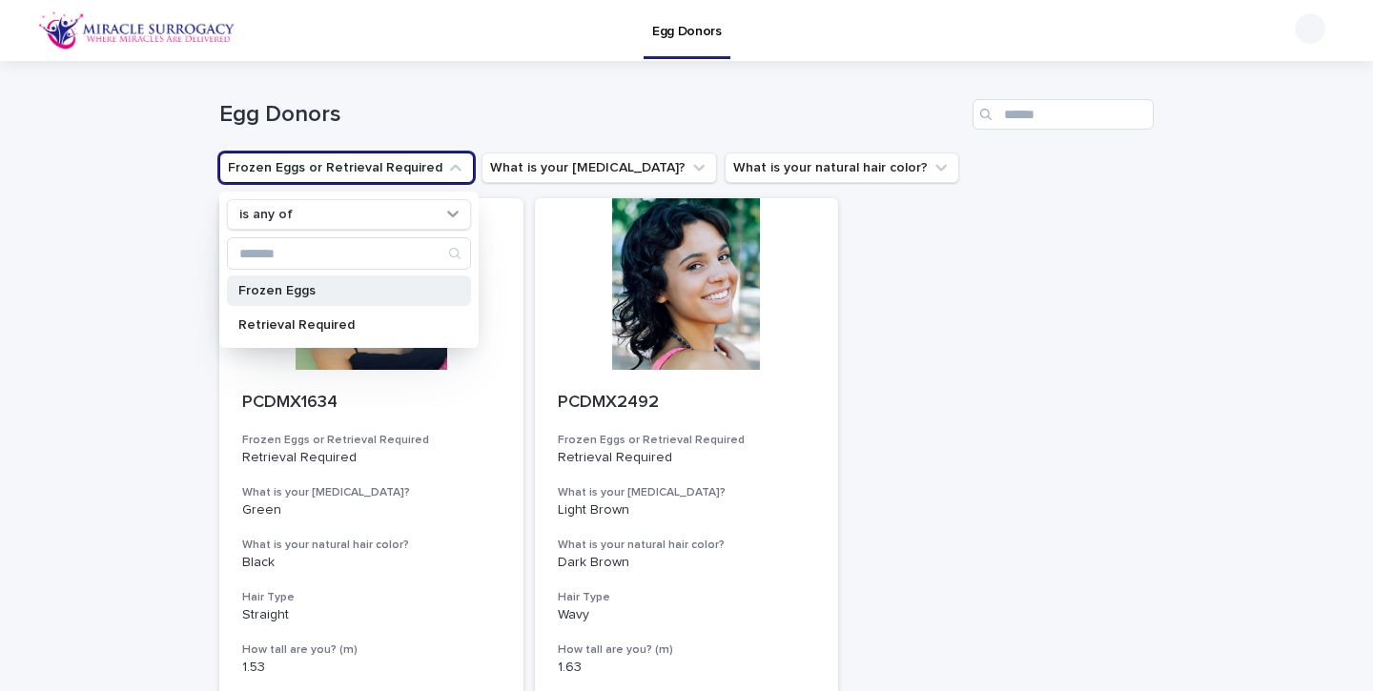
click at [302, 304] on div "Frozen Eggs" at bounding box center [349, 291] width 244 height 31
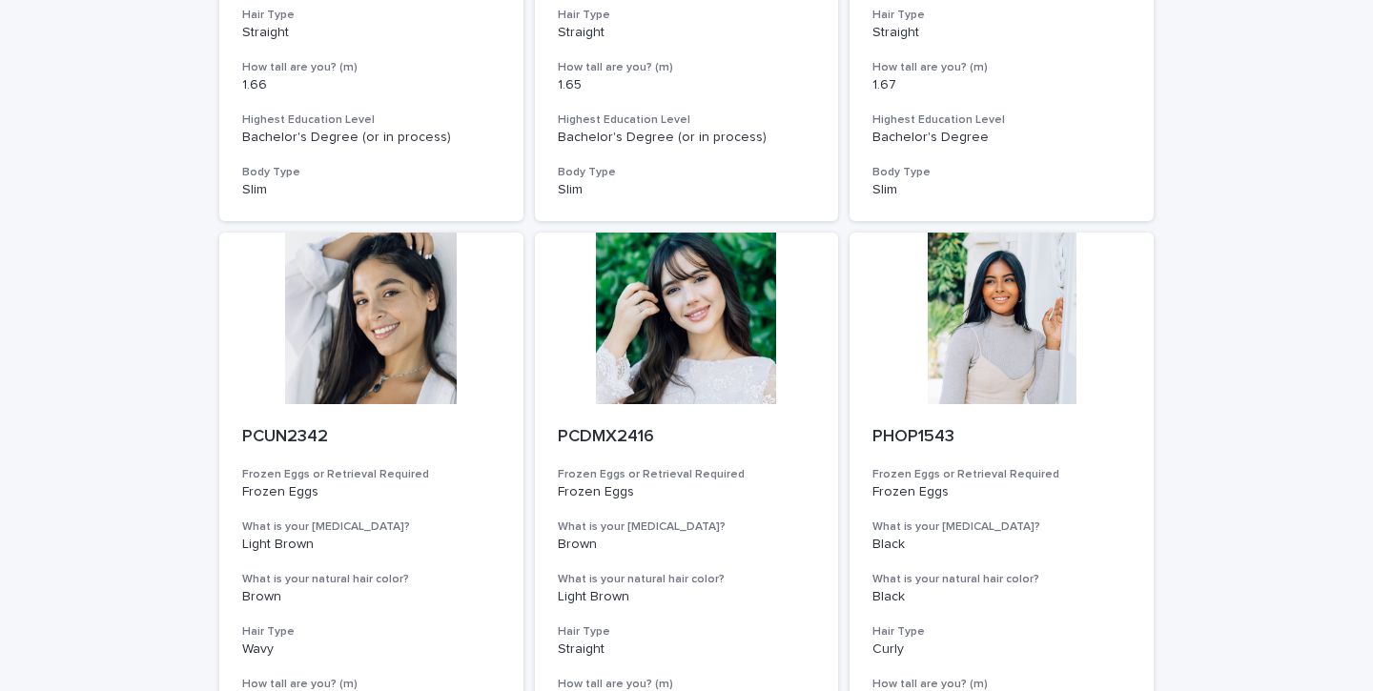
scroll to position [1233, 0]
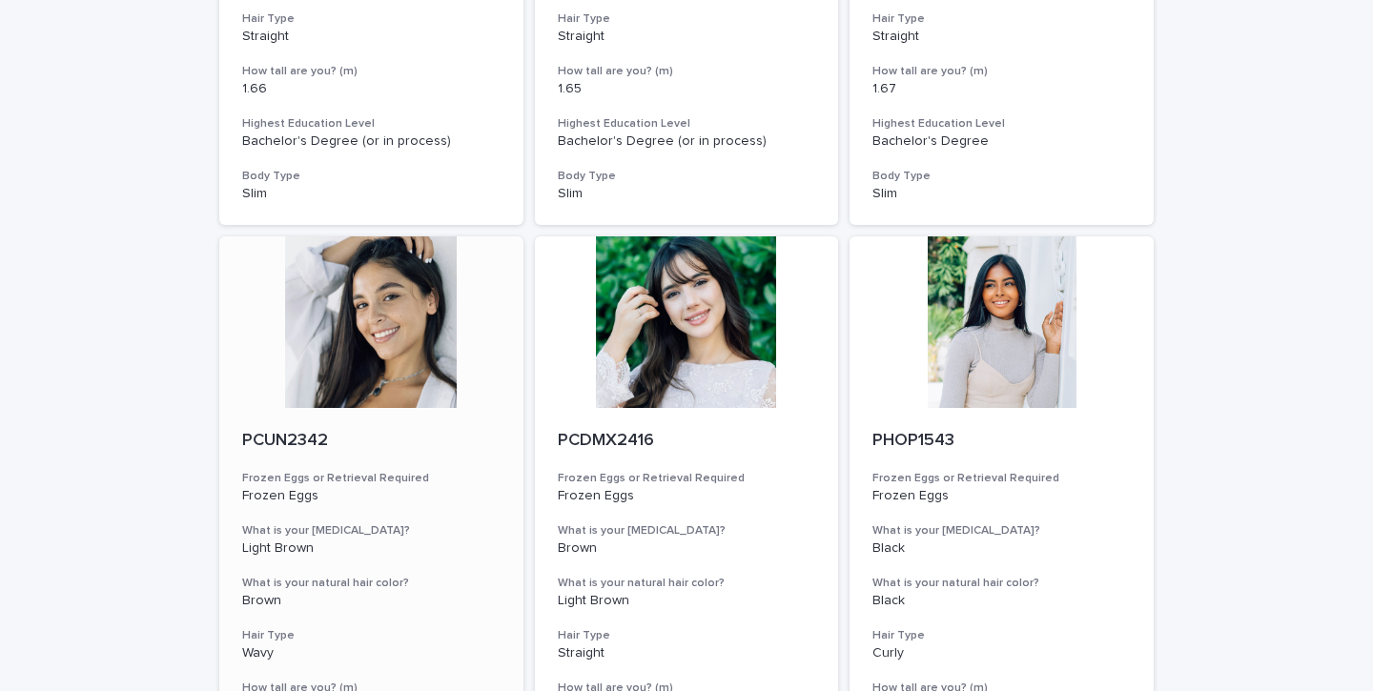
click at [308, 335] on div at bounding box center [371, 322] width 304 height 172
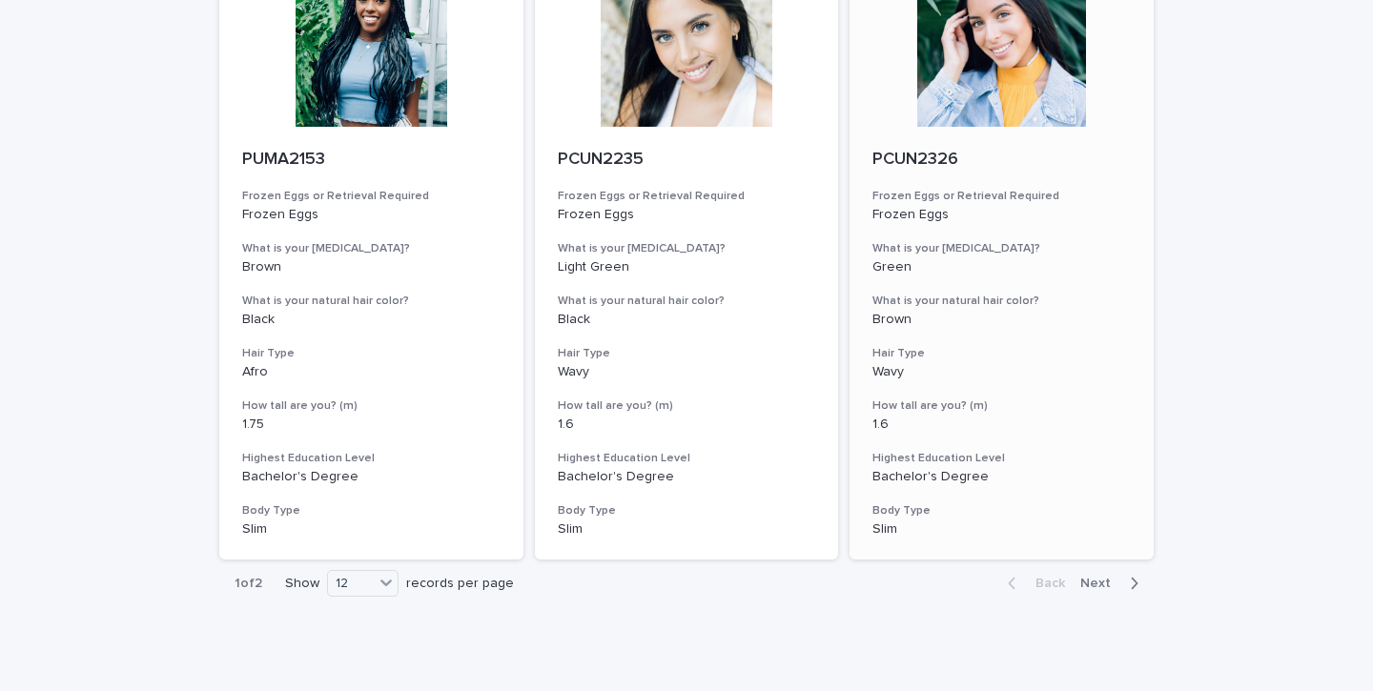
scroll to position [2130, 0]
click at [1109, 561] on div "Back Next" at bounding box center [1073, 585] width 161 height 48
click at [1090, 578] on span "Next" at bounding box center [1101, 584] width 42 height 13
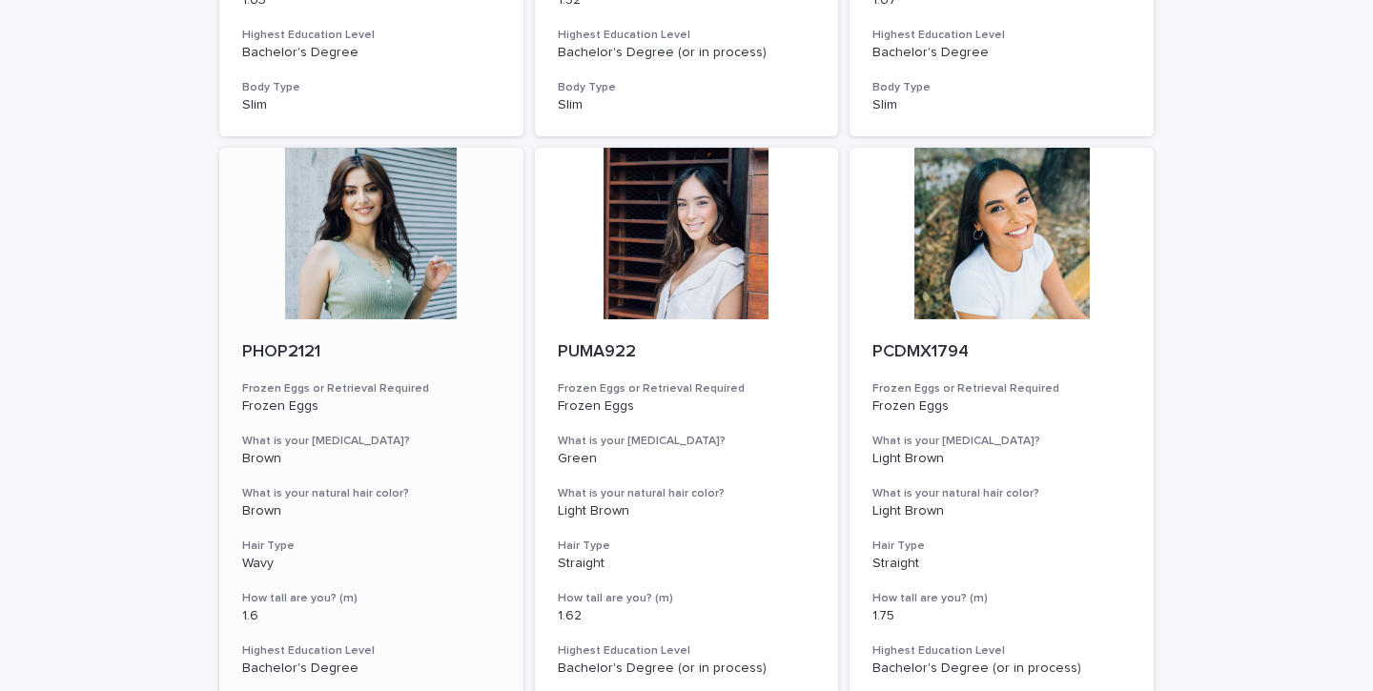
scroll to position [856, 0]
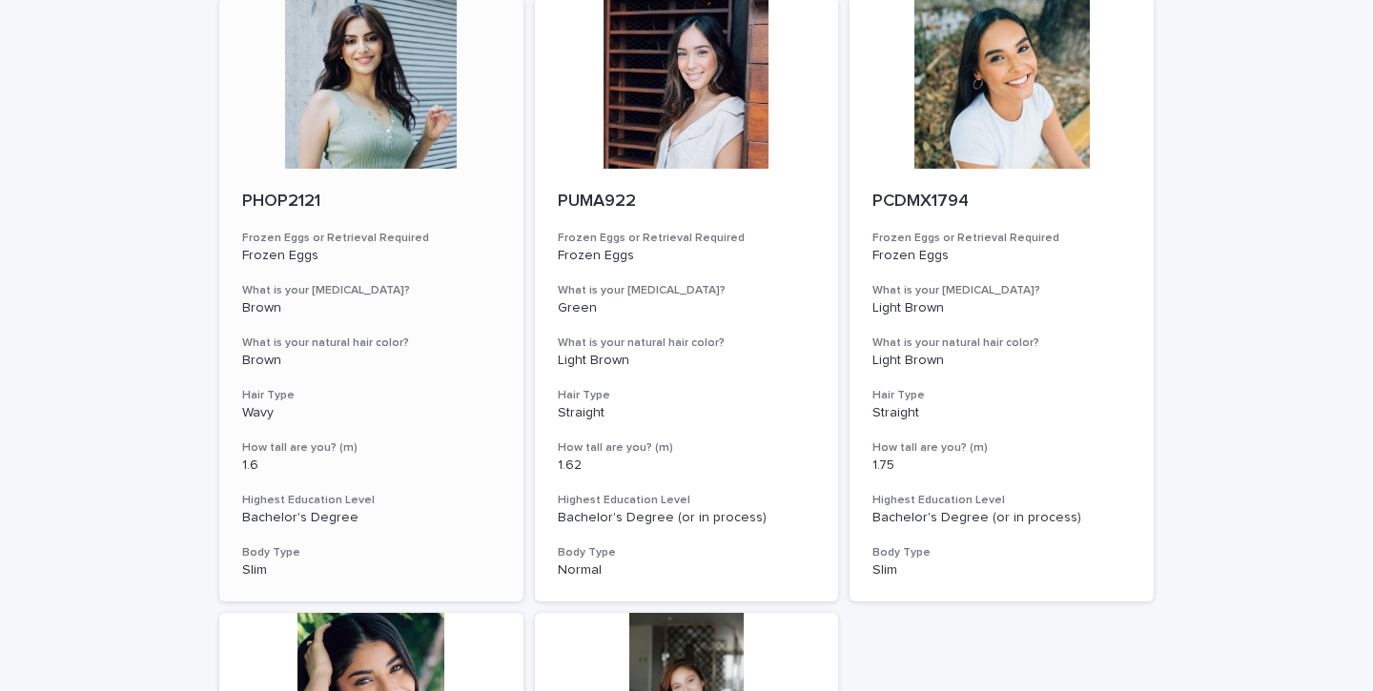
click at [360, 118] on div at bounding box center [371, 83] width 304 height 172
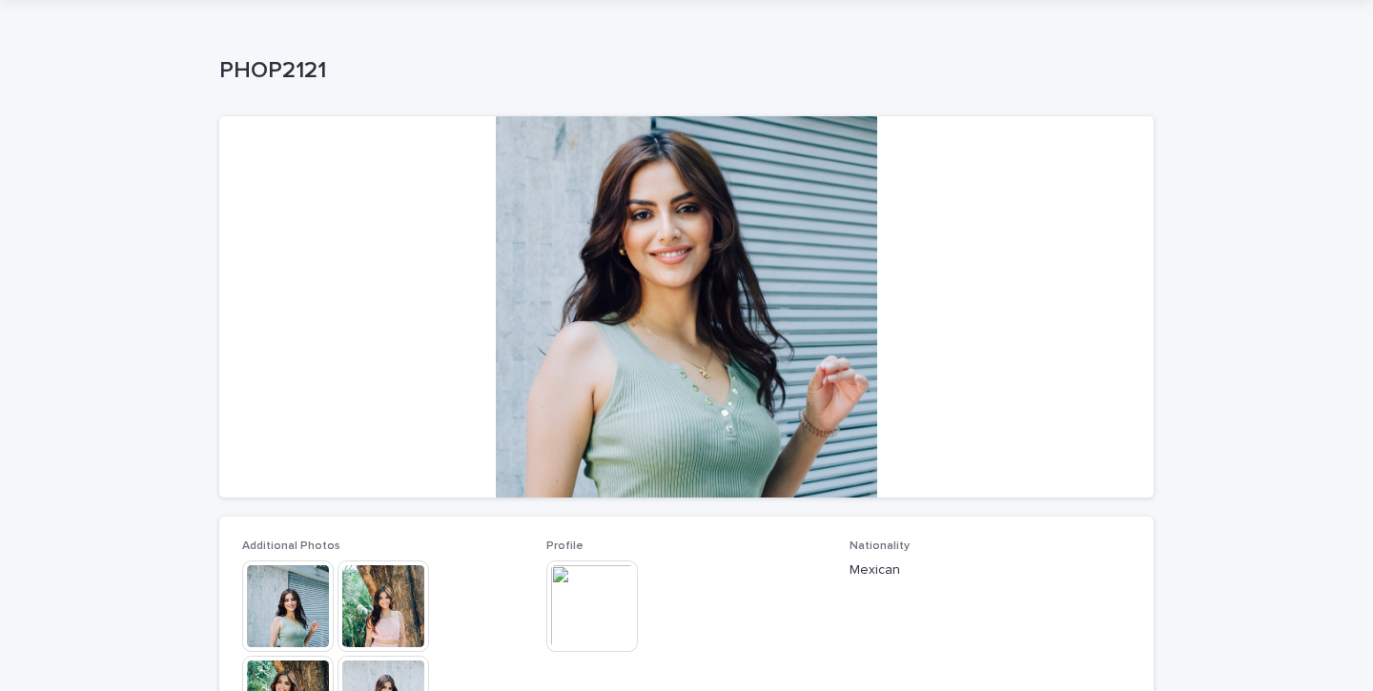
scroll to position [60, 0]
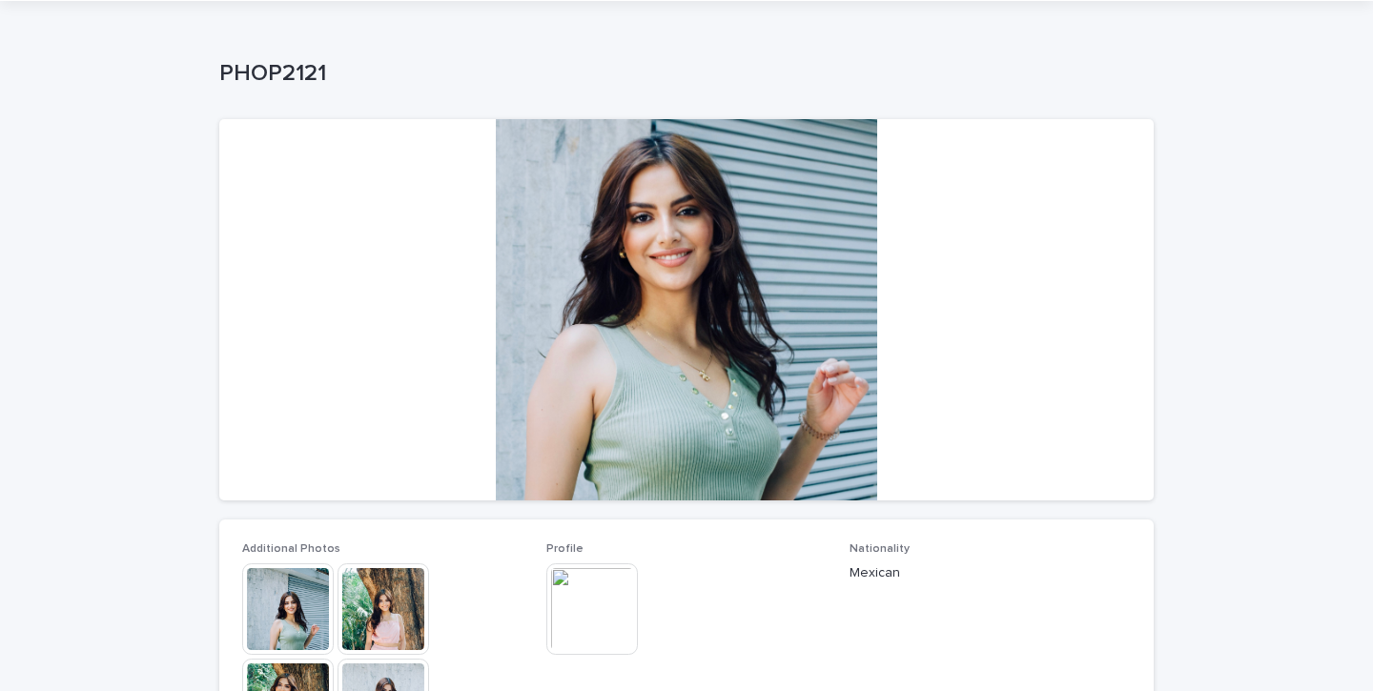
click at [600, 612] on img at bounding box center [592, 610] width 92 height 92
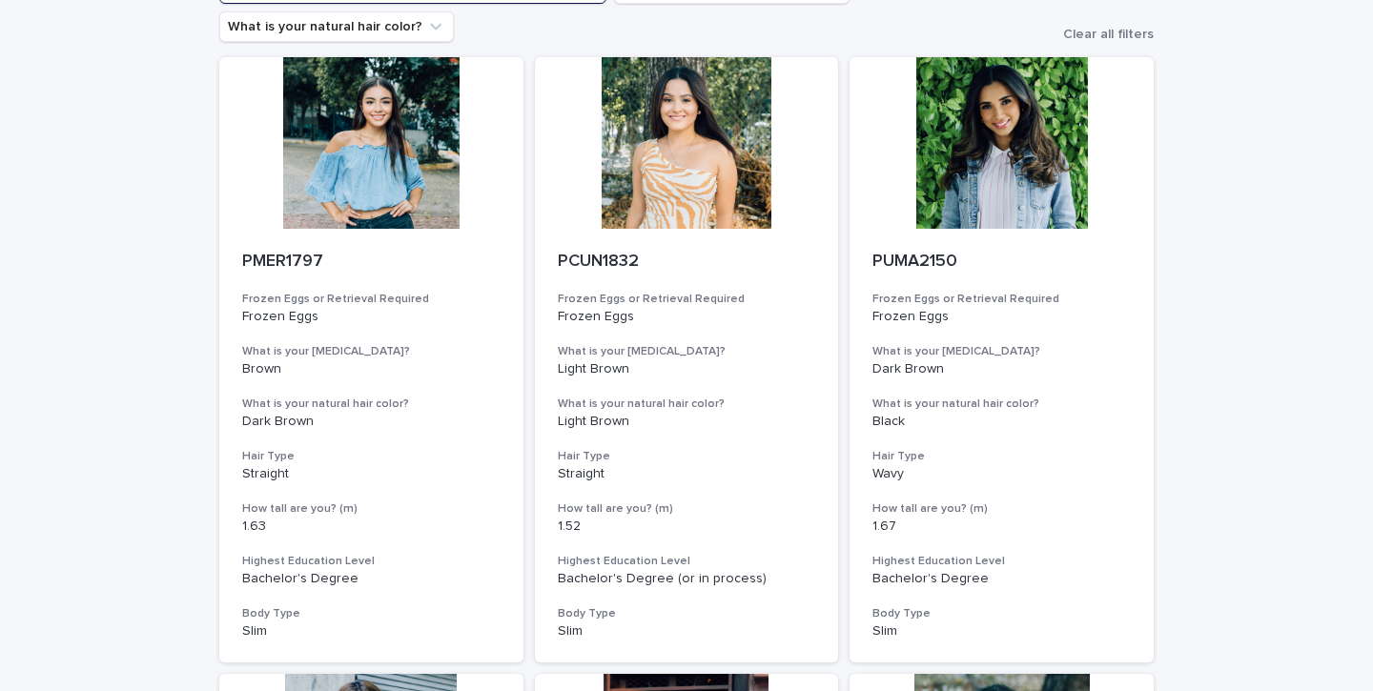
scroll to position [196, 0]
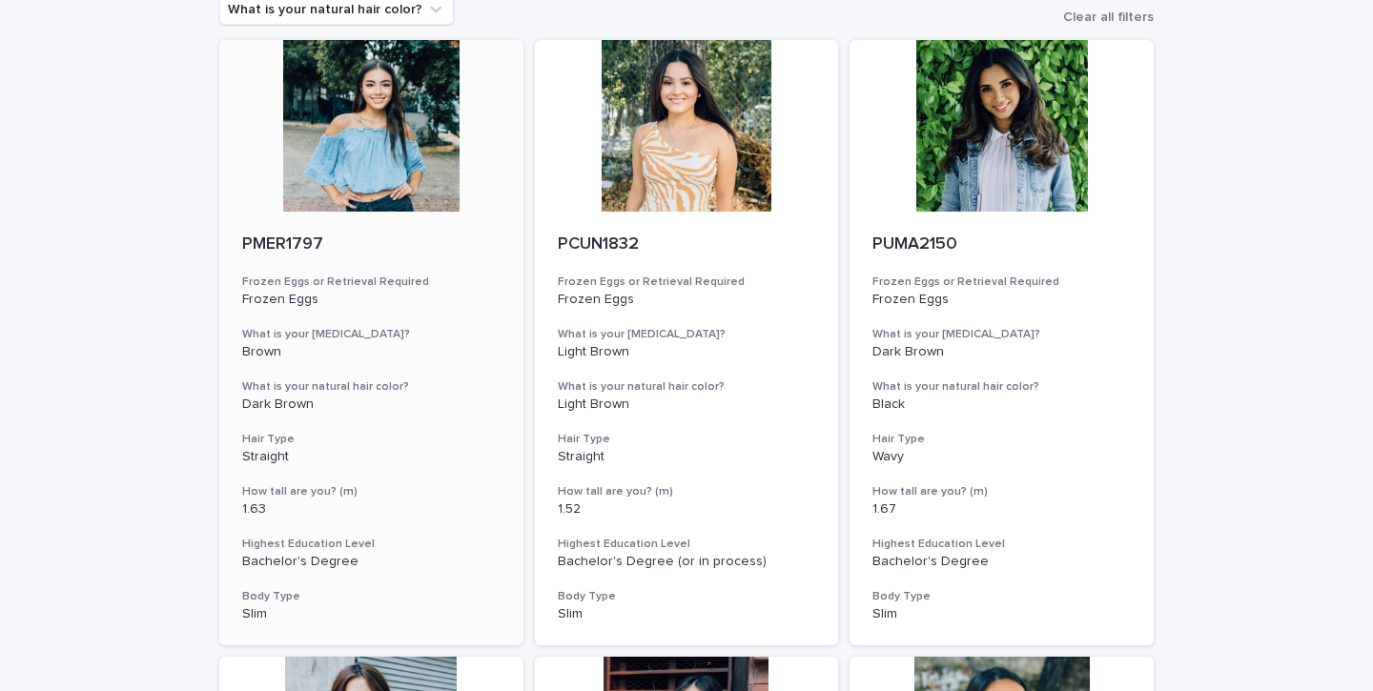
click at [365, 212] on div "PMER1797 Frozen Eggs or Retrieval Required Frozen Eggs What is your [MEDICAL_DA…" at bounding box center [371, 429] width 304 height 434
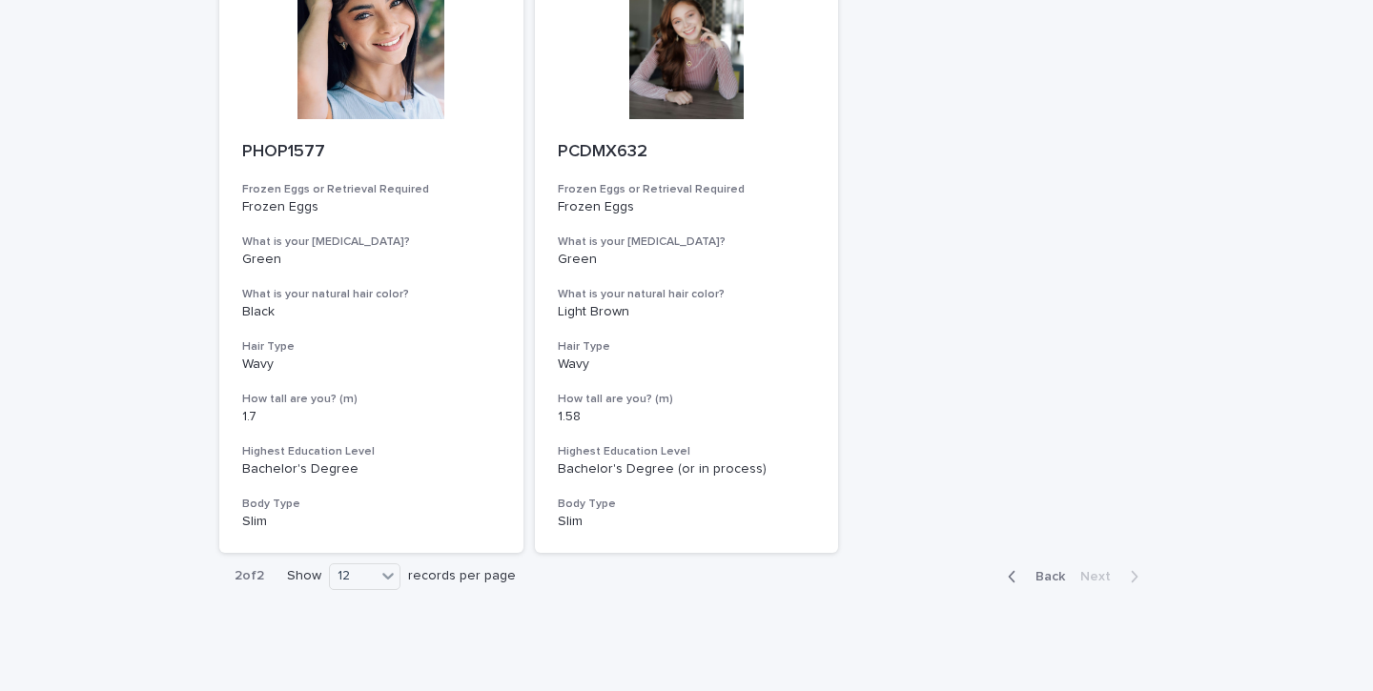
scroll to position [1521, 0]
click at [1033, 571] on span "Back" at bounding box center [1044, 577] width 41 height 13
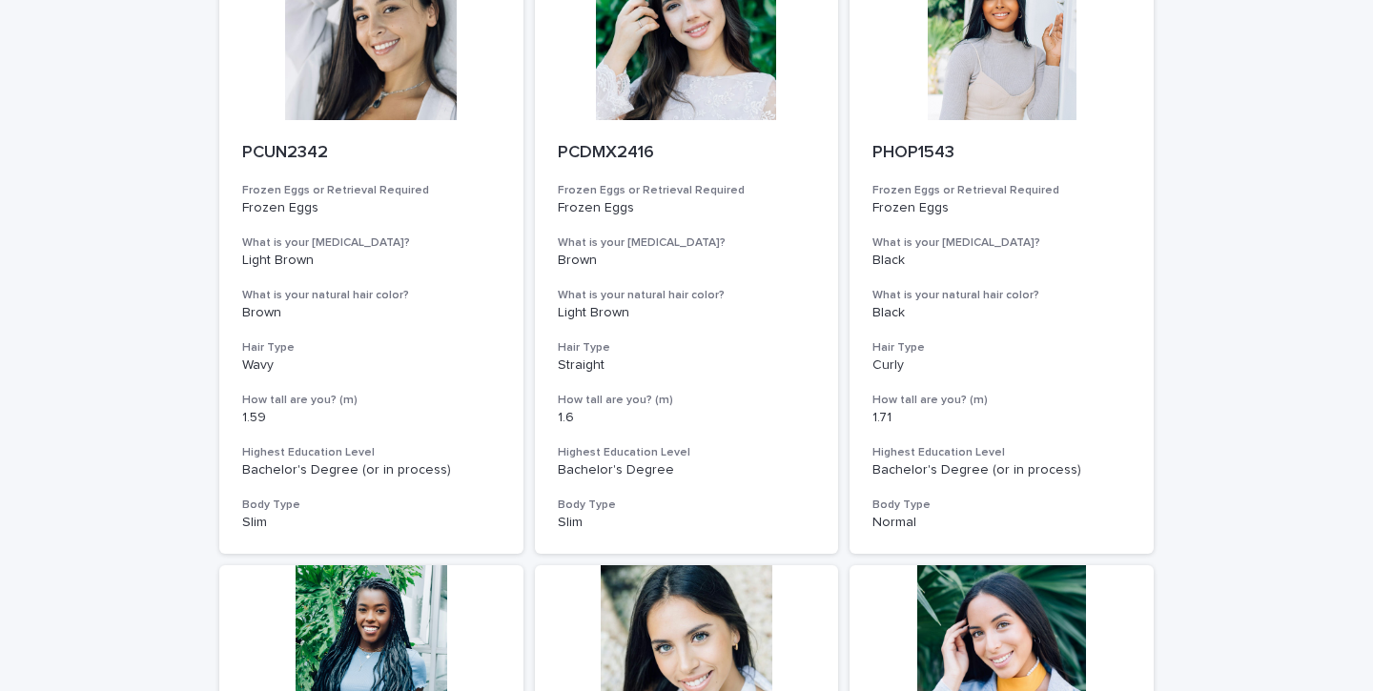
click at [1033, 565] on div at bounding box center [1002, 651] width 304 height 172
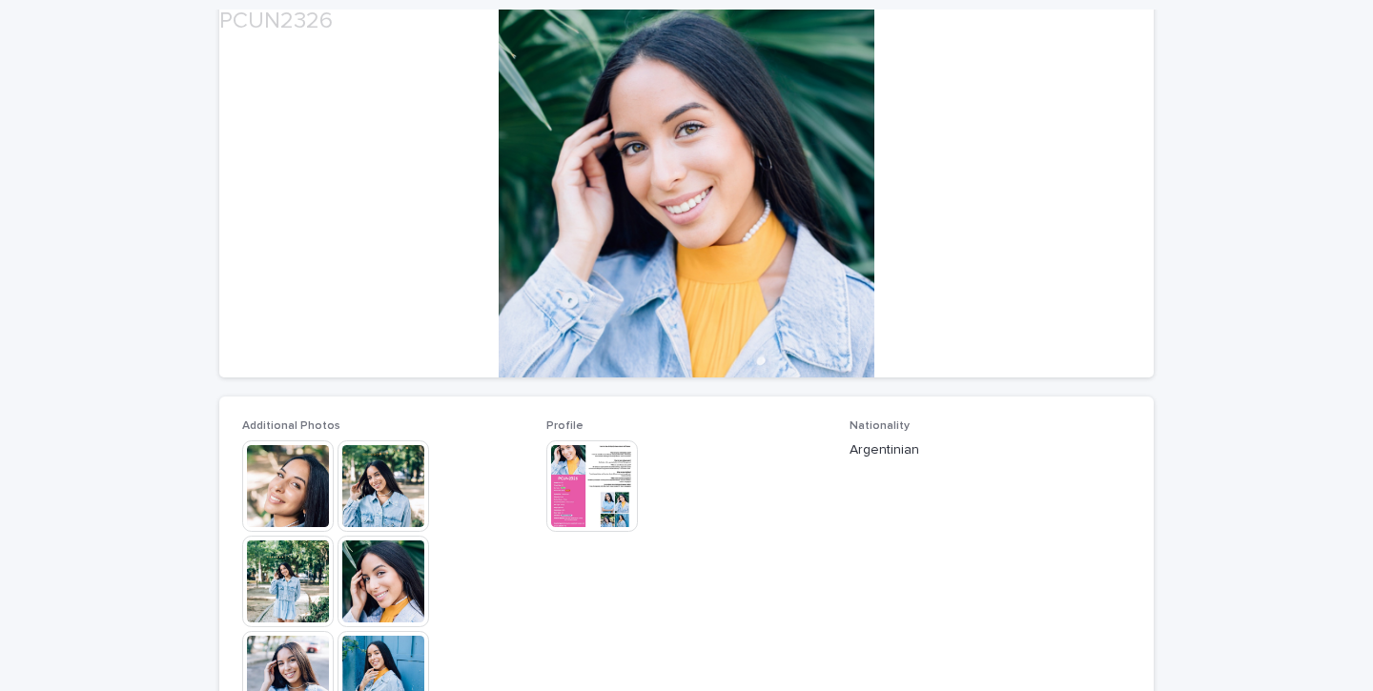
scroll to position [184, 0]
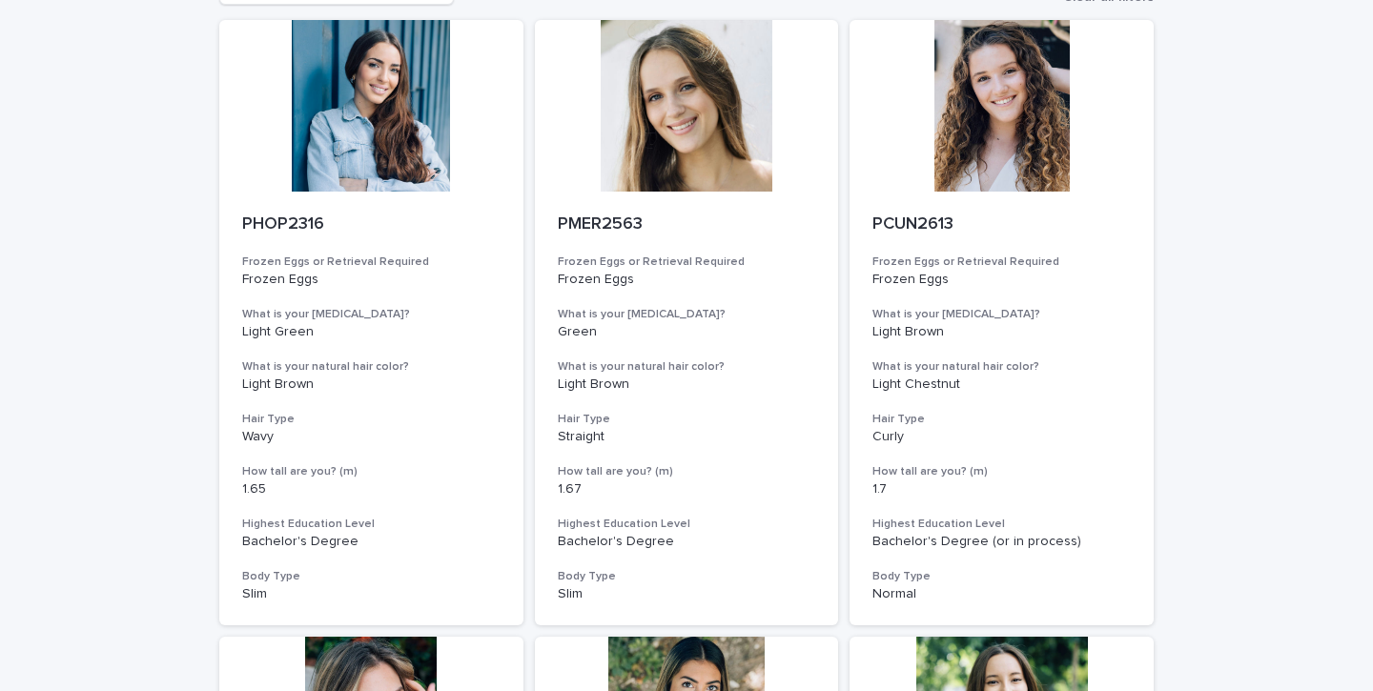
scroll to position [215, 0]
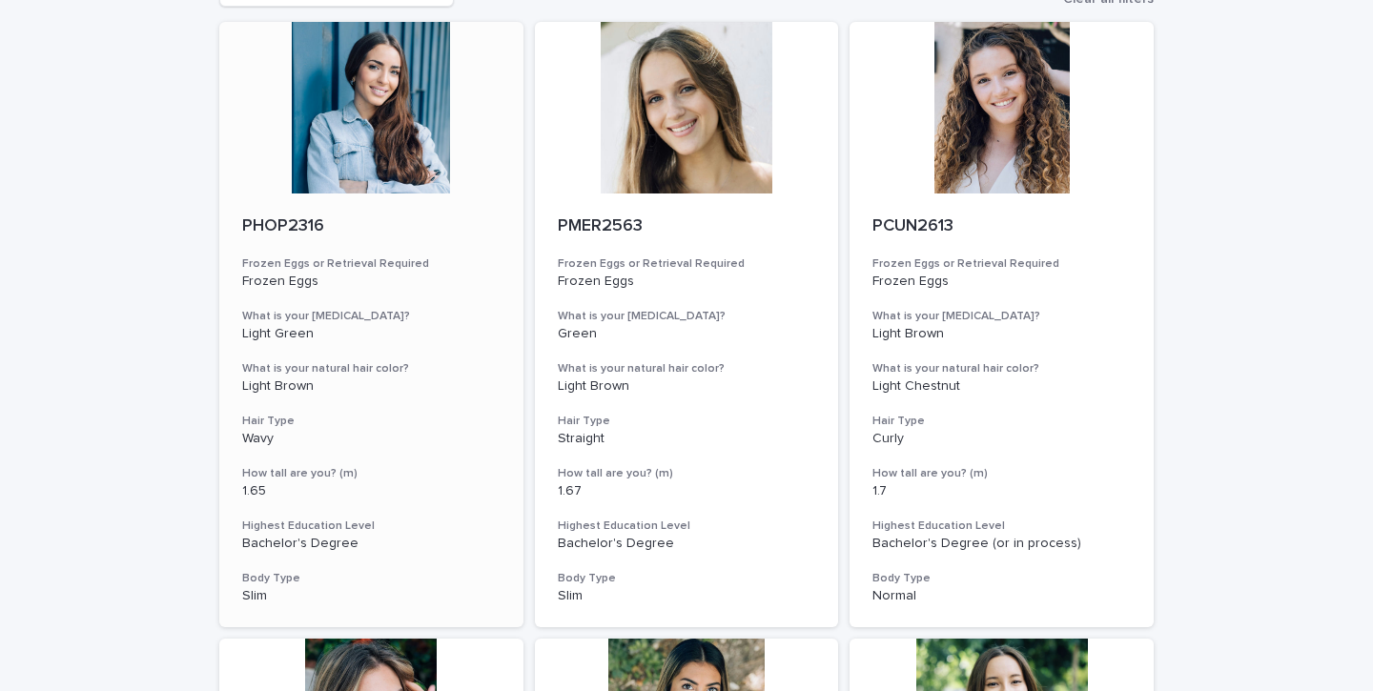
click at [359, 108] on div at bounding box center [371, 108] width 304 height 172
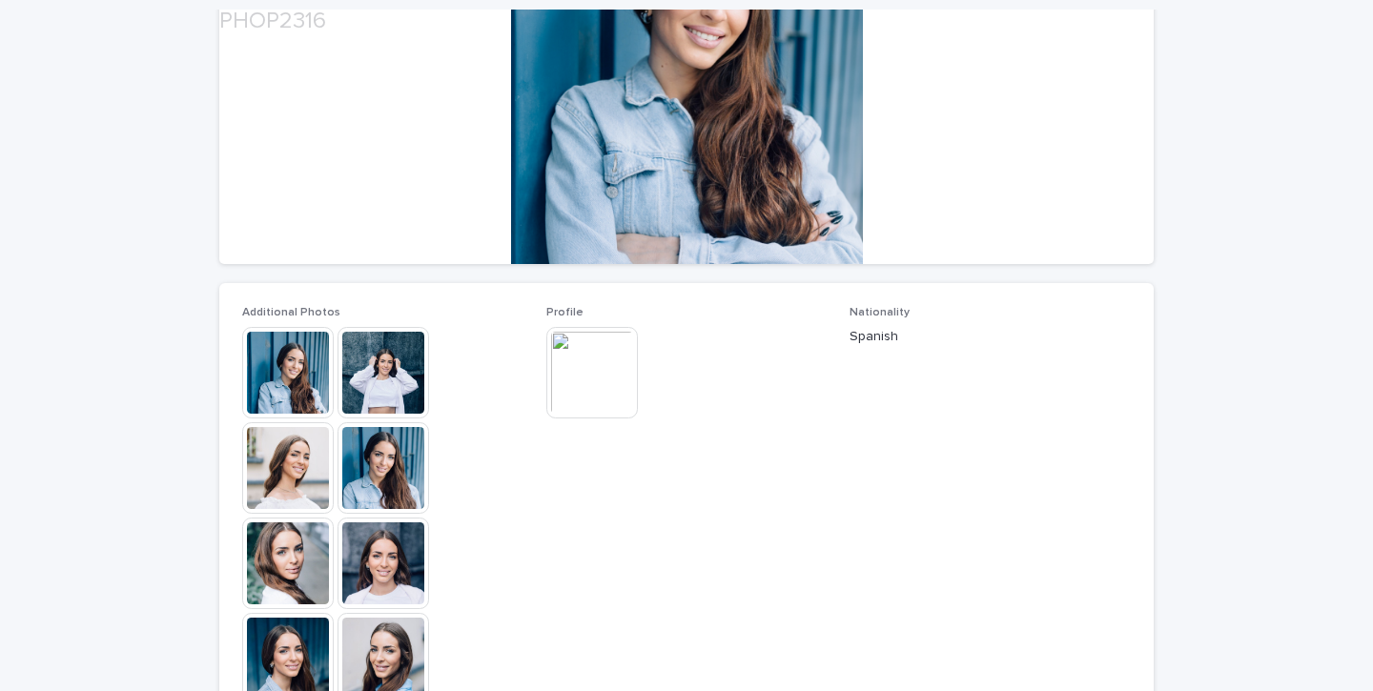
scroll to position [312, 0]
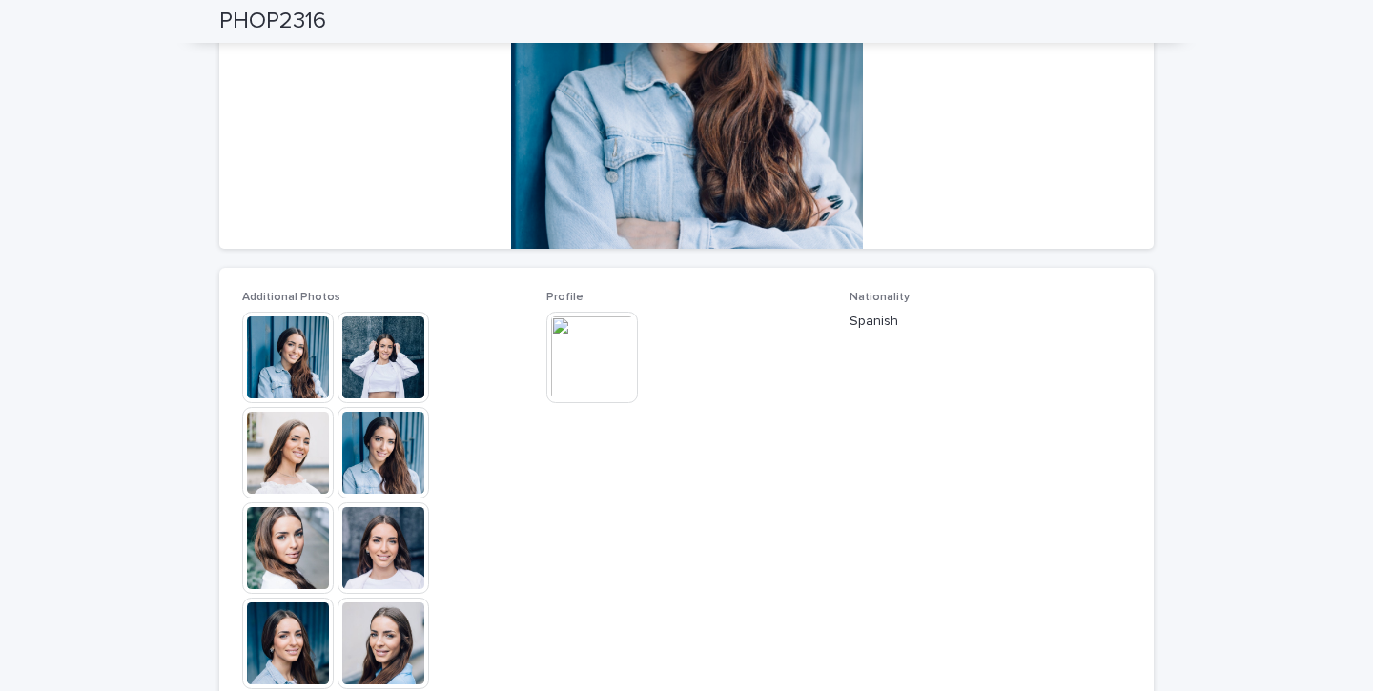
click at [144, 438] on div "Loading... Saving… Loading... Saving… PHOP2316 PHOP2316 Sorry, there was an err…" at bounding box center [686, 464] width 1373 height 1430
click at [278, 365] on img at bounding box center [288, 358] width 92 height 92
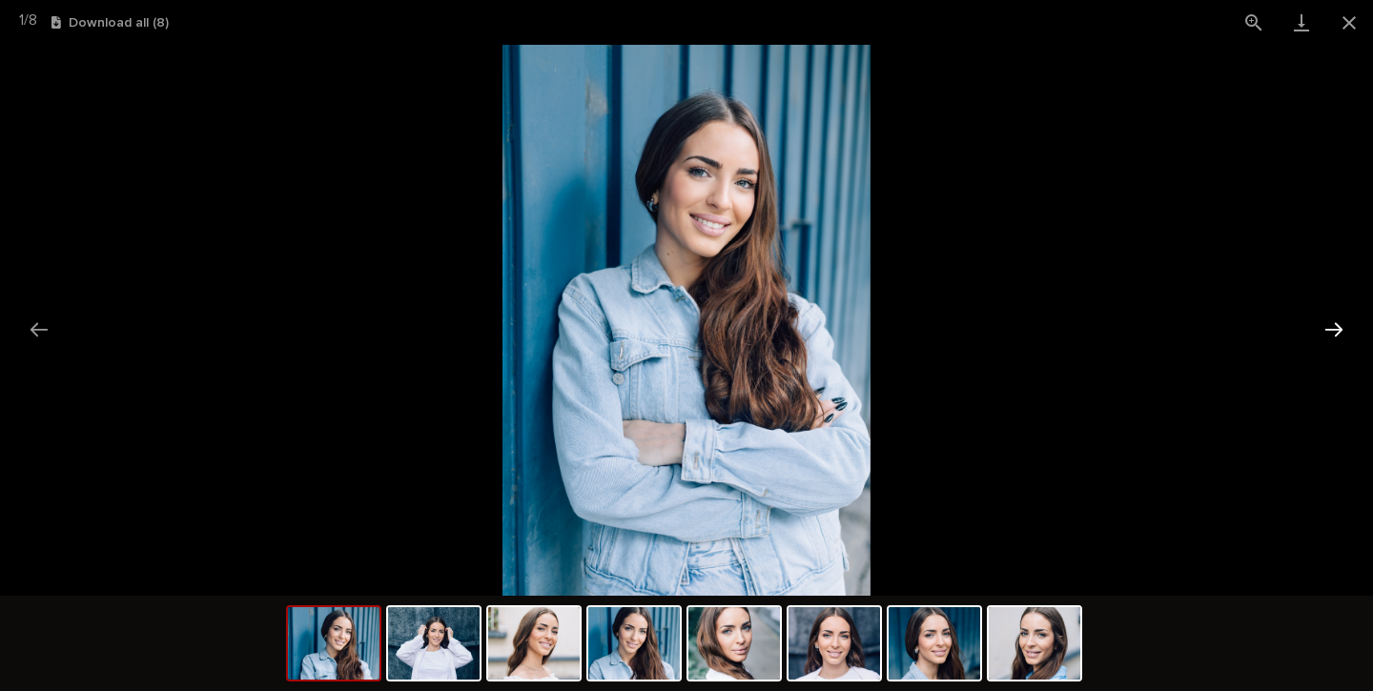
click at [1328, 347] on button "Next slide" at bounding box center [1334, 329] width 40 height 37
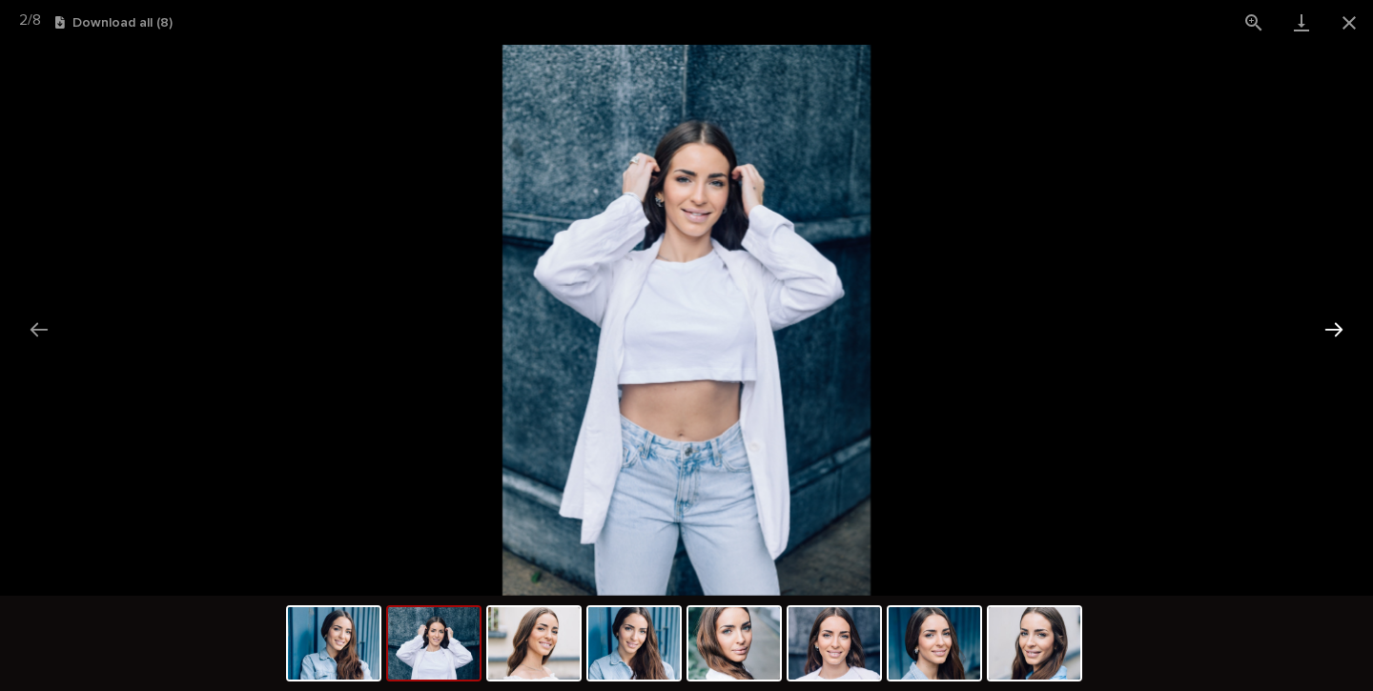
click at [1328, 335] on button "Next slide" at bounding box center [1334, 329] width 40 height 37
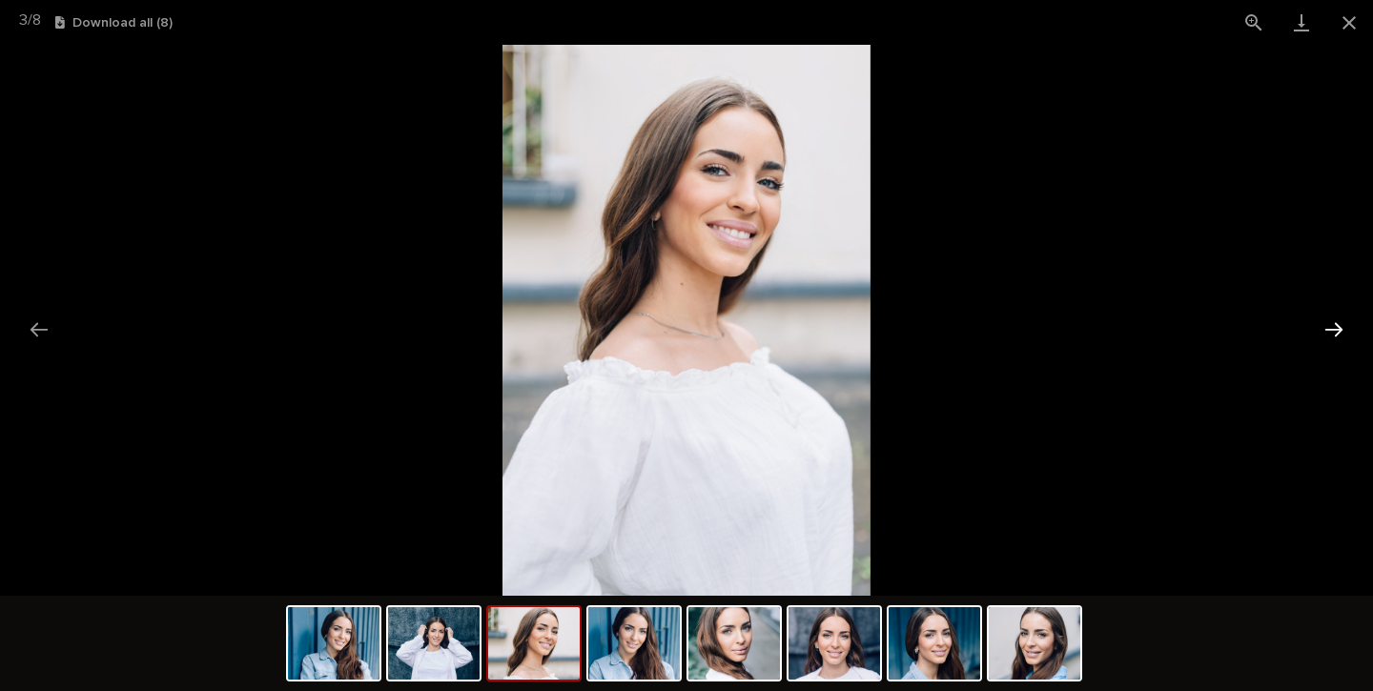
click at [1328, 335] on button "Next slide" at bounding box center [1334, 329] width 40 height 37
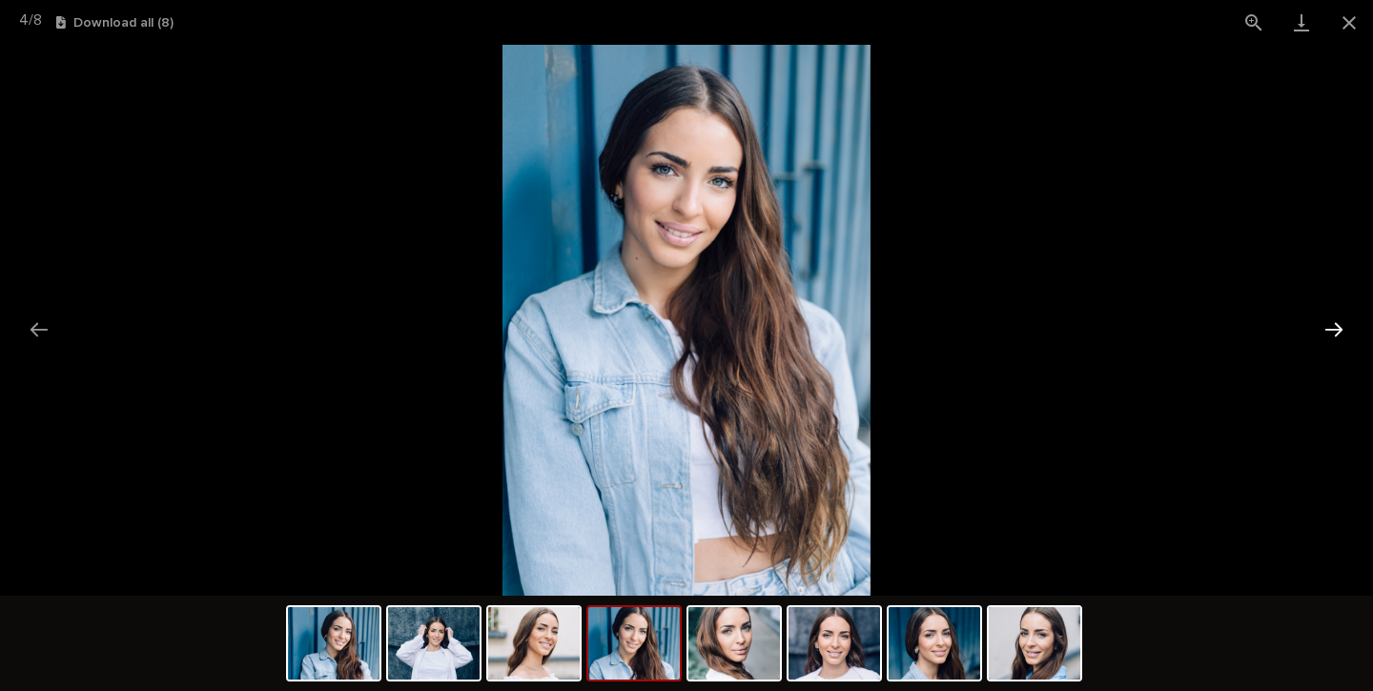
click at [1328, 335] on button "Next slide" at bounding box center [1334, 329] width 40 height 37
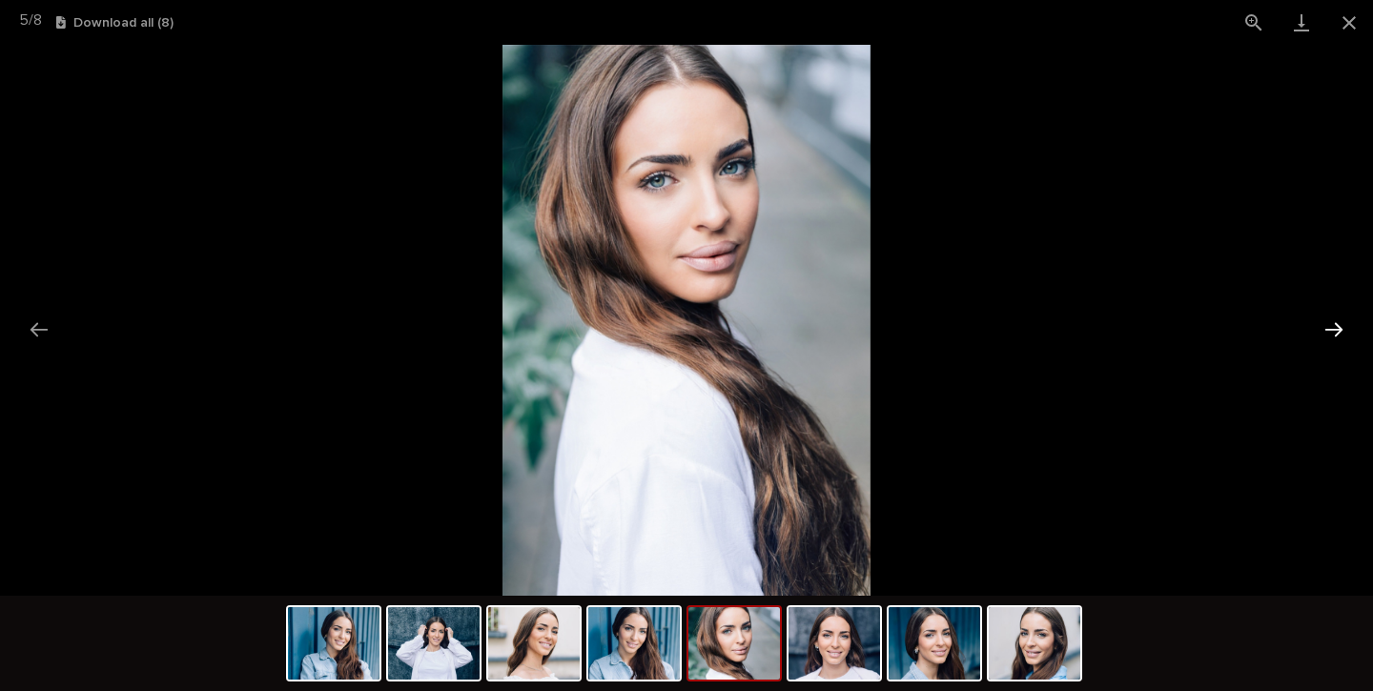
click at [1328, 335] on button "Next slide" at bounding box center [1334, 329] width 40 height 37
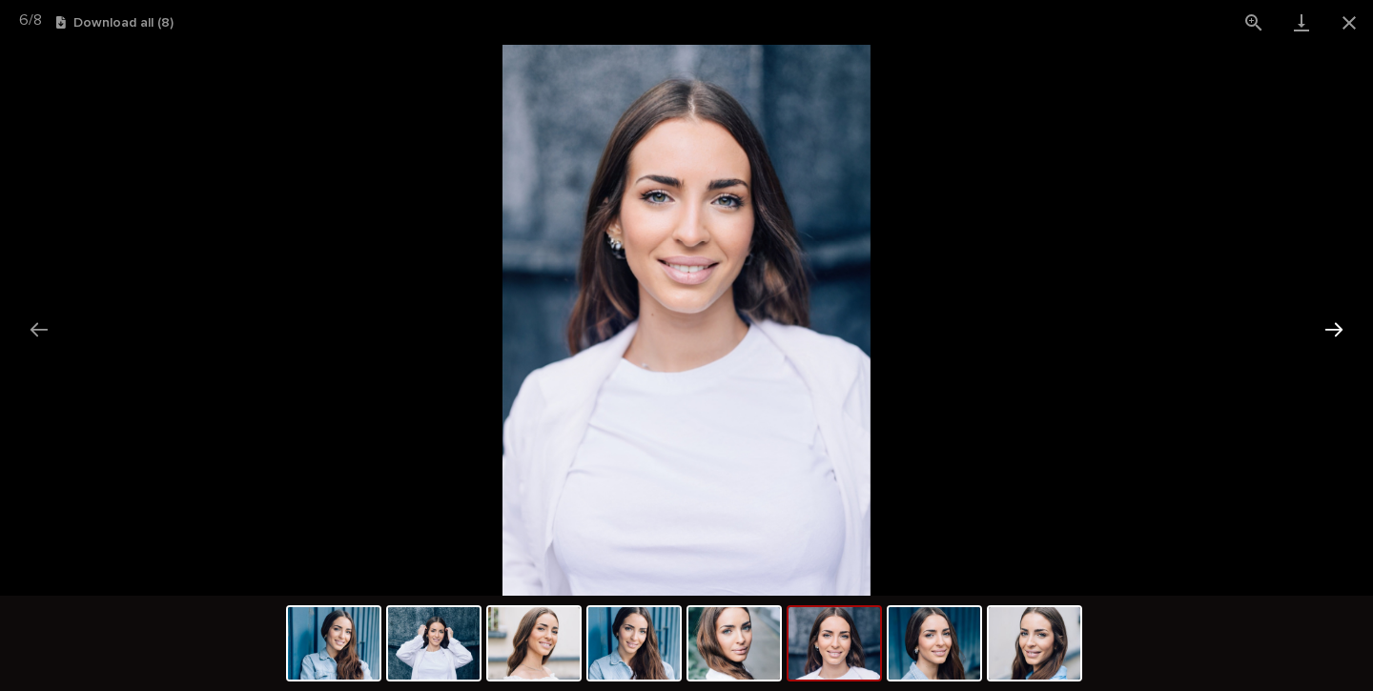
click at [1328, 335] on button "Next slide" at bounding box center [1334, 329] width 40 height 37
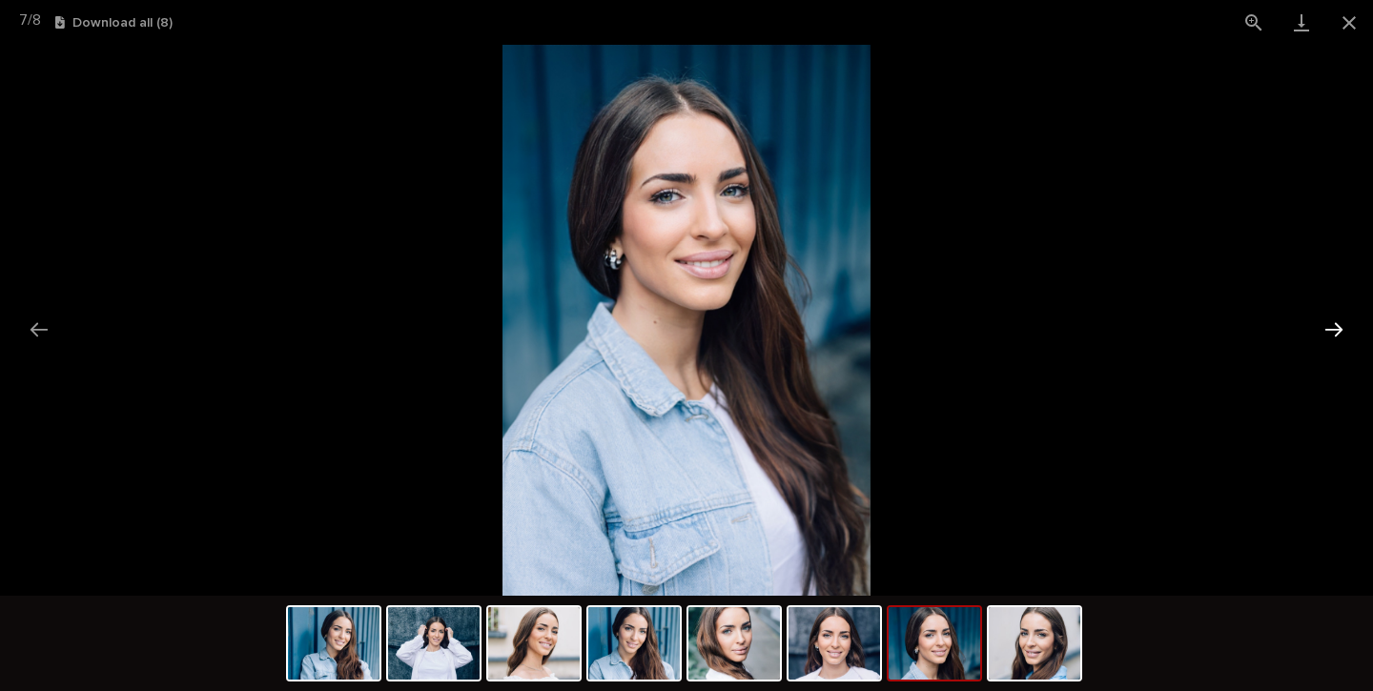
click at [1328, 335] on button "Next slide" at bounding box center [1334, 329] width 40 height 37
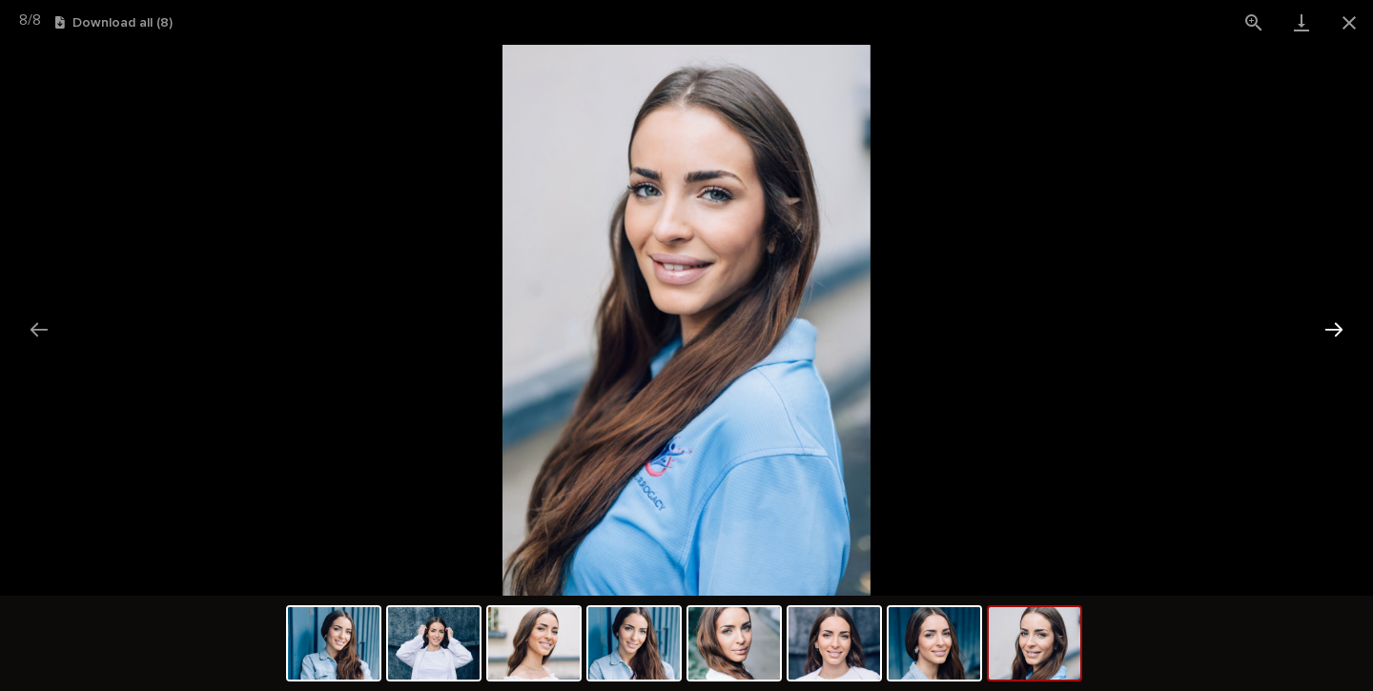
click at [1328, 335] on button "Next slide" at bounding box center [1334, 329] width 40 height 37
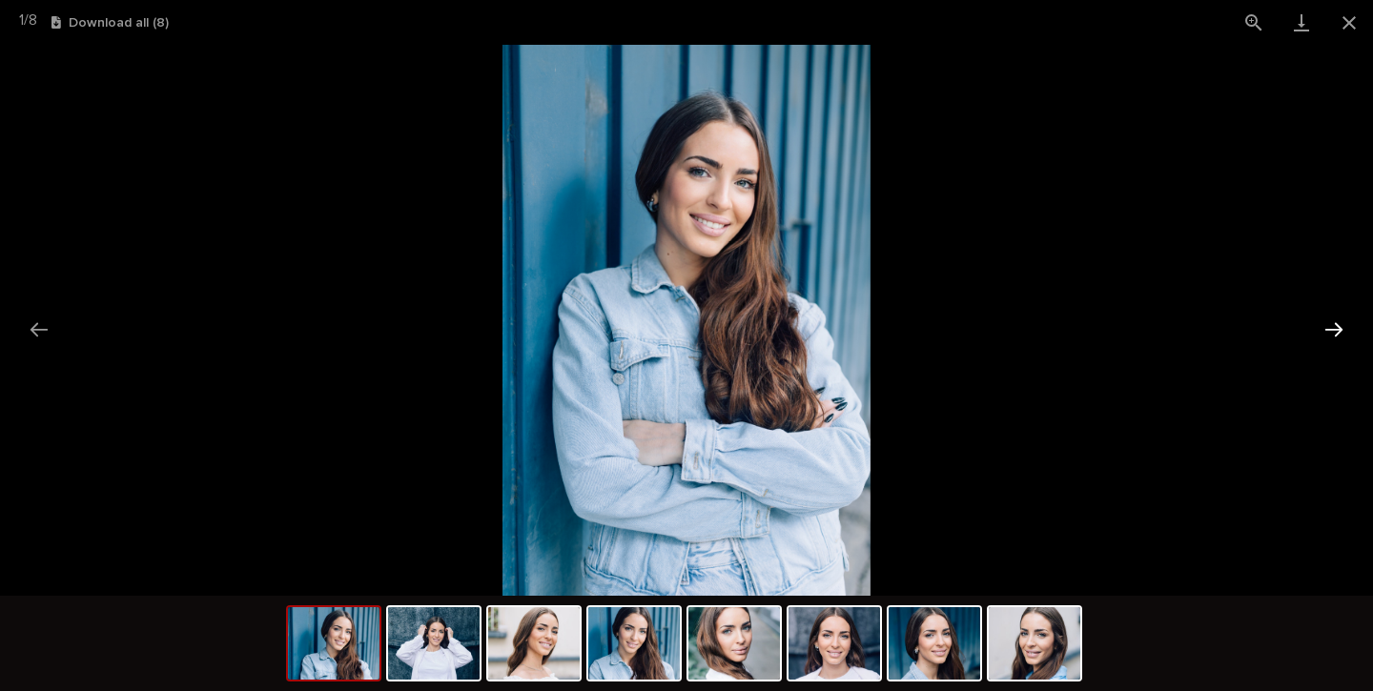
click at [1328, 335] on button "Next slide" at bounding box center [1334, 329] width 40 height 37
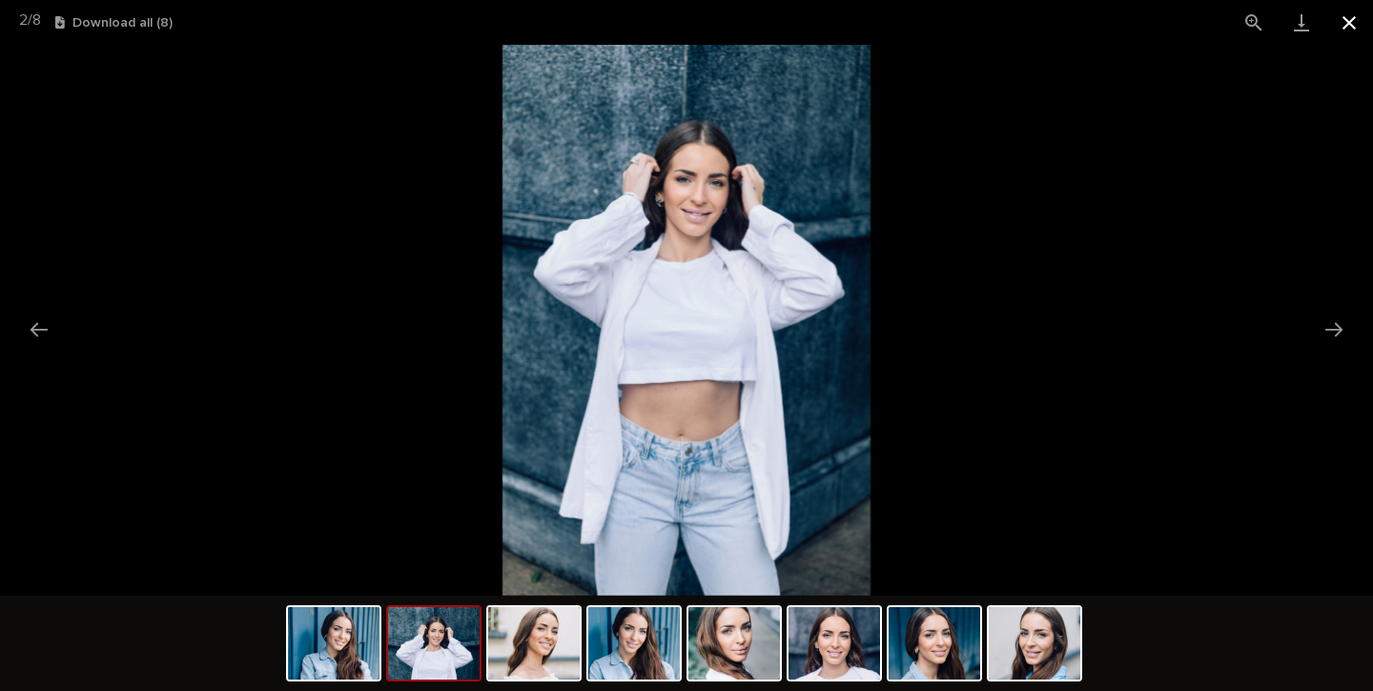
click at [1347, 24] on button "Close gallery" at bounding box center [1350, 22] width 48 height 45
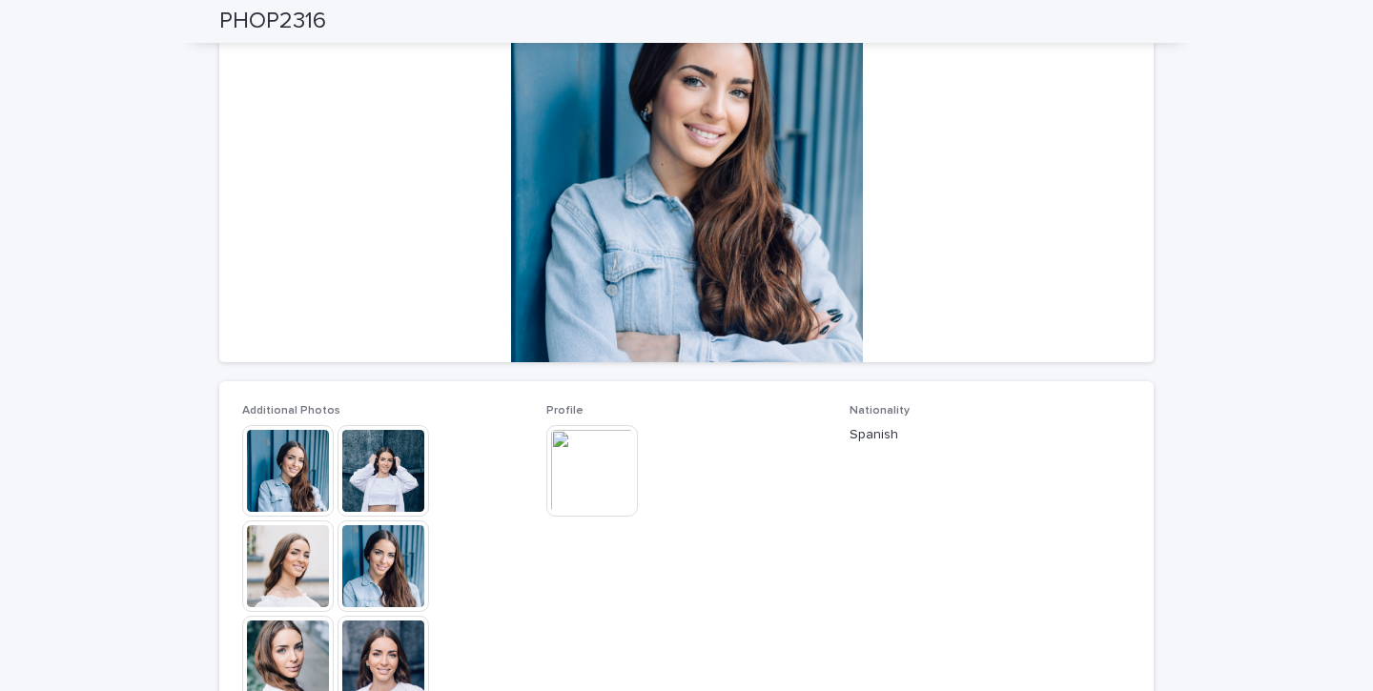
scroll to position [190, 0]
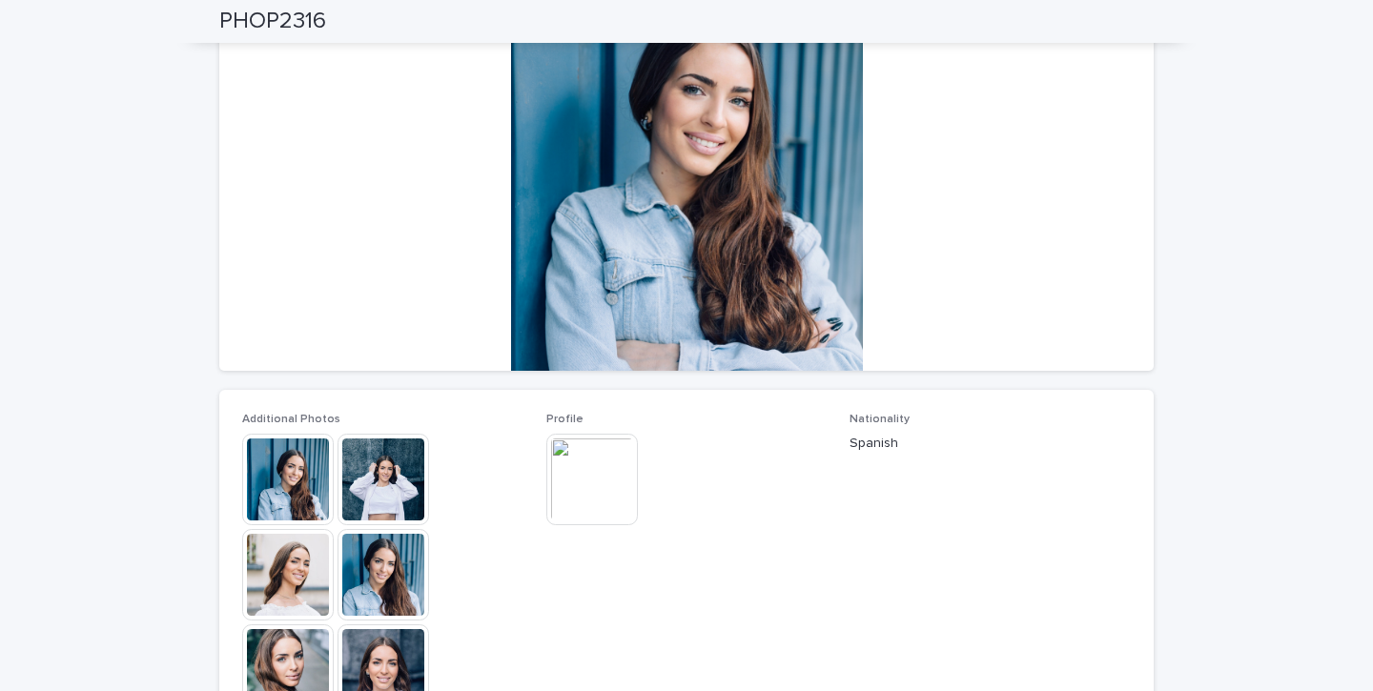
click at [605, 461] on img at bounding box center [592, 480] width 92 height 92
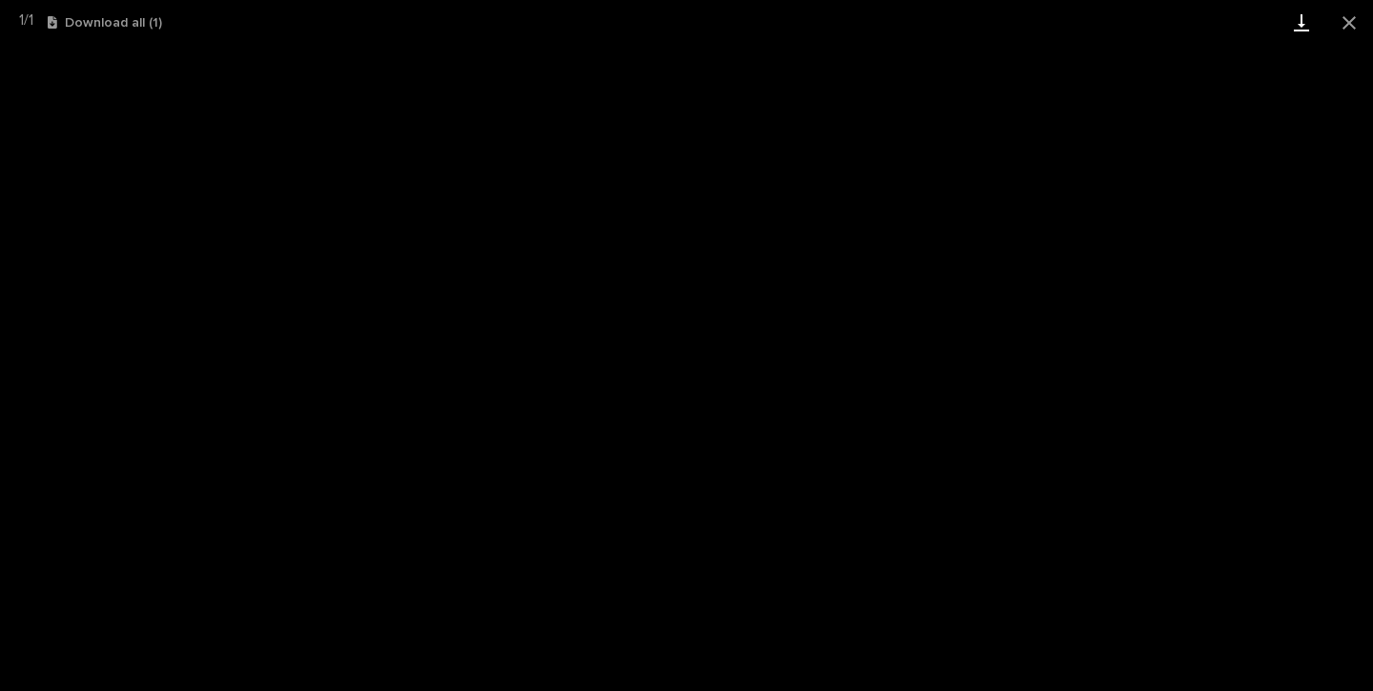
click at [1304, 19] on link "Download" at bounding box center [1302, 22] width 48 height 45
click at [1349, 13] on button "Close gallery" at bounding box center [1350, 22] width 48 height 45
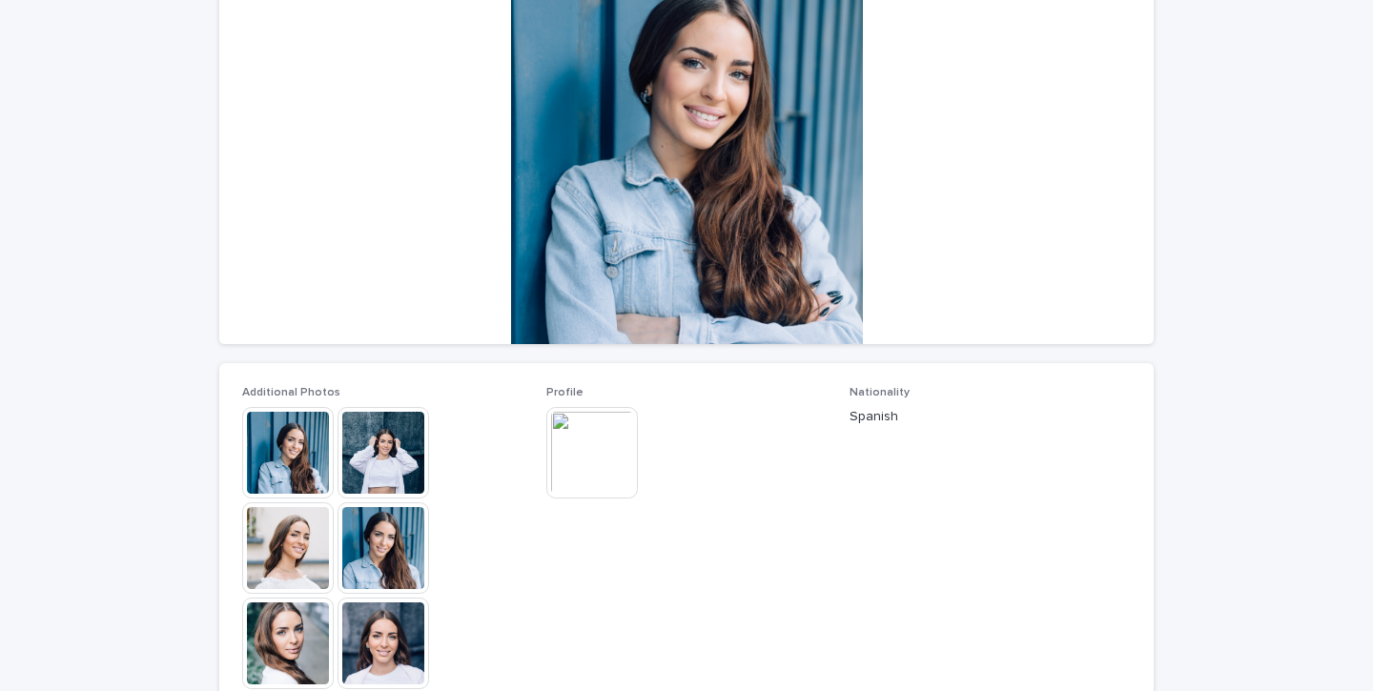
scroll to position [217, 0]
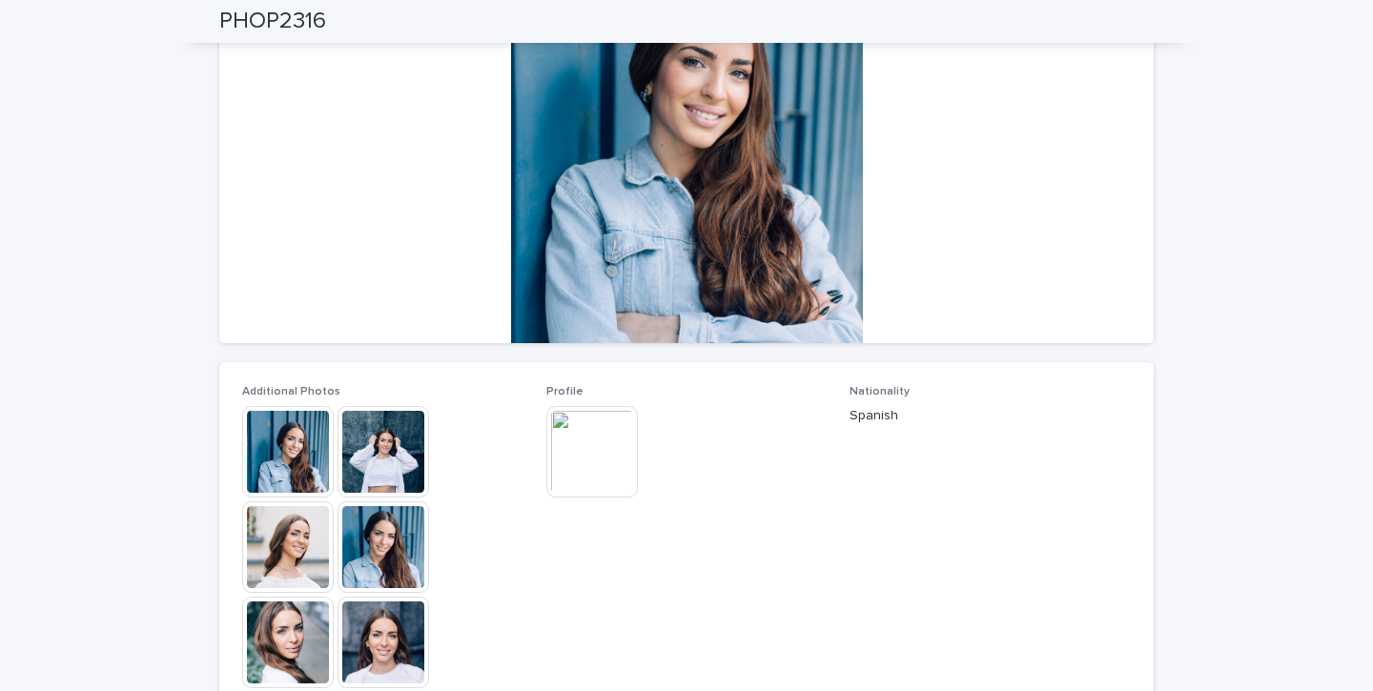
click at [304, 433] on img at bounding box center [288, 452] width 92 height 92
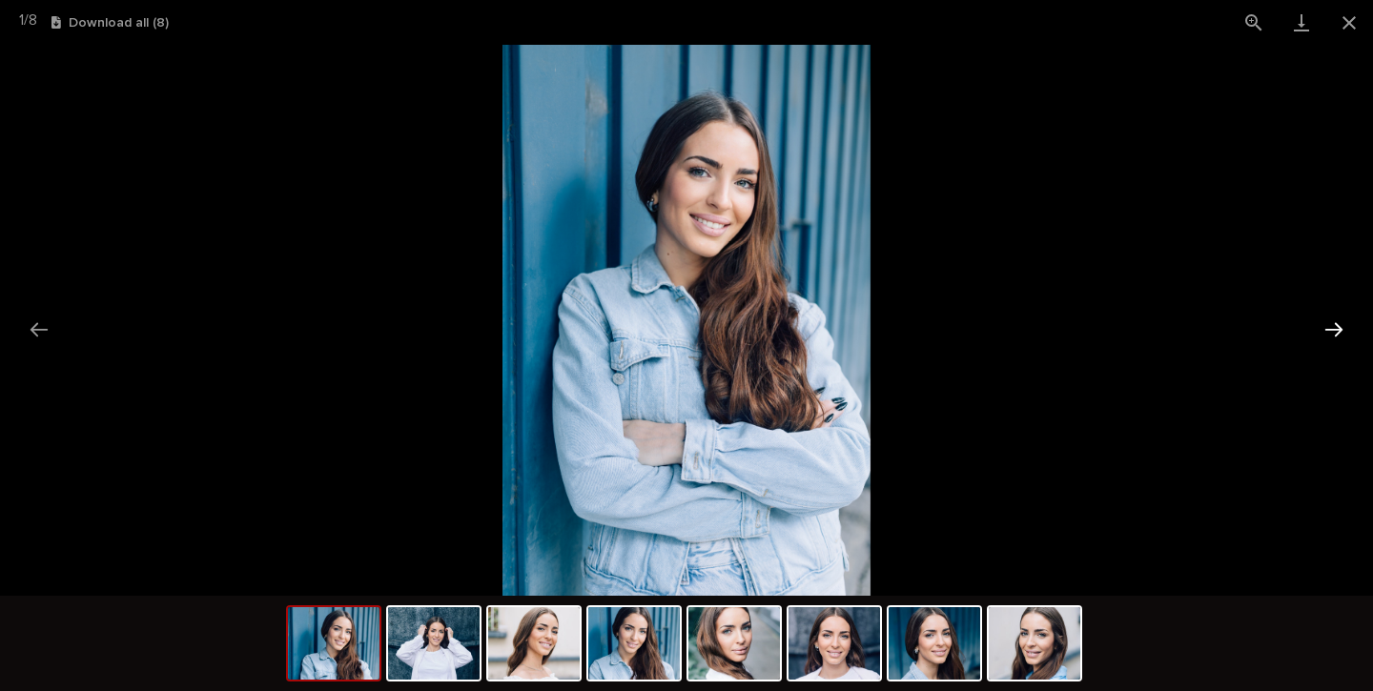
click at [1336, 320] on button "Next slide" at bounding box center [1334, 329] width 40 height 37
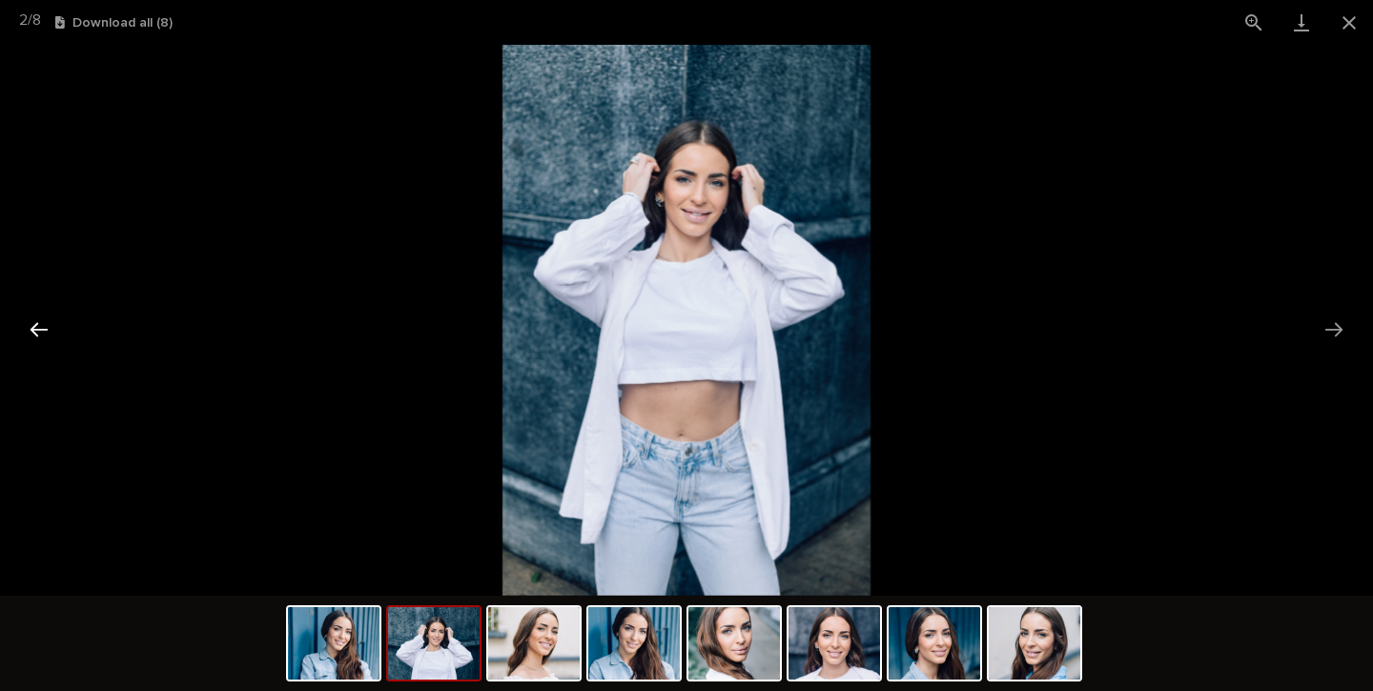
click at [33, 327] on button "Previous slide" at bounding box center [39, 329] width 40 height 37
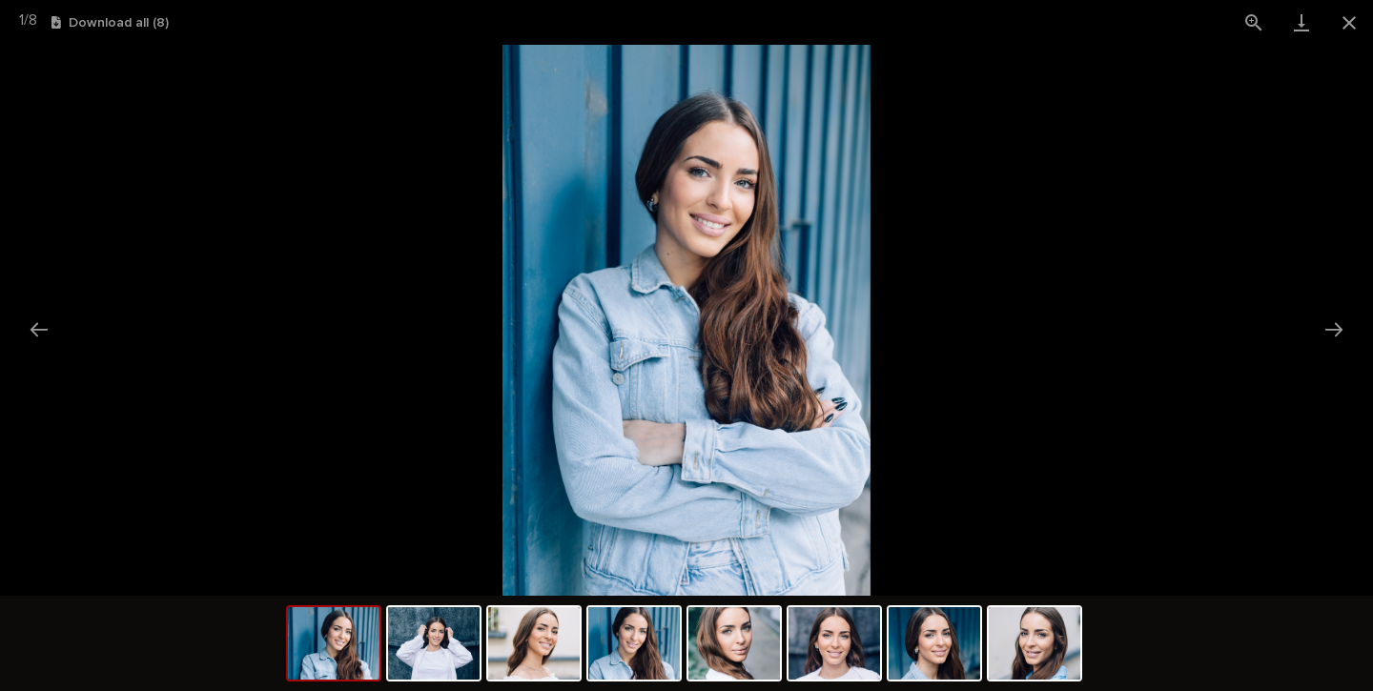
click at [652, 213] on img at bounding box center [686, 320] width 367 height 551
click at [689, 233] on img at bounding box center [686, 320] width 367 height 551
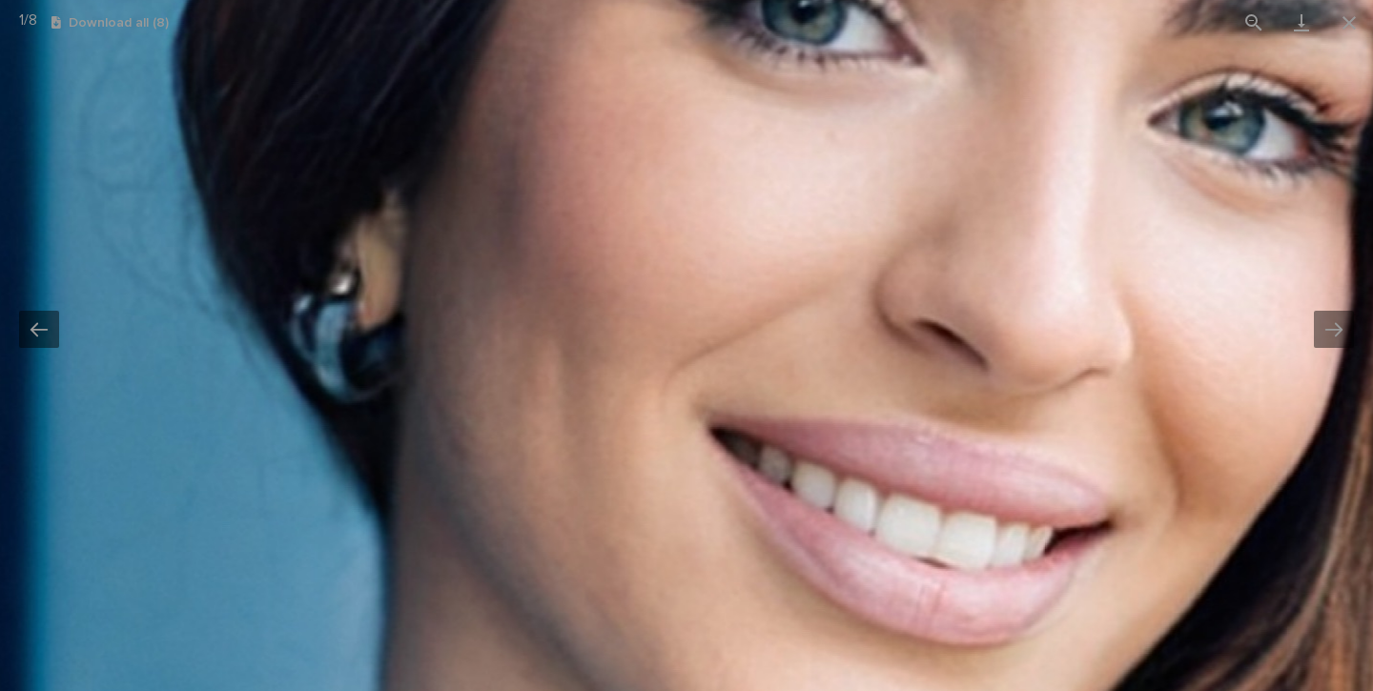
drag, startPoint x: 689, startPoint y: 233, endPoint x: 709, endPoint y: 607, distance: 375.3
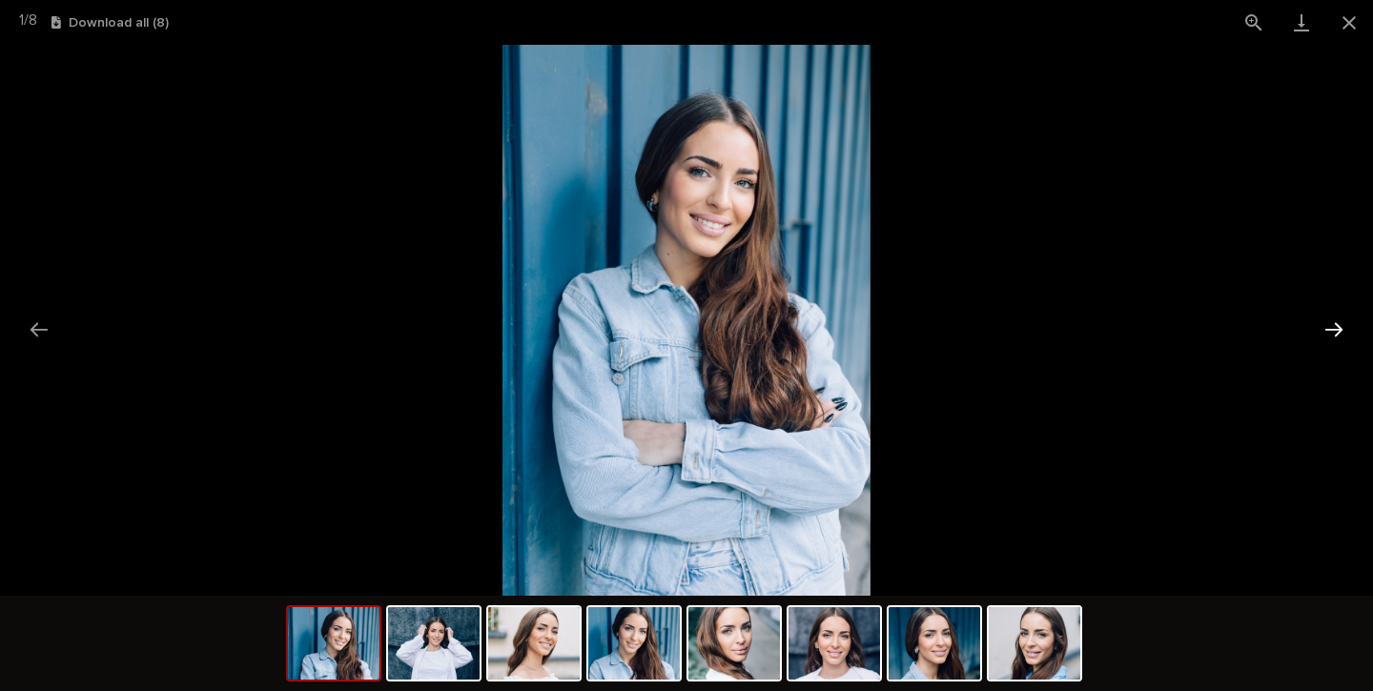
click at [1333, 331] on button "Next slide" at bounding box center [1334, 329] width 40 height 37
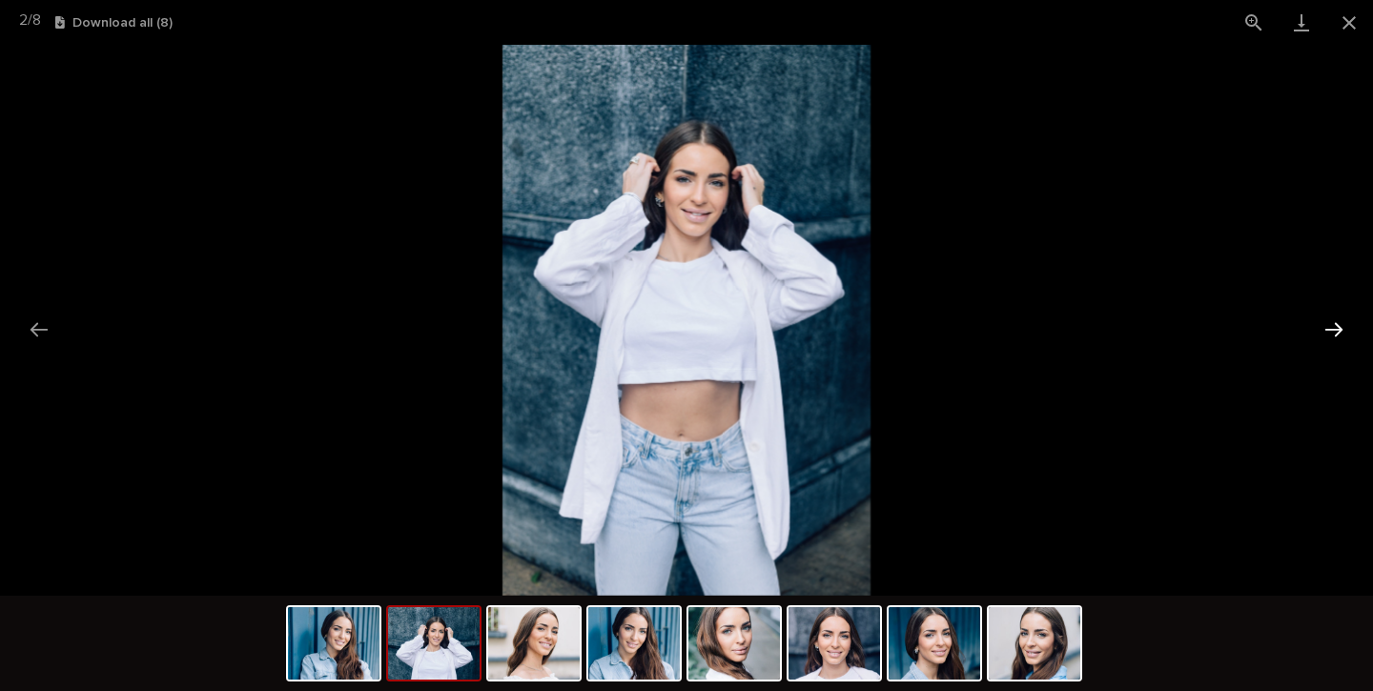
click at [1333, 331] on button "Next slide" at bounding box center [1334, 329] width 40 height 37
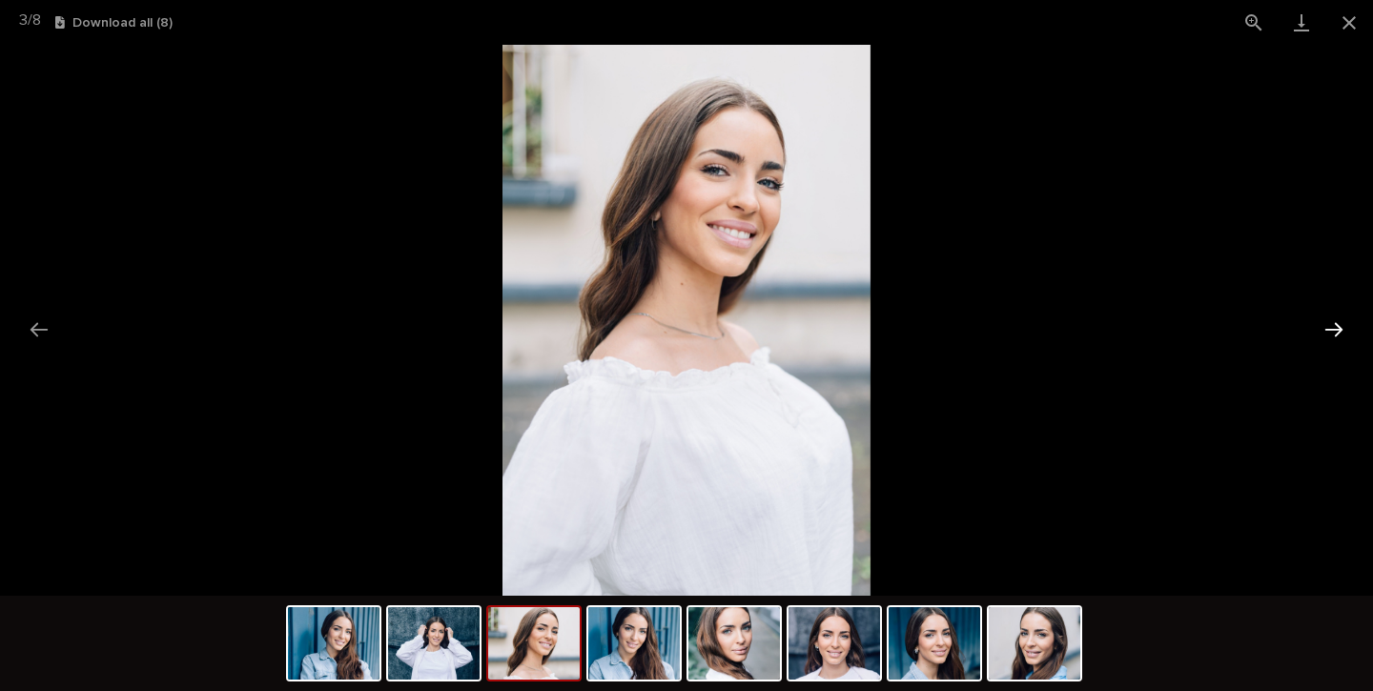
click at [1333, 331] on button "Next slide" at bounding box center [1334, 329] width 40 height 37
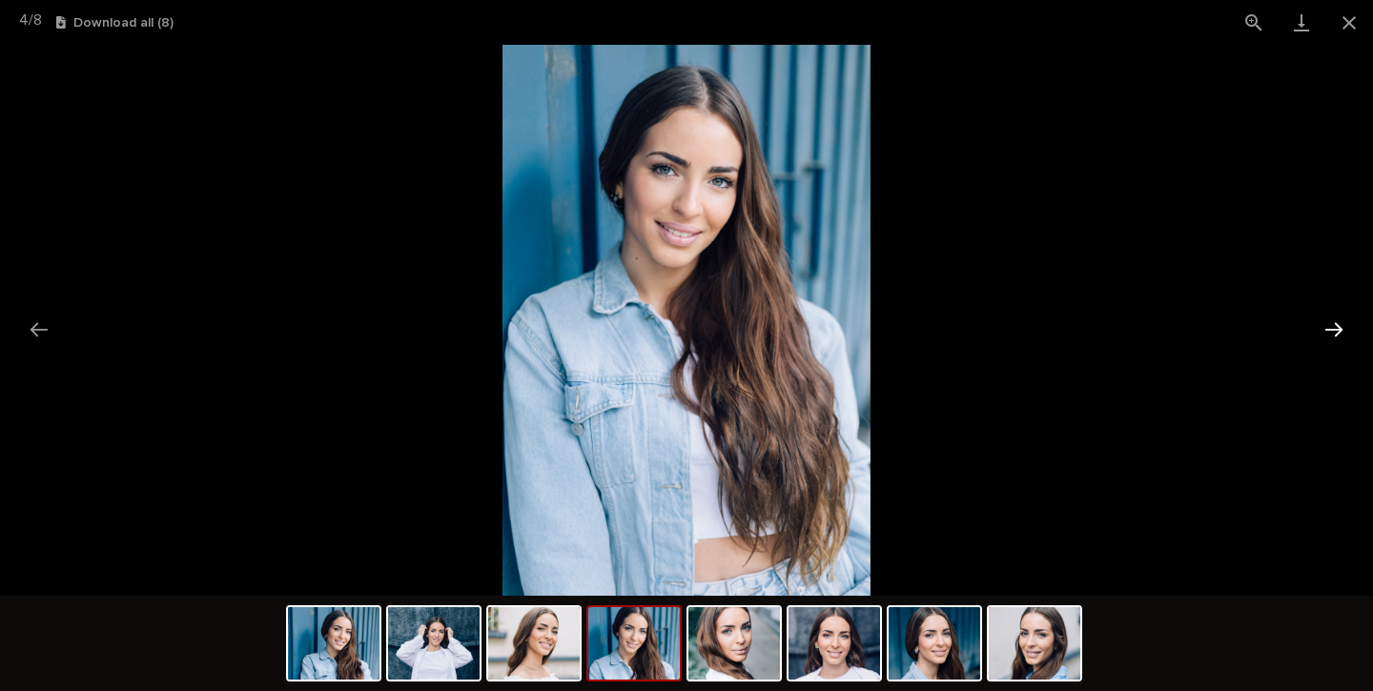
click at [1333, 331] on button "Next slide" at bounding box center [1334, 329] width 40 height 37
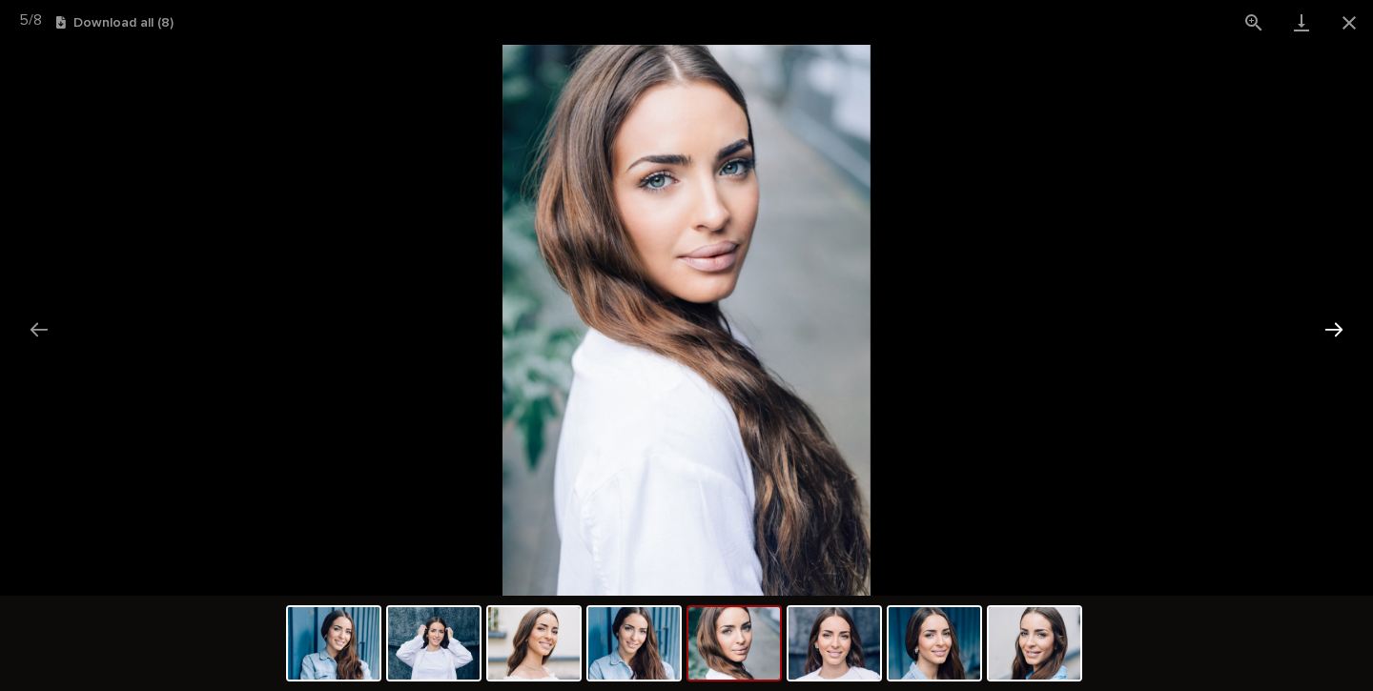
click at [1333, 331] on button "Next slide" at bounding box center [1334, 329] width 40 height 37
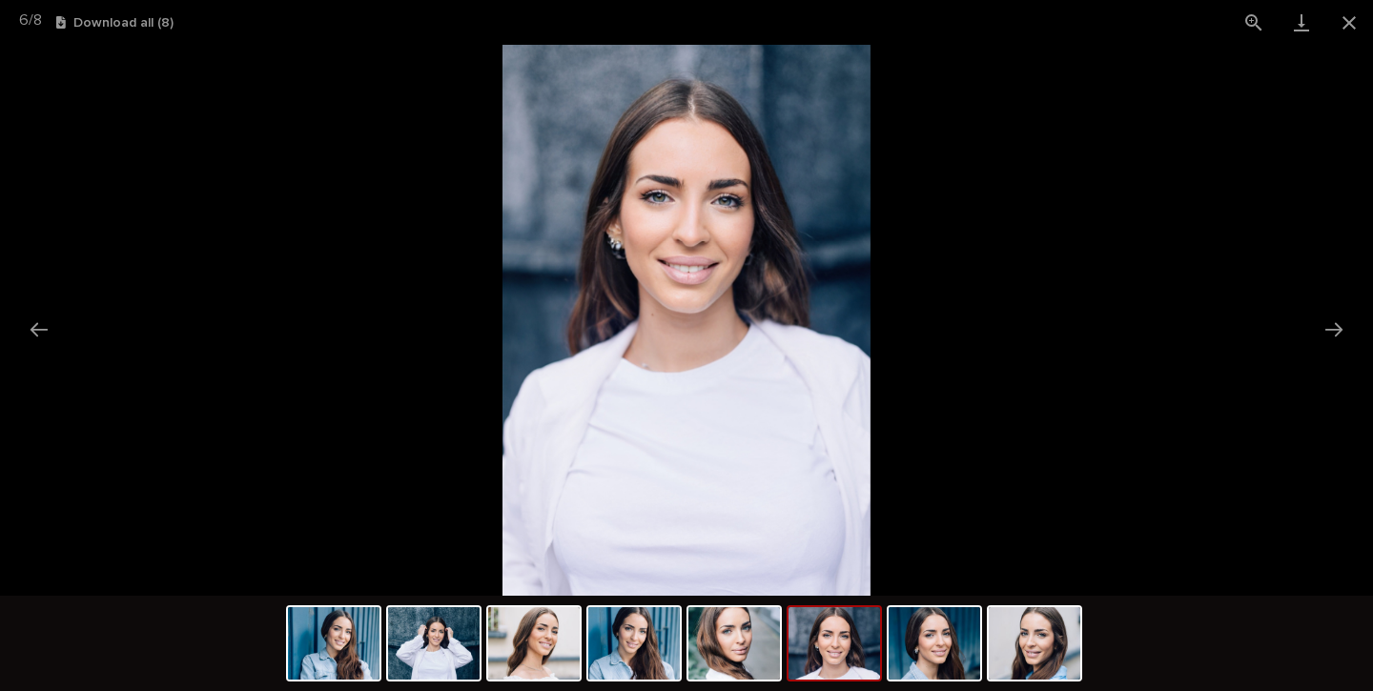
click at [647, 252] on img at bounding box center [686, 320] width 367 height 551
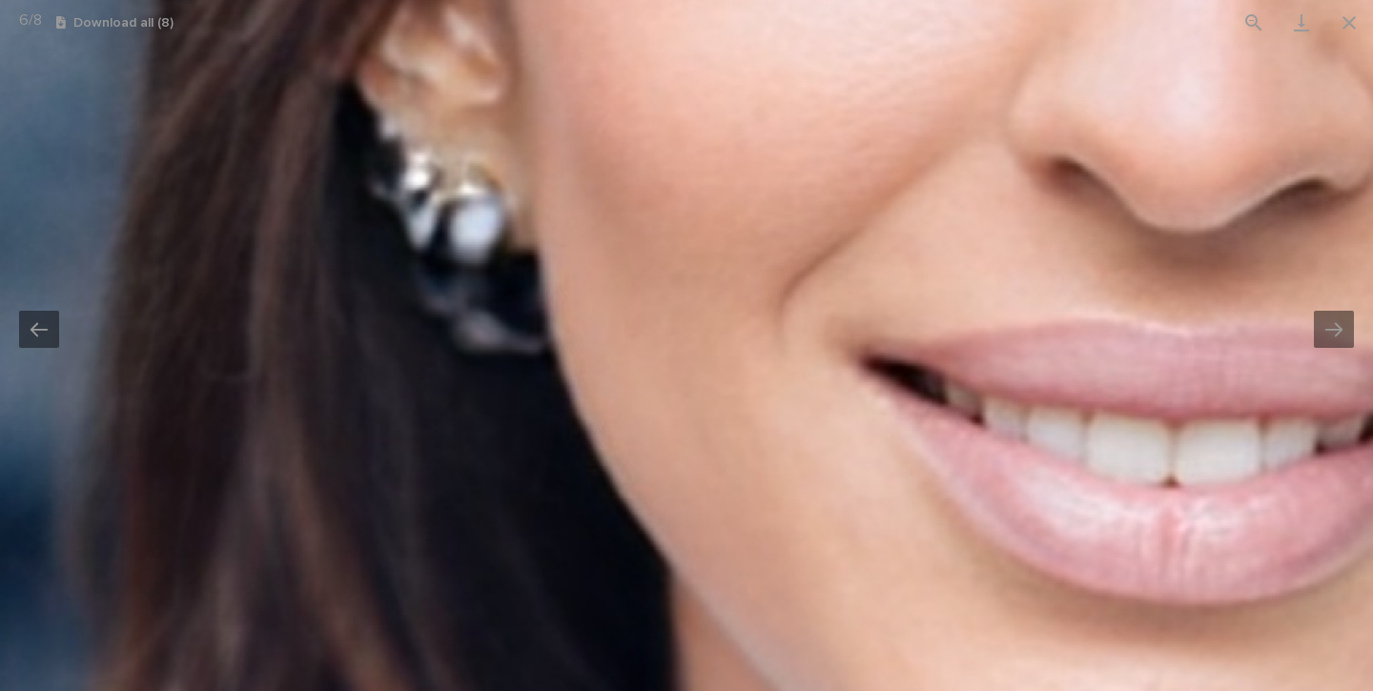
drag, startPoint x: 411, startPoint y: 216, endPoint x: 518, endPoint y: 243, distance: 110.3
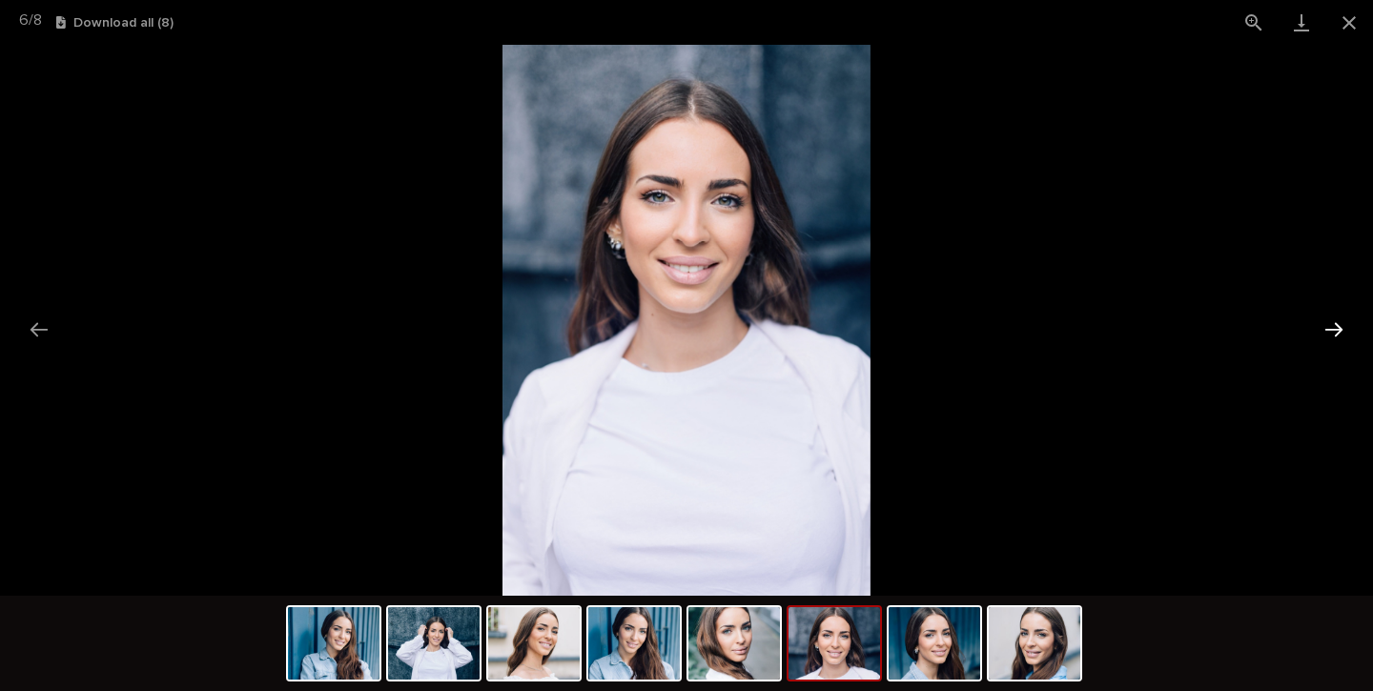
click at [1340, 334] on button "Next slide" at bounding box center [1334, 329] width 40 height 37
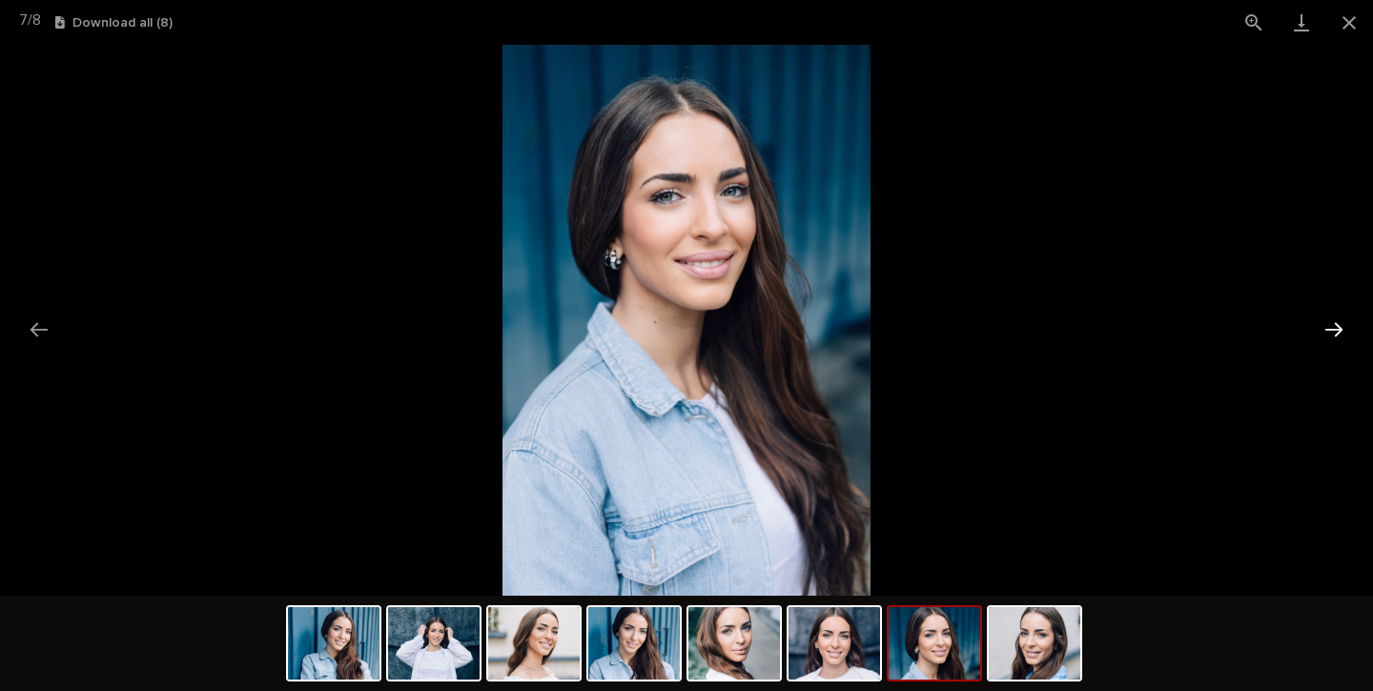
click at [1340, 334] on button "Next slide" at bounding box center [1334, 329] width 40 height 37
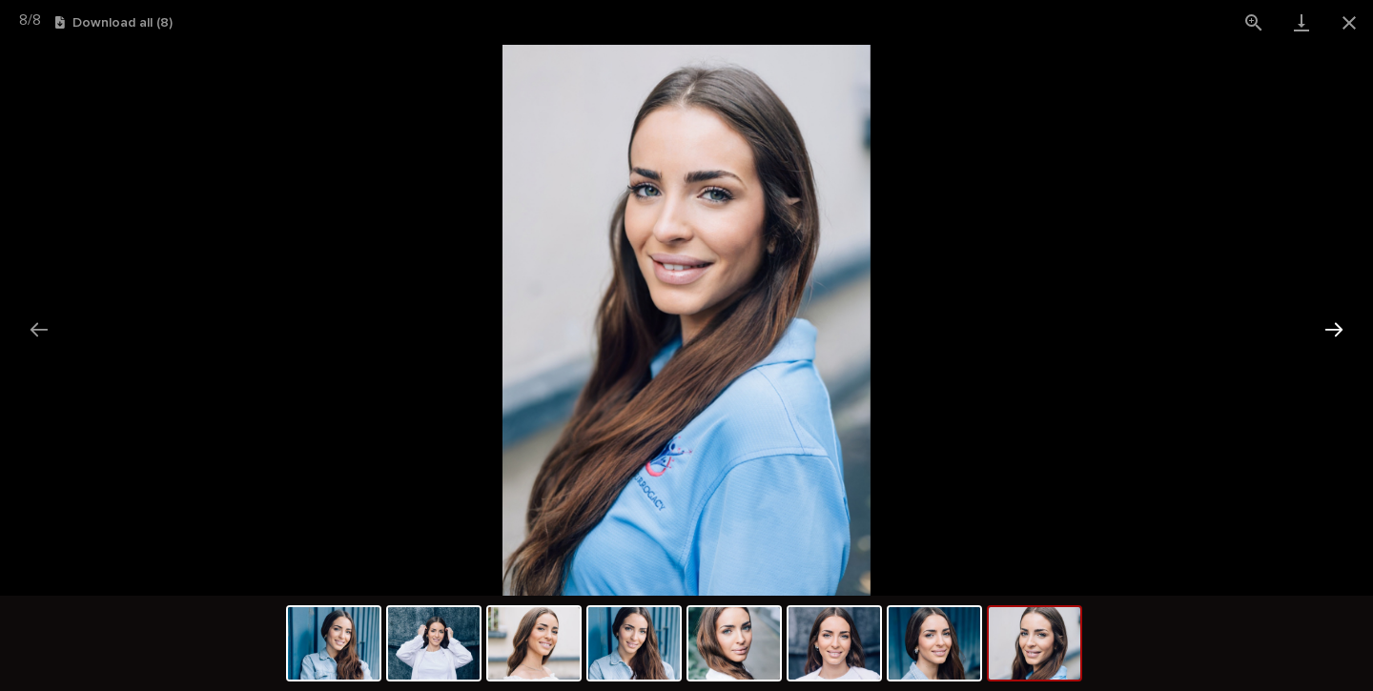
click at [1340, 334] on button "Next slide" at bounding box center [1334, 329] width 40 height 37
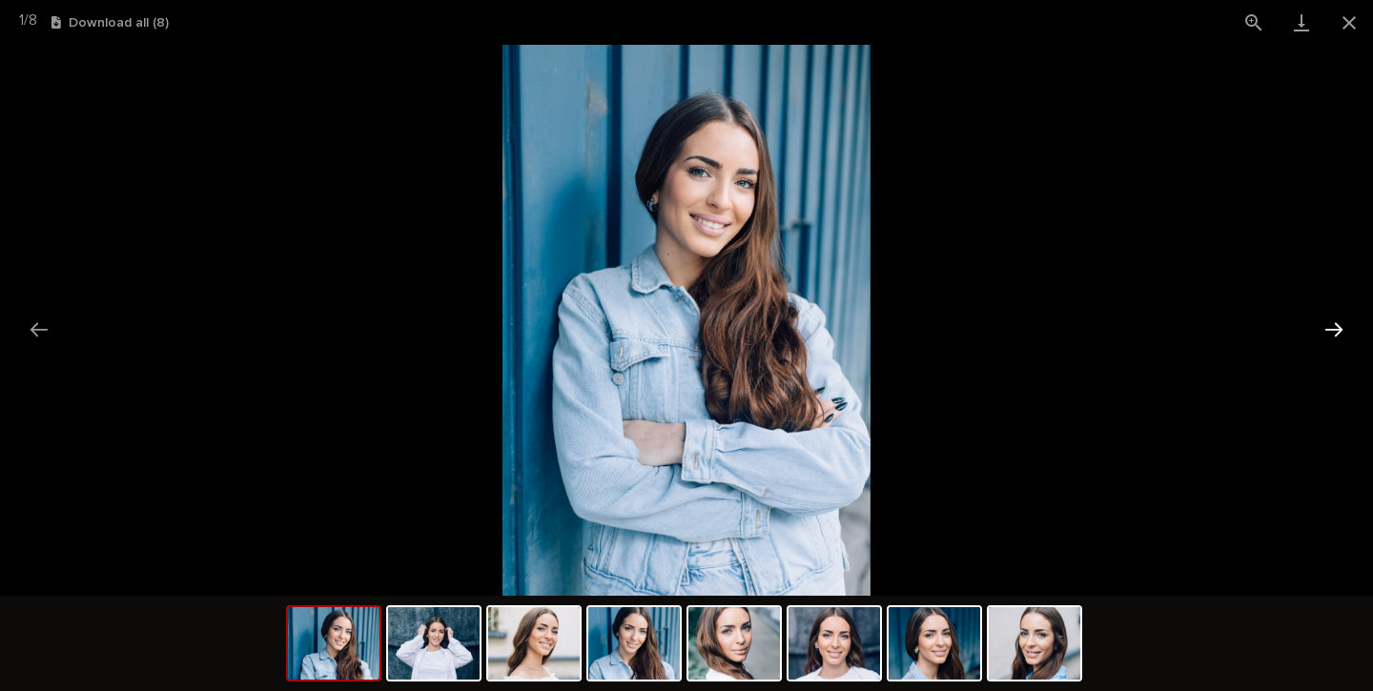
click at [1340, 334] on button "Next slide" at bounding box center [1334, 329] width 40 height 37
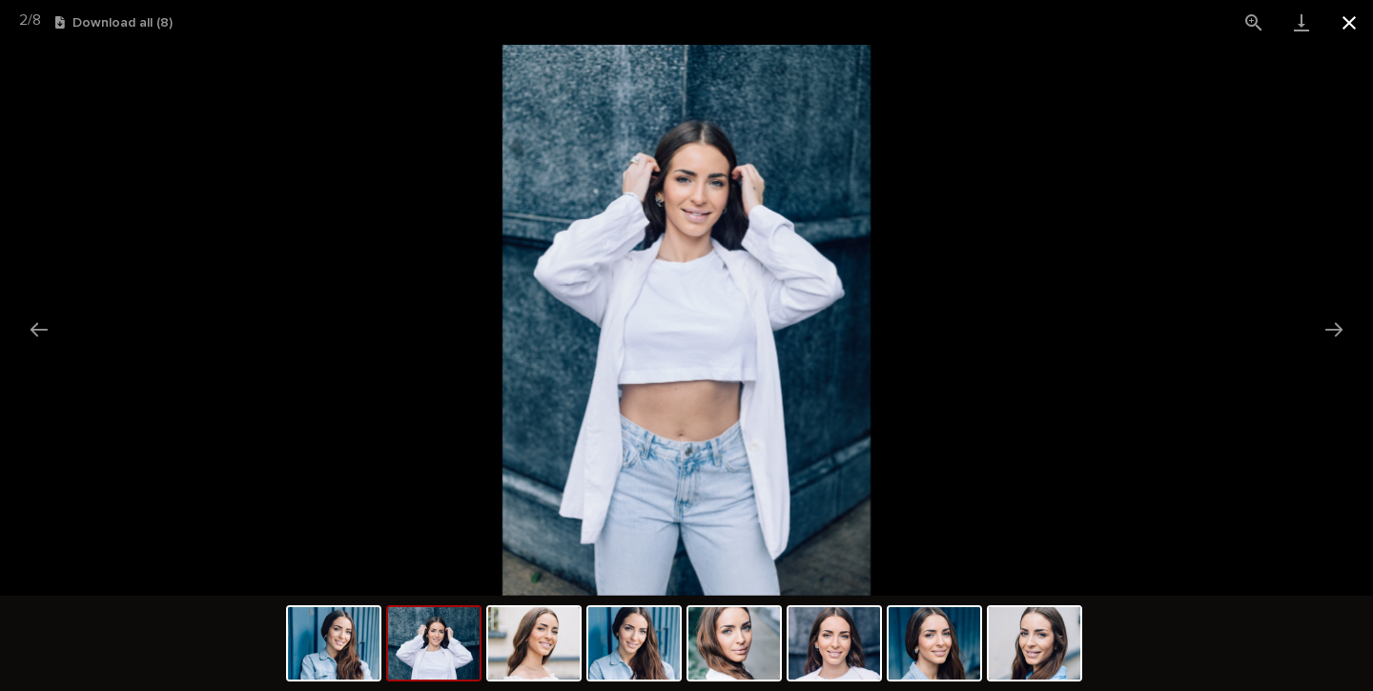
click at [1345, 26] on button "Close gallery" at bounding box center [1350, 22] width 48 height 45
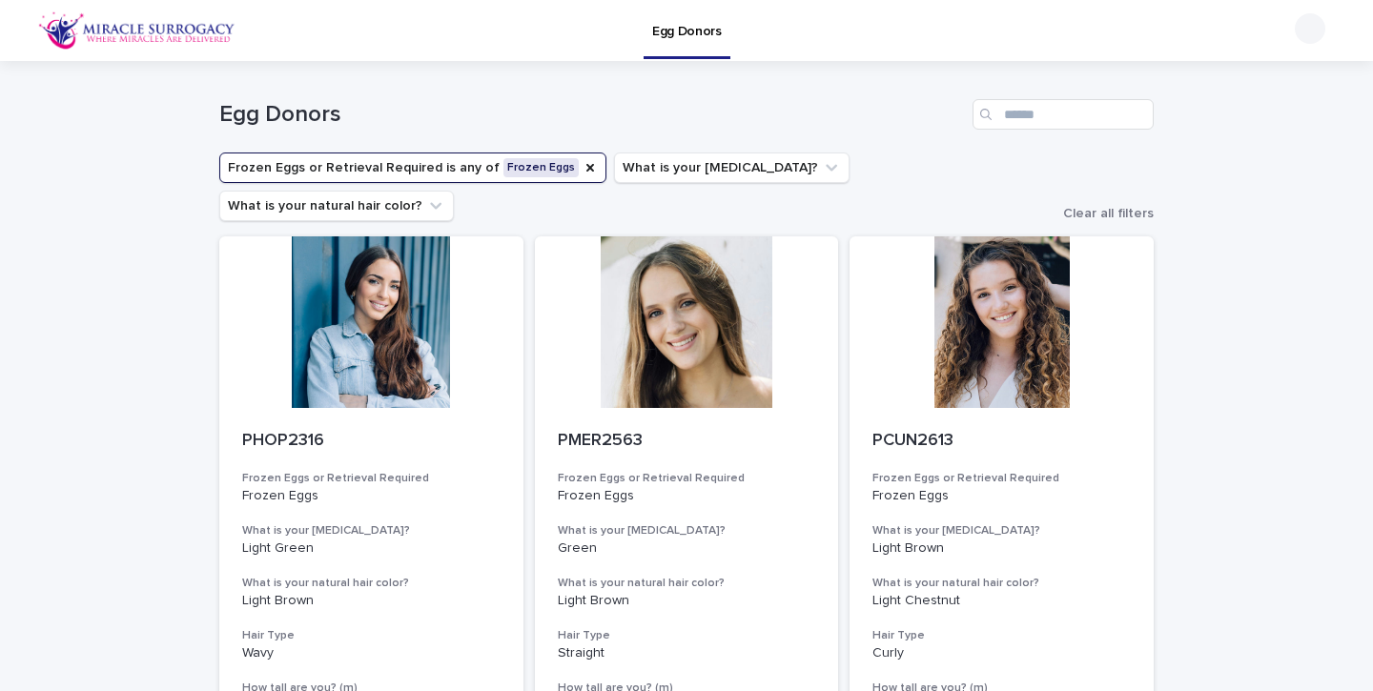
click at [694, 34] on p "Egg Donors" at bounding box center [687, 20] width 70 height 40
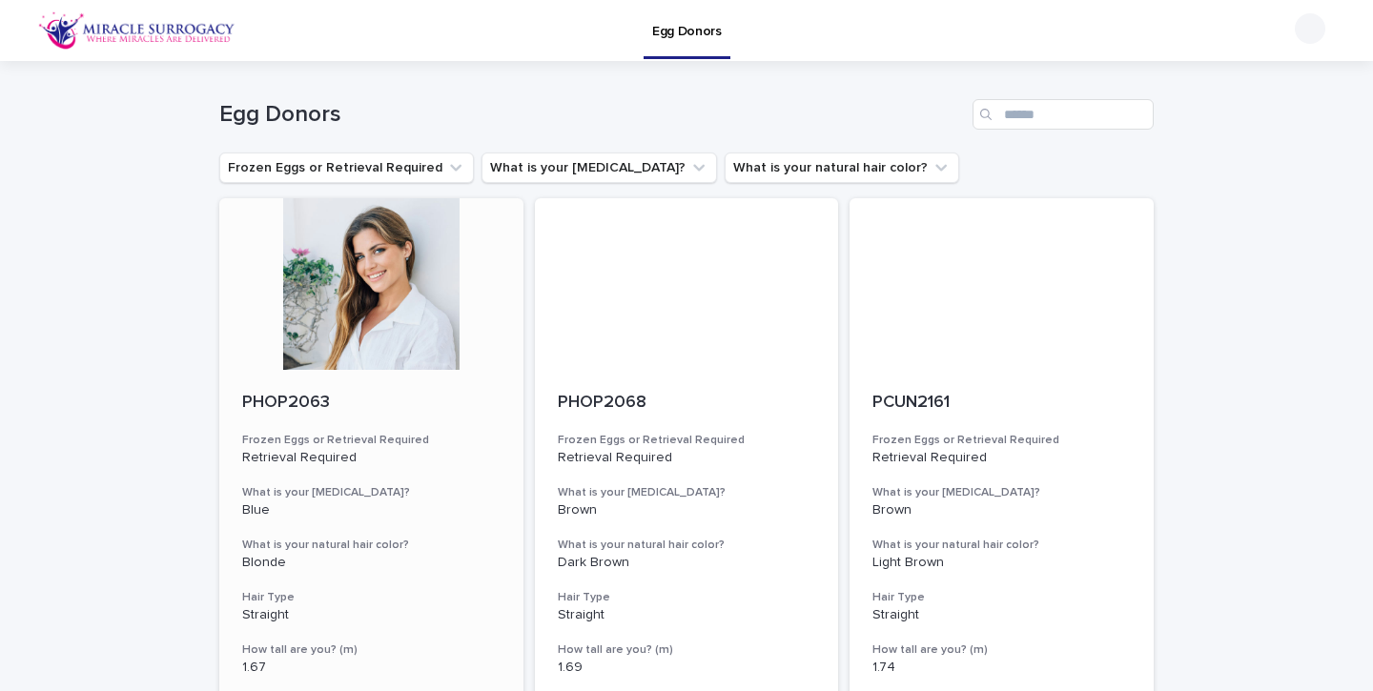
click at [313, 346] on div at bounding box center [371, 284] width 304 height 172
